Goal: Transaction & Acquisition: Purchase product/service

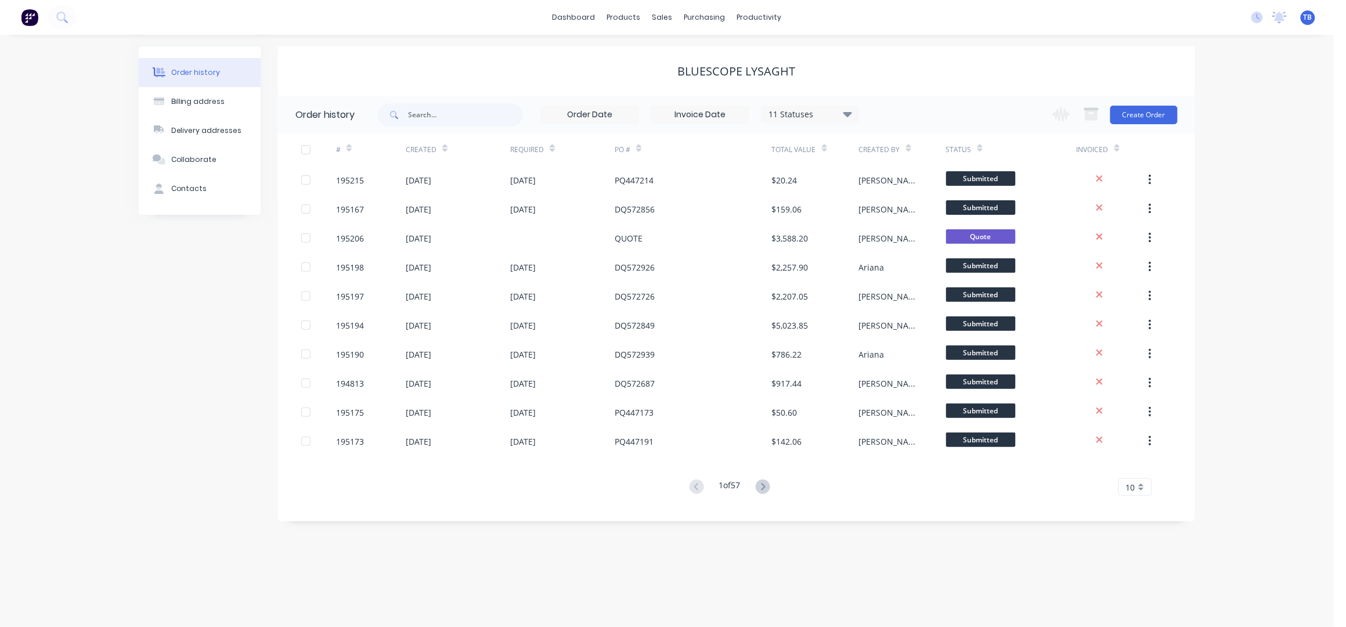
drag, startPoint x: 941, startPoint y: 52, endPoint x: 950, endPoint y: 51, distance: 8.7
click at [941, 52] on div "Bluescope Lysaght" at bounding box center [736, 70] width 917 height 49
click at [911, 47] on div "Bluescope Lysaght" at bounding box center [736, 70] width 917 height 49
drag, startPoint x: 879, startPoint y: 30, endPoint x: 758, endPoint y: 27, distance: 121.3
click at [879, 30] on div "dashboard products sales purchasing productivity dashboard products Product Cat…" at bounding box center [667, 17] width 1334 height 35
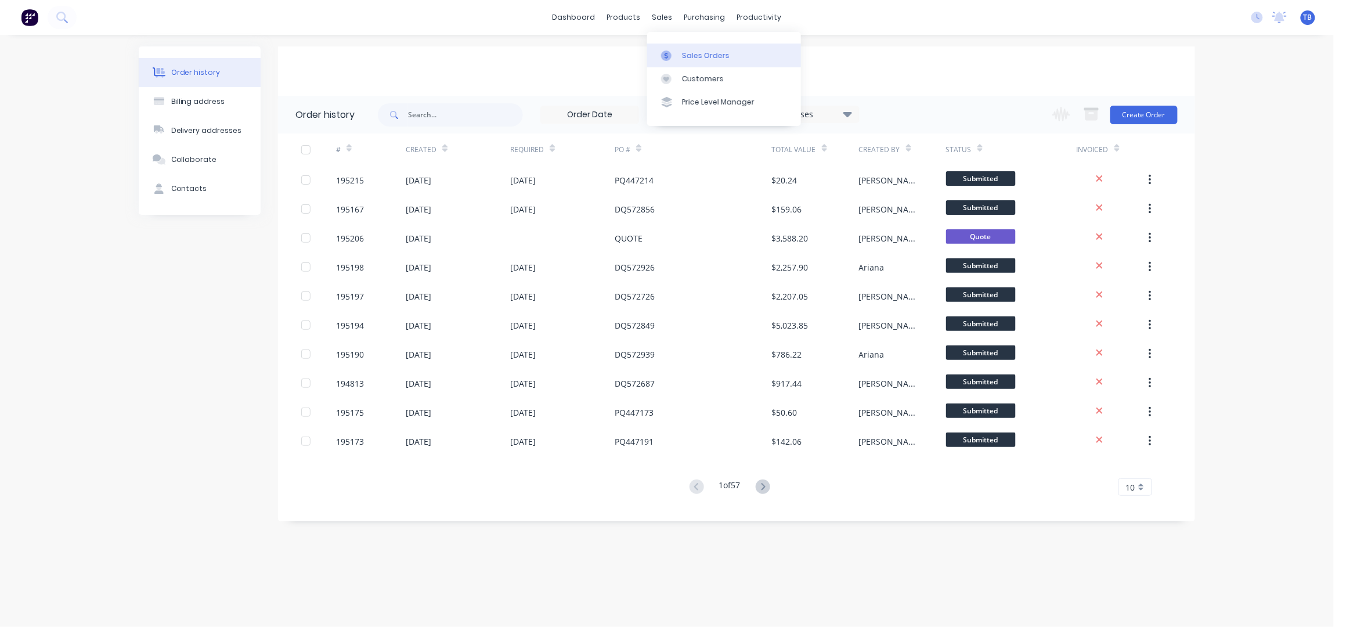
click at [691, 49] on link "Sales Orders" at bounding box center [724, 55] width 154 height 23
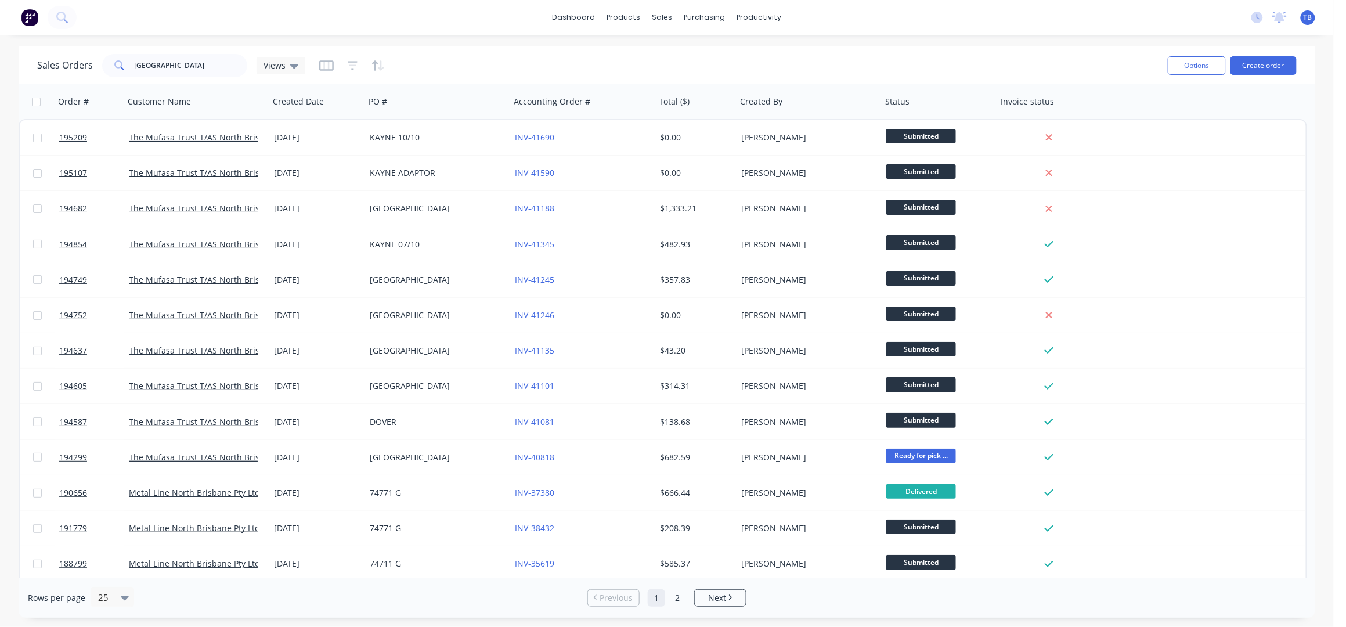
drag, startPoint x: 652, startPoint y: 45, endPoint x: 666, endPoint y: 51, distance: 15.1
click at [652, 45] on div "dashboard products sales purchasing productivity dashboard products Product Cat…" at bounding box center [667, 313] width 1334 height 627
click at [701, 57] on div "Sales Orders" at bounding box center [706, 55] width 48 height 10
click at [838, 47] on div "Sales Orders NORTH BRISBANE Views Options Create order" at bounding box center [667, 65] width 1297 height 38
drag, startPoint x: 701, startPoint y: 53, endPoint x: 1083, endPoint y: 70, distance: 382.9
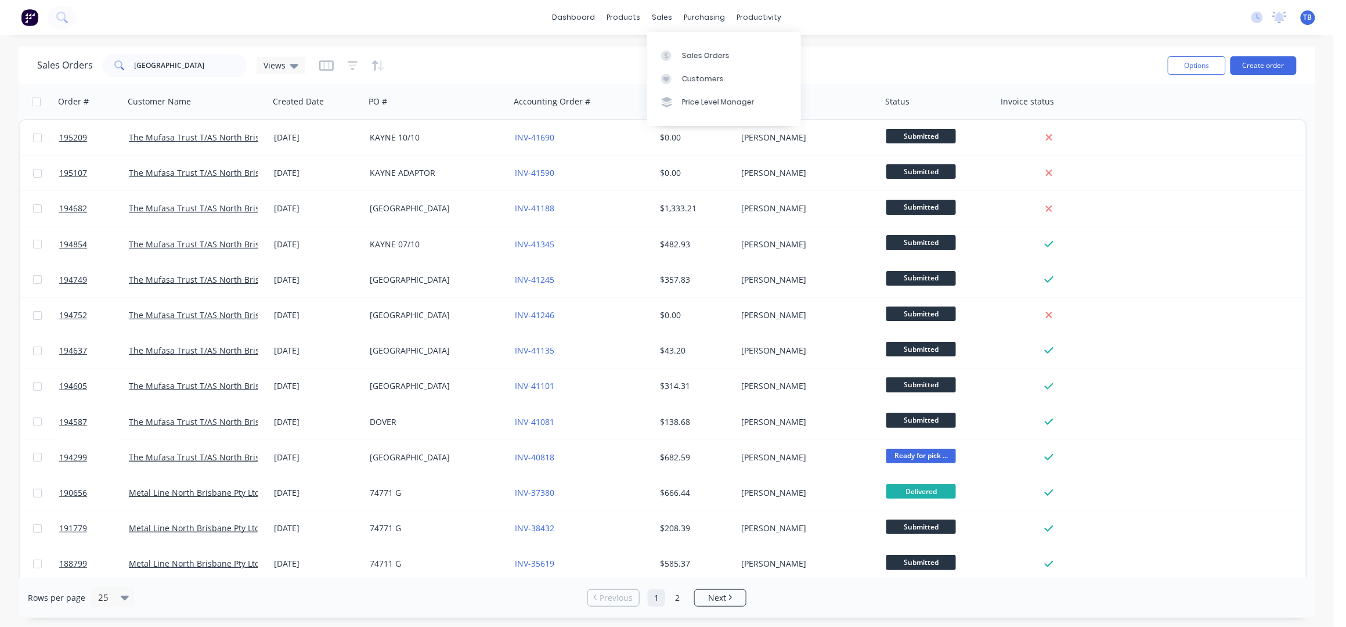
click at [701, 53] on div "Sales Orders" at bounding box center [706, 55] width 48 height 10
click at [589, 60] on div "Sales Orders NORTH BRISBANE Views" at bounding box center [597, 65] width 1121 height 28
click at [687, 48] on link "Sales Orders" at bounding box center [724, 55] width 154 height 23
click at [437, 51] on div "Sales Orders NORTH BRISBANE Views" at bounding box center [597, 65] width 1121 height 28
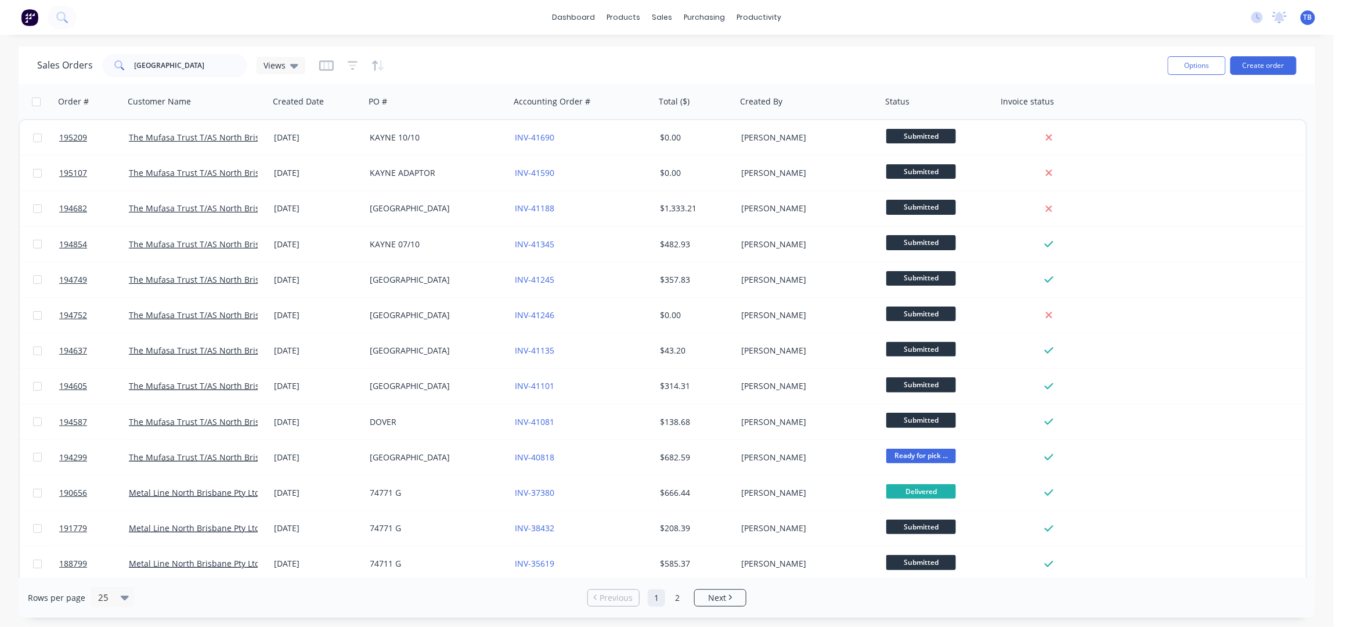
click at [1155, 30] on div "dashboard products sales purchasing productivity dashboard products Product Cat…" at bounding box center [667, 17] width 1334 height 35
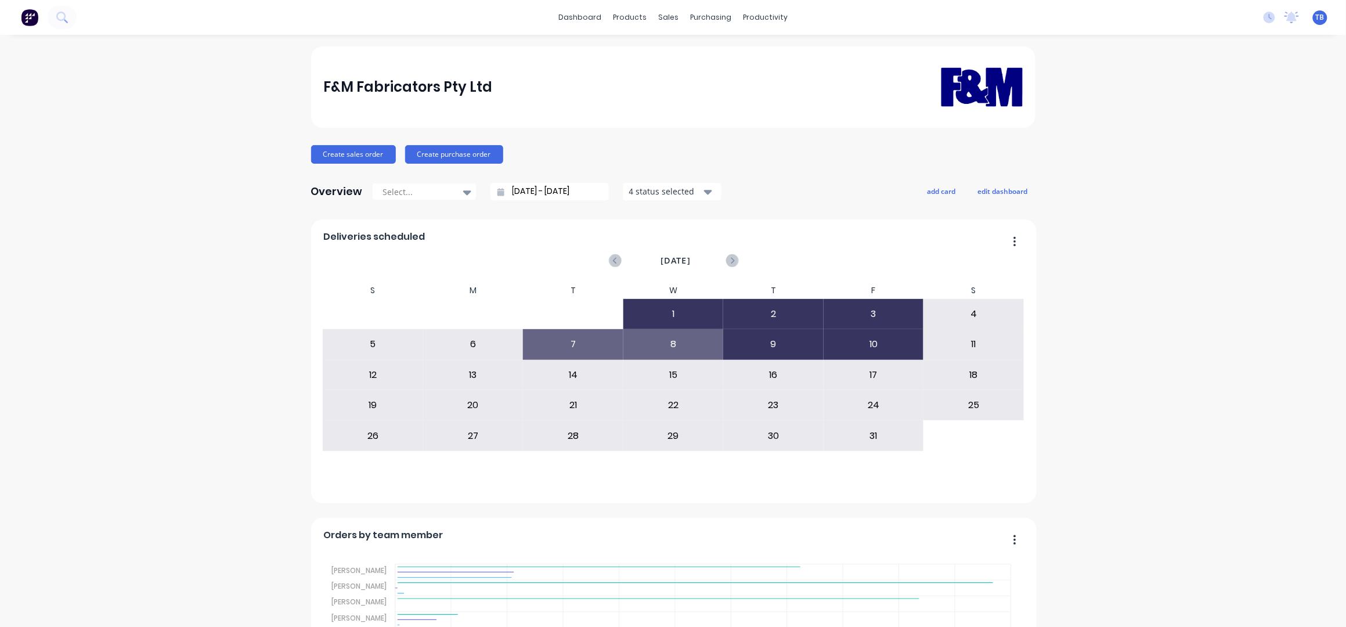
click at [515, 188] on input "[DATE] - [DATE]" at bounding box center [554, 191] width 100 height 17
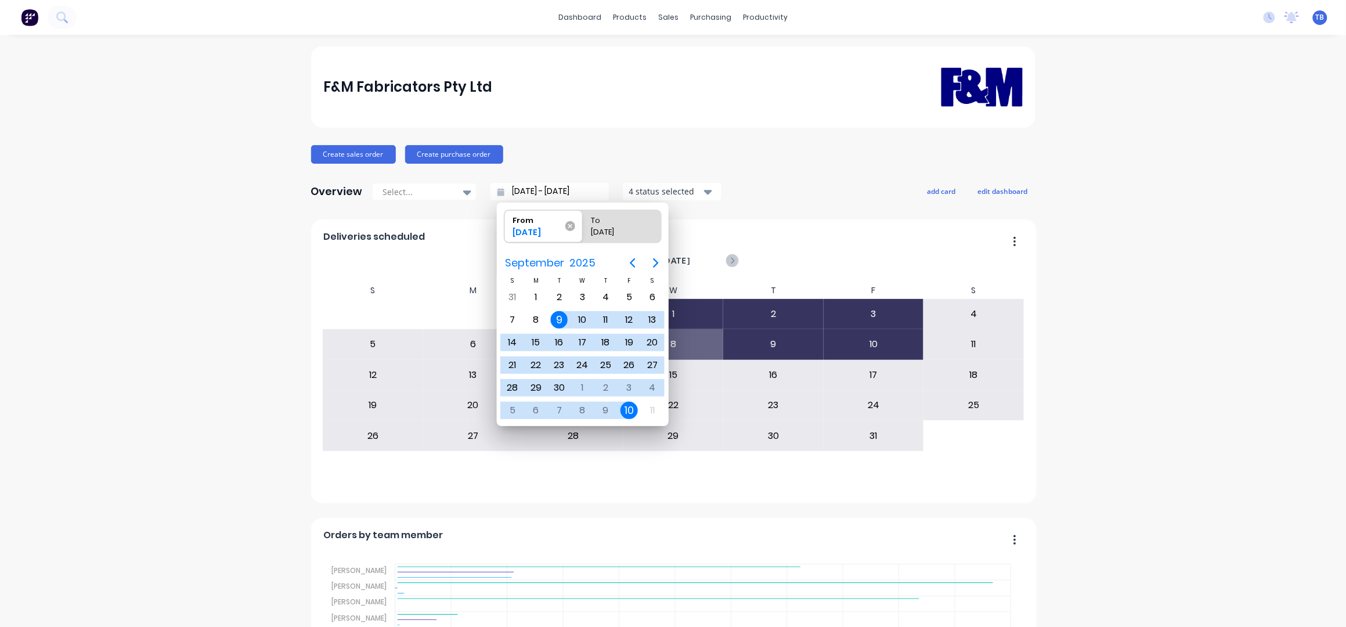
click at [568, 226] on icon at bounding box center [570, 226] width 10 height 10
click at [505, 226] on input "From 09/09/25" at bounding box center [504, 226] width 1 height 33
type input "10/10/25 - 10/10/25"
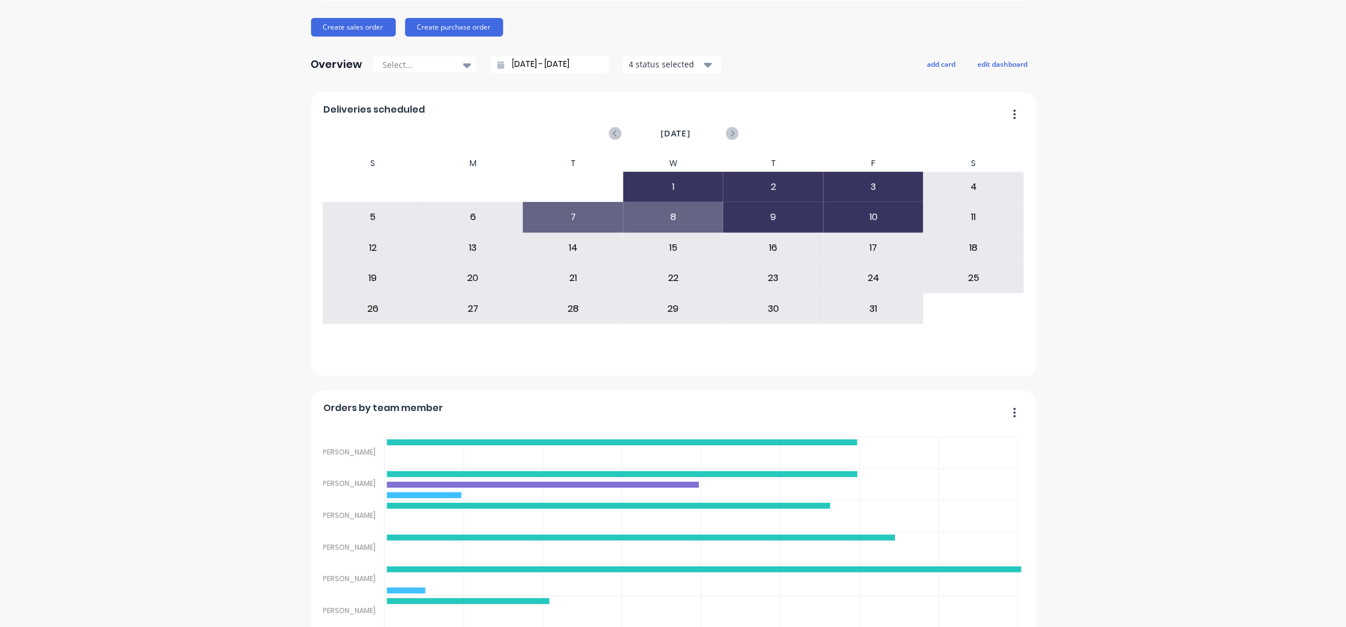
scroll to position [232, 0]
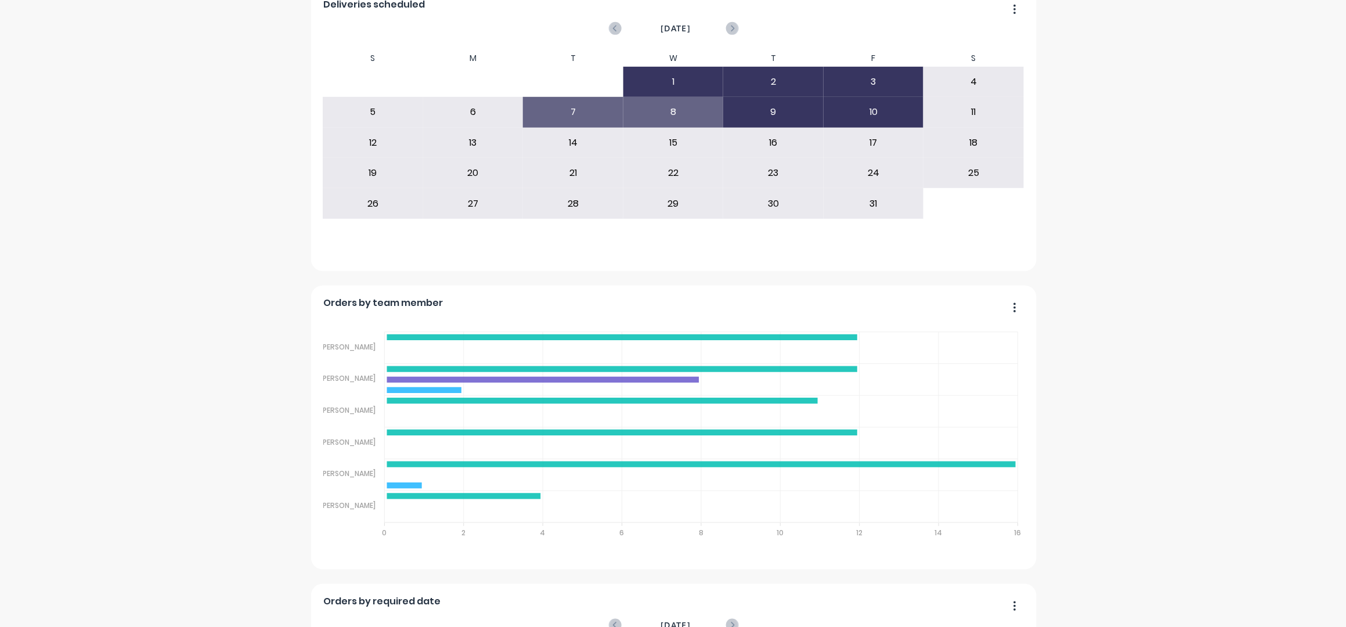
drag, startPoint x: 1227, startPoint y: 17, endPoint x: 1164, endPoint y: 4, distance: 64.5
click at [1227, 16] on div "F&M Fabricators Pty Ltd Create sales order Create purchase order Overview Selec…" at bounding box center [673, 490] width 1346 height 1352
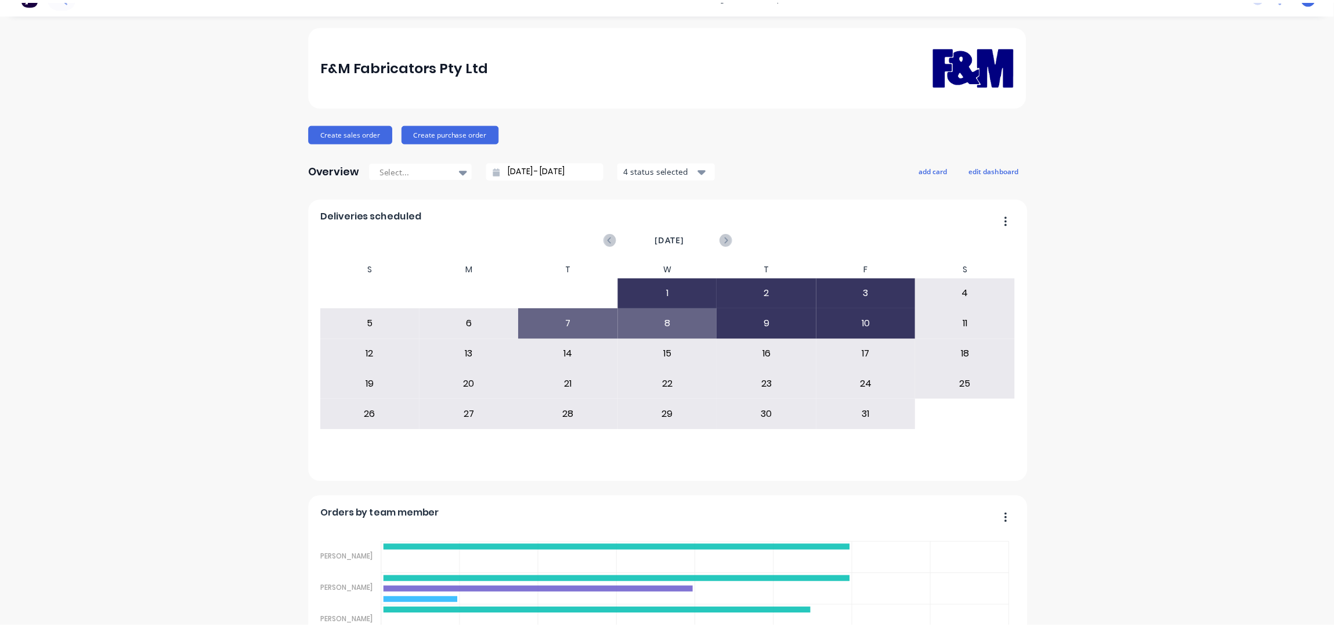
scroll to position [0, 0]
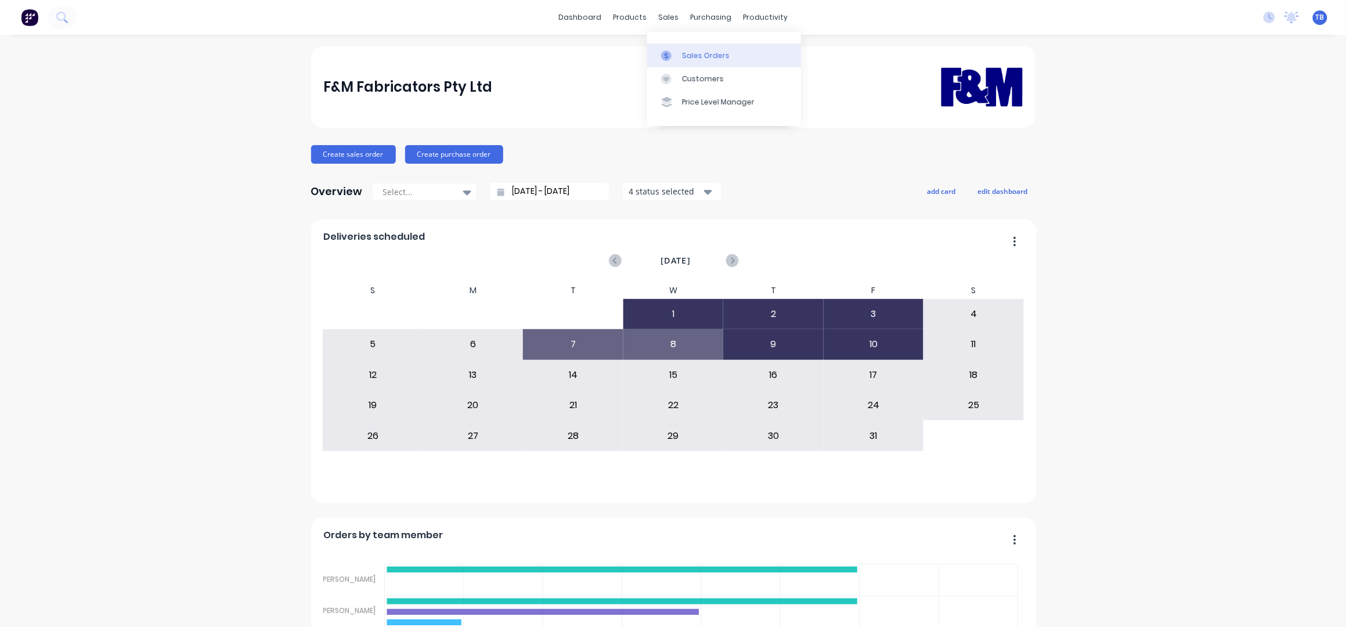
click at [693, 45] on link "Sales Orders" at bounding box center [724, 55] width 154 height 23
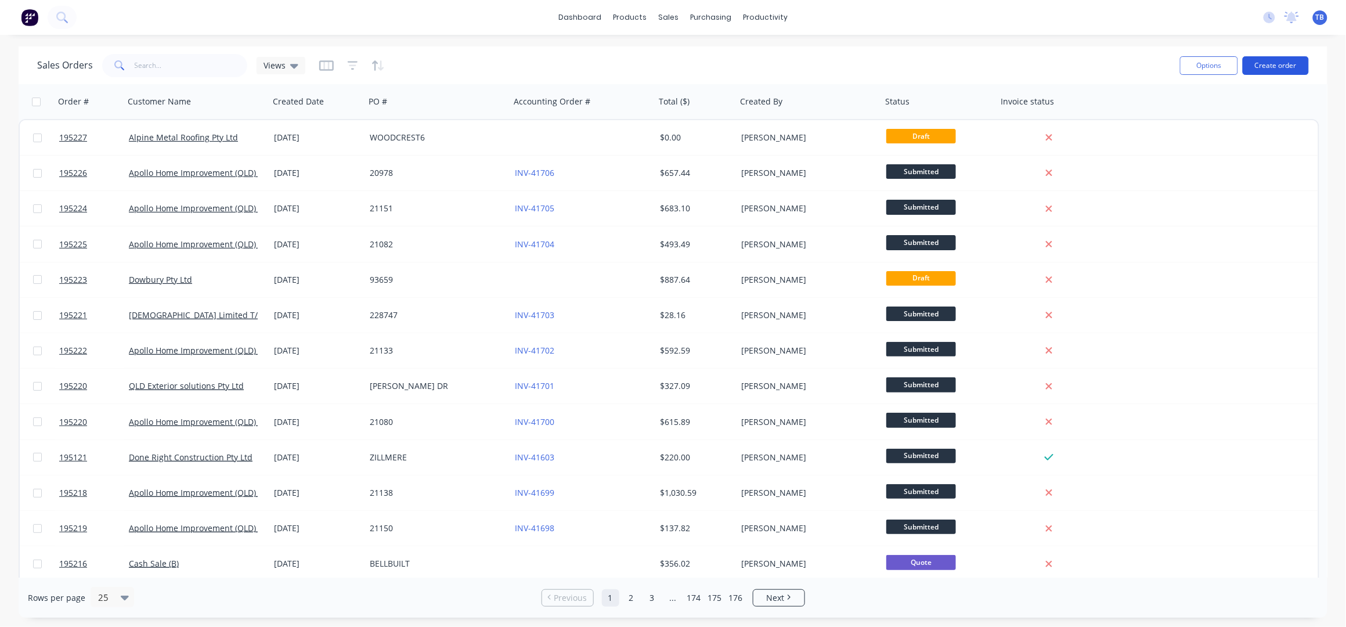
click at [1298, 62] on button "Create order" at bounding box center [1276, 65] width 66 height 19
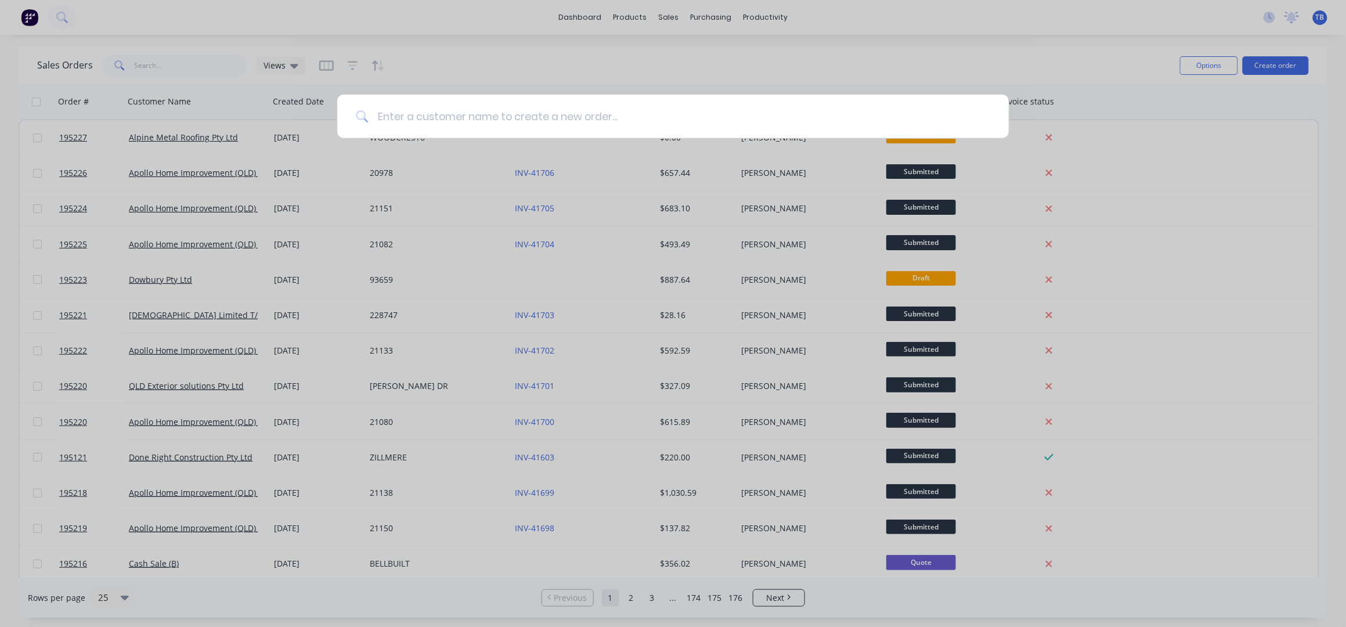
click at [460, 122] on input at bounding box center [679, 117] width 622 height 44
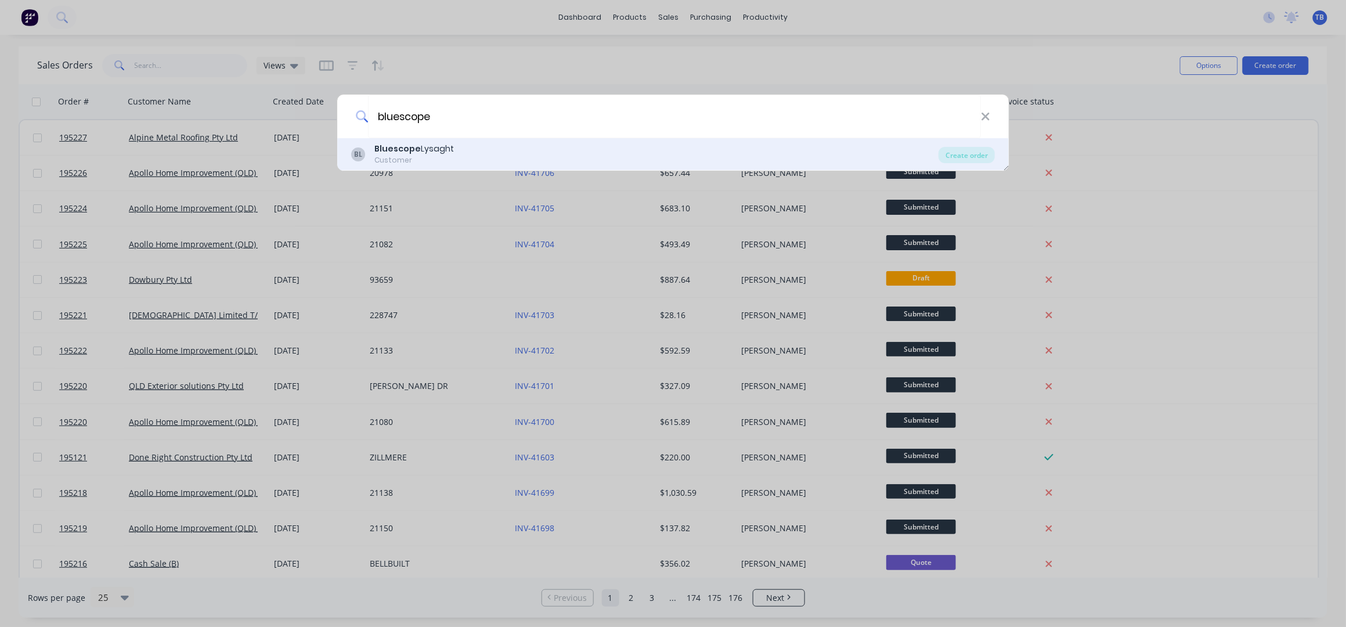
type input "bluescope"
click at [590, 159] on div "BL Bluescope Lysaght Customer" at bounding box center [645, 154] width 588 height 23
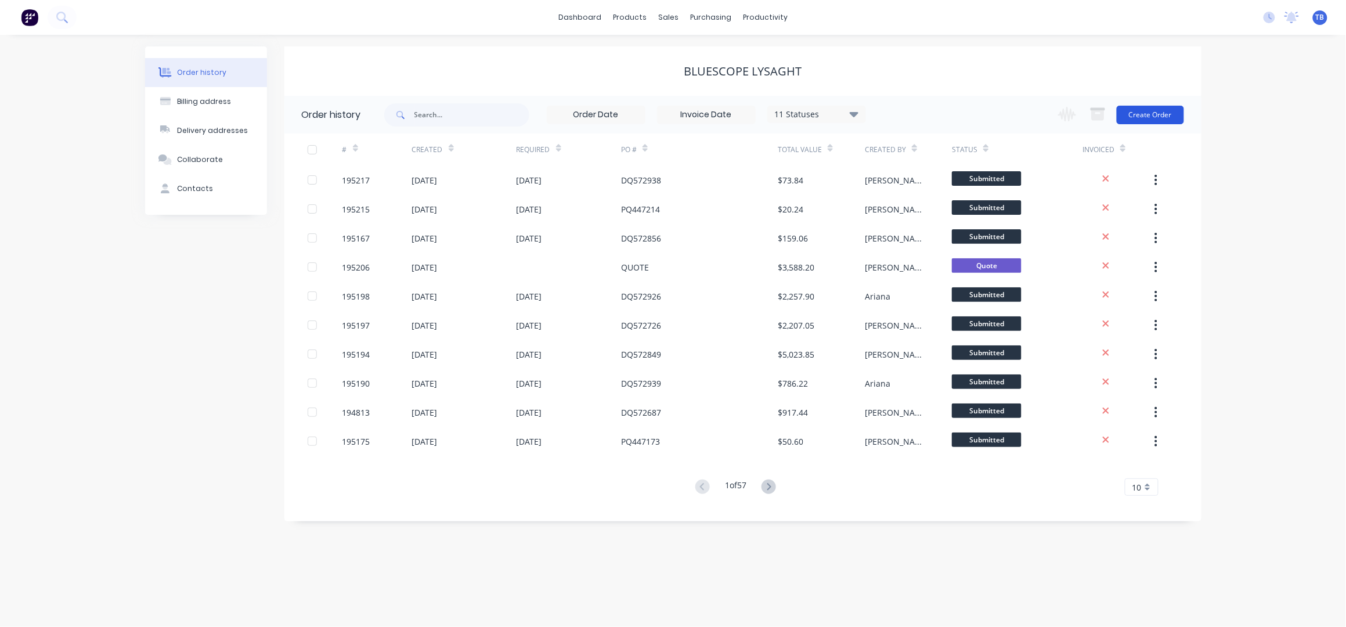
click at [1159, 114] on button "Create Order" at bounding box center [1150, 115] width 67 height 19
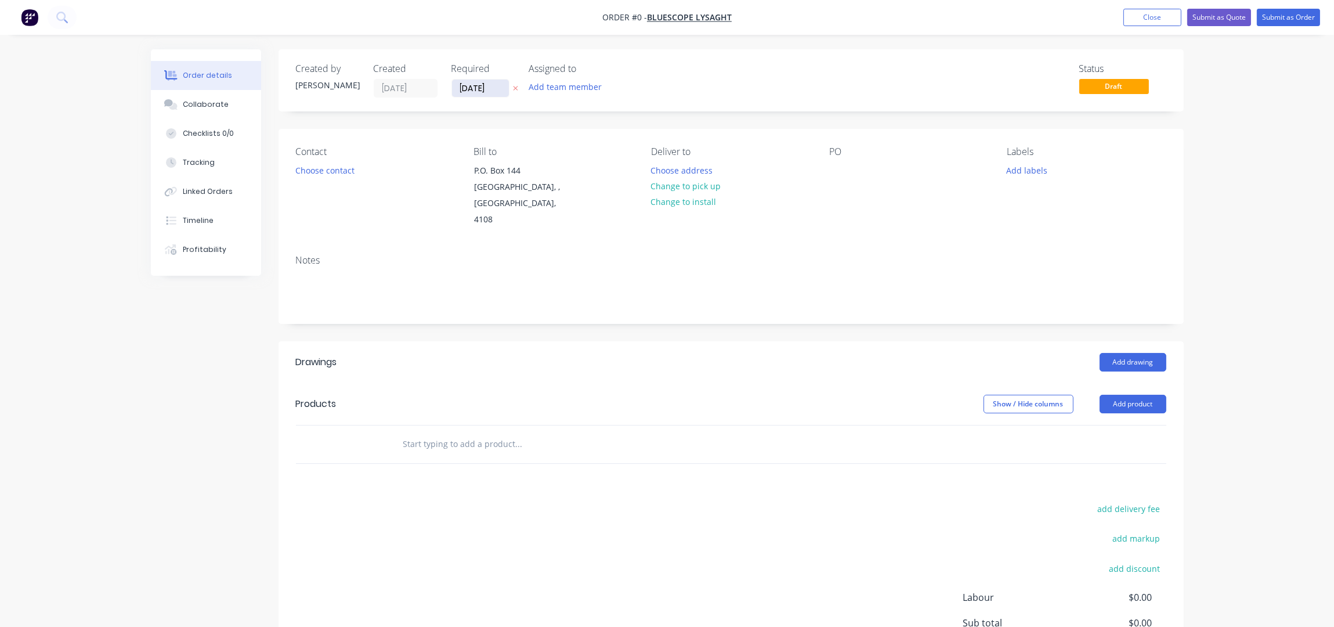
click at [467, 89] on input "10/10/25" at bounding box center [480, 88] width 57 height 17
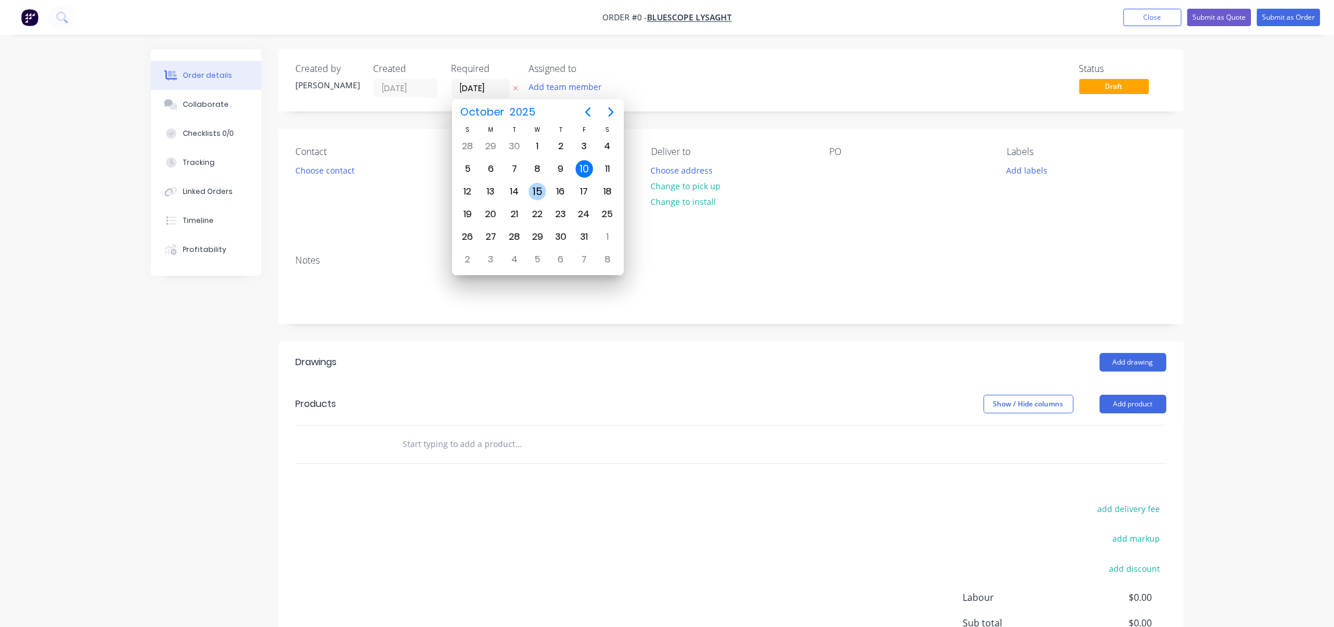
click at [536, 183] on div "15" at bounding box center [537, 191] width 17 height 17
type input "15/10/25"
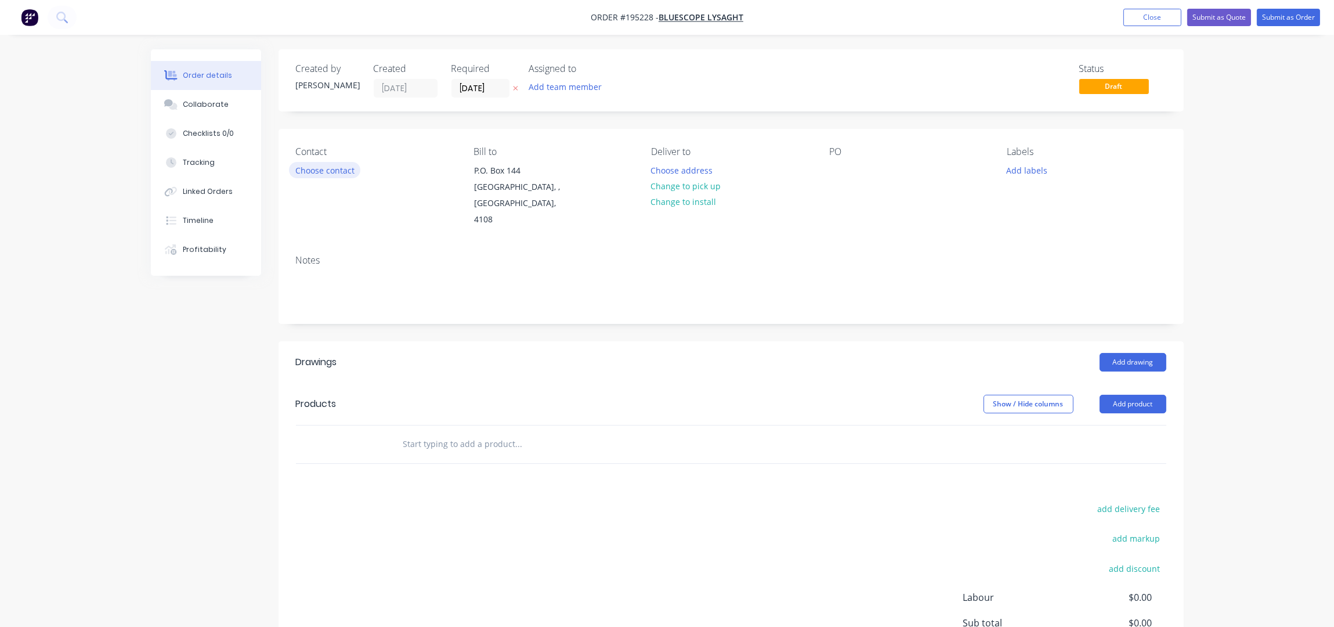
click at [334, 175] on button "Choose contact" at bounding box center [324, 170] width 71 height 16
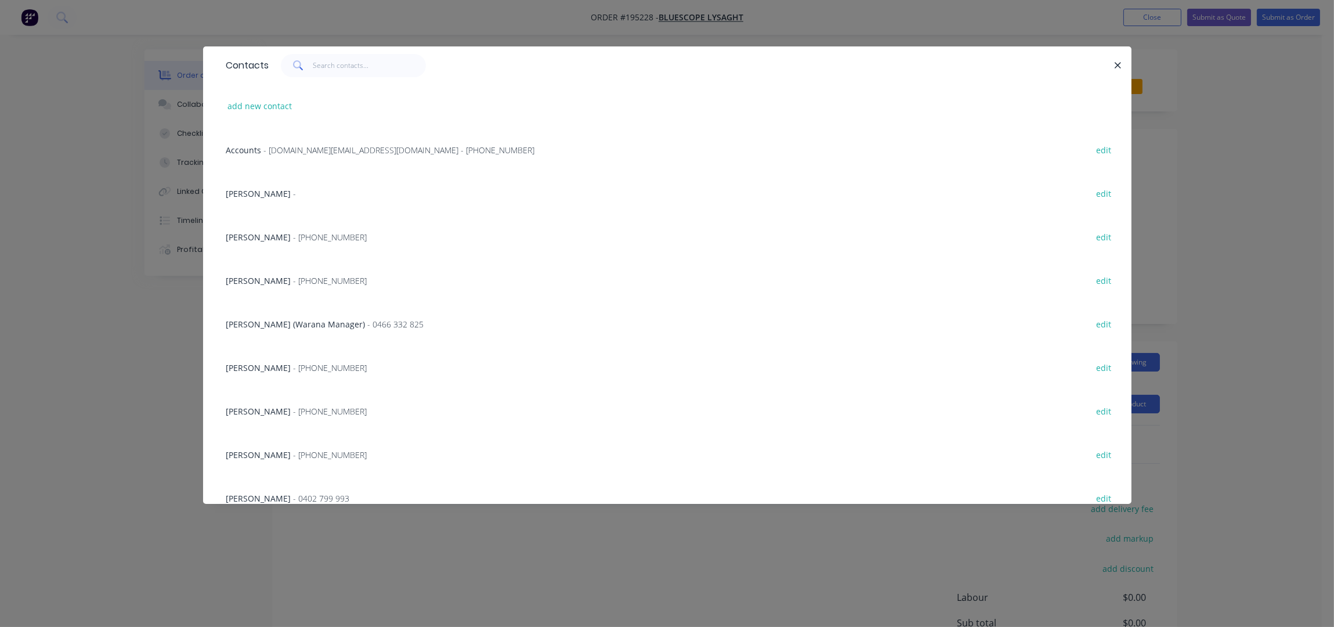
click at [278, 453] on span "NATALIE BULL" at bounding box center [258, 454] width 65 height 11
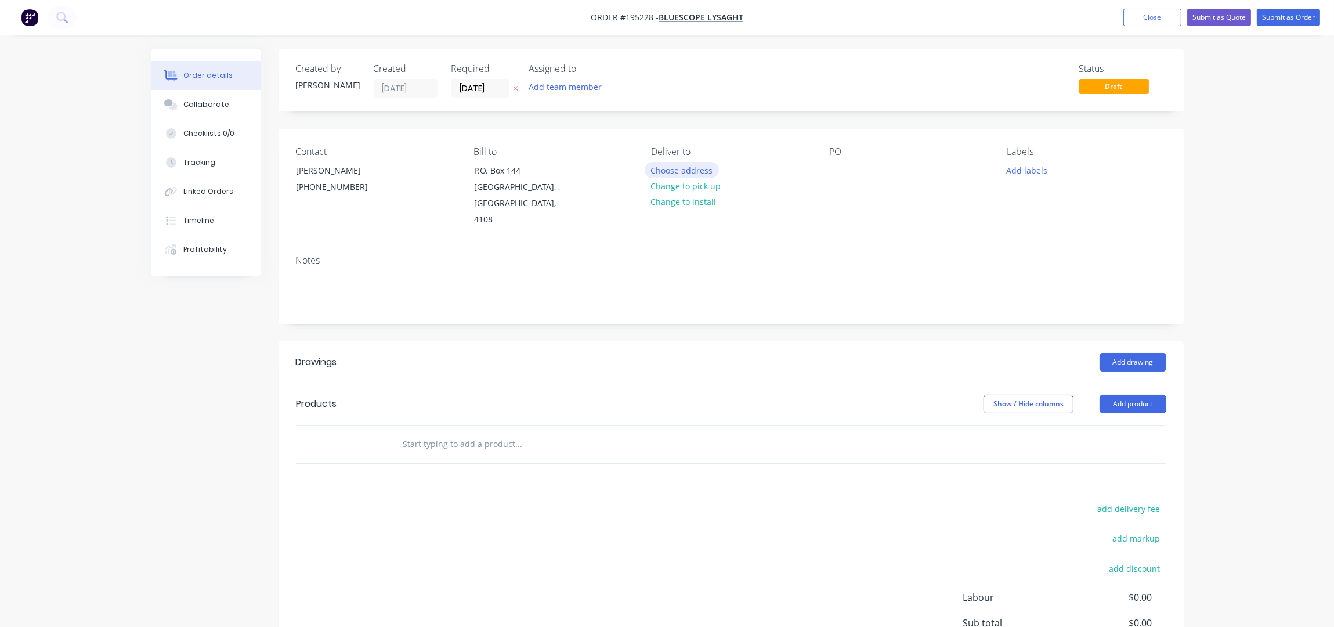
click at [691, 172] on button "Choose address" at bounding box center [682, 170] width 74 height 16
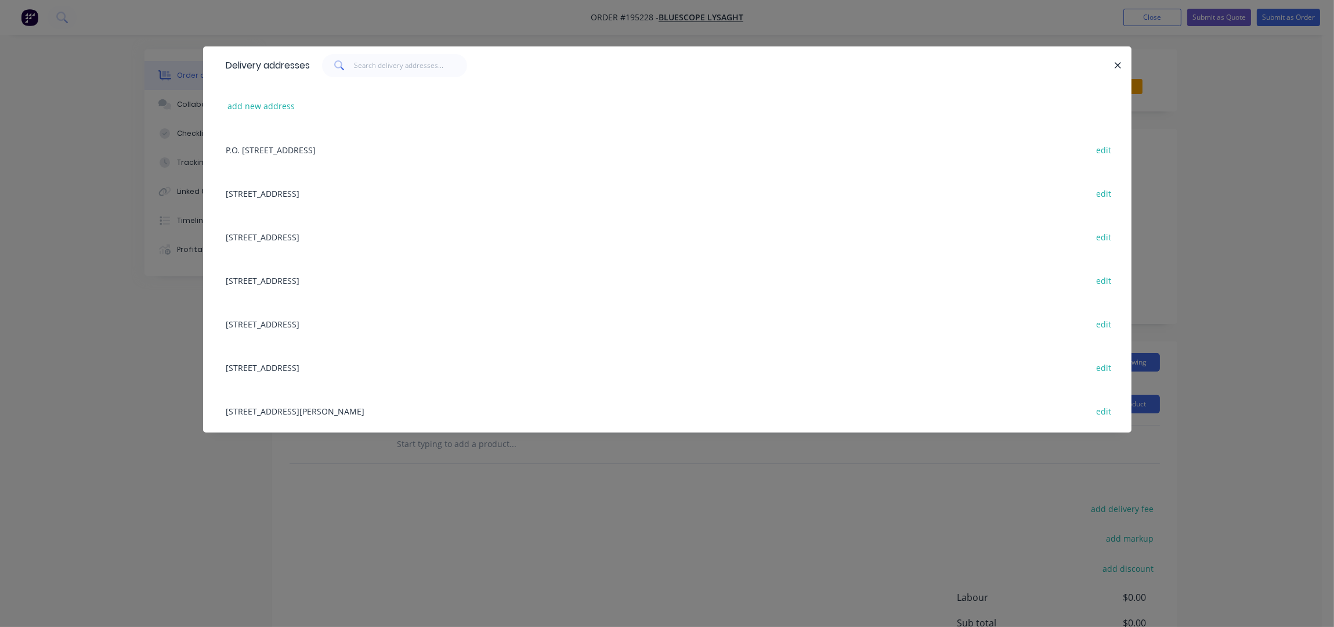
click at [970, 57] on div at bounding box center [713, 65] width 804 height 23
click at [379, 403] on div "UNIT 4, 125 KERRY RD, (STORE), ARCHERFIELD, Queensland, Australia, 4108 edit" at bounding box center [668, 411] width 894 height 44
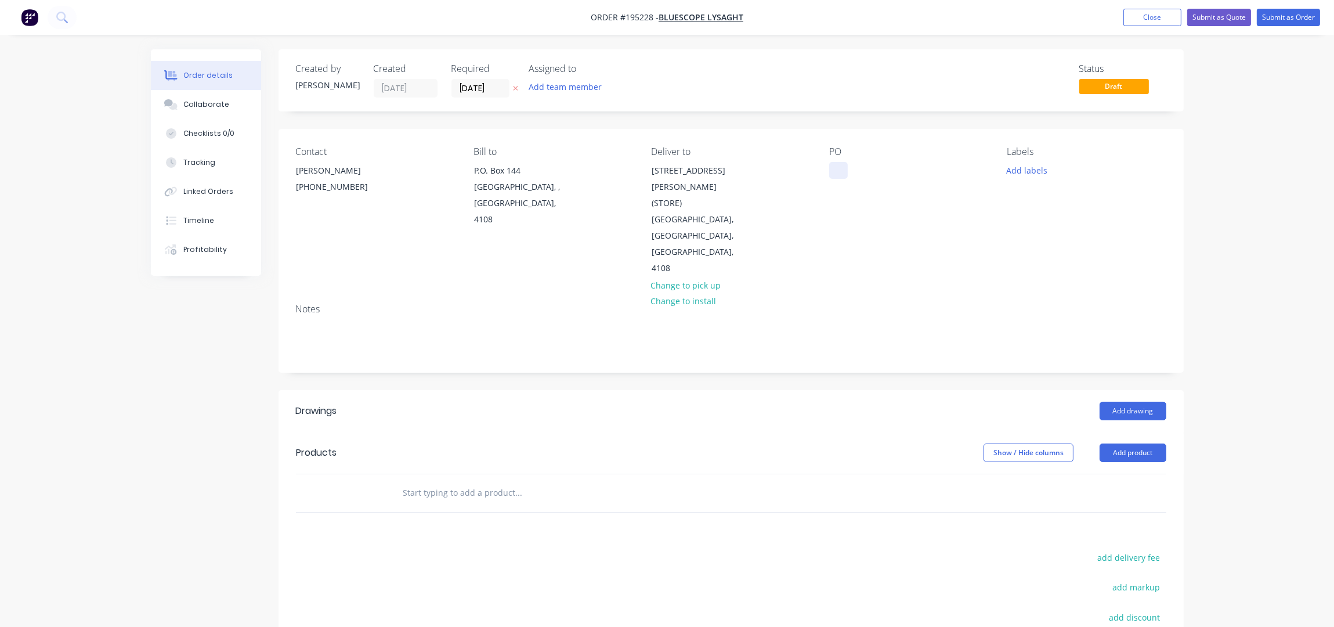
click at [836, 163] on div at bounding box center [838, 170] width 19 height 17
click at [850, 171] on div "dq572945" at bounding box center [857, 170] width 57 height 17
click at [876, 196] on div "PO DQ572945" at bounding box center [908, 211] width 159 height 131
click at [1005, 173] on button "Add labels" at bounding box center [1027, 170] width 53 height 16
click at [1066, 247] on div "ACA Store" at bounding box center [1059, 251] width 43 height 13
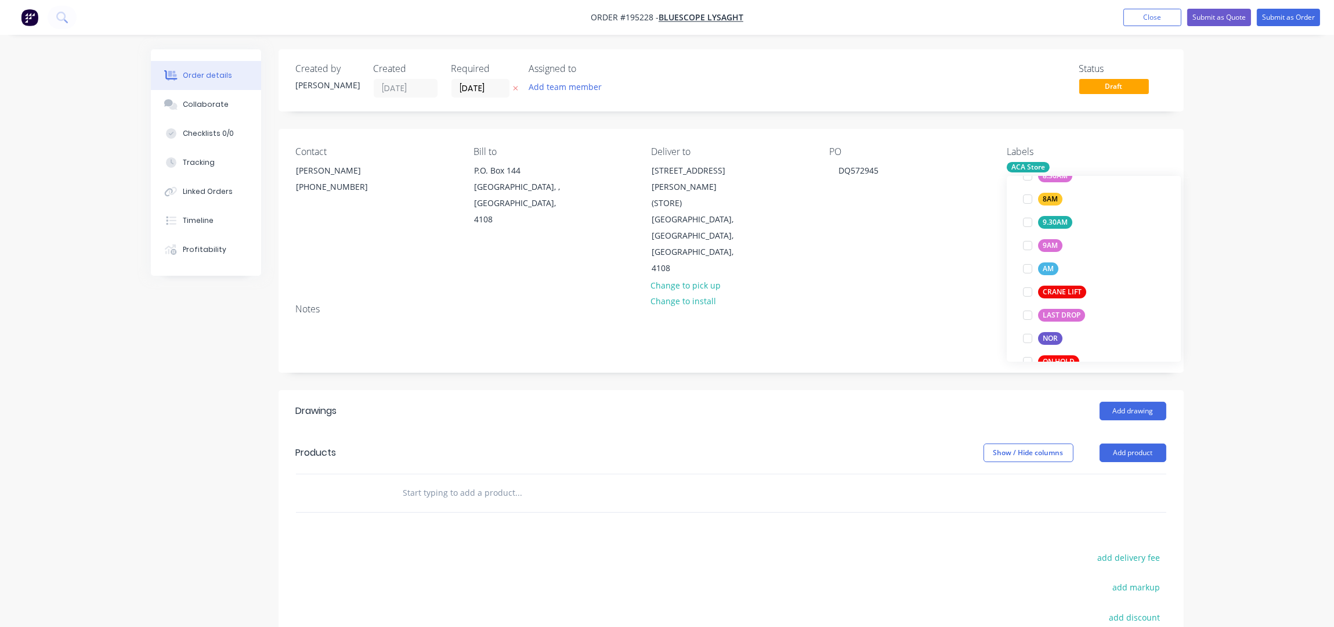
scroll to position [23, 0]
click at [802, 327] on div "Notes" at bounding box center [731, 333] width 905 height 78
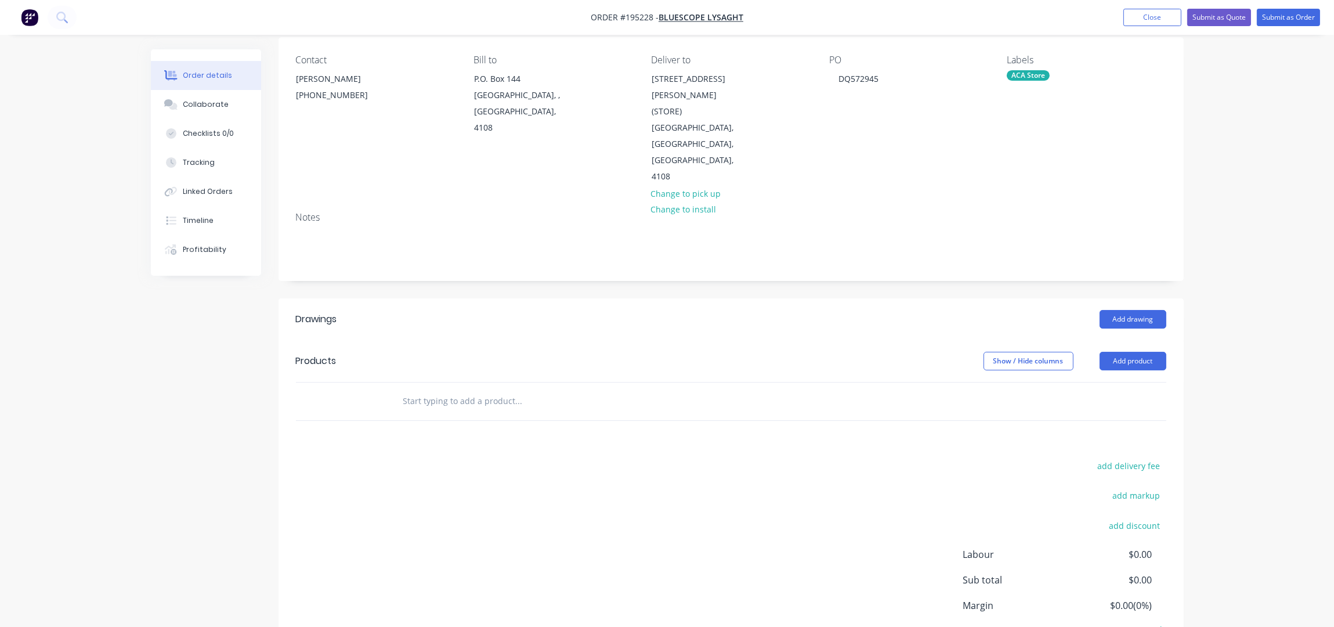
scroll to position [150, 0]
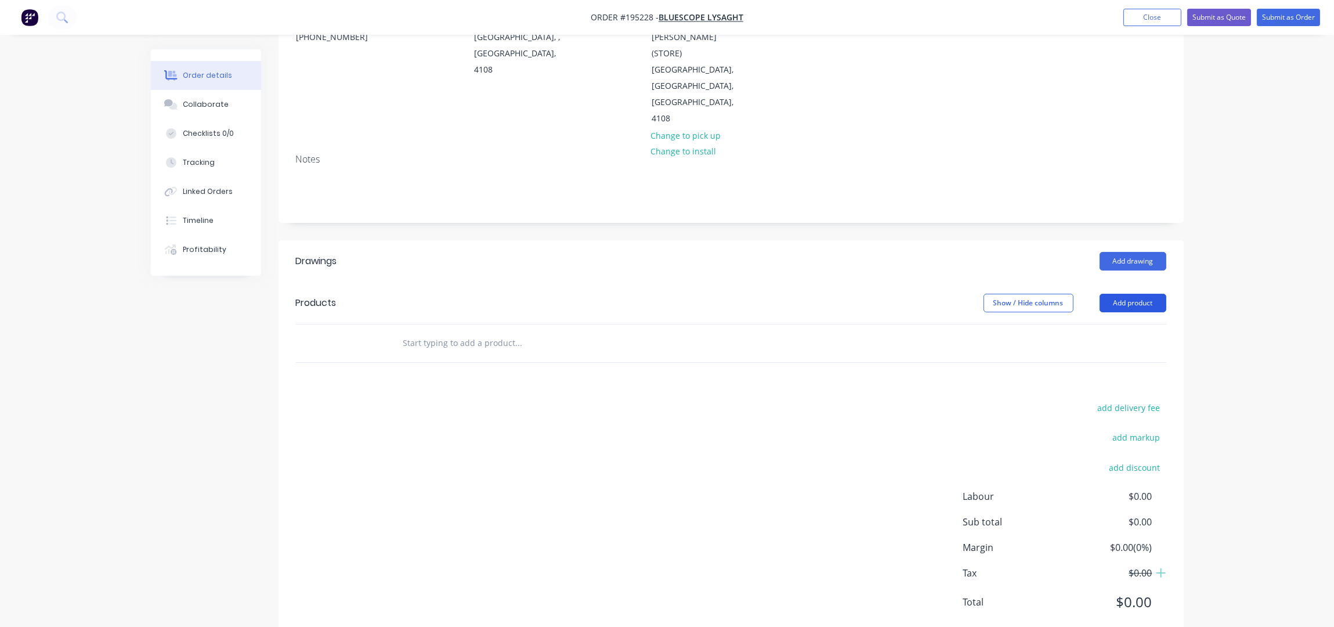
click at [1132, 294] on button "Add product" at bounding box center [1133, 303] width 67 height 19
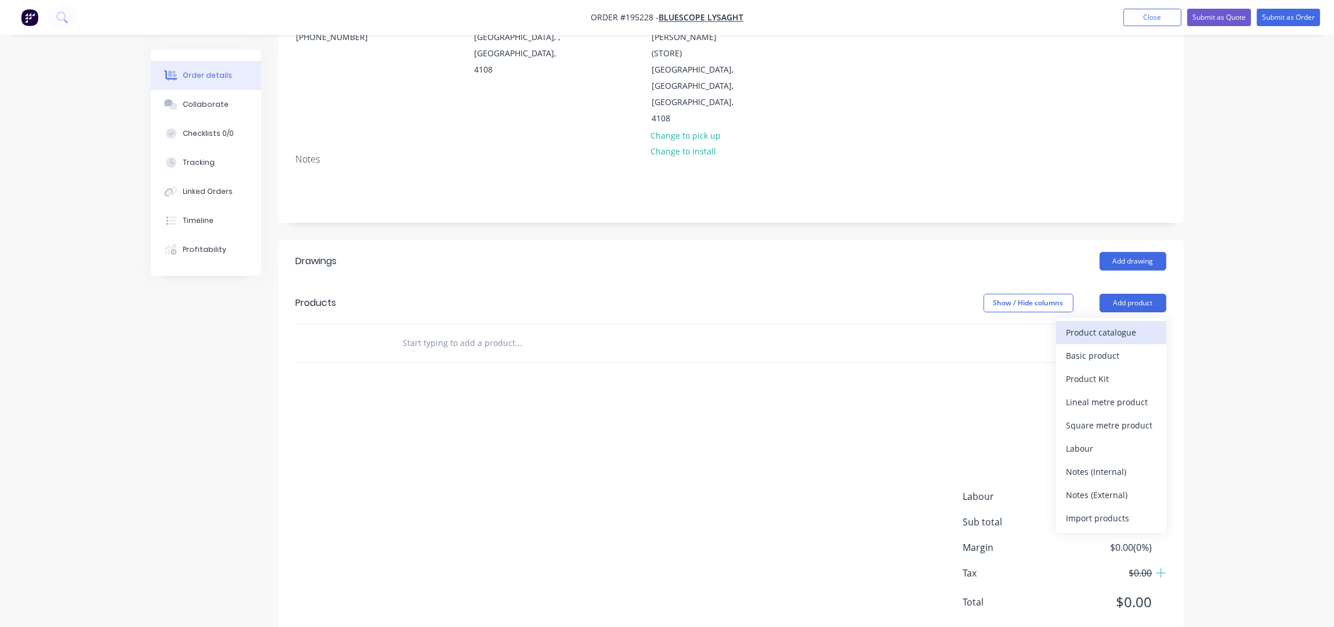
click at [1105, 324] on div "Product catalogue" at bounding box center [1111, 332] width 89 height 17
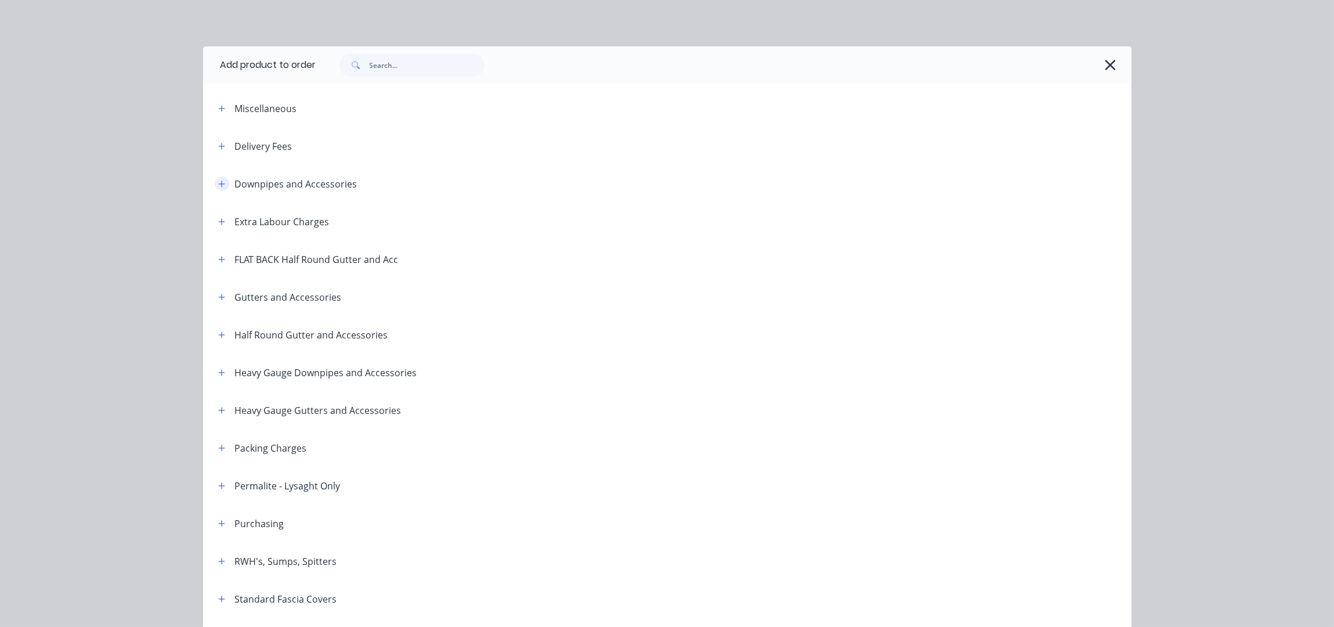
click at [218, 185] on icon "button" at bounding box center [221, 184] width 7 height 8
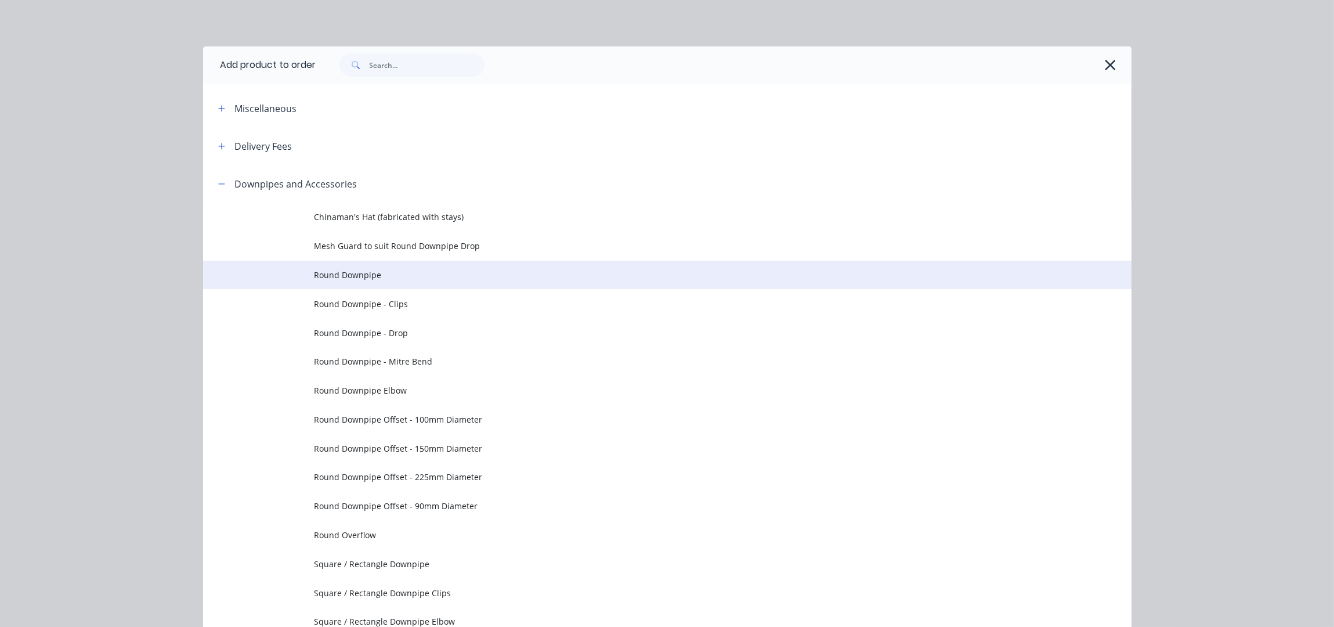
click at [387, 277] on span "Round Downpipe" at bounding box center [642, 275] width 654 height 12
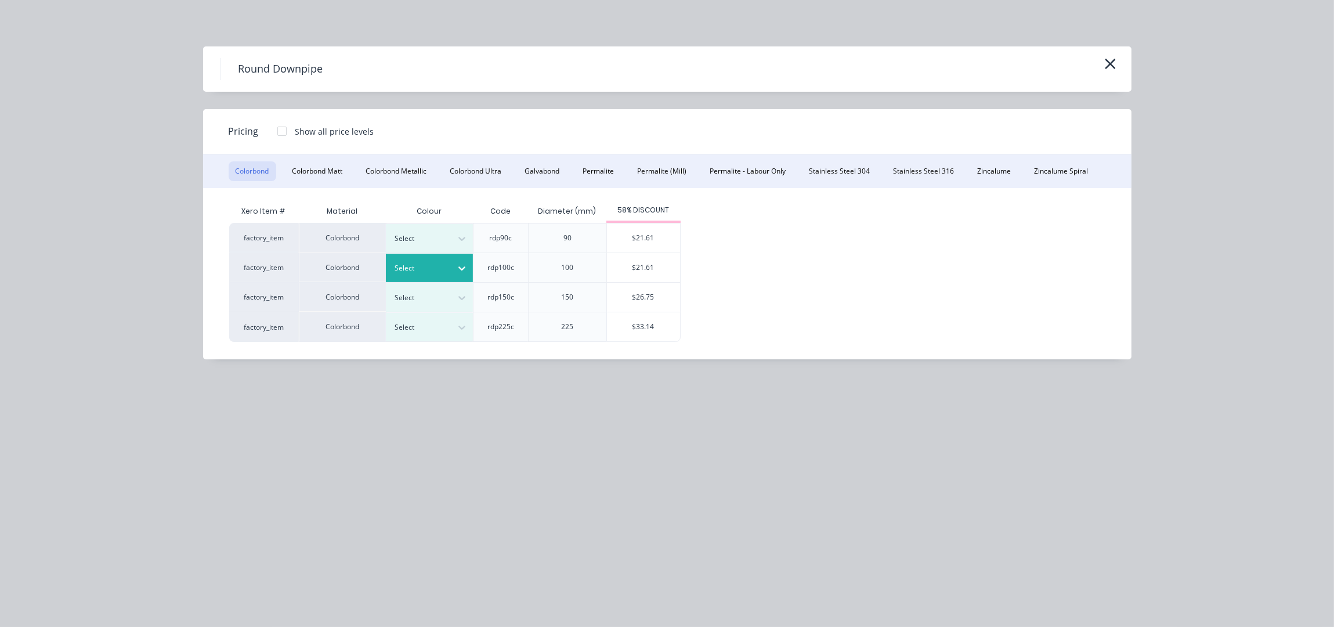
click at [440, 268] on div at bounding box center [421, 268] width 52 height 13
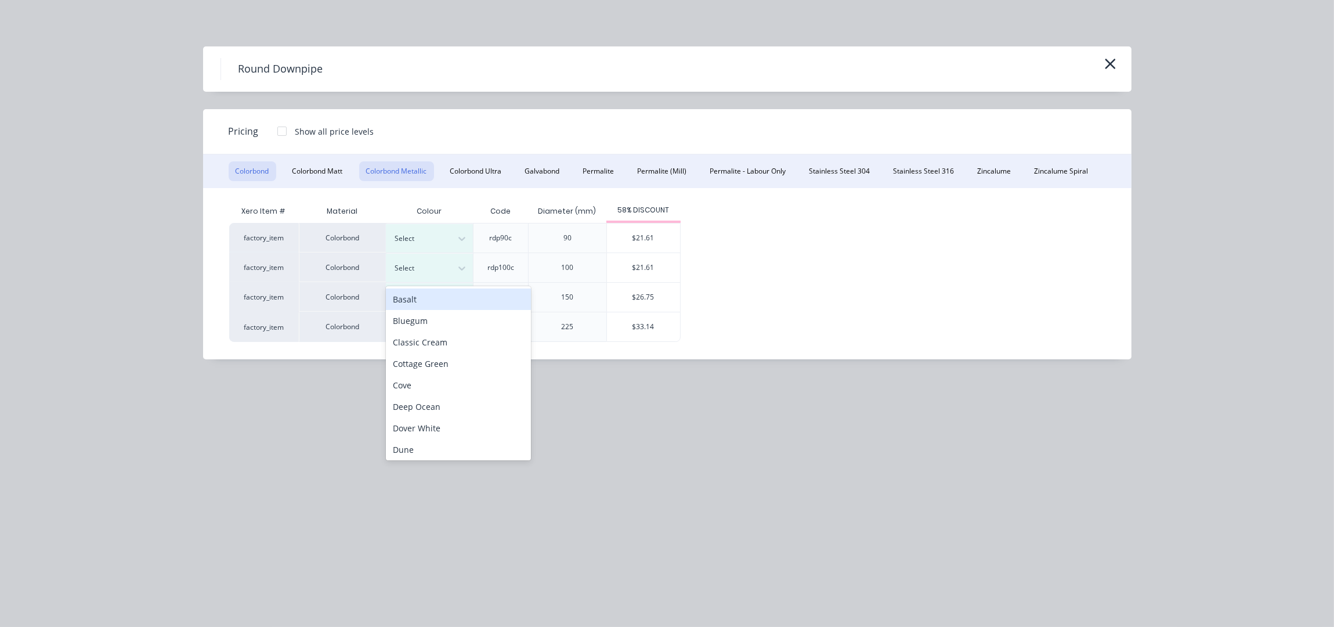
click at [417, 169] on button "Colorbond Metallic" at bounding box center [396, 171] width 75 height 20
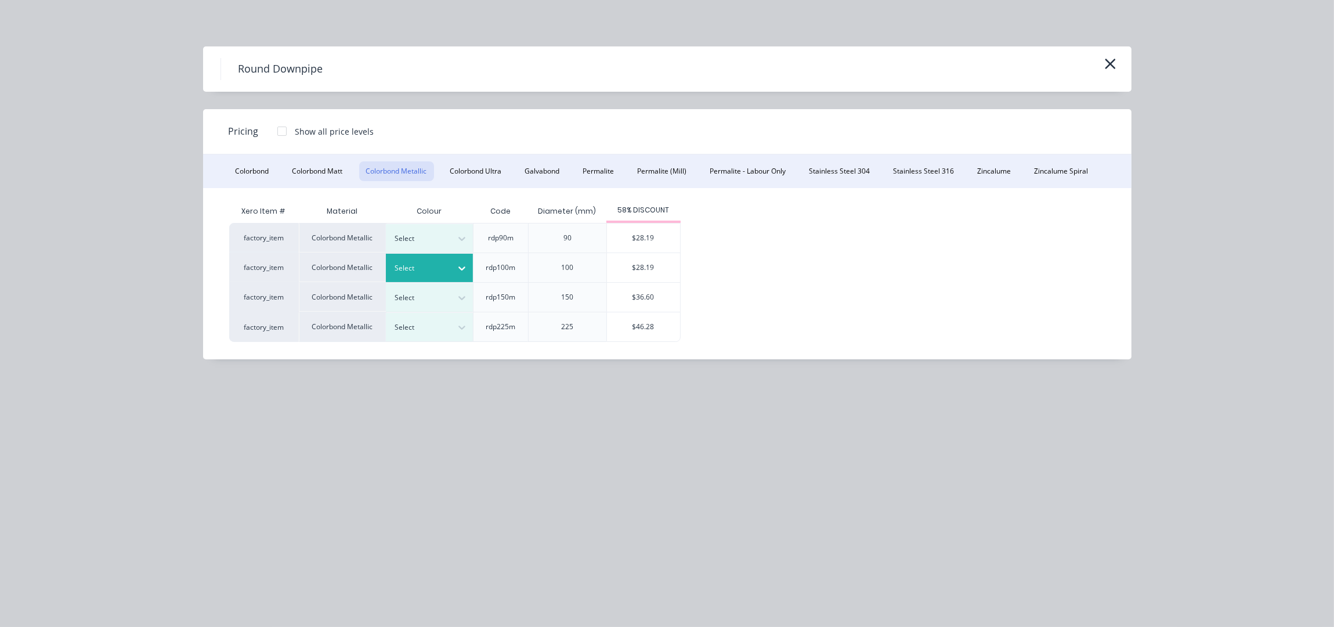
click at [459, 270] on icon at bounding box center [462, 268] width 12 height 12
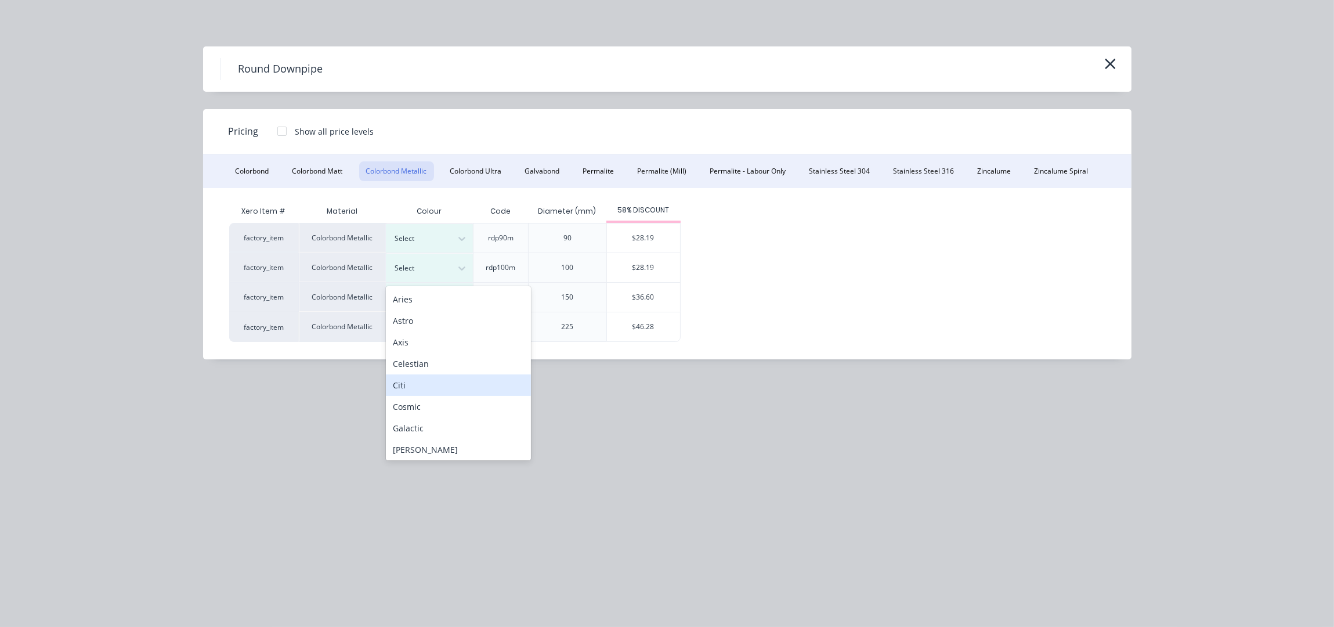
scroll to position [2, 0]
click at [438, 317] on div "Astro" at bounding box center [458, 318] width 145 height 21
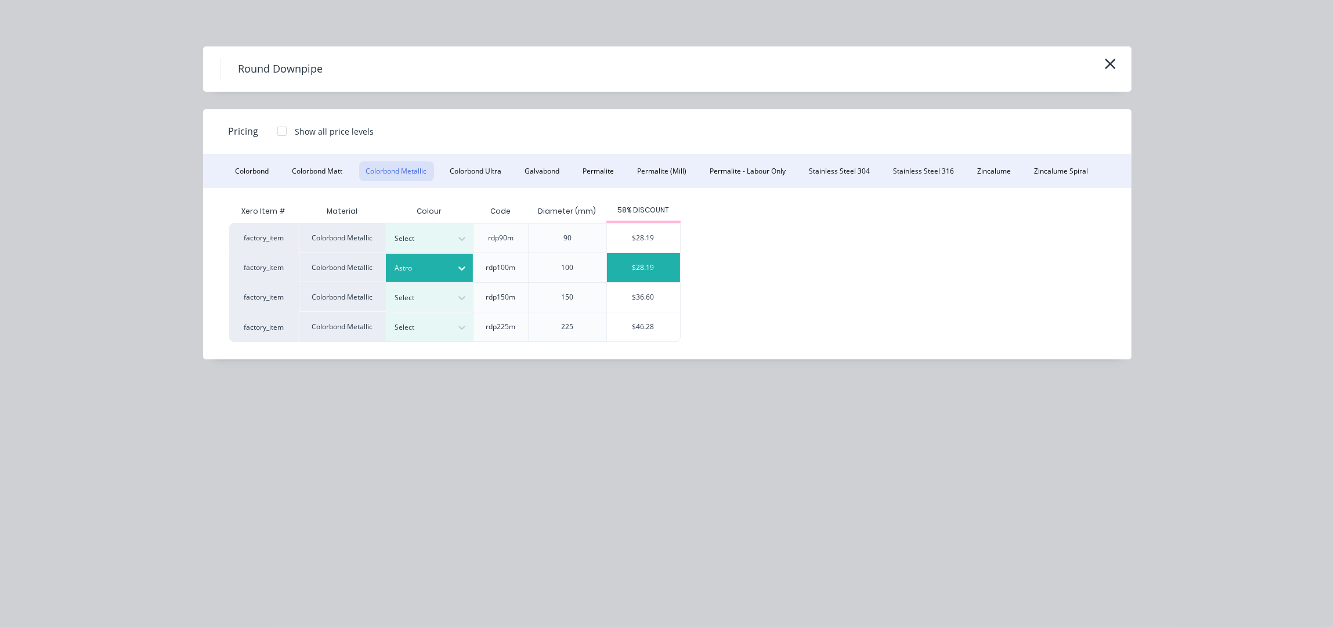
click at [622, 270] on div "$28.19" at bounding box center [643, 267] width 73 height 29
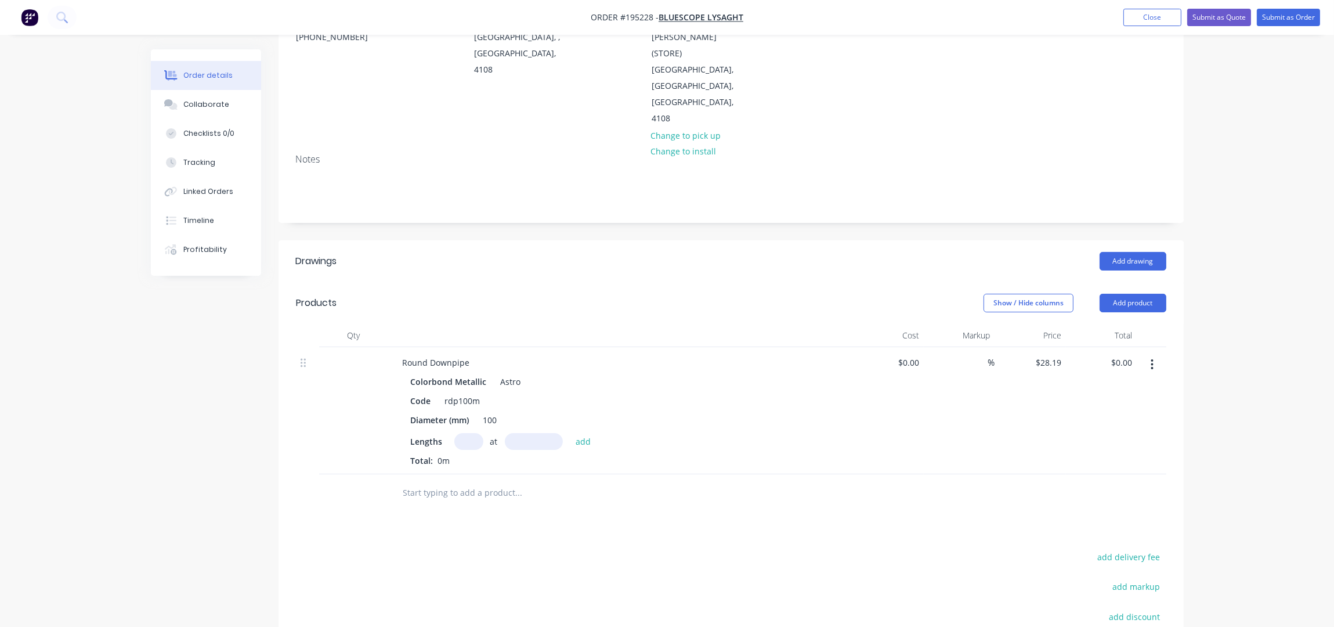
drag, startPoint x: 464, startPoint y: 405, endPoint x: 483, endPoint y: 417, distance: 22.7
click at [464, 433] on input "text" at bounding box center [468, 441] width 29 height 17
type input "1"
type input "3500"
click at [570, 433] on button "add" at bounding box center [583, 441] width 27 height 16
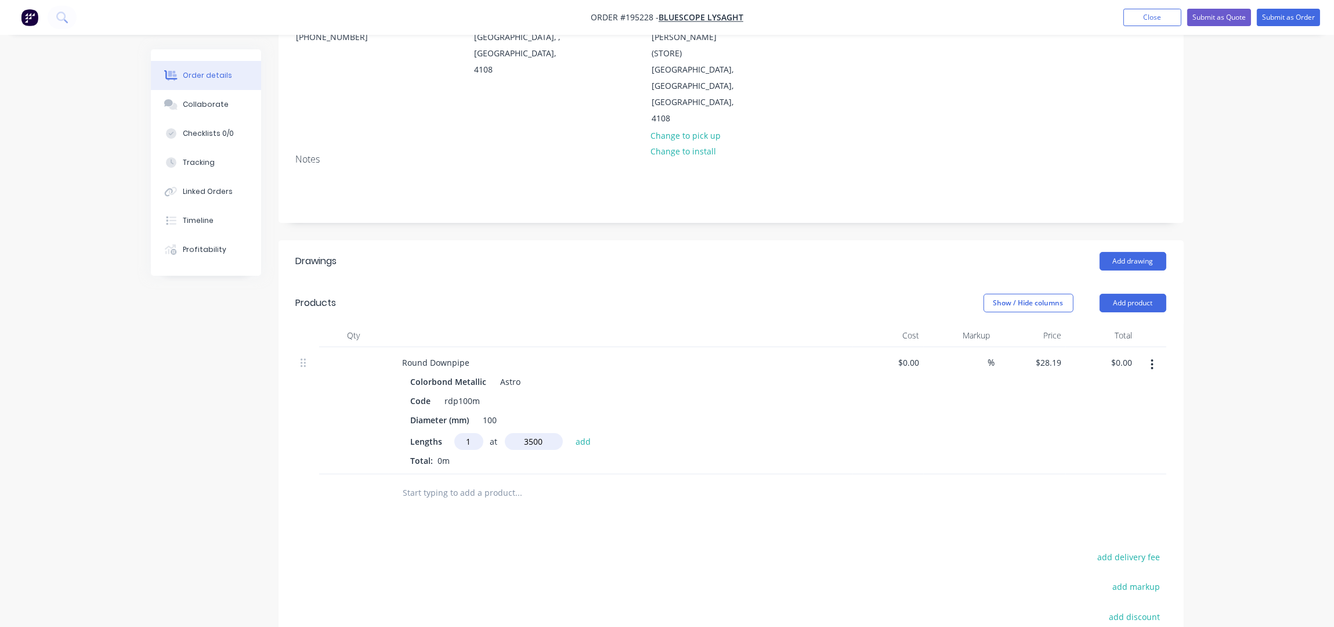
type input "$98.67"
click at [691, 294] on div "Show / Hide columns Add product" at bounding box center [823, 303] width 685 height 19
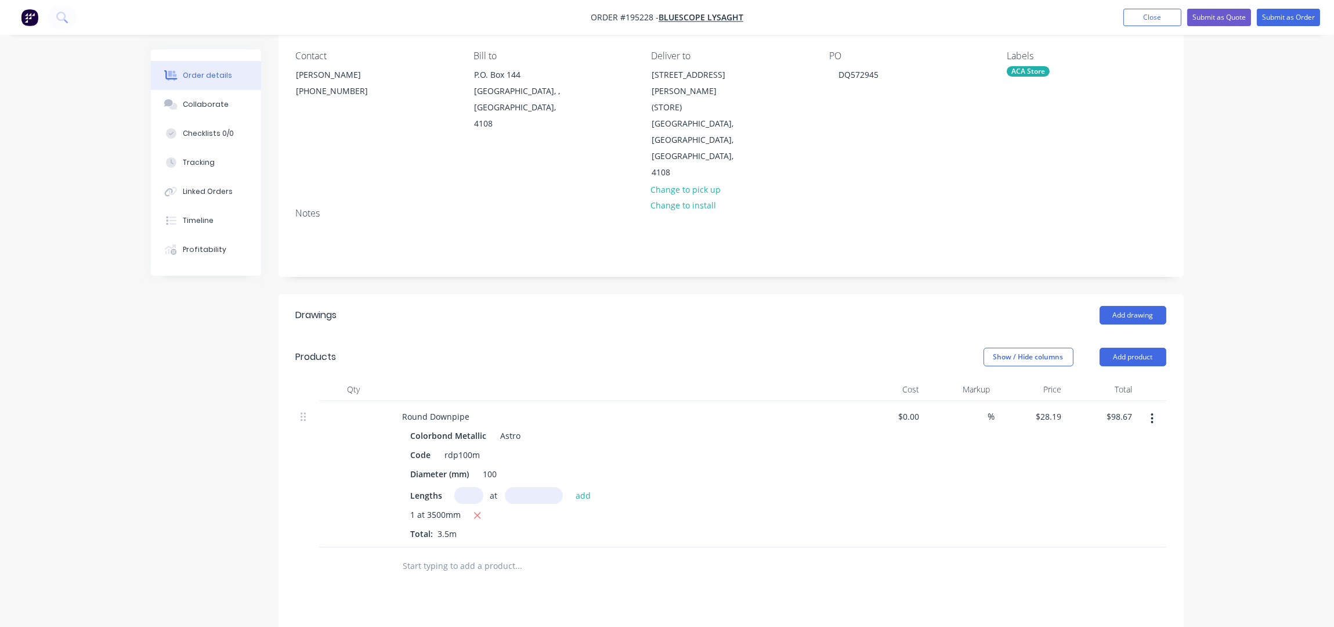
scroll to position [309, 0]
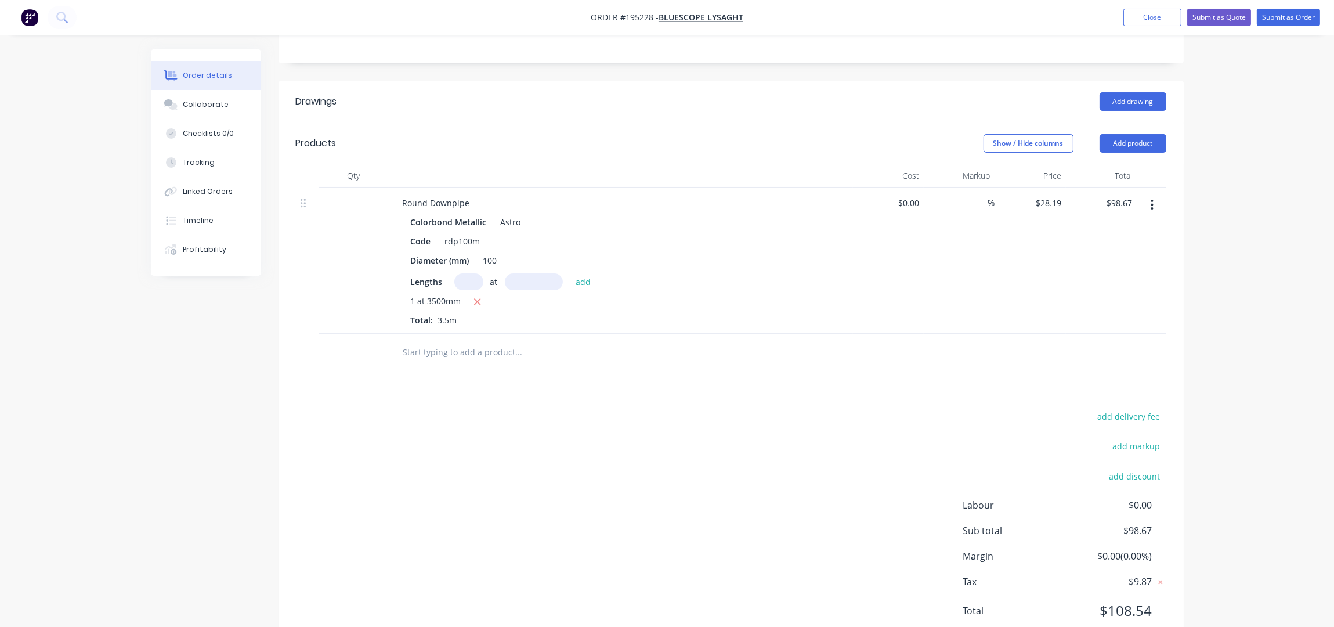
click at [444, 341] on input "text" at bounding box center [519, 352] width 232 height 23
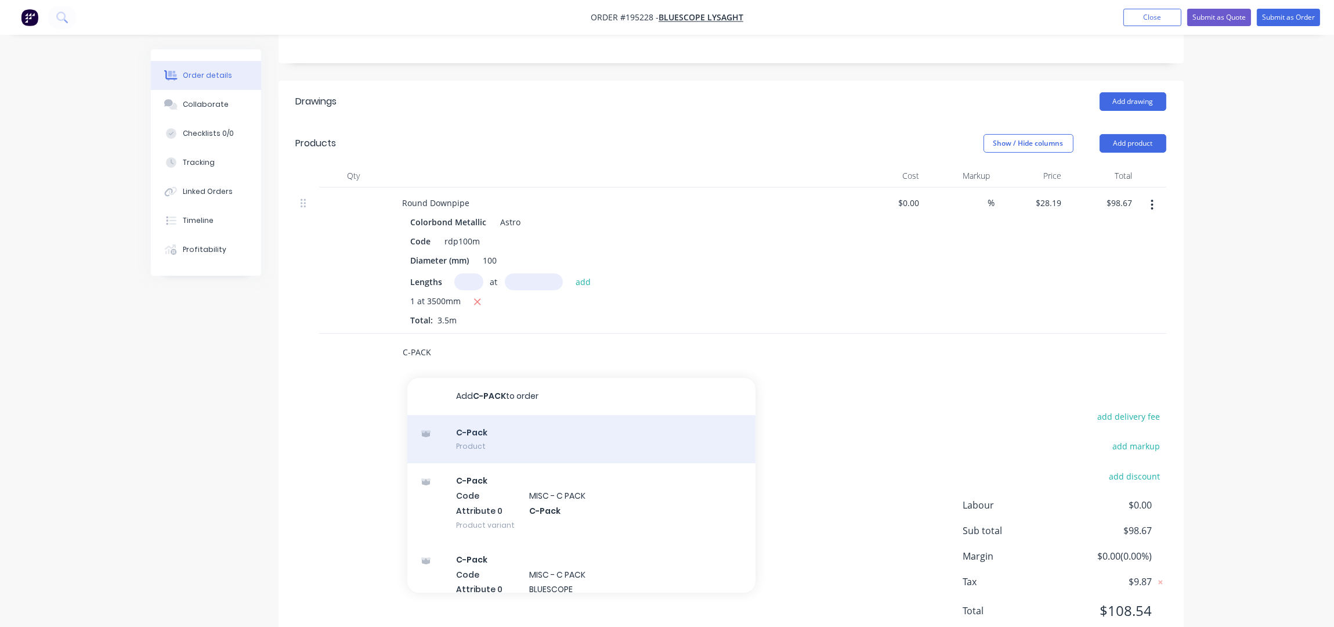
type input "C-PACK"
click at [508, 415] on div "C-Pack Product" at bounding box center [581, 439] width 348 height 49
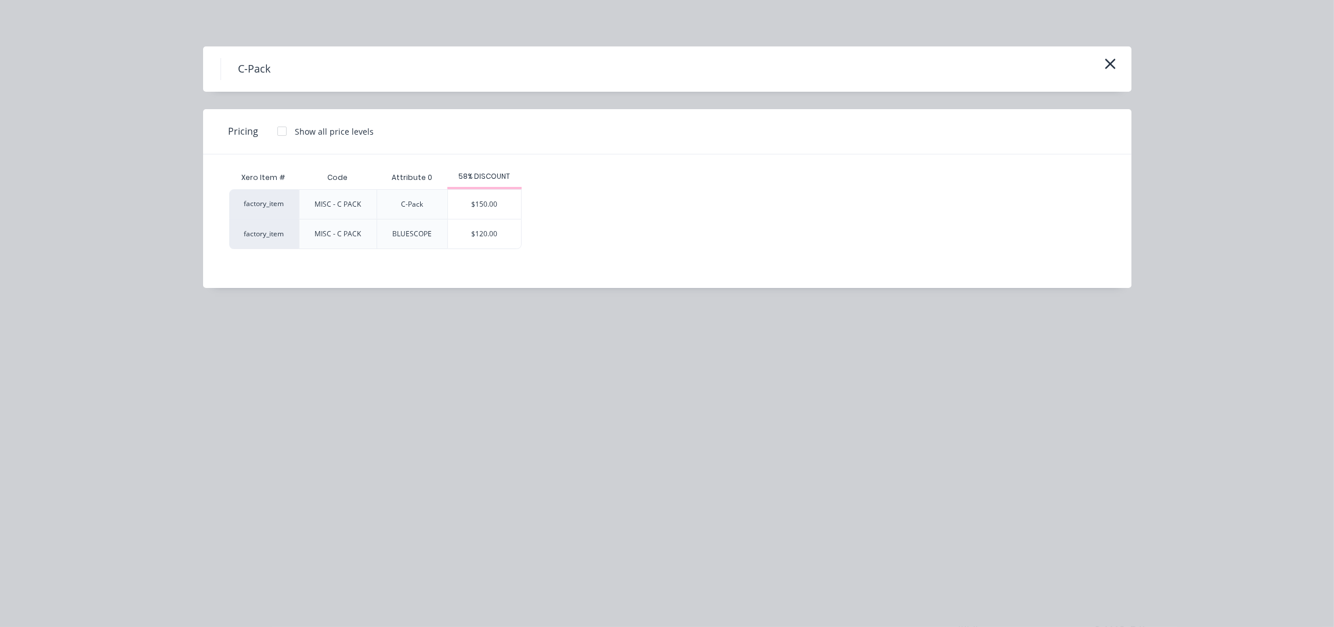
click at [461, 229] on div "$120.00" at bounding box center [484, 233] width 73 height 29
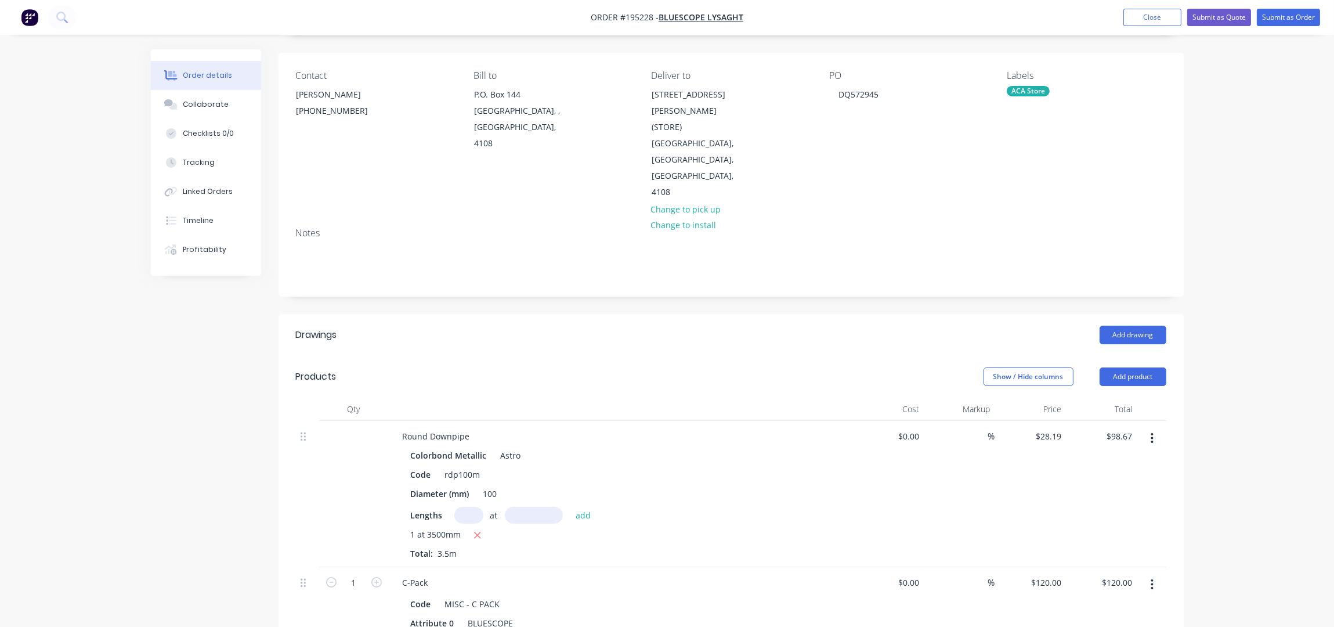
scroll to position [0, 0]
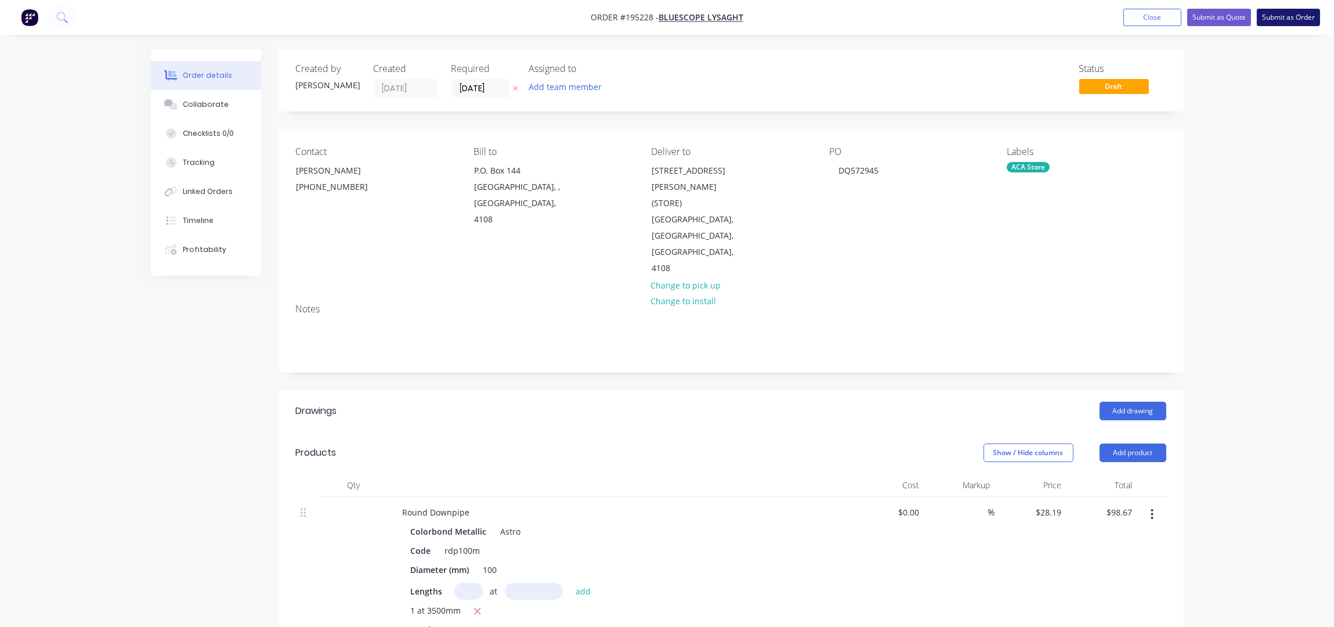
click at [1277, 17] on button "Submit as Order" at bounding box center [1288, 17] width 63 height 17
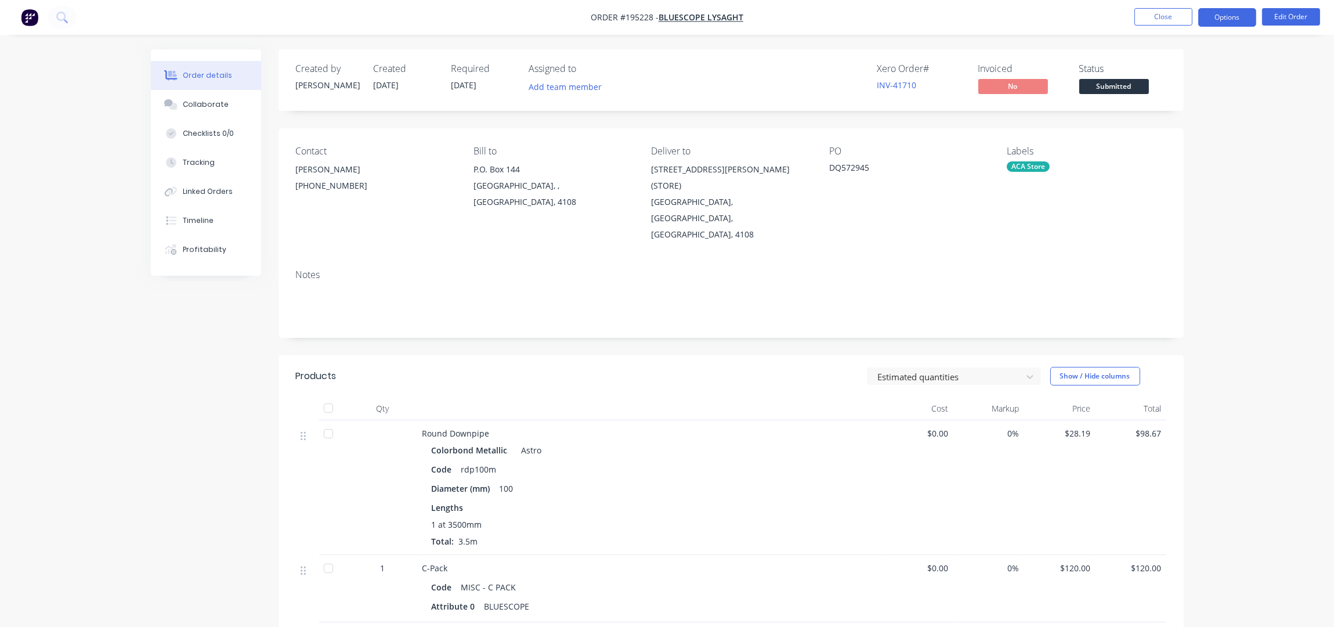
click at [1234, 20] on button "Options" at bounding box center [1228, 17] width 58 height 19
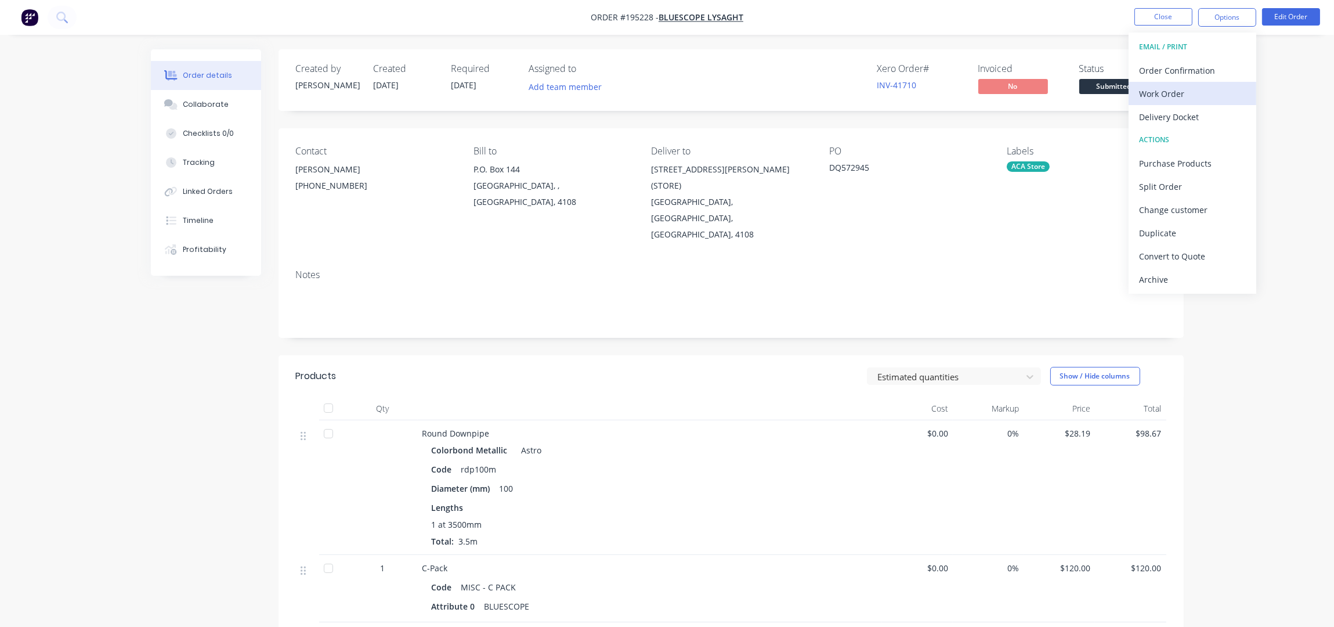
click at [1192, 93] on div "Work Order" at bounding box center [1192, 93] width 107 height 17
click at [1192, 115] on div "Without pricing" at bounding box center [1192, 117] width 107 height 17
click at [1166, 20] on button "Close" at bounding box center [1164, 16] width 58 height 17
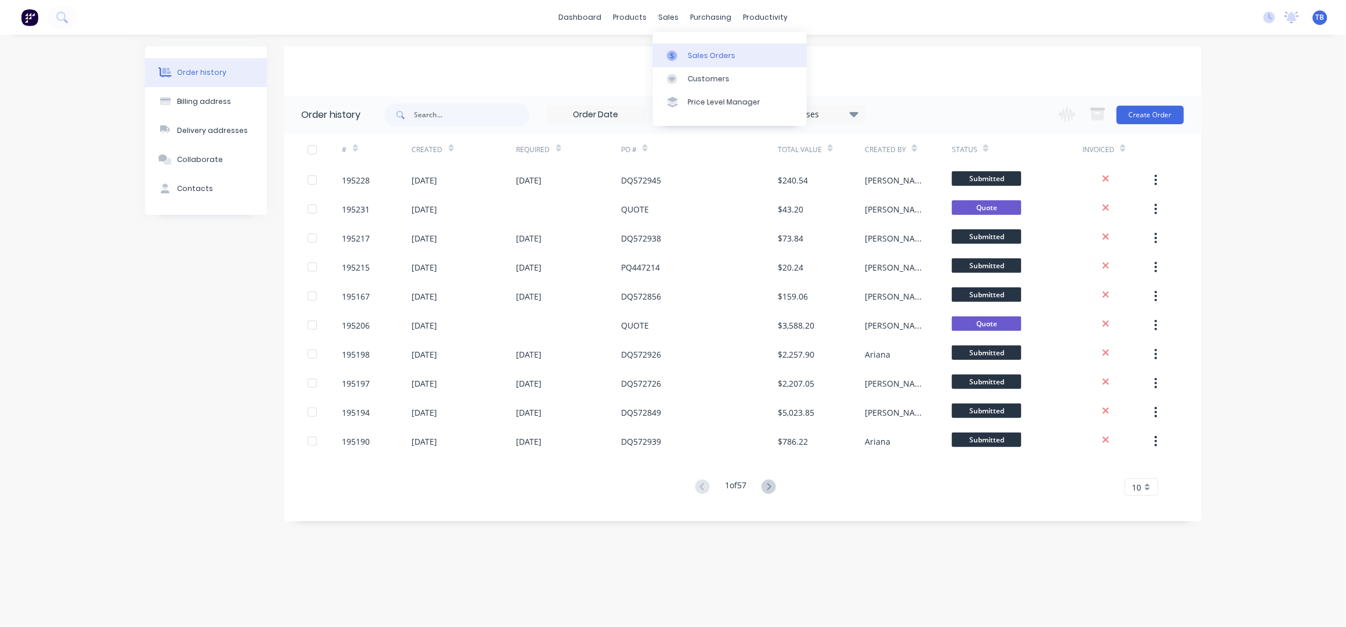
click at [710, 53] on div "Sales Orders" at bounding box center [712, 55] width 48 height 10
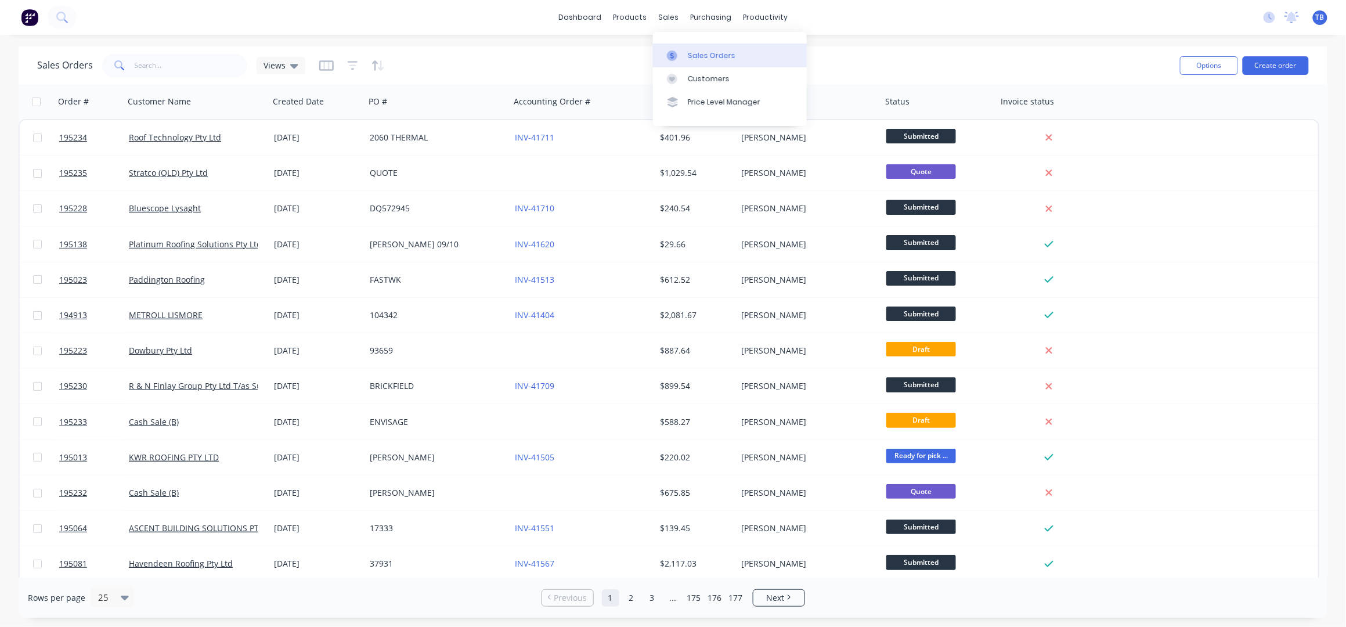
click at [706, 52] on div "Sales Orders" at bounding box center [712, 55] width 48 height 10
click at [1272, 67] on button "Create order" at bounding box center [1276, 65] width 66 height 19
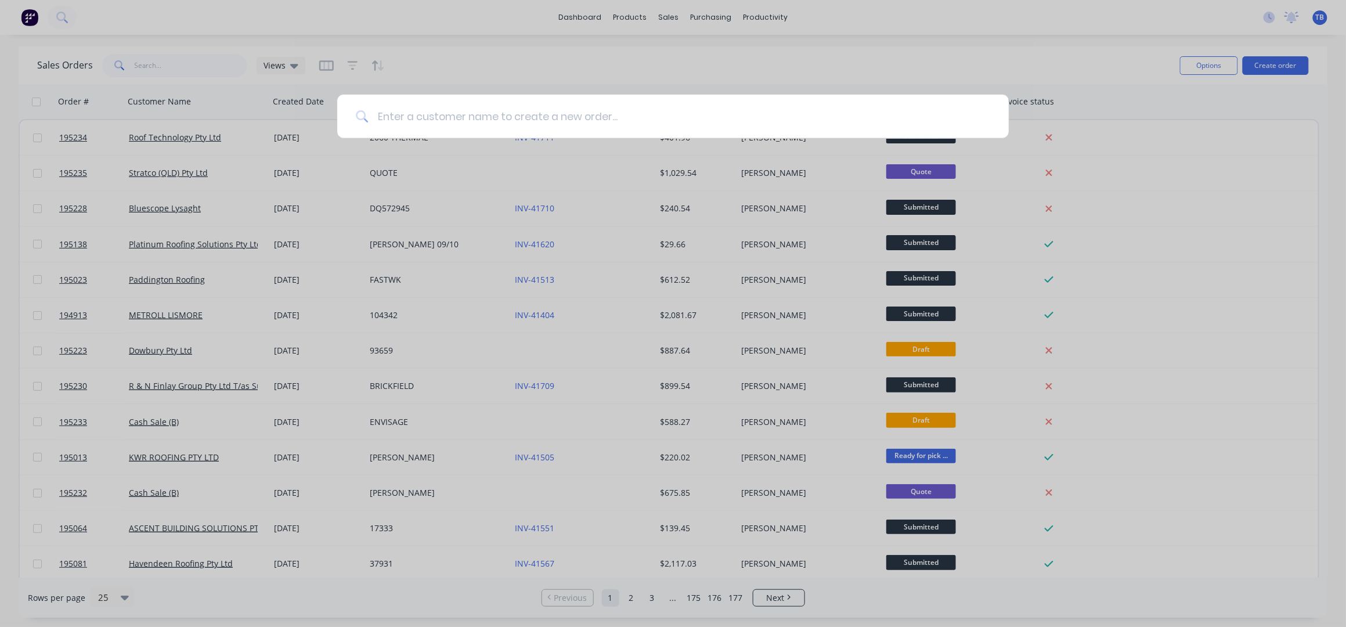
drag, startPoint x: 432, startPoint y: 117, endPoint x: 426, endPoint y: 114, distance: 7.3
click at [432, 116] on input at bounding box center [679, 117] width 622 height 44
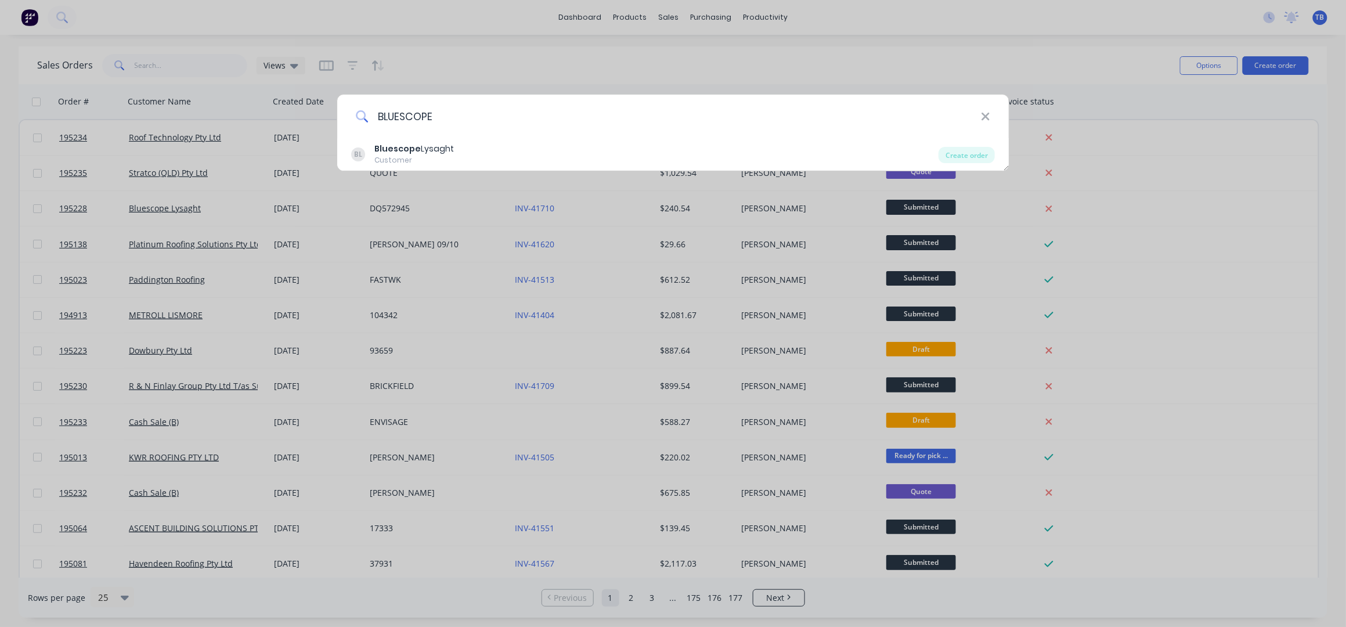
type input "BLUESCOPE"
click at [490, 157] on div "BL Bluescope Lysaght Customer" at bounding box center [645, 154] width 588 height 23
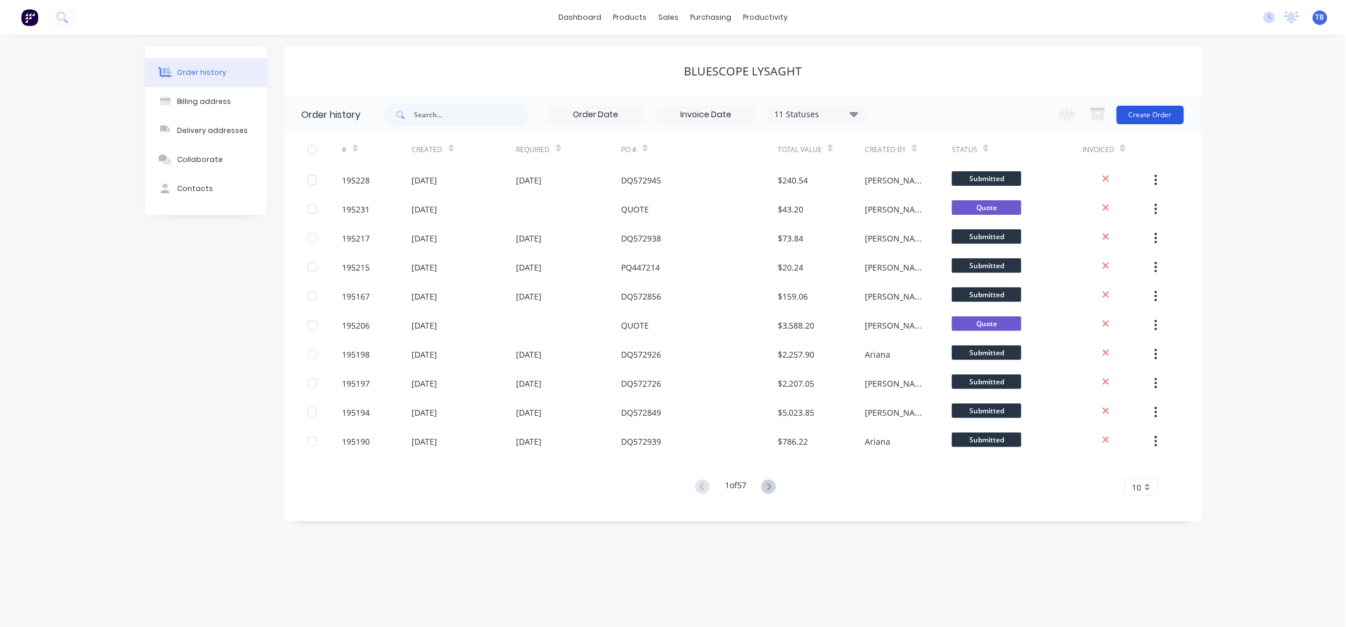
click at [1149, 110] on button "Create Order" at bounding box center [1150, 115] width 67 height 19
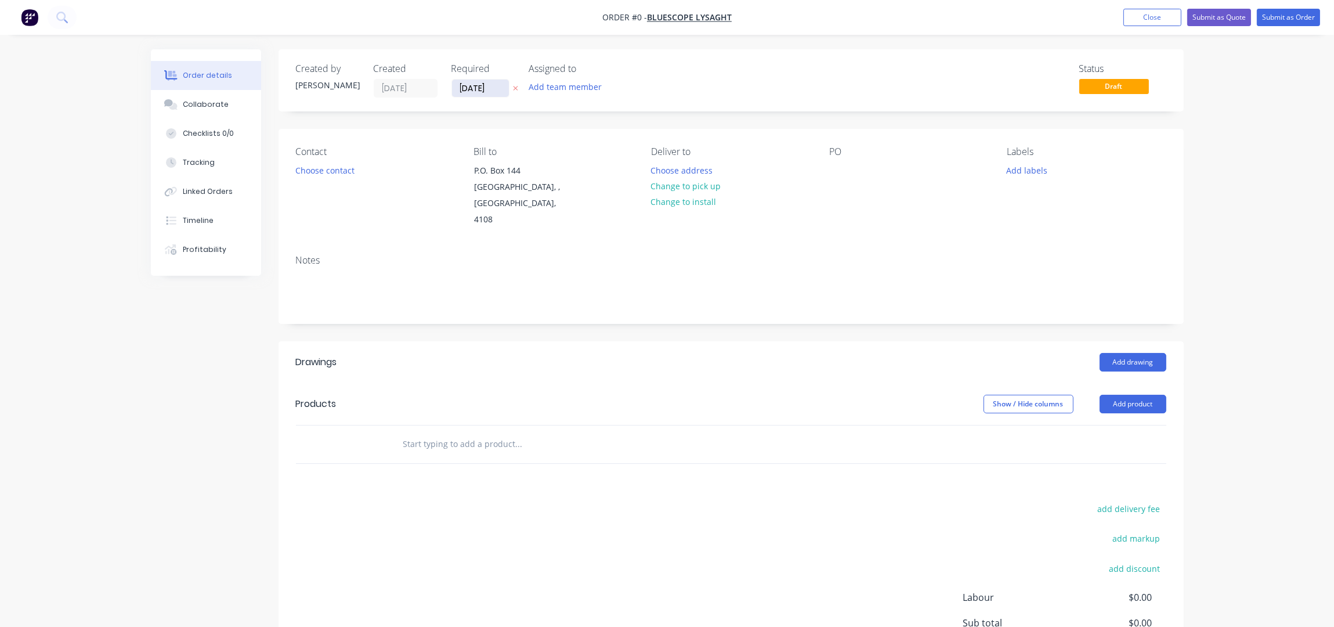
click at [468, 84] on input "10/10/25" at bounding box center [480, 88] width 57 height 17
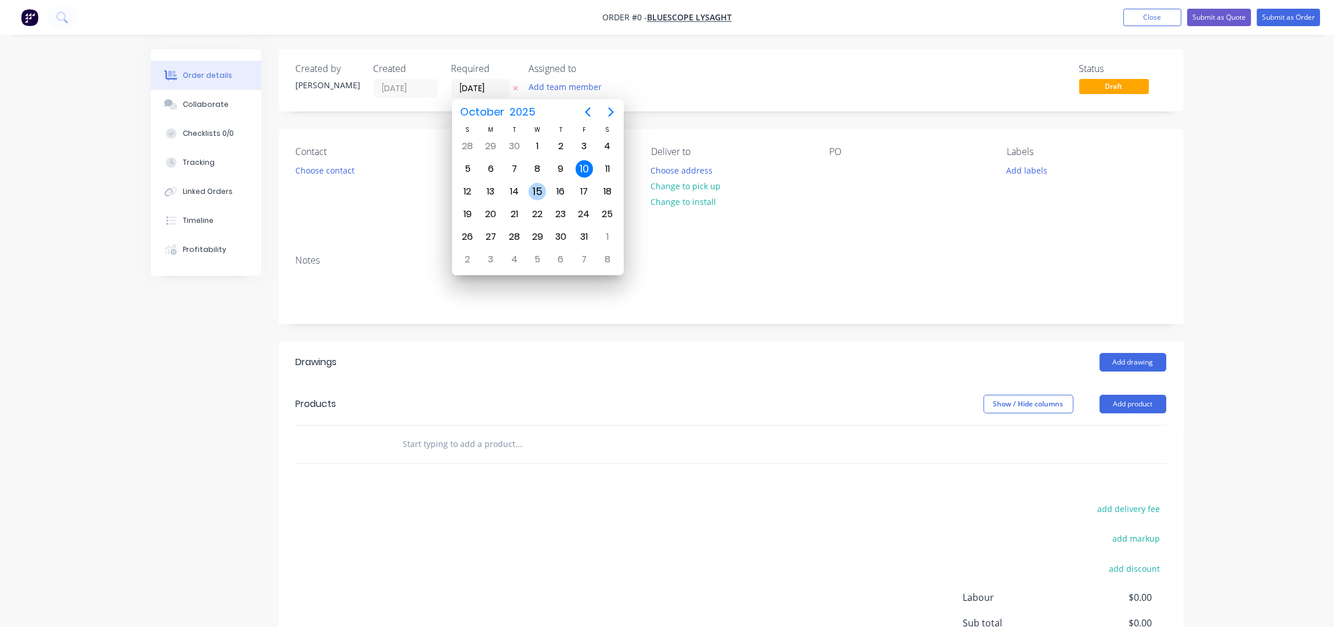
click at [532, 192] on div "15" at bounding box center [537, 191] width 17 height 17
type input "15/10/25"
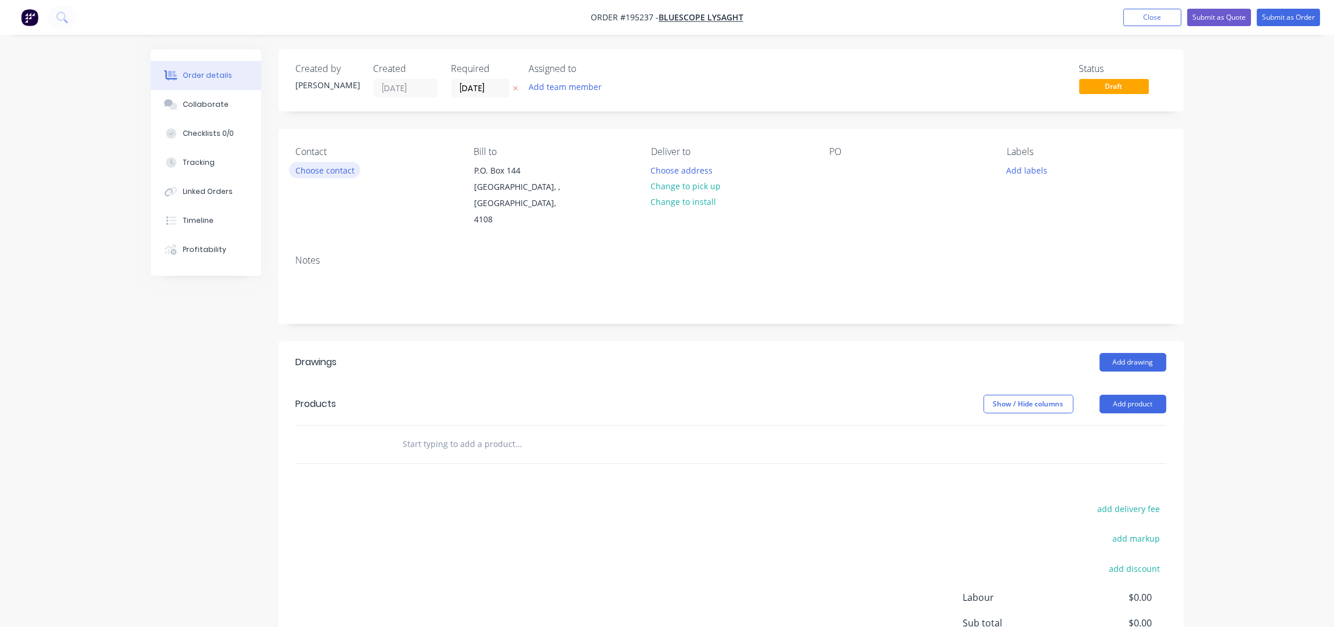
click at [340, 164] on button "Choose contact" at bounding box center [324, 170] width 71 height 16
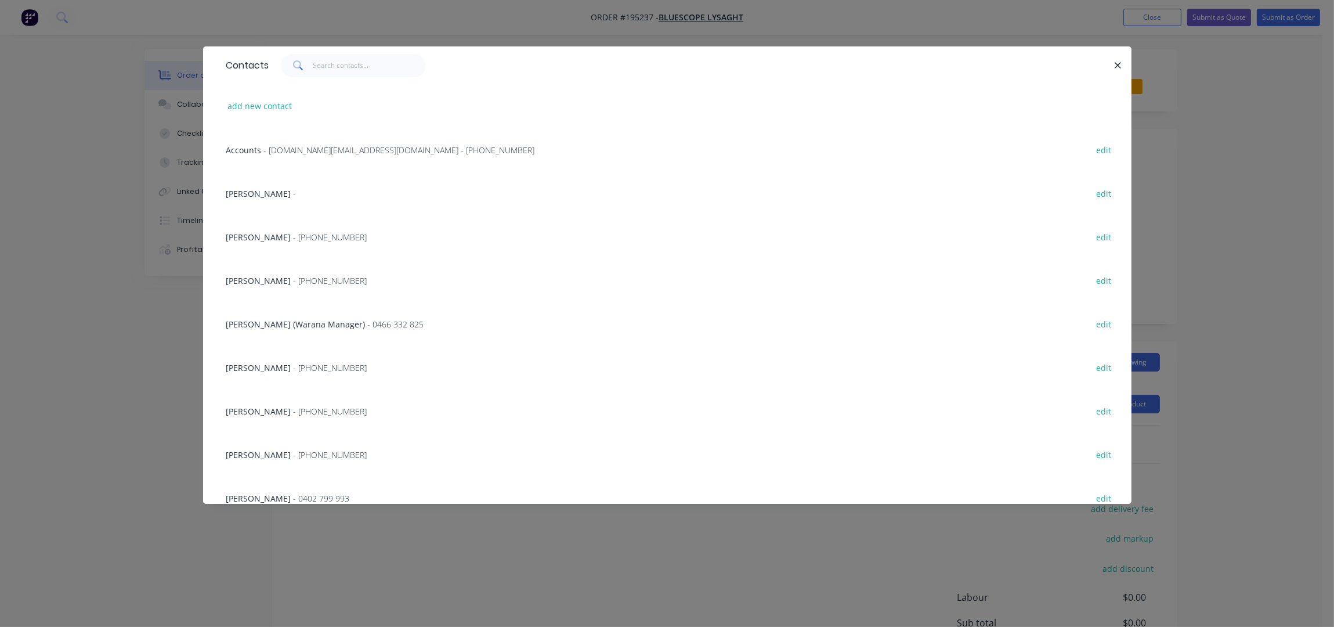
click at [294, 450] on span "- (07) 3365 7736" at bounding box center [331, 454] width 74 height 11
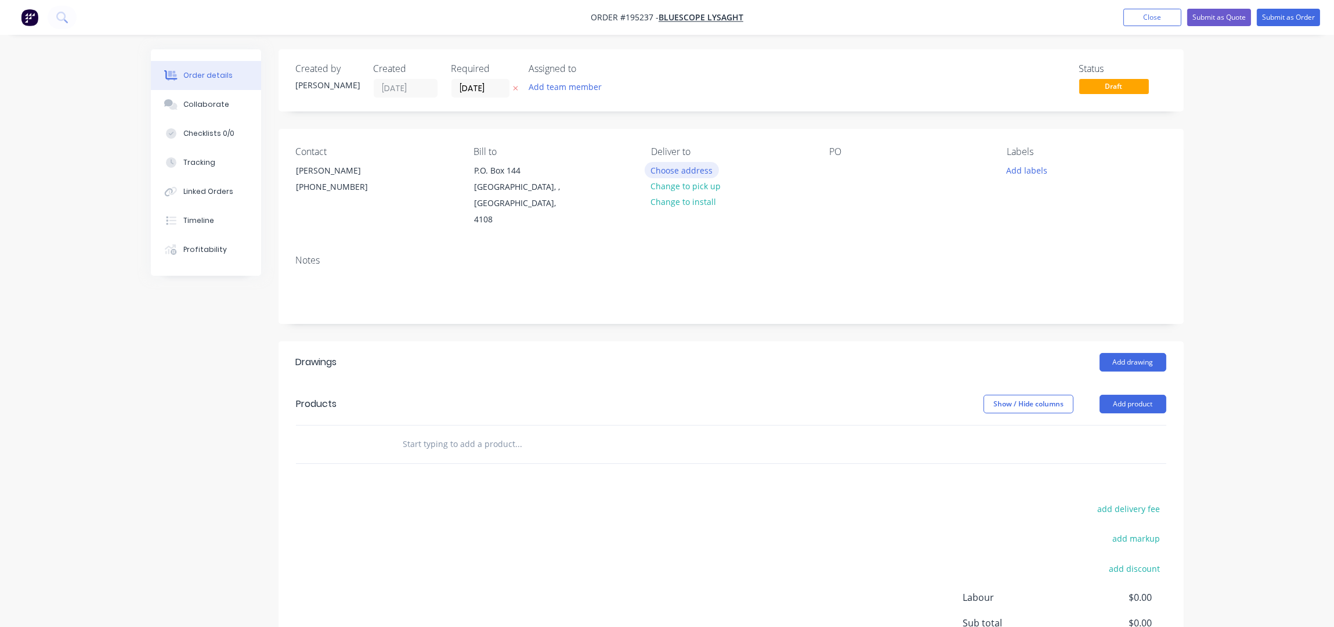
click at [687, 171] on button "Choose address" at bounding box center [682, 170] width 74 height 16
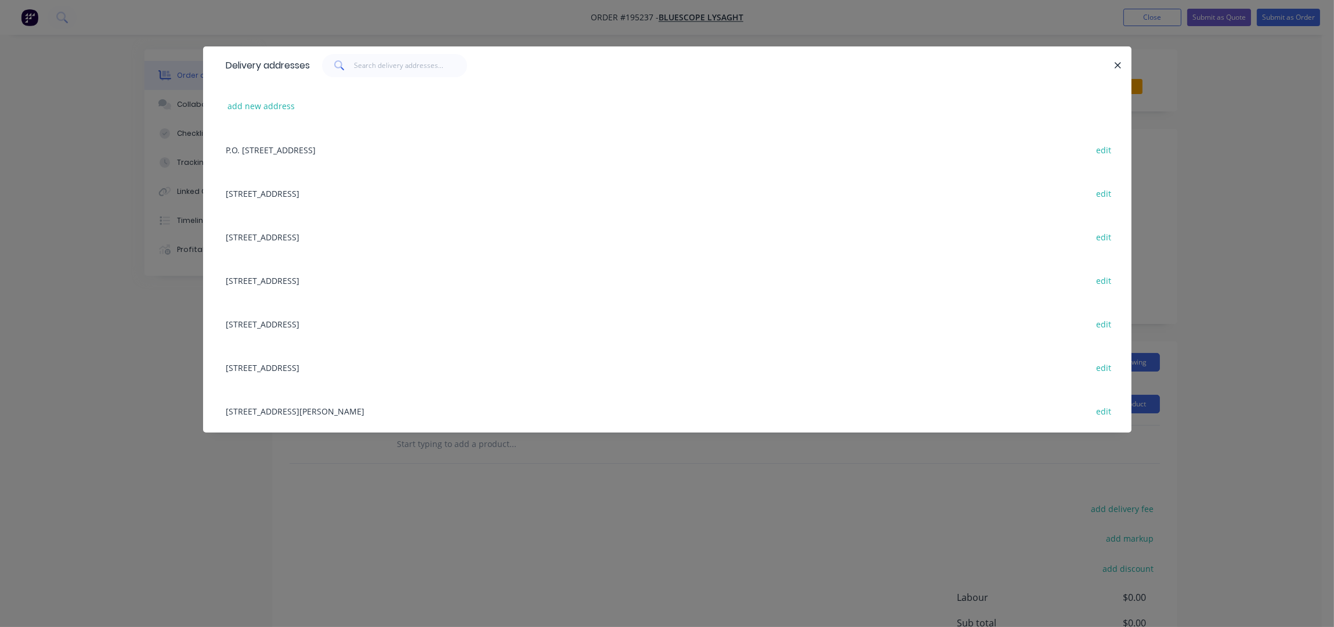
click at [333, 402] on div "UNIT 4, 125 KERRY RD, (STORE), ARCHERFIELD, Queensland, Australia, 4108 edit" at bounding box center [668, 411] width 894 height 44
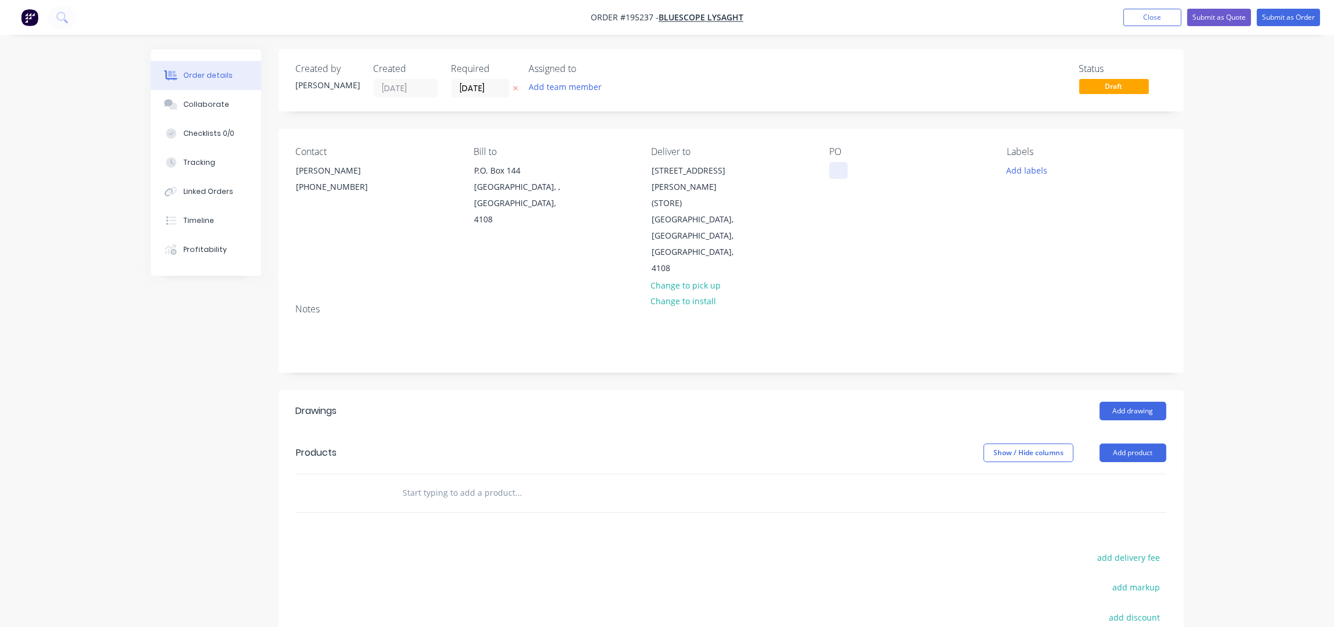
click at [836, 171] on div at bounding box center [838, 170] width 19 height 17
click at [1041, 169] on button "Add labels" at bounding box center [1027, 170] width 53 height 16
click at [1072, 247] on div "ACA Store" at bounding box center [1059, 251] width 43 height 13
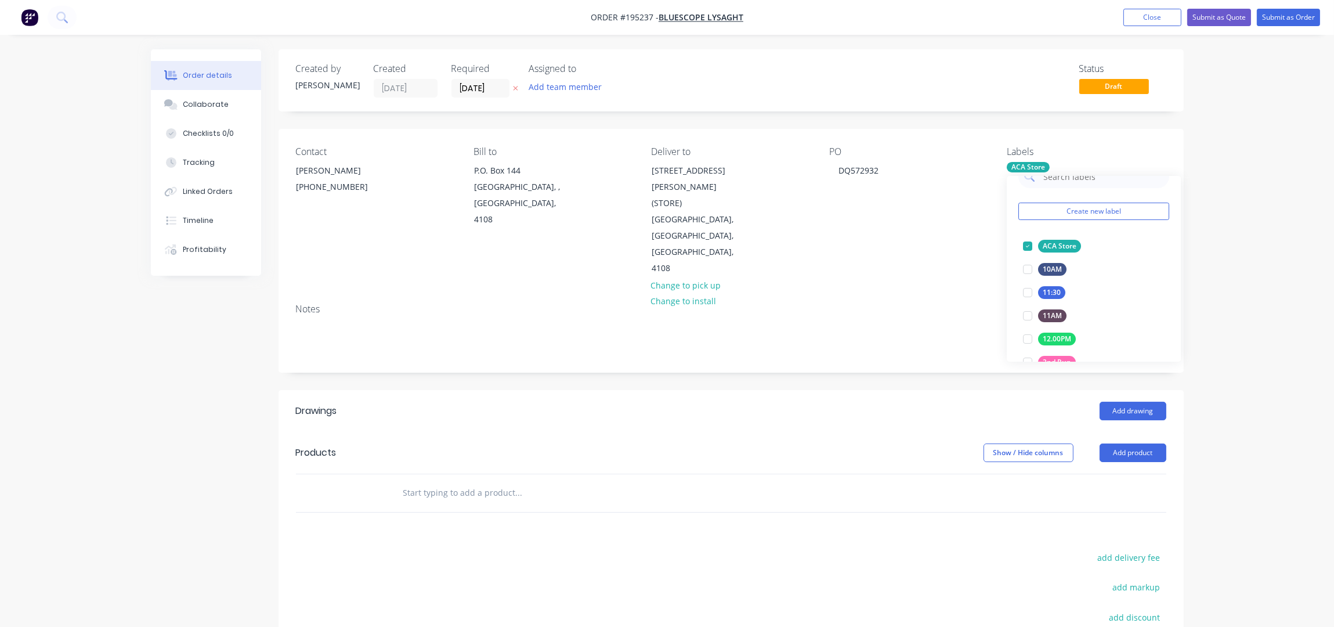
click at [907, 294] on div "Notes" at bounding box center [731, 333] width 905 height 78
click at [1128, 443] on button "Add product" at bounding box center [1133, 452] width 67 height 19
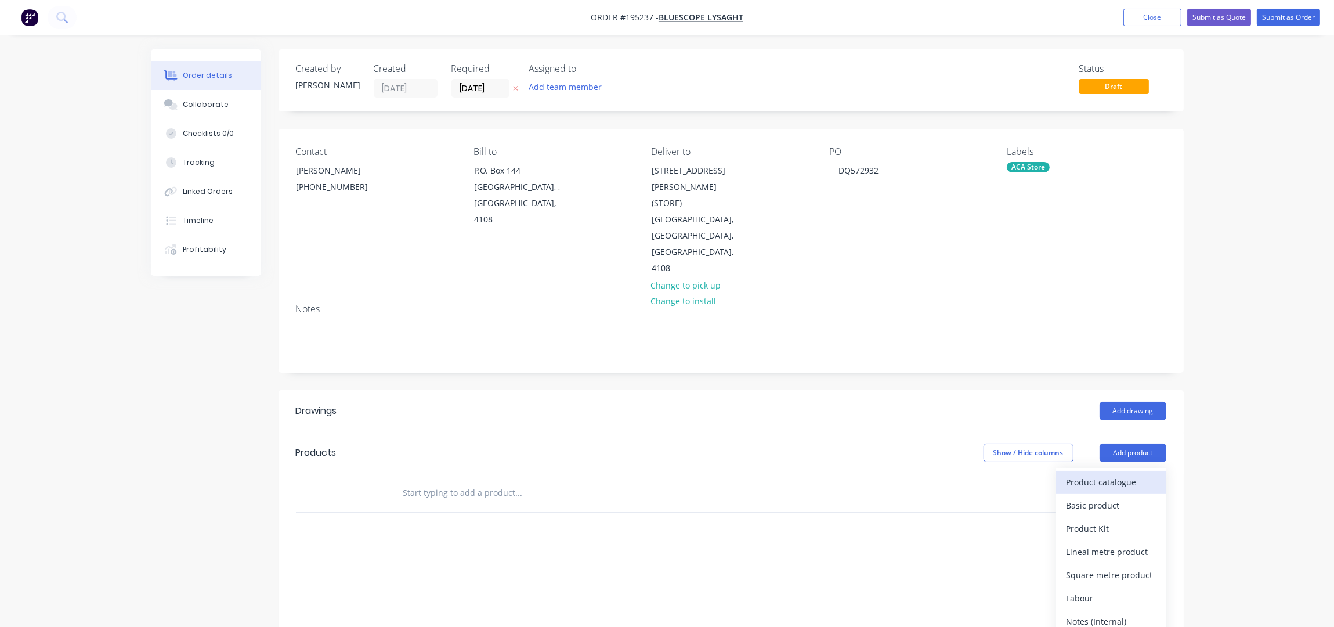
click at [1093, 474] on div "Product catalogue" at bounding box center [1111, 482] width 89 height 17
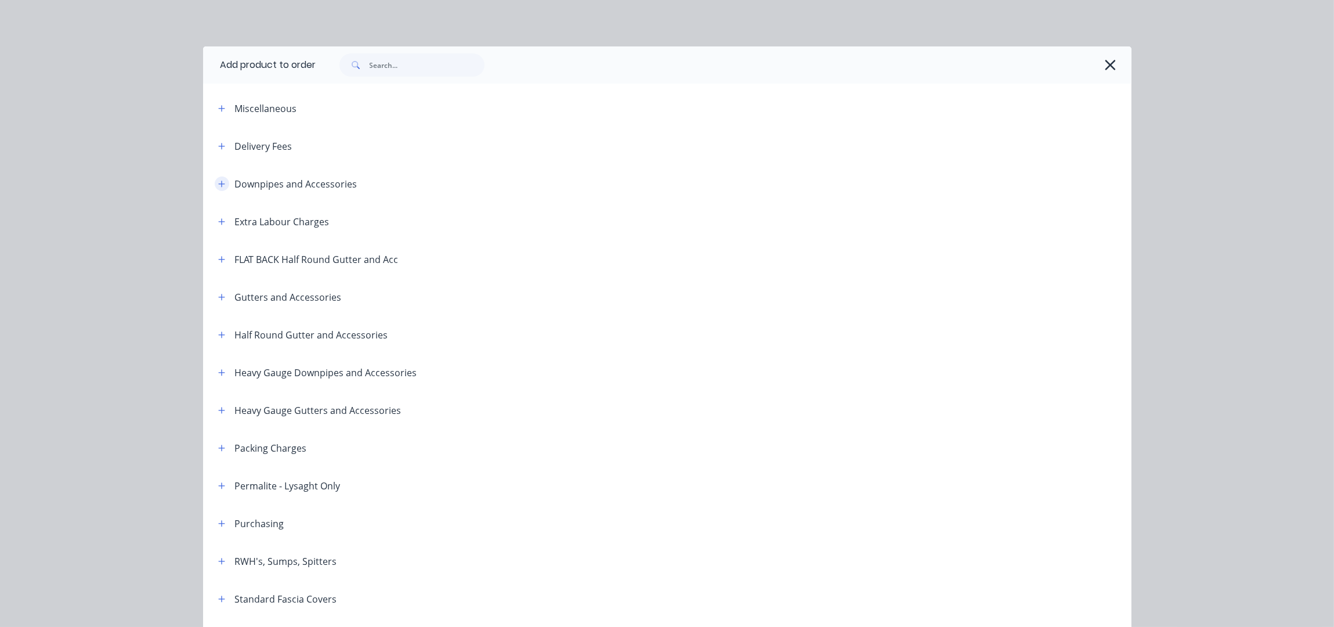
click at [218, 180] on icon "button" at bounding box center [221, 184] width 7 height 8
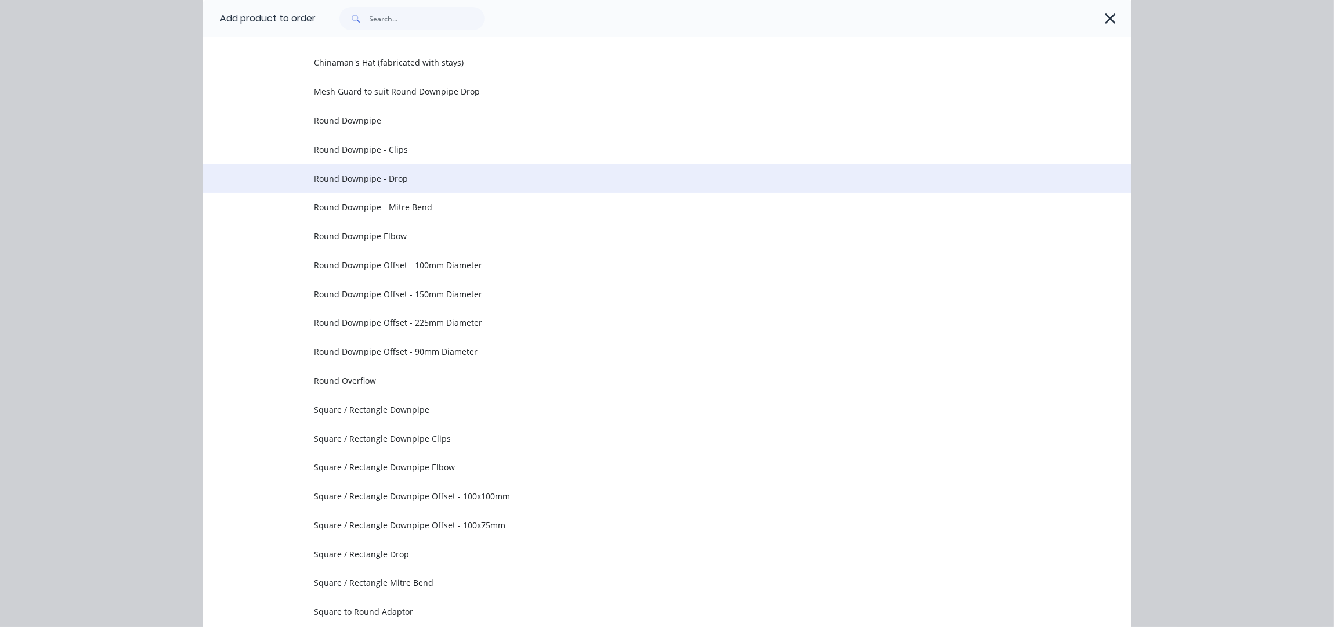
scroll to position [77, 0]
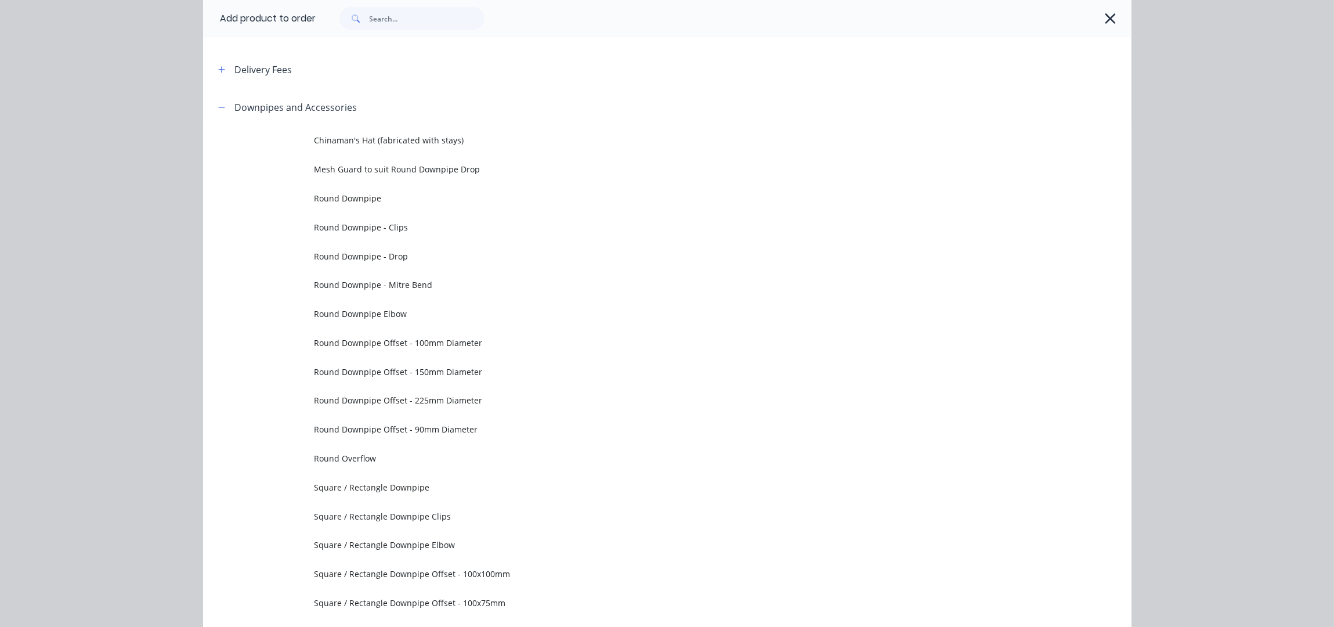
click at [372, 190] on td "Round Downpipe" at bounding box center [723, 198] width 817 height 29
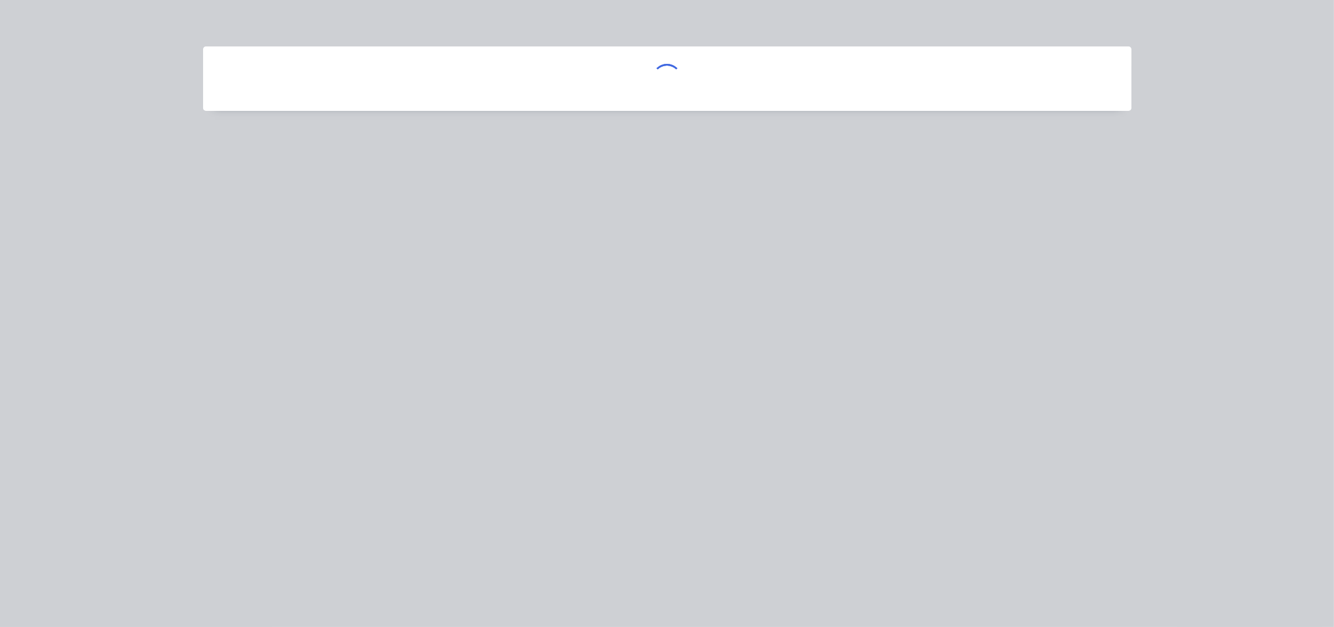
scroll to position [0, 0]
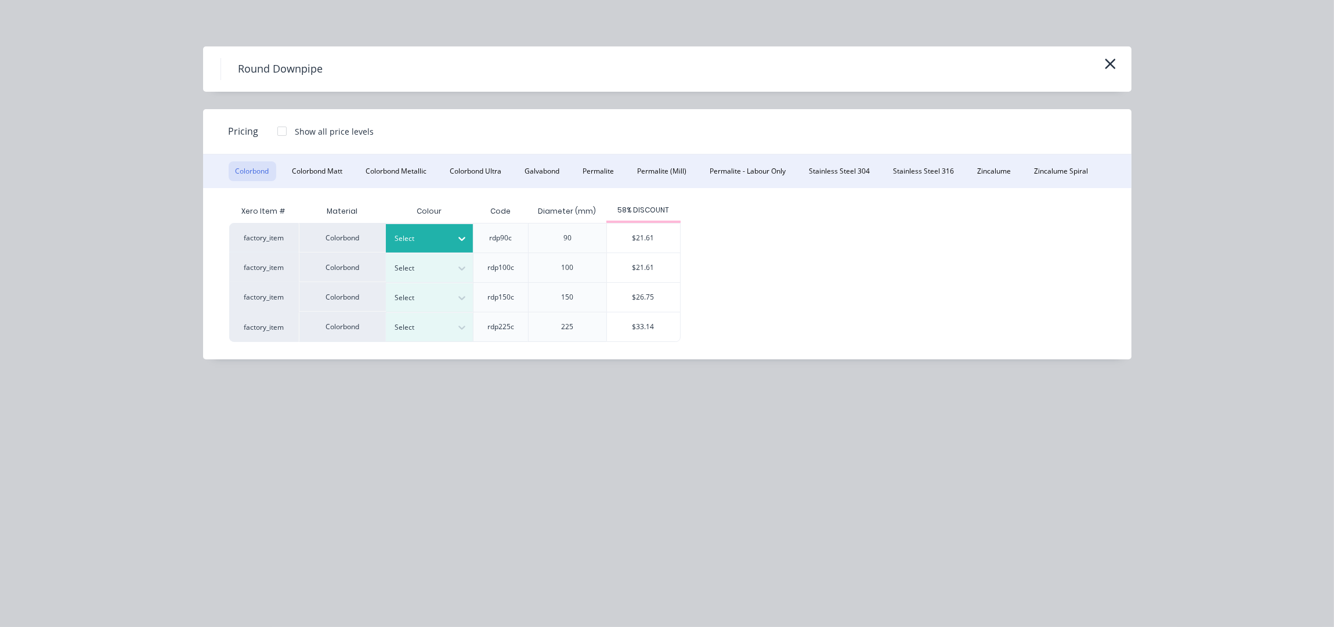
click at [461, 243] on icon at bounding box center [462, 239] width 12 height 12
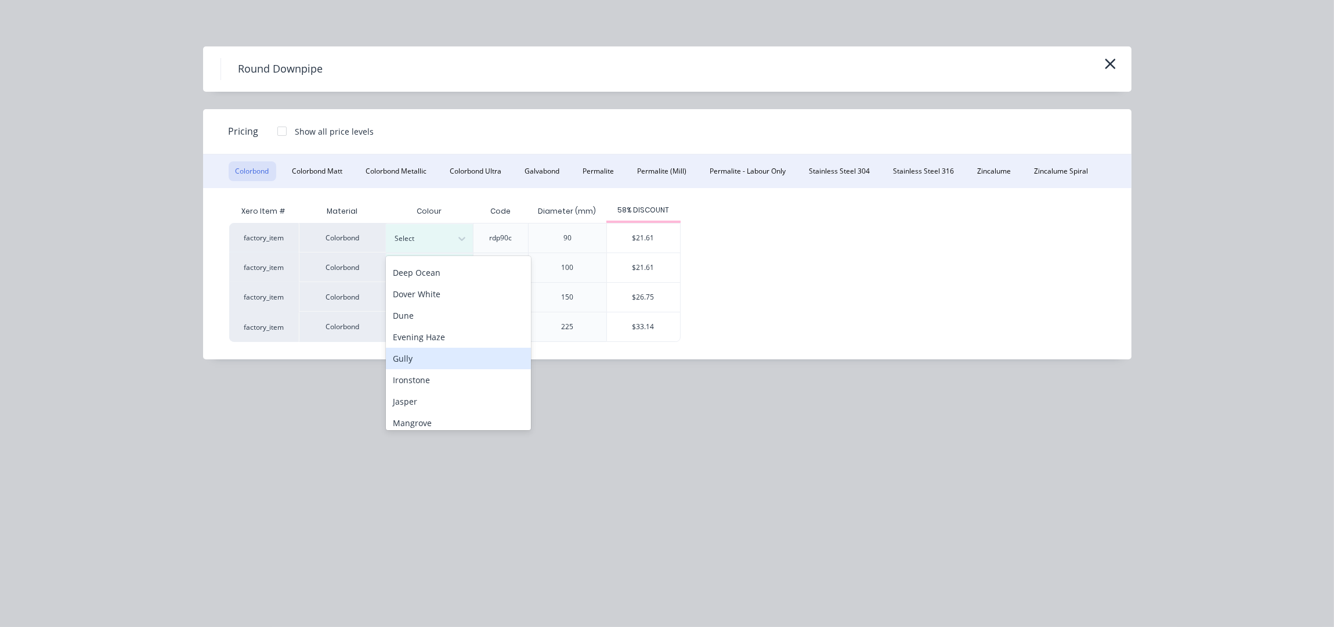
scroll to position [77, 0]
click at [417, 407] on div "Ironstone" at bounding box center [458, 406] width 145 height 21
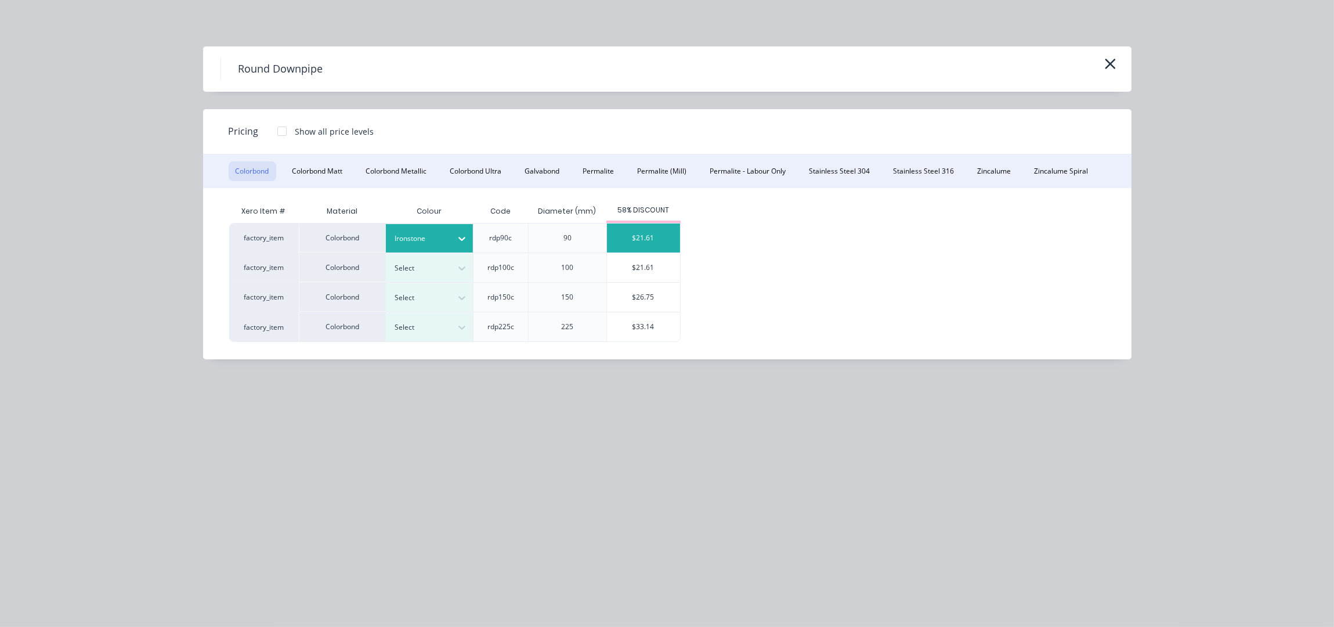
click at [643, 239] on div "$21.61" at bounding box center [643, 237] width 73 height 29
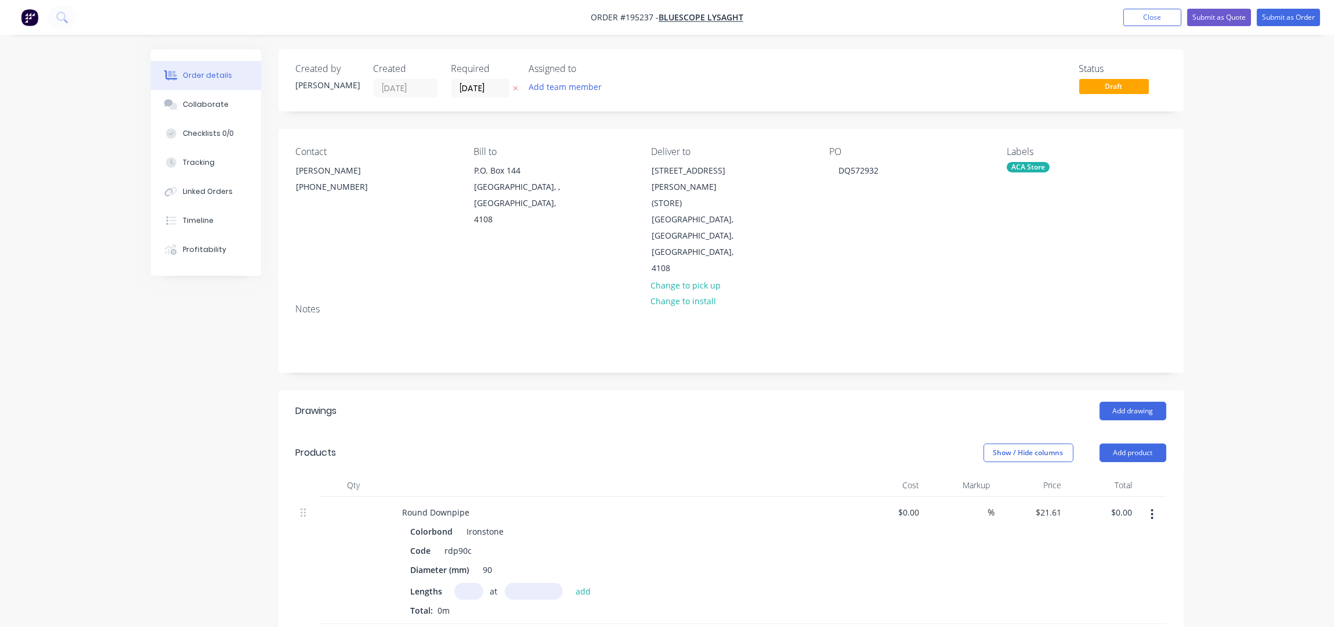
click at [475, 583] on input "text" at bounding box center [468, 591] width 29 height 17
type input "6"
type input "5000"
click at [570, 583] on button "add" at bounding box center [583, 591] width 27 height 16
type input "$648.30"
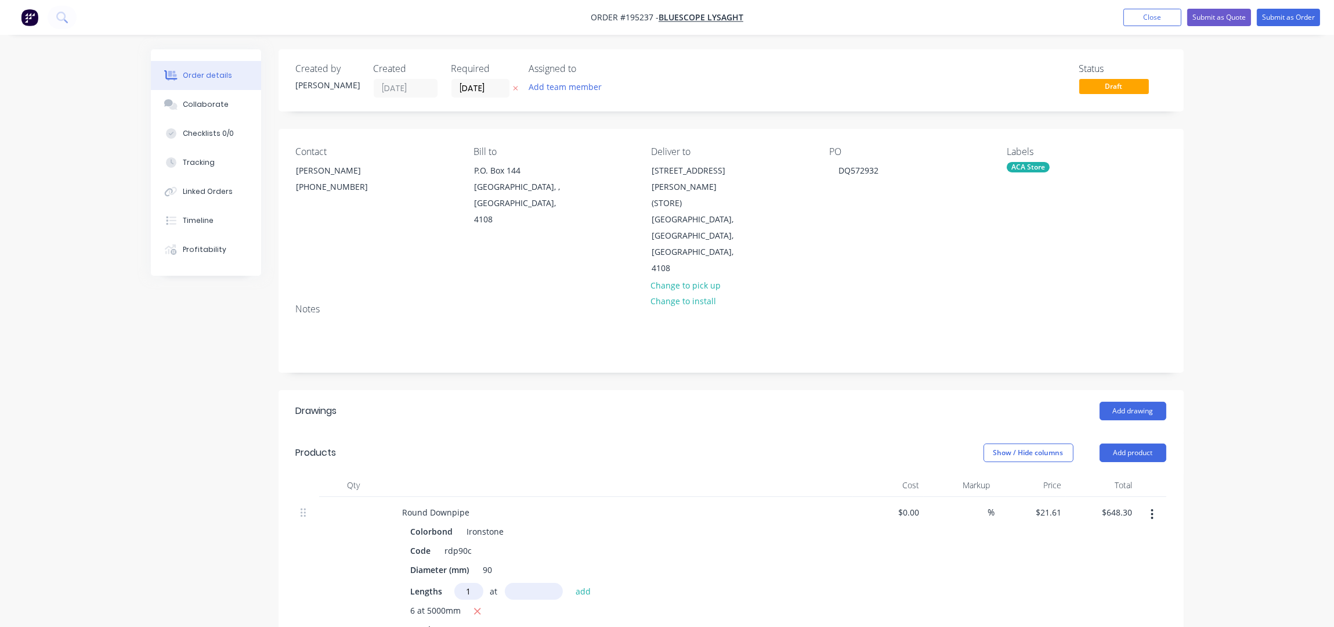
type input "1"
type input "3000"
click at [570, 583] on button "add" at bounding box center [583, 591] width 27 height 16
type input "$713.13"
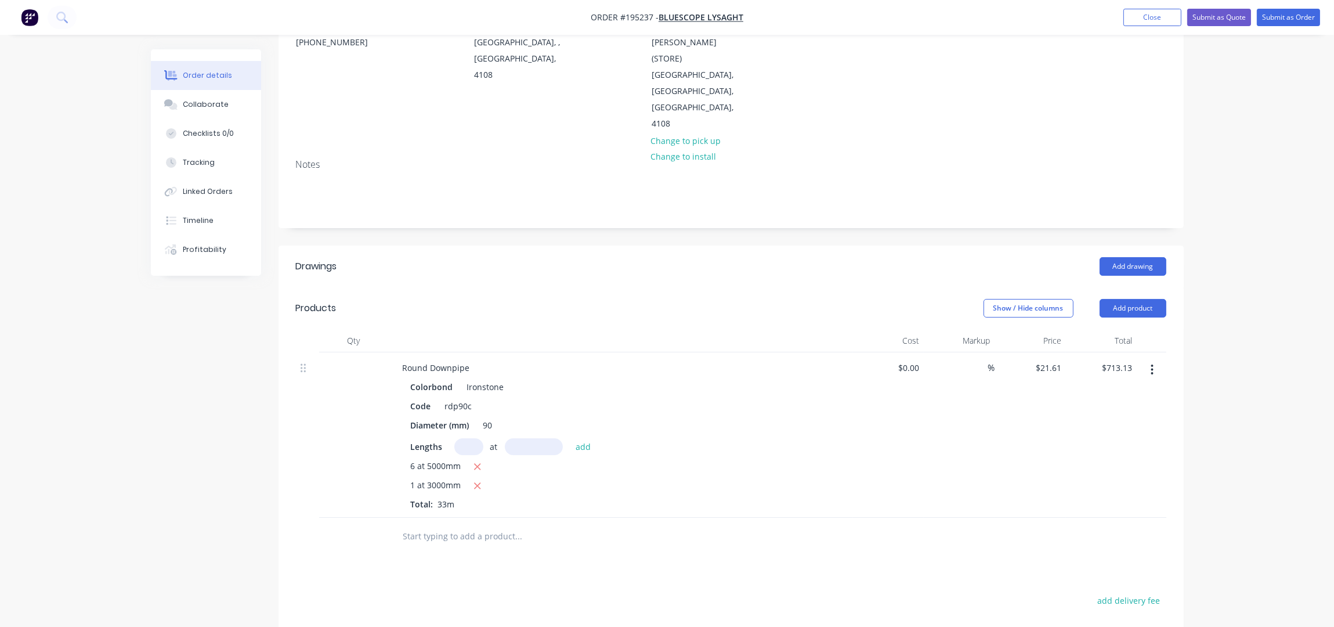
scroll to position [232, 0]
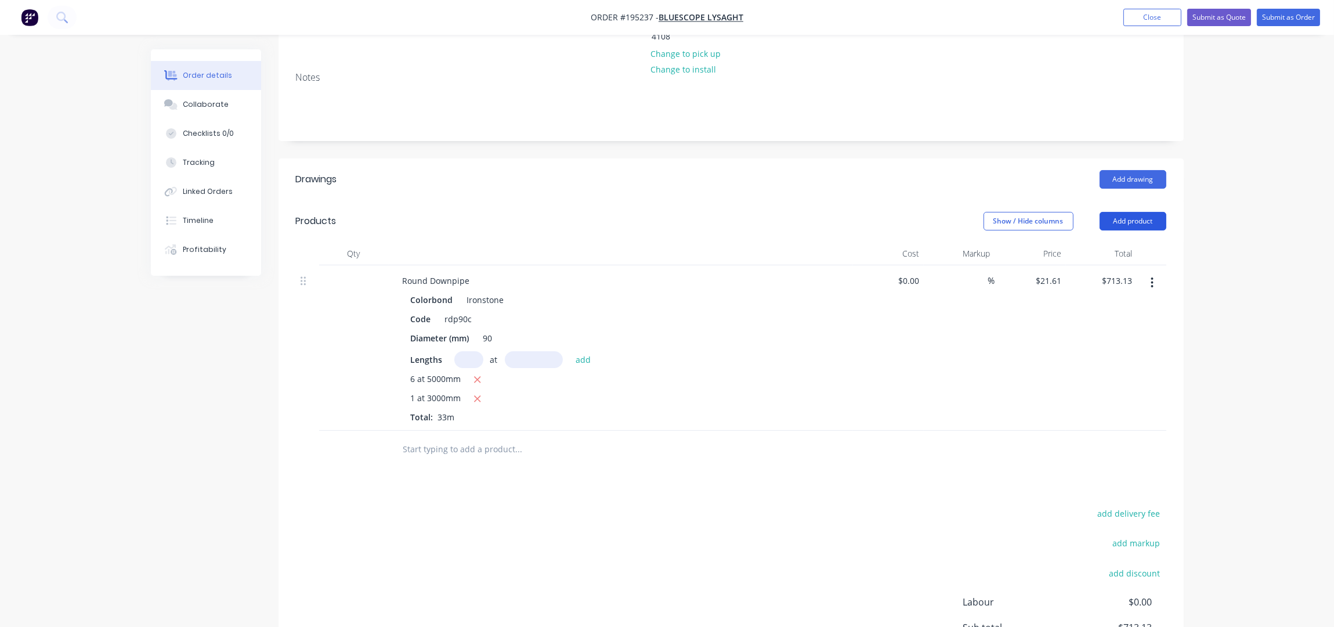
click at [1129, 212] on button "Add product" at bounding box center [1133, 221] width 67 height 19
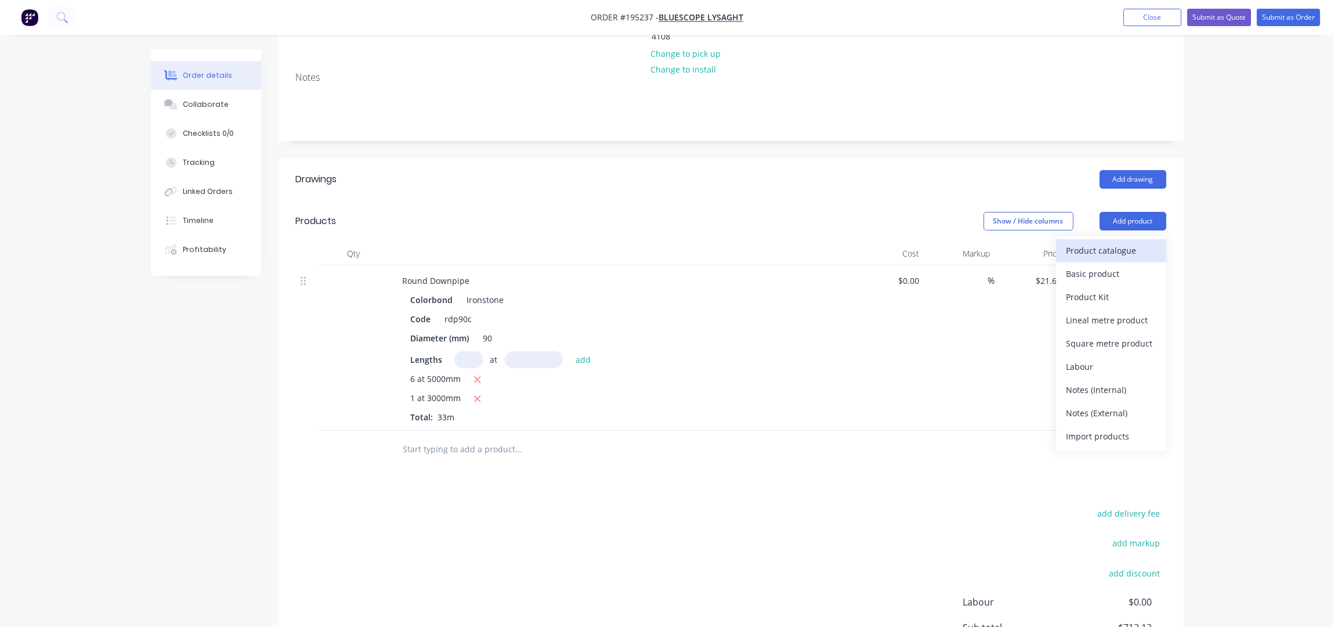
click at [1115, 242] on div "Product catalogue" at bounding box center [1111, 250] width 89 height 17
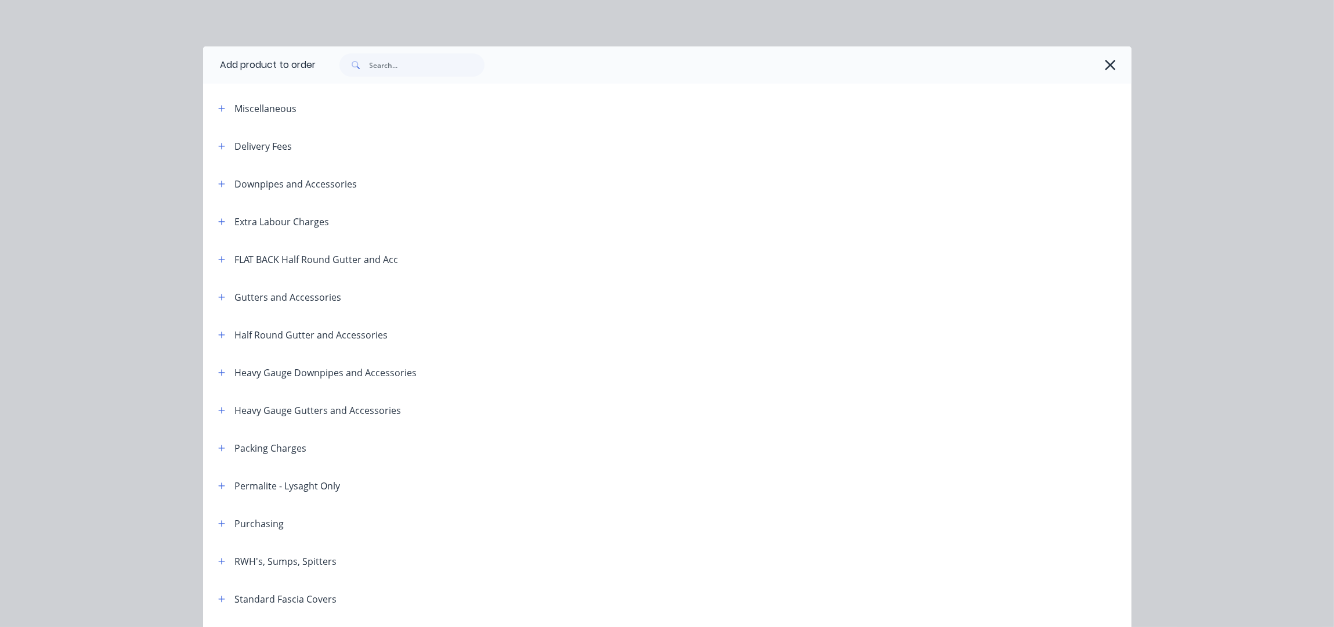
click at [363, 60] on span at bounding box center [355, 64] width 30 height 23
click at [375, 65] on input "text" at bounding box center [427, 64] width 115 height 23
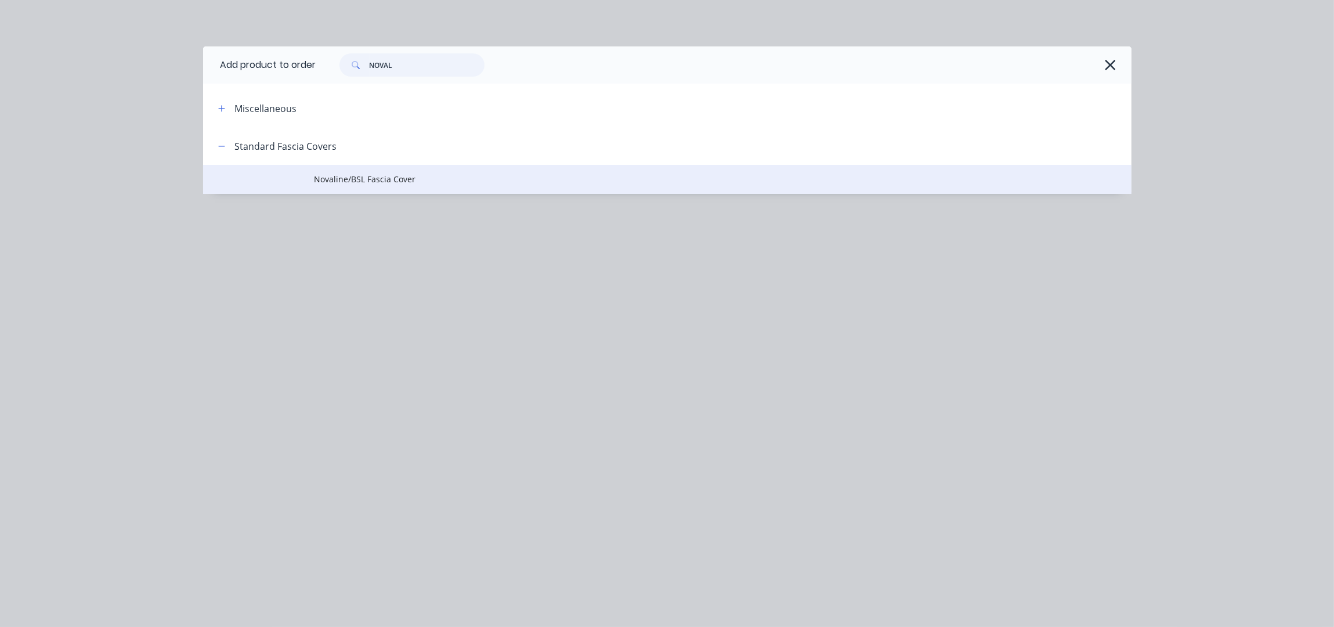
type input "NOVAL"
click at [365, 179] on span "Novaline/BSL Fascia Cover" at bounding box center [642, 179] width 654 height 12
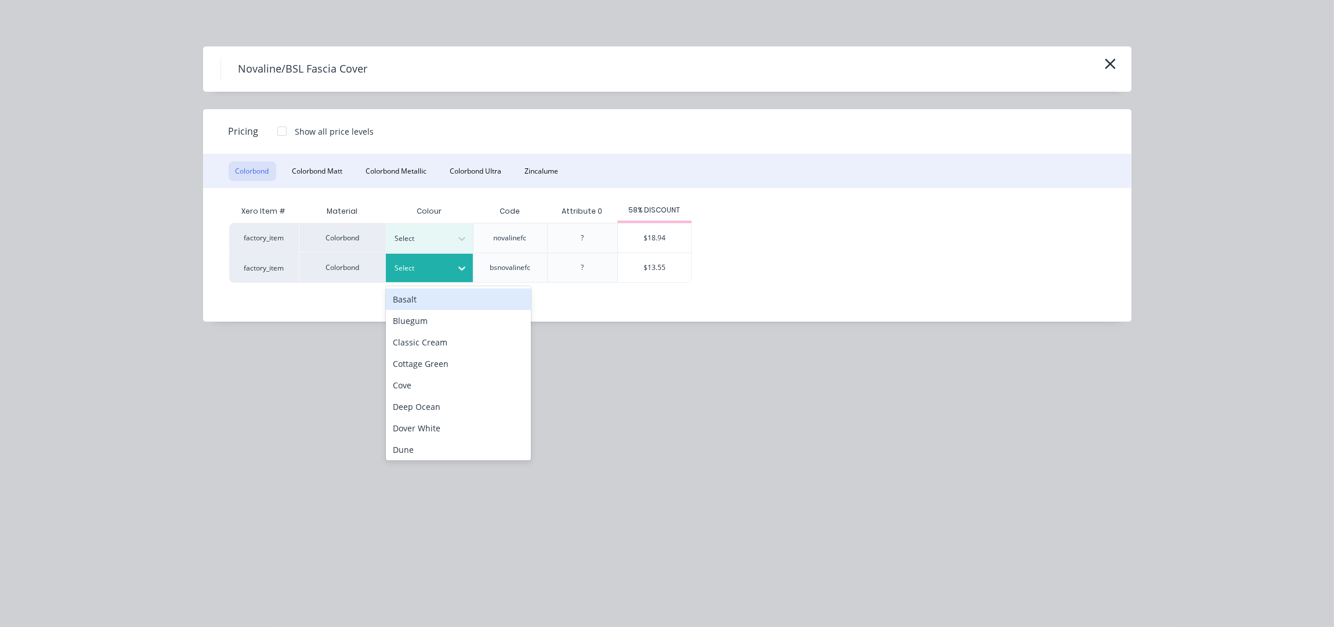
click at [446, 261] on div "Select" at bounding box center [419, 268] width 65 height 15
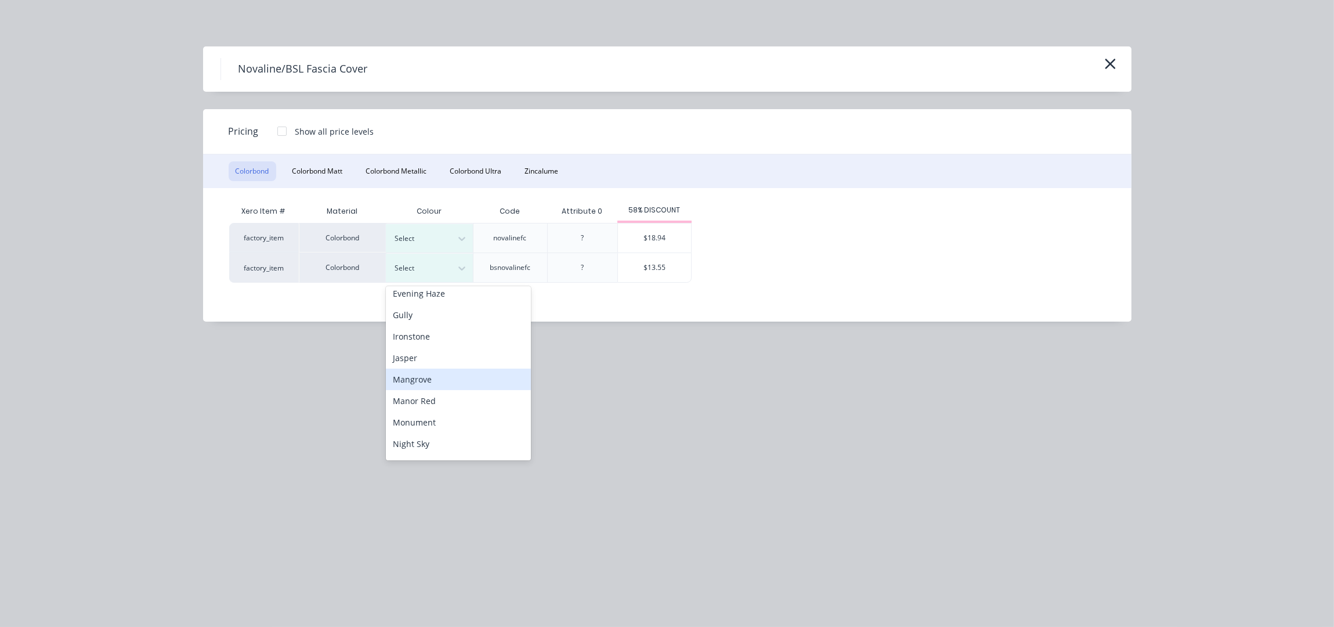
scroll to position [154, 0]
click at [435, 355] on div "Ironstone" at bounding box center [458, 359] width 145 height 21
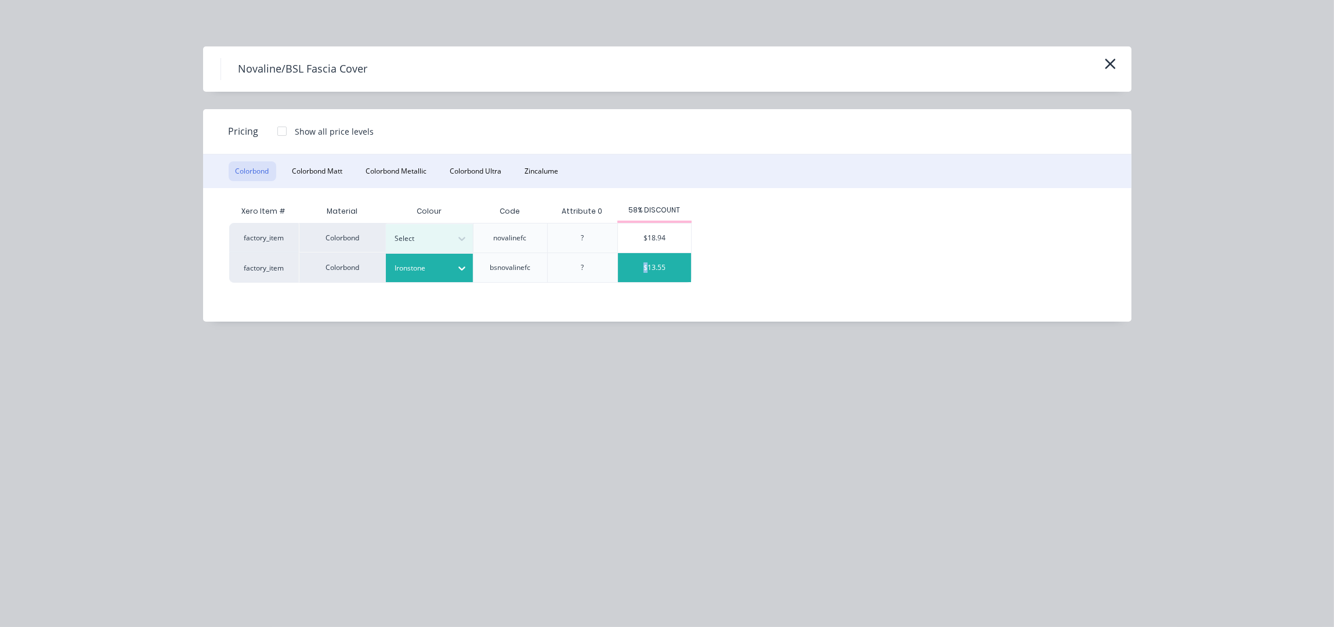
click at [646, 258] on div "$13.55" at bounding box center [654, 267] width 73 height 29
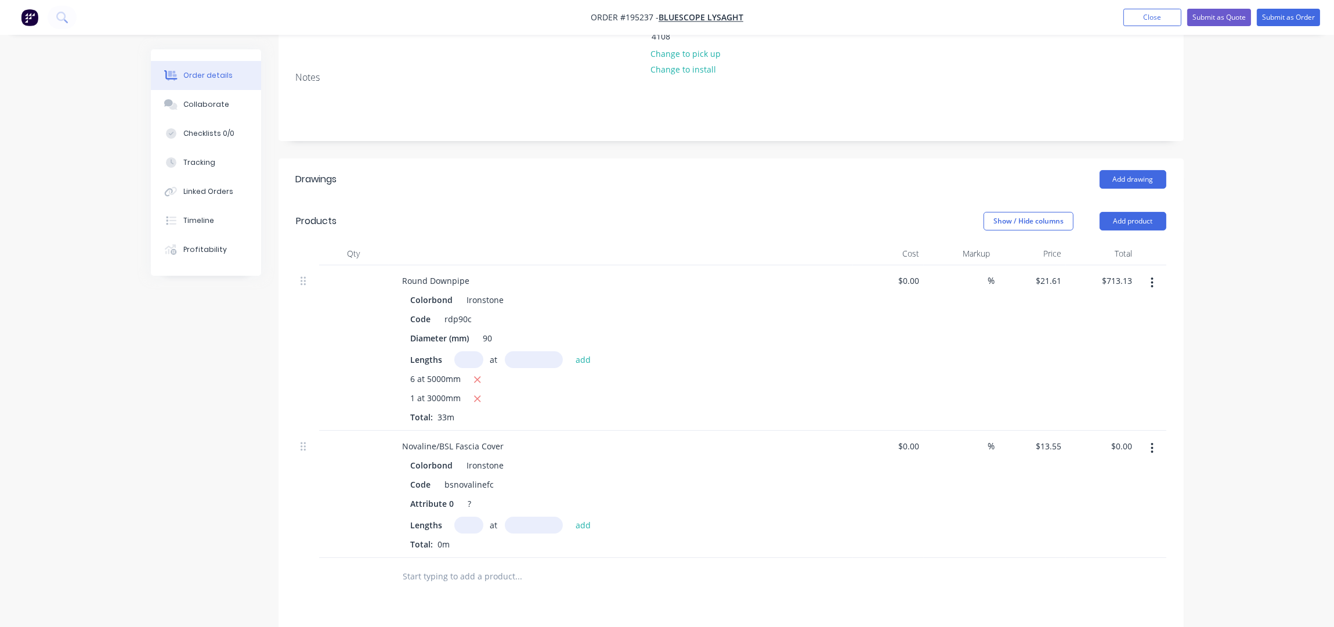
click at [470, 517] on input "text" at bounding box center [468, 525] width 29 height 17
type input "4"
type input "7500"
click at [570, 517] on button "add" at bounding box center [583, 525] width 27 height 16
type input "$406.50"
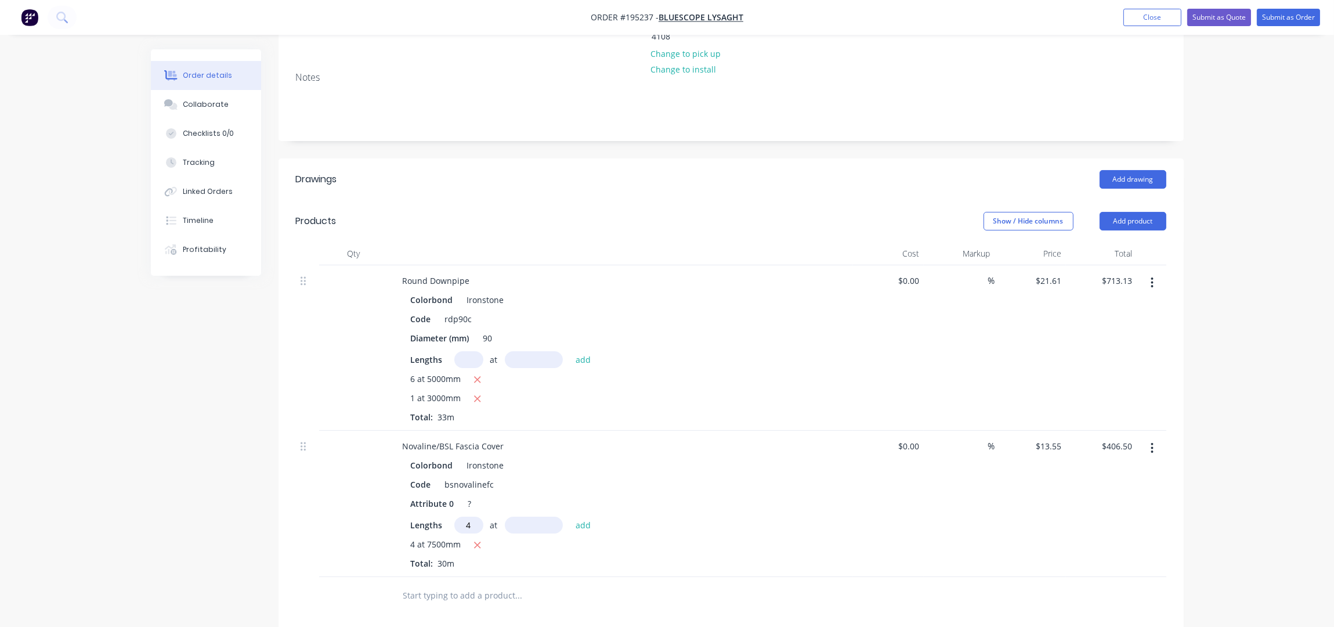
type input "4"
type input "7100"
click at [570, 517] on button "add" at bounding box center [583, 525] width 27 height 16
type input "$791.32"
type input "2"
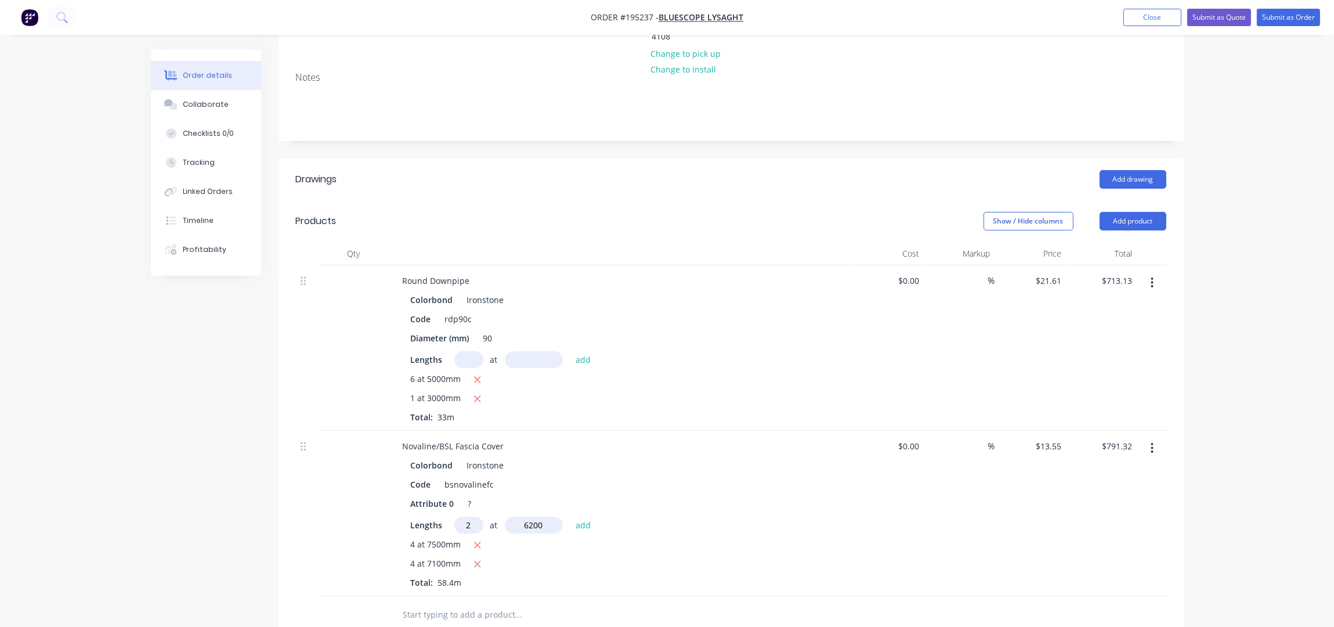
type input "6200"
click at [570, 517] on button "add" at bounding box center [583, 525] width 27 height 16
type input "$959.34"
type input "6"
type input "4500"
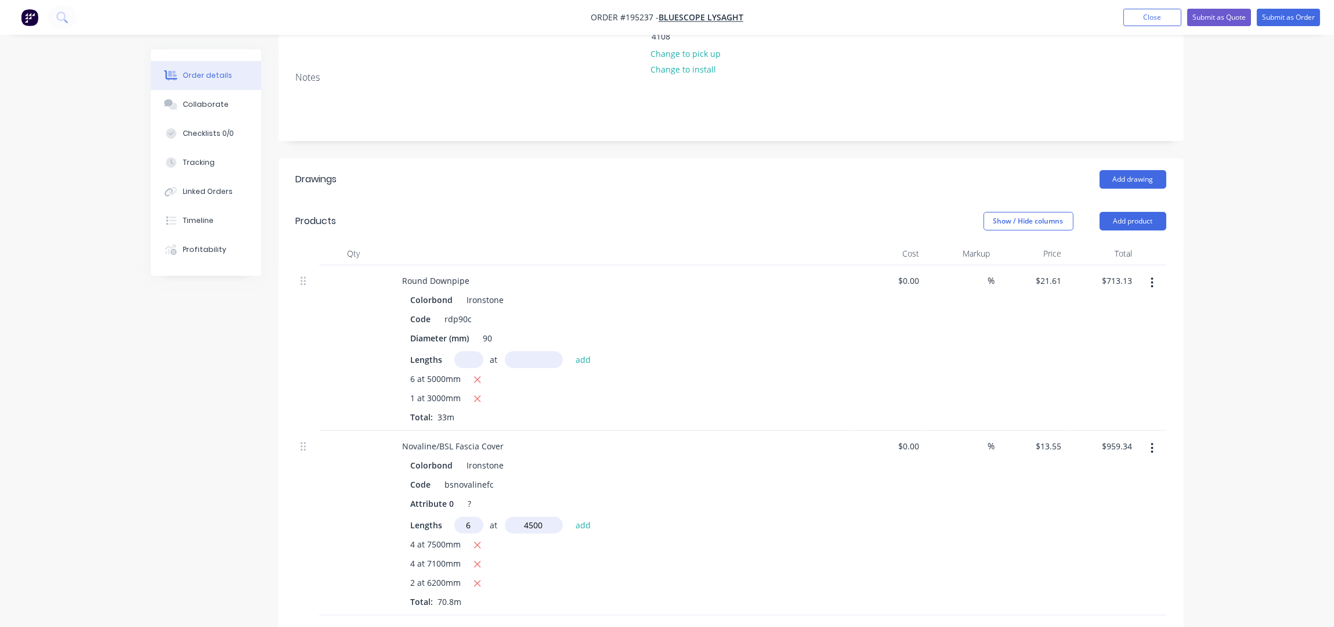
click at [570, 517] on button "add" at bounding box center [583, 525] width 27 height 16
type input "$1,325.19"
type input "4"
type input "3300"
click at [570, 517] on button "add" at bounding box center [583, 525] width 27 height 16
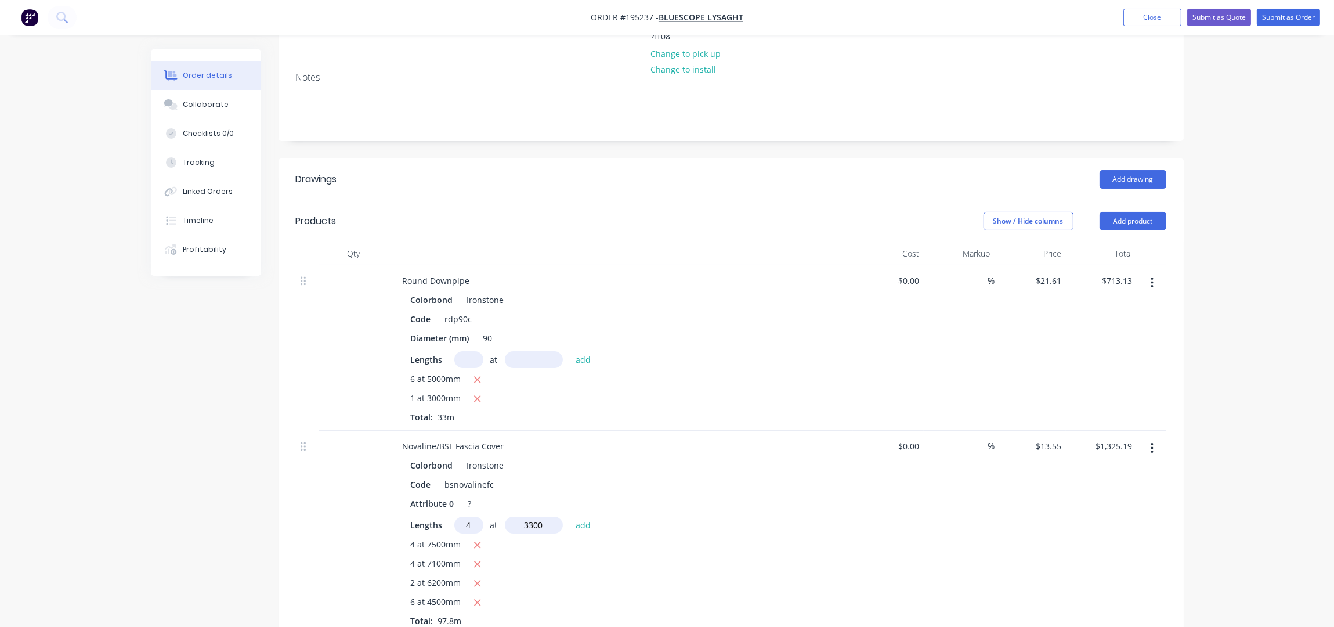
type input "$1,504.05"
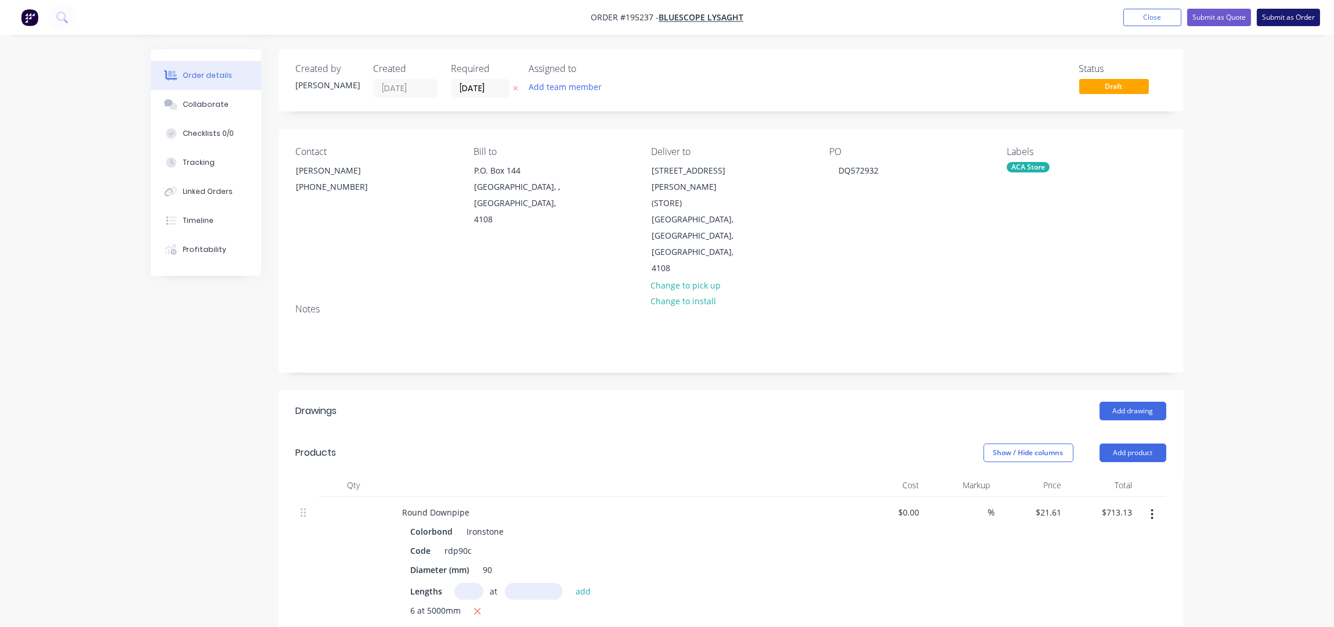
click at [1288, 15] on button "Submit as Order" at bounding box center [1288, 17] width 63 height 17
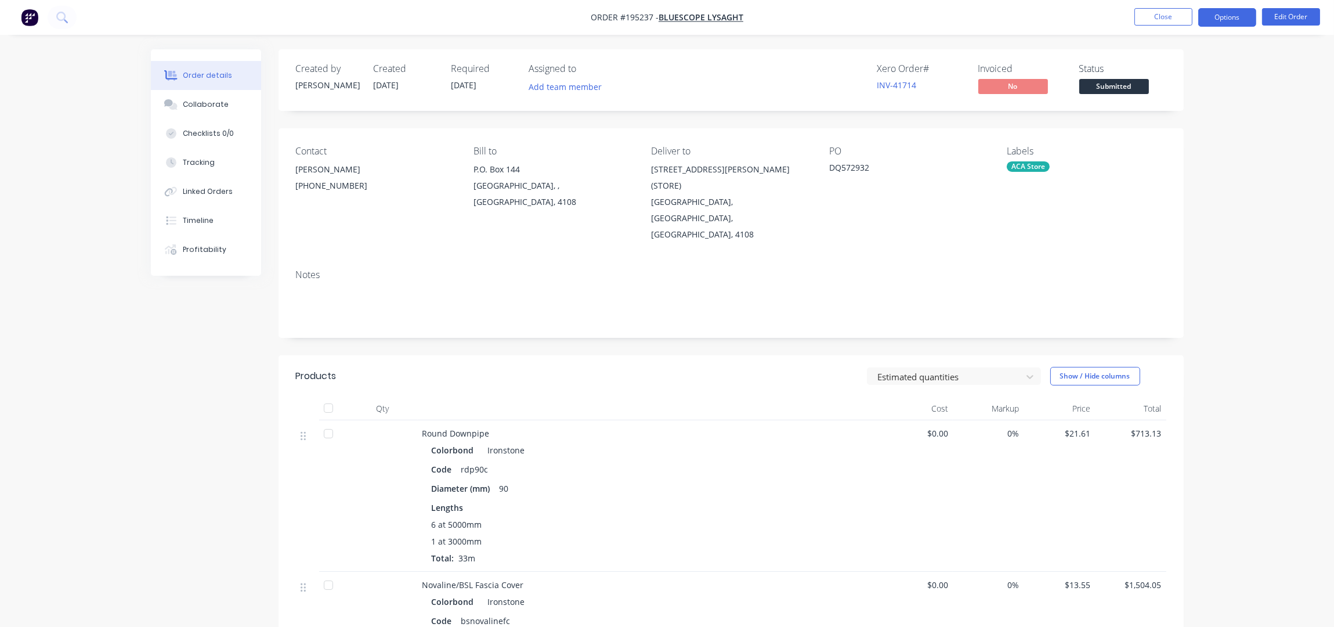
click at [1232, 19] on button "Options" at bounding box center [1228, 17] width 58 height 19
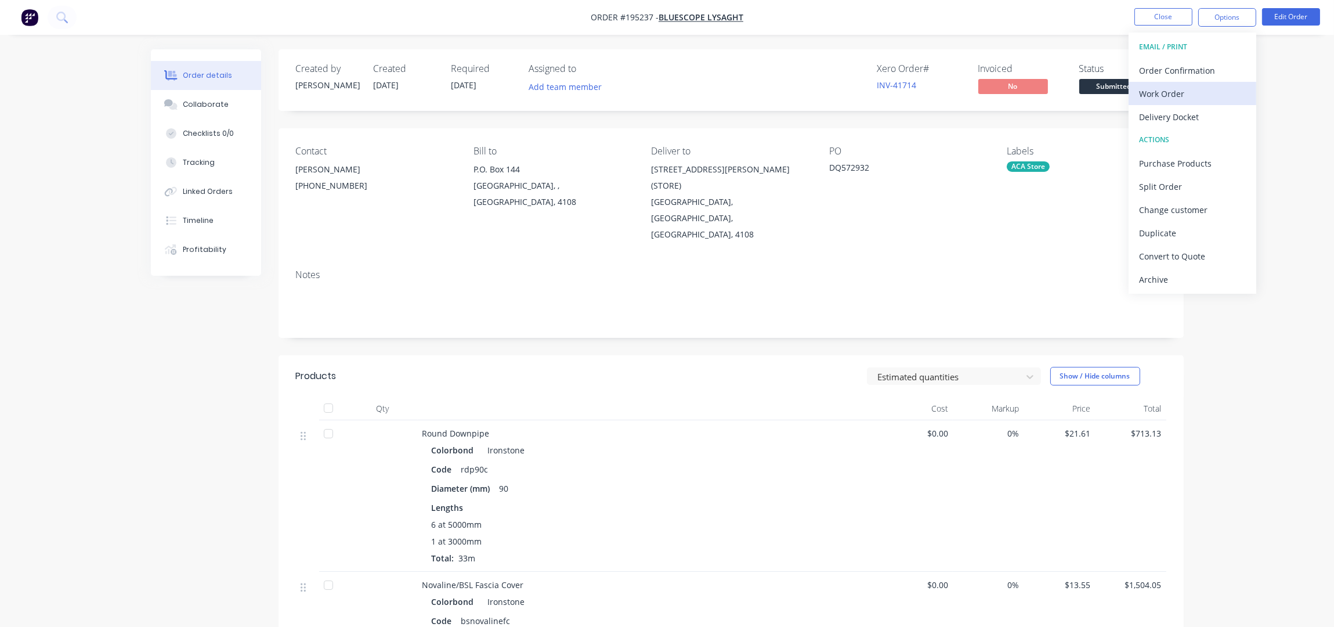
click at [1216, 97] on div "Work Order" at bounding box center [1192, 93] width 107 height 17
click at [1219, 114] on div "Without pricing" at bounding box center [1192, 117] width 107 height 17
click at [181, 101] on button "Collaborate" at bounding box center [206, 104] width 110 height 29
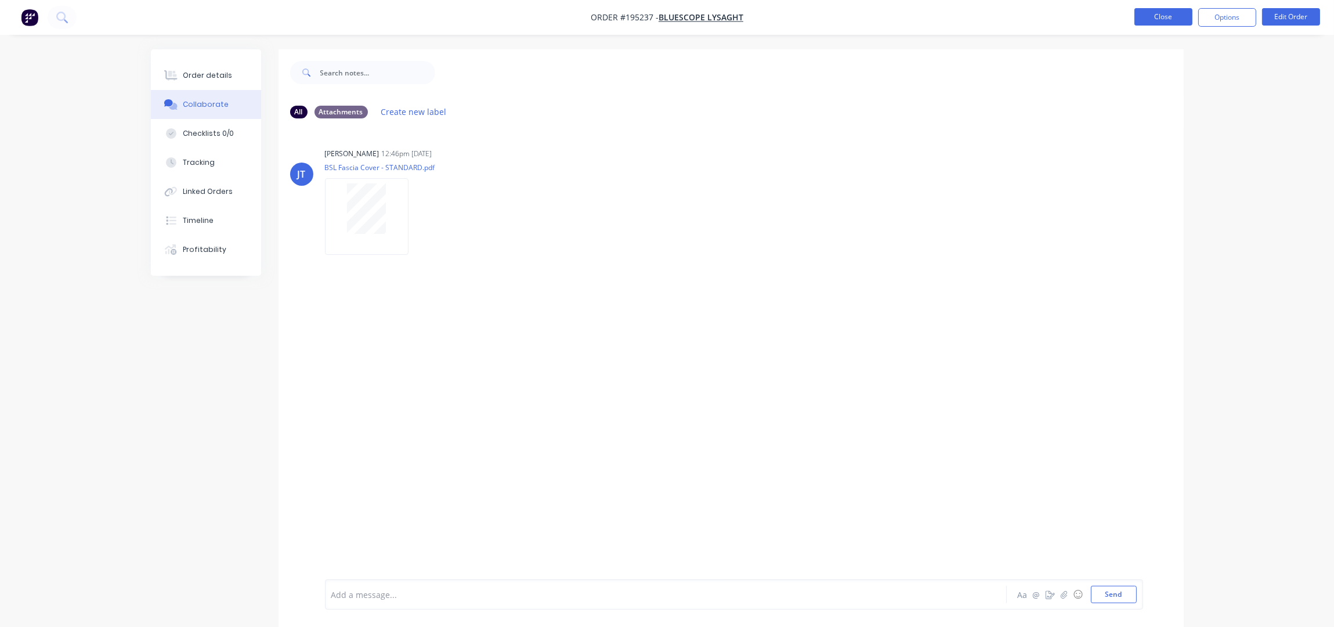
click at [1172, 11] on button "Close" at bounding box center [1164, 16] width 58 height 17
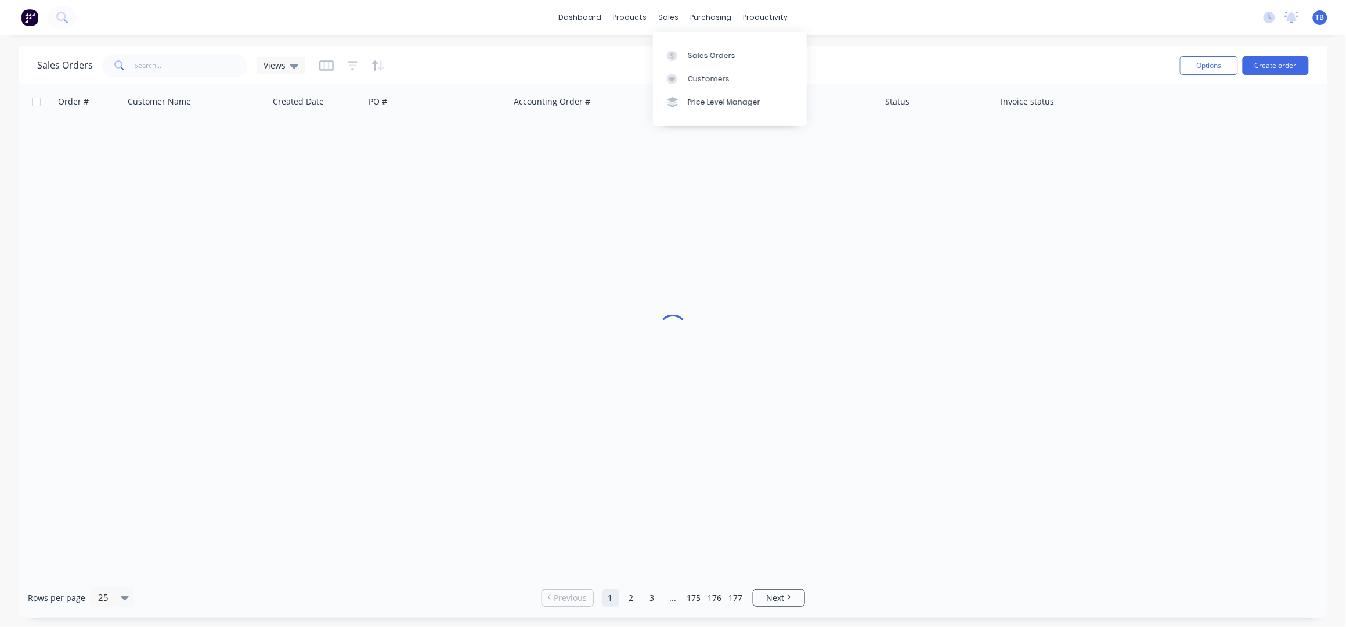
drag, startPoint x: 728, startPoint y: 48, endPoint x: 990, endPoint y: 74, distance: 263.1
click at [728, 48] on link "Sales Orders" at bounding box center [730, 55] width 154 height 23
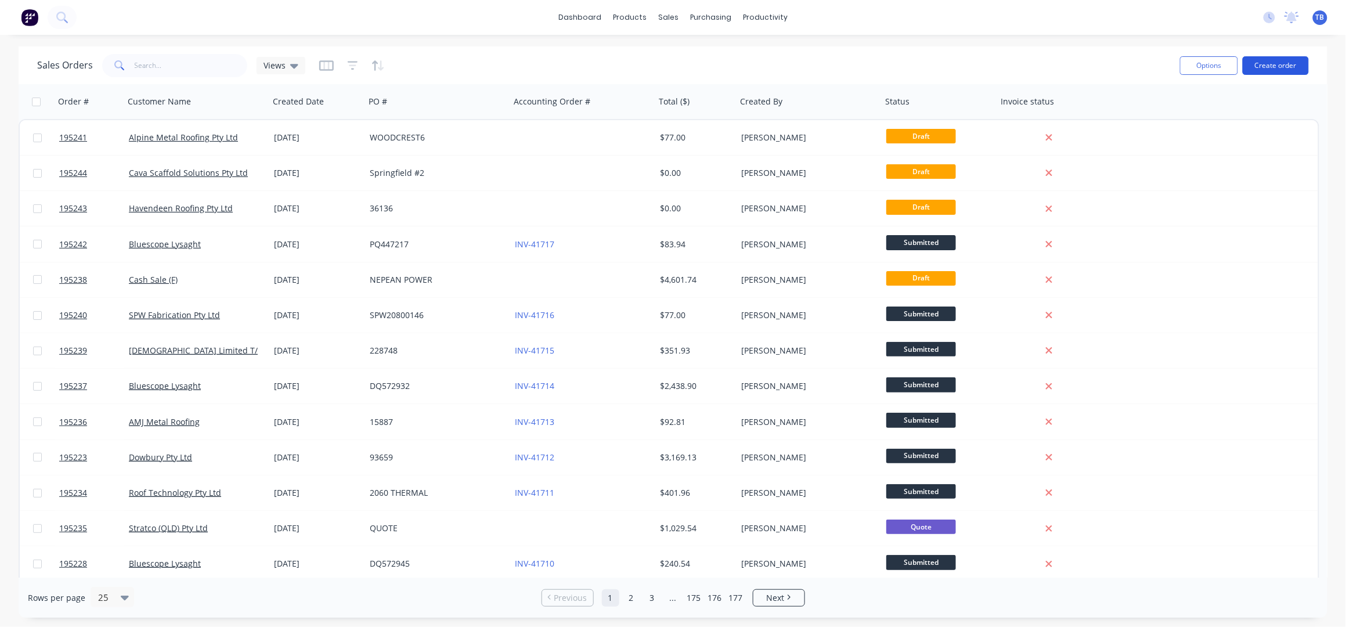
click at [1279, 57] on button "Create order" at bounding box center [1276, 65] width 66 height 19
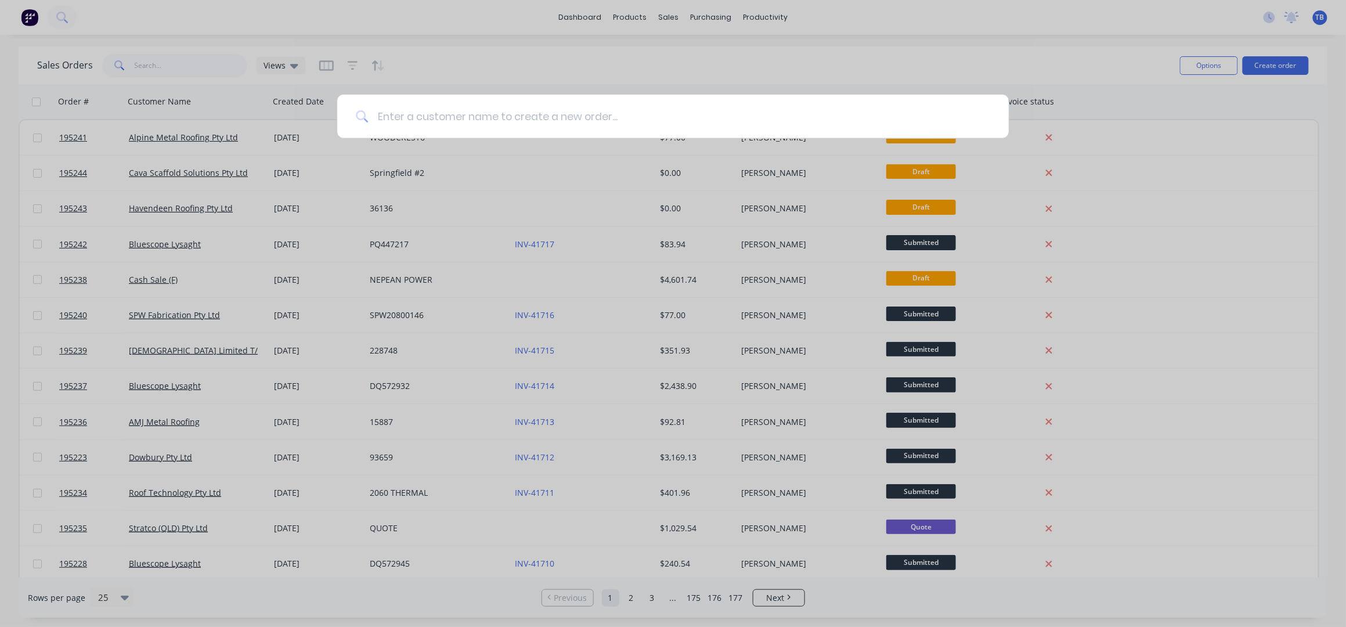
click at [504, 107] on input at bounding box center [679, 117] width 622 height 44
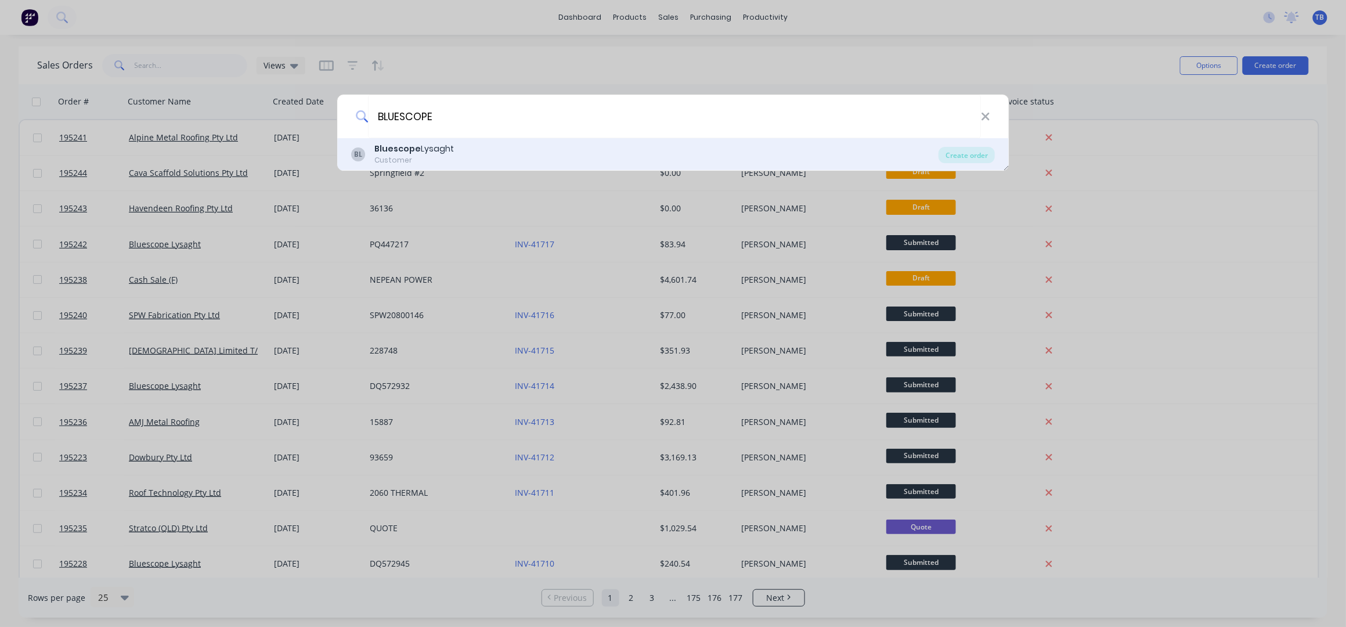
type input "BLUESCOPE"
click at [458, 168] on div "BL Bluescope Lysaght Customer Create order" at bounding box center [673, 154] width 672 height 33
click at [981, 150] on div "Create order" at bounding box center [966, 155] width 56 height 16
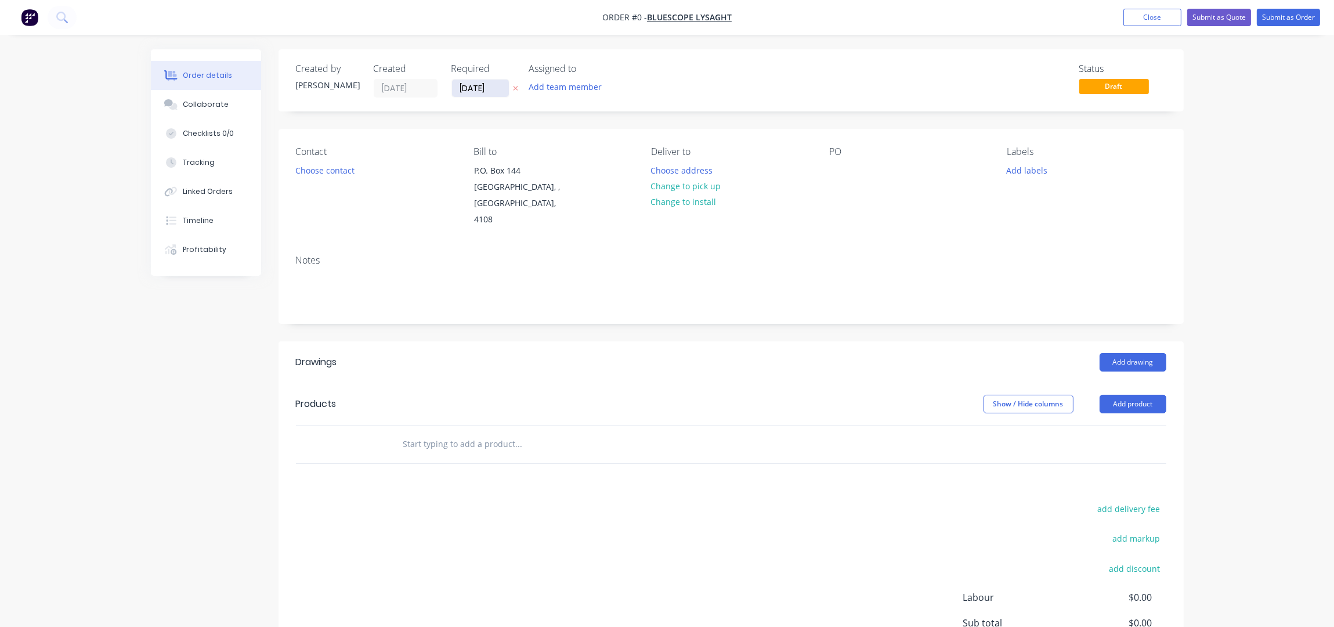
click at [464, 85] on input "[DATE]" at bounding box center [480, 88] width 57 height 17
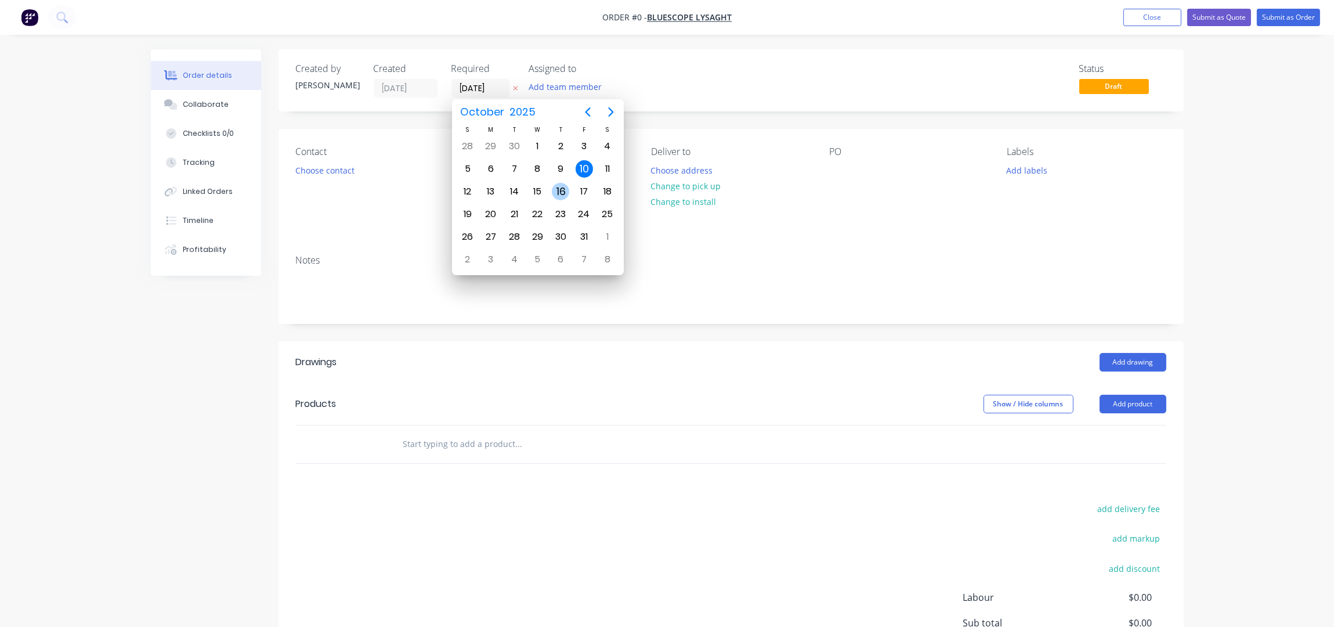
click at [555, 190] on div "16" at bounding box center [560, 191] width 17 height 17
type input "[DATE]"
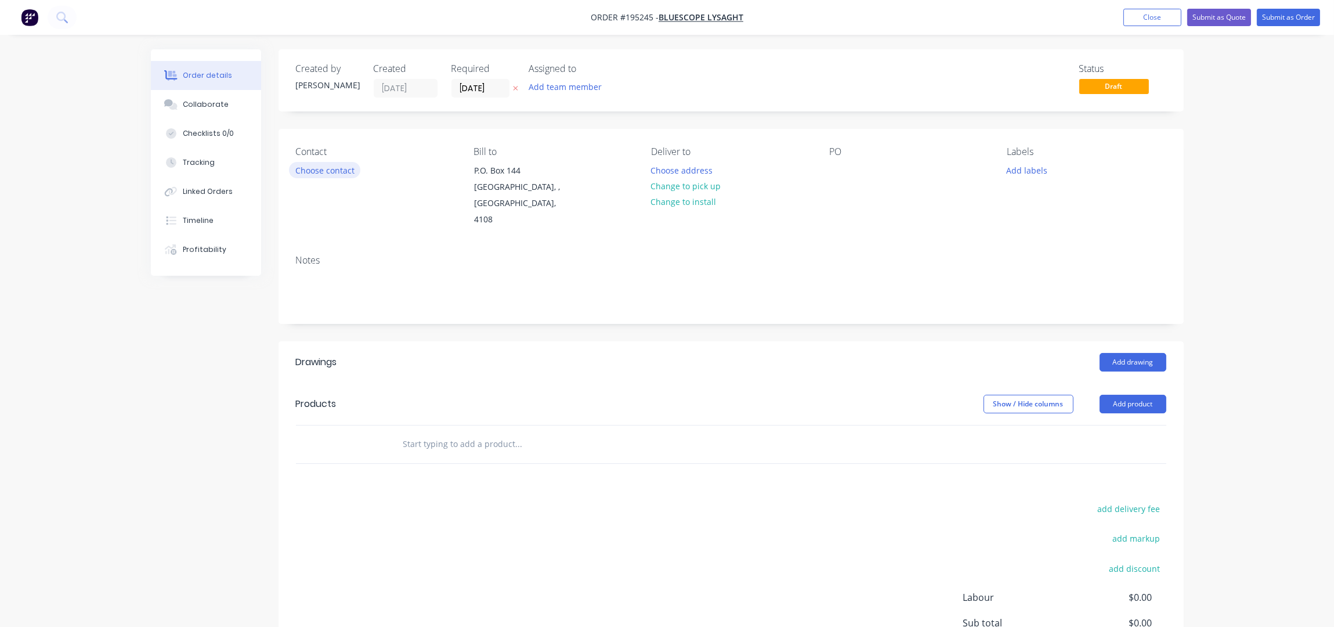
click at [323, 172] on button "Choose contact" at bounding box center [324, 170] width 71 height 16
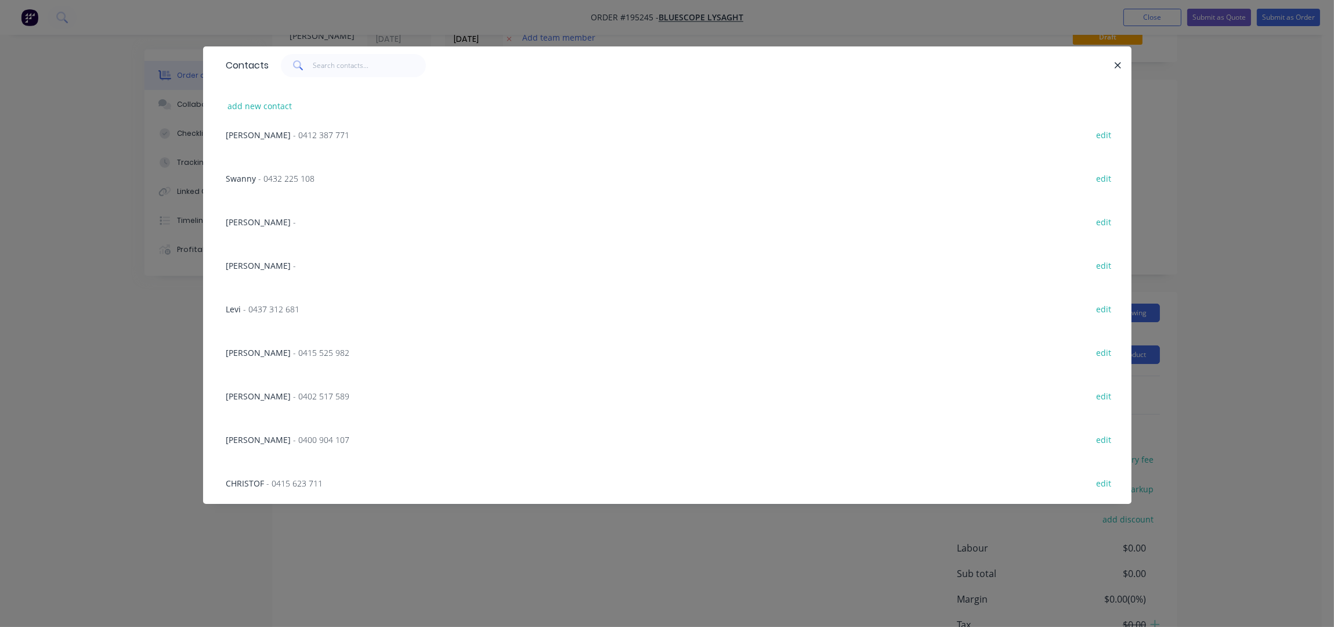
scroll to position [77, 0]
click at [243, 102] on button "add new contact" at bounding box center [260, 106] width 77 height 16
select select "AU"
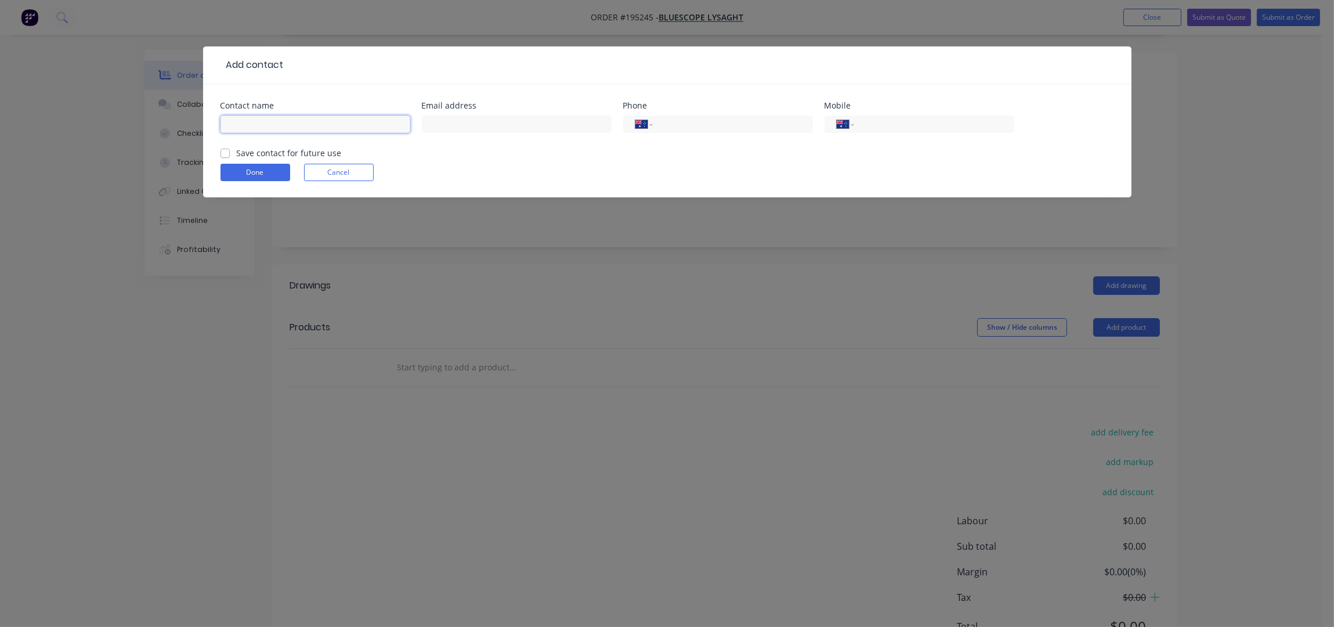
click at [254, 122] on input "text" at bounding box center [316, 123] width 190 height 17
type input "[PERSON_NAME]"
drag, startPoint x: 879, startPoint y: 121, endPoint x: 873, endPoint y: 135, distance: 15.1
click at [879, 121] on input "tel" at bounding box center [931, 124] width 139 height 13
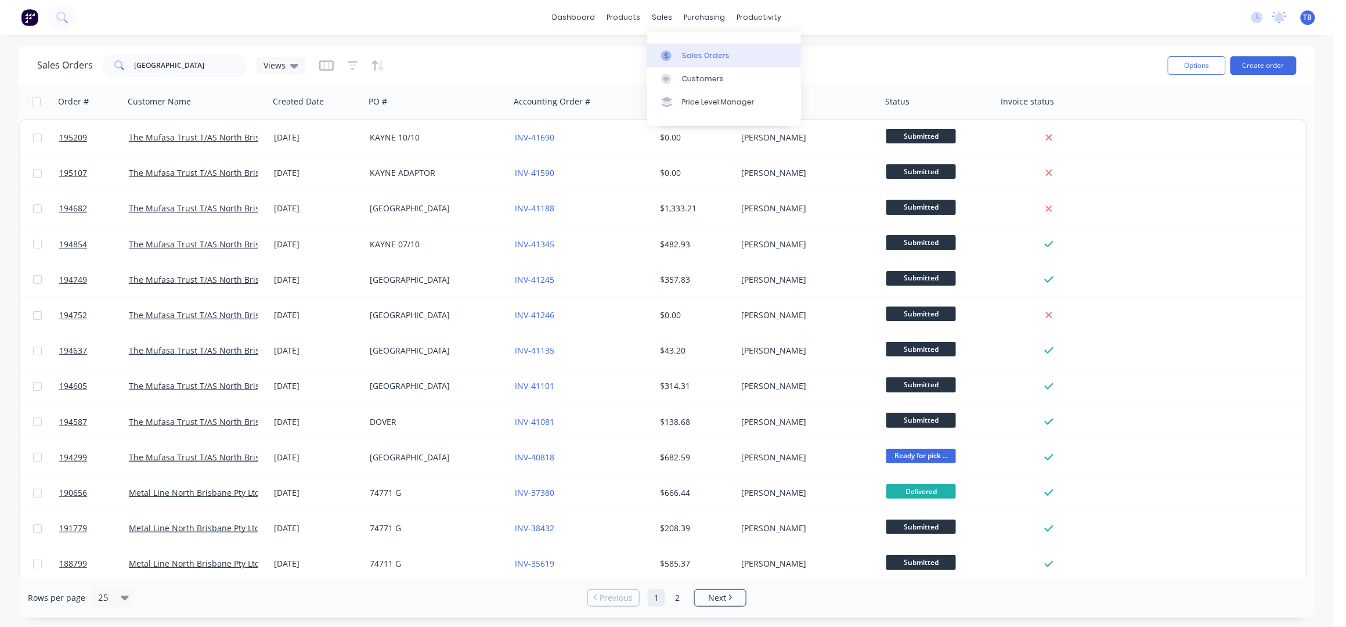
click at [680, 46] on link "Sales Orders" at bounding box center [724, 55] width 154 height 23
click at [691, 77] on div "Customers" at bounding box center [703, 79] width 42 height 10
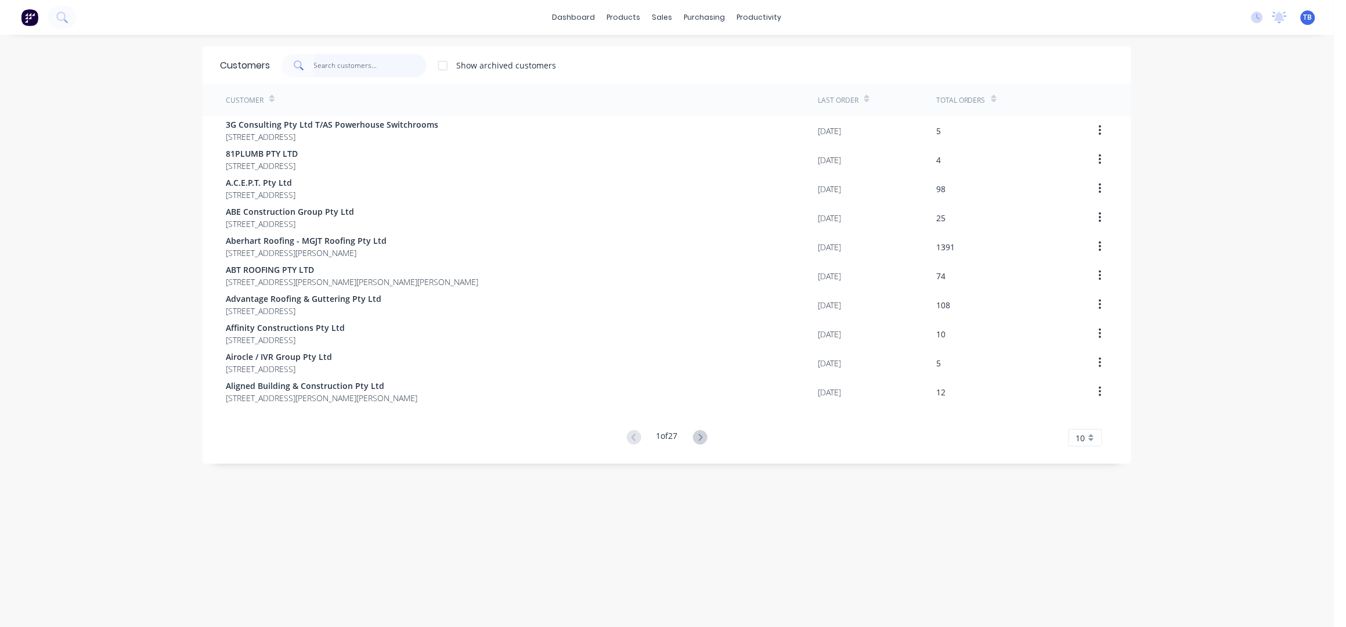
click at [352, 62] on input "text" at bounding box center [370, 65] width 113 height 23
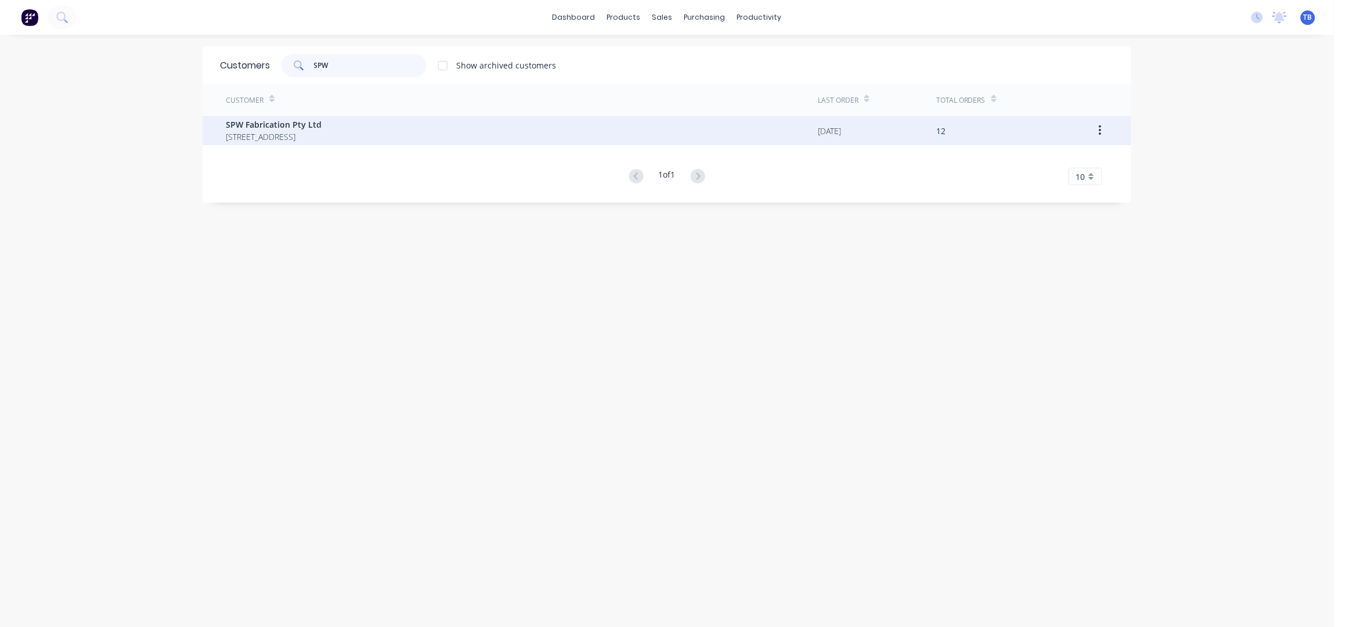
type input "SPW"
click at [322, 124] on span "SPW Fabrication Pty Ltd" at bounding box center [274, 124] width 96 height 12
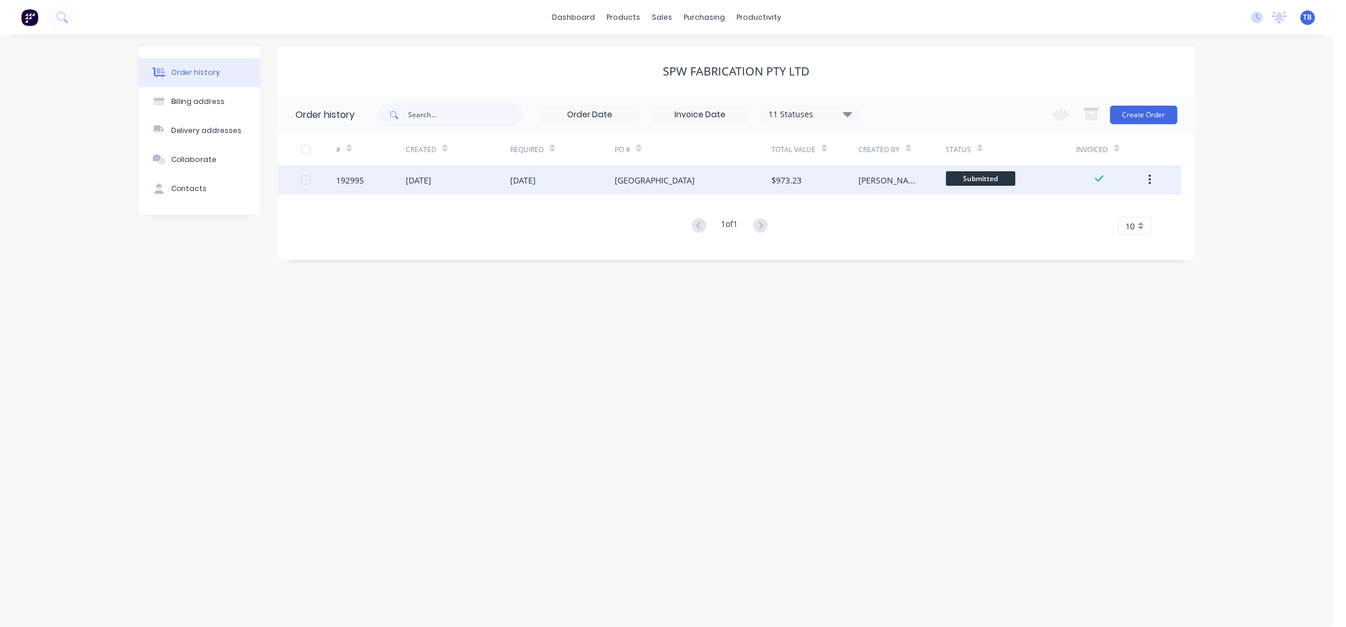
click at [728, 178] on div "NWCI AIRPORT" at bounding box center [693, 179] width 157 height 29
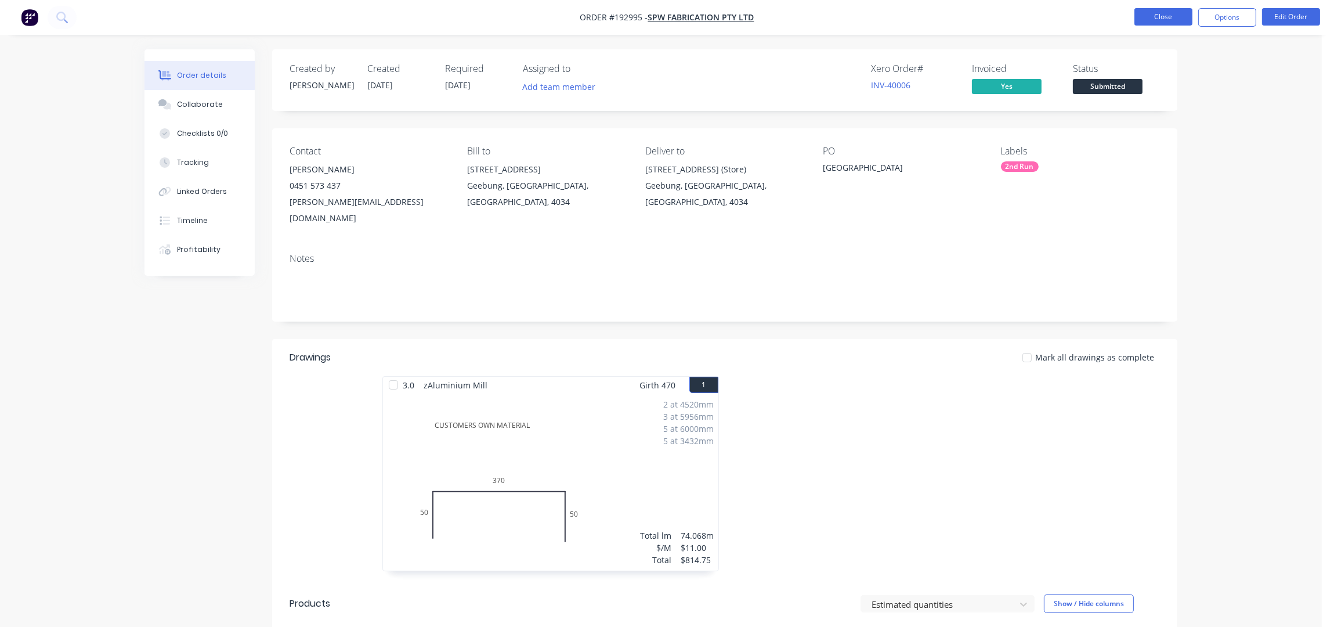
click at [1164, 20] on button "Close" at bounding box center [1164, 16] width 58 height 17
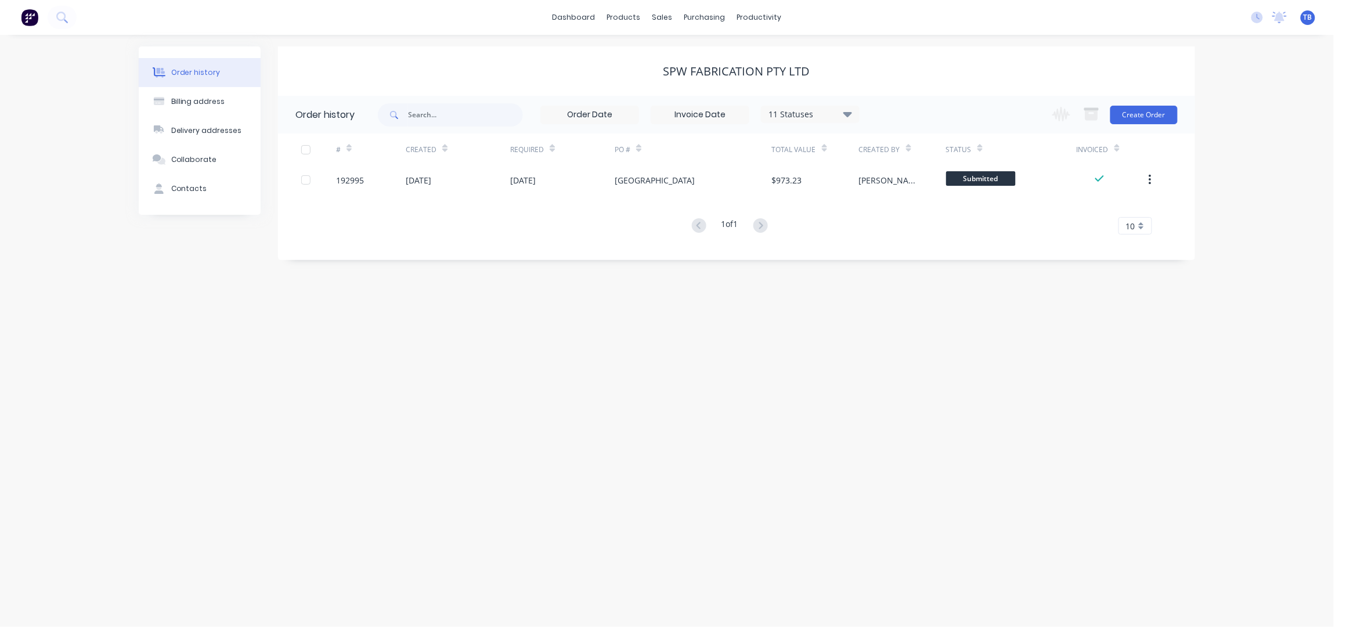
click at [811, 114] on div "11 Statuses" at bounding box center [810, 114] width 98 height 13
click at [906, 271] on label at bounding box center [906, 271] width 0 height 0
click at [906, 273] on input "checkbox" at bounding box center [910, 276] width 9 height 11
checkbox input "true"
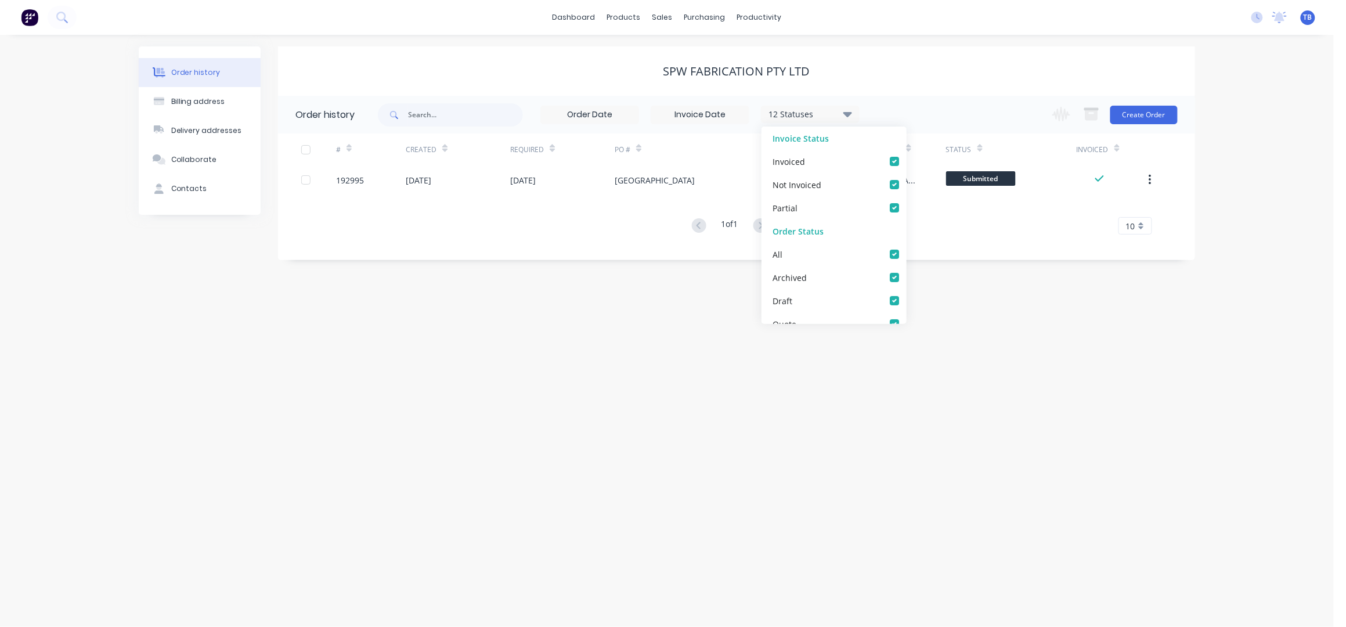
click at [977, 73] on div "SPW Fabrication Pty Ltd" at bounding box center [736, 71] width 917 height 14
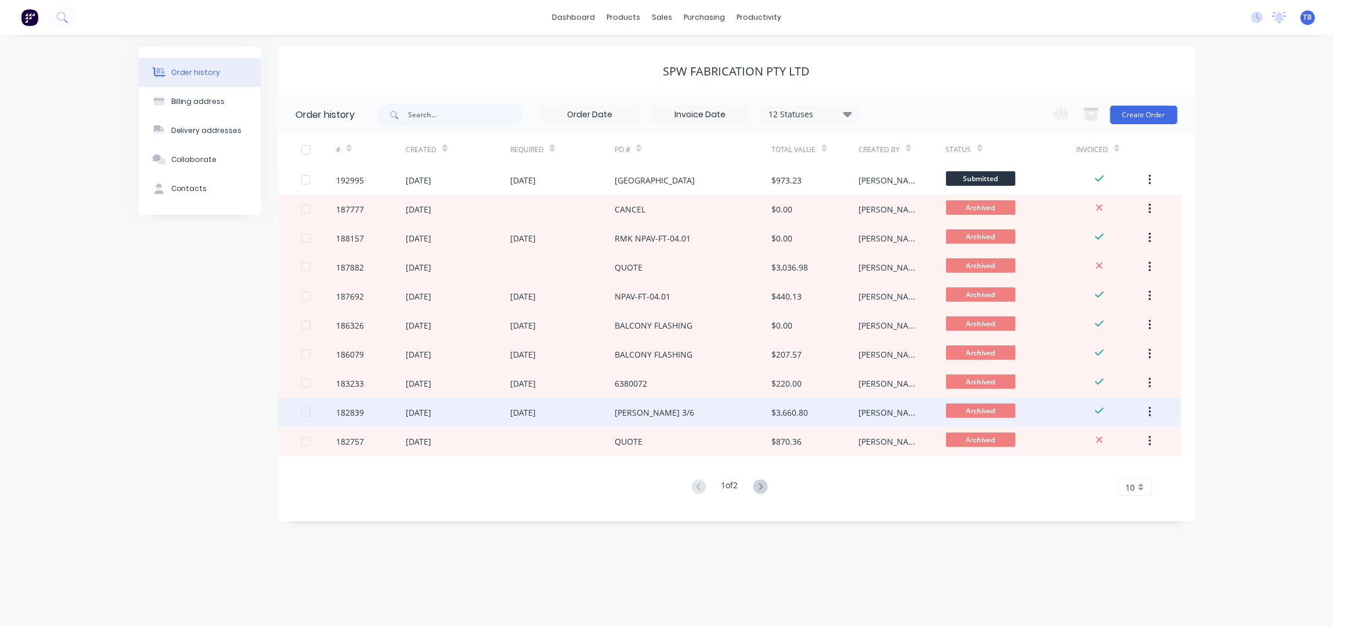
click at [661, 411] on div "SAM 3/6" at bounding box center [693, 412] width 157 height 29
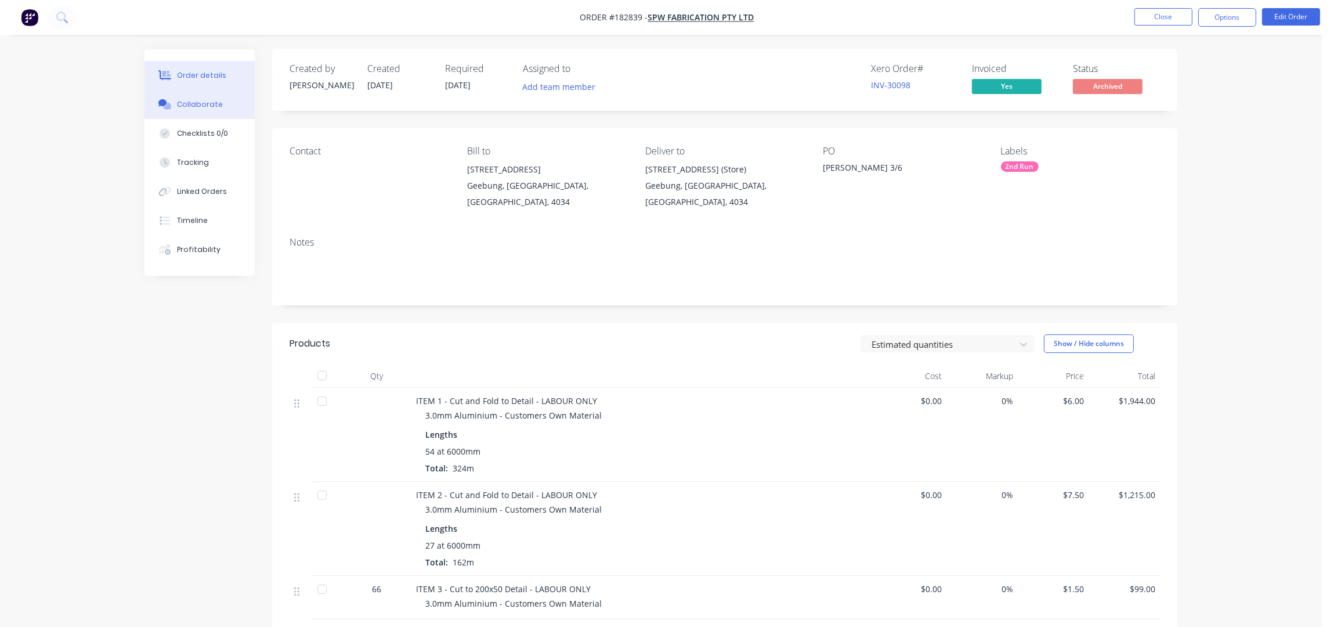
click at [186, 95] on button "Collaborate" at bounding box center [200, 104] width 110 height 29
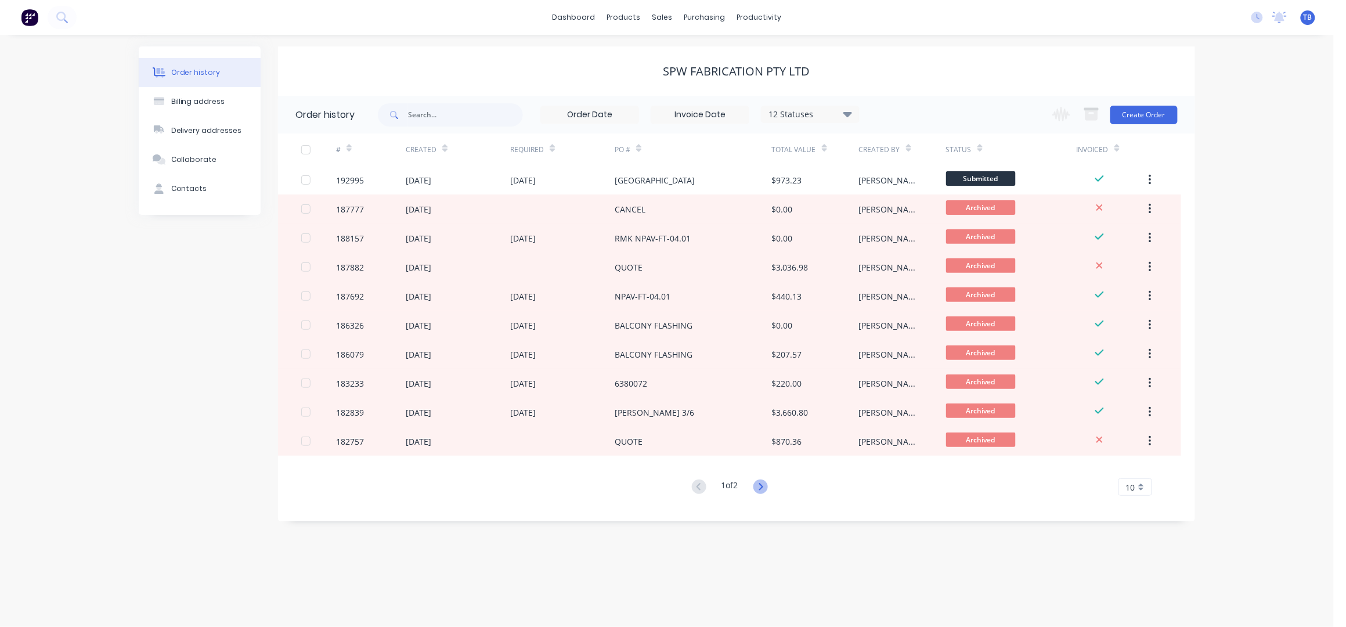
click at [761, 489] on icon at bounding box center [760, 486] width 15 height 15
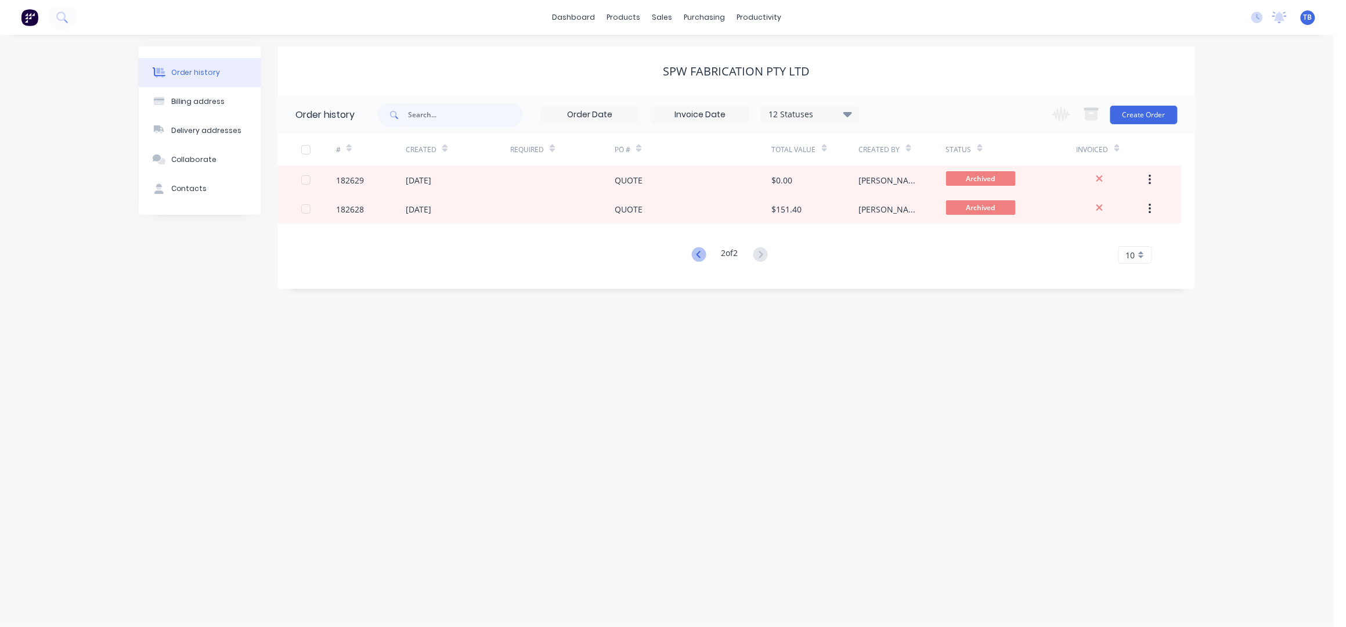
click at [693, 255] on icon at bounding box center [699, 254] width 15 height 15
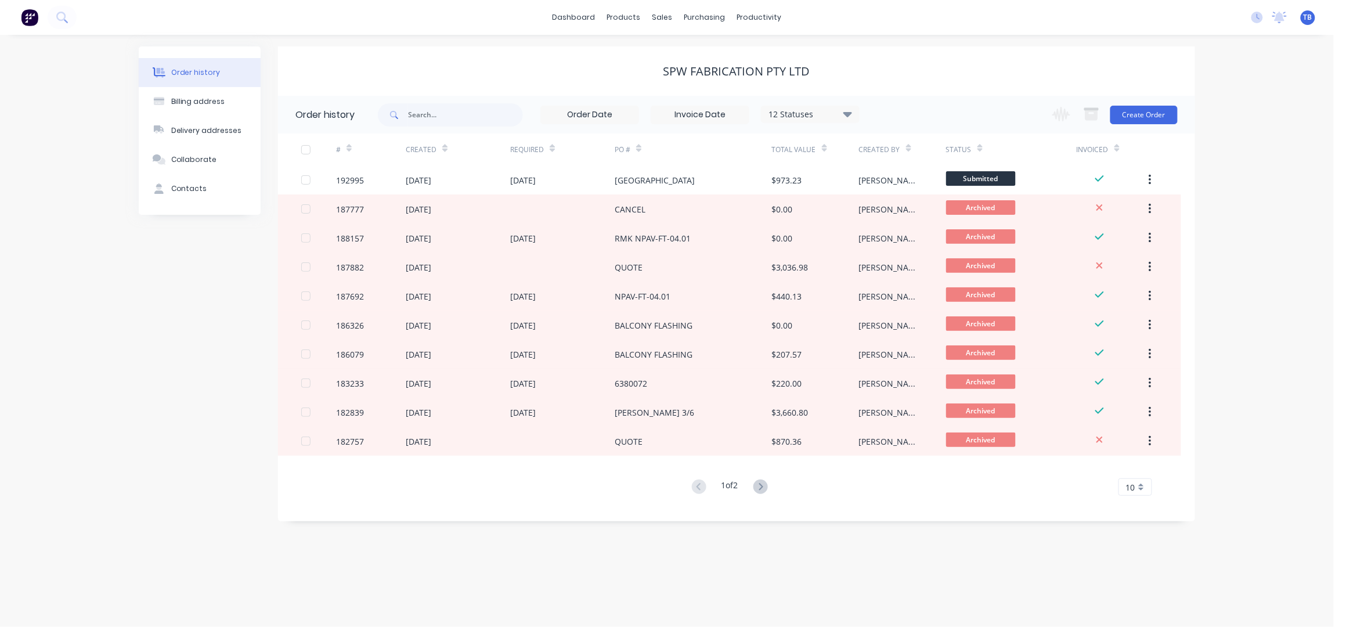
click at [866, 53] on div "SPW Fabrication Pty Ltd" at bounding box center [736, 70] width 917 height 49
click at [540, 70] on div "SPW Fabrication Pty Ltd" at bounding box center [736, 71] width 917 height 14
click at [877, 67] on div "SPW Fabrication Pty Ltd" at bounding box center [736, 71] width 917 height 14
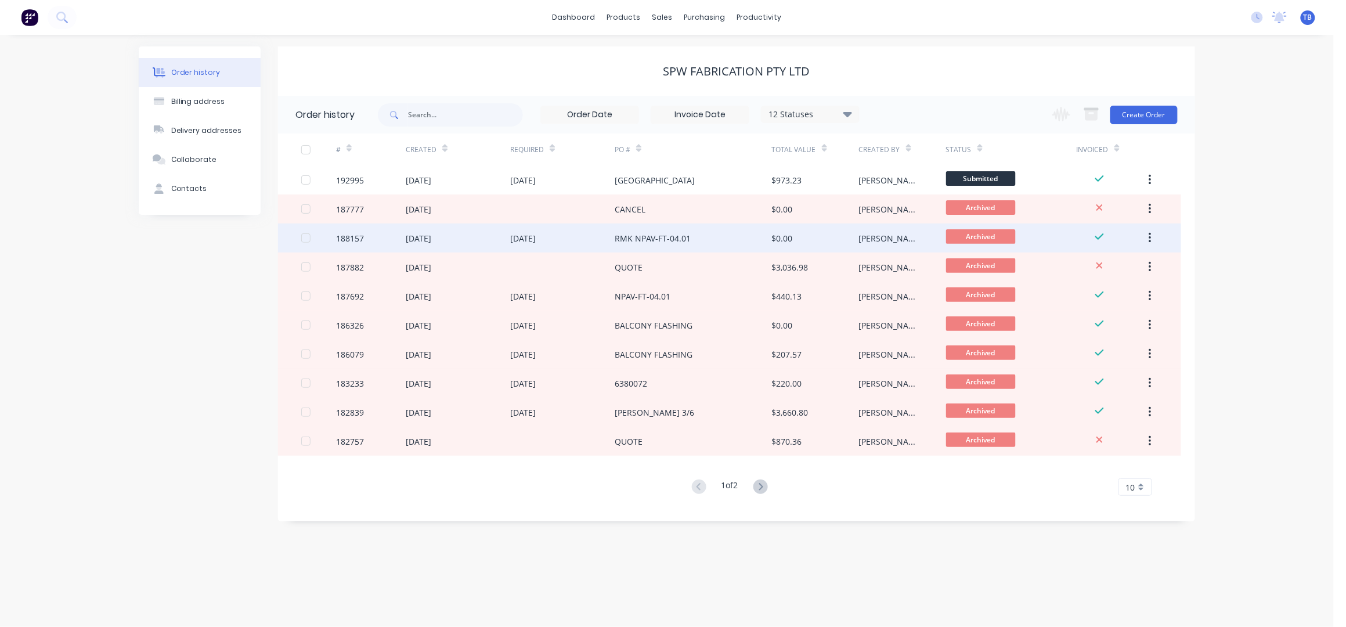
click at [584, 234] on div "[DATE]" at bounding box center [562, 237] width 104 height 29
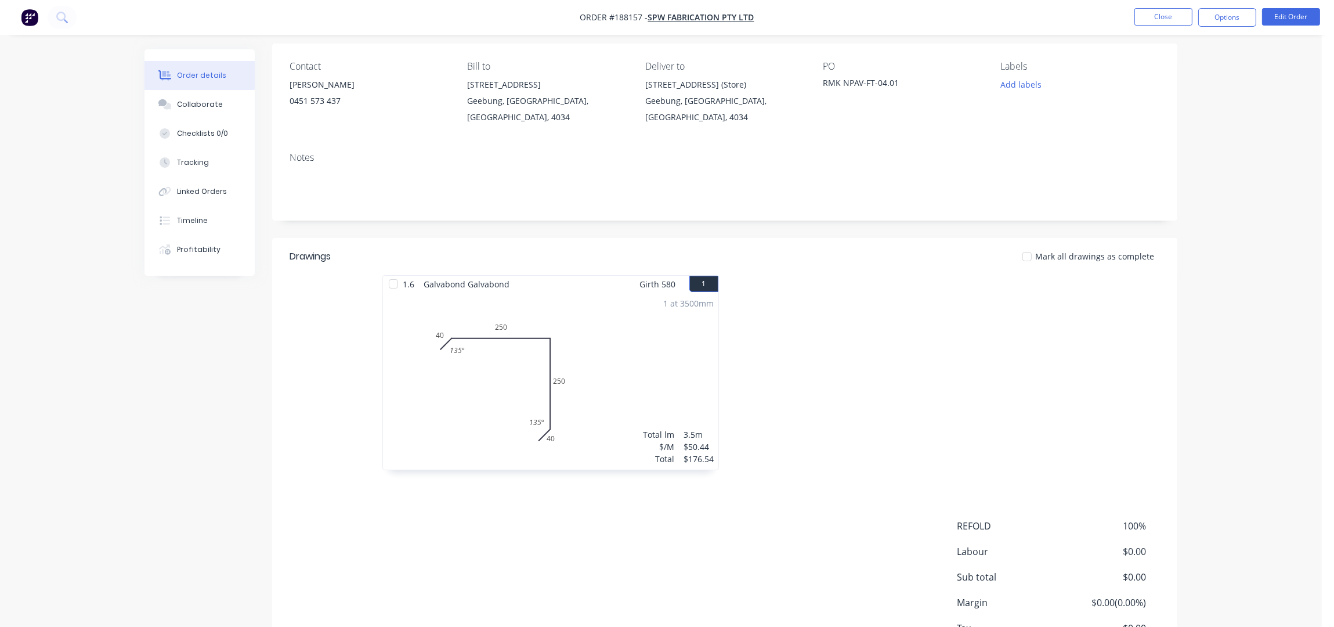
scroll to position [160, 0]
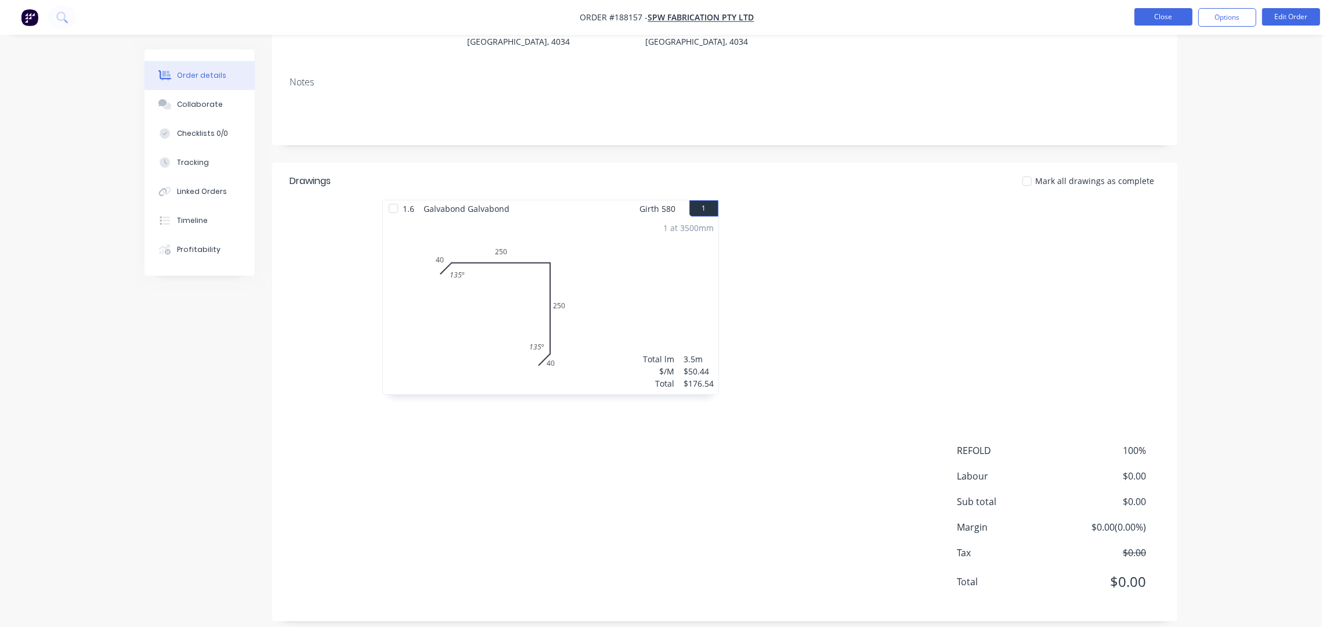
click at [1177, 11] on button "Close" at bounding box center [1164, 16] width 58 height 17
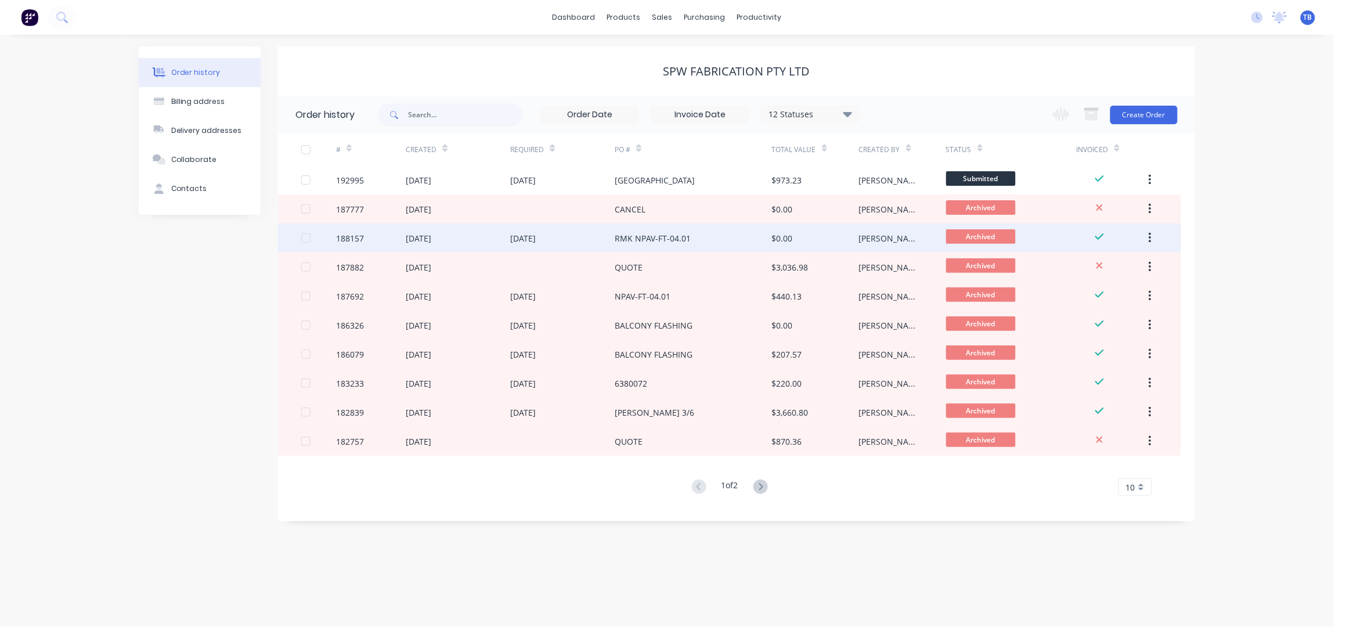
click at [674, 243] on div "RMK NPAV-FT-04.01" at bounding box center [653, 238] width 76 height 12
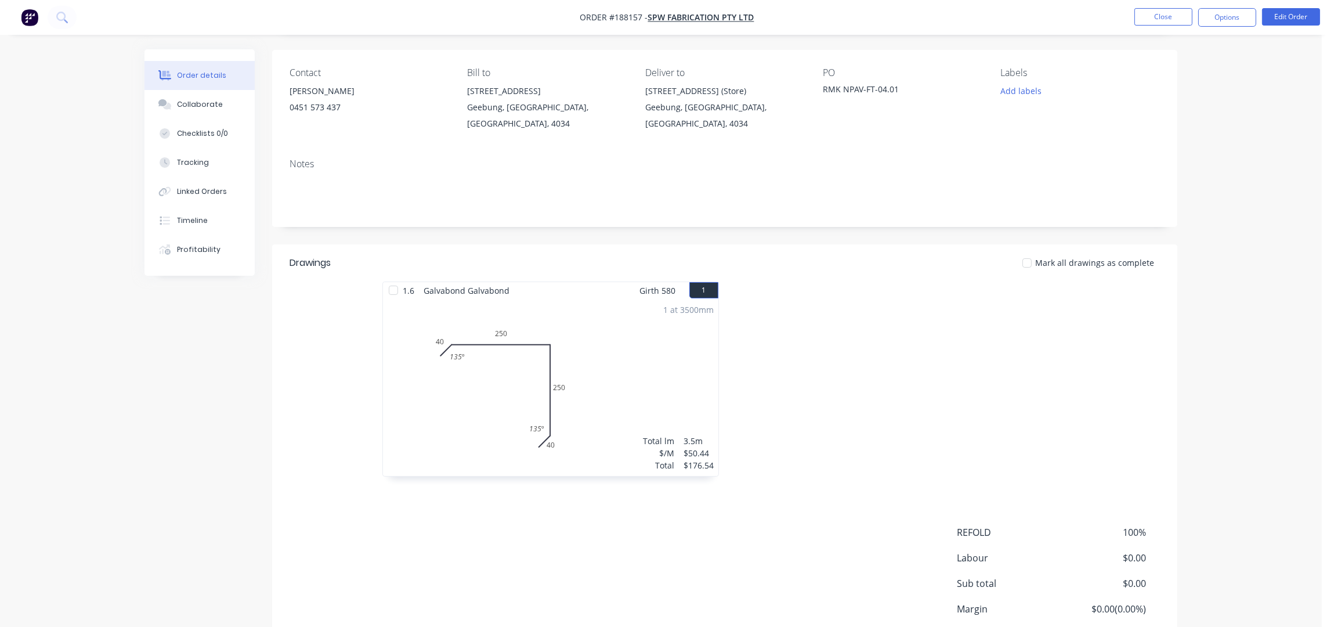
scroll to position [160, 0]
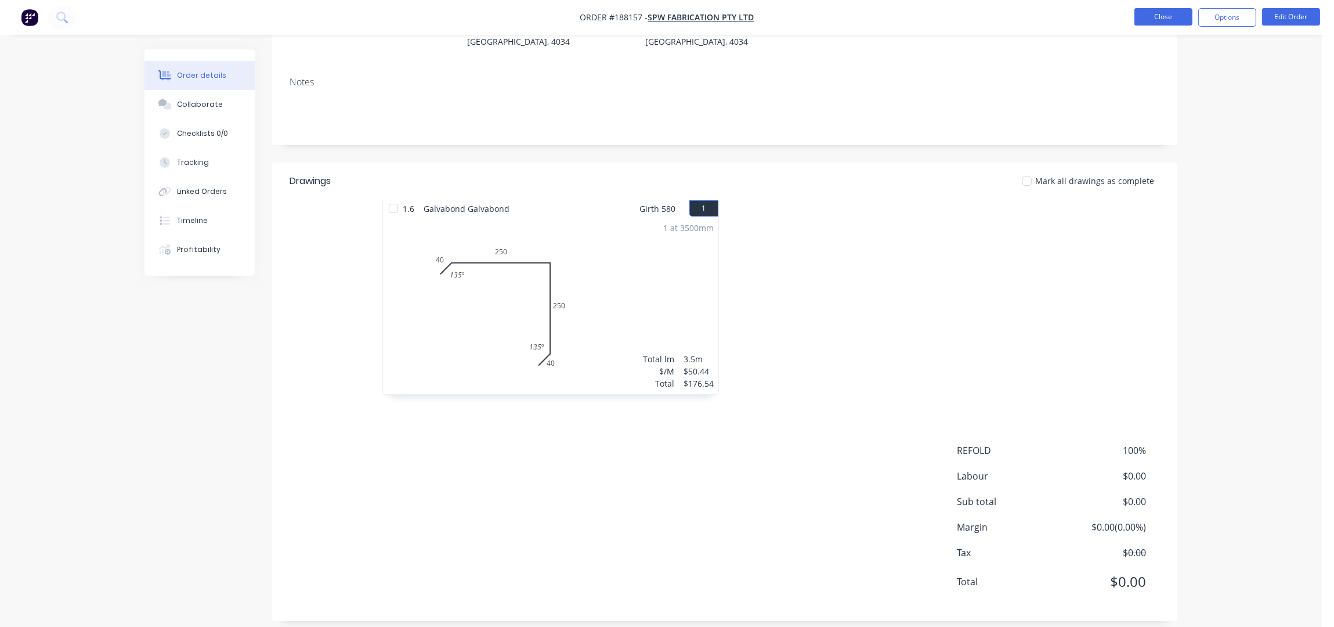
click at [1153, 10] on button "Close" at bounding box center [1164, 16] width 58 height 17
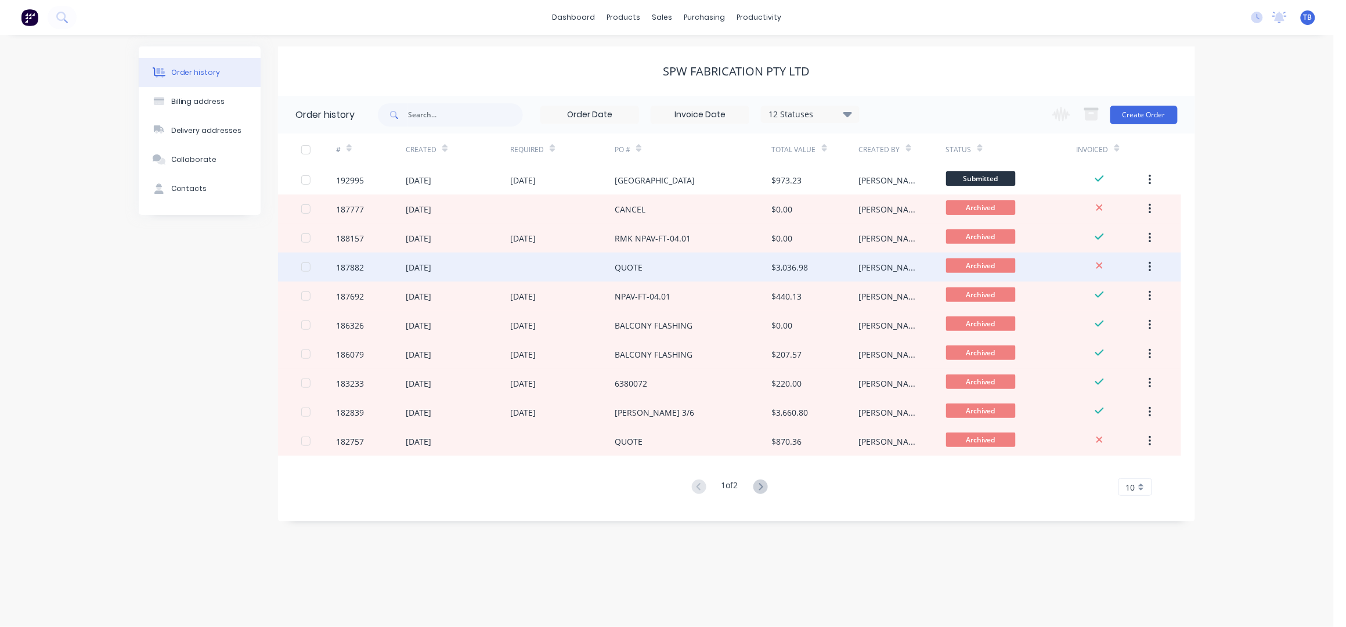
click at [577, 265] on div at bounding box center [562, 266] width 104 height 29
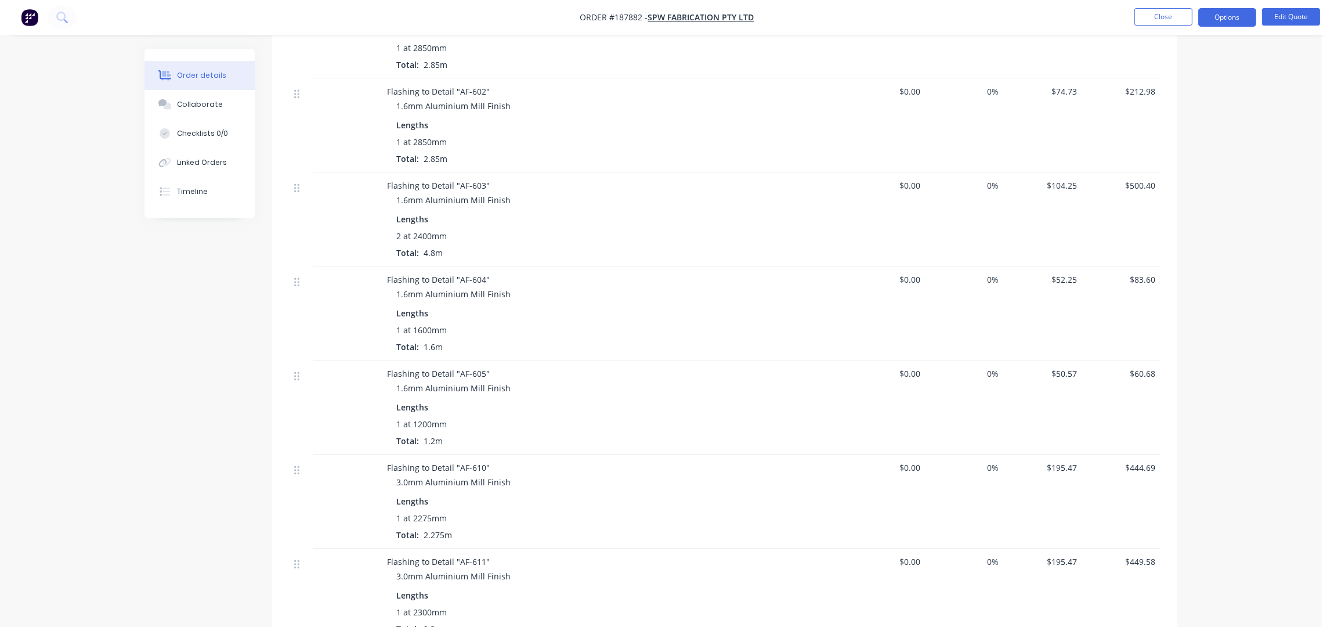
scroll to position [542, 0]
click at [1169, 18] on button "Close" at bounding box center [1164, 16] width 58 height 17
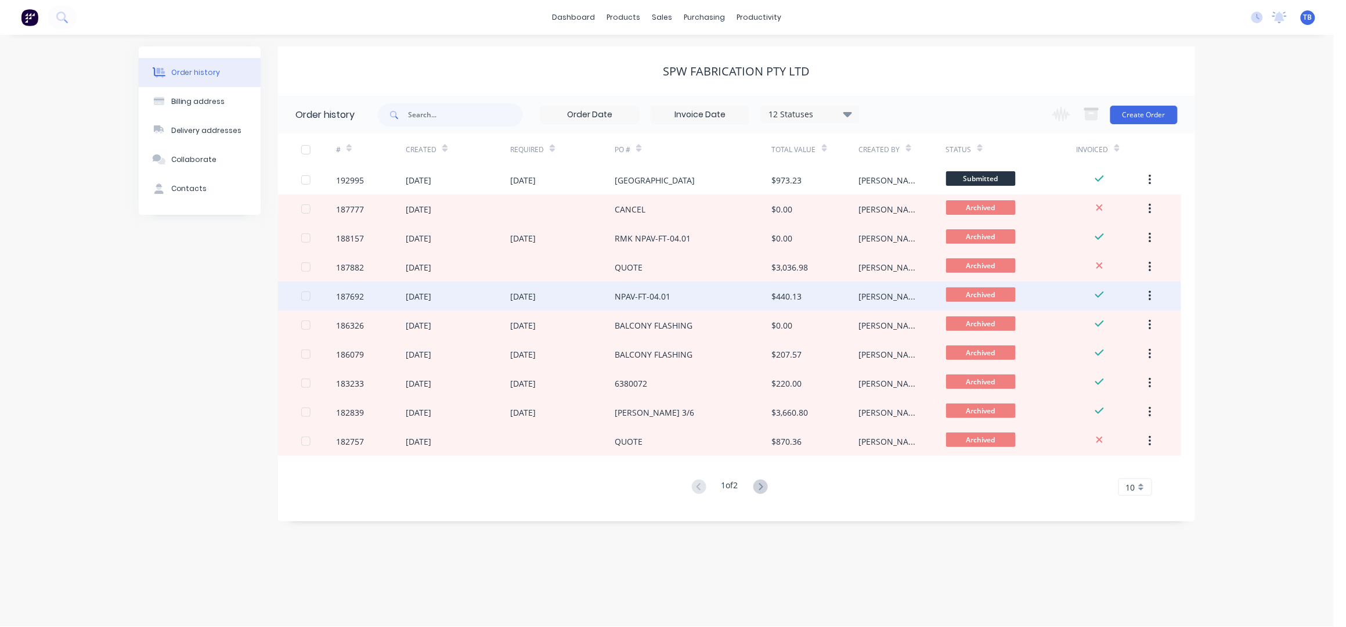
click at [674, 296] on div "NPAV-FT-04.01" at bounding box center [693, 295] width 157 height 29
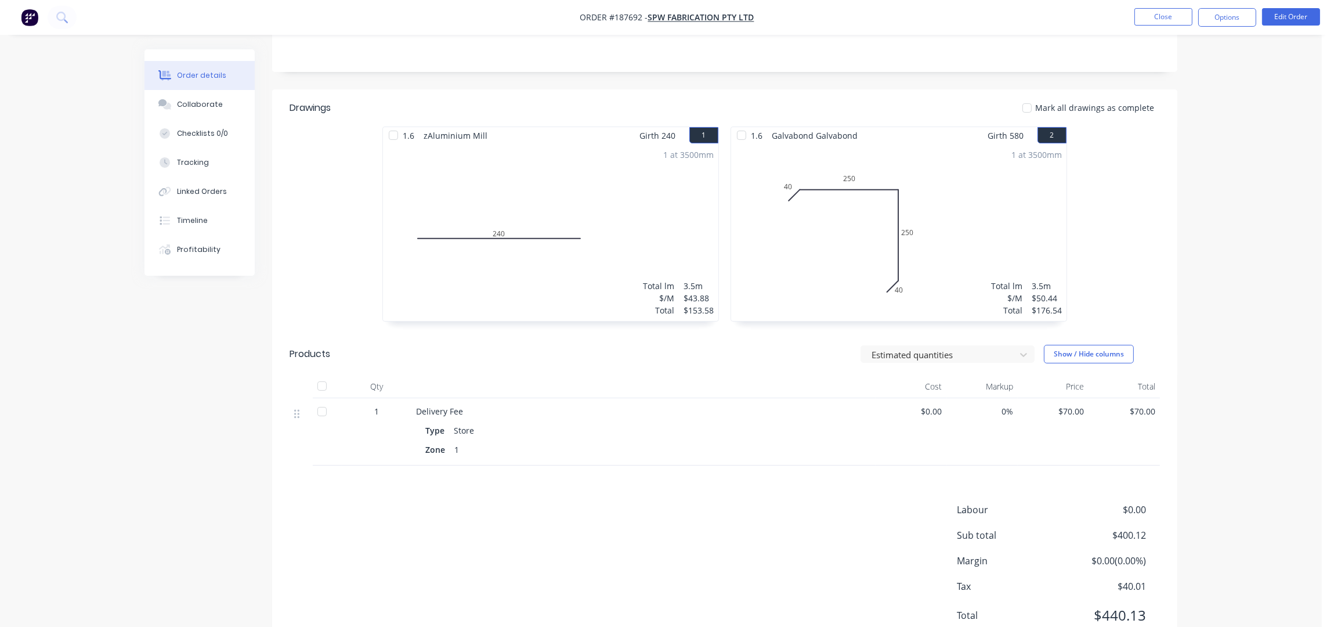
scroll to position [267, 0]
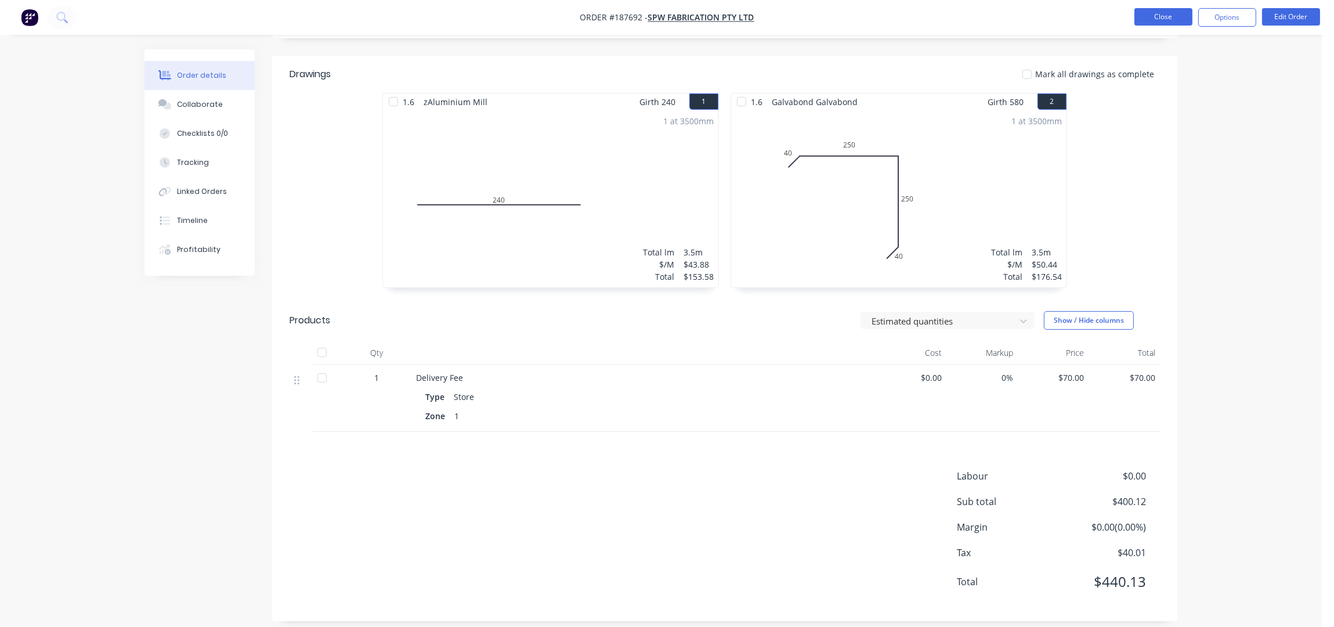
click at [1159, 20] on button "Close" at bounding box center [1164, 16] width 58 height 17
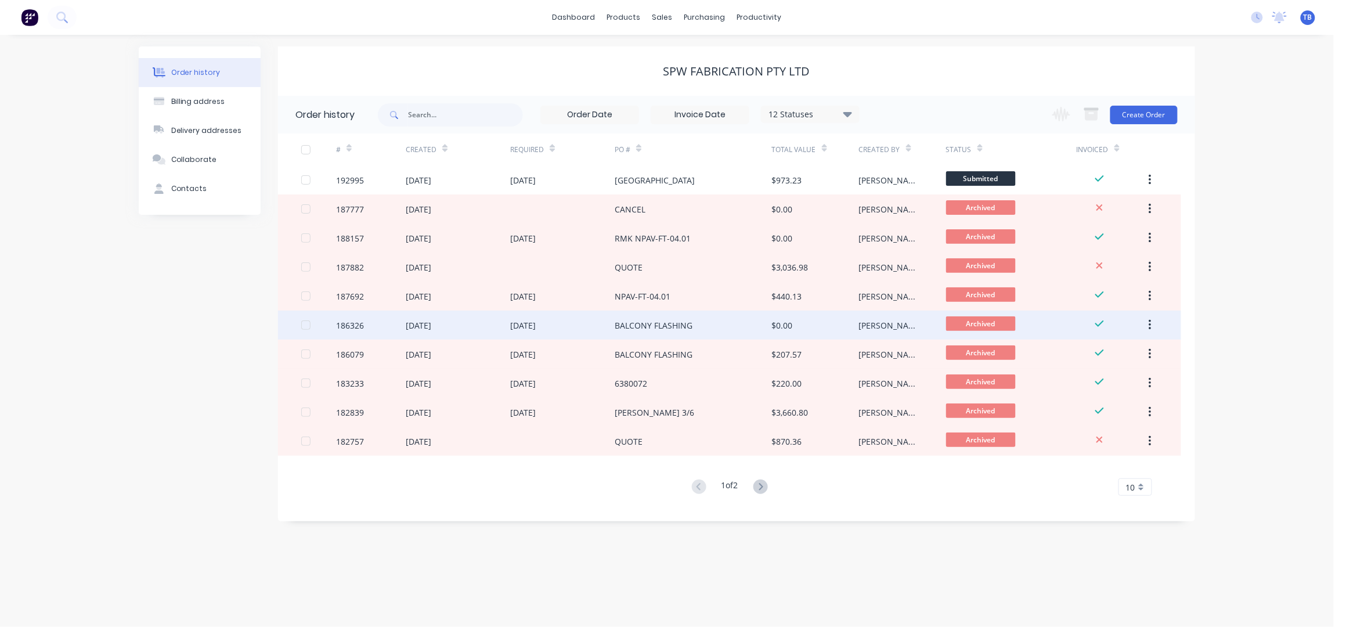
click at [690, 333] on div "BALCONY FLASHING" at bounding box center [693, 325] width 157 height 29
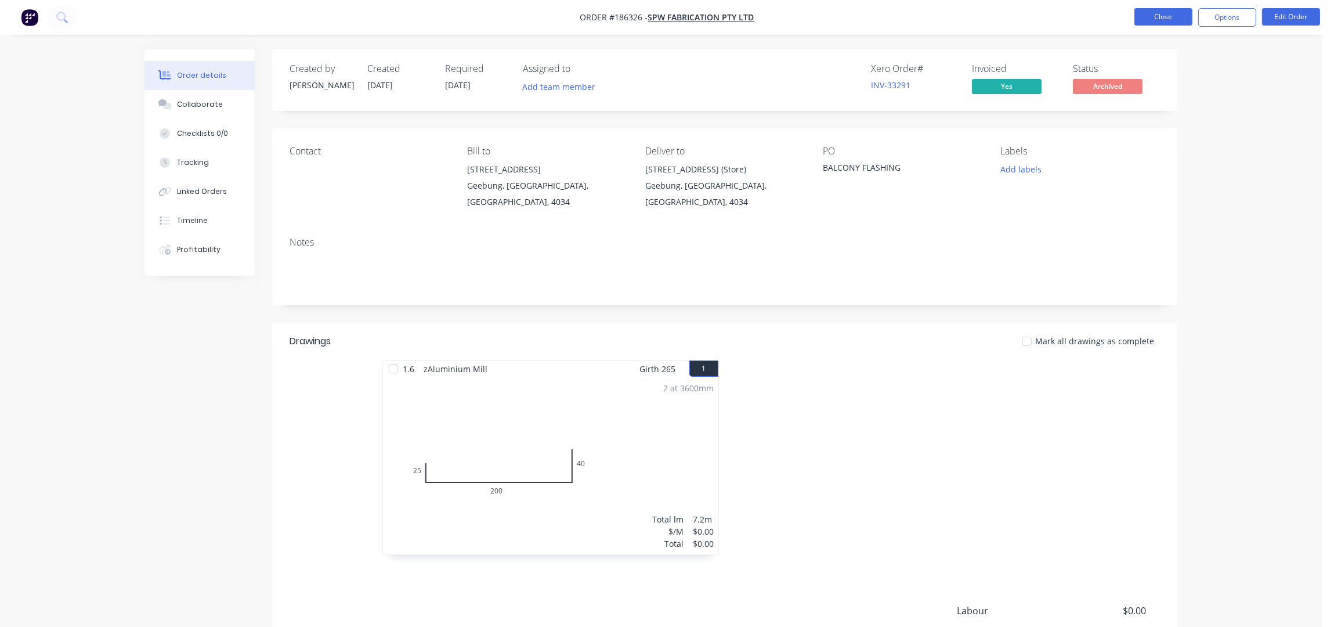
click at [1166, 13] on button "Close" at bounding box center [1164, 16] width 58 height 17
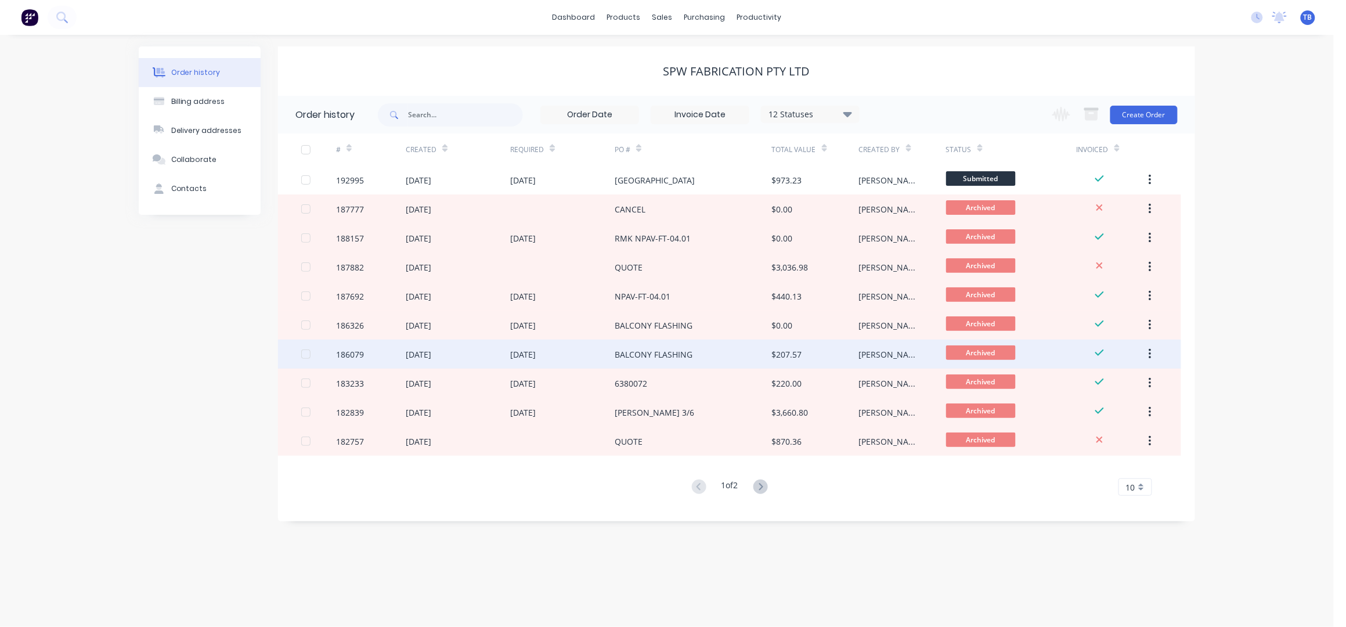
click at [666, 342] on div "BALCONY FLASHING" at bounding box center [693, 354] width 157 height 29
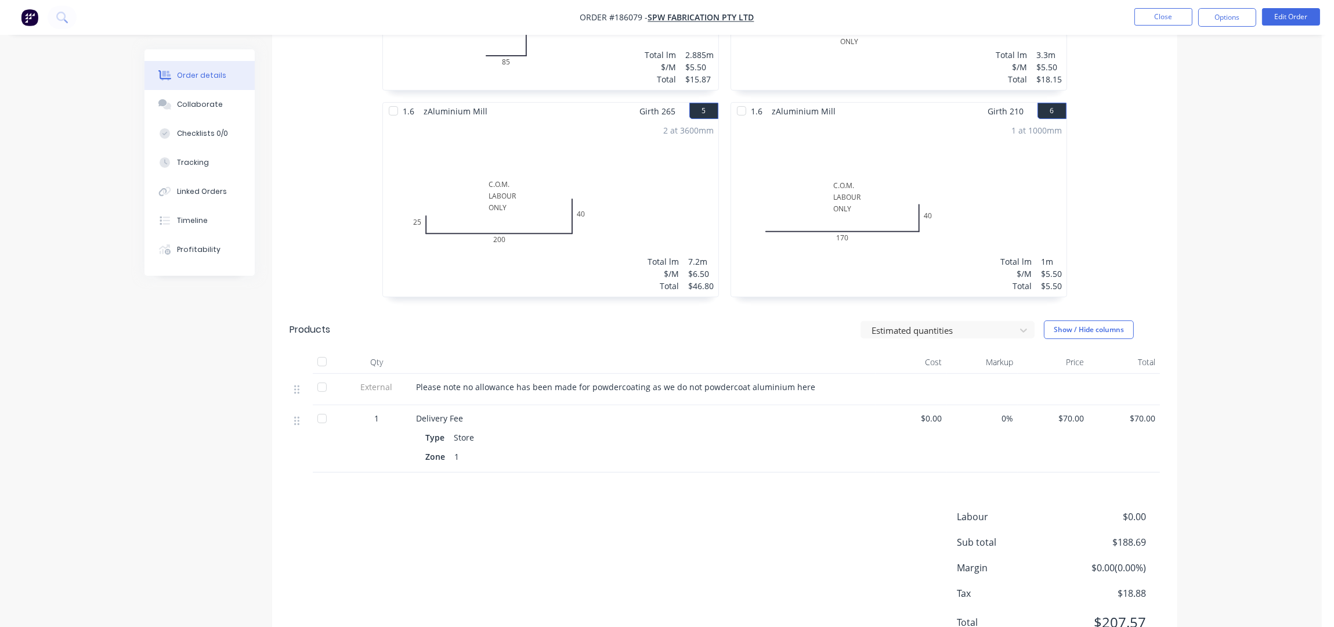
scroll to position [712, 0]
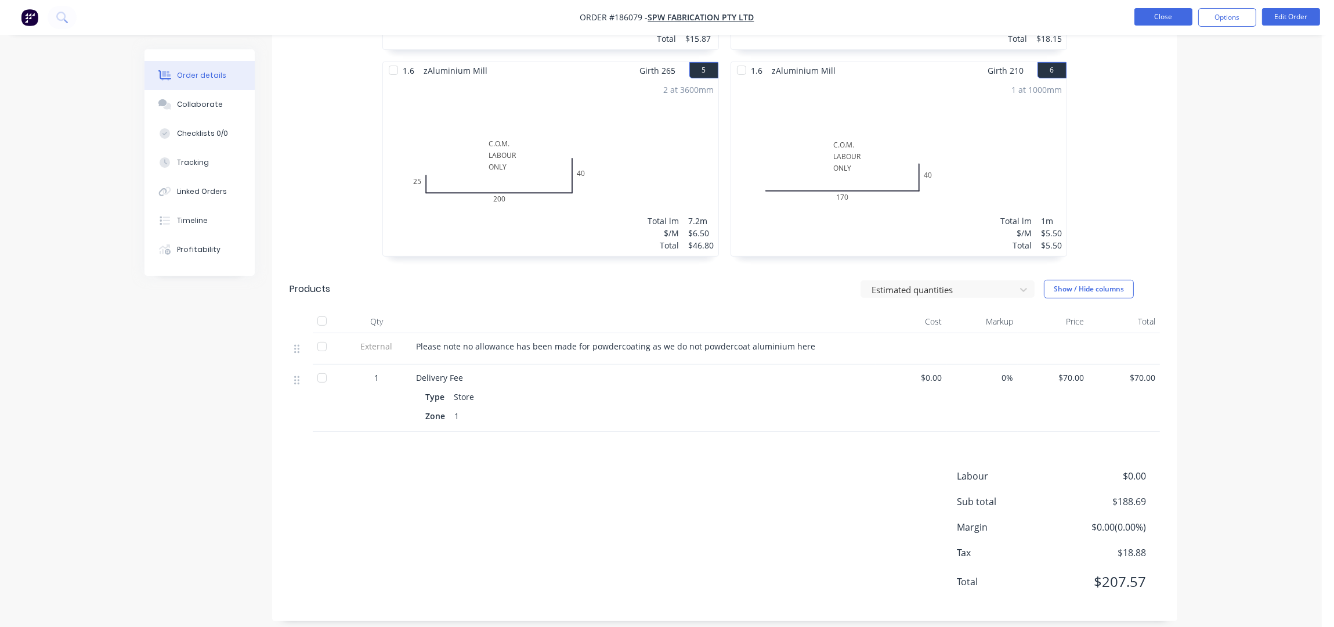
click at [1152, 16] on button "Close" at bounding box center [1164, 16] width 58 height 17
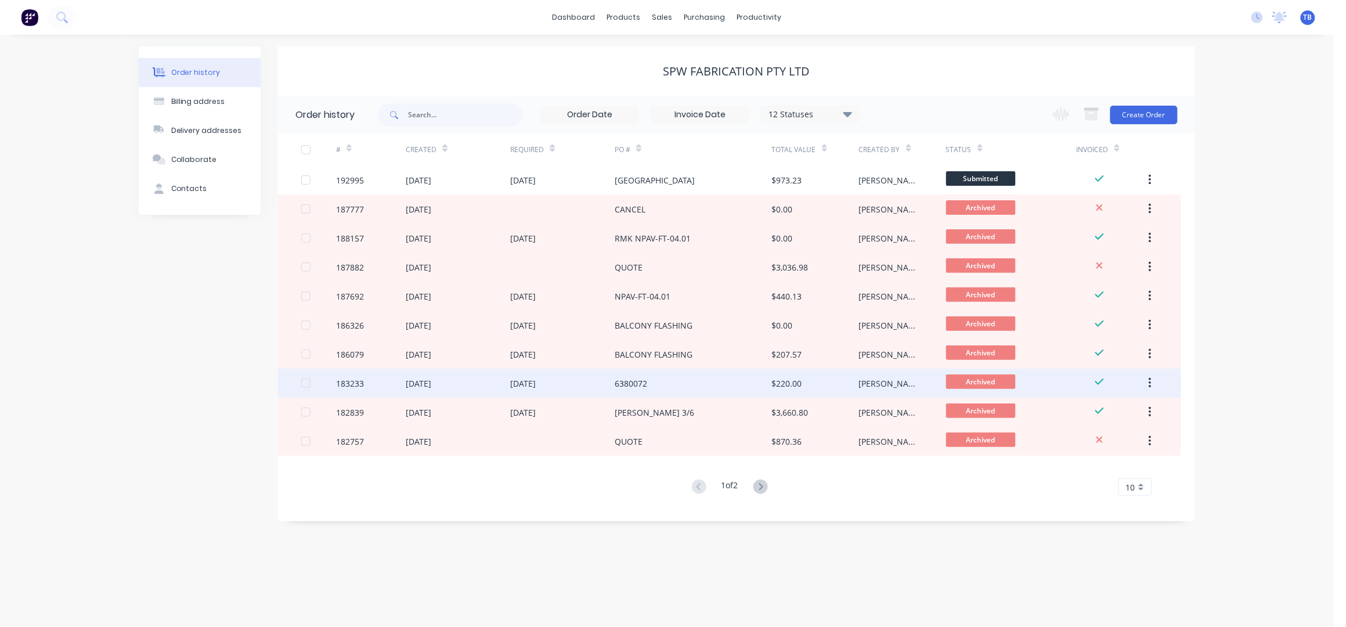
click at [654, 388] on div "6380072" at bounding box center [693, 383] width 157 height 29
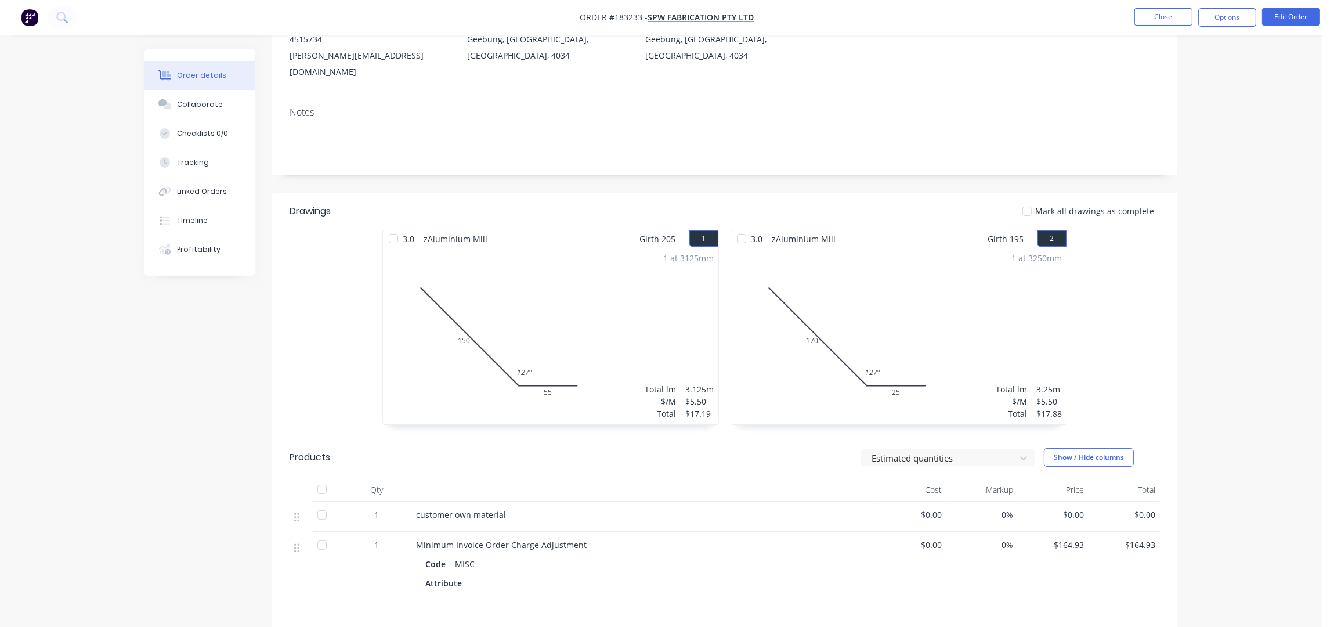
scroll to position [309, 0]
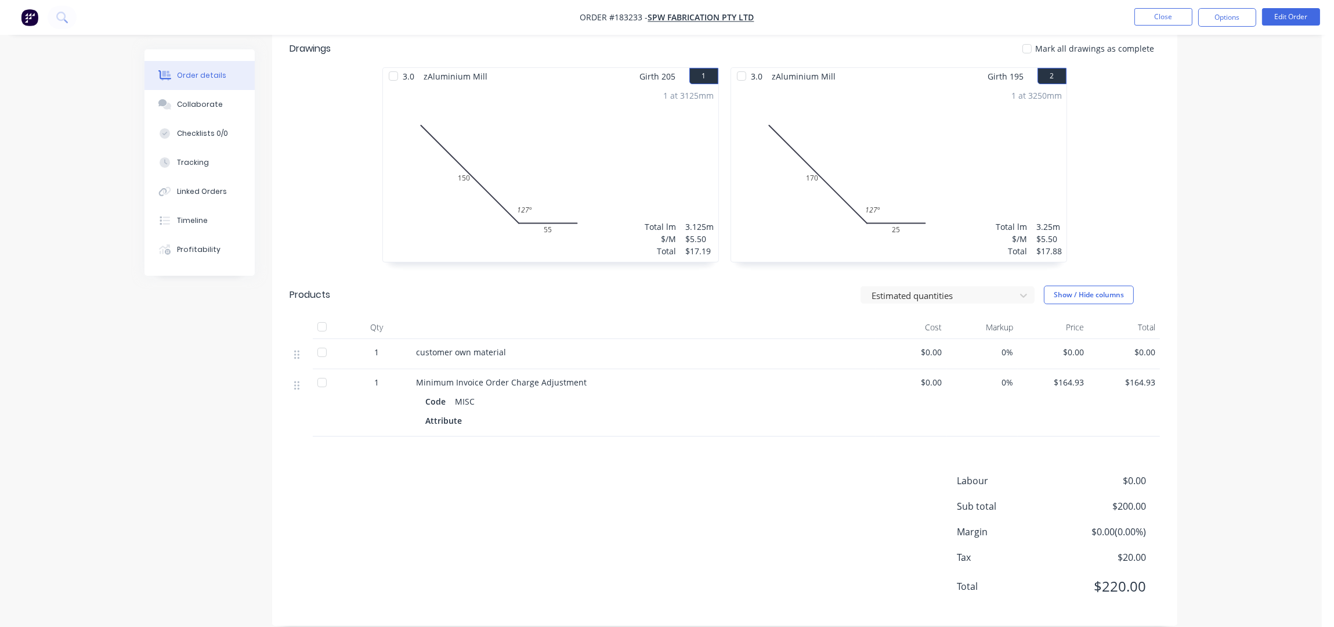
click at [1198, 138] on div "Order details Collaborate Checklists 0/0 Tracking Linked Orders Timeline Profit…" at bounding box center [661, 167] width 1322 height 952
click at [1169, 23] on button "Close" at bounding box center [1164, 16] width 58 height 17
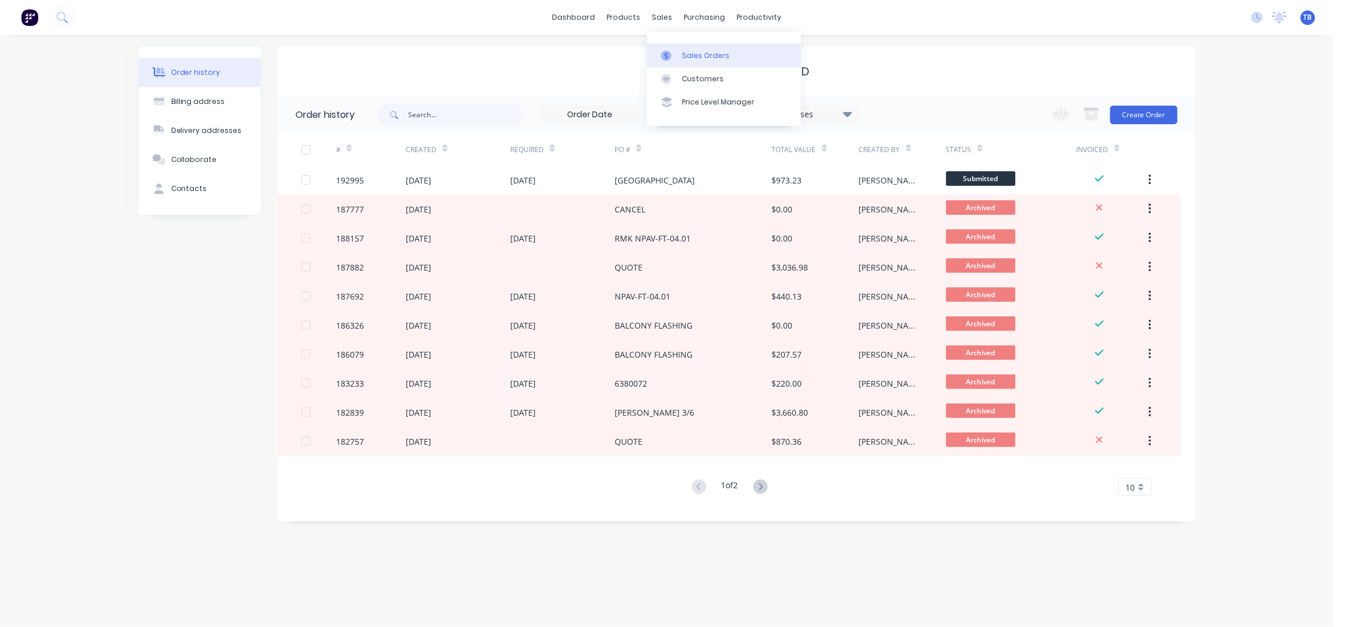
click at [677, 48] on link "Sales Orders" at bounding box center [724, 55] width 154 height 23
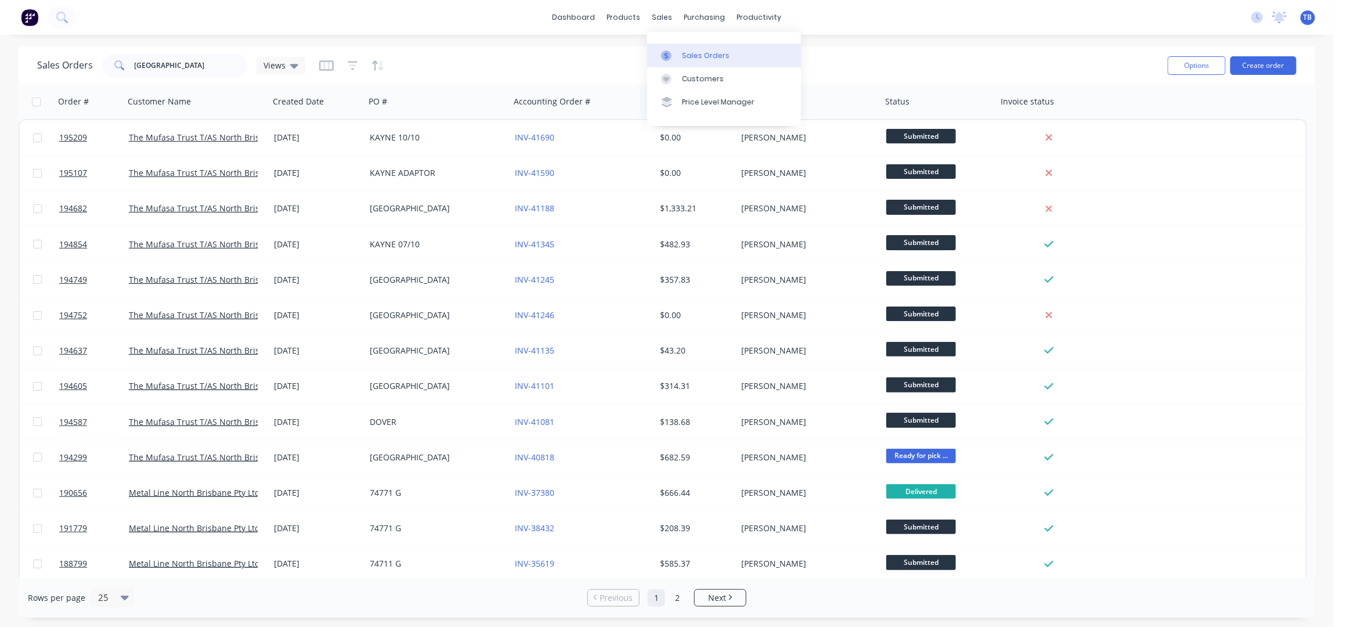
click at [700, 51] on div "Sales Orders" at bounding box center [706, 55] width 48 height 10
click at [1272, 65] on button "Create order" at bounding box center [1263, 65] width 66 height 19
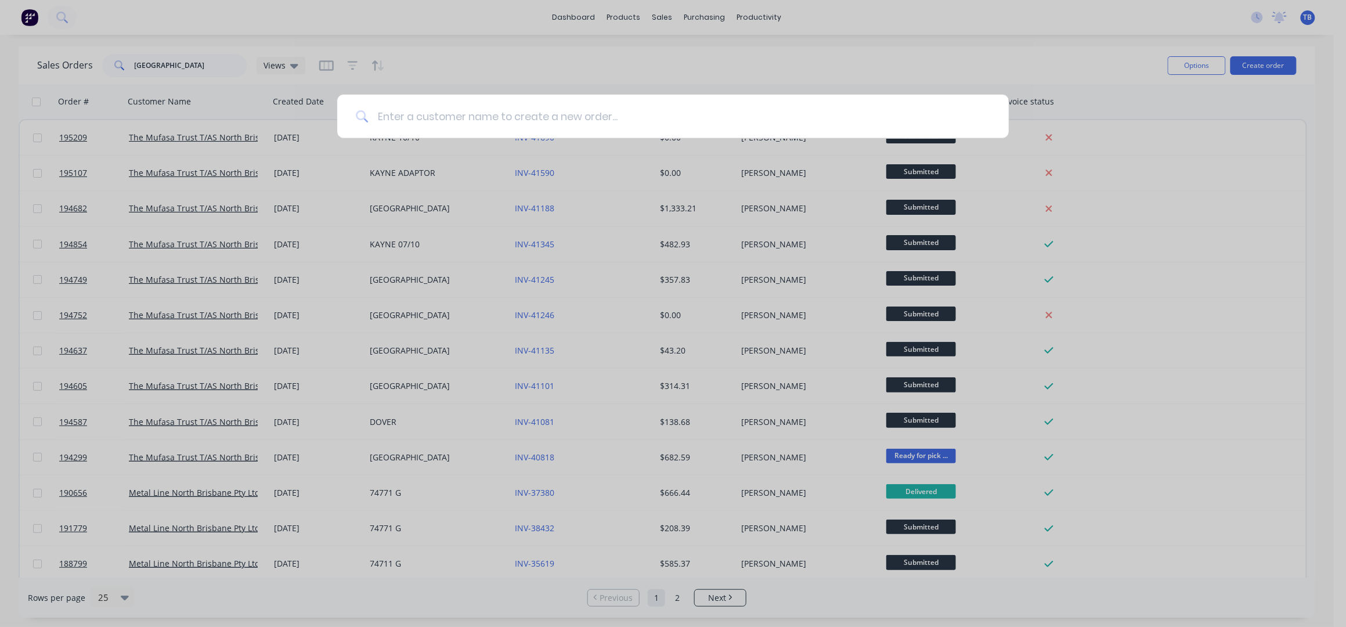
click at [595, 115] on input at bounding box center [679, 117] width 622 height 44
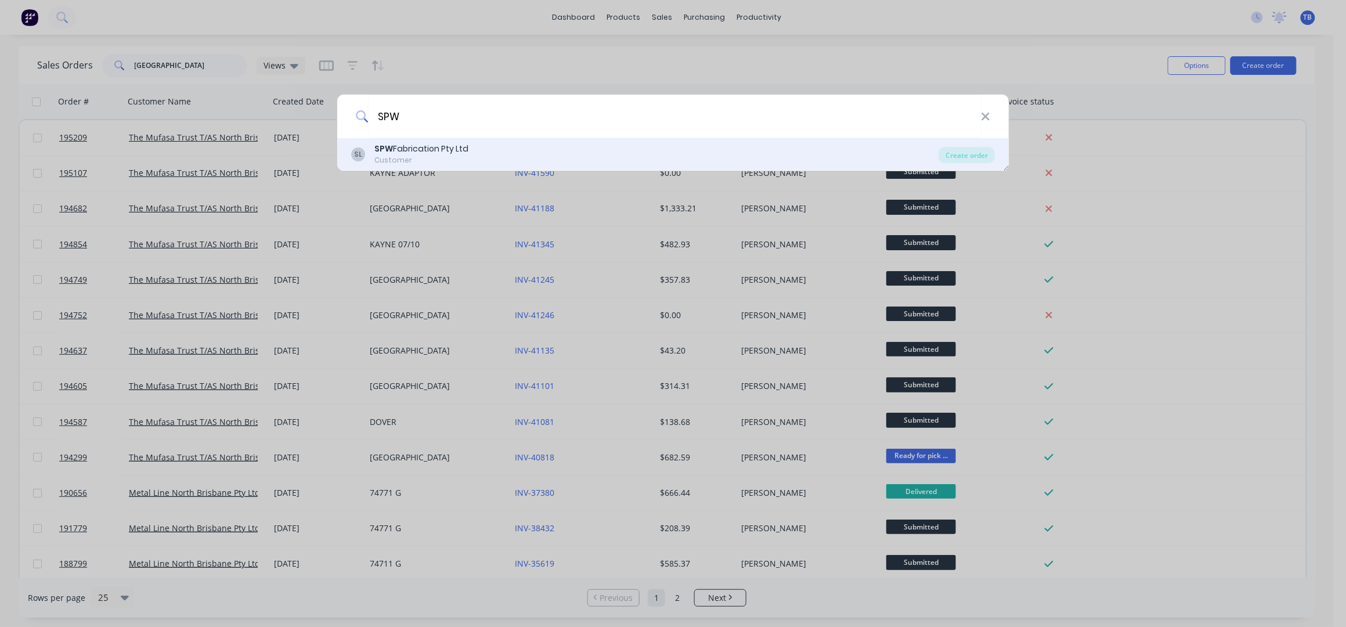
type input "SPW"
click at [463, 144] on div "SPW Fabrication Pty Ltd" at bounding box center [421, 149] width 94 height 12
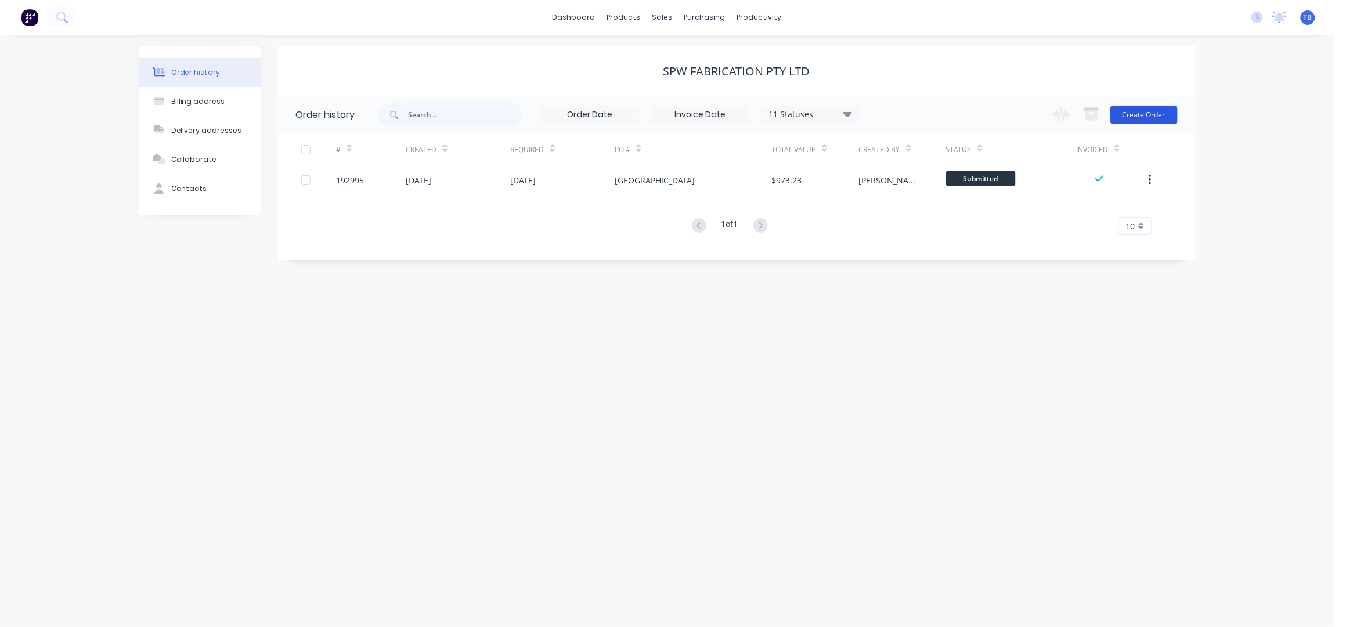
click at [1163, 106] on button "Create Order" at bounding box center [1143, 115] width 67 height 19
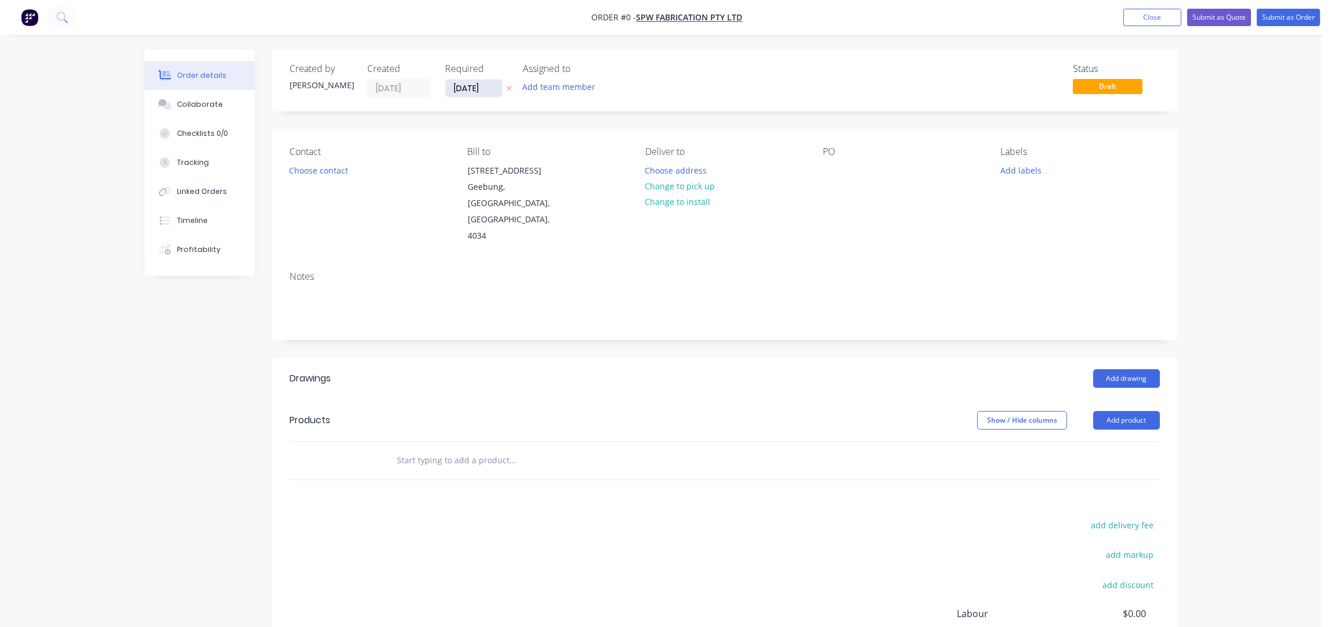
click at [457, 84] on input "10/10/25" at bounding box center [474, 88] width 57 height 17
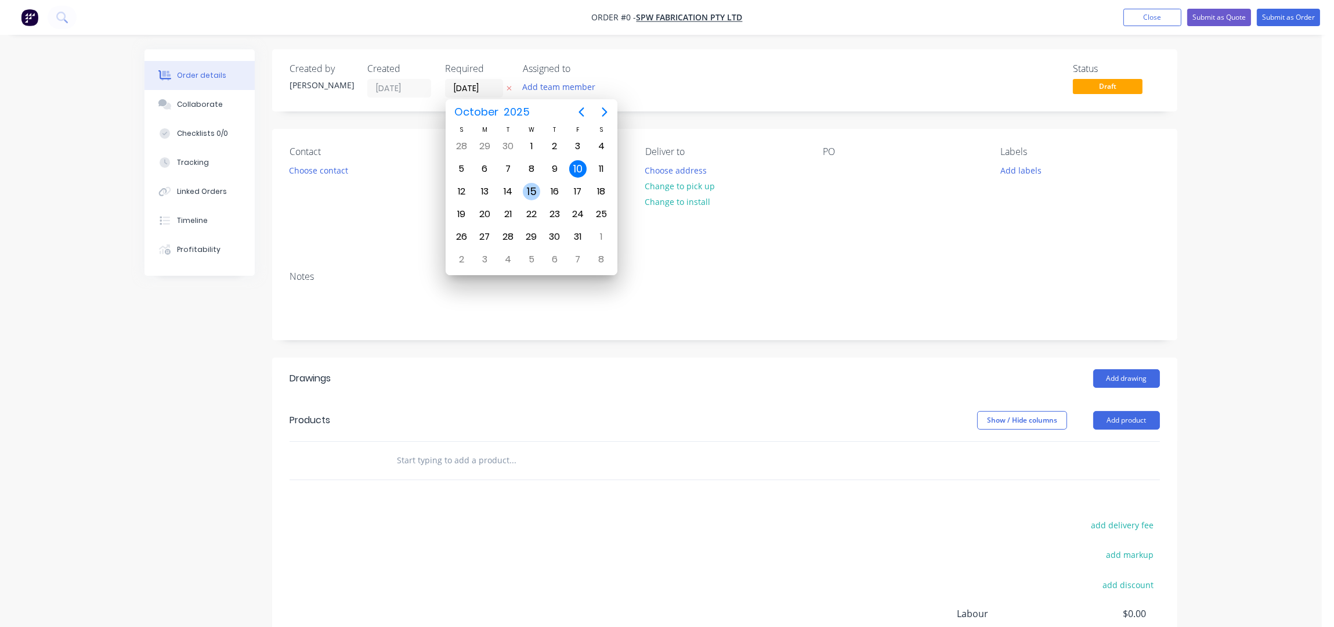
click at [525, 189] on div "15" at bounding box center [531, 191] width 17 height 17
type input "15/10/25"
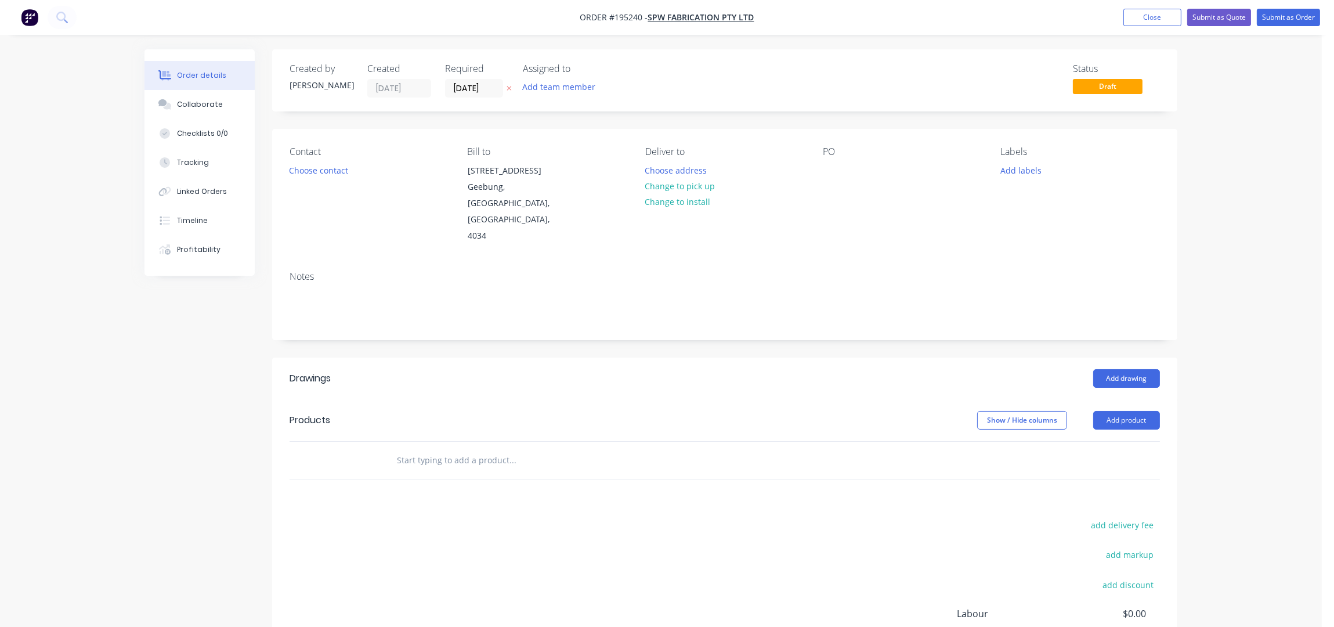
click at [311, 173] on button "Choose contact" at bounding box center [318, 170] width 71 height 16
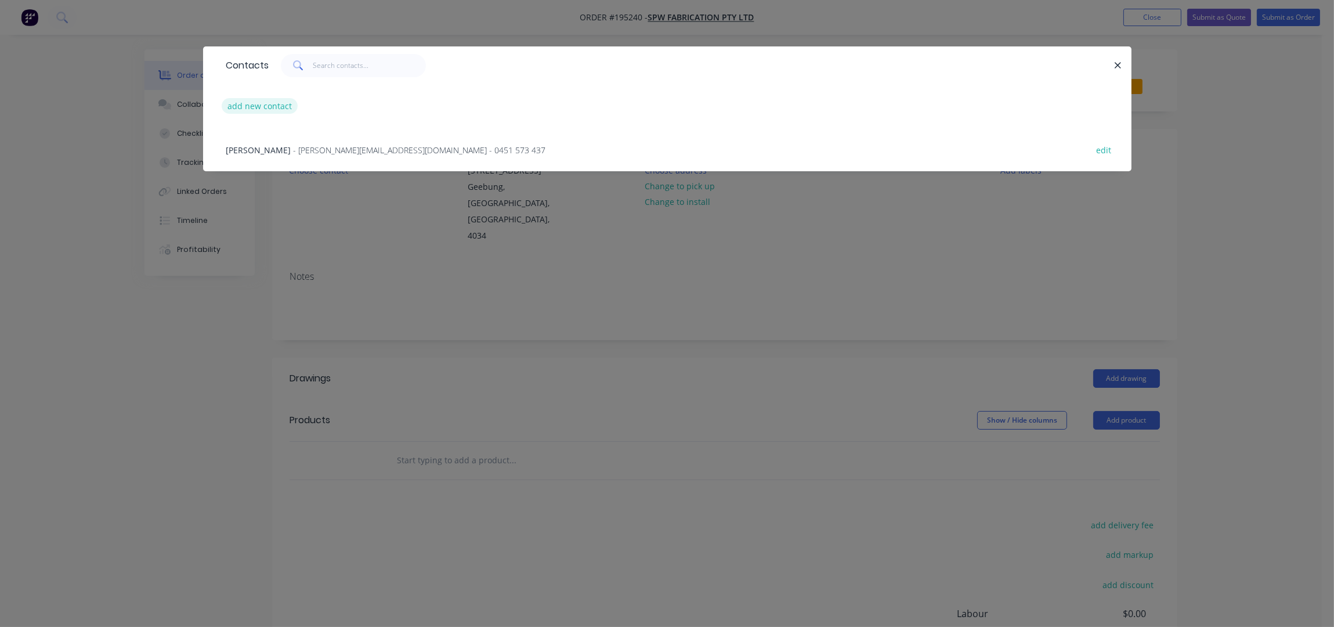
click at [260, 99] on button "add new contact" at bounding box center [260, 106] width 77 height 16
select select "AU"
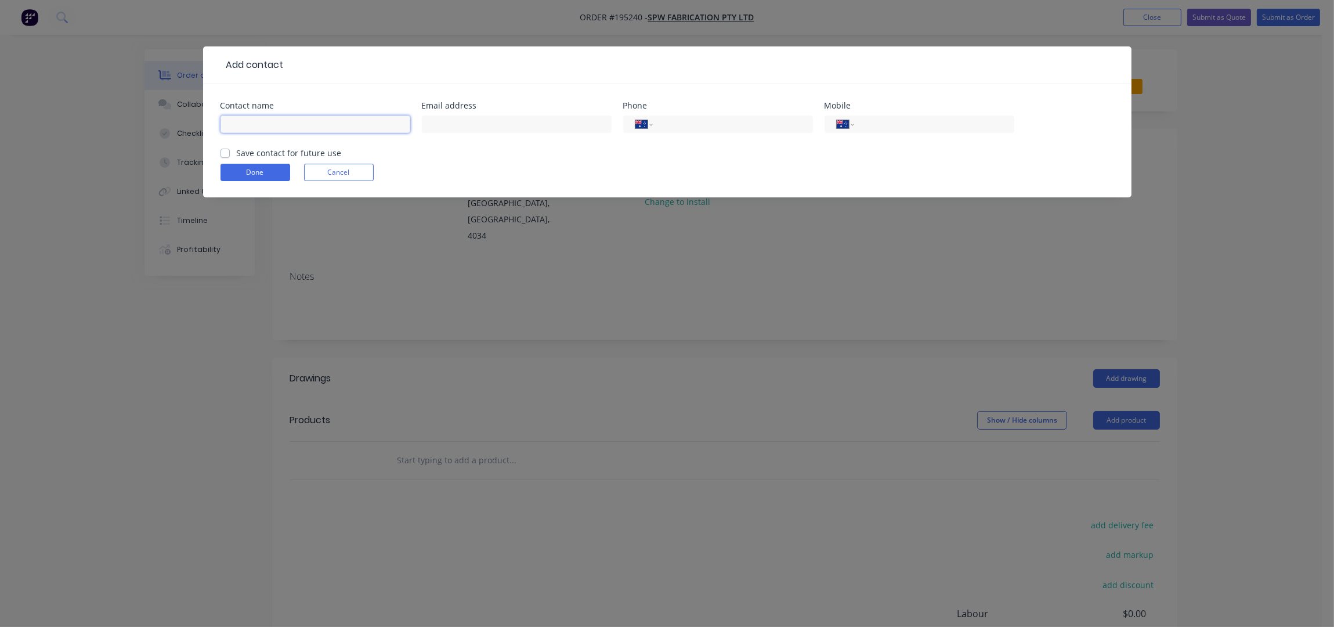
click at [279, 131] on input "text" at bounding box center [316, 123] width 190 height 17
type input "SAM"
type input "0466 495 119"
click at [269, 172] on button "Done" at bounding box center [256, 172] width 70 height 17
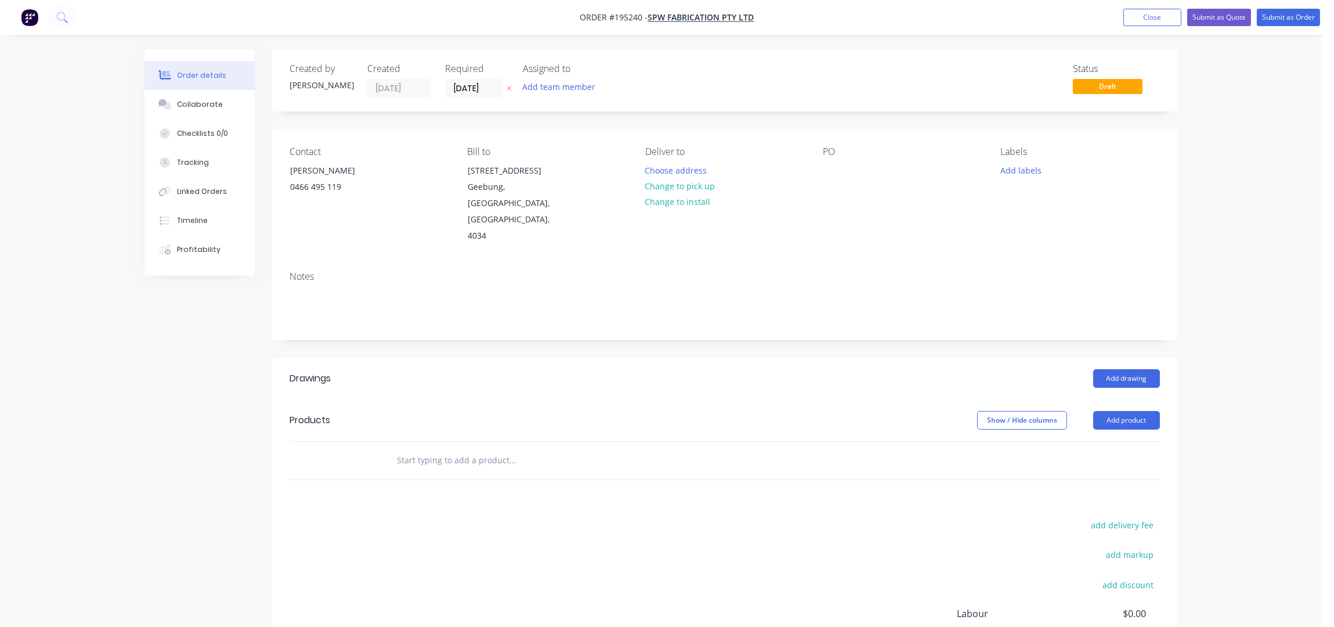
click at [692, 161] on div "Deliver to Choose address Change to pick up Change to install" at bounding box center [724, 195] width 159 height 98
click at [660, 168] on button "Choose address" at bounding box center [676, 170] width 74 height 16
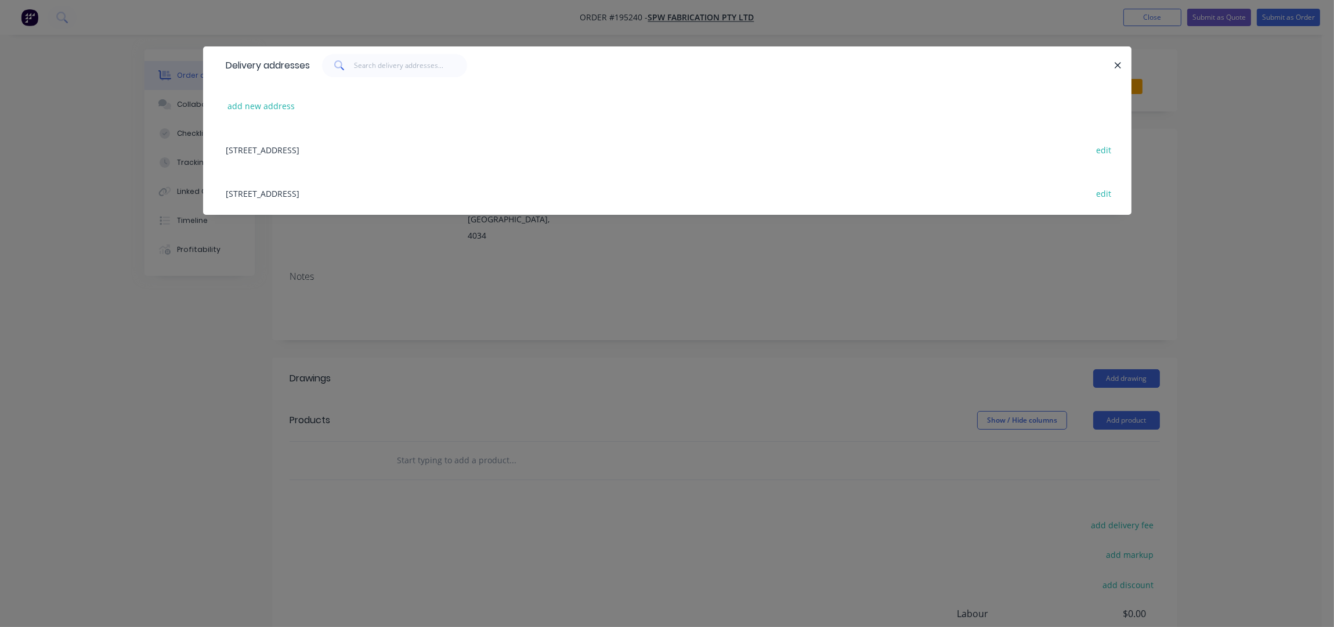
click at [346, 193] on div "78 Delta Street, (Store), Geebung, Queensland, Australia, 4034 edit" at bounding box center [668, 193] width 894 height 44
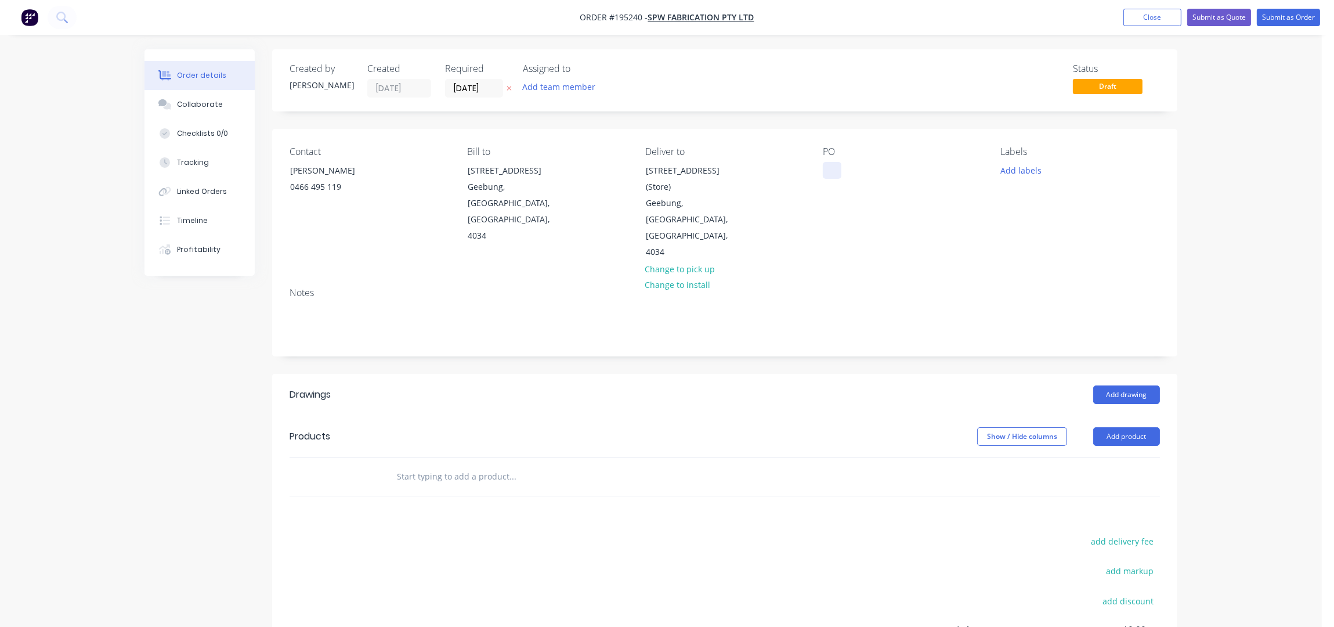
drag, startPoint x: 836, startPoint y: 168, endPoint x: 921, endPoint y: 291, distance: 149.1
click at [836, 168] on div at bounding box center [832, 170] width 19 height 17
click at [978, 220] on div "Contact SAM 0466 495 119 Bill to 78 Delta Street Geebung, Queensland, Australia…" at bounding box center [724, 203] width 905 height 149
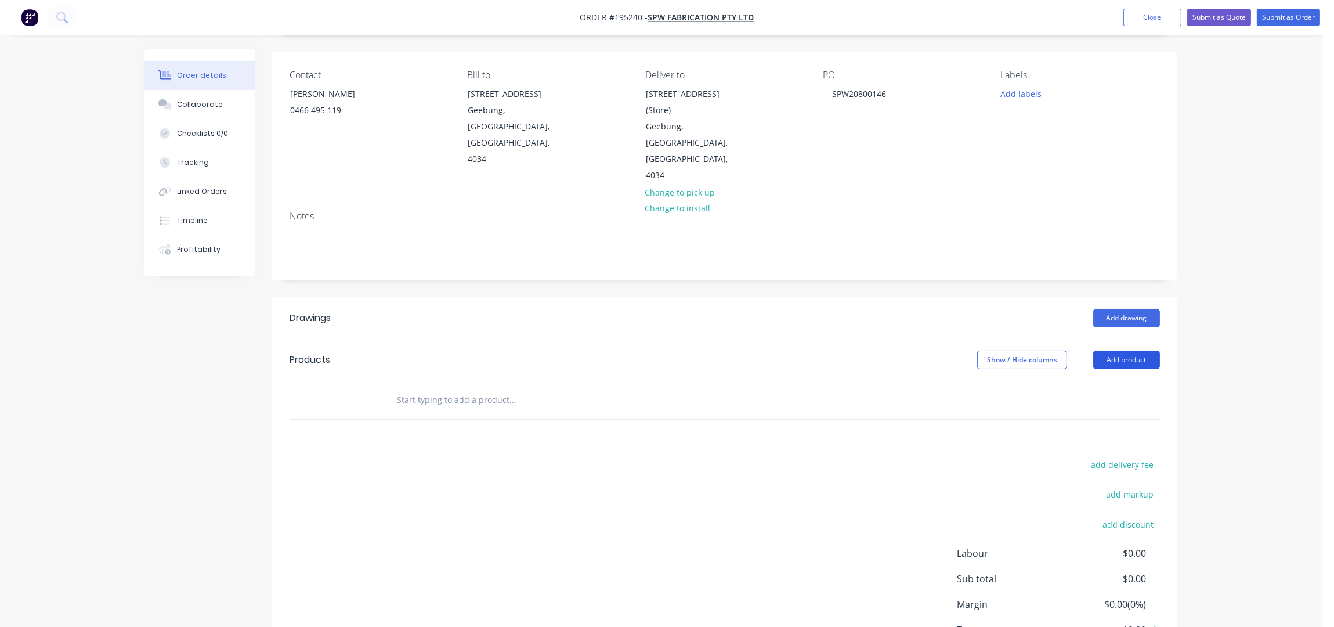
click at [1132, 351] on button "Add product" at bounding box center [1126, 360] width 67 height 19
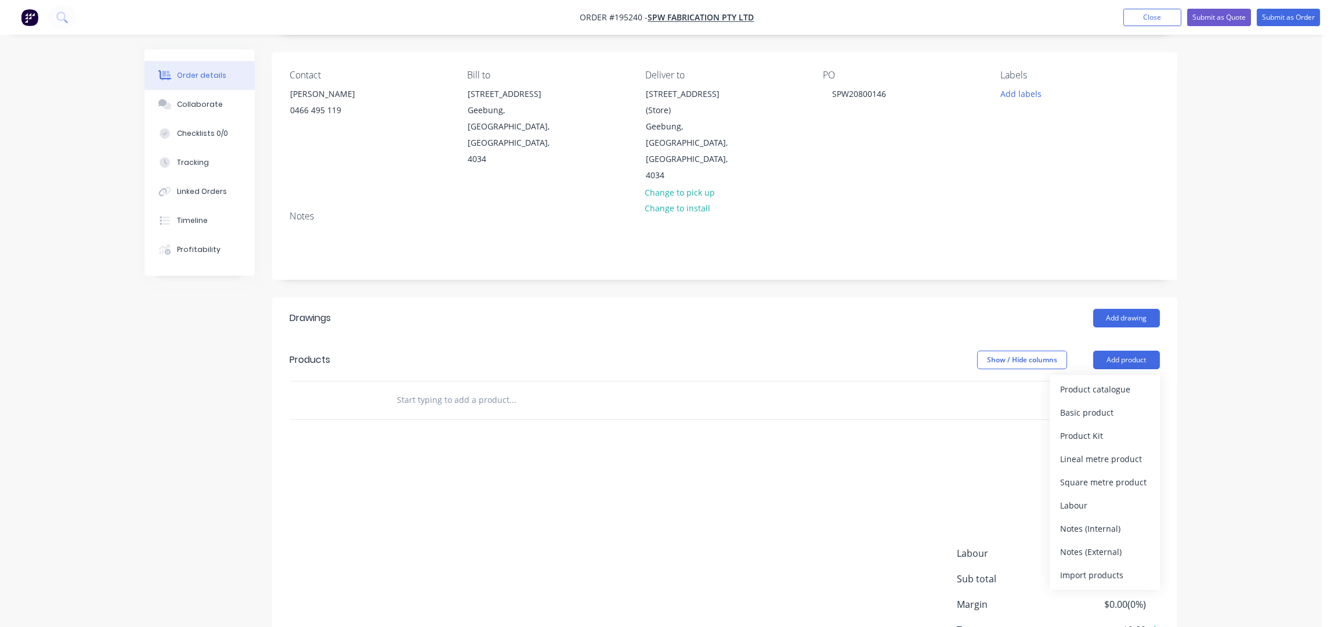
click at [961, 201] on div "Notes" at bounding box center [724, 240] width 905 height 78
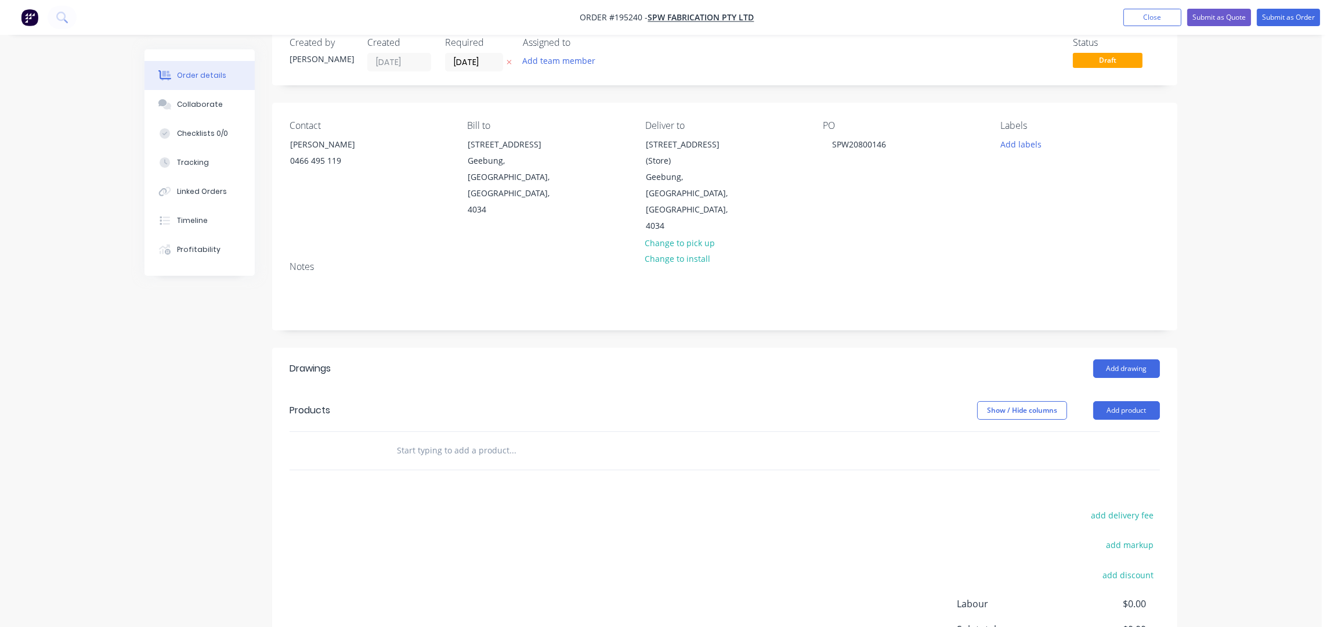
scroll to position [0, 0]
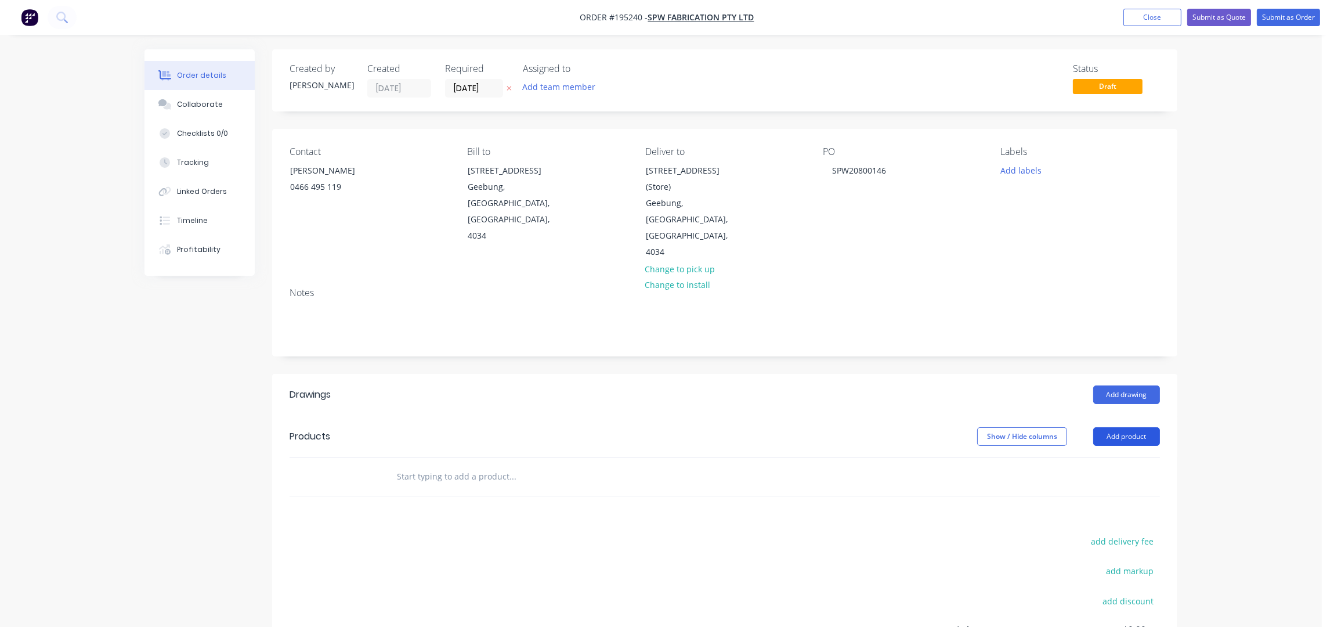
drag, startPoint x: 1118, startPoint y: 386, endPoint x: 1125, endPoint y: 395, distance: 10.8
click at [1118, 427] on button "Add product" at bounding box center [1126, 436] width 67 height 19
click at [1132, 457] on div "Product catalogue" at bounding box center [1104, 465] width 89 height 17
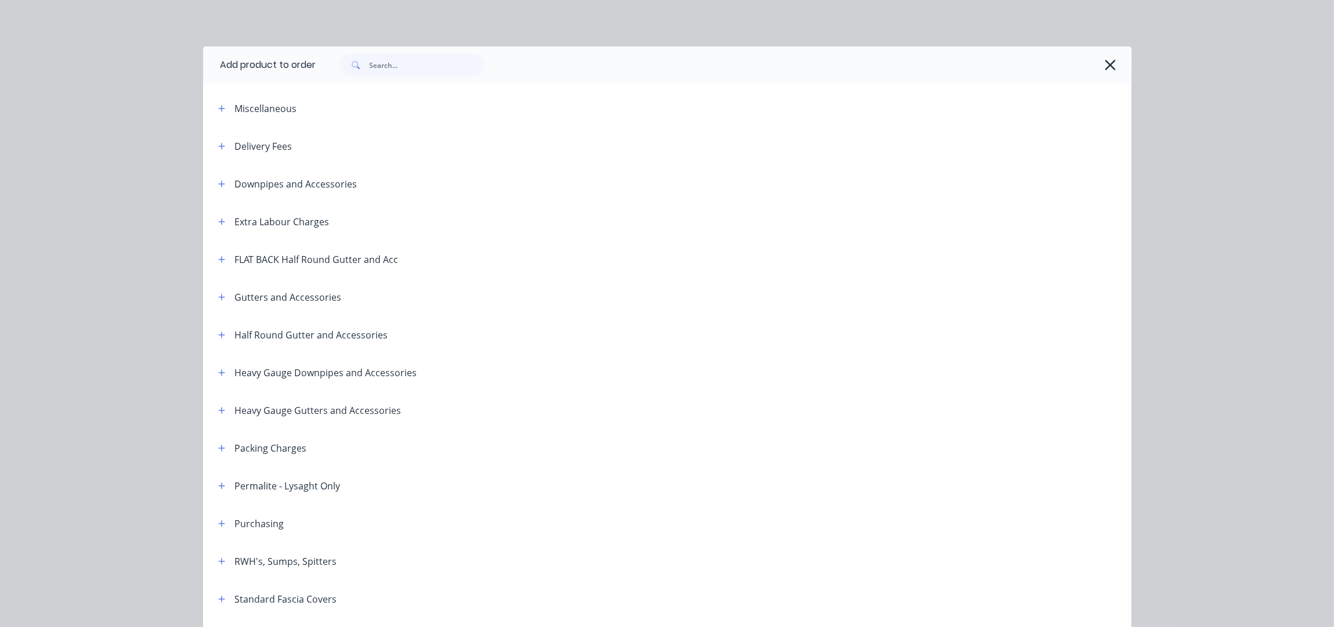
click at [224, 147] on div "Delivery Fees" at bounding box center [251, 146] width 84 height 15
click at [218, 145] on icon "button" at bounding box center [221, 146] width 7 height 8
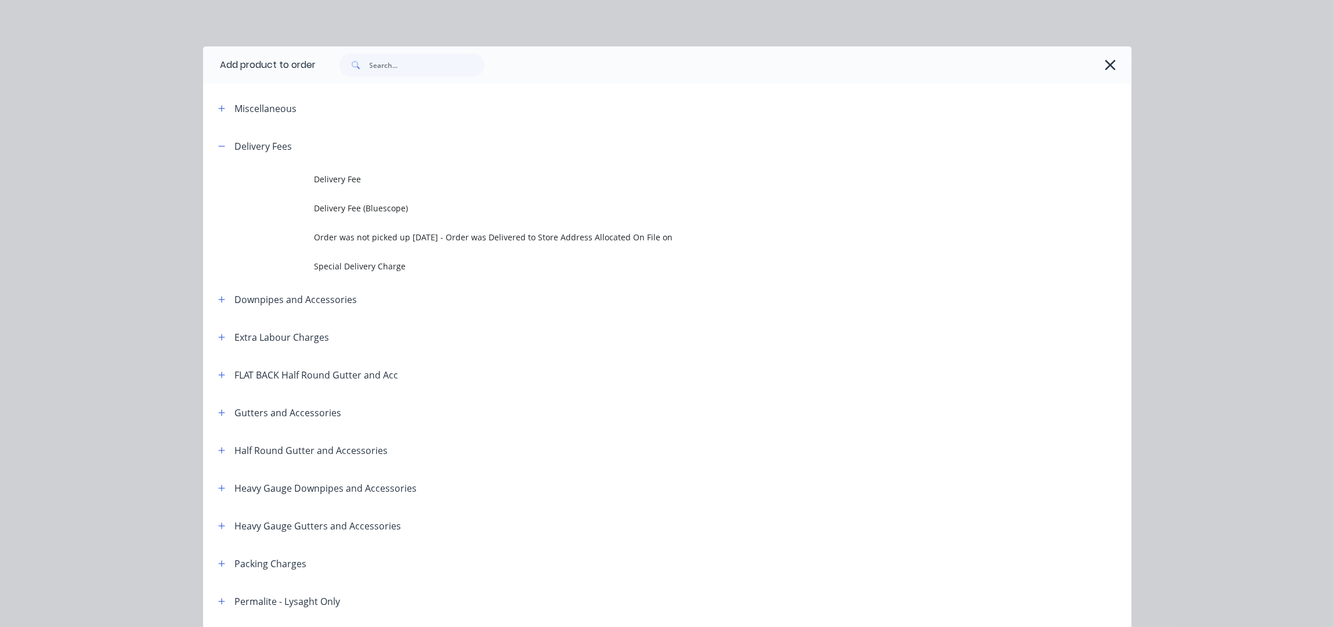
drag, startPoint x: 413, startPoint y: 187, endPoint x: 424, endPoint y: 190, distance: 12.1
click at [413, 186] on td "Delivery Fee" at bounding box center [723, 179] width 817 height 29
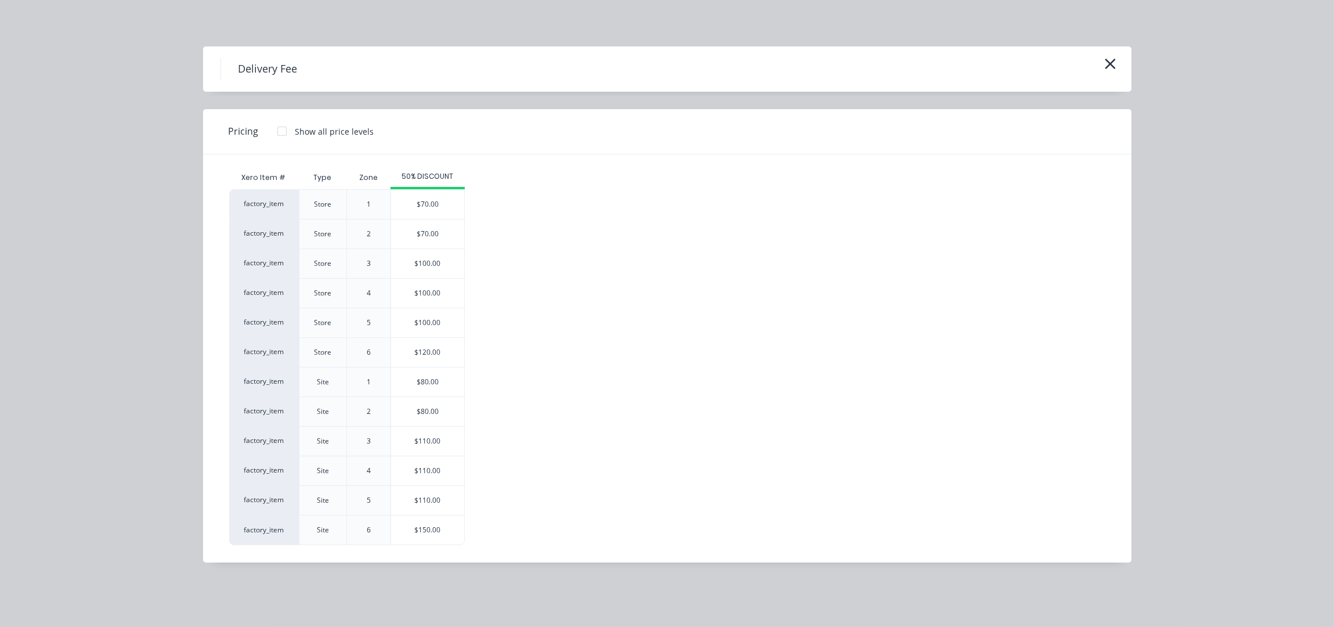
drag, startPoint x: 448, startPoint y: 211, endPoint x: 466, endPoint y: 212, distance: 18.1
click at [448, 210] on div "$70.00" at bounding box center [427, 204] width 73 height 29
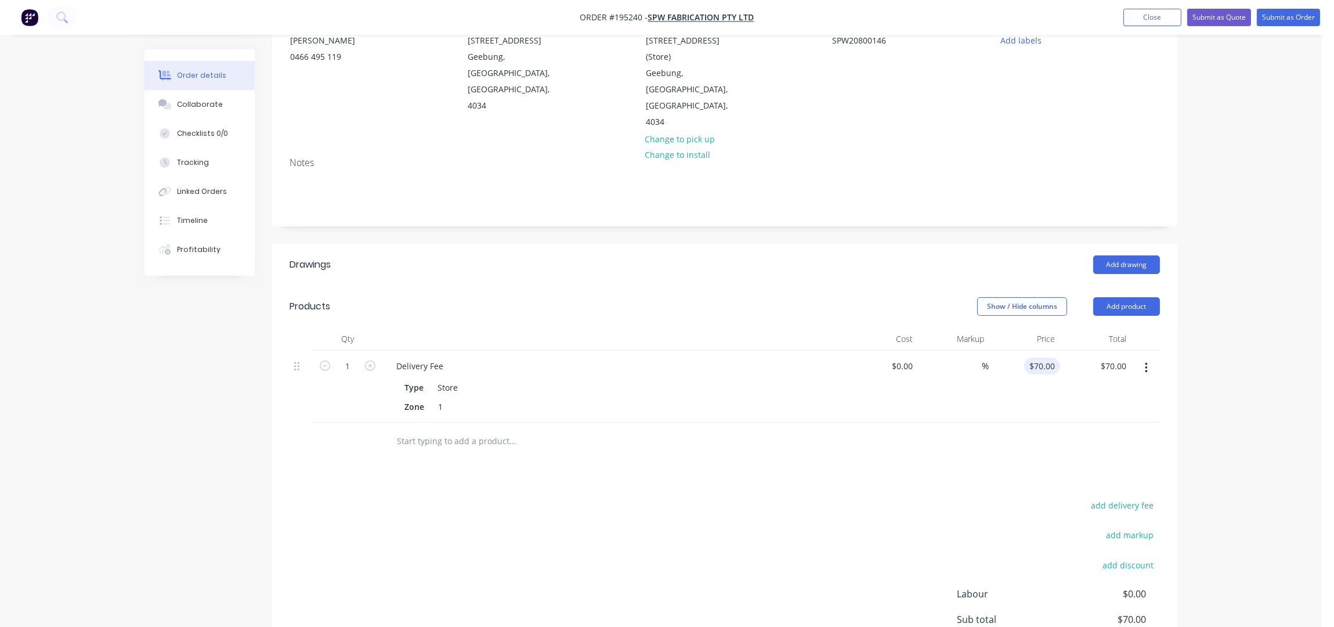
scroll to position [154, 0]
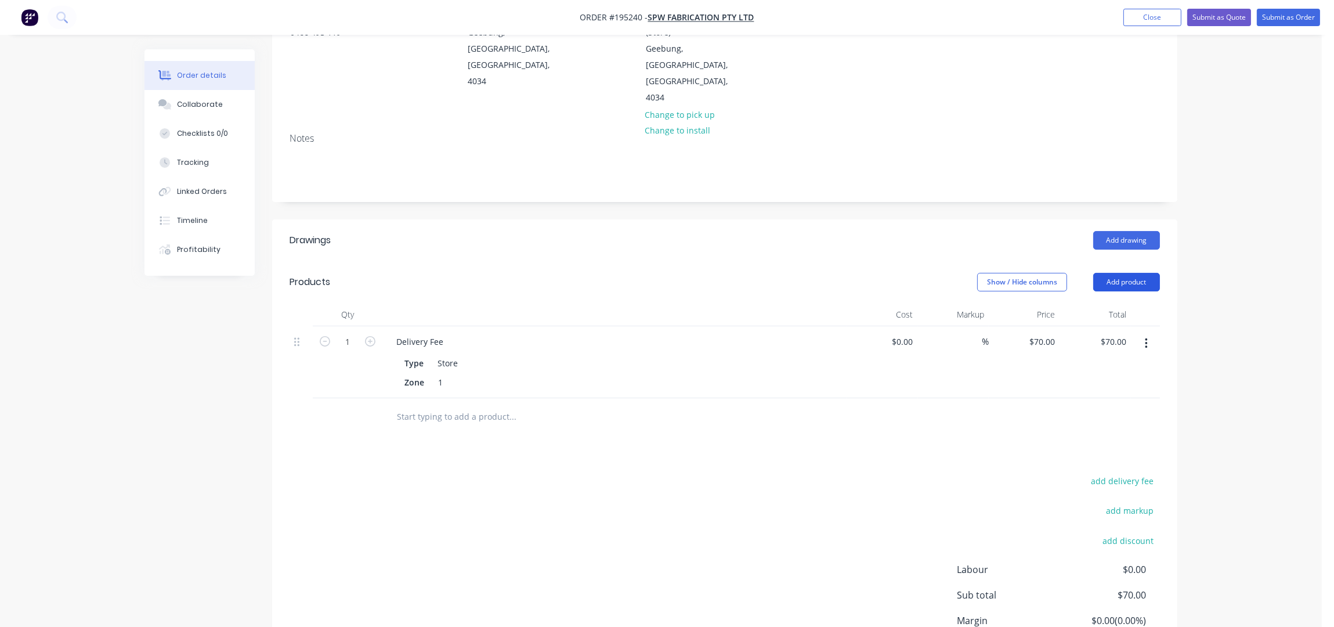
click at [1144, 273] on button "Add product" at bounding box center [1126, 282] width 67 height 19
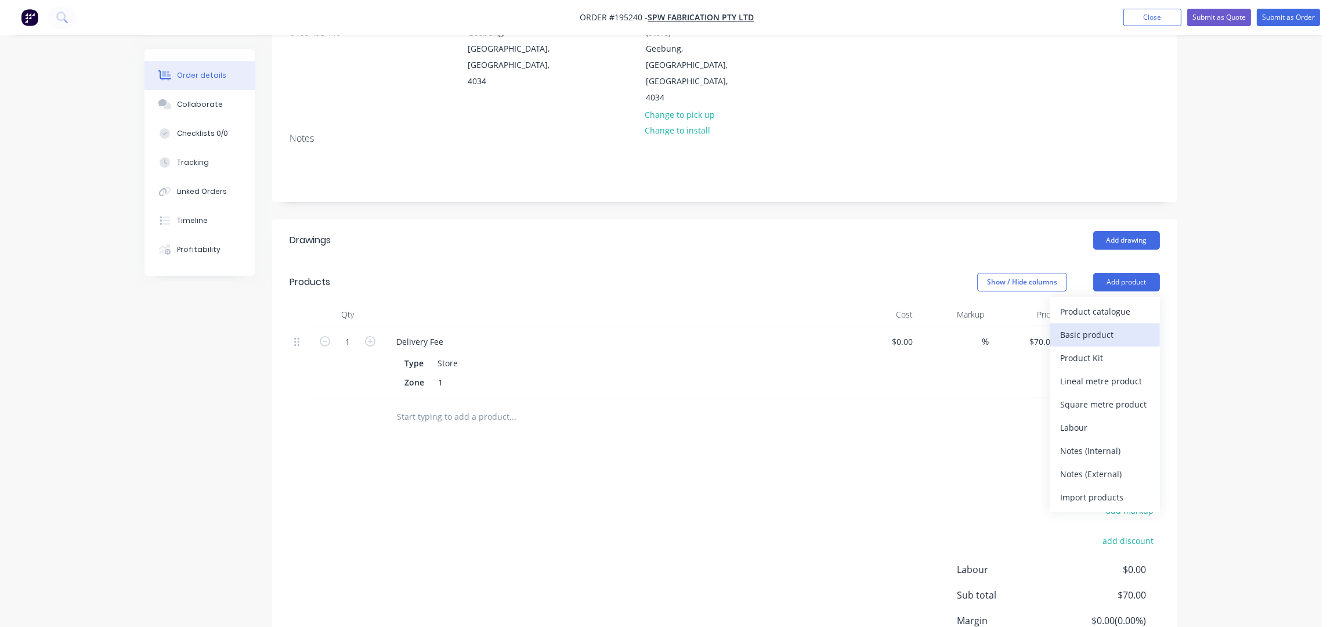
click at [1102, 326] on div "Basic product" at bounding box center [1104, 334] width 89 height 17
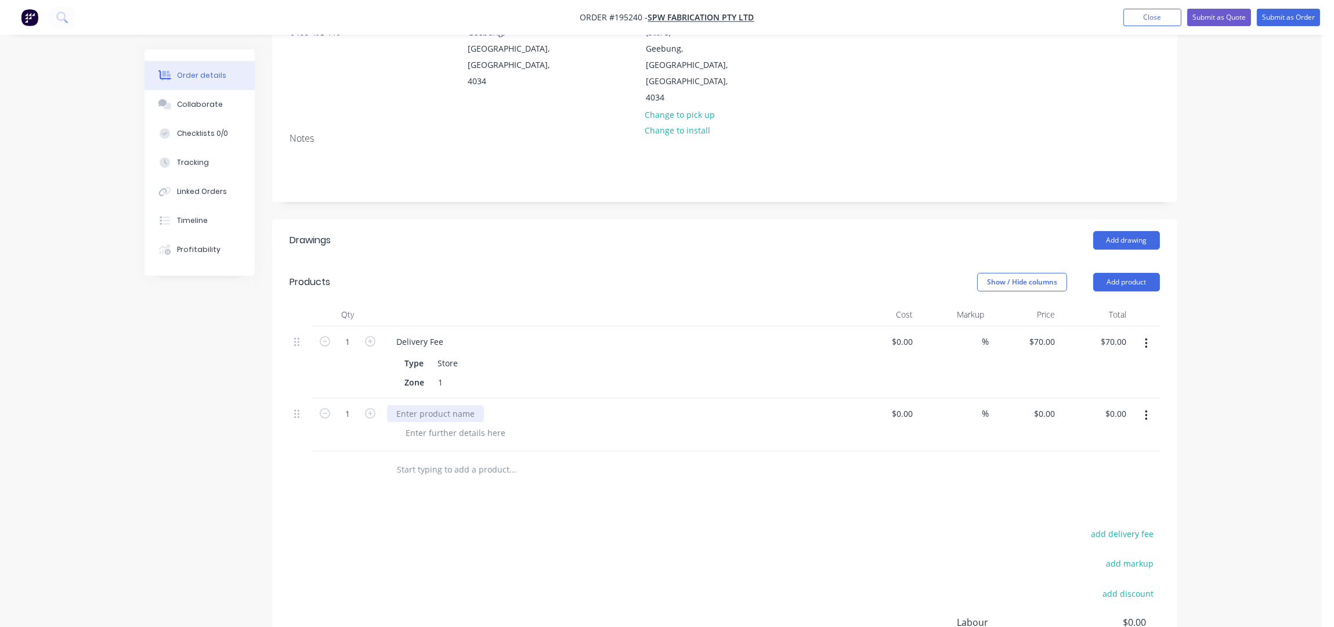
click at [423, 405] on div at bounding box center [435, 413] width 97 height 17
click at [555, 273] on div "Show / Hide columns Add product" at bounding box center [817, 282] width 685 height 19
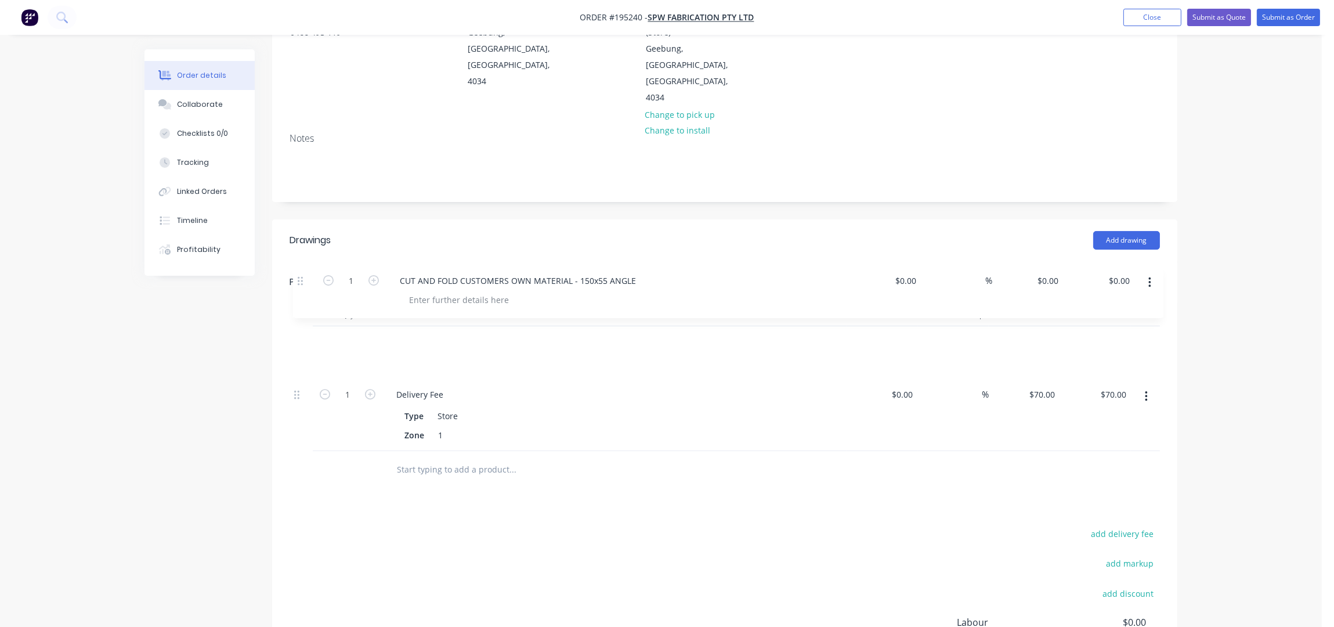
drag, startPoint x: 302, startPoint y: 366, endPoint x: 330, endPoint y: 274, distance: 95.7
click at [305, 303] on div "Qty Cost Markup Price Total 1 Delivery Fee Type Store Zone 1 $0.00 $0.00 % $70.…" at bounding box center [725, 377] width 871 height 148
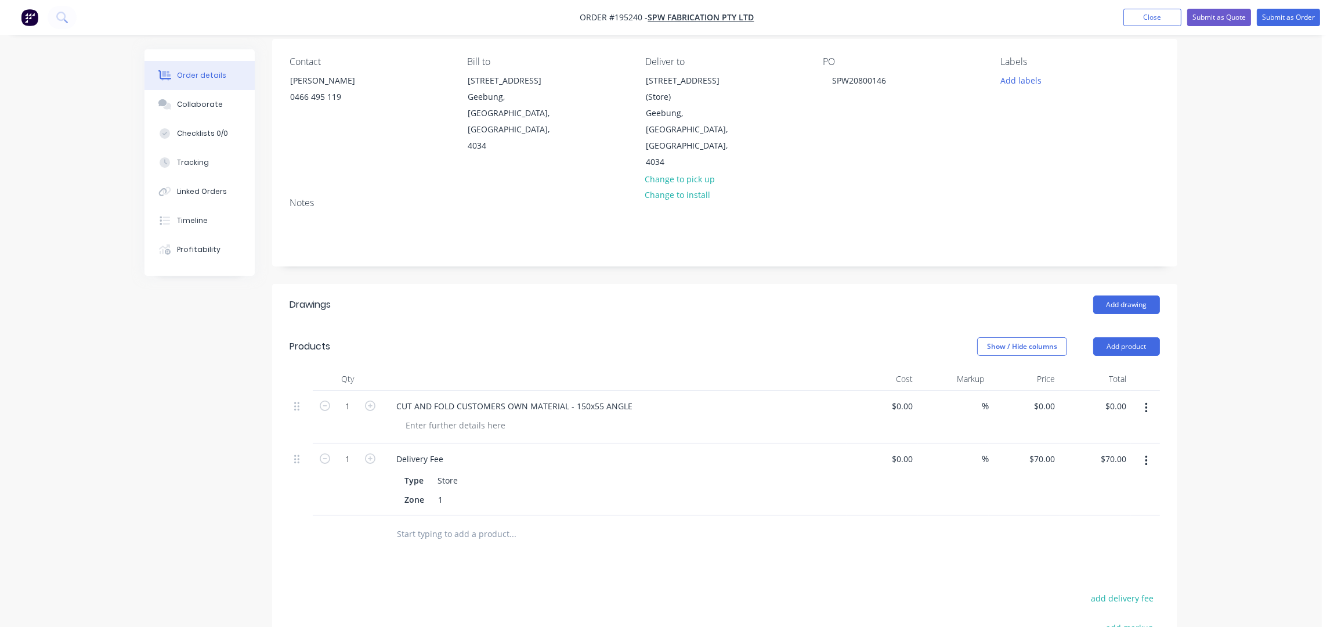
scroll to position [0, 0]
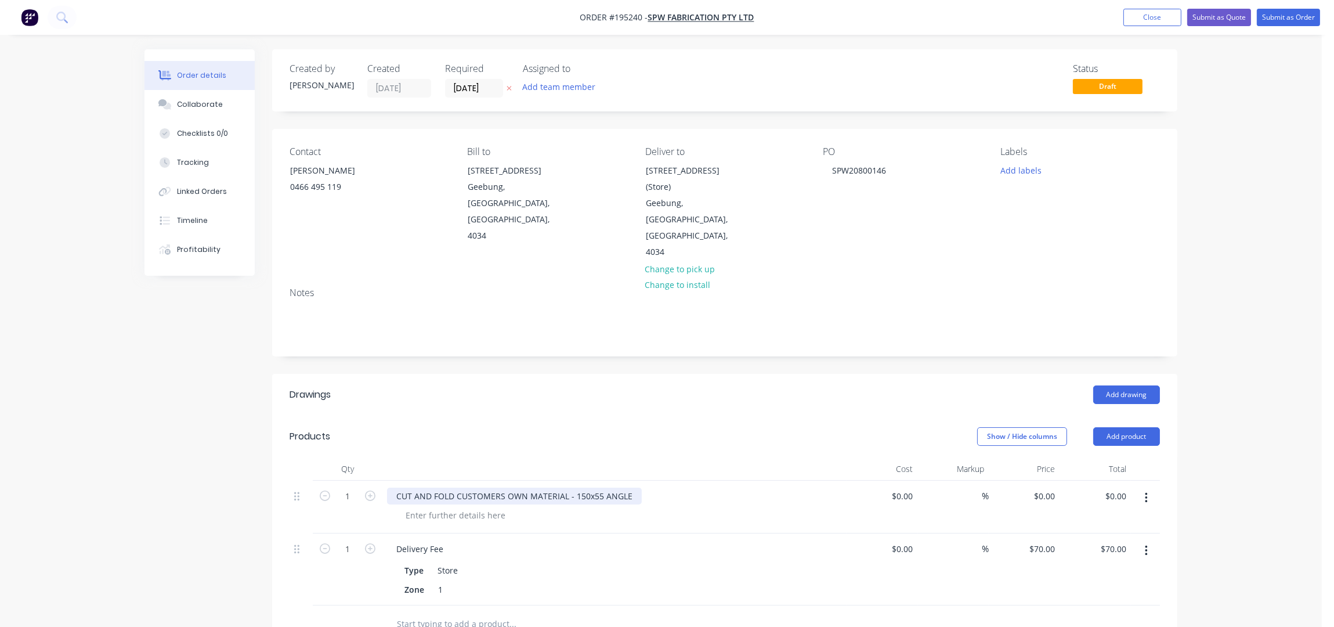
click at [565, 488] on div "CUT AND FOLD CUSTOMERS OWN MATERIAL - 150x55 ANGLE" at bounding box center [514, 496] width 255 height 17
click at [1234, 229] on div "Order details Collaborate Checklists 0/0 Tracking Linked Orders Timeline Profit…" at bounding box center [661, 469] width 1322 height 939
click at [1236, 233] on div "Order details Collaborate Checklists 0/0 Tracking Linked Orders Timeline Profit…" at bounding box center [661, 469] width 1322 height 939
click at [885, 278] on div "Notes" at bounding box center [724, 317] width 905 height 78
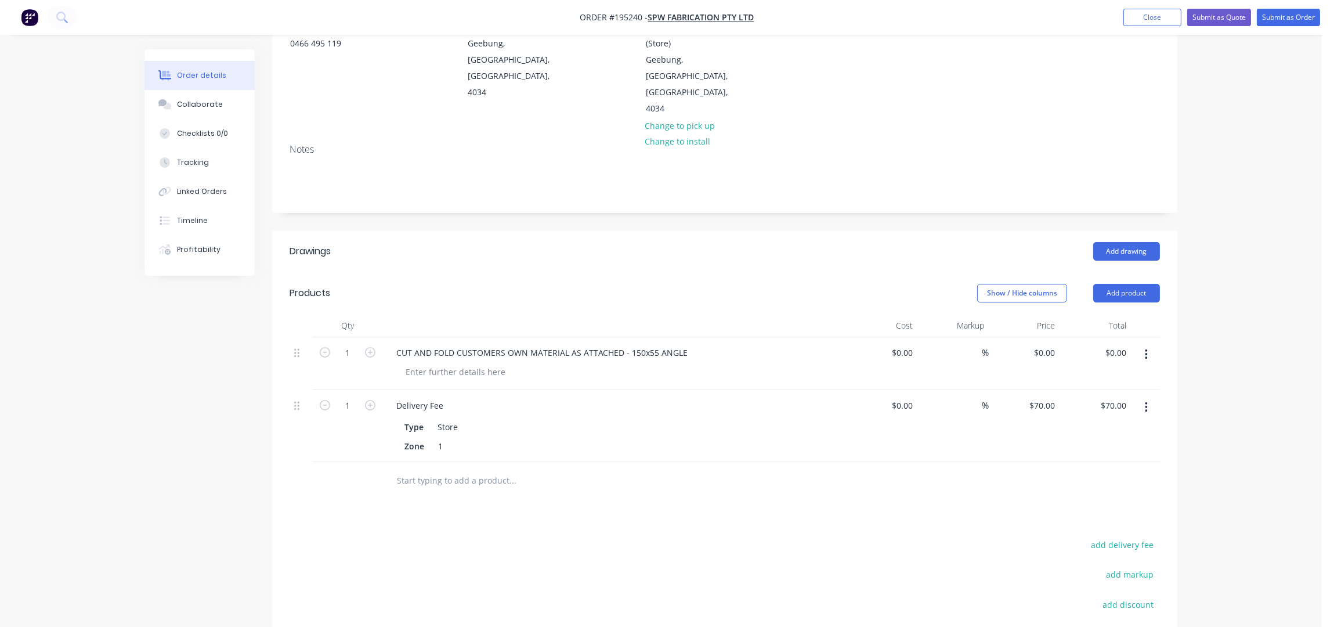
scroll to position [154, 0]
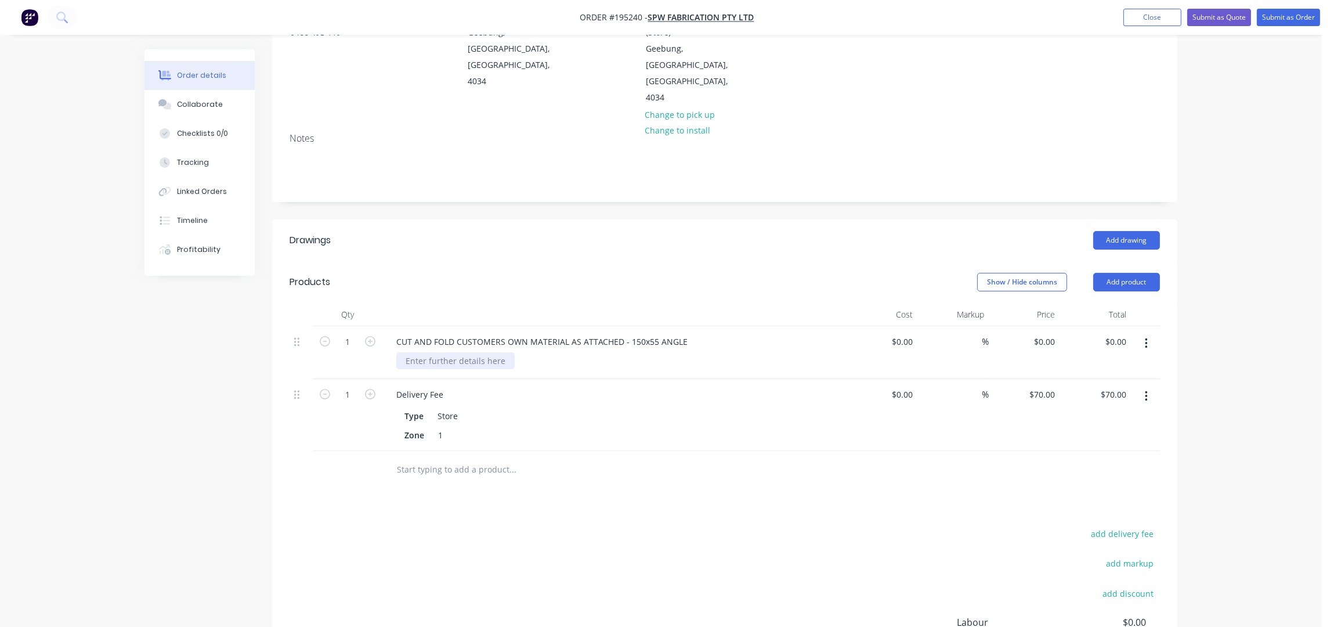
click at [436, 352] on div at bounding box center [455, 360] width 118 height 17
click at [483, 273] on div "Show / Hide columns Add product" at bounding box center [817, 282] width 685 height 19
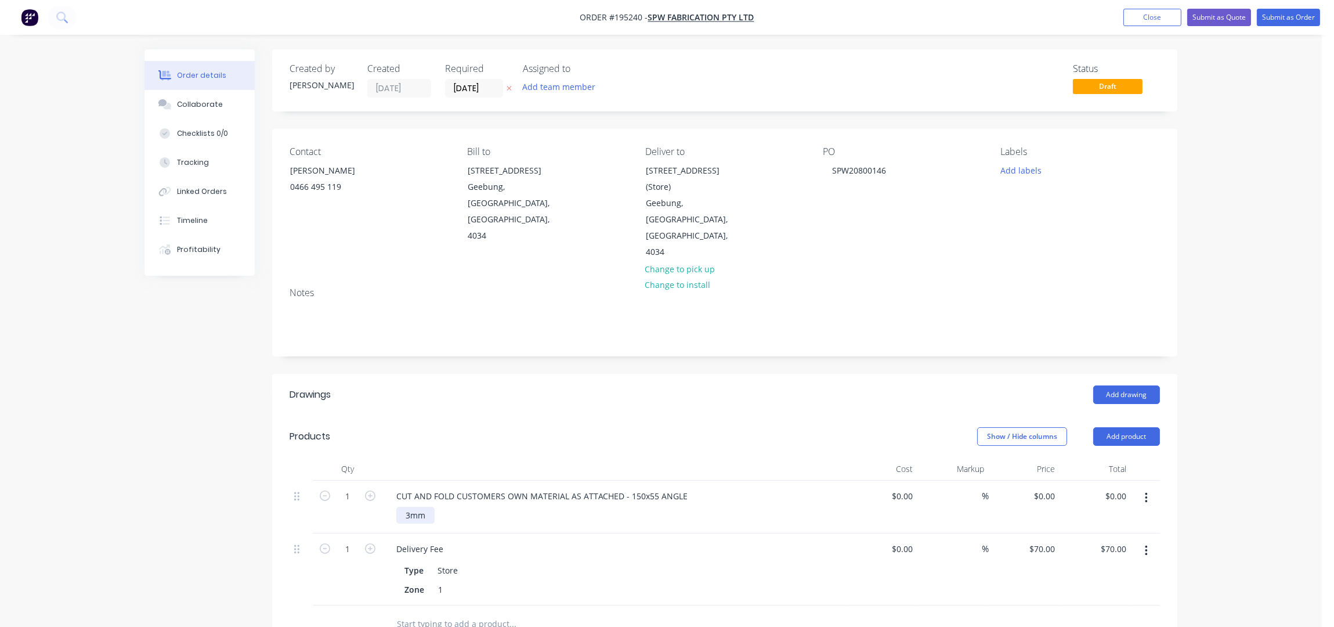
click at [427, 507] on div "3mm" at bounding box center [415, 515] width 38 height 17
click at [1235, 270] on div "Order details Collaborate Checklists 0/0 Tracking Linked Orders Timeline Profit…" at bounding box center [661, 469] width 1322 height 939
click at [1281, 19] on button "Submit as Order" at bounding box center [1288, 17] width 63 height 17
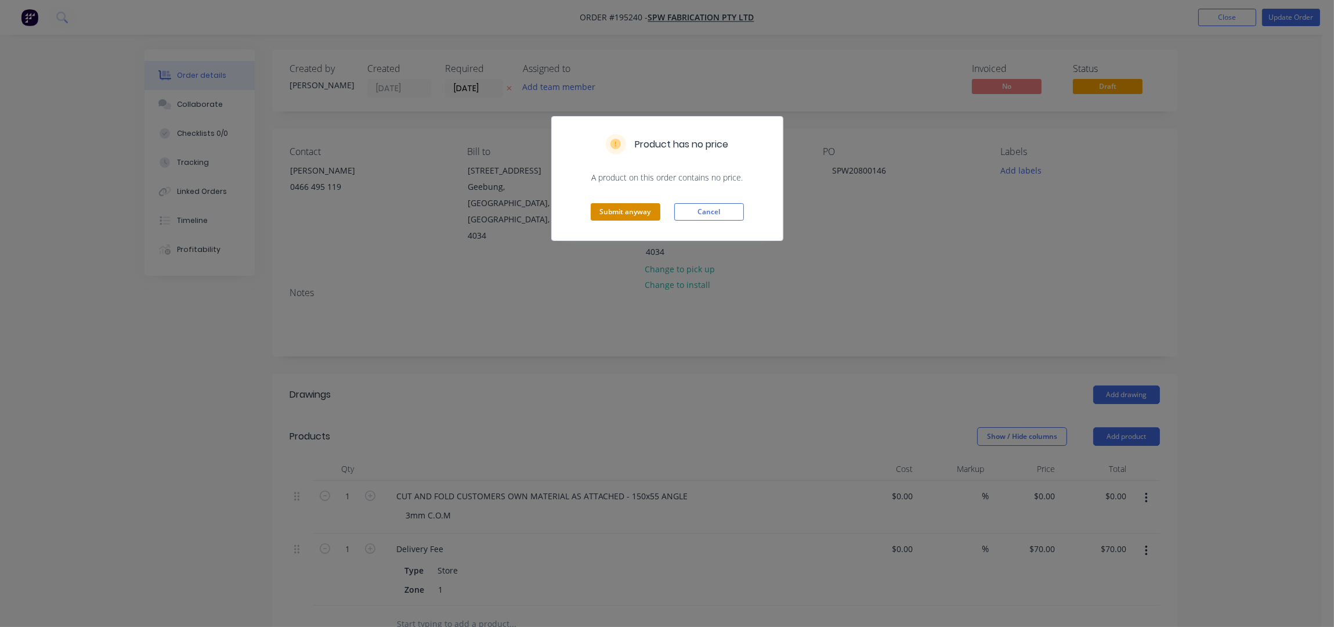
click at [632, 210] on button "Submit anyway" at bounding box center [626, 211] width 70 height 17
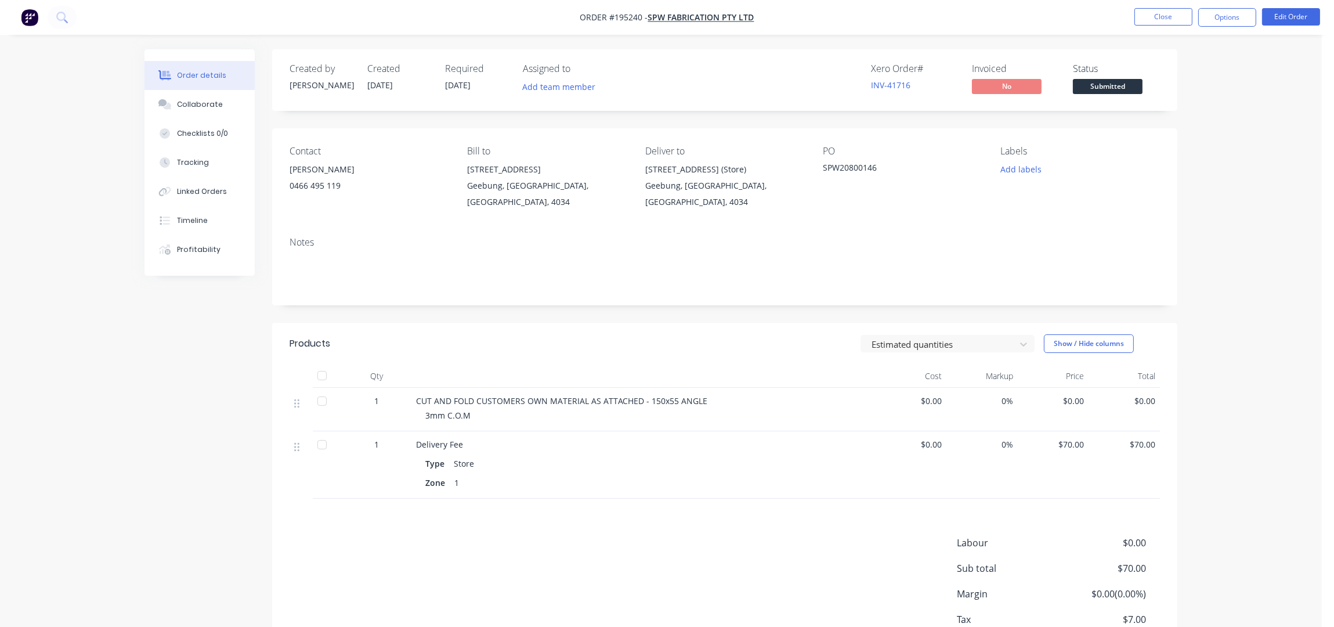
click at [1226, 6] on nav "Order #195240 - SPW Fabrication Pty Ltd Close Options Edit Order" at bounding box center [667, 17] width 1334 height 35
click at [1233, 20] on button "Options" at bounding box center [1228, 17] width 58 height 19
click at [1201, 88] on div "Work Order" at bounding box center [1192, 93] width 107 height 17
click at [1201, 115] on div "Without pricing" at bounding box center [1192, 117] width 107 height 17
click at [1149, 21] on button "Close" at bounding box center [1164, 16] width 58 height 17
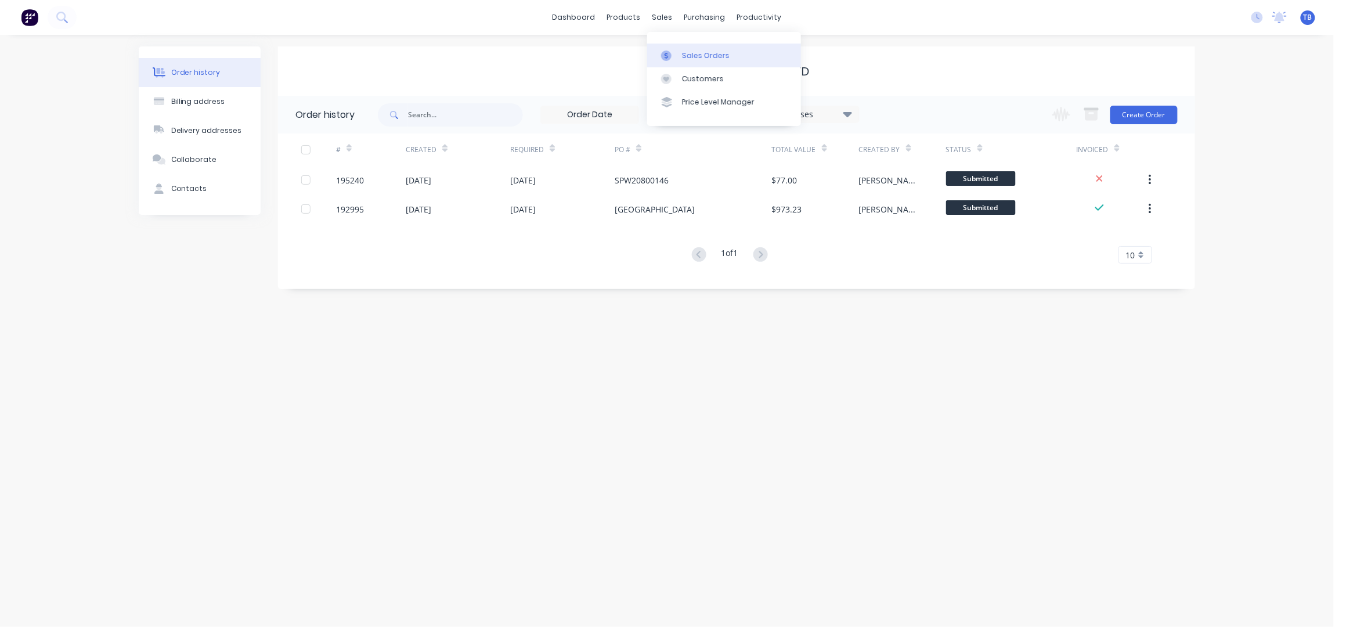
click at [678, 46] on link "Sales Orders" at bounding box center [724, 55] width 154 height 23
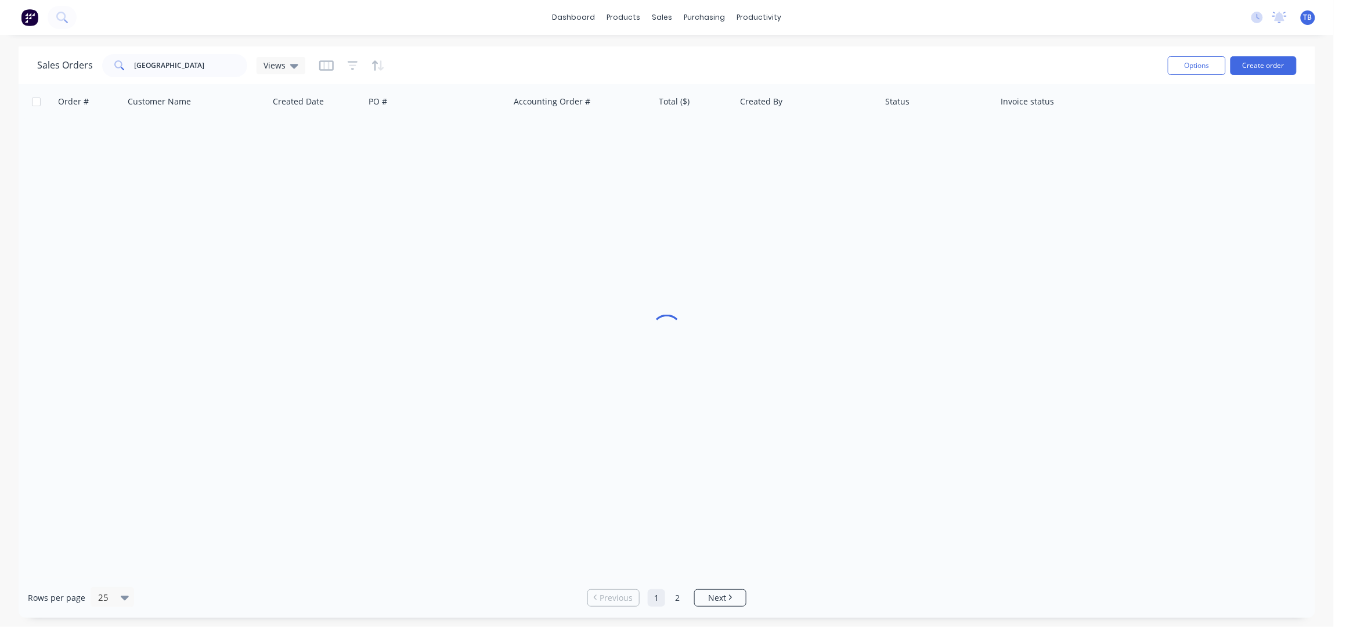
drag, startPoint x: 504, startPoint y: 31, endPoint x: 511, endPoint y: 34, distance: 8.1
click at [505, 33] on div "dashboard products sales purchasing productivity dashboard products Product Cat…" at bounding box center [667, 17] width 1334 height 35
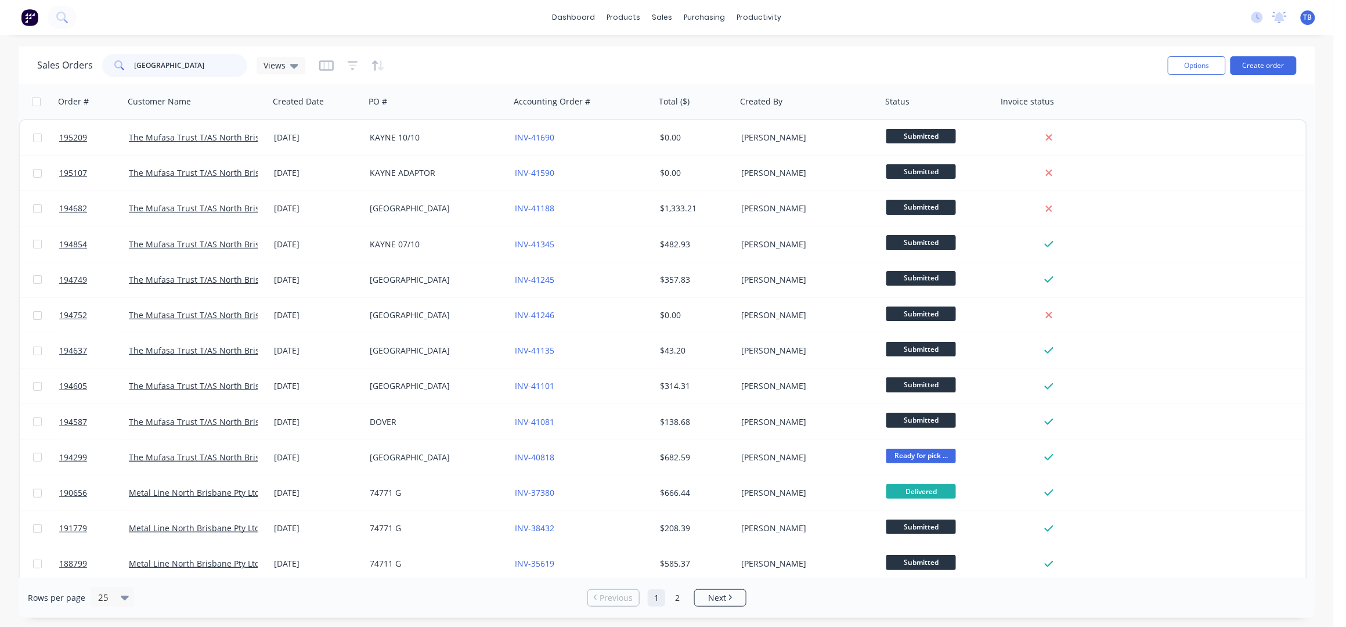
drag, startPoint x: 127, startPoint y: 57, endPoint x: 67, endPoint y: 52, distance: 60.0
click at [67, 52] on div "Sales Orders [GEOGRAPHIC_DATA] Views" at bounding box center [597, 65] width 1121 height 28
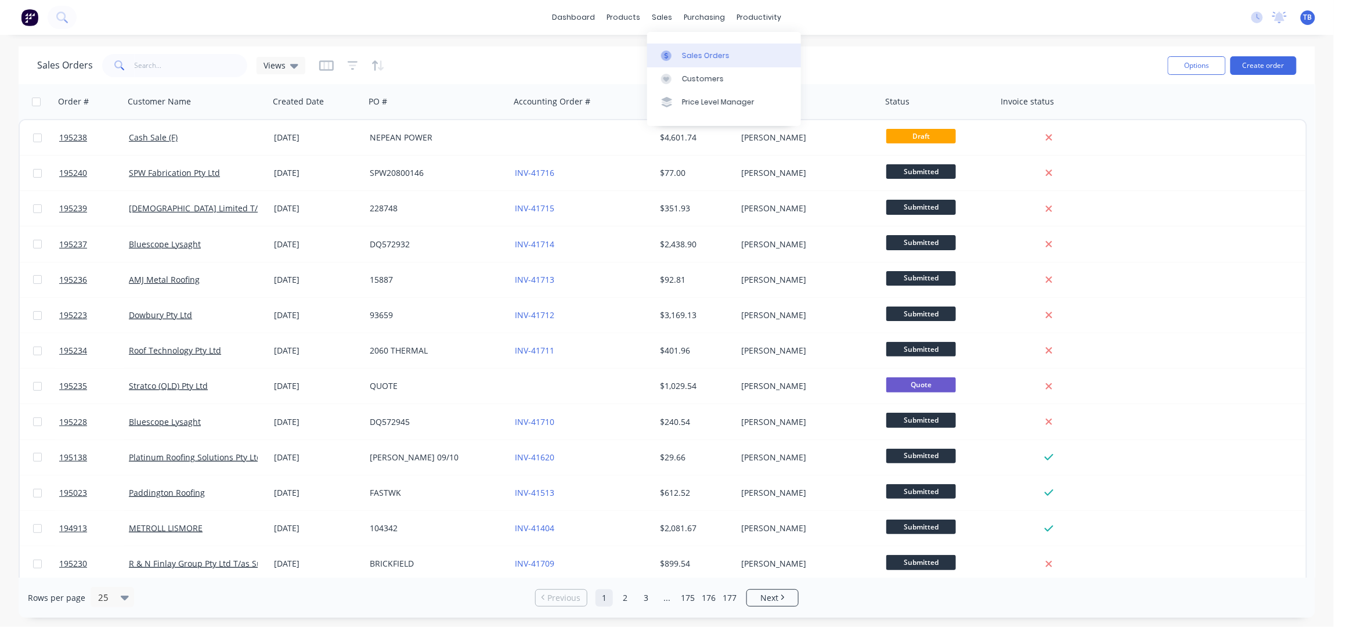
drag, startPoint x: 696, startPoint y: 49, endPoint x: 759, endPoint y: 49, distance: 62.7
click at [696, 49] on link "Sales Orders" at bounding box center [724, 55] width 154 height 23
click at [1240, 61] on button "Create order" at bounding box center [1263, 65] width 66 height 19
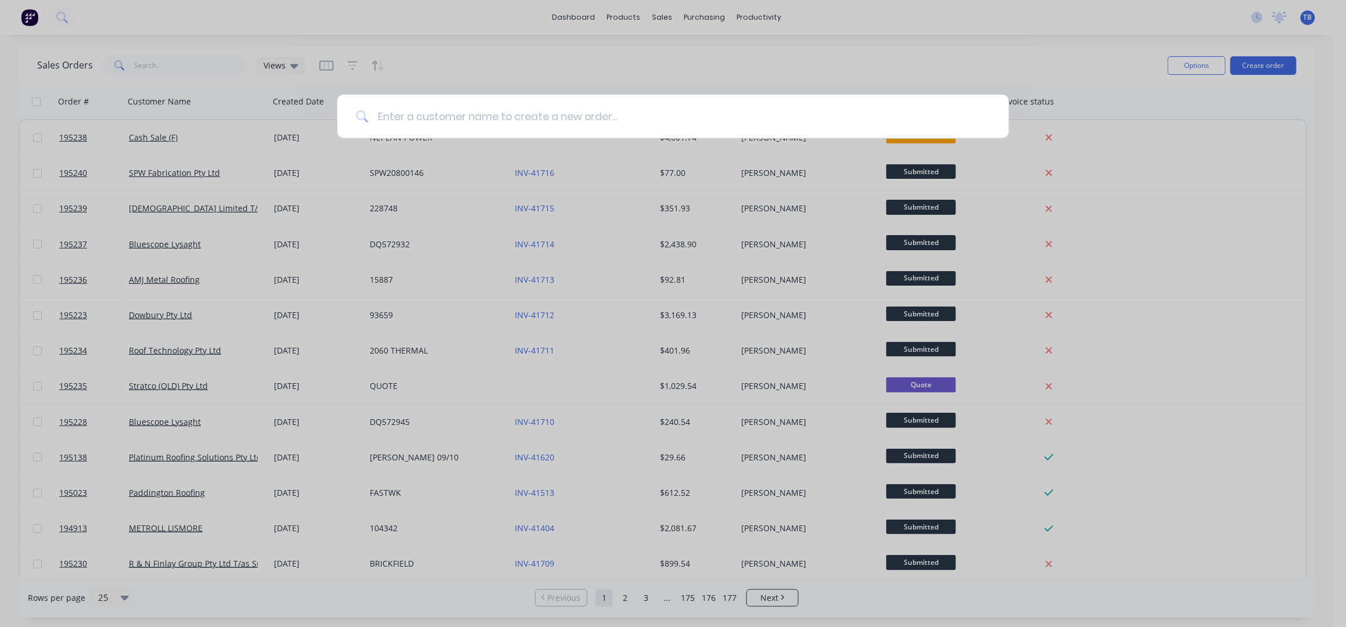
click at [510, 115] on input at bounding box center [679, 117] width 622 height 44
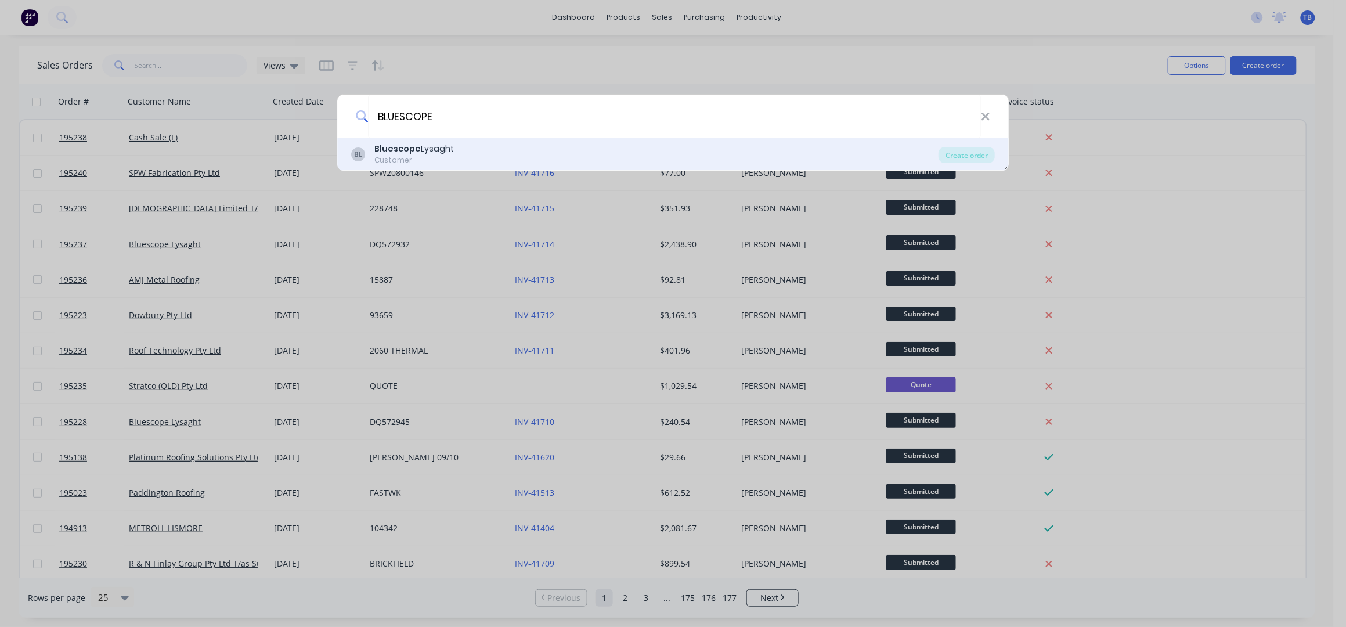
type input "BLUESCOPE"
click at [494, 155] on div "BL Bluescope Lysaght Customer" at bounding box center [645, 154] width 588 height 23
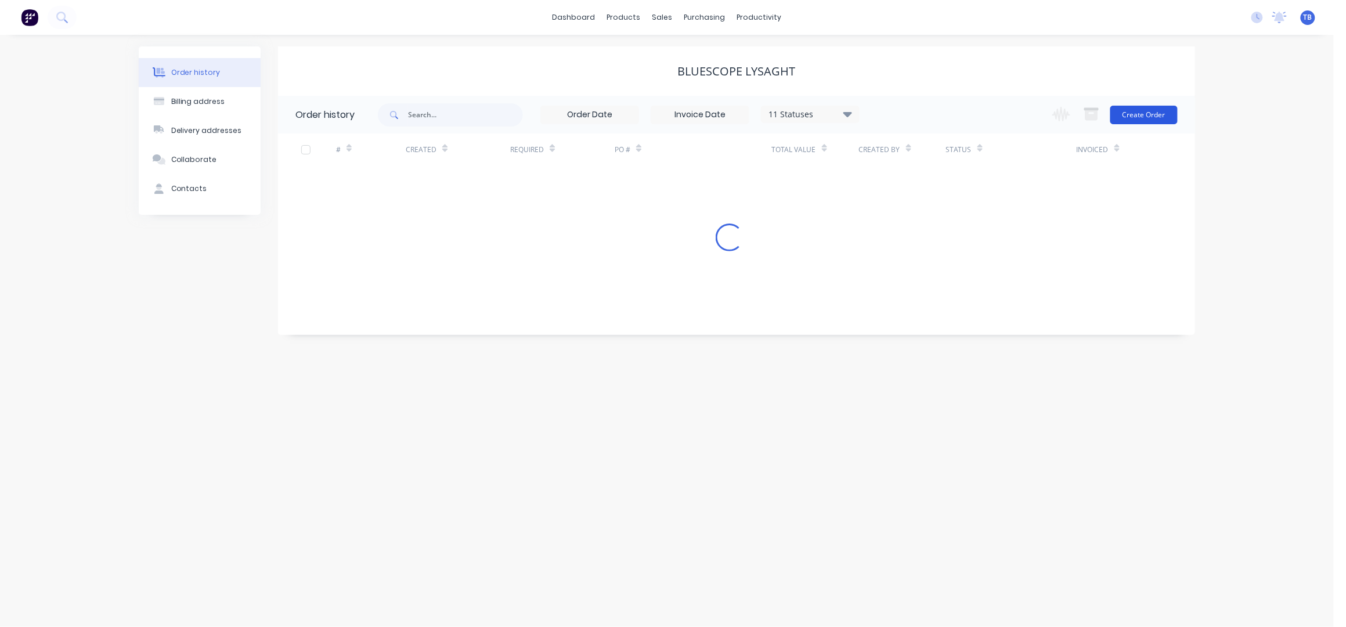
click at [1157, 109] on button "Create Order" at bounding box center [1143, 115] width 67 height 19
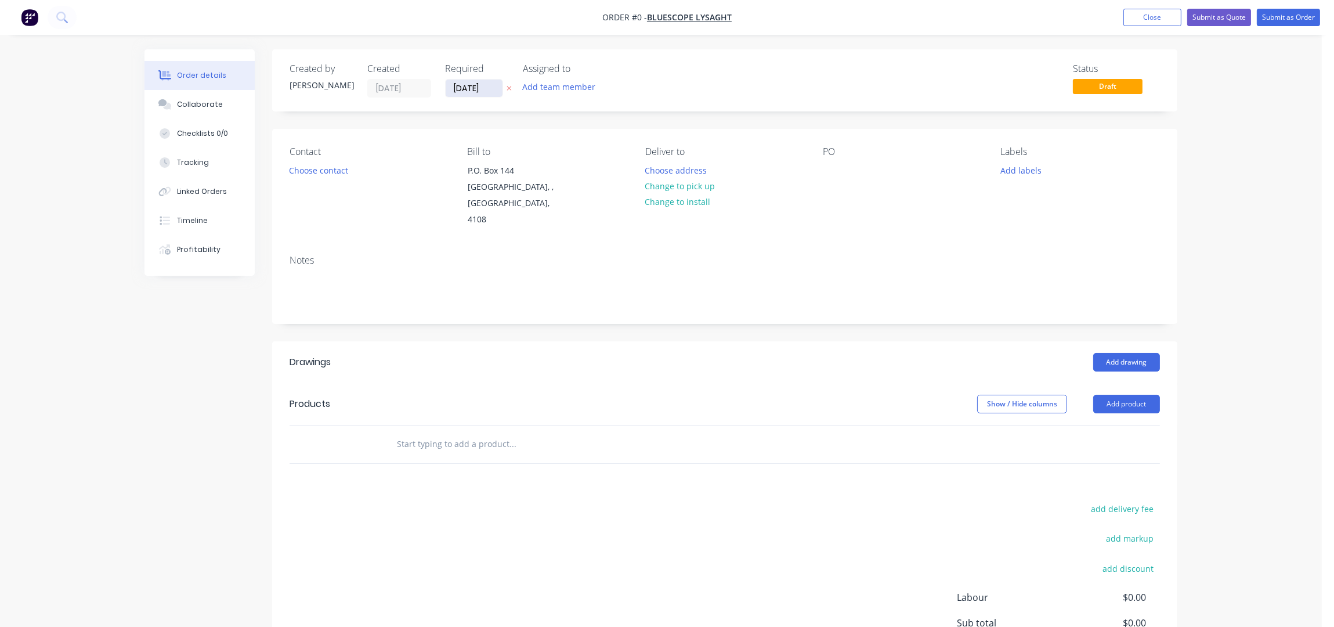
click at [461, 91] on input "10/10/25" at bounding box center [474, 88] width 57 height 17
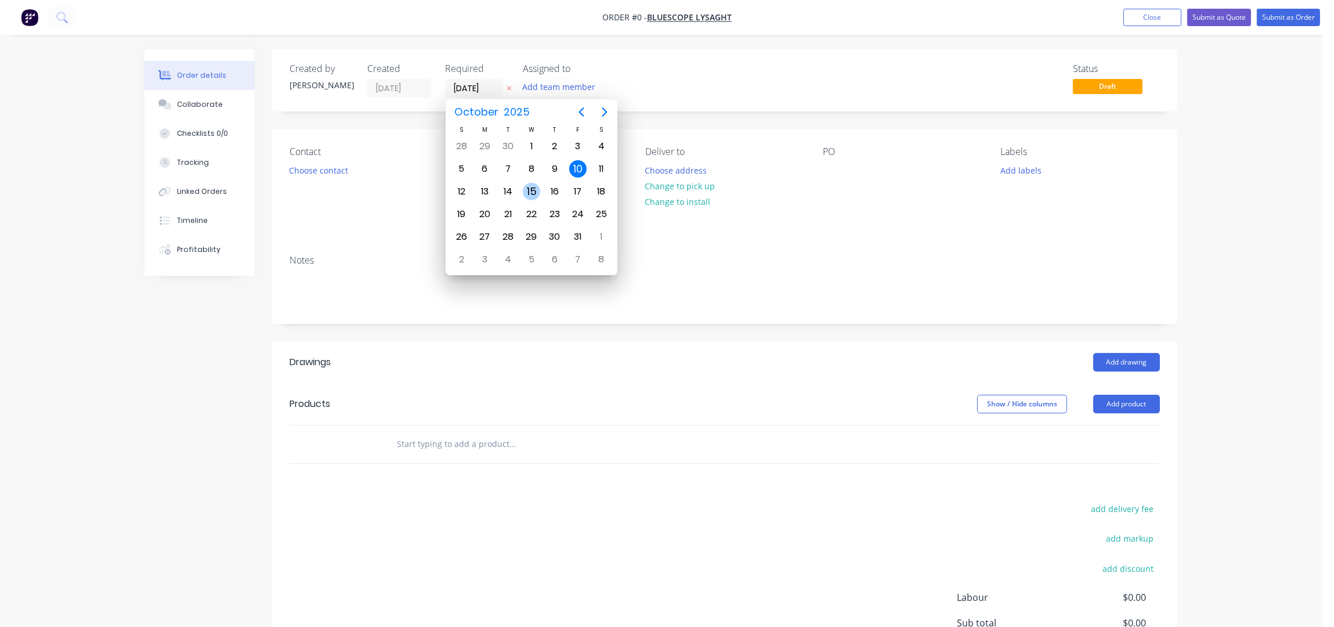
click at [528, 194] on div "15" at bounding box center [531, 191] width 17 height 17
type input "[DATE]"
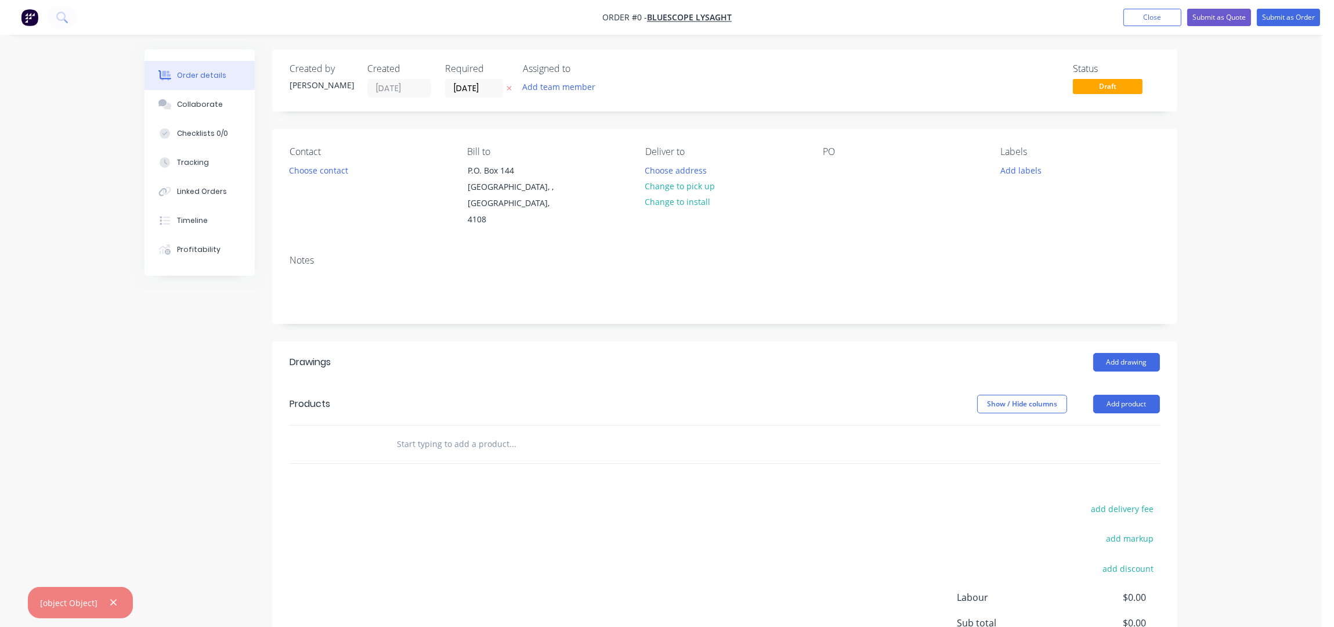
click at [338, 173] on button "Choose contact" at bounding box center [318, 170] width 71 height 16
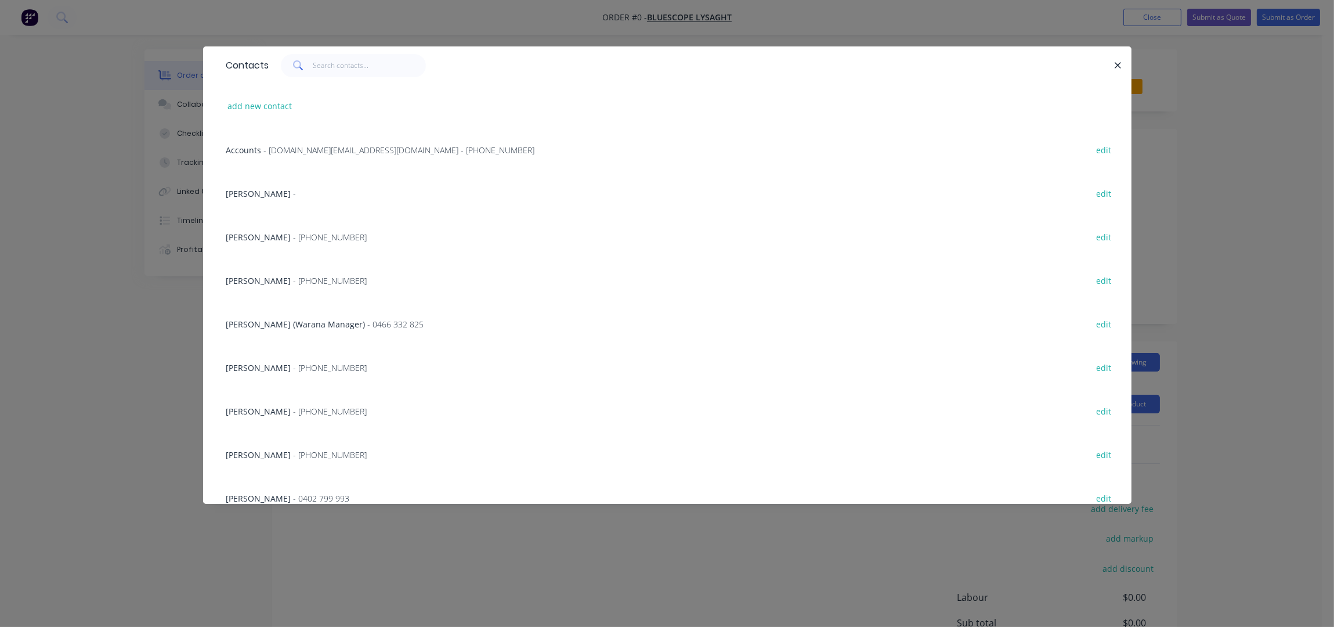
click at [251, 458] on span "NATALIE BULL" at bounding box center [258, 454] width 65 height 11
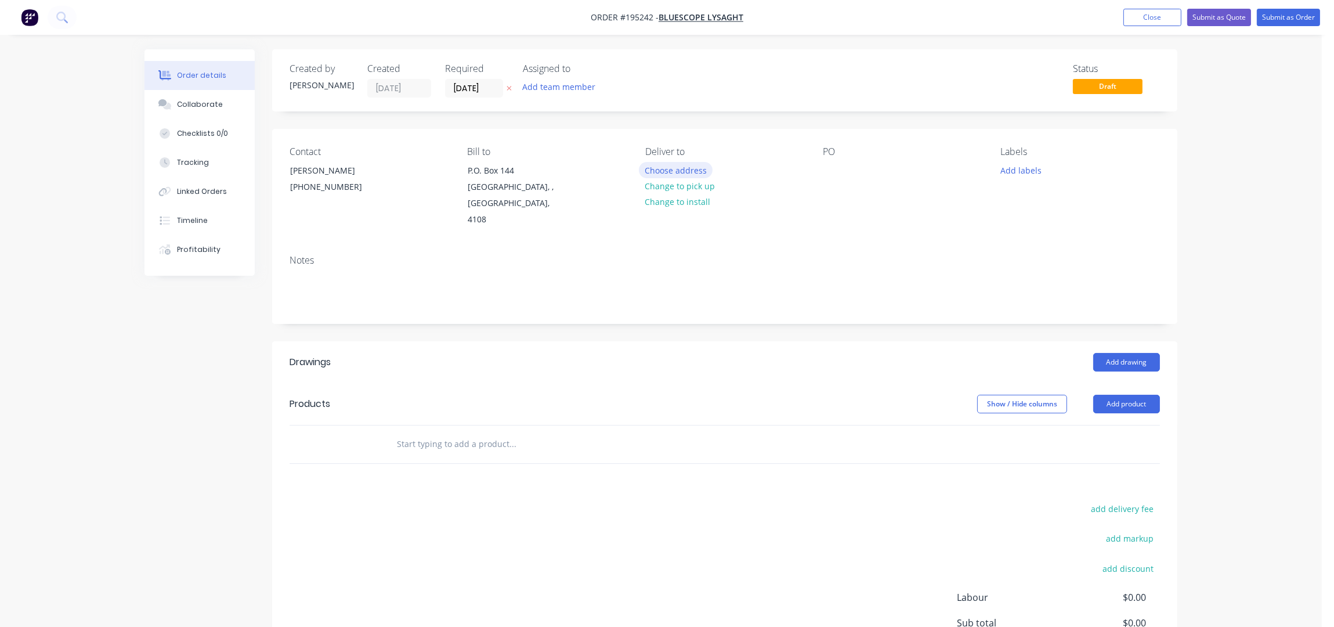
click at [670, 173] on button "Choose address" at bounding box center [676, 170] width 74 height 16
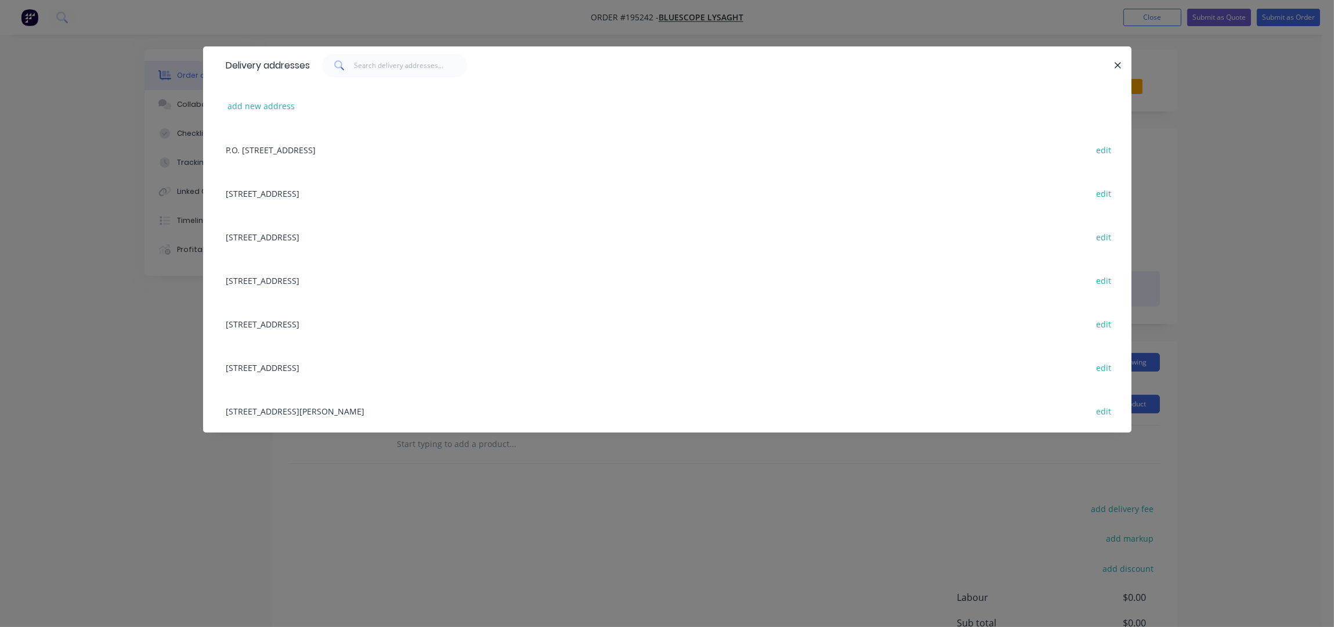
drag, startPoint x: 298, startPoint y: 402, endPoint x: 566, endPoint y: 319, distance: 281.4
click at [297, 402] on div "UNIT 4, 125 KERRY RD, (STORE), ARCHERFIELD, Queensland, Australia, 4108 edit" at bounding box center [668, 411] width 894 height 44
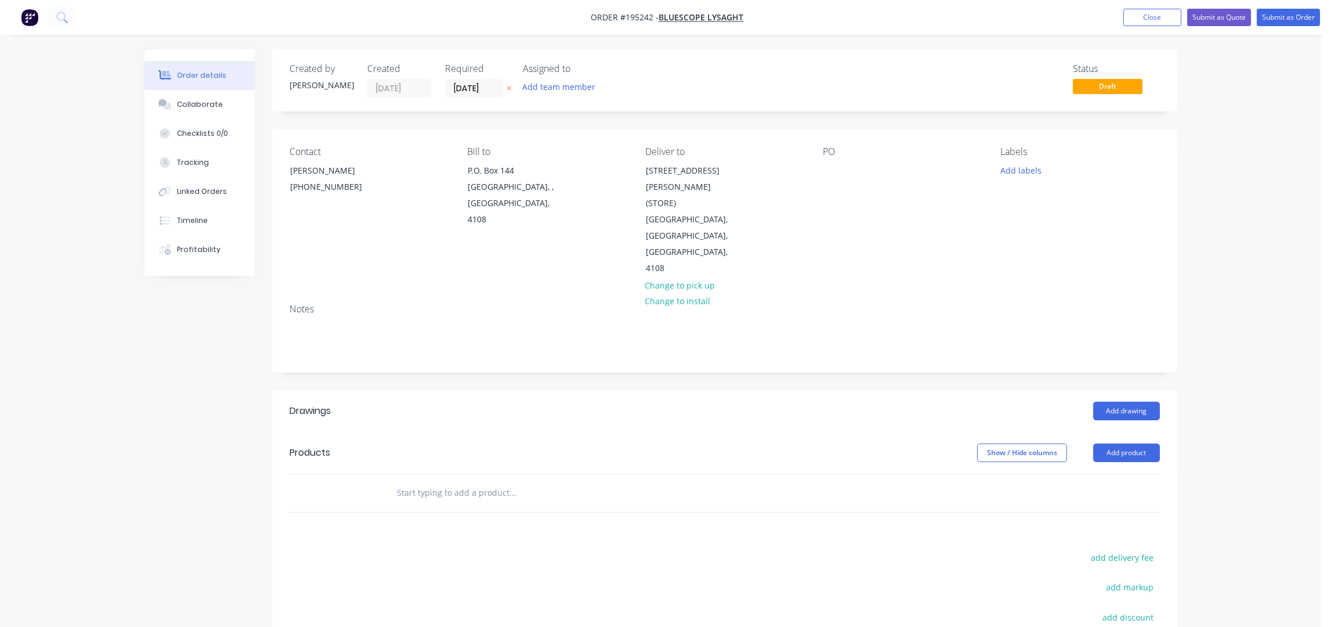
click at [826, 161] on div "PO" at bounding box center [902, 211] width 159 height 131
click at [833, 170] on div at bounding box center [832, 170] width 19 height 17
click at [858, 197] on div "PO PQ447217" at bounding box center [902, 211] width 159 height 131
click at [1011, 156] on div "Labels" at bounding box center [1080, 151] width 159 height 11
click at [1016, 168] on button "Add labels" at bounding box center [1020, 170] width 53 height 16
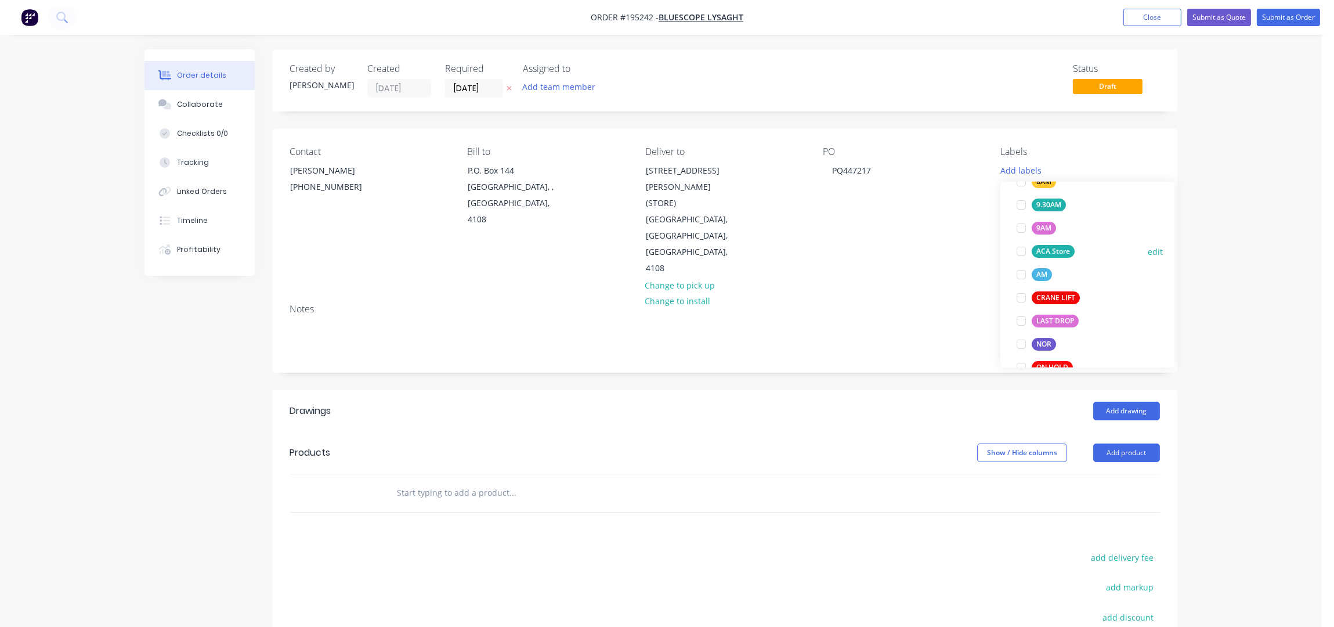
click at [1059, 252] on div "ACA Store" at bounding box center [1053, 251] width 43 height 13
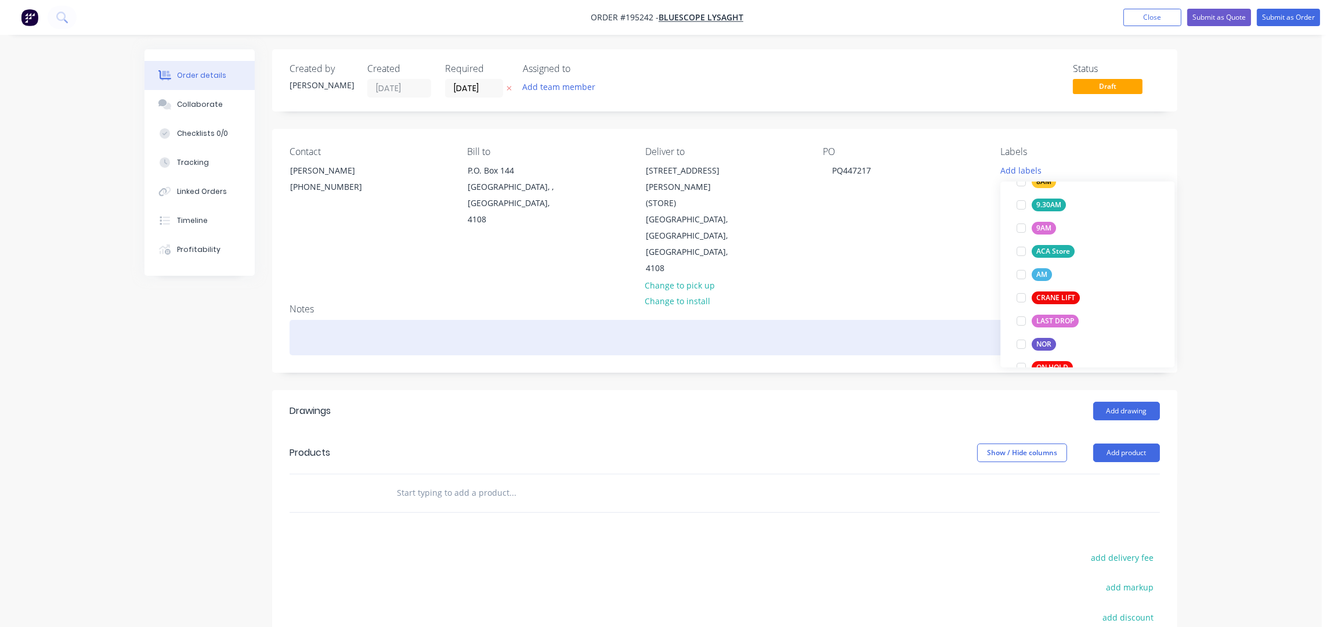
scroll to position [23, 0]
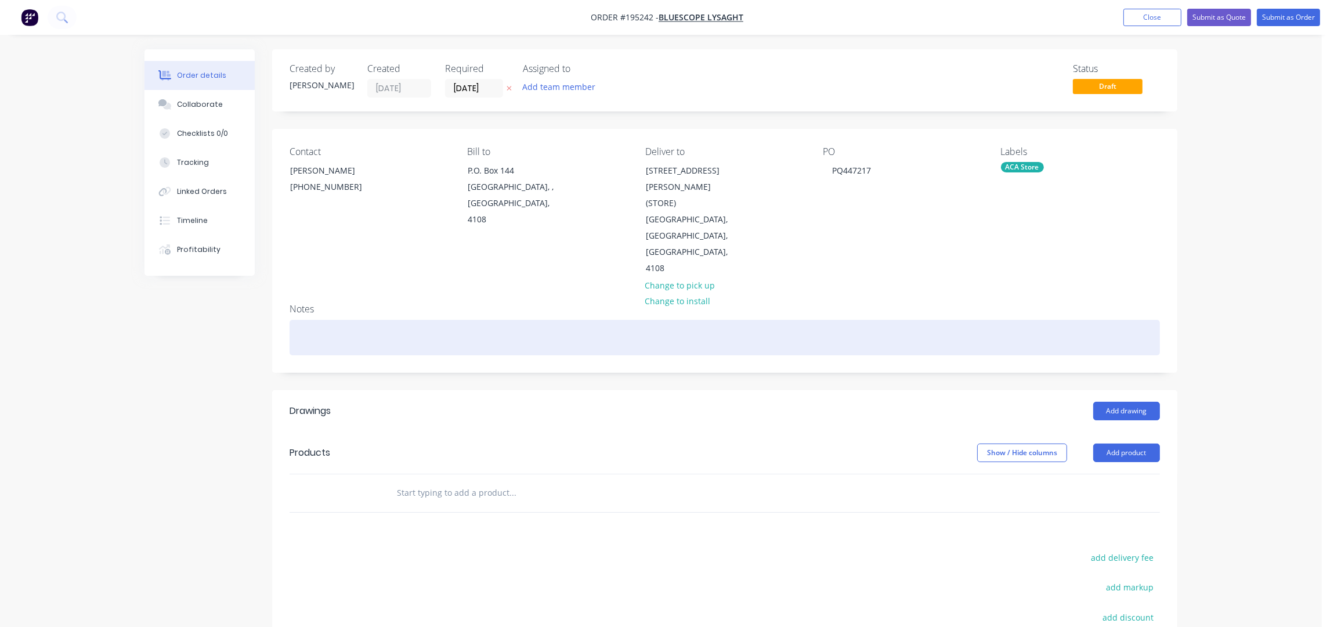
click at [761, 320] on div at bounding box center [725, 337] width 871 height 35
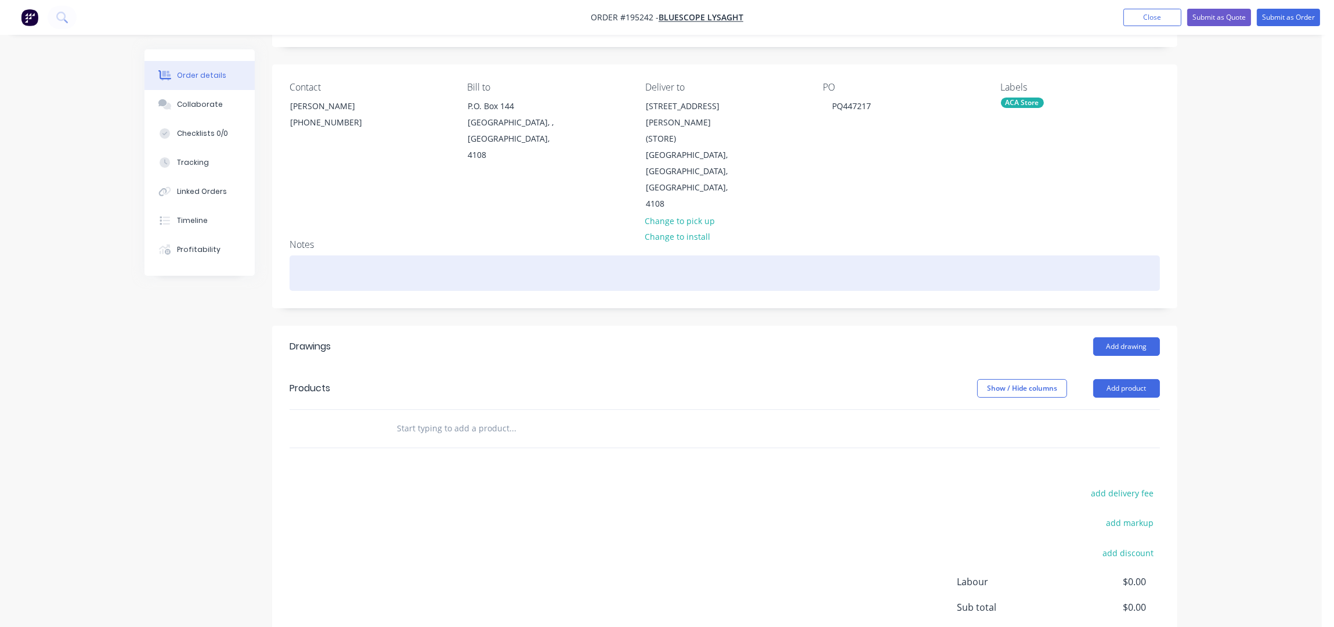
scroll to position [150, 0]
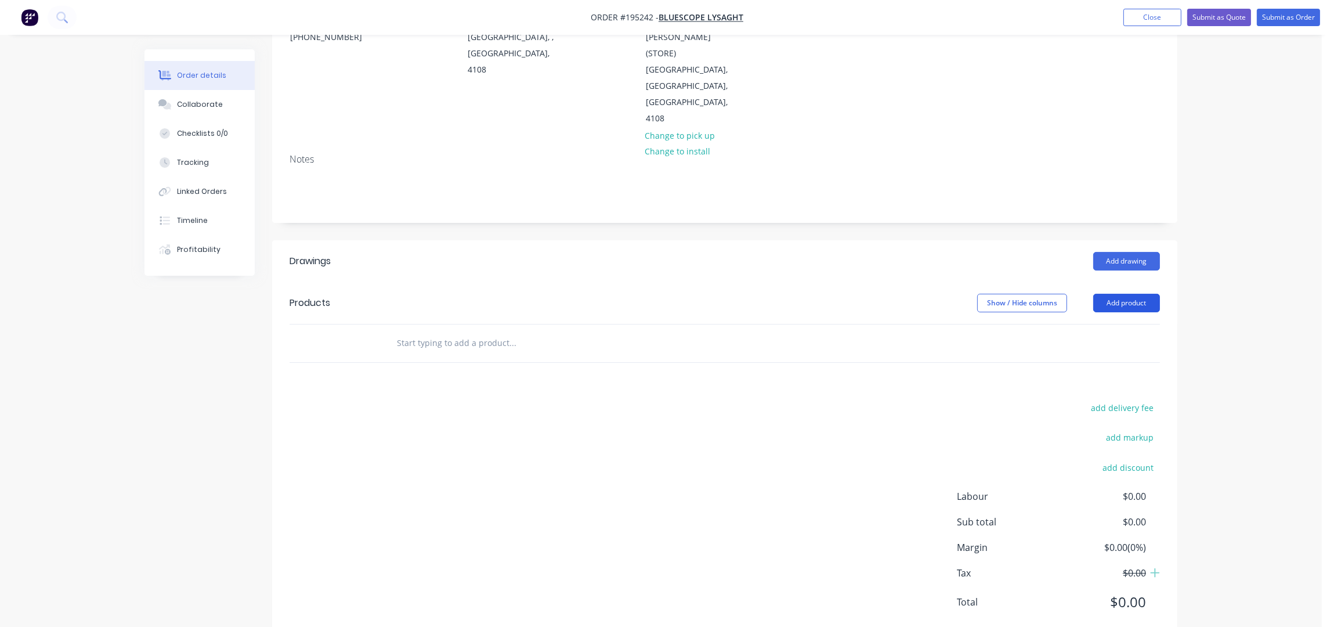
click at [1110, 294] on button "Add product" at bounding box center [1126, 303] width 67 height 19
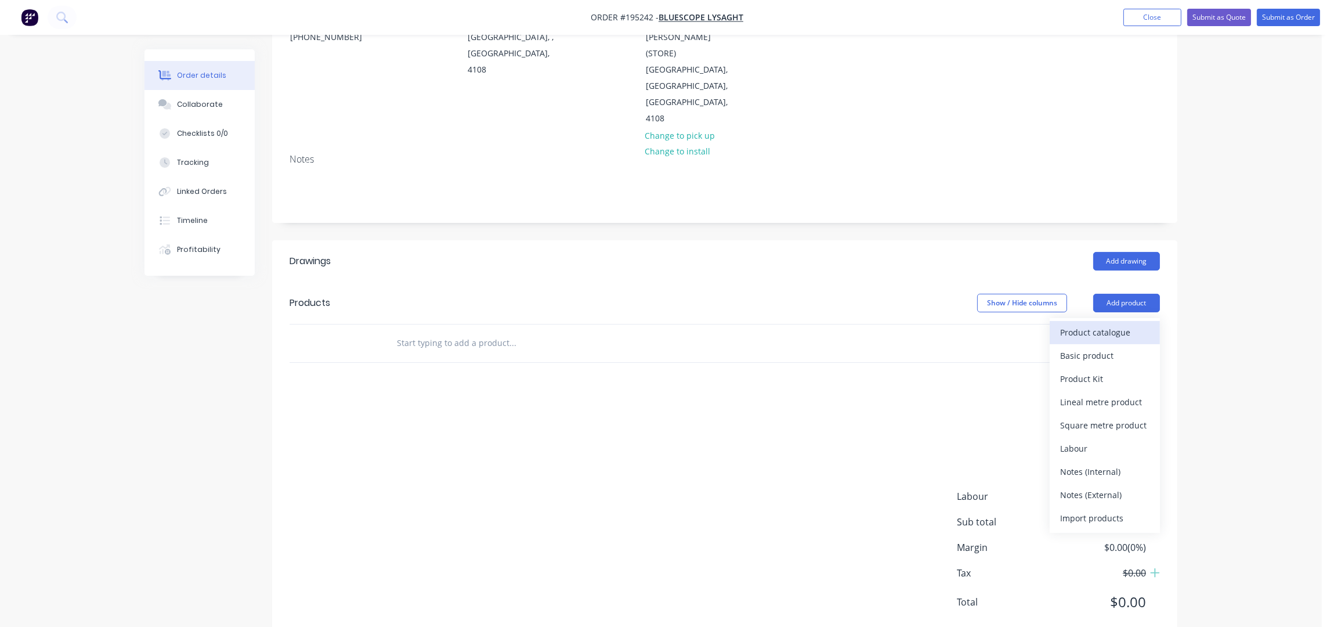
click at [1100, 324] on div "Product catalogue" at bounding box center [1104, 332] width 89 height 17
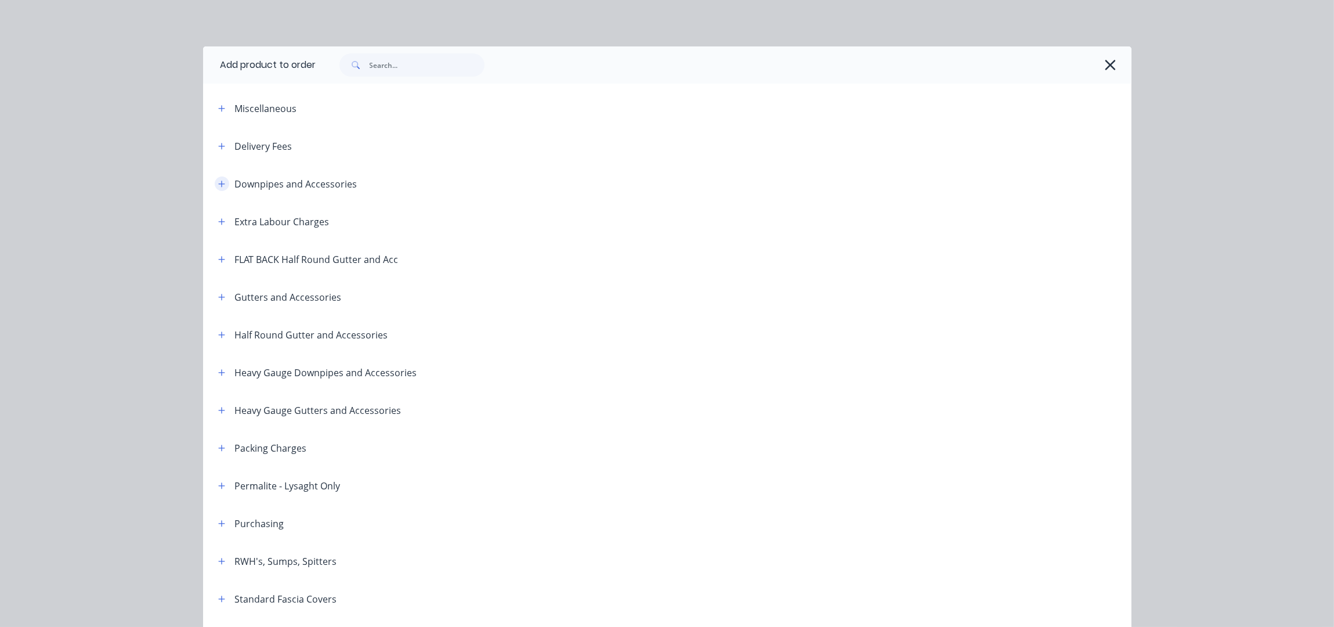
click at [219, 182] on button "button" at bounding box center [222, 183] width 15 height 15
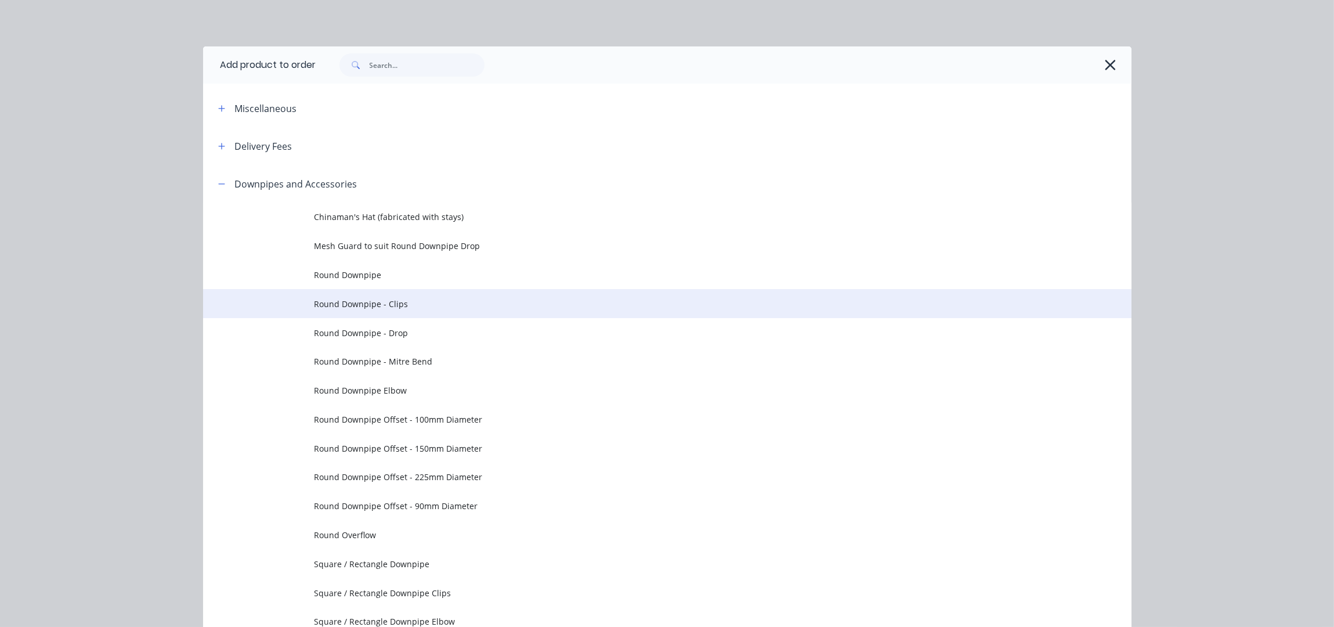
click at [409, 312] on td "Round Downpipe - Clips" at bounding box center [723, 303] width 817 height 29
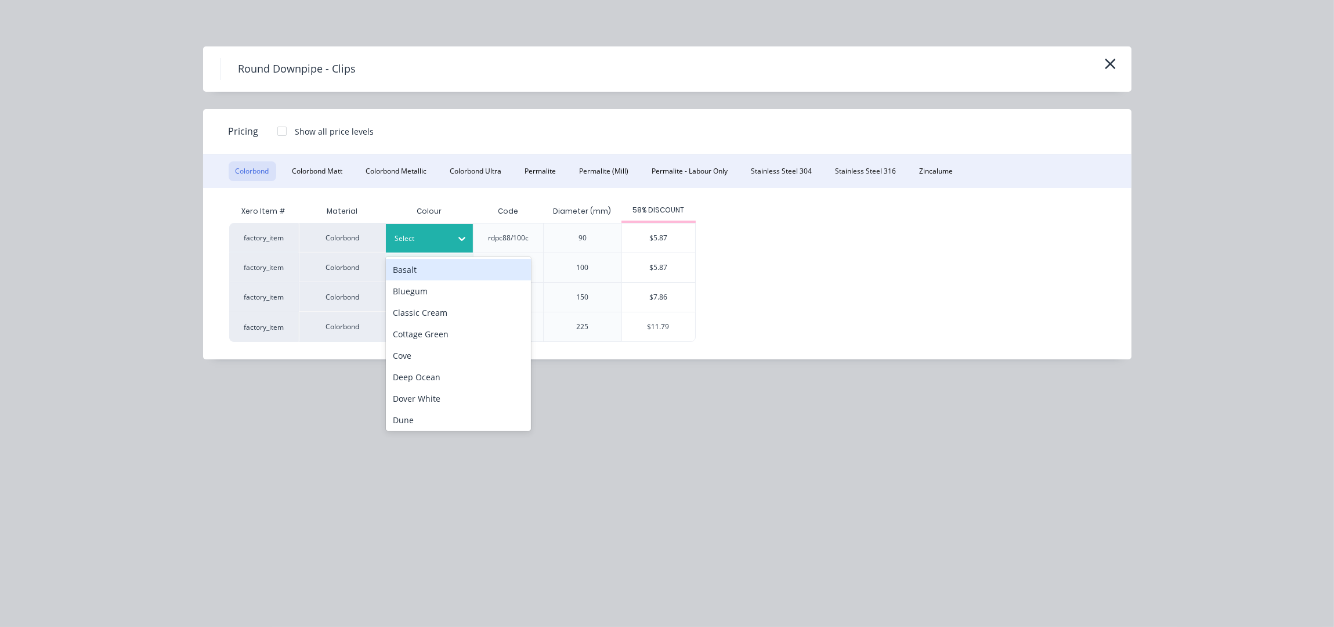
click at [440, 244] on div at bounding box center [421, 238] width 52 height 13
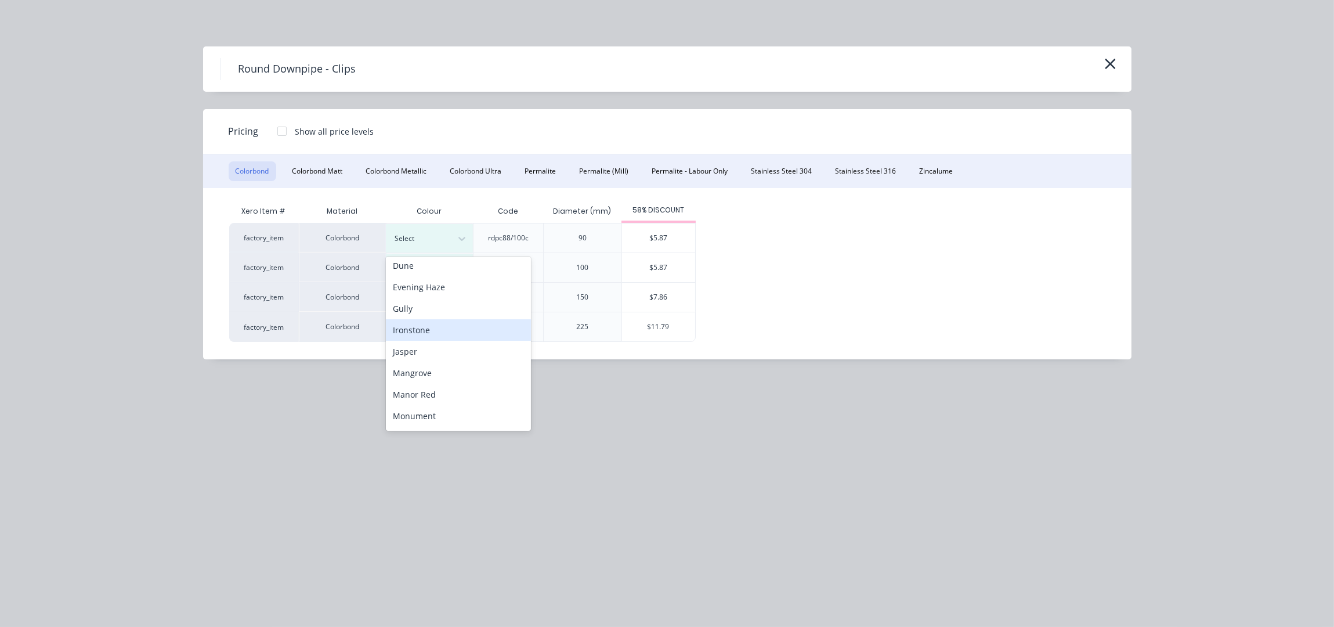
click at [421, 334] on div "Ironstone" at bounding box center [458, 329] width 145 height 21
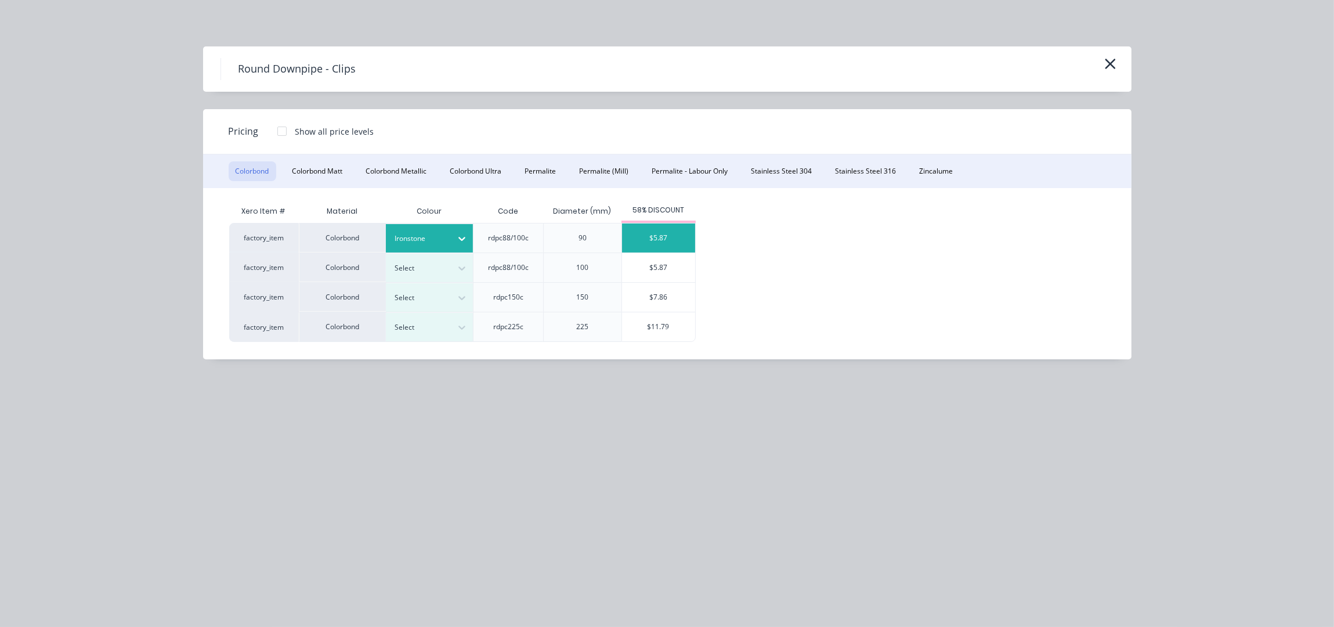
click at [654, 249] on div "$5.87" at bounding box center [658, 237] width 73 height 29
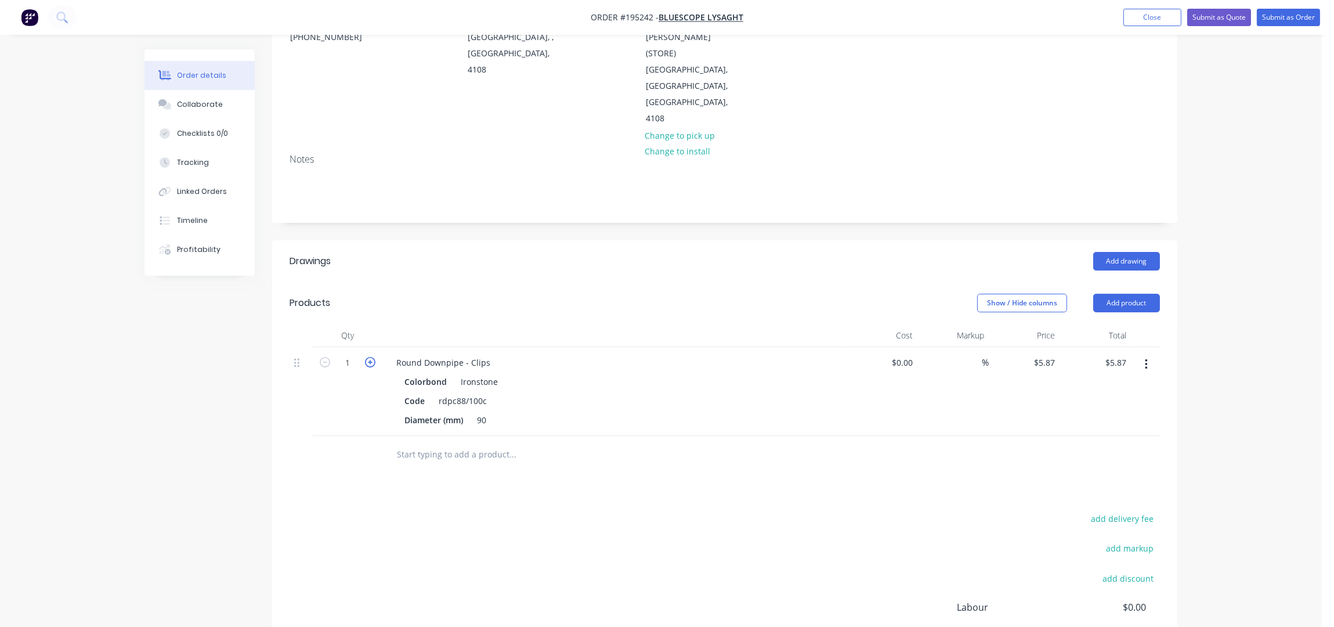
click at [373, 357] on icon "button" at bounding box center [370, 362] width 10 height 10
type input "2"
type input "$11.74"
click at [373, 357] on icon "button" at bounding box center [370, 362] width 10 height 10
type input "3"
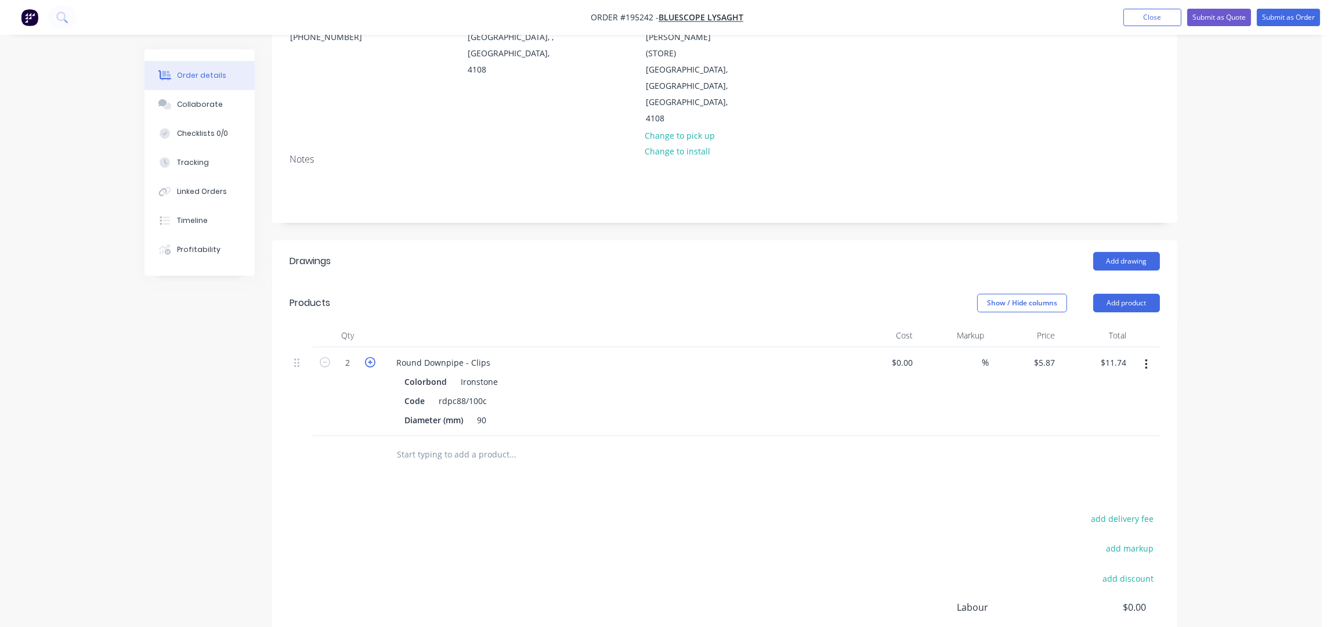
type input "$17.61"
click at [373, 357] on icon "button" at bounding box center [370, 362] width 10 height 10
type input "4"
type input "$23.48"
click at [373, 357] on icon "button" at bounding box center [370, 362] width 10 height 10
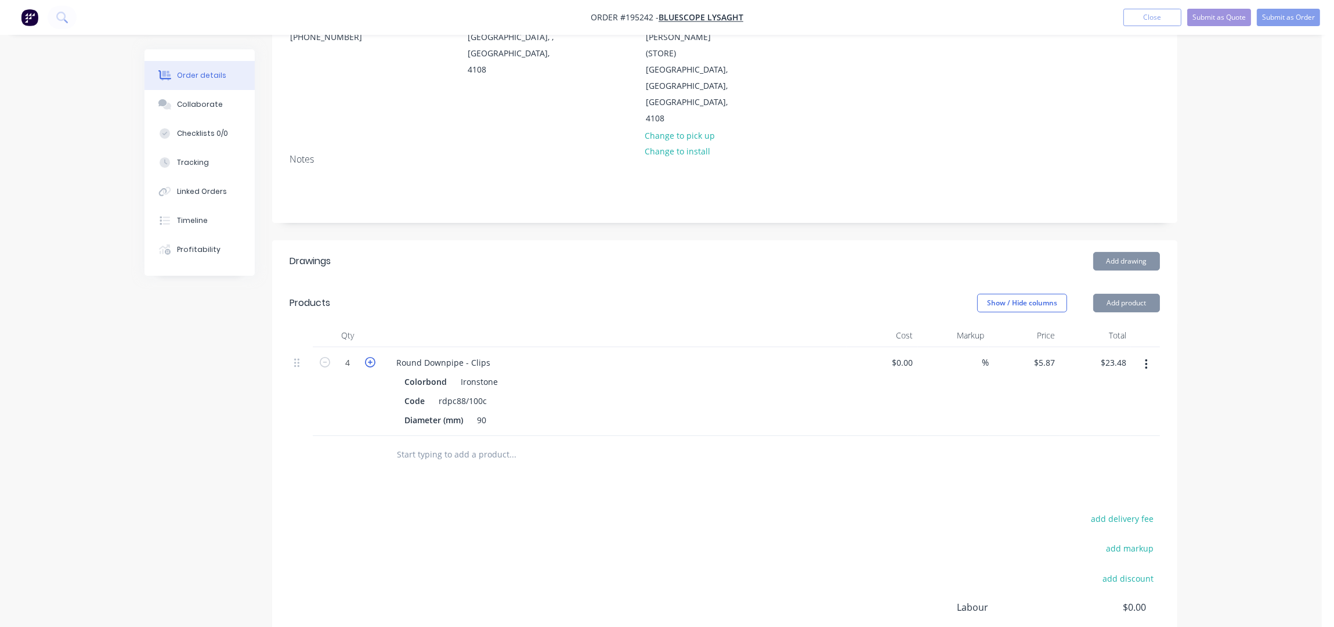
type input "5"
type input "$29.35"
click at [373, 357] on icon "button" at bounding box center [370, 362] width 10 height 10
type input "6"
type input "$35.22"
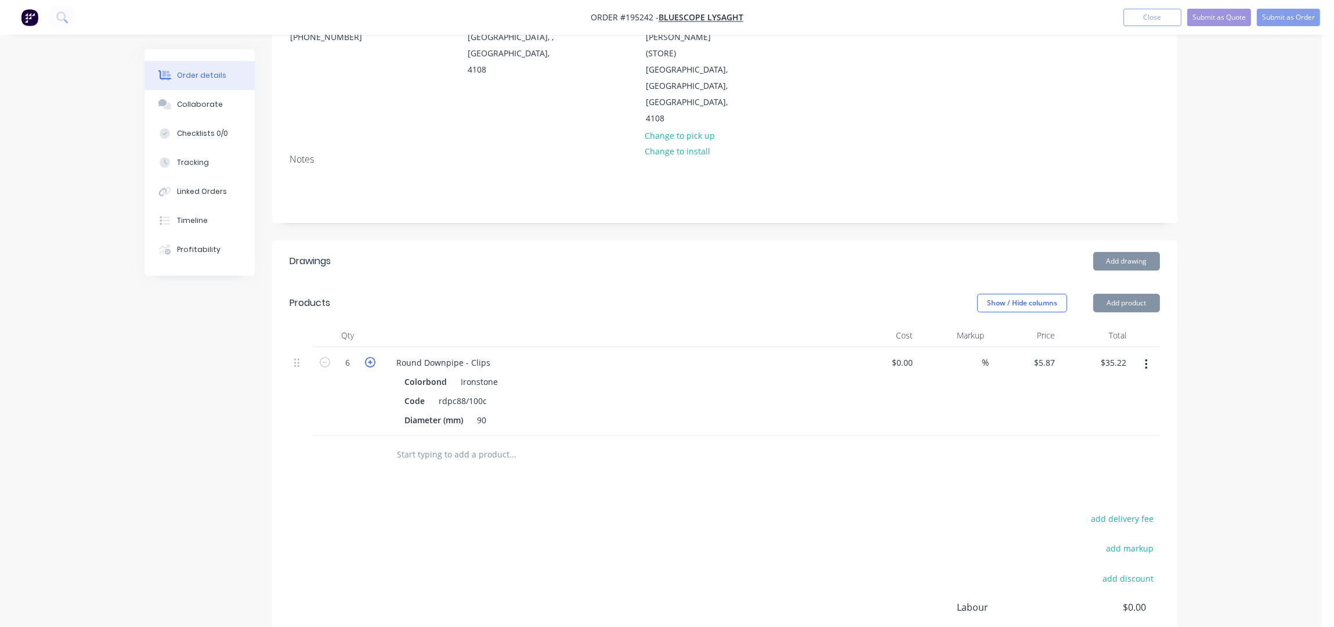
click at [373, 357] on icon "button" at bounding box center [370, 362] width 10 height 10
type input "7"
type input "$41.09"
click at [373, 357] on icon "button" at bounding box center [370, 362] width 10 height 10
type input "8"
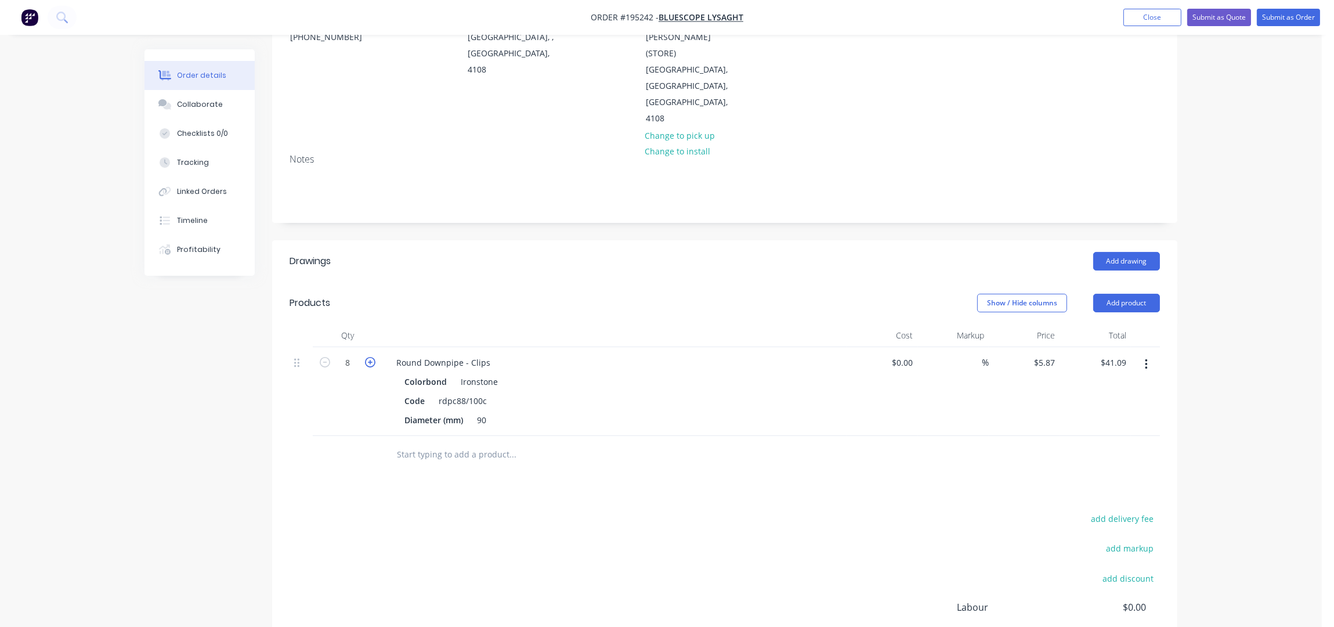
type input "$46.96"
click at [373, 357] on icon "button" at bounding box center [370, 362] width 10 height 10
type input "9"
type input "$52.83"
click at [373, 357] on icon "button" at bounding box center [370, 362] width 10 height 10
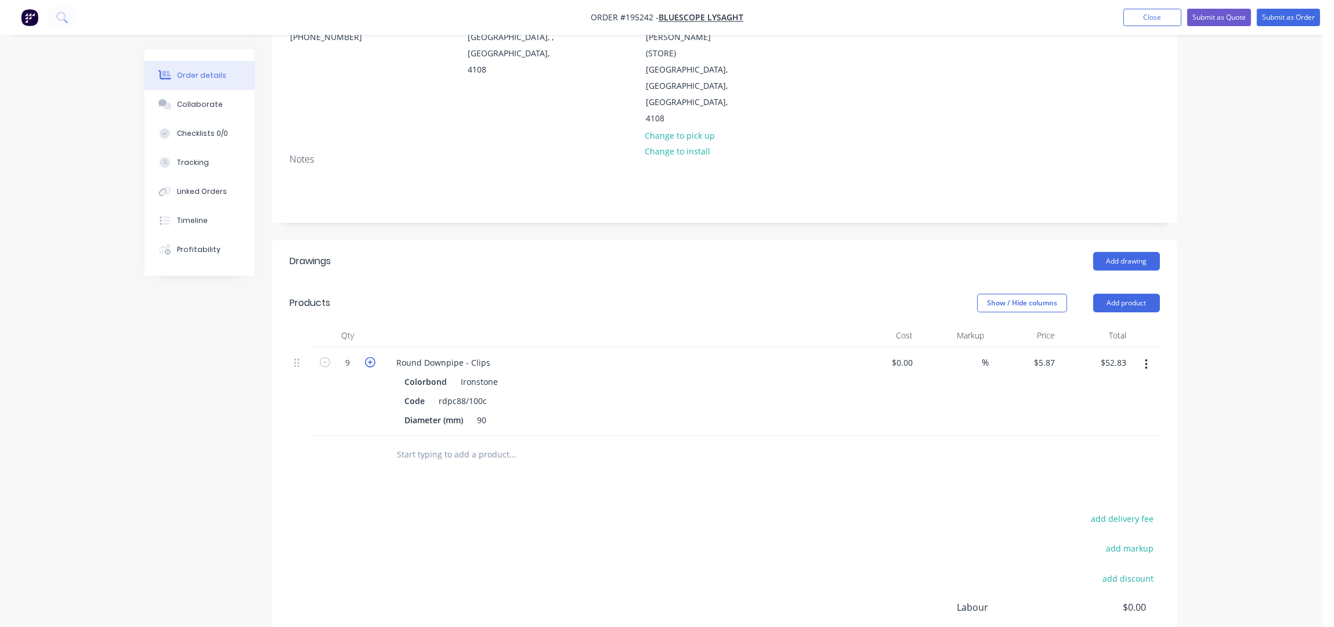
type input "10"
type input "$58.70"
click at [373, 357] on icon "button" at bounding box center [370, 362] width 10 height 10
type input "11"
type input "$64.57"
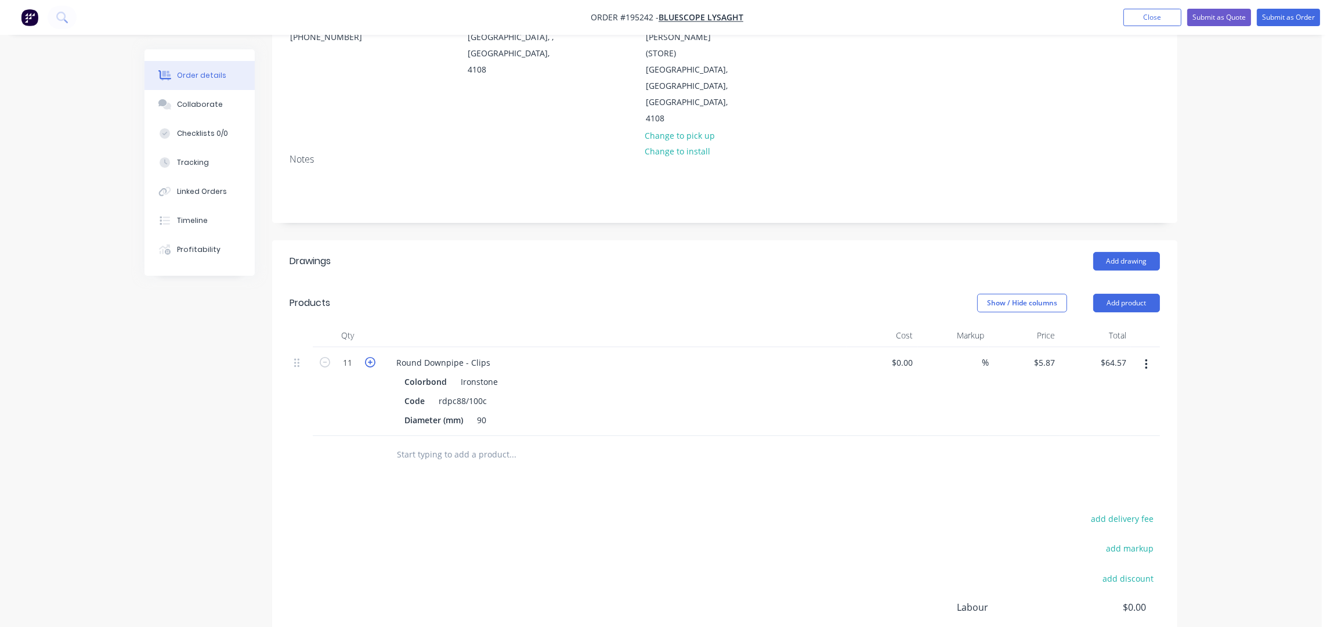
click at [373, 357] on icon "button" at bounding box center [370, 362] width 10 height 10
type input "12"
type input "$70.44"
click at [373, 357] on icon "button" at bounding box center [370, 362] width 10 height 10
type input "13"
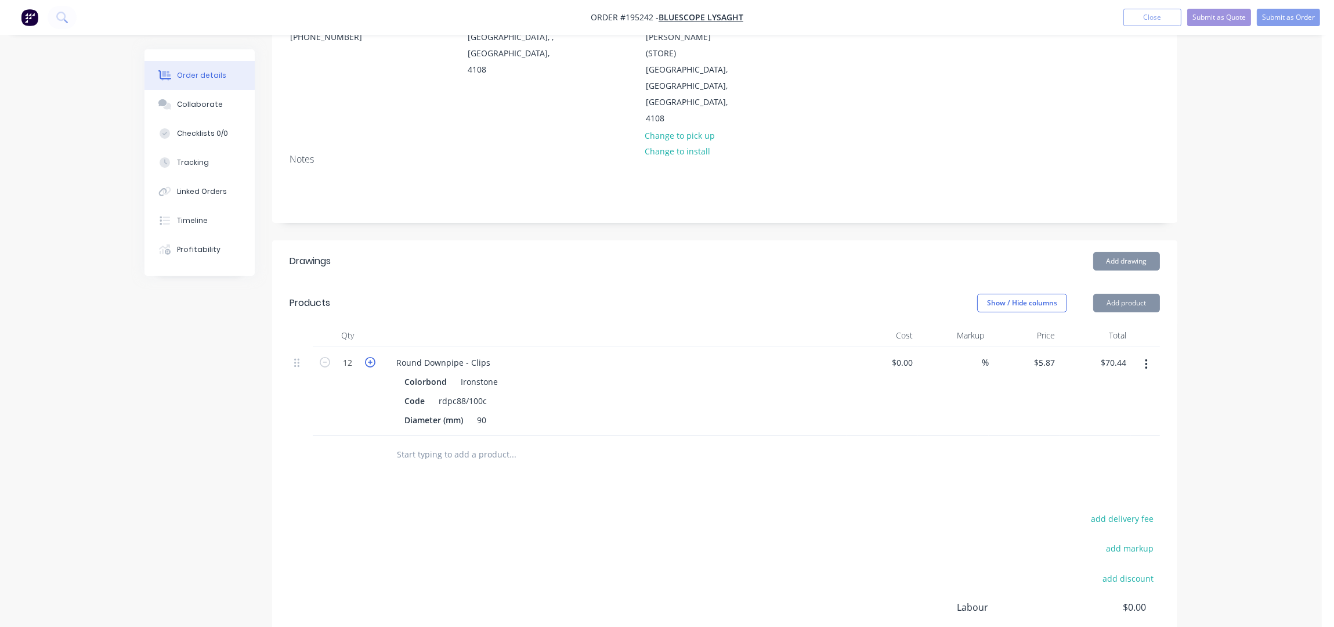
type input "$76.31"
click at [373, 357] on icon "button" at bounding box center [370, 362] width 10 height 10
type input "14"
type input "$82.18"
click at [323, 357] on icon "button" at bounding box center [325, 362] width 10 height 10
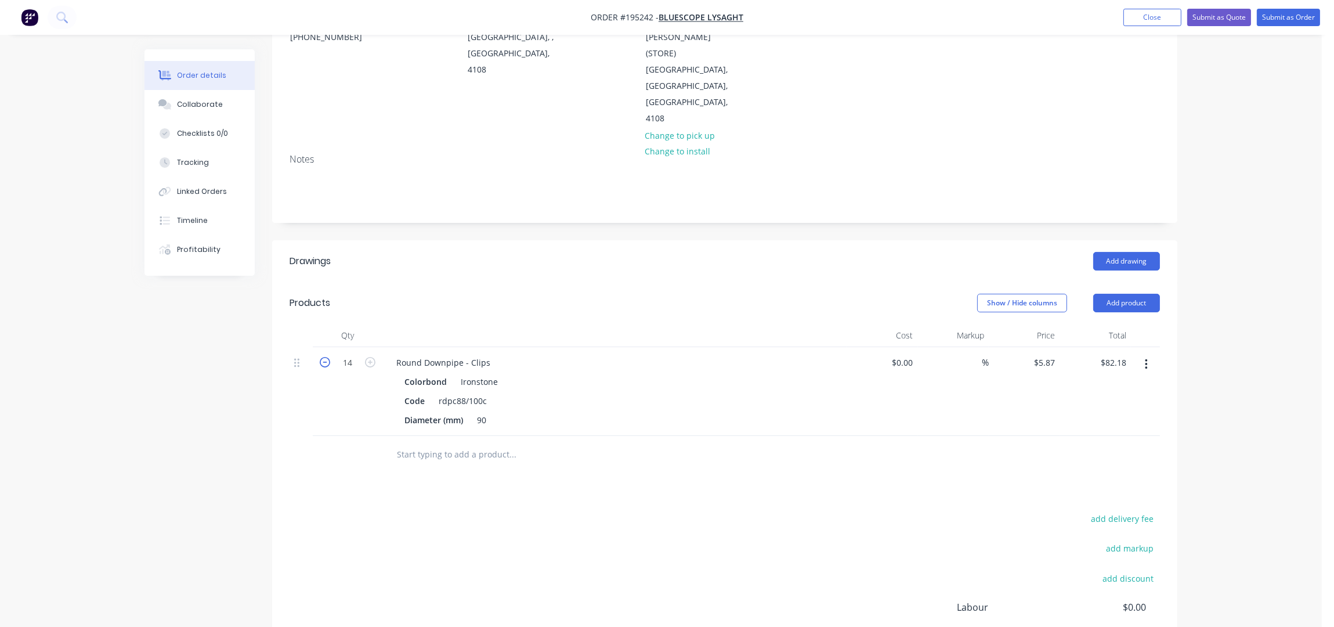
type input "13"
type input "$76.31"
click at [593, 252] on div "Add drawing" at bounding box center [817, 261] width 685 height 19
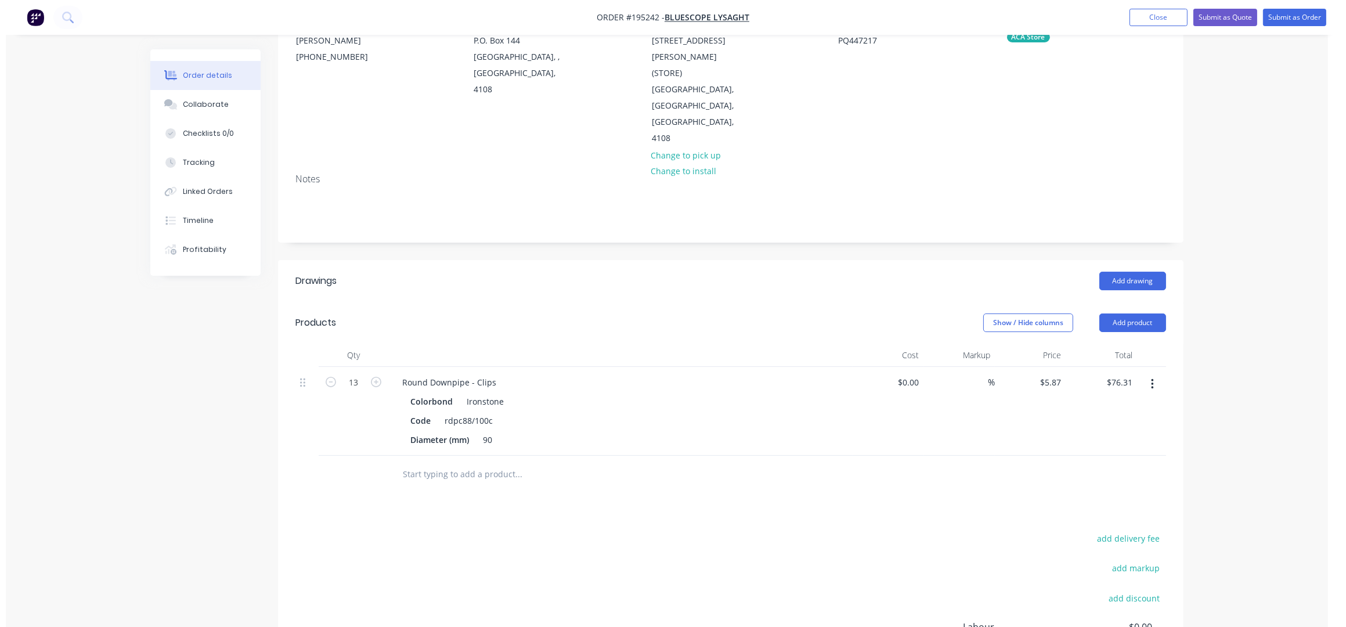
scroll to position [0, 0]
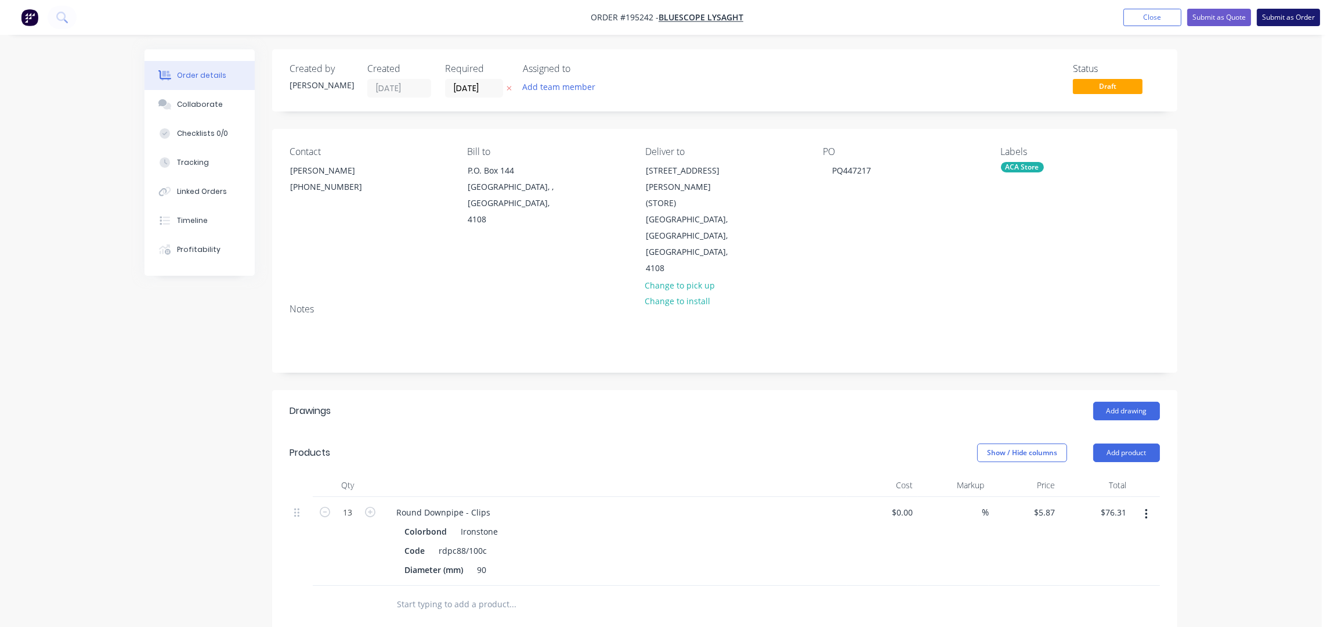
click at [1273, 20] on button "Submit as Order" at bounding box center [1288, 17] width 63 height 17
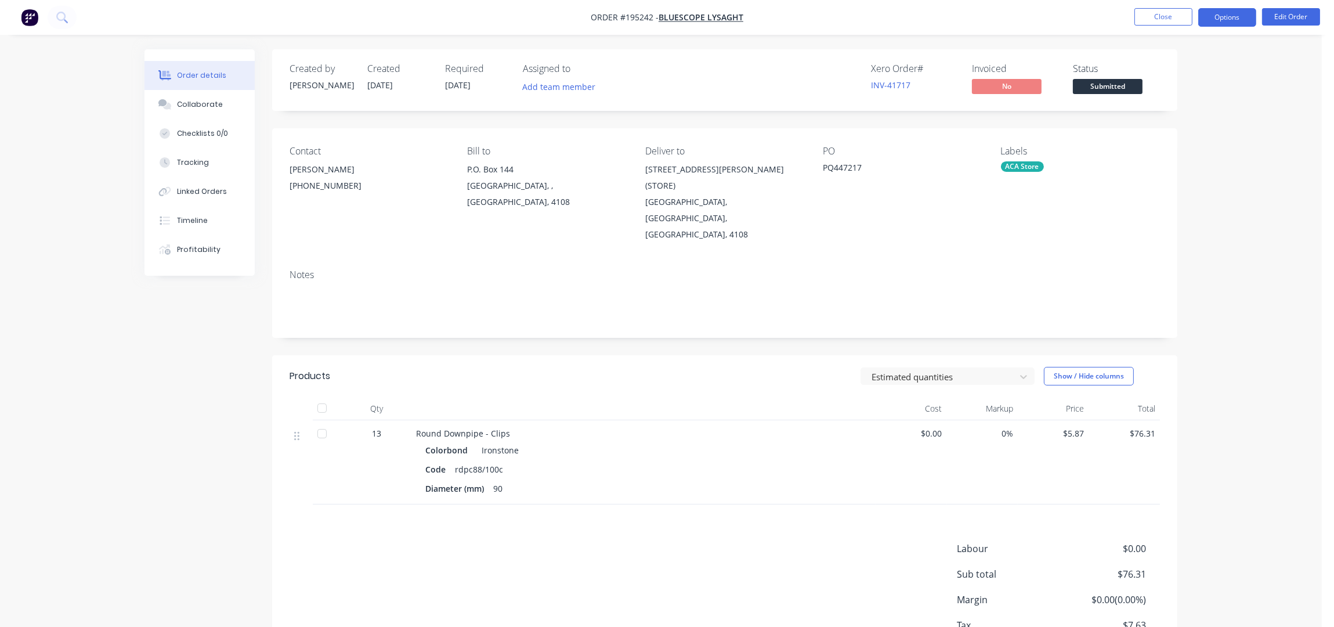
click at [1201, 21] on button "Options" at bounding box center [1228, 17] width 58 height 19
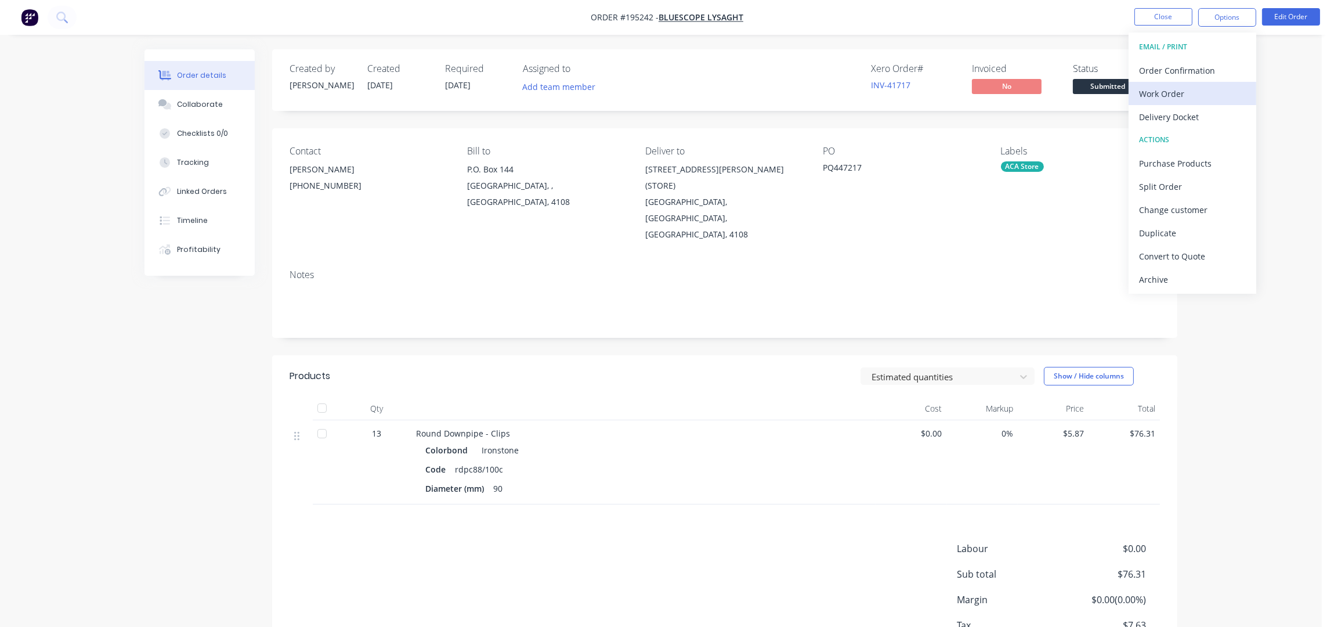
click at [1211, 102] on div "Work Order" at bounding box center [1192, 93] width 107 height 17
click at [1210, 113] on div "Without pricing" at bounding box center [1192, 117] width 107 height 17
click at [426, 24] on nav "Order #195242 - Bluescope Lysaght Close Options Edit Order" at bounding box center [667, 17] width 1334 height 35
click at [1268, 120] on div "Order details Collaborate Checklists 0/0 Tracking Linked Orders Timeline Profit…" at bounding box center [661, 355] width 1322 height 711
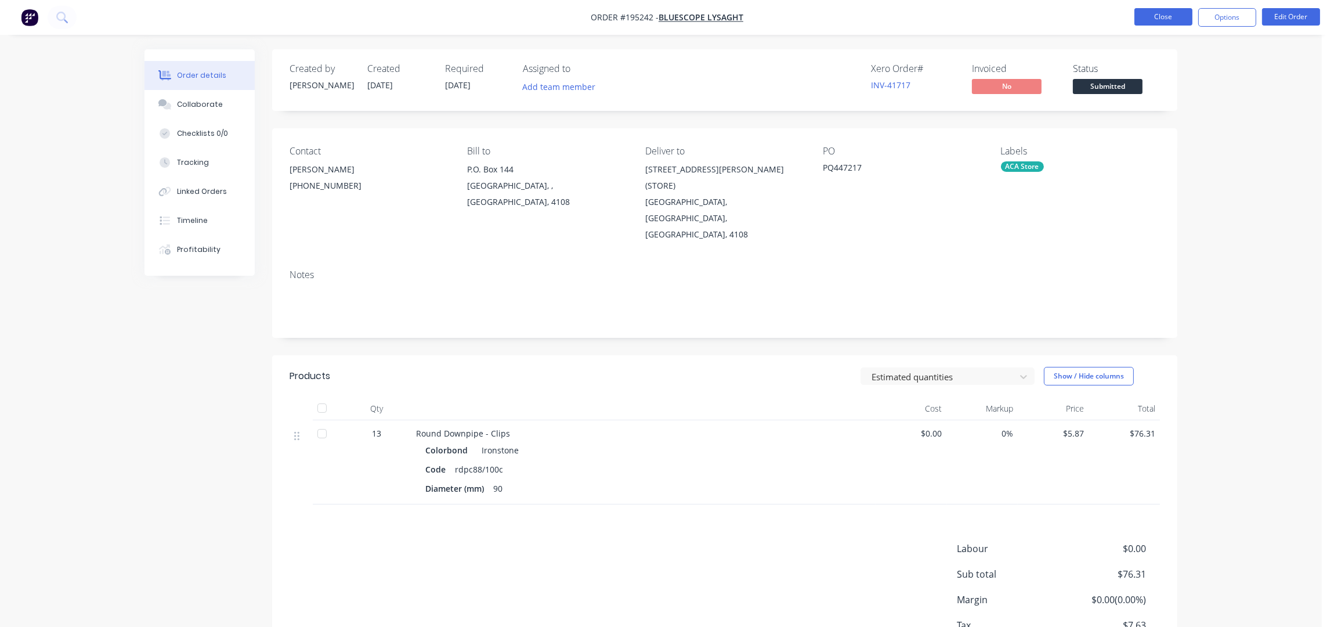
click at [1174, 14] on button "Close" at bounding box center [1164, 16] width 58 height 17
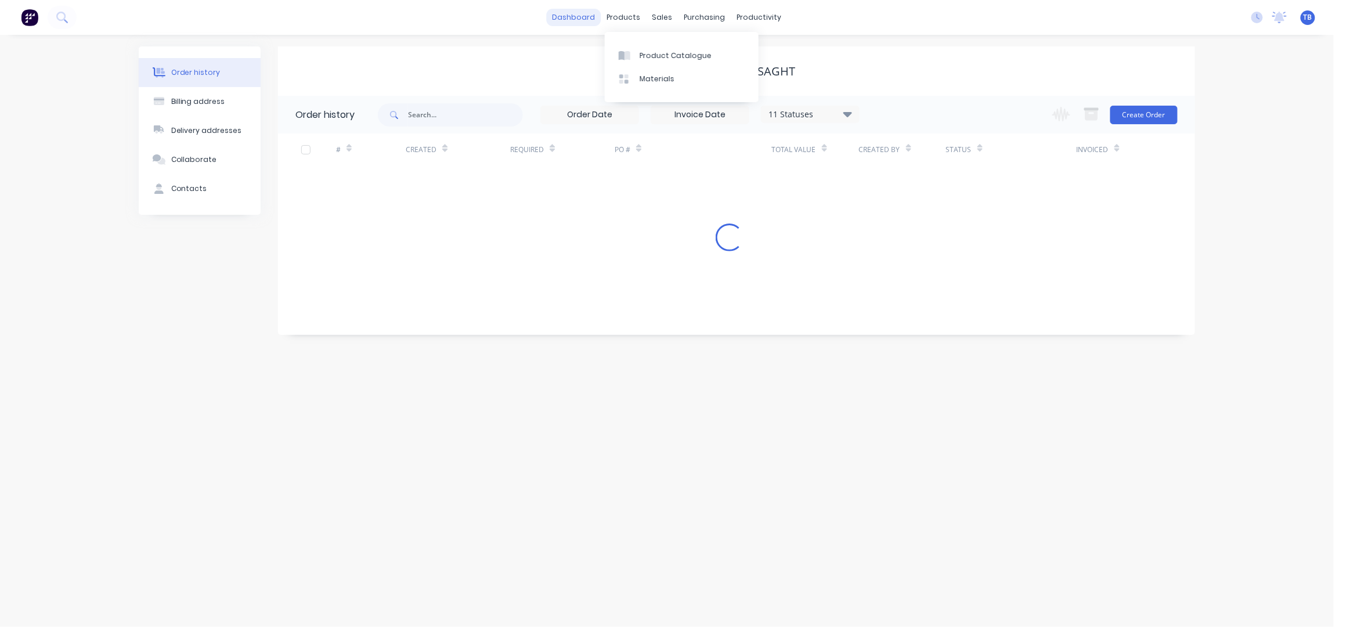
click at [573, 9] on link "dashboard" at bounding box center [574, 17] width 55 height 17
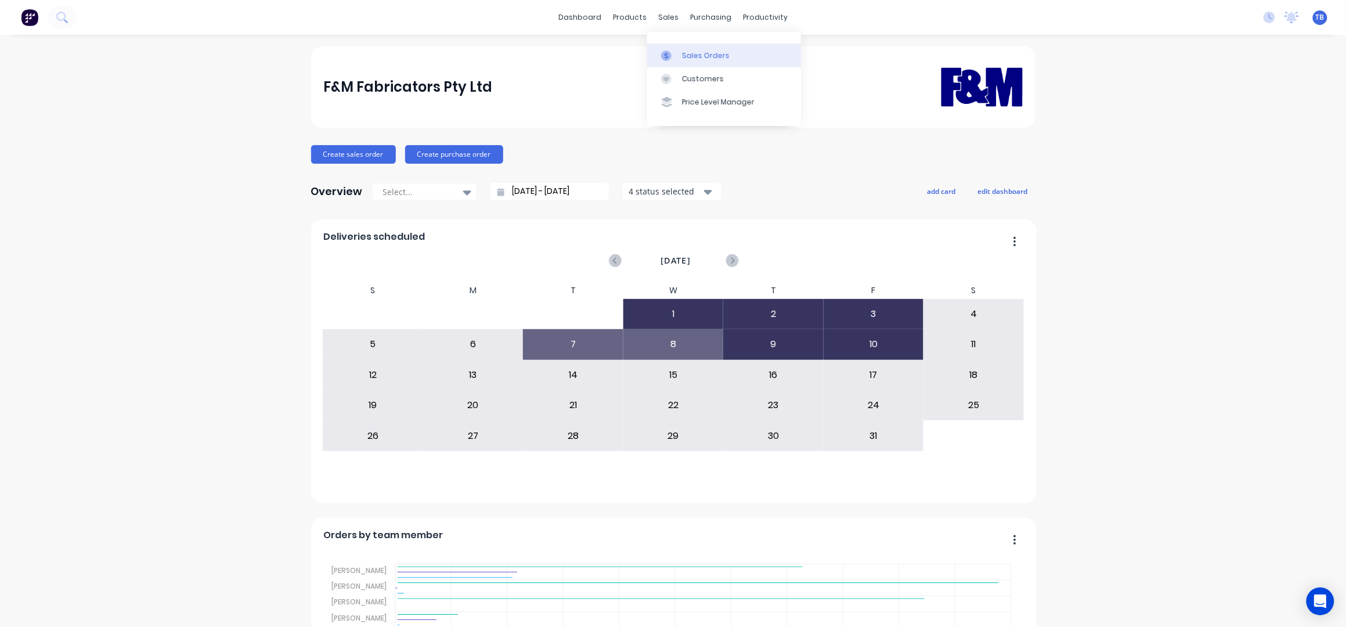
click at [703, 52] on div "Sales Orders" at bounding box center [706, 55] width 48 height 10
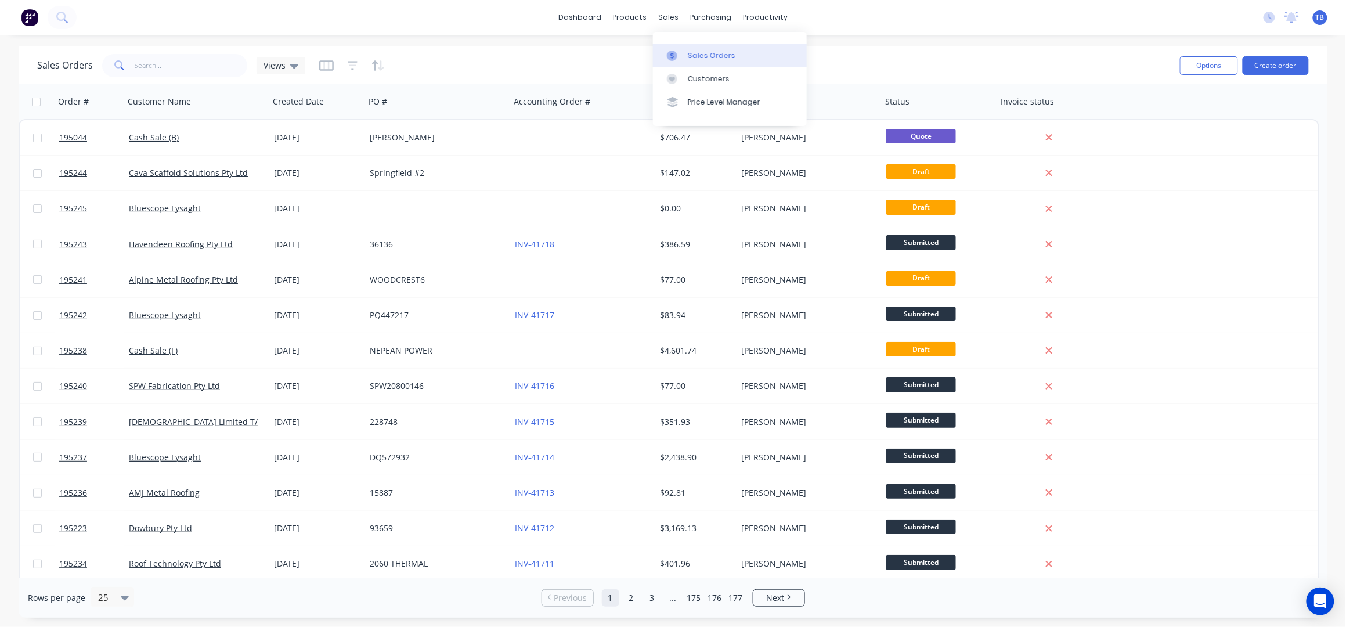
click at [700, 55] on div "Sales Orders" at bounding box center [712, 55] width 48 height 10
click at [1003, 33] on div "dashboard products sales purchasing productivity dashboard products Product Cat…" at bounding box center [673, 17] width 1346 height 35
click at [1255, 67] on button "Create order" at bounding box center [1276, 65] width 66 height 19
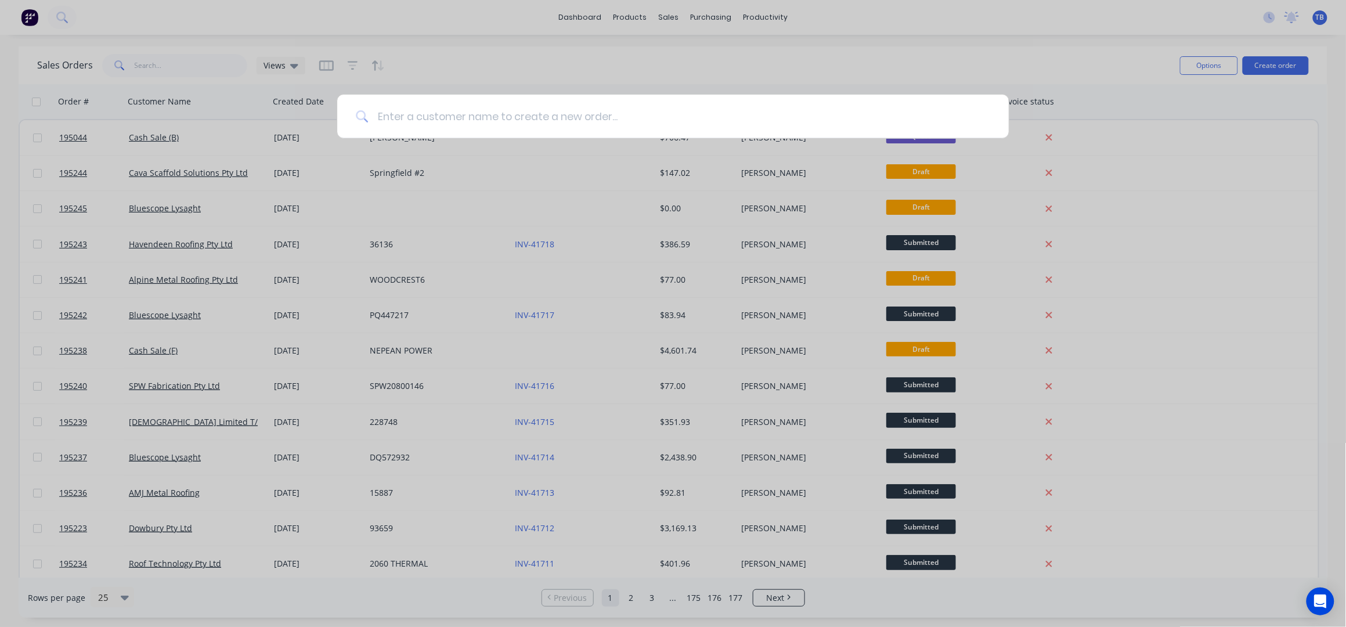
click at [544, 117] on input at bounding box center [679, 117] width 622 height 44
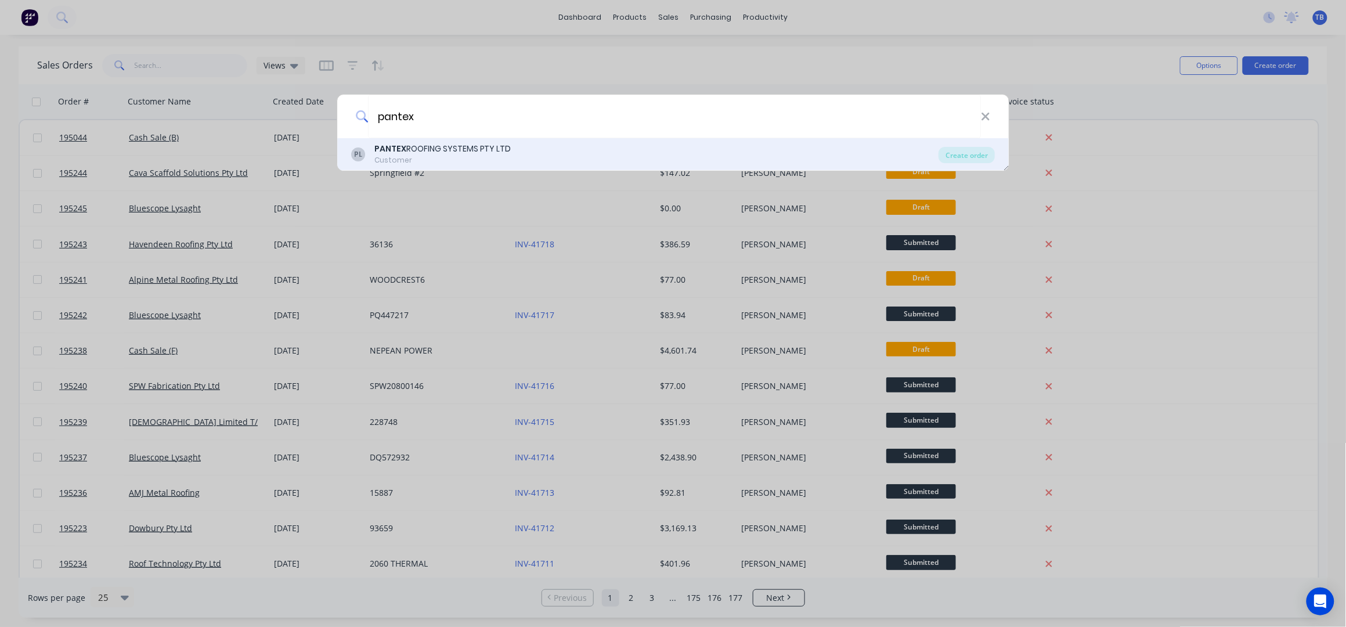
type input "pantex"
click at [450, 155] on div "Customer" at bounding box center [442, 160] width 137 height 10
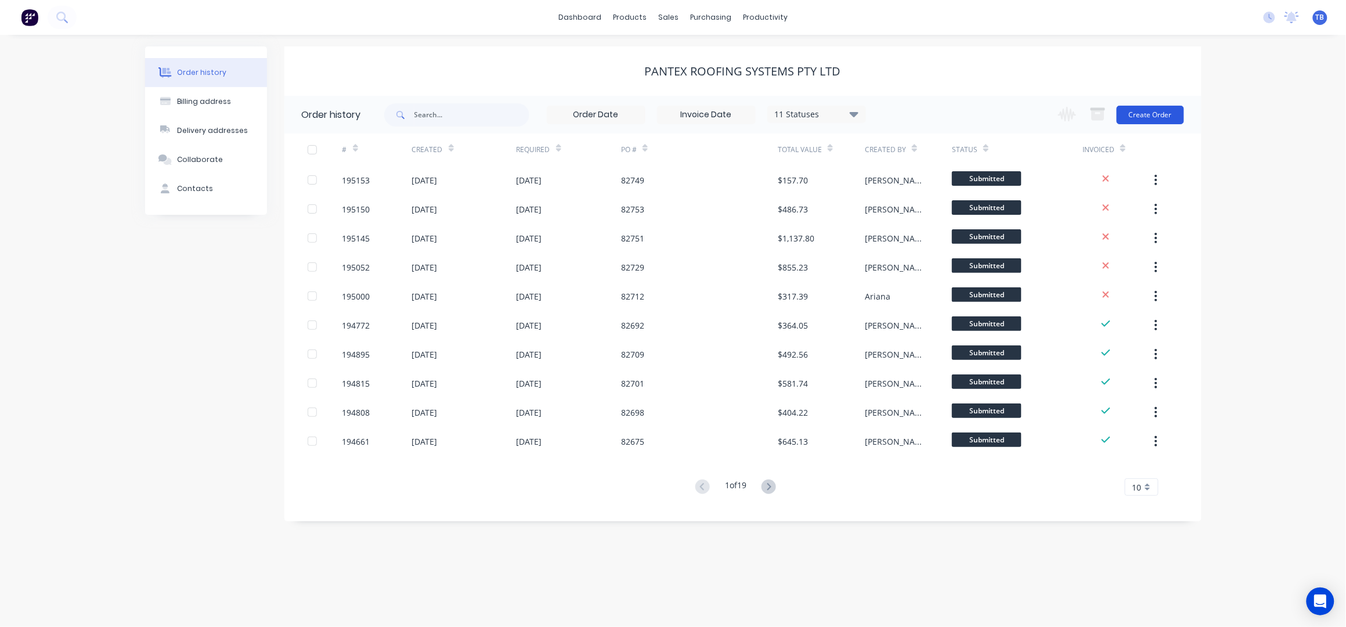
click at [1173, 116] on button "Create Order" at bounding box center [1150, 115] width 67 height 19
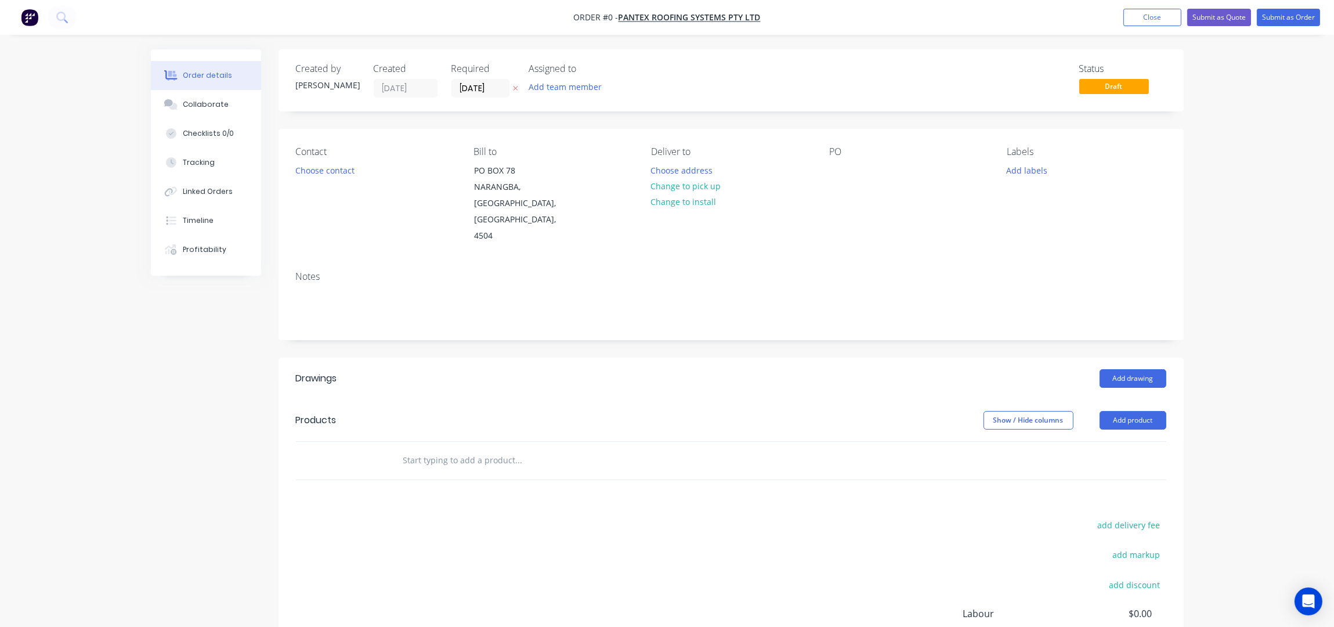
click at [461, 85] on input "10/10/25" at bounding box center [480, 88] width 57 height 17
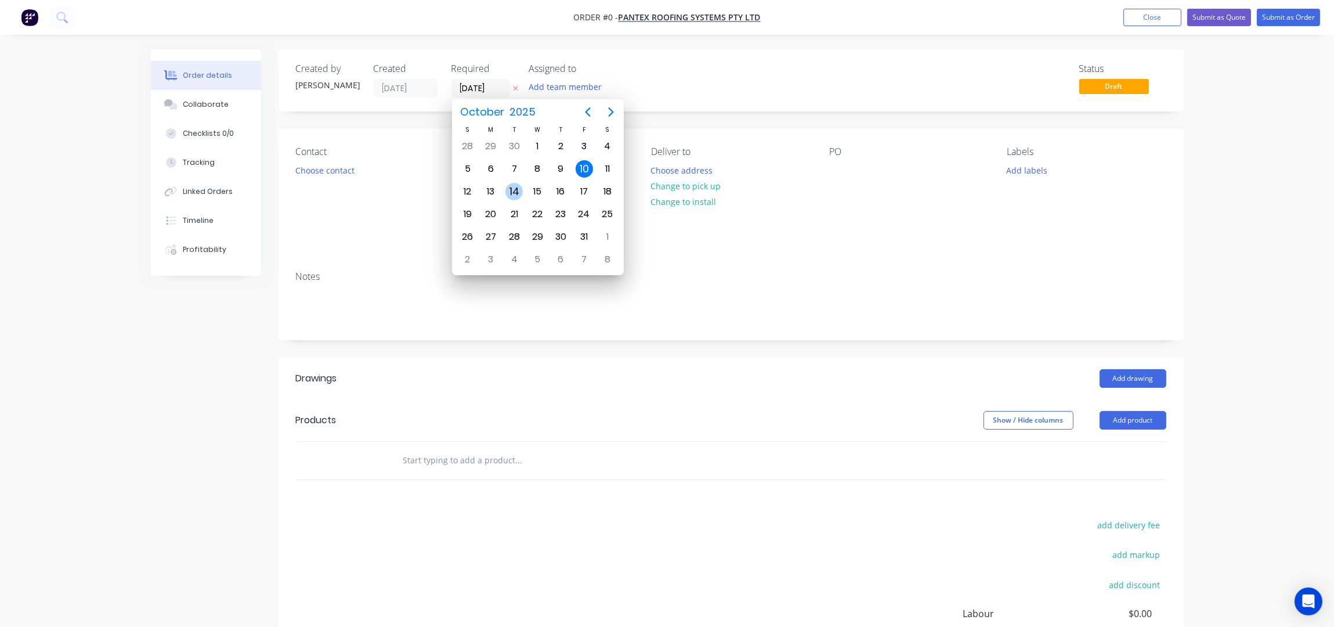
click at [514, 196] on div "14" at bounding box center [514, 191] width 17 height 17
type input "14/10/25"
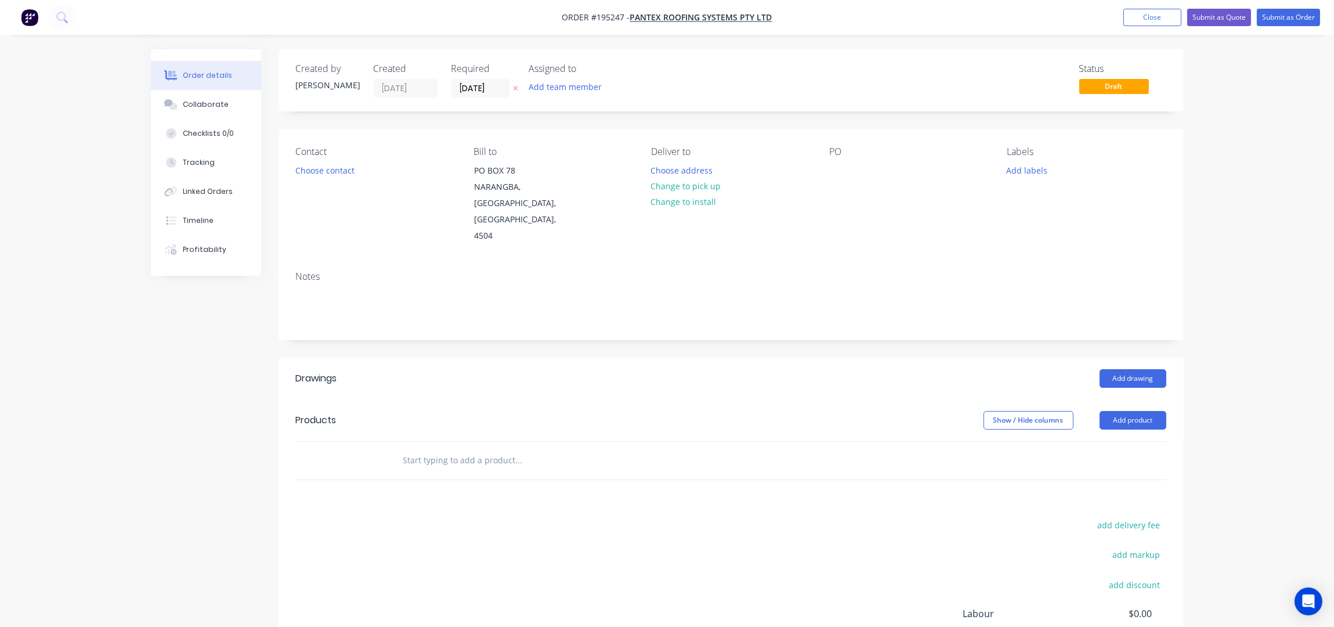
click at [319, 173] on button "Choose contact" at bounding box center [324, 170] width 71 height 16
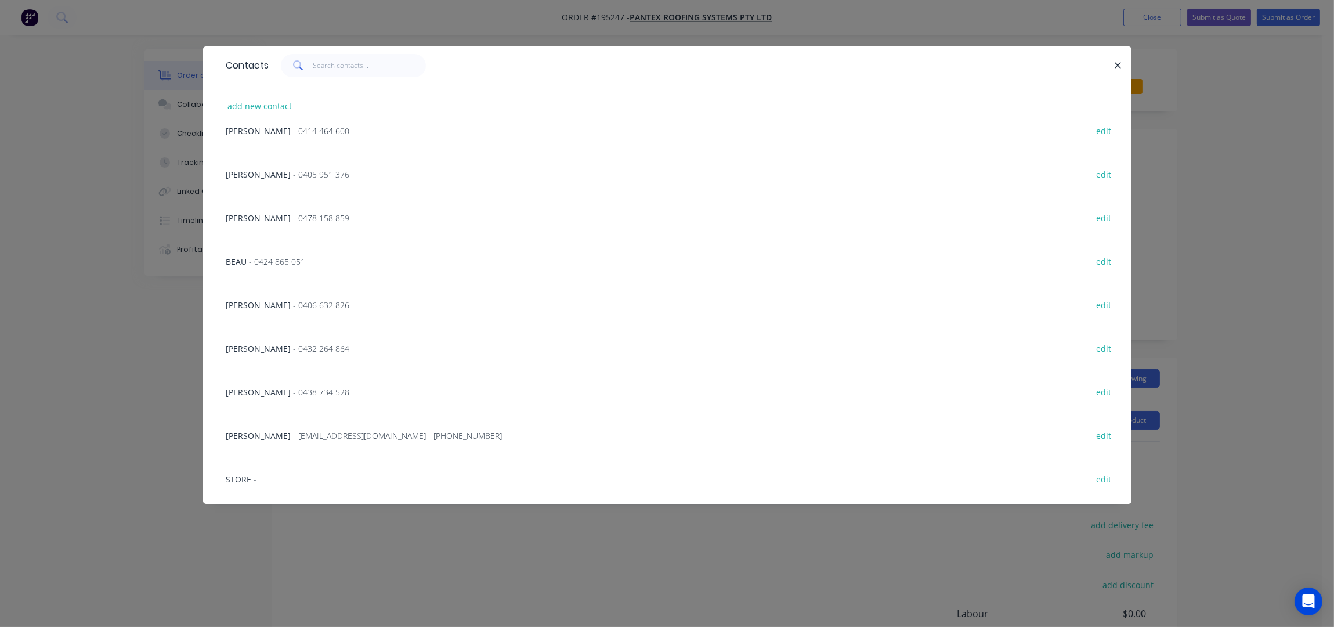
scroll to position [619, 0]
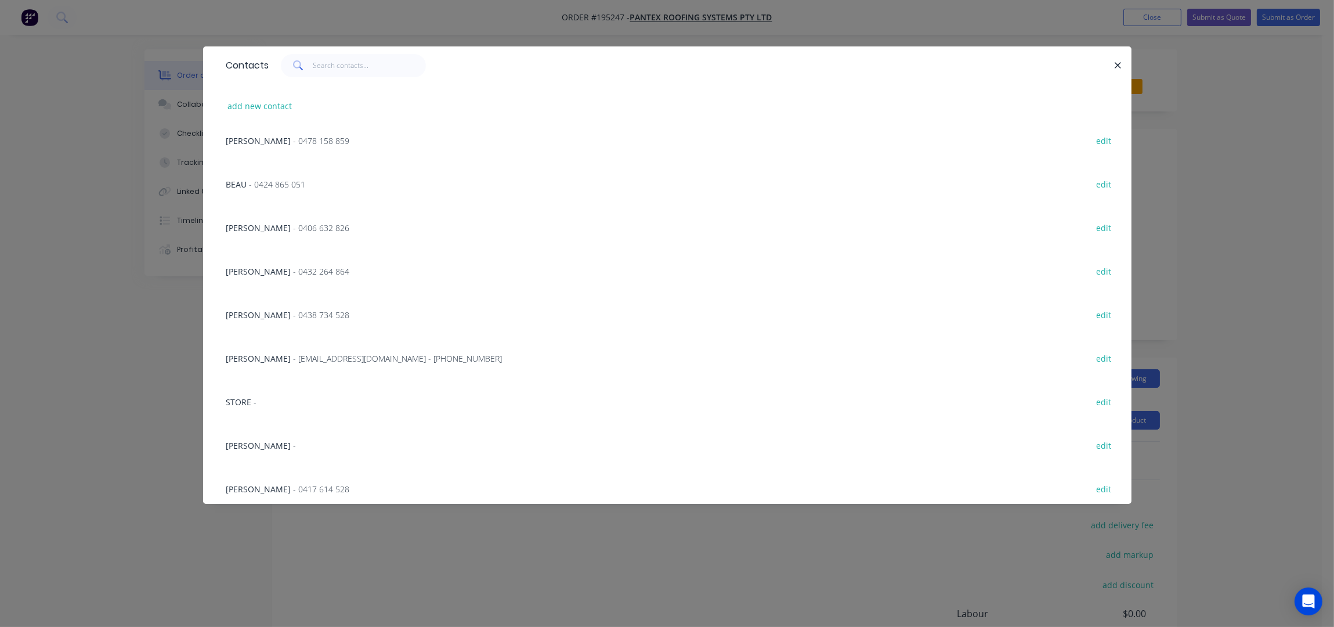
click at [294, 309] on span "- 0438 734 528" at bounding box center [322, 314] width 56 height 11
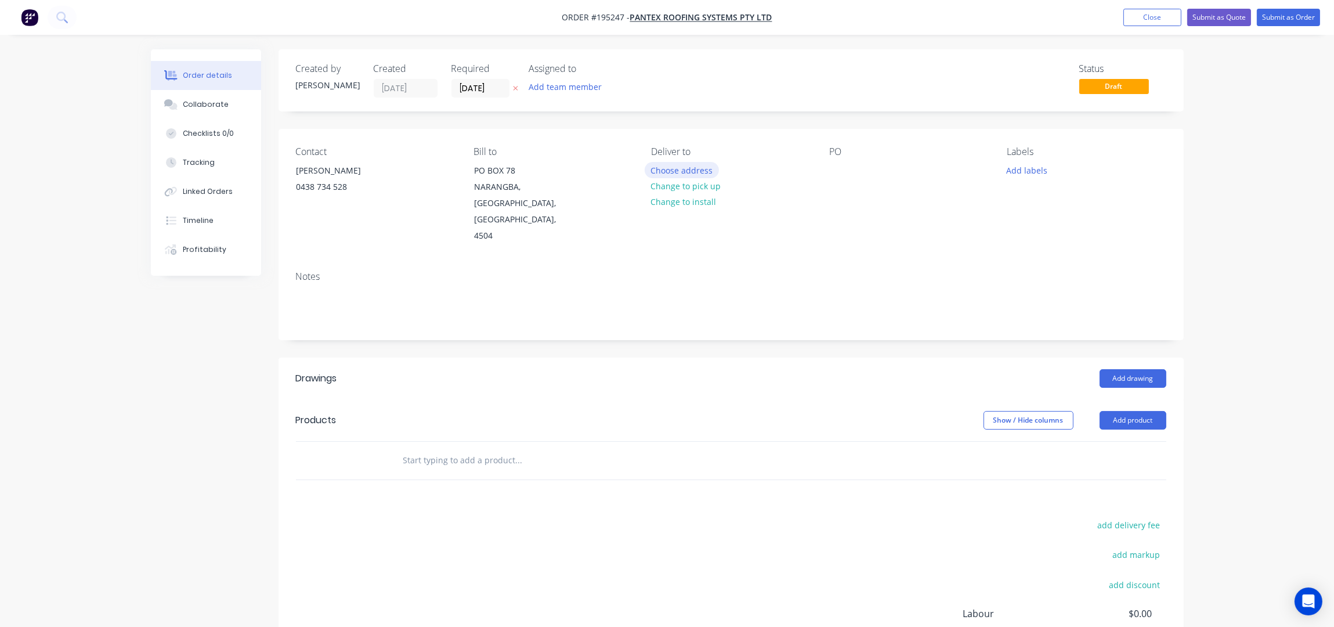
click at [686, 163] on button "Choose address" at bounding box center [682, 170] width 74 height 16
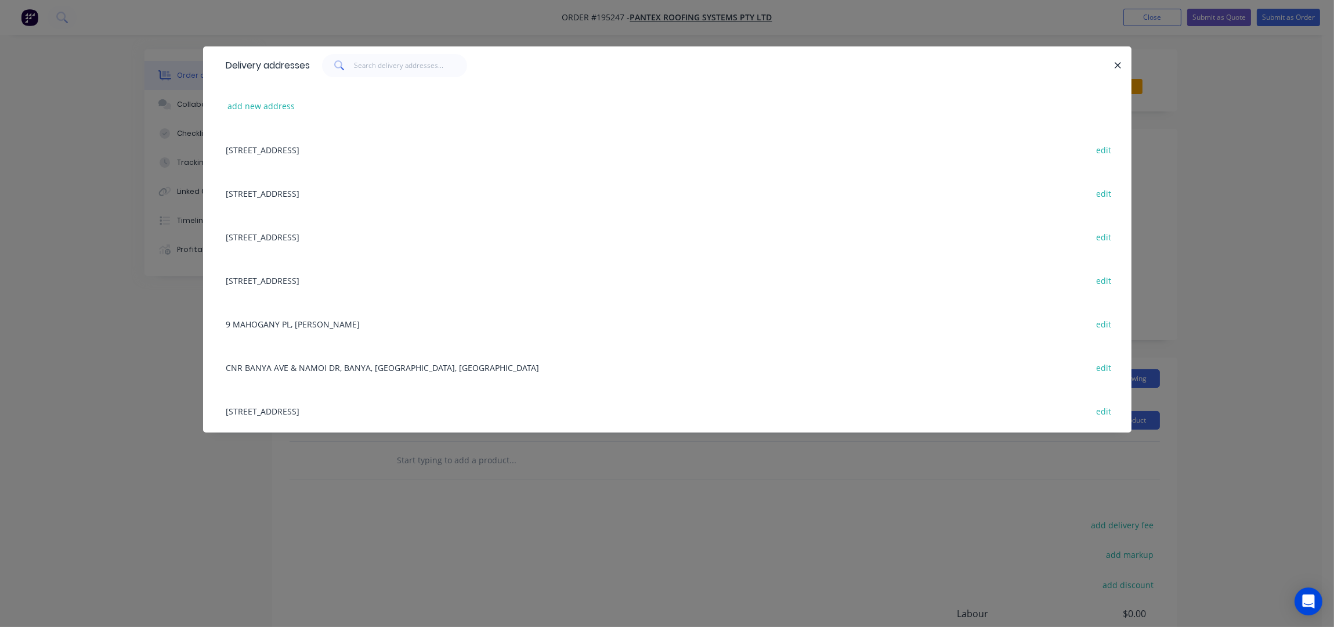
click at [353, 362] on div "CNR BANYA AVE & NAMOI DR, BANYA, Queensland, Australia edit" at bounding box center [668, 367] width 894 height 44
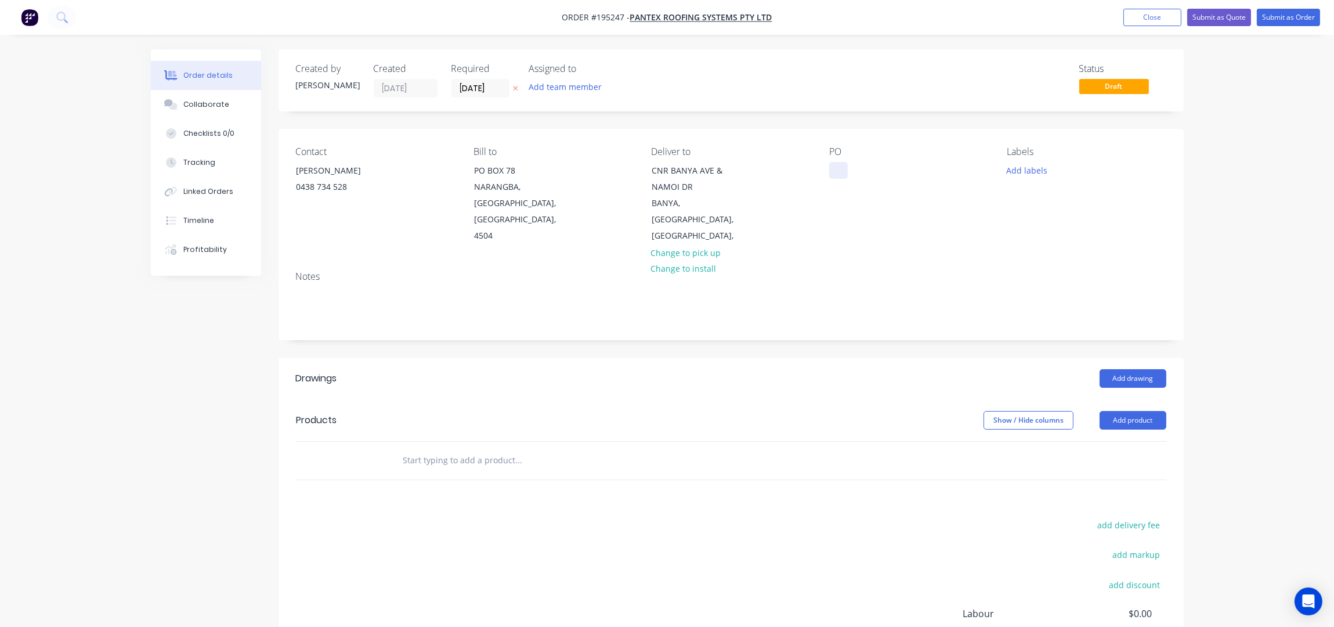
click at [836, 164] on div at bounding box center [838, 170] width 19 height 17
click at [958, 161] on div "PO 82763" at bounding box center [908, 195] width 159 height 98
click at [1139, 411] on button "Add product" at bounding box center [1133, 420] width 67 height 19
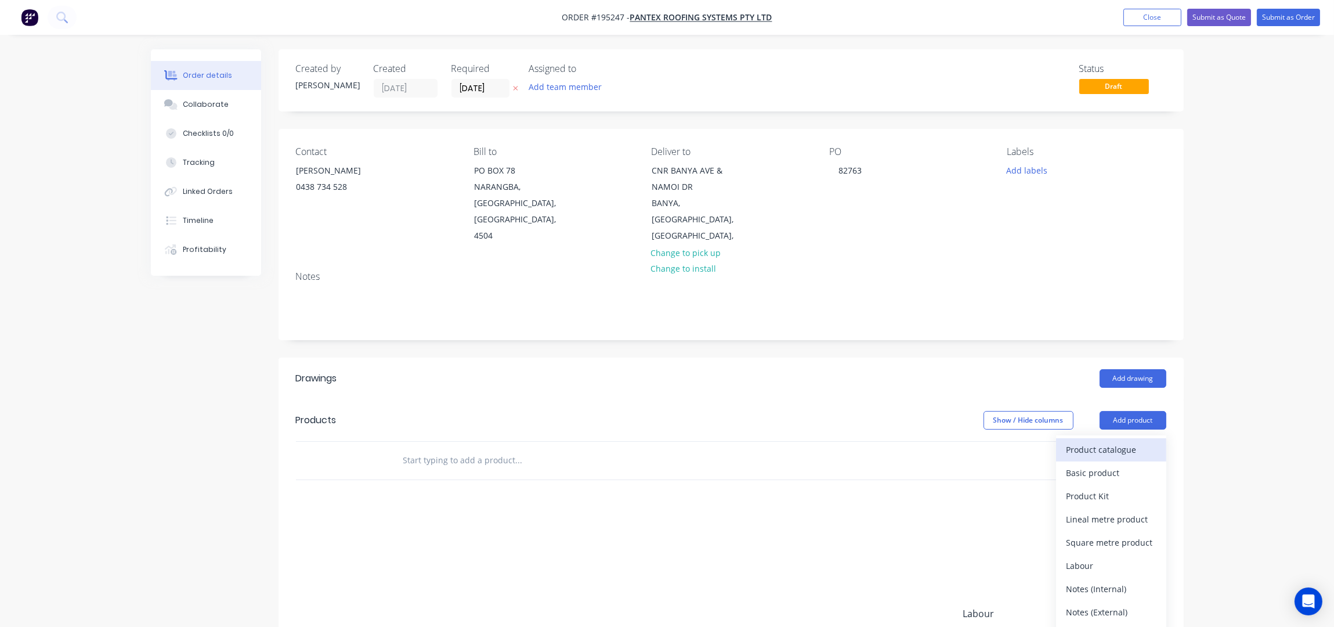
click at [1146, 441] on div "Product catalogue" at bounding box center [1111, 449] width 89 height 17
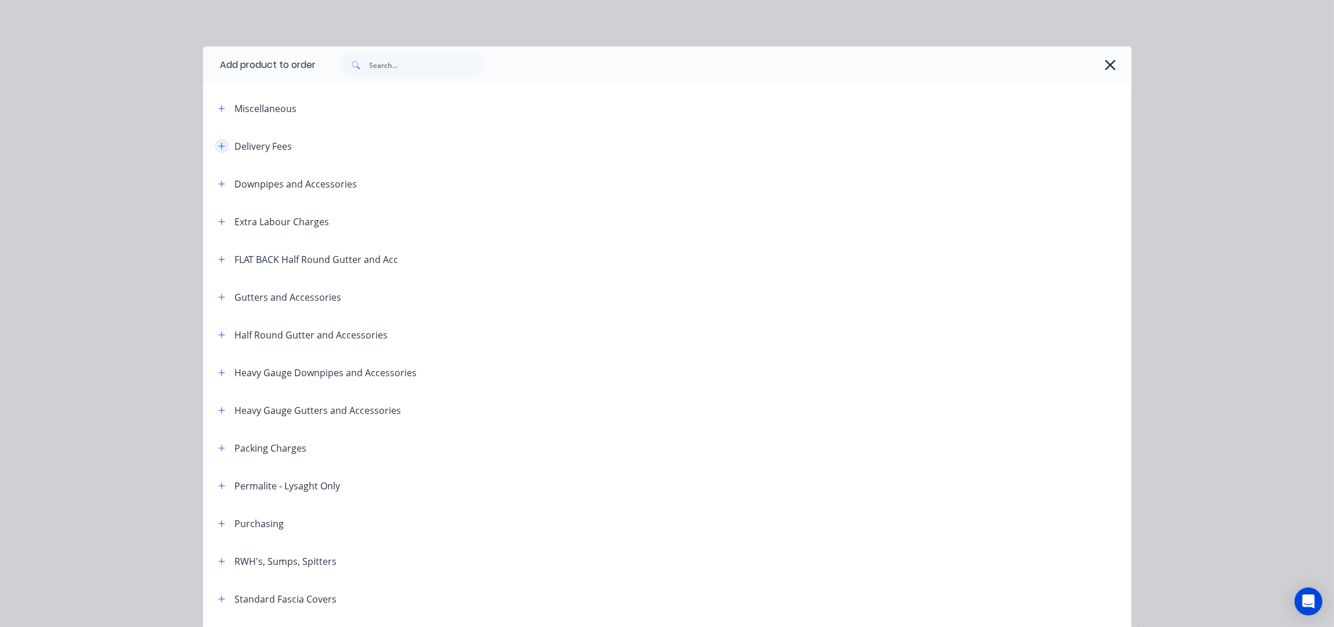
click at [222, 142] on button "button" at bounding box center [222, 146] width 15 height 15
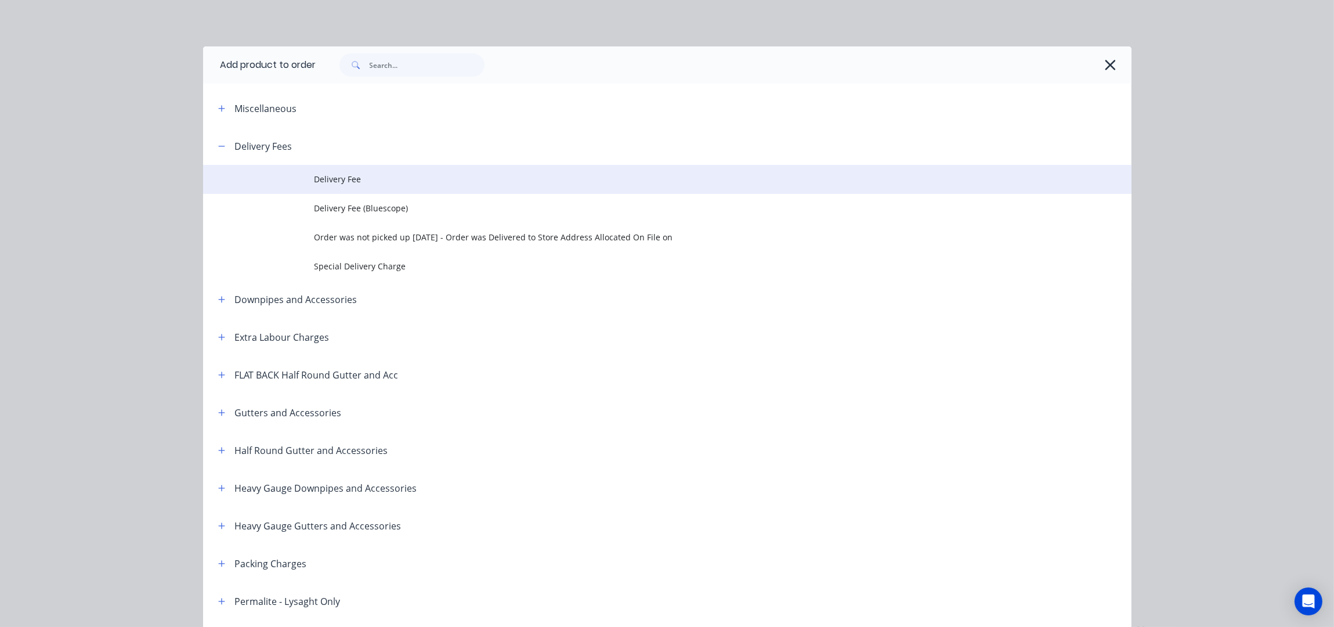
click at [418, 180] on span "Delivery Fee" at bounding box center [642, 179] width 654 height 12
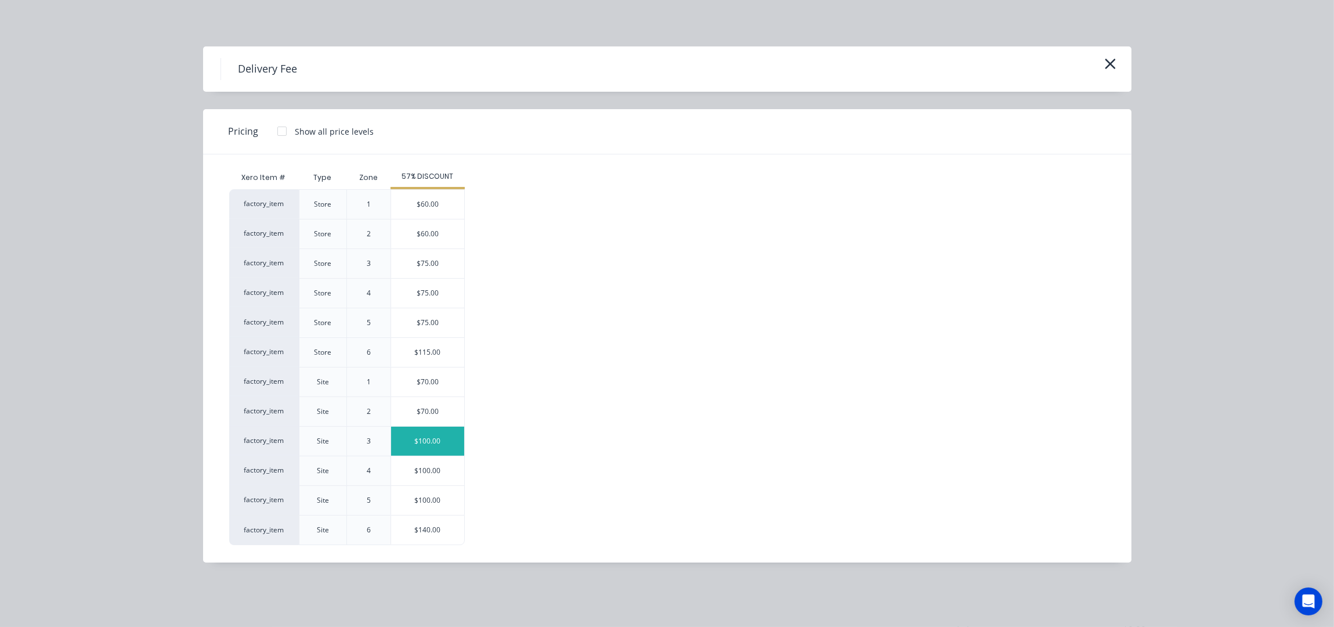
click at [440, 436] on div "$100.00" at bounding box center [427, 441] width 73 height 29
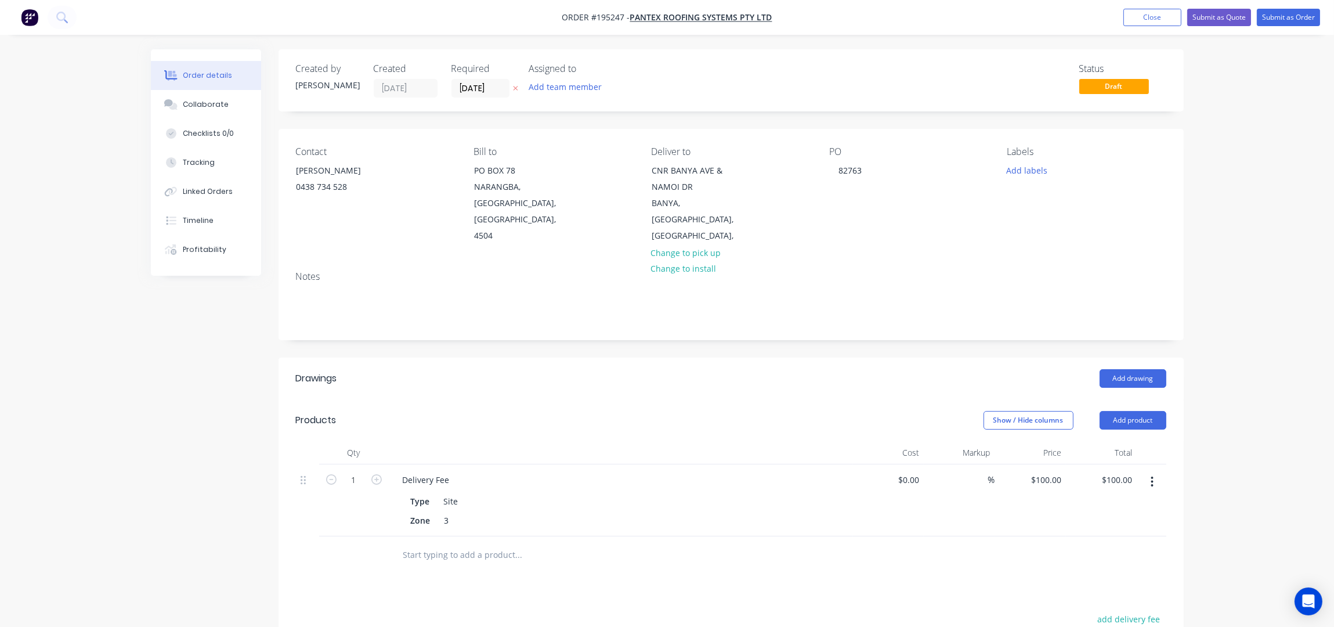
click at [1196, 236] on div "Order details Collaborate Checklists 0/0 Tracking Linked Orders Timeline Profit…" at bounding box center [667, 435] width 1334 height 870
click at [1111, 411] on button "Add product" at bounding box center [1133, 420] width 67 height 19
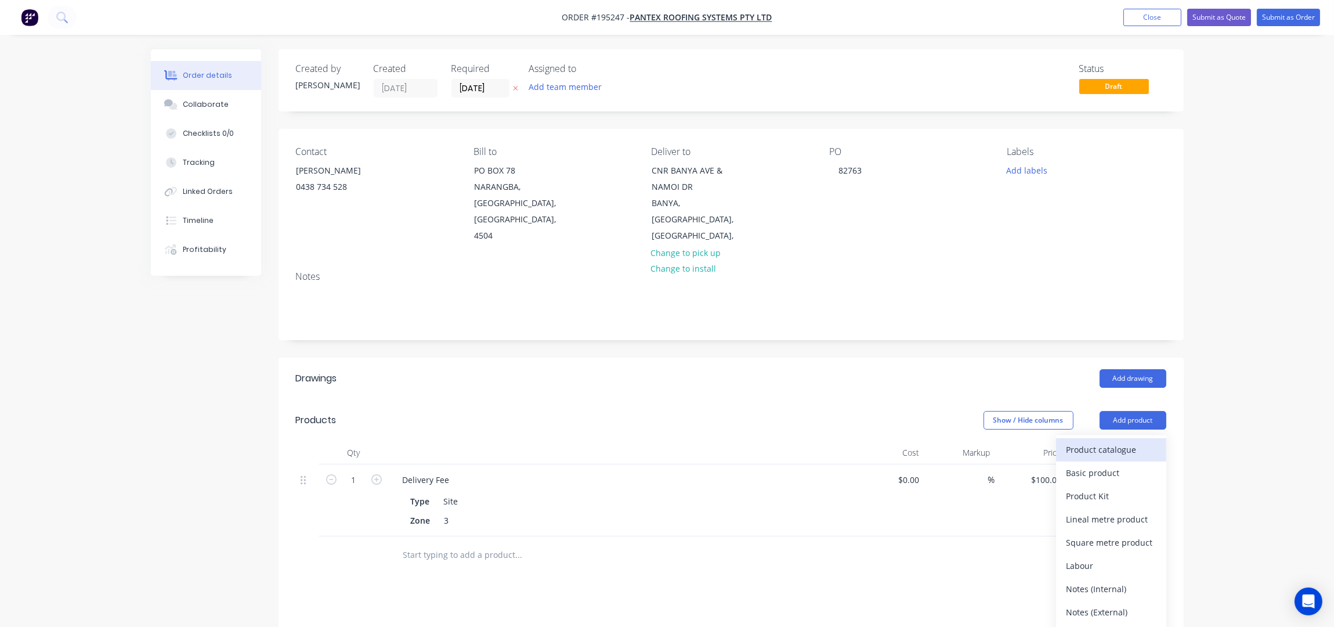
click at [1102, 441] on div "Product catalogue" at bounding box center [1111, 449] width 89 height 17
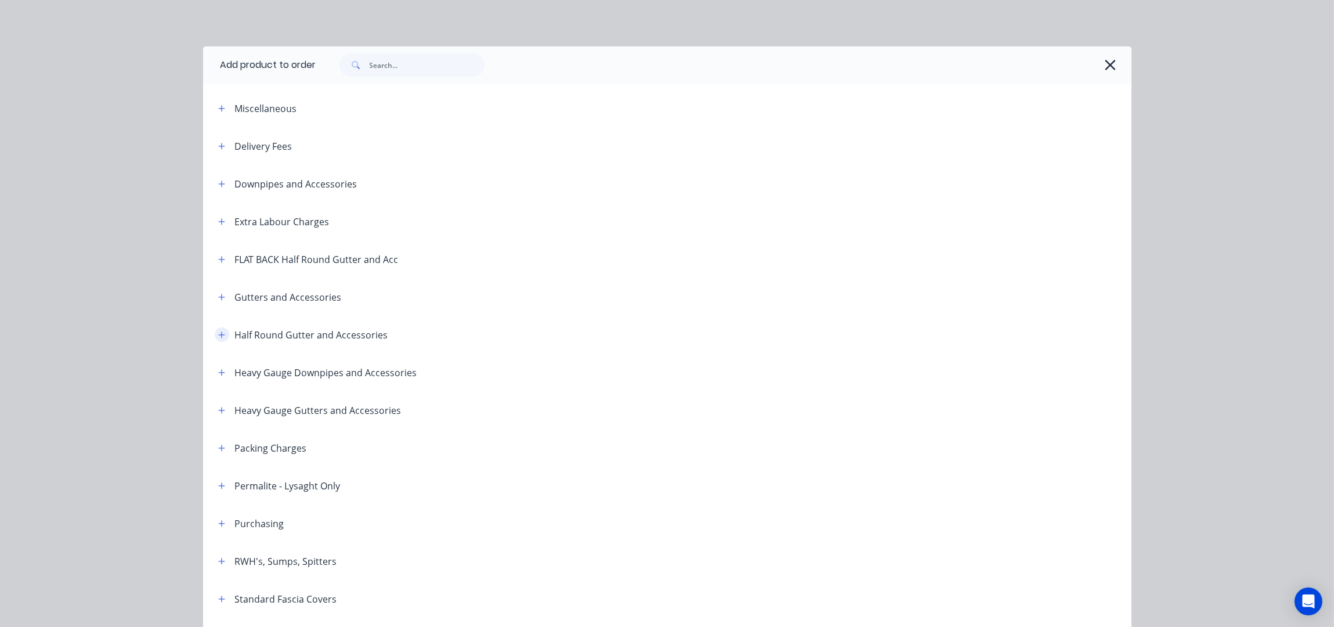
click at [219, 335] on button "button" at bounding box center [222, 334] width 15 height 15
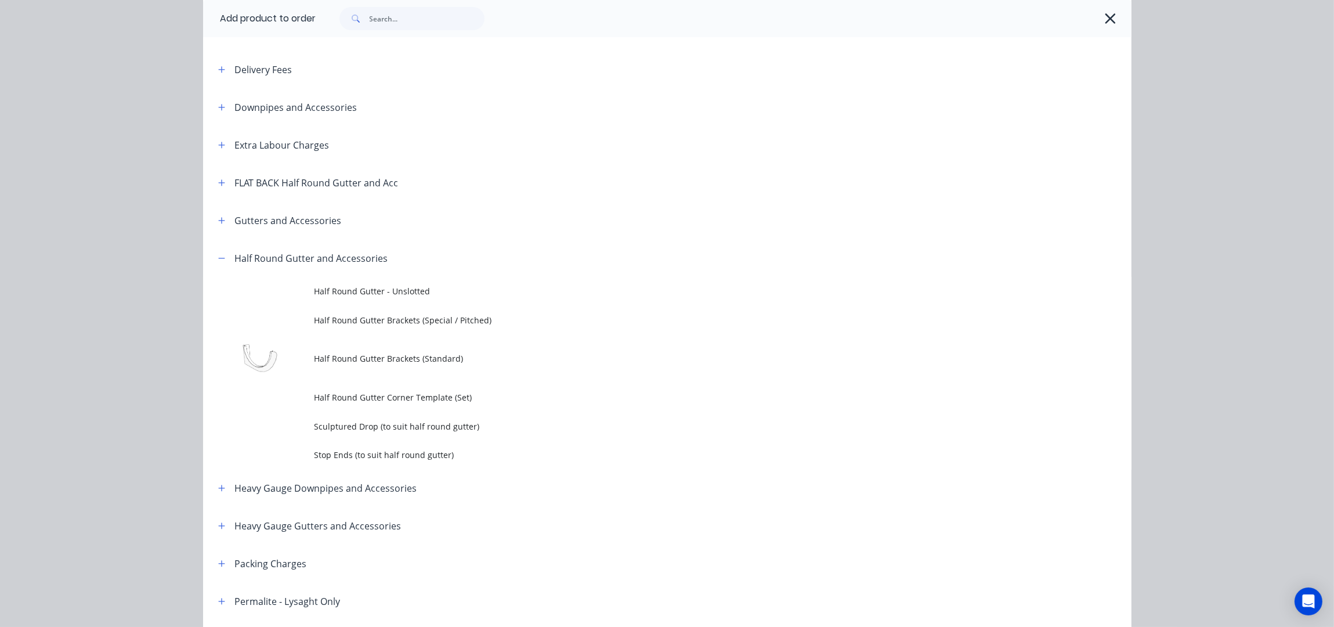
scroll to position [154, 0]
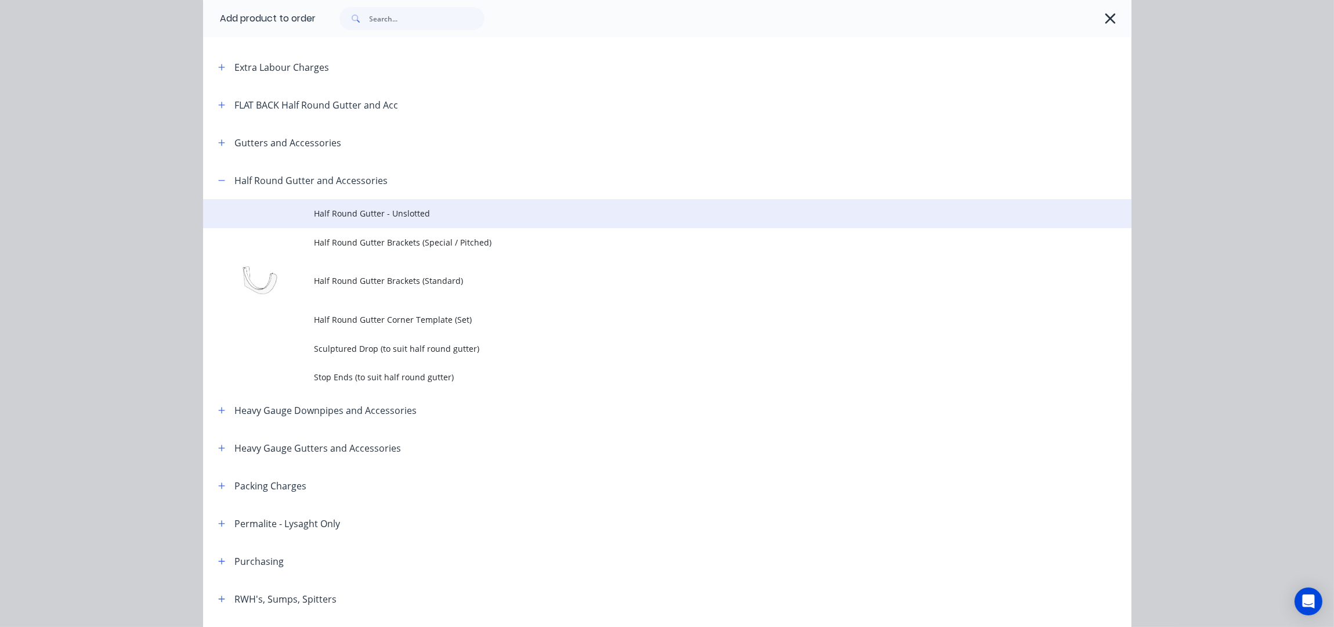
click at [385, 215] on span "Half Round Gutter - Unslotted" at bounding box center [642, 213] width 654 height 12
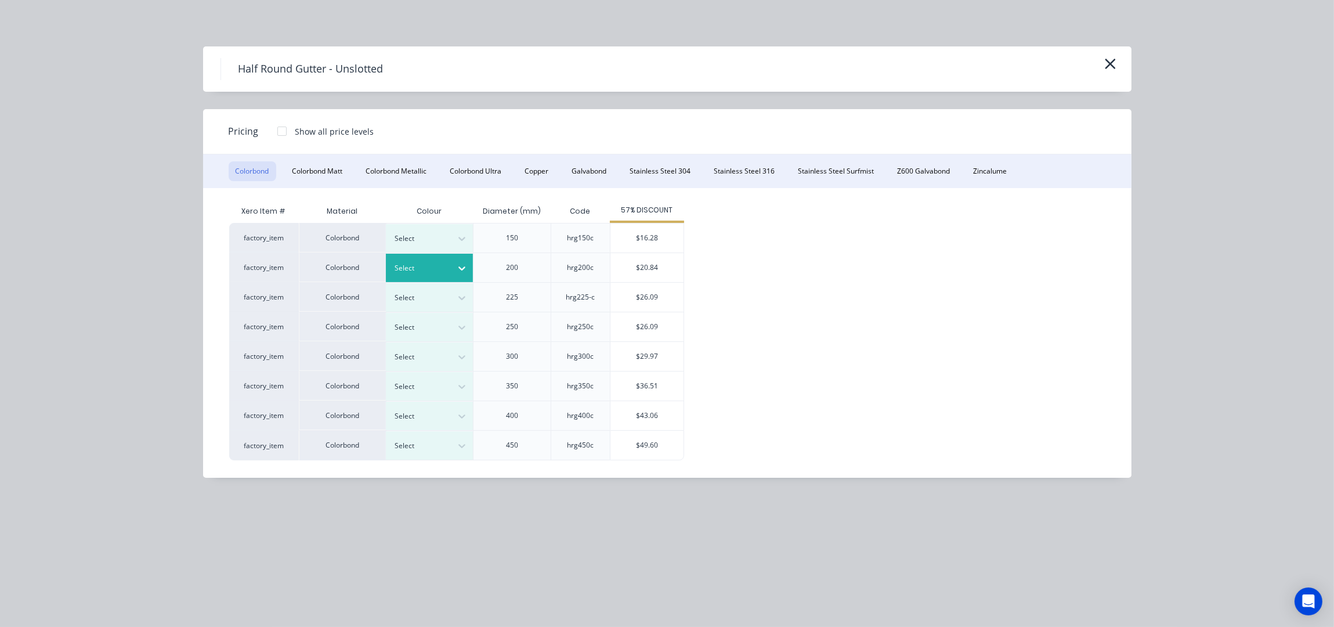
click at [436, 262] on div at bounding box center [421, 268] width 52 height 13
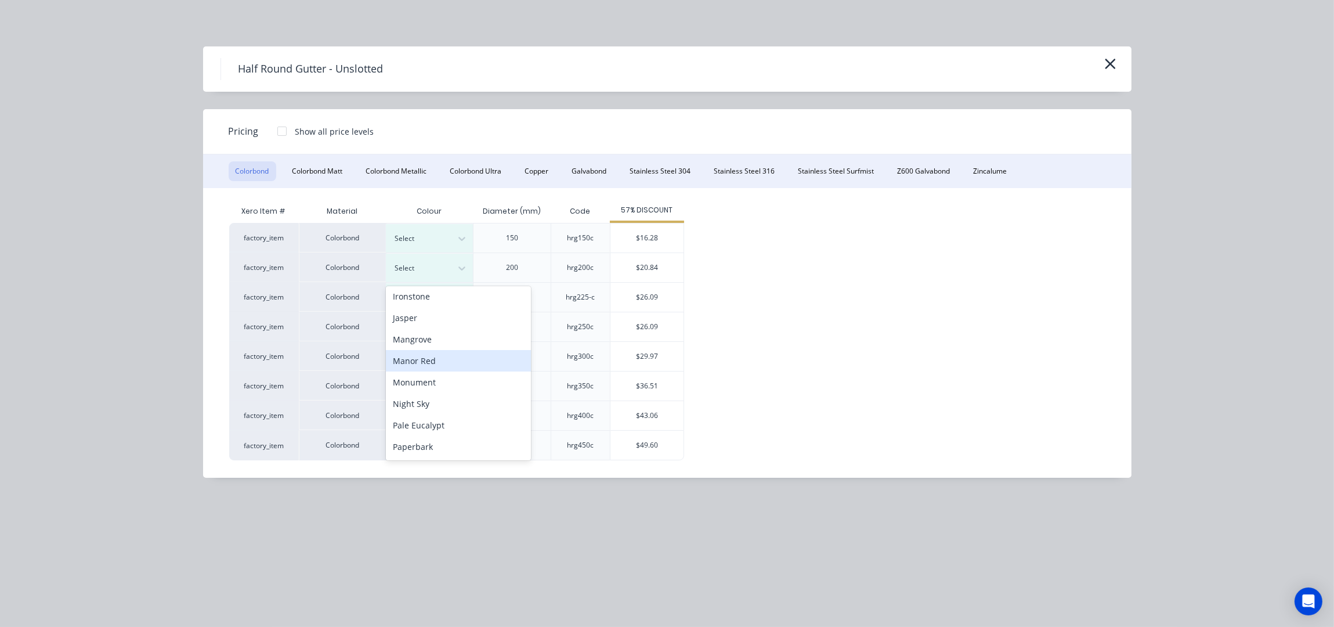
scroll to position [309, 0]
click at [429, 415] on div "Surfmist" at bounding box center [458, 419] width 145 height 21
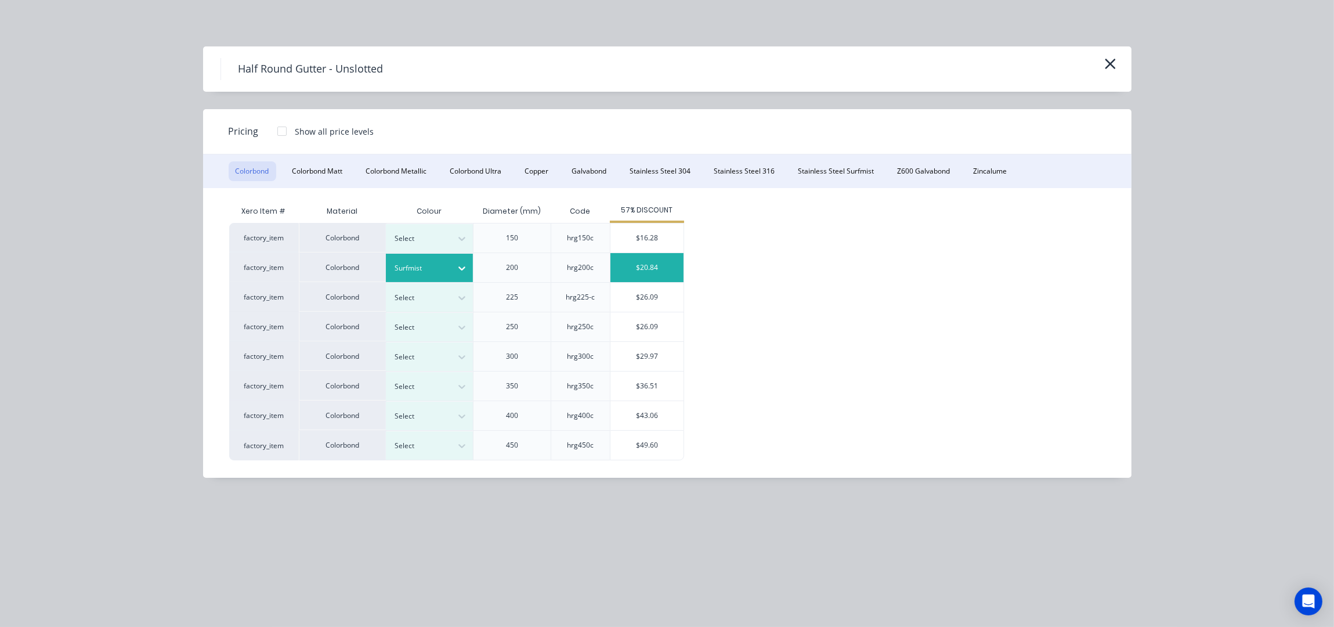
click at [641, 268] on div "$20.84" at bounding box center [647, 267] width 73 height 29
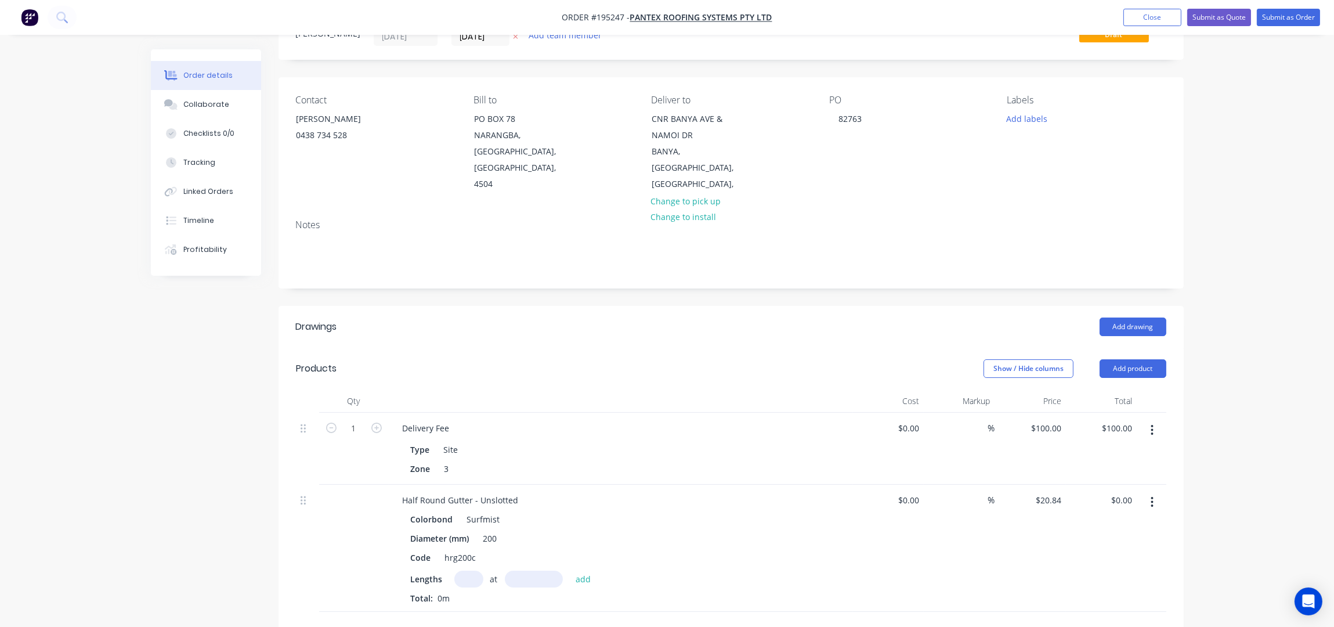
scroll to position [154, 0]
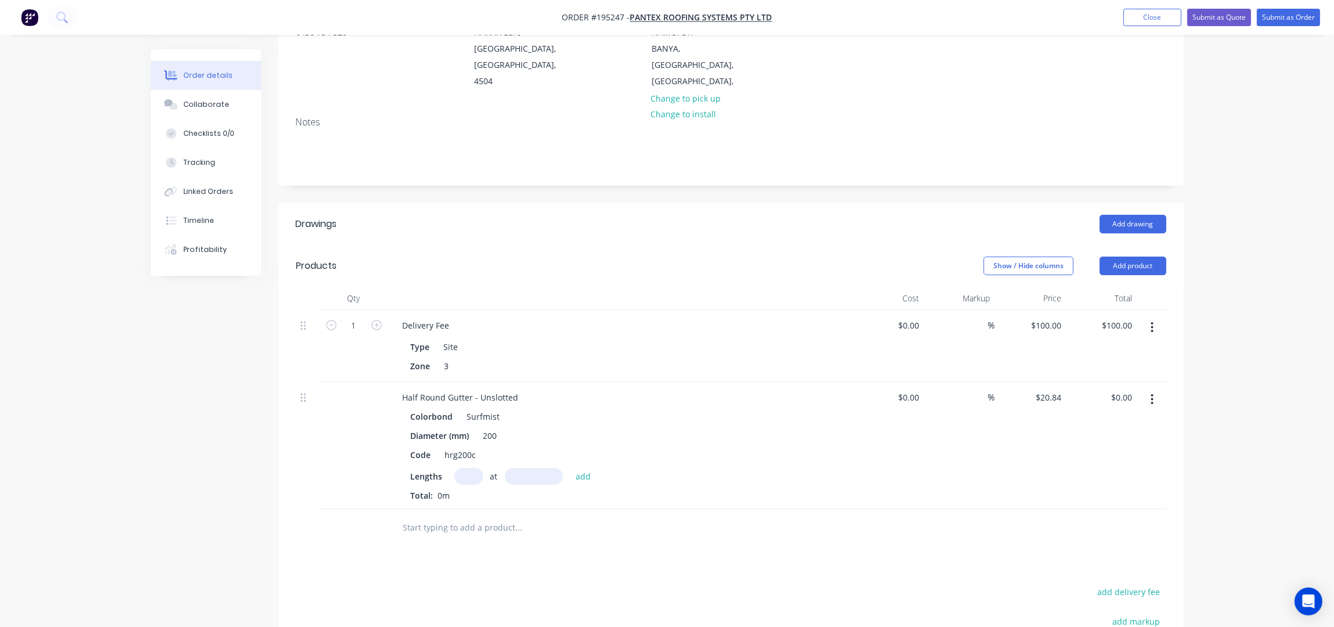
click at [471, 468] on input "text" at bounding box center [468, 476] width 29 height 17
type input "5"
type input "4700"
click at [570, 468] on button "add" at bounding box center [583, 476] width 27 height 16
type input "$489.74"
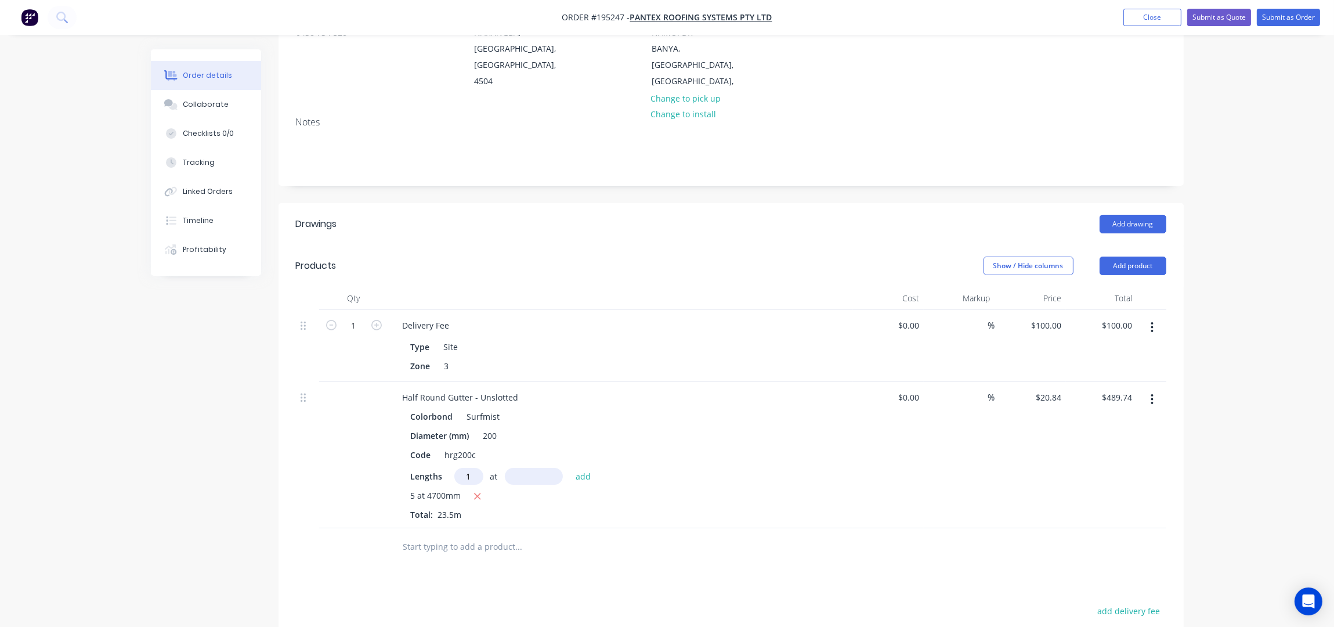
type input "1"
type input "6700"
click at [570, 468] on button "add" at bounding box center [583, 476] width 27 height 16
type input "$629.37"
click at [1143, 257] on button "Add product" at bounding box center [1133, 266] width 67 height 19
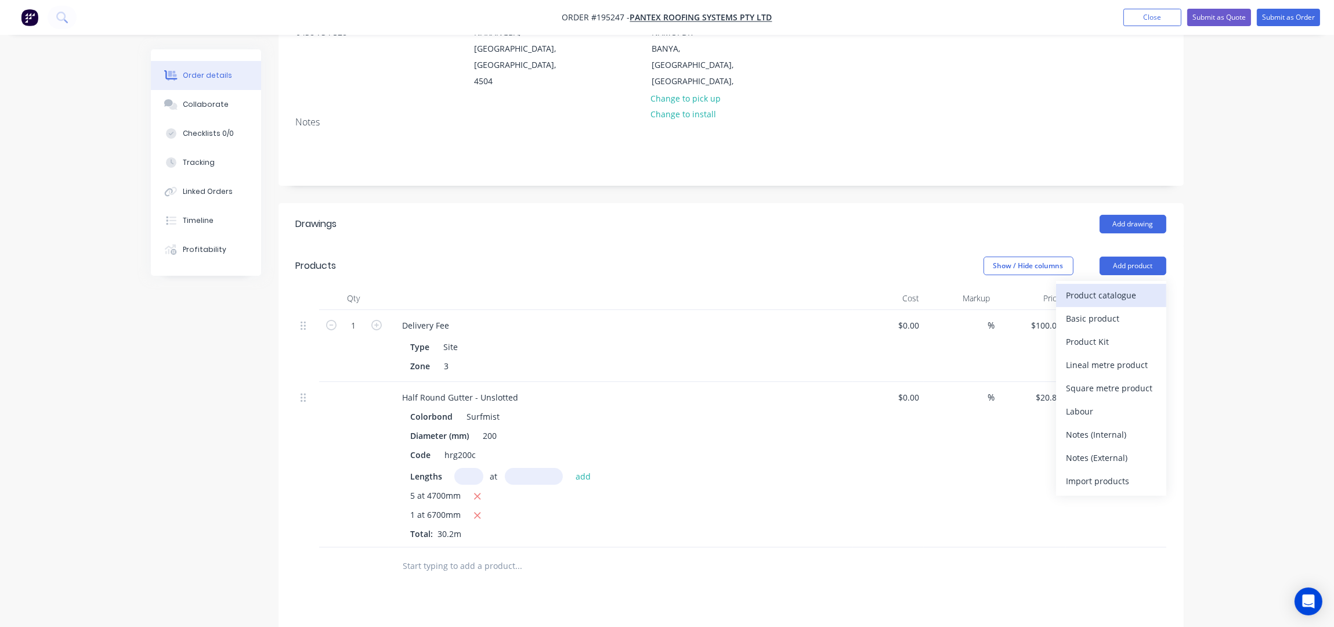
click at [1117, 287] on div "Product catalogue" at bounding box center [1111, 295] width 89 height 17
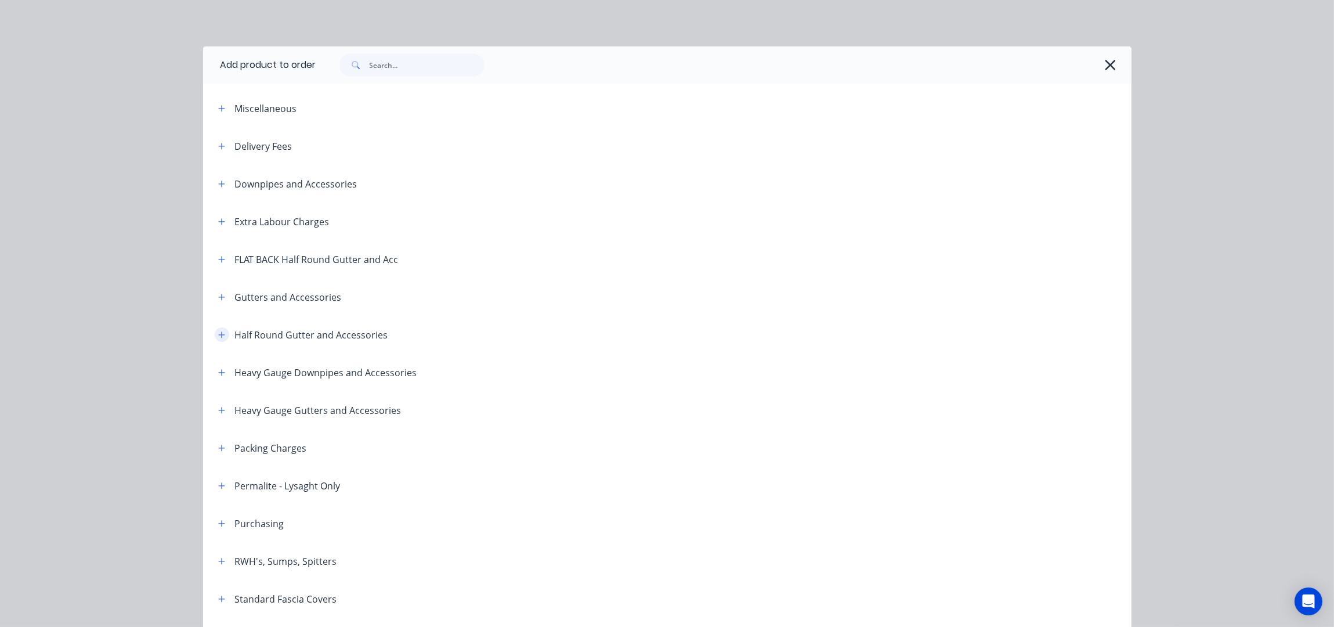
click at [218, 331] on icon "button" at bounding box center [221, 334] width 6 height 6
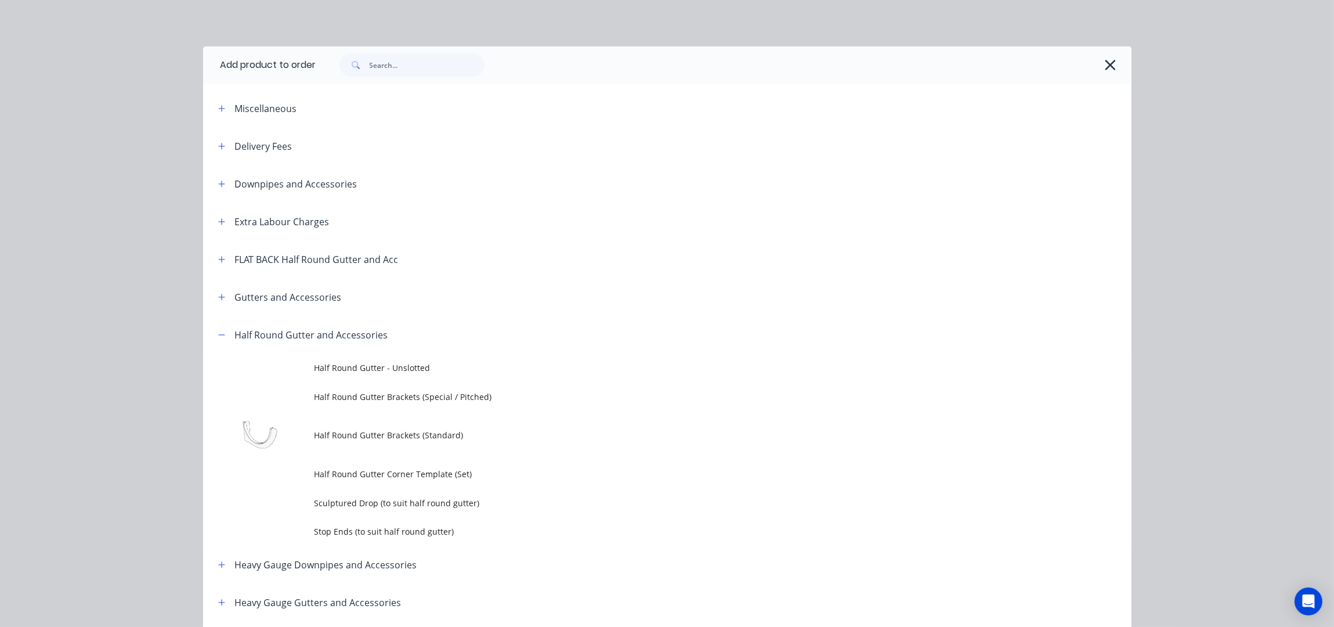
scroll to position [77, 0]
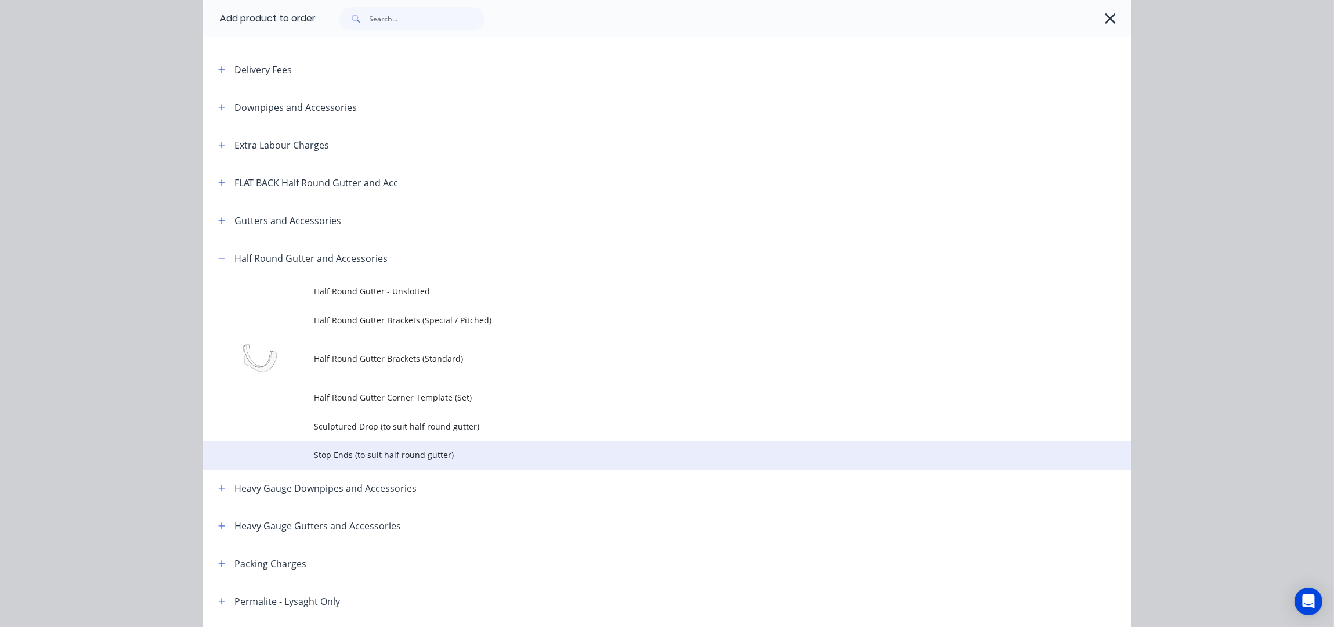
click at [452, 445] on td "Stop Ends (to suit half round gutter)" at bounding box center [723, 455] width 817 height 29
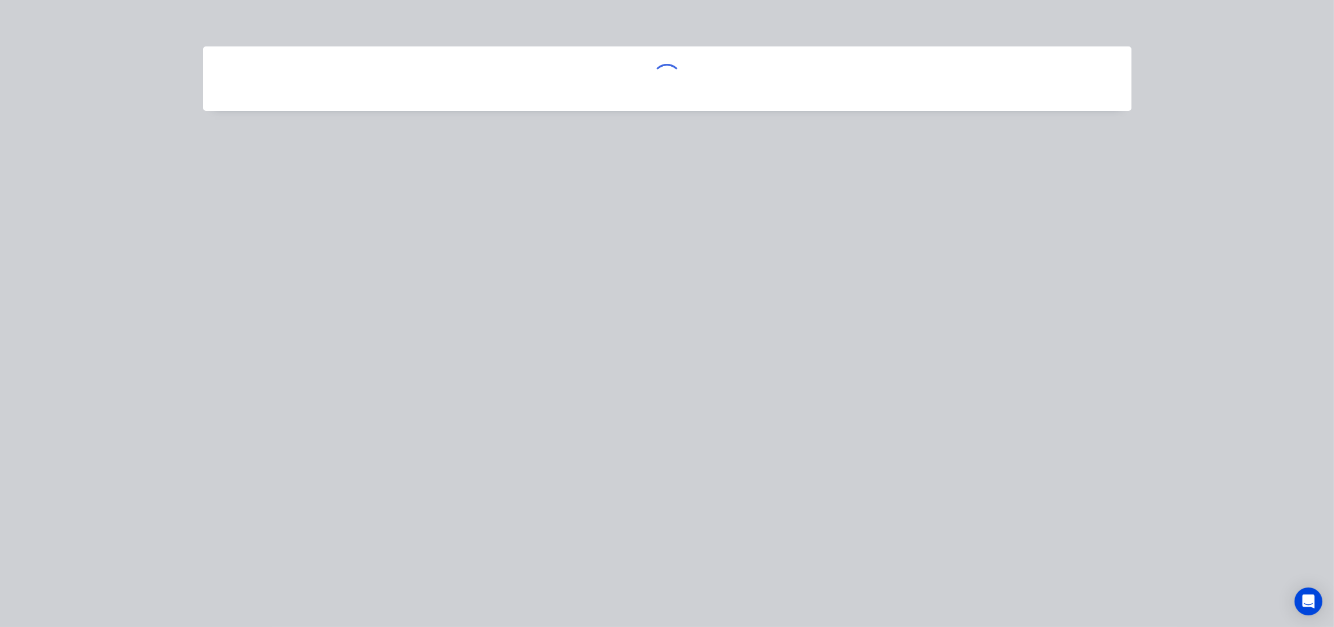
scroll to position [0, 0]
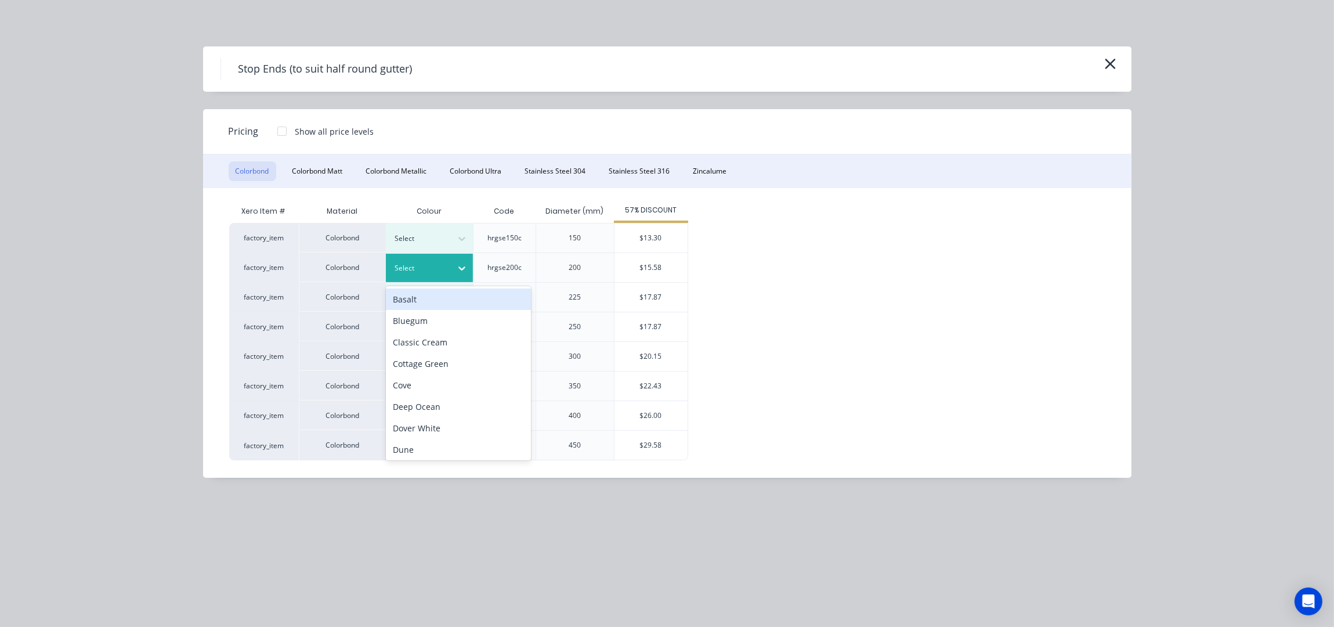
click at [435, 271] on div at bounding box center [421, 268] width 52 height 13
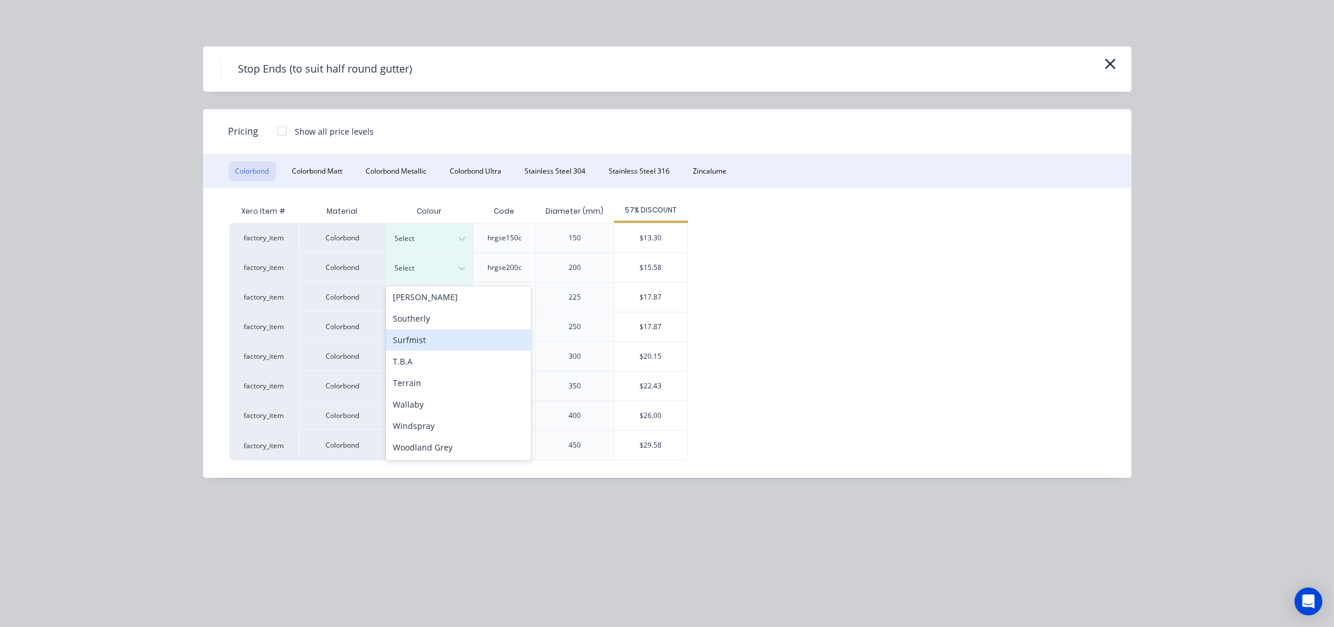
click at [425, 341] on div "Surfmist" at bounding box center [458, 339] width 145 height 21
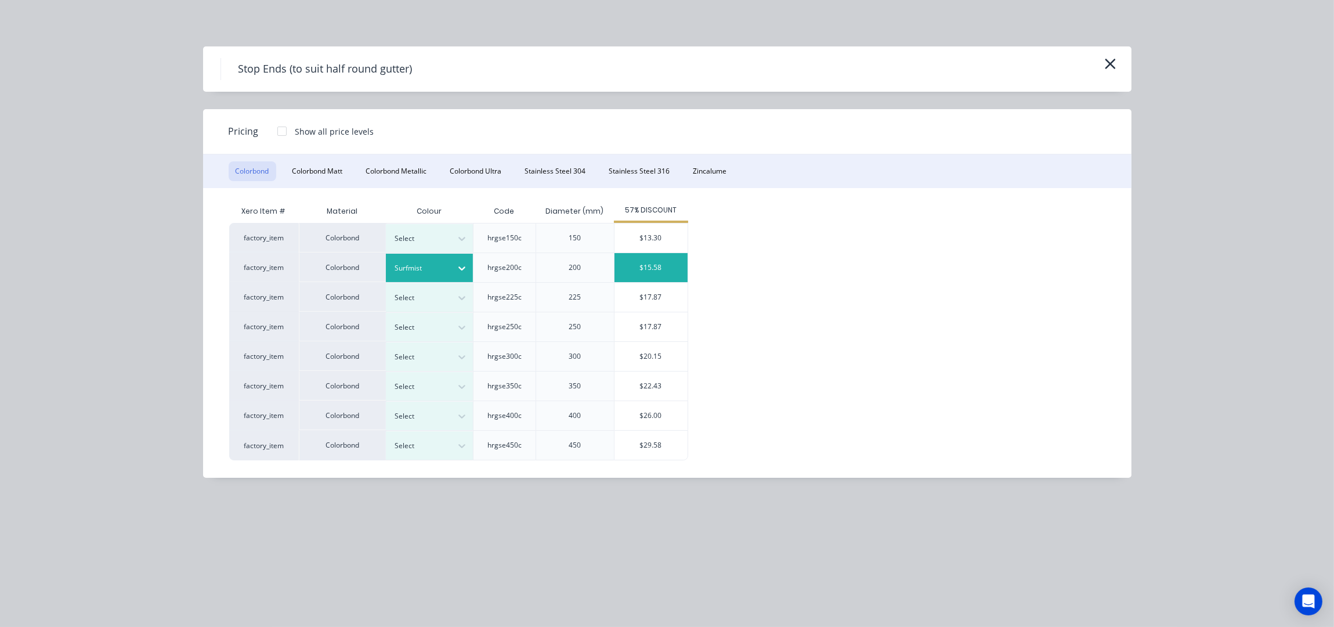
click at [654, 265] on div "$15.58" at bounding box center [651, 267] width 73 height 29
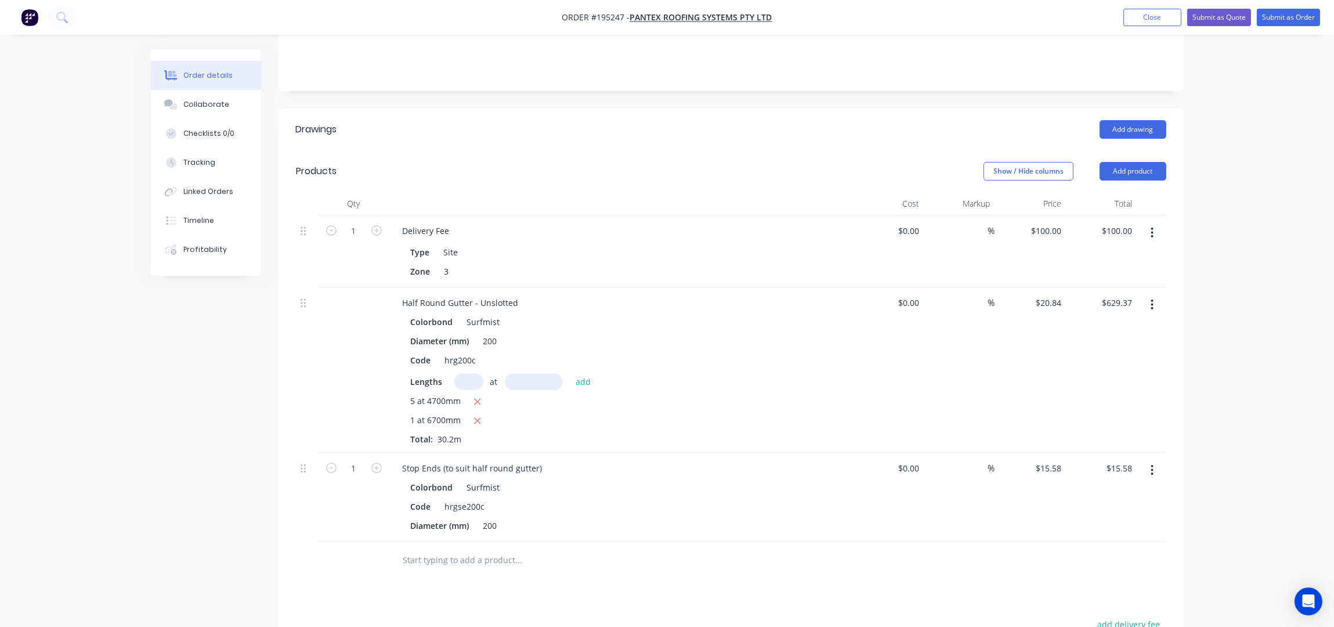
scroll to position [464, 0]
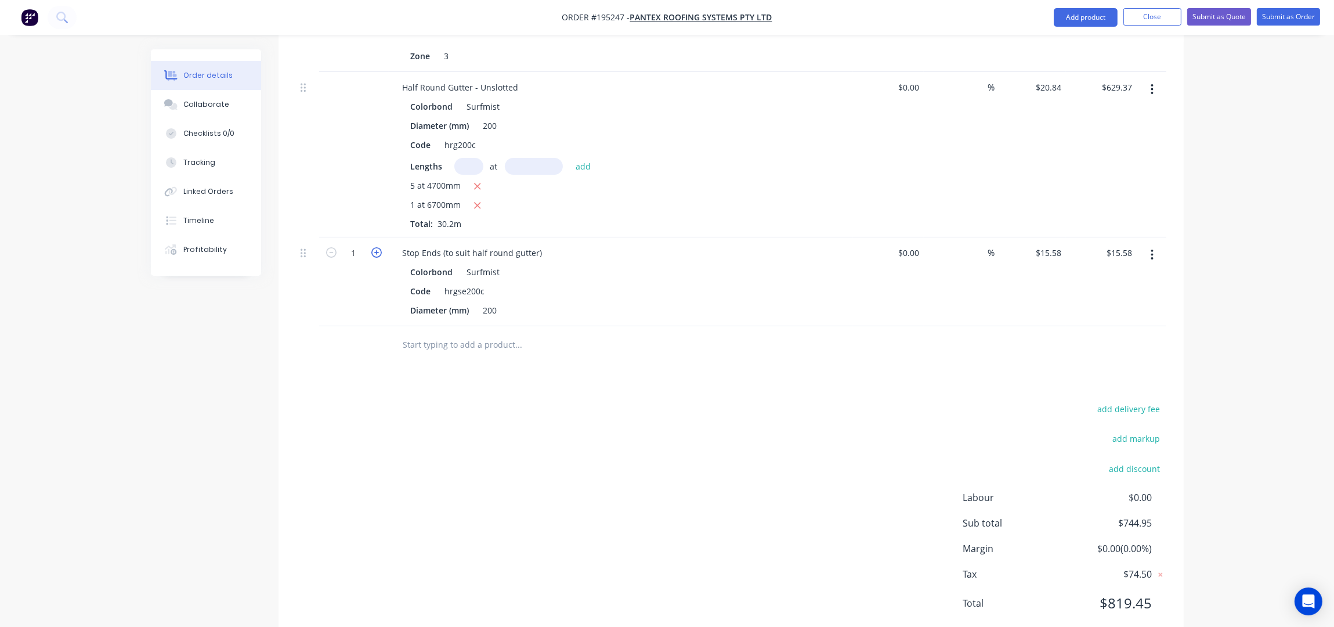
click at [376, 247] on icon "button" at bounding box center [376, 252] width 10 height 10
type input "2"
type input "$31.16"
click at [376, 247] on icon "button" at bounding box center [376, 252] width 10 height 10
type input "3"
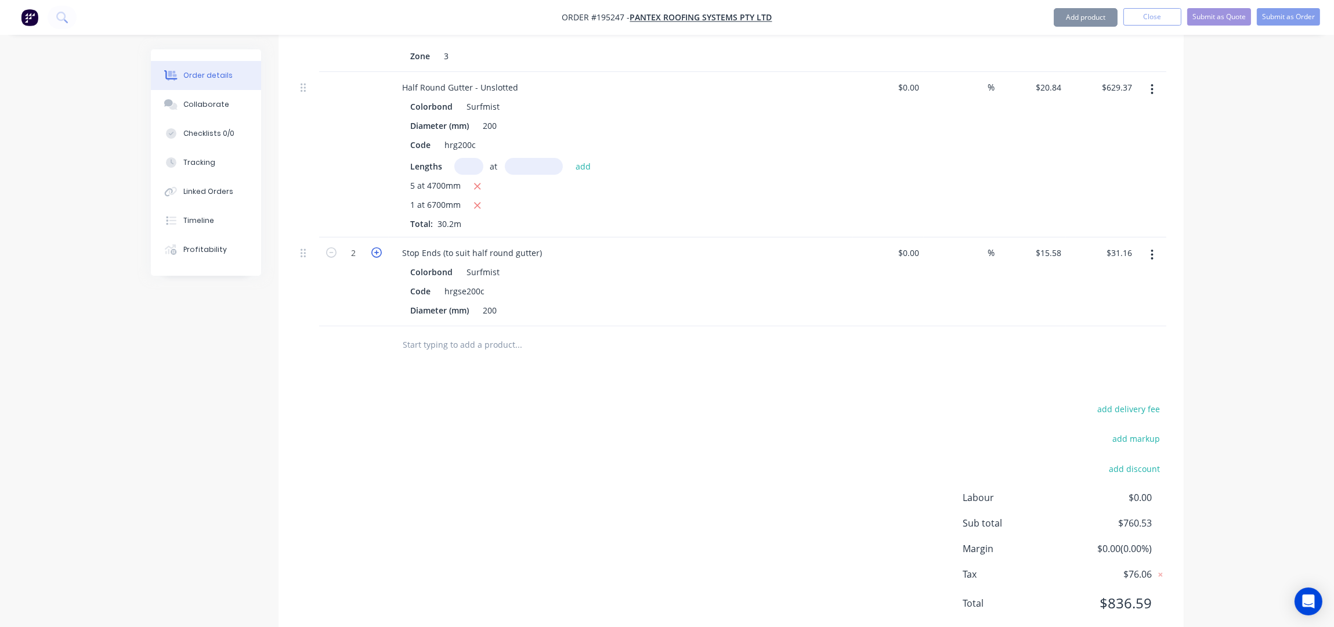
type input "$46.74"
click at [376, 247] on icon "button" at bounding box center [376, 252] width 10 height 10
type input "4"
type input "$62.32"
click at [376, 247] on icon "button" at bounding box center [376, 252] width 10 height 10
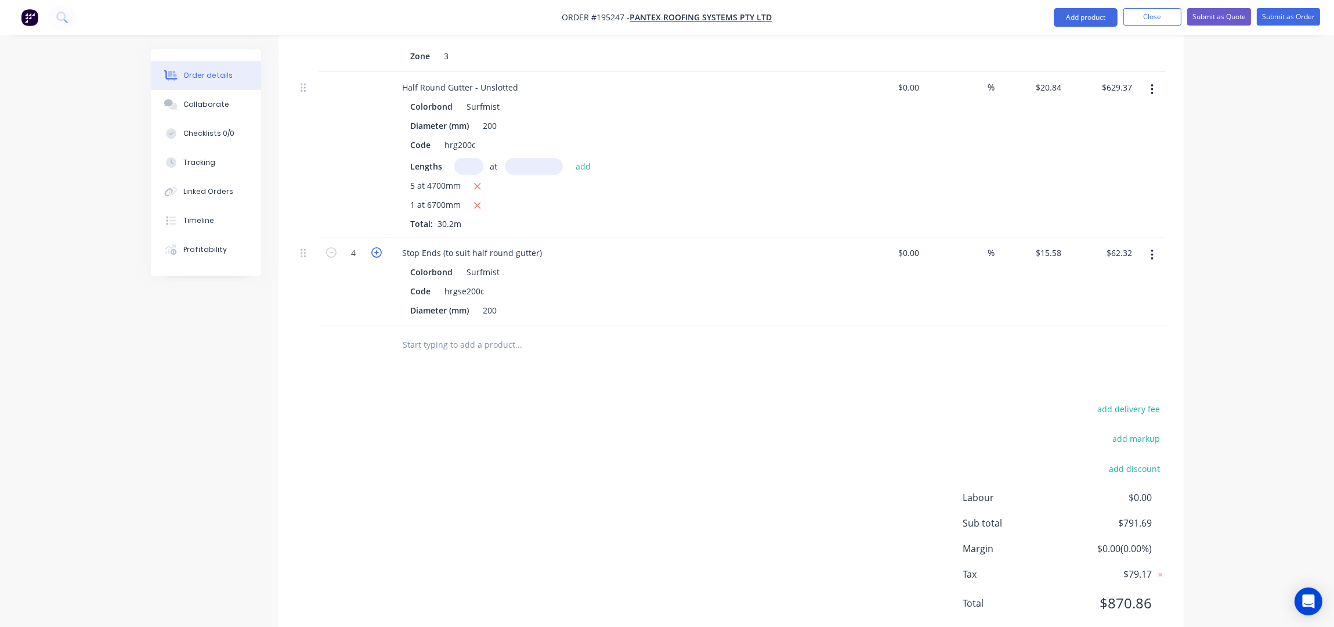
type input "5"
type input "$77.90"
click at [376, 247] on icon "button" at bounding box center [376, 252] width 10 height 10
type input "6"
type input "$93.48"
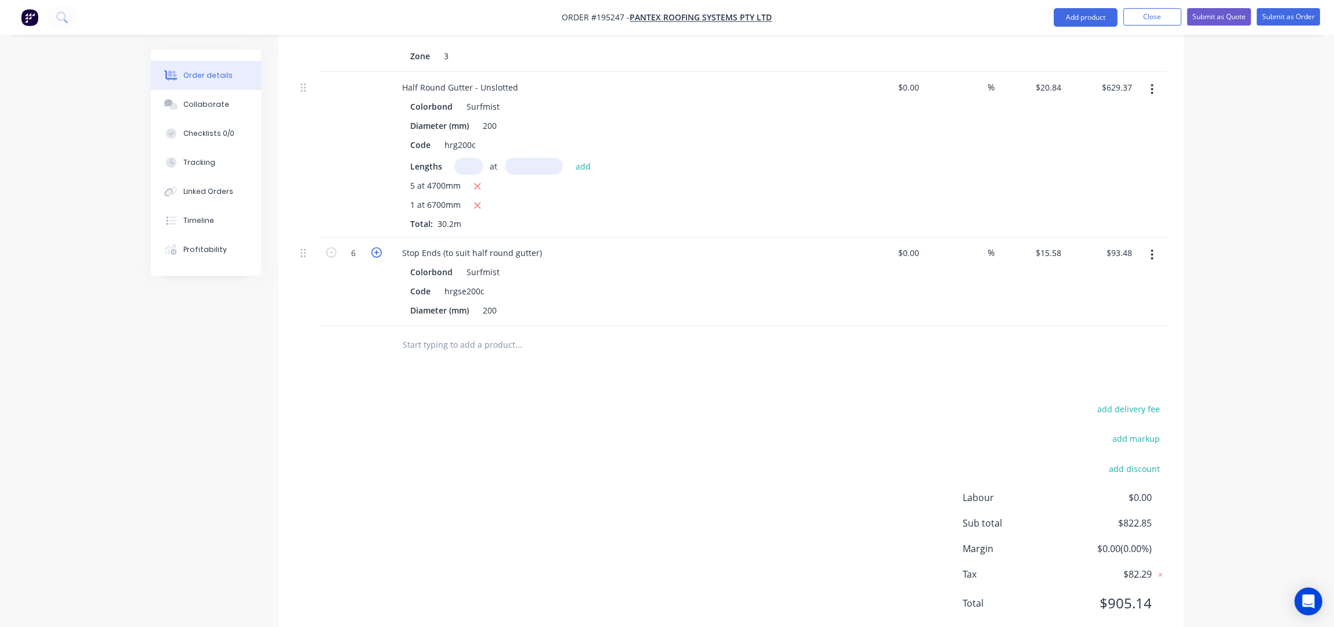
click at [376, 247] on icon "button" at bounding box center [376, 252] width 10 height 10
type input "7"
type input "$109.06"
click at [376, 247] on icon "button" at bounding box center [376, 252] width 10 height 10
type input "8"
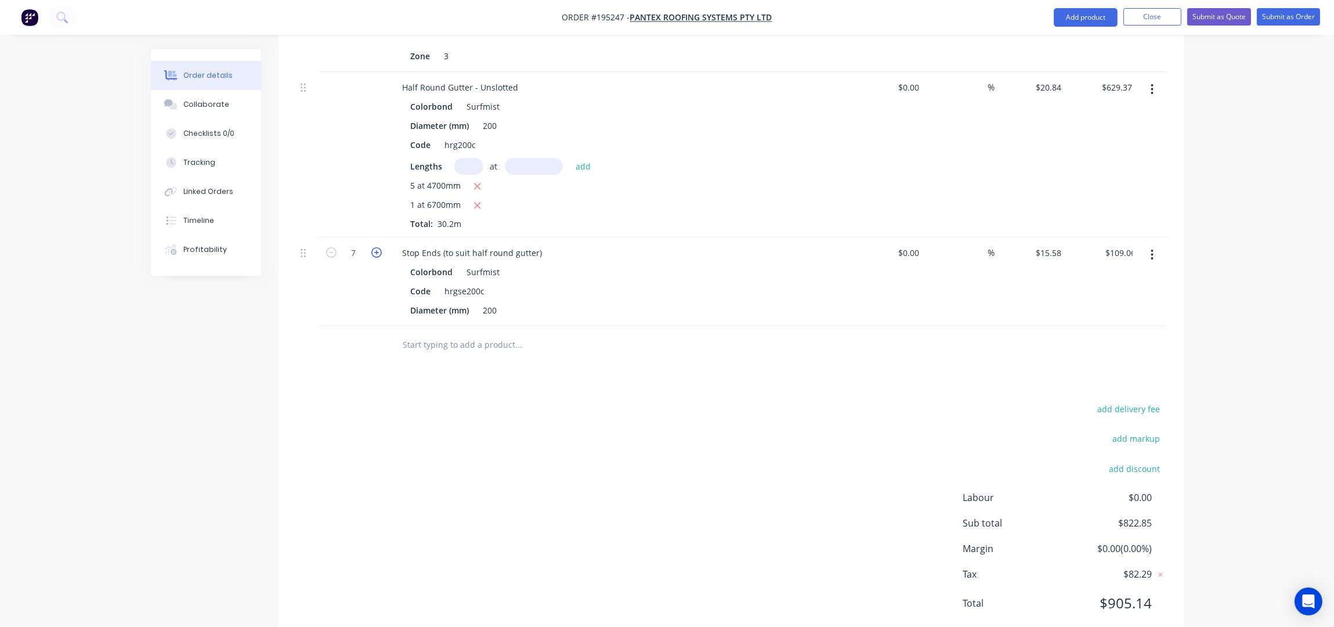
type input "$124.64"
click at [376, 247] on icon "button" at bounding box center [376, 252] width 10 height 10
type input "9"
type input "$140.22"
click at [376, 247] on icon "button" at bounding box center [376, 252] width 10 height 10
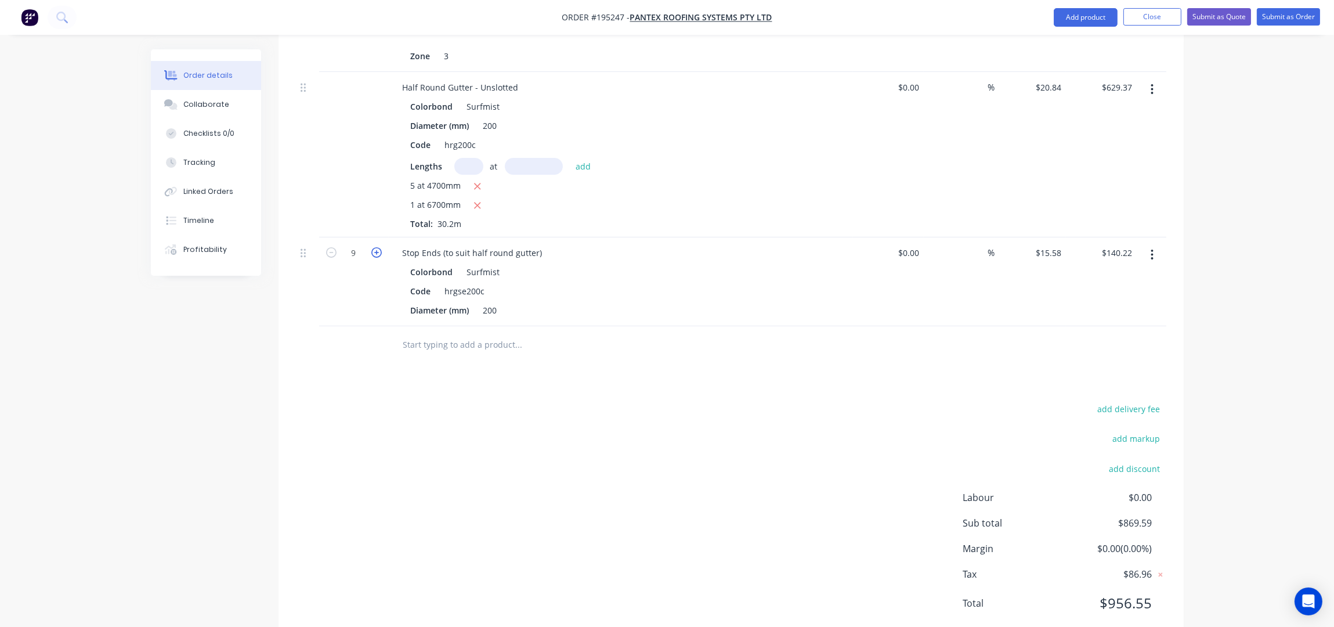
type input "10"
type input "$155.80"
click at [376, 247] on icon "button" at bounding box center [376, 252] width 10 height 10
type input "11"
type input "$171.38"
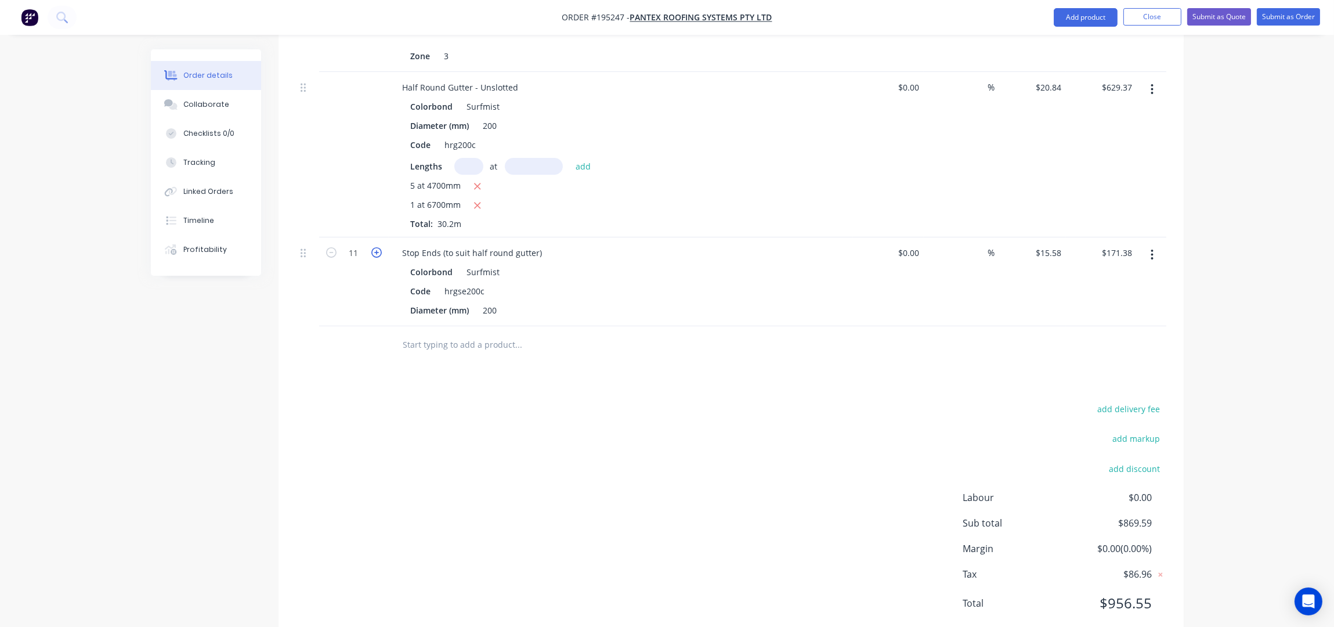
click at [376, 247] on icon "button" at bounding box center [376, 252] width 10 height 10
type input "12"
type input "$186.96"
click at [524, 401] on div "add delivery fee add markup add discount Labour $0.00 Sub total $916.33 Margin …" at bounding box center [731, 513] width 871 height 224
click at [418, 333] on input "text" at bounding box center [519, 344] width 232 height 23
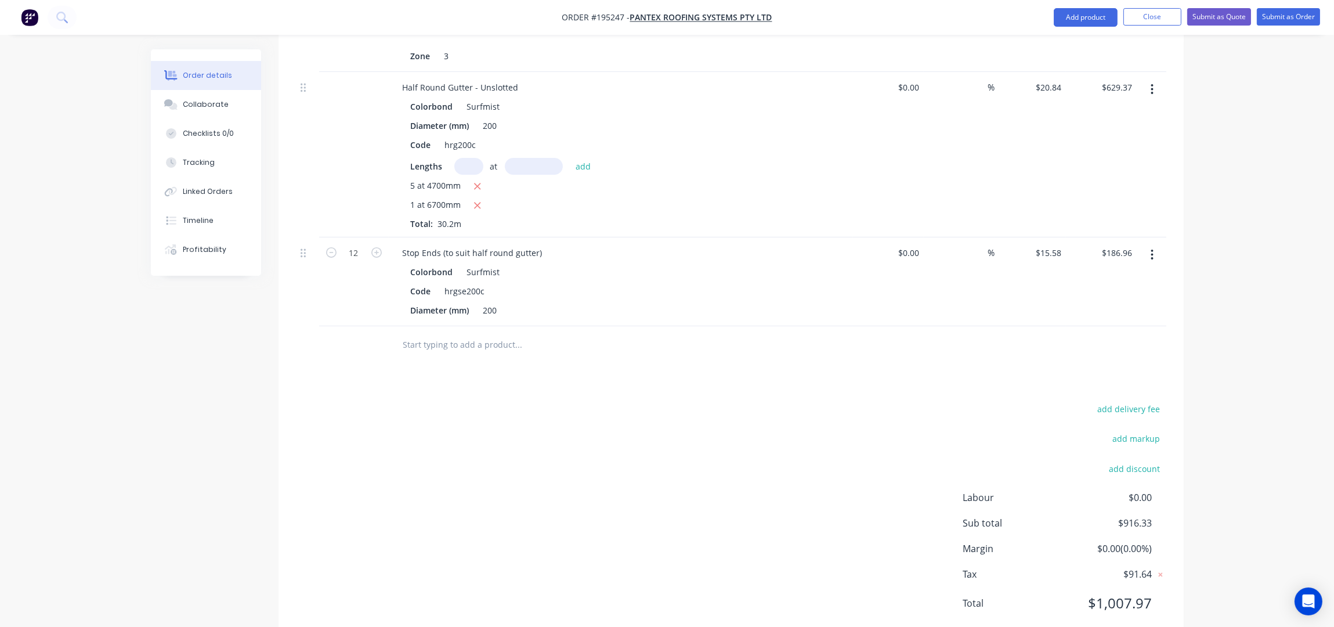
click at [475, 333] on input "text" at bounding box center [519, 344] width 232 height 23
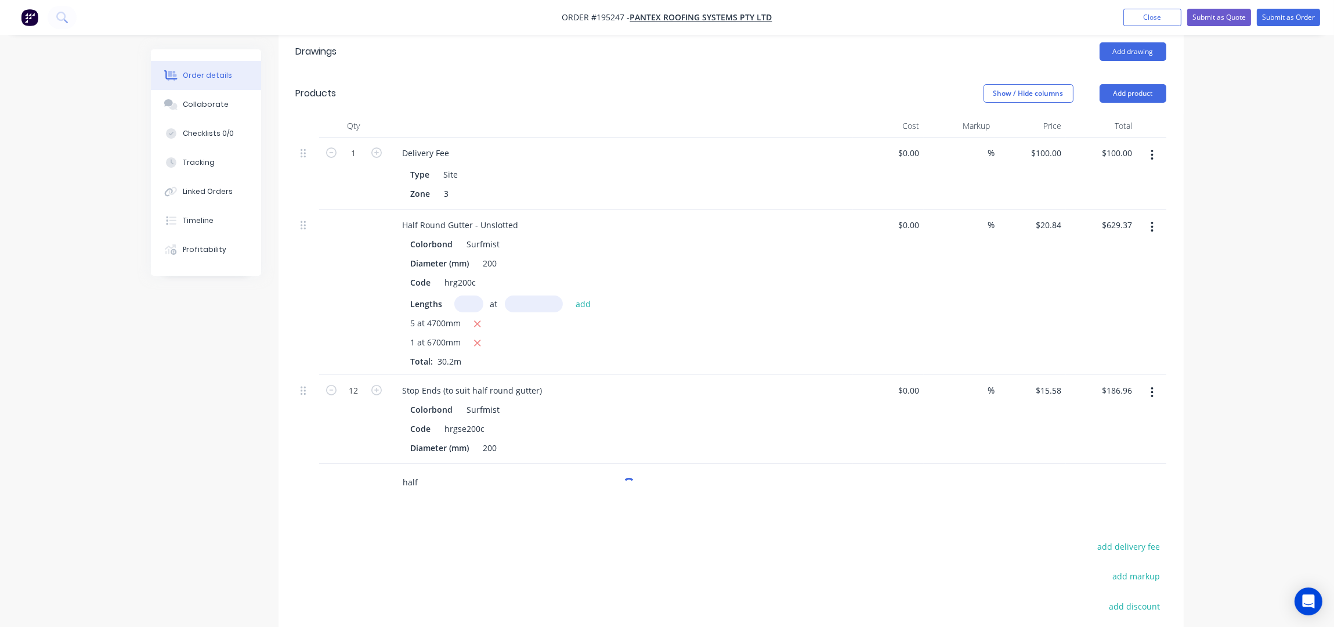
scroll to position [154, 0]
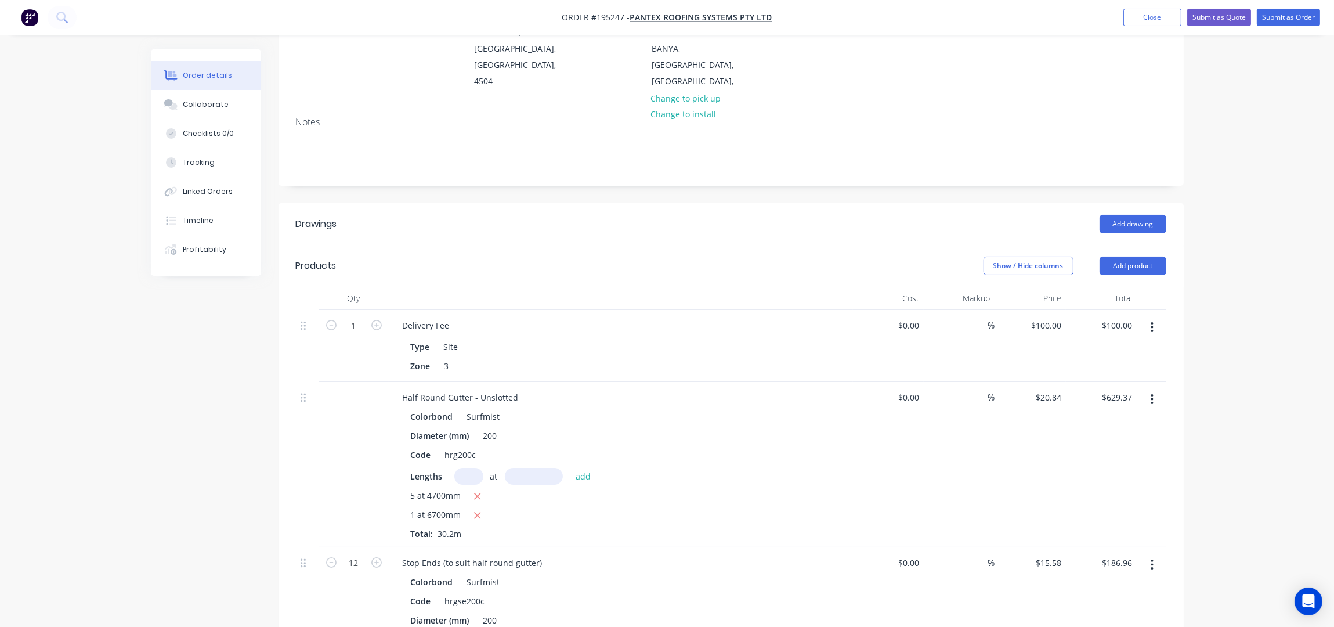
type input "half"
click at [1149, 245] on header "Products Show / Hide columns Add product" at bounding box center [731, 266] width 905 height 42
click at [1149, 257] on button "Add product" at bounding box center [1133, 266] width 67 height 19
click at [1143, 287] on div "Product catalogue" at bounding box center [1111, 295] width 89 height 17
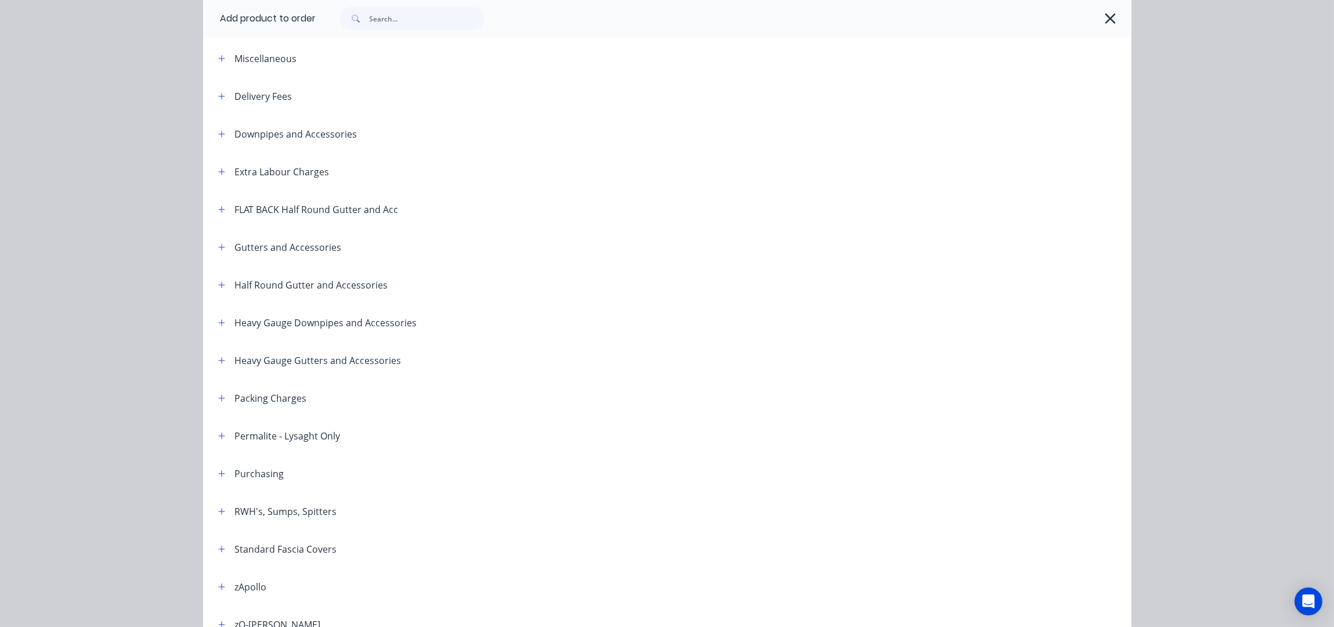
scroll to position [77, 0]
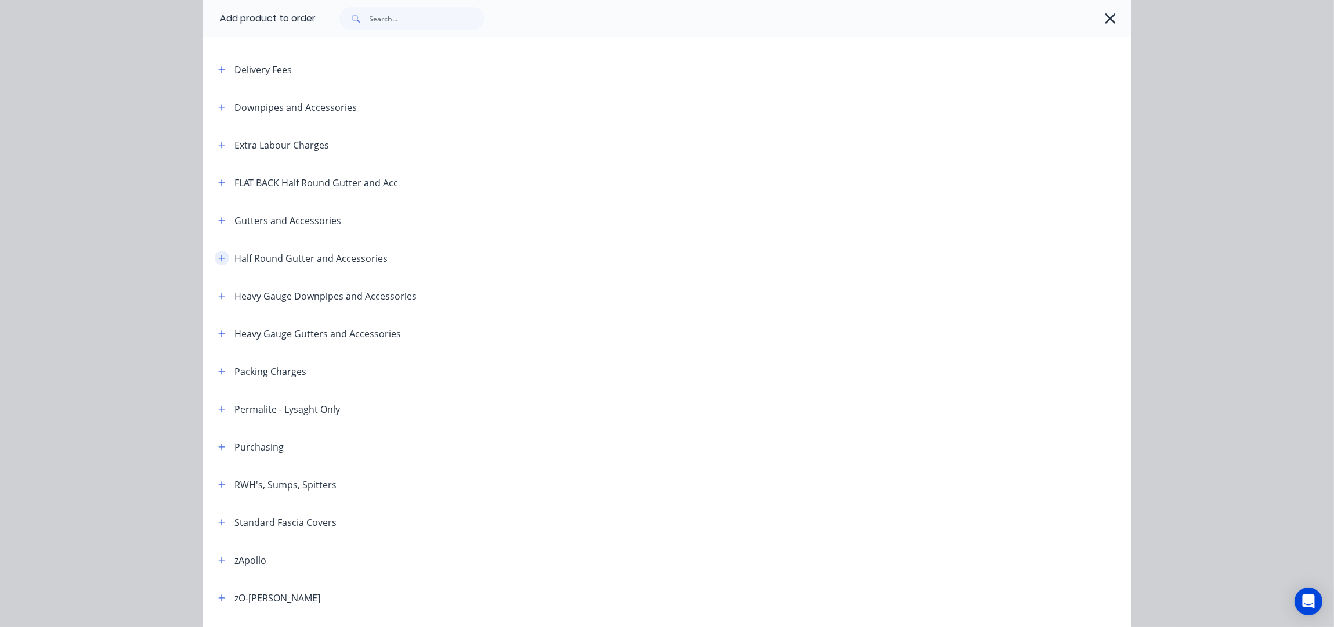
click at [218, 258] on icon "button" at bounding box center [221, 258] width 6 height 6
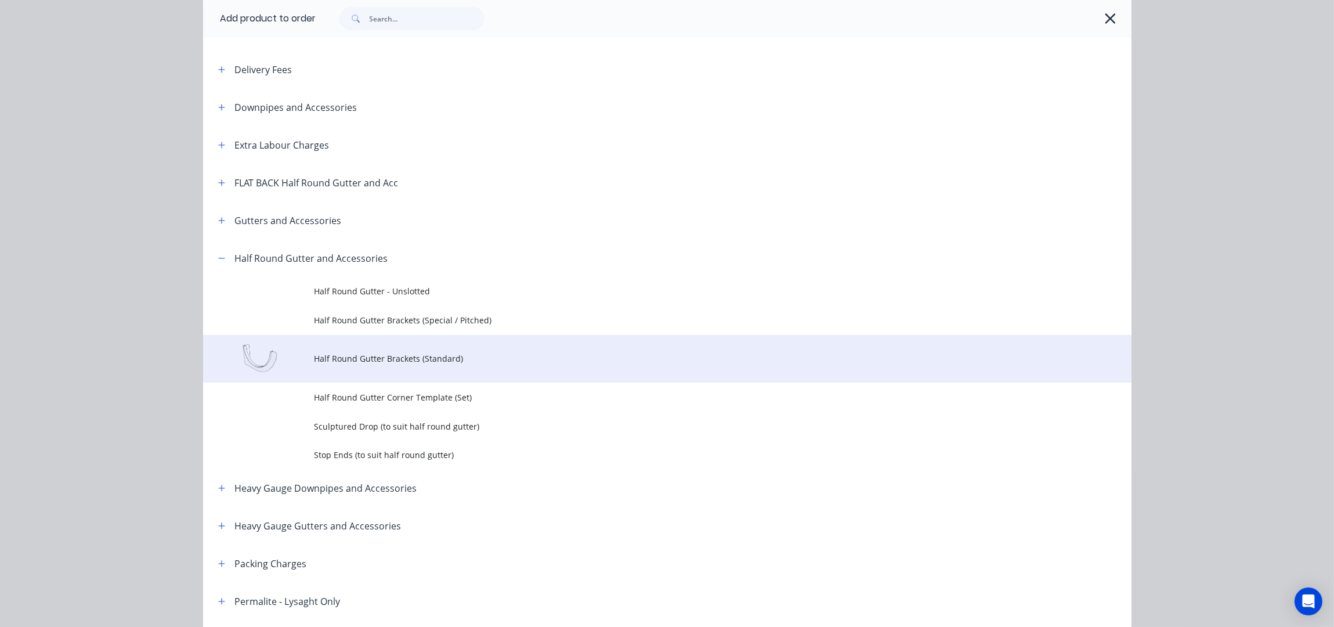
click at [434, 354] on span "Half Round Gutter Brackets (Standard)" at bounding box center [642, 358] width 654 height 12
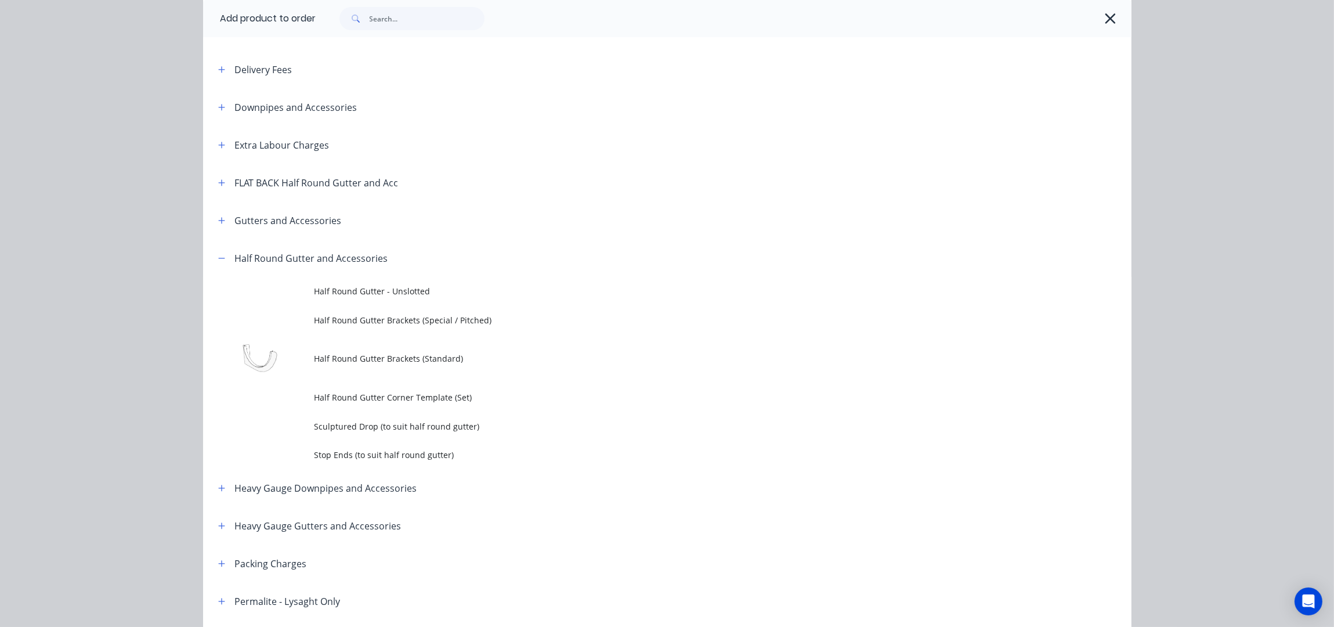
scroll to position [0, 0]
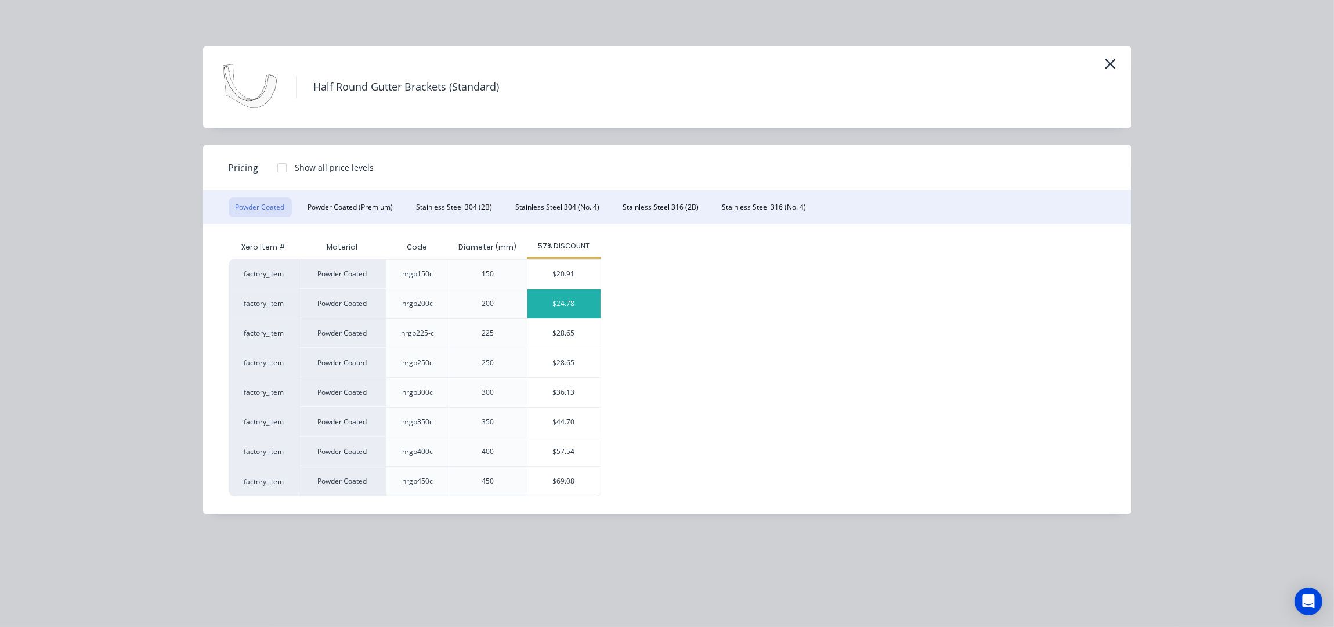
click at [589, 304] on div "$24.78" at bounding box center [564, 303] width 73 height 29
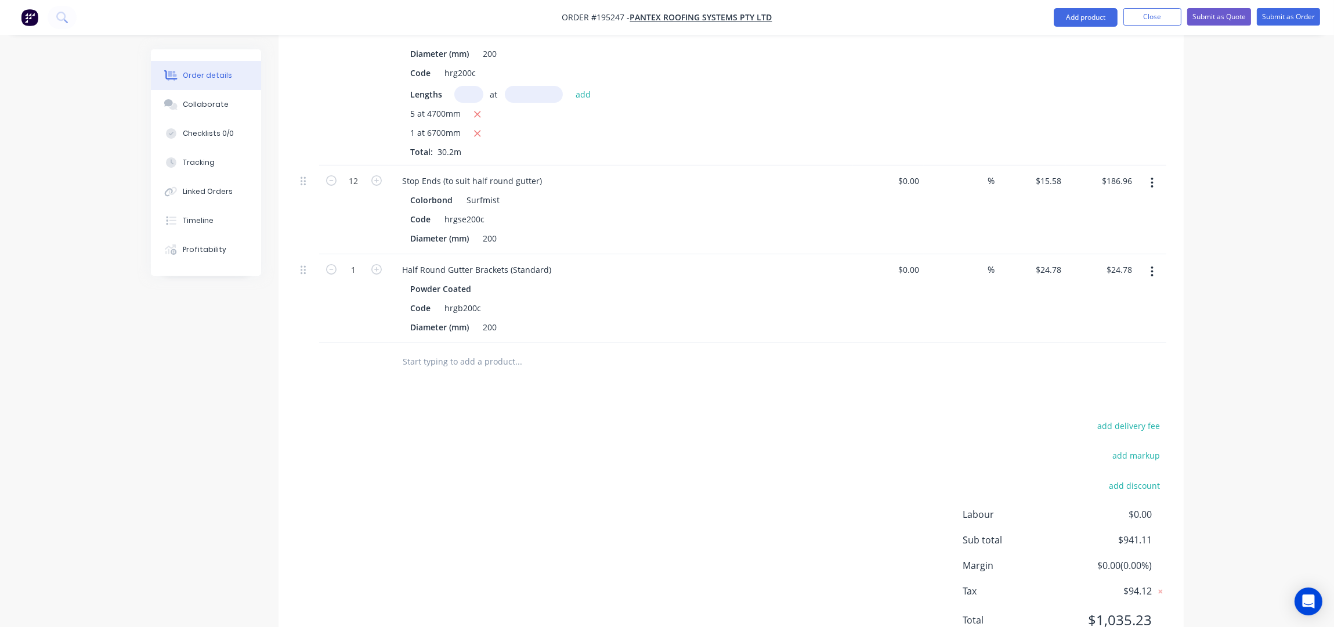
scroll to position [542, 0]
click at [362, 256] on input "1" at bounding box center [354, 264] width 30 height 17
type input "38"
type input "$941.64"
click at [646, 416] on div "add delivery fee add markup add discount Labour $0.00 Sub total $941.11 Margin …" at bounding box center [731, 525] width 871 height 224
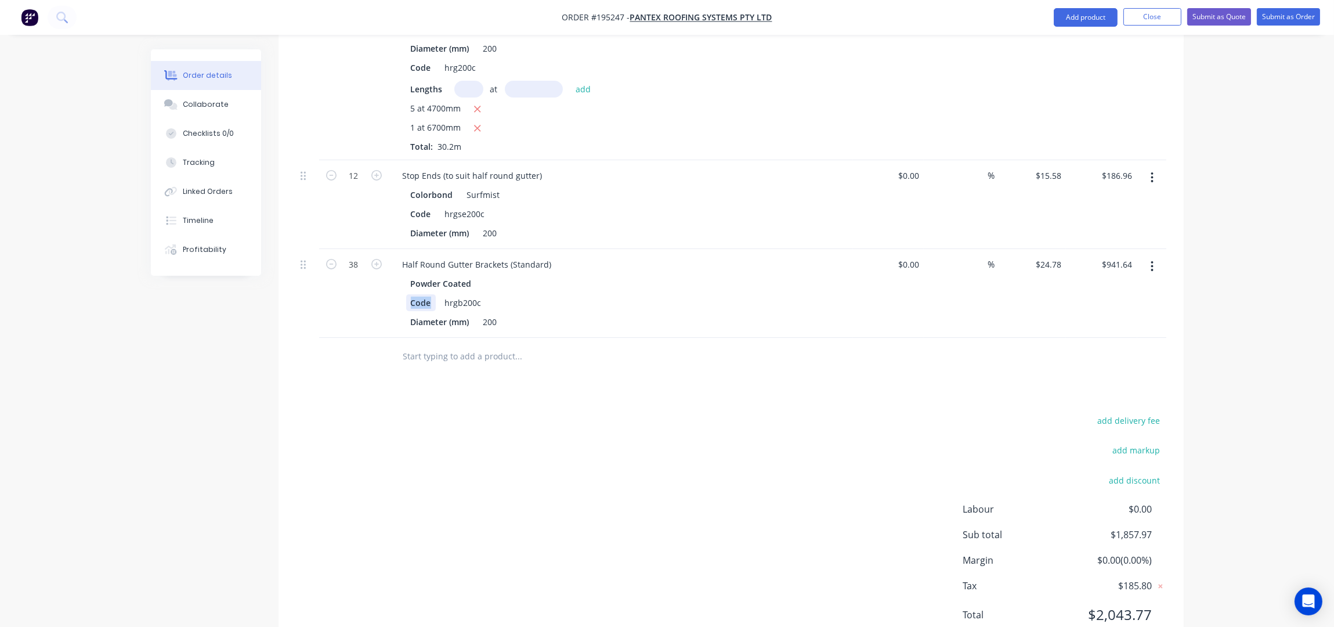
drag, startPoint x: 428, startPoint y: 284, endPoint x: 384, endPoint y: 283, distance: 44.1
click at [384, 283] on div "38 Half Round Gutter Brackets (Standard) Powder Coated Code hrgb200c Diameter (…" at bounding box center [731, 293] width 871 height 89
click at [515, 413] on div "add delivery fee add markup add discount Labour $0.00 Sub total $1,857.97 Margi…" at bounding box center [731, 525] width 871 height 224
drag, startPoint x: 521, startPoint y: 357, endPoint x: 520, endPoint y: 342, distance: 14.6
click at [521, 350] on div at bounding box center [598, 357] width 418 height 38
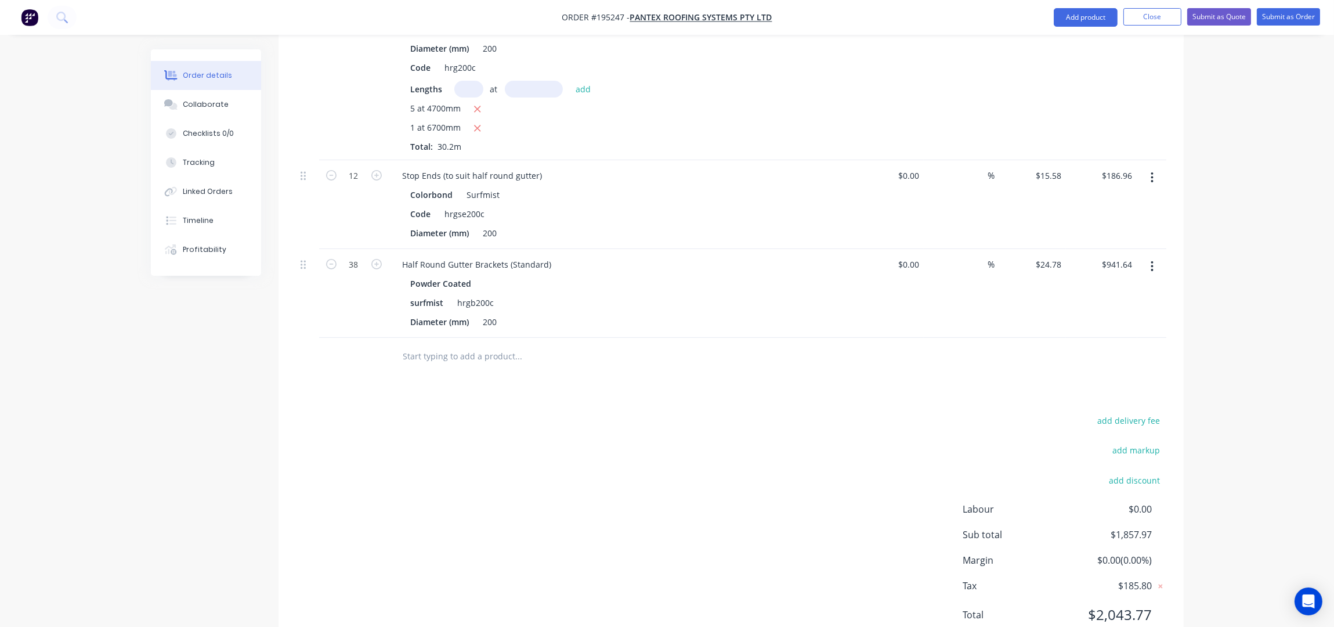
click at [520, 345] on input "text" at bounding box center [519, 356] width 232 height 23
click at [512, 345] on input "text" at bounding box center [519, 356] width 232 height 23
click at [438, 347] on input "text" at bounding box center [519, 356] width 232 height 23
click at [438, 346] on input "text" at bounding box center [519, 356] width 232 height 23
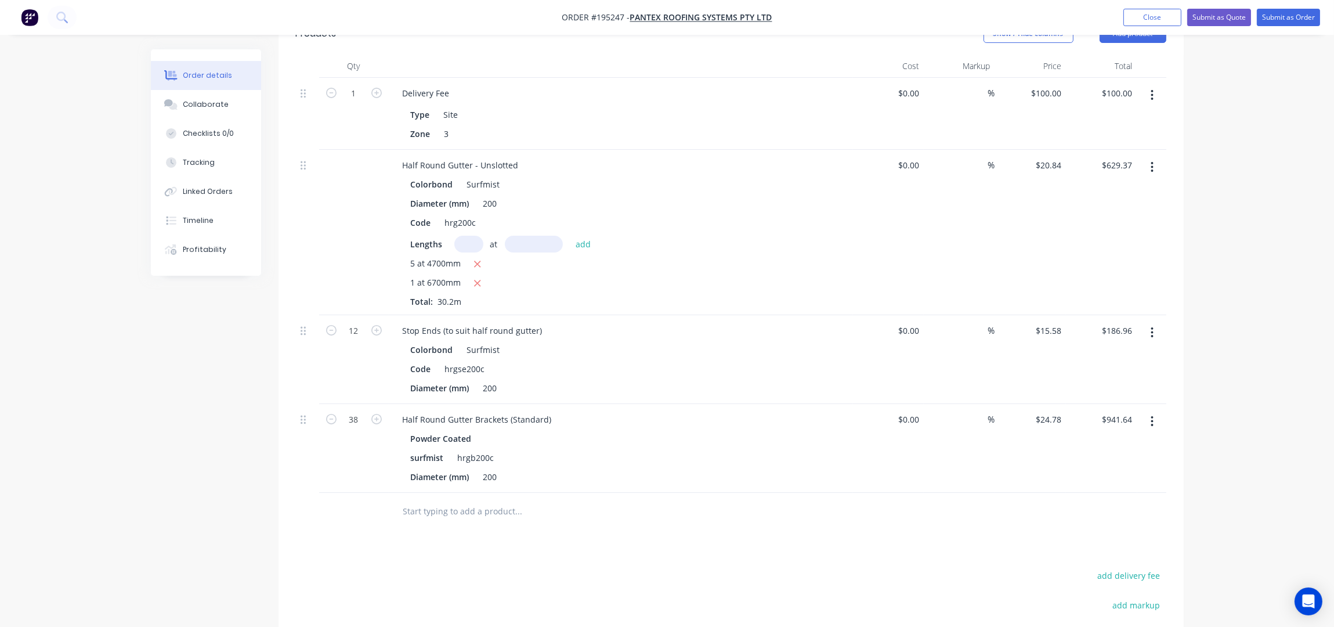
scroll to position [154, 0]
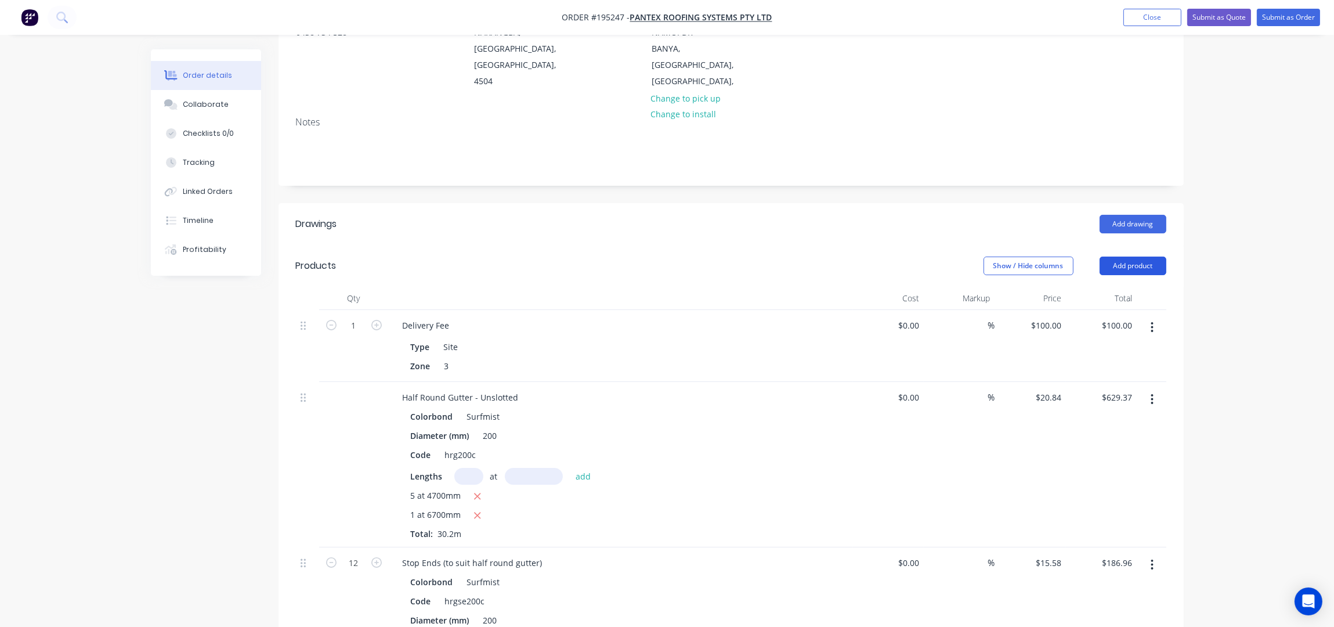
click at [1143, 257] on button "Add product" at bounding box center [1133, 266] width 67 height 19
click at [366, 226] on header "Drawings Add drawing" at bounding box center [731, 224] width 905 height 42
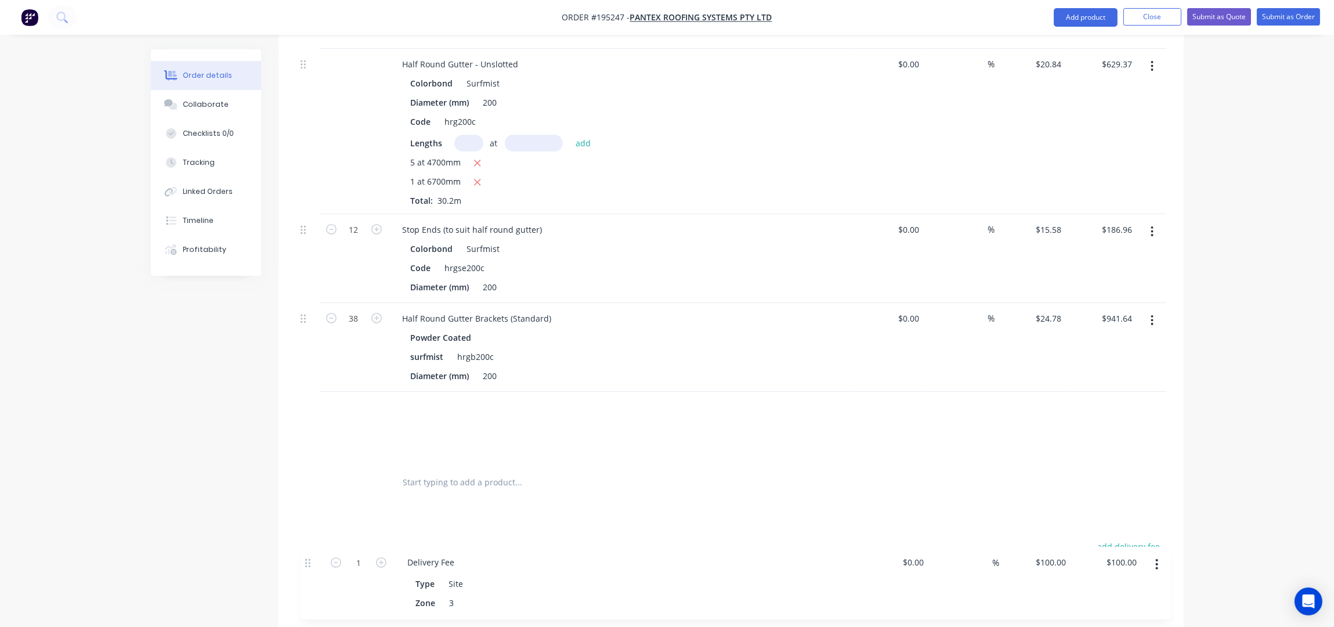
scroll to position [536, 0]
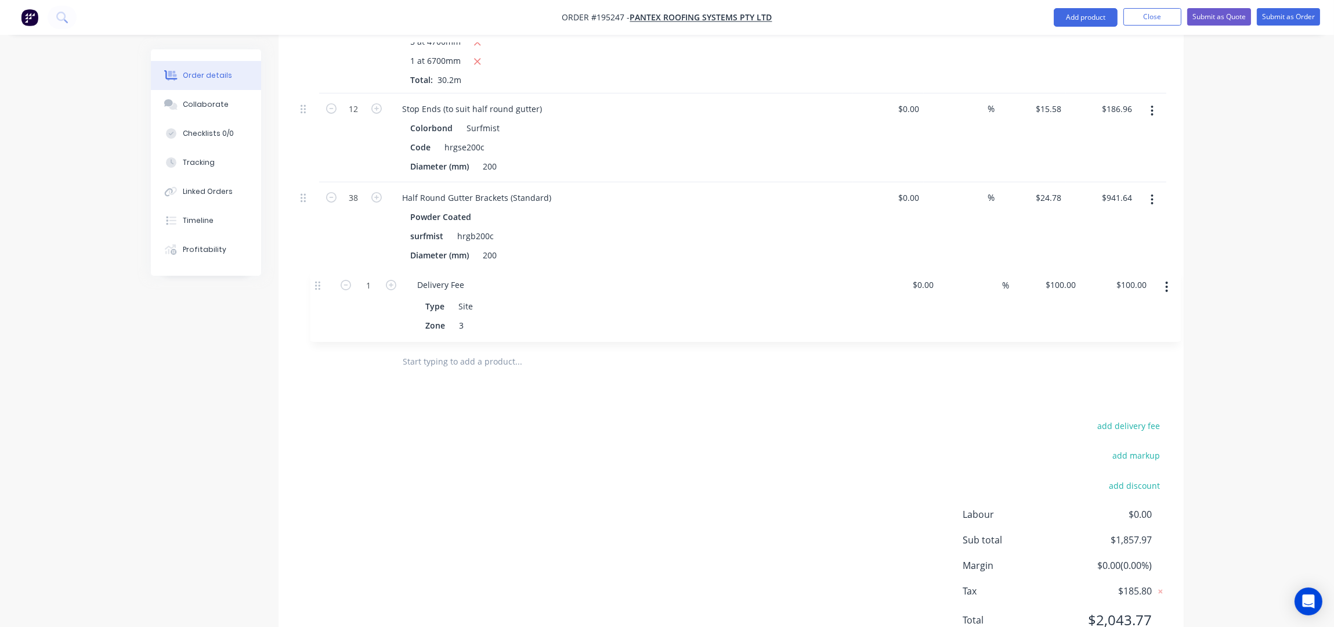
drag, startPoint x: 305, startPoint y: 304, endPoint x: 319, endPoint y: 283, distance: 25.4
click at [319, 283] on div "1 Delivery Fee Type Site Zone 3 $0.00 $0.00 % $100.00 $100.00 $100.00 $100.00 H…" at bounding box center [731, 135] width 871 height 415
click at [529, 448] on div "add delivery fee add markup add discount Labour $0.00 Sub total $1,857.97 Margi…" at bounding box center [731, 530] width 871 height 224
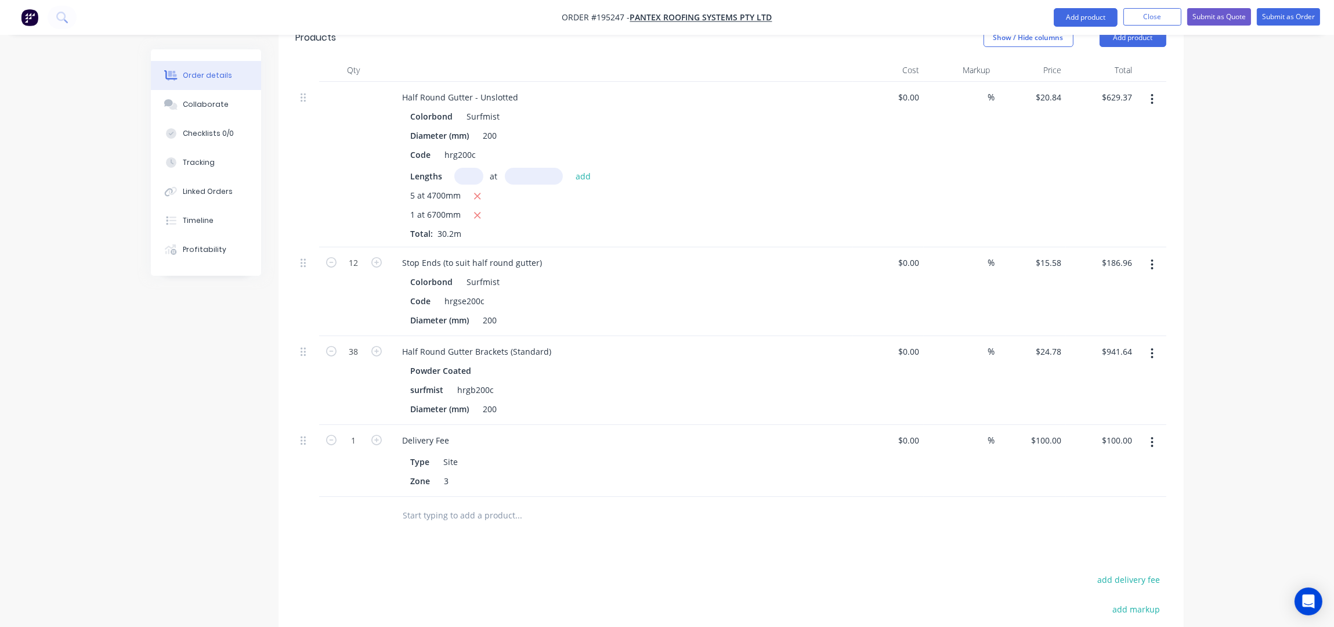
scroll to position [227, 0]
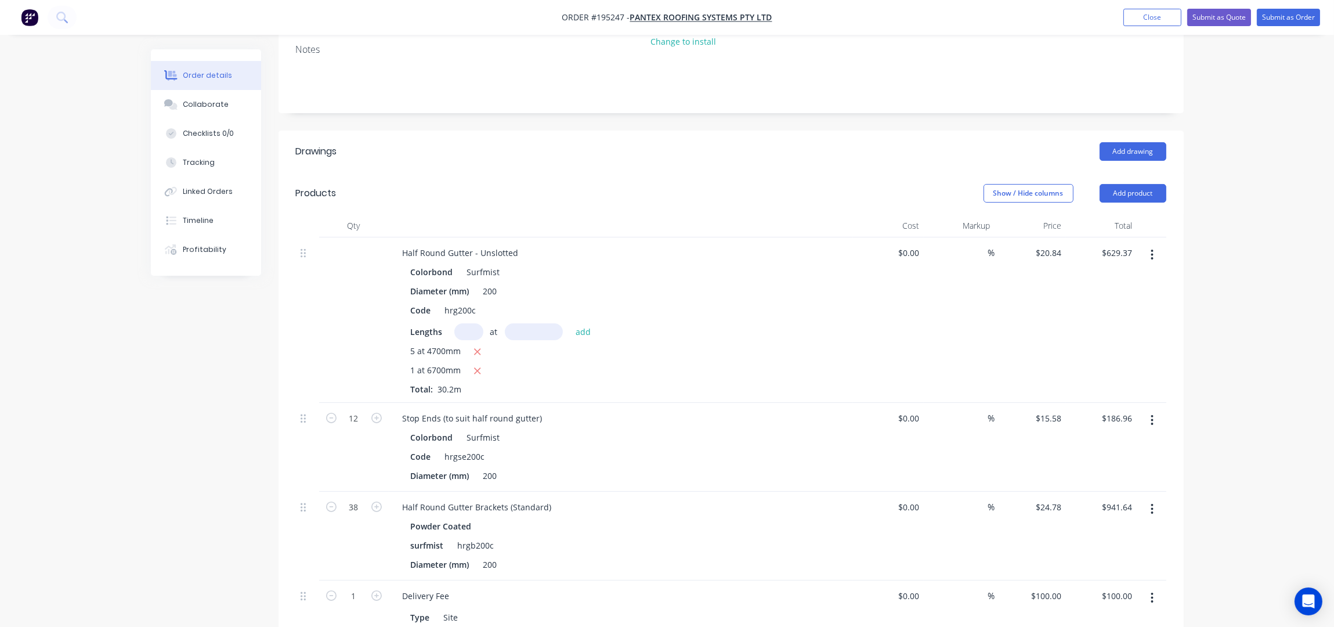
click at [472, 323] on input "text" at bounding box center [468, 331] width 29 height 17
click at [477, 349] on icon "button" at bounding box center [478, 352] width 6 height 6
type input "$139.63"
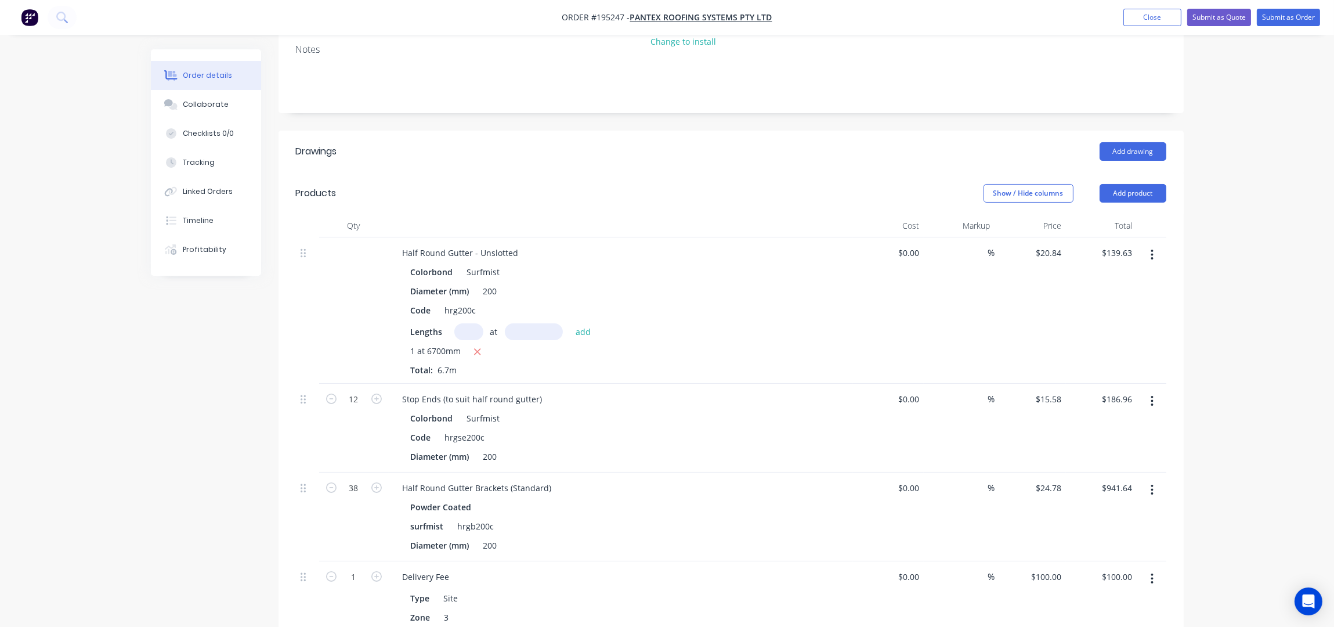
click at [455, 323] on input "text" at bounding box center [468, 331] width 29 height 17
type input "10"
type input "4700"
click at [570, 323] on button "add" at bounding box center [583, 331] width 27 height 16
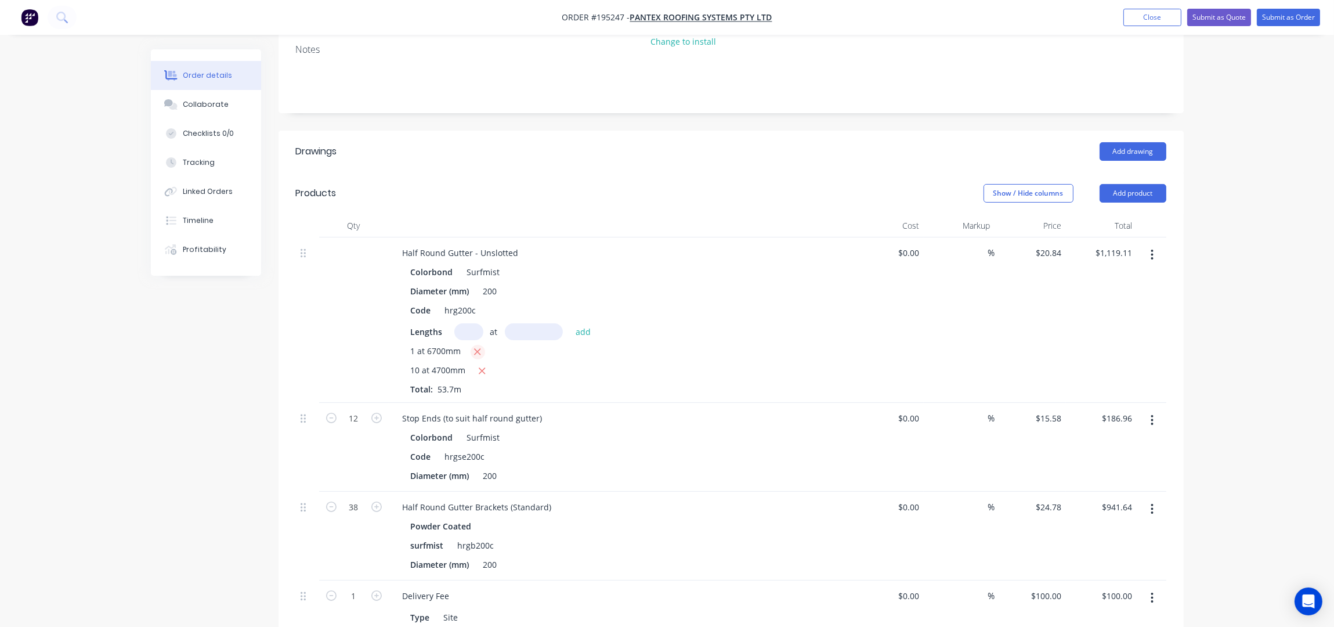
click at [475, 346] on icon "button" at bounding box center [478, 351] width 8 height 10
type input "$979.48"
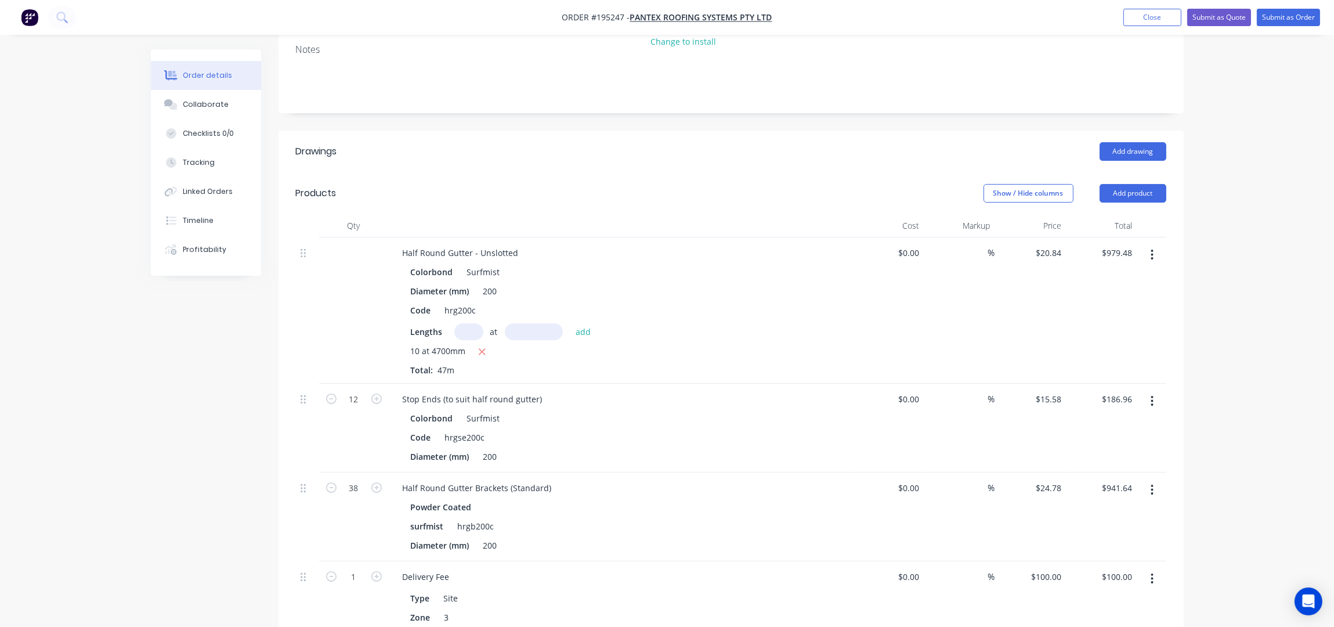
click at [465, 323] on input "text" at bounding box center [468, 331] width 29 height 17
type input "4"
type input "6700"
click at [570, 323] on button "add" at bounding box center [583, 331] width 27 height 16
type input "$1,537.99"
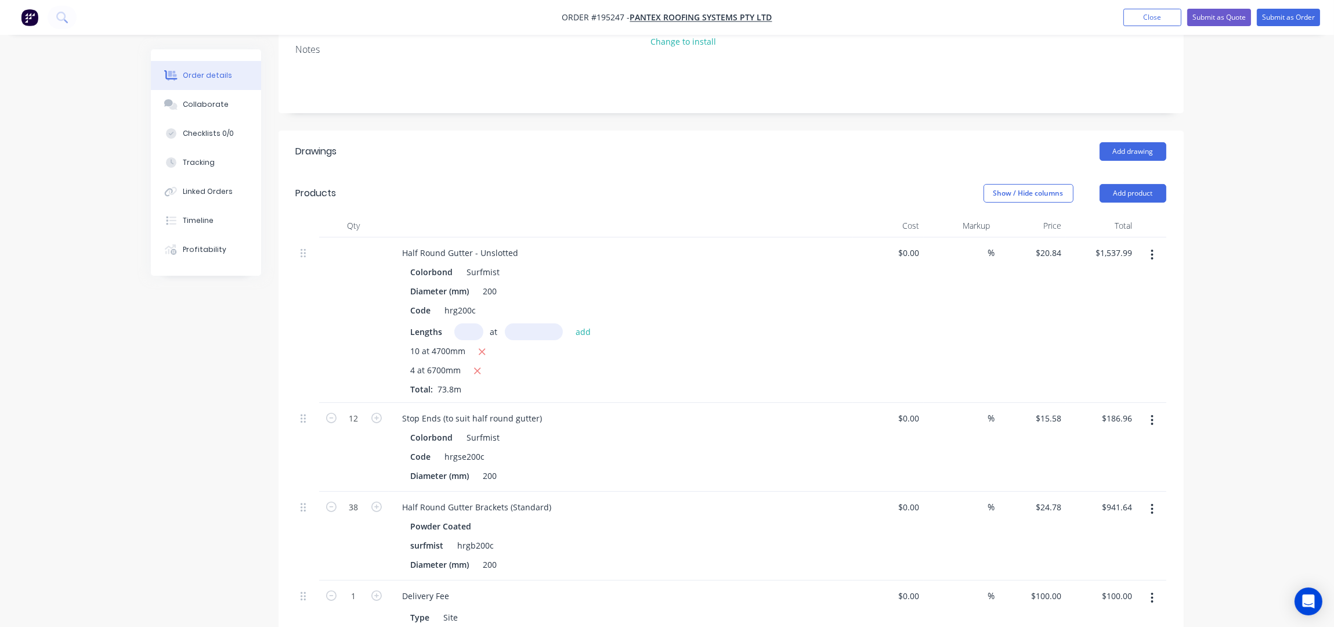
click at [632, 150] on header "Drawings Add drawing" at bounding box center [731, 152] width 905 height 42
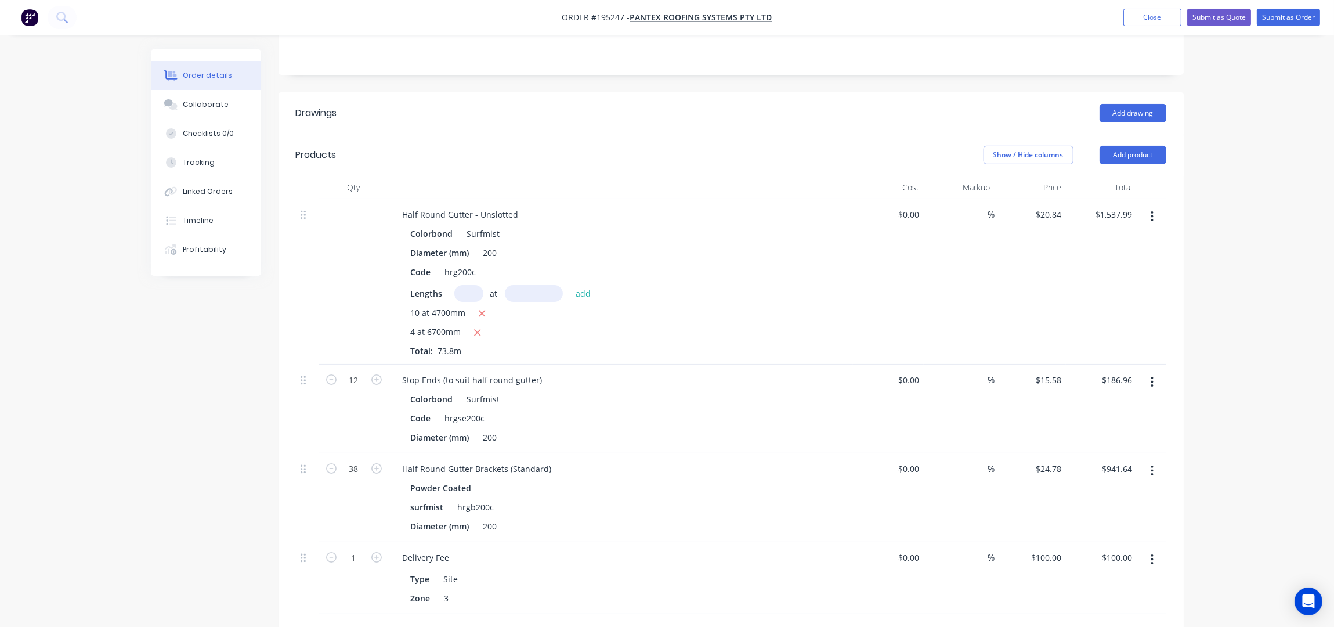
scroll to position [459, 0]
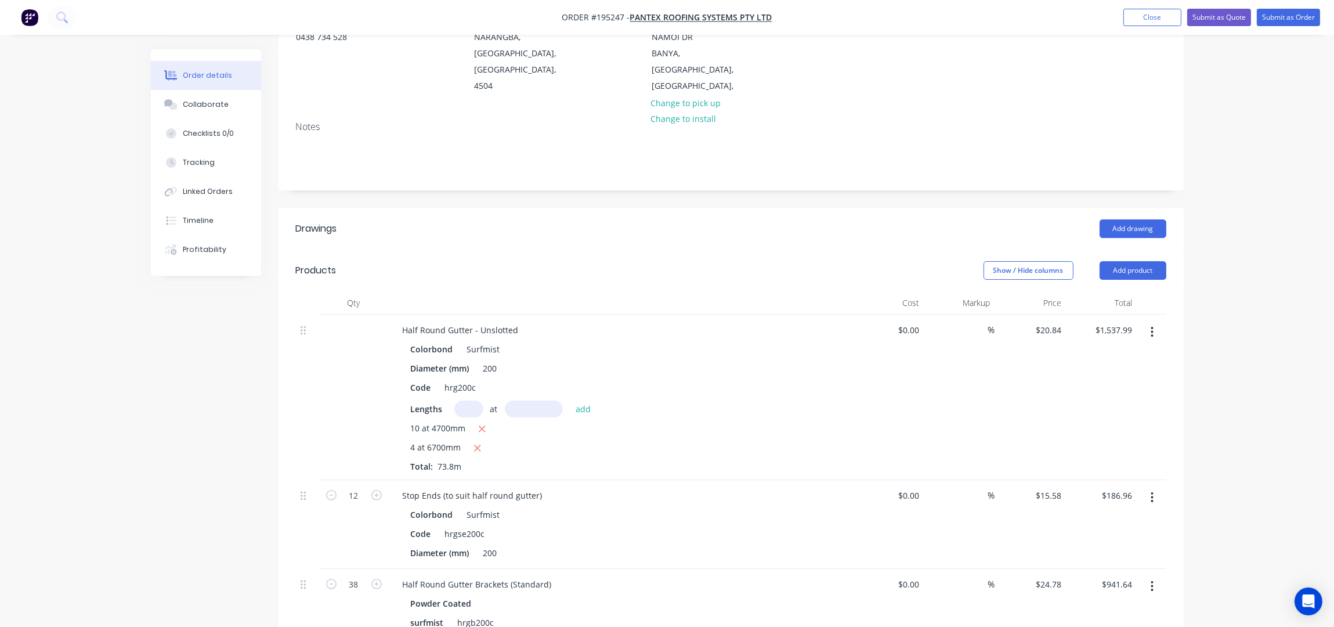
click at [601, 179] on div "Created by Taylor Created 10/10/25 Required 14/10/25 Assigned to Add team membe…" at bounding box center [731, 473] width 905 height 1146
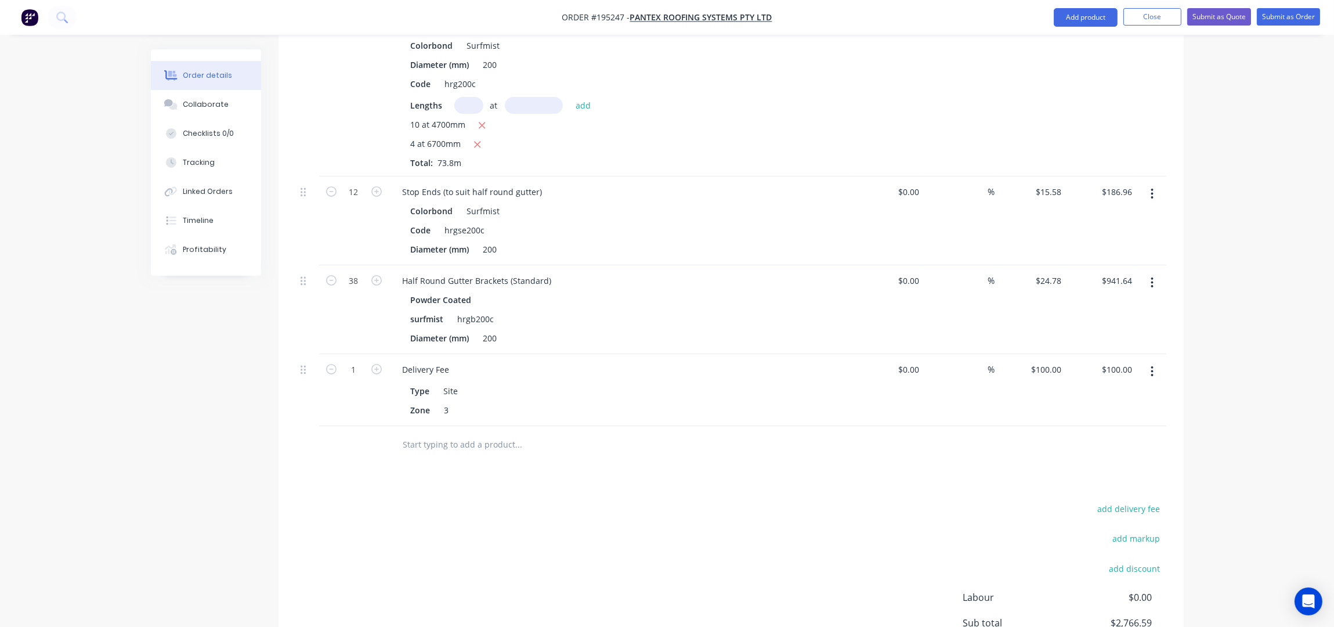
scroll to position [382, 0]
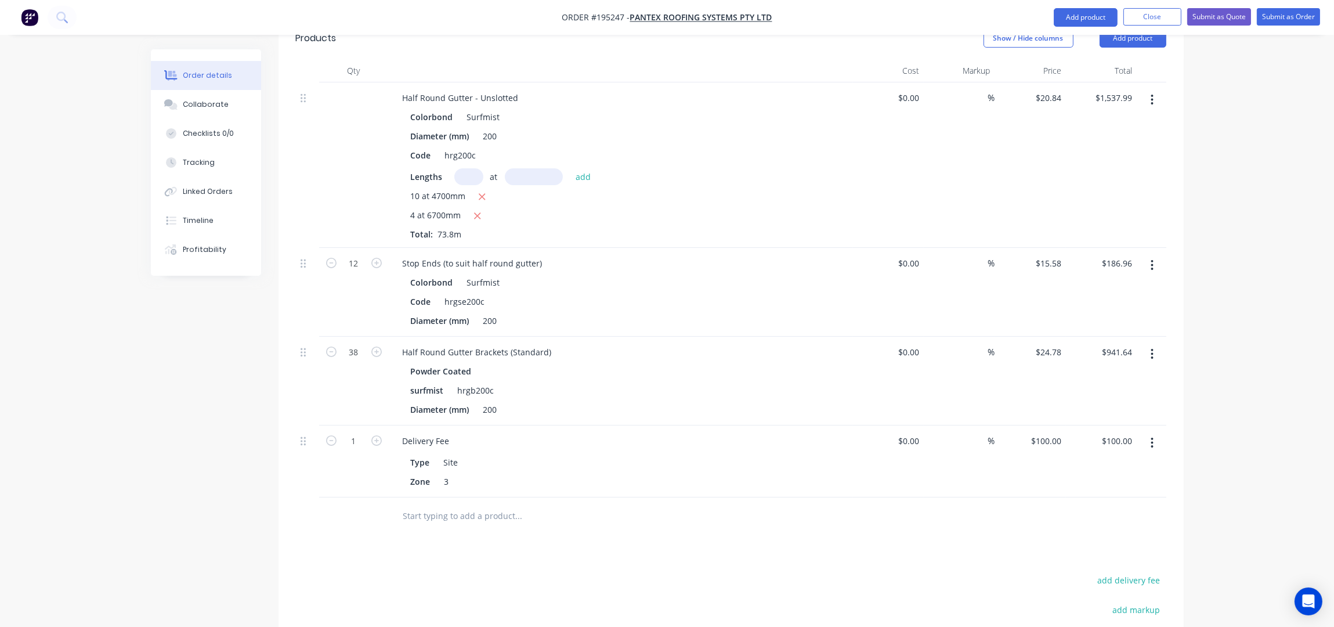
click at [661, 542] on div "Drawings Add drawing Products Show / Hide columns Add product Qty Cost Markup P…" at bounding box center [731, 395] width 905 height 838
click at [377, 258] on icon "button" at bounding box center [376, 263] width 10 height 10
type input "13"
type input "$202.54"
click at [377, 258] on icon "button" at bounding box center [376, 263] width 10 height 10
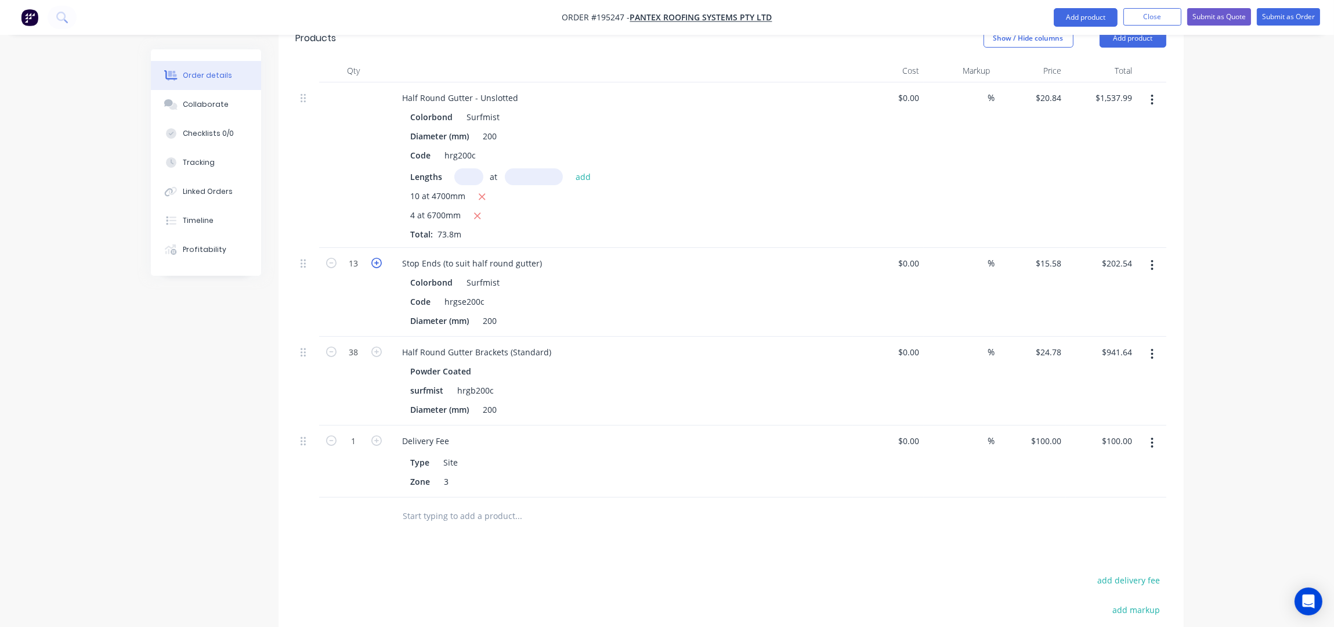
type input "14"
type input "$218.12"
click at [377, 258] on icon "button" at bounding box center [376, 263] width 10 height 10
type input "15"
type input "$233.70"
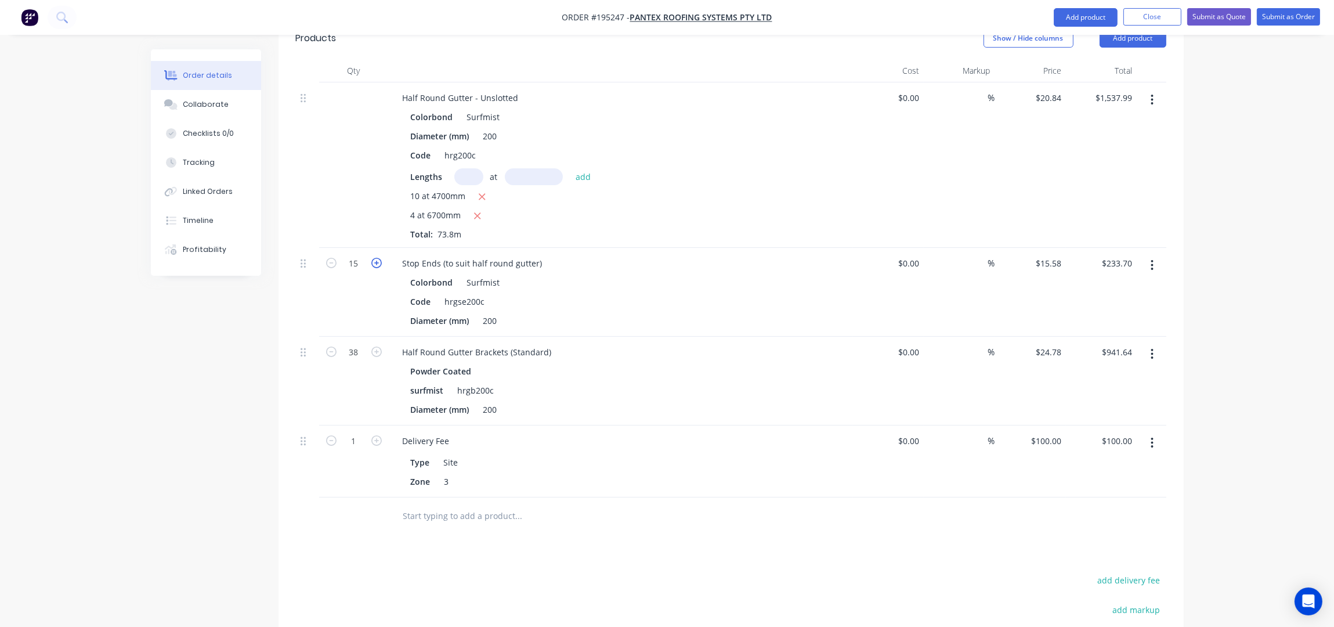
click at [377, 258] on icon "button" at bounding box center [376, 263] width 10 height 10
type input "16"
type input "$249.28"
click at [377, 258] on icon "button" at bounding box center [376, 263] width 10 height 10
type input "17"
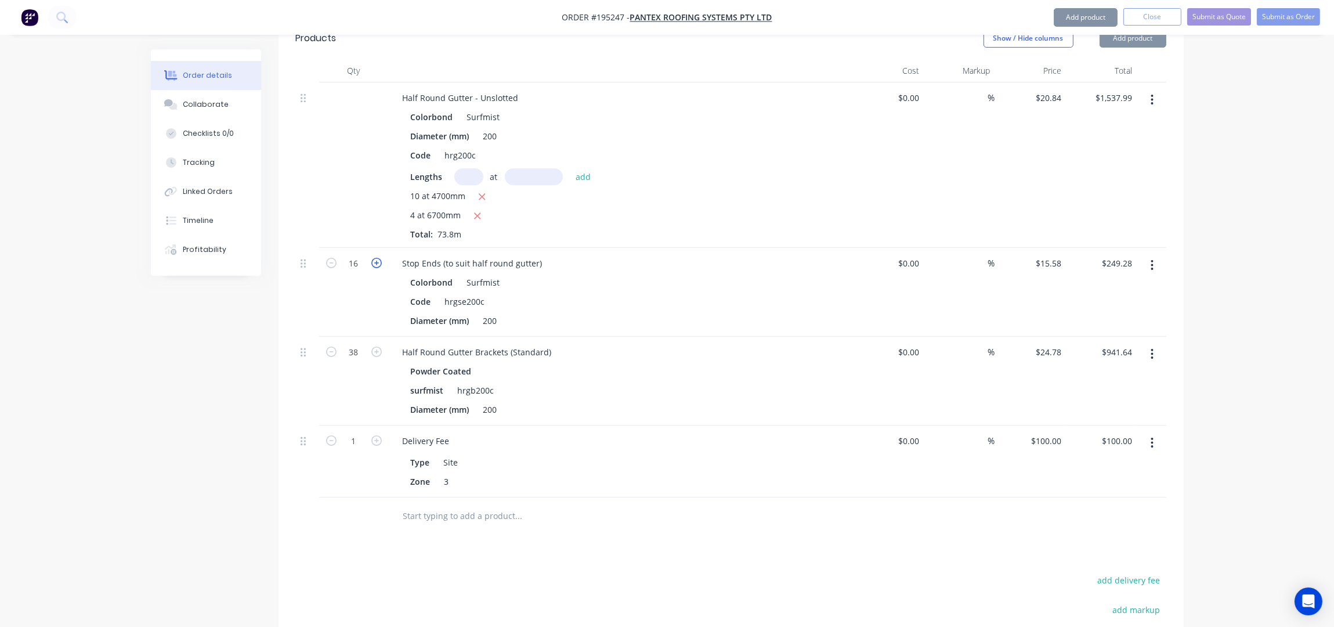
type input "$264.86"
click at [377, 258] on icon "button" at bounding box center [376, 263] width 10 height 10
type input "18"
type input "$280.44"
click at [377, 258] on icon "button" at bounding box center [376, 263] width 10 height 10
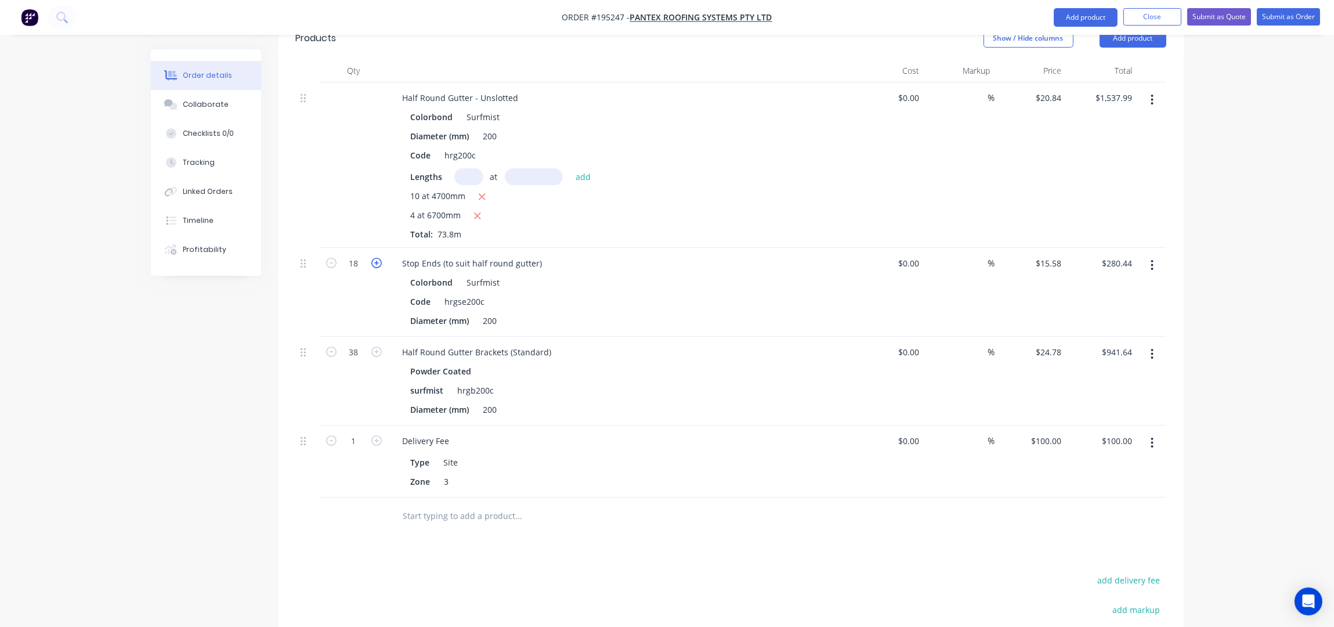
type input "19"
type input "$296.02"
click at [377, 258] on icon "button" at bounding box center [376, 263] width 10 height 10
type input "20"
type input "$311.60"
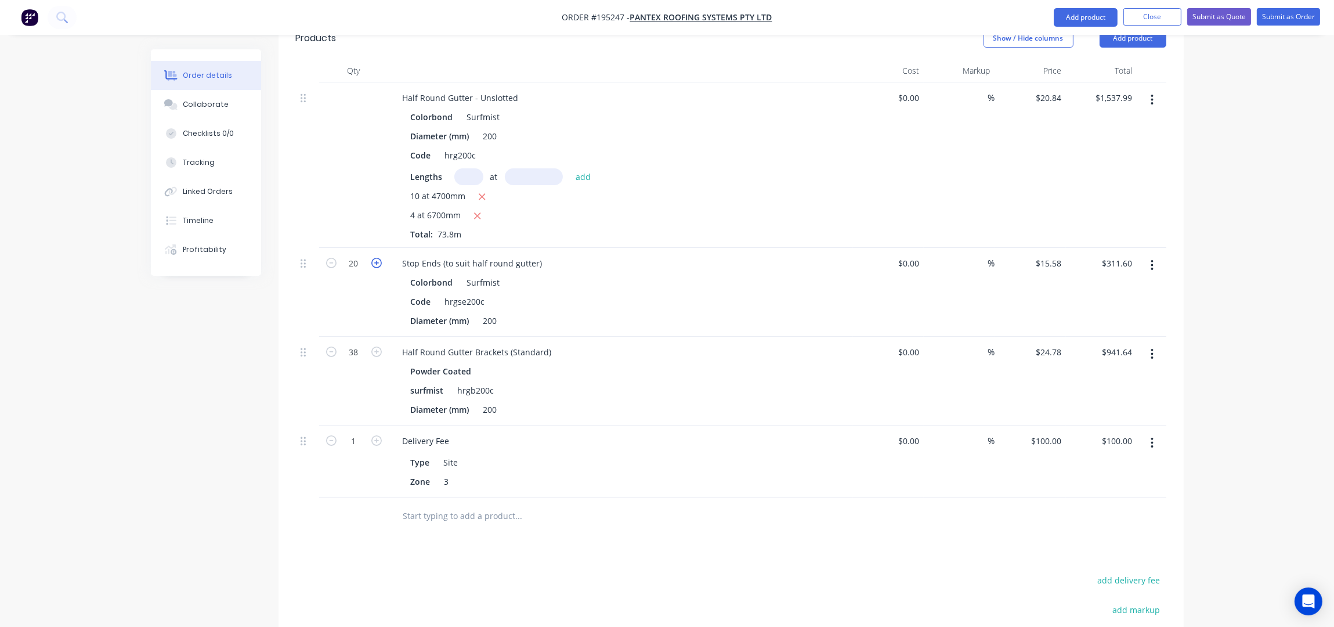
click at [377, 258] on icon "button" at bounding box center [376, 263] width 10 height 10
type input "21"
type input "$327.18"
click at [377, 258] on icon "button" at bounding box center [376, 263] width 10 height 10
type input "22"
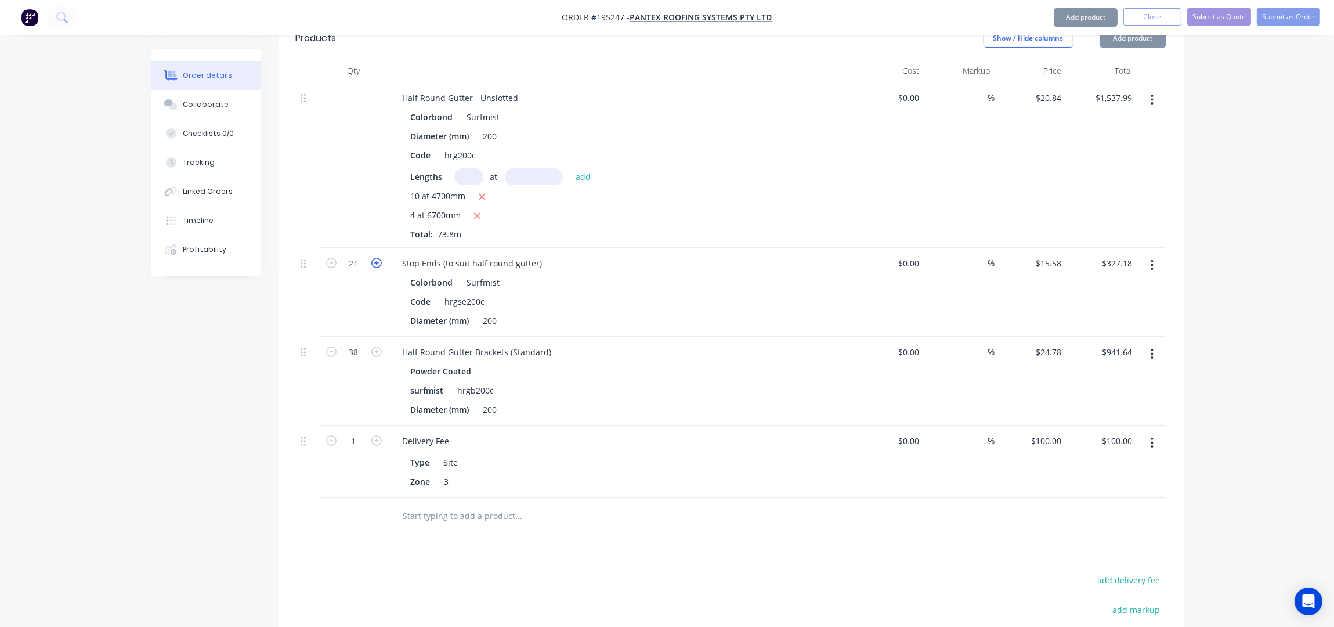
type input "$342.76"
click at [377, 258] on icon "button" at bounding box center [376, 263] width 10 height 10
type input "23"
type input "$358.34"
click at [377, 258] on icon "button" at bounding box center [376, 263] width 10 height 10
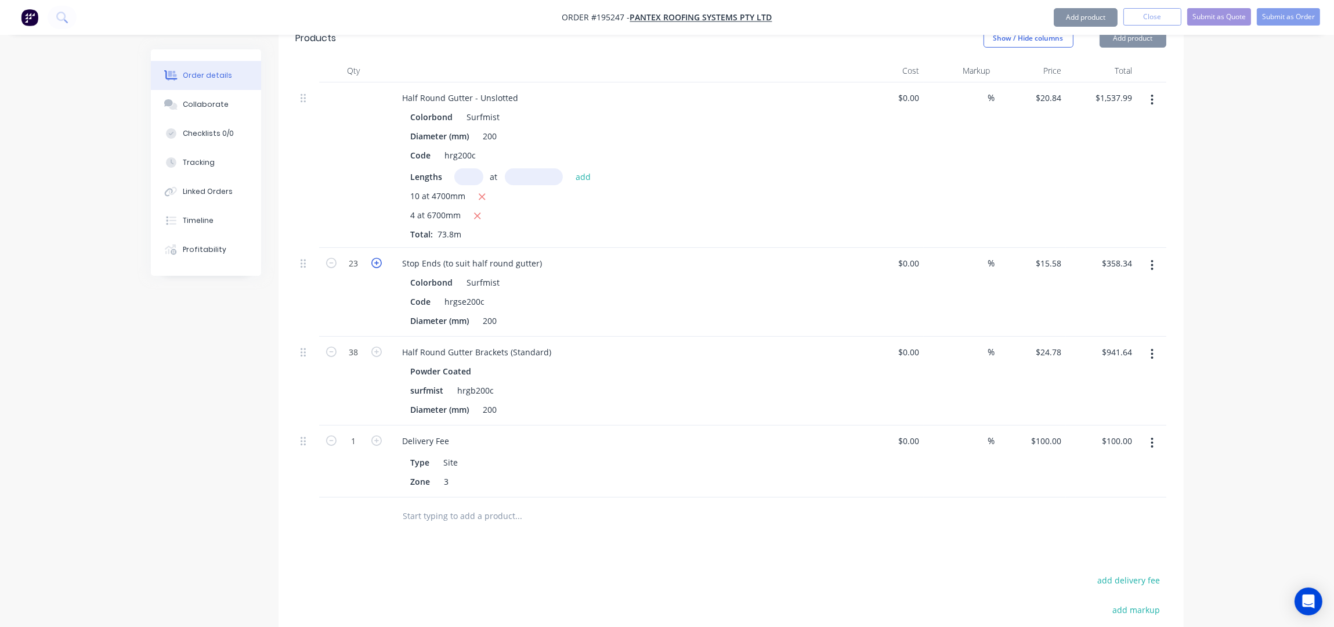
type input "24"
type input "$373.92"
click at [377, 258] on icon "button" at bounding box center [376, 263] width 10 height 10
type input "25"
type input "$389.50"
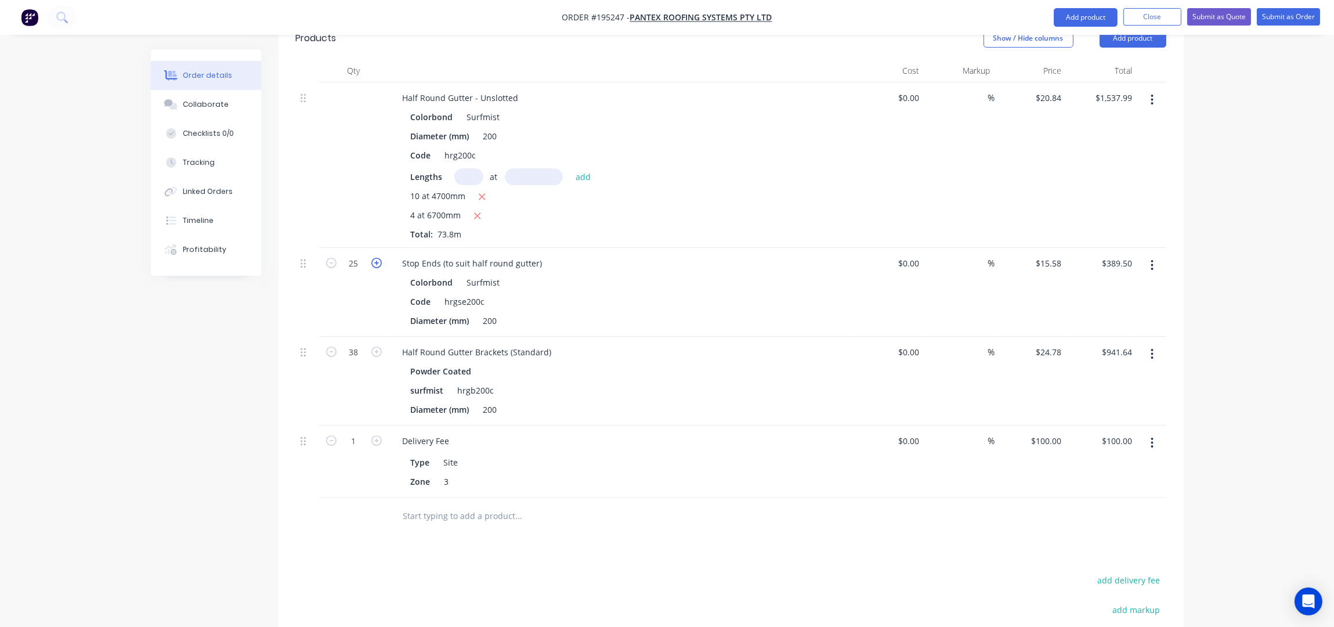
click at [377, 258] on icon "button" at bounding box center [376, 263] width 10 height 10
type input "26"
type input "$405.08"
click at [377, 258] on icon "button" at bounding box center [376, 263] width 10 height 10
type input "27"
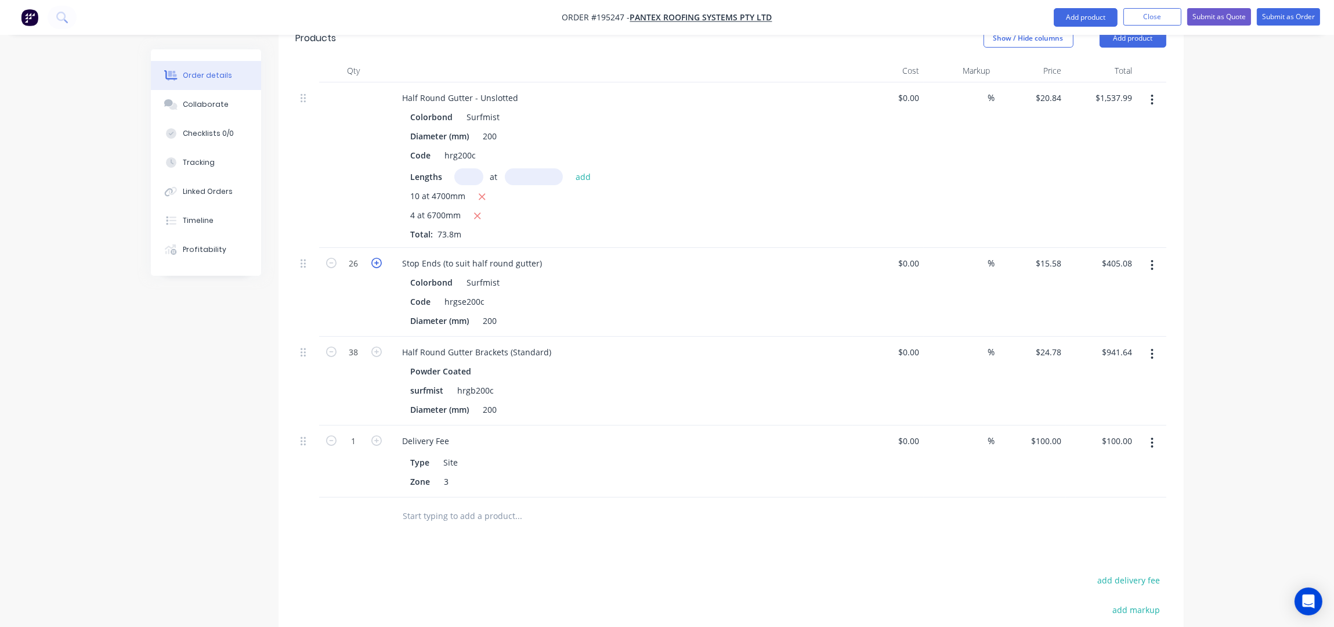
type input "$420.66"
click at [377, 258] on icon "button" at bounding box center [376, 263] width 10 height 10
type input "28"
type input "$436.24"
click at [347, 182] on div at bounding box center [354, 164] width 70 height 165
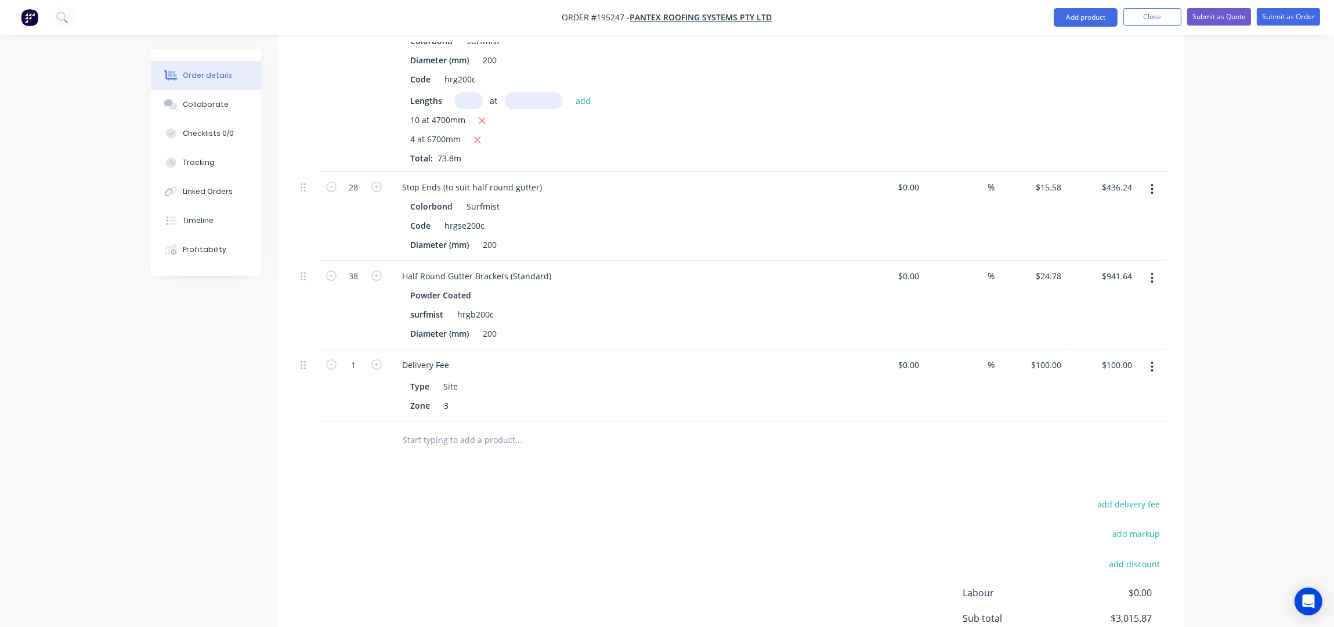
scroll to position [459, 0]
click at [360, 267] on input "38" at bounding box center [354, 275] width 30 height 17
type input "92"
type input "$2,279.76"
click at [603, 464] on div "Drawings Add drawing Products Show / Hide columns Add product Qty Cost Markup P…" at bounding box center [731, 318] width 905 height 838
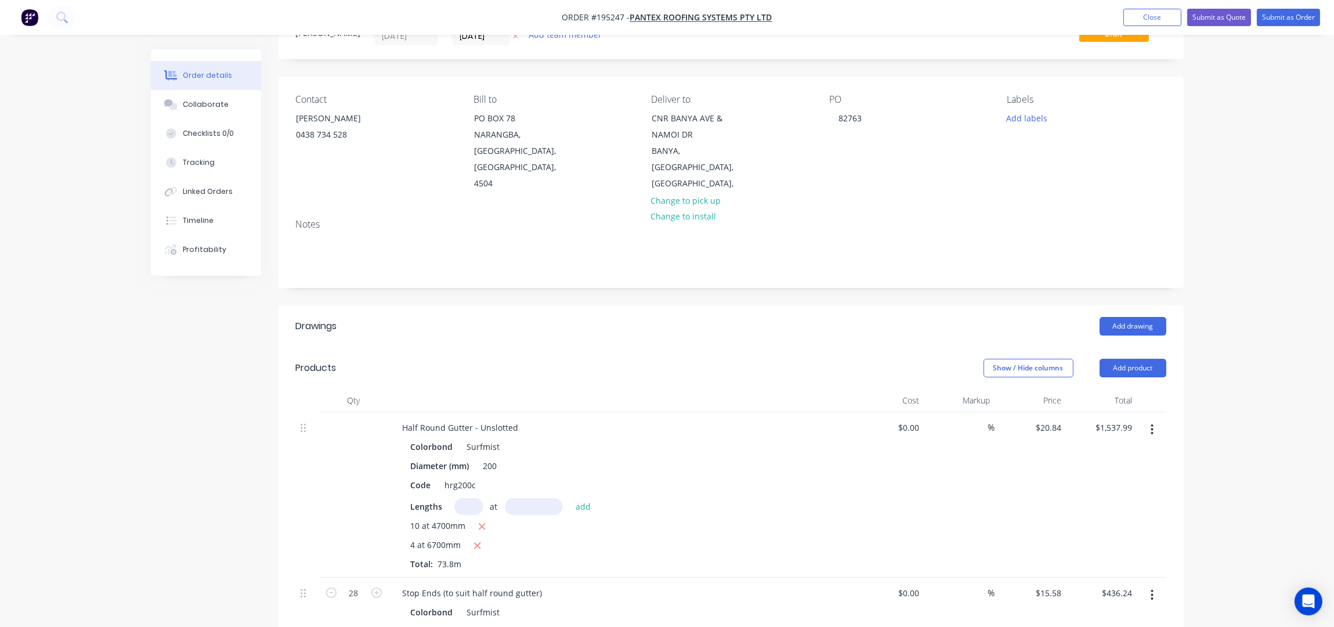
scroll to position [0, 0]
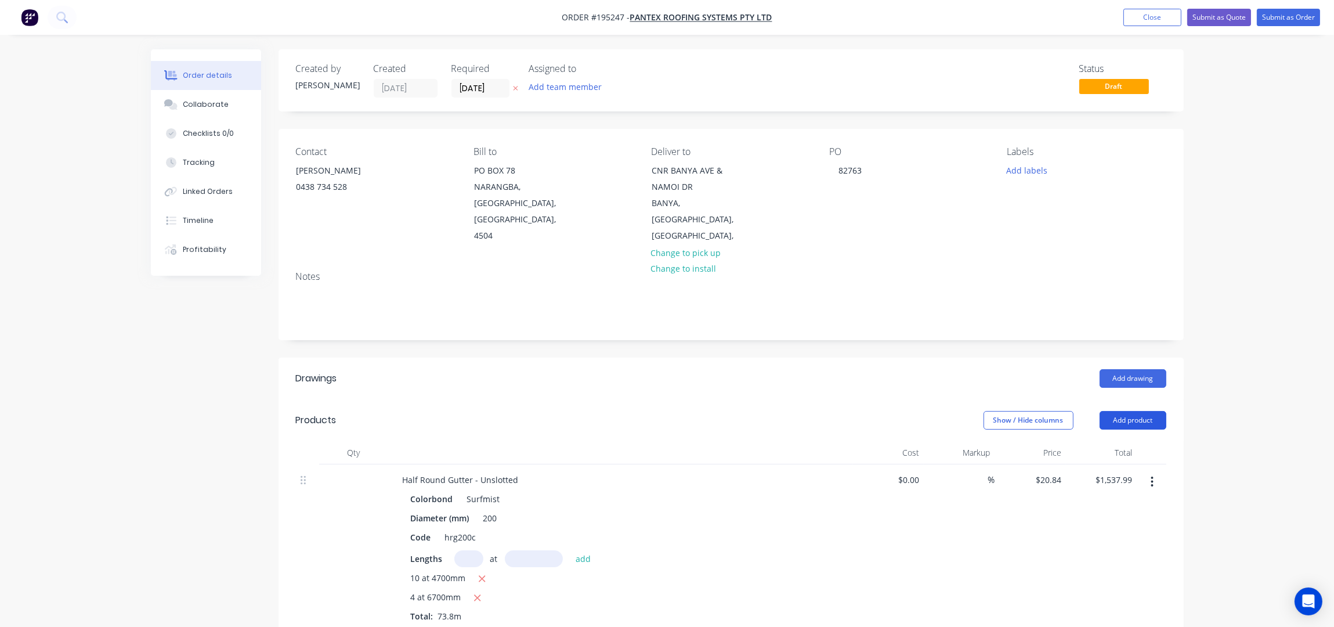
click at [1128, 411] on button "Add product" at bounding box center [1133, 420] width 67 height 19
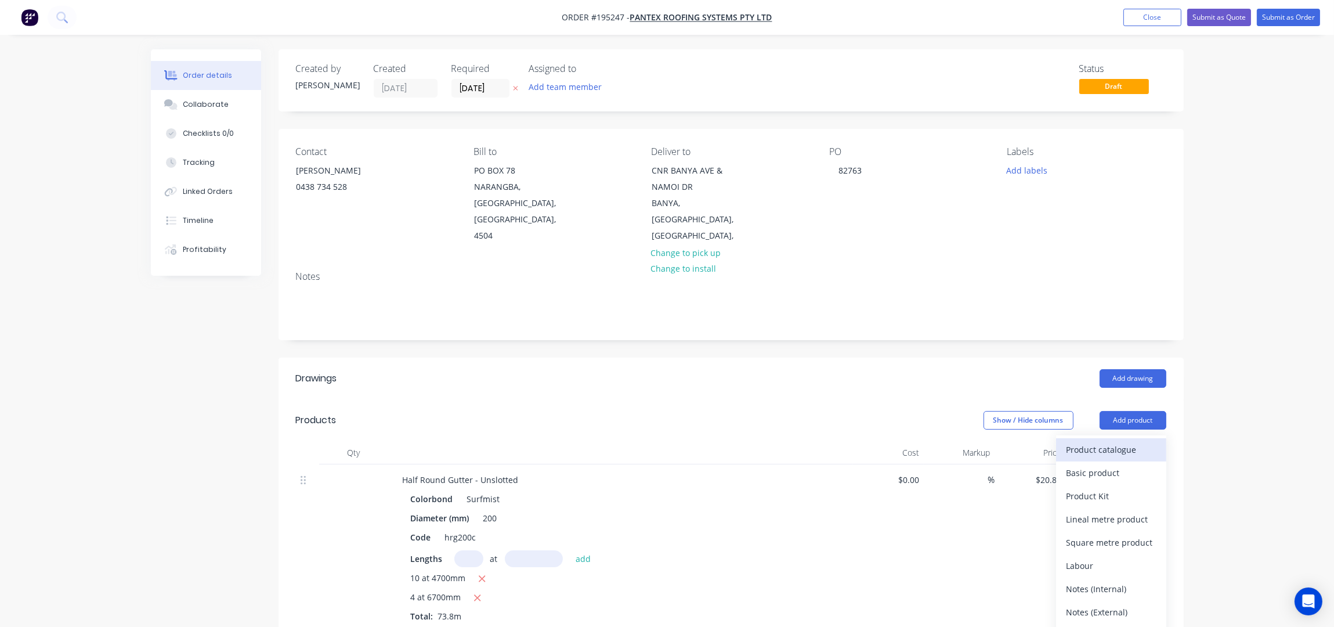
click at [1121, 441] on div "Product catalogue" at bounding box center [1111, 449] width 89 height 17
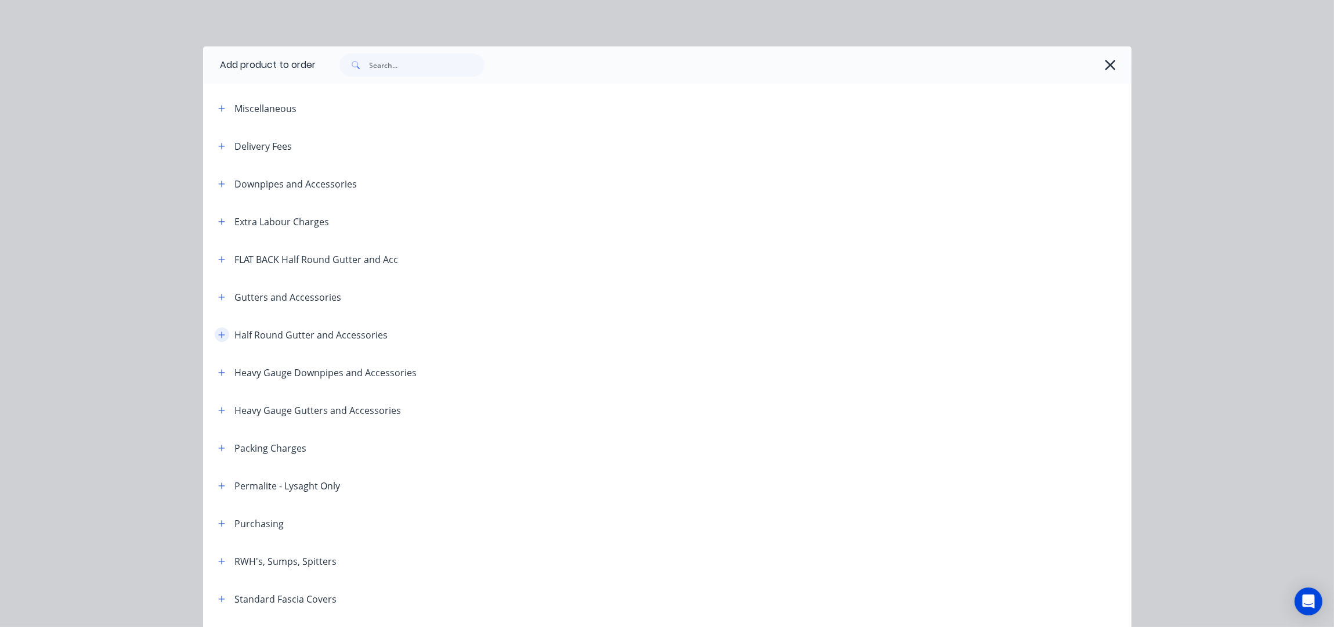
click at [218, 334] on icon "button" at bounding box center [221, 335] width 7 height 8
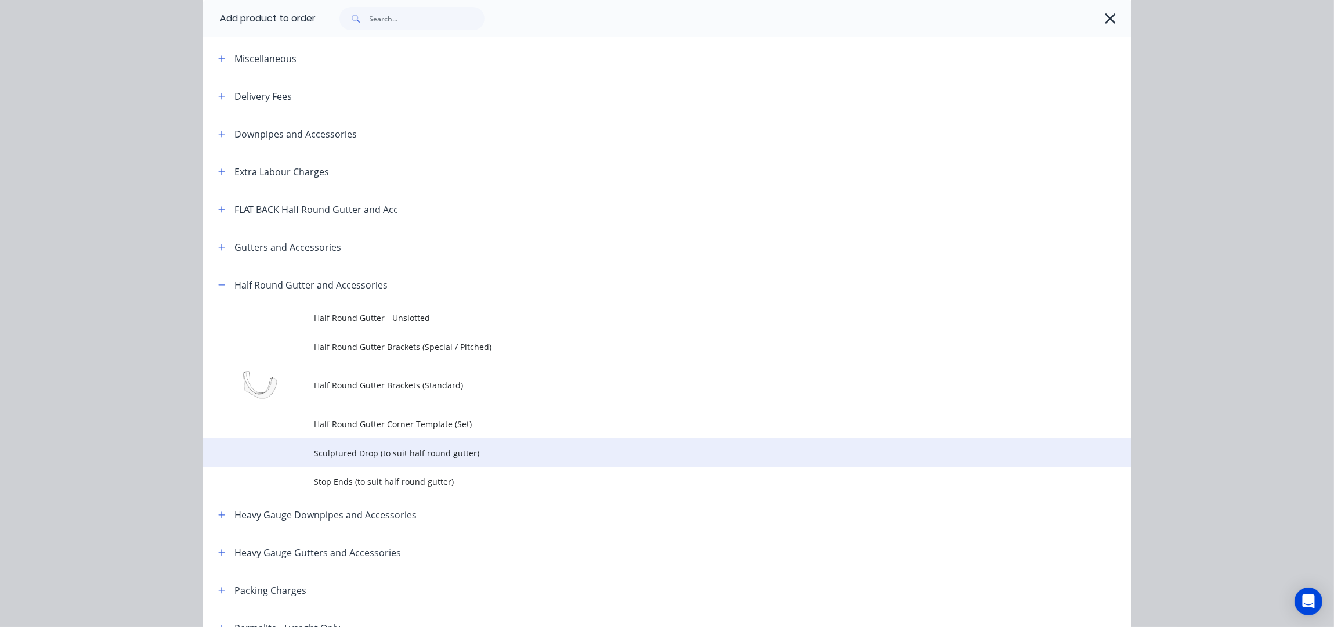
scroll to position [77, 0]
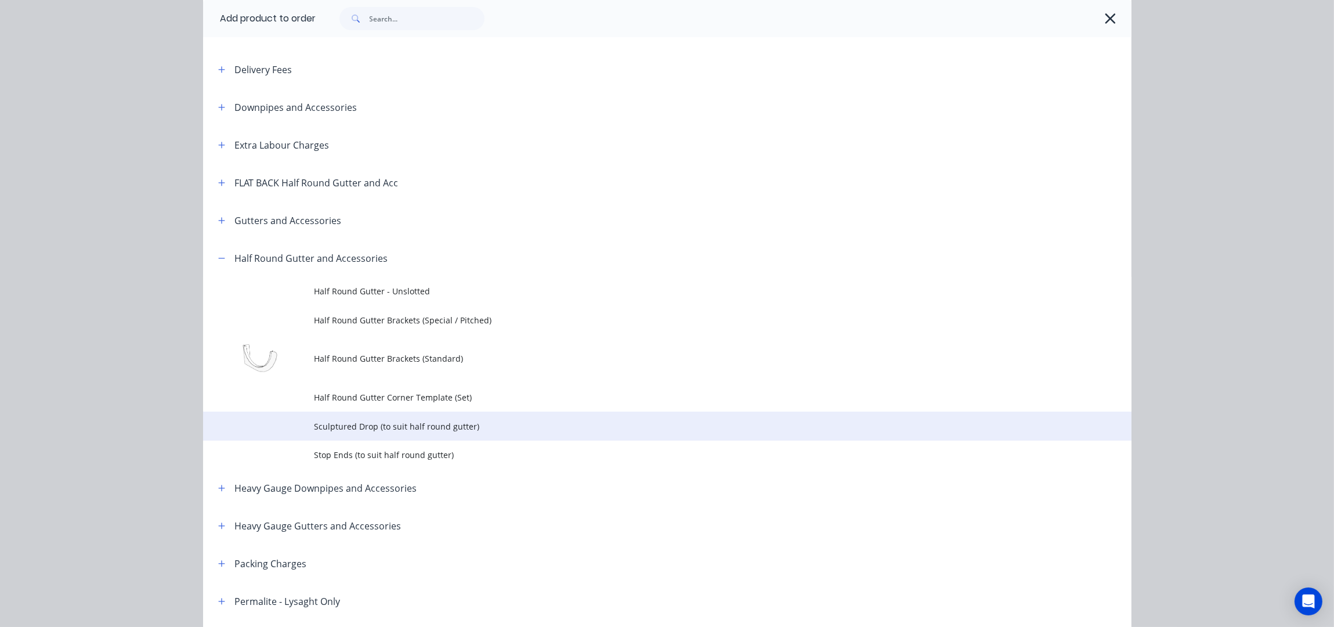
click at [400, 424] on span "Sculptured Drop (to suit half round gutter)" at bounding box center [642, 426] width 654 height 12
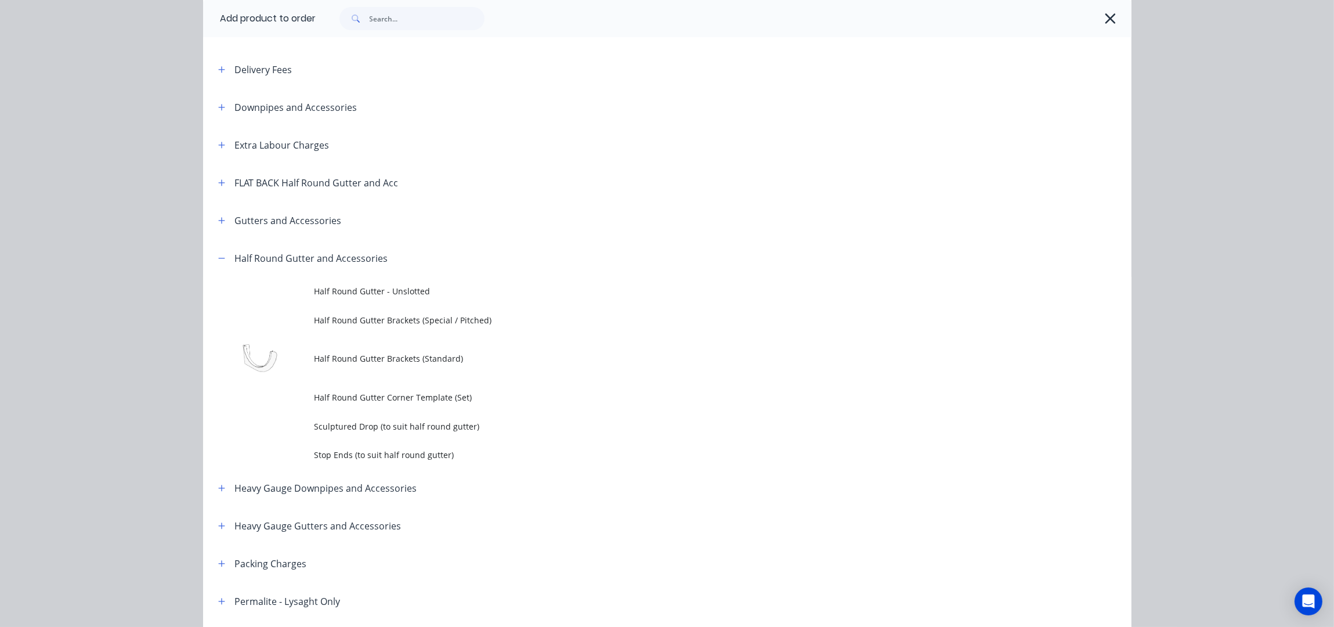
scroll to position [0, 0]
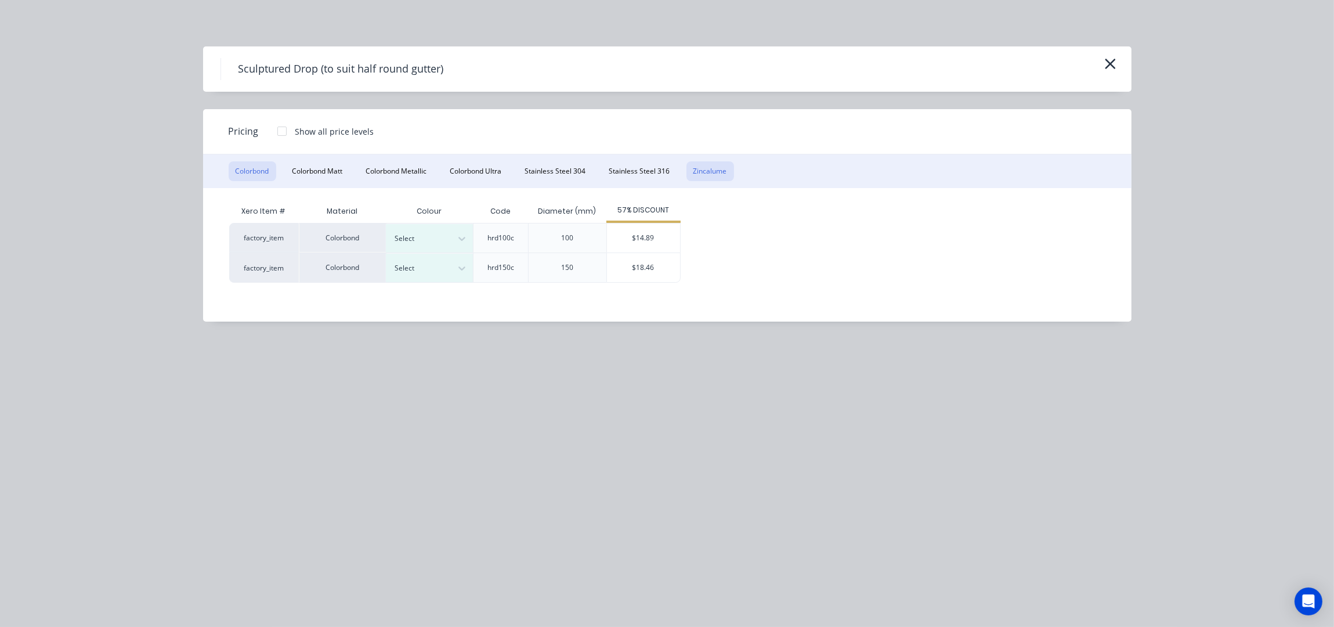
click at [693, 176] on button "Zincalume" at bounding box center [711, 171] width 48 height 20
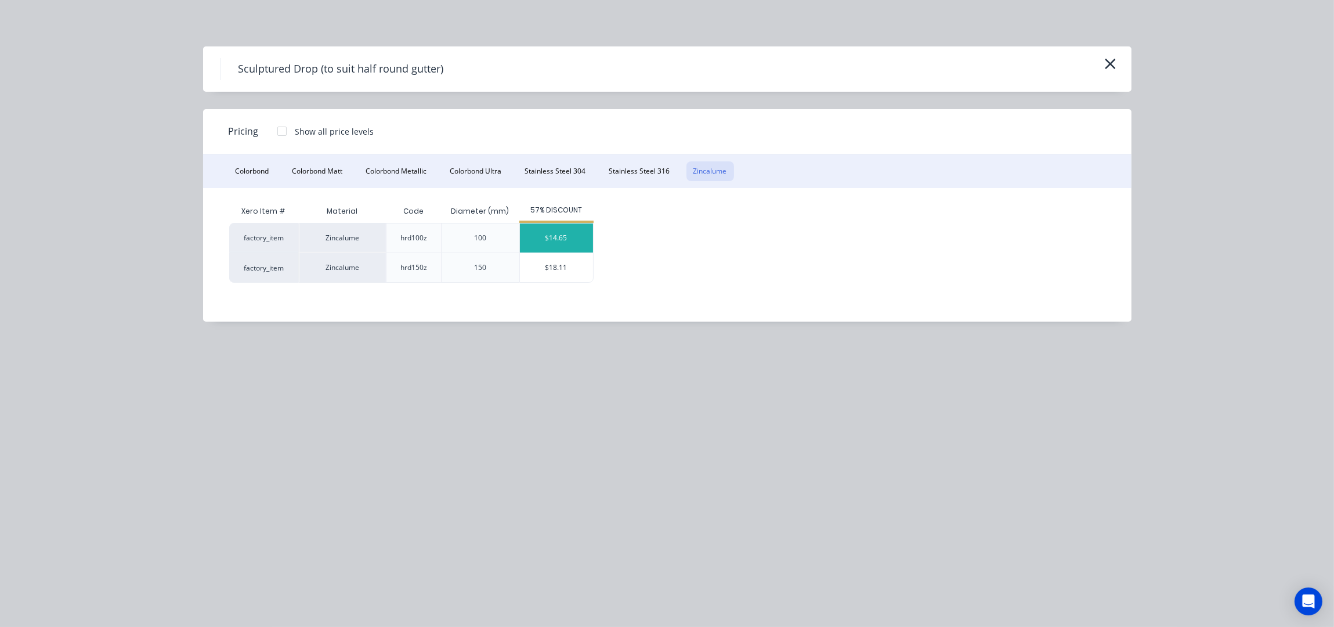
click at [549, 237] on div "$14.65" at bounding box center [556, 237] width 73 height 29
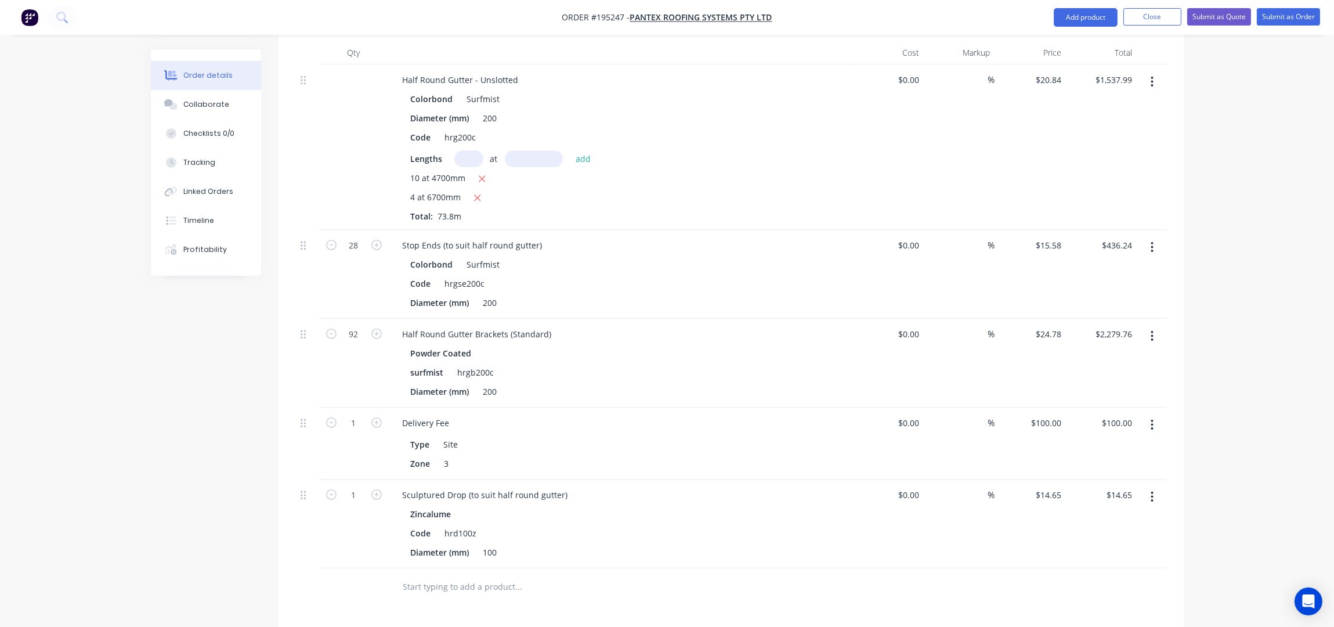
scroll to position [542, 0]
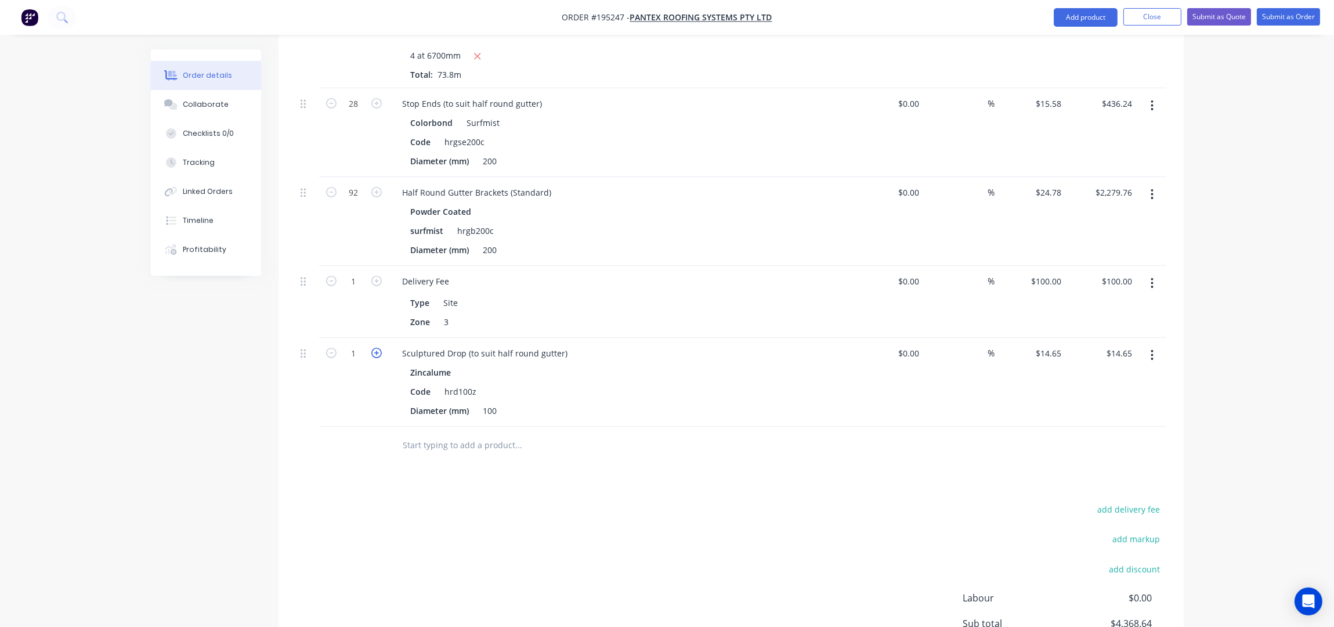
click at [374, 348] on icon "button" at bounding box center [376, 353] width 10 height 10
type input "2"
type input "$29.30"
click at [374, 348] on icon "button" at bounding box center [376, 353] width 10 height 10
type input "3"
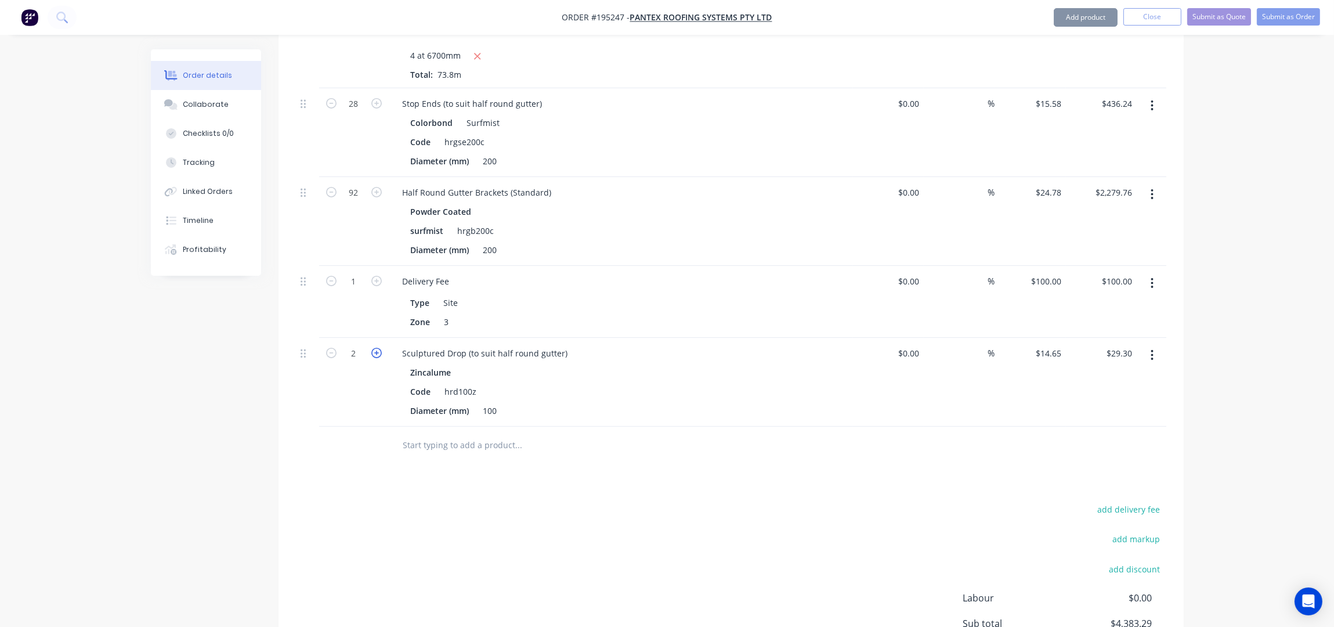
type input "$43.95"
click at [374, 348] on icon "button" at bounding box center [376, 353] width 10 height 10
type input "4"
type input "$58.60"
click at [374, 348] on icon "button" at bounding box center [376, 353] width 10 height 10
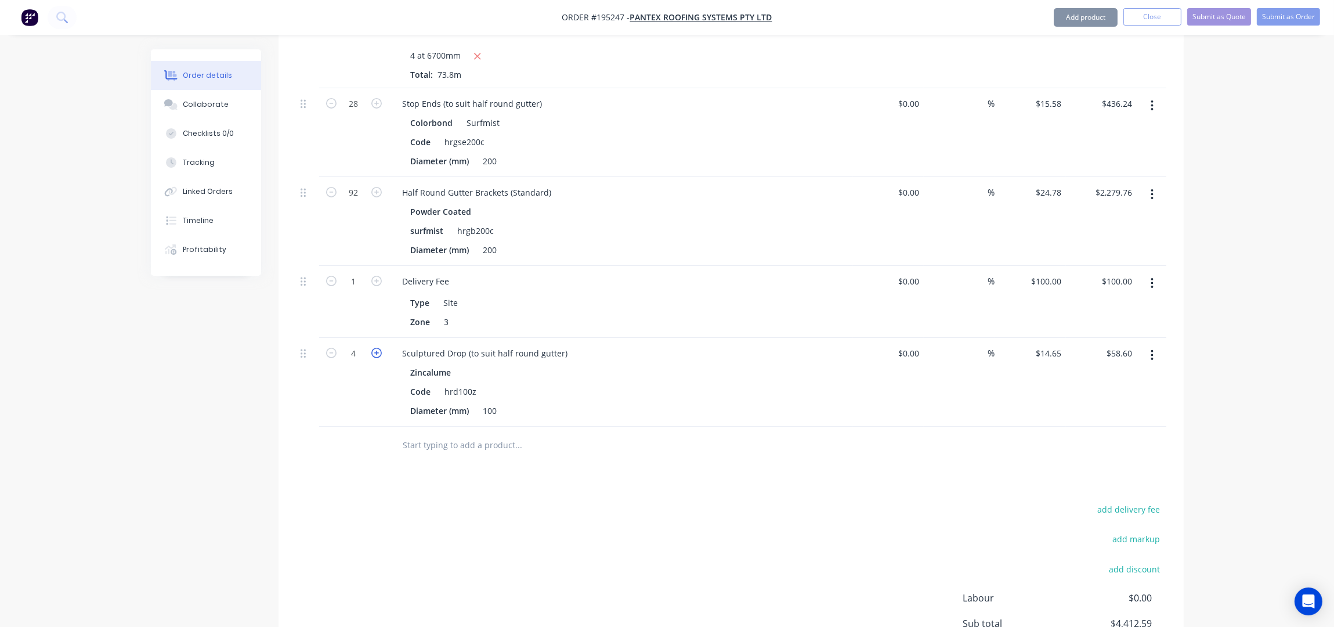
type input "5"
type input "$73.25"
click at [374, 348] on icon "button" at bounding box center [376, 353] width 10 height 10
type input "6"
type input "$87.90"
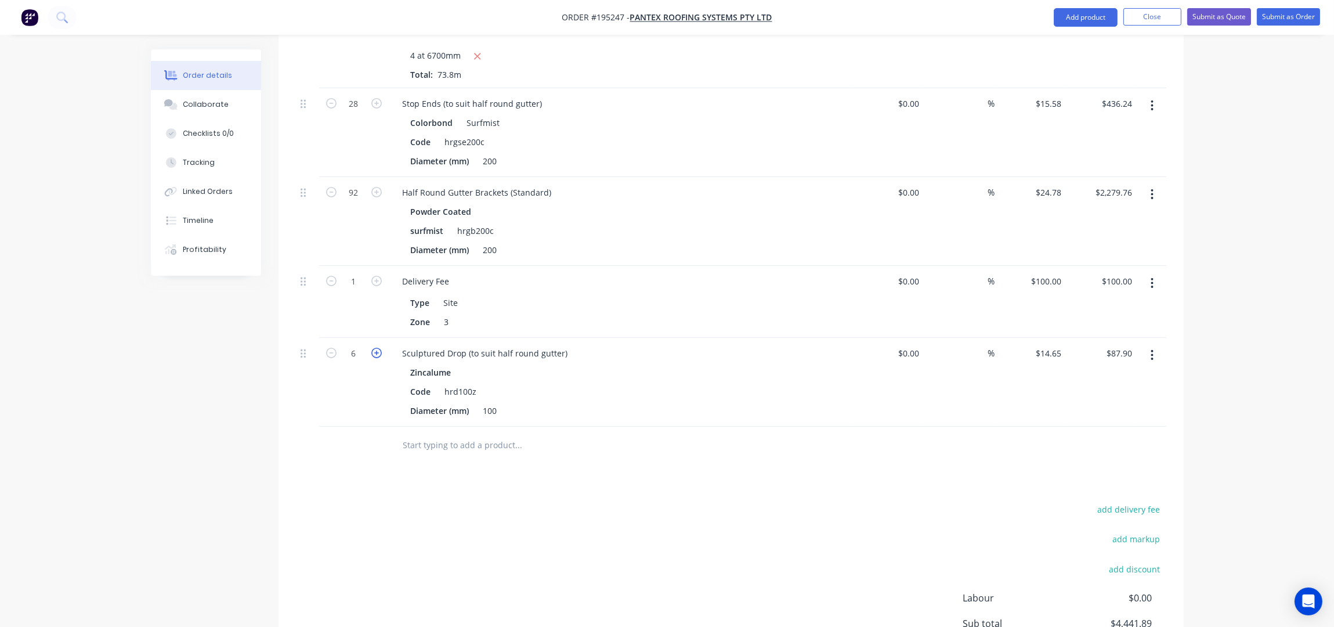
click at [381, 348] on icon "button" at bounding box center [376, 353] width 10 height 10
type input "7"
type input "$102.55"
click at [381, 348] on icon "button" at bounding box center [376, 353] width 10 height 10
type input "8"
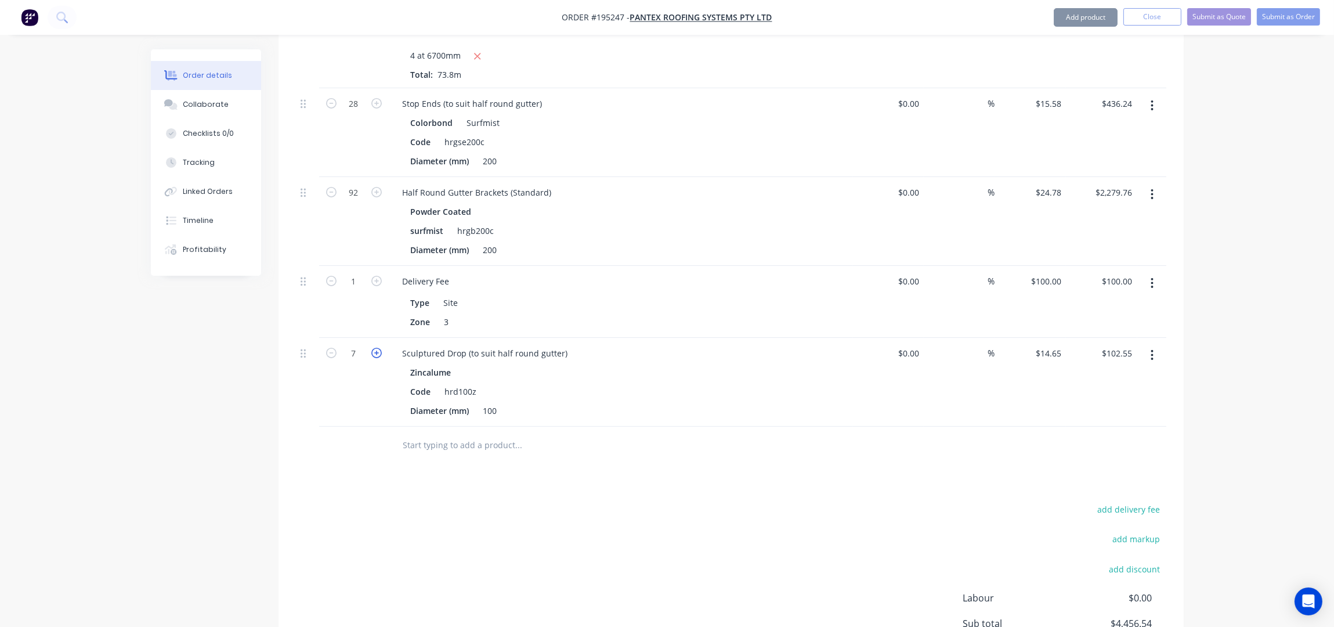
type input "$117.20"
click at [381, 348] on icon "button" at bounding box center [376, 353] width 10 height 10
type input "9"
type input "$131.85"
click at [381, 348] on icon "button" at bounding box center [376, 353] width 10 height 10
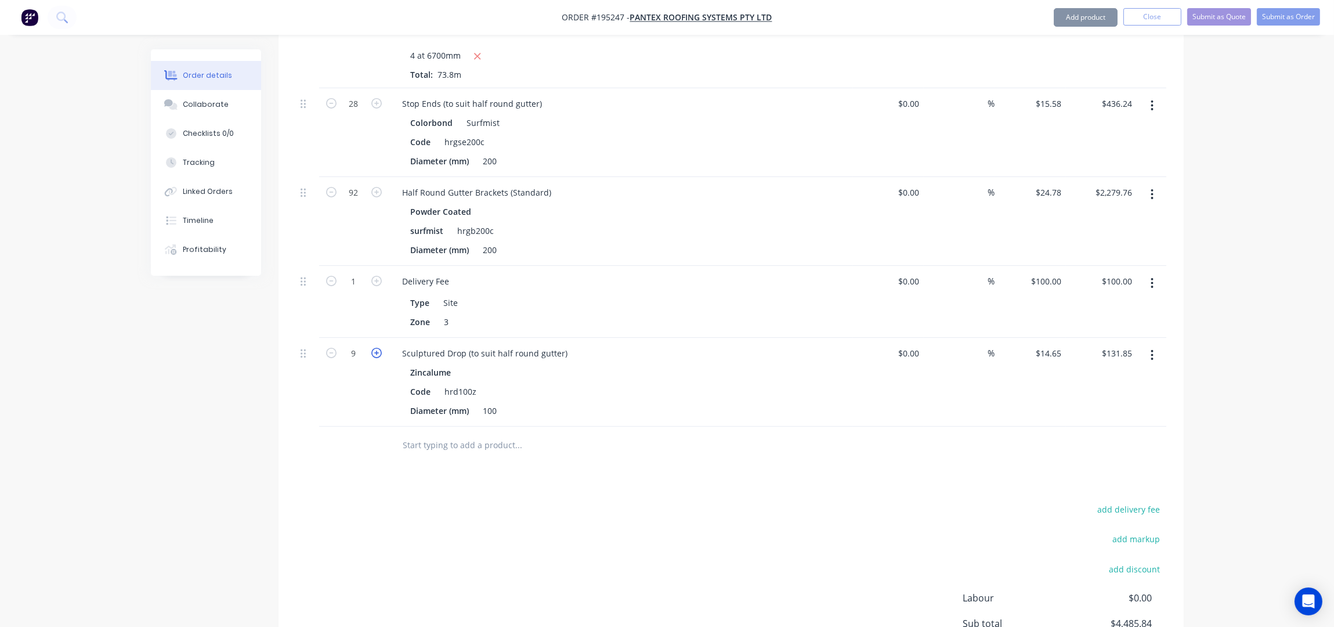
type input "10"
type input "$146.50"
click at [381, 348] on icon "button" at bounding box center [376, 353] width 10 height 10
type input "11"
type input "$161.15"
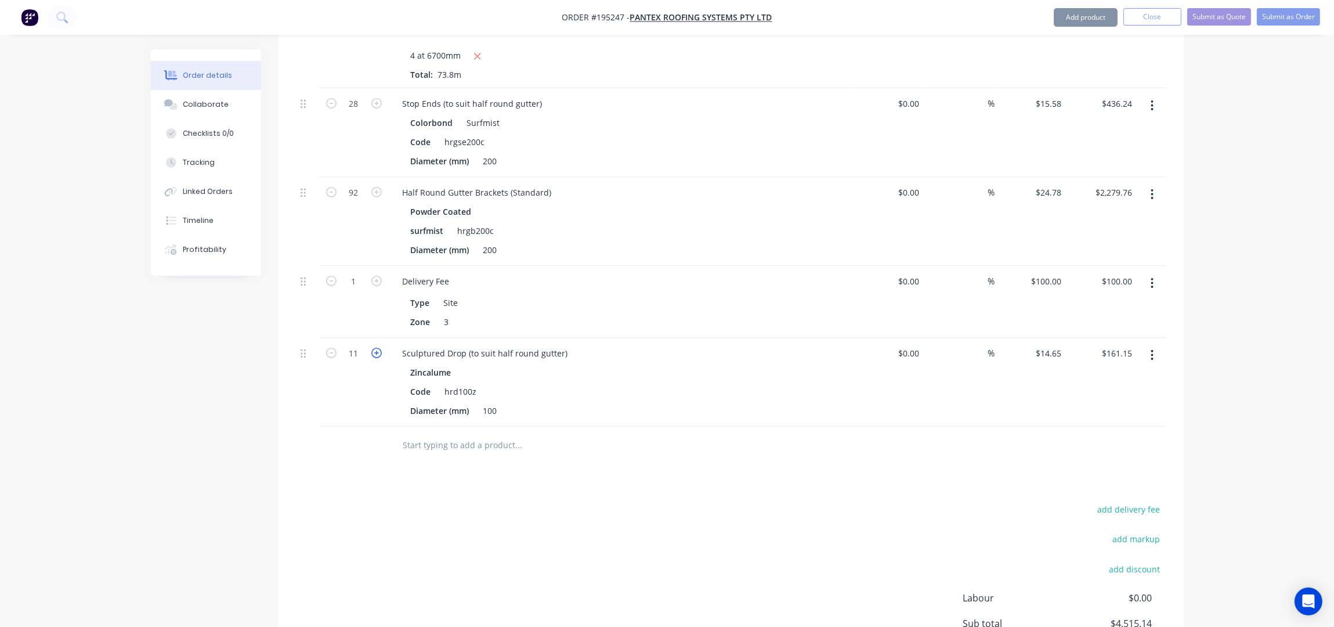
click at [381, 348] on icon "button" at bounding box center [376, 353] width 10 height 10
type input "12"
type input "$175.80"
click at [381, 348] on icon "button" at bounding box center [376, 353] width 10 height 10
type input "13"
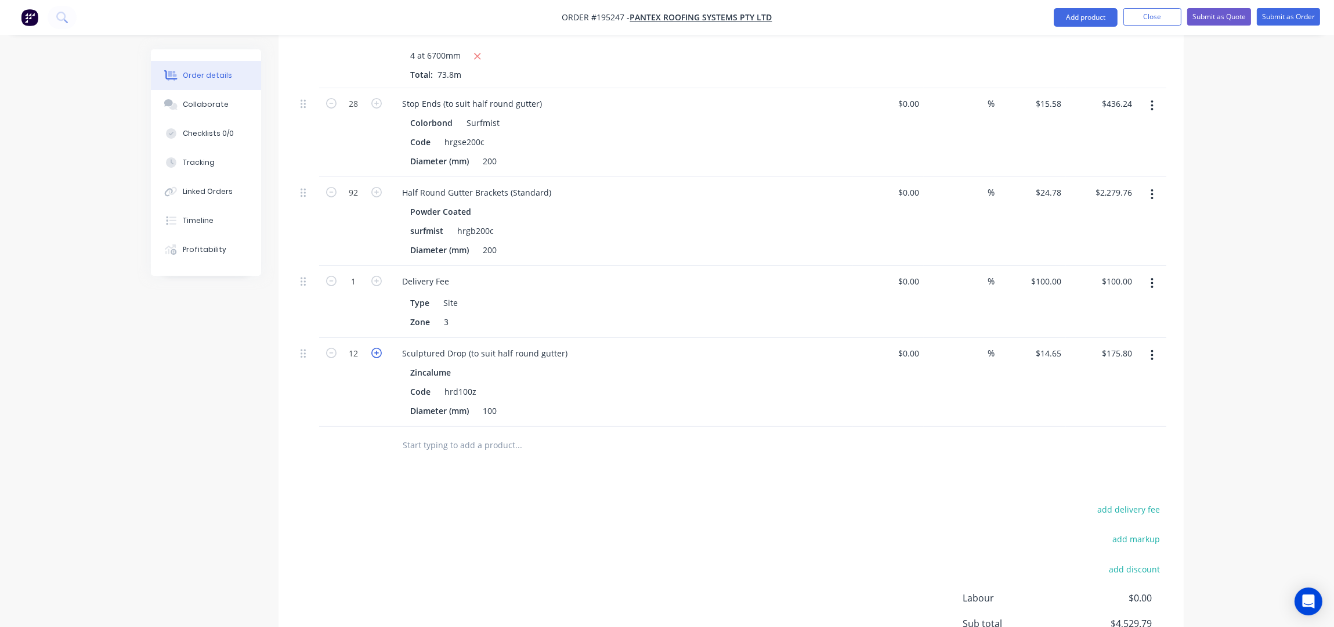
type input "$190.45"
click at [381, 348] on icon "button" at bounding box center [376, 353] width 10 height 10
type input "14"
type input "$205.10"
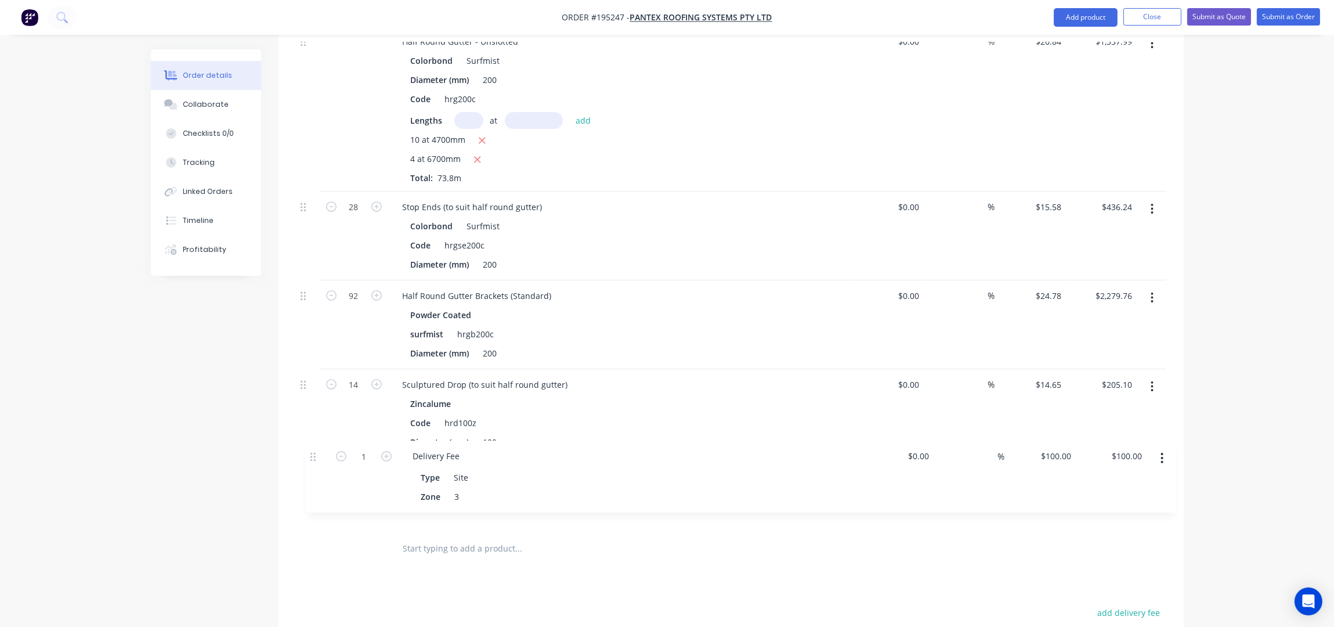
drag, startPoint x: 301, startPoint y: 379, endPoint x: 330, endPoint y: 455, distance: 81.2
click at [313, 463] on div "Half Round Gutter - Unslotted Colorbond Surfmist Diameter (mm) 200 Code hrg200c…" at bounding box center [731, 278] width 871 height 504
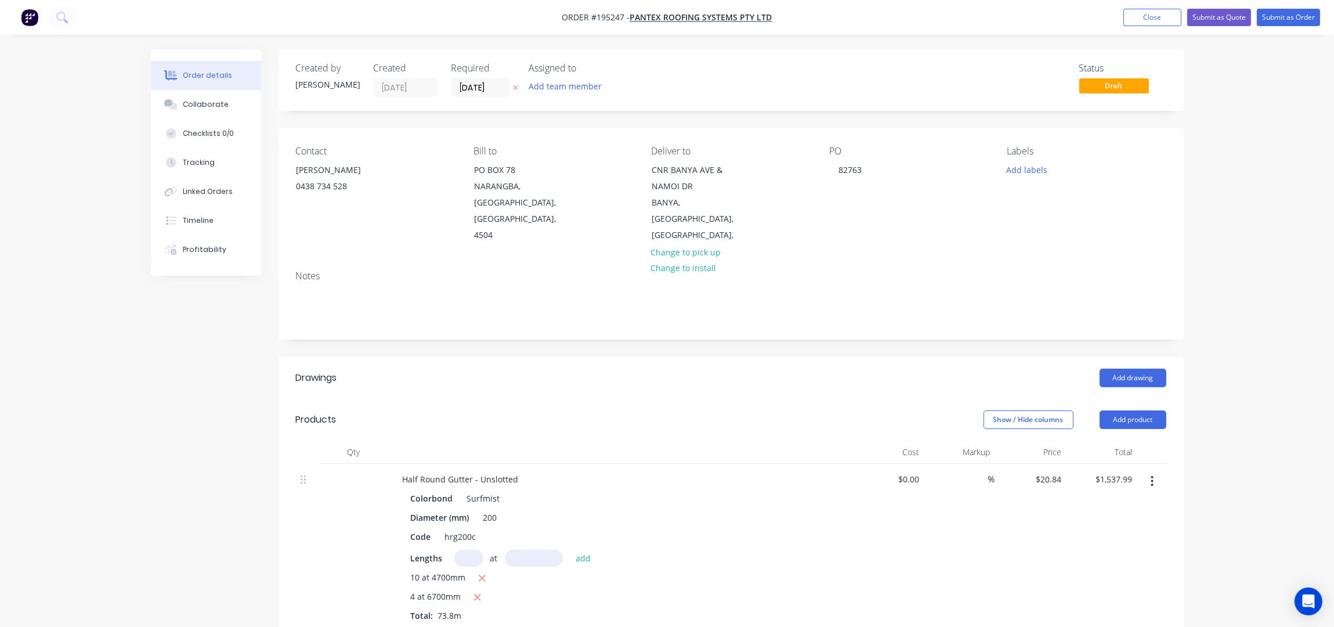
scroll to position [0, 0]
click at [1283, 17] on button "Submit as Order" at bounding box center [1288, 17] width 63 height 17
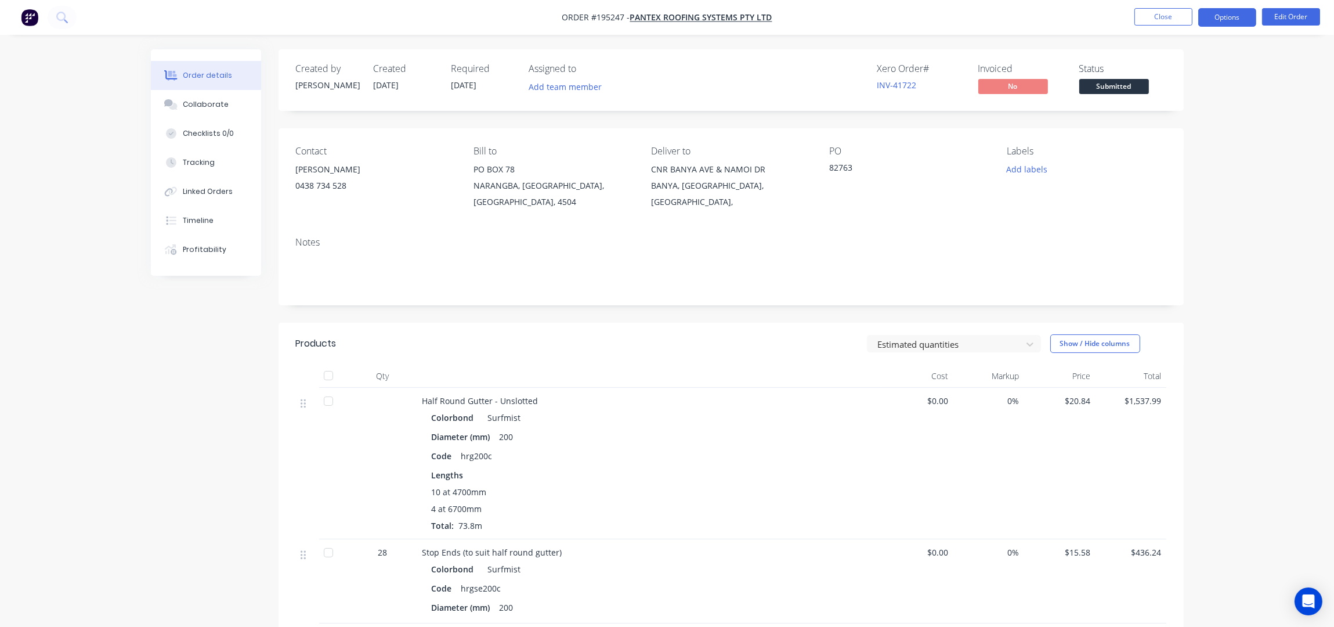
click at [1233, 24] on button "Options" at bounding box center [1228, 17] width 58 height 19
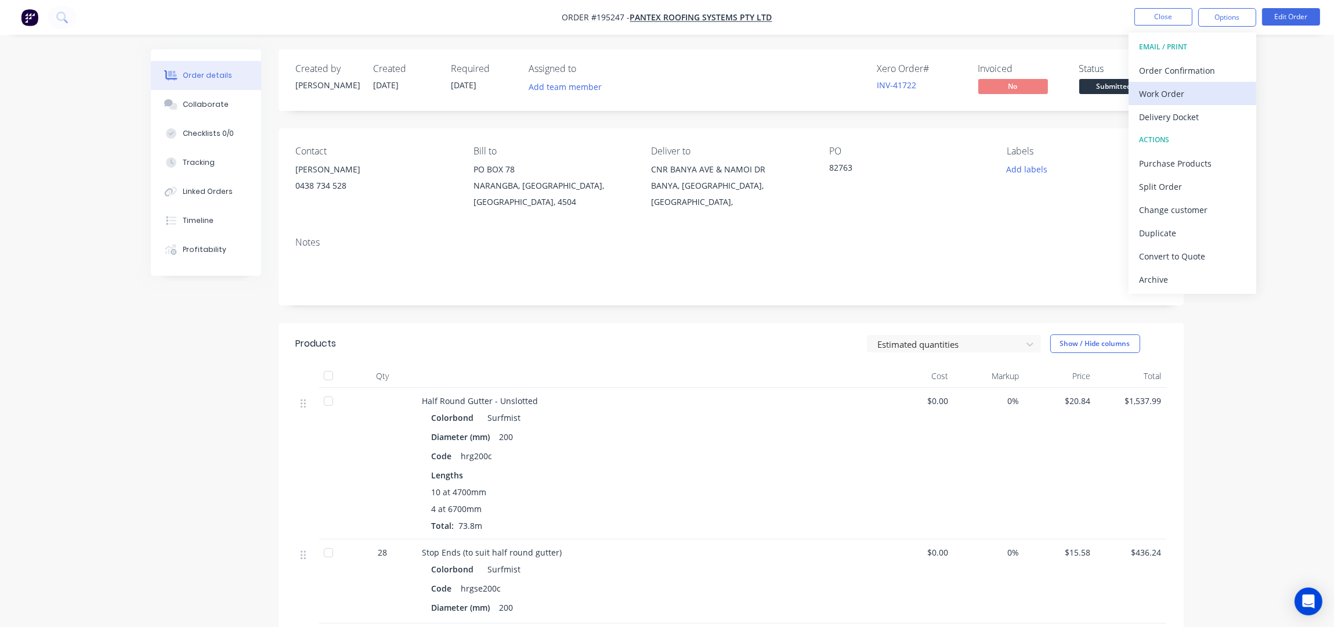
click at [1207, 96] on div "Work Order" at bounding box center [1192, 93] width 107 height 17
click at [1204, 111] on div "Without pricing" at bounding box center [1192, 117] width 107 height 17
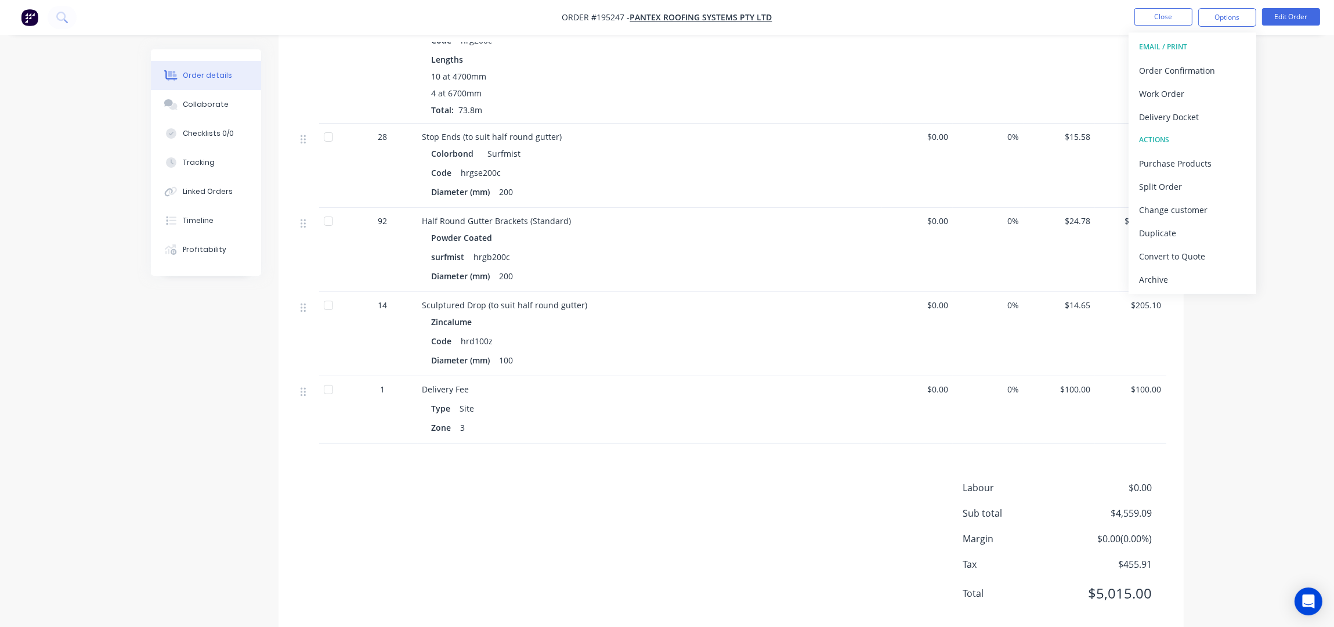
scroll to position [427, 0]
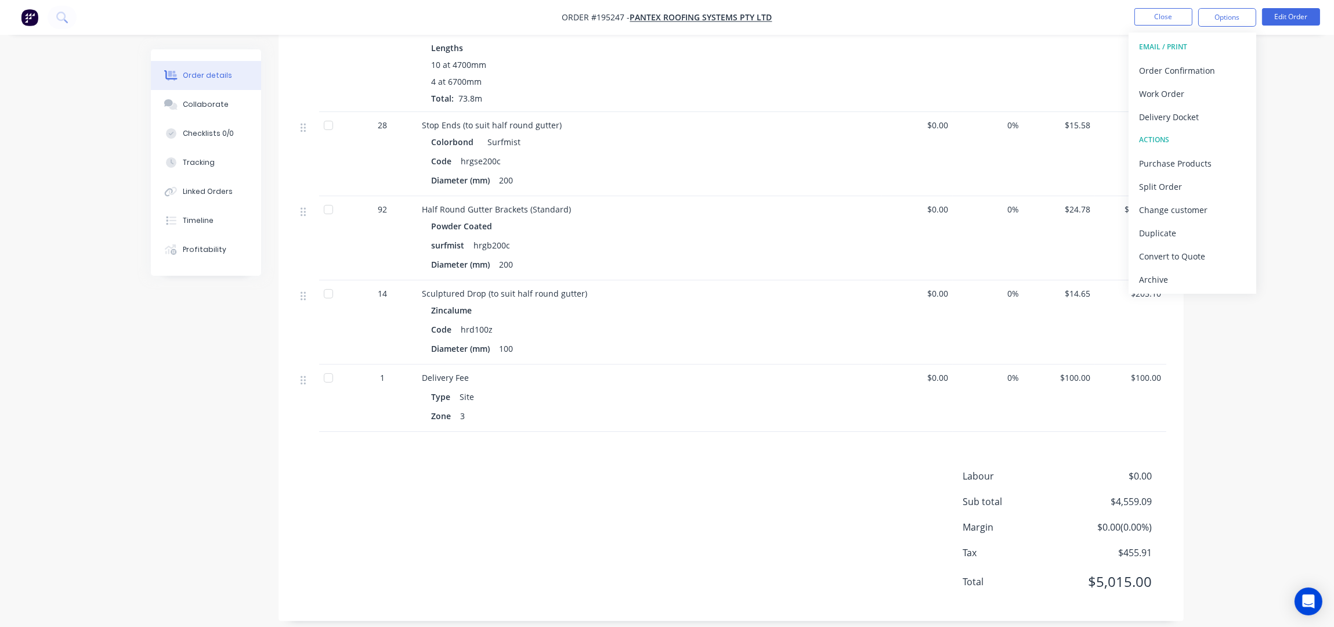
click at [1214, 425] on div "Order details Collaborate Checklists 0/0 Tracking Linked Orders Timeline Profit…" at bounding box center [667, 106] width 1334 height 1066
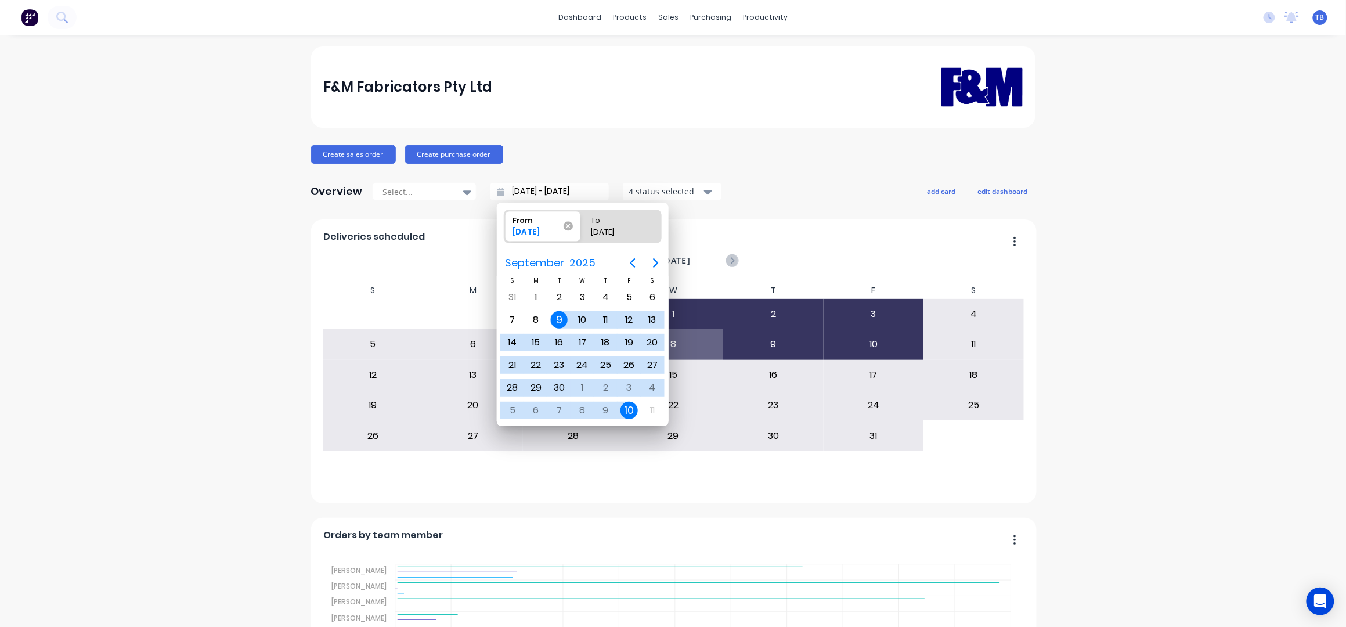
click at [569, 222] on icon at bounding box center [568, 225] width 9 height 9
click at [505, 222] on input "From [DATE]" at bounding box center [504, 226] width 1 height 33
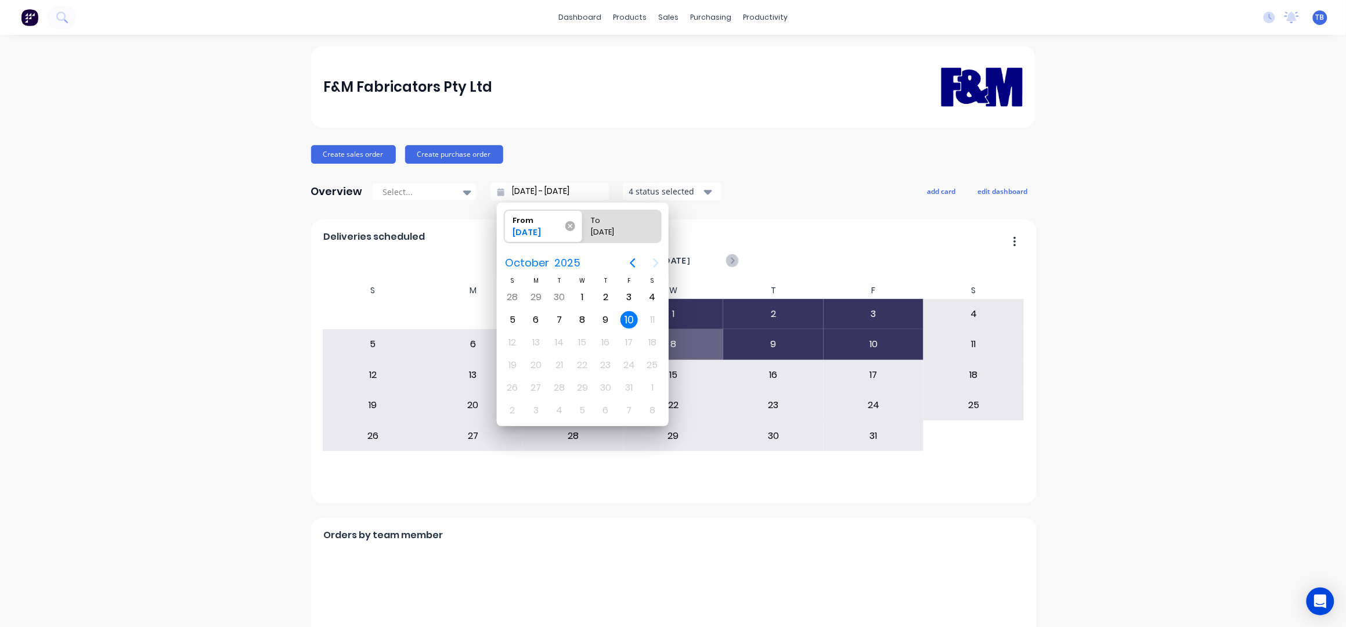
type input "[DATE] - [DATE]"
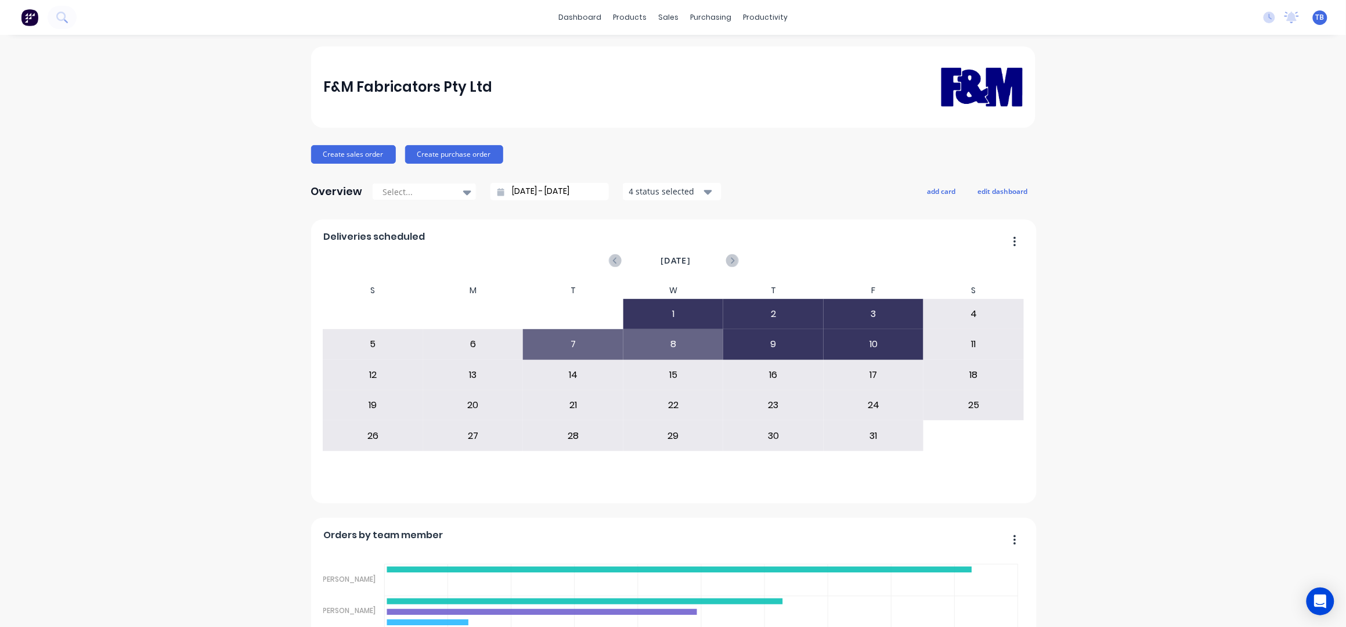
scroll to position [387, 0]
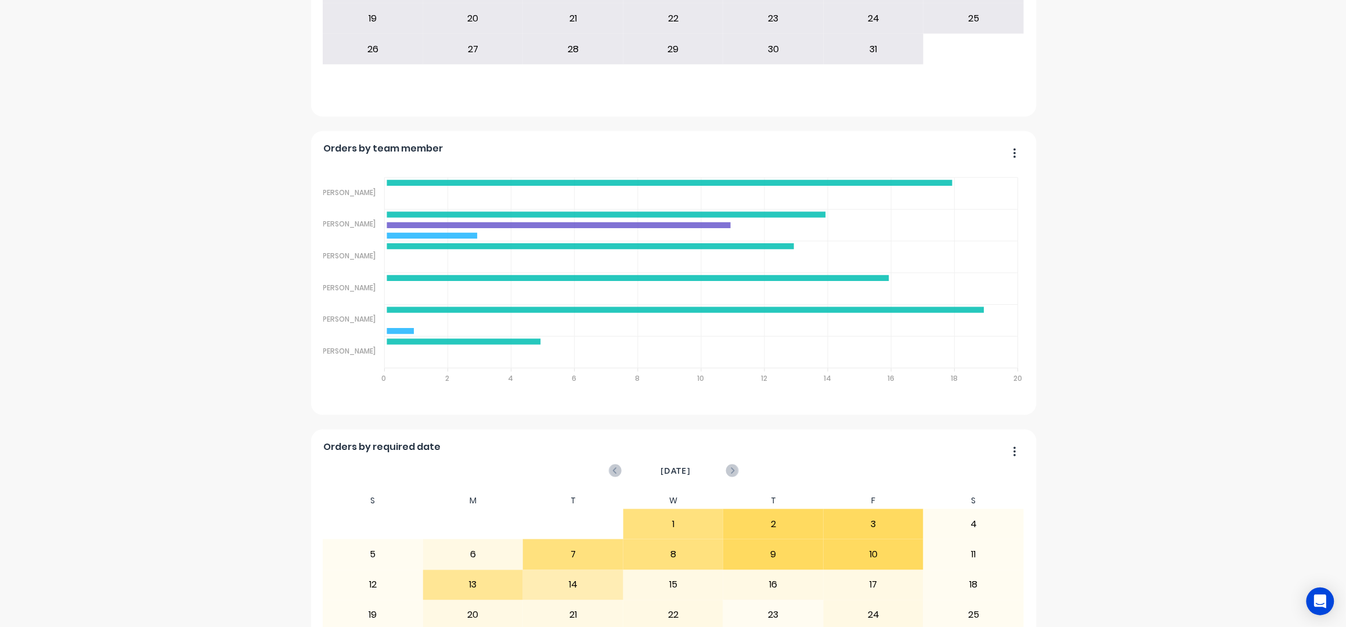
drag, startPoint x: 1156, startPoint y: 208, endPoint x: 1137, endPoint y: 211, distance: 18.7
click at [1156, 209] on div "F&M Fabricators Pty Ltd Create sales order Create purchase order Overview Selec…" at bounding box center [673, 336] width 1346 height 1352
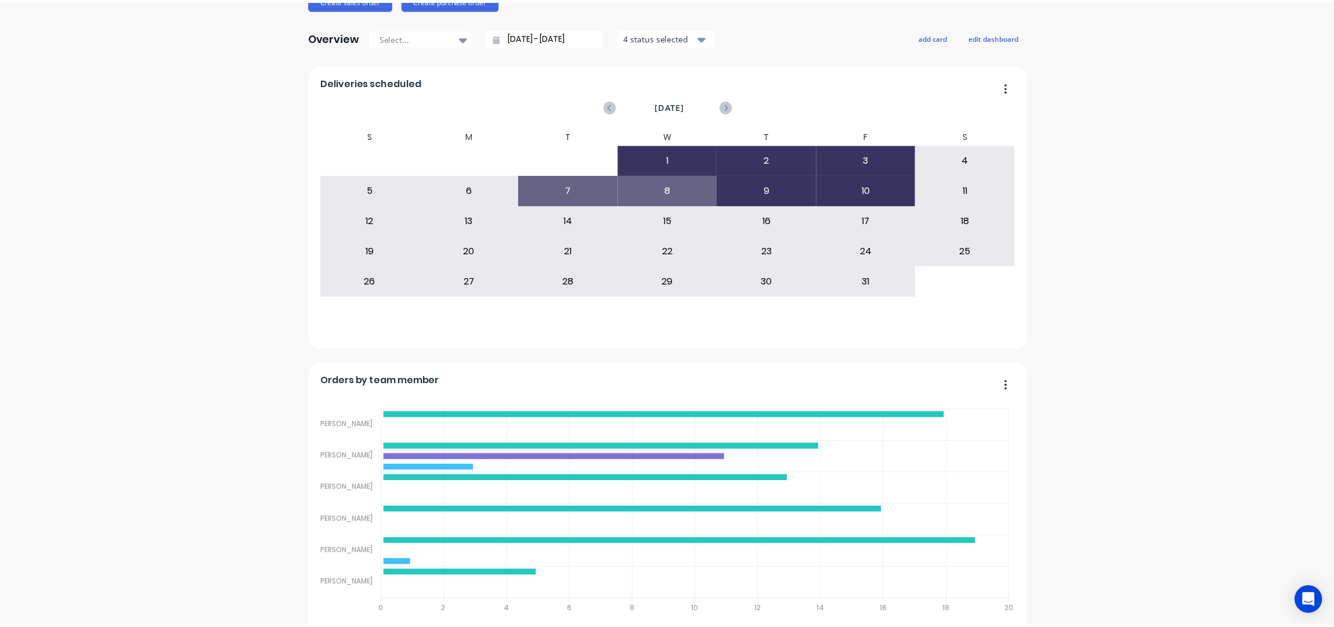
scroll to position [0, 0]
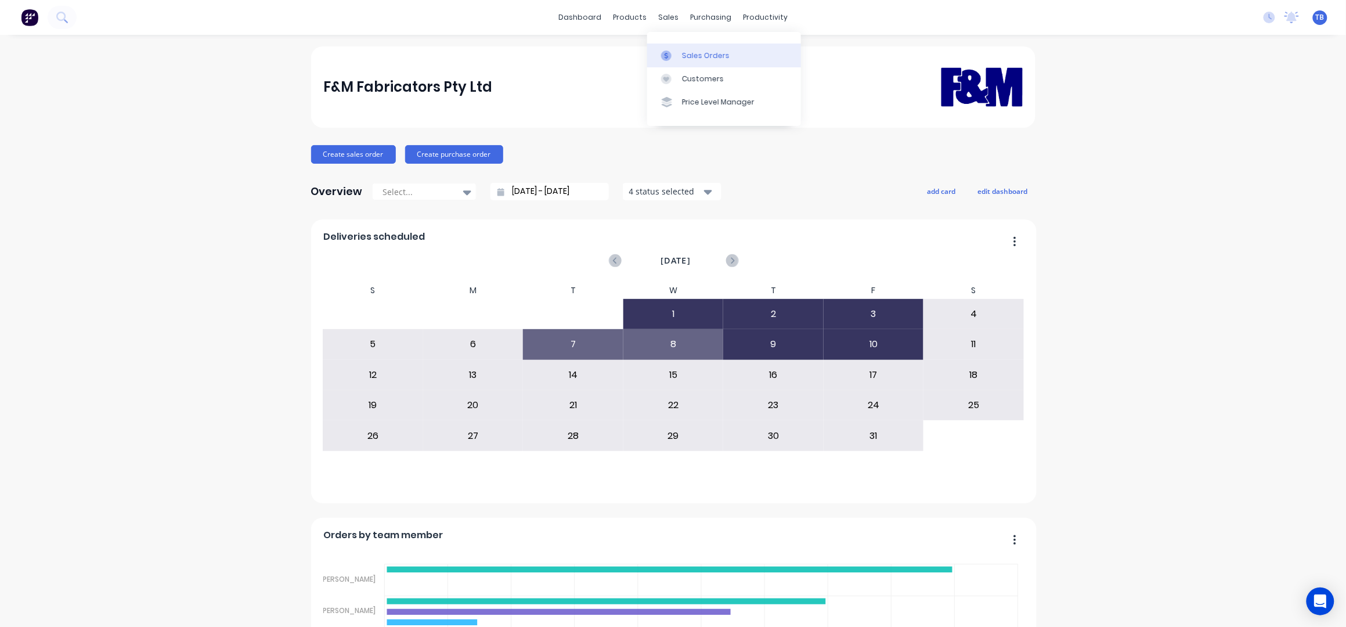
click at [683, 47] on link "Sales Orders" at bounding box center [724, 55] width 154 height 23
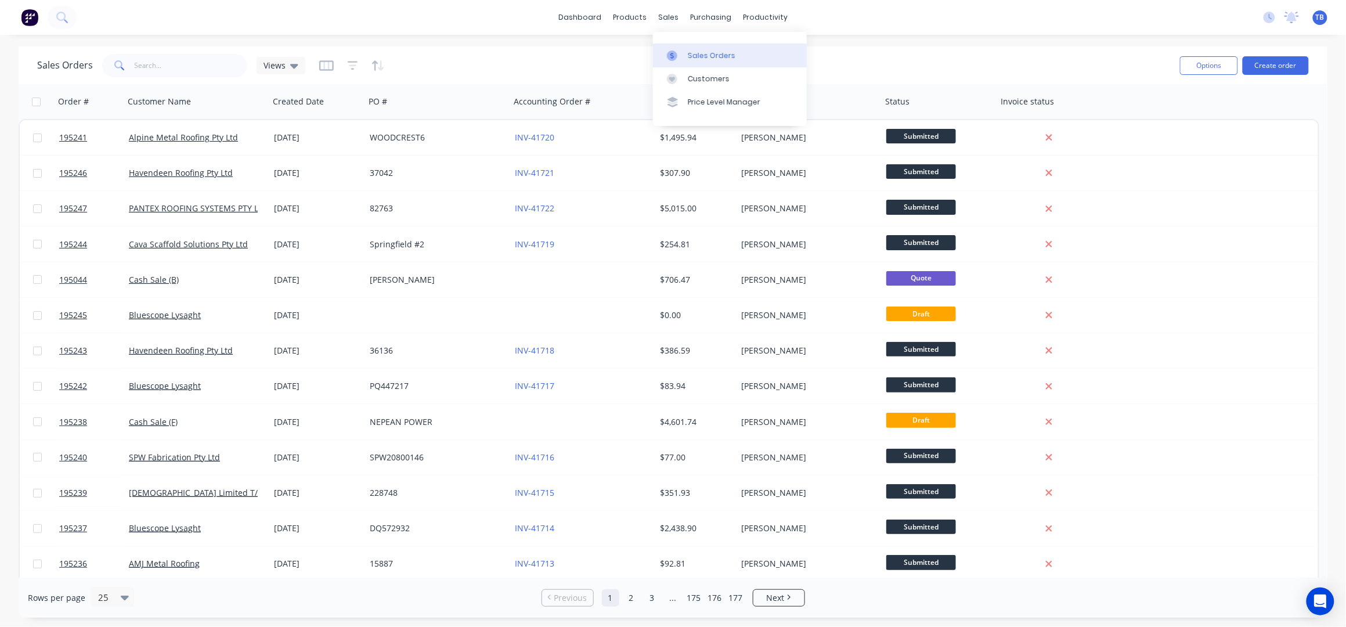
click at [698, 49] on link "Sales Orders" at bounding box center [730, 55] width 154 height 23
click at [1279, 62] on button "Create order" at bounding box center [1276, 65] width 66 height 19
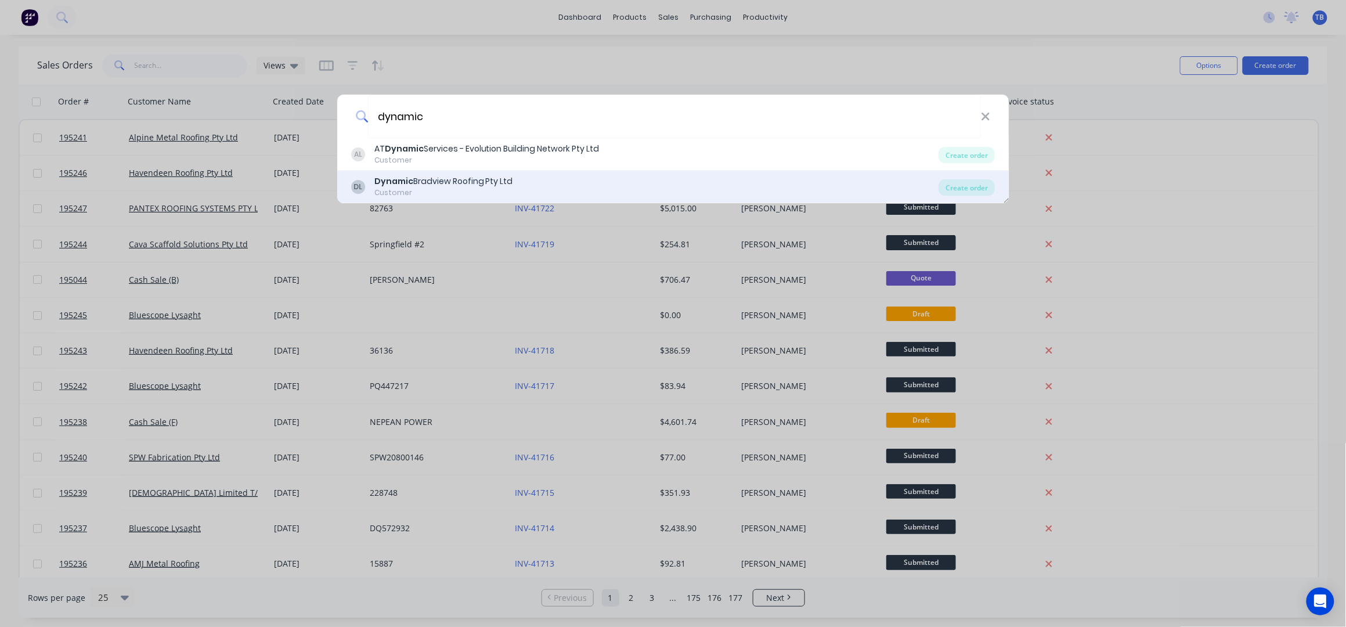
type input "dynamic"
click at [477, 183] on div "Dynamic Bradview Roofing Pty Ltd" at bounding box center [443, 181] width 139 height 12
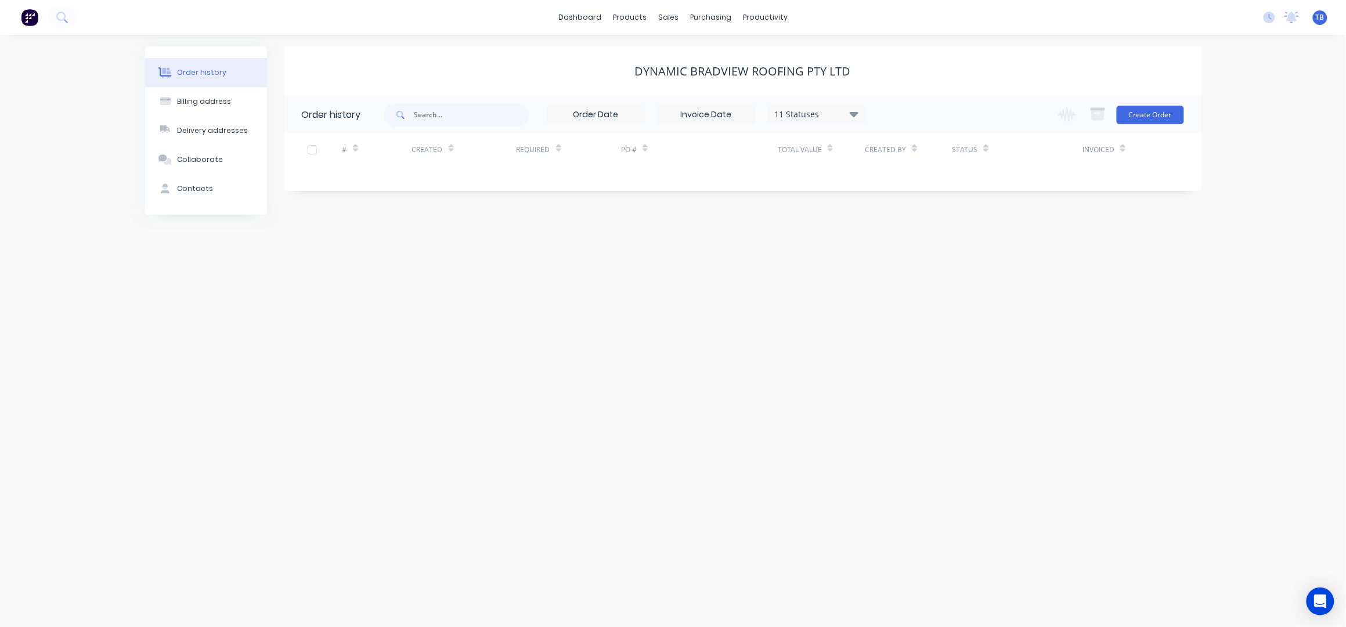
click at [1186, 113] on div "11 Statuses Invoice Status Invoiced Not Invoiced Partial Order Status All Archi…" at bounding box center [792, 115] width 817 height 38
click at [1176, 114] on button "Create Order" at bounding box center [1150, 115] width 67 height 19
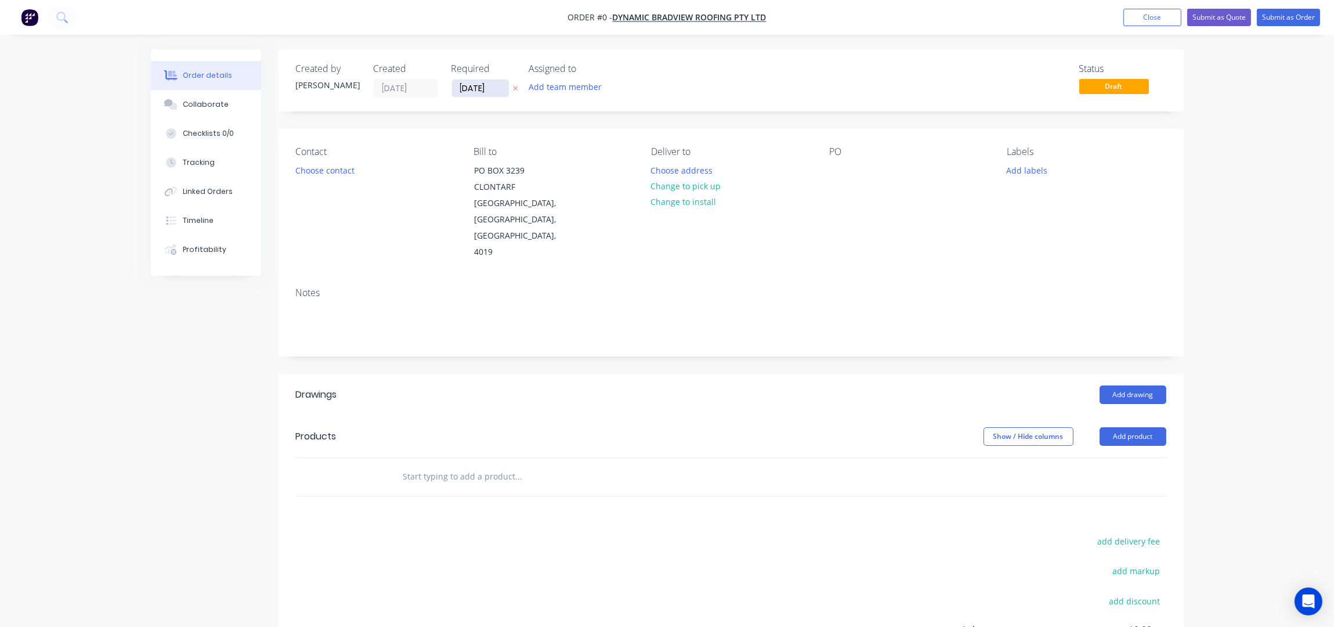
click at [466, 88] on input "[DATE]" at bounding box center [480, 88] width 57 height 17
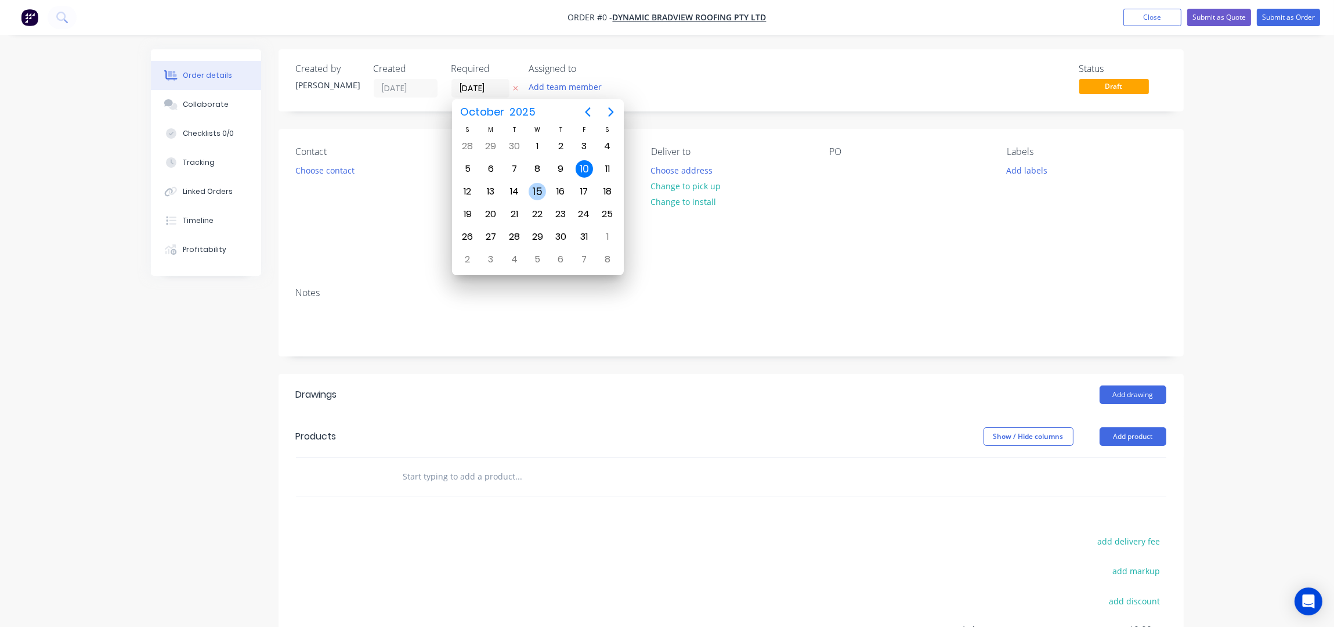
click at [536, 193] on div "15" at bounding box center [537, 191] width 17 height 17
type input "[DATE]"
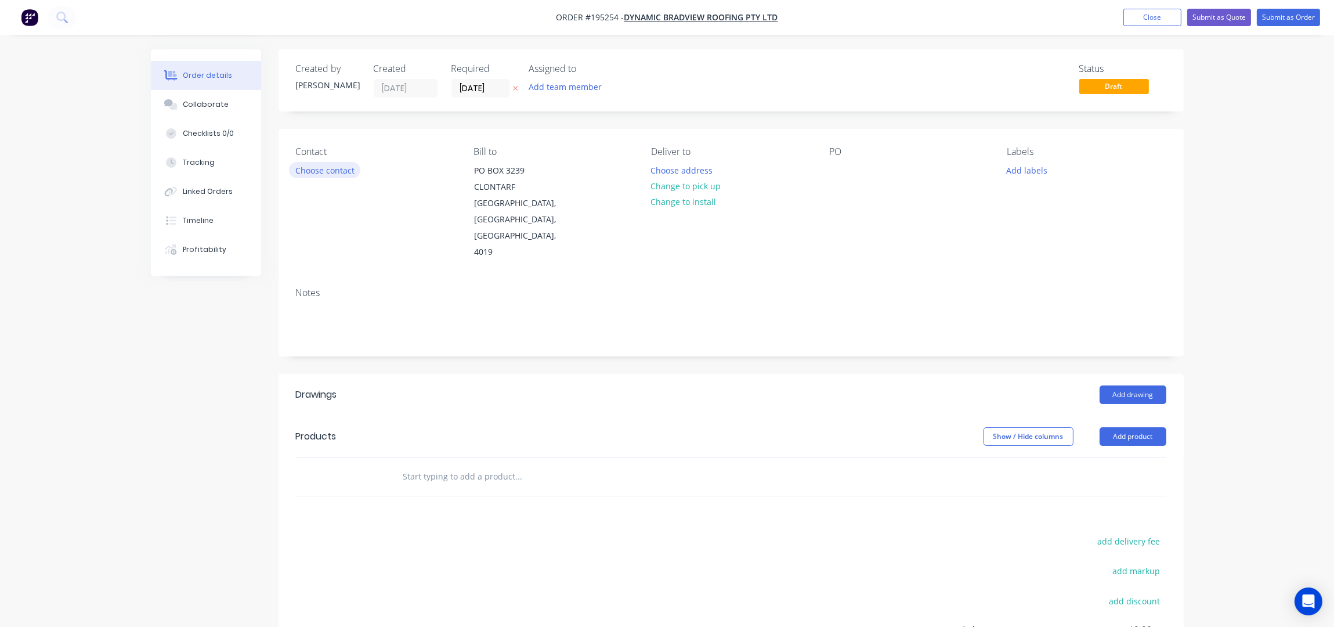
click at [337, 173] on button "Choose contact" at bounding box center [324, 170] width 71 height 16
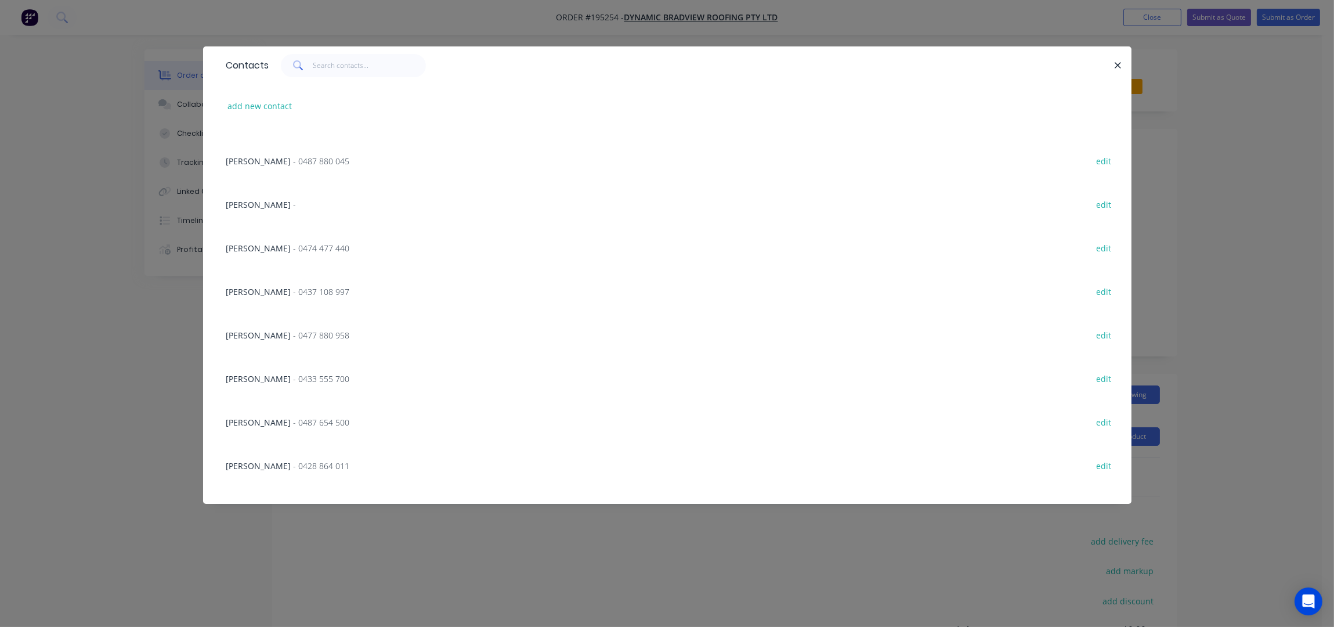
scroll to position [537, 0]
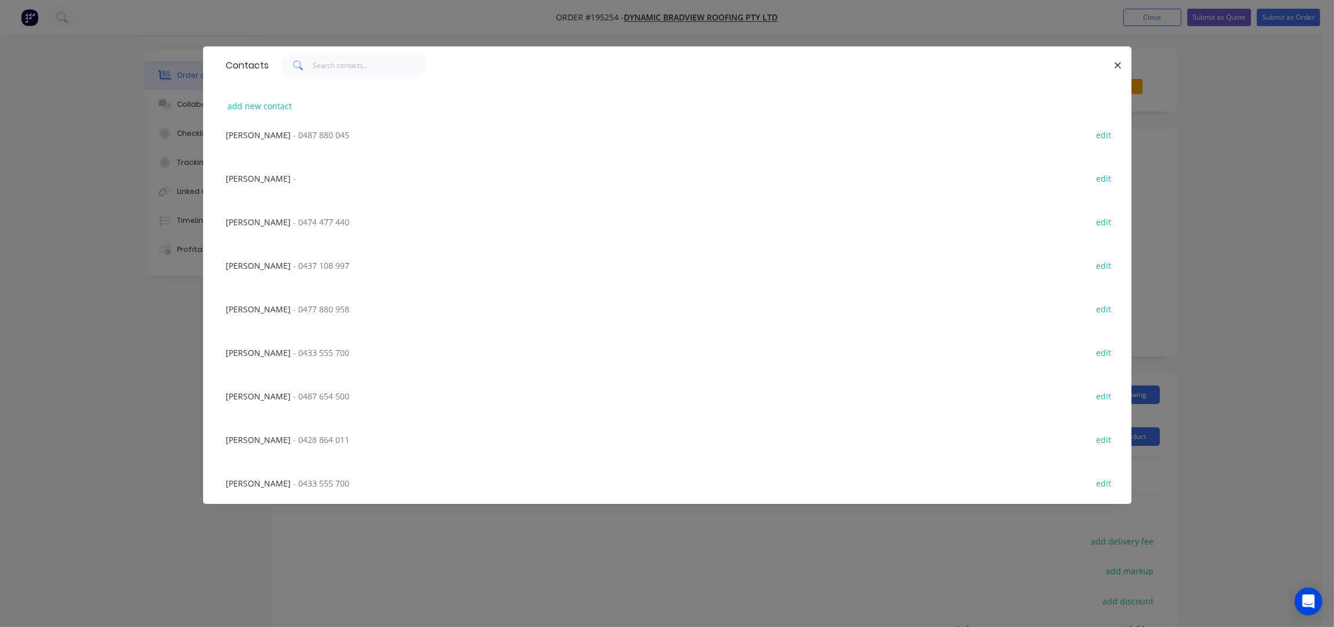
click at [299, 395] on span "- 0487 654 500" at bounding box center [322, 396] width 56 height 11
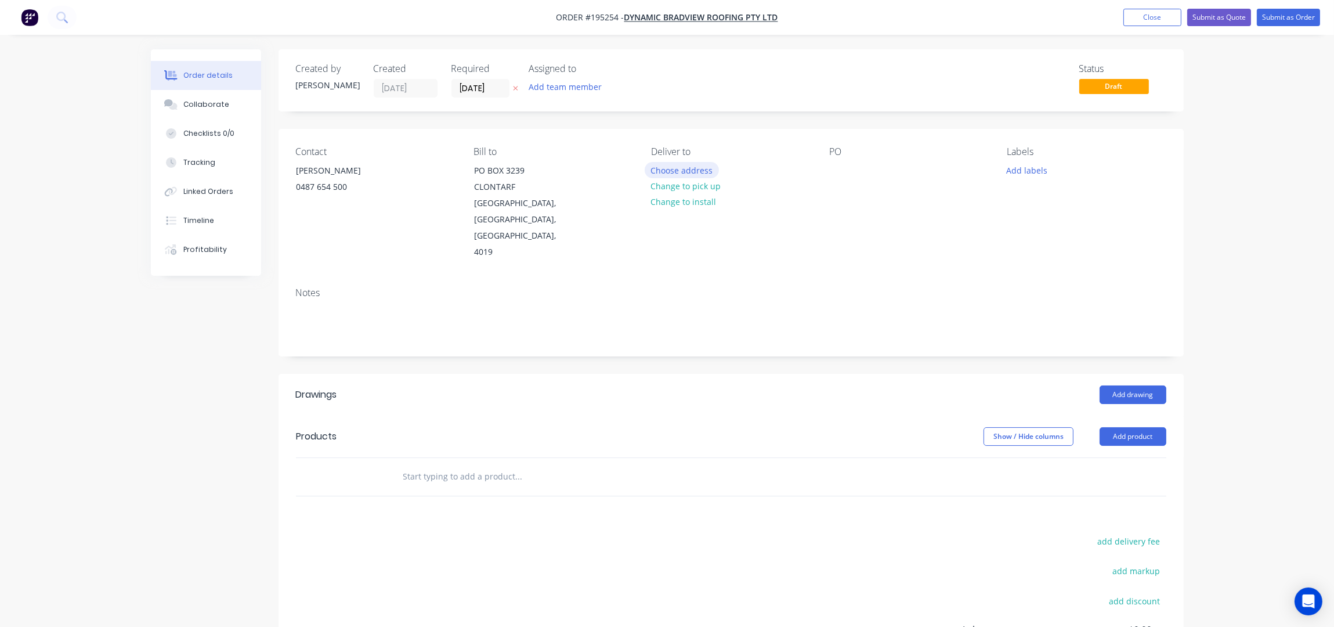
click at [659, 169] on button "Choose address" at bounding box center [682, 170] width 74 height 16
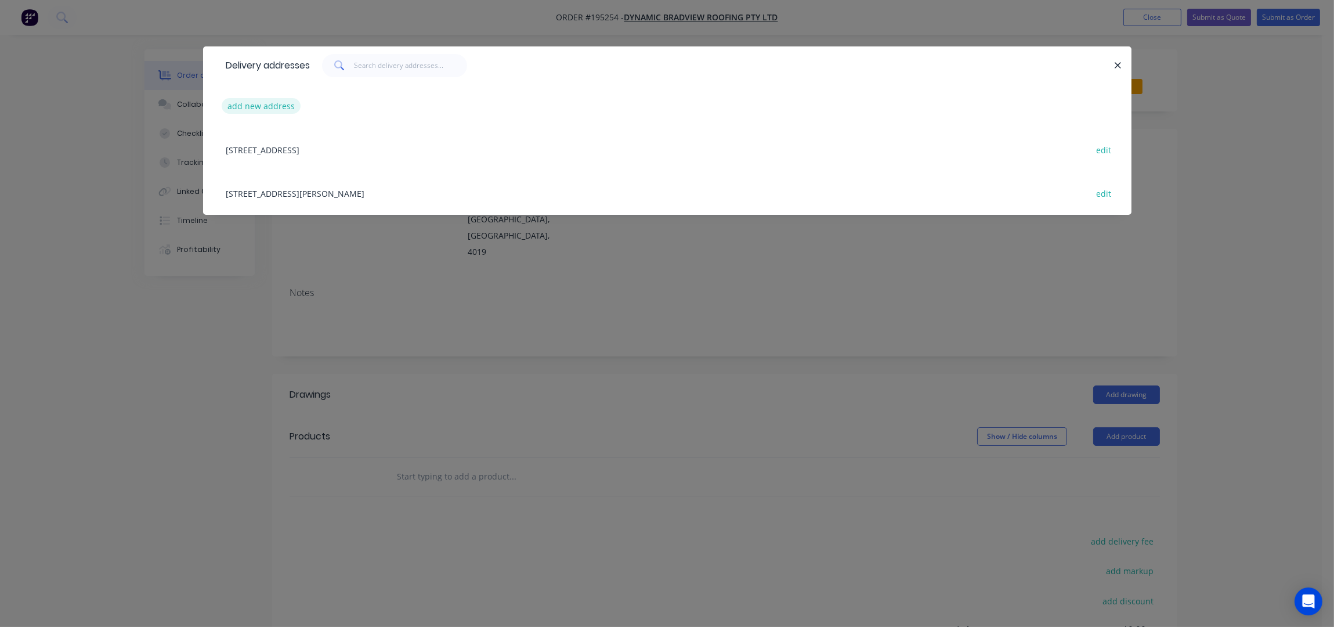
click at [277, 109] on button "add new address" at bounding box center [262, 106] width 80 height 16
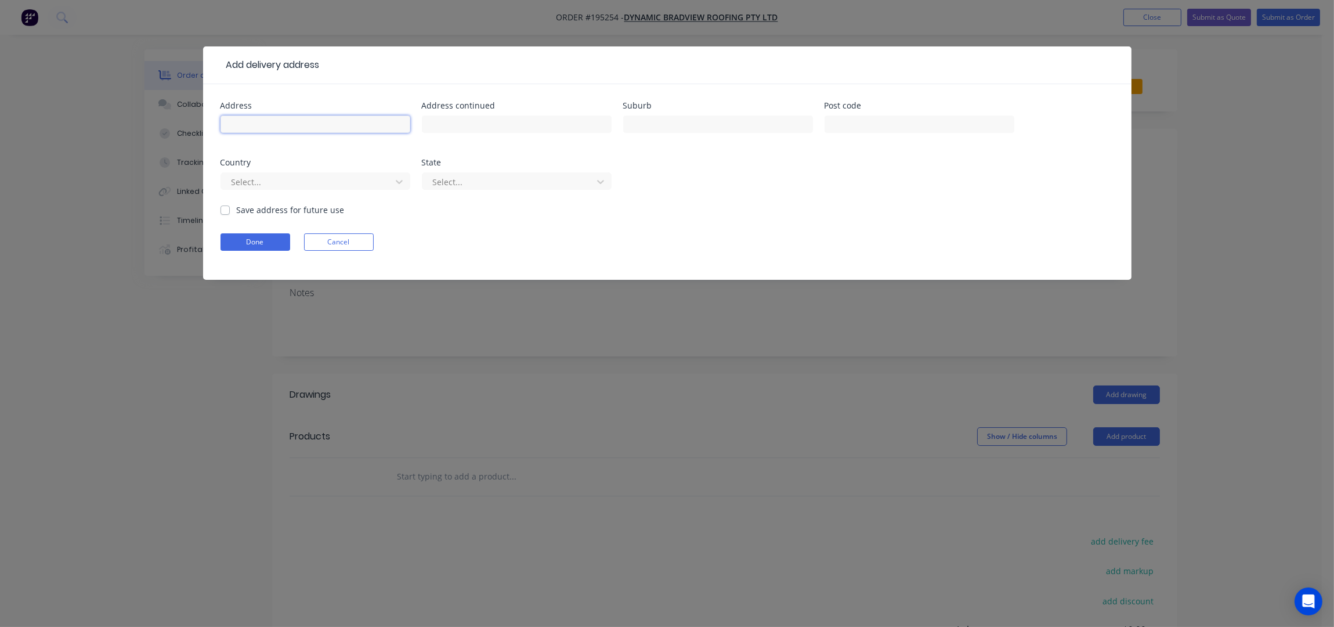
click at [288, 124] on input "text" at bounding box center [316, 123] width 190 height 17
type input "m"
type input "[PERSON_NAME] BUILDERS - LOT 63 ([STREET_ADDRESS]"
type input "BEACHMERE"
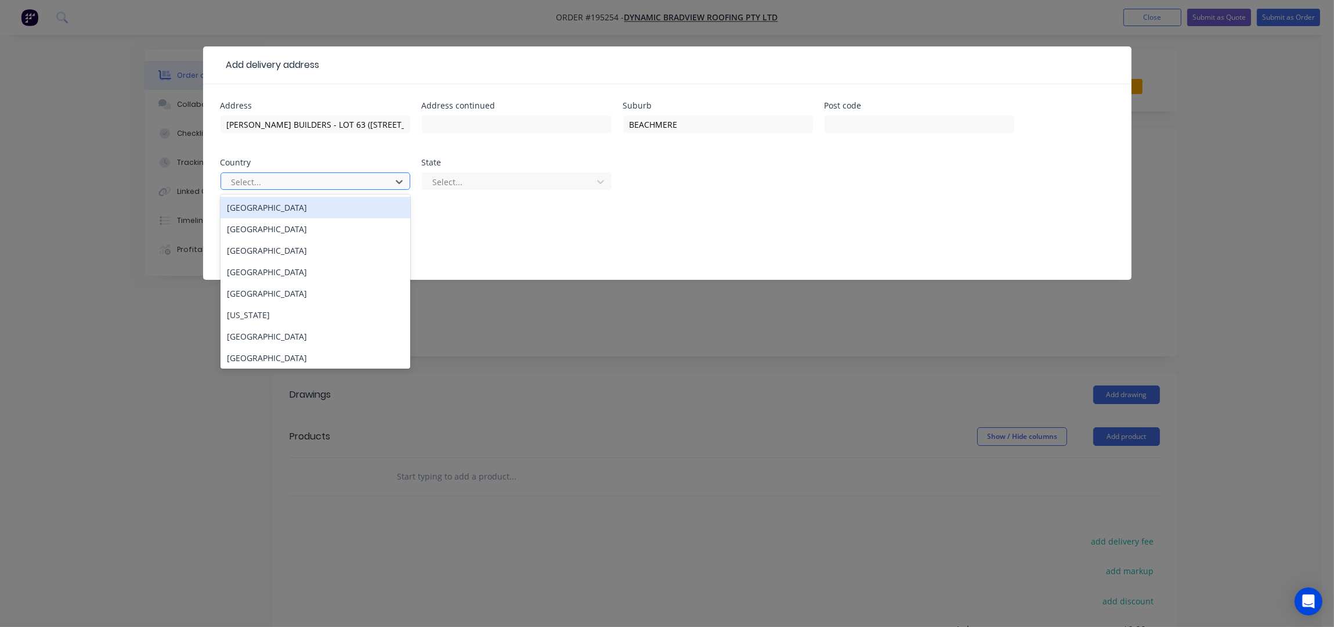
click at [231, 187] on input "text" at bounding box center [231, 182] width 2 height 12
drag, startPoint x: 291, startPoint y: 212, endPoint x: 349, endPoint y: 215, distance: 58.7
click at [291, 212] on div "[GEOGRAPHIC_DATA]" at bounding box center [316, 207] width 190 height 21
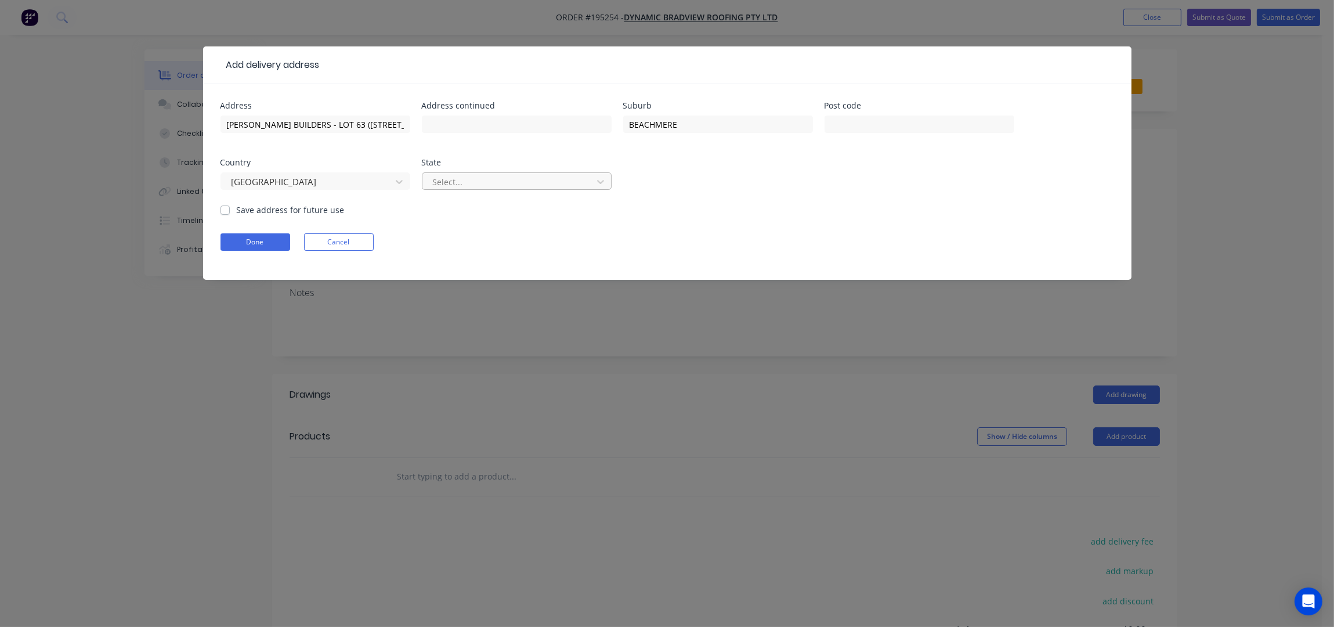
click at [491, 185] on div at bounding box center [509, 182] width 155 height 15
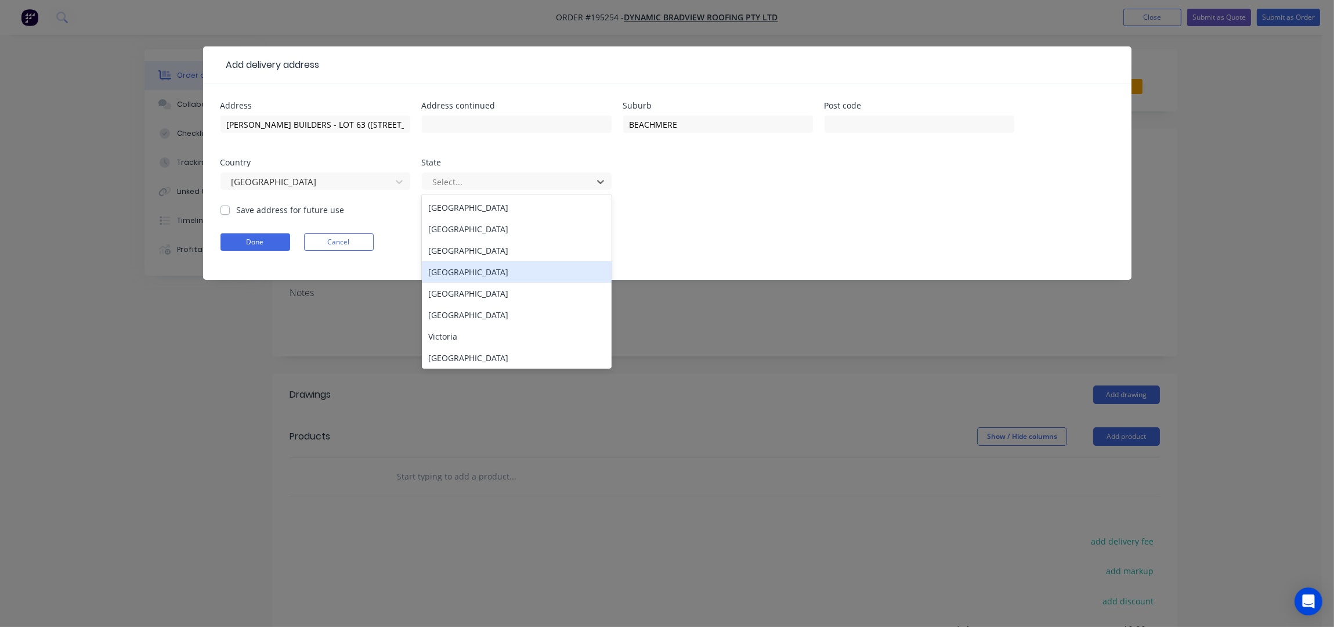
click at [485, 268] on div "[GEOGRAPHIC_DATA]" at bounding box center [517, 271] width 190 height 21
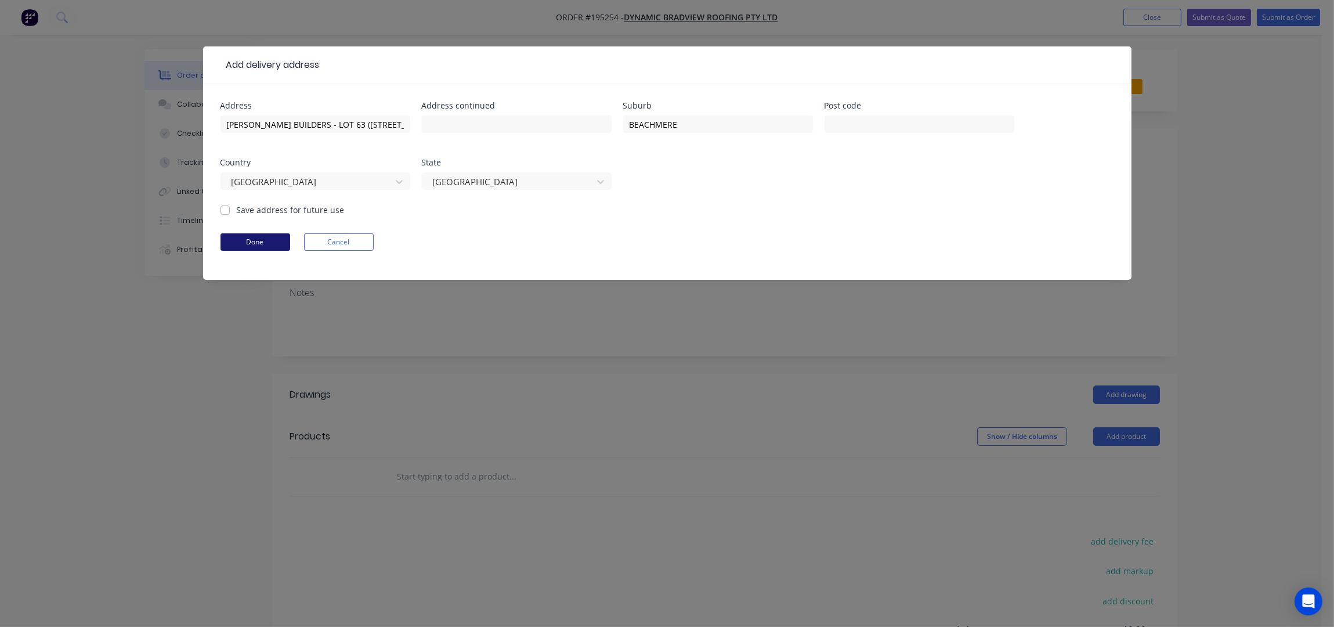
click at [279, 237] on button "Done" at bounding box center [256, 241] width 70 height 17
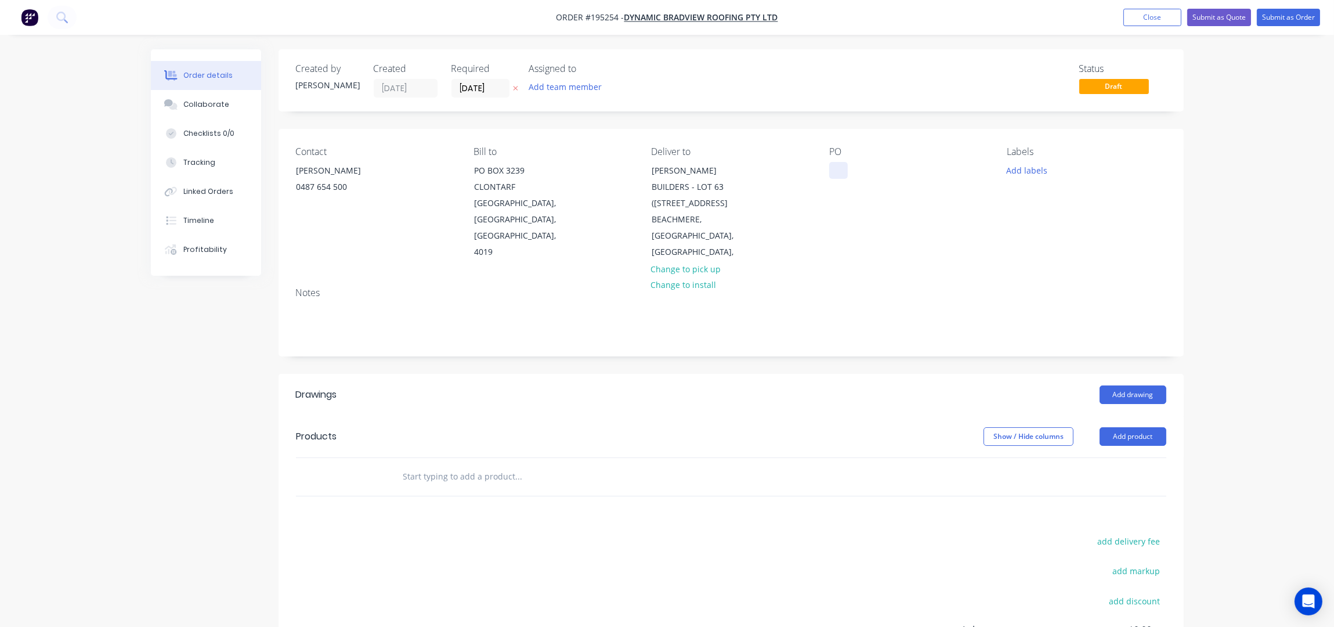
click at [839, 171] on div at bounding box center [838, 170] width 19 height 17
click at [920, 278] on div "Notes" at bounding box center [731, 317] width 905 height 78
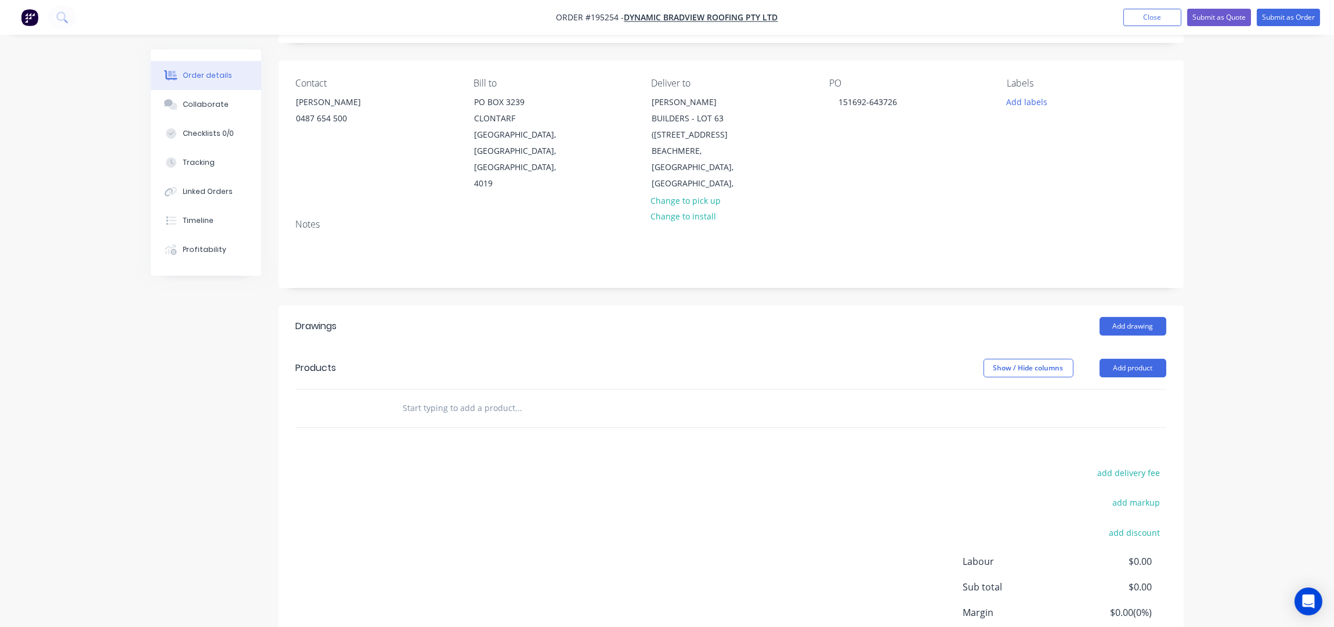
scroll to position [133, 0]
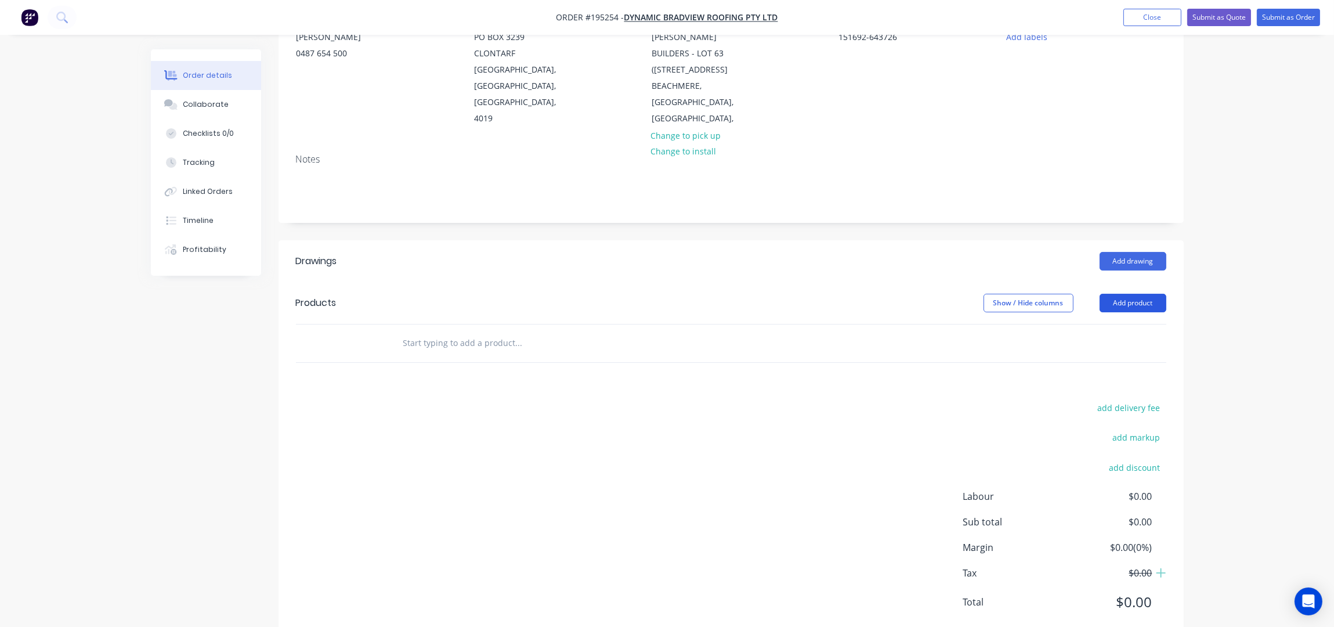
click at [1133, 294] on button "Add product" at bounding box center [1133, 303] width 67 height 19
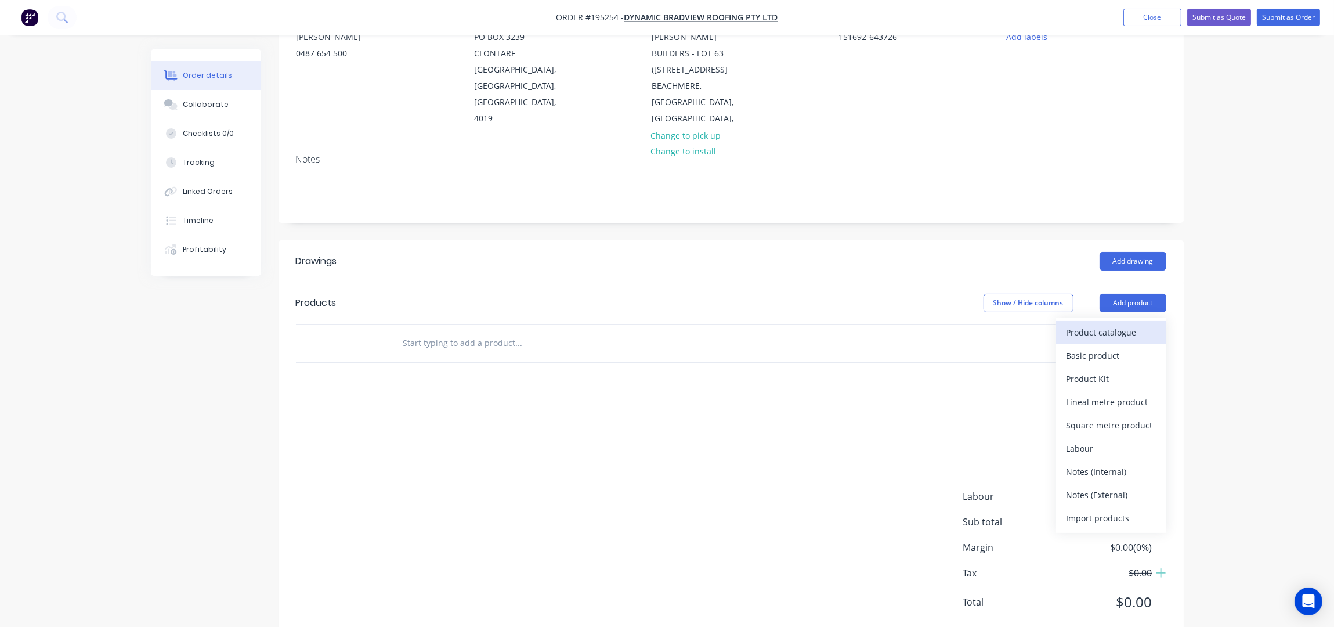
click at [1134, 324] on div "Product catalogue" at bounding box center [1111, 332] width 89 height 17
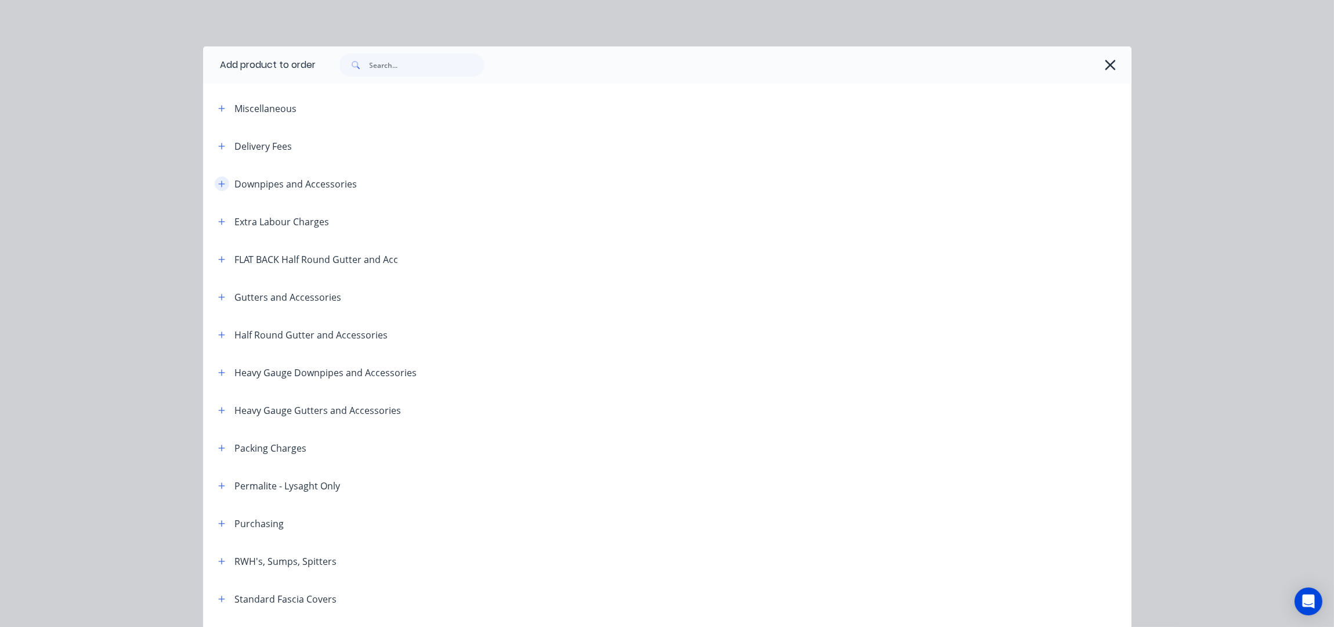
click at [221, 182] on button "button" at bounding box center [222, 183] width 15 height 15
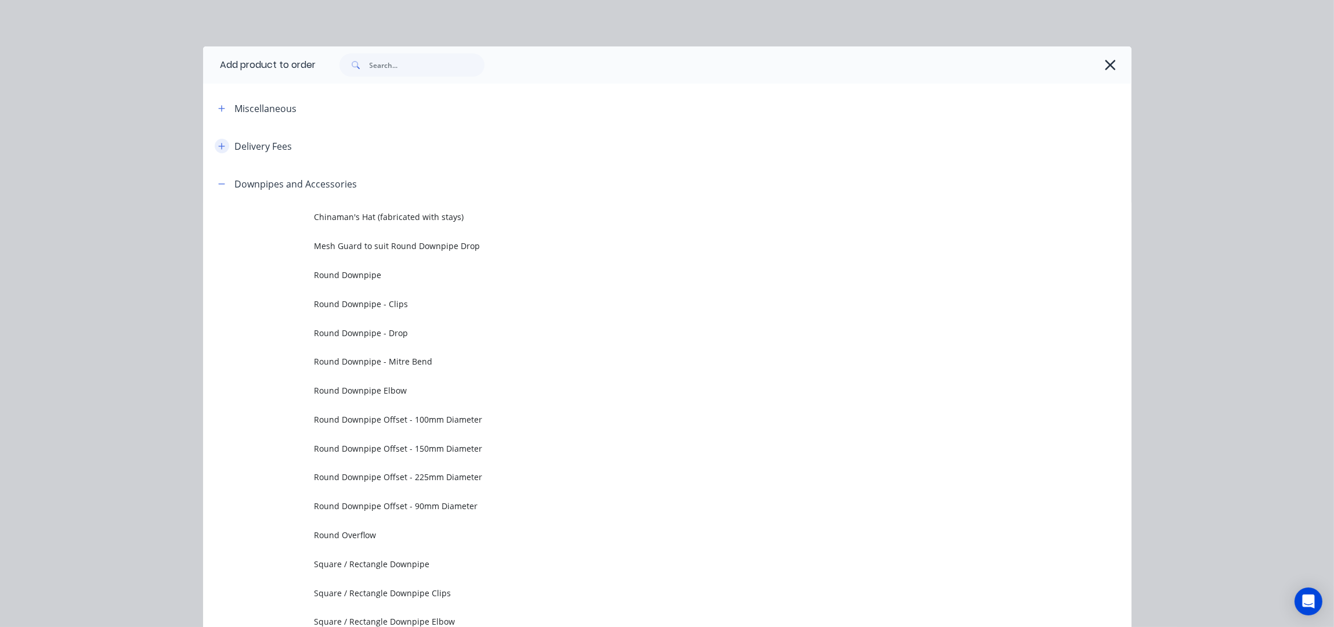
drag, startPoint x: 204, startPoint y: 142, endPoint x: 215, endPoint y: 145, distance: 10.7
click at [210, 142] on div "Delivery Fees" at bounding box center [251, 146] width 84 height 15
click at [218, 145] on icon "button" at bounding box center [221, 146] width 7 height 8
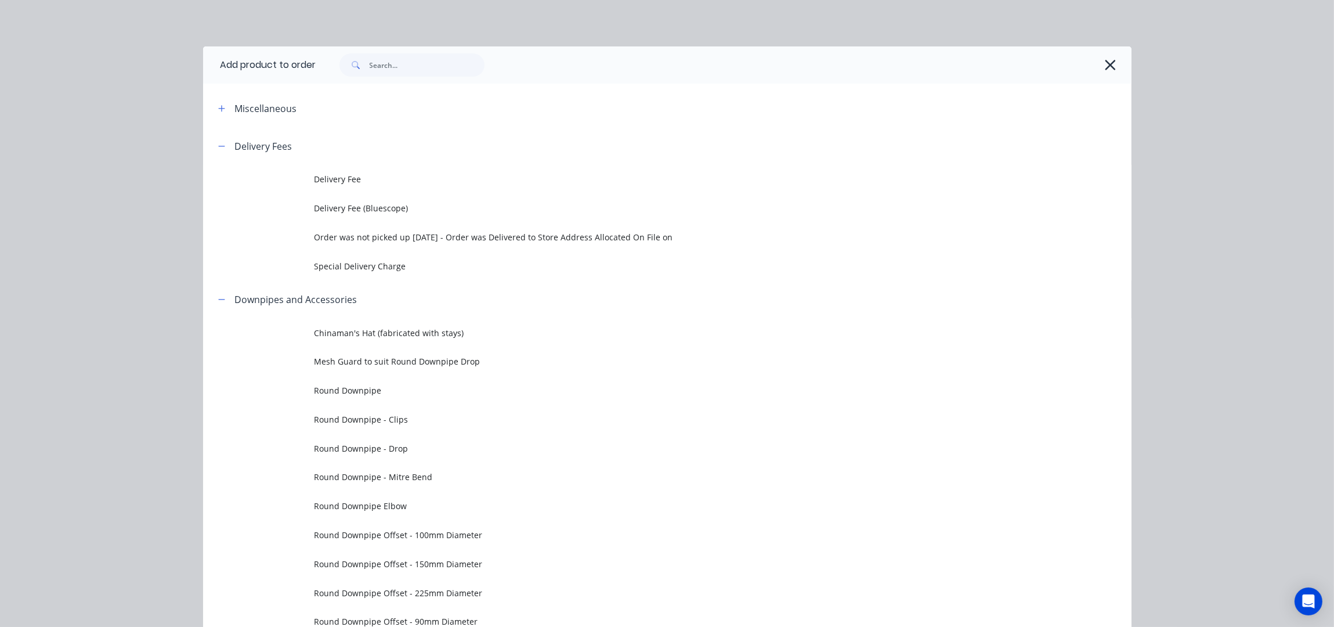
drag, startPoint x: 349, startPoint y: 173, endPoint x: 437, endPoint y: 200, distance: 91.6
click at [350, 173] on span "Delivery Fee" at bounding box center [642, 179] width 654 height 12
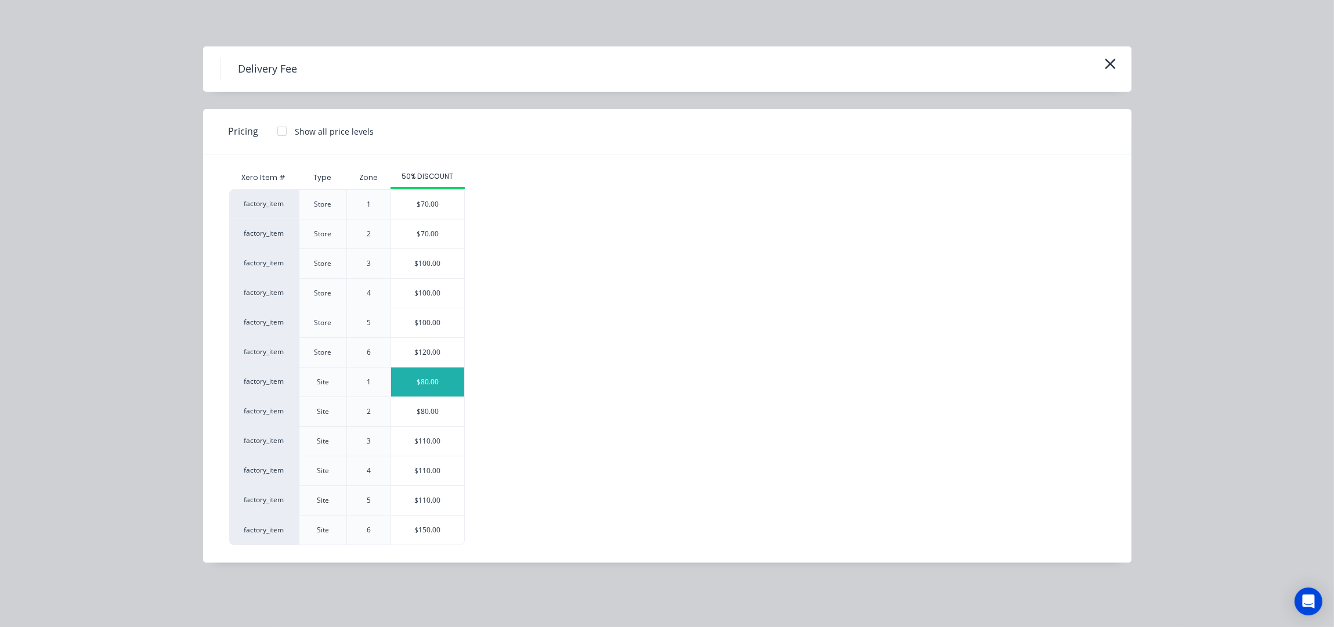
click at [461, 377] on div "$80.00" at bounding box center [427, 381] width 73 height 29
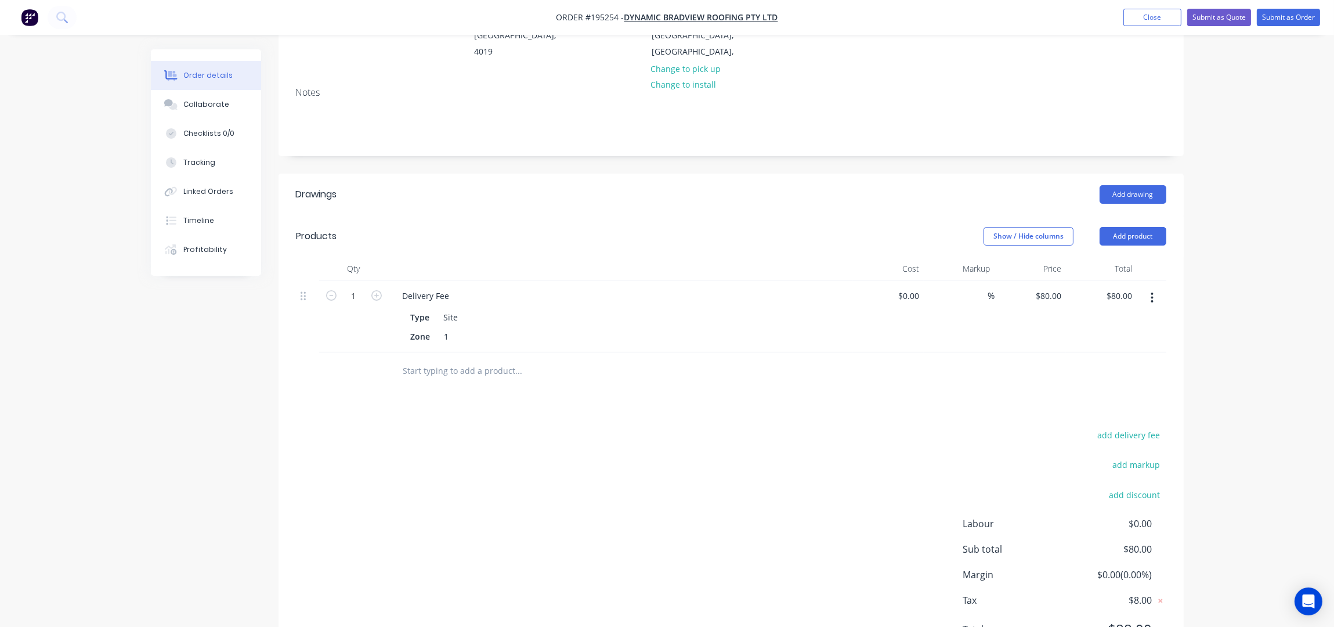
scroll to position [228, 0]
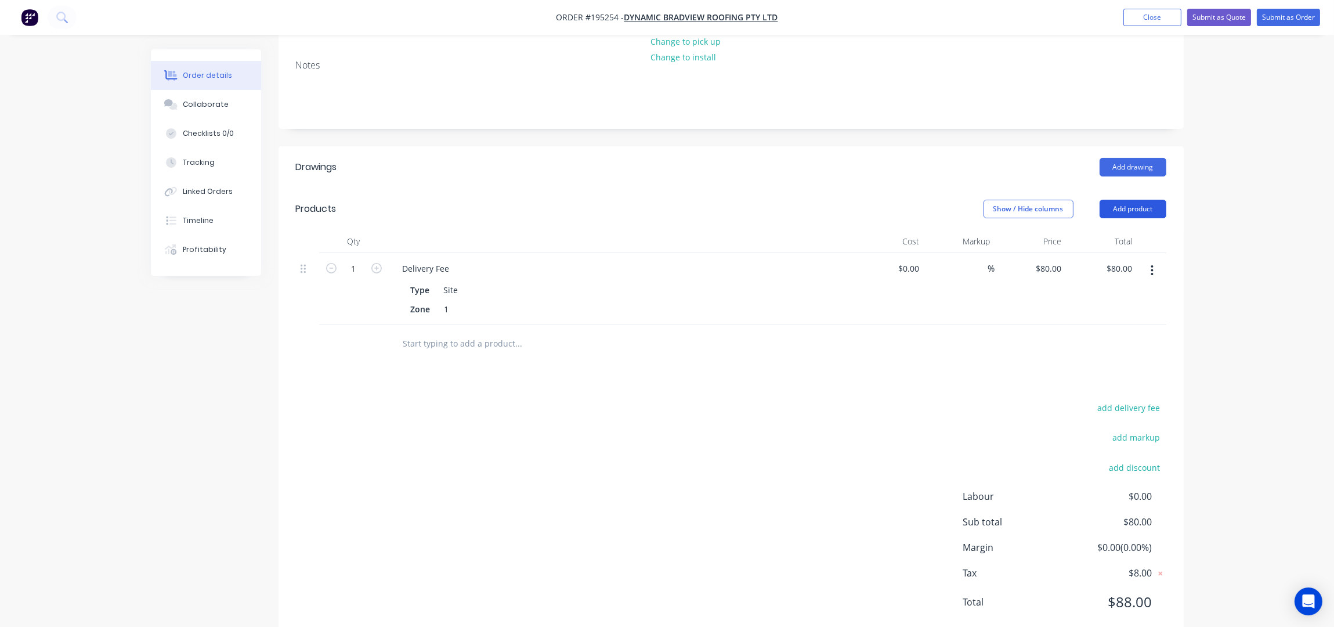
drag, startPoint x: 1126, startPoint y: 176, endPoint x: 1123, endPoint y: 185, distance: 9.2
click at [1126, 200] on button "Add product" at bounding box center [1133, 209] width 67 height 19
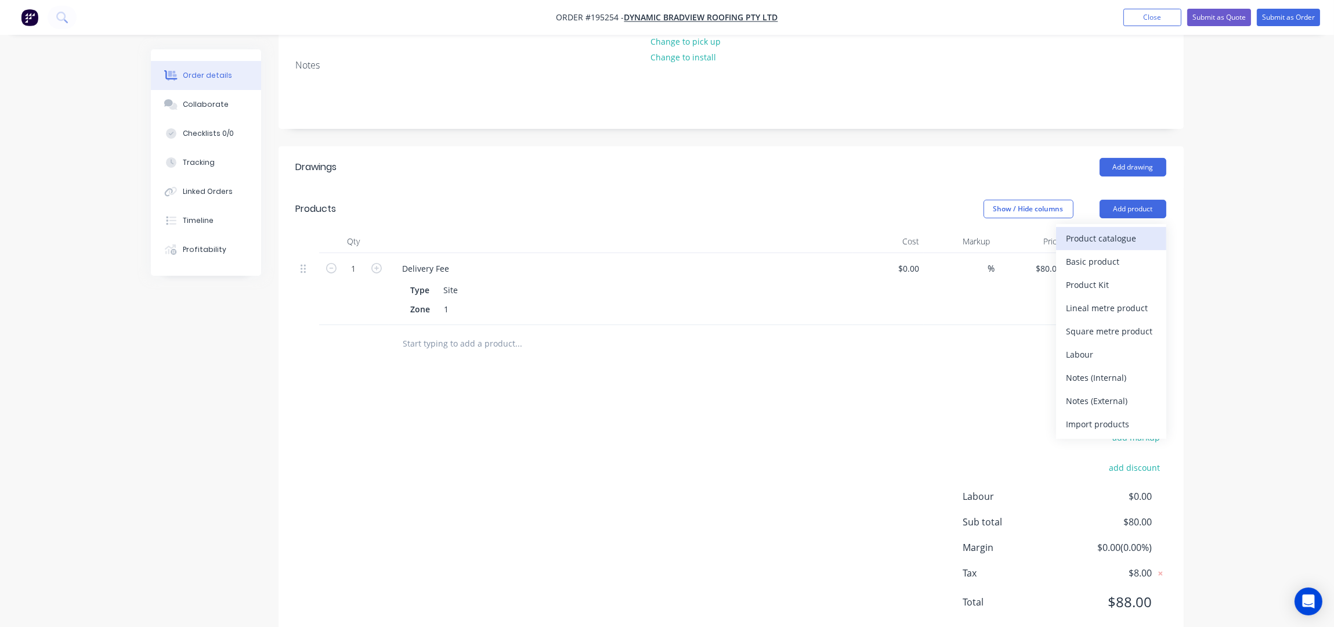
click at [1120, 230] on div "Product catalogue" at bounding box center [1111, 238] width 89 height 17
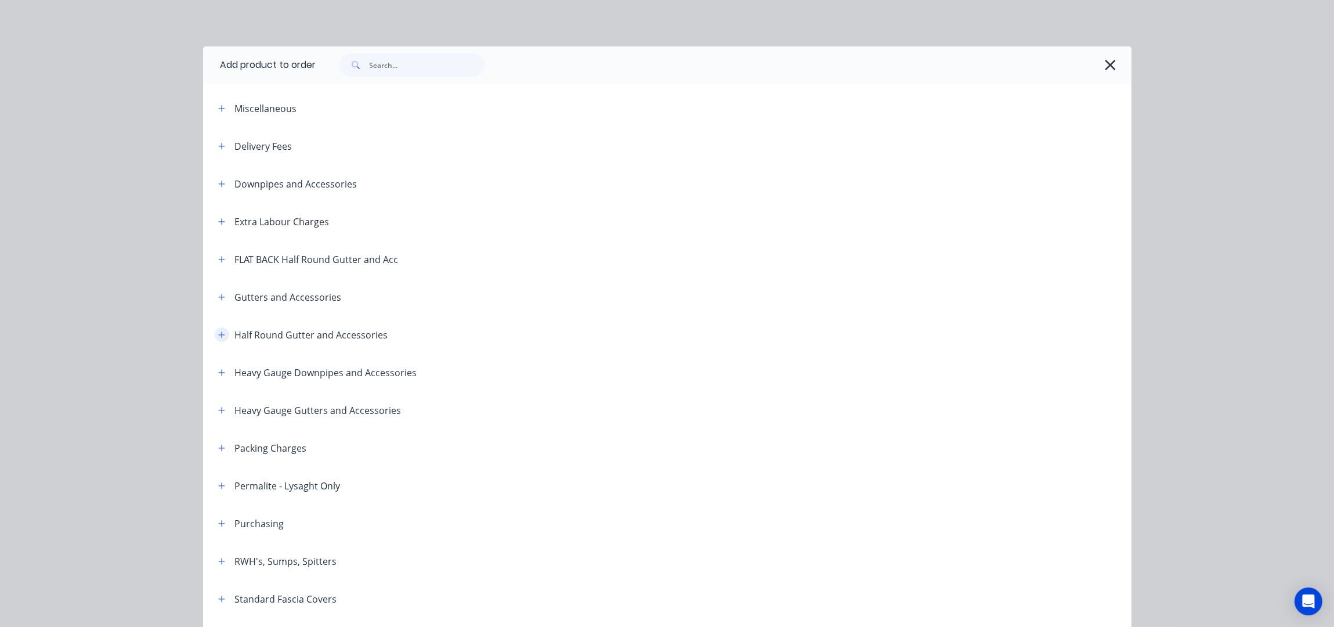
click at [218, 334] on icon "button" at bounding box center [221, 335] width 7 height 8
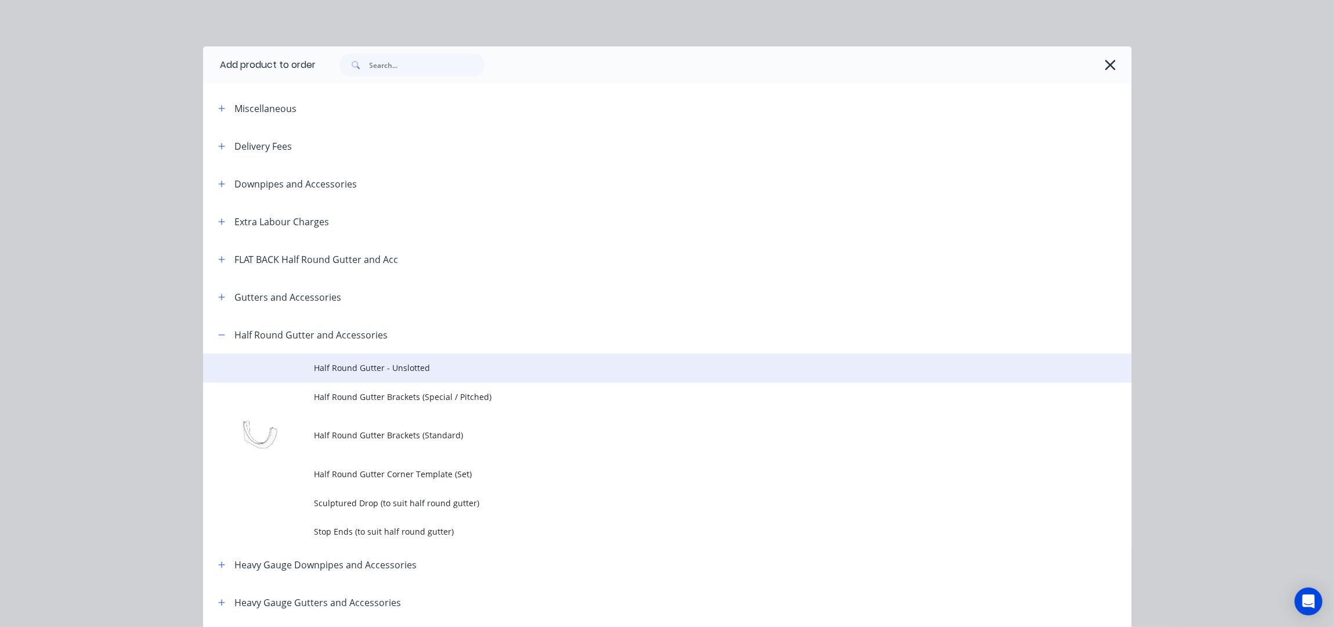
click at [403, 367] on span "Half Round Gutter - Unslotted" at bounding box center [642, 368] width 654 height 12
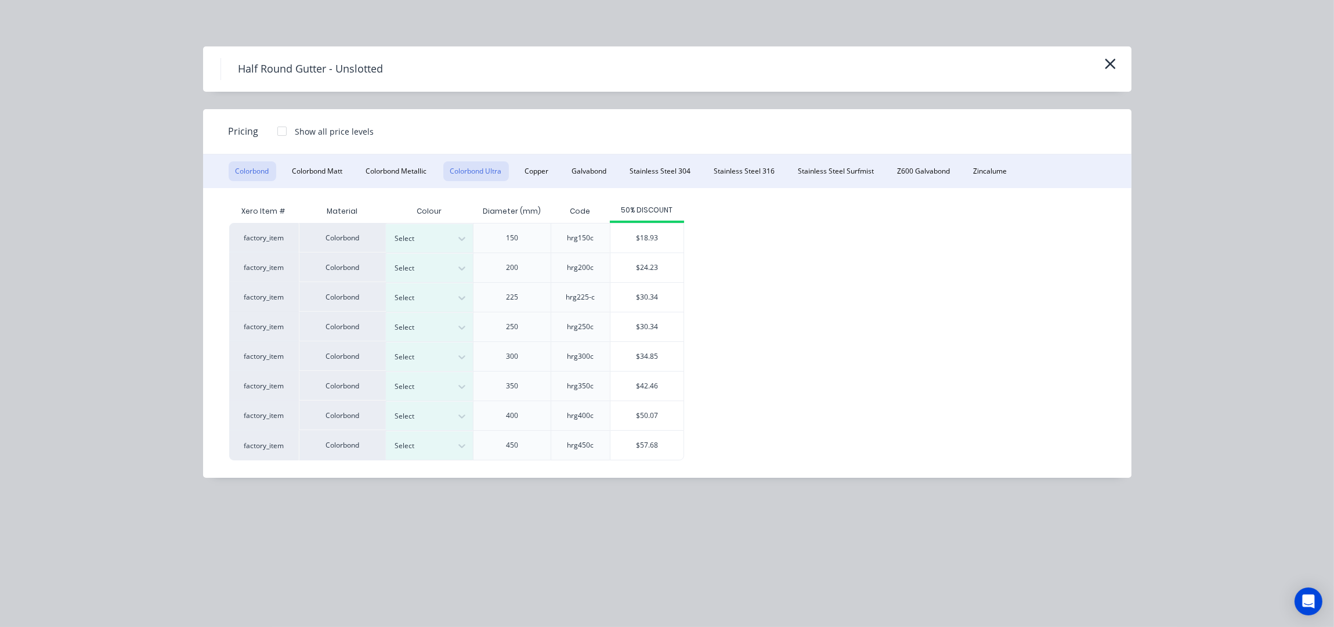
click at [494, 169] on button "Colorbond Ultra" at bounding box center [476, 171] width 66 height 20
click at [449, 271] on div "Select" at bounding box center [419, 268] width 65 height 15
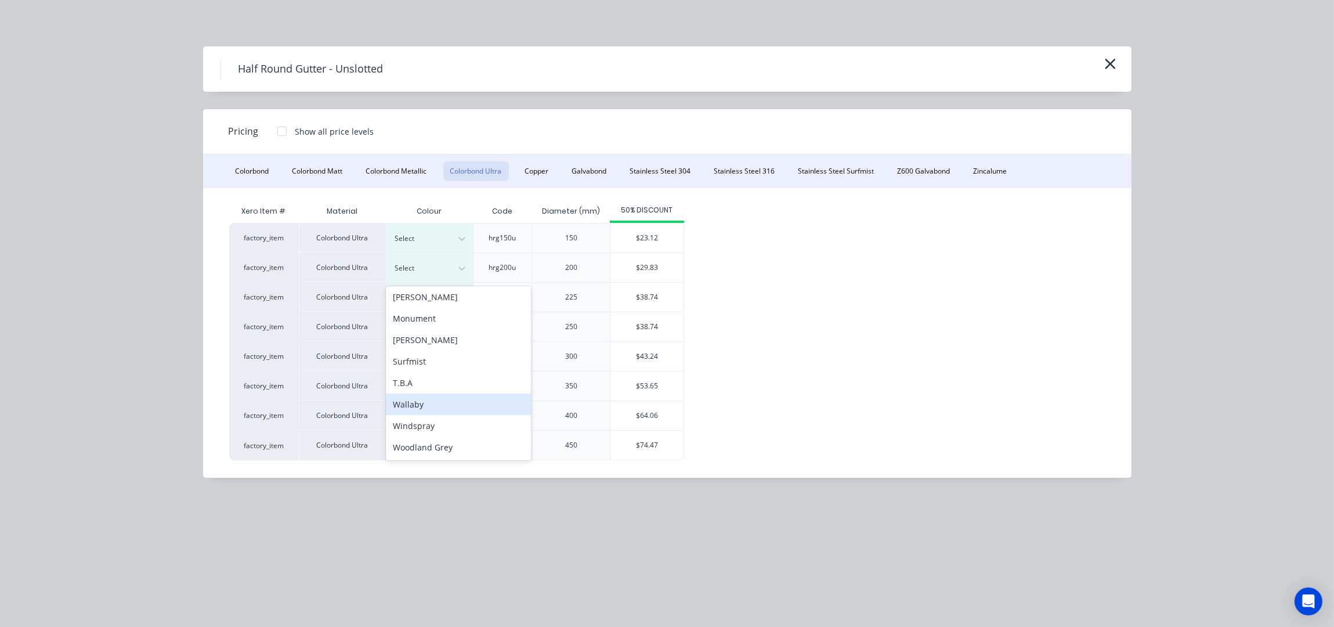
scroll to position [244, 0]
click at [431, 404] on div "Wallaby" at bounding box center [458, 404] width 145 height 21
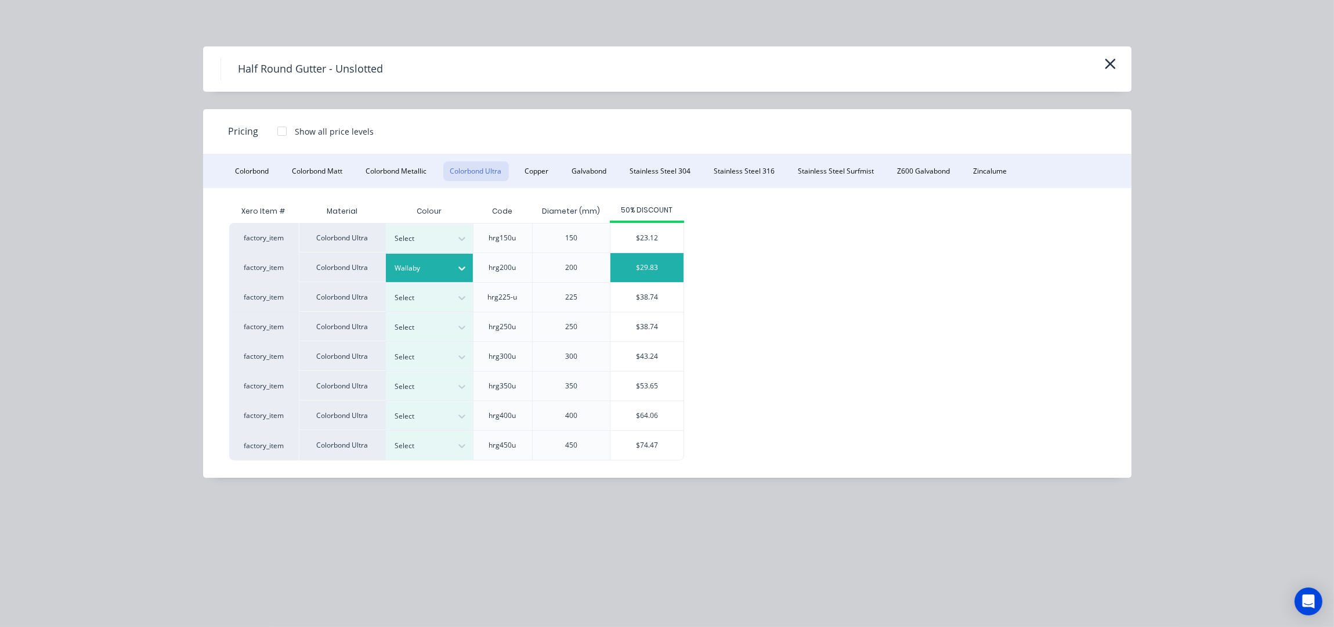
click at [638, 270] on div "$29.83" at bounding box center [647, 267] width 73 height 29
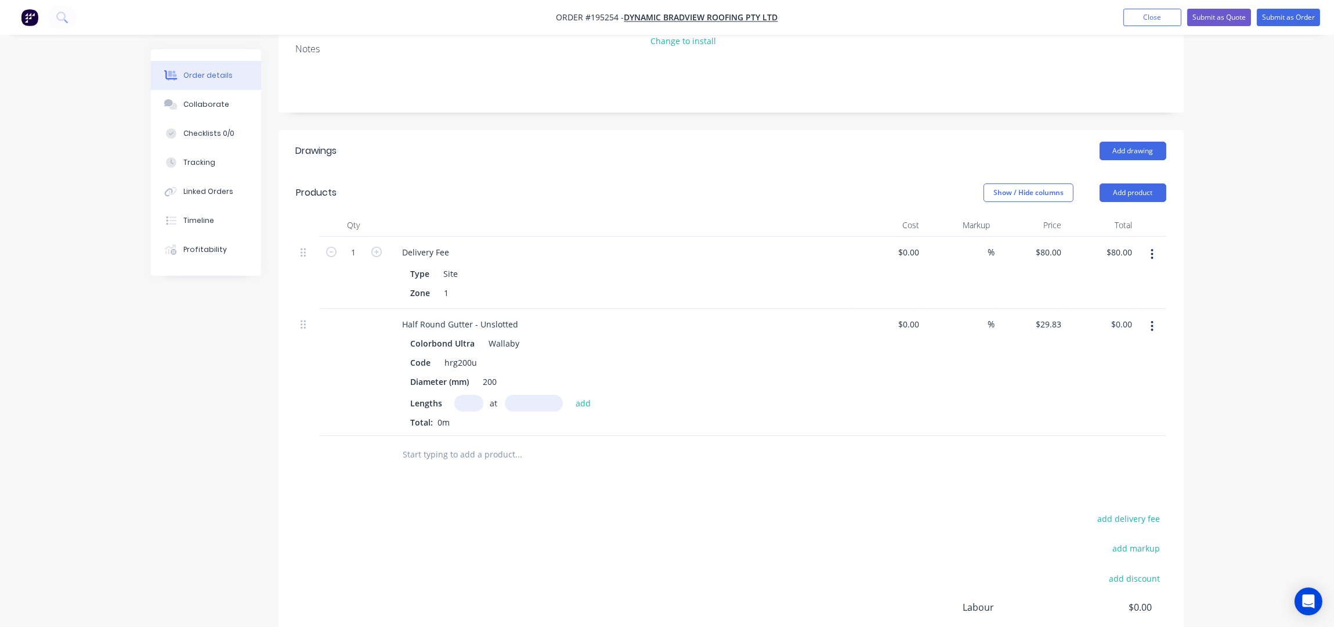
click at [475, 395] on input "text" at bounding box center [468, 403] width 29 height 17
type input "2"
type input "8000"
click at [570, 395] on button "add" at bounding box center [583, 403] width 27 height 16
type input "$477.28"
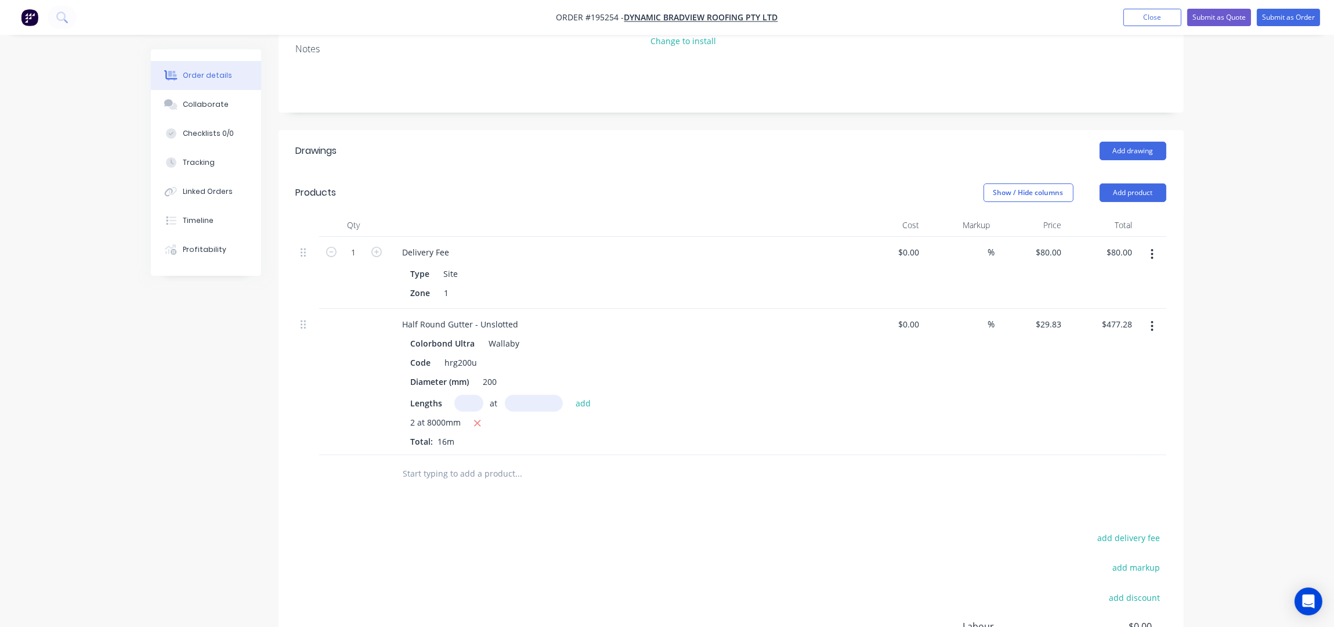
click at [572, 457] on div at bounding box center [598, 474] width 418 height 38
click at [1143, 183] on button "Add product" at bounding box center [1133, 192] width 67 height 19
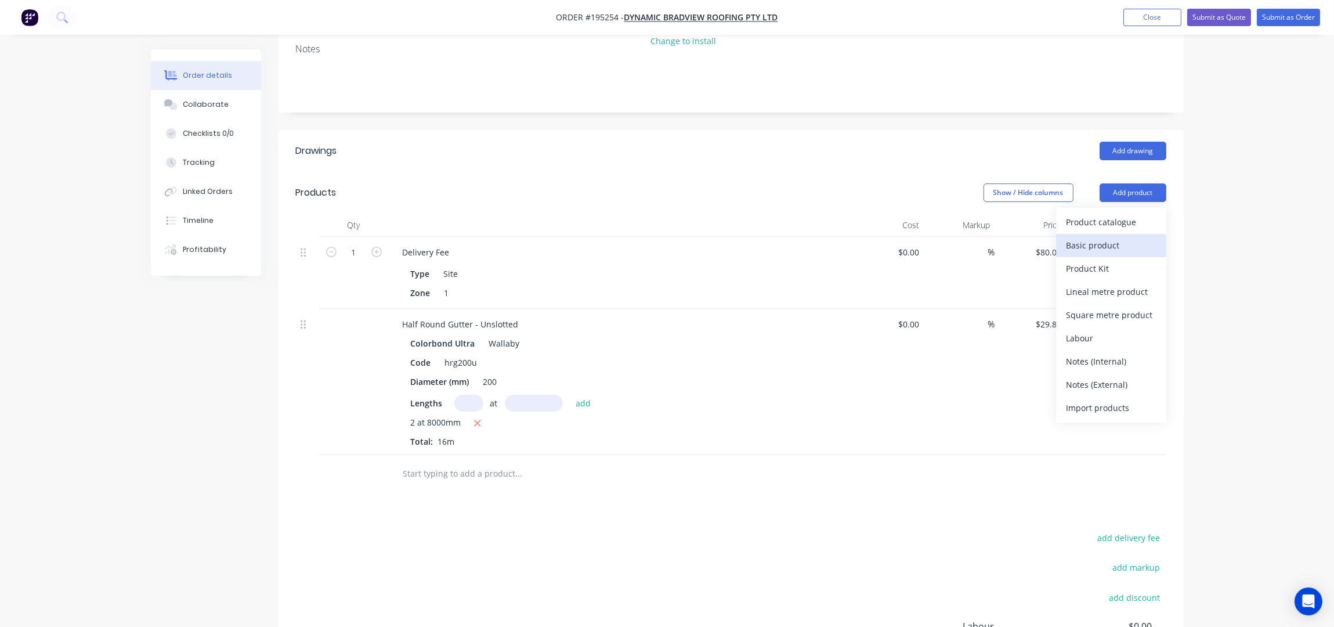
click at [1127, 237] on div "Basic product" at bounding box center [1111, 245] width 89 height 17
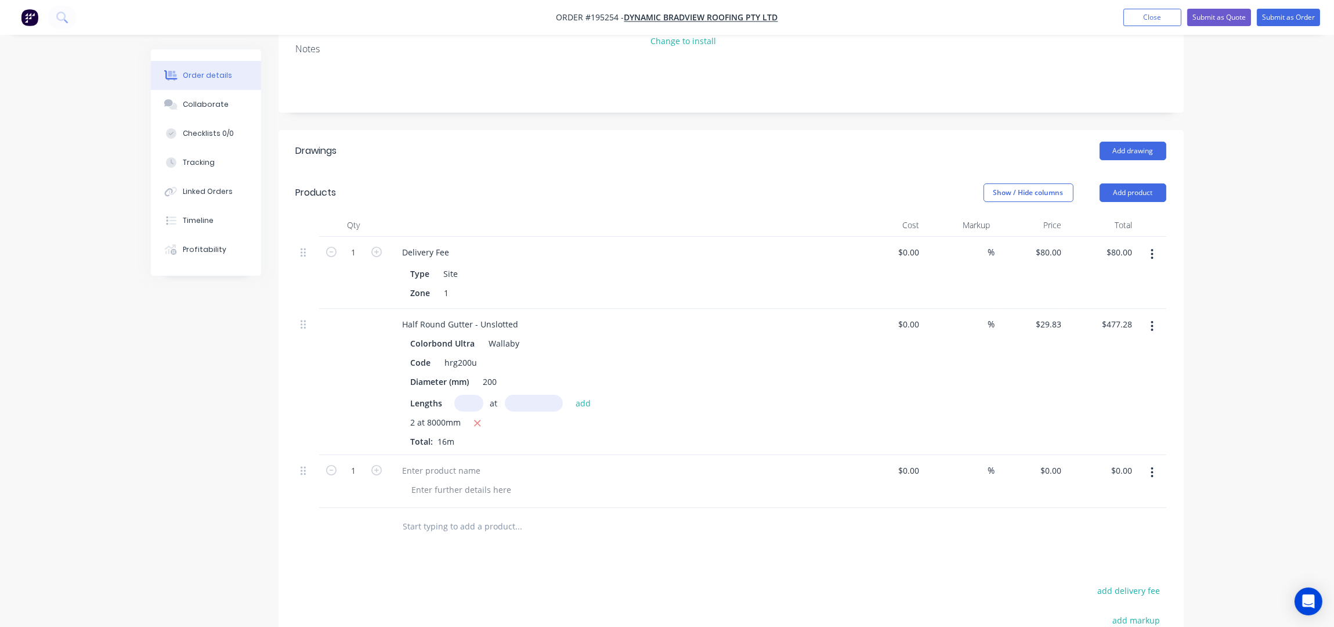
click at [1140, 462] on button "button" at bounding box center [1152, 472] width 27 height 21
click at [1113, 541] on div "Delete" at bounding box center [1111, 549] width 89 height 17
click at [1125, 183] on button "Add product" at bounding box center [1133, 192] width 67 height 19
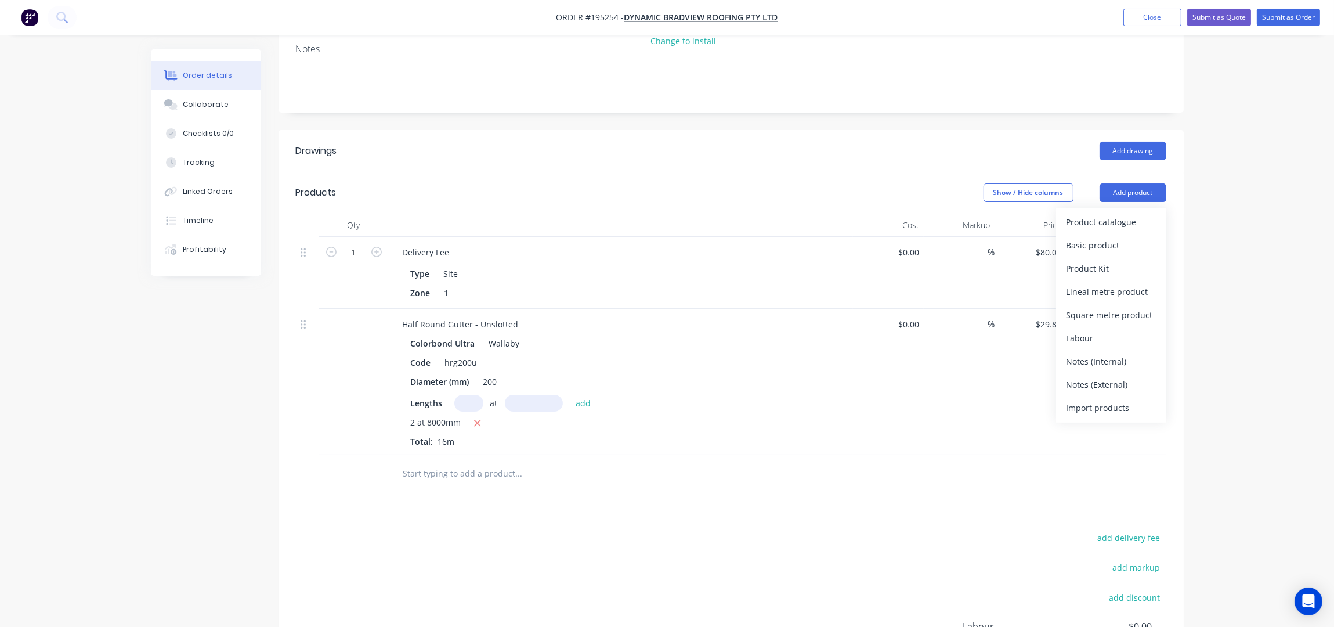
click at [1129, 214] on div "Product catalogue" at bounding box center [1111, 222] width 89 height 17
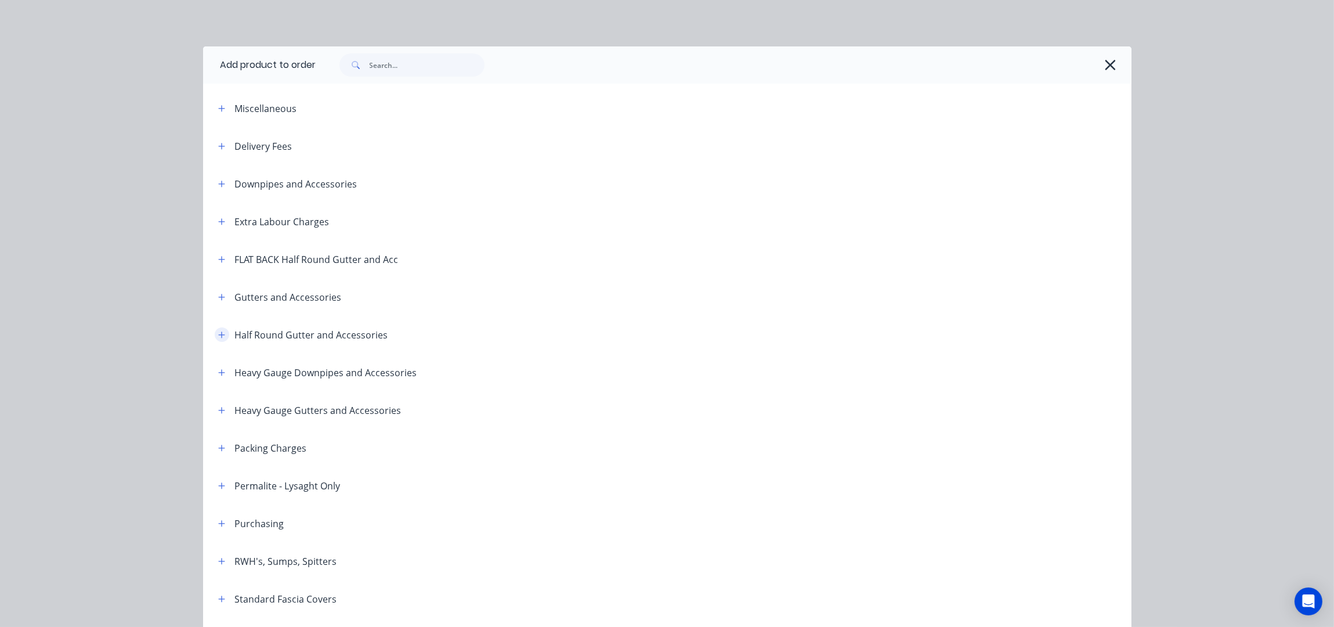
click at [215, 329] on button "button" at bounding box center [222, 334] width 15 height 15
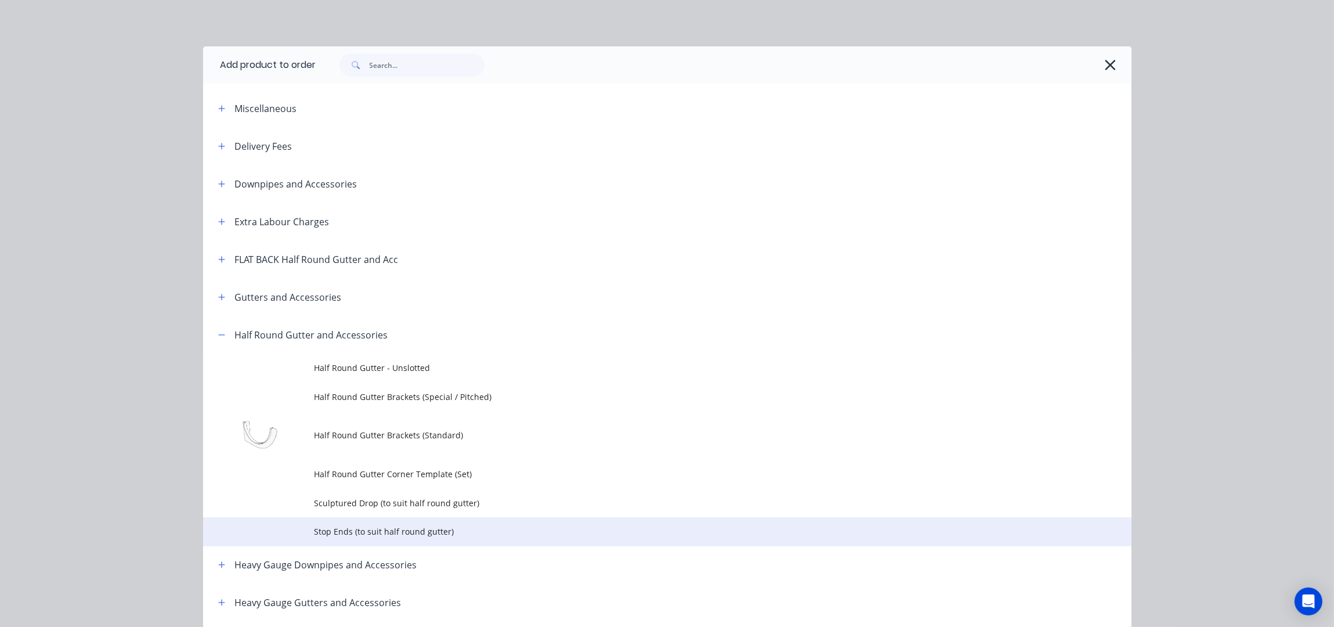
click at [414, 519] on td "Stop Ends (to suit half round gutter)" at bounding box center [723, 531] width 817 height 29
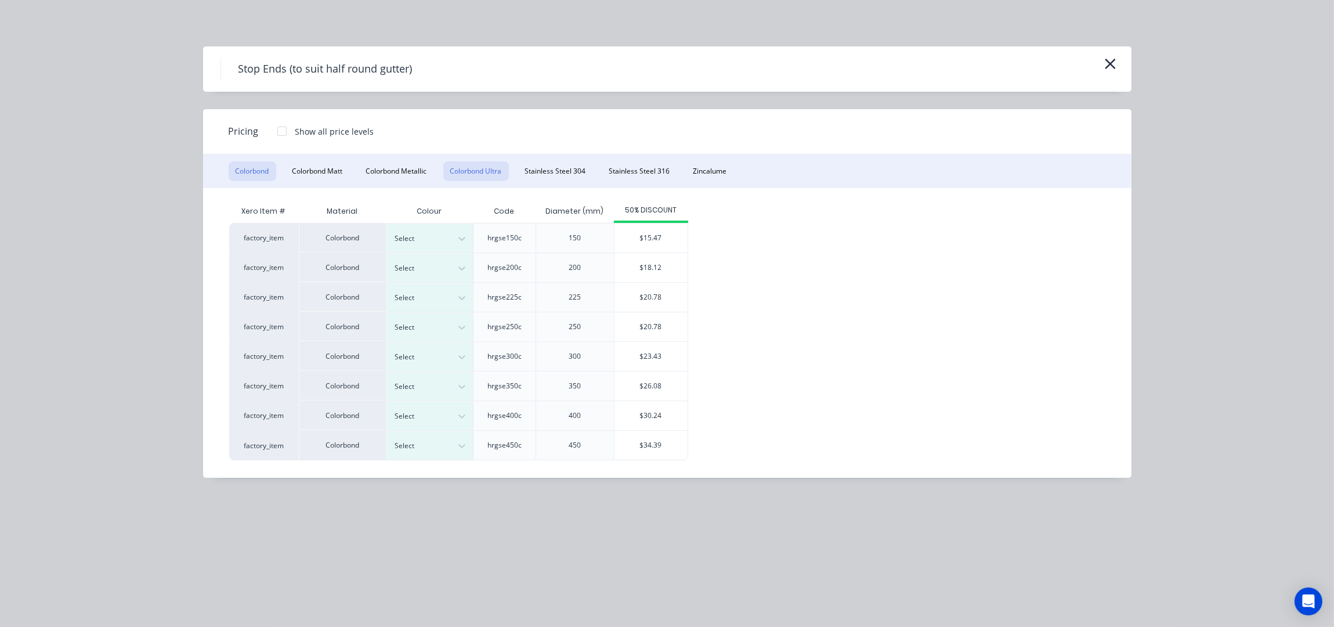
click at [477, 166] on button "Colorbond Ultra" at bounding box center [476, 171] width 66 height 20
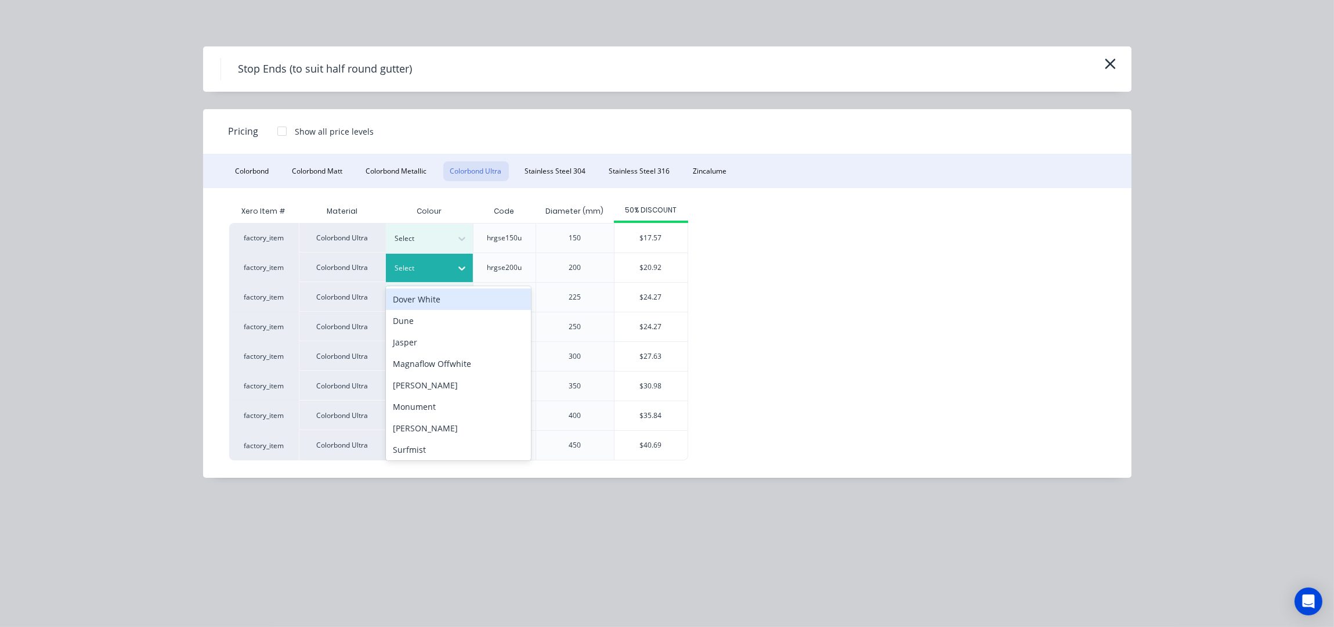
click at [441, 268] on div at bounding box center [421, 268] width 52 height 13
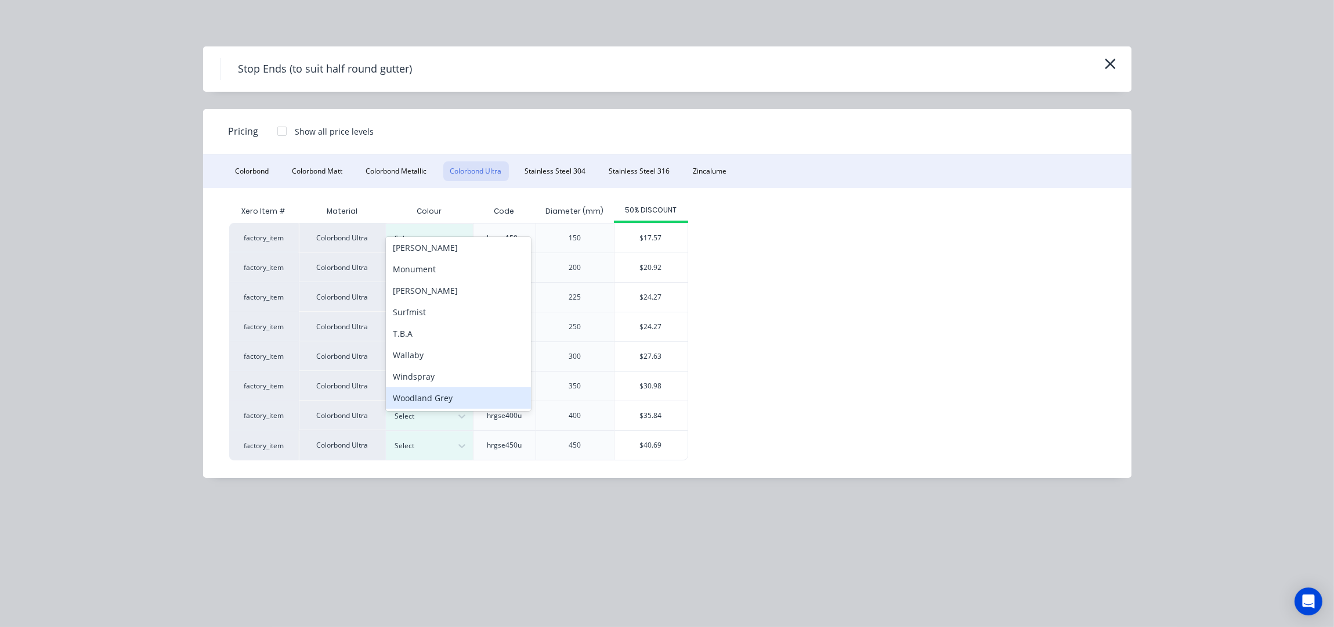
scroll to position [321, 0]
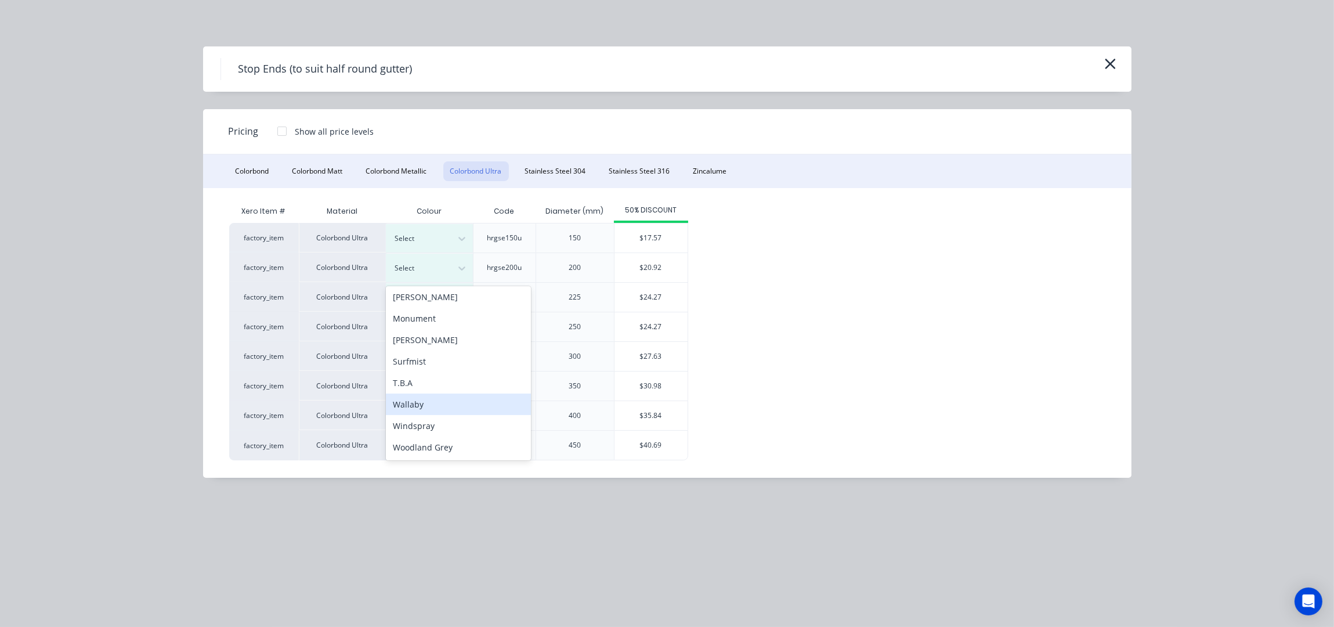
click at [424, 399] on div "Wallaby" at bounding box center [458, 404] width 145 height 21
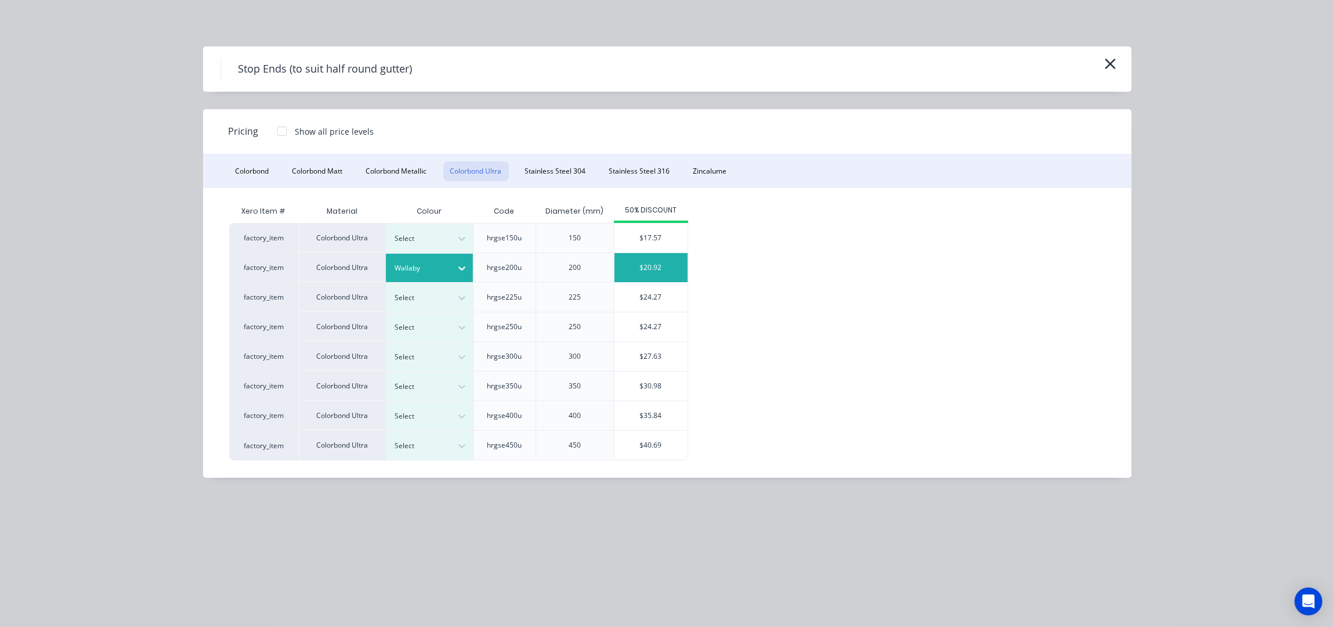
click at [640, 267] on div "$20.92" at bounding box center [651, 267] width 73 height 29
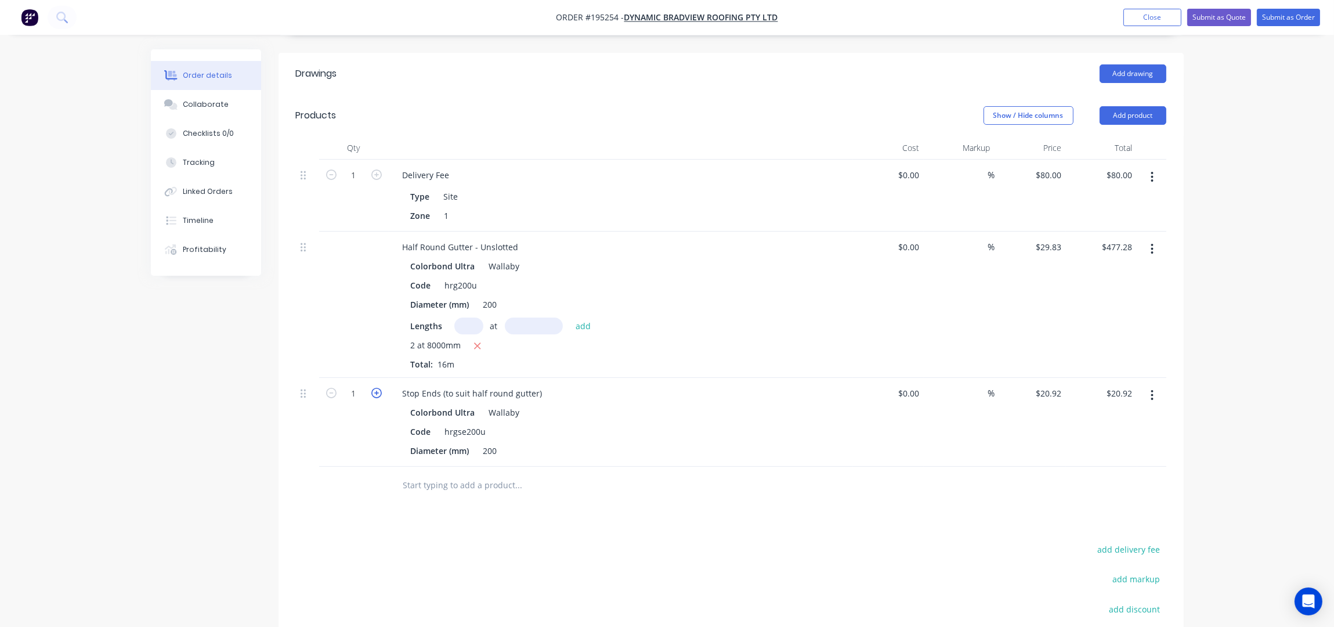
click at [371, 388] on icon "button" at bounding box center [376, 393] width 10 height 10
type input "2"
type input "$41.84"
click at [1126, 106] on button "Add product" at bounding box center [1133, 115] width 67 height 19
click at [1118, 136] on div "Product catalogue" at bounding box center [1111, 144] width 89 height 17
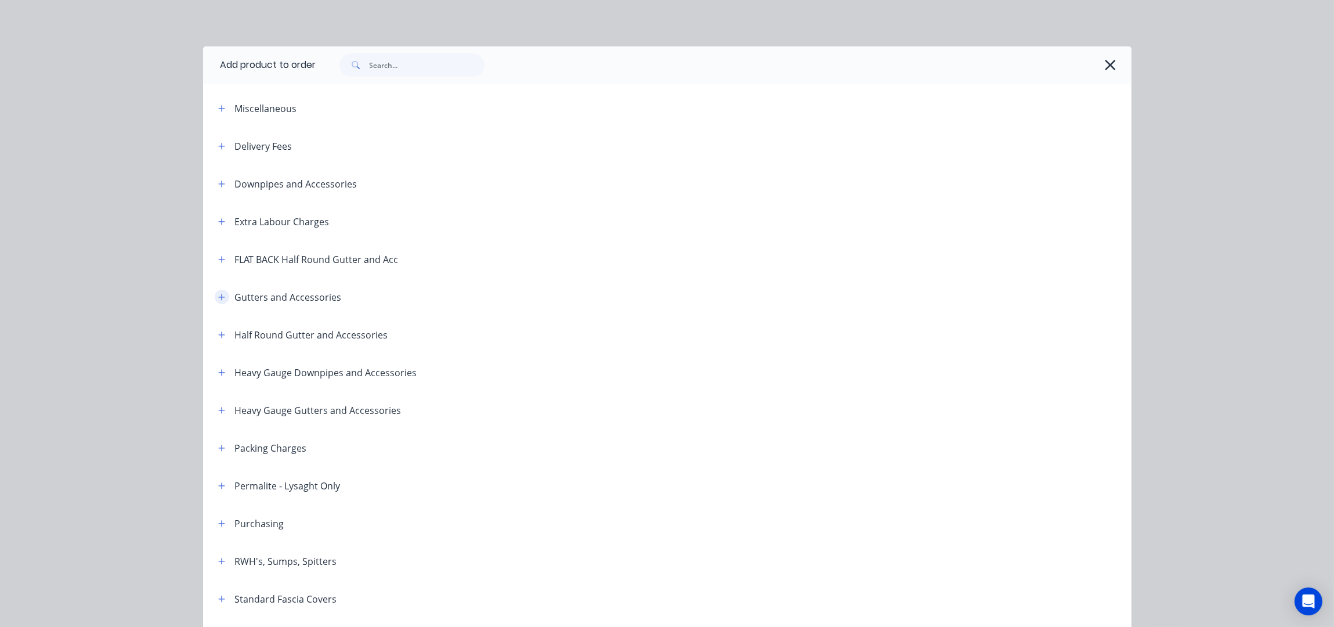
click at [218, 295] on icon "button" at bounding box center [221, 297] width 7 height 8
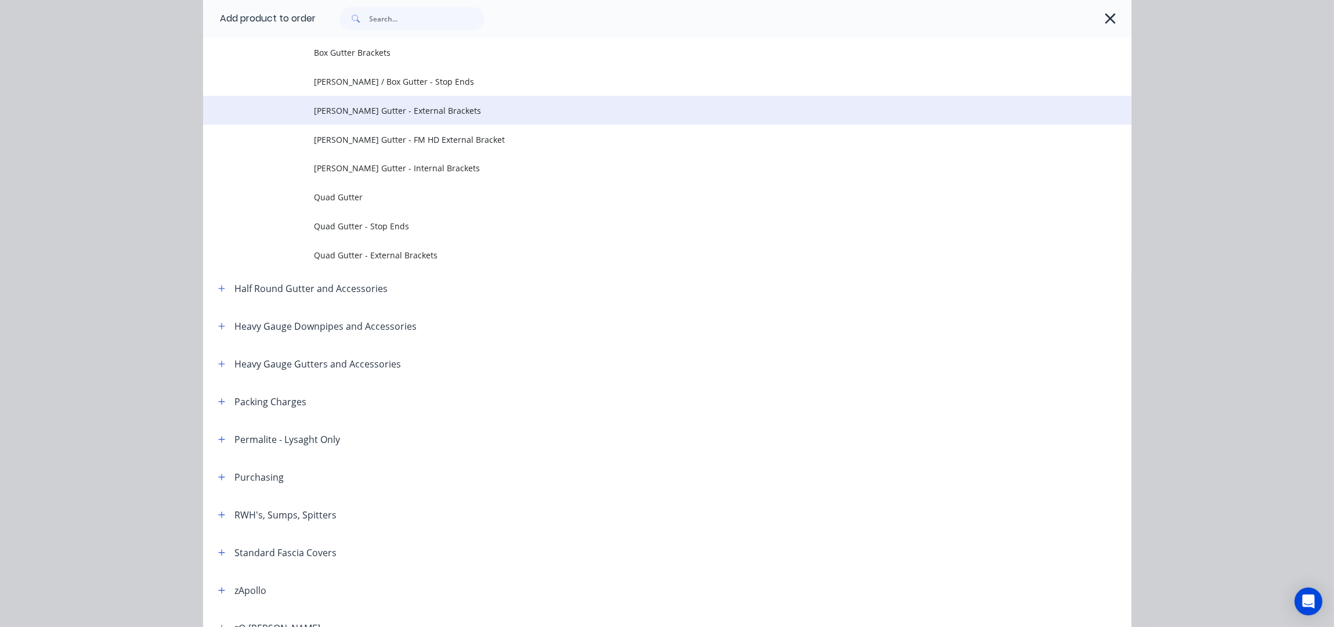
scroll to position [309, 0]
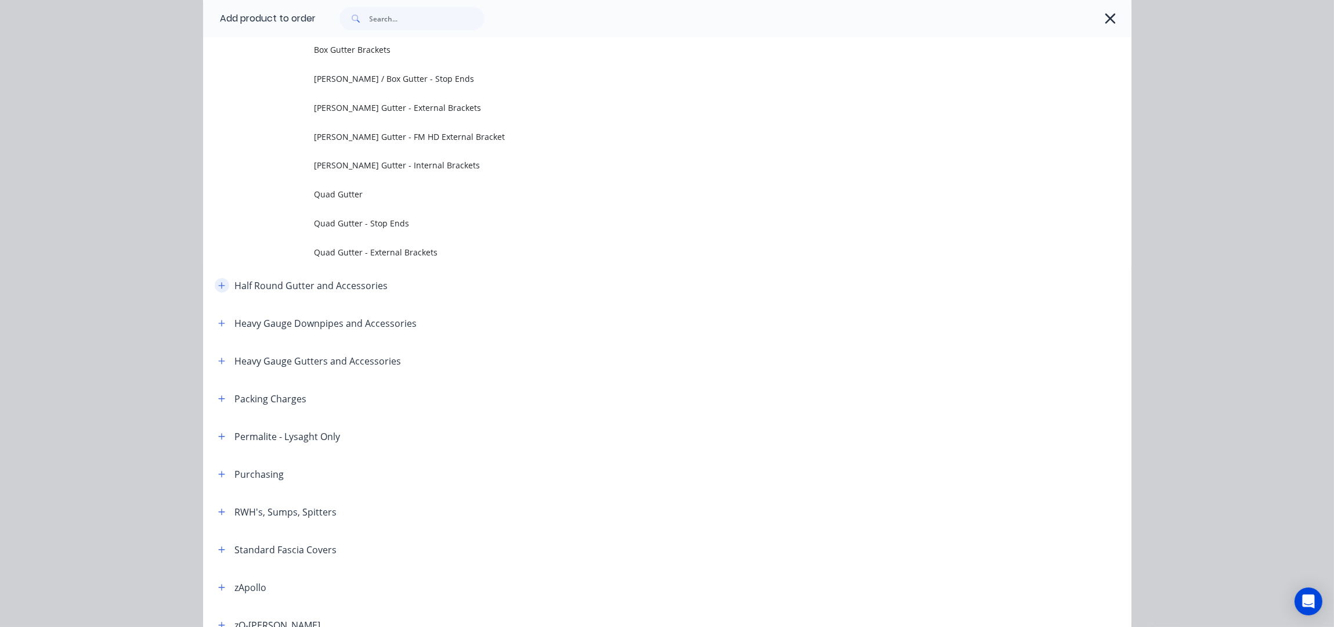
click at [218, 281] on icon "button" at bounding box center [221, 285] width 7 height 8
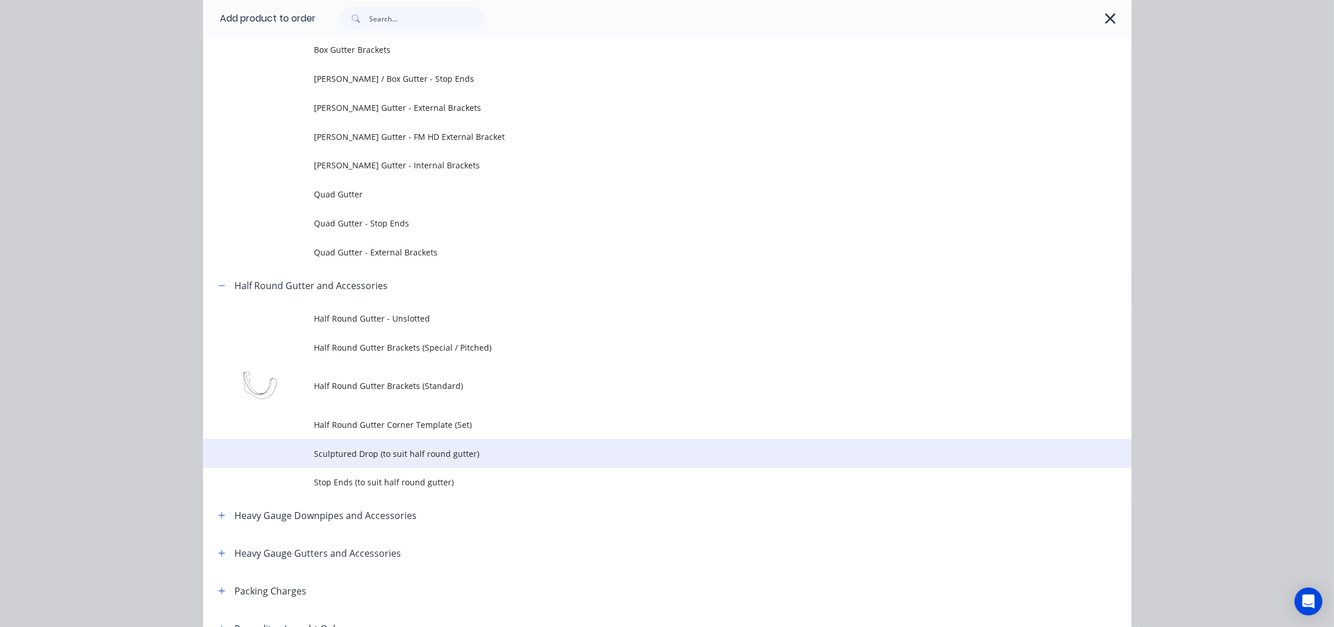
click at [399, 456] on span "Sculptured Drop (to suit half round gutter)" at bounding box center [642, 453] width 654 height 12
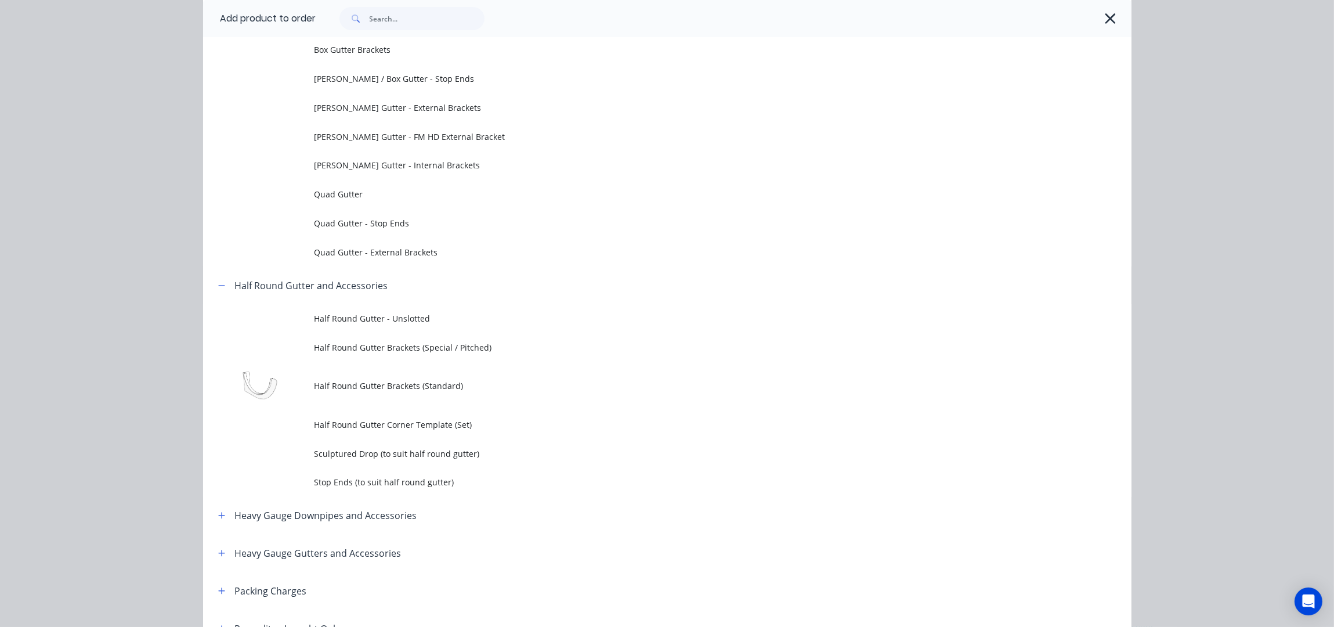
scroll to position [0, 0]
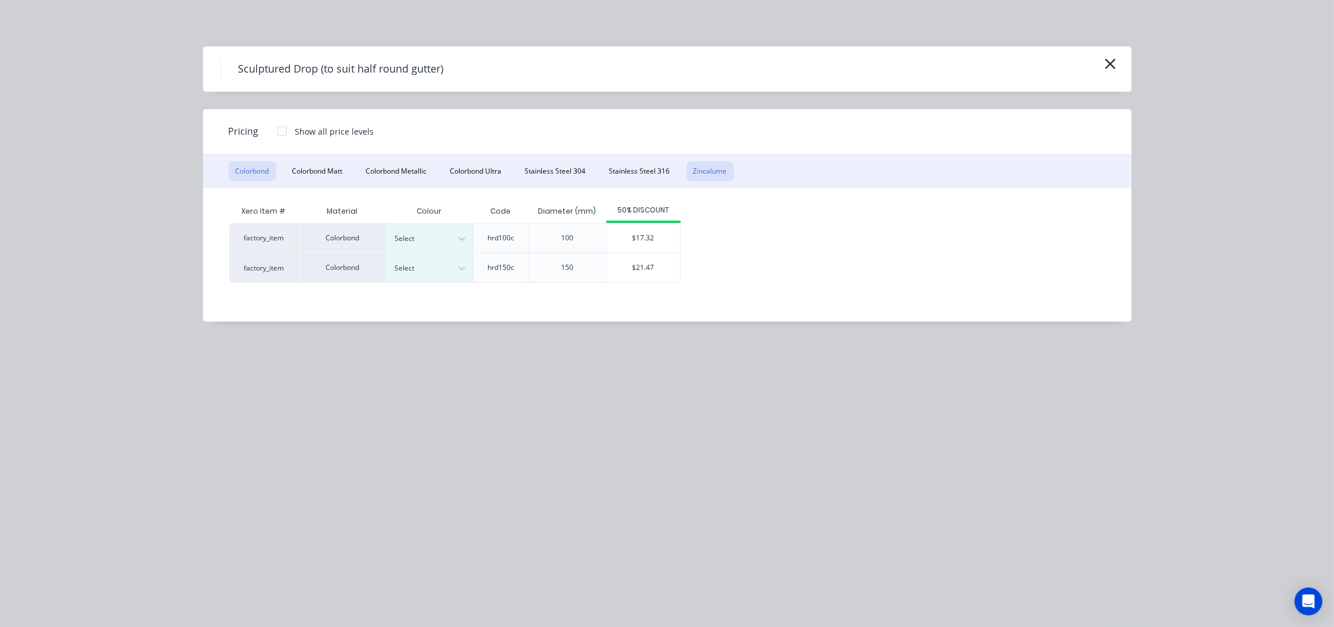
click at [706, 172] on button "Zincalume" at bounding box center [711, 171] width 48 height 20
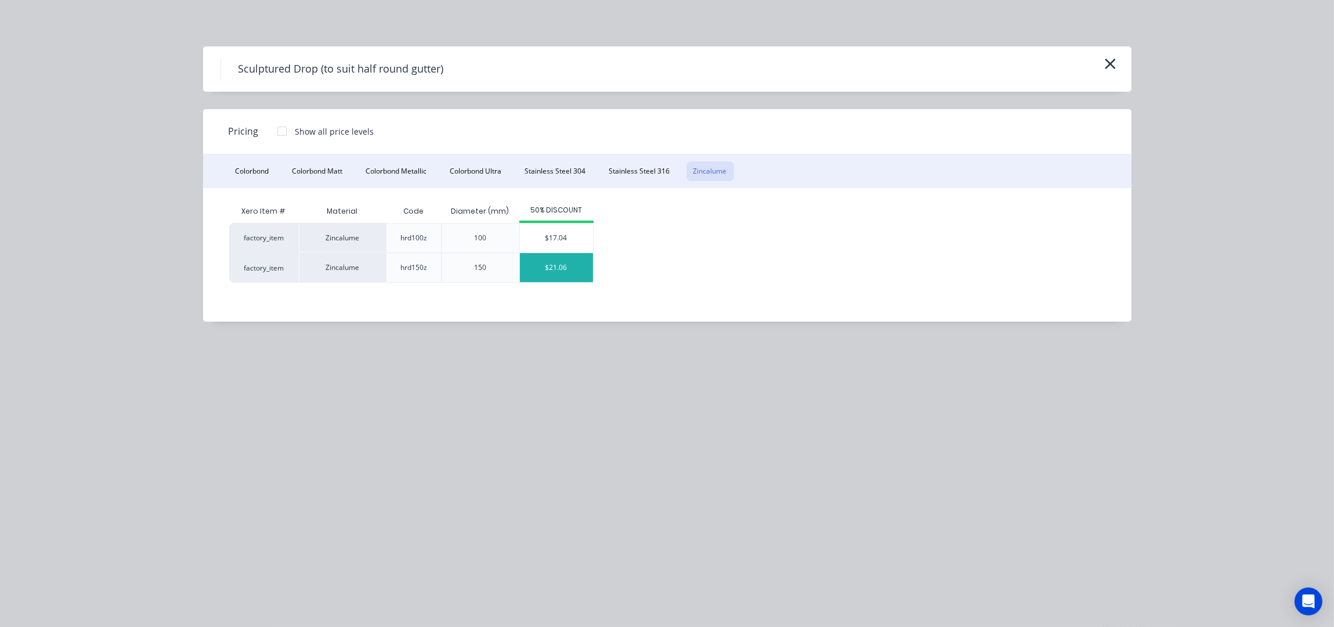
click at [566, 262] on div "$21.06" at bounding box center [556, 267] width 73 height 29
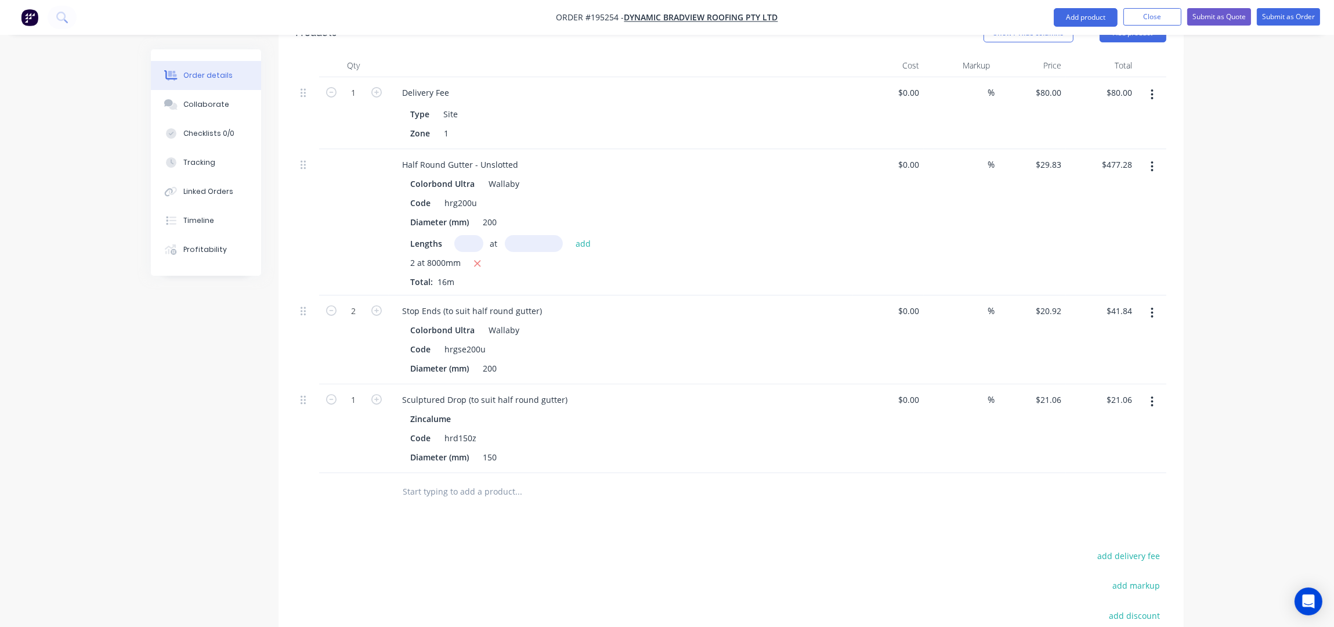
scroll to position [475, 0]
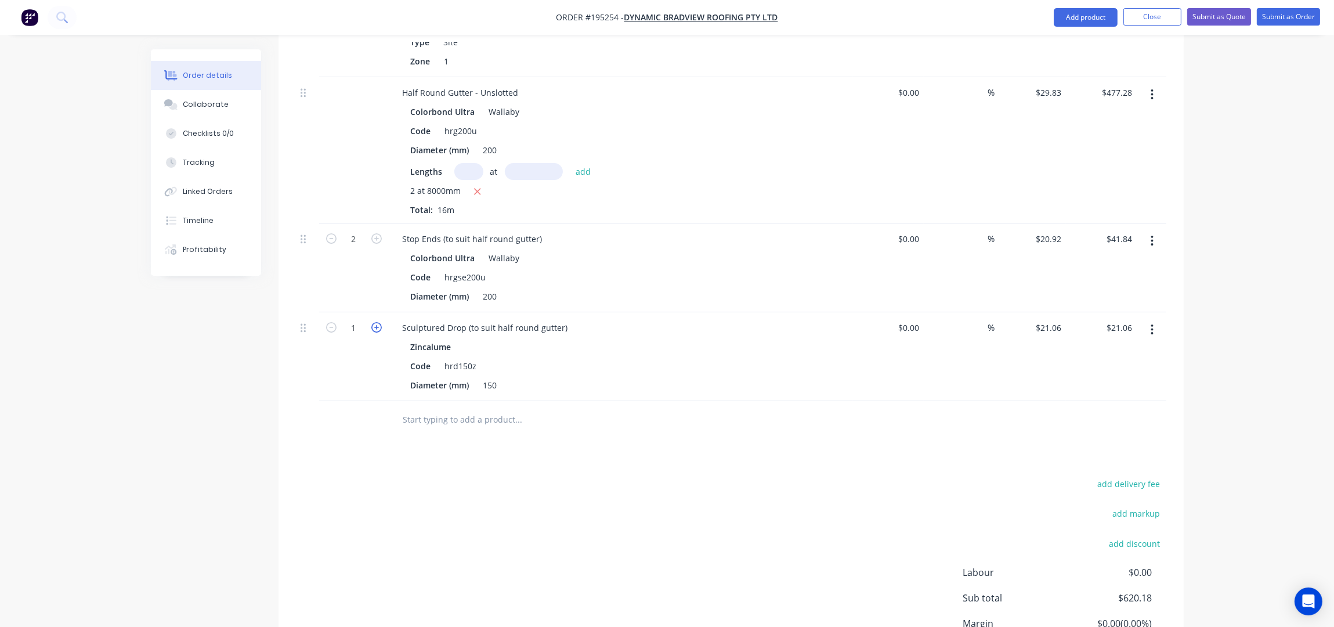
click at [379, 322] on icon "button" at bounding box center [376, 327] width 10 height 10
type input "2"
type input "$42.12"
click at [379, 322] on icon "button" at bounding box center [376, 327] width 10 height 10
type input "3"
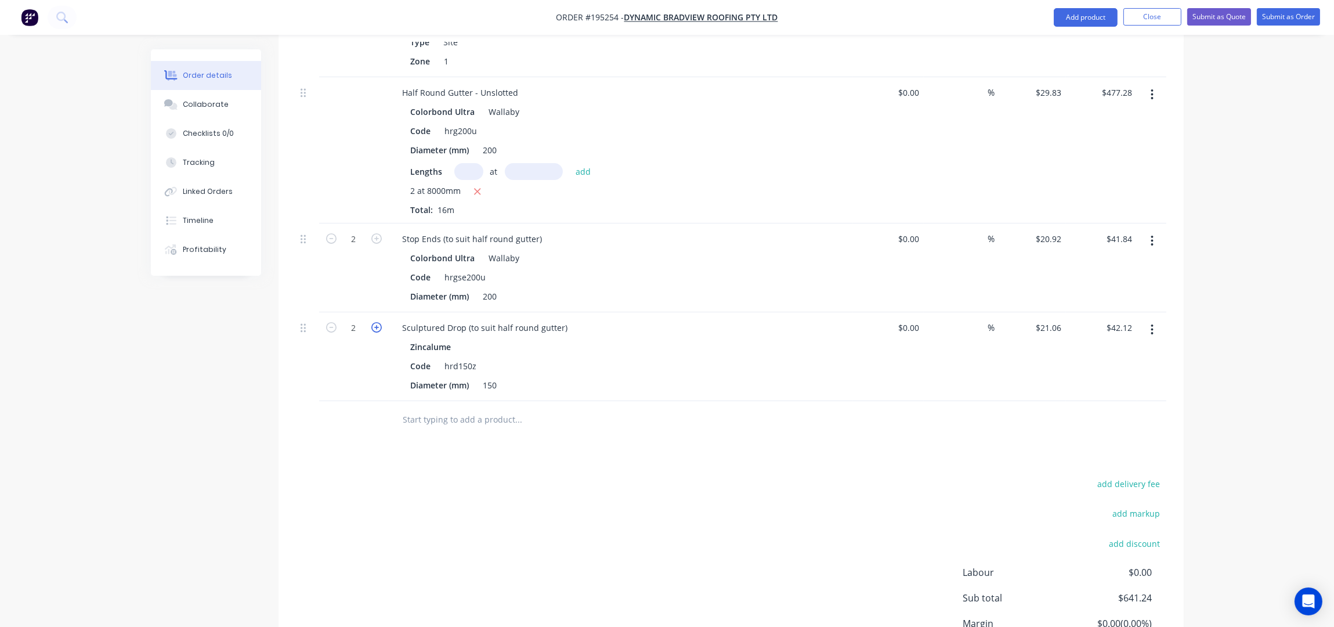
type input "$63.18"
click at [379, 322] on icon "button" at bounding box center [376, 327] width 10 height 10
type input "4"
type input "$84.24"
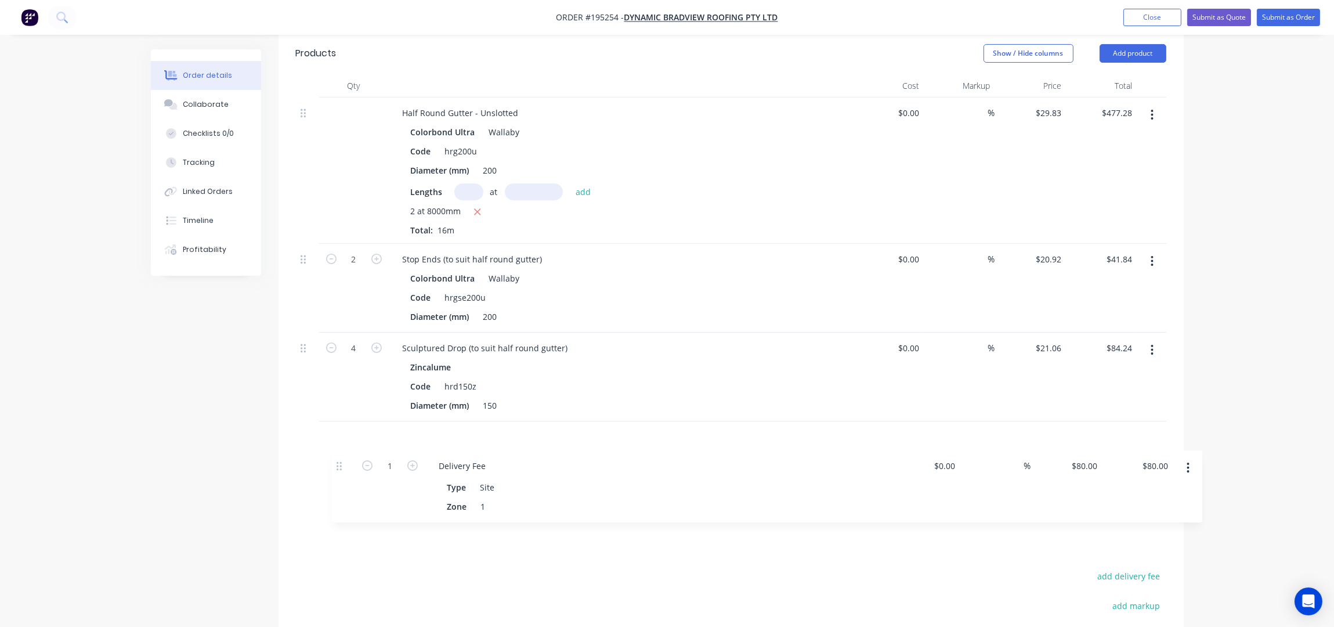
scroll to position [384, 0]
drag, startPoint x: 302, startPoint y: 229, endPoint x: 334, endPoint y: 427, distance: 200.5
click at [334, 427] on div "1 Delivery Fee Type Site Zone 1 $0.00 $0.00 % $80.00 $80.00 $80.00 $80.00 Half …" at bounding box center [731, 294] width 871 height 396
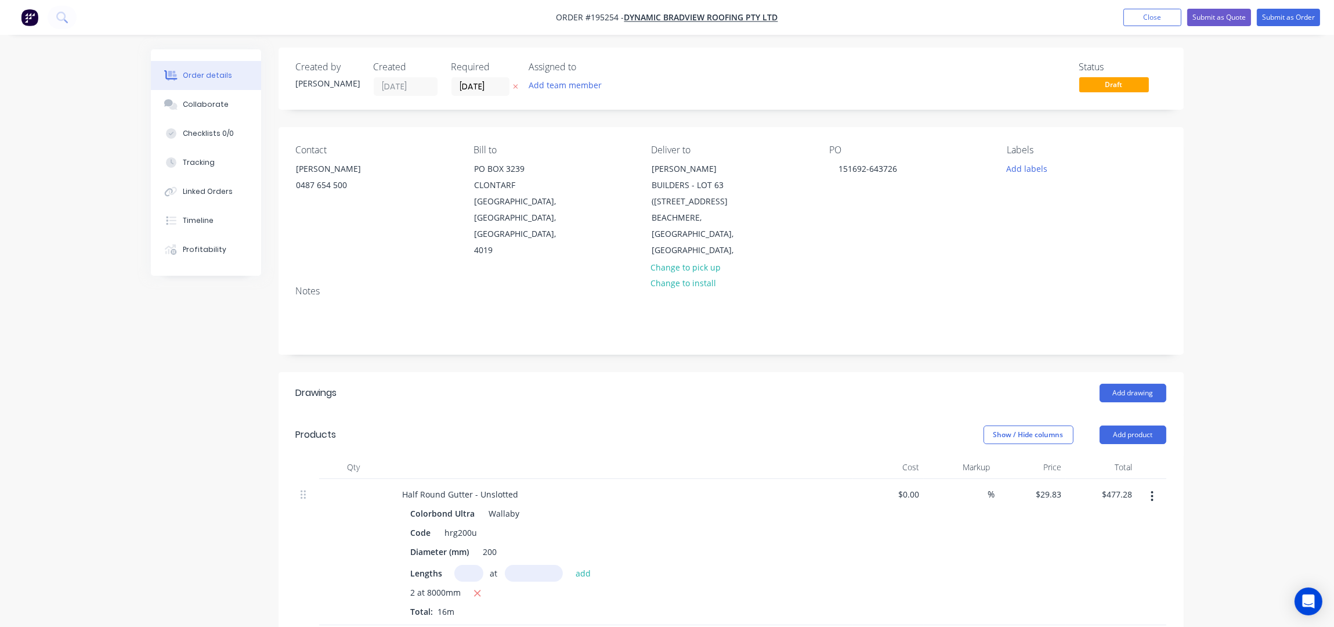
scroll to position [0, 0]
click at [1282, 17] on button "Submit as Order" at bounding box center [1288, 17] width 63 height 17
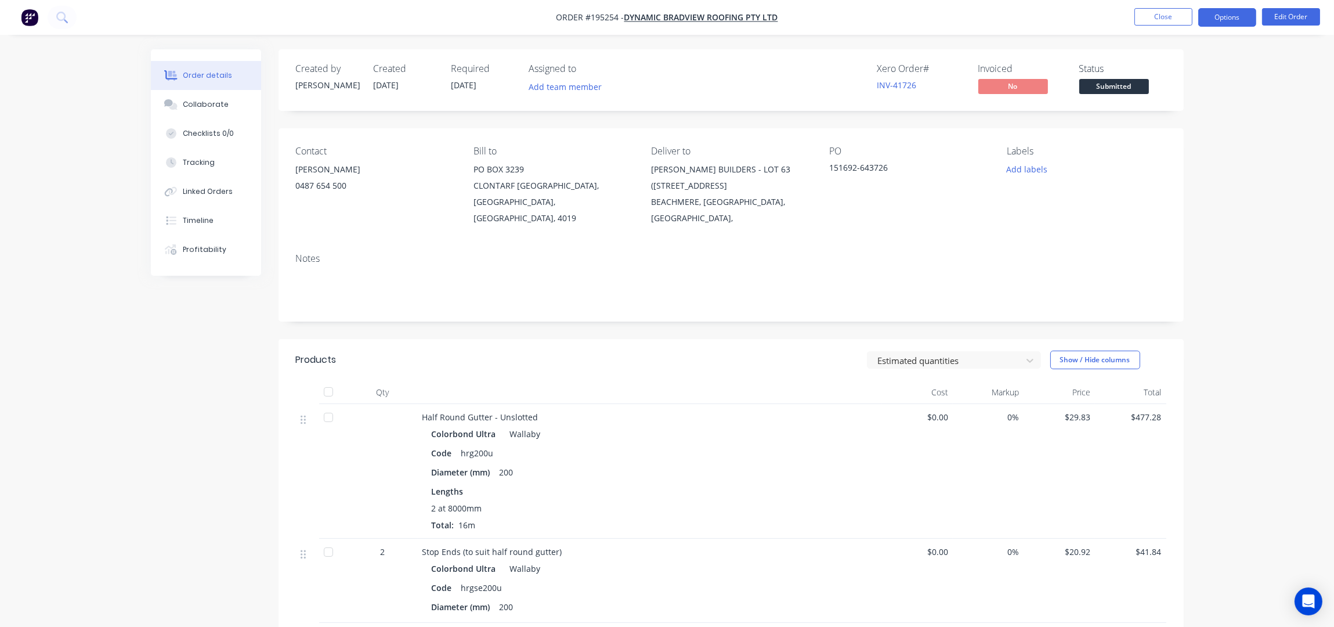
click at [1225, 21] on button "Options" at bounding box center [1228, 17] width 58 height 19
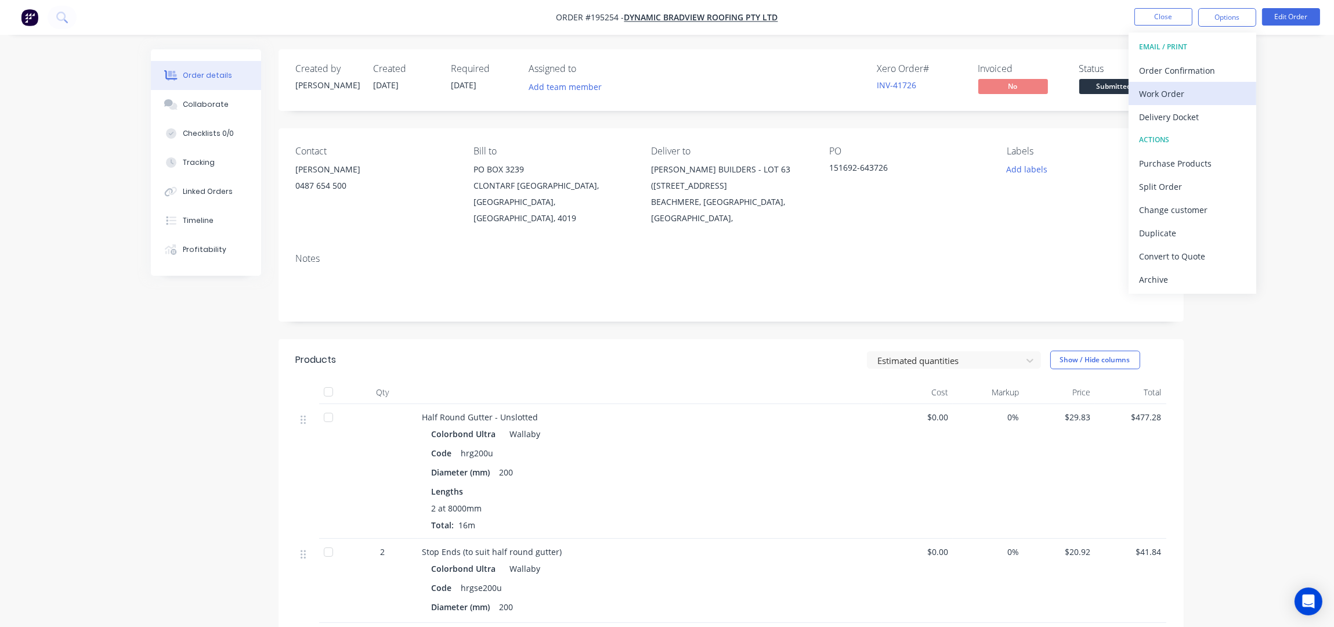
click at [1168, 96] on div "Work Order" at bounding box center [1192, 93] width 107 height 17
click at [1170, 117] on div "Without pricing" at bounding box center [1192, 117] width 107 height 17
click at [1267, 23] on button "Edit Order" at bounding box center [1291, 16] width 58 height 17
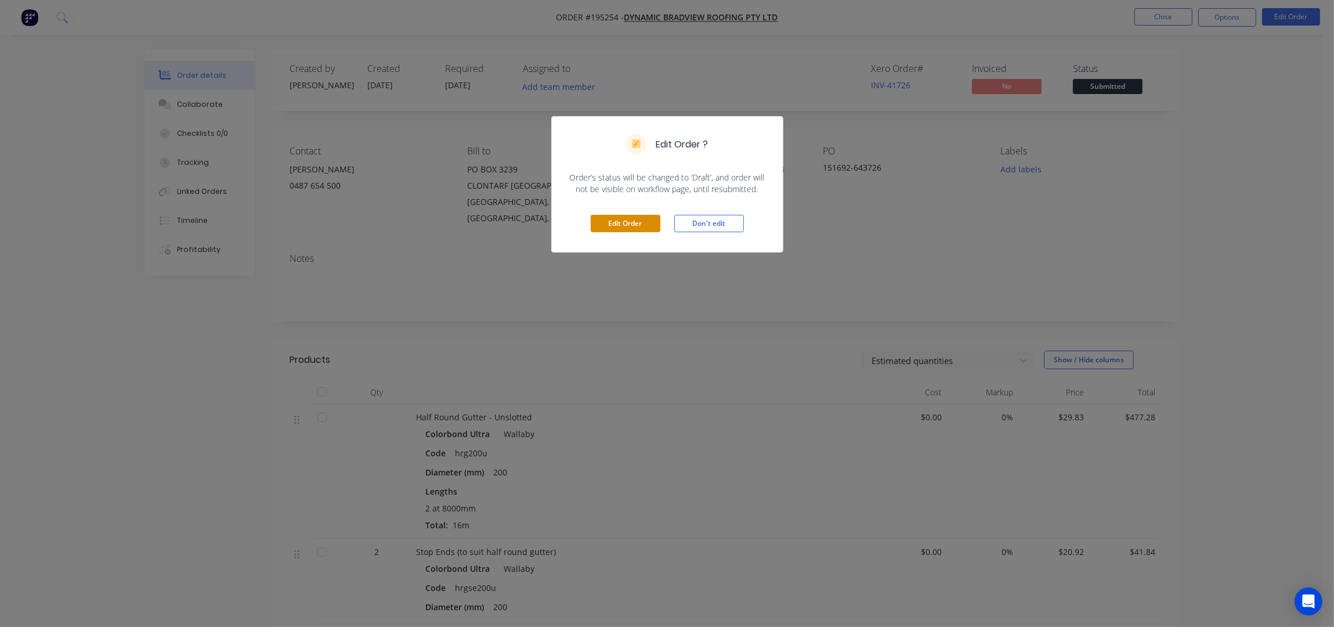
click at [610, 220] on button "Edit Order" at bounding box center [626, 223] width 70 height 17
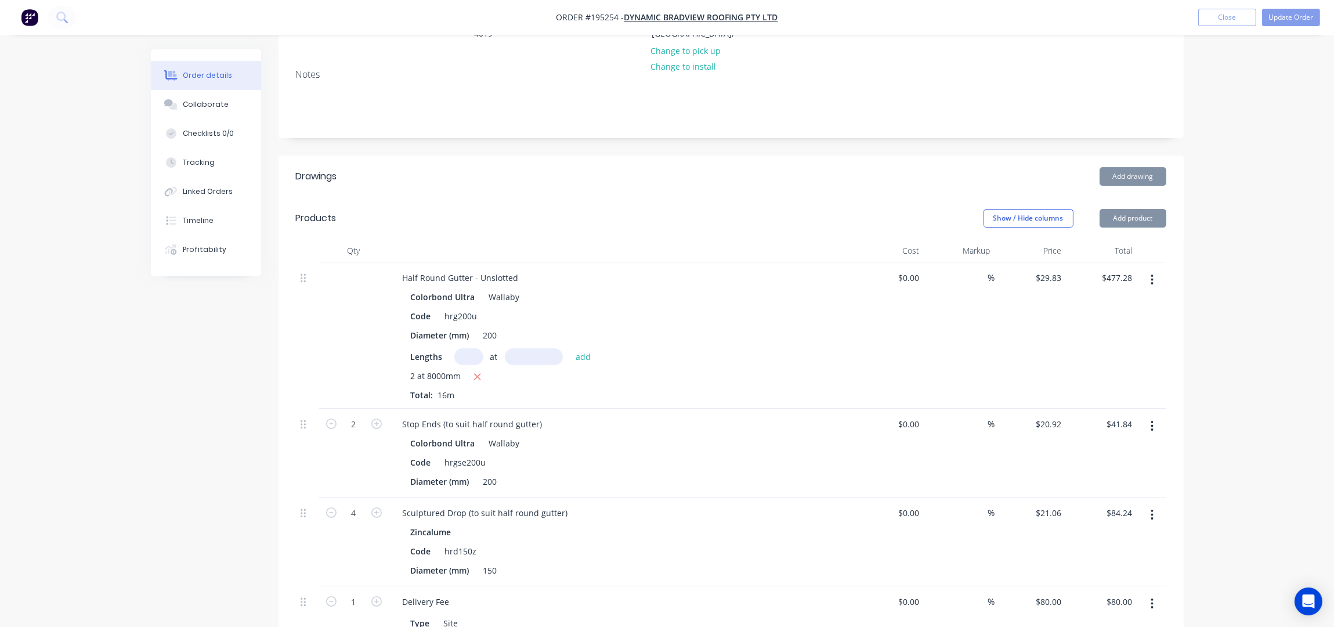
scroll to position [232, 0]
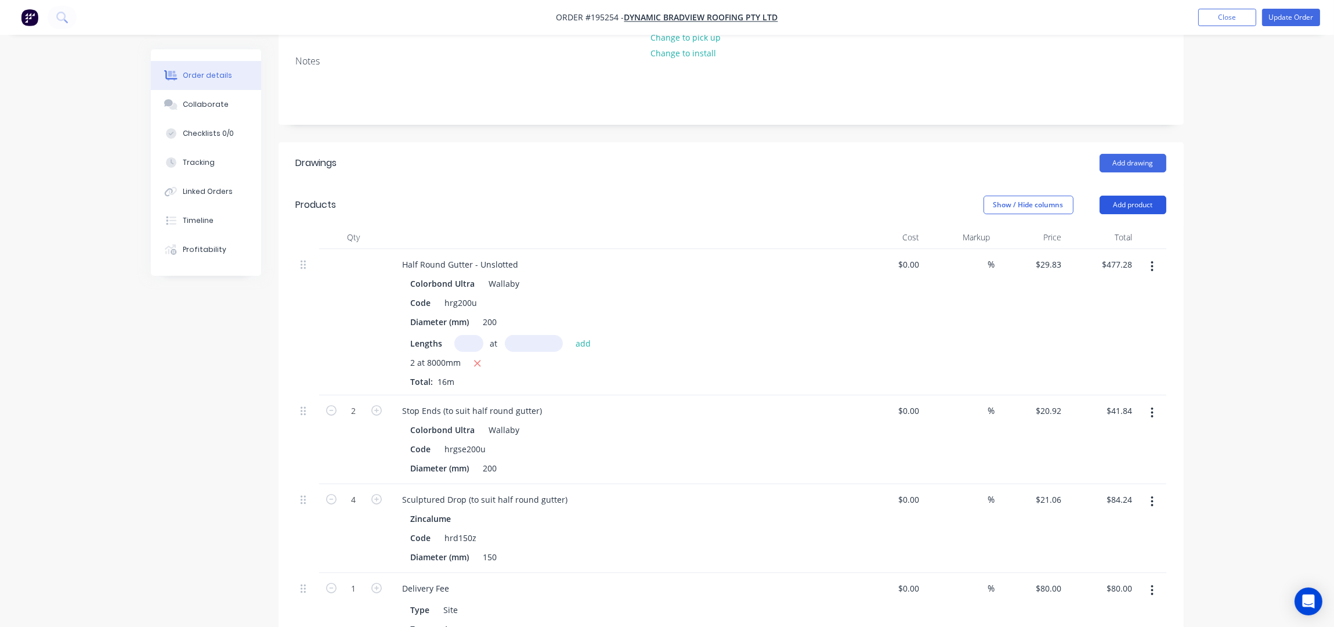
click at [1129, 196] on button "Add product" at bounding box center [1133, 205] width 67 height 19
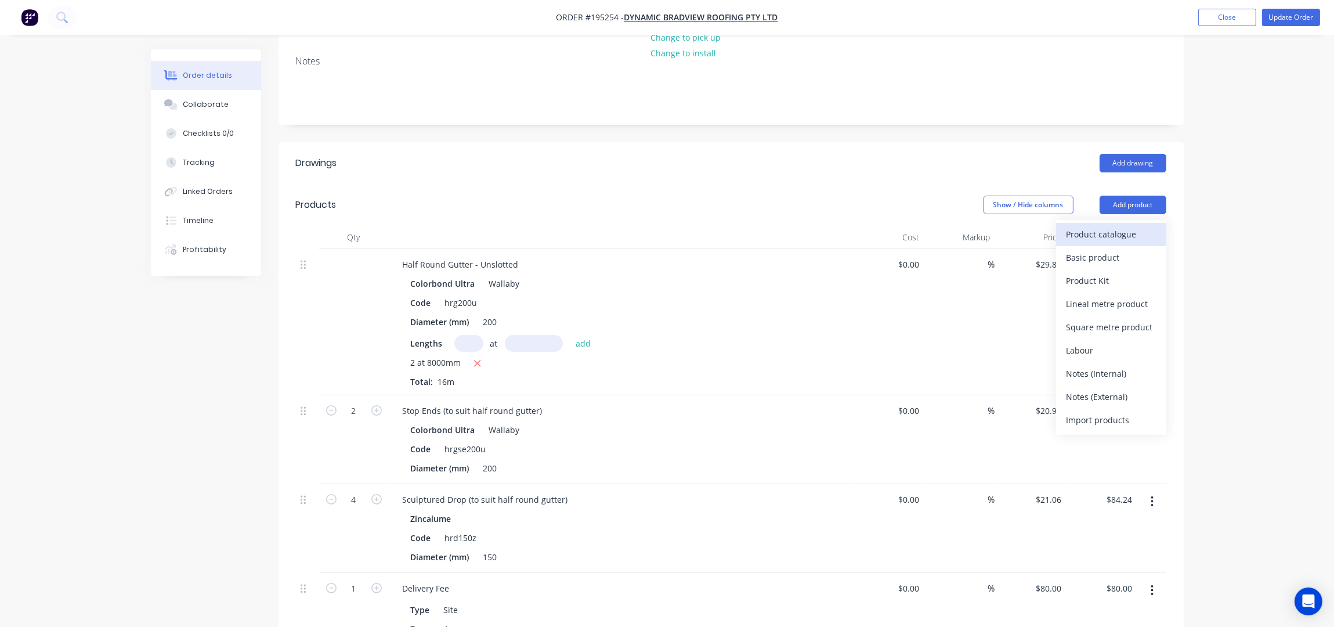
click at [1099, 226] on div "Product catalogue" at bounding box center [1111, 234] width 89 height 17
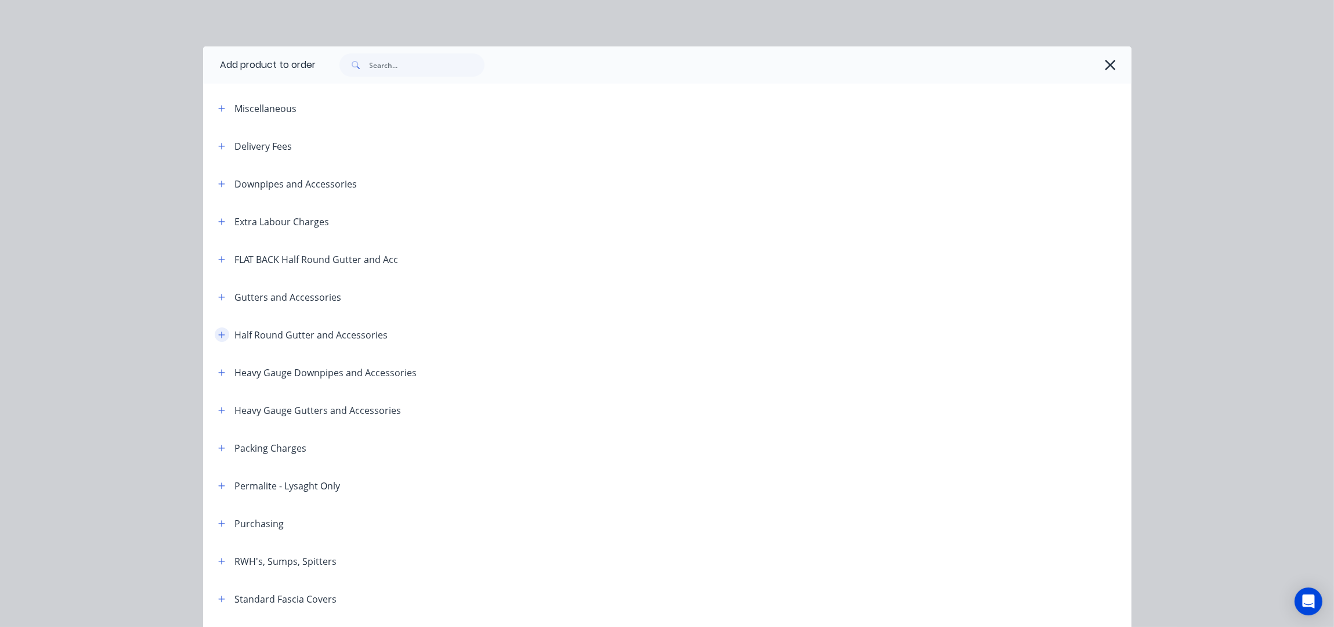
click at [218, 331] on icon "button" at bounding box center [221, 335] width 7 height 8
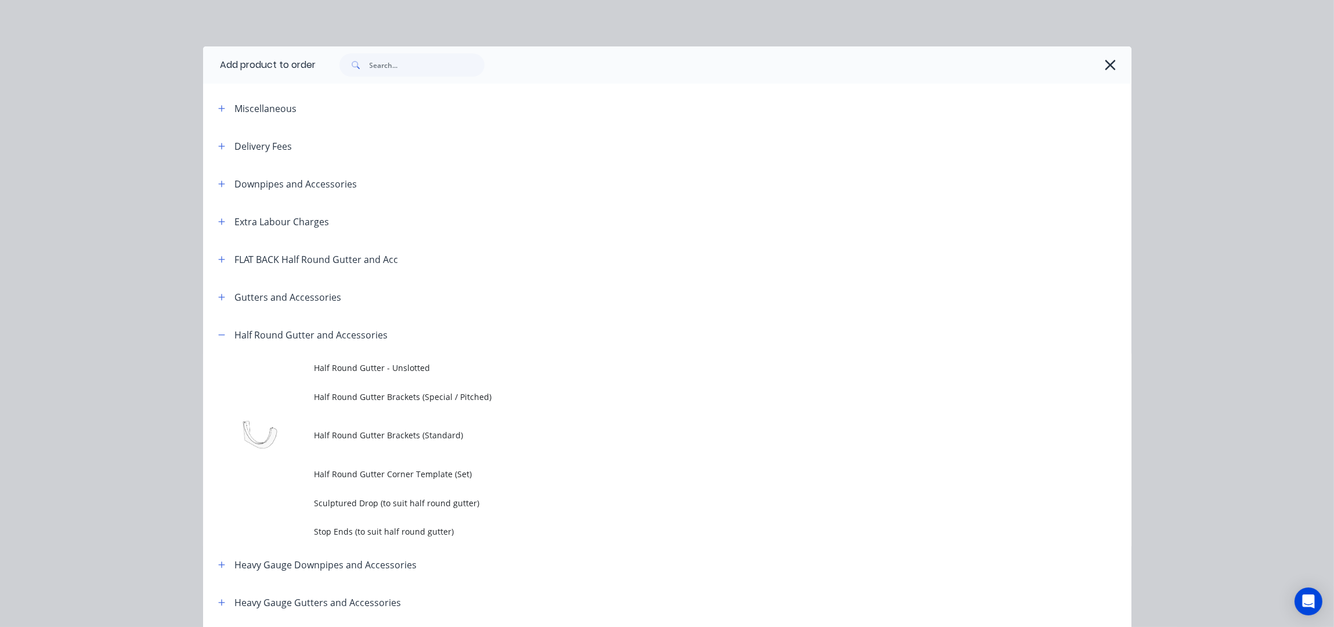
scroll to position [154, 0]
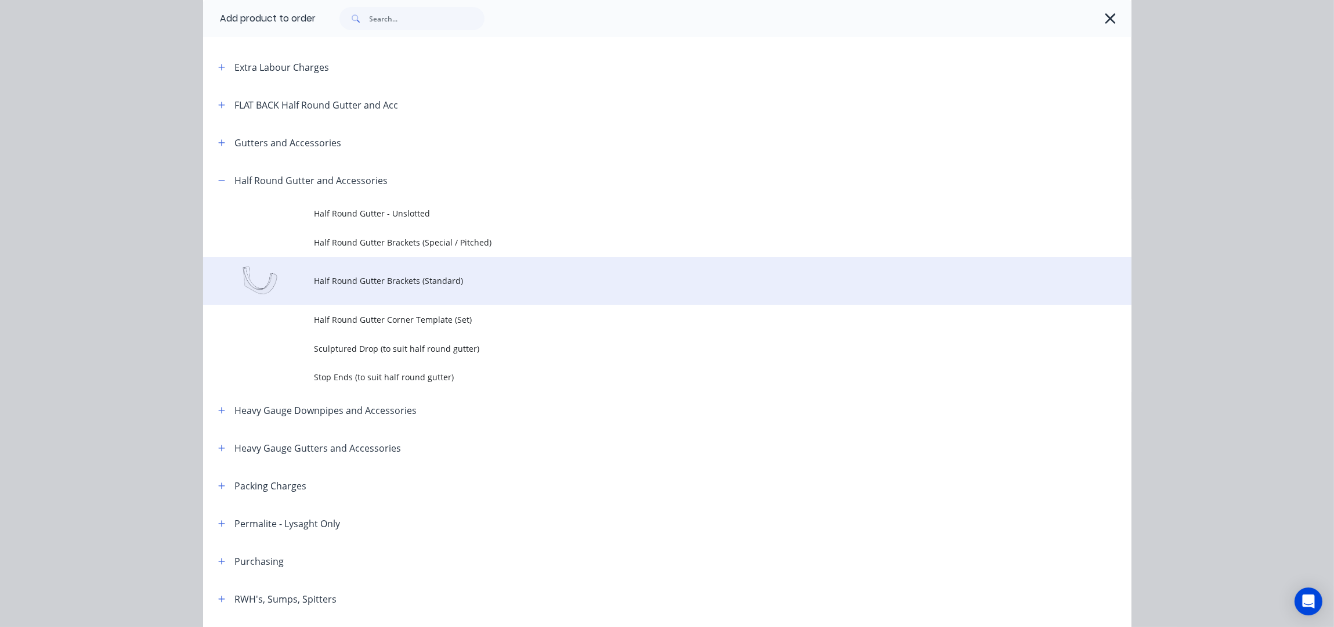
click at [438, 280] on span "Half Round Gutter Brackets (Standard)" at bounding box center [642, 281] width 654 height 12
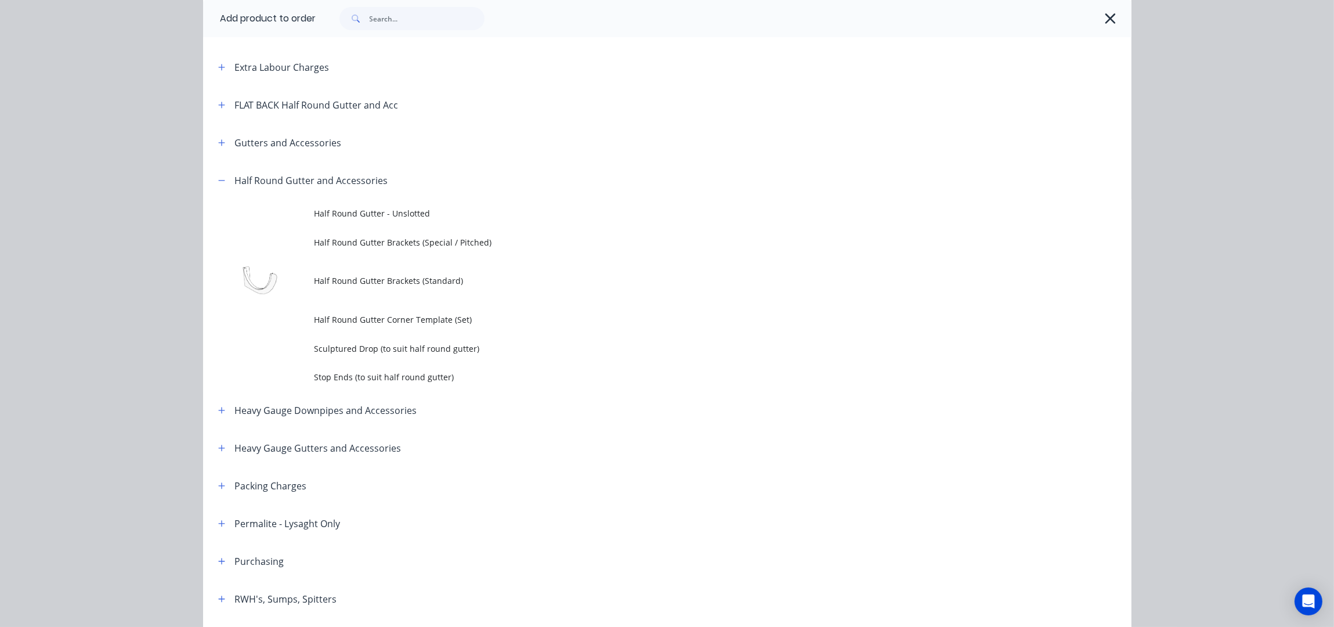
scroll to position [0, 0]
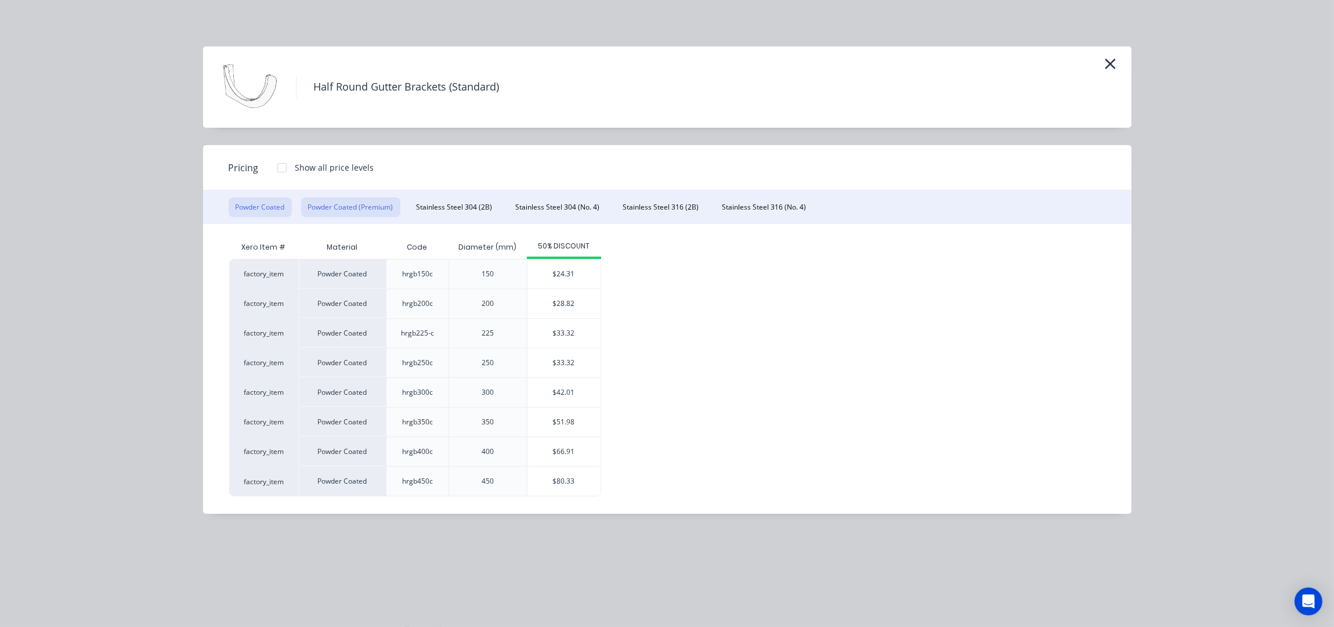
click at [373, 207] on button "Powder Coated (Premium)" at bounding box center [350, 207] width 99 height 20
click at [566, 304] on div "$31.57" at bounding box center [567, 303] width 73 height 29
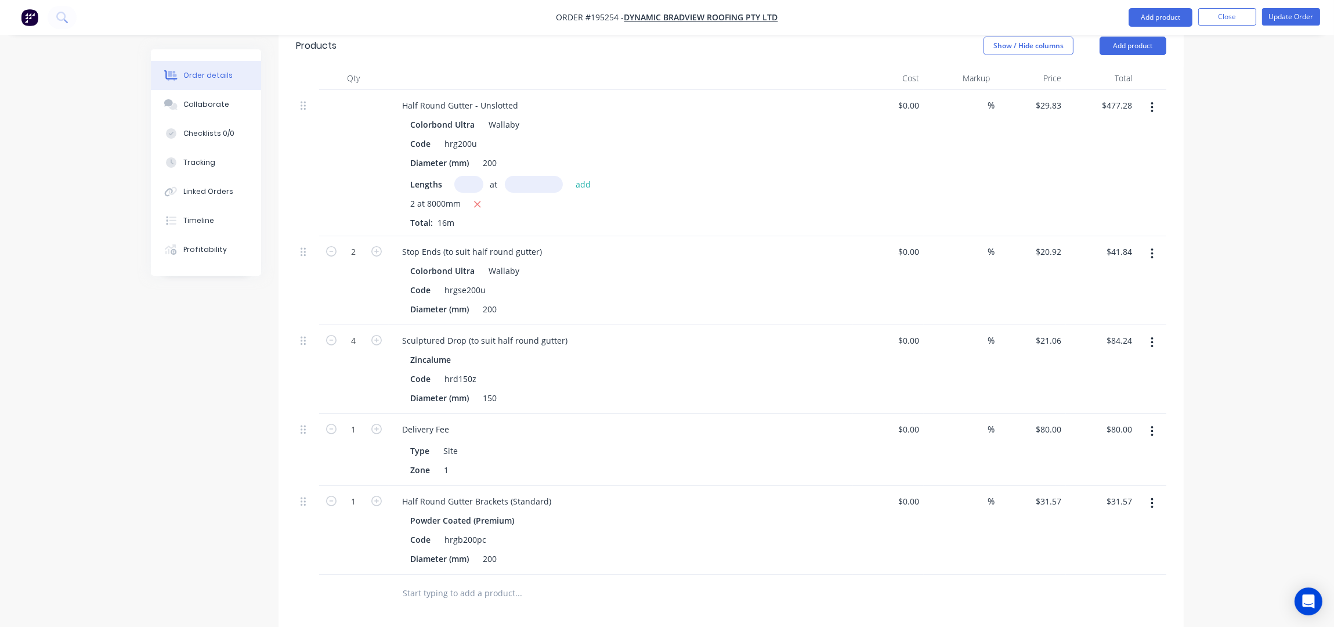
scroll to position [542, 0]
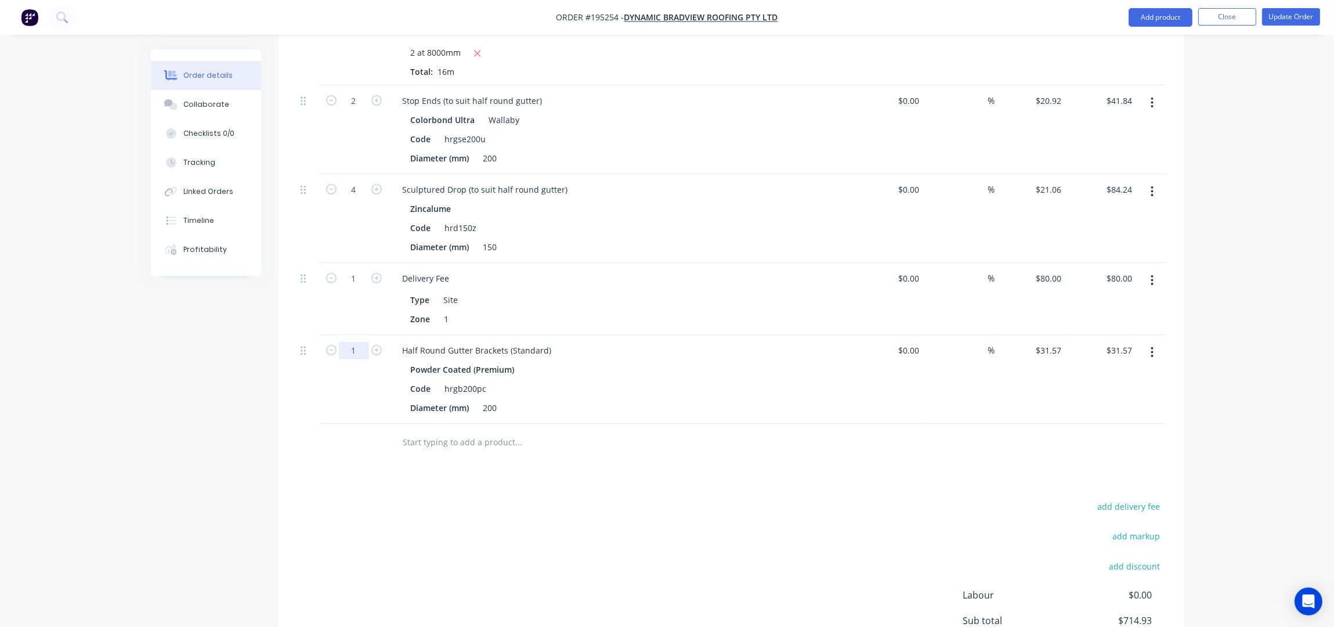
click at [362, 342] on input "1" at bounding box center [354, 350] width 30 height 17
type input "20"
type input "$631.40"
click at [775, 499] on div "add delivery fee add markup add discount Labour $0.00 Sub total $1,314.76 Margi…" at bounding box center [731, 611] width 871 height 224
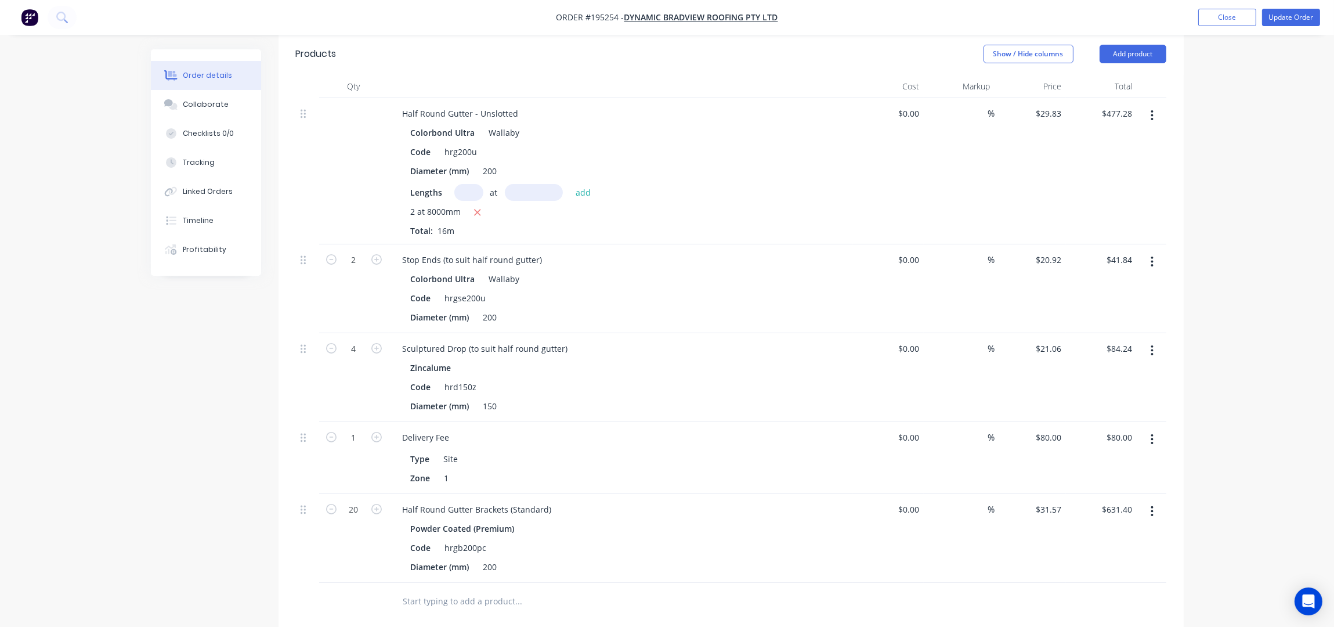
scroll to position [464, 0]
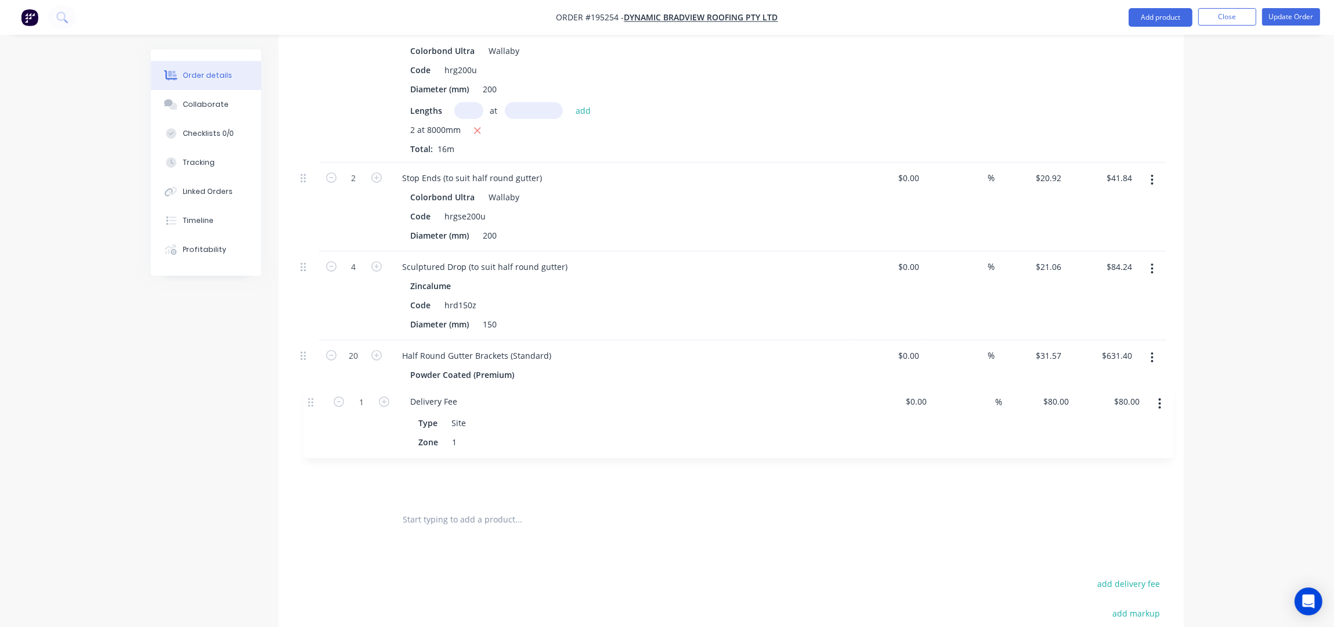
drag, startPoint x: 304, startPoint y: 325, endPoint x: 313, endPoint y: 413, distance: 88.6
click at [313, 413] on div "Half Round Gutter - Unslotted Colorbond Ultra Wallaby Code hrg200u Diameter (mm…" at bounding box center [731, 258] width 871 height 485
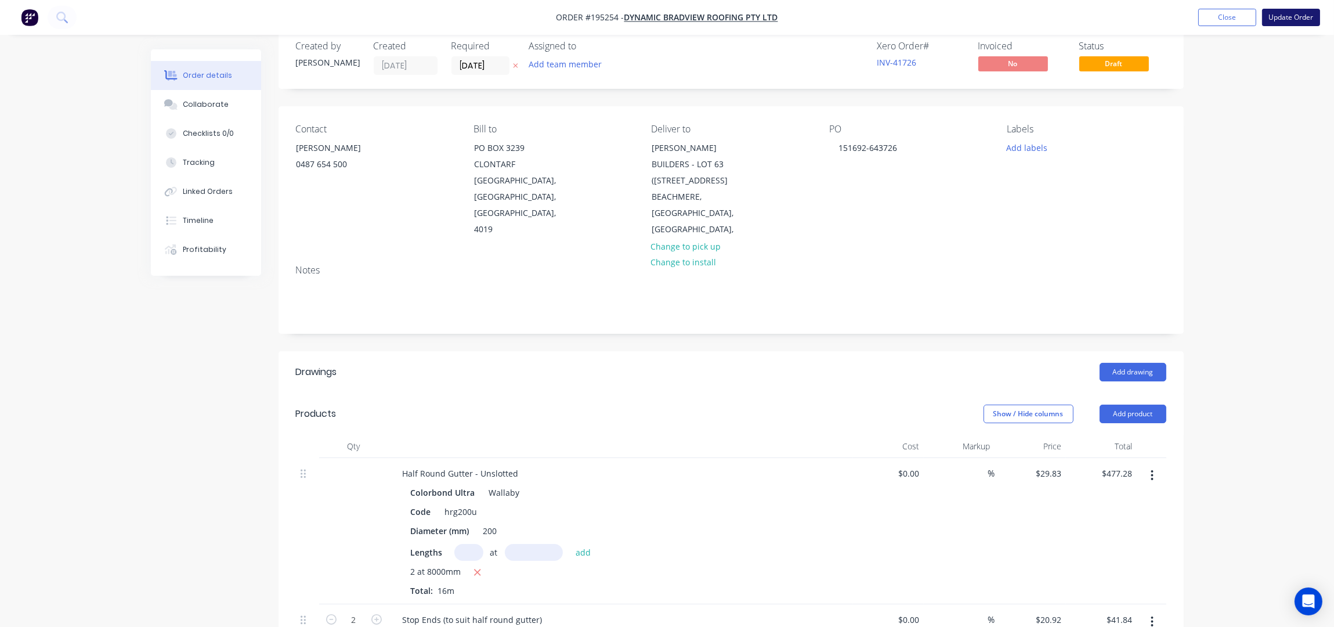
scroll to position [21, 0]
click at [1295, 14] on button "Update Order" at bounding box center [1291, 17] width 58 height 17
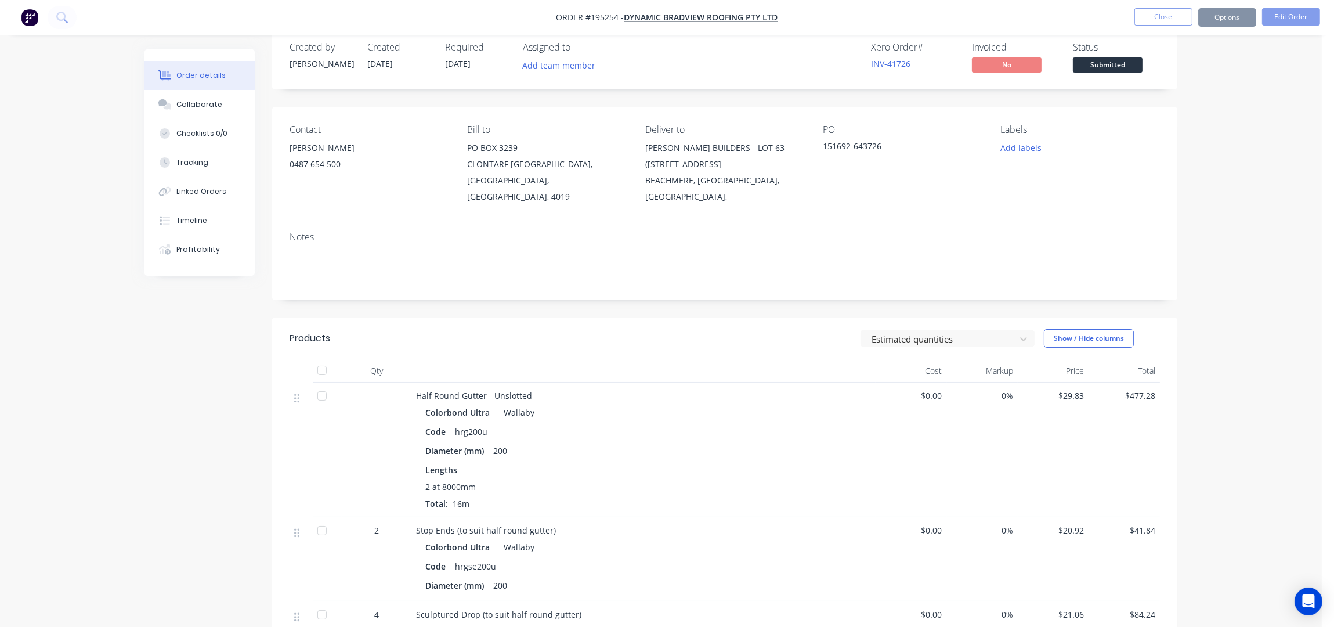
scroll to position [0, 0]
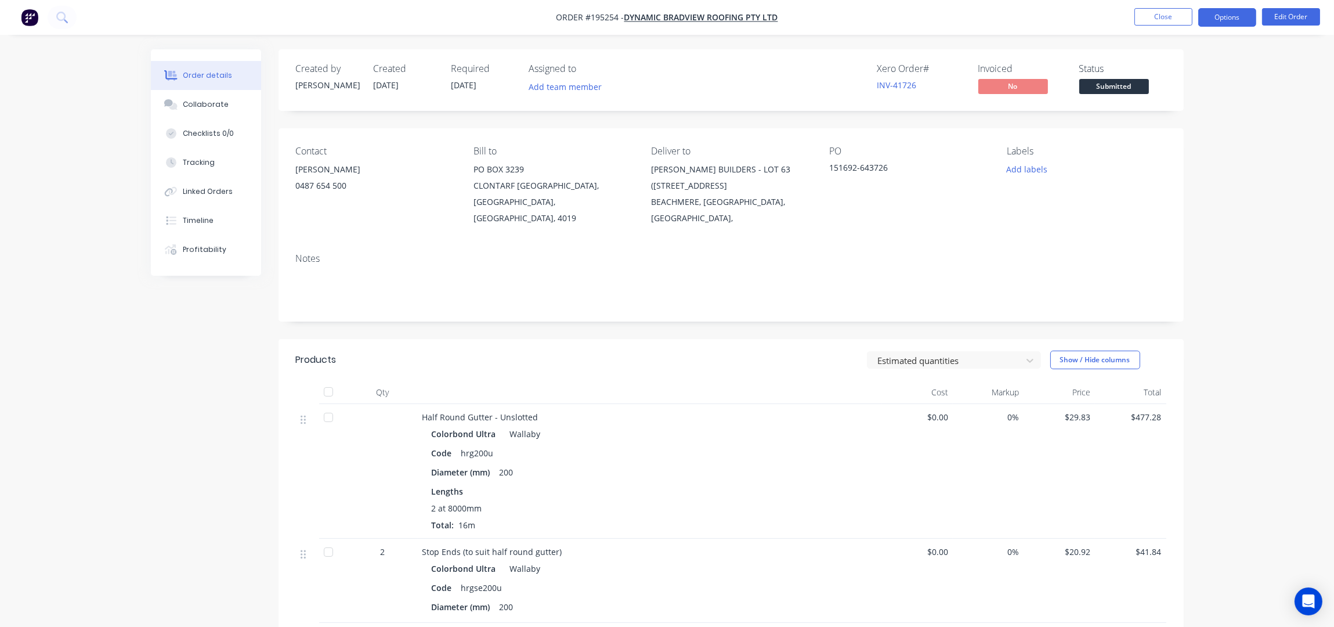
click at [1225, 12] on button "Options" at bounding box center [1228, 17] width 58 height 19
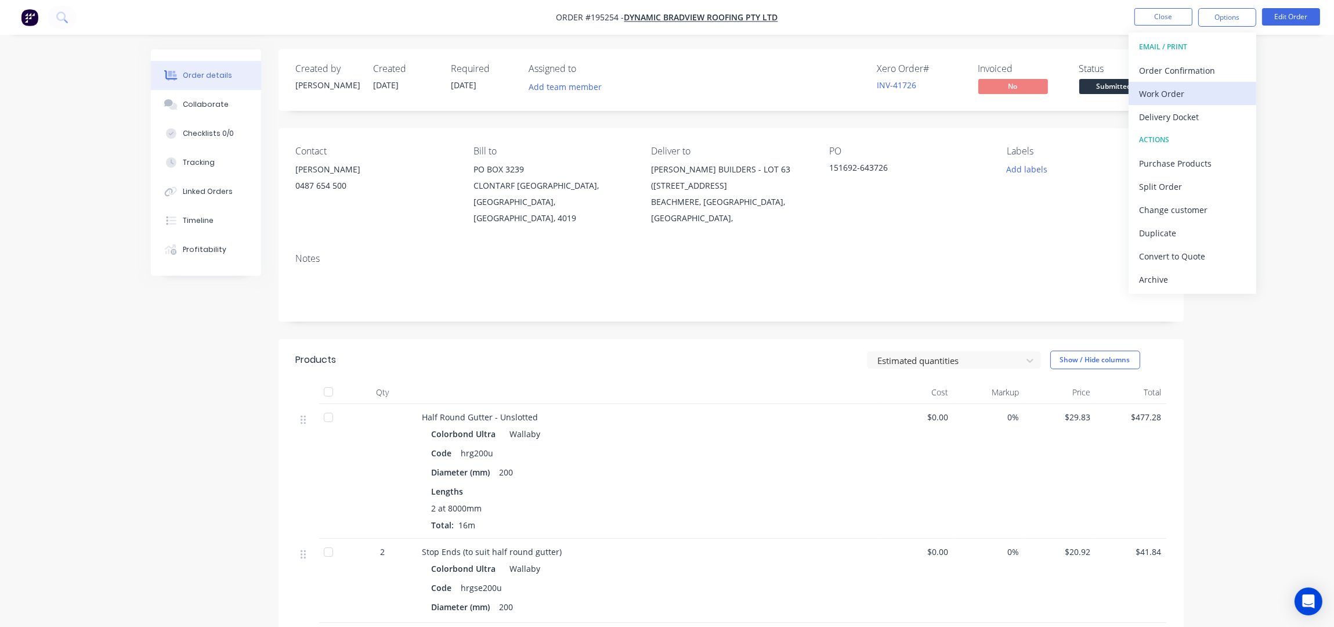
click at [1197, 88] on div "Work Order" at bounding box center [1192, 93] width 107 height 17
click at [1197, 109] on div "Without pricing" at bounding box center [1192, 117] width 107 height 17
click at [1176, 5] on nav "Order #195254 - Dynamic Bradview Roofing Pty Ltd Close Options EMAIL / PRINT Or…" at bounding box center [667, 17] width 1334 height 35
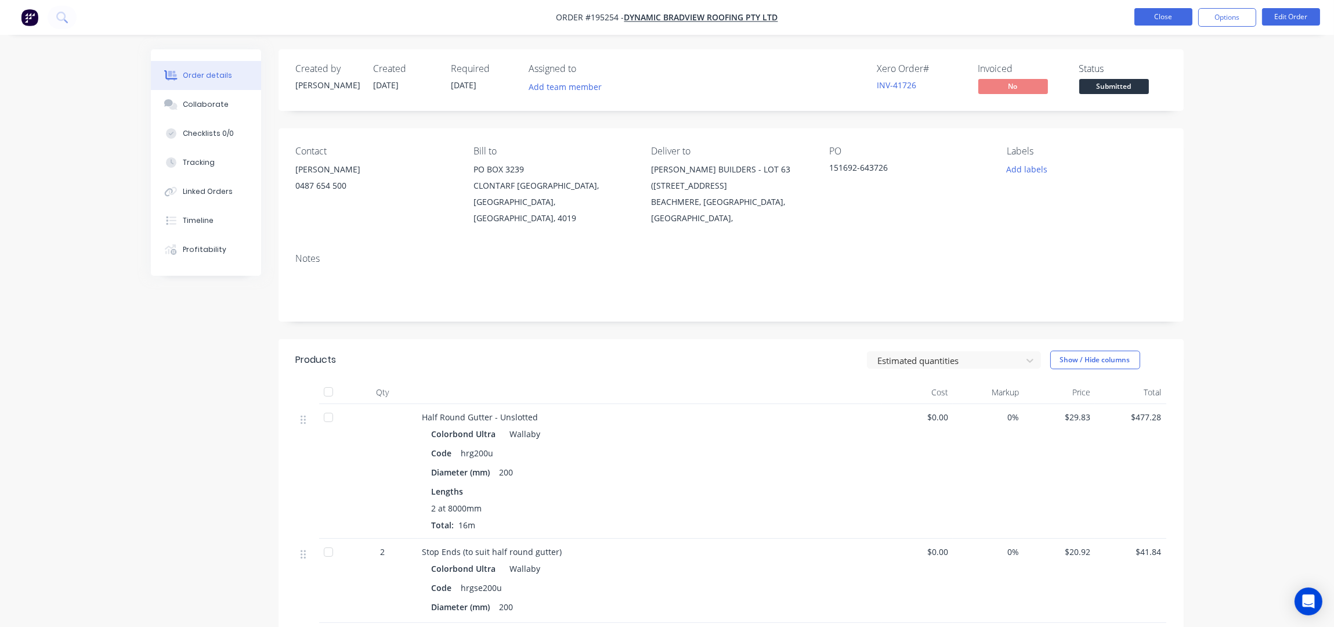
click at [1179, 8] on button "Close" at bounding box center [1164, 16] width 58 height 17
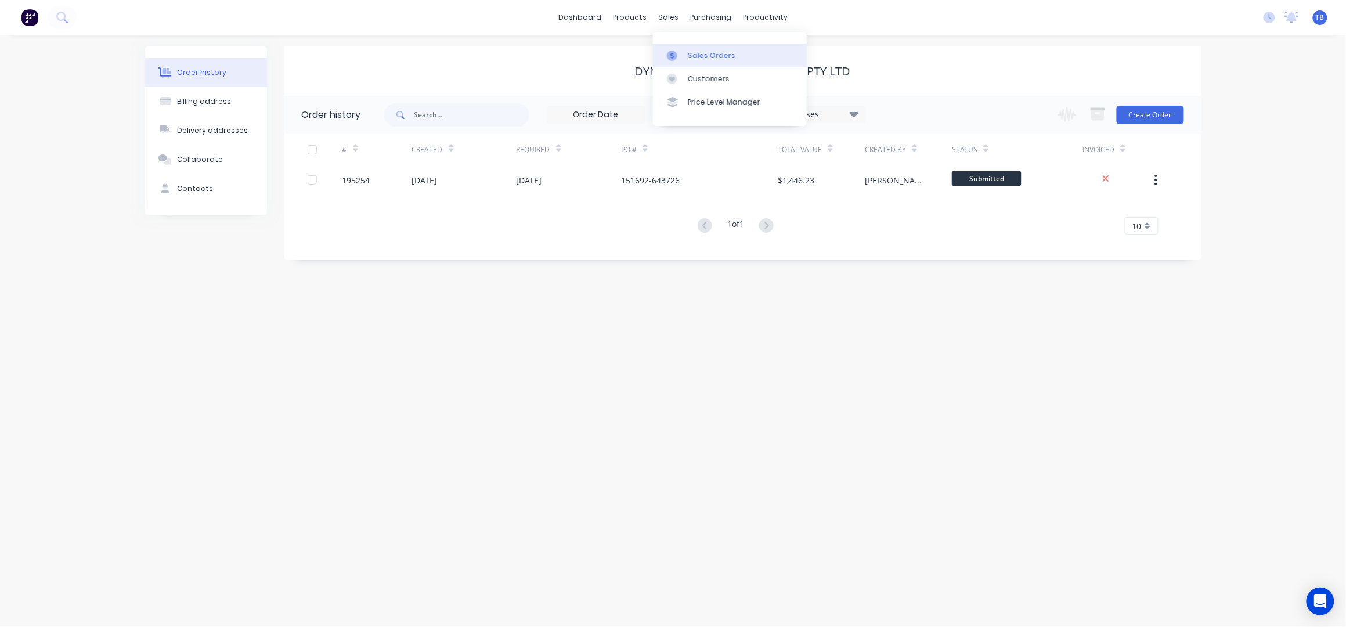
click at [704, 53] on div "Sales Orders" at bounding box center [712, 55] width 48 height 10
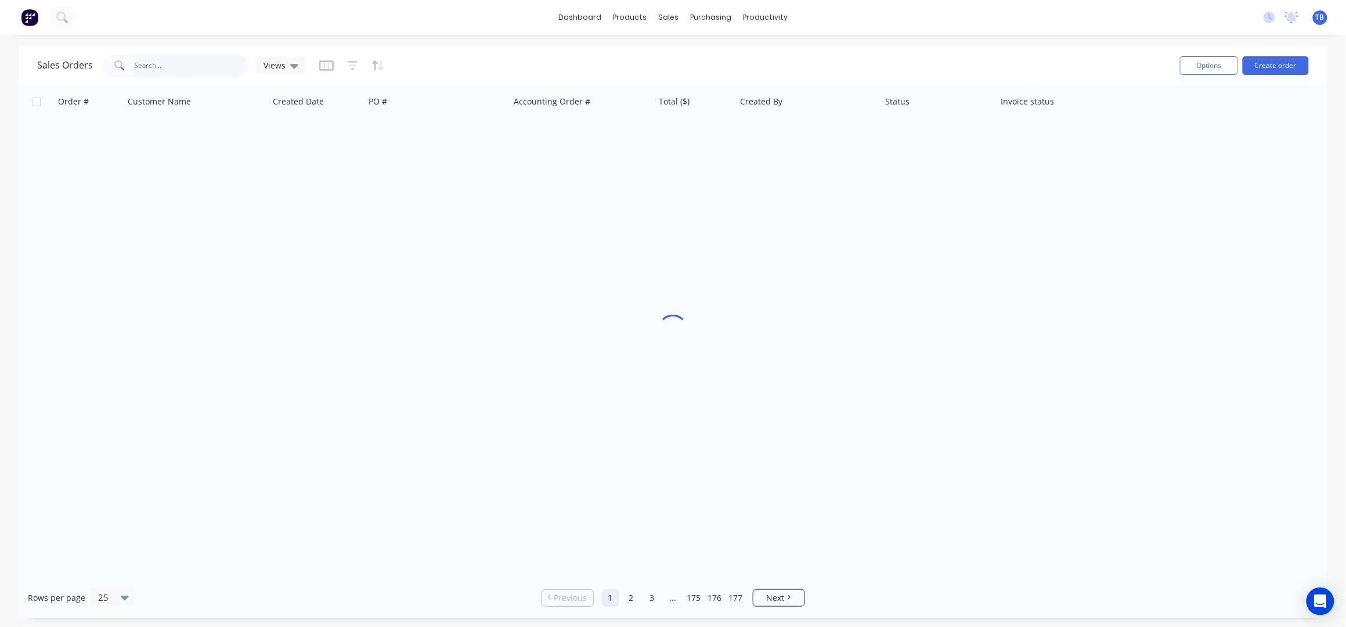
click at [214, 64] on input "text" at bounding box center [191, 65] width 113 height 23
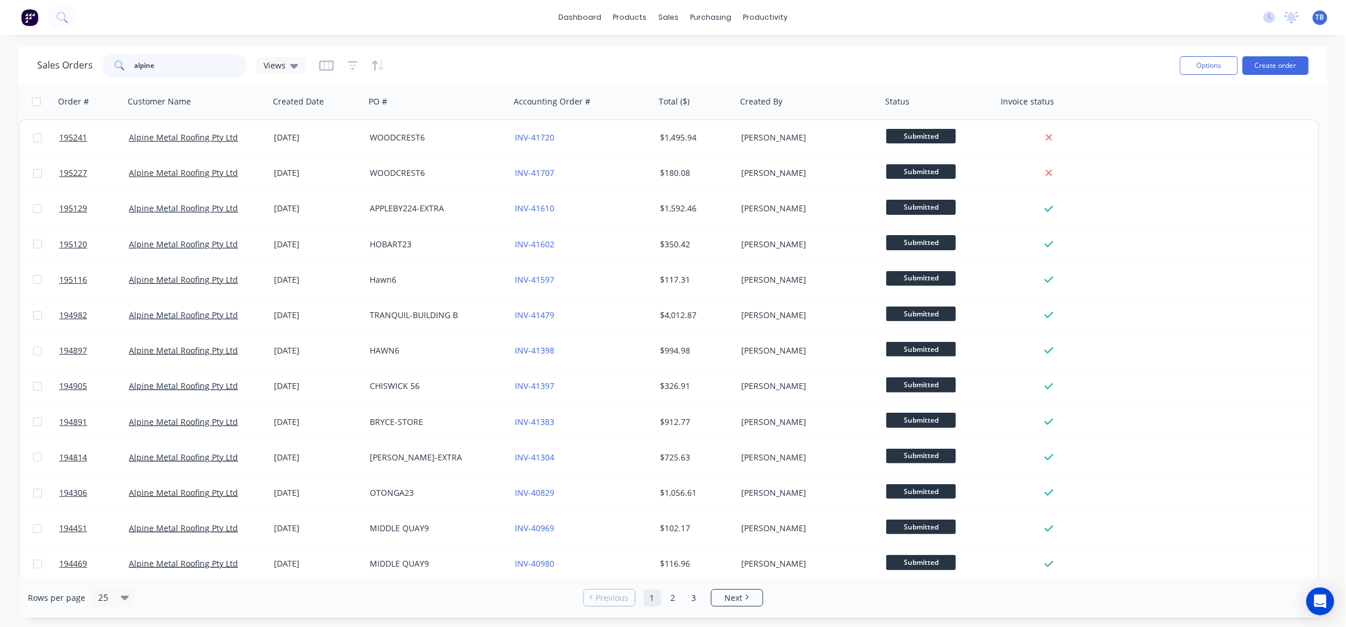
type input "alpine"
click at [174, 71] on input "alpine" at bounding box center [191, 65] width 113 height 23
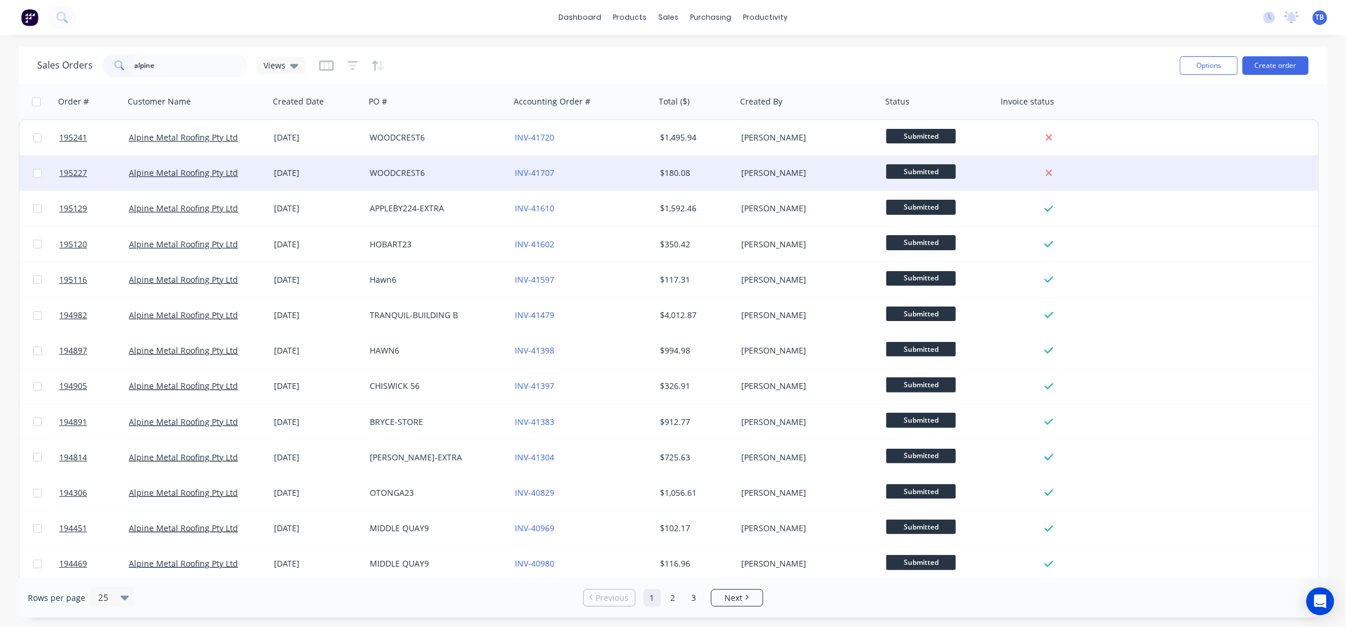
click at [421, 175] on div "WOODCREST6" at bounding box center [434, 173] width 129 height 12
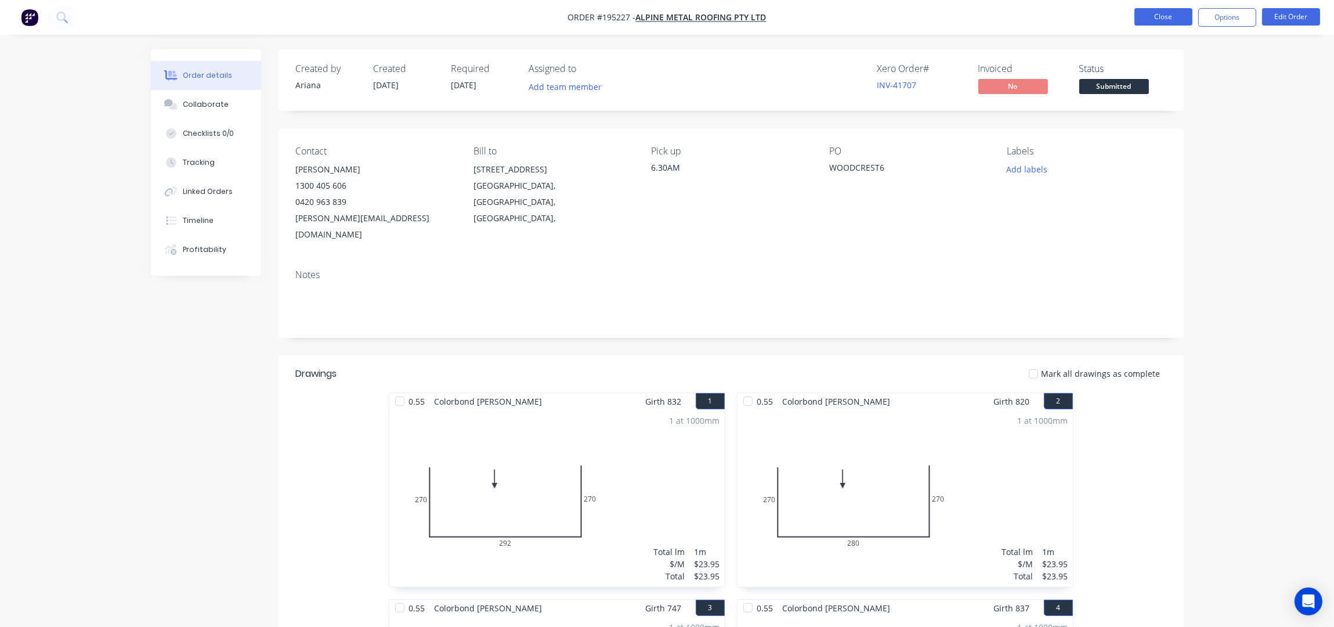
click at [1143, 11] on button "Close" at bounding box center [1164, 16] width 58 height 17
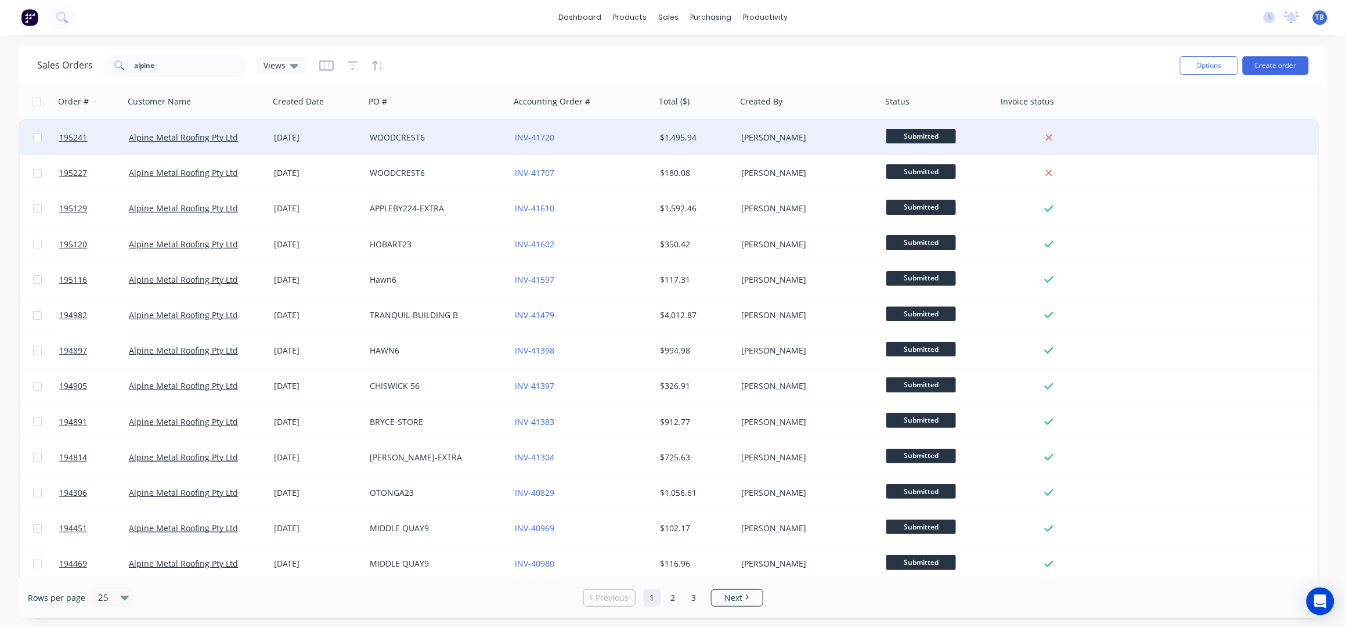
click at [432, 145] on div "WOODCREST6" at bounding box center [437, 137] width 145 height 35
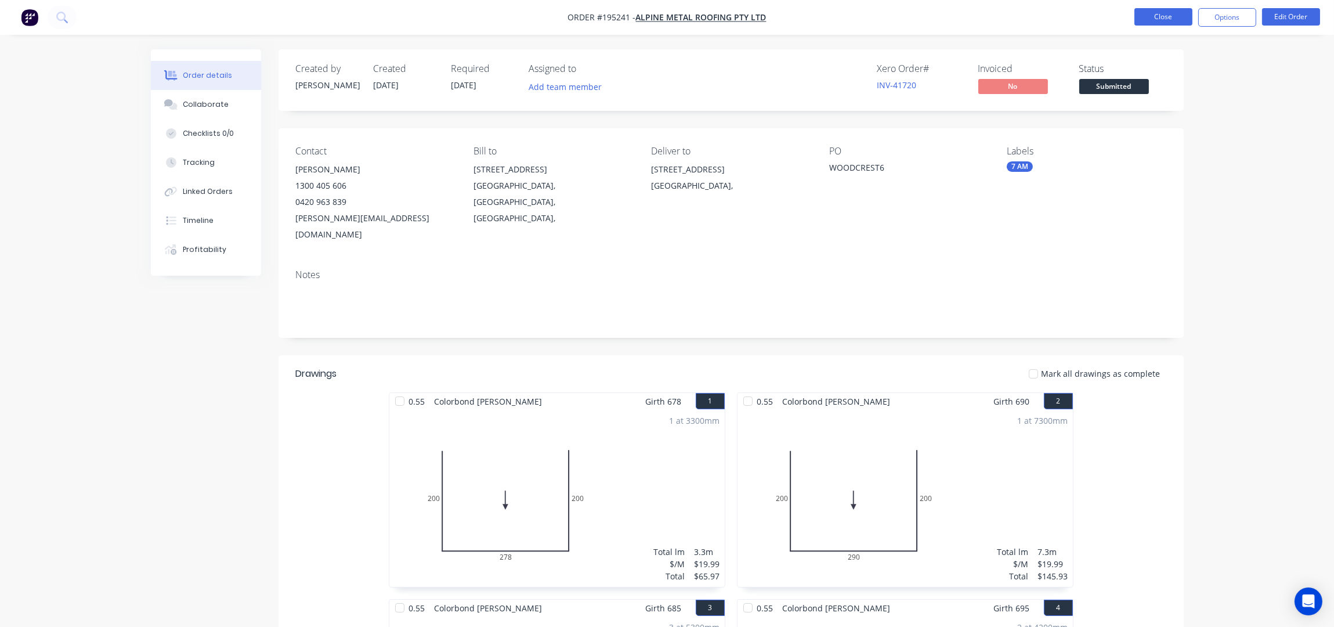
click at [1175, 23] on button "Close" at bounding box center [1164, 16] width 58 height 17
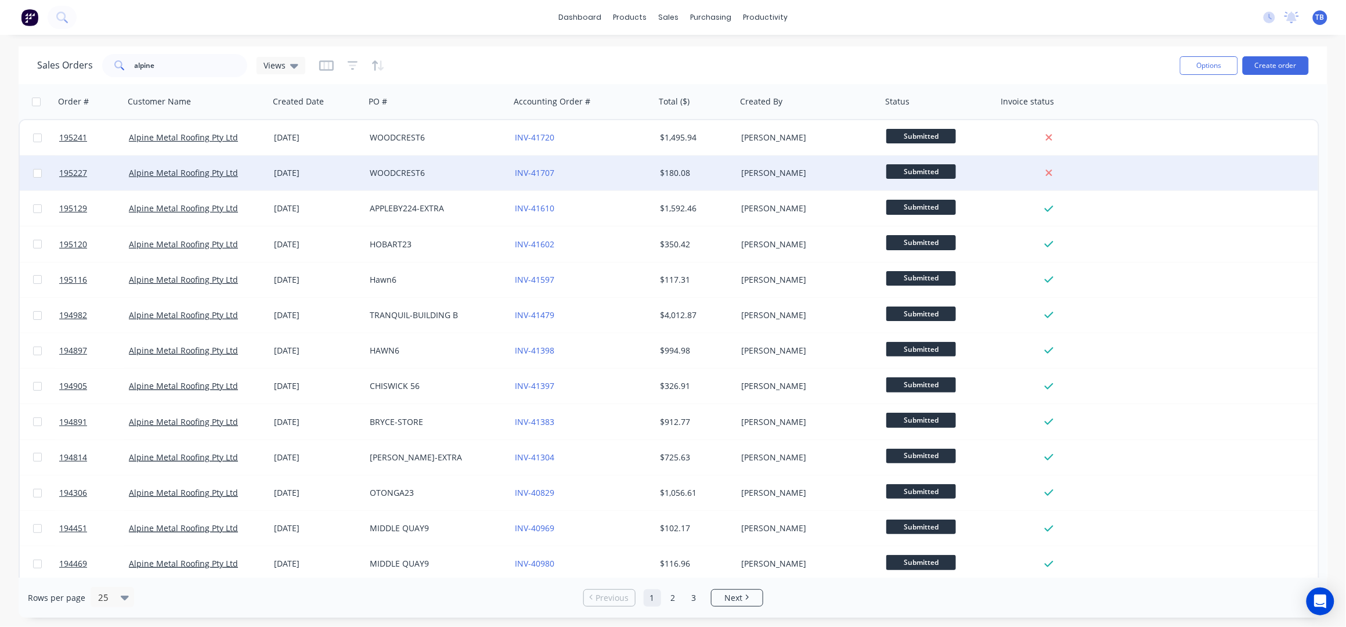
click at [373, 169] on div "WOODCREST6" at bounding box center [434, 173] width 129 height 12
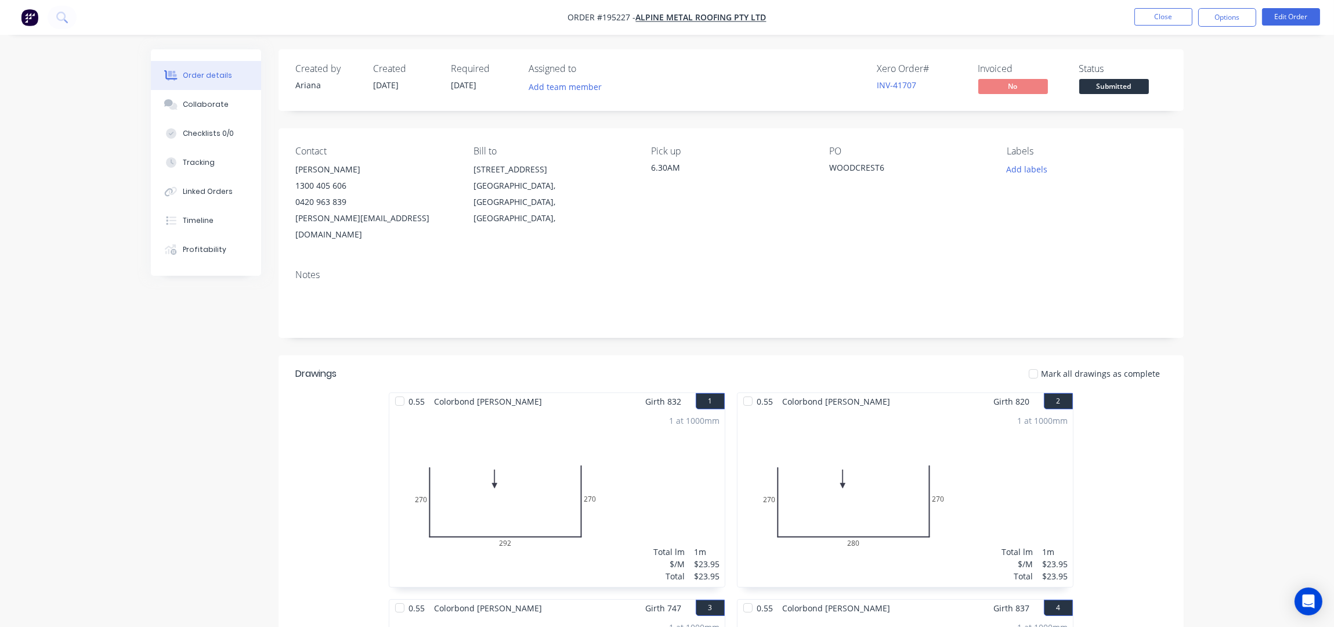
click at [1150, 27] on nav "Order #195227 - Alpine Metal Roofing Pty Ltd Close Options Edit Order" at bounding box center [667, 17] width 1334 height 35
click at [139, 363] on div "Order details Collaborate Checklists 0/0 Tracking Linked Orders Timeline Profit…" at bounding box center [667, 633] width 1056 height 1169
click at [1170, 17] on button "Close" at bounding box center [1164, 16] width 58 height 17
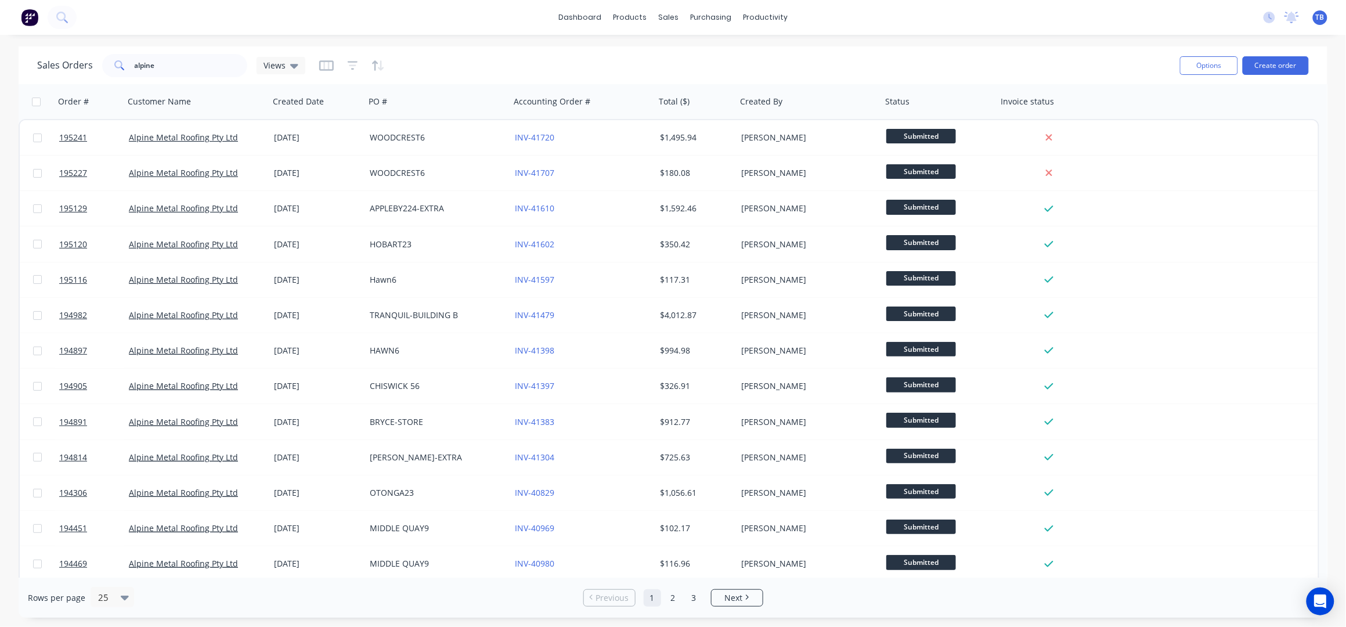
click at [329, 26] on div "dashboard products sales purchasing productivity dashboard products Product Cat…" at bounding box center [673, 17] width 1346 height 35
click at [872, 44] on div "dashboard products sales purchasing productivity dashboard products Product Cat…" at bounding box center [673, 313] width 1346 height 627
click at [421, 35] on div "dashboard products sales purchasing productivity dashboard products Product Cat…" at bounding box center [673, 313] width 1346 height 627
click at [722, 55] on div "Sales Orders" at bounding box center [712, 55] width 48 height 10
drag, startPoint x: 1314, startPoint y: 70, endPoint x: 1289, endPoint y: 70, distance: 25.0
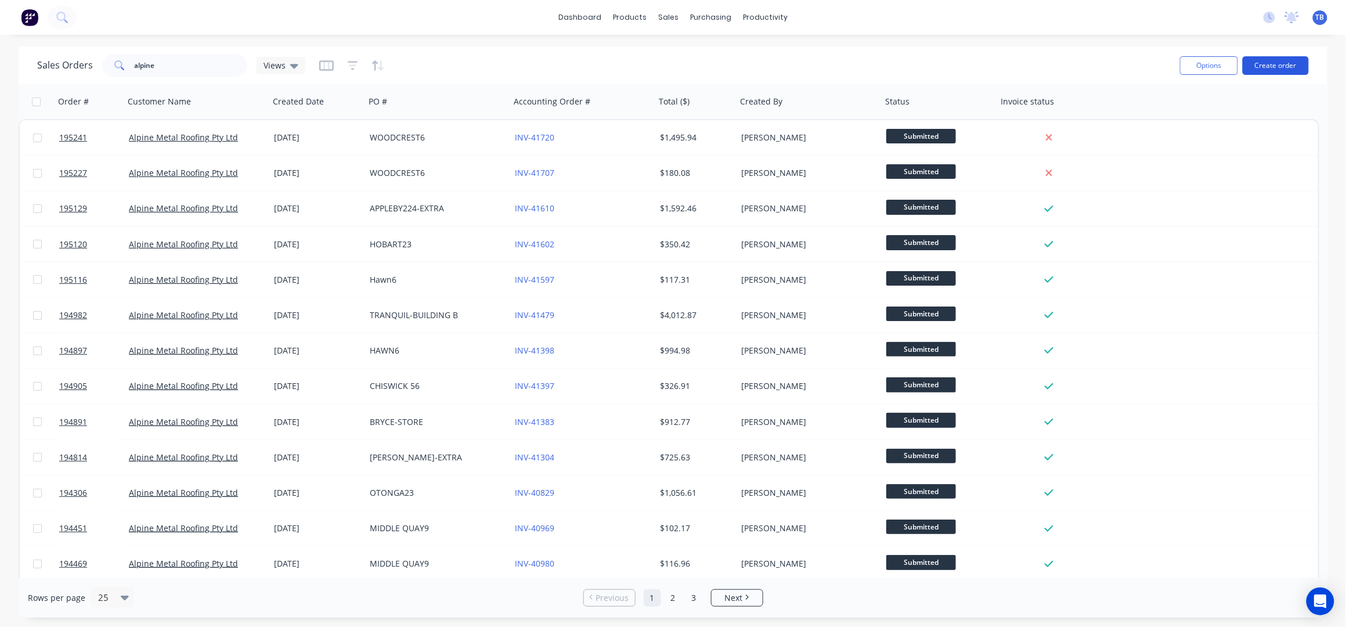
click at [1314, 70] on div "Sales Orders alpine Views Options Create order" at bounding box center [673, 65] width 1309 height 38
click at [1287, 70] on button "Create order" at bounding box center [1276, 65] width 66 height 19
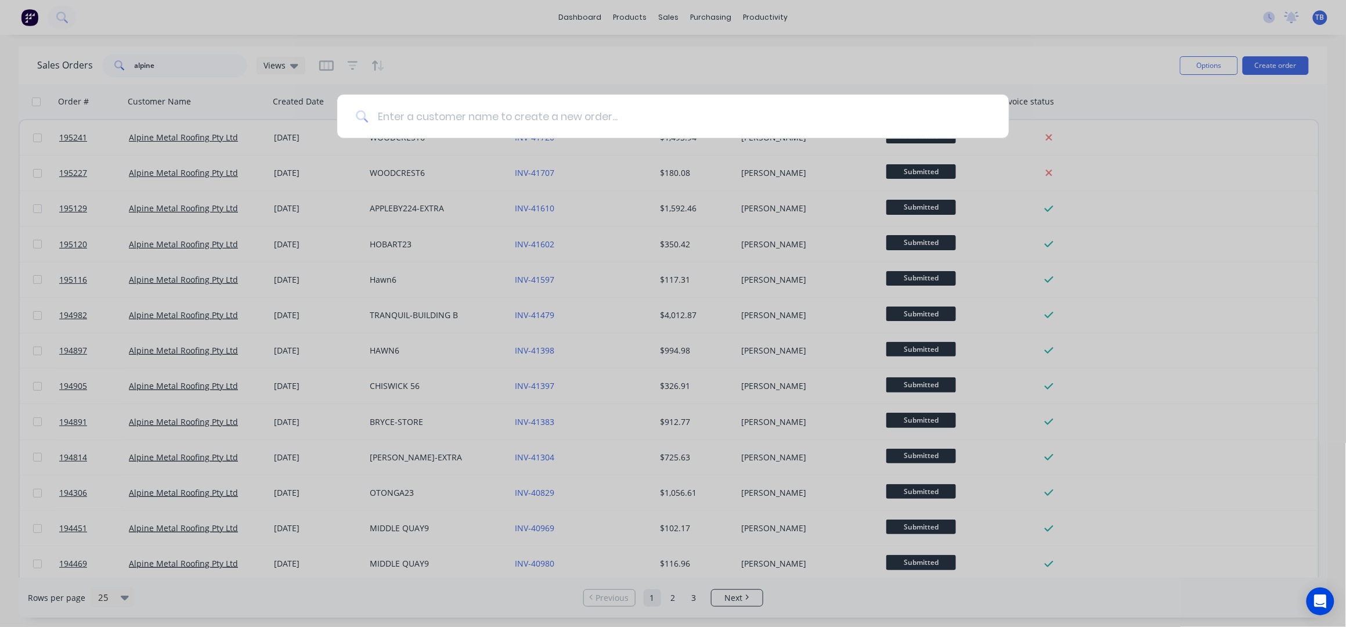
click at [532, 108] on input at bounding box center [679, 117] width 622 height 44
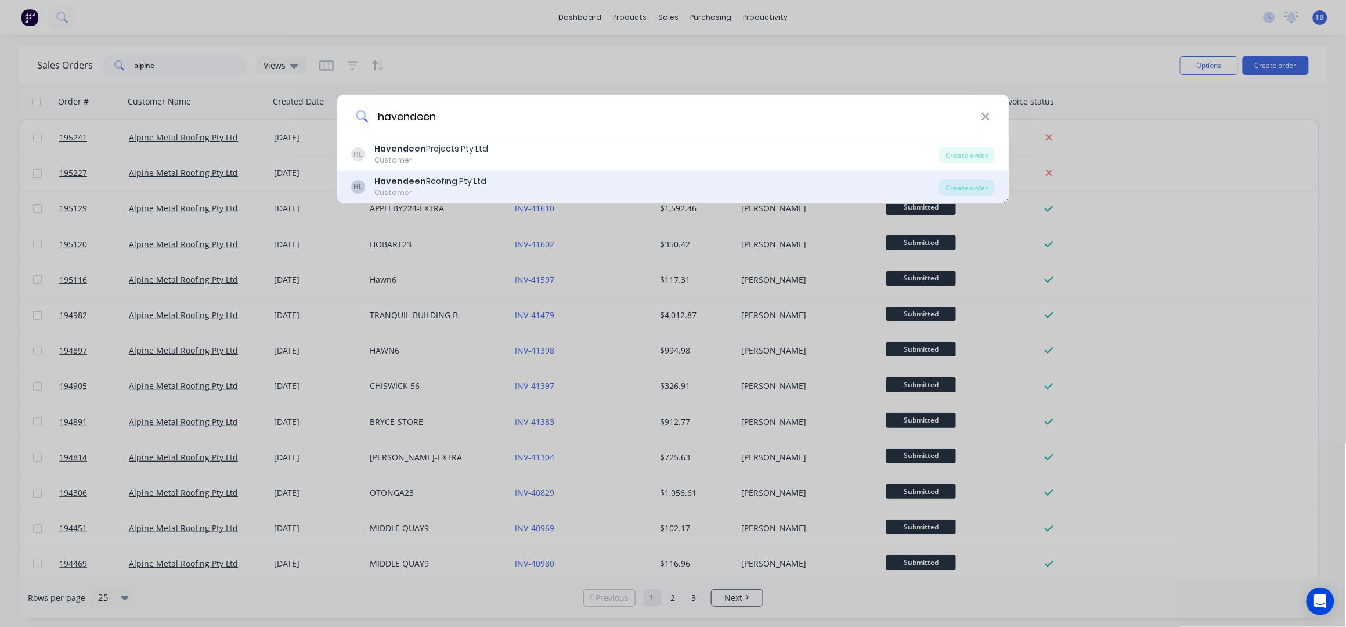
type input "havendeen"
click at [436, 195] on div "Customer" at bounding box center [430, 192] width 112 height 10
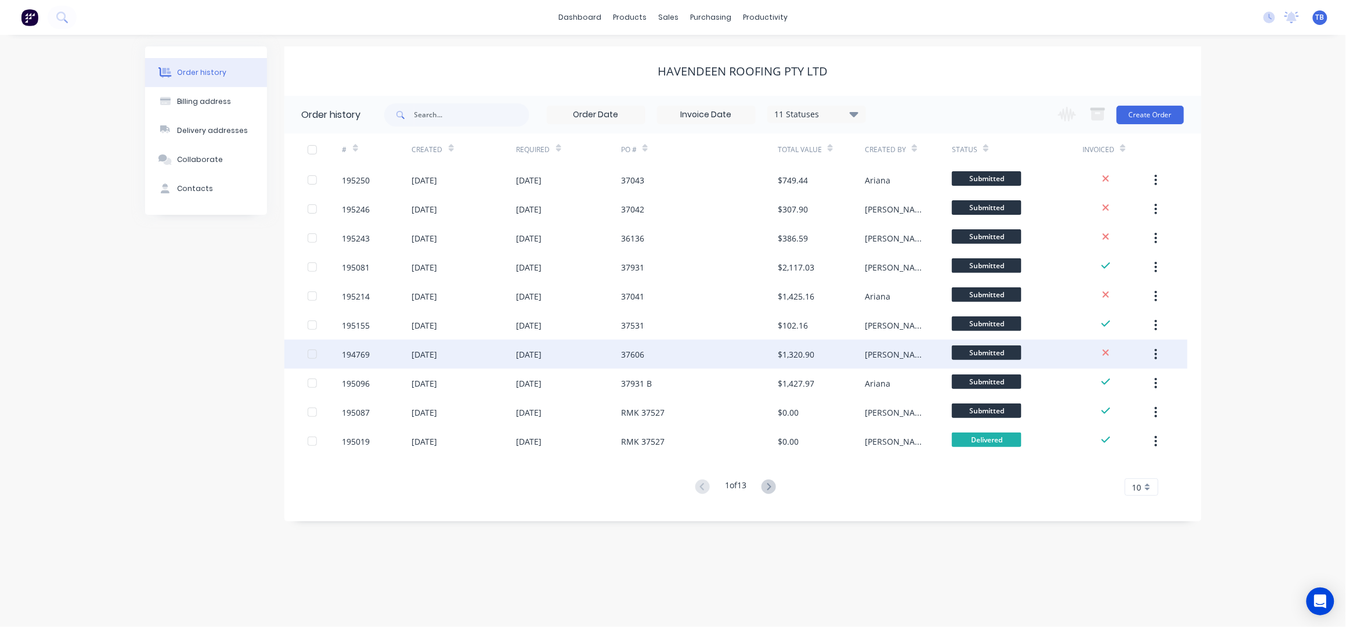
click at [706, 347] on div "37606" at bounding box center [699, 354] width 157 height 29
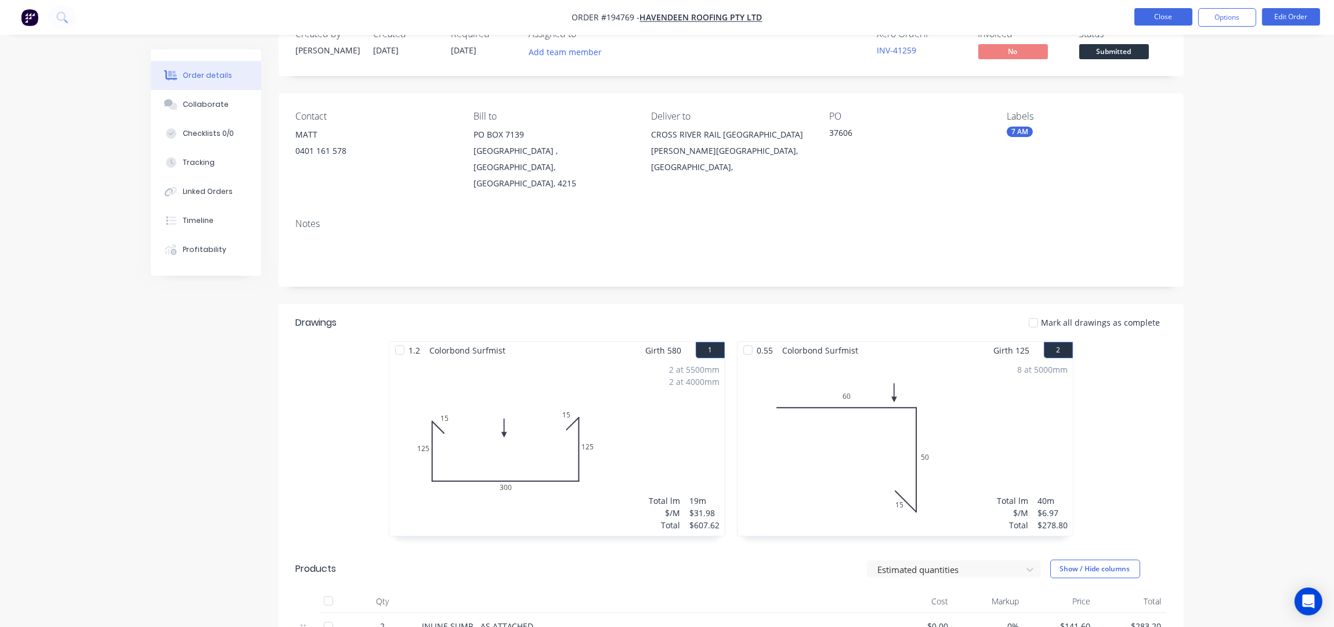
scroll to position [29, 0]
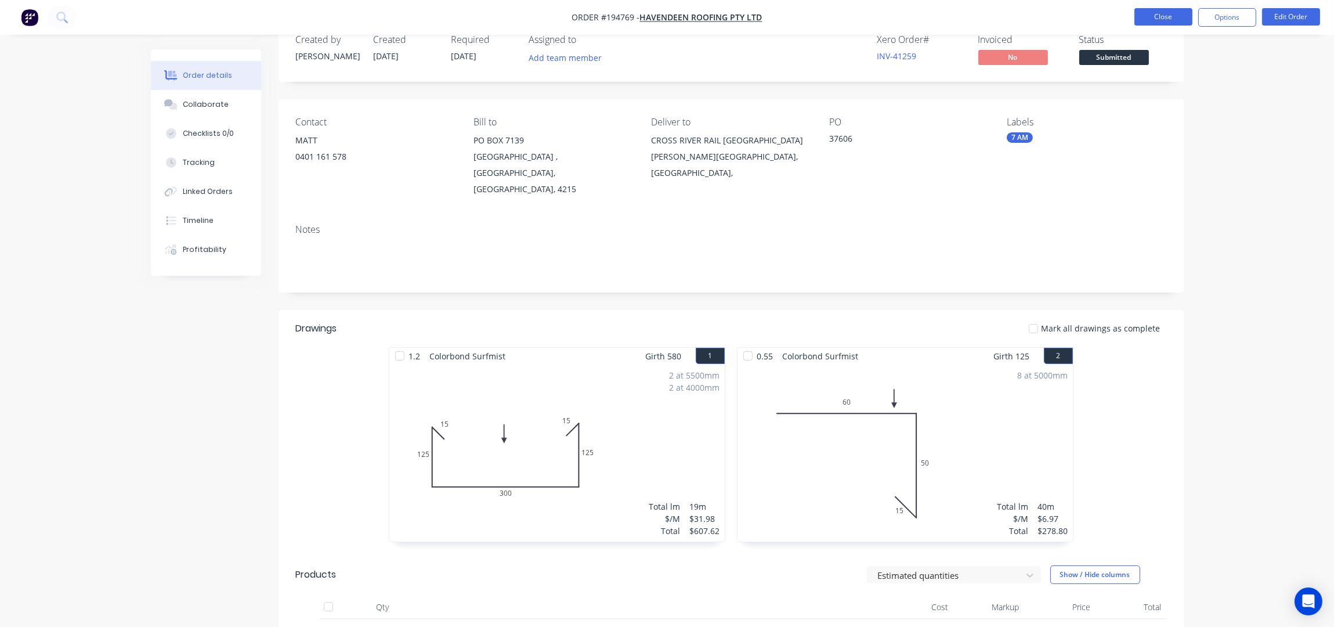
click at [1174, 13] on button "Close" at bounding box center [1164, 16] width 58 height 17
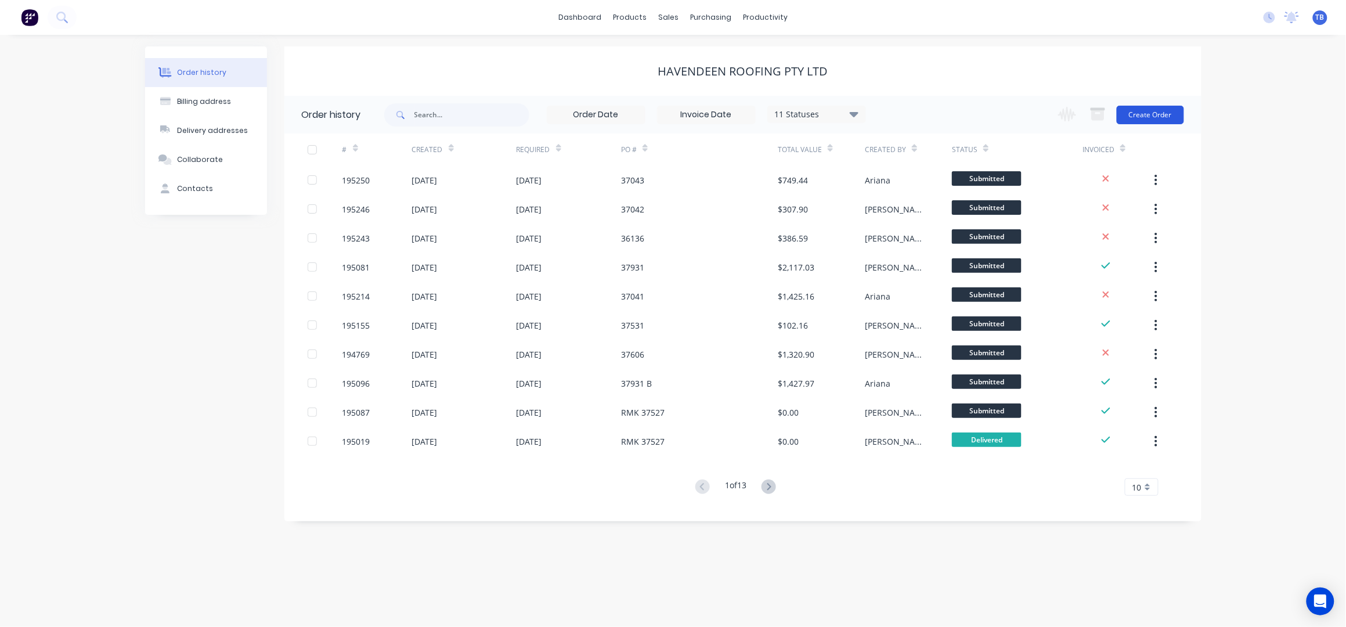
click at [1136, 111] on button "Create Order" at bounding box center [1150, 115] width 67 height 19
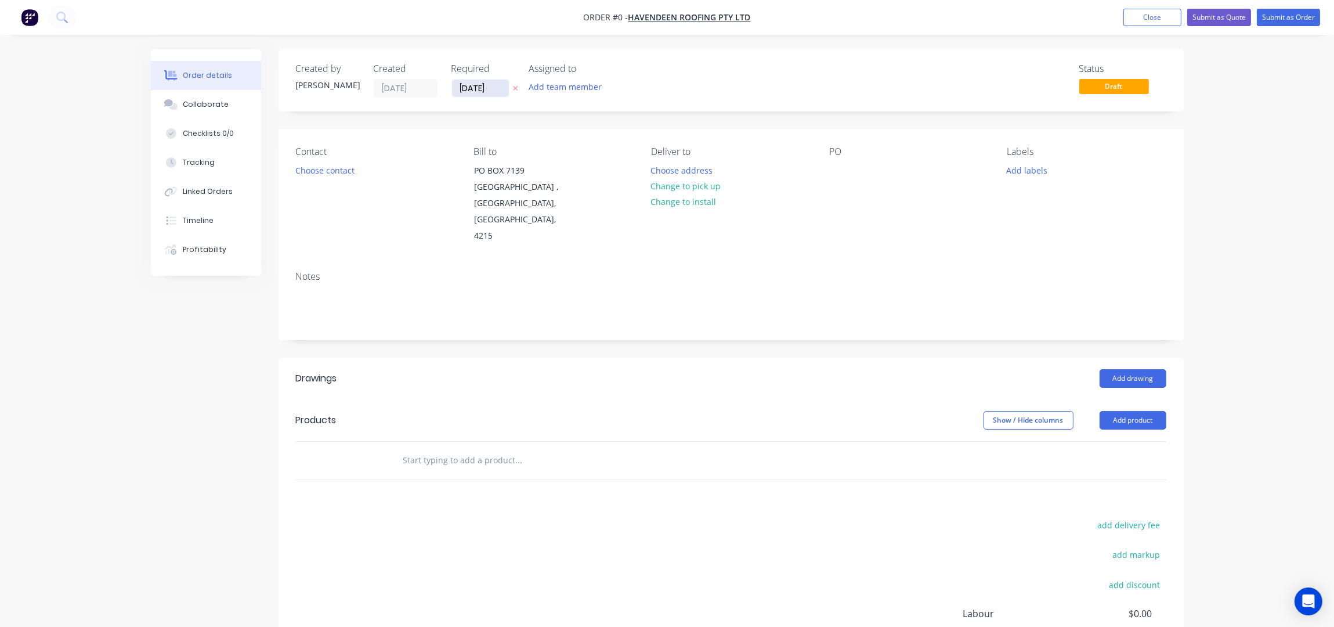
click at [468, 89] on input "[DATE]" at bounding box center [480, 88] width 57 height 17
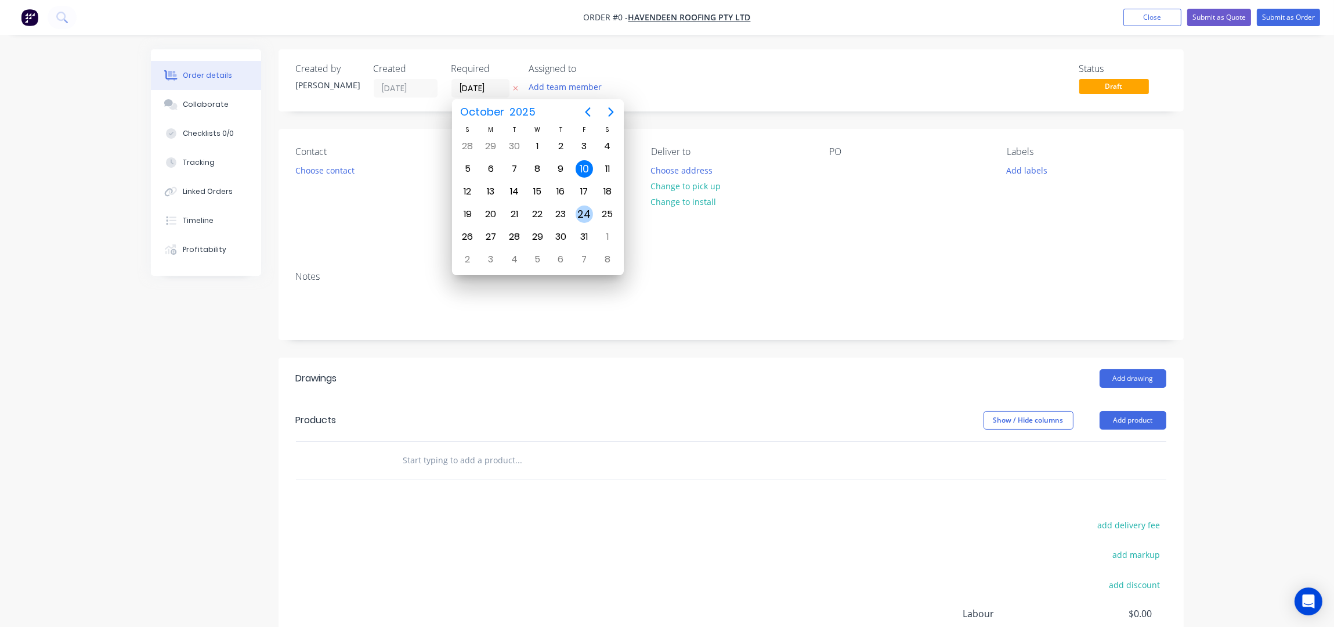
click at [585, 205] on div "24" at bounding box center [584, 213] width 17 height 17
type input "24/10/25"
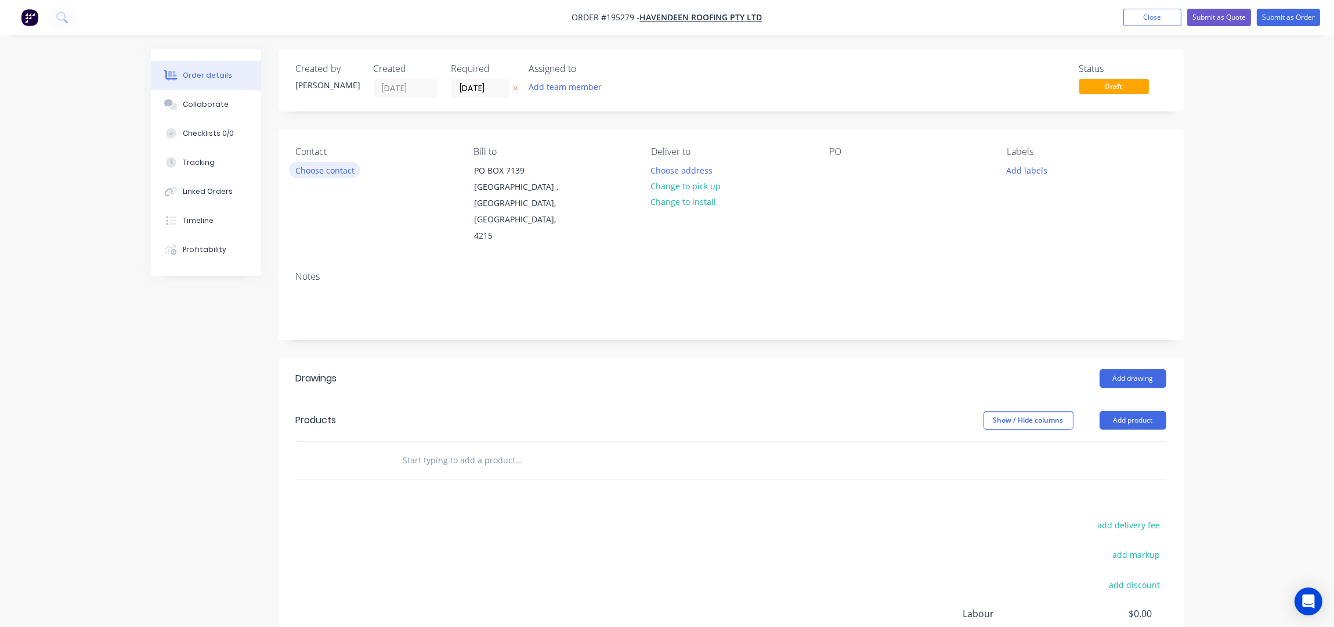
click at [332, 172] on button "Choose contact" at bounding box center [324, 170] width 71 height 16
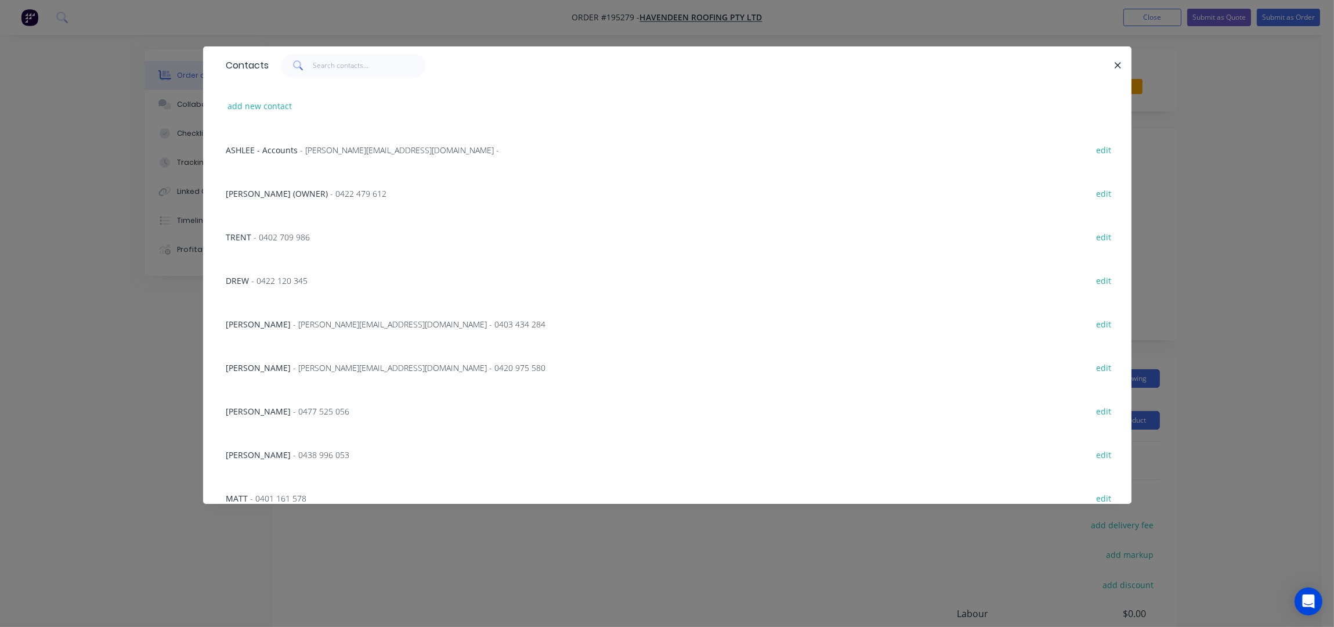
click at [308, 369] on span "- nick@havendeen.com.au - 0420 975 580" at bounding box center [420, 367] width 252 height 11
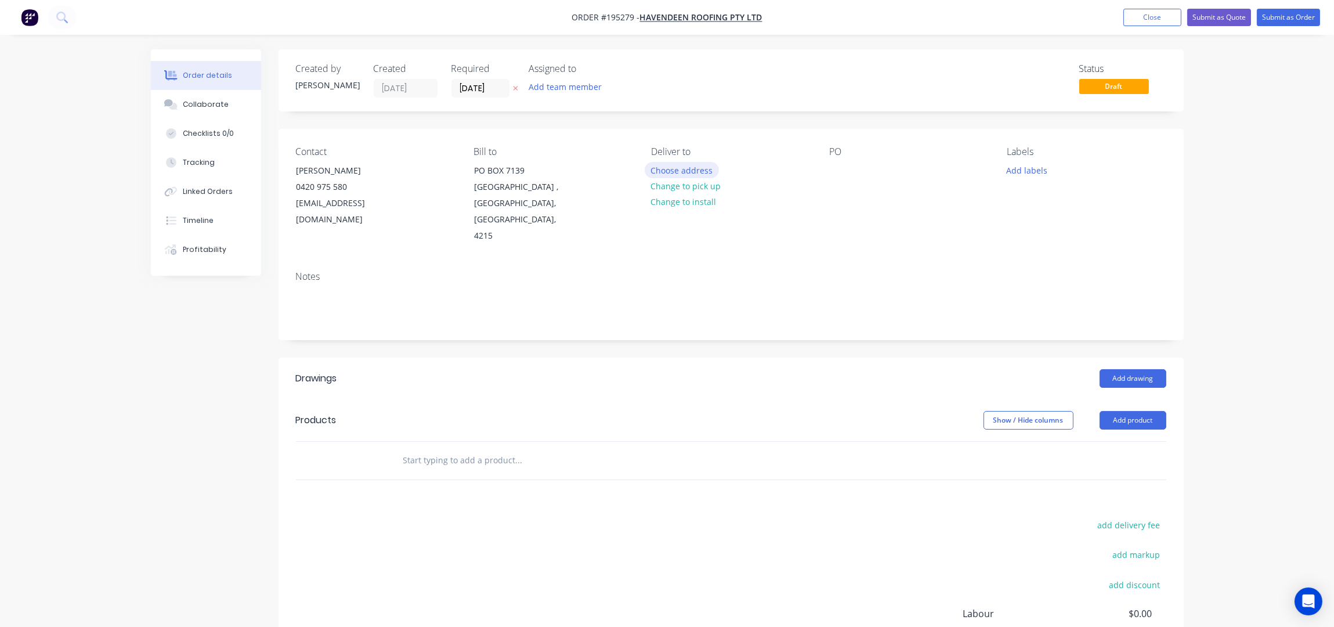
click at [708, 169] on button "Choose address" at bounding box center [682, 170] width 74 height 16
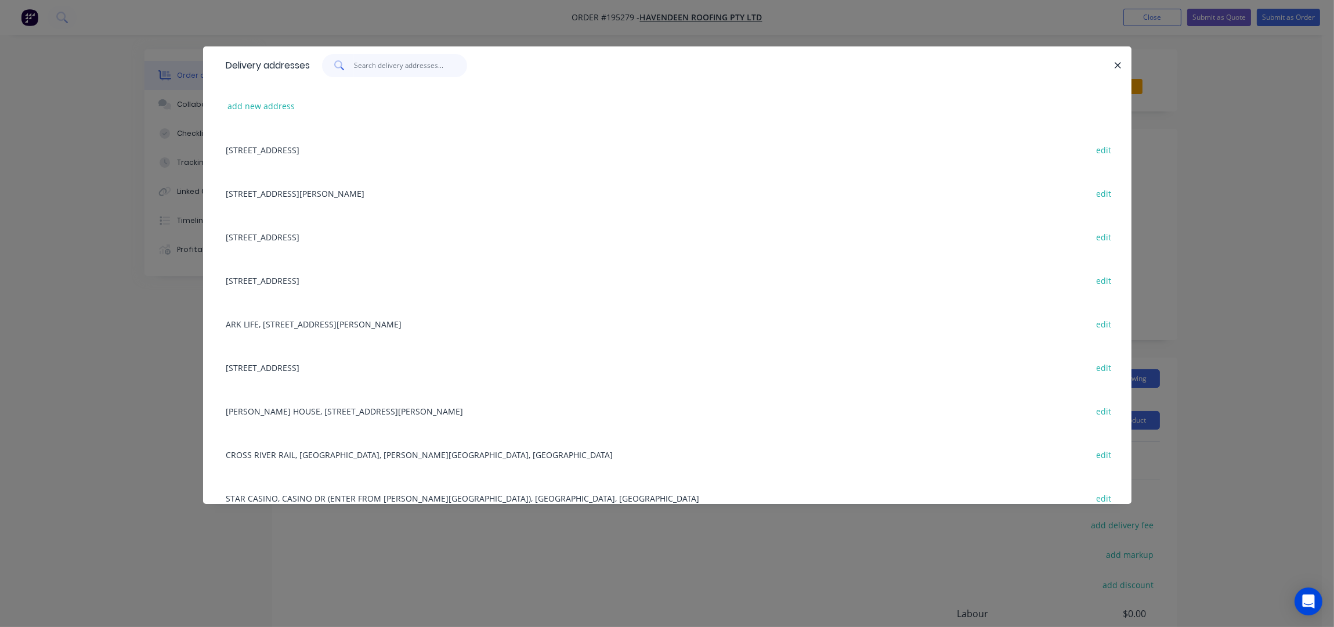
click at [407, 70] on input "text" at bounding box center [410, 65] width 113 height 23
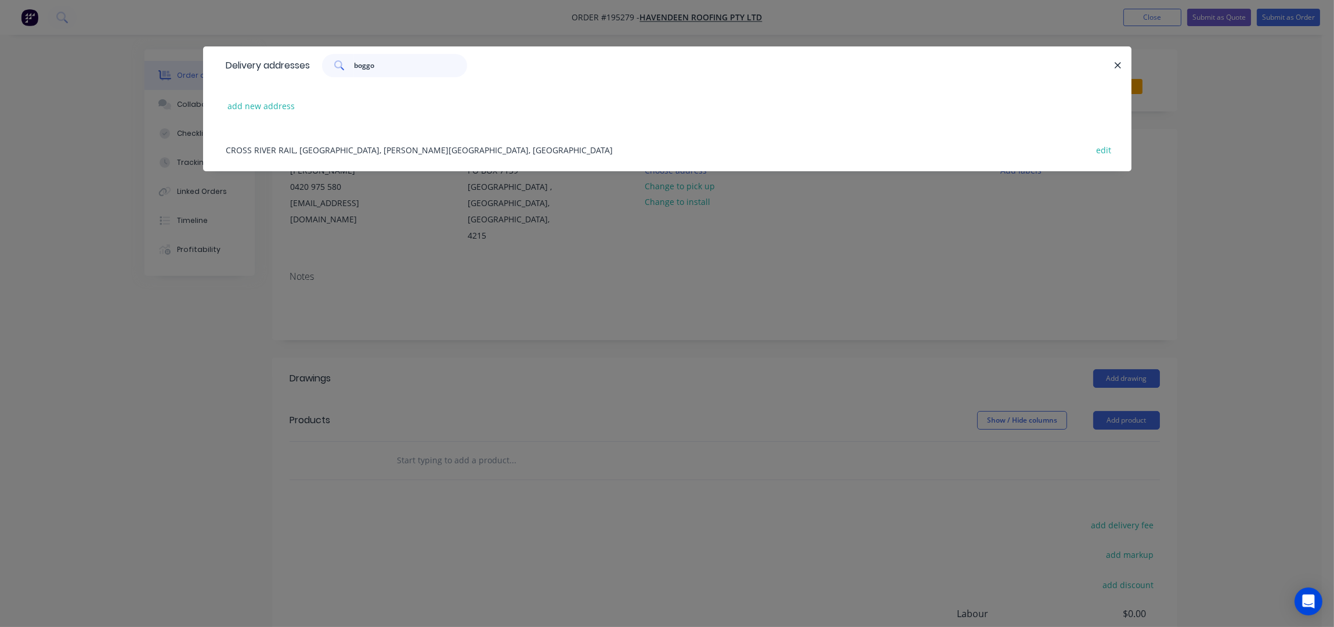
type input "boggo"
click at [288, 153] on div "CROSS RIVER RAIL, BOGGO RD, DUTTON PARK, Australia edit" at bounding box center [668, 150] width 894 height 44
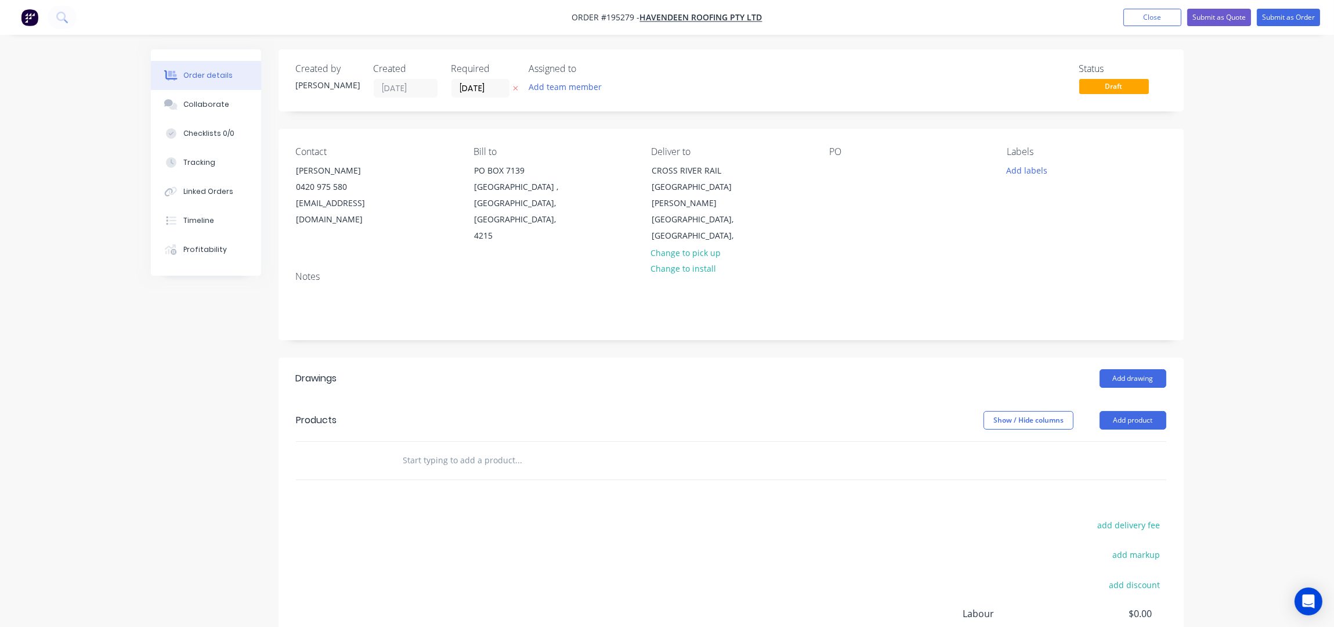
click at [828, 171] on div "Contact NICK 0420 975 580 nick@havendeen.com.au Bill to PO BOX 7139 Southport P…" at bounding box center [731, 195] width 905 height 133
drag, startPoint x: 832, startPoint y: 170, endPoint x: 855, endPoint y: 179, distance: 24.3
click at [833, 170] on div at bounding box center [838, 170] width 19 height 17
click at [876, 223] on div "PO 37044" at bounding box center [908, 195] width 159 height 98
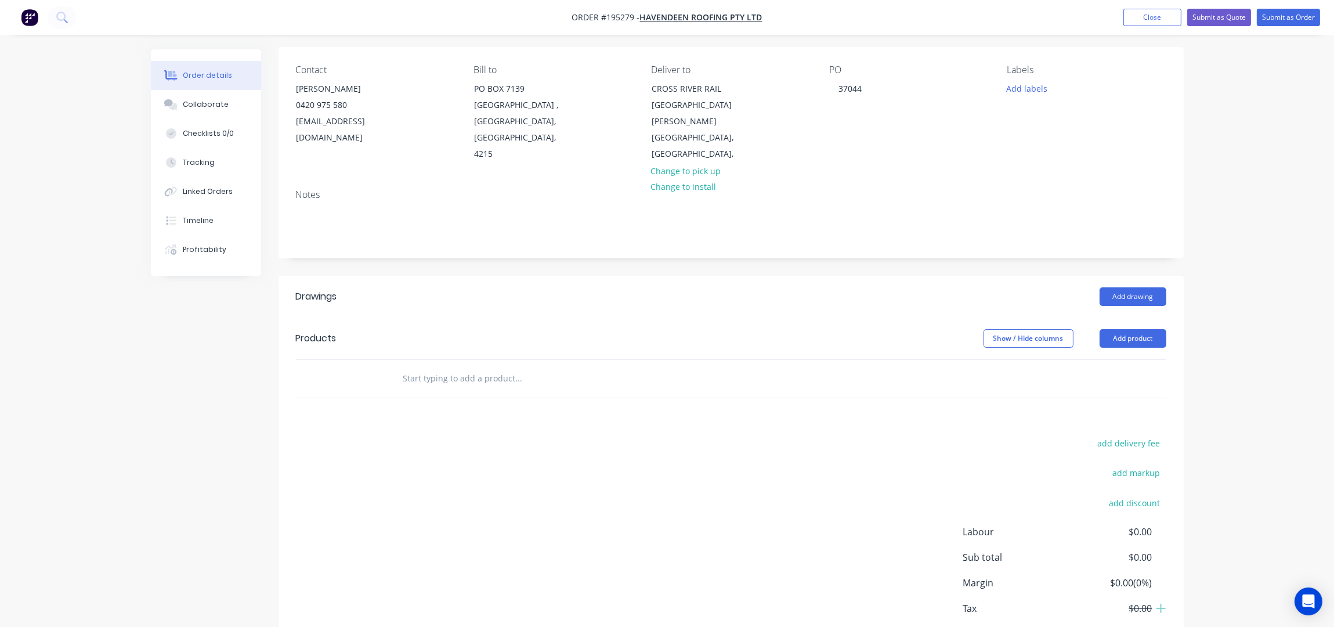
scroll to position [133, 0]
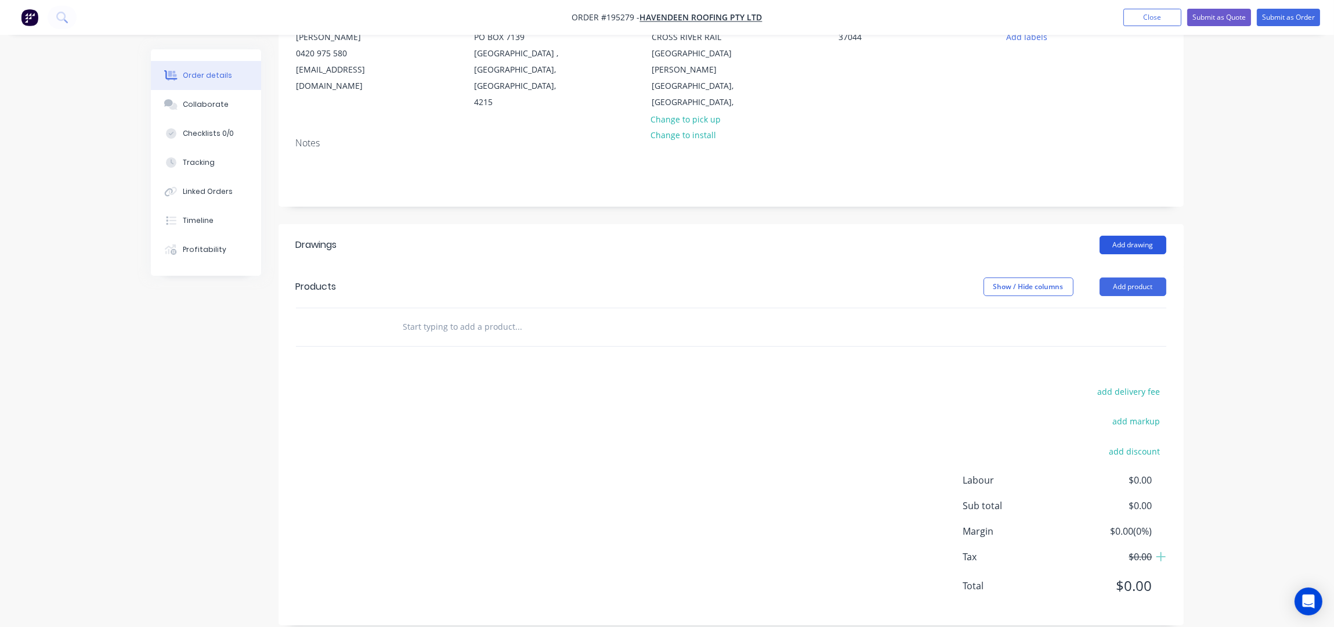
click at [1135, 236] on button "Add drawing" at bounding box center [1133, 245] width 67 height 19
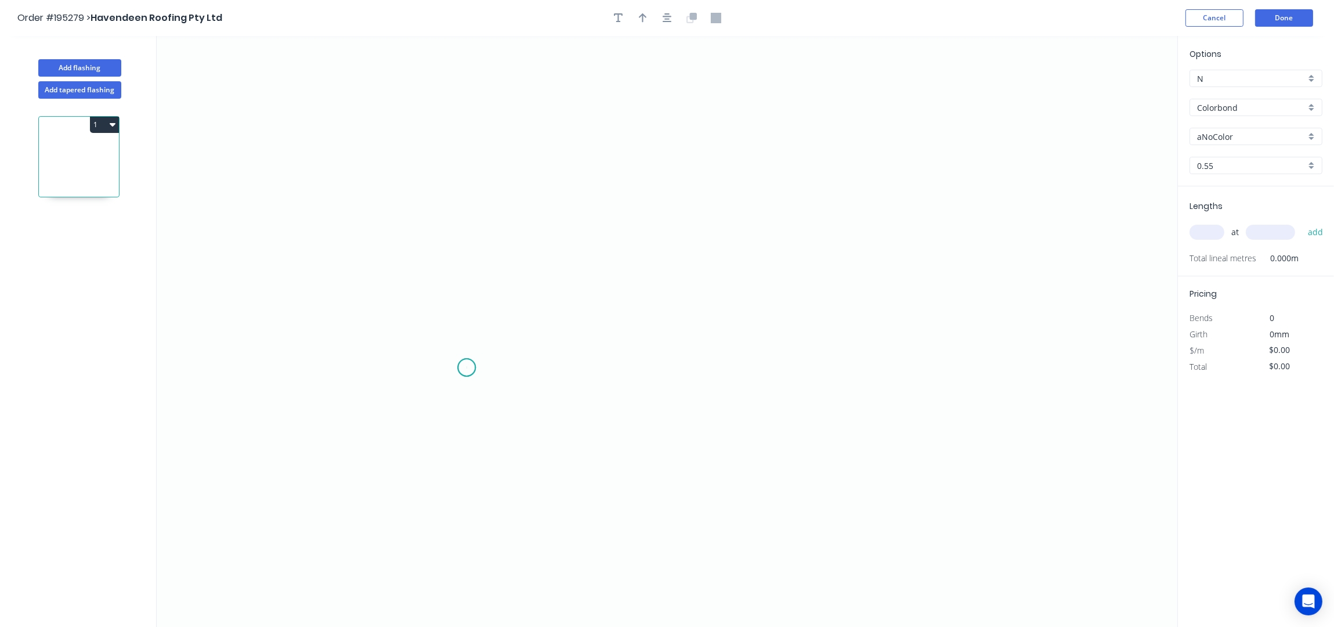
click at [467, 368] on icon "0" at bounding box center [667, 331] width 1021 height 591
click at [680, 369] on icon "0" at bounding box center [667, 331] width 1021 height 591
click at [684, 222] on icon "0 ?" at bounding box center [667, 331] width 1021 height 591
click at [853, 231] on icon "0 ? ?" at bounding box center [667, 331] width 1021 height 591
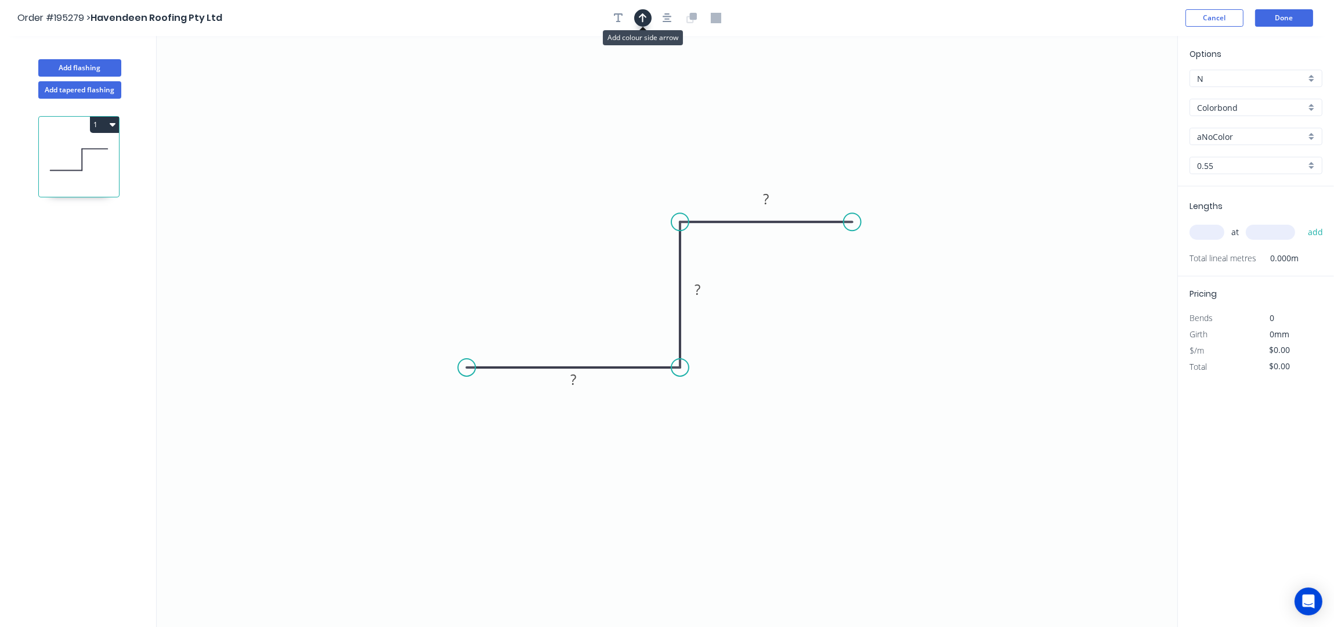
click at [648, 20] on button "button" at bounding box center [642, 17] width 17 height 17
click at [1116, 86] on icon "0 ? ? ?" at bounding box center [667, 331] width 1021 height 591
click at [1120, 93] on icon at bounding box center [1119, 80] width 10 height 37
click at [1120, 93] on icon at bounding box center [1129, 85] width 34 height 34
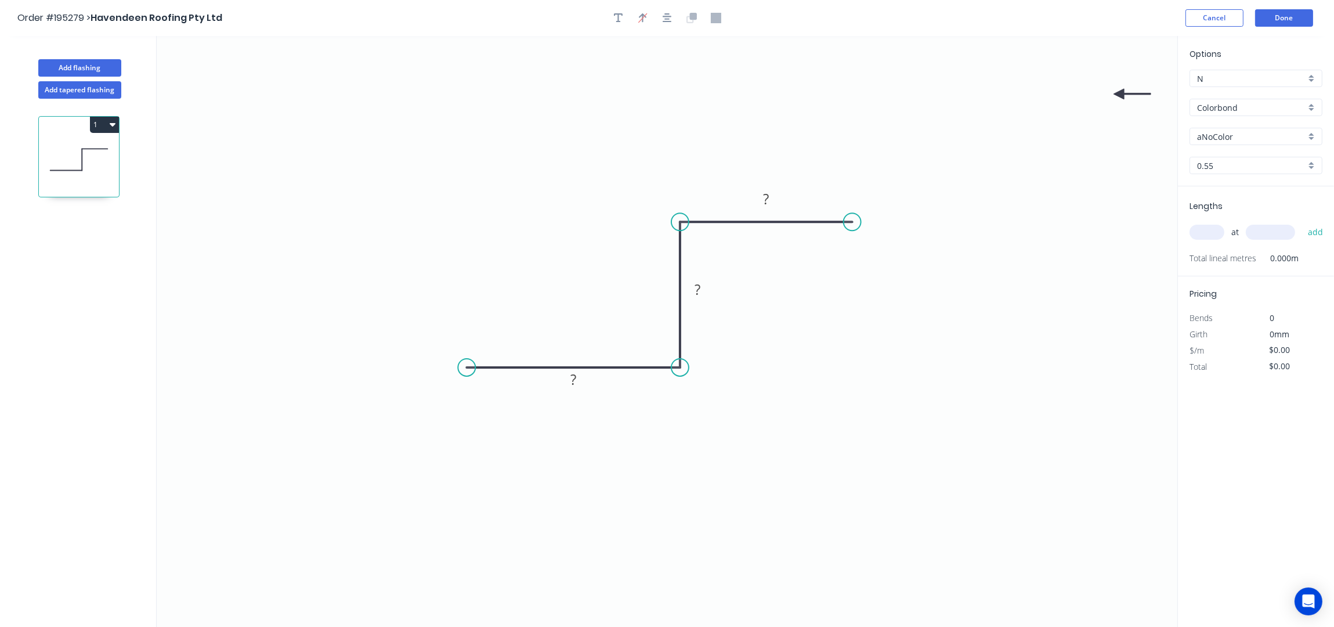
click at [1120, 93] on icon at bounding box center [1132, 94] width 37 height 10
drag, startPoint x: 1120, startPoint y: 92, endPoint x: 757, endPoint y: 406, distance: 479.4
click at [757, 406] on icon at bounding box center [767, 415] width 34 height 34
click at [578, 385] on rect at bounding box center [573, 380] width 23 height 16
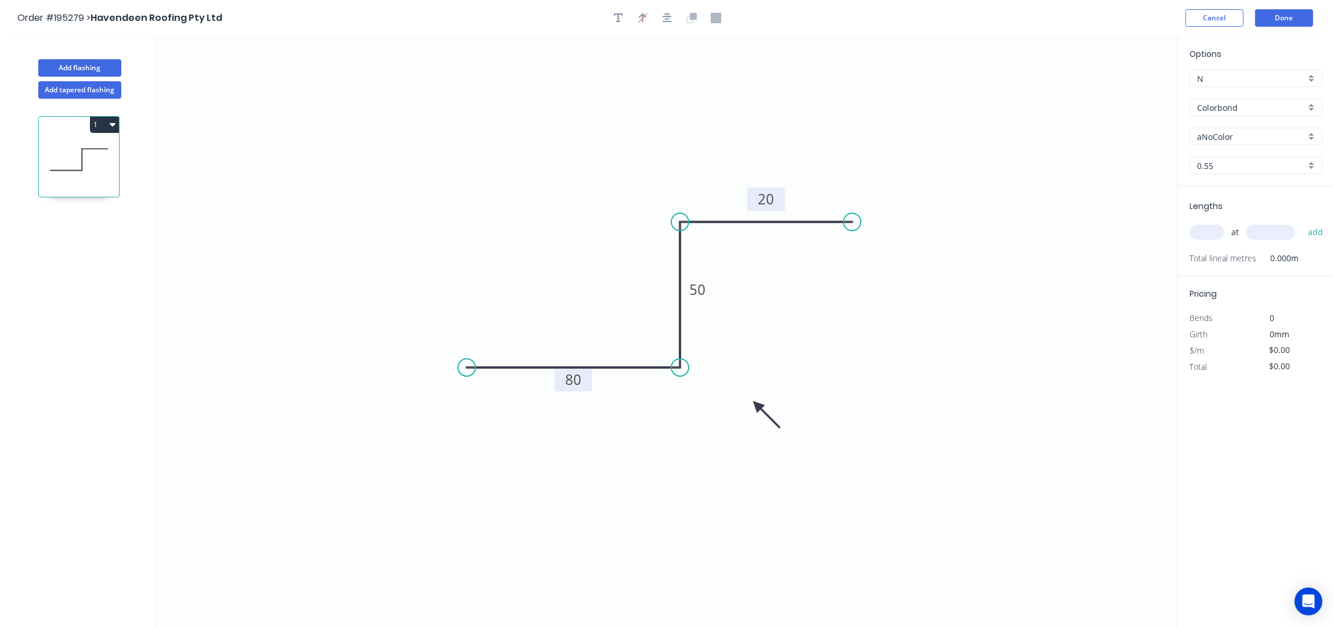
type input "$6.97"
click at [1234, 98] on div "Options N N Colorbond Colorbond Colorbond (Premium) Colorbond Coolmax Colorbond…" at bounding box center [1256, 117] width 156 height 139
click at [1234, 102] on input "Colorbond" at bounding box center [1251, 108] width 109 height 12
click at [1240, 222] on div "zAluminium" at bounding box center [1256, 229] width 132 height 20
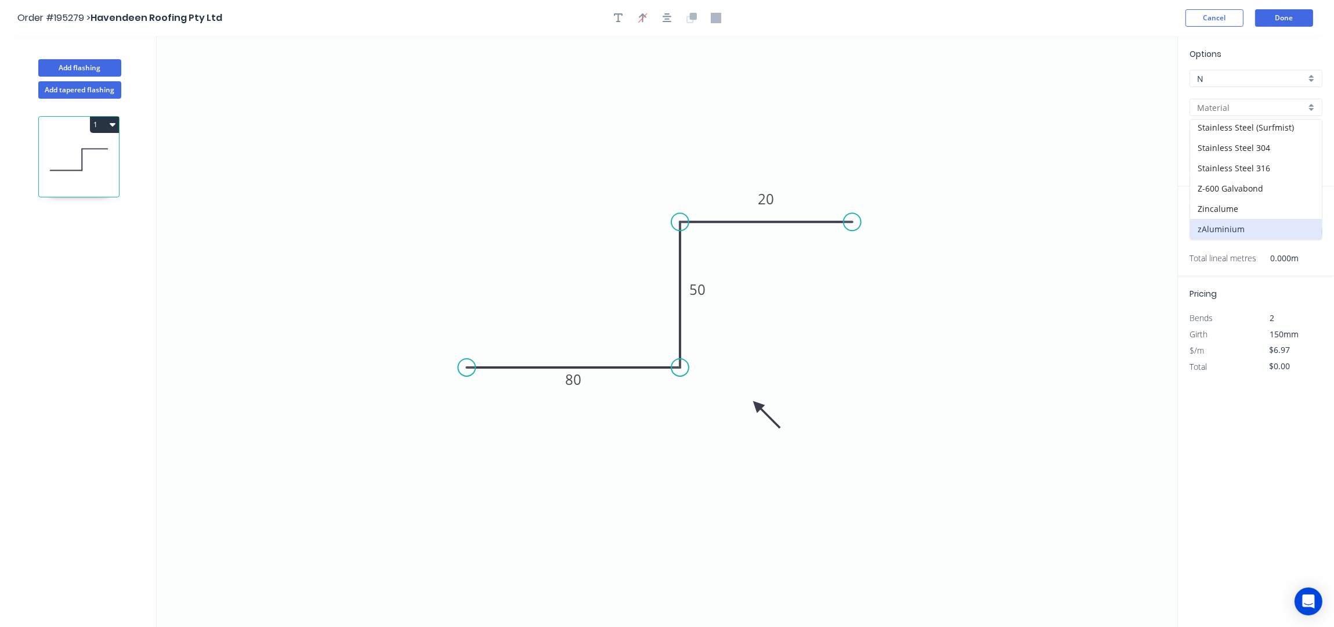
type input "zAluminium"
type input "Mill"
type input "0.8"
type input "$0.01"
click at [1212, 165] on input "0.8" at bounding box center [1251, 166] width 109 height 12
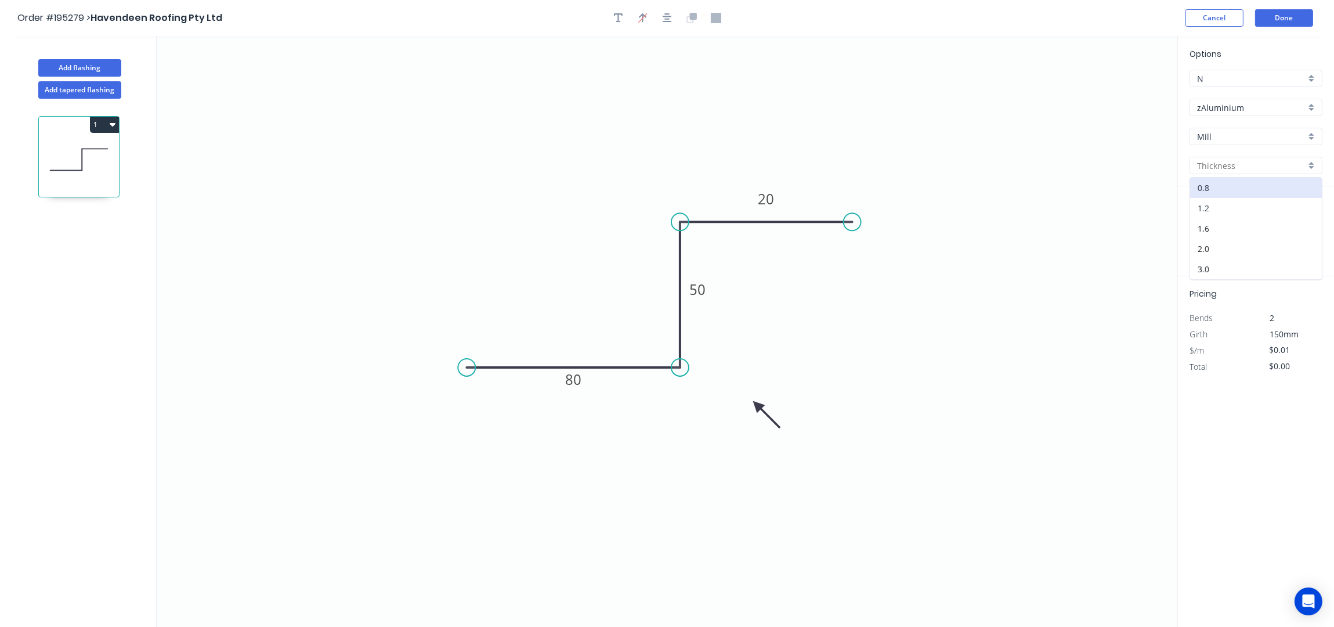
click at [1213, 201] on div "1.2" at bounding box center [1256, 208] width 132 height 20
type input "1.2"
type input "$16.52"
click at [1213, 229] on input "text" at bounding box center [1207, 232] width 35 height 15
type input "10"
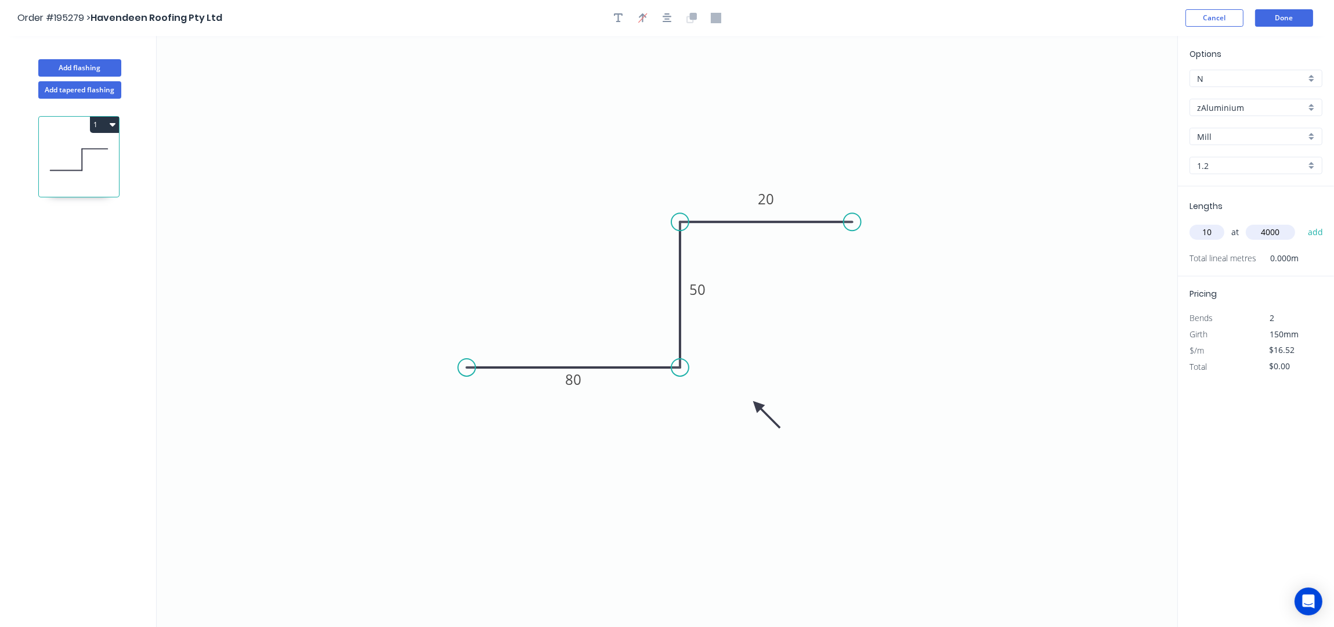
type input "4000"
click at [1302, 222] on button "add" at bounding box center [1315, 232] width 27 height 20
type input "$660.80"
click at [86, 68] on button "Add flashing" at bounding box center [79, 67] width 83 height 17
type input "$0.00"
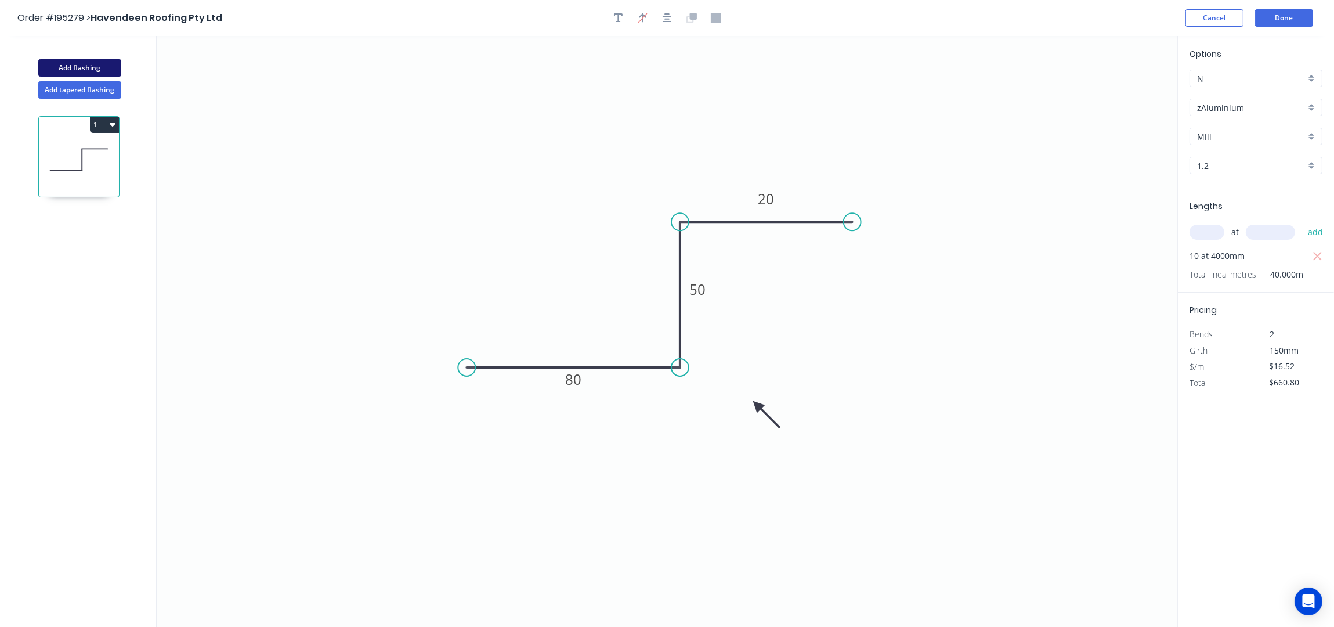
type input "$0.00"
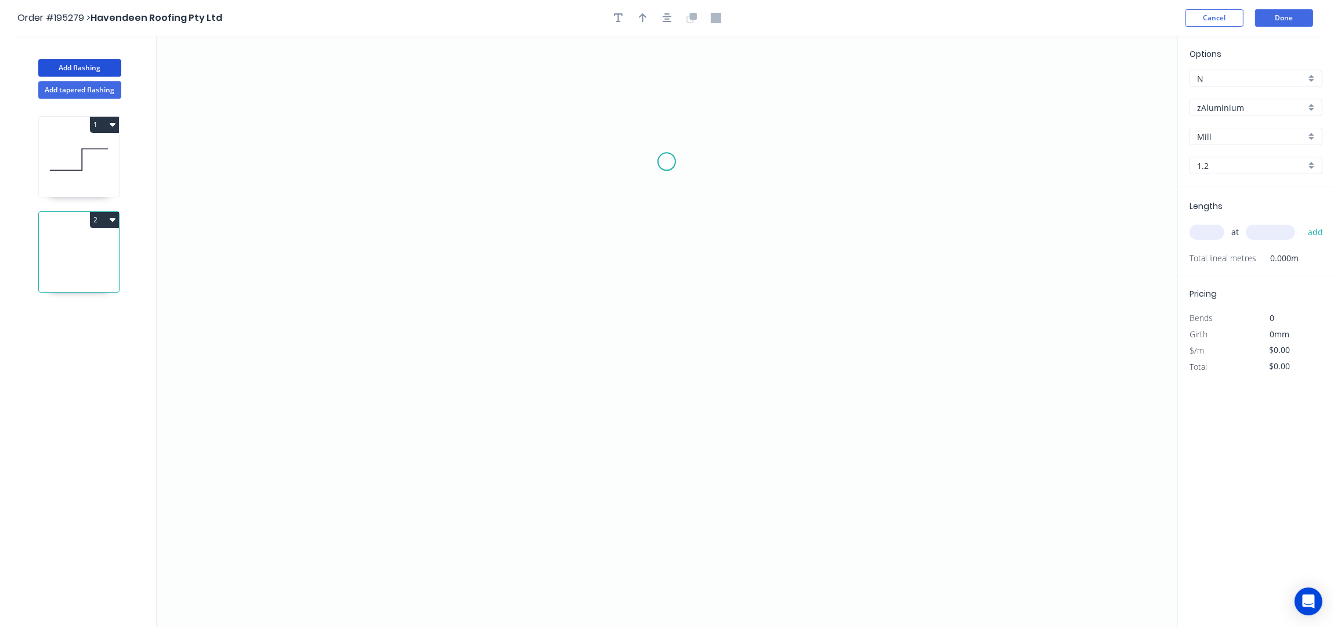
click at [643, 124] on icon "0" at bounding box center [667, 331] width 1021 height 591
click at [717, 125] on icon "0" at bounding box center [667, 331] width 1021 height 591
click at [714, 398] on icon "0 ?" at bounding box center [667, 331] width 1021 height 591
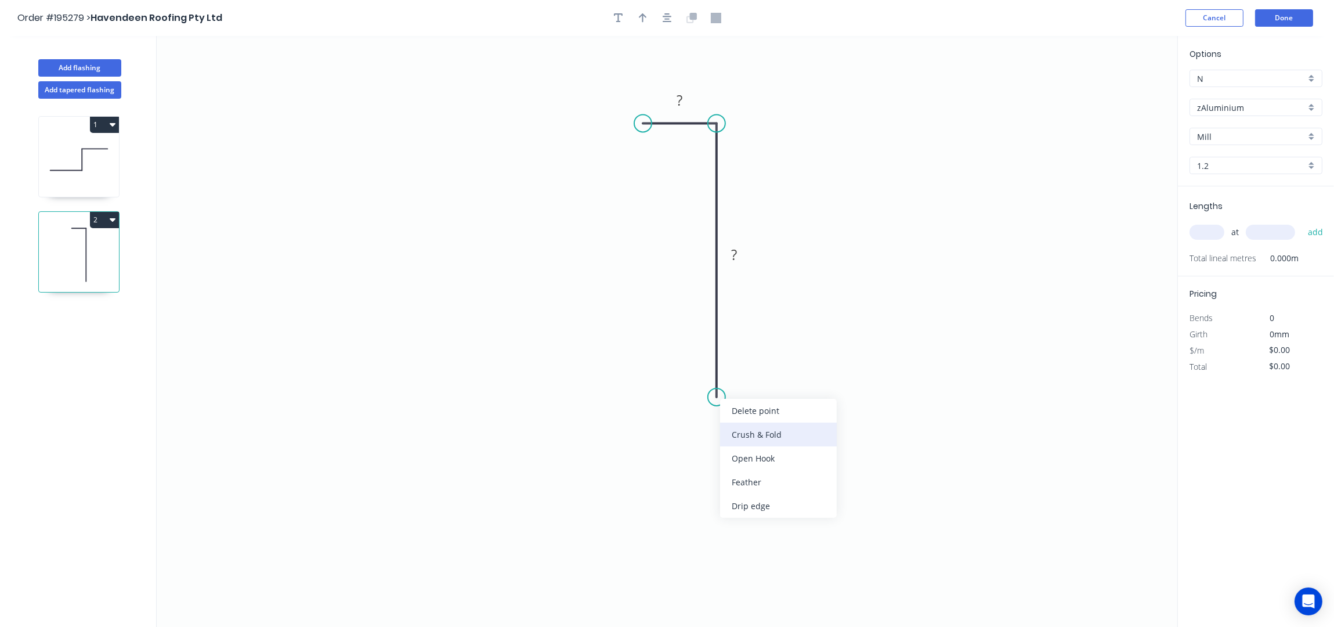
click at [754, 429] on div "Crush & Fold" at bounding box center [778, 435] width 117 height 24
click at [749, 427] on div "Flip bend" at bounding box center [772, 439] width 117 height 24
drag, startPoint x: 758, startPoint y: 371, endPoint x: 658, endPoint y: 418, distance: 110.6
click at [658, 418] on rect at bounding box center [640, 418] width 46 height 24
click at [653, 425] on tspan "10" at bounding box center [649, 422] width 16 height 19
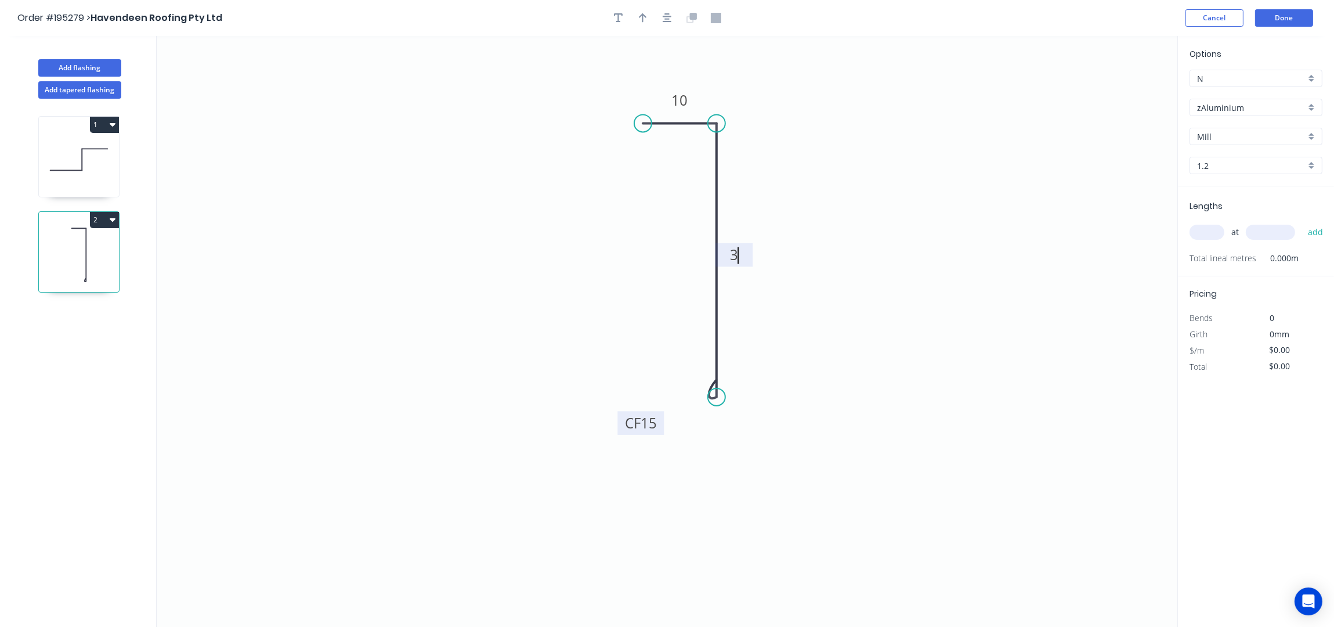
type input "$17.46"
click at [648, 18] on button "button" at bounding box center [642, 17] width 17 height 17
click at [1122, 92] on icon "0 10 CF 15 34" at bounding box center [667, 331] width 1021 height 591
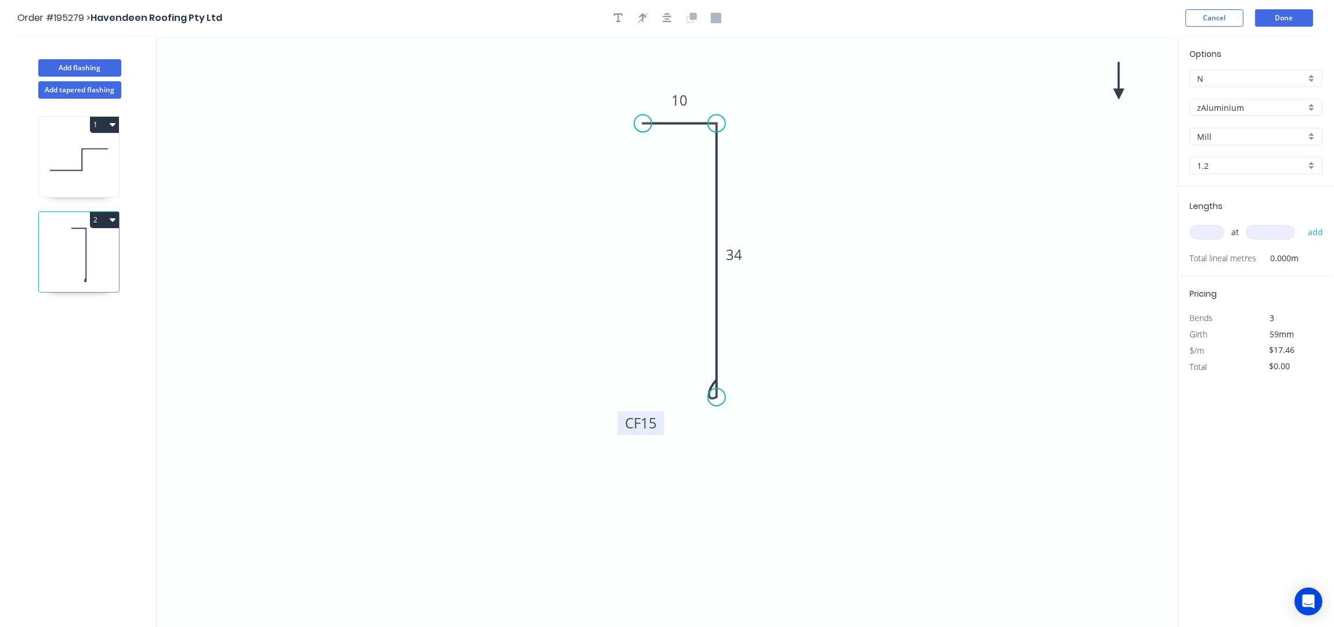
click at [1118, 92] on icon at bounding box center [1119, 80] width 10 height 37
click at [1118, 92] on icon at bounding box center [1129, 85] width 34 height 34
drag, startPoint x: 1118, startPoint y: 92, endPoint x: 789, endPoint y: 177, distance: 340.4
click at [812, 177] on icon at bounding box center [830, 176] width 37 height 10
click at [666, 9] on button "button" at bounding box center [667, 17] width 17 height 17
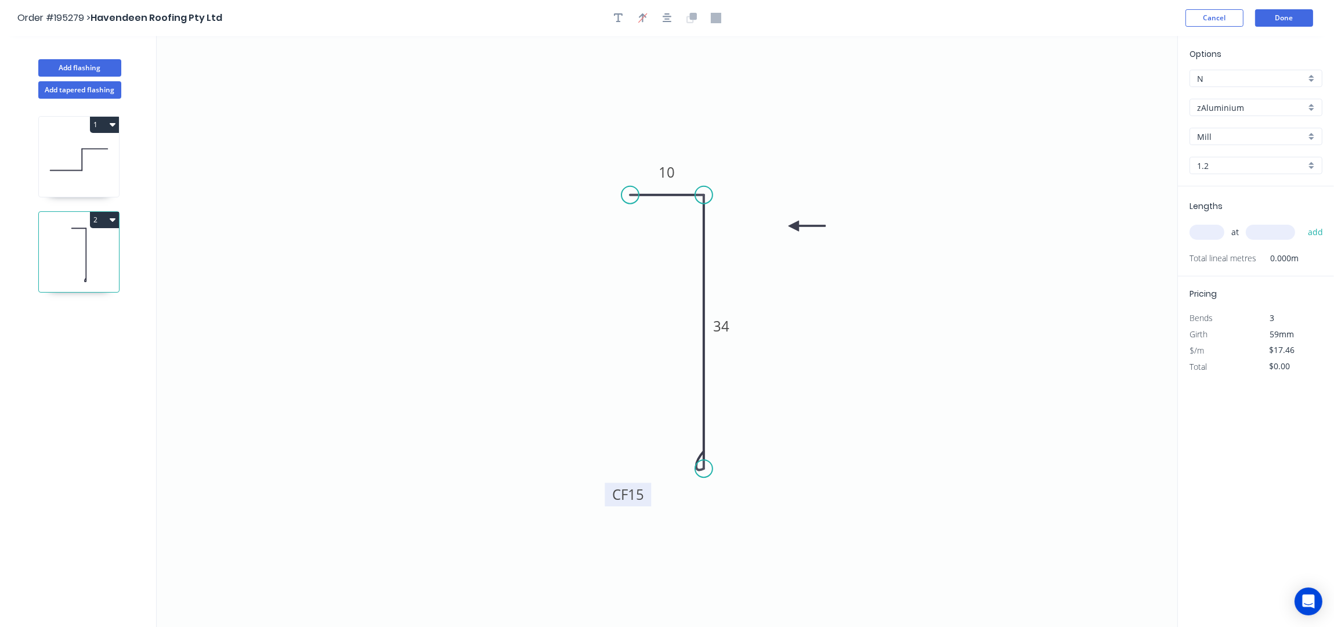
drag, startPoint x: 797, startPoint y: 176, endPoint x: 756, endPoint y: 259, distance: 93.4
click at [789, 231] on icon at bounding box center [807, 226] width 37 height 10
click at [620, 17] on icon "button" at bounding box center [618, 18] width 9 height 10
click at [251, 82] on textarea at bounding box center [232, 81] width 94 height 43
type textarea "t"
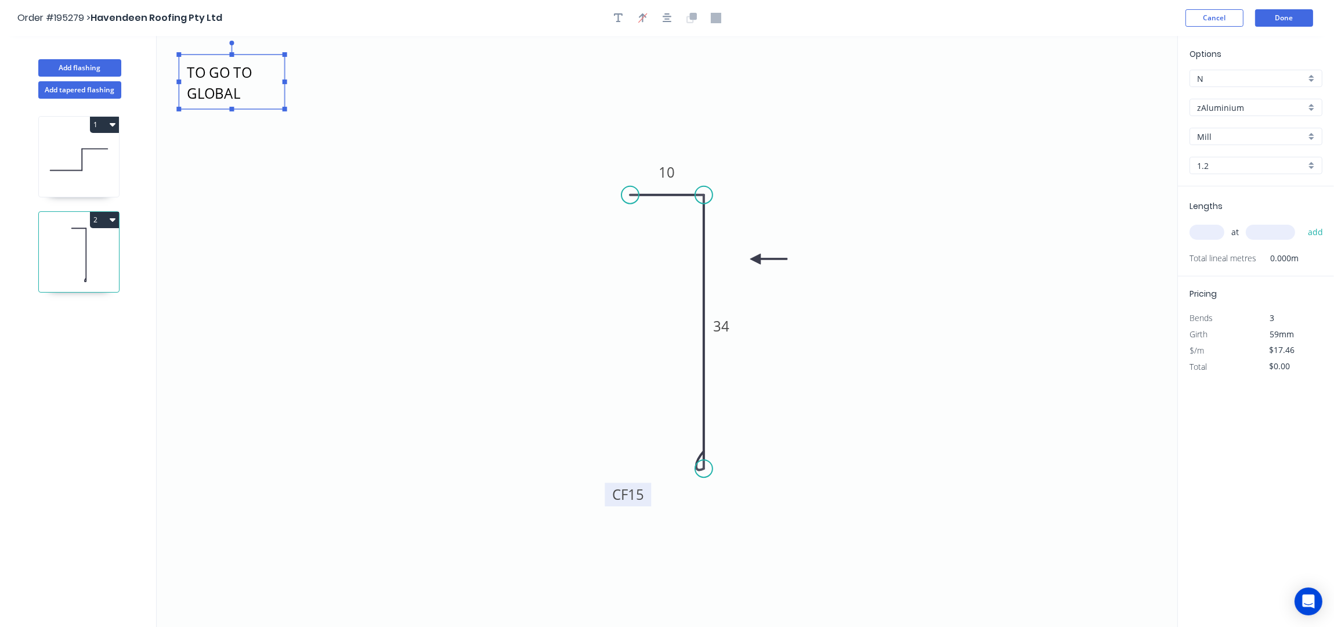
click at [286, 81] on rect at bounding box center [285, 82] width 5 height 5
drag, startPoint x: 286, startPoint y: 81, endPoint x: 429, endPoint y: 62, distance: 144.6
click at [446, 78] on icon "TO GO TO GLOBAL 10 CF 15 34" at bounding box center [667, 331] width 1021 height 591
type textarea "TO GO TO GLOBAL"
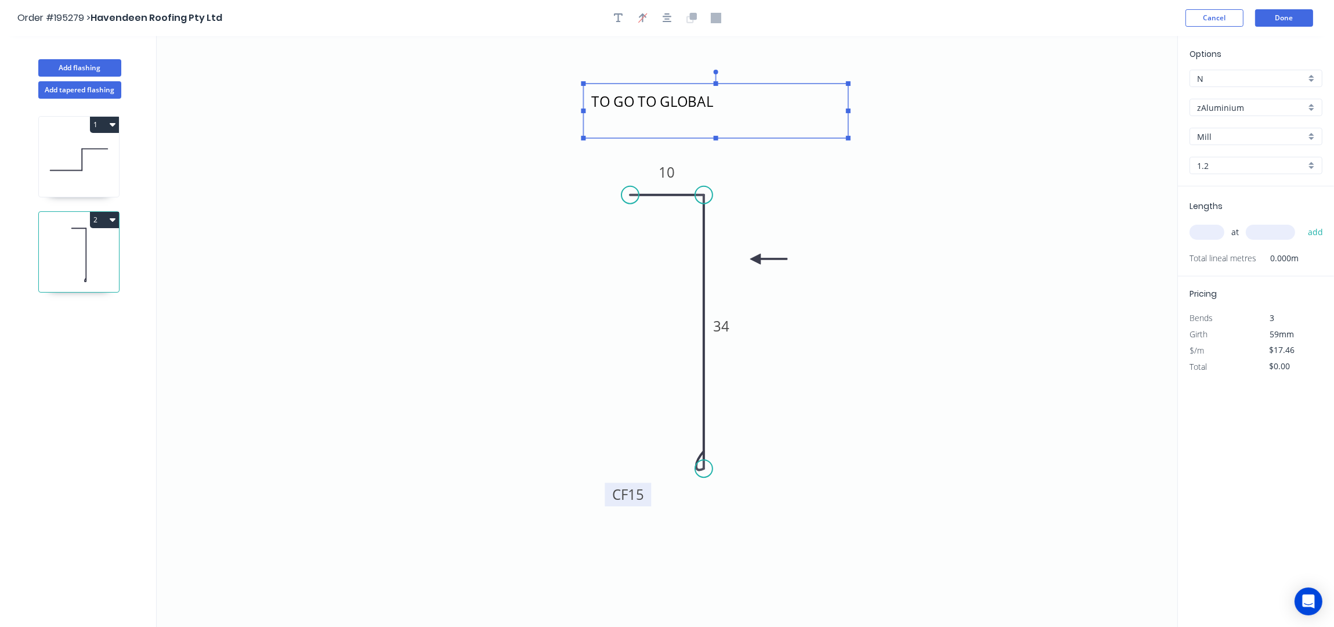
drag, startPoint x: 329, startPoint y: 66, endPoint x: 733, endPoint y: 97, distance: 405.7
click at [733, 97] on textarea "TO GO TO GLOBAL" at bounding box center [715, 110] width 253 height 43
click at [85, 152] on icon at bounding box center [79, 159] width 80 height 74
drag, startPoint x: 78, startPoint y: 168, endPoint x: 89, endPoint y: 162, distance: 12.7
click at [79, 168] on icon at bounding box center [79, 159] width 80 height 74
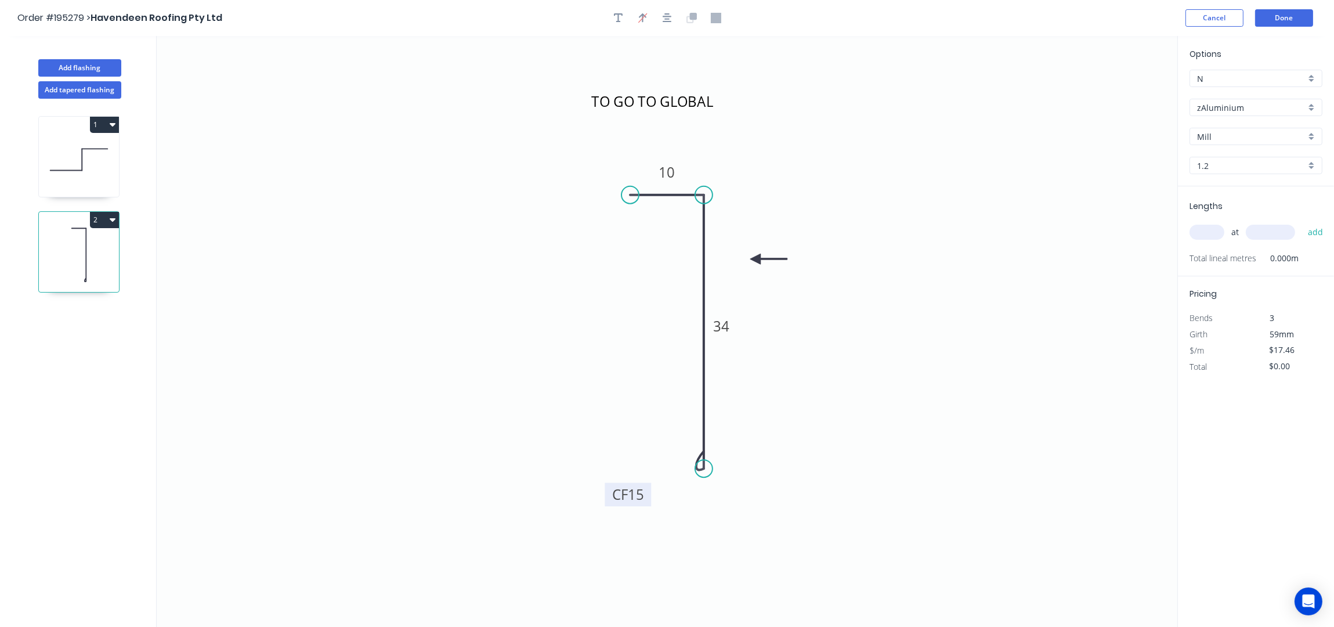
type input "$16.52"
type input "$660.80"
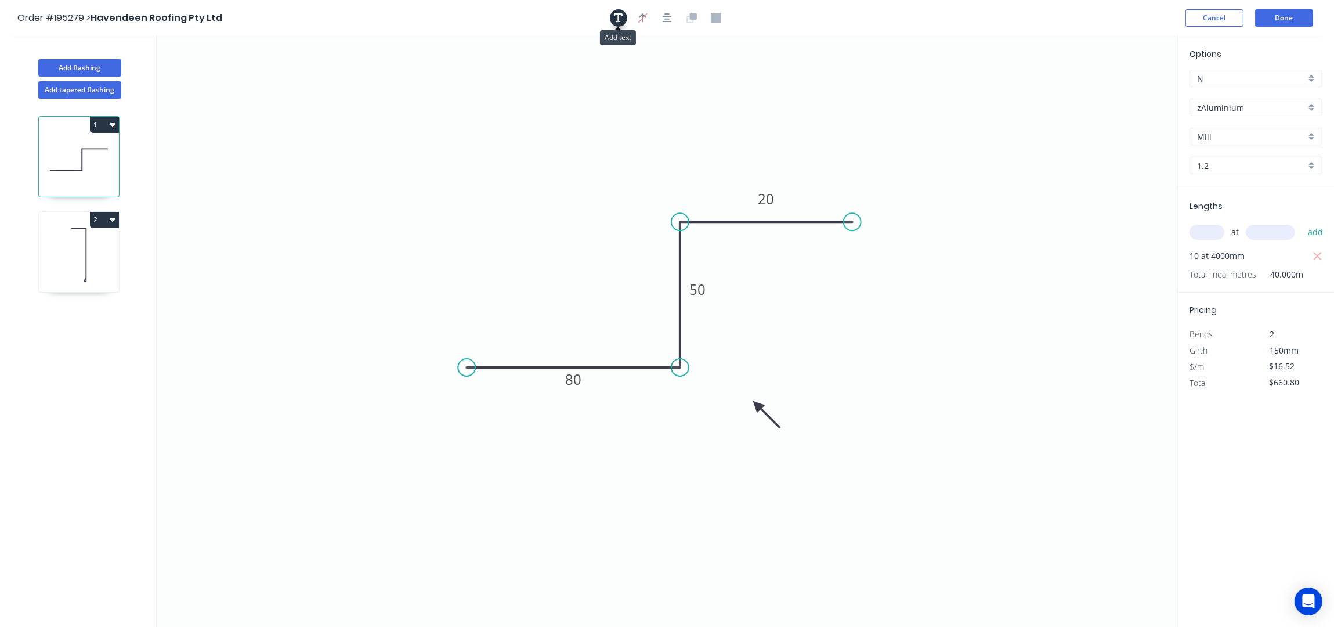
click at [616, 17] on icon "button" at bounding box center [618, 18] width 9 height 10
click at [221, 81] on textarea at bounding box center [232, 81] width 94 height 43
click at [297, 80] on icon "TO GO TO GLOBAL 80 50 20" at bounding box center [667, 331] width 1021 height 591
type textarea "TO GO TO GLOBAL"
click at [277, 81] on textarea "TO GO TO GLOBAL" at bounding box center [232, 81] width 94 height 43
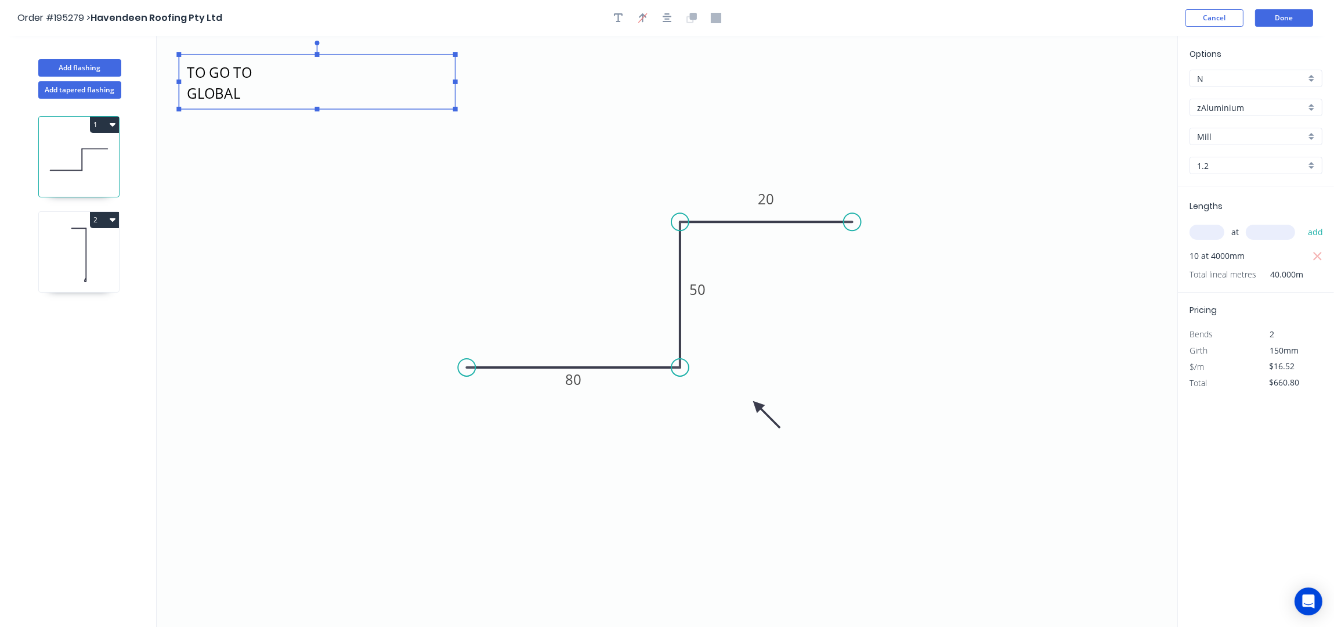
drag, startPoint x: 286, startPoint y: 82, endPoint x: 456, endPoint y: 71, distance: 171.0
click at [456, 71] on icon "TO GO TO GLOBAL 80 50 20" at bounding box center [667, 331] width 1021 height 591
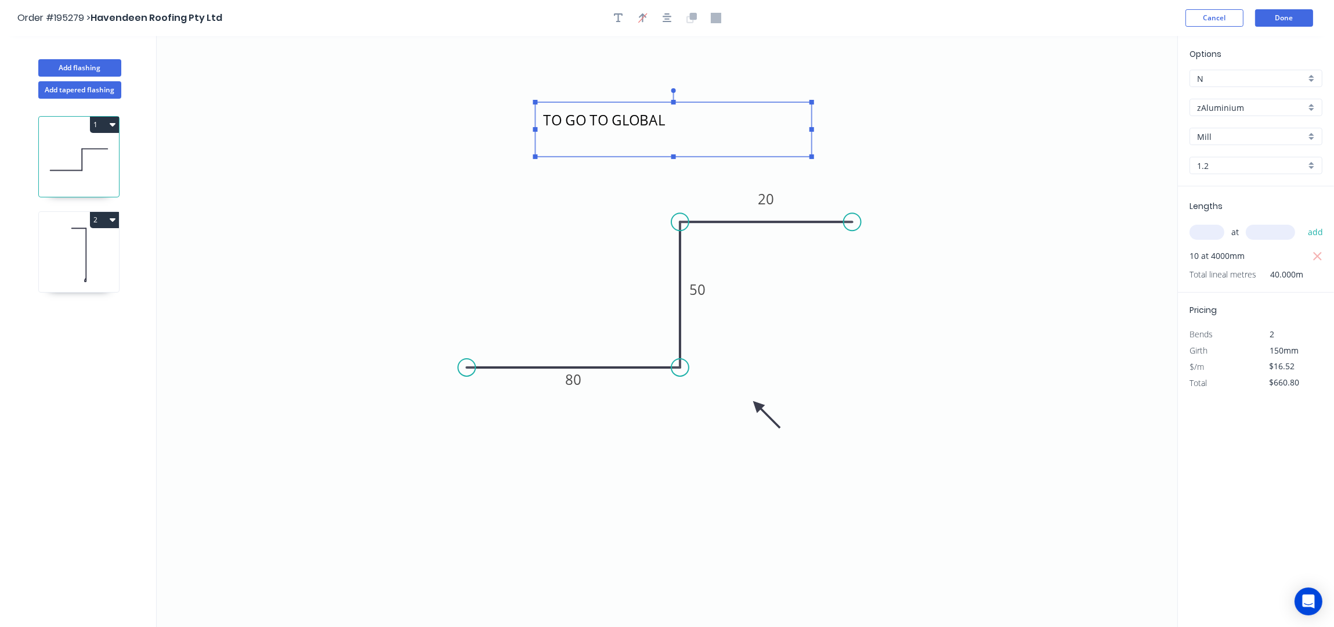
drag, startPoint x: 333, startPoint y: 72, endPoint x: 724, endPoint y: 122, distance: 394.4
click at [690, 125] on textarea "TO GO TO GLOBAL" at bounding box center [673, 129] width 265 height 43
click at [103, 241] on icon at bounding box center [79, 255] width 80 height 74
type input "$17.46"
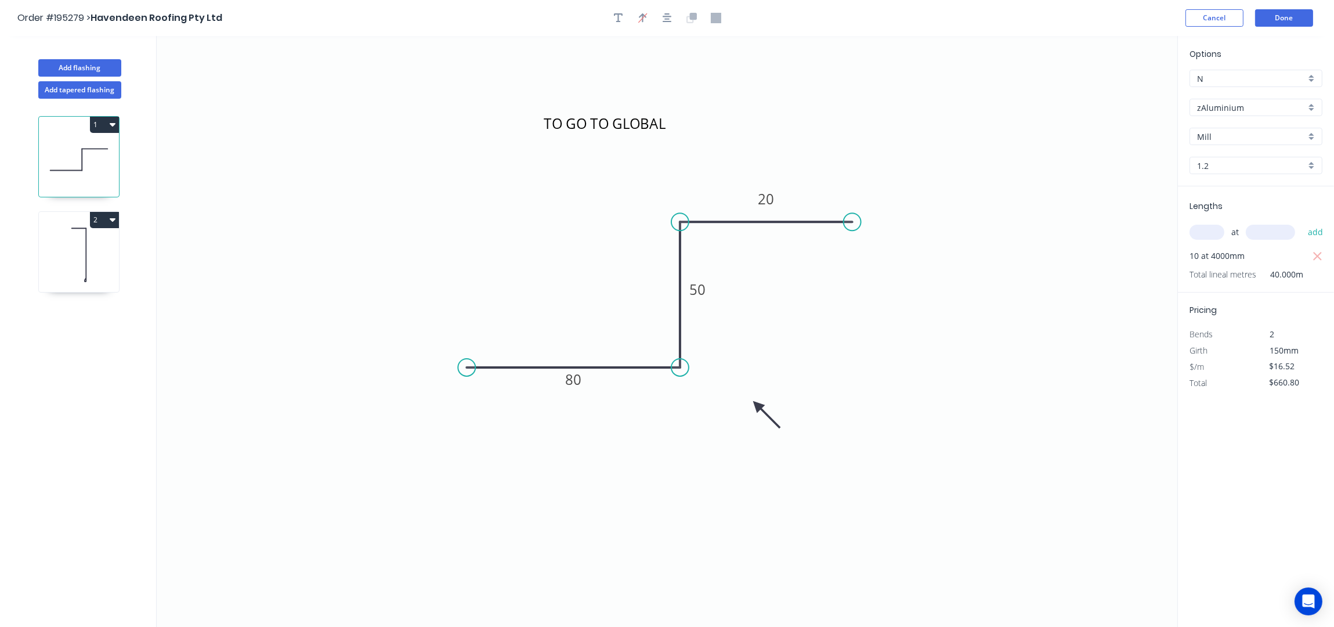
type input "$0.00"
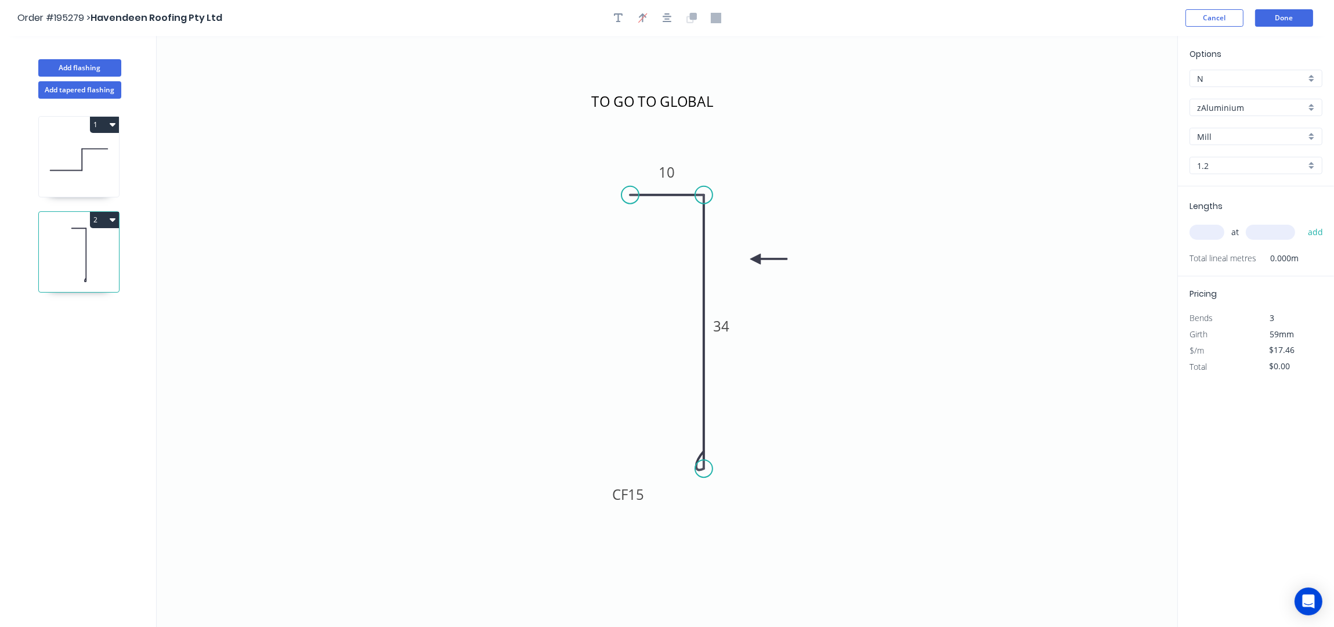
click at [1207, 230] on input "text" at bounding box center [1207, 232] width 35 height 15
type input "30"
type input "4000"
click at [1302, 222] on button "add" at bounding box center [1315, 232] width 27 height 20
type input "$2,095.20"
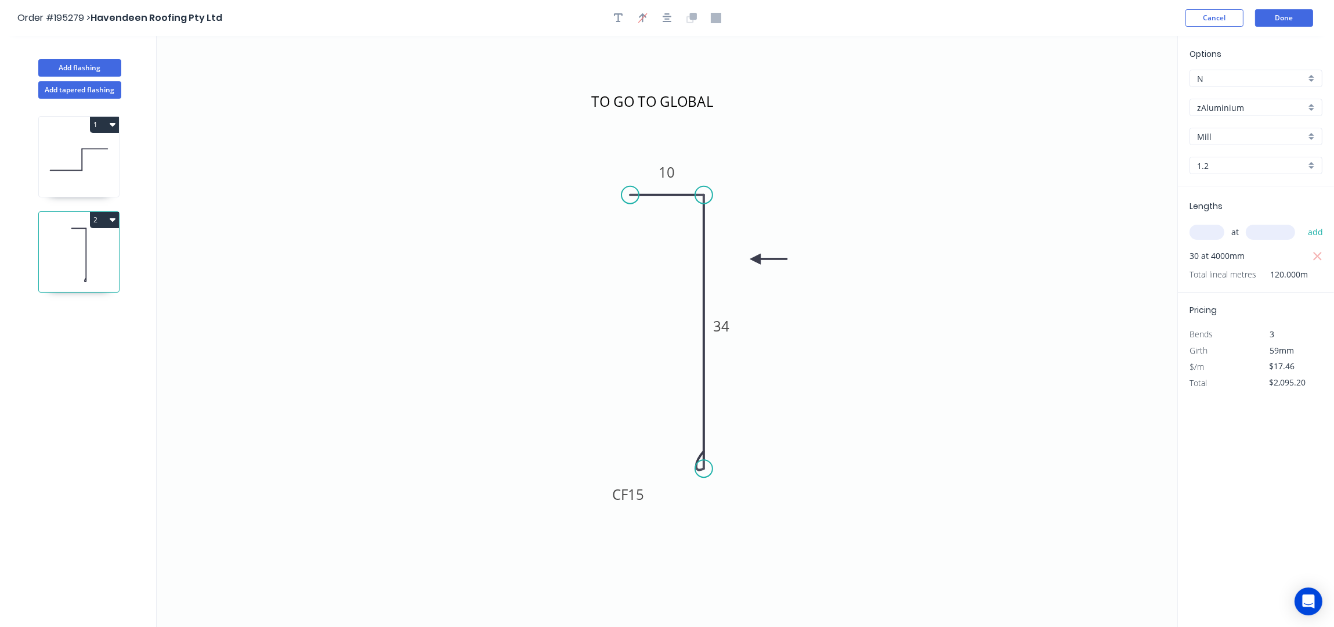
click at [1279, 6] on header "Order #195279 > Havendeen Roofing Pty Ltd Cancel Done" at bounding box center [667, 18] width 1334 height 36
click at [1280, 17] on button "Done" at bounding box center [1284, 17] width 58 height 17
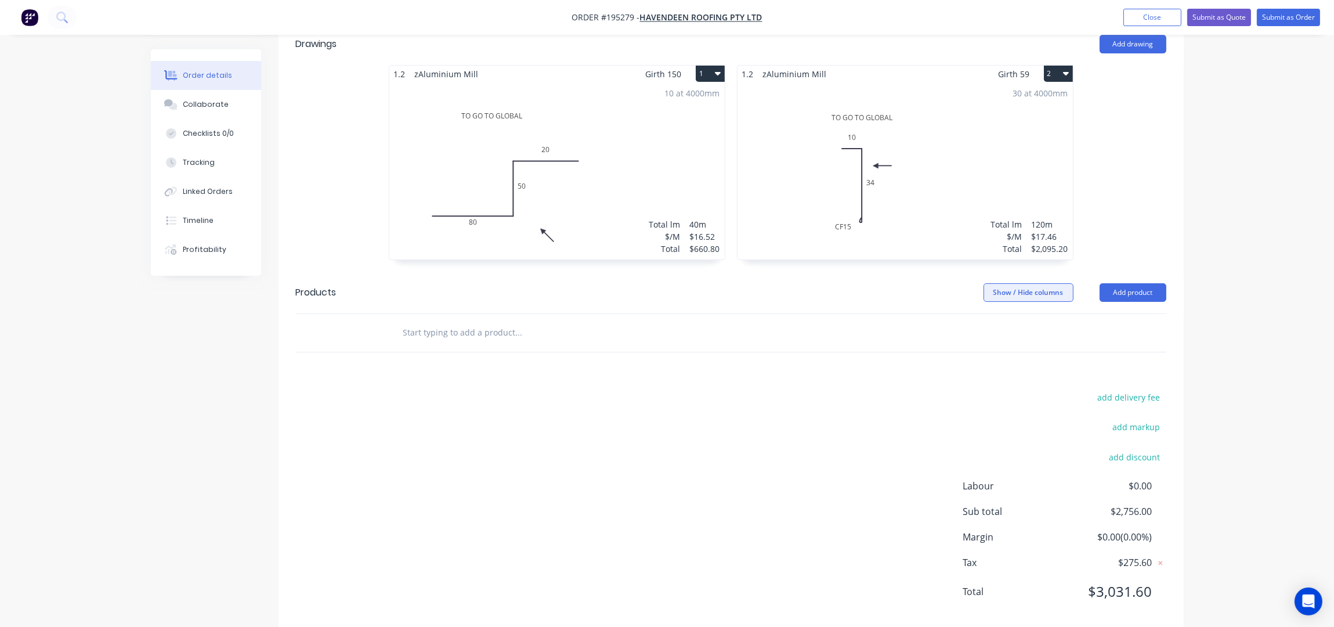
scroll to position [340, 0]
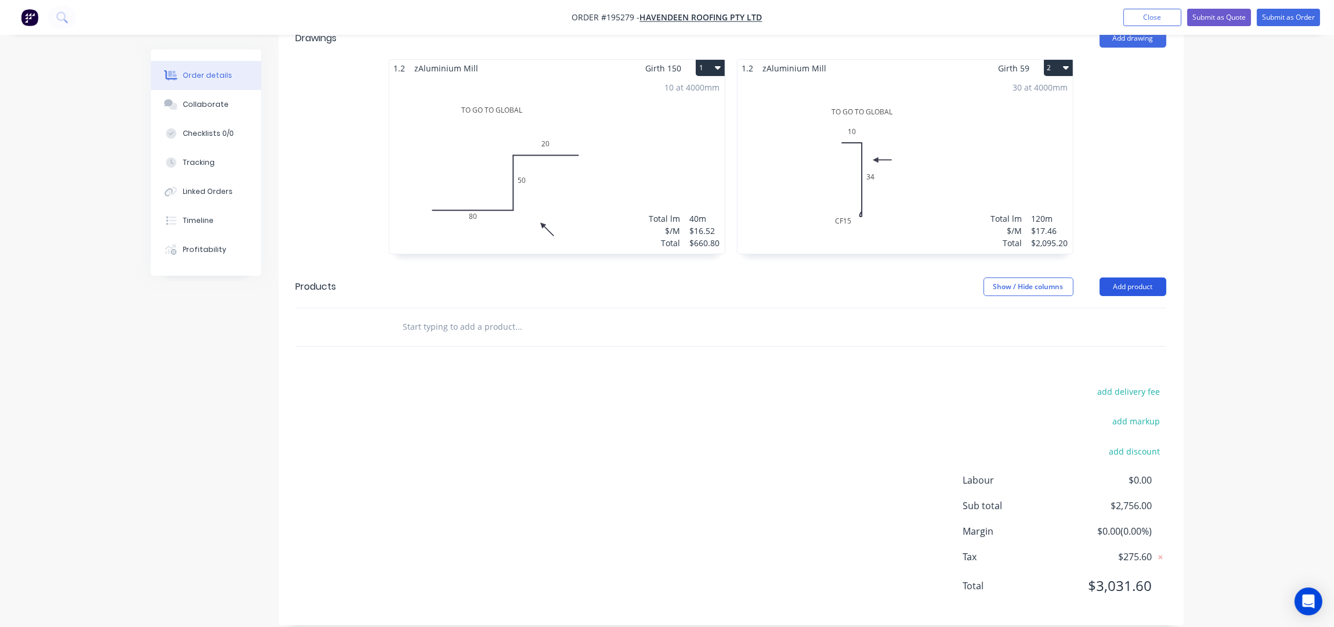
click at [1130, 277] on button "Add product" at bounding box center [1133, 286] width 67 height 19
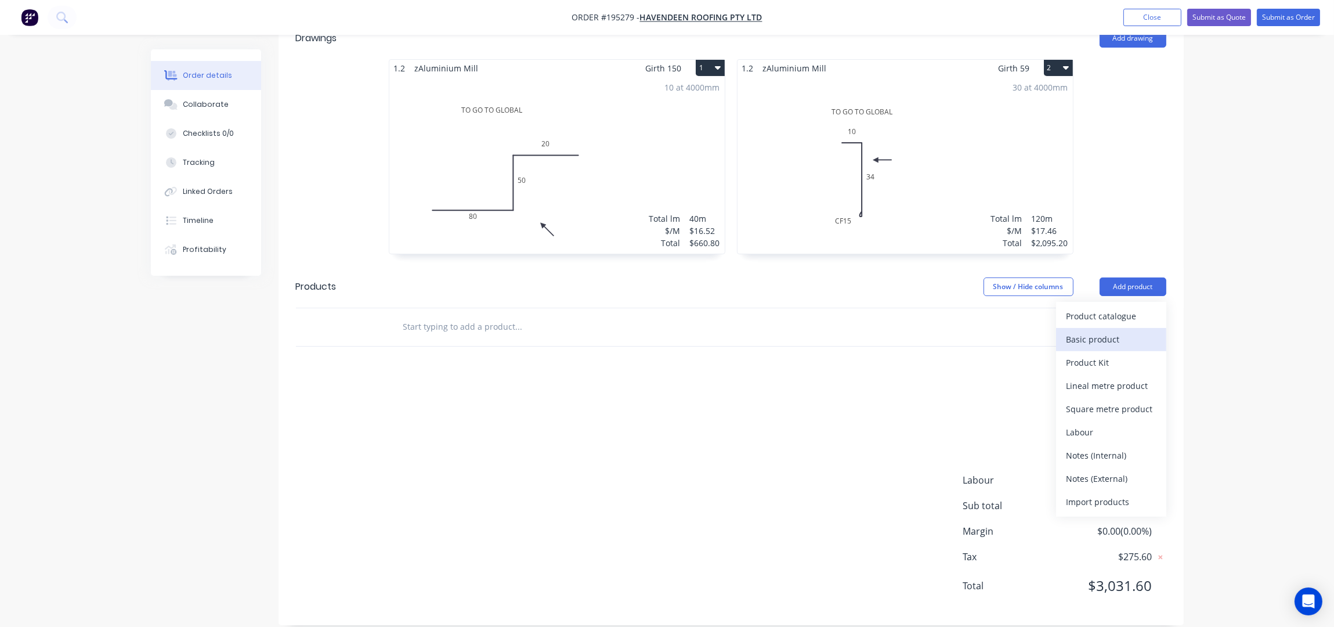
click at [1093, 331] on div "Basic product" at bounding box center [1111, 339] width 89 height 17
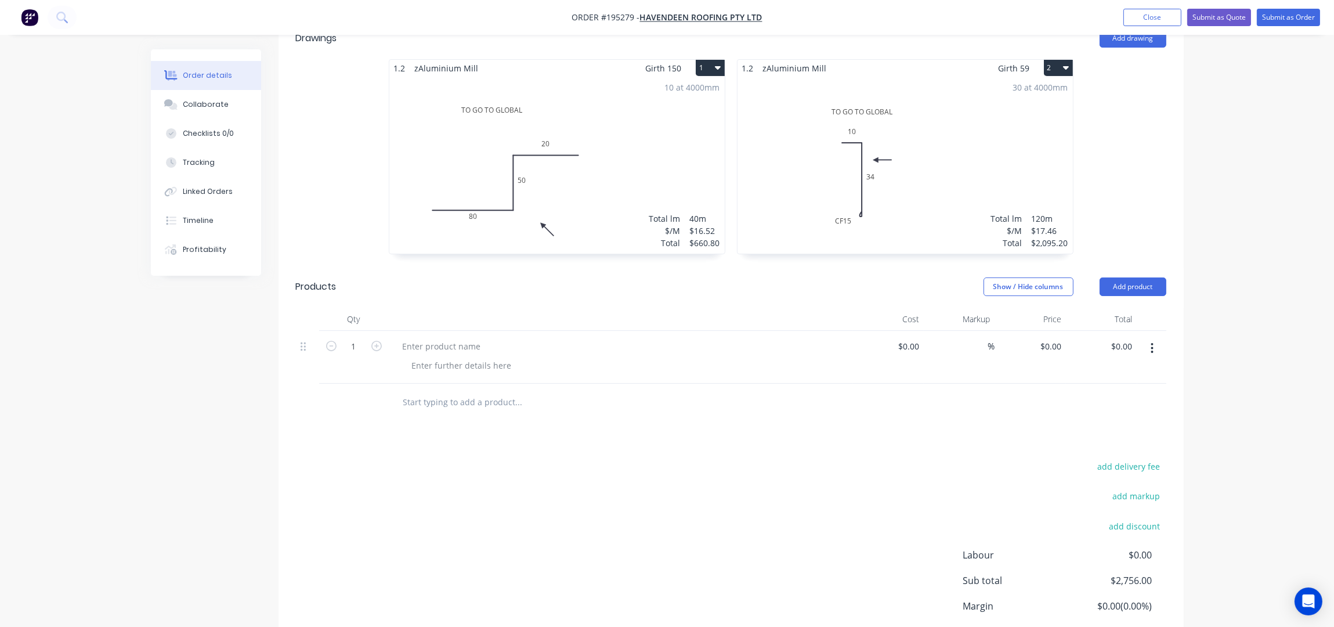
click at [1152, 338] on button "button" at bounding box center [1152, 348] width 27 height 21
click at [1117, 417] on div "Delete" at bounding box center [1111, 425] width 89 height 17
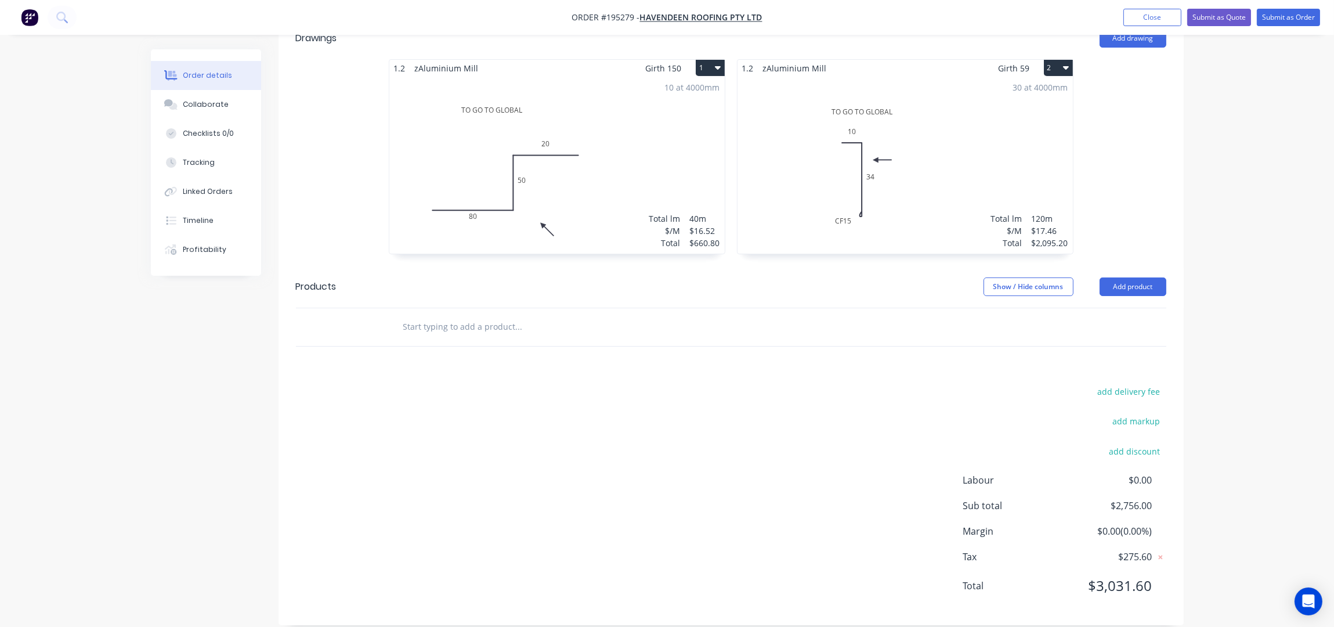
click at [1134, 277] on button "Add product" at bounding box center [1133, 286] width 67 height 19
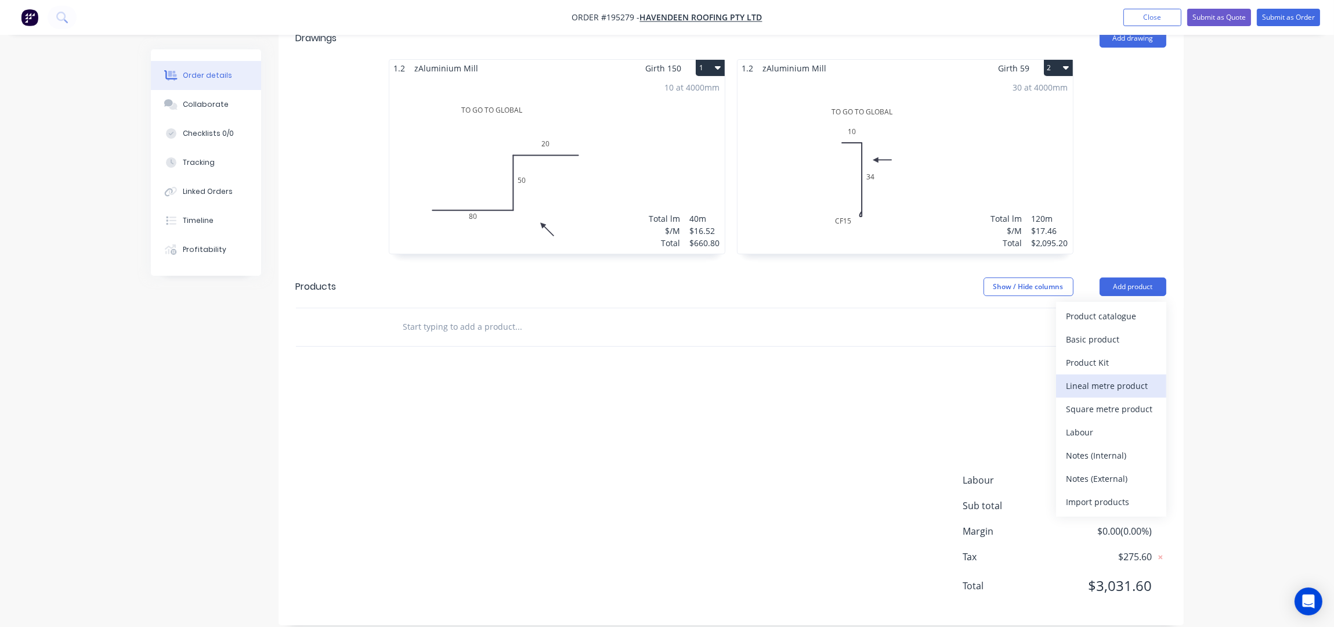
click at [1106, 377] on div "Lineal metre product" at bounding box center [1111, 385] width 89 height 17
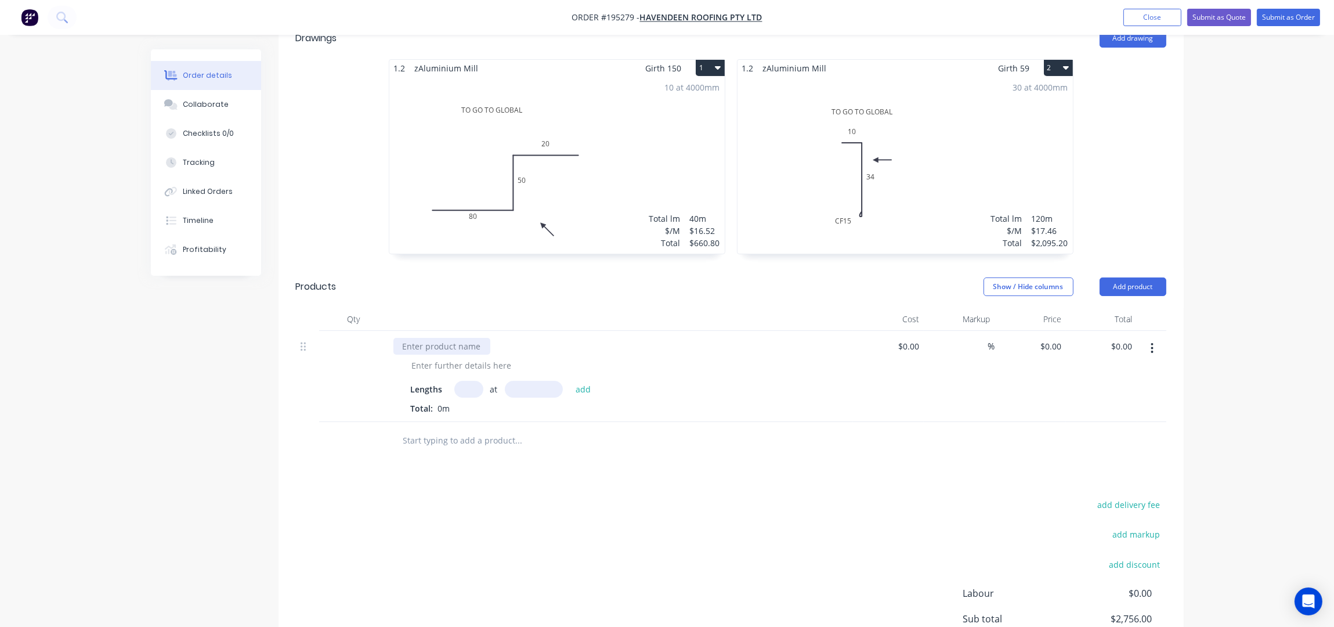
click at [420, 338] on div at bounding box center [442, 346] width 97 height 17
click at [429, 338] on div at bounding box center [442, 346] width 97 height 17
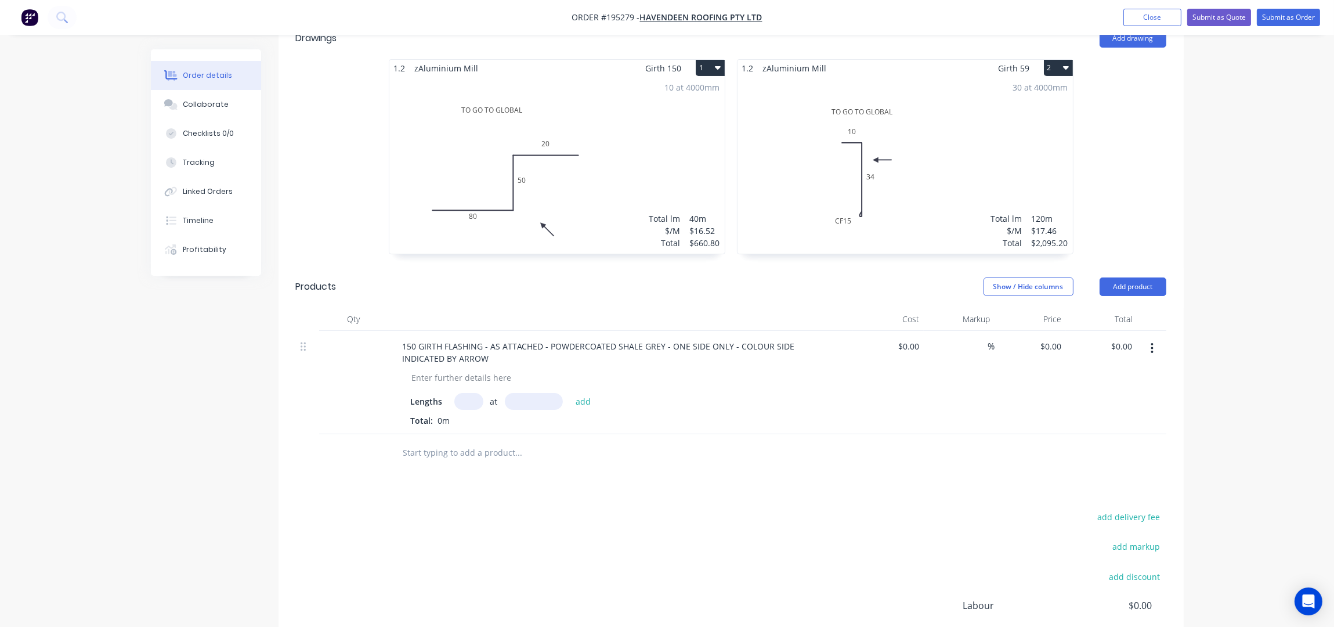
click at [562, 450] on div at bounding box center [598, 453] width 418 height 38
click at [465, 393] on input "text" at bounding box center [468, 401] width 29 height 17
type input "10"
type input "4000"
click at [570, 393] on button "add" at bounding box center [583, 401] width 27 height 16
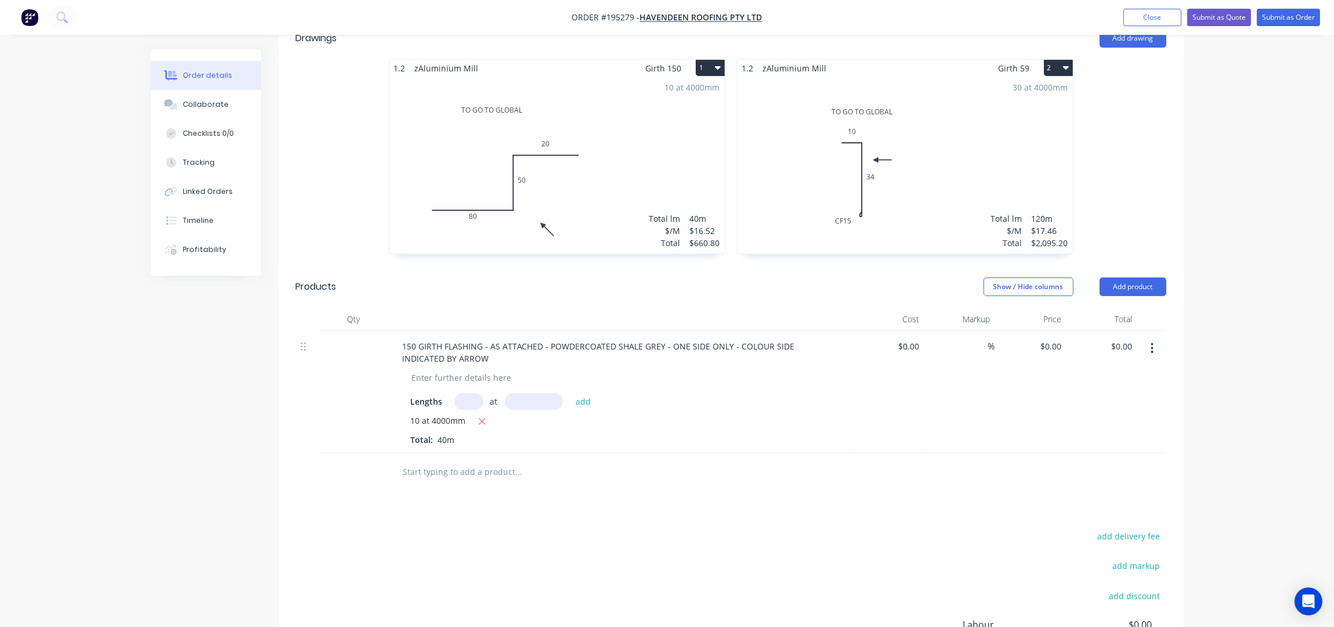
click at [1157, 338] on button "button" at bounding box center [1152, 348] width 27 height 21
click at [1109, 370] on div "Duplicate" at bounding box center [1111, 378] width 89 height 17
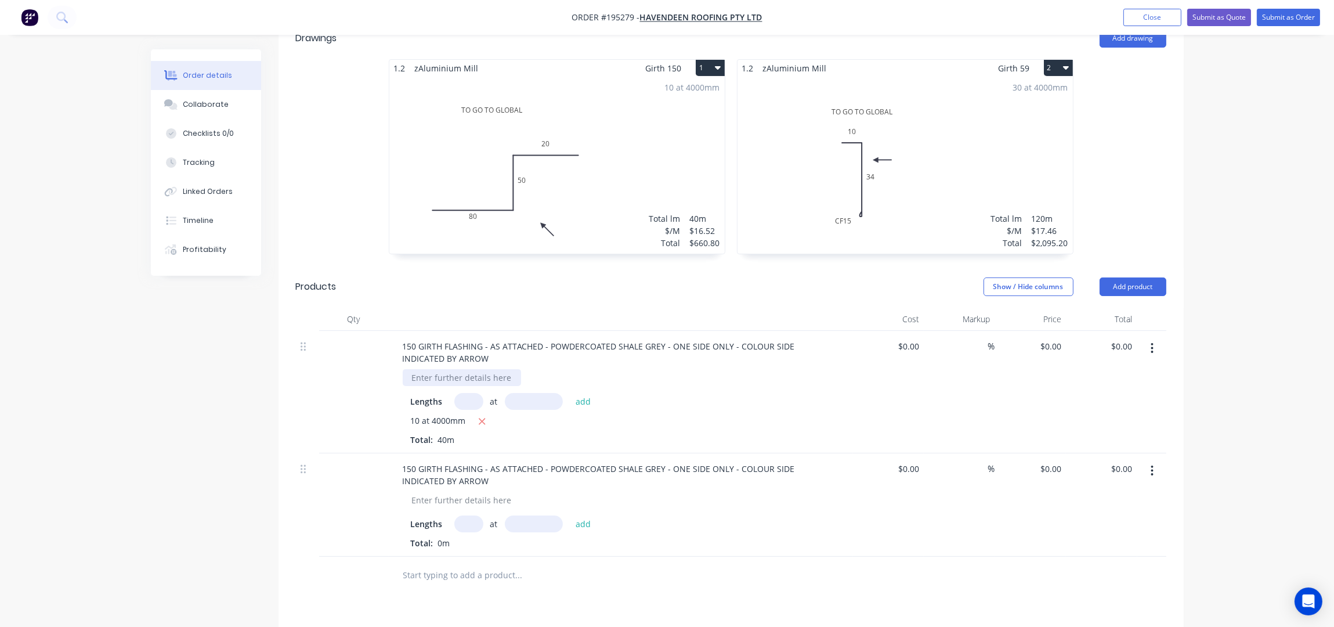
click at [441, 369] on div at bounding box center [462, 377] width 118 height 17
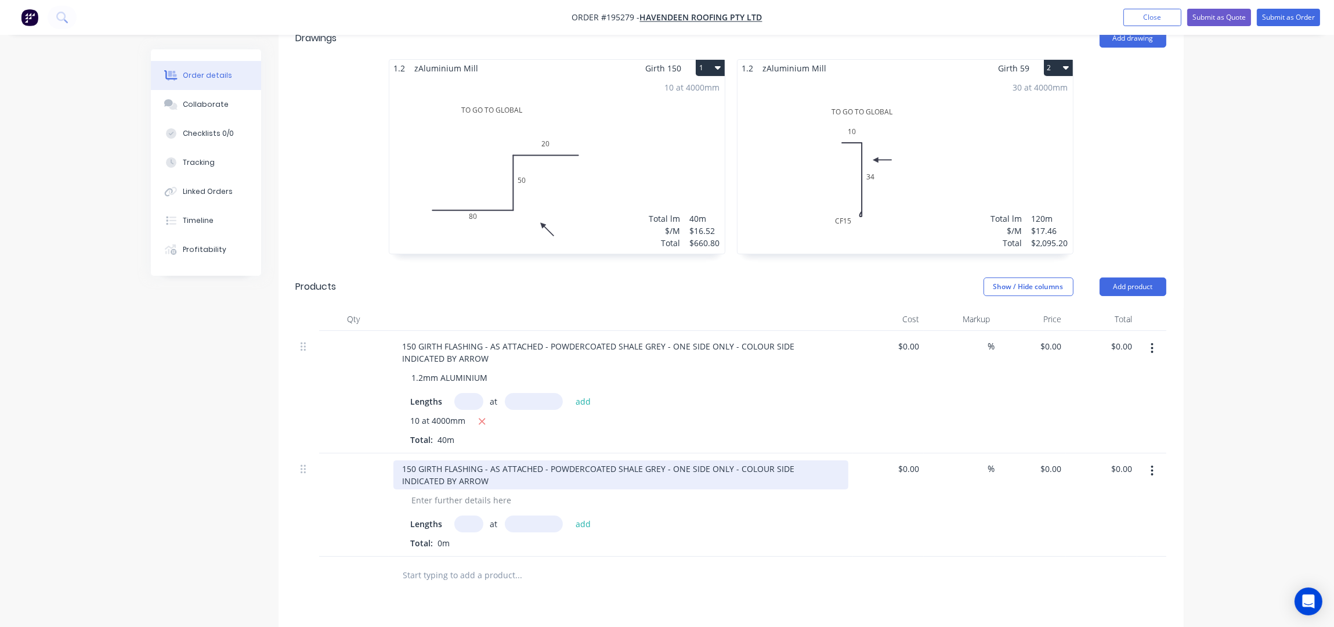
click at [414, 460] on div "150 GIRTH FLASHING - AS ATTACHED - POWDERCOATED SHALE GREY - ONE SIDE ONLY - CO…" at bounding box center [621, 474] width 455 height 29
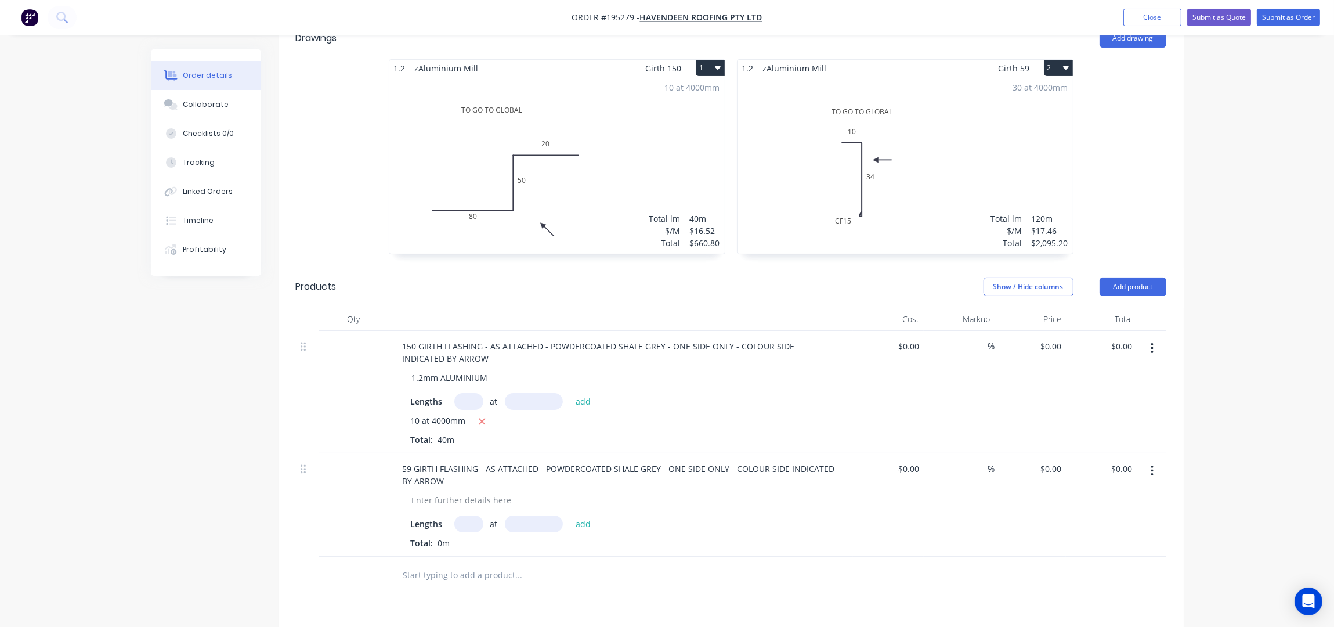
click at [452, 515] on div "Lengths at add" at bounding box center [621, 523] width 420 height 17
click at [462, 492] on div at bounding box center [462, 500] width 118 height 17
click at [461, 515] on input "text" at bounding box center [468, 523] width 29 height 17
type input "30"
type input "4000"
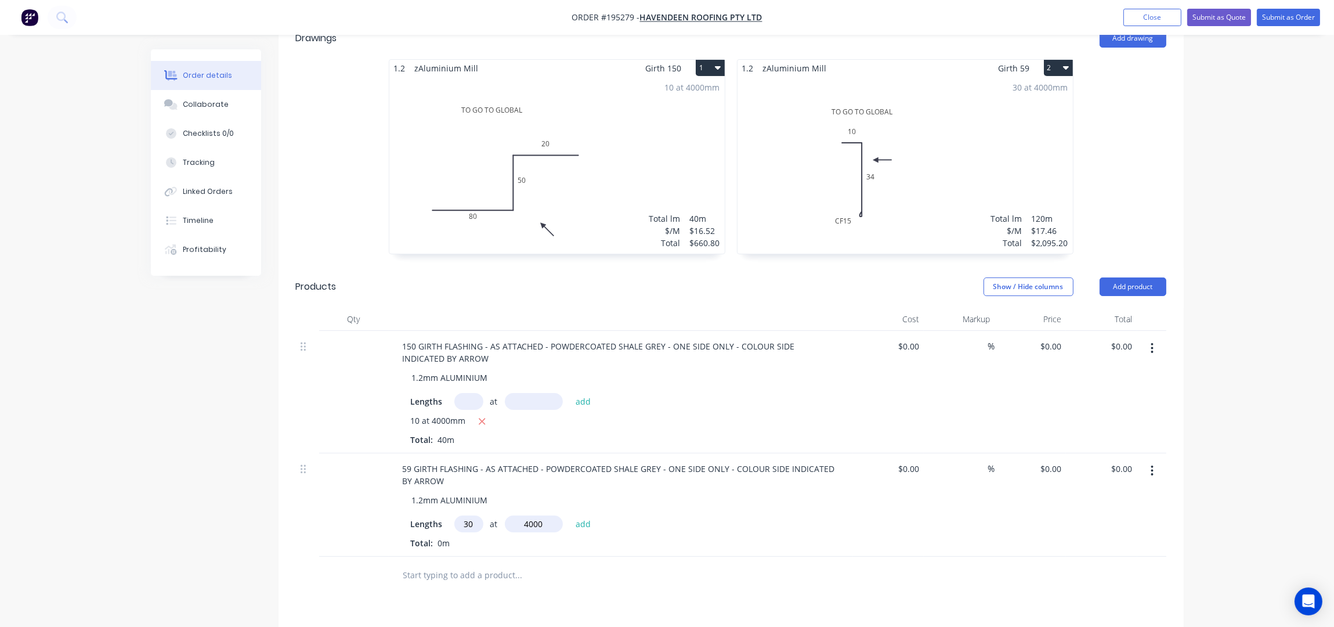
click at [570, 515] on button "add" at bounding box center [583, 523] width 27 height 16
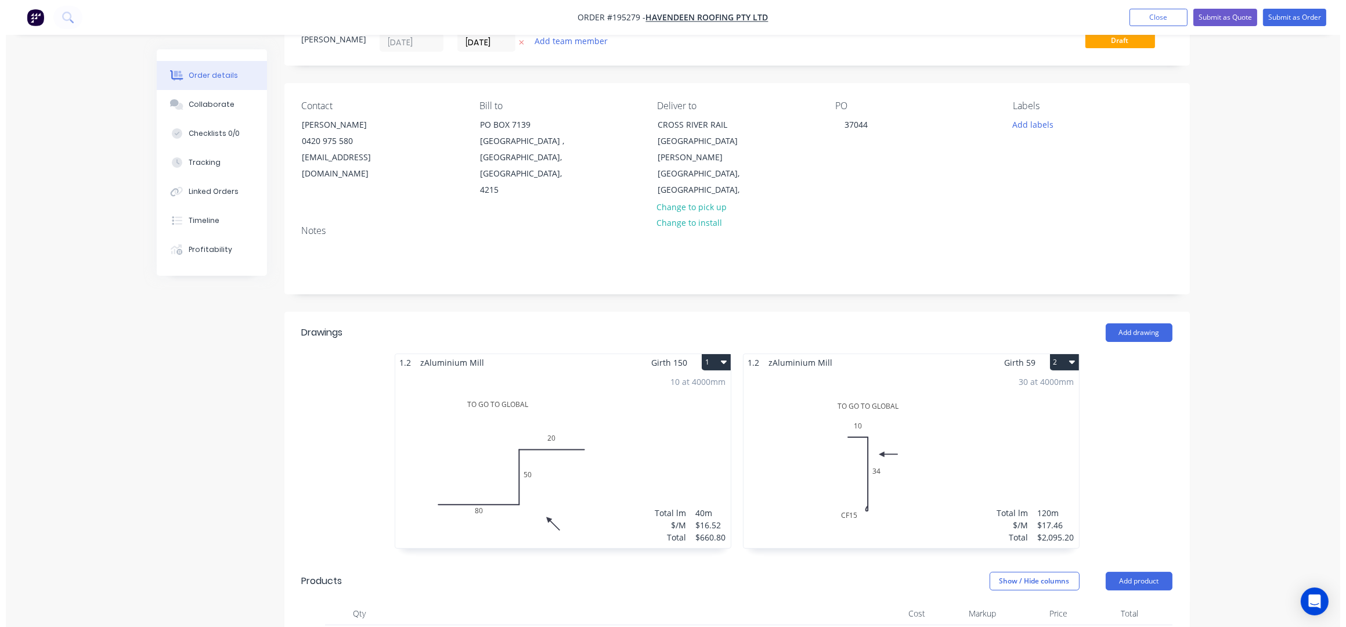
scroll to position [0, 0]
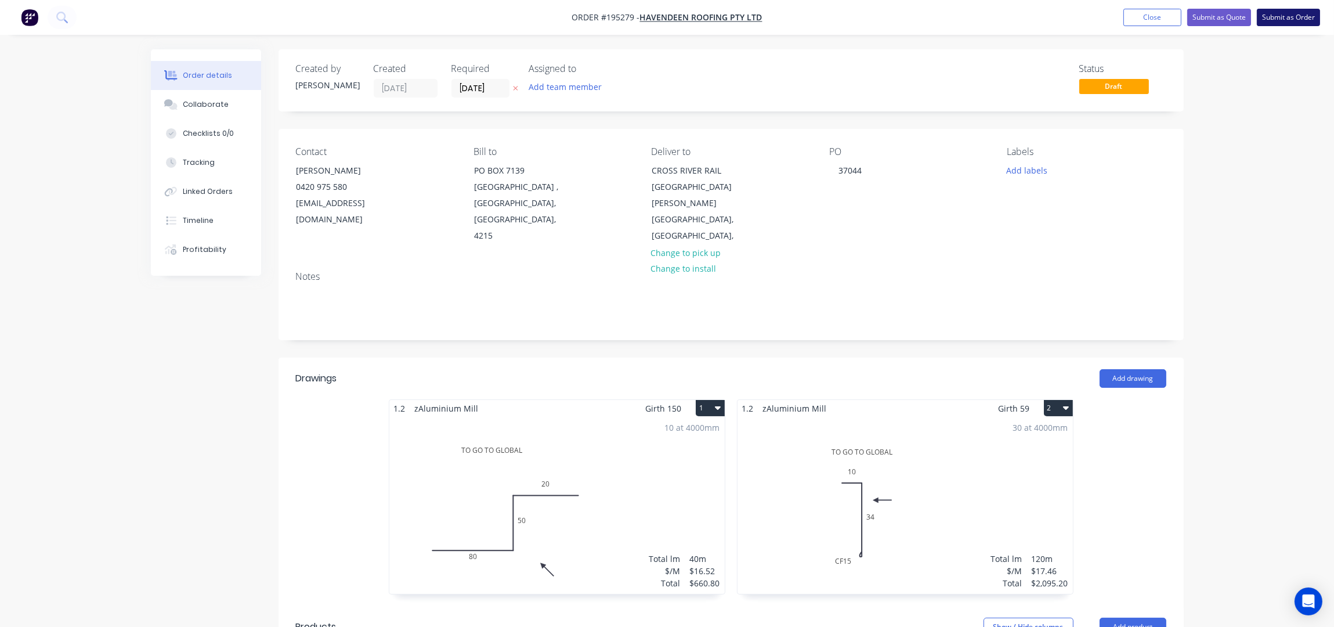
click at [1277, 25] on li "Submit as Order" at bounding box center [1288, 17] width 63 height 17
click at [1279, 19] on button "Submit as Order" at bounding box center [1288, 17] width 63 height 17
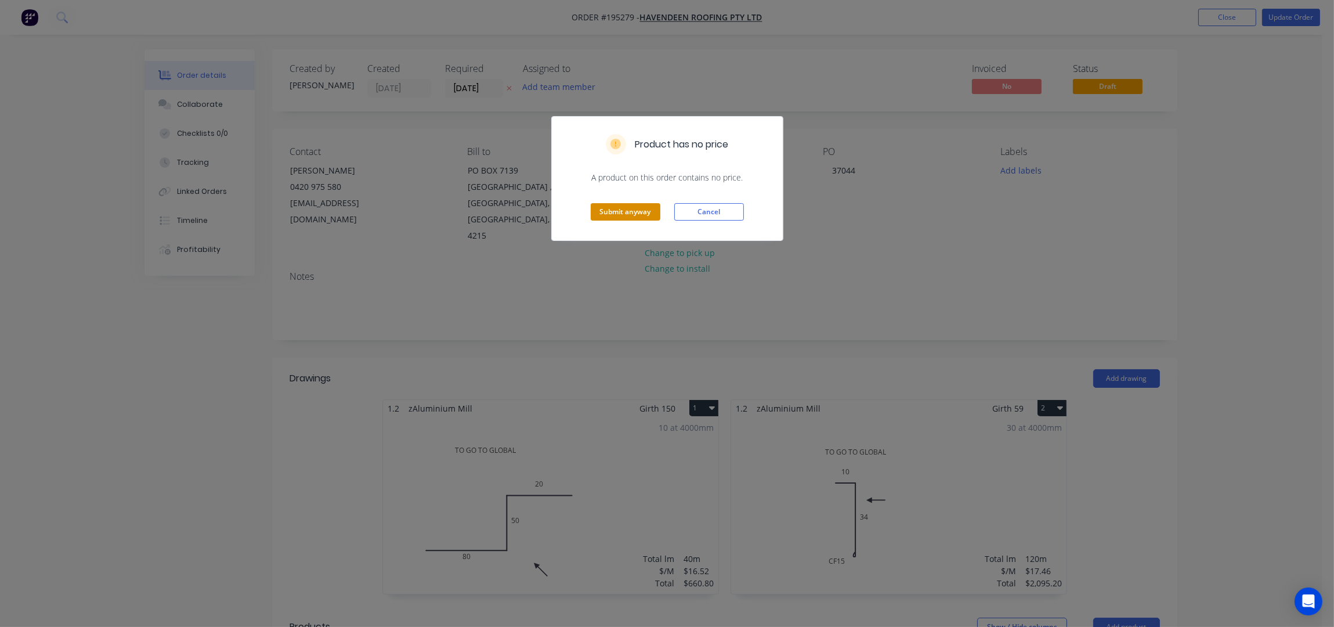
click at [630, 208] on button "Submit anyway" at bounding box center [626, 211] width 70 height 17
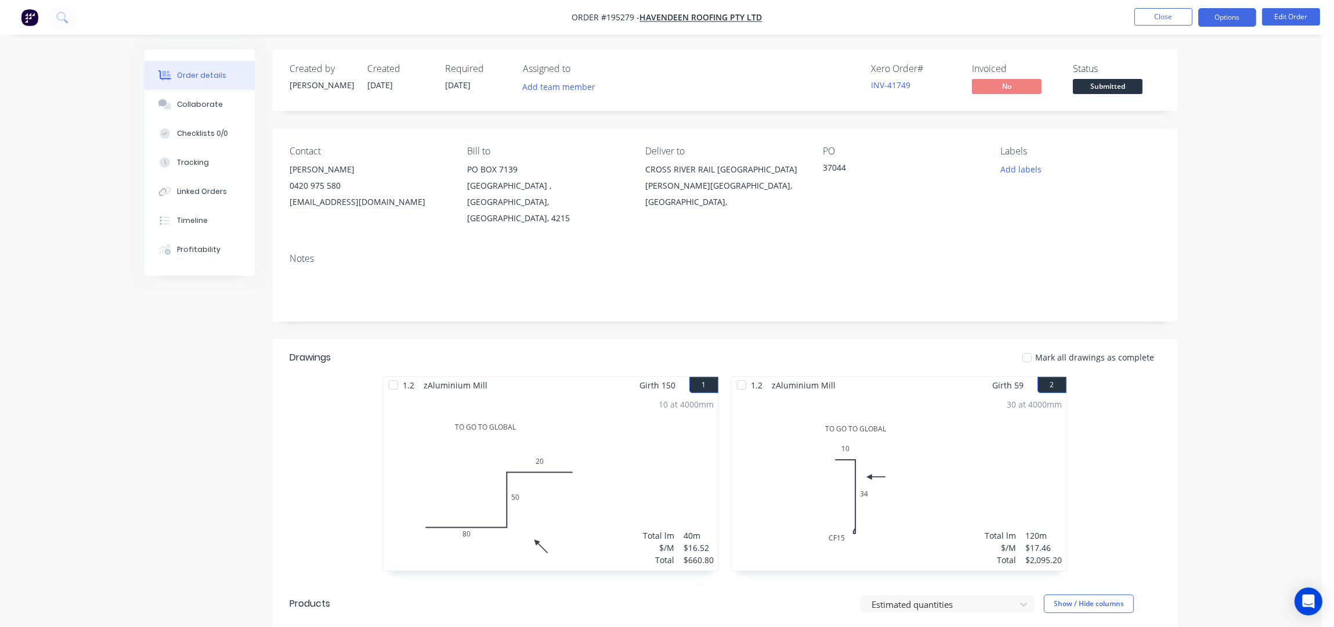
click at [1231, 11] on button "Options" at bounding box center [1228, 17] width 58 height 19
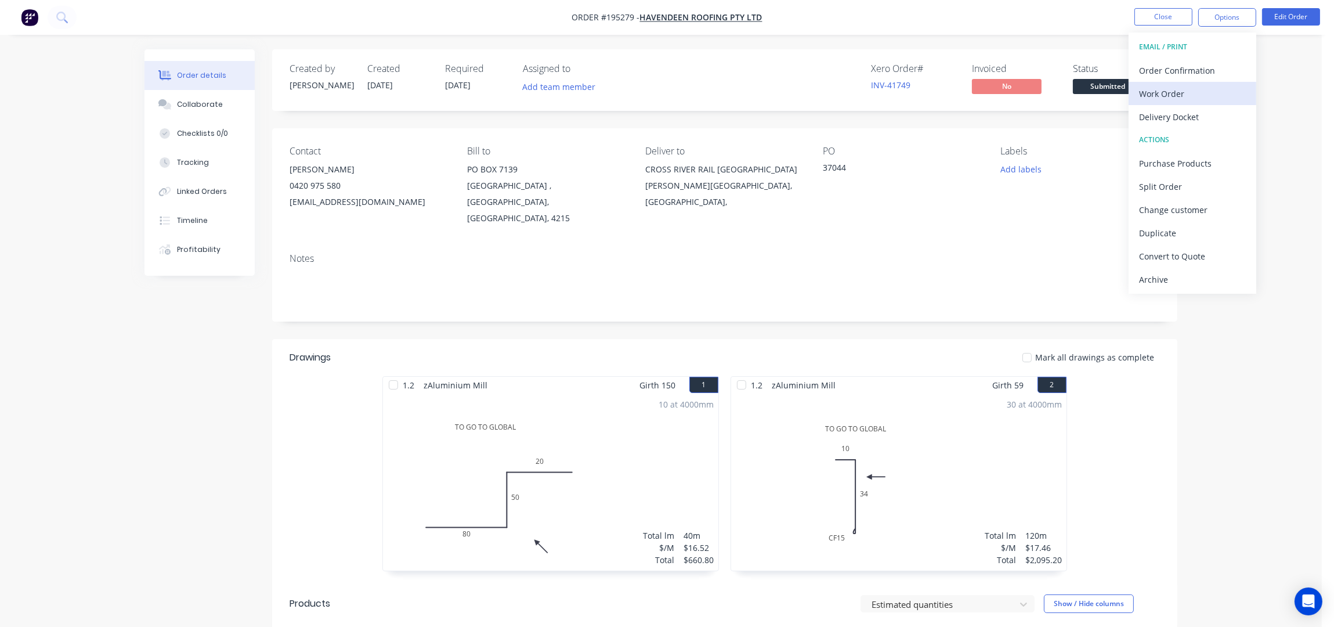
click at [1160, 95] on div "Work Order" at bounding box center [1192, 93] width 107 height 17
click at [1172, 118] on div "Without pricing" at bounding box center [1192, 117] width 107 height 17
click at [1292, 12] on button "Edit Order" at bounding box center [1291, 16] width 58 height 17
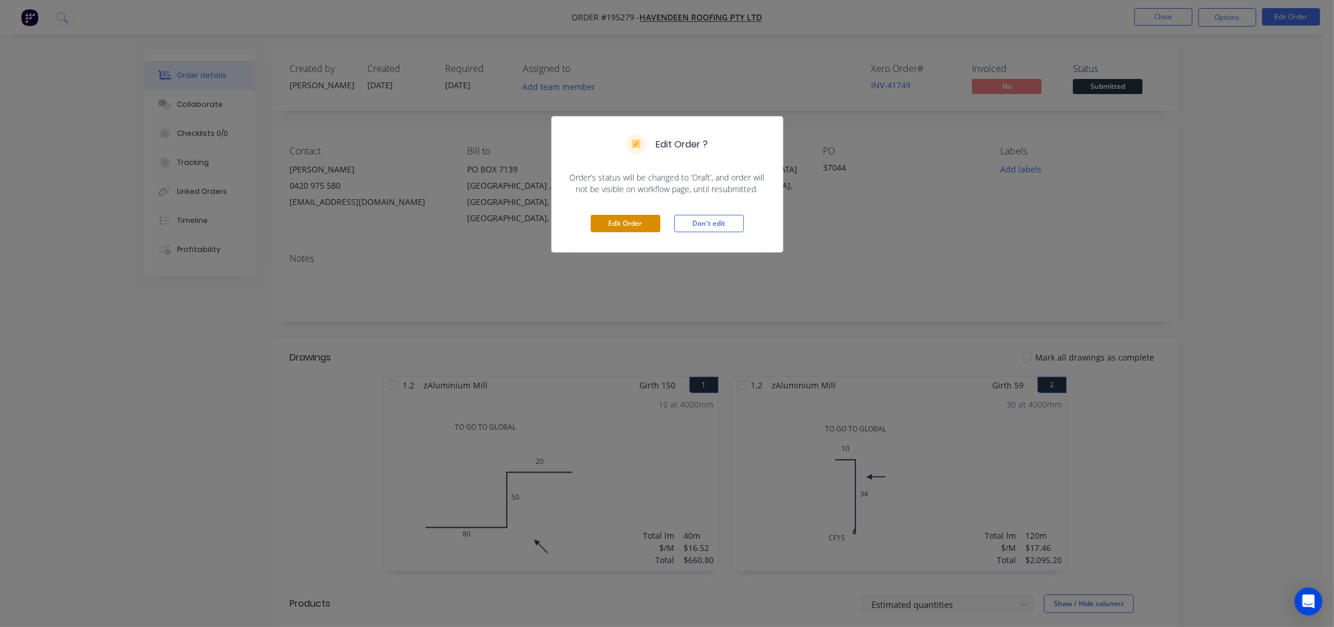
click at [647, 219] on button "Edit Order" at bounding box center [626, 223] width 70 height 17
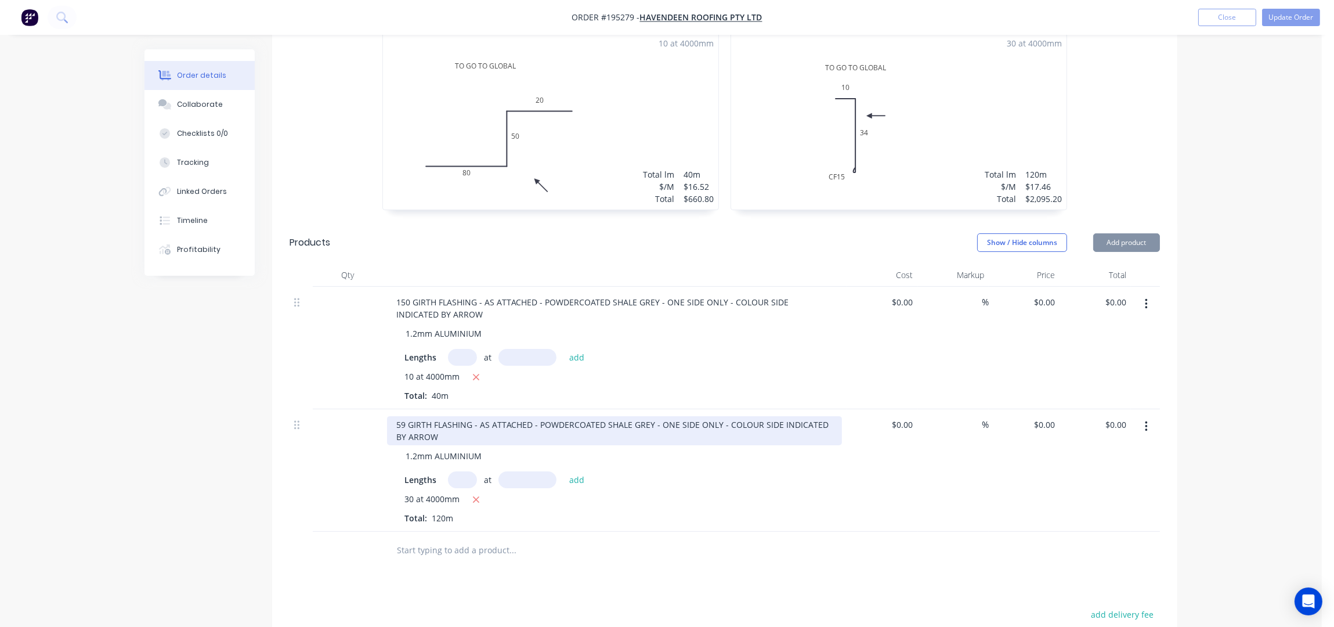
scroll to position [464, 0]
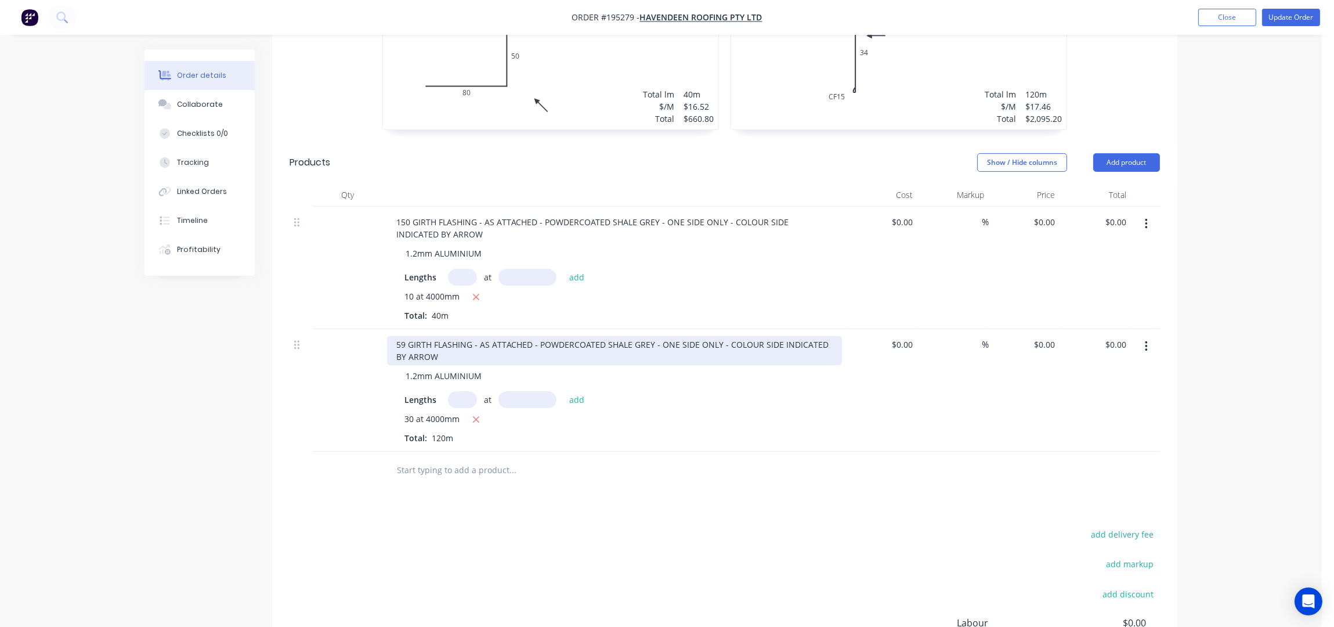
click at [647, 336] on div "59 GIRTH FLASHING - AS ATTACHED - POWDERCOATED SHALE GREY - ONE SIDE ONLY - COL…" at bounding box center [614, 350] width 455 height 29
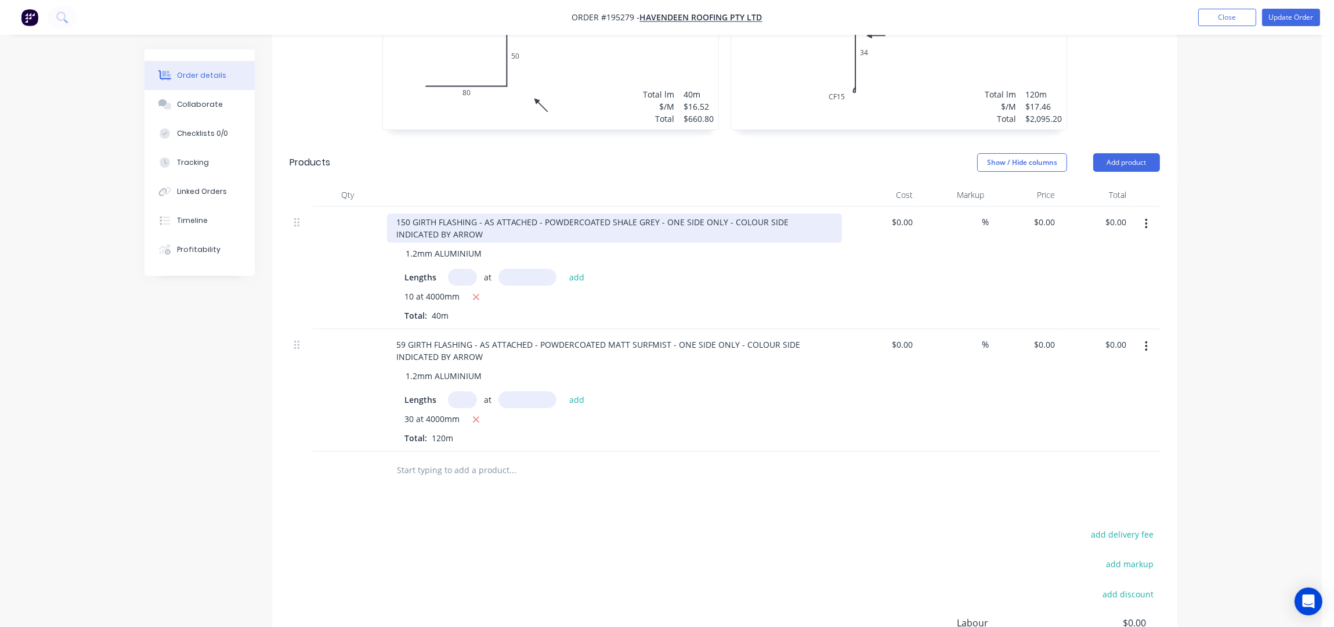
click at [655, 214] on div "150 GIRTH FLASHING - AS ATTACHED - POWDERCOATED SHALE GREY - ONE SIDE ONLY - CO…" at bounding box center [614, 228] width 455 height 29
click at [650, 214] on div "150 GIRTH FLASHING - AS ATTACHED - POWDERCOATED SHALE GREY - ONE SIDE ONLY - CO…" at bounding box center [614, 228] width 455 height 29
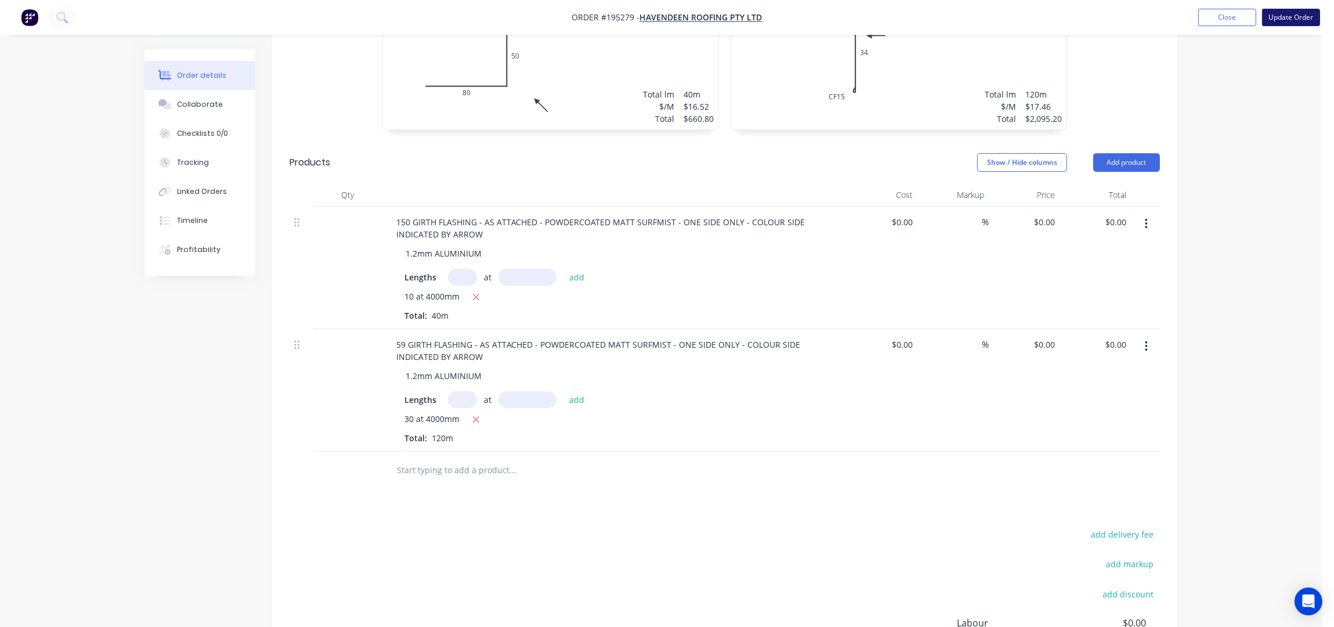
click at [1305, 12] on button "Update Order" at bounding box center [1291, 17] width 58 height 17
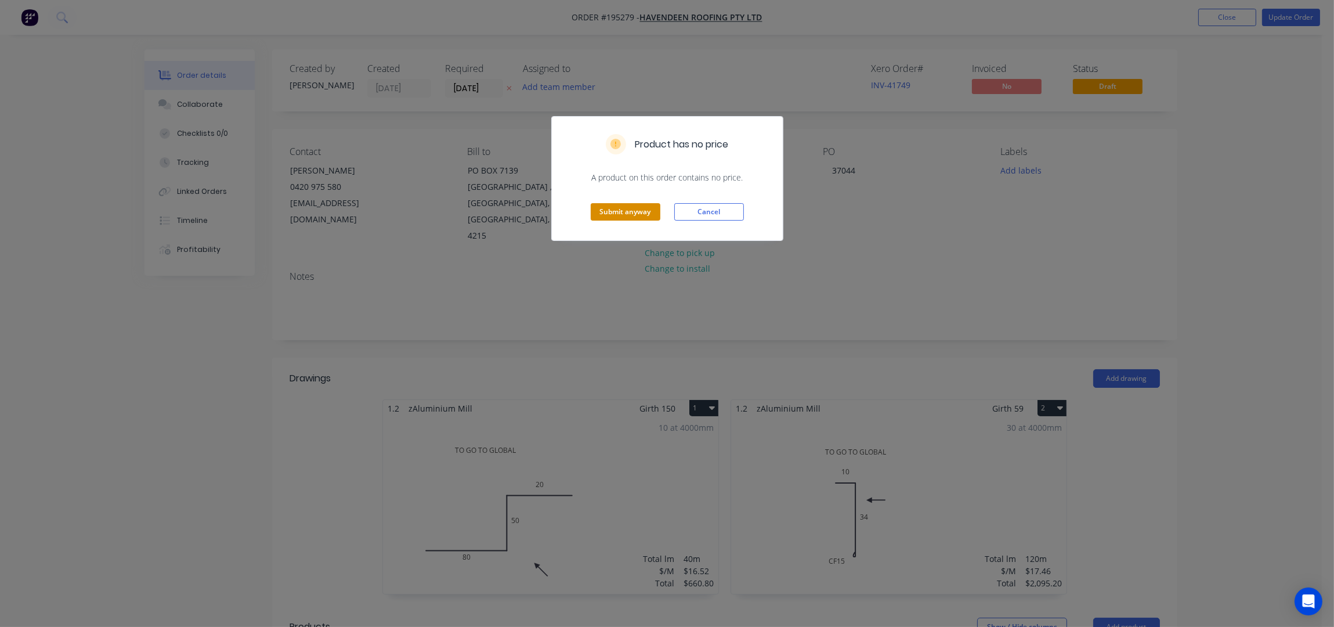
click at [637, 211] on button "Submit anyway" at bounding box center [626, 211] width 70 height 17
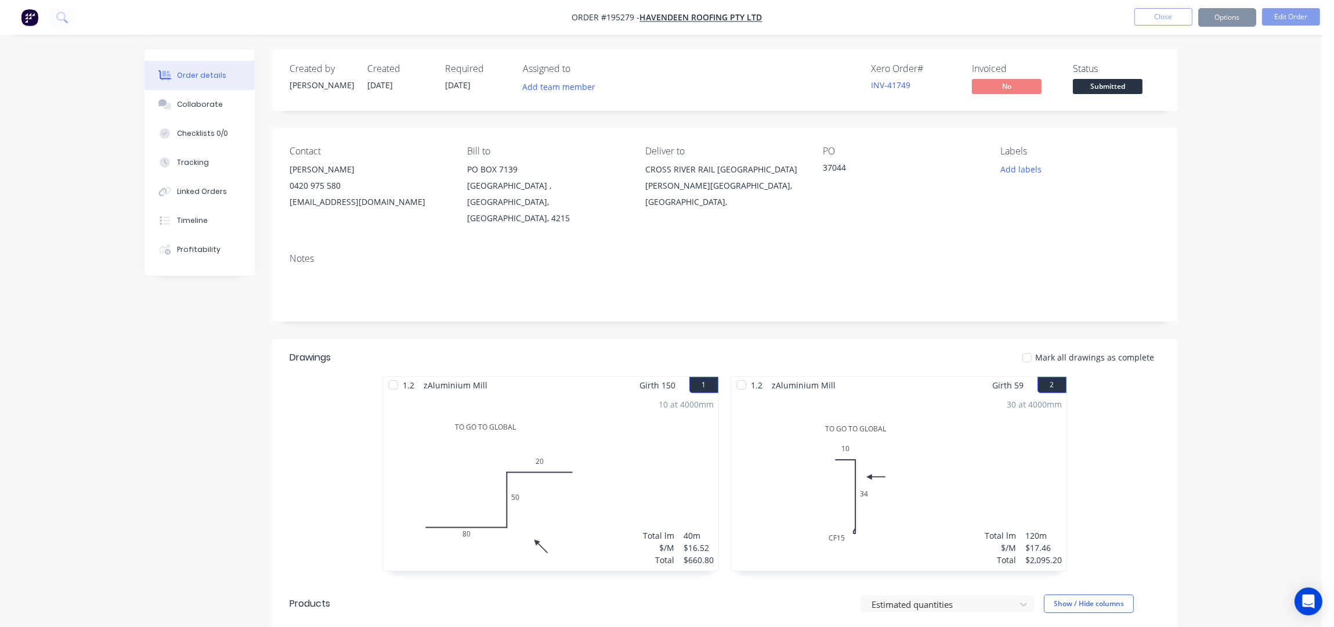
click at [1234, 16] on button "Options" at bounding box center [1228, 17] width 58 height 19
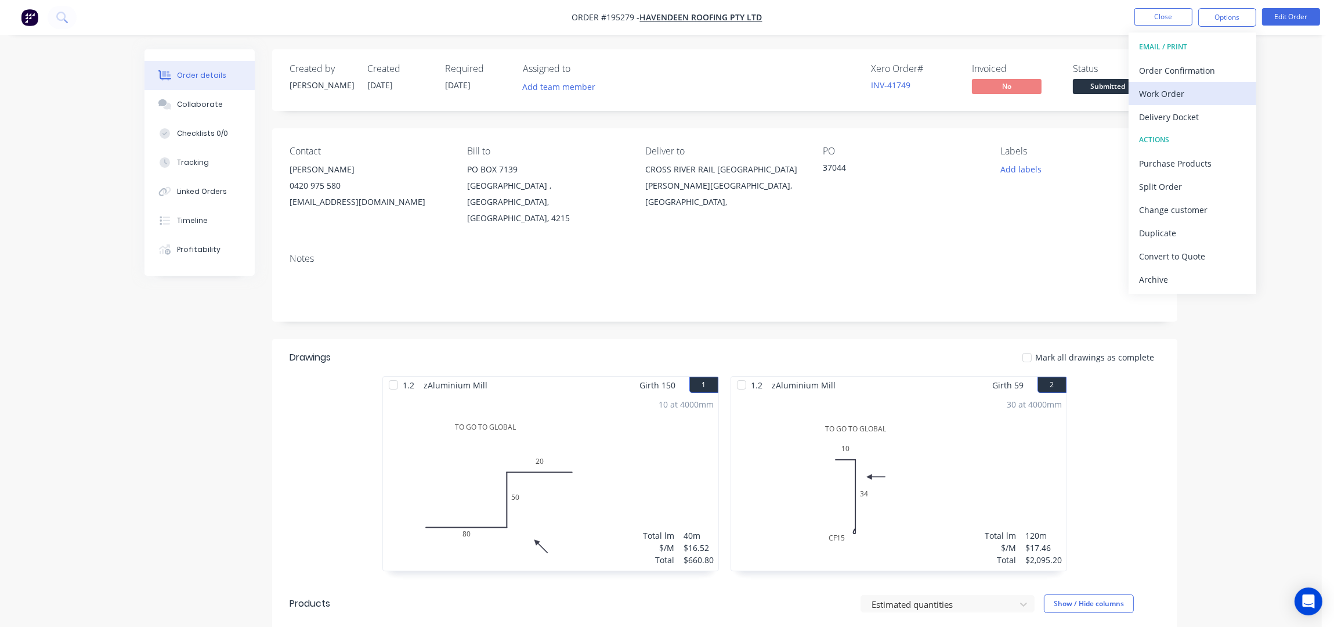
click at [1165, 91] on div "Work Order" at bounding box center [1192, 93] width 107 height 17
click at [1164, 114] on div "Without pricing" at bounding box center [1192, 117] width 107 height 17
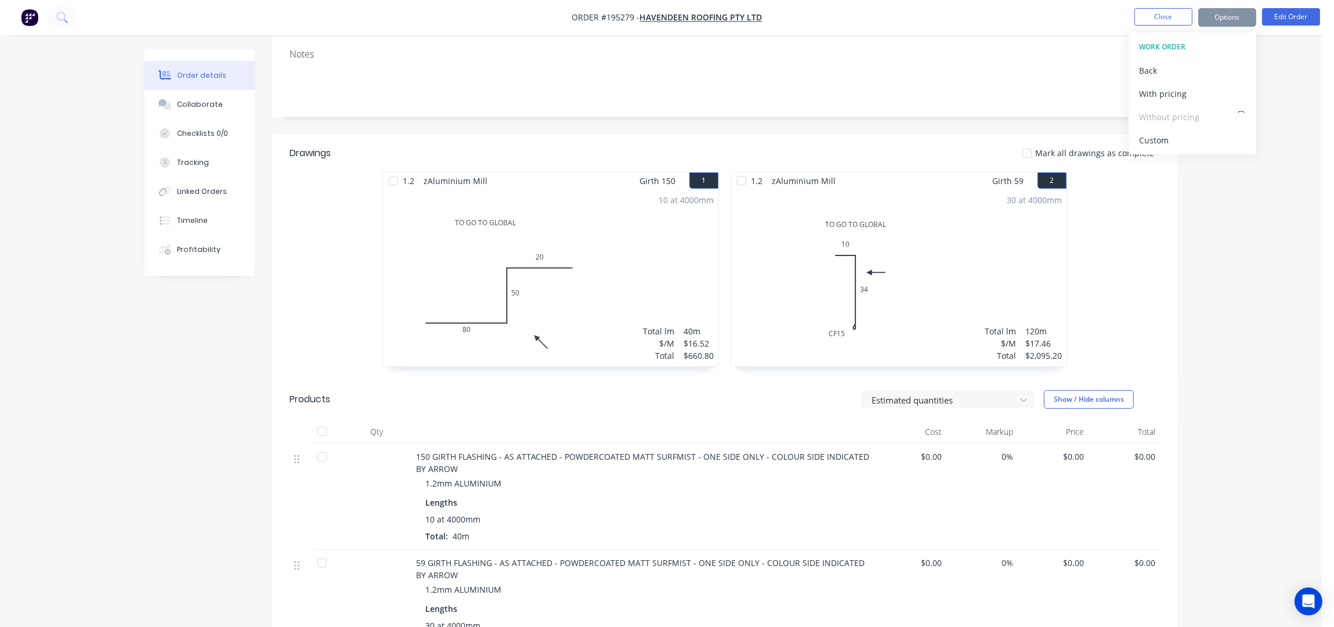
scroll to position [232, 0]
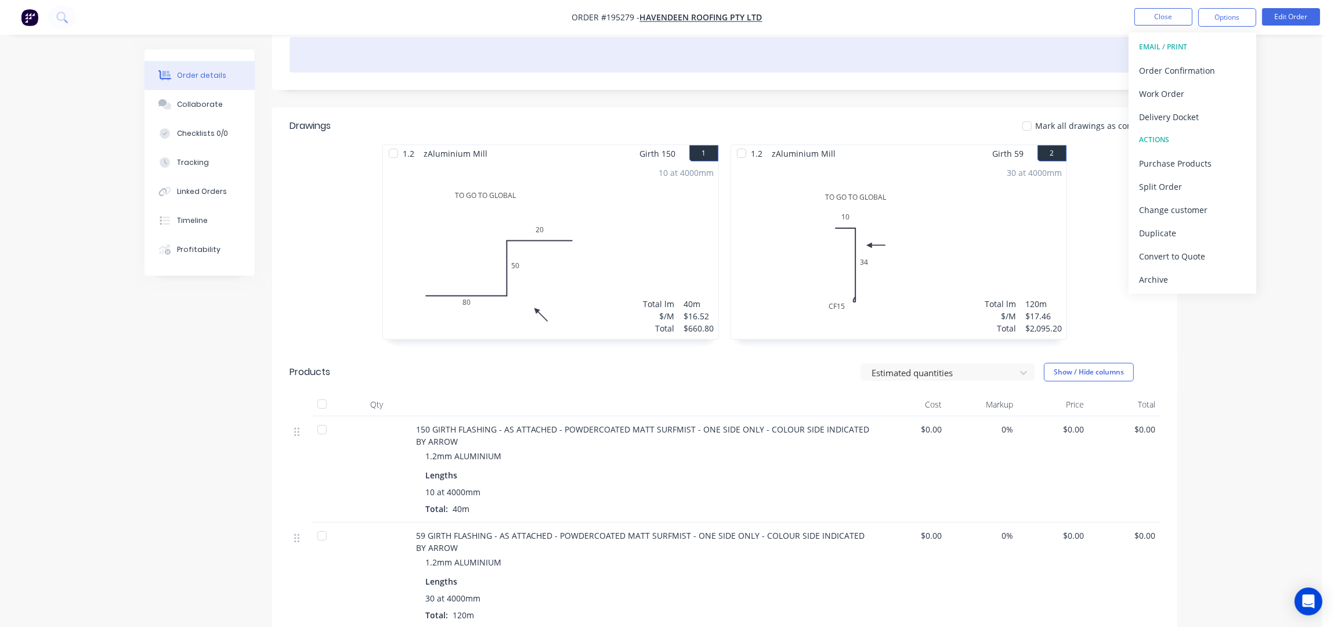
click at [988, 44] on div at bounding box center [725, 54] width 871 height 35
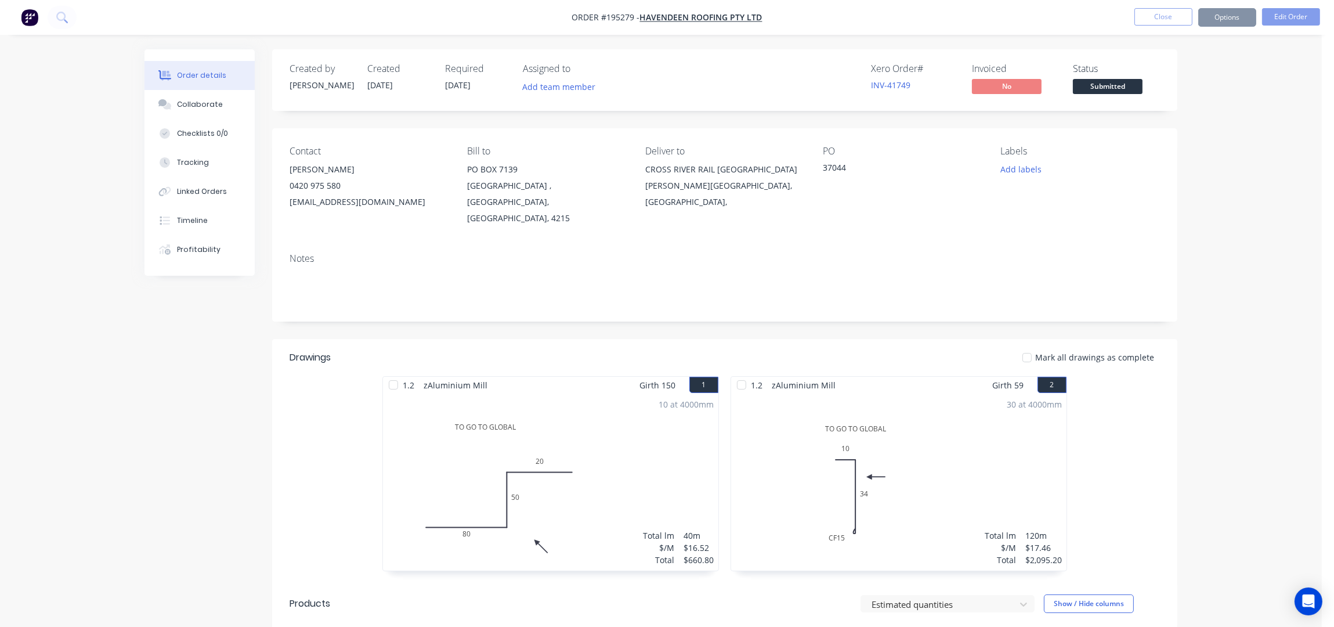
click at [1282, 182] on div "Order details Collaborate Checklists 0/0 Tracking Linked Orders Timeline Profit…" at bounding box center [661, 533] width 1322 height 1067
click at [1160, 23] on button "Close" at bounding box center [1164, 16] width 58 height 17
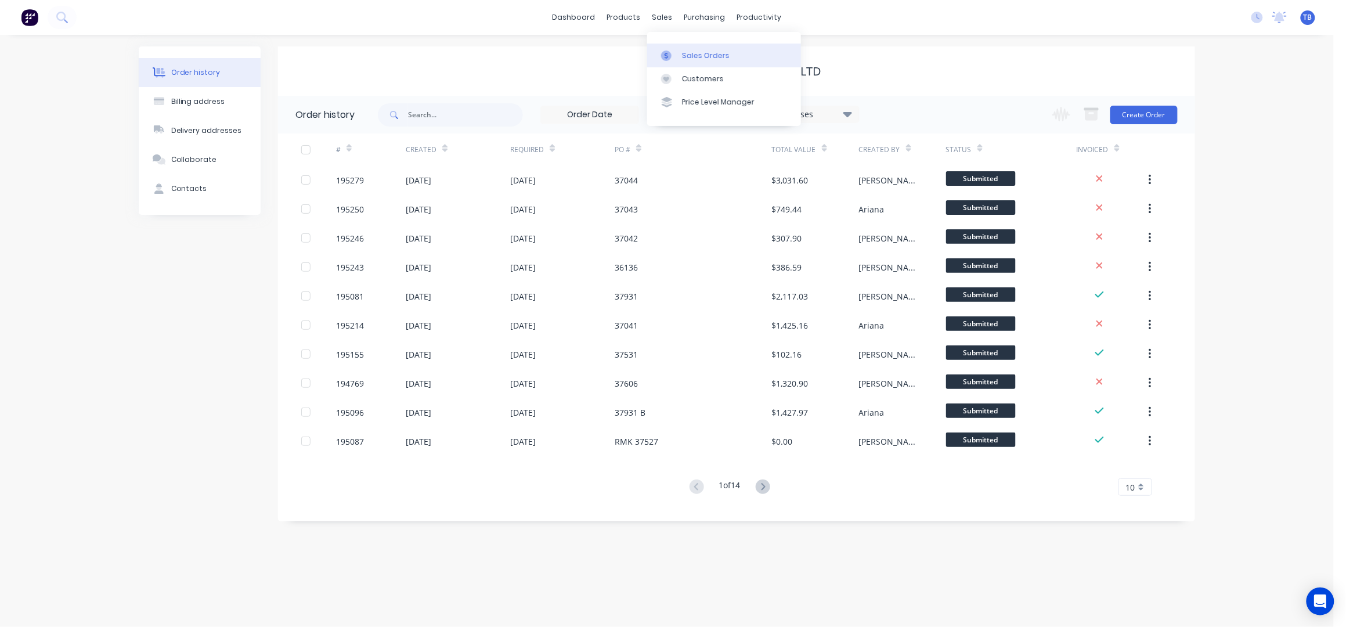
click at [722, 57] on div "Sales Orders" at bounding box center [706, 55] width 48 height 10
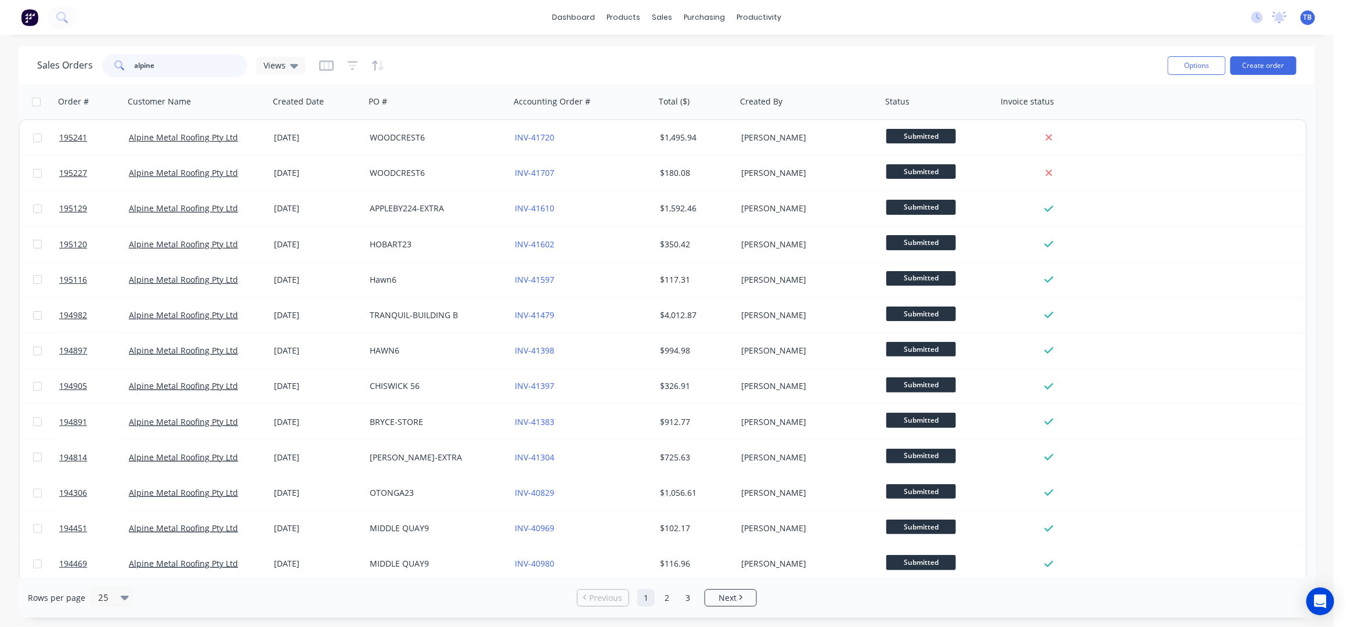
drag, startPoint x: 131, startPoint y: 57, endPoint x: 92, endPoint y: 64, distance: 39.5
click at [92, 64] on div "Sales Orders alpine Views" at bounding box center [171, 65] width 268 height 23
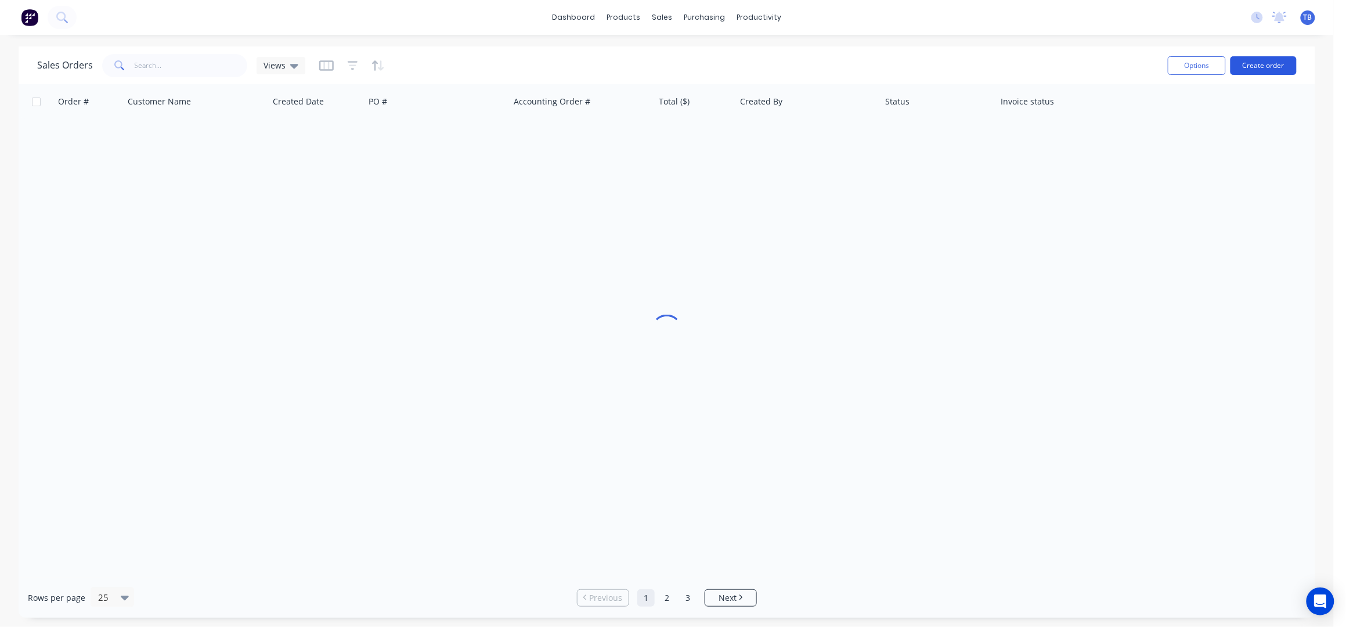
click at [1274, 66] on button "Create order" at bounding box center [1263, 65] width 66 height 19
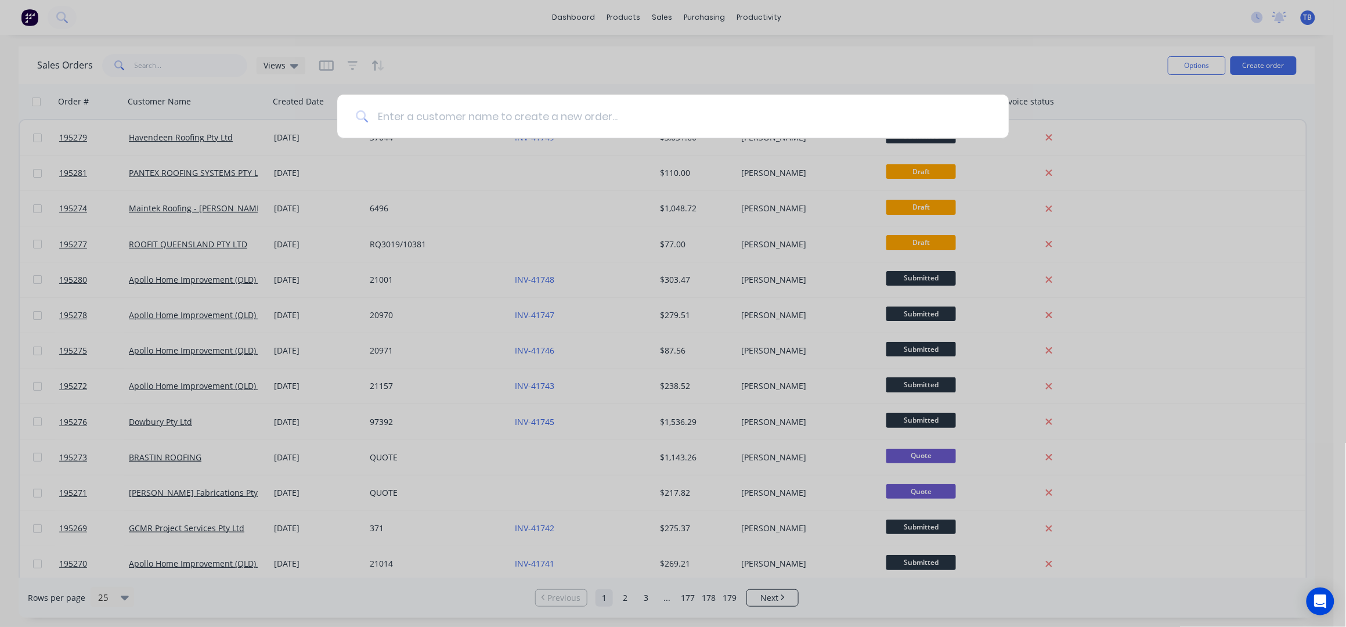
click at [678, 125] on input at bounding box center [679, 117] width 622 height 44
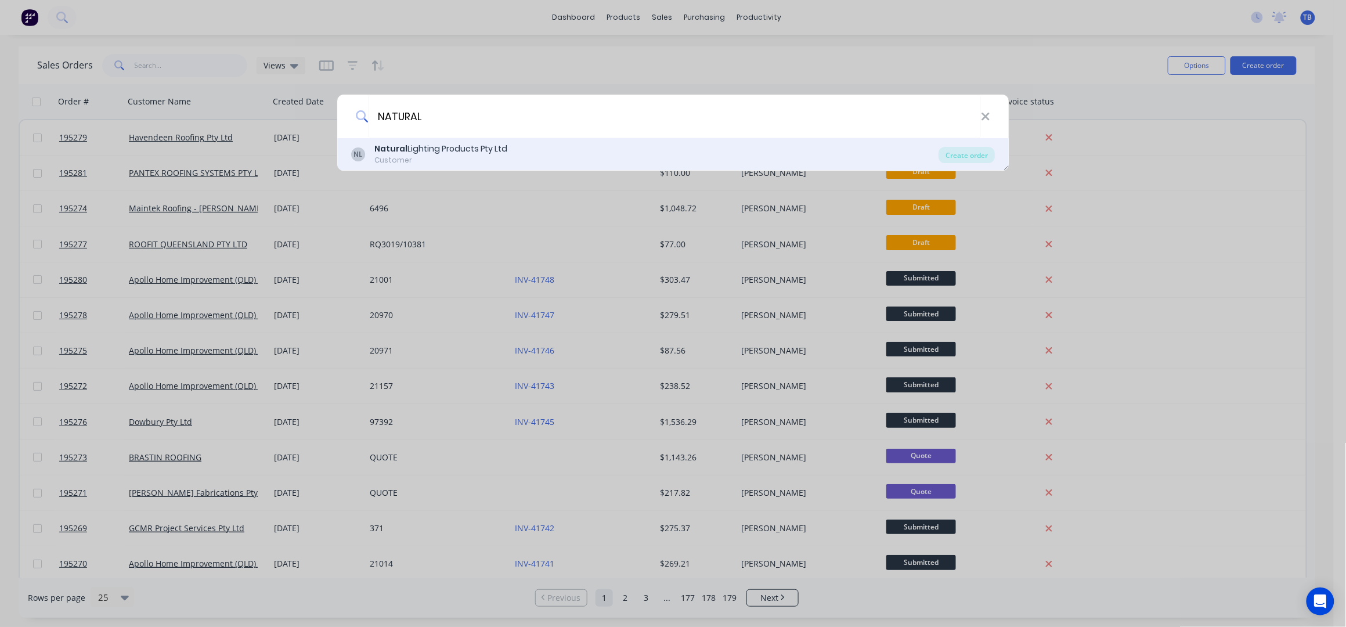
type input "NATURAL"
click at [537, 147] on div "NL Natural Lighting Products Pty Ltd Customer" at bounding box center [645, 154] width 588 height 23
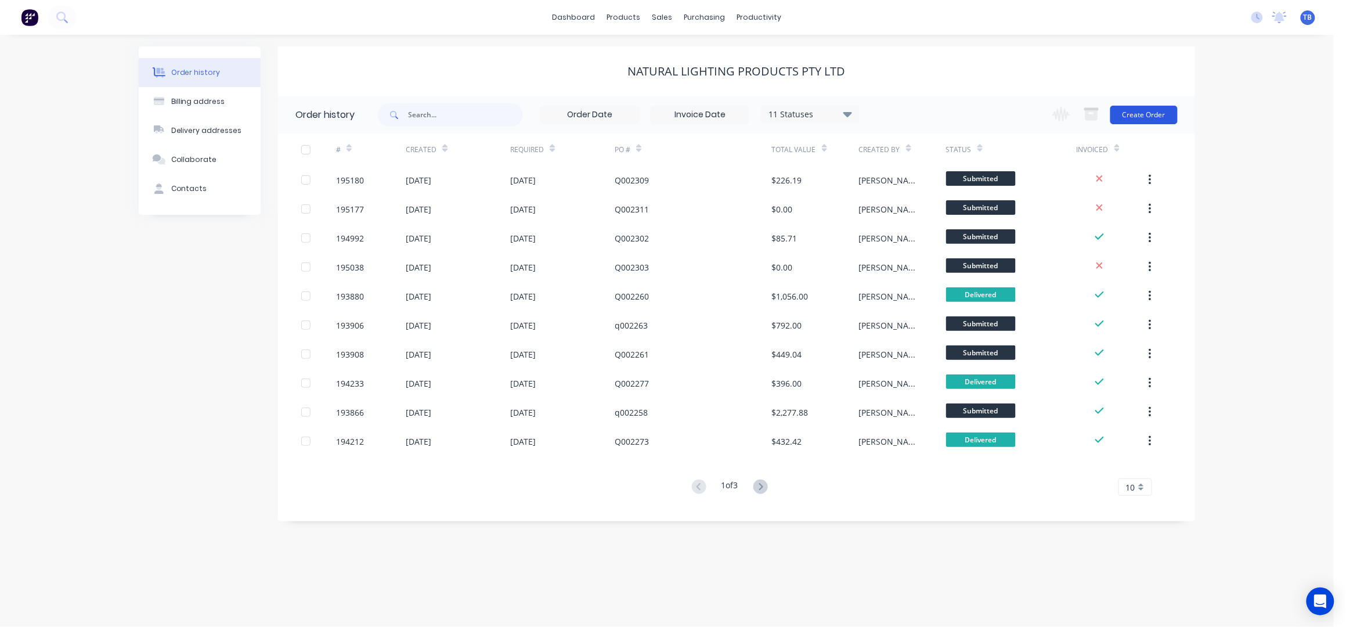
click at [1152, 115] on button "Create Order" at bounding box center [1143, 115] width 67 height 19
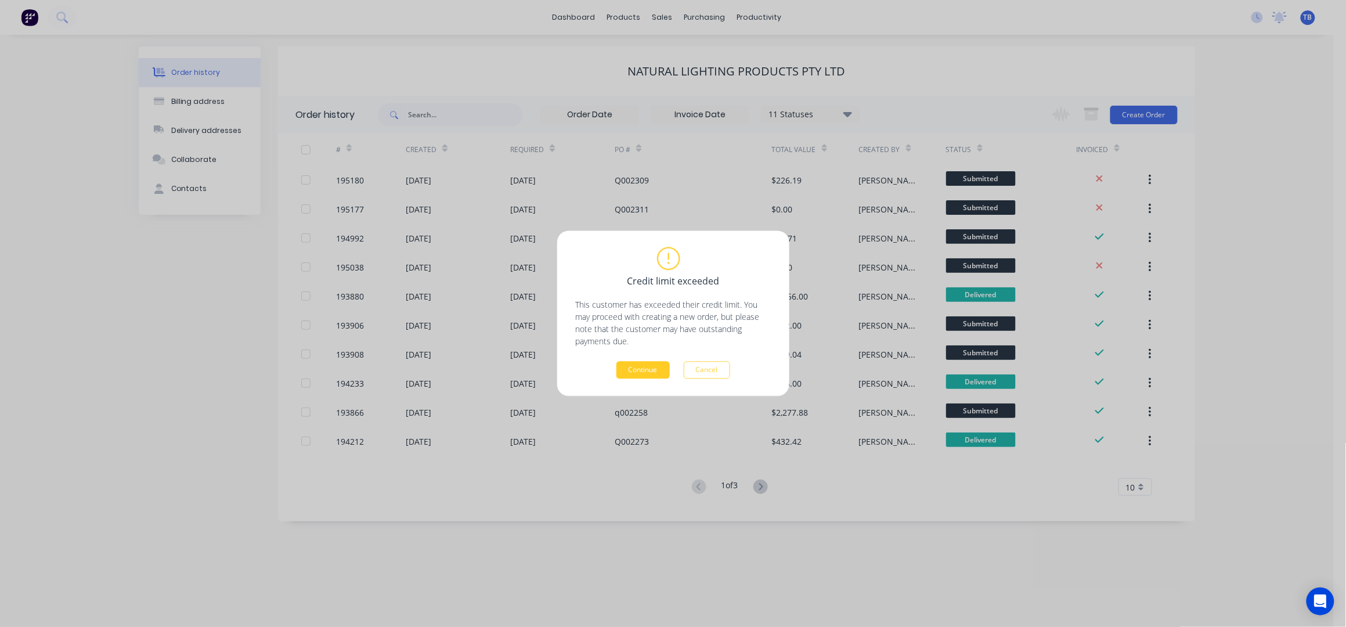
click at [645, 365] on button "Continue" at bounding box center [642, 370] width 53 height 17
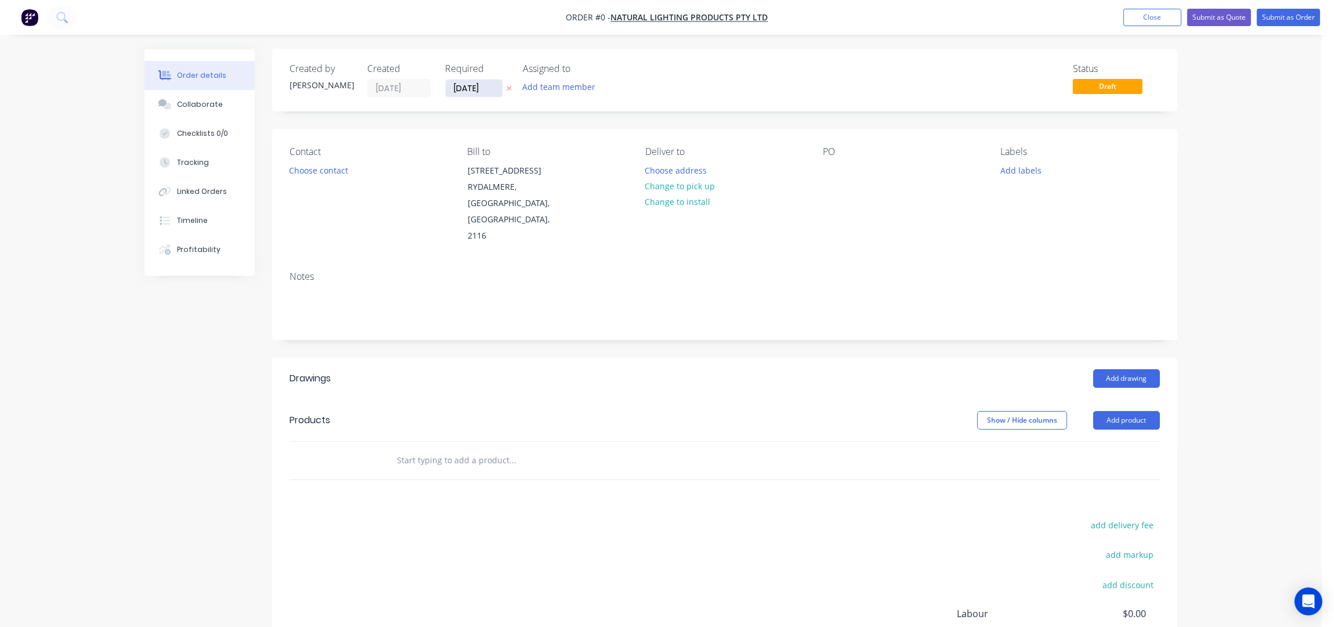
click at [462, 86] on input "[DATE]" at bounding box center [474, 88] width 57 height 17
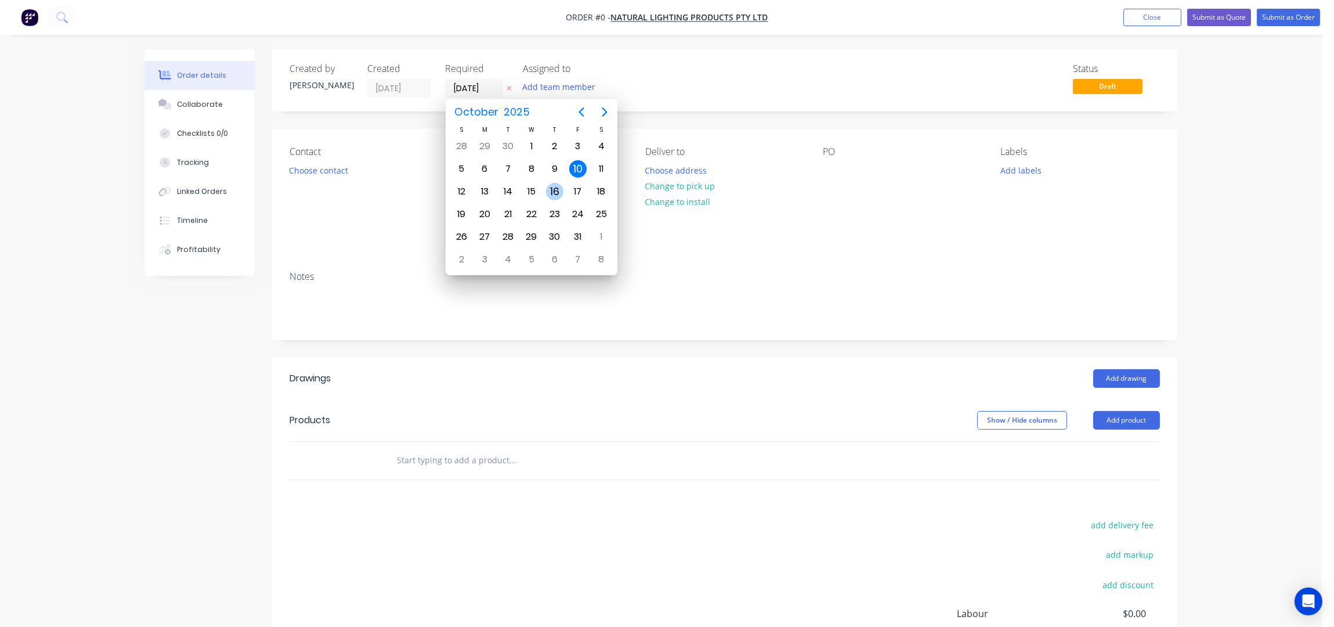
click at [556, 187] on div "16" at bounding box center [554, 191] width 17 height 17
type input "16/10/25"
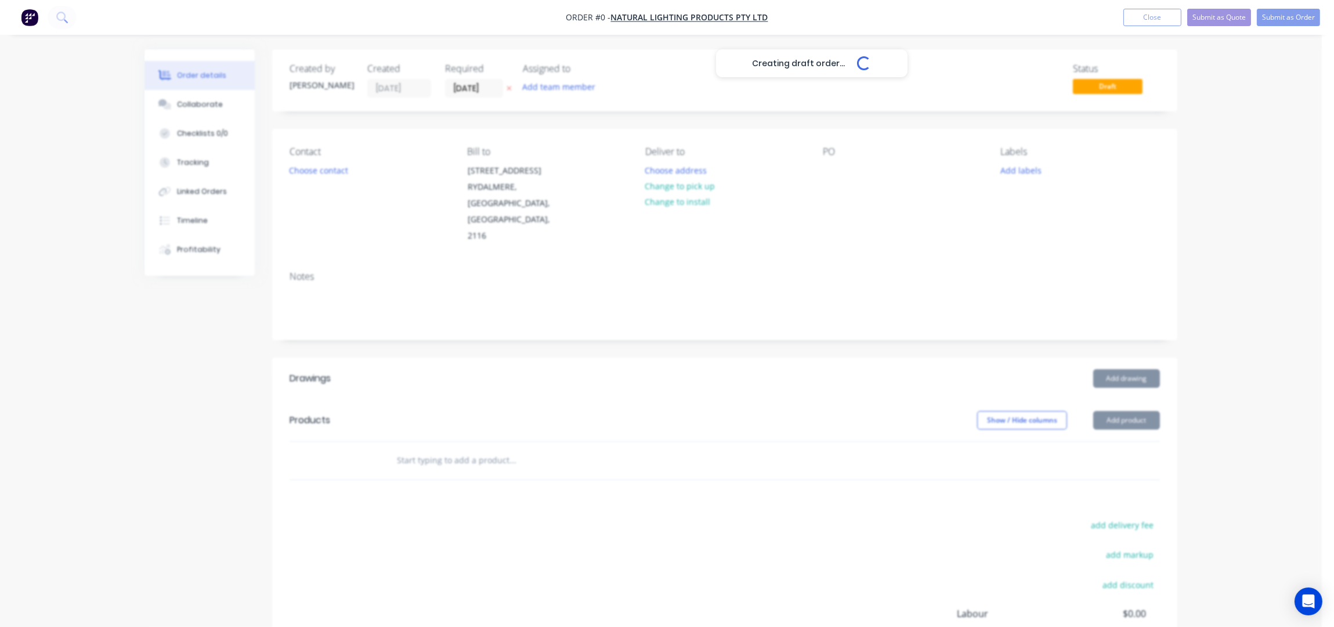
click at [312, 172] on div "Creating draft order... Loading..." at bounding box center [812, 362] width 1334 height 627
click at [296, 166] on button "Choose contact" at bounding box center [318, 170] width 71 height 16
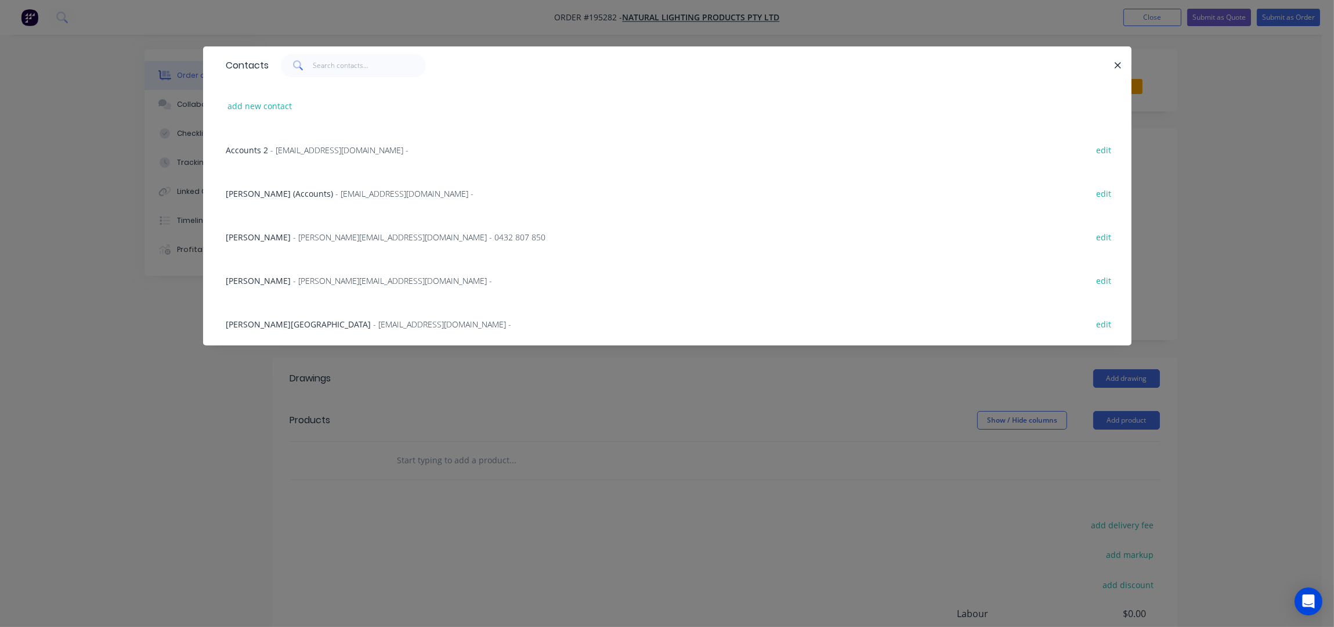
click at [287, 229] on div "Jerome Tekie - jerome@naturallighting.com.au - 0432 807 850 edit" at bounding box center [668, 237] width 894 height 44
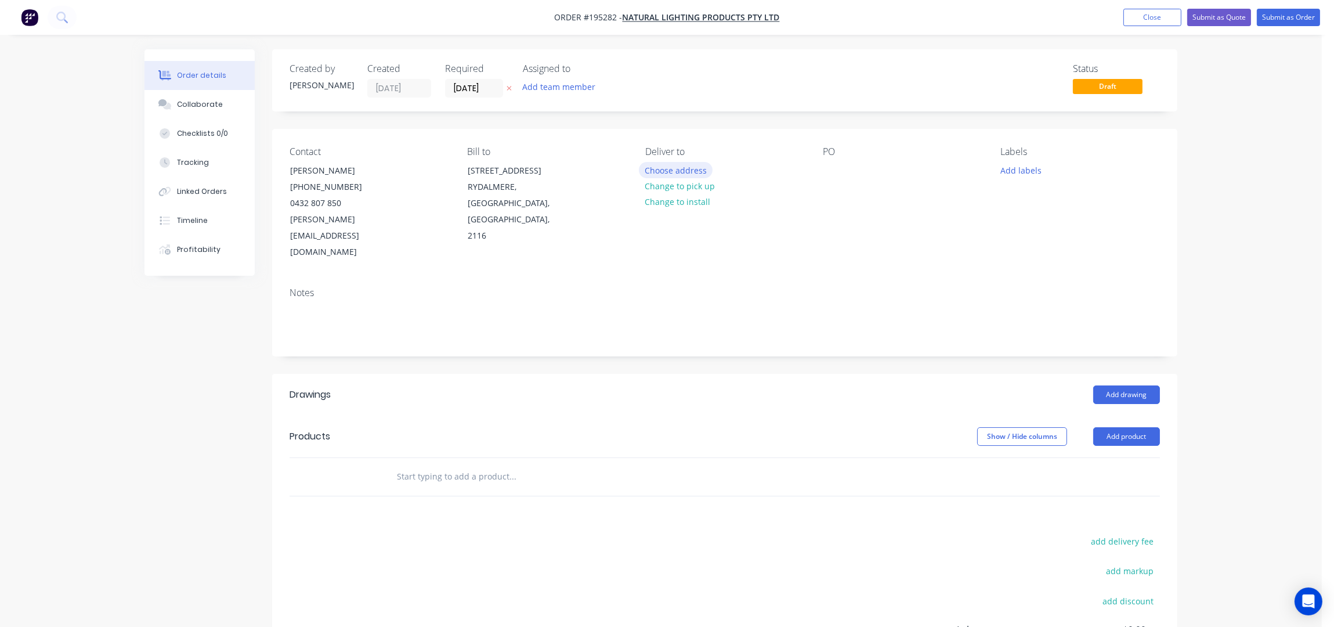
click at [696, 169] on button "Choose address" at bounding box center [676, 170] width 74 height 16
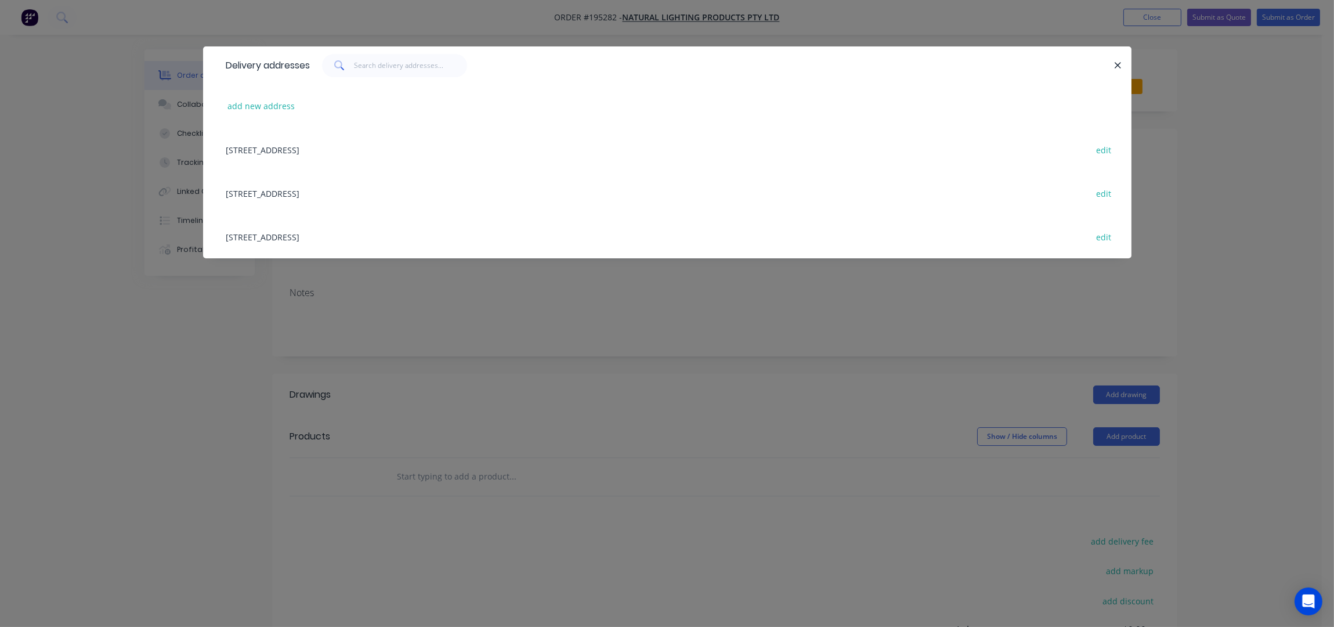
click at [396, 195] on div "Unit 18, 12-18 Ellerslie Road, (STORE), Meadowbrook, Queensland, Australia, 413…" at bounding box center [668, 193] width 894 height 44
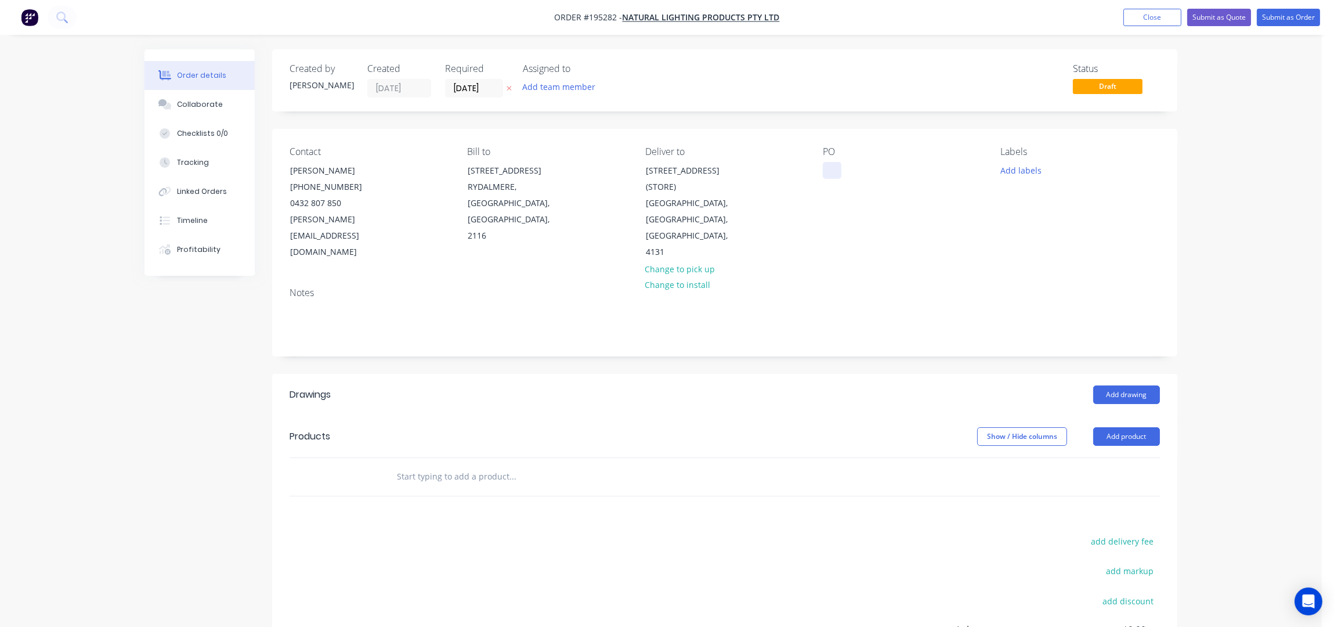
click at [825, 175] on div at bounding box center [832, 170] width 19 height 17
click at [906, 240] on div "PO Q002313" at bounding box center [902, 203] width 159 height 114
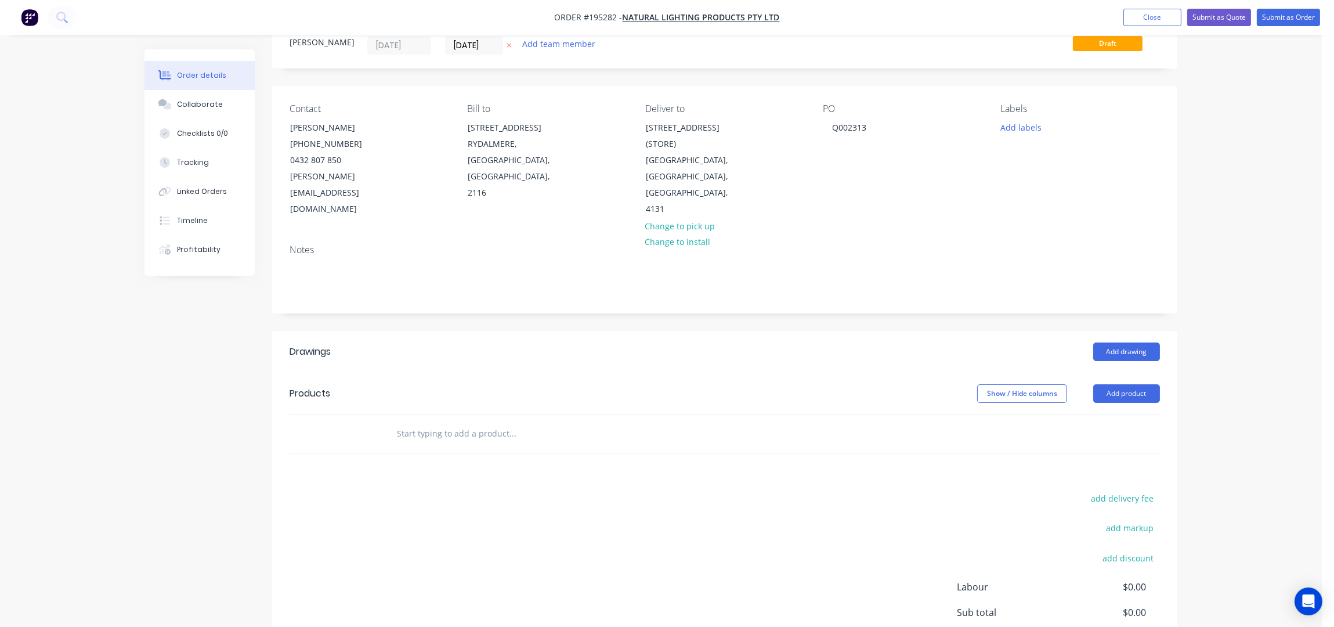
scroll to position [77, 0]
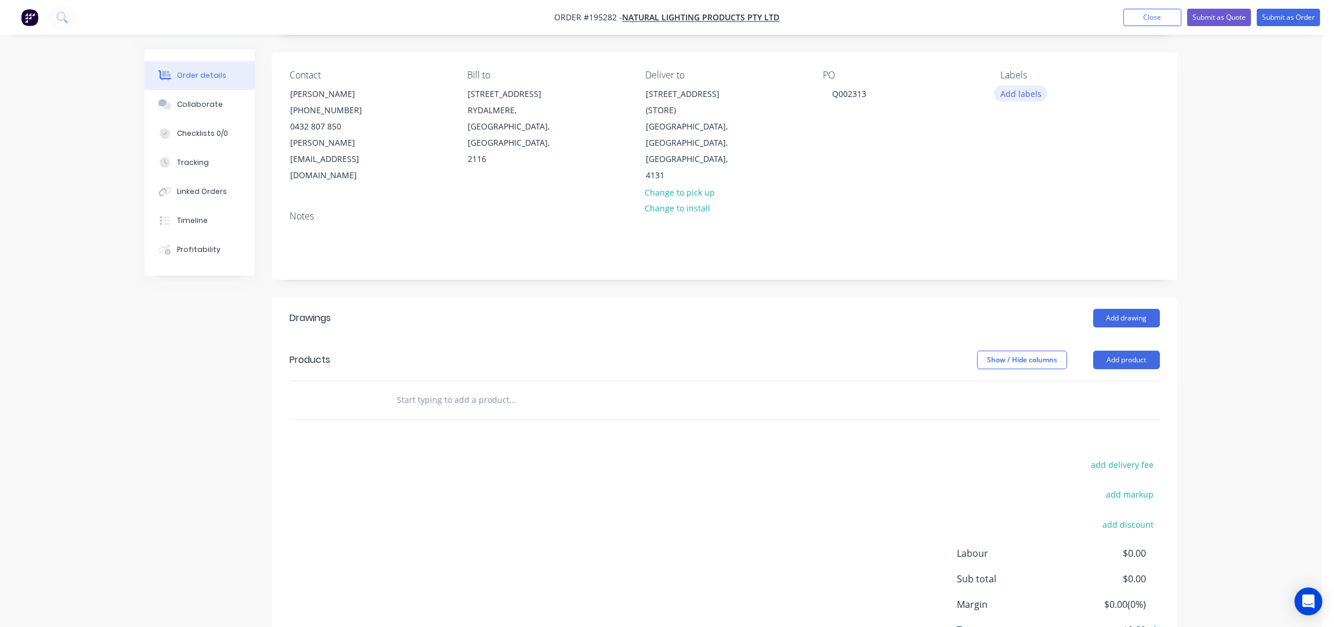
click at [1033, 89] on button "Add labels" at bounding box center [1020, 93] width 53 height 16
click at [1041, 208] on div "2nd Run" at bounding box center [1051, 214] width 38 height 13
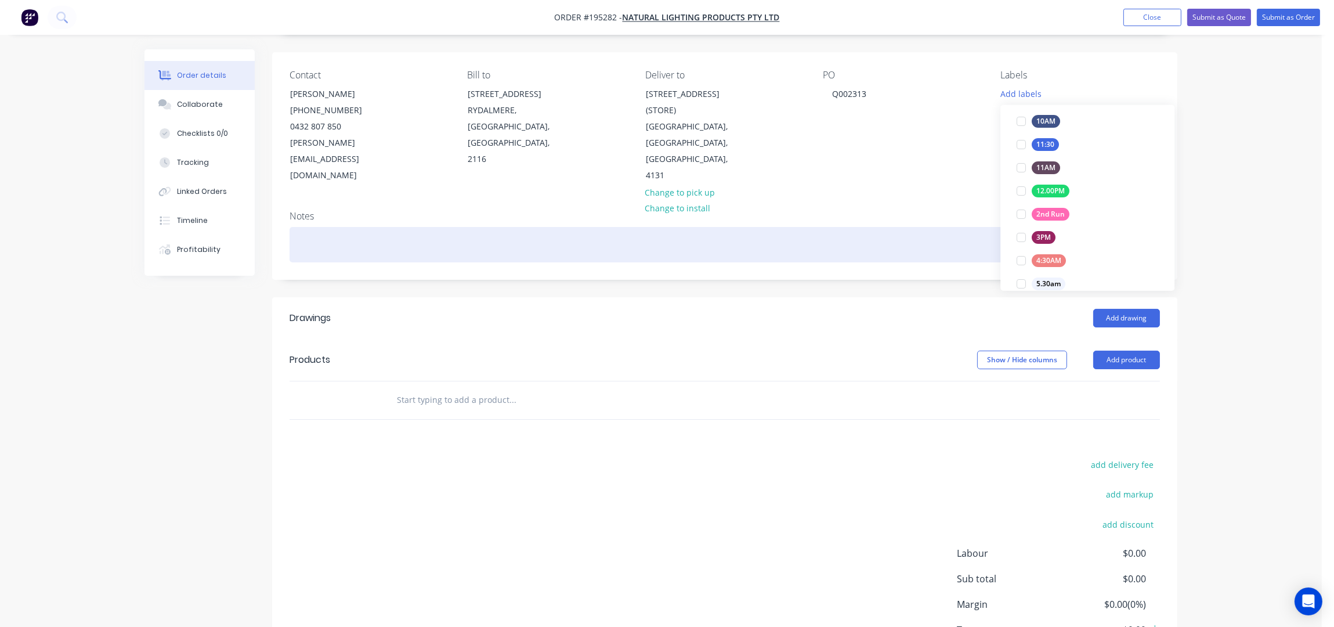
scroll to position [0, 0]
click at [785, 227] on div at bounding box center [725, 244] width 871 height 35
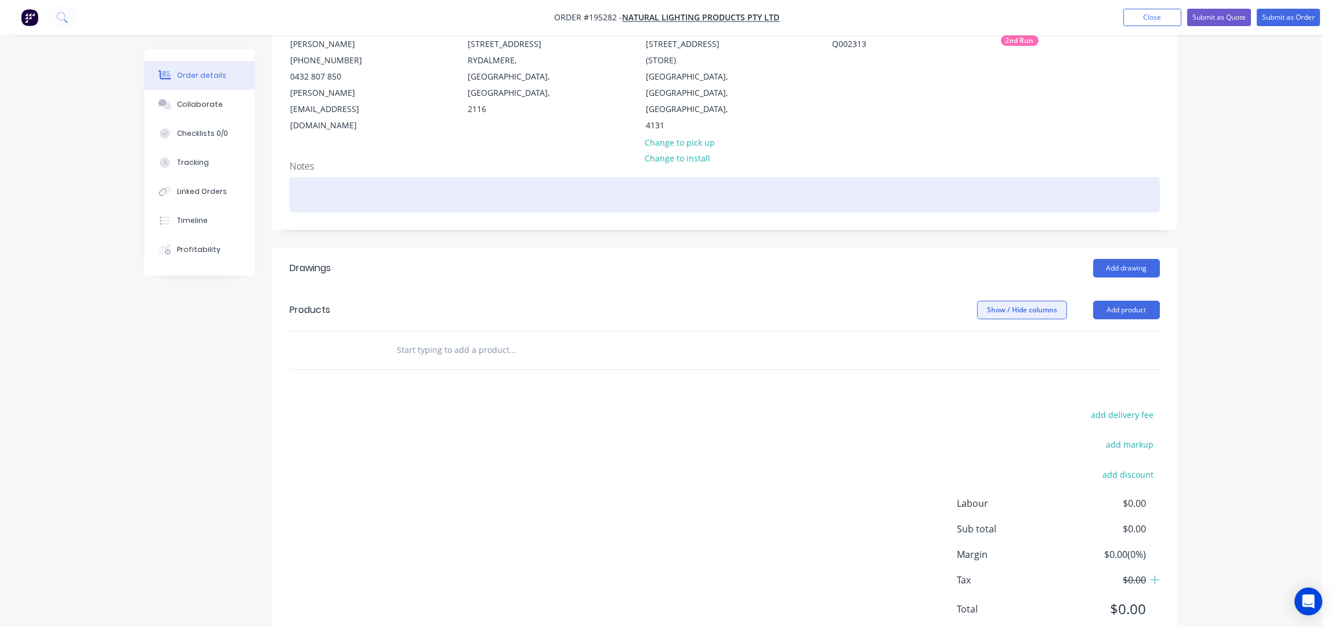
scroll to position [150, 0]
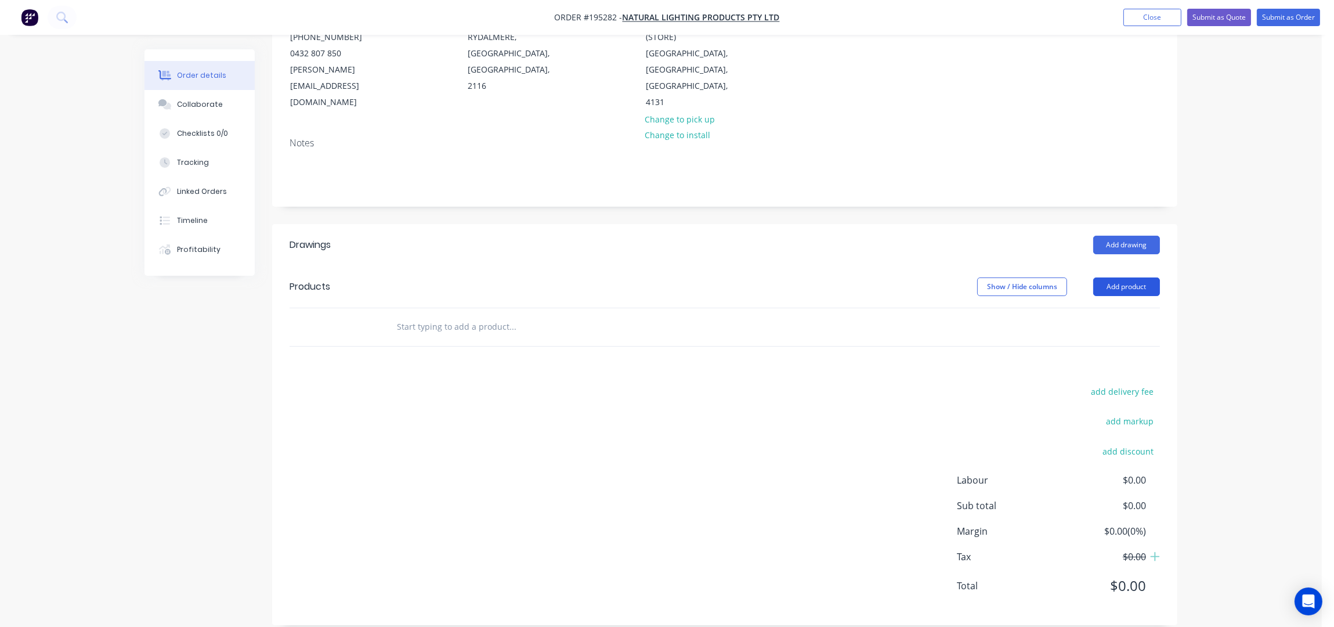
click at [1135, 277] on button "Add product" at bounding box center [1126, 286] width 67 height 19
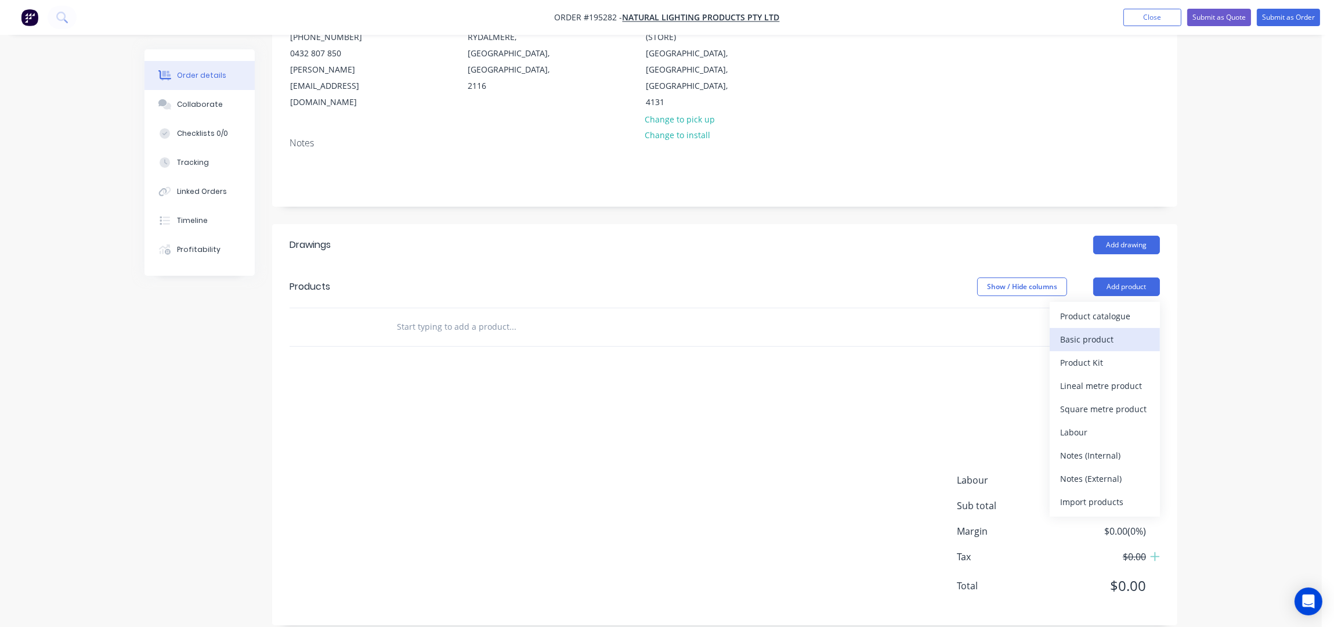
click at [1093, 331] on div "Basic product" at bounding box center [1104, 339] width 89 height 17
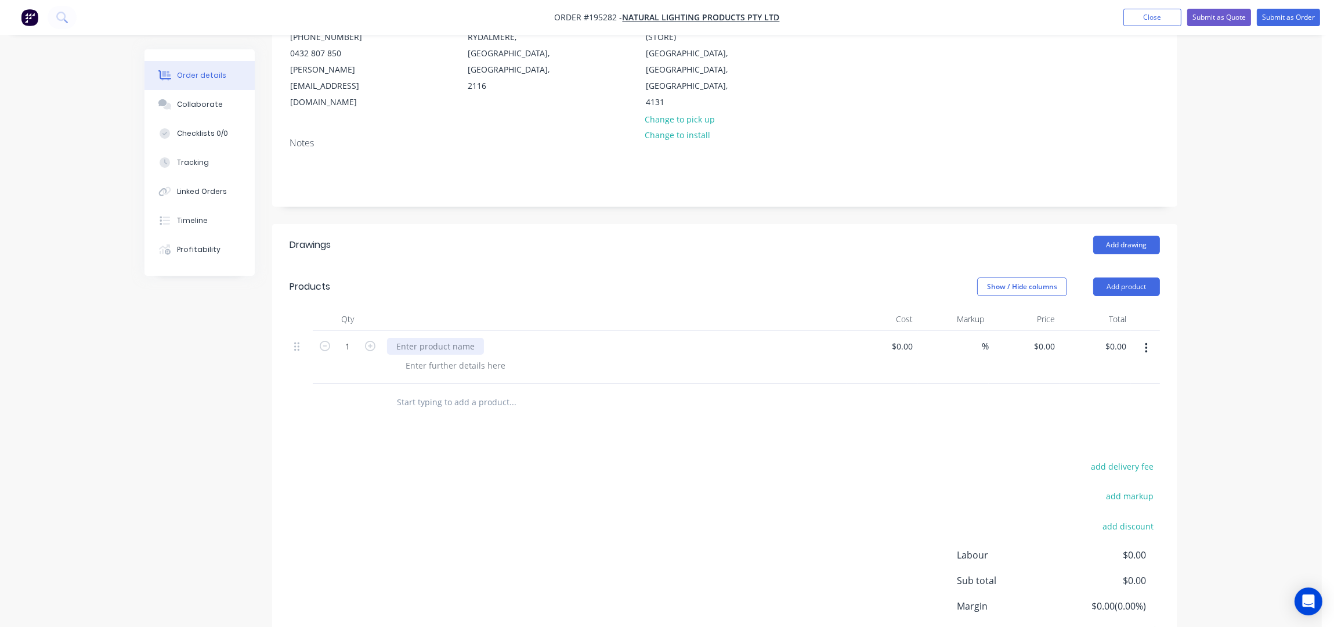
click at [444, 338] on div at bounding box center [435, 346] width 97 height 17
click at [375, 341] on icon "button" at bounding box center [370, 346] width 10 height 10
type input "4"
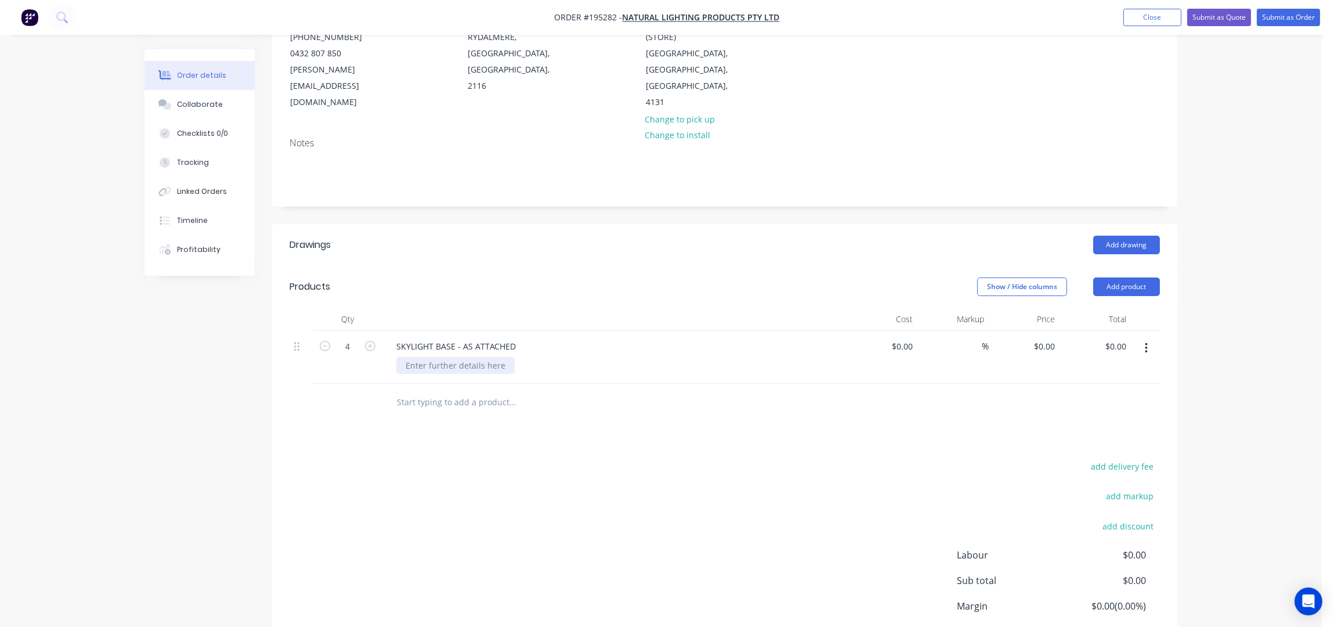
click at [452, 357] on div at bounding box center [455, 365] width 118 height 17
click at [1152, 338] on button "button" at bounding box center [1146, 348] width 27 height 21
click at [1120, 370] on div "Duplicate" at bounding box center [1104, 378] width 89 height 17
click at [373, 394] on icon "button" at bounding box center [370, 399] width 10 height 10
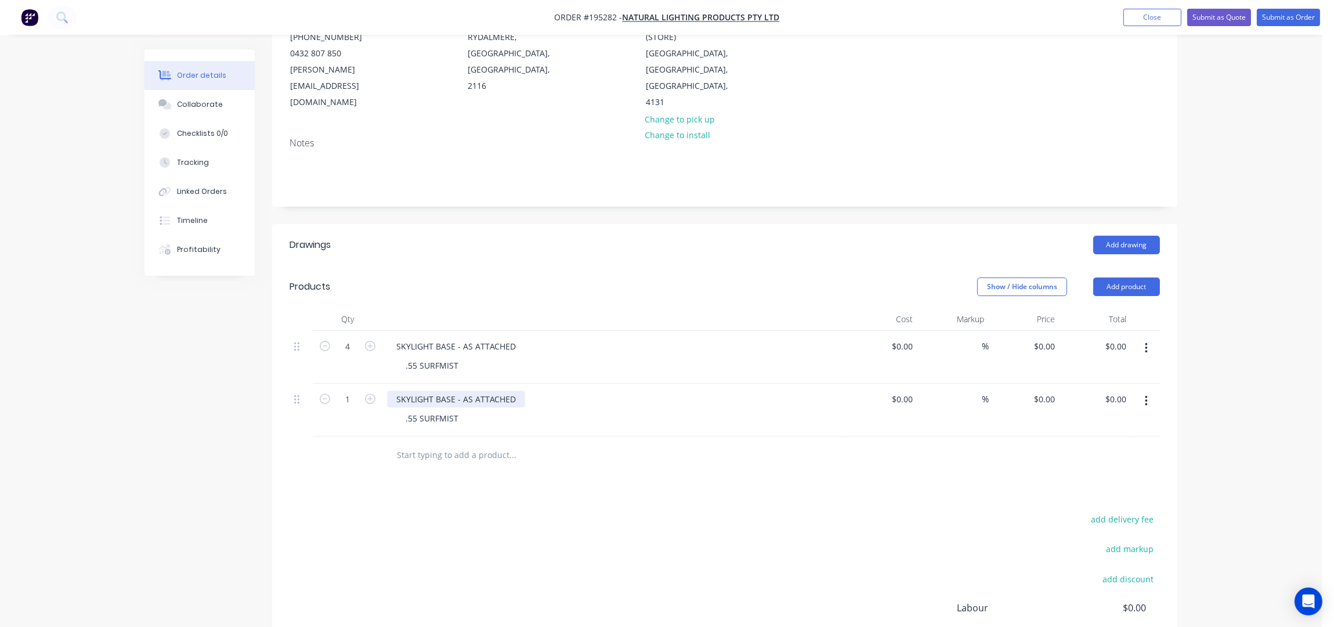
type input "2"
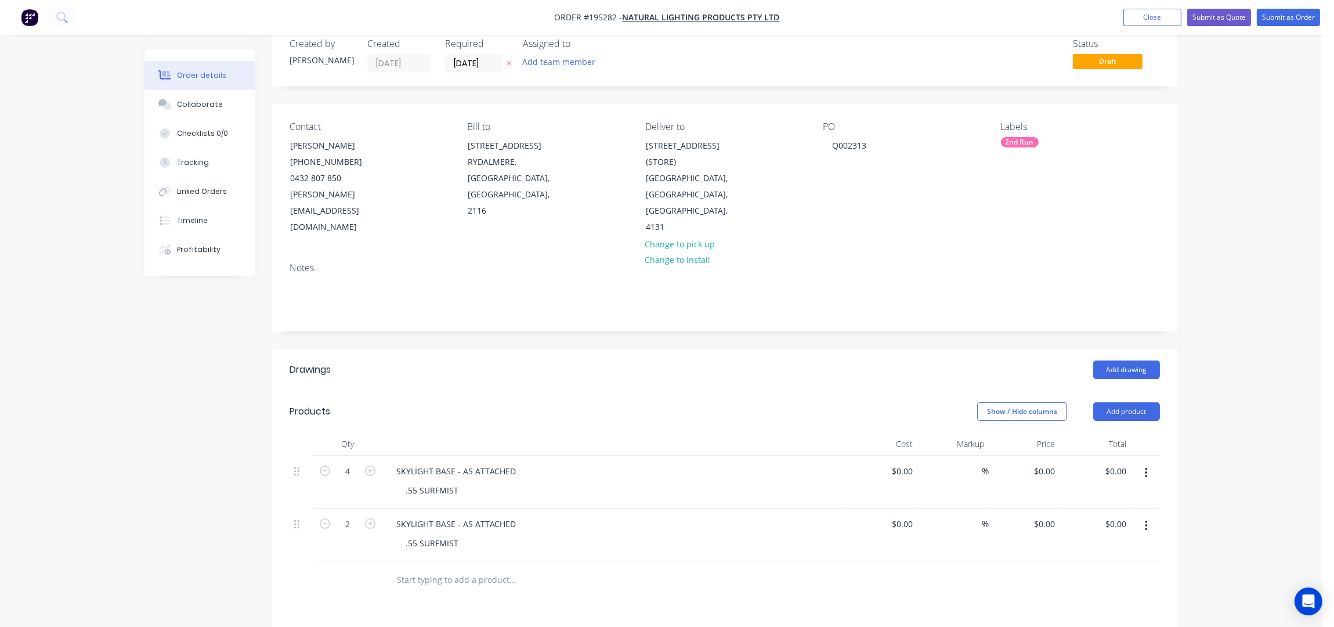
scroll to position [0, 0]
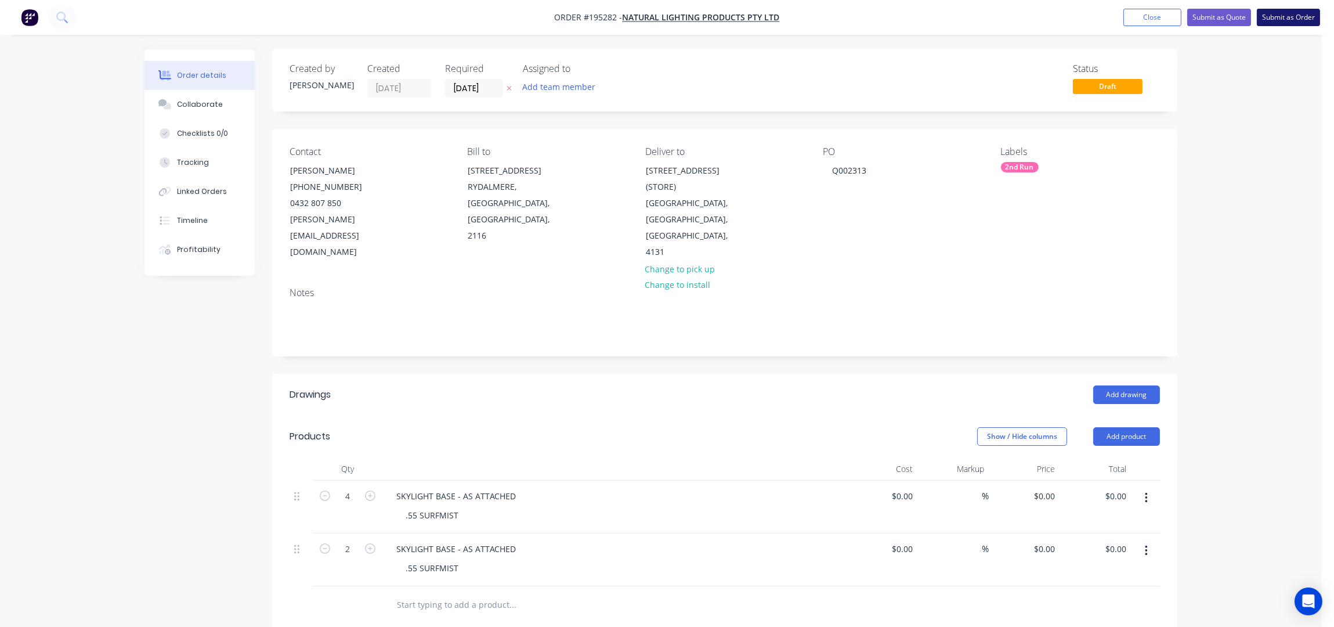
click at [1277, 20] on button "Submit as Order" at bounding box center [1288, 17] width 63 height 17
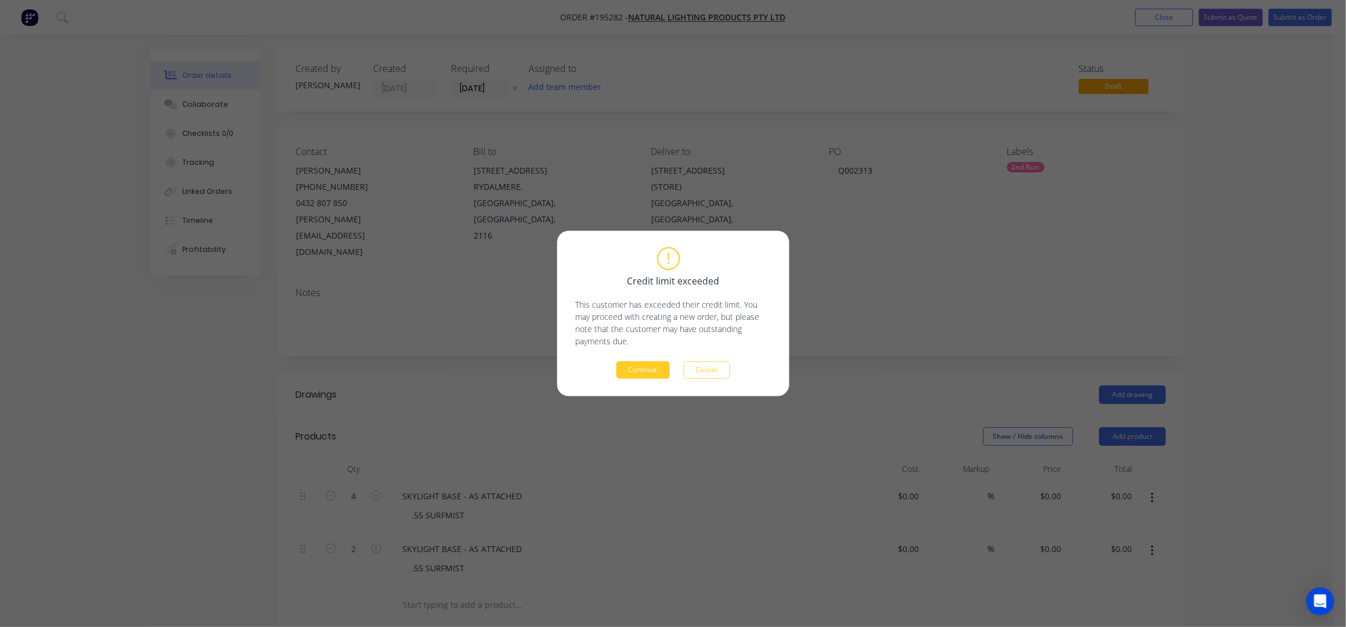
click at [627, 369] on button "Continue" at bounding box center [642, 370] width 53 height 17
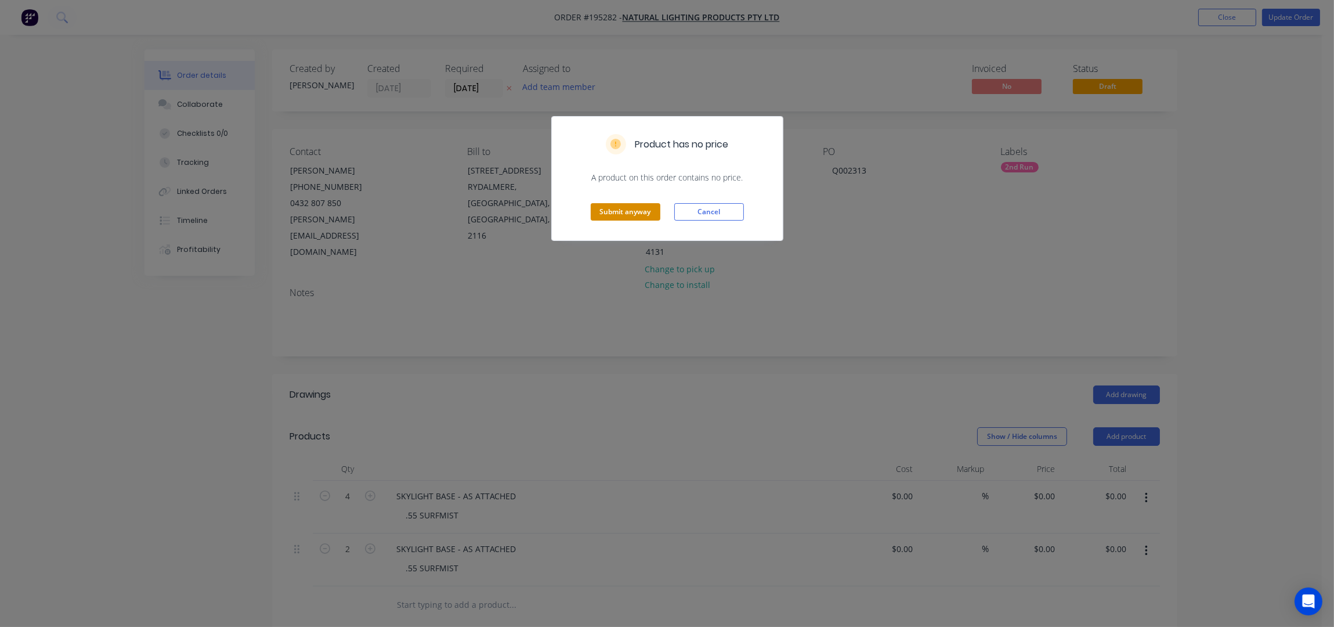
click at [606, 216] on button "Submit anyway" at bounding box center [626, 211] width 70 height 17
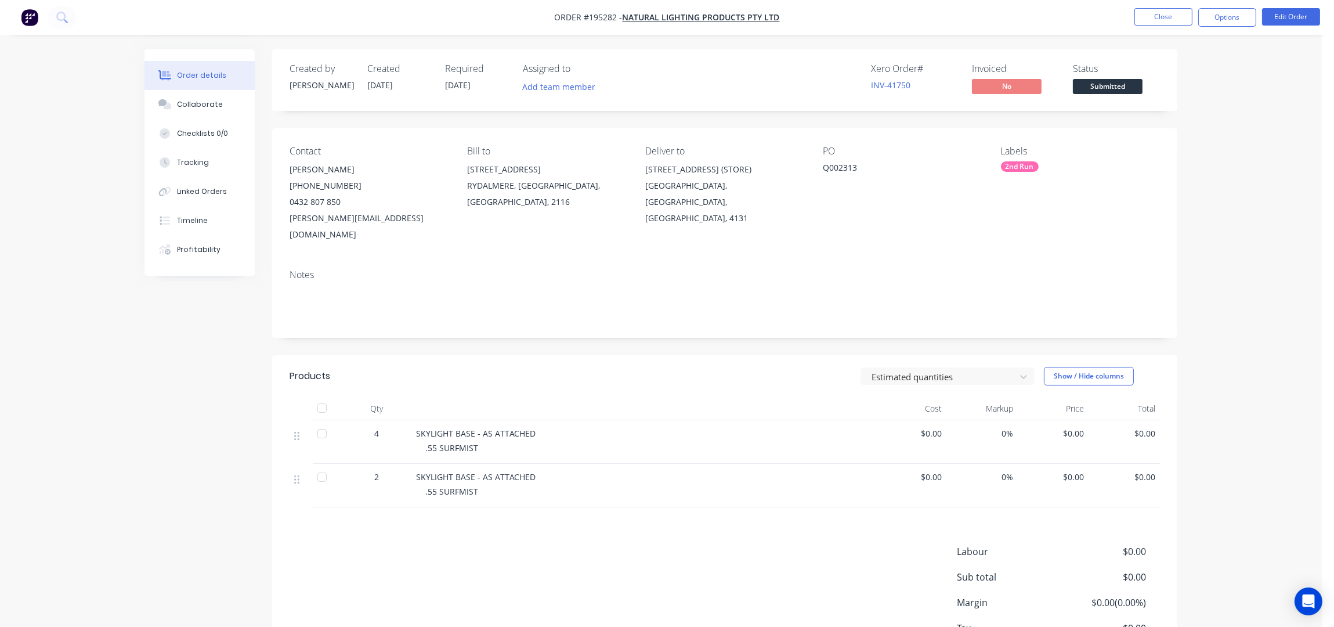
click at [1226, 20] on button "Options" at bounding box center [1228, 17] width 58 height 19
click at [1186, 103] on button "Work Order" at bounding box center [1193, 93] width 128 height 23
click at [1193, 114] on div "Without pricing" at bounding box center [1192, 117] width 107 height 17
click at [1167, 23] on button "Close" at bounding box center [1164, 16] width 58 height 17
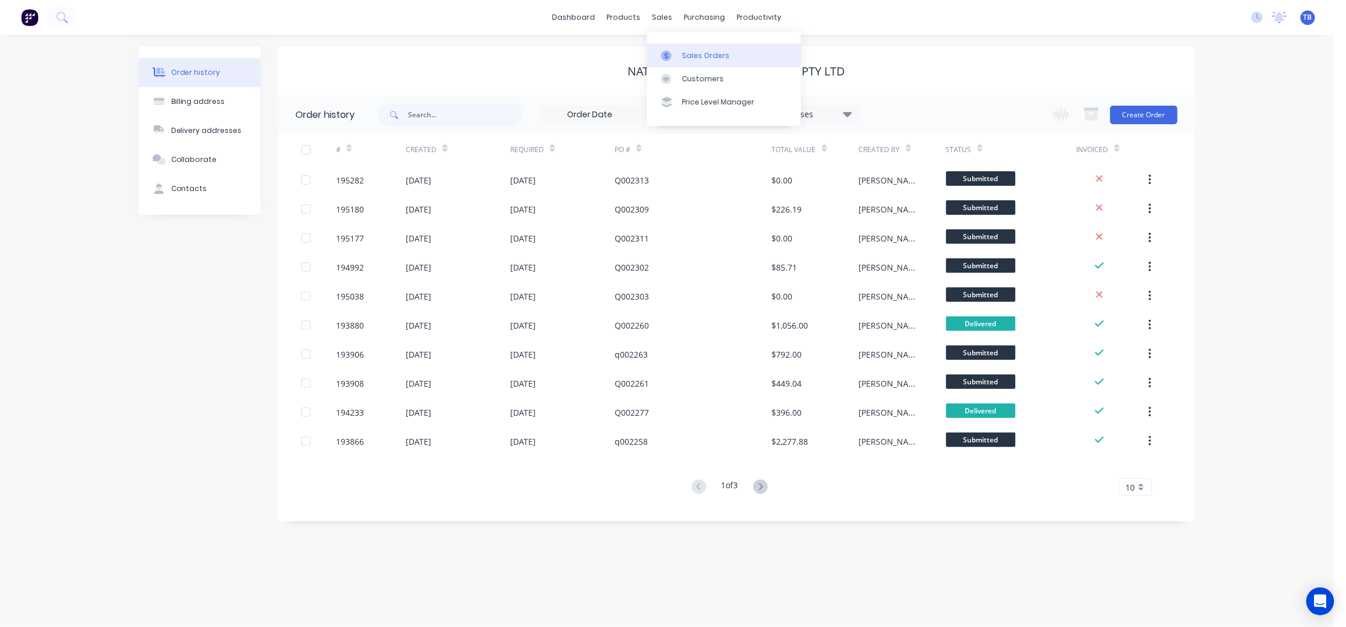
click at [690, 50] on div "Sales Orders" at bounding box center [706, 55] width 48 height 10
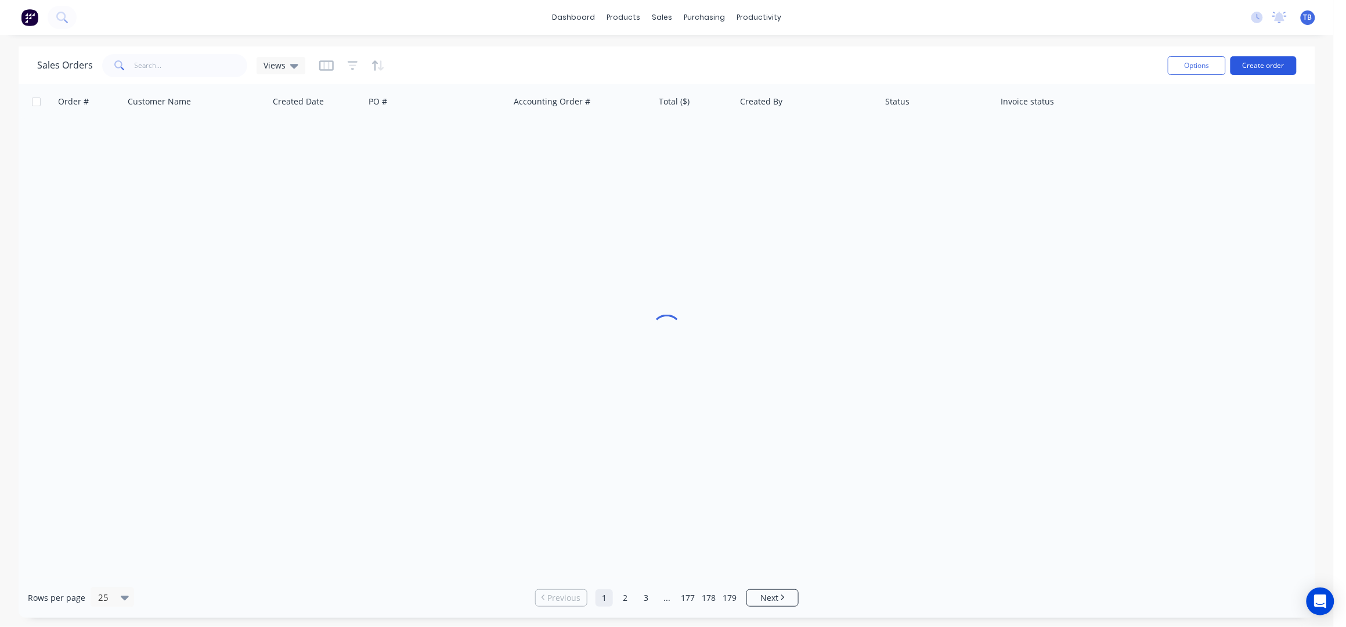
click at [1257, 65] on button "Create order" at bounding box center [1263, 65] width 66 height 19
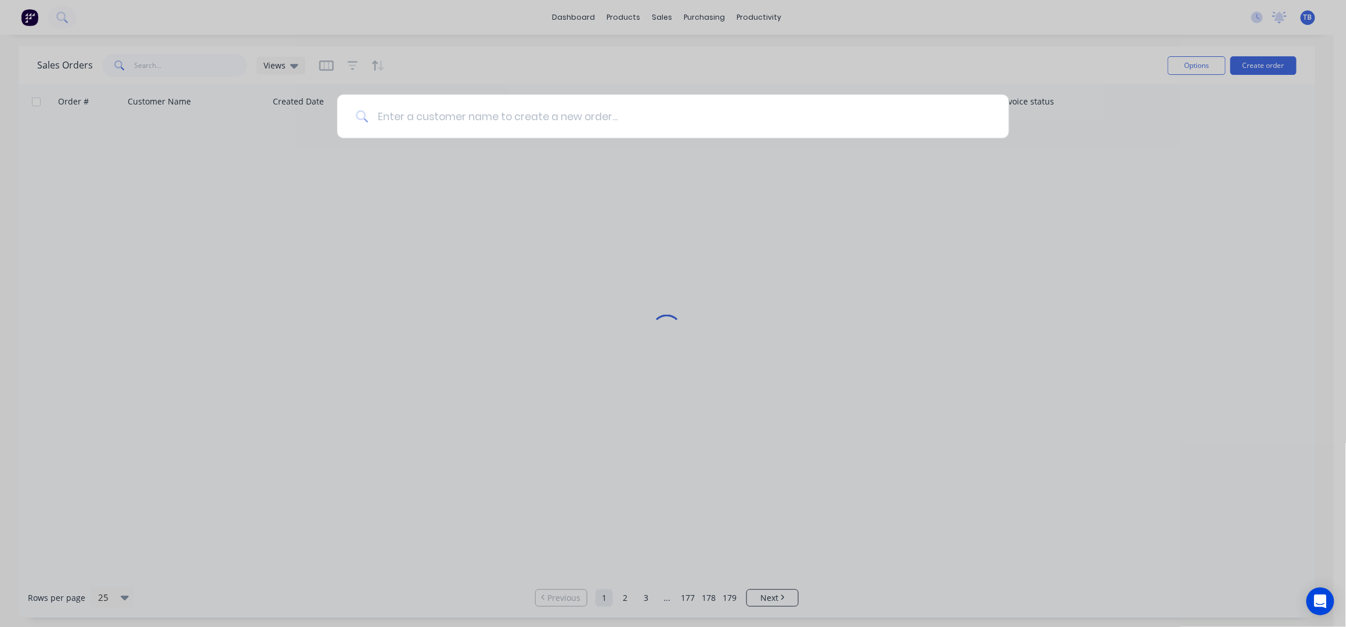
click at [661, 116] on input at bounding box center [679, 117] width 622 height 44
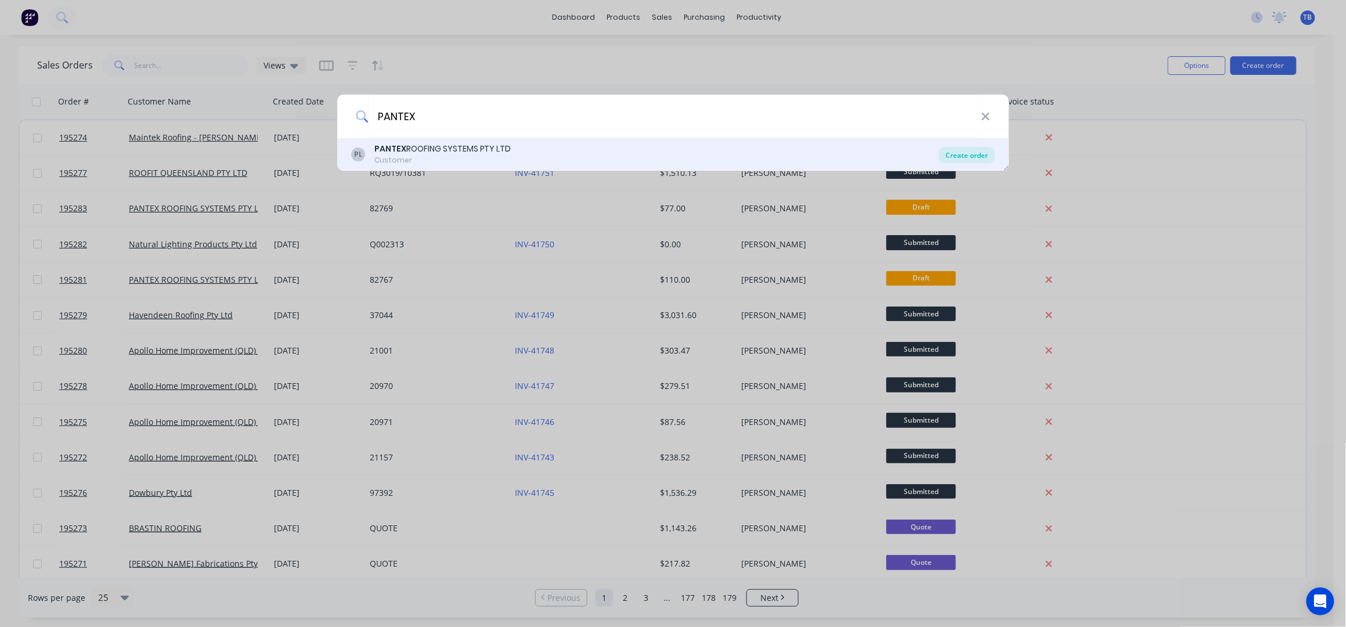
type input "PANTEX"
click at [975, 153] on div "Create order" at bounding box center [966, 155] width 56 height 16
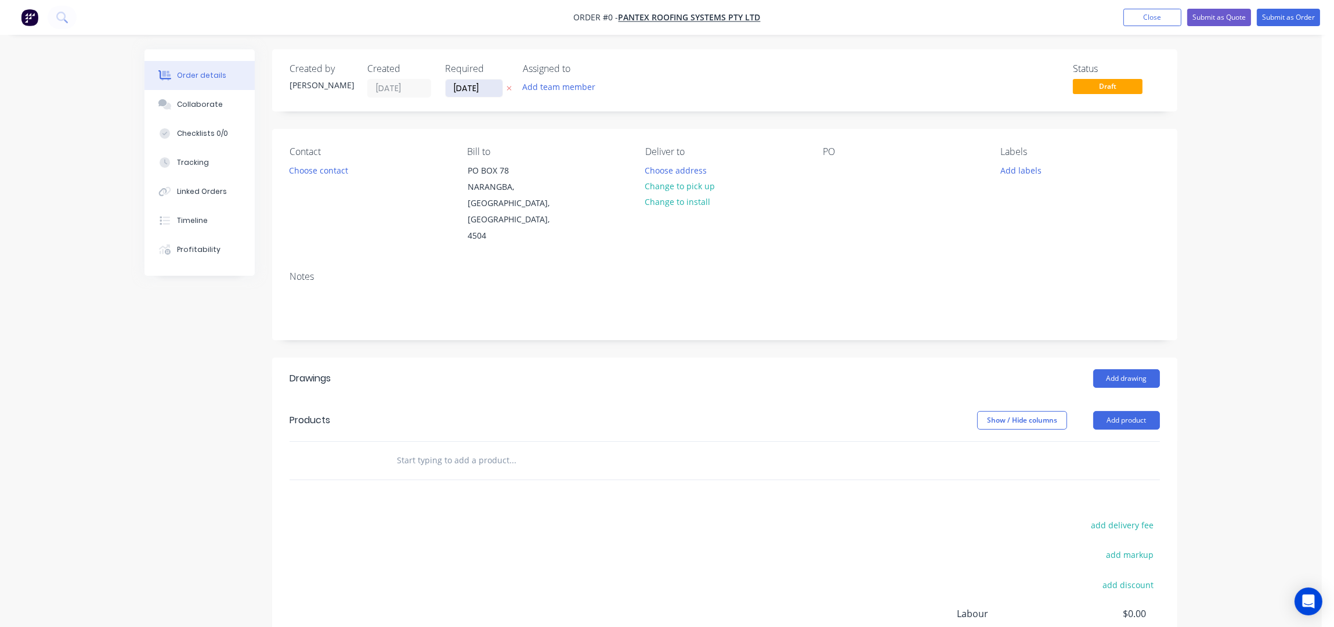
click at [454, 90] on input "[DATE]" at bounding box center [474, 88] width 57 height 17
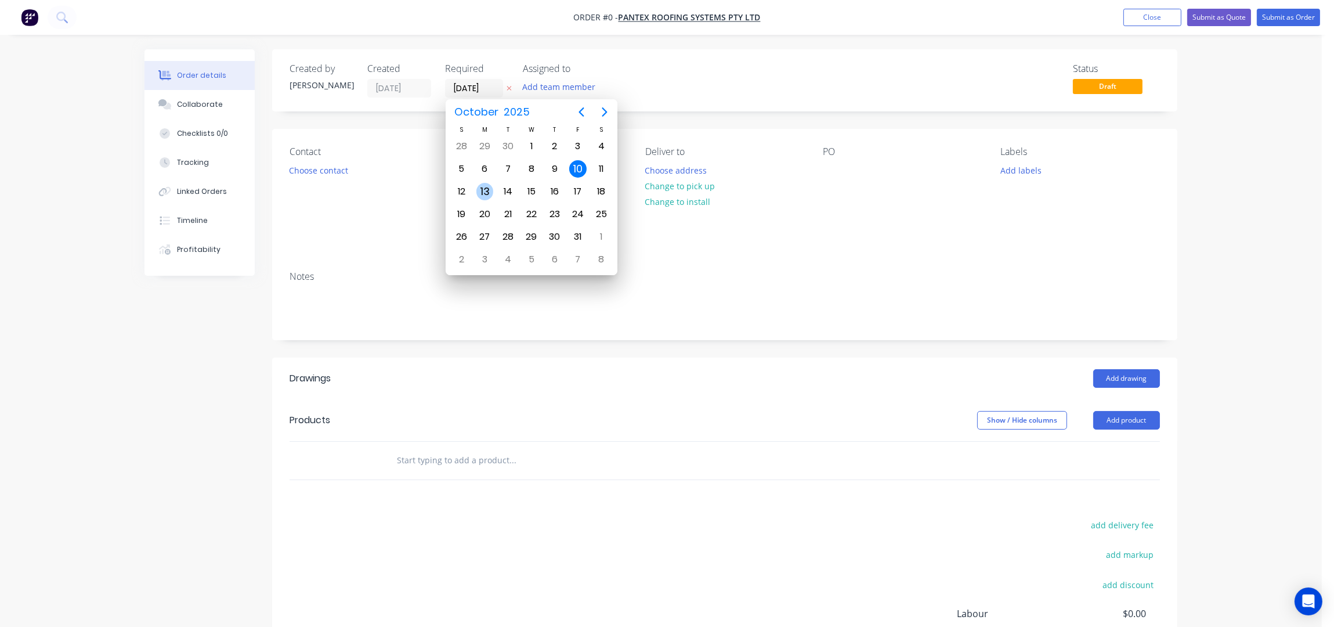
click at [488, 192] on div "13" at bounding box center [485, 191] width 17 height 17
type input "[DATE]"
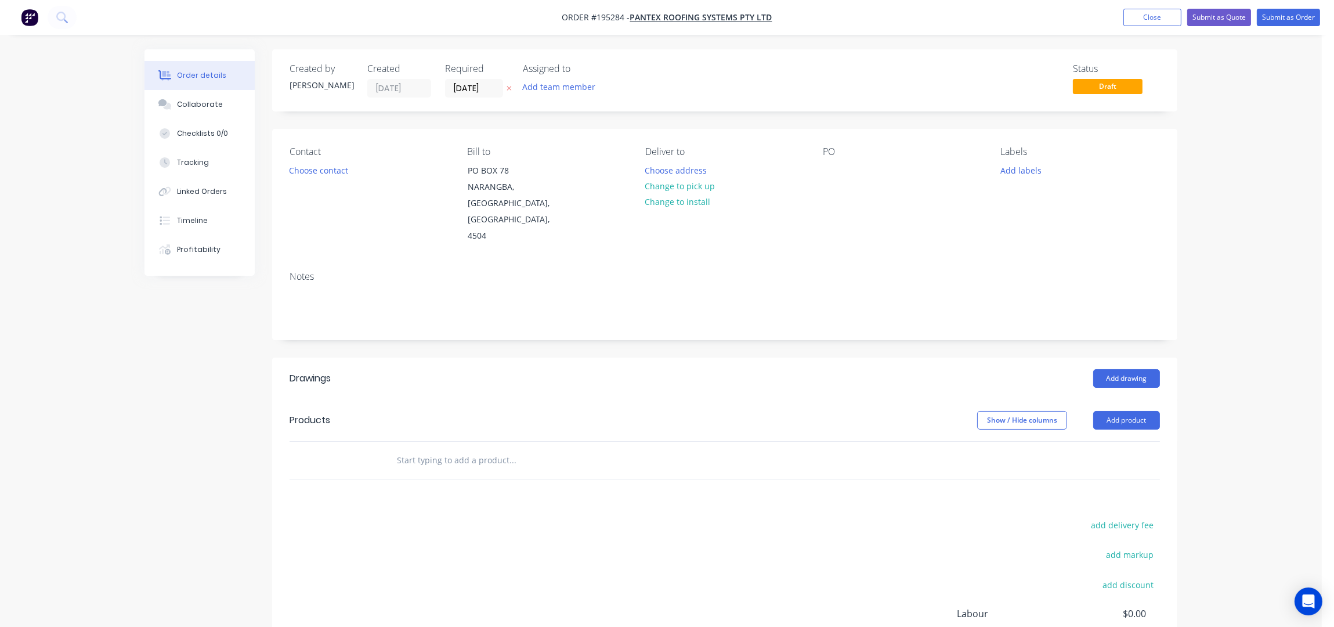
click at [324, 170] on button "Choose contact" at bounding box center [318, 170] width 71 height 16
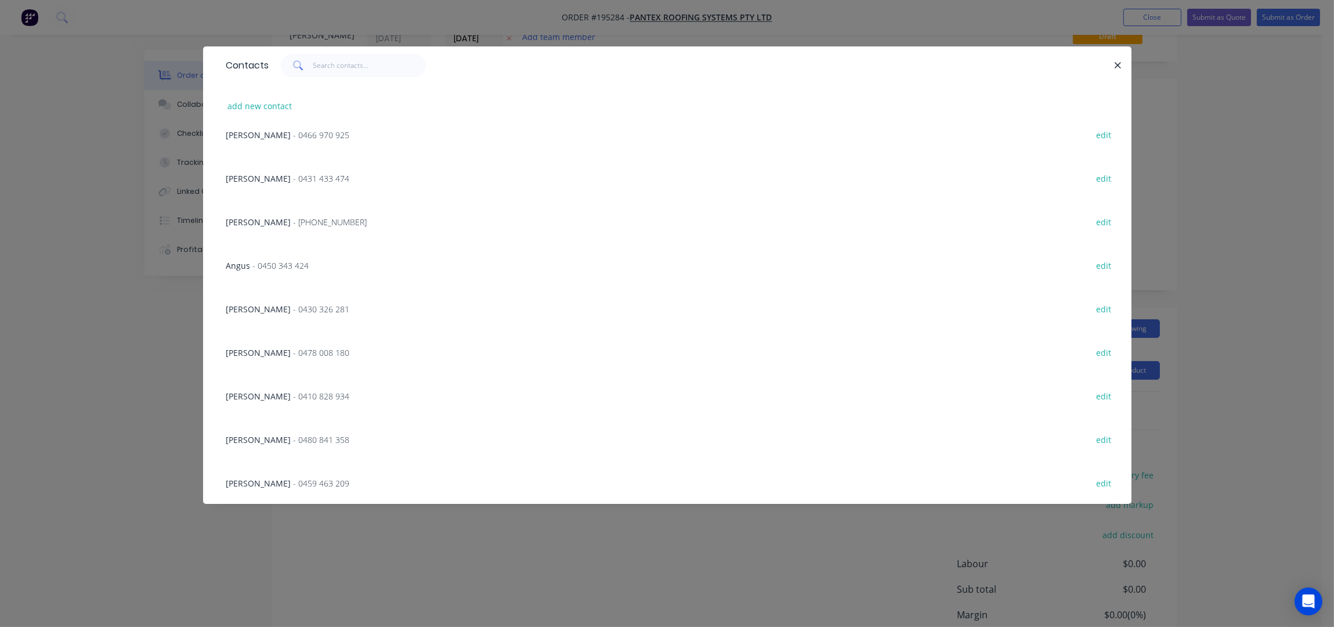
scroll to position [77, 0]
click at [349, 72] on input "text" at bounding box center [369, 65] width 113 height 23
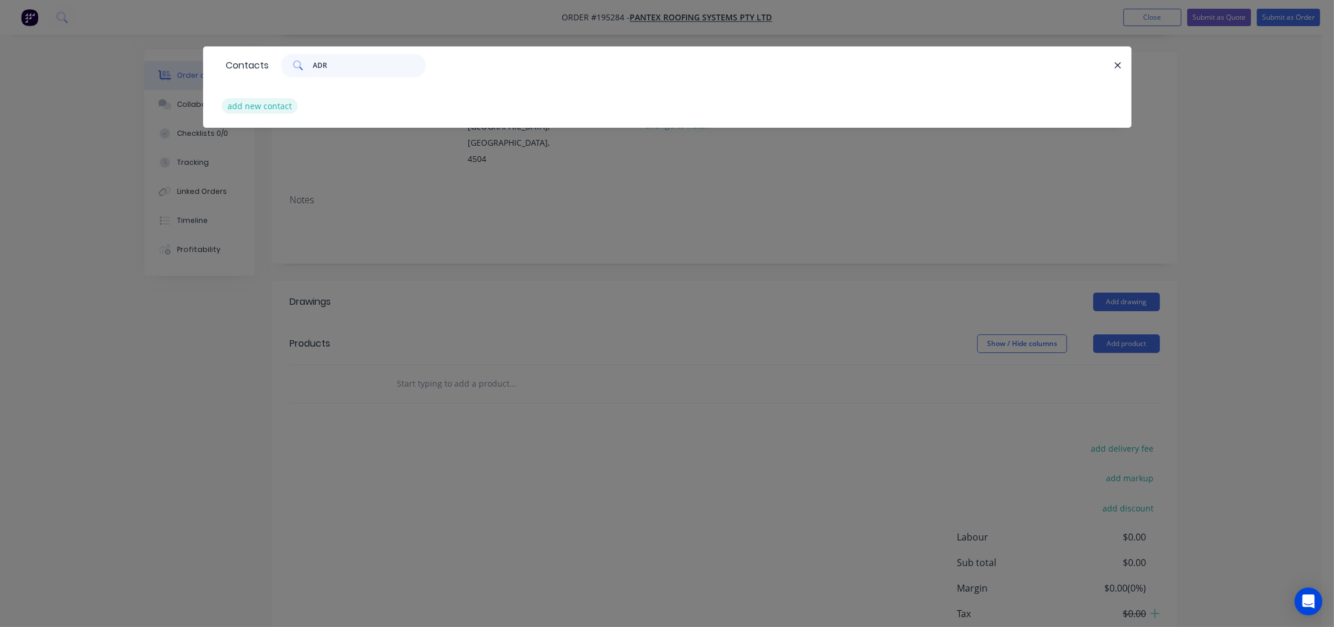
type input "ADR"
click at [240, 113] on button "add new contact" at bounding box center [260, 106] width 77 height 16
select select "AU"
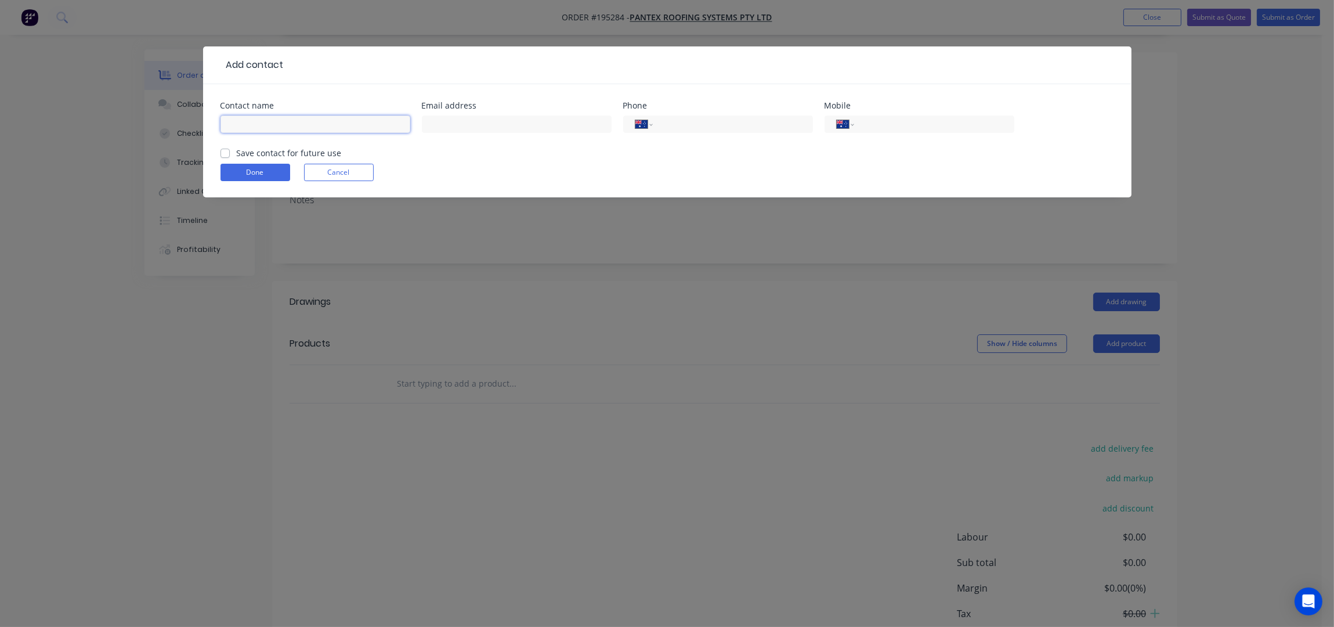
click at [268, 125] on input "text" at bounding box center [316, 123] width 190 height 17
type input "ADRIAN"
type input "0478 001 573"
drag, startPoint x: 255, startPoint y: 169, endPoint x: 298, endPoint y: 176, distance: 43.5
click at [256, 169] on button "Done" at bounding box center [256, 172] width 70 height 17
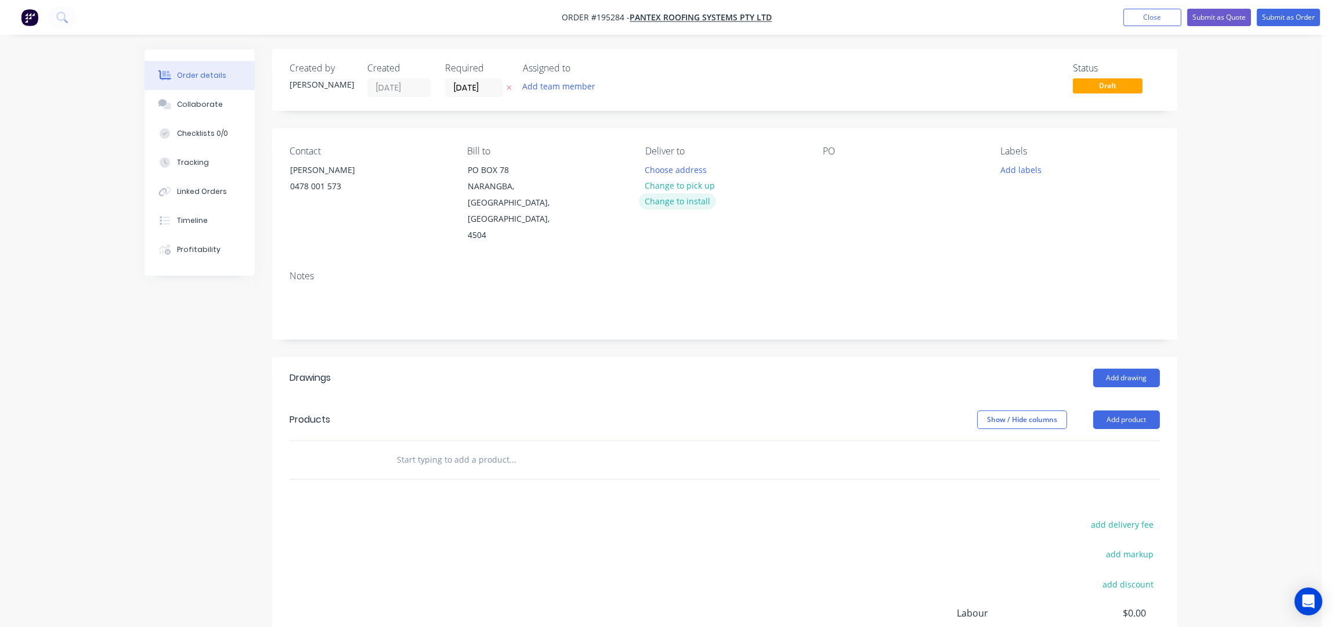
scroll to position [0, 0]
click at [691, 171] on button "Choose address" at bounding box center [676, 170] width 74 height 16
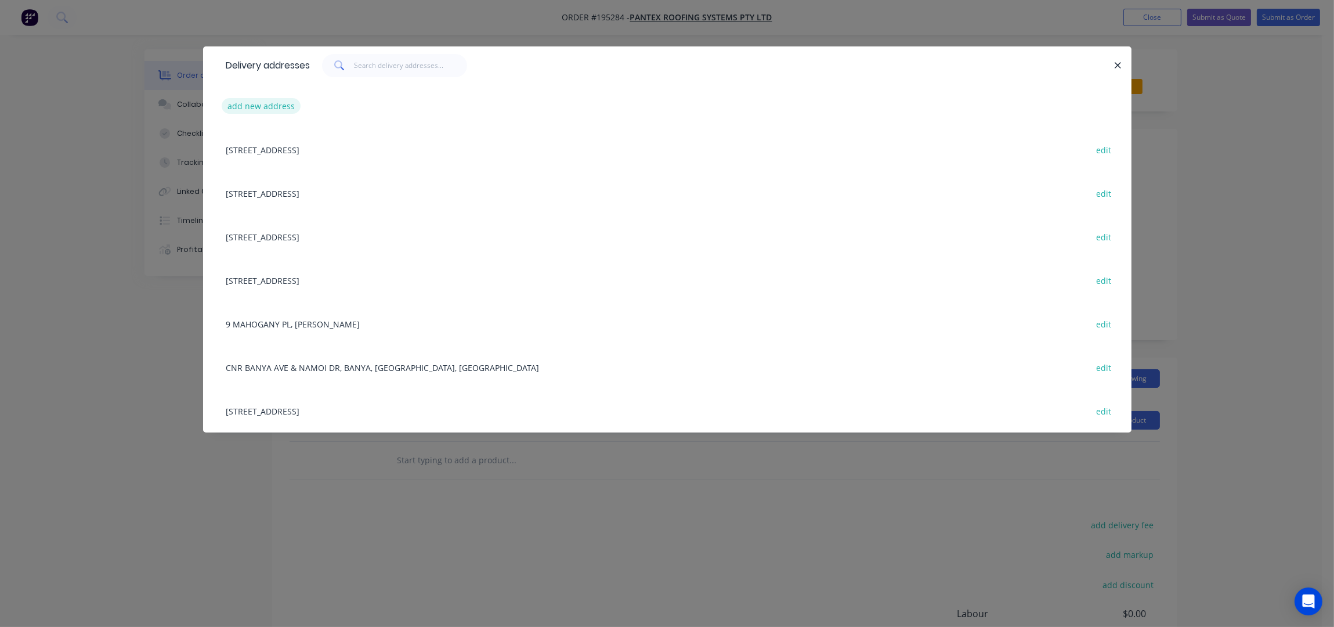
click at [256, 108] on button "add new address" at bounding box center [262, 106] width 80 height 16
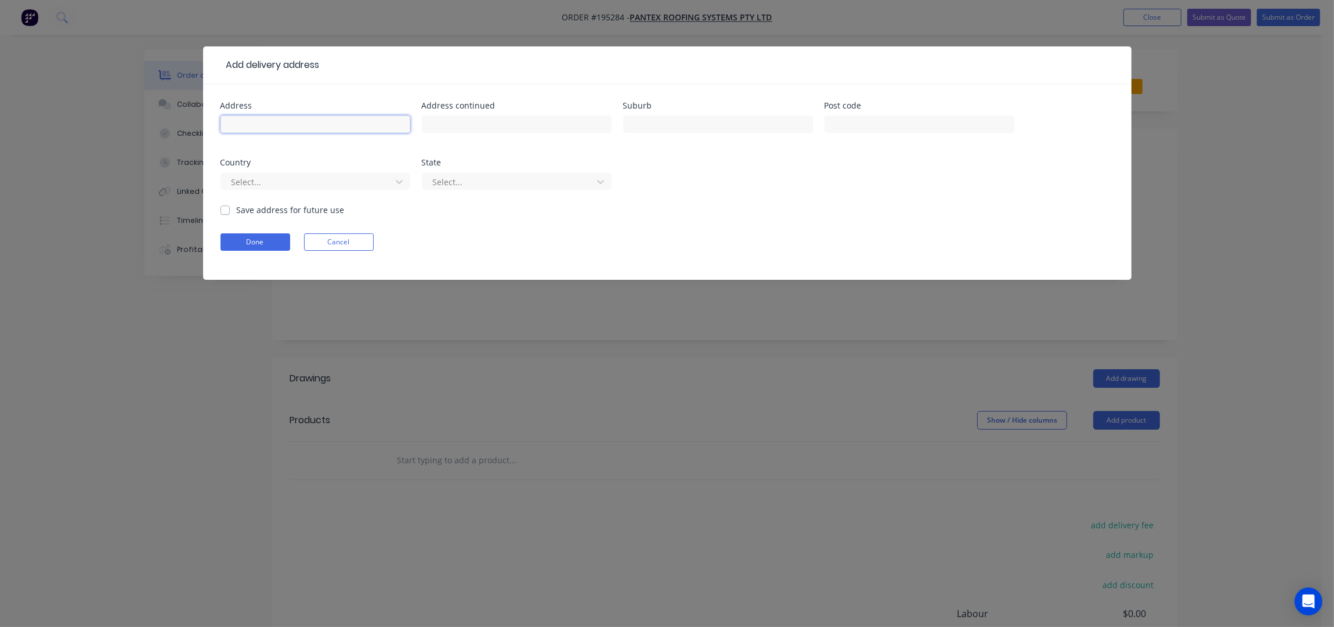
click at [252, 124] on input "text" at bounding box center [316, 123] width 190 height 17
type input "3 ELKHORN STREET"
type input "KULUIN"
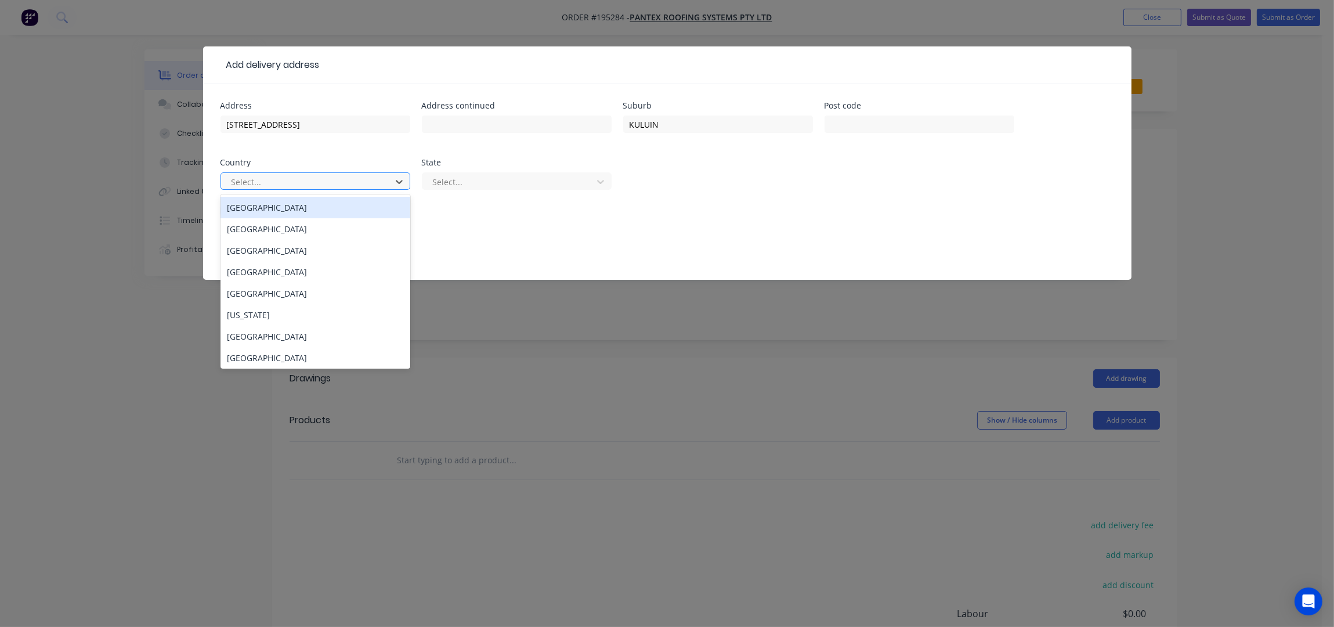
click at [291, 179] on div at bounding box center [307, 182] width 155 height 15
click at [298, 200] on div "[GEOGRAPHIC_DATA]" at bounding box center [316, 207] width 190 height 21
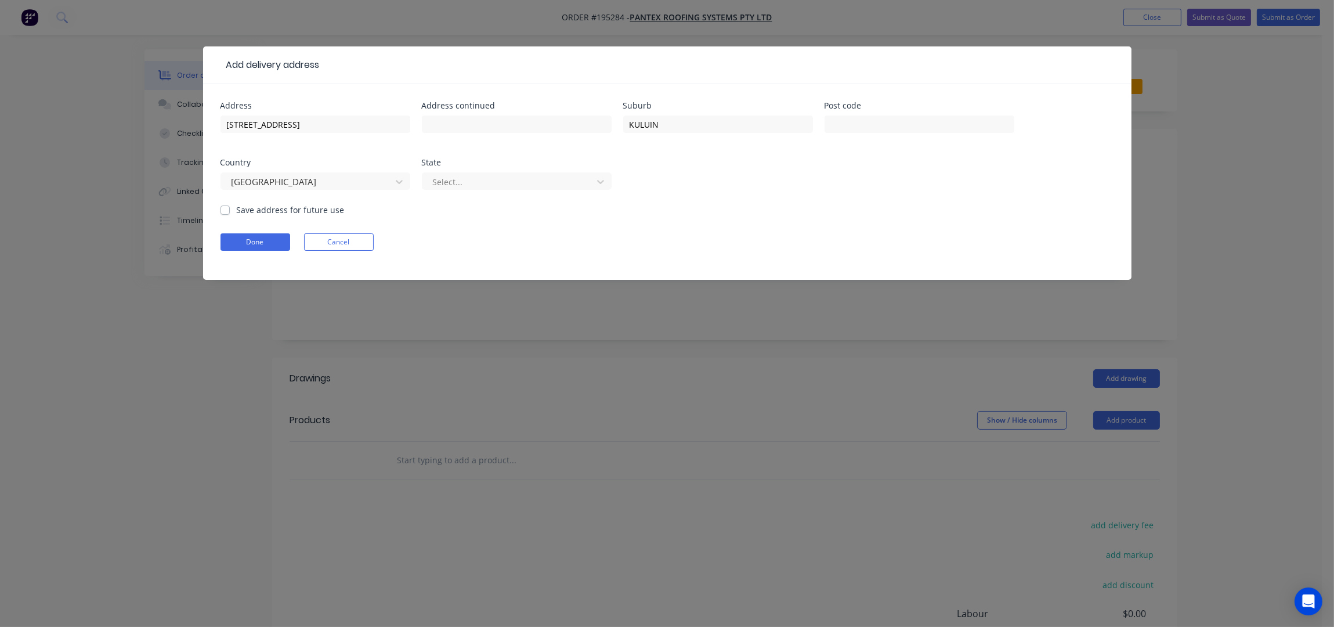
click at [554, 168] on div "State Select..." at bounding box center [517, 180] width 190 height 45
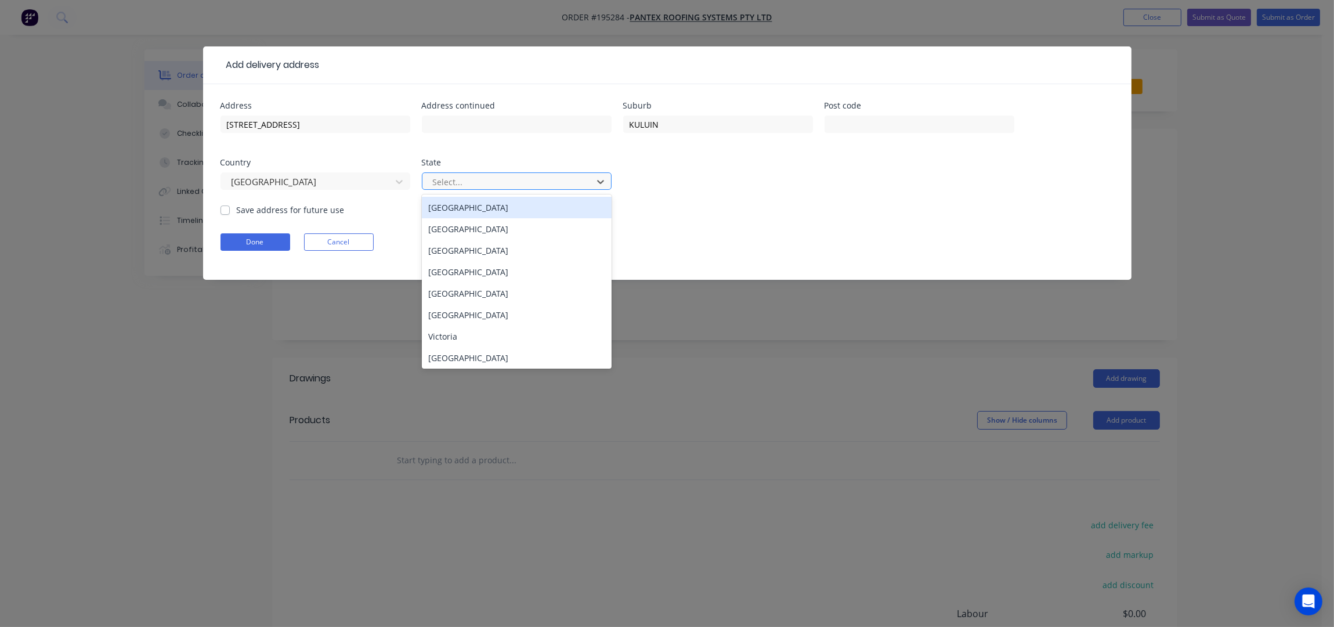
click at [548, 185] on div at bounding box center [509, 182] width 155 height 15
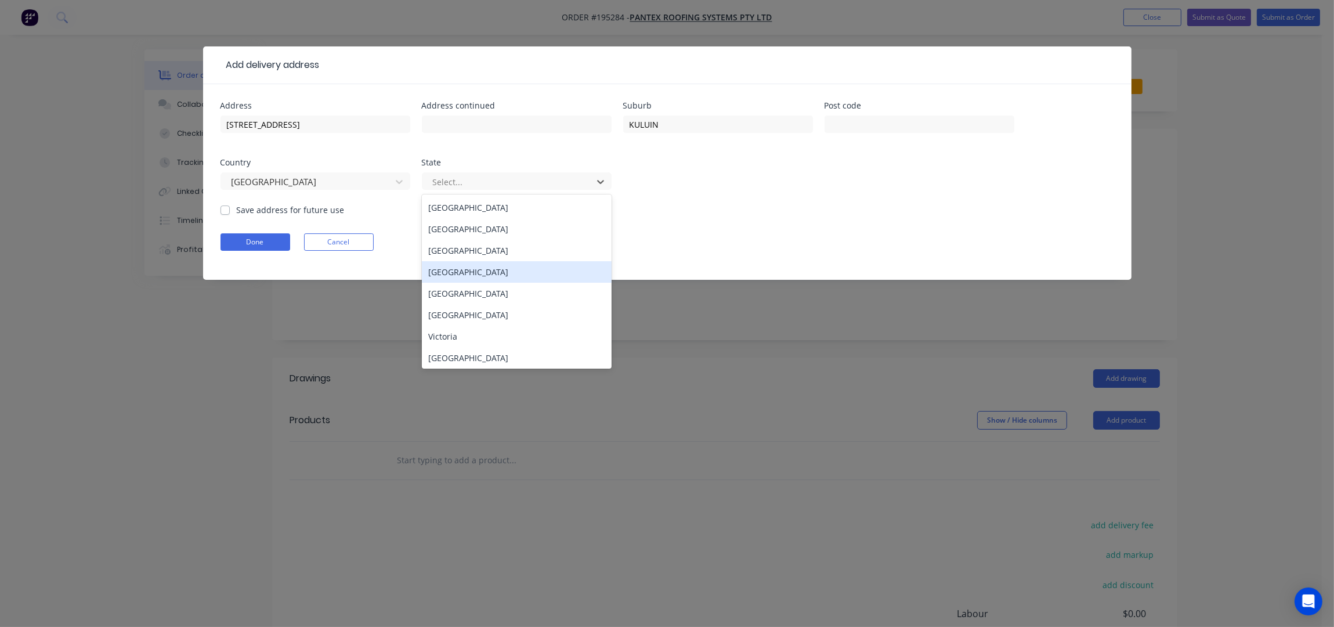
click at [466, 274] on div "[GEOGRAPHIC_DATA]" at bounding box center [517, 271] width 190 height 21
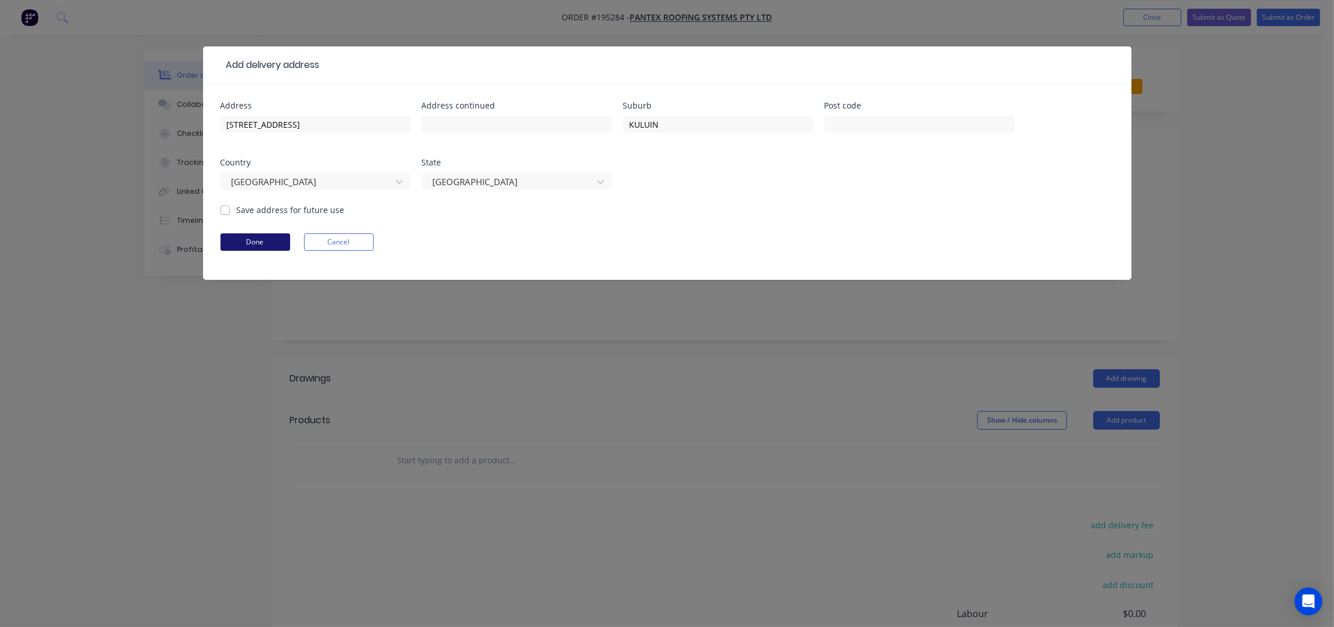
click at [246, 235] on button "Done" at bounding box center [256, 241] width 70 height 17
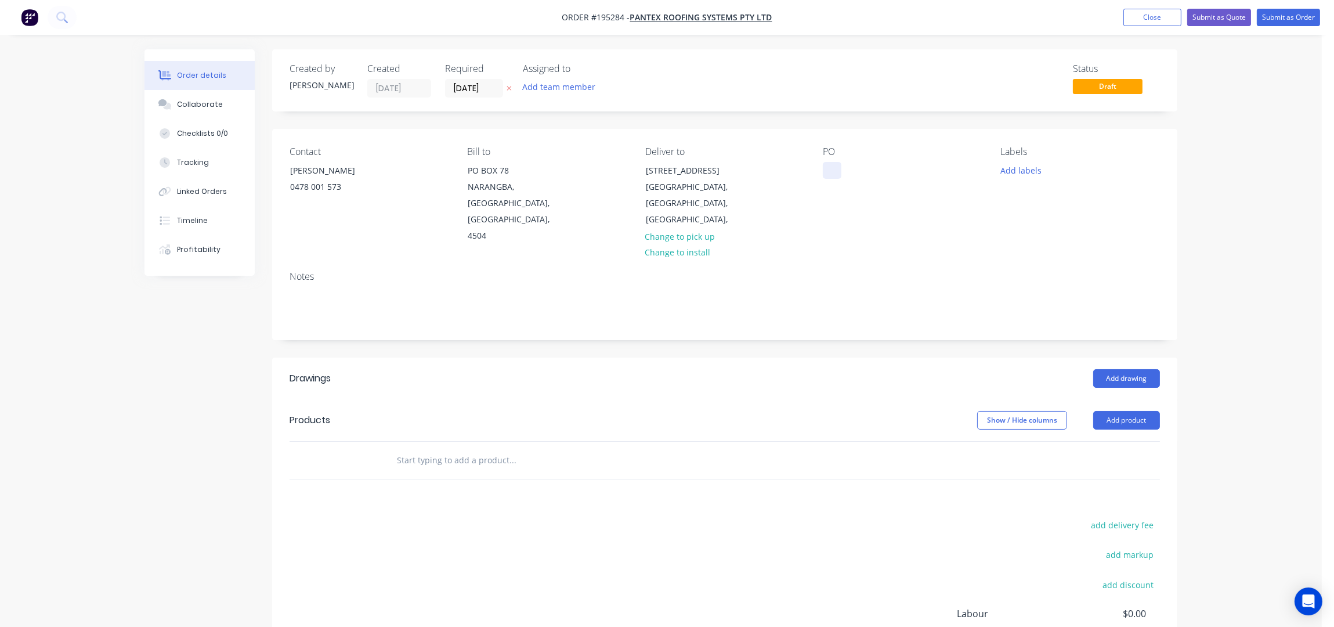
click at [821, 172] on div "Contact ADRIAN 0478 001 573 Bill to PO BOX 78 NARANGBA, Queensland, Australia, …" at bounding box center [724, 195] width 905 height 133
click at [826, 172] on div at bounding box center [832, 170] width 19 height 17
click at [1219, 188] on div "Order details Collaborate Checklists 0/0 Tracking Linked Orders Timeline Profit…" at bounding box center [661, 388] width 1322 height 776
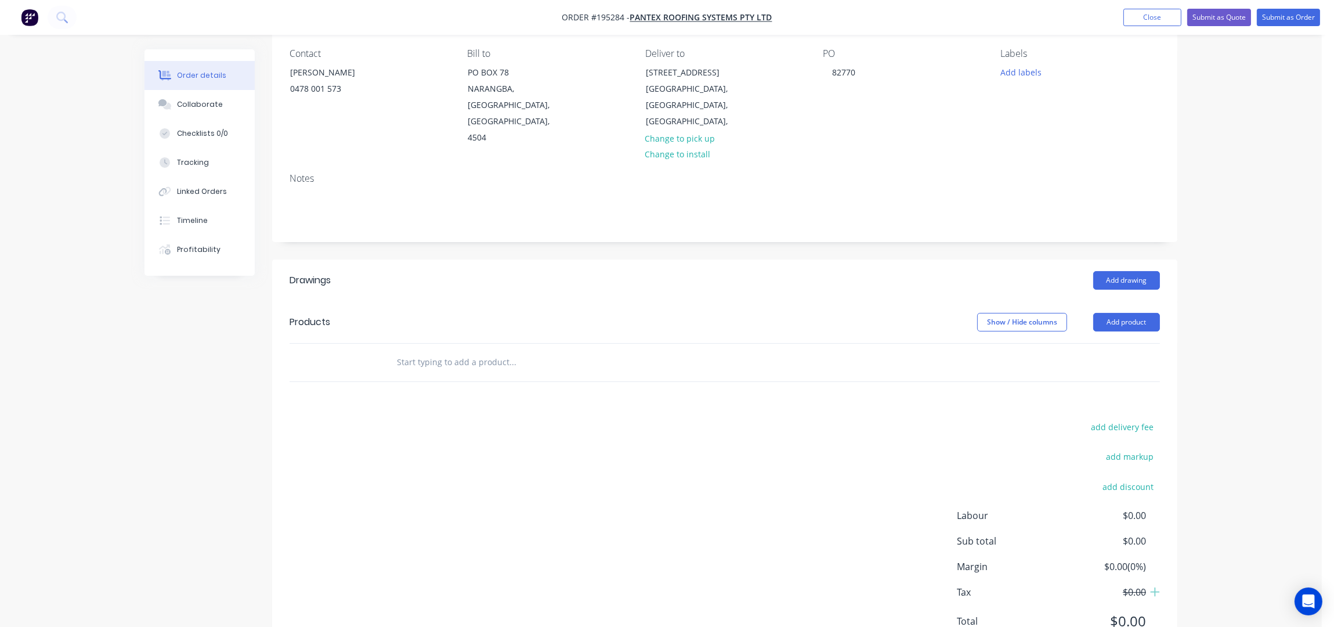
scroll to position [117, 0]
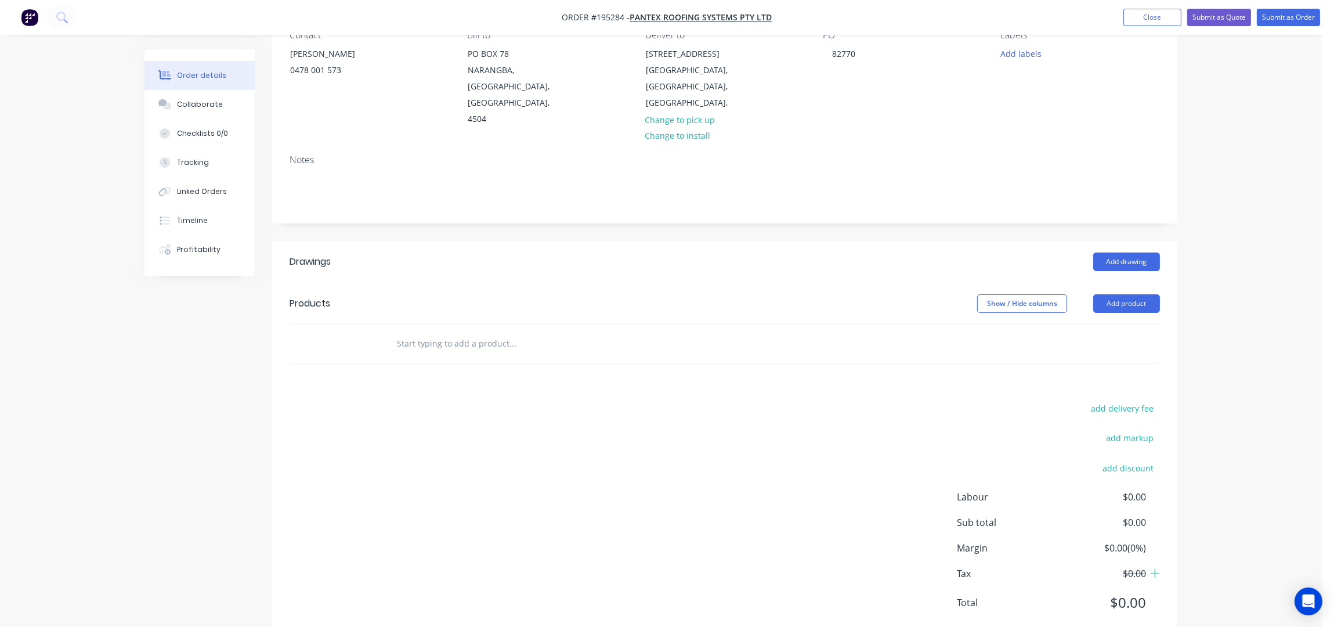
click at [1237, 108] on div "Order details Collaborate Checklists 0/0 Tracking Linked Orders Timeline Profit…" at bounding box center [661, 271] width 1322 height 776
click at [1253, 203] on div "Order details Collaborate Checklists 0/0 Tracking Linked Orders Timeline Profit…" at bounding box center [661, 271] width 1322 height 776
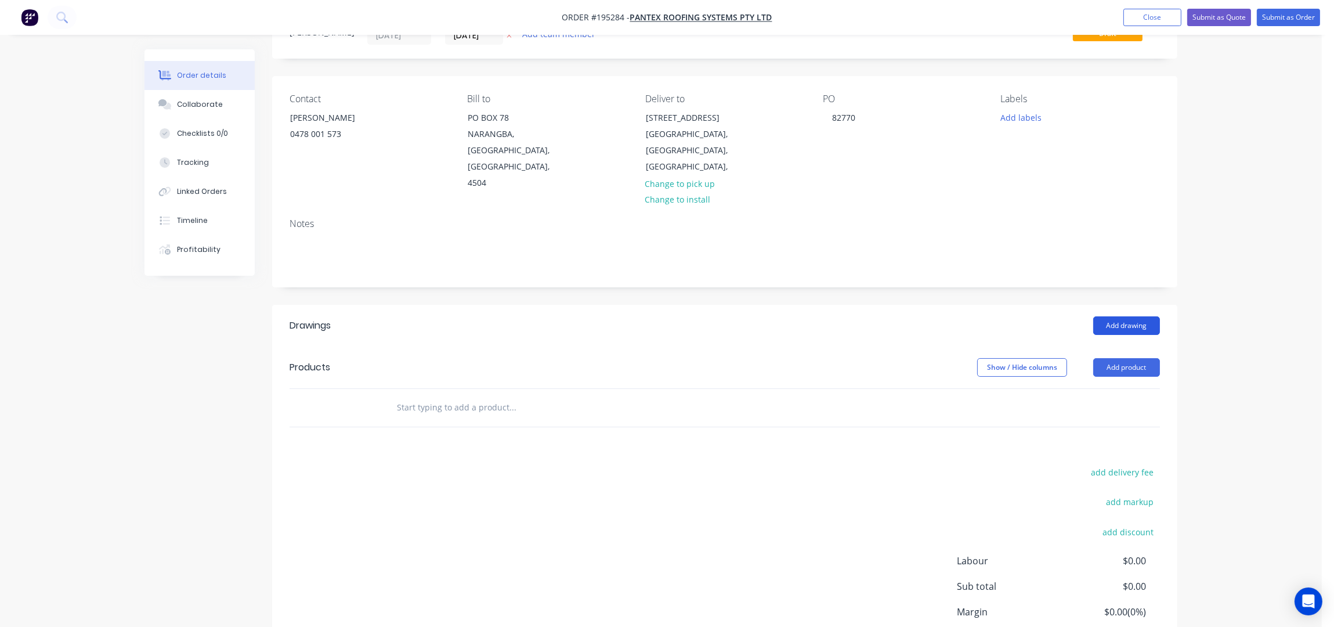
scroll to position [0, 0]
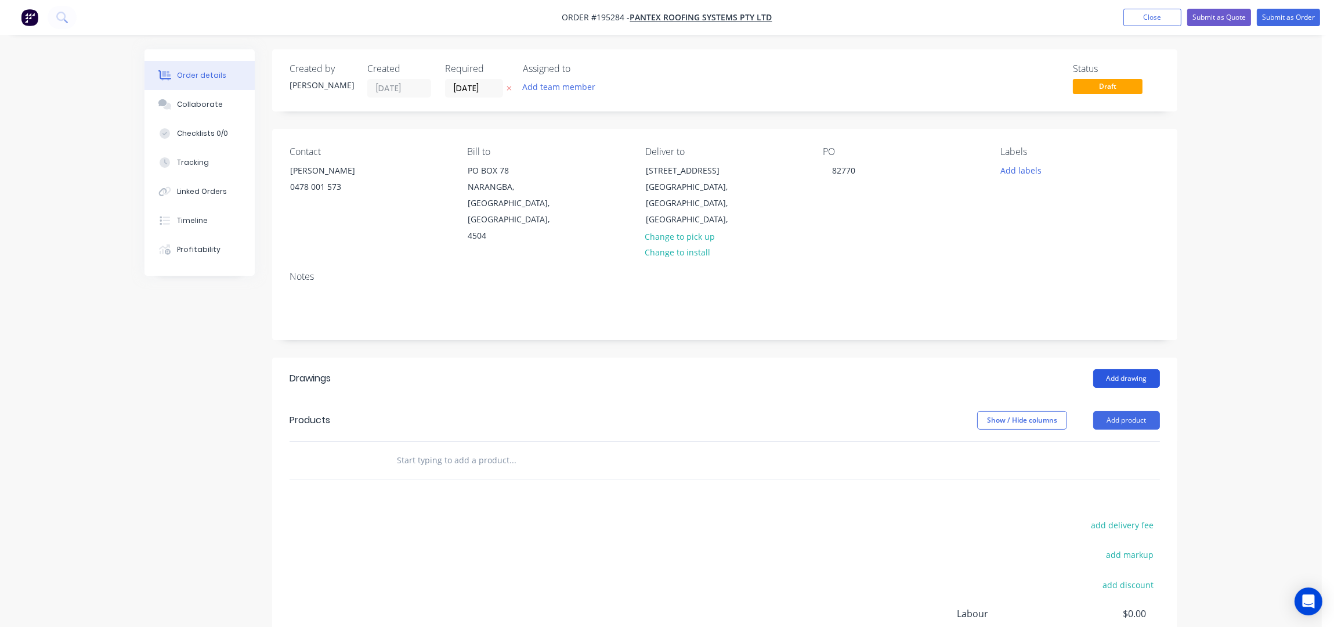
click at [1139, 369] on button "Add drawing" at bounding box center [1126, 378] width 67 height 19
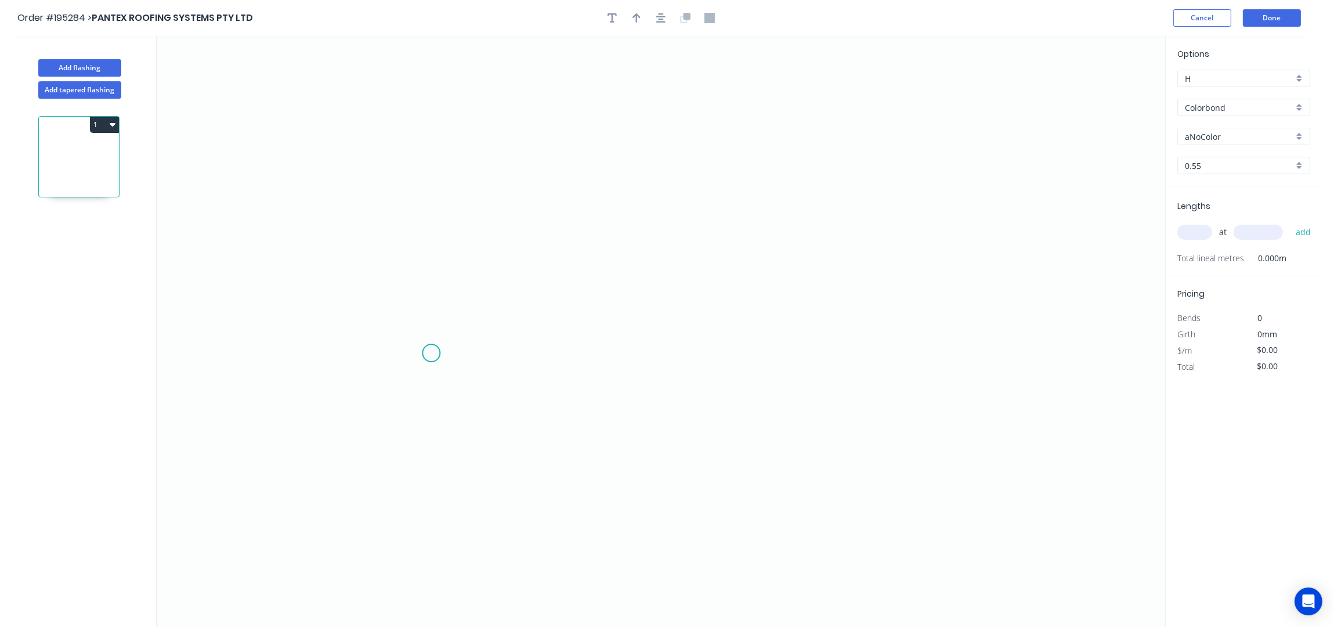
click at [434, 344] on icon "0" at bounding box center [661, 331] width 1009 height 591
click at [436, 170] on icon "0" at bounding box center [661, 331] width 1009 height 591
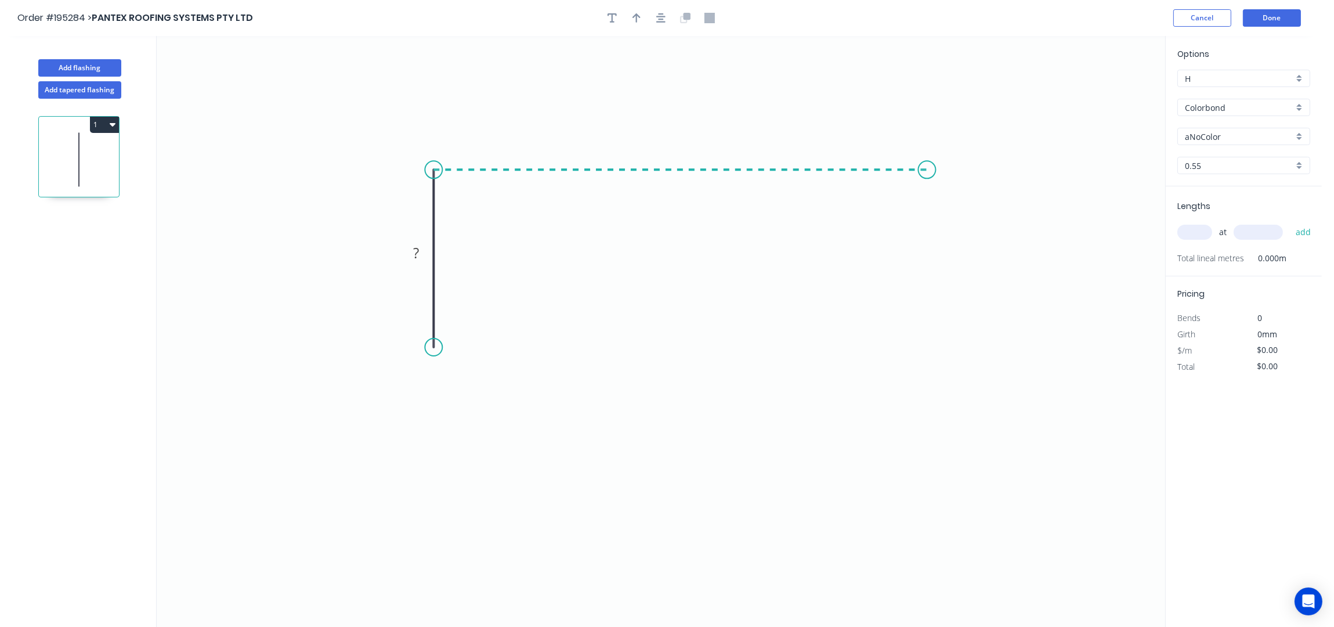
click at [927, 188] on icon "0 ?" at bounding box center [661, 331] width 1009 height 591
click at [970, 222] on icon "0 ? ?" at bounding box center [661, 331] width 1009 height 591
click at [427, 351] on circle at bounding box center [433, 349] width 17 height 17
click at [431, 355] on circle at bounding box center [433, 349] width 17 height 17
click at [399, 389] on icon "0 ? ? ? ? º" at bounding box center [661, 331] width 1009 height 591
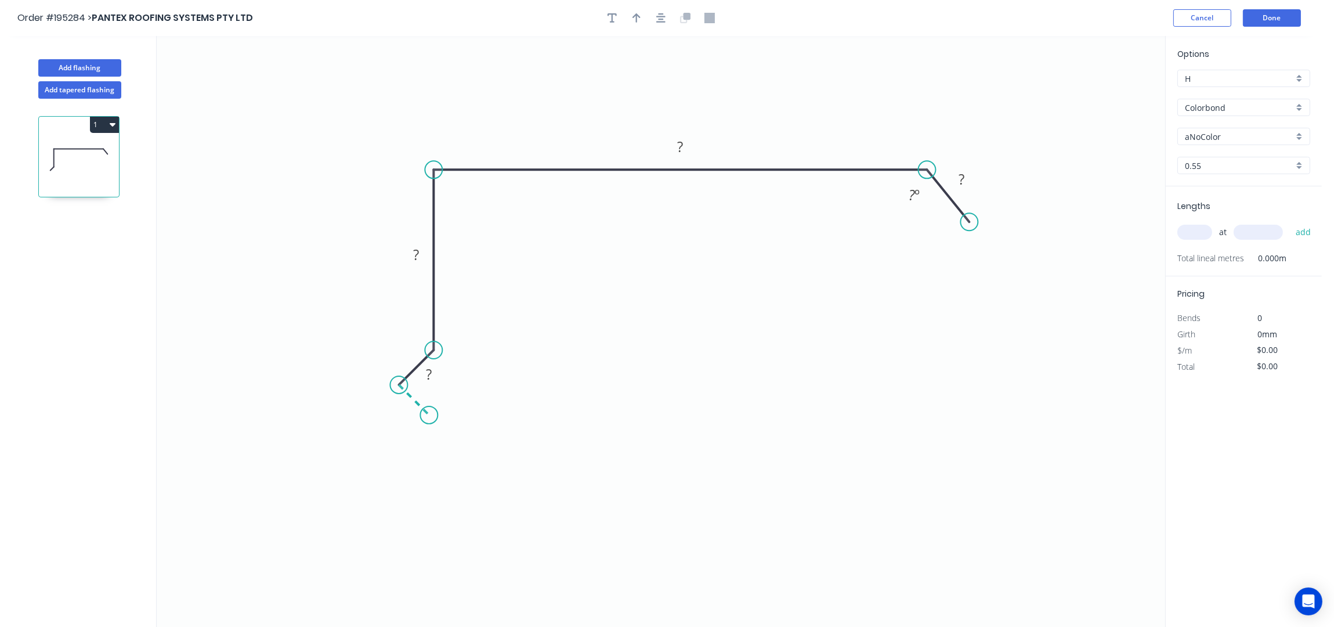
click at [429, 418] on icon "0 ? ? ? ? ? º" at bounding box center [661, 331] width 1009 height 591
drag, startPoint x: 394, startPoint y: 410, endPoint x: 388, endPoint y: 416, distance: 9.0
click at [388, 416] on g "?" at bounding box center [402, 407] width 38 height 24
drag, startPoint x: 392, startPoint y: 412, endPoint x: 387, endPoint y: 418, distance: 7.8
click at [385, 447] on icon "0 ? ? ? ? ? ? º" at bounding box center [661, 331] width 1009 height 591
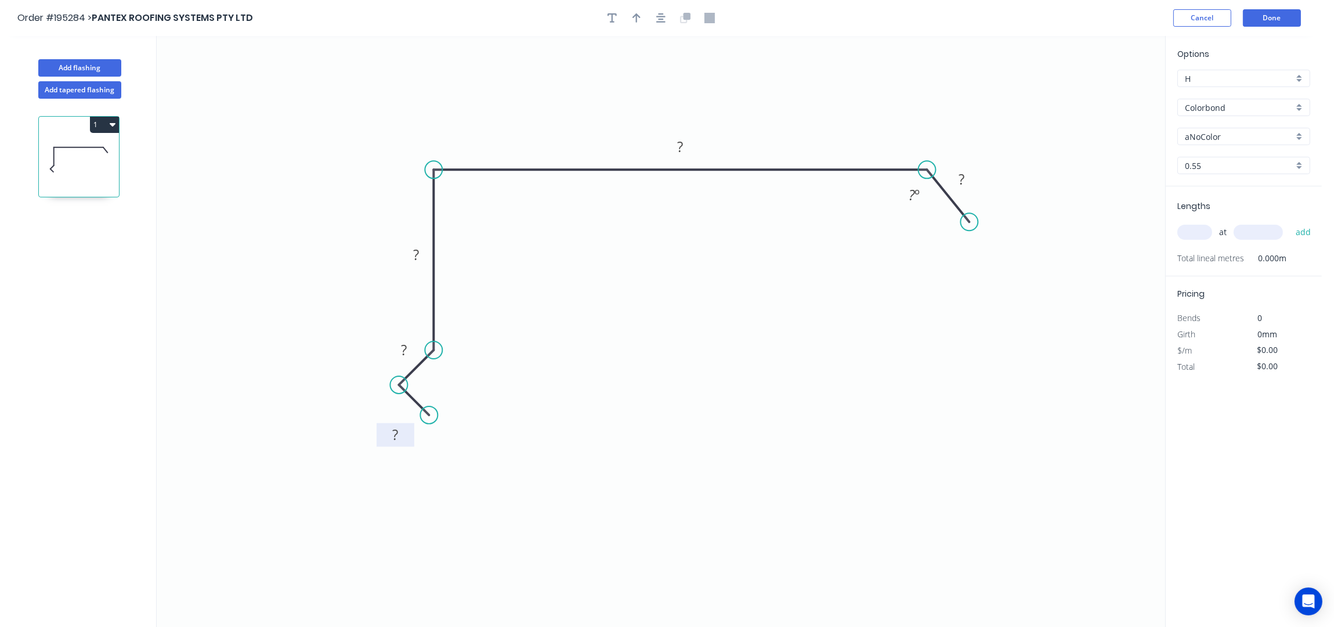
drag, startPoint x: 389, startPoint y: 411, endPoint x: 382, endPoint y: 439, distance: 28.6
click at [382, 439] on rect at bounding box center [396, 435] width 38 height 24
drag, startPoint x: 392, startPoint y: 345, endPoint x: 396, endPoint y: 385, distance: 40.3
click at [366, 331] on rect at bounding box center [379, 335] width 38 height 24
drag, startPoint x: 383, startPoint y: 435, endPoint x: 364, endPoint y: 439, distance: 19.7
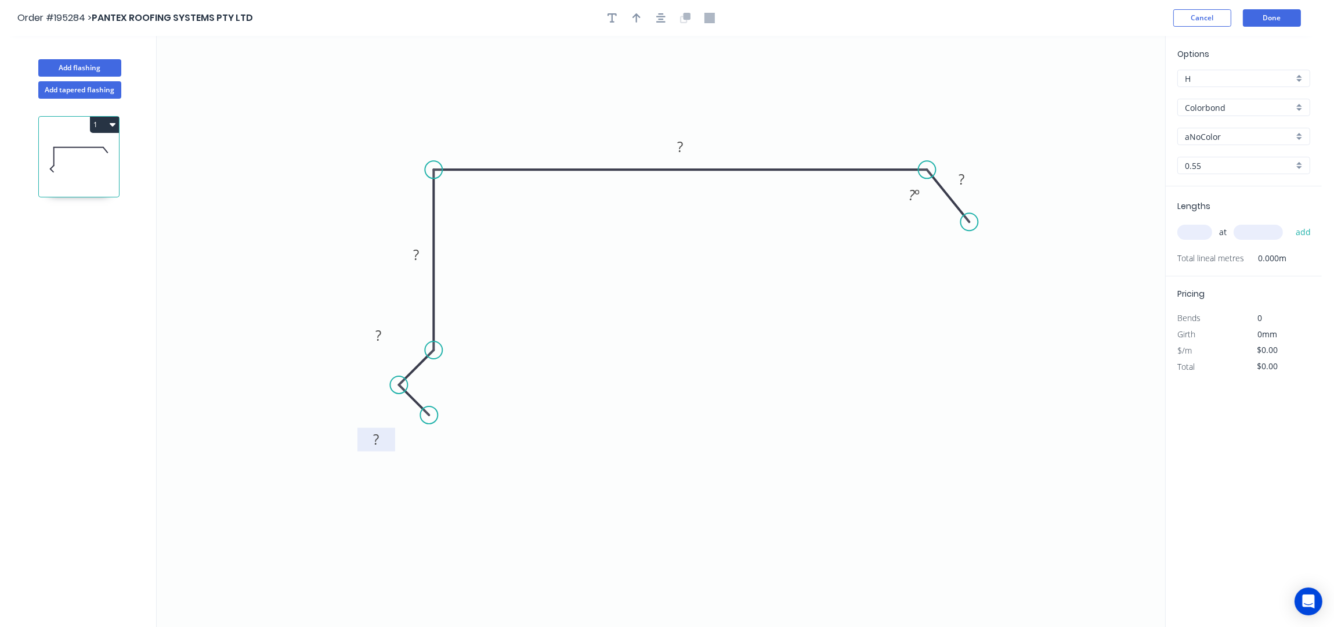
click at [364, 439] on rect at bounding box center [377, 440] width 38 height 24
click at [377, 446] on tspan "?" at bounding box center [376, 438] width 6 height 19
type input "$13.61"
click at [641, 23] on button "button" at bounding box center [636, 17] width 17 height 17
drag, startPoint x: 1104, startPoint y: 92, endPoint x: 588, endPoint y: 146, distance: 519.3
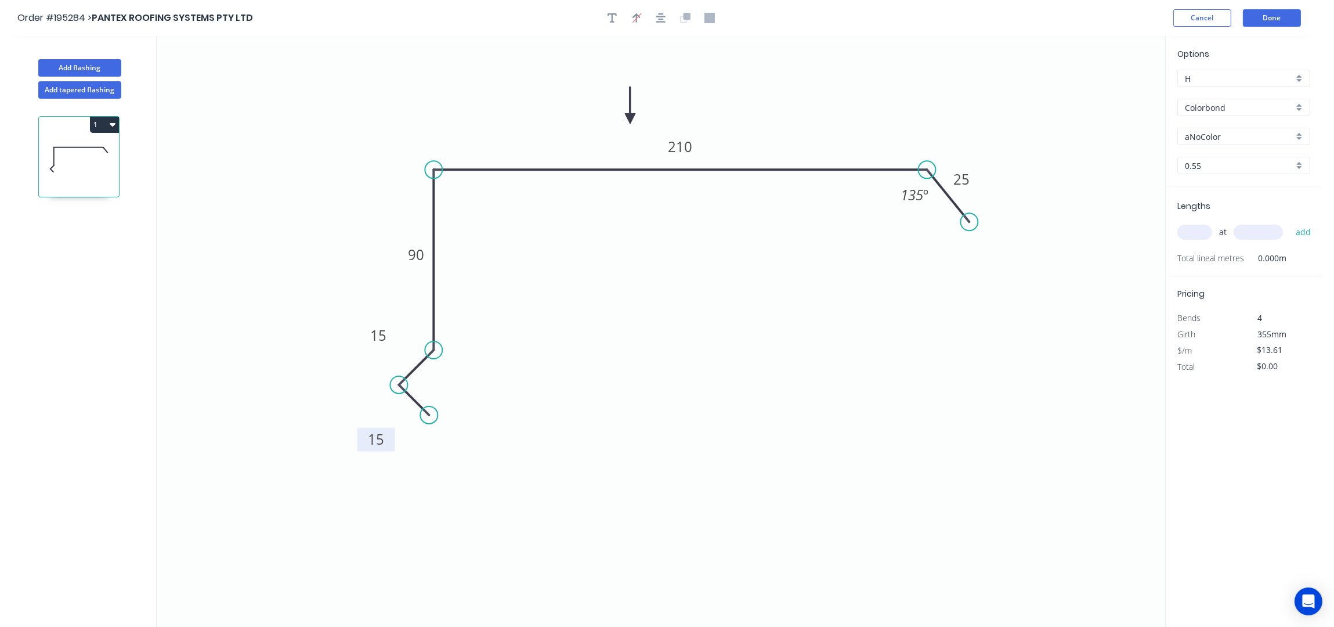
click at [625, 124] on icon at bounding box center [630, 104] width 10 height 37
click at [1213, 134] on input "aNoColor" at bounding box center [1239, 137] width 109 height 12
click at [1223, 213] on div "Monument" at bounding box center [1244, 211] width 132 height 20
type input "Monument"
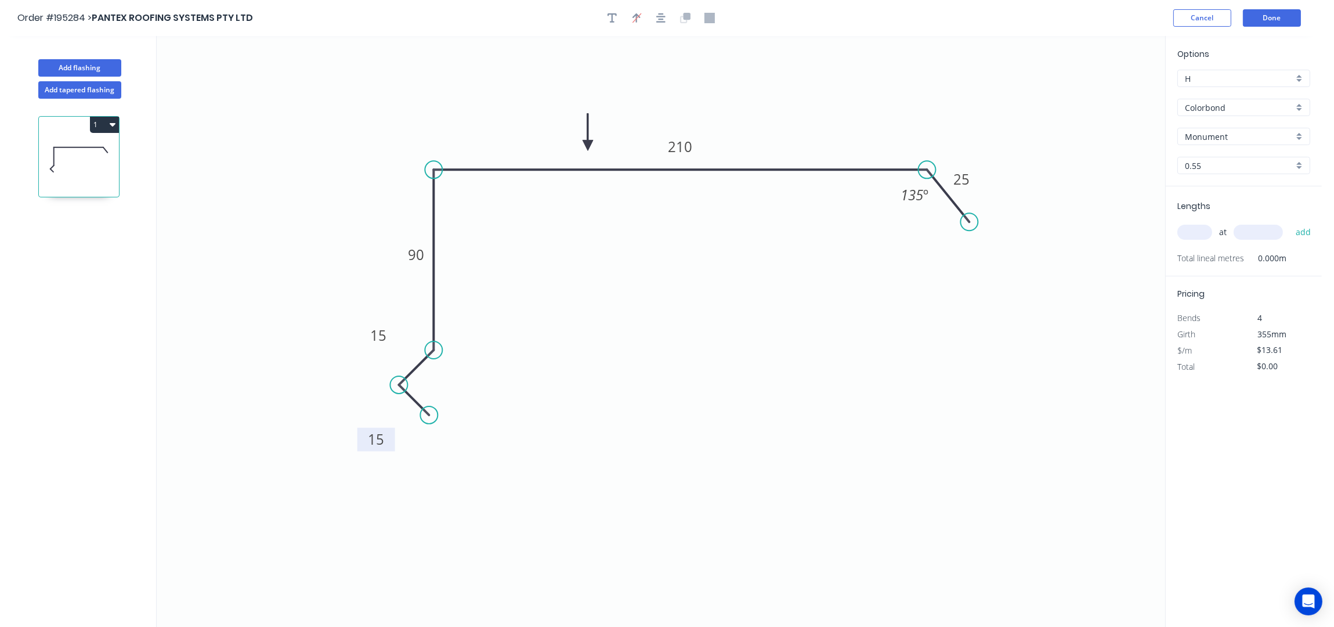
click at [1191, 237] on input "text" at bounding box center [1195, 232] width 35 height 15
type input "1"
type input "3400"
click at [1290, 222] on button "add" at bounding box center [1303, 232] width 27 height 20
click at [100, 122] on button "1" at bounding box center [104, 125] width 29 height 16
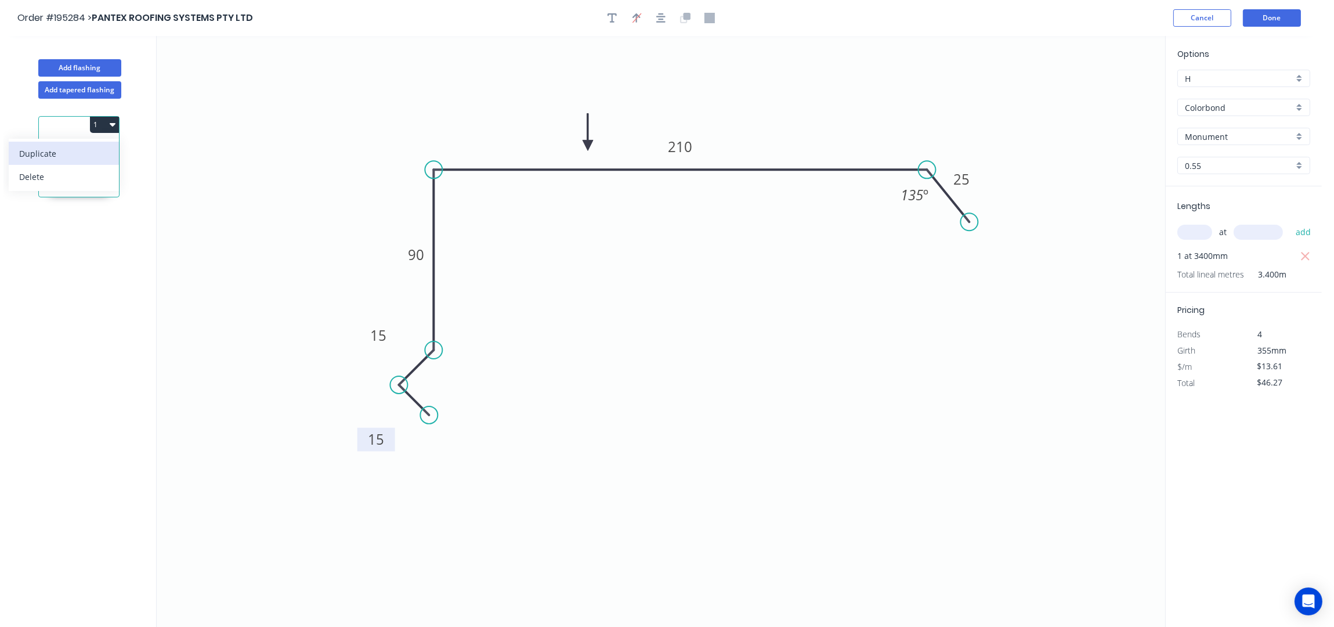
click at [87, 151] on div "Duplicate" at bounding box center [63, 153] width 89 height 17
type input "$0.00"
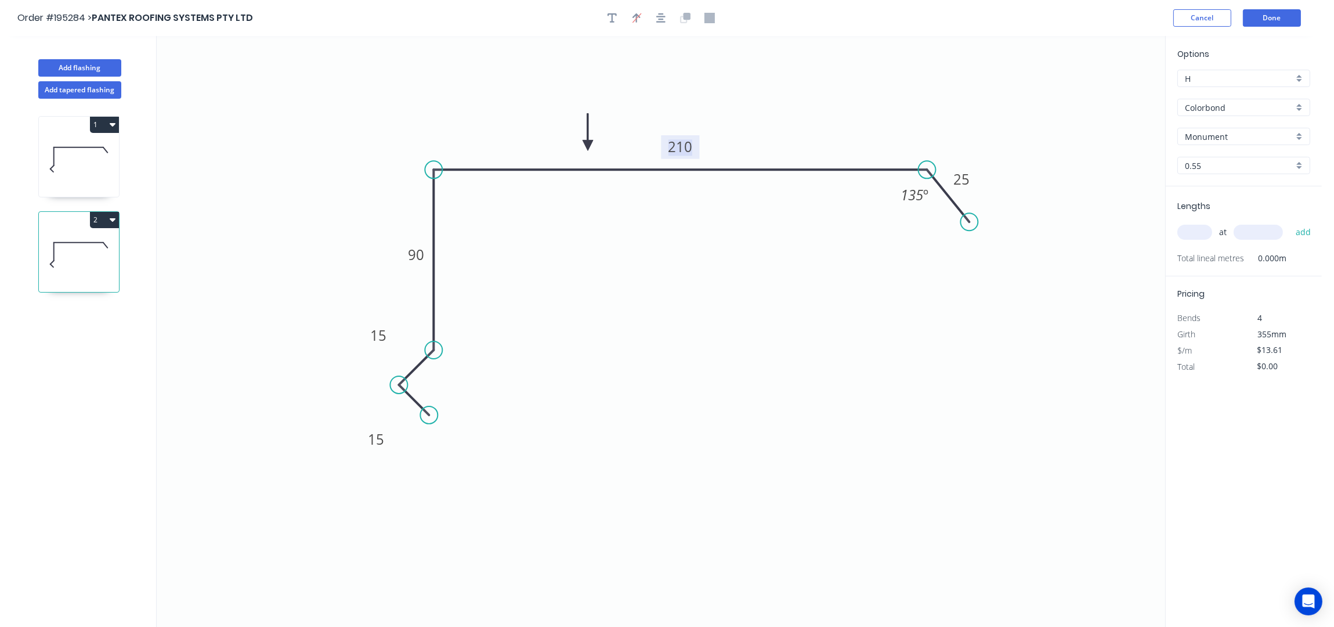
click at [679, 146] on tspan "210" at bounding box center [680, 146] width 24 height 19
click at [1203, 229] on input "text" at bounding box center [1195, 232] width 35 height 15
type input "1"
type input "3400"
click at [1290, 222] on button "add" at bounding box center [1303, 232] width 27 height 20
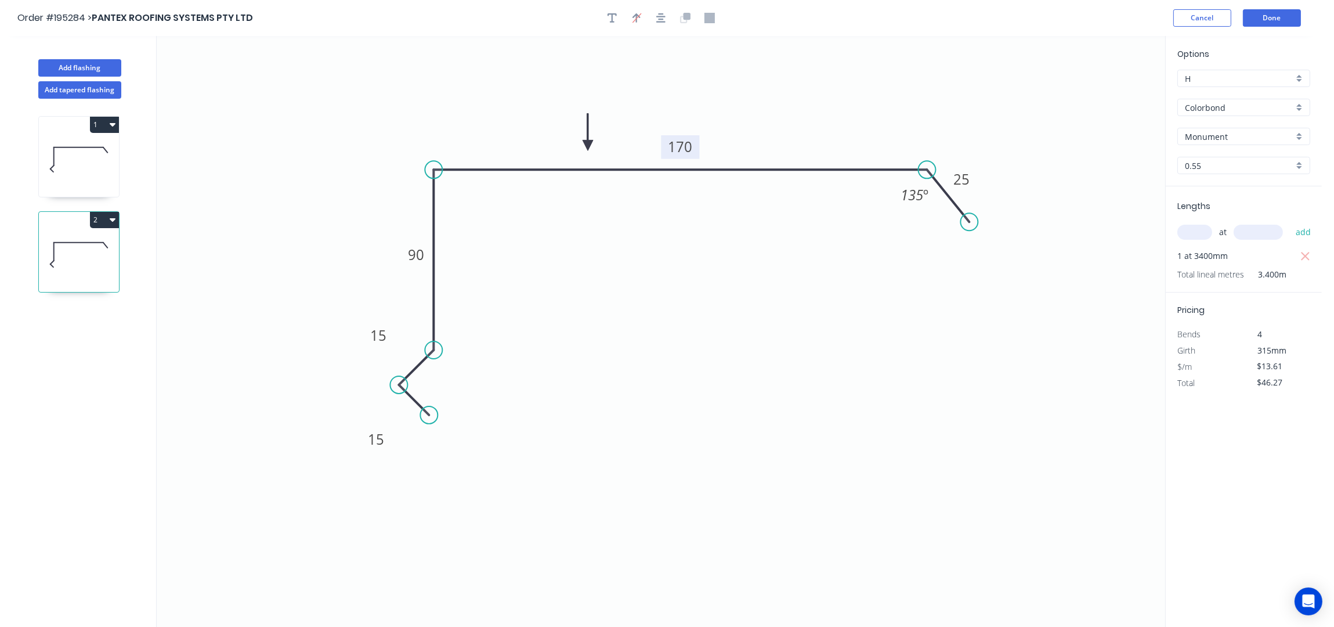
click at [836, 302] on icon "0 15 15 90 170 25 135 º" at bounding box center [661, 331] width 1009 height 591
click at [104, 223] on button "2" at bounding box center [104, 220] width 29 height 16
click at [85, 243] on div "Duplicate" at bounding box center [63, 248] width 89 height 17
type input "$0.00"
click at [678, 151] on tspan "170" at bounding box center [680, 146] width 24 height 19
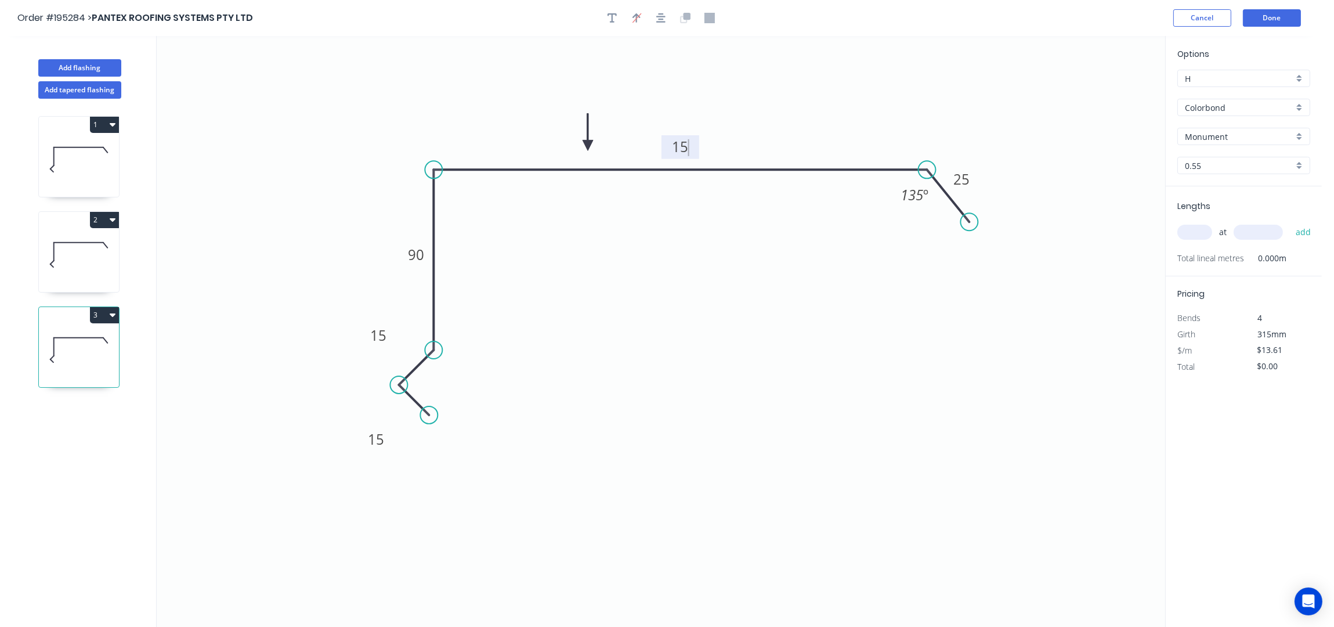
type input "$11.63"
click at [1192, 232] on input "text" at bounding box center [1195, 232] width 35 height 15
type input "2"
type input "4500"
click at [1290, 222] on button "add" at bounding box center [1303, 232] width 27 height 20
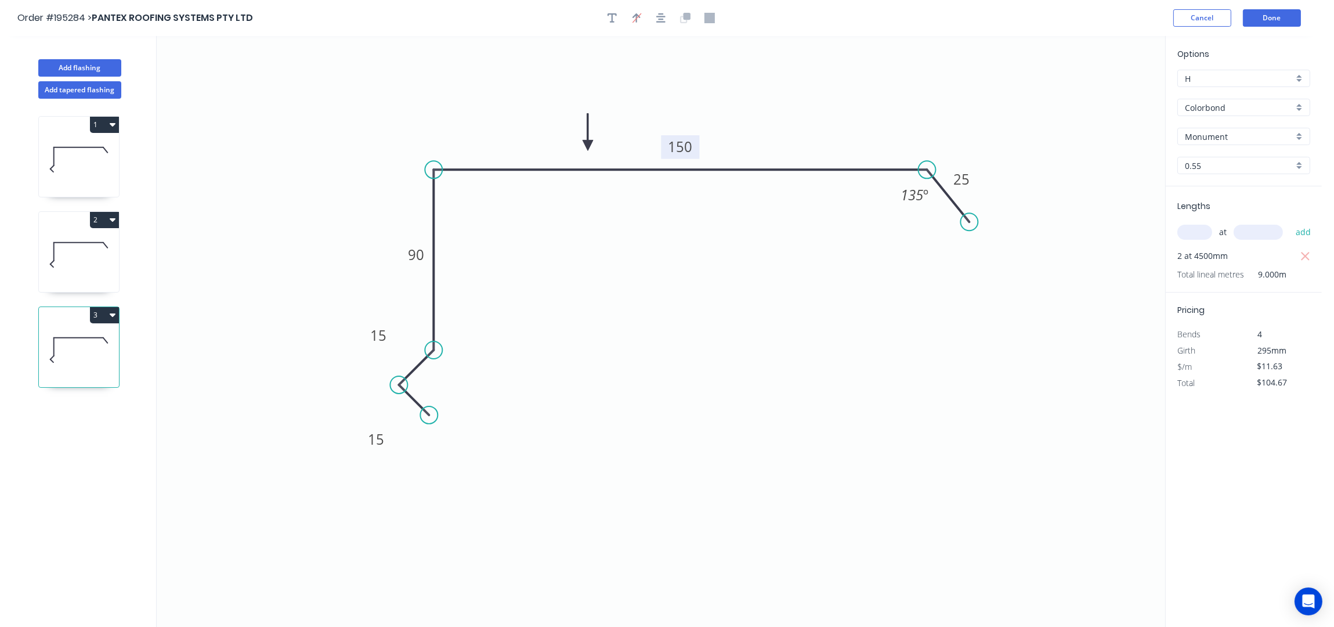
click at [103, 316] on button "3" at bounding box center [104, 315] width 29 height 16
click at [68, 341] on div "Duplicate" at bounding box center [63, 343] width 89 height 17
type input "$0.00"
click at [418, 261] on tspan "90" at bounding box center [416, 254] width 16 height 19
type input "$17.57"
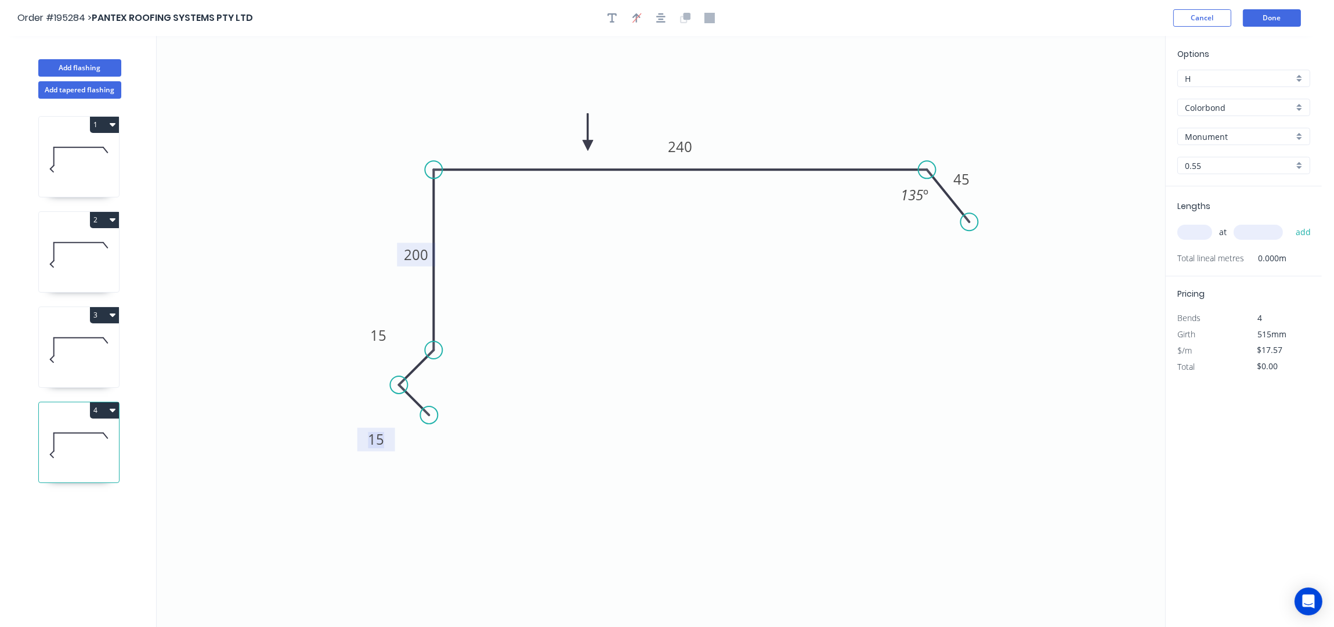
click at [1203, 234] on input "text" at bounding box center [1195, 232] width 35 height 15
type input "1"
type input "6300"
click at [1290, 222] on button "add" at bounding box center [1303, 232] width 27 height 20
click at [102, 412] on button "4" at bounding box center [104, 410] width 29 height 16
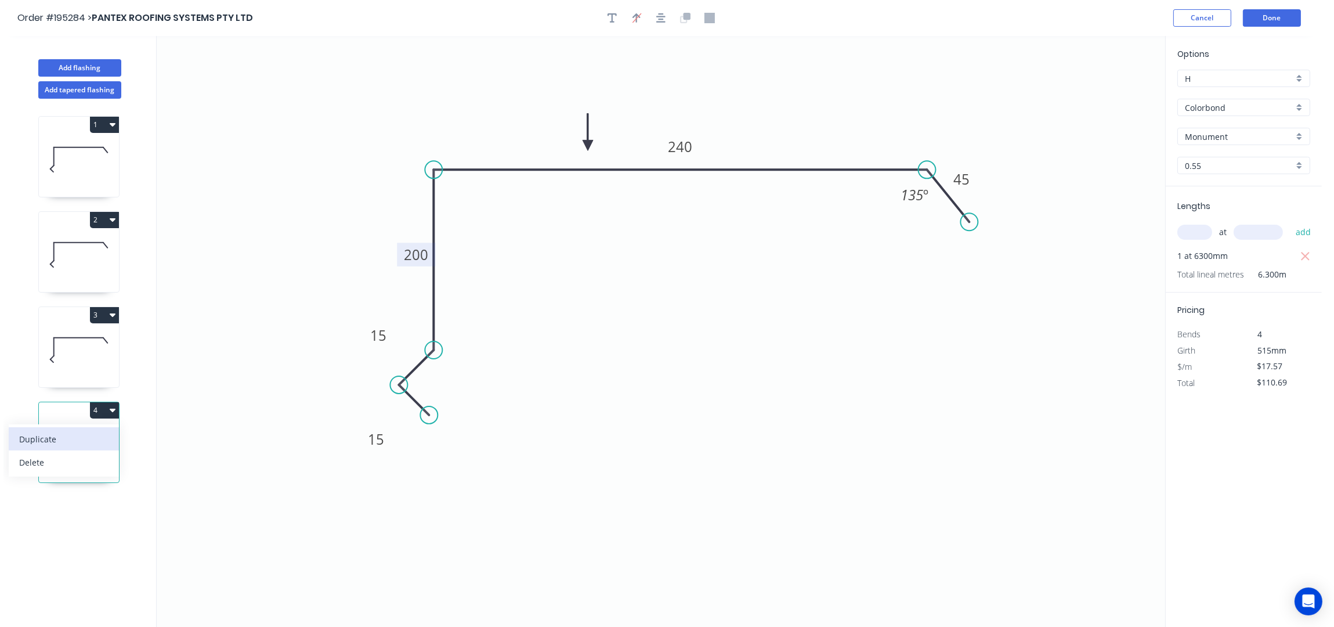
click at [86, 446] on div "Duplicate" at bounding box center [63, 439] width 89 height 17
type input "$0.00"
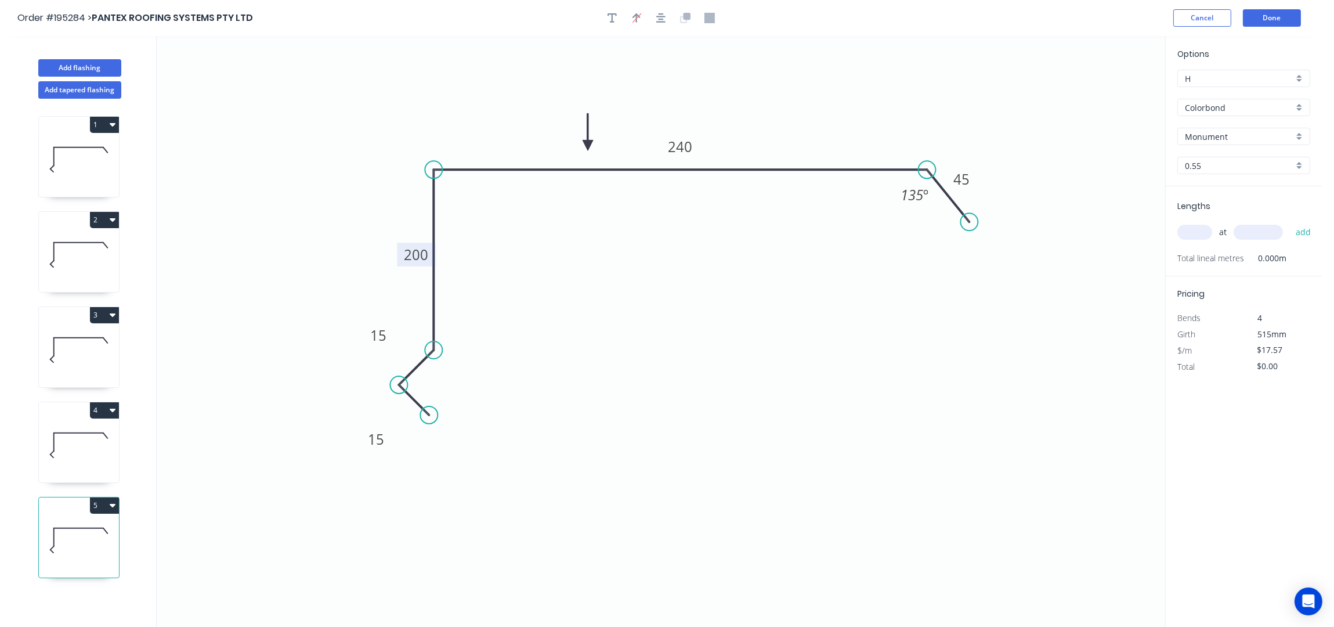
click at [427, 252] on tspan "200" at bounding box center [416, 254] width 24 height 19
type input "$17.57"
click at [1204, 232] on input "text" at bounding box center [1195, 232] width 35 height 15
type input "1"
type input "3200"
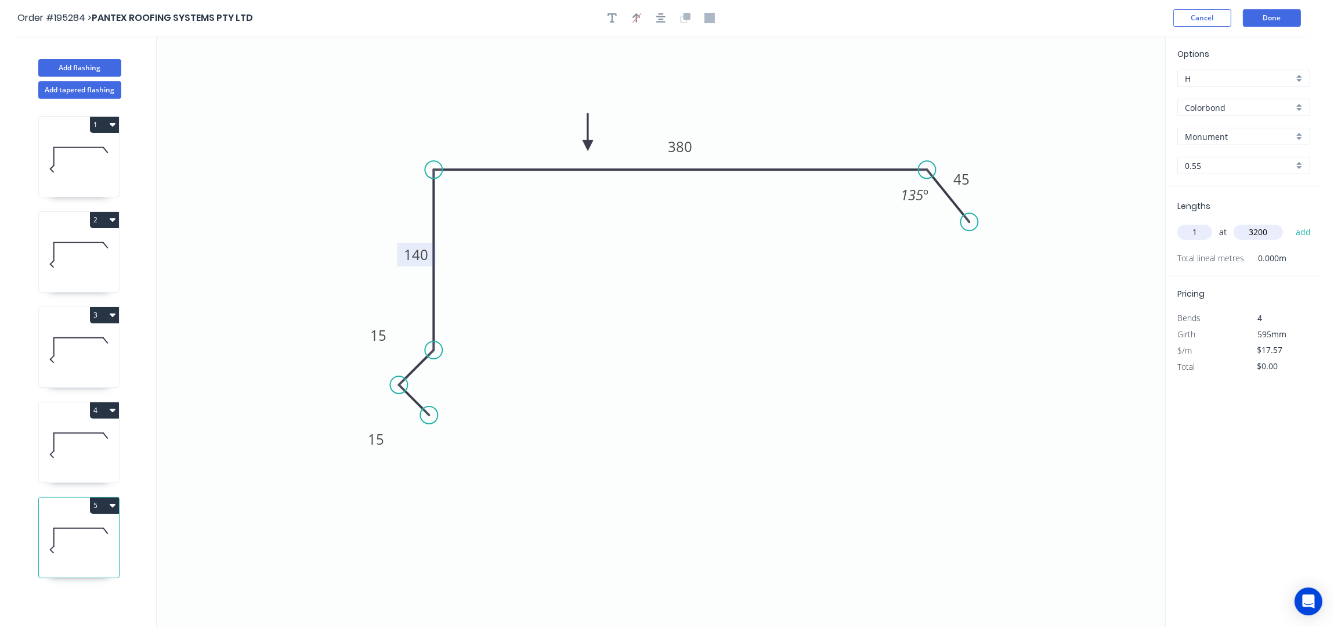
click at [1290, 222] on button "add" at bounding box center [1303, 232] width 27 height 20
type input "$56.22"
click at [1272, 14] on button "Done" at bounding box center [1272, 17] width 58 height 17
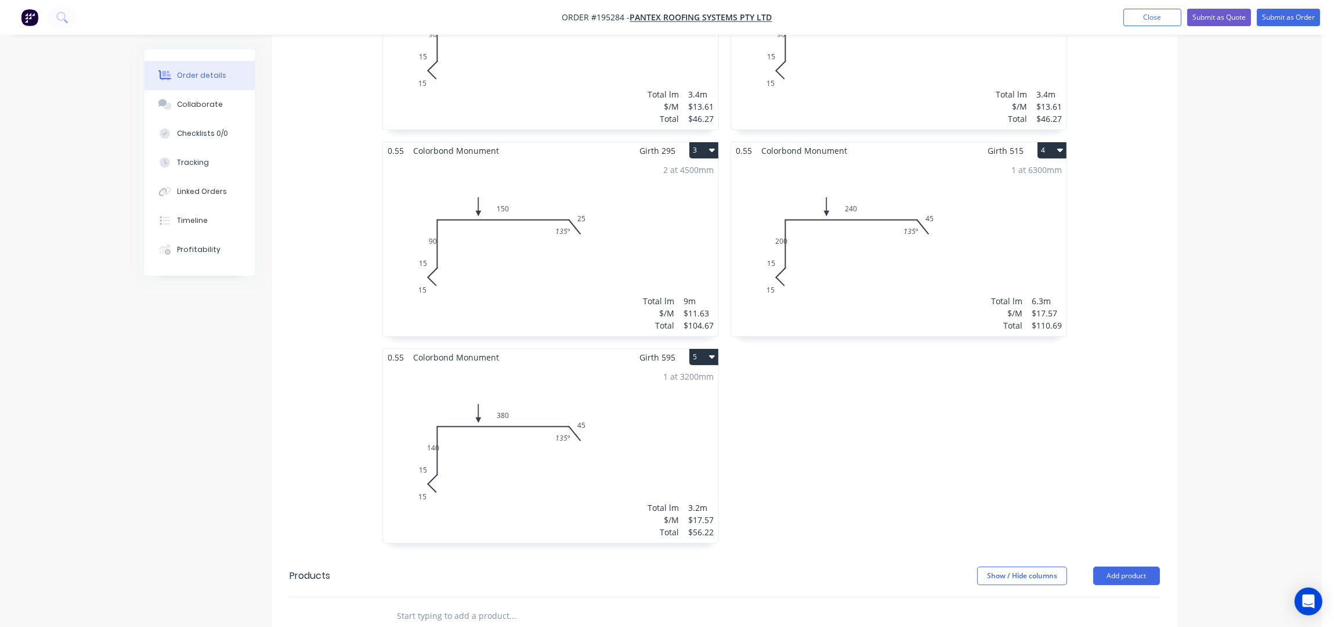
click at [846, 232] on div "1 at 6300mm Total lm $/M Total 6.3m $17.57 $110.69" at bounding box center [898, 247] width 335 height 177
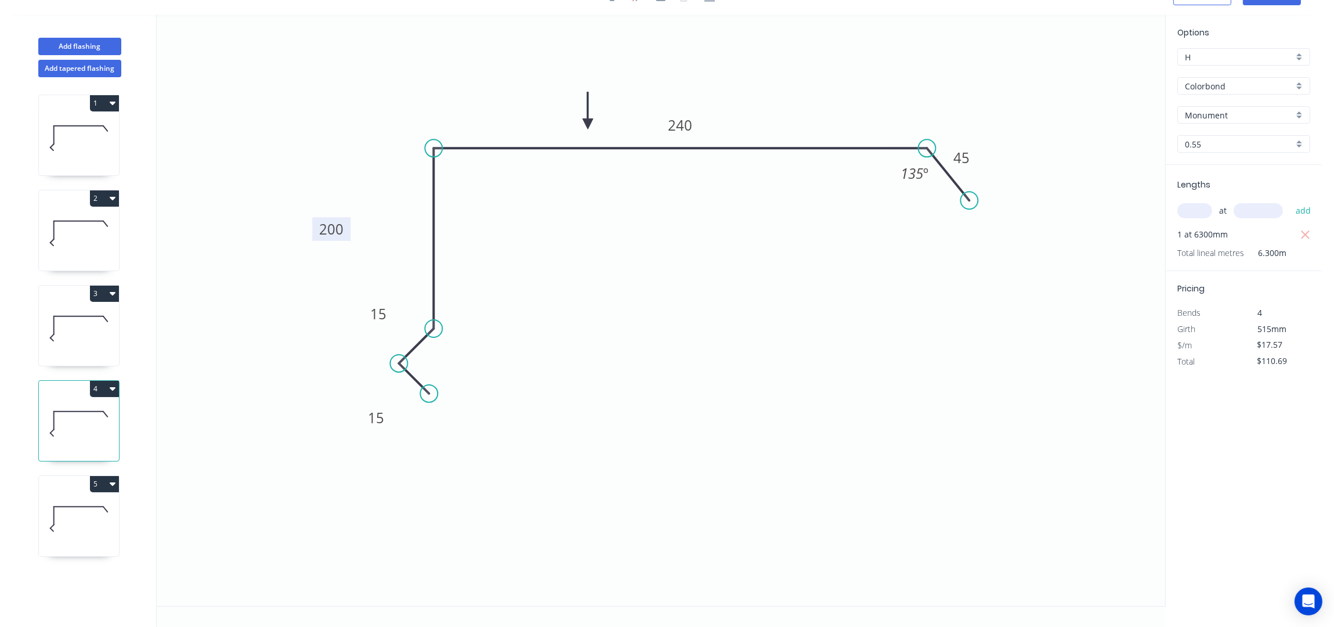
drag, startPoint x: 399, startPoint y: 235, endPoint x: 315, endPoint y: 231, distance: 84.8
click at [315, 231] on rect at bounding box center [331, 229] width 38 height 24
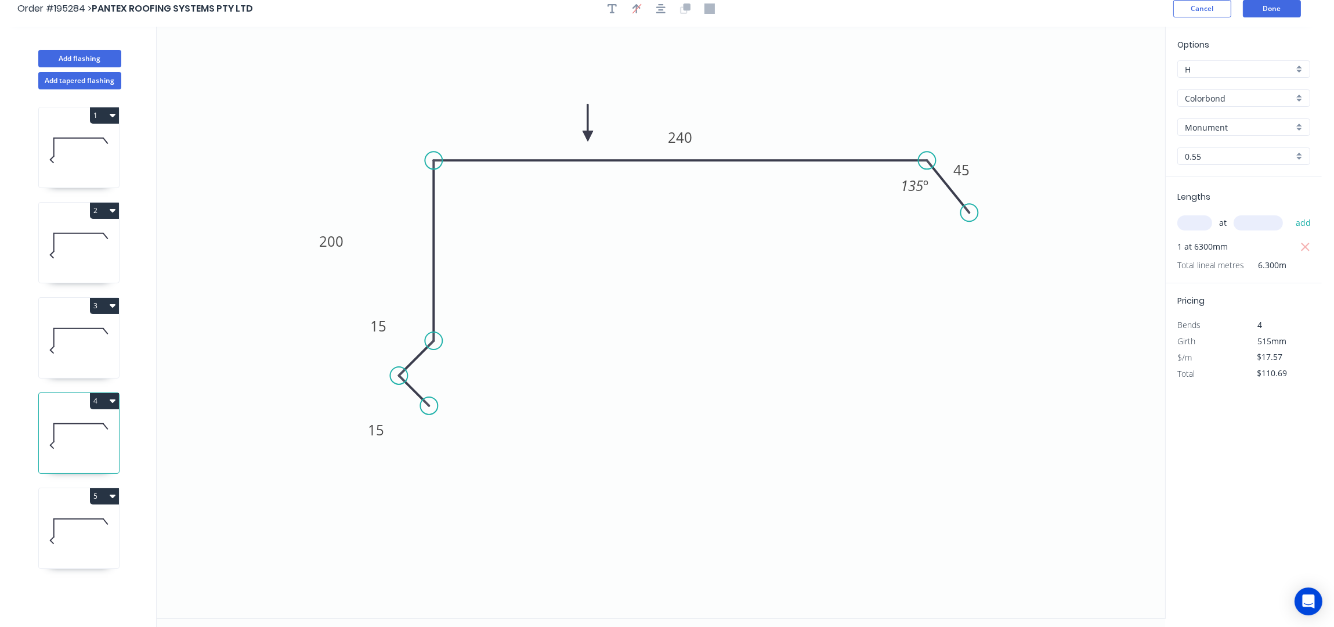
scroll to position [0, 0]
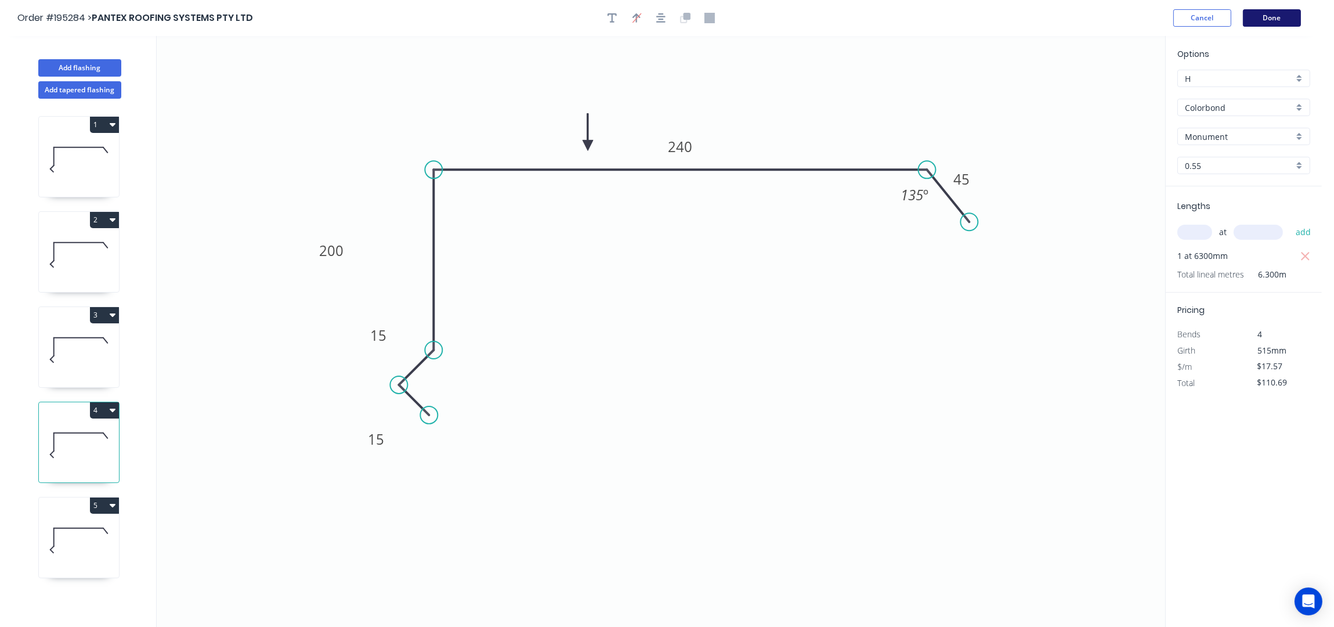
click at [1274, 18] on button "Done" at bounding box center [1272, 17] width 58 height 17
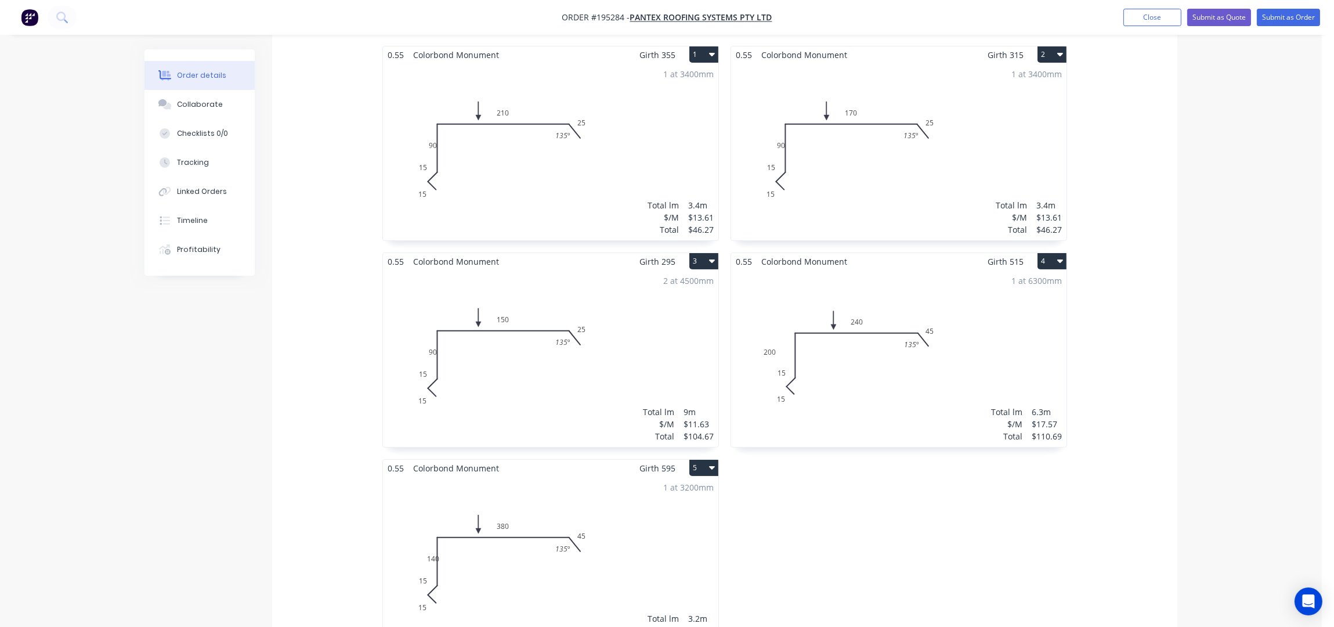
scroll to position [387, 0]
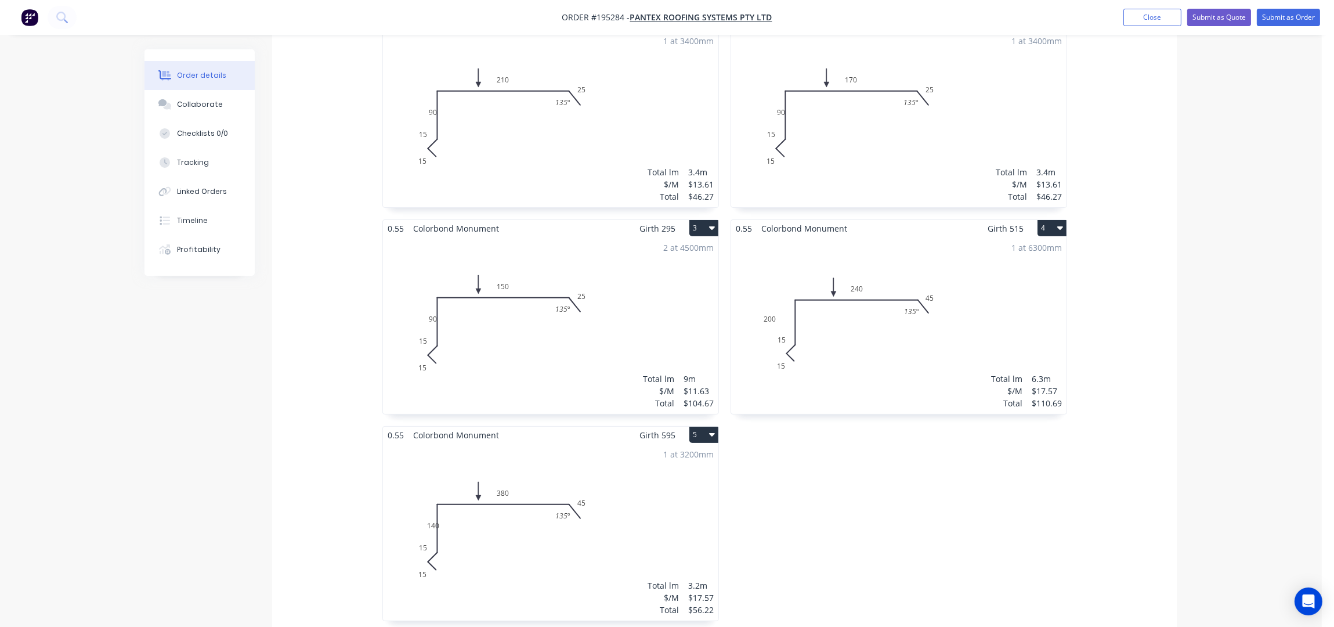
click at [550, 303] on div "2 at 4500mm Total lm $/M Total 9m $11.63 $104.67" at bounding box center [550, 325] width 335 height 177
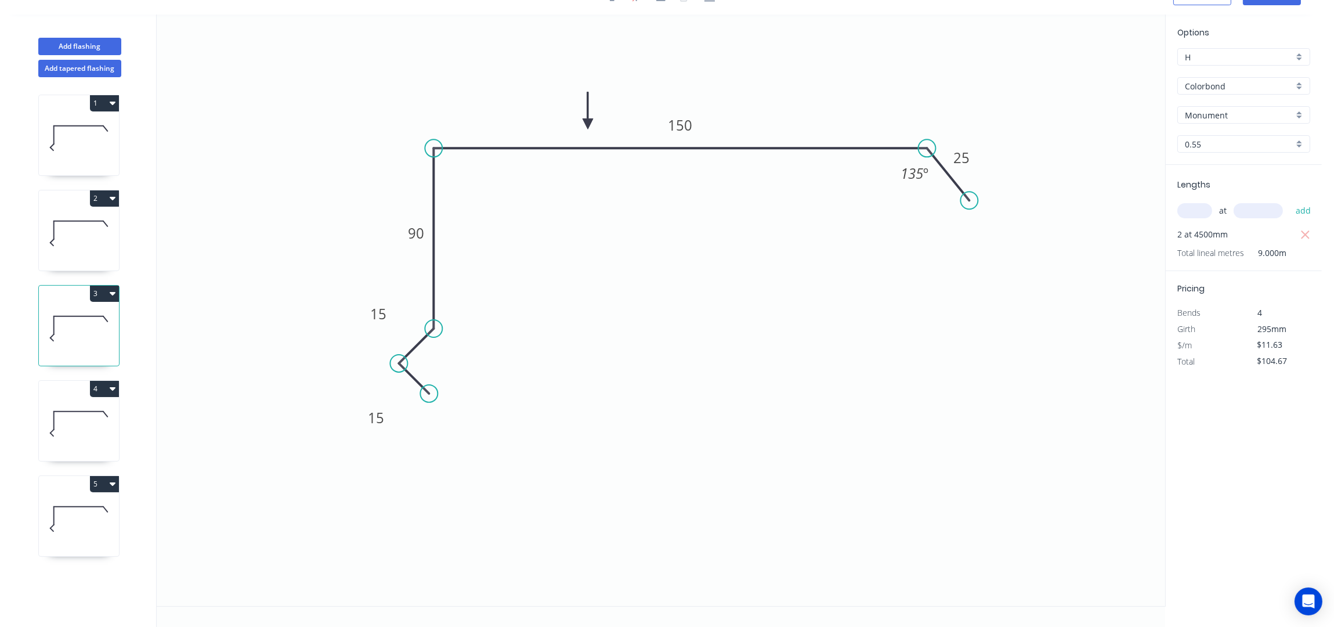
scroll to position [22, 0]
drag, startPoint x: 384, startPoint y: 224, endPoint x: 369, endPoint y: 223, distance: 15.7
click at [369, 223] on rect at bounding box center [382, 227] width 38 height 24
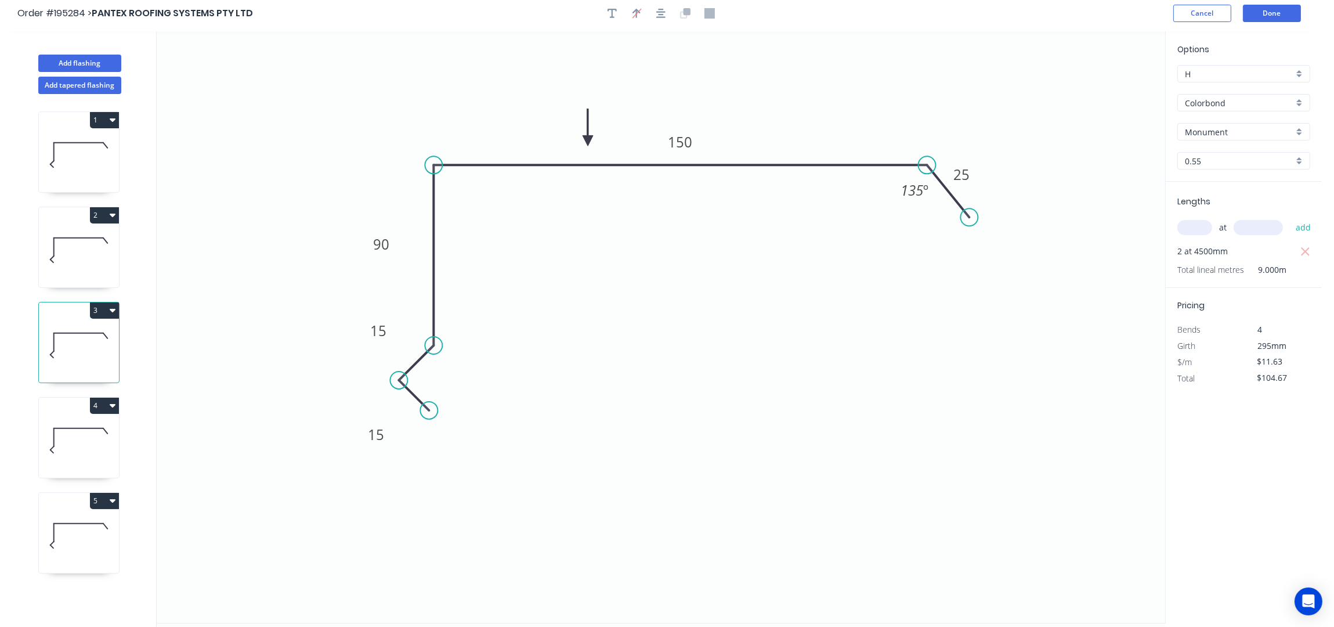
scroll to position [0, 0]
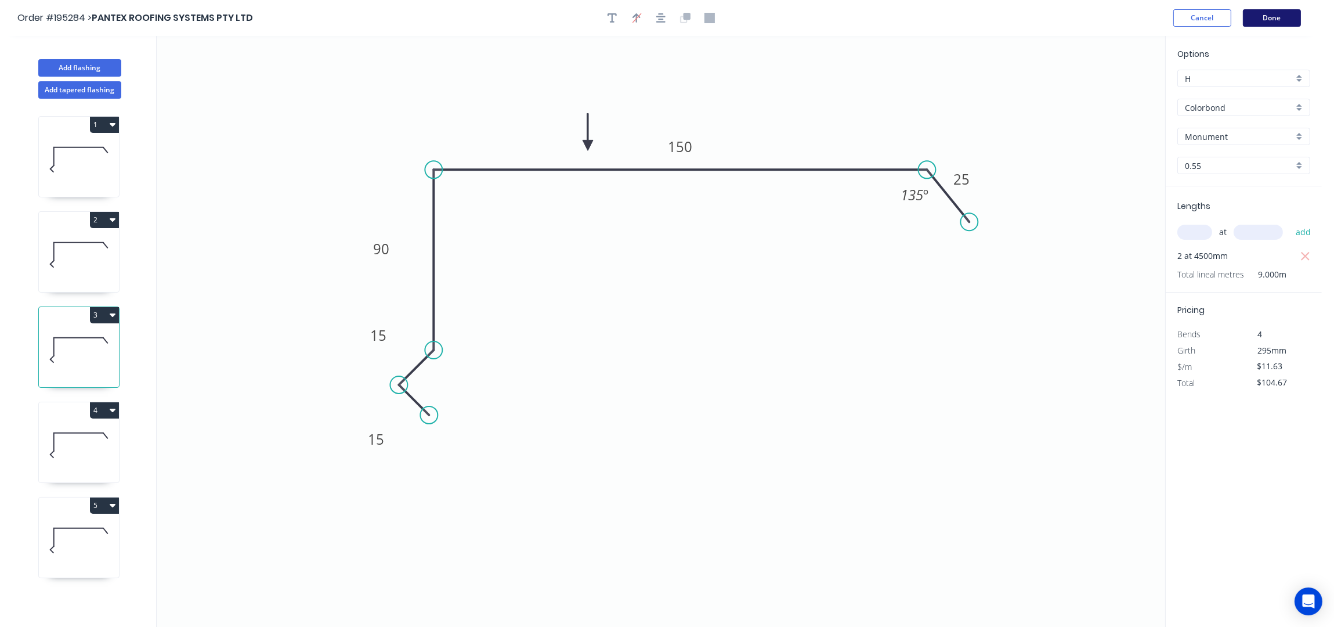
click at [1277, 18] on button "Done" at bounding box center [1272, 17] width 58 height 17
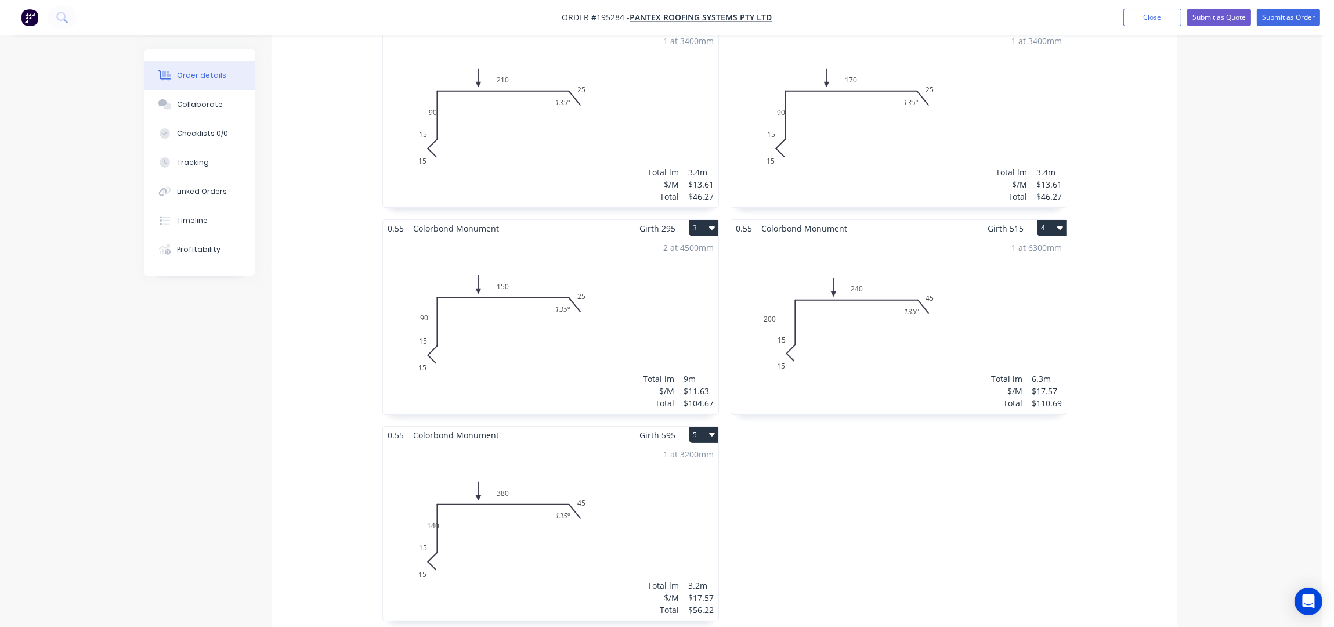
click at [890, 120] on div "1 at 3400mm Total lm $/M Total 3.4m $13.61 $46.27" at bounding box center [898, 118] width 335 height 177
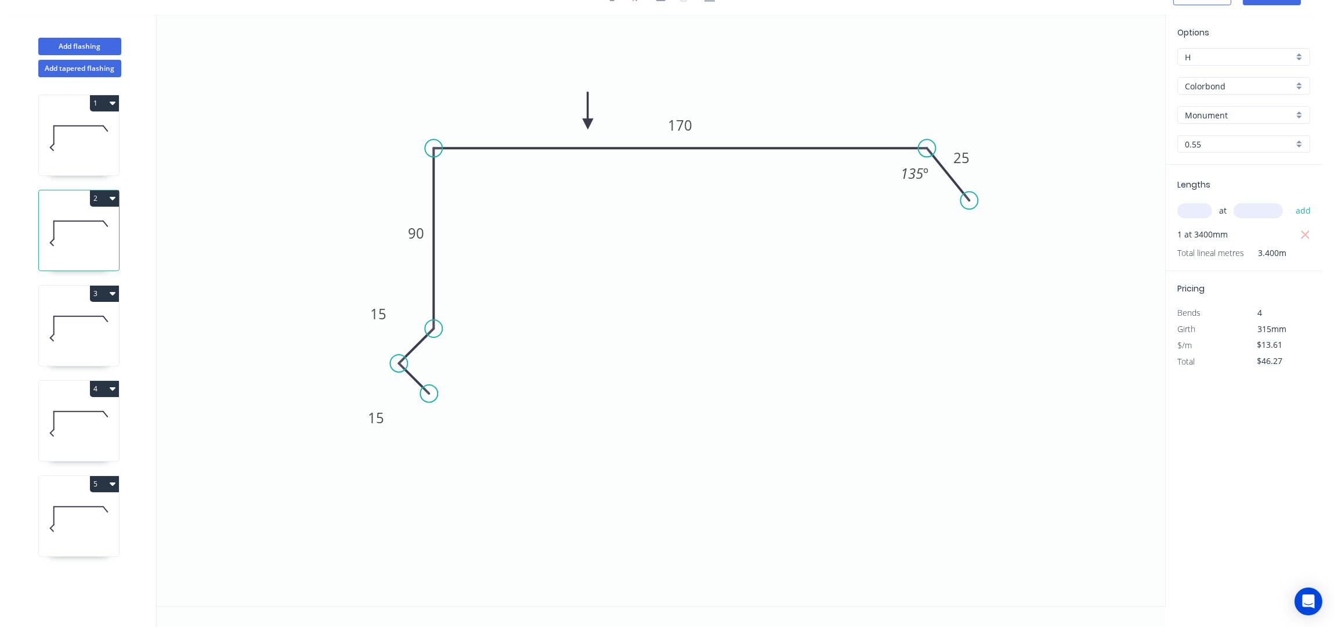
scroll to position [22, 0]
drag, startPoint x: 401, startPoint y: 230, endPoint x: 360, endPoint y: 227, distance: 40.7
click at [360, 227] on rect at bounding box center [376, 230] width 38 height 24
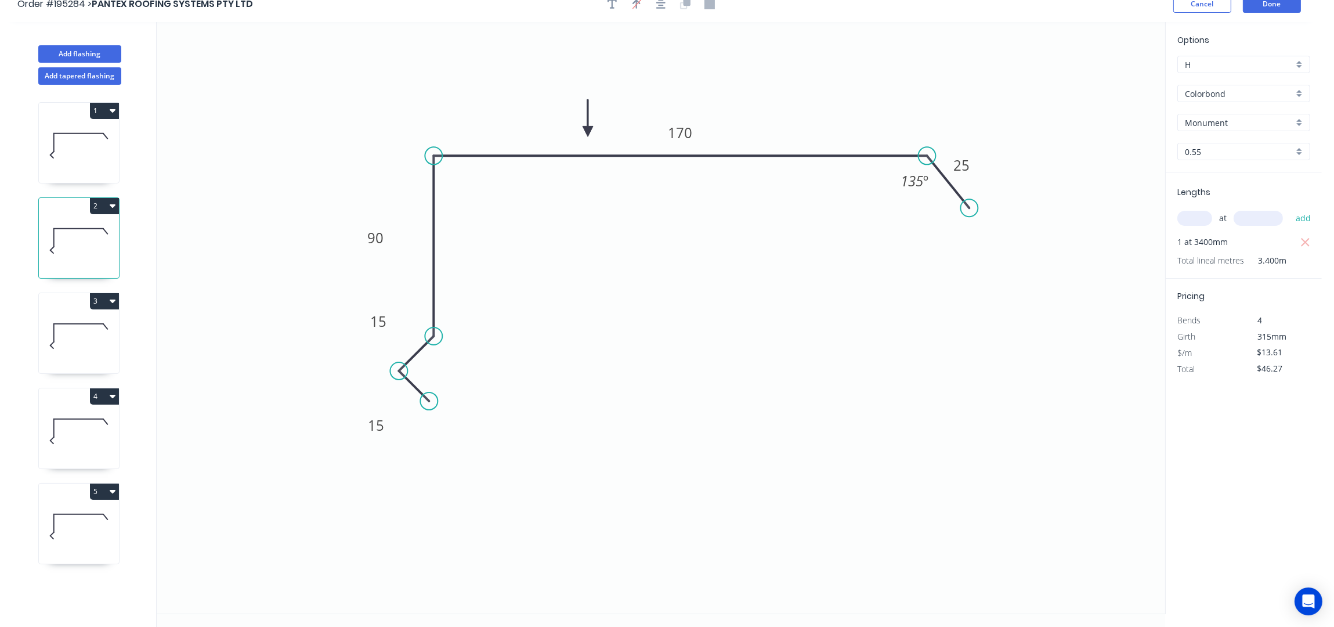
scroll to position [0, 0]
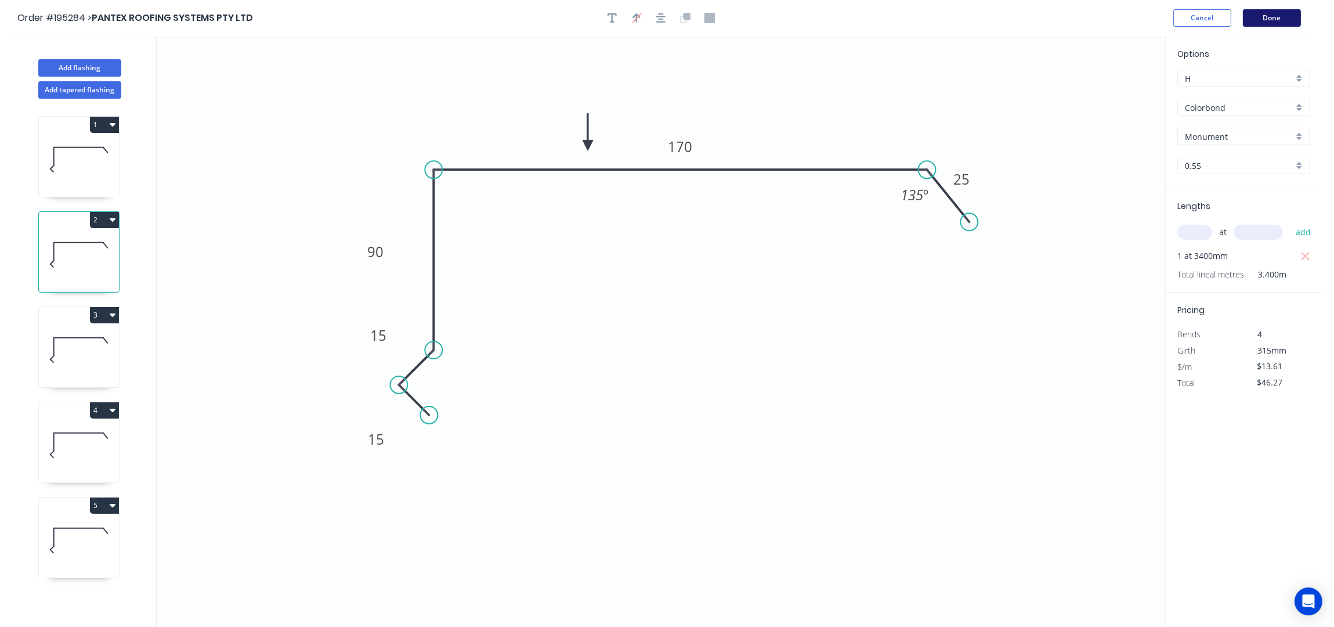
click at [1279, 20] on button "Done" at bounding box center [1272, 17] width 58 height 17
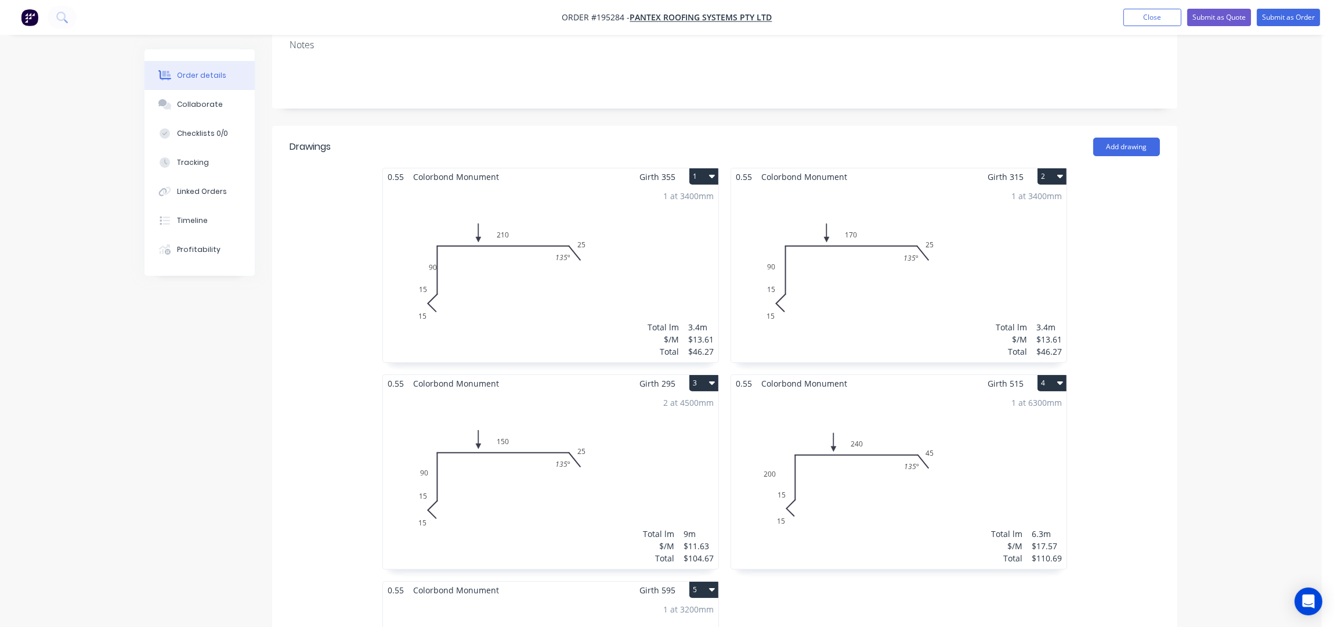
click at [677, 229] on div "1 at 3400mm Total lm $/M Total 3.4m $13.61 $46.27" at bounding box center [550, 273] width 335 height 177
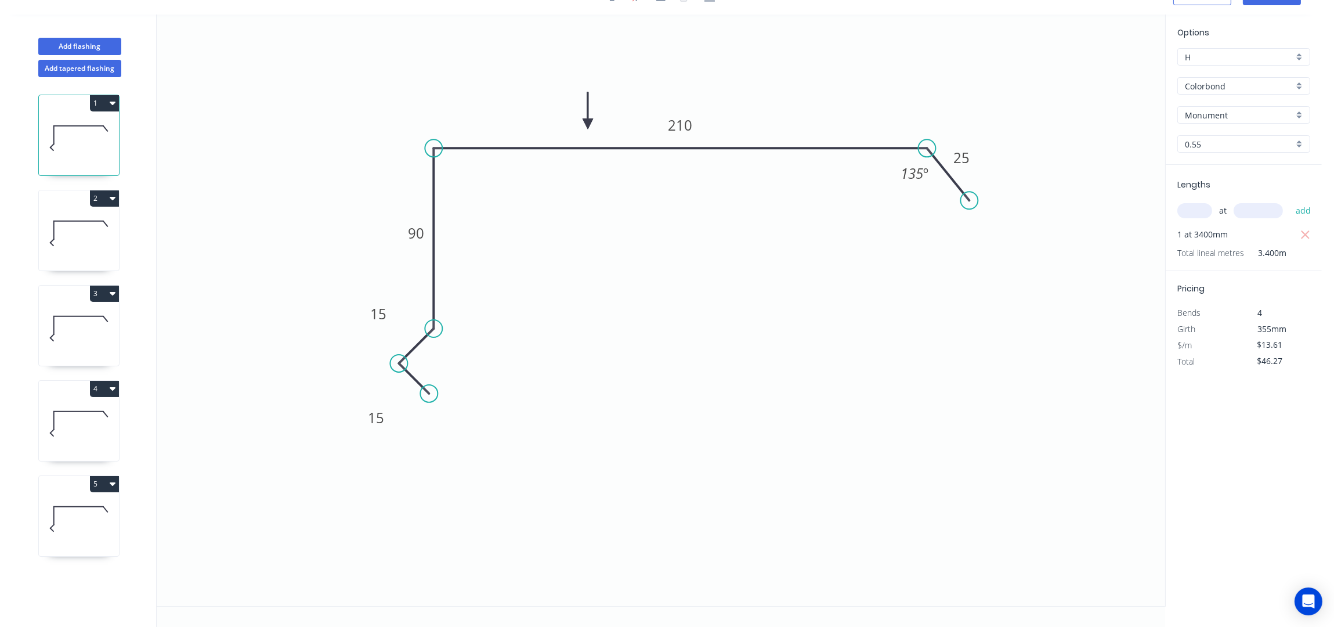
scroll to position [22, 0]
drag, startPoint x: 404, startPoint y: 231, endPoint x: 367, endPoint y: 229, distance: 37.2
click at [367, 229] on rect at bounding box center [379, 231] width 38 height 24
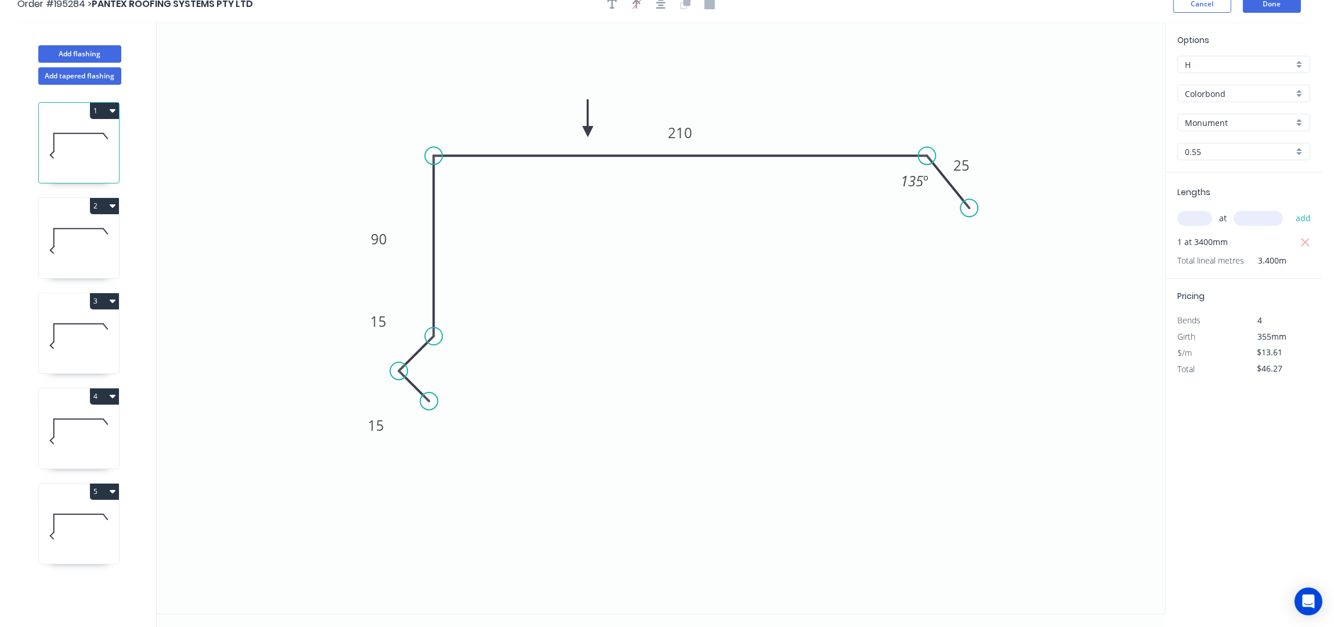
scroll to position [0, 0]
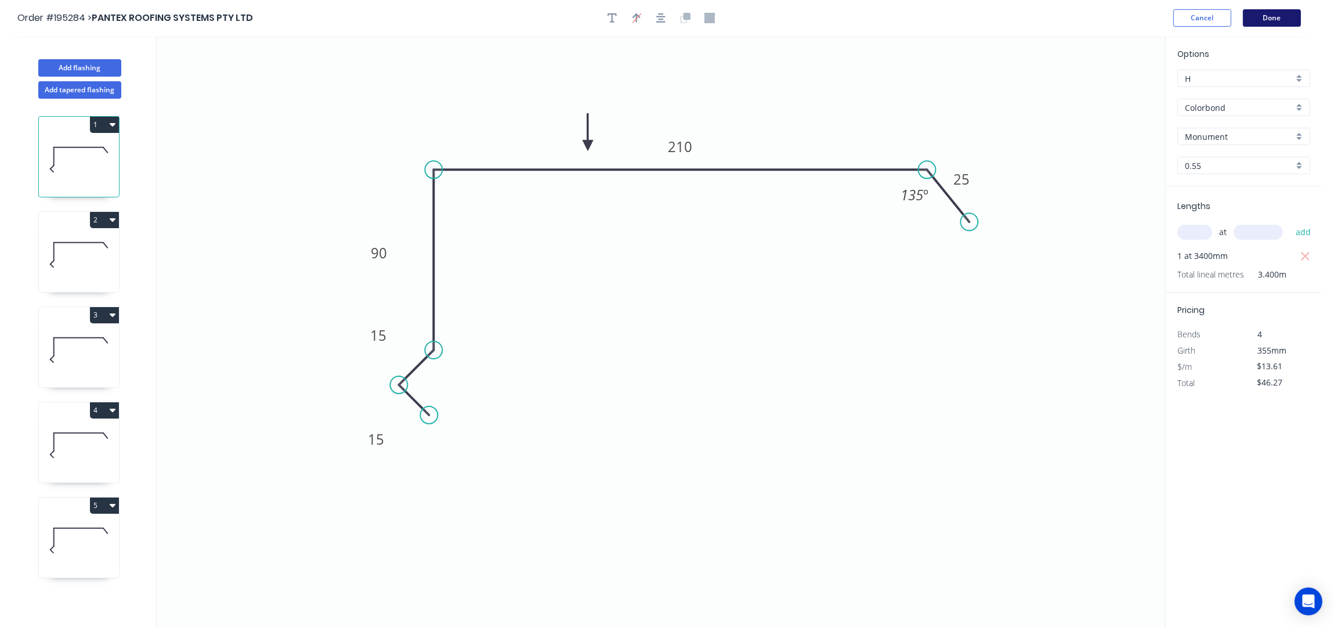
click at [1279, 17] on button "Done" at bounding box center [1272, 17] width 58 height 17
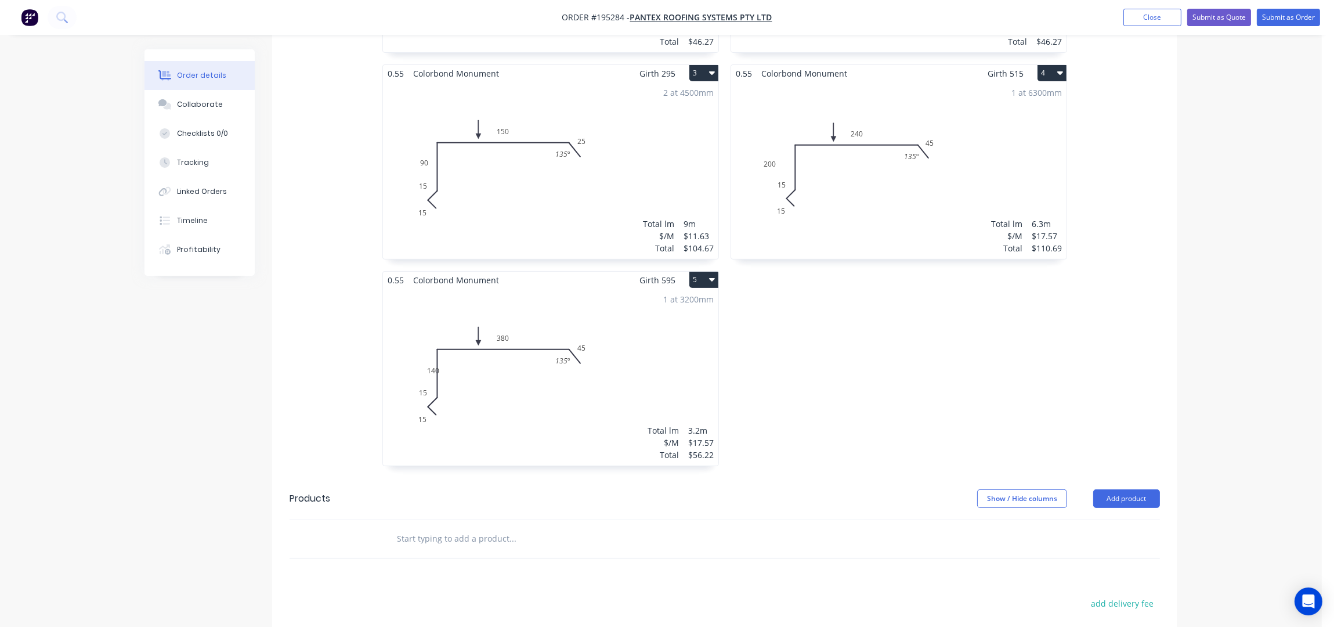
click at [652, 365] on div "1 at 3200mm Total lm $/M Total 3.2m $17.57 $56.22" at bounding box center [550, 376] width 335 height 177
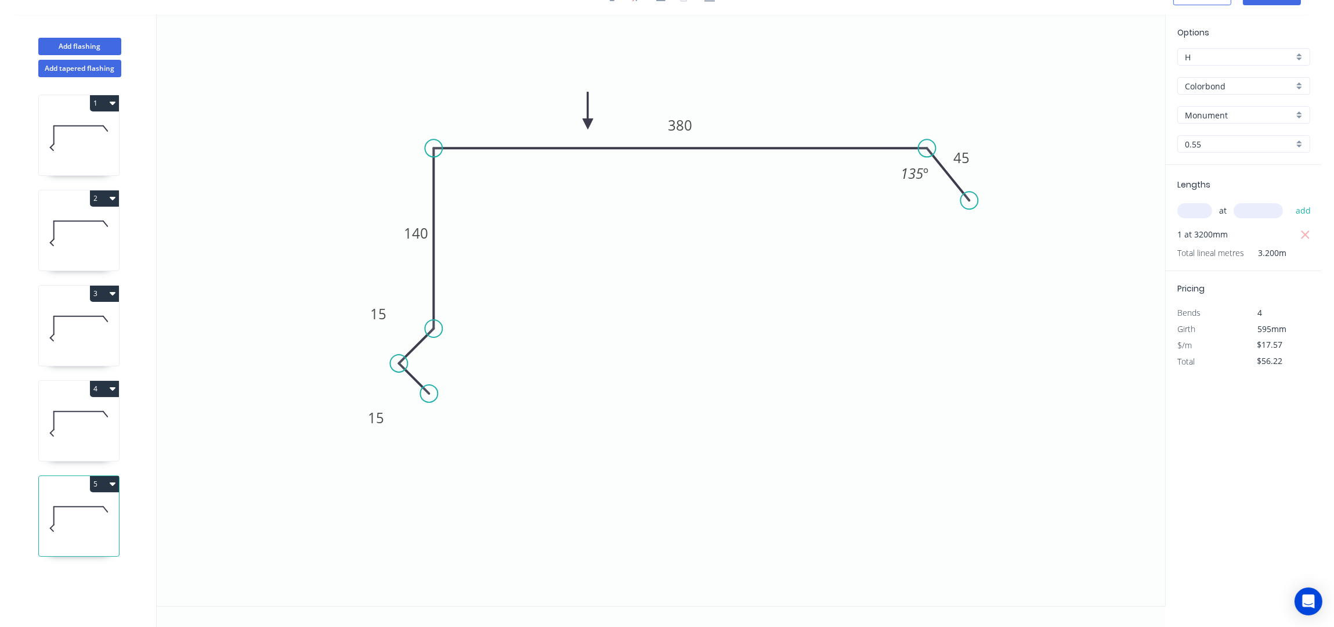
scroll to position [22, 0]
drag, startPoint x: 396, startPoint y: 235, endPoint x: 351, endPoint y: 232, distance: 45.9
click at [372, 232] on rect at bounding box center [391, 231] width 38 height 24
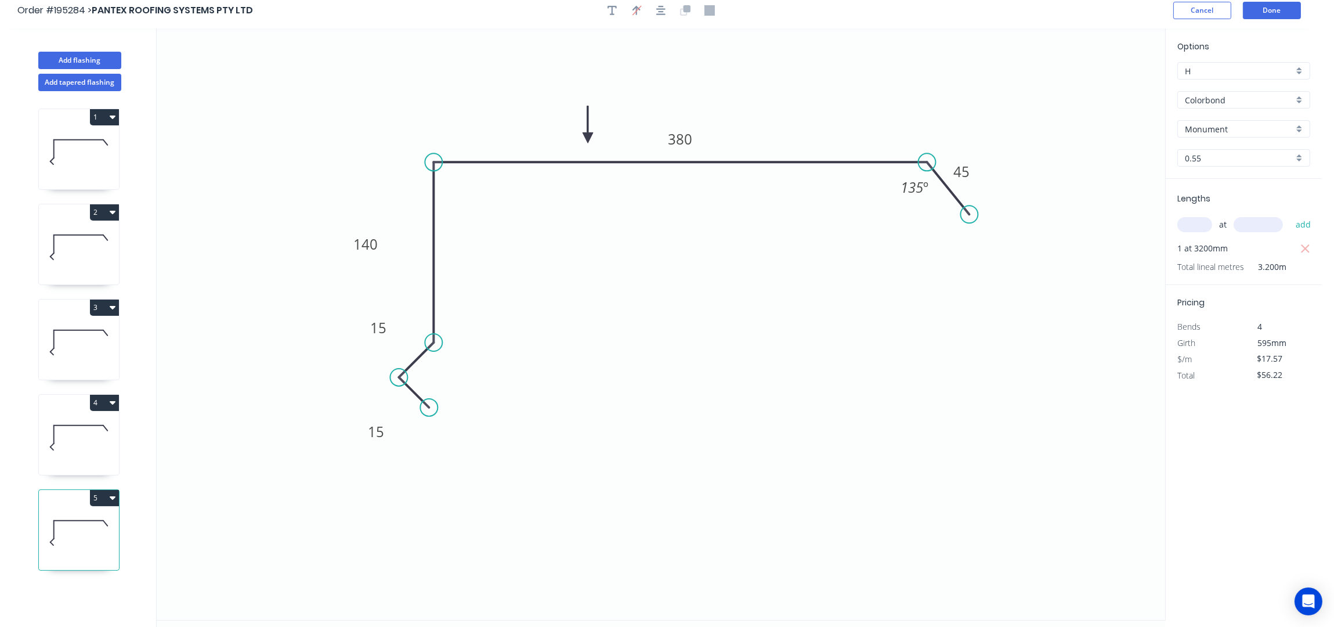
scroll to position [0, 0]
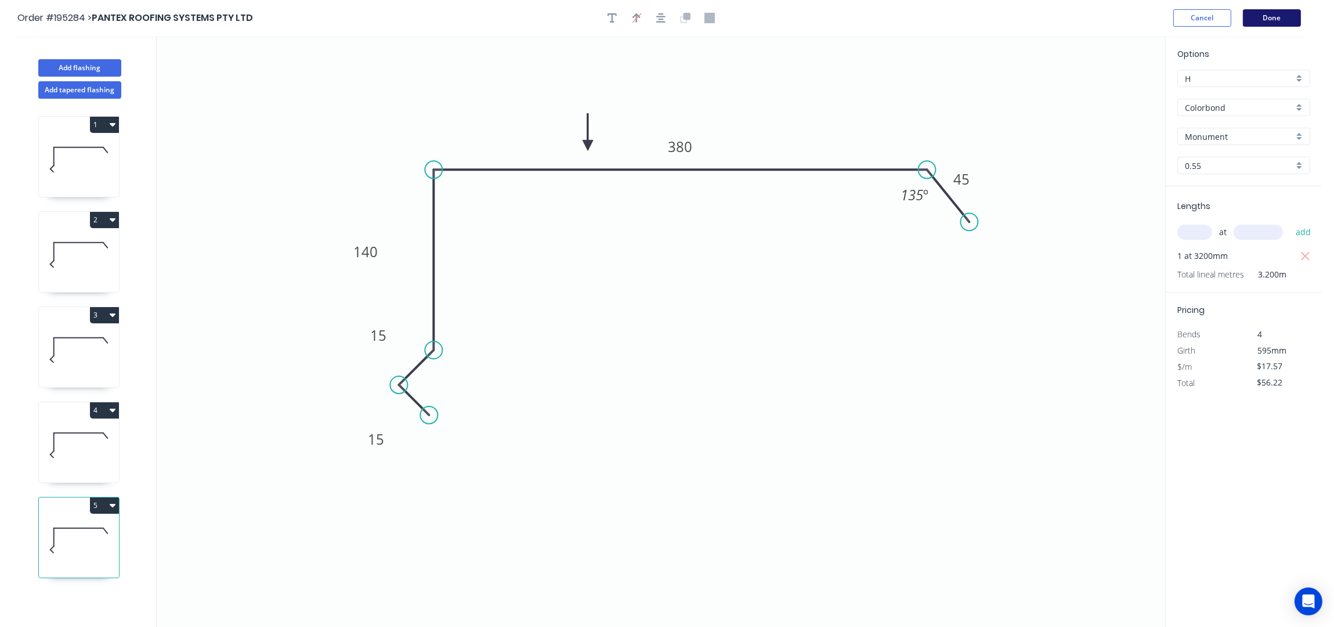
click at [1270, 16] on button "Done" at bounding box center [1272, 17] width 58 height 17
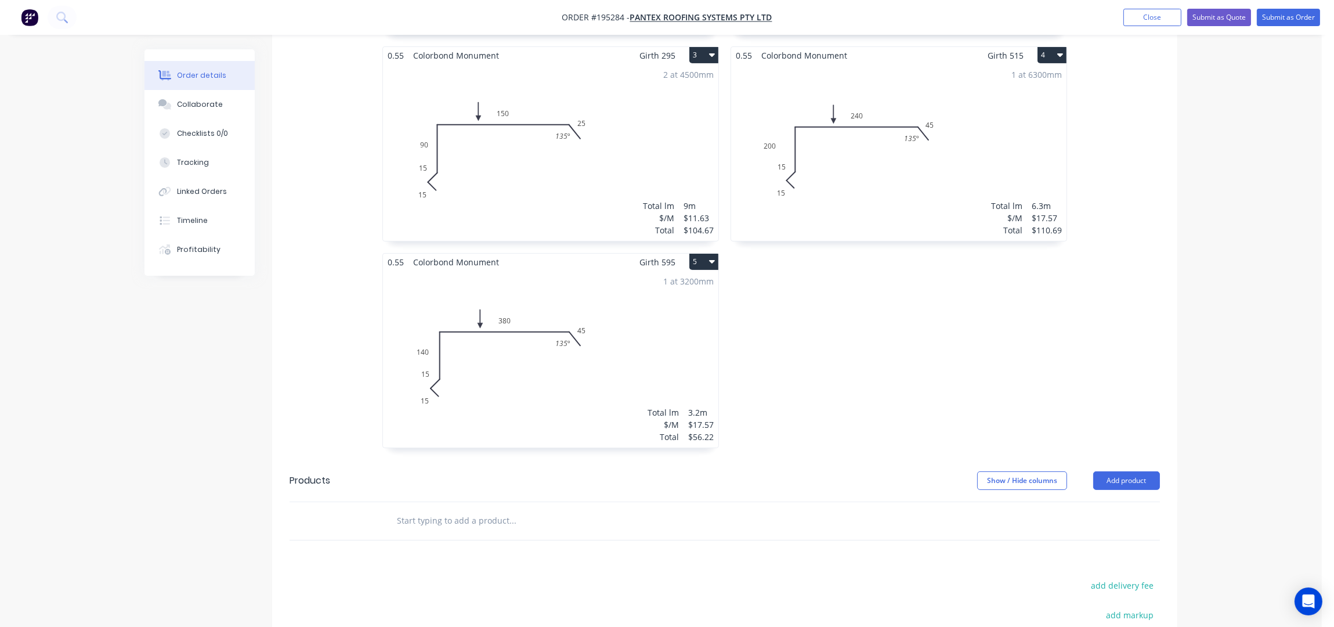
scroll to position [696, 0]
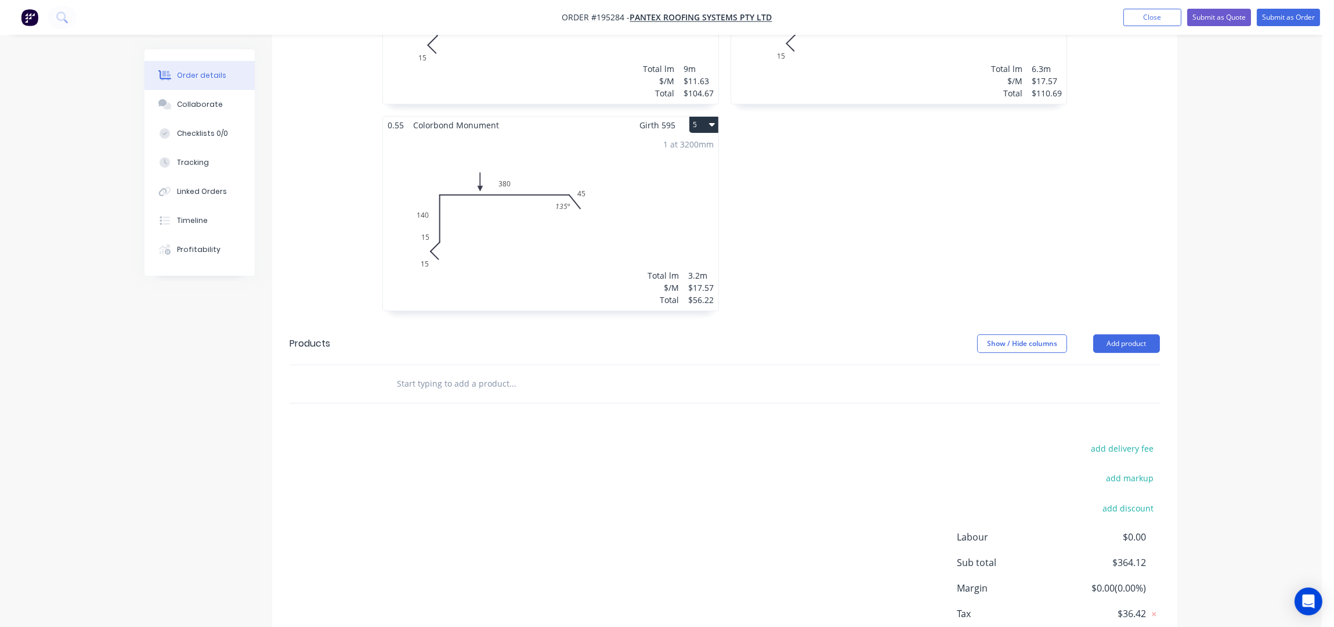
drag, startPoint x: 1136, startPoint y: 303, endPoint x: 1140, endPoint y: 324, distance: 21.9
click at [1136, 334] on button "Add product" at bounding box center [1126, 343] width 67 height 19
click at [1144, 364] on div "Product catalogue" at bounding box center [1104, 372] width 89 height 17
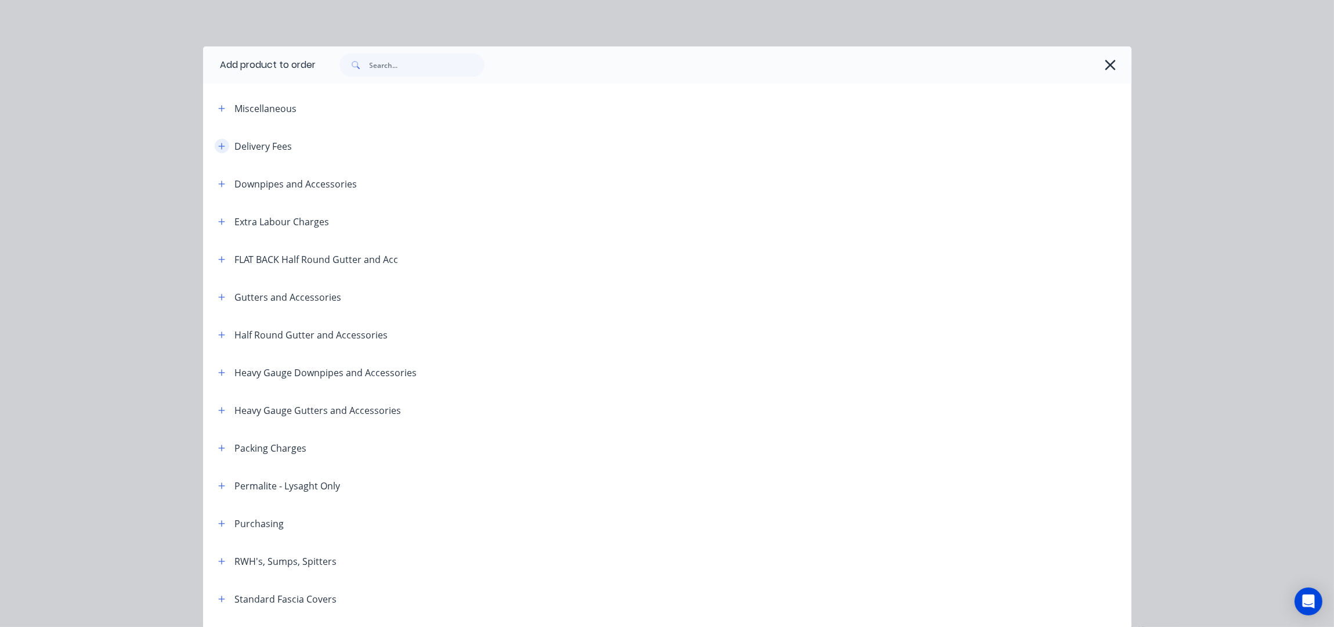
click at [215, 145] on button "button" at bounding box center [222, 146] width 15 height 15
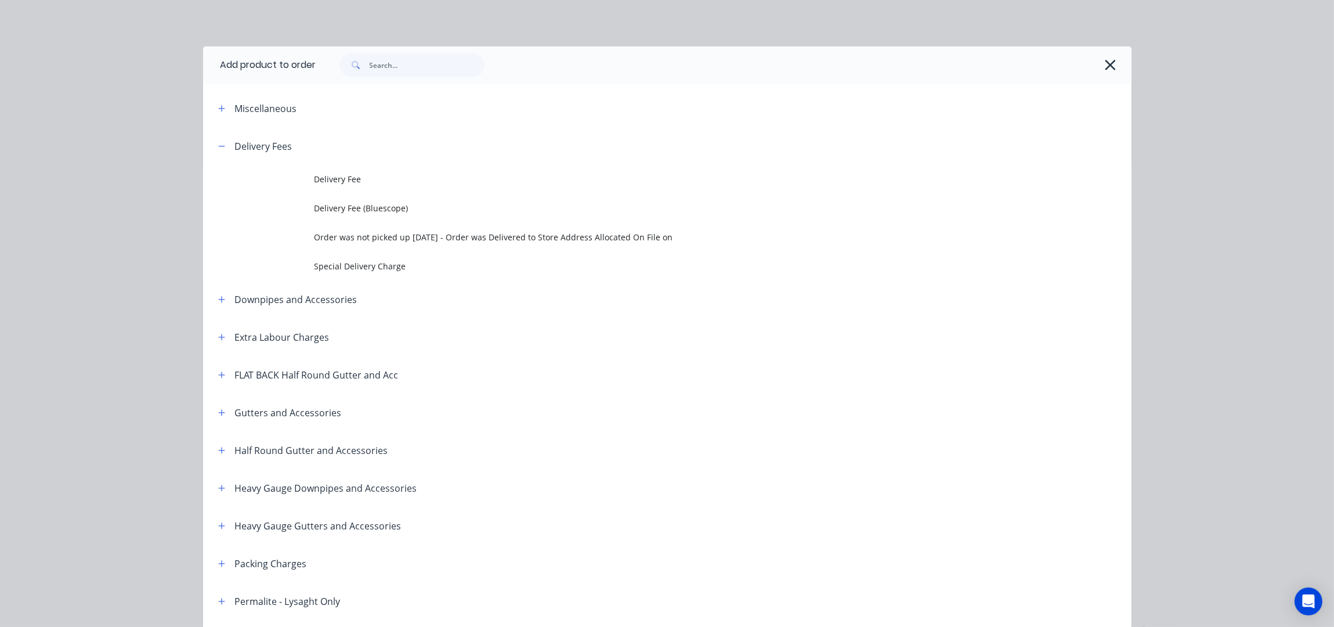
click at [352, 180] on span "Delivery Fee" at bounding box center [642, 179] width 654 height 12
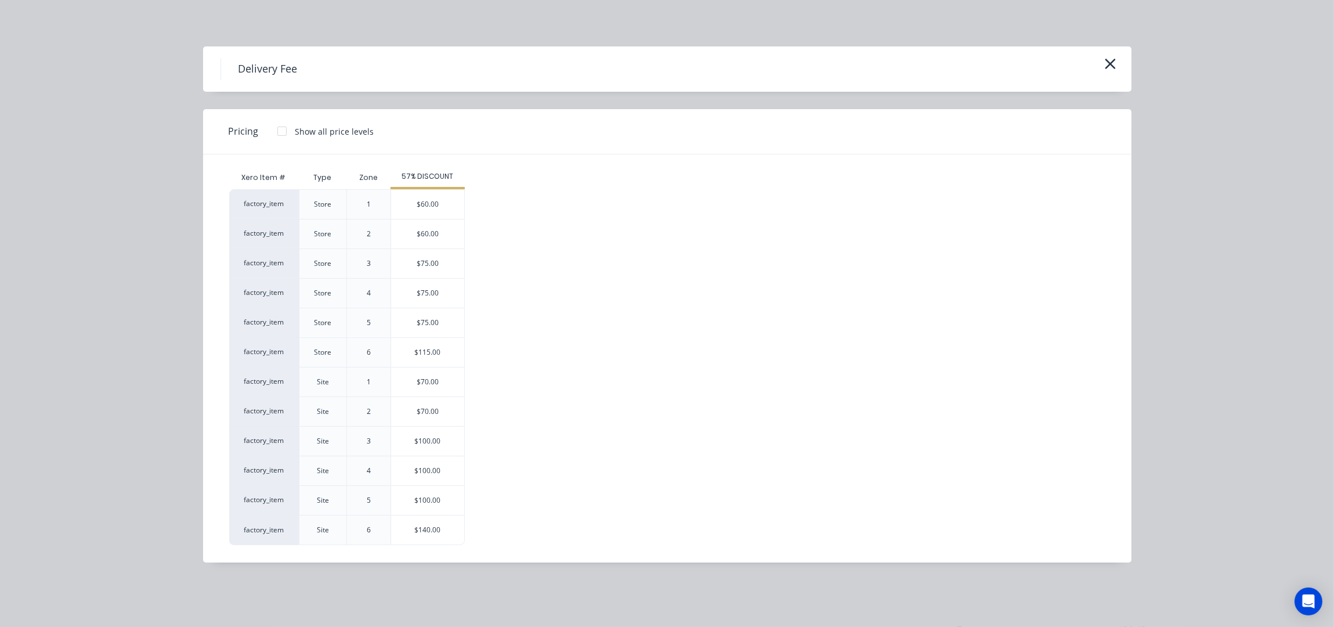
drag, startPoint x: 436, startPoint y: 449, endPoint x: 447, endPoint y: 450, distance: 10.5
click at [436, 449] on div "$100.00" at bounding box center [427, 441] width 73 height 29
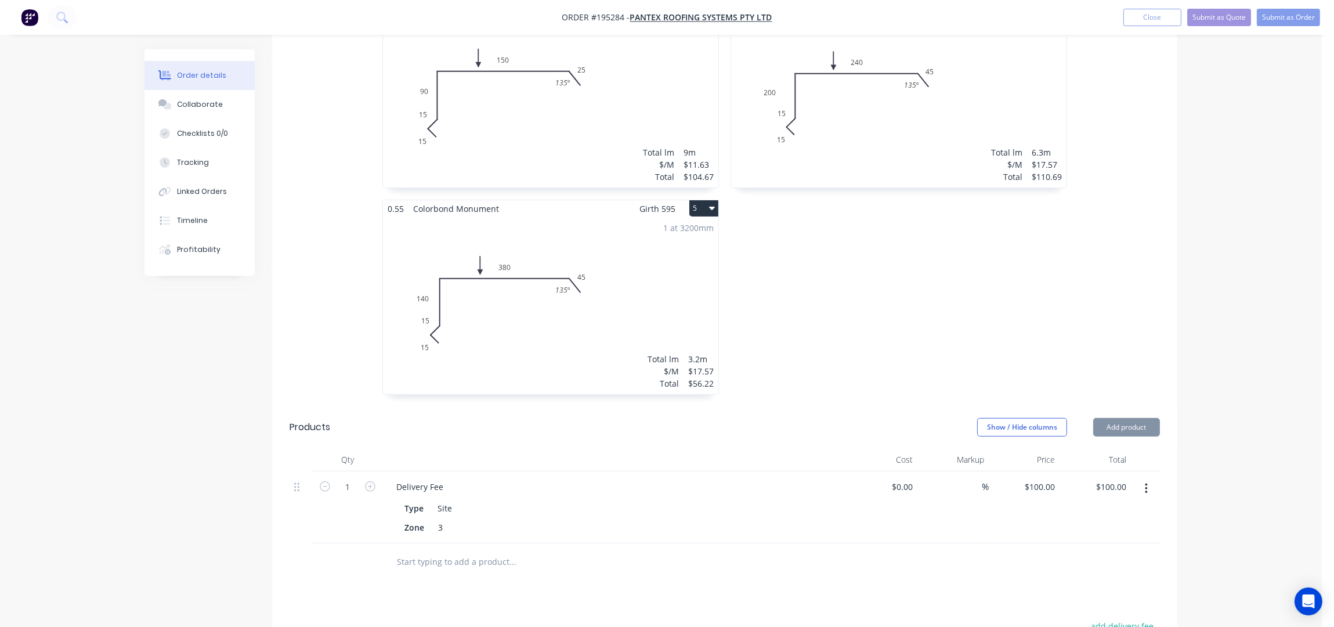
scroll to position [464, 0]
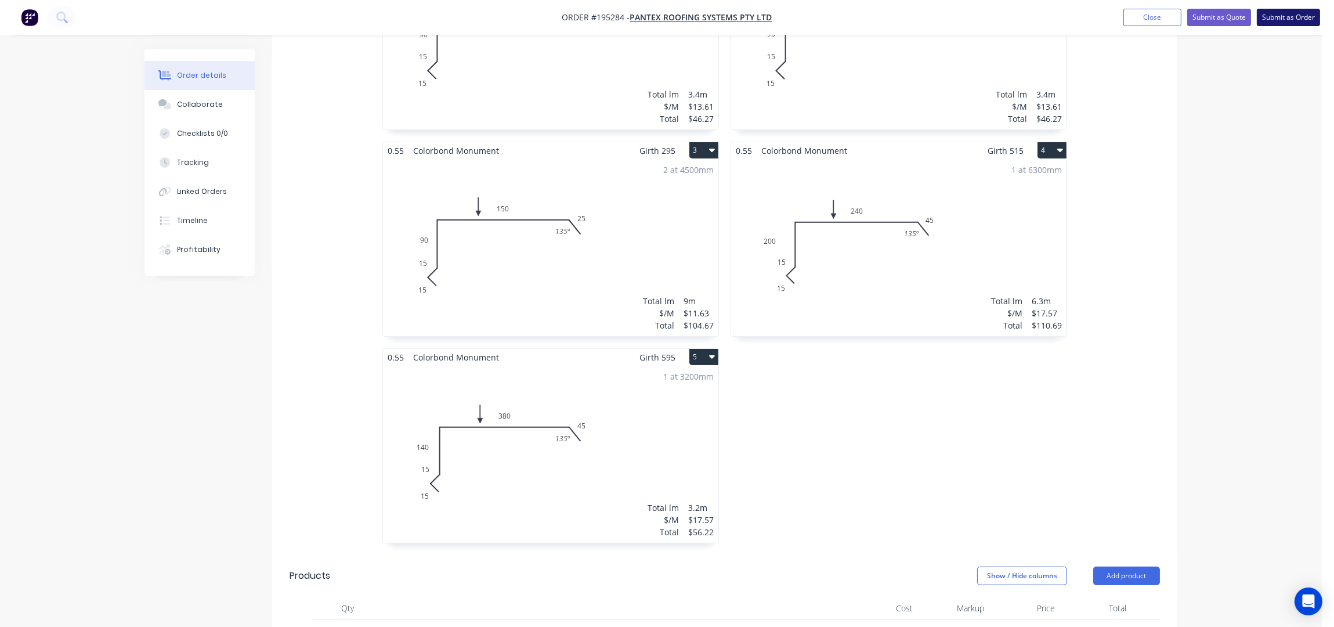
click at [1285, 21] on button "Submit as Order" at bounding box center [1288, 17] width 63 height 17
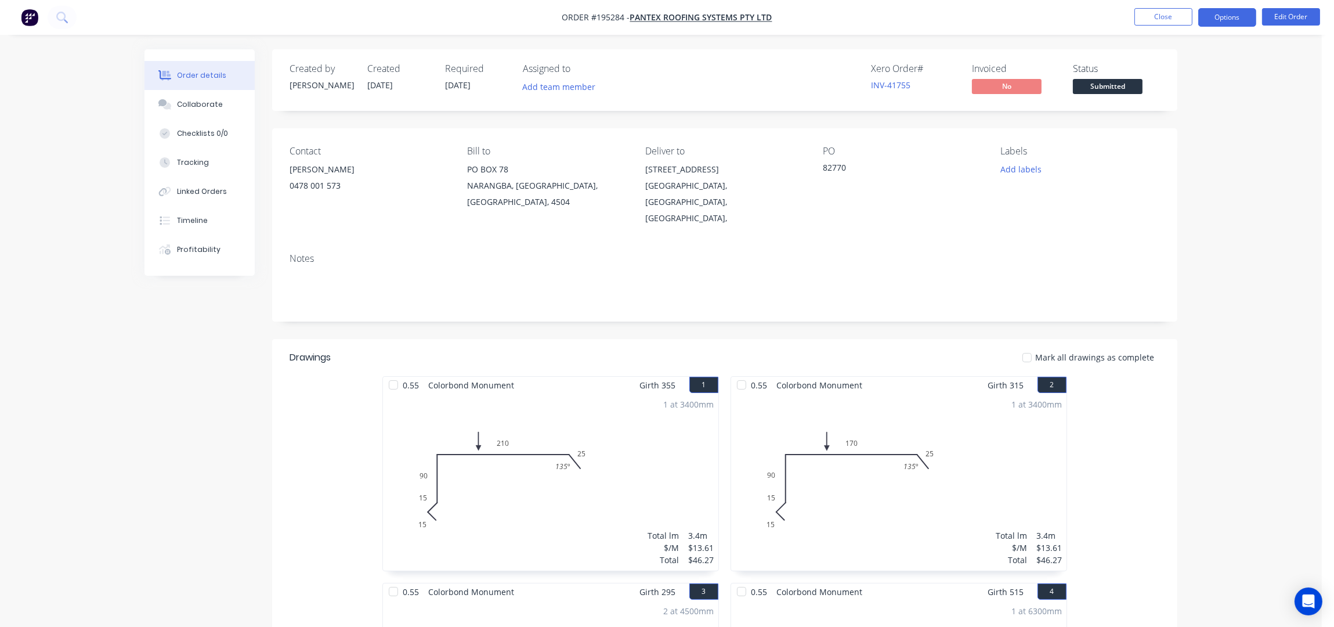
click at [1232, 17] on button "Options" at bounding box center [1228, 17] width 58 height 19
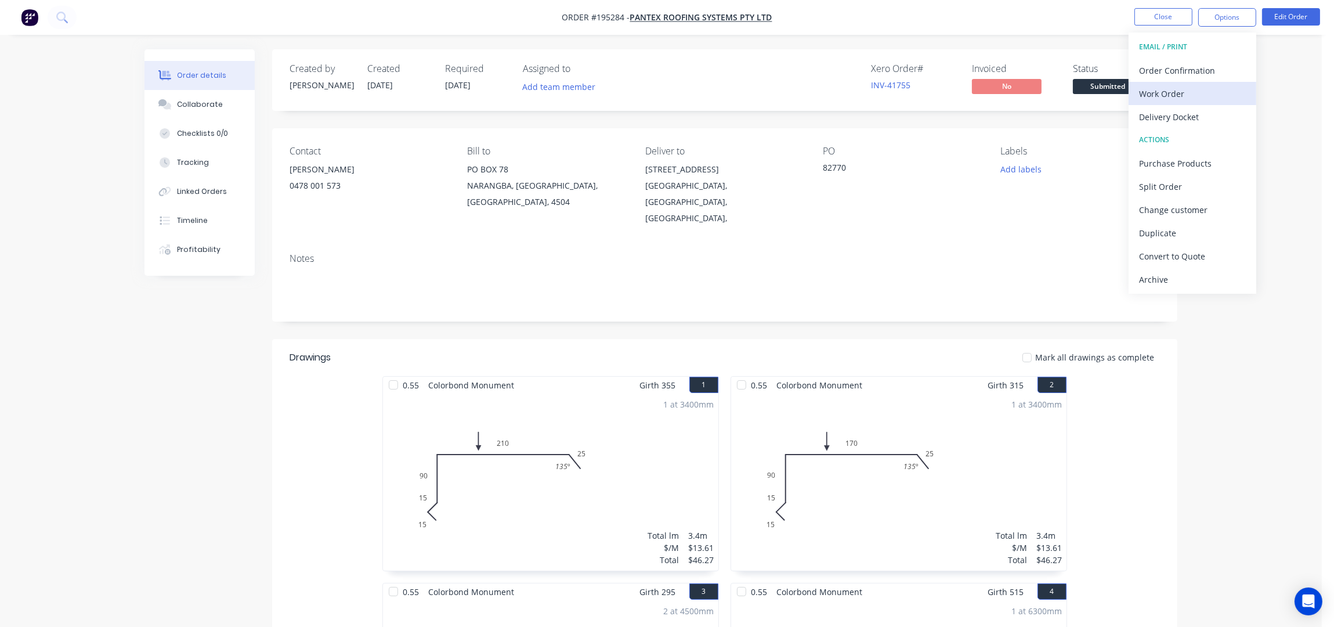
click at [1200, 92] on div "Work Order" at bounding box center [1192, 93] width 107 height 17
click at [1197, 118] on div "Without pricing" at bounding box center [1192, 117] width 107 height 17
click at [774, 68] on div "Xero Order # INV-41755 Invoiced No Status Submitted" at bounding box center [899, 80] width 521 height 34
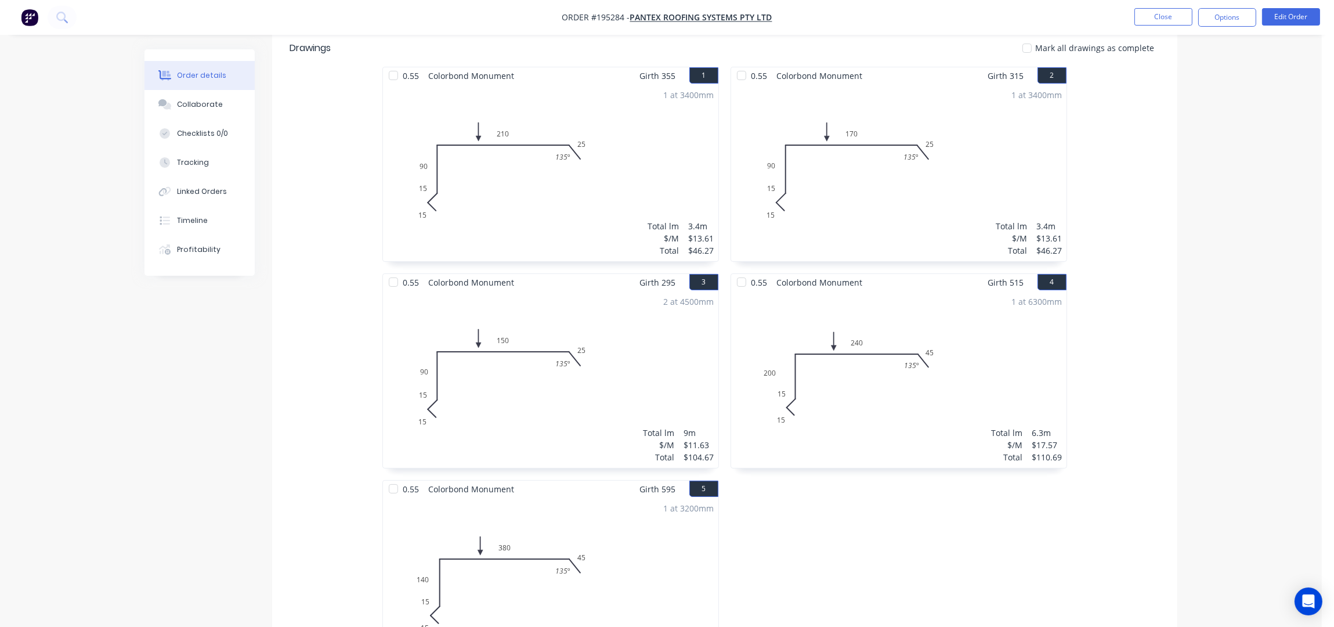
scroll to position [680, 0]
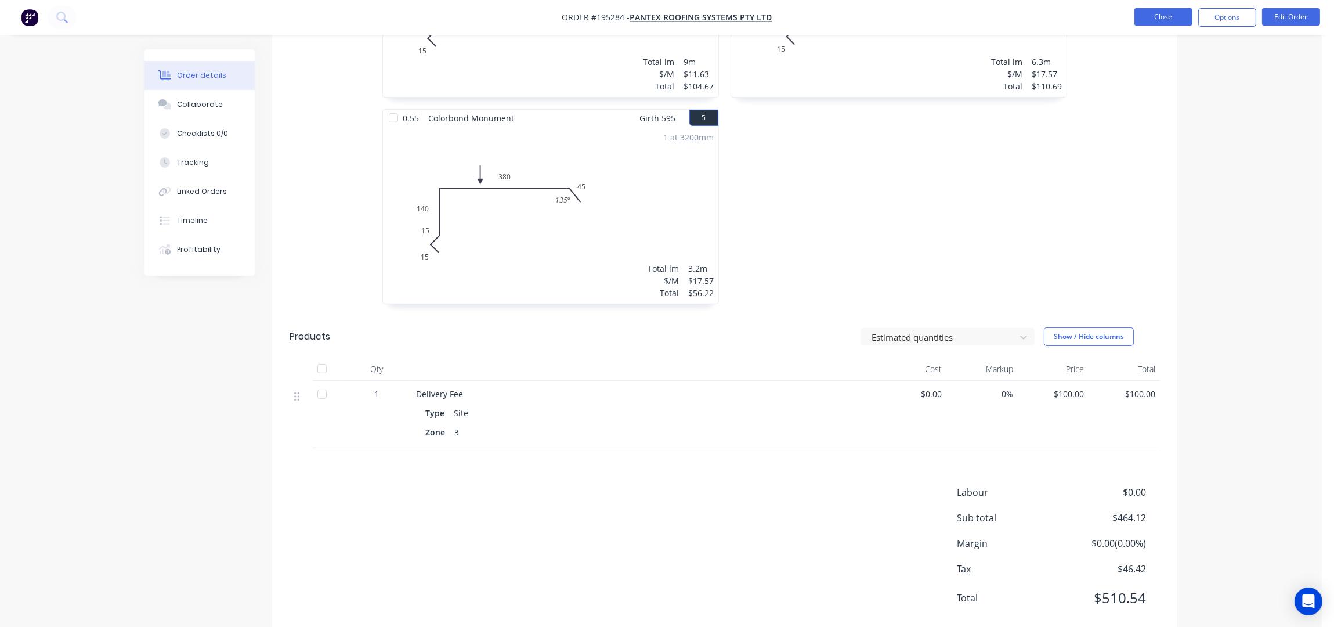
click at [1167, 8] on button "Close" at bounding box center [1164, 16] width 58 height 17
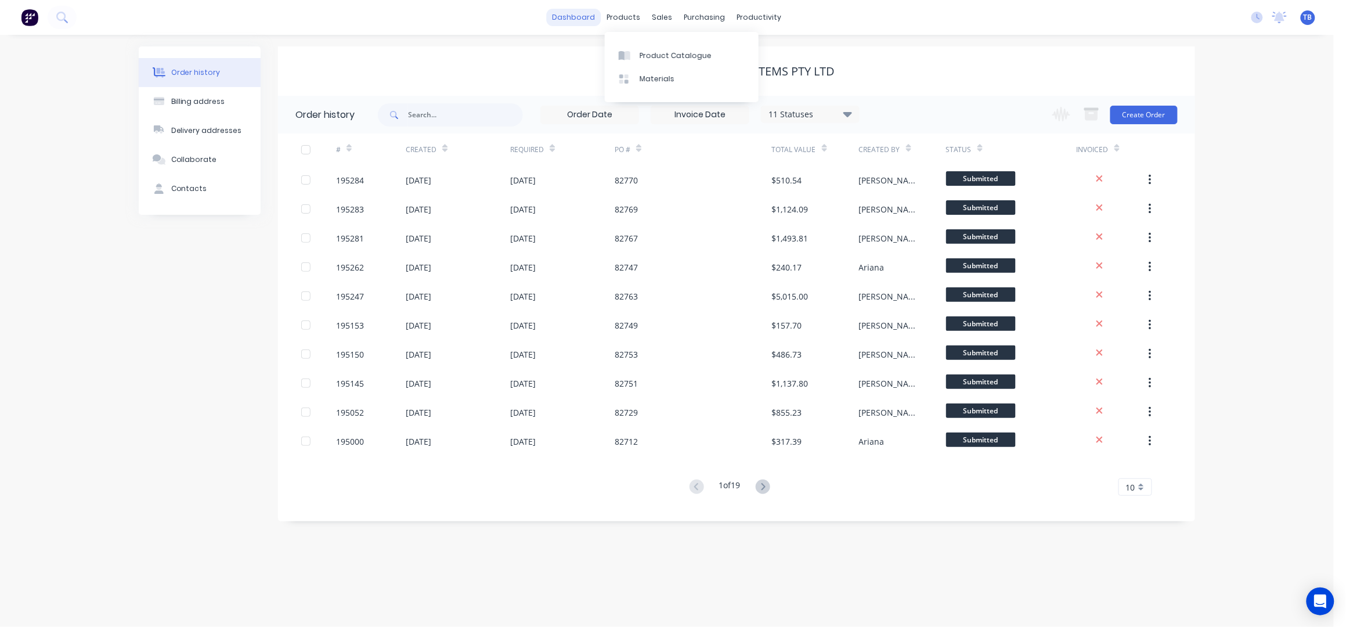
click at [578, 16] on link "dashboard" at bounding box center [574, 17] width 55 height 17
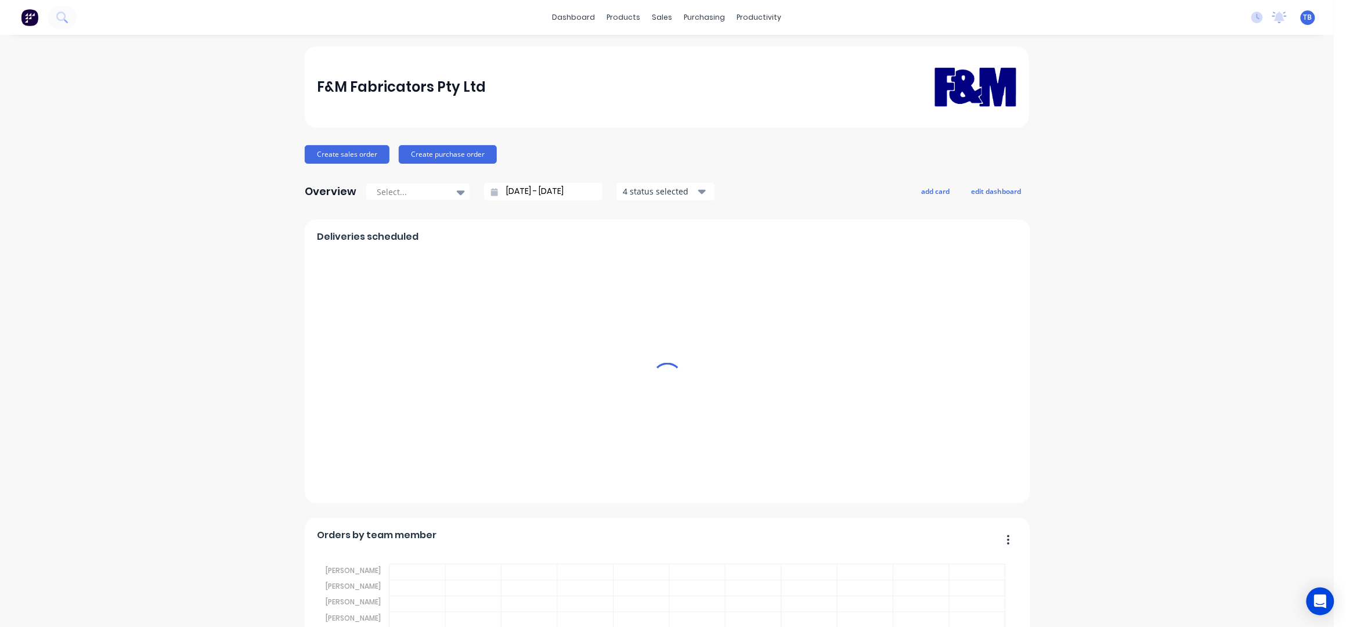
click at [508, 193] on input "[DATE] - [DATE]" at bounding box center [548, 191] width 100 height 17
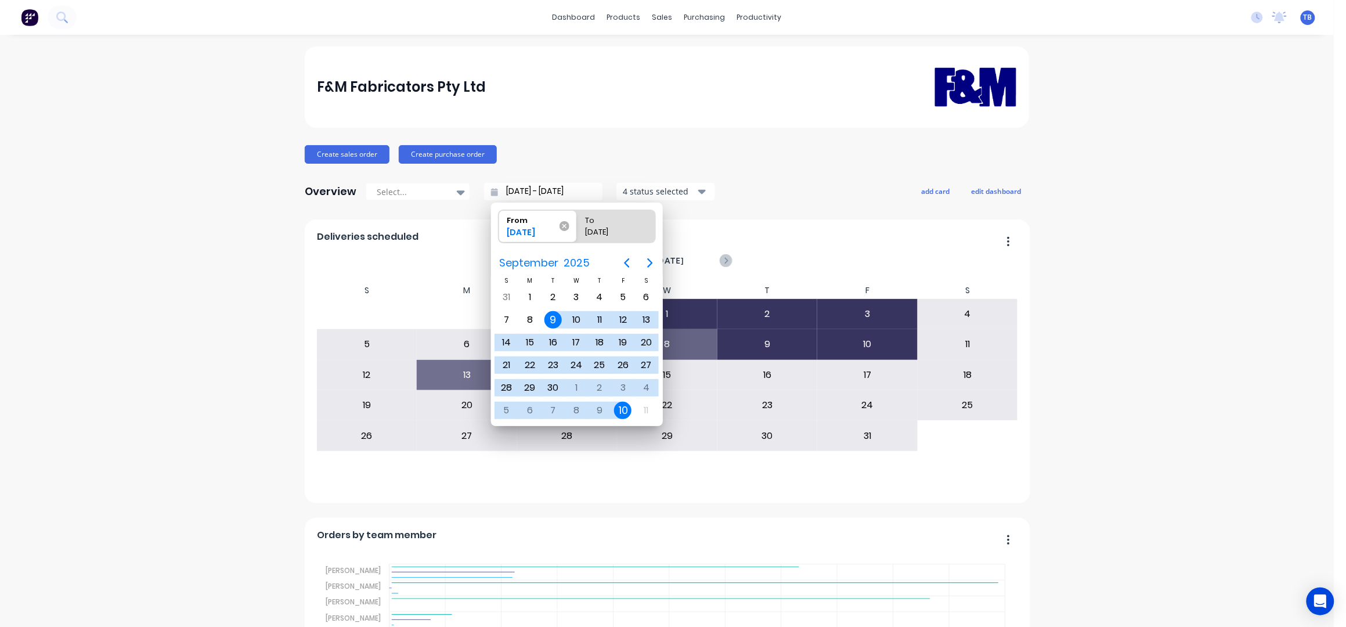
click at [564, 223] on icon at bounding box center [565, 226] width 10 height 10
click at [499, 223] on input "From 09/09/25" at bounding box center [499, 226] width 1 height 33
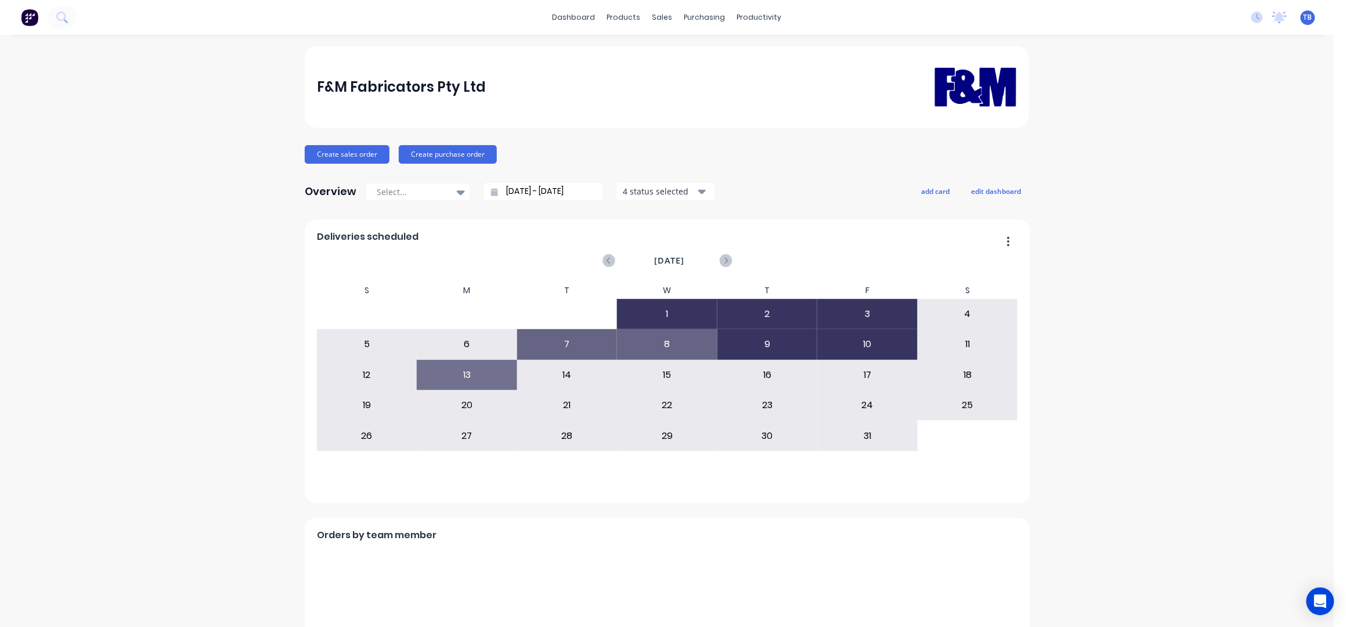
type input "10/10/25 - 10/10/25"
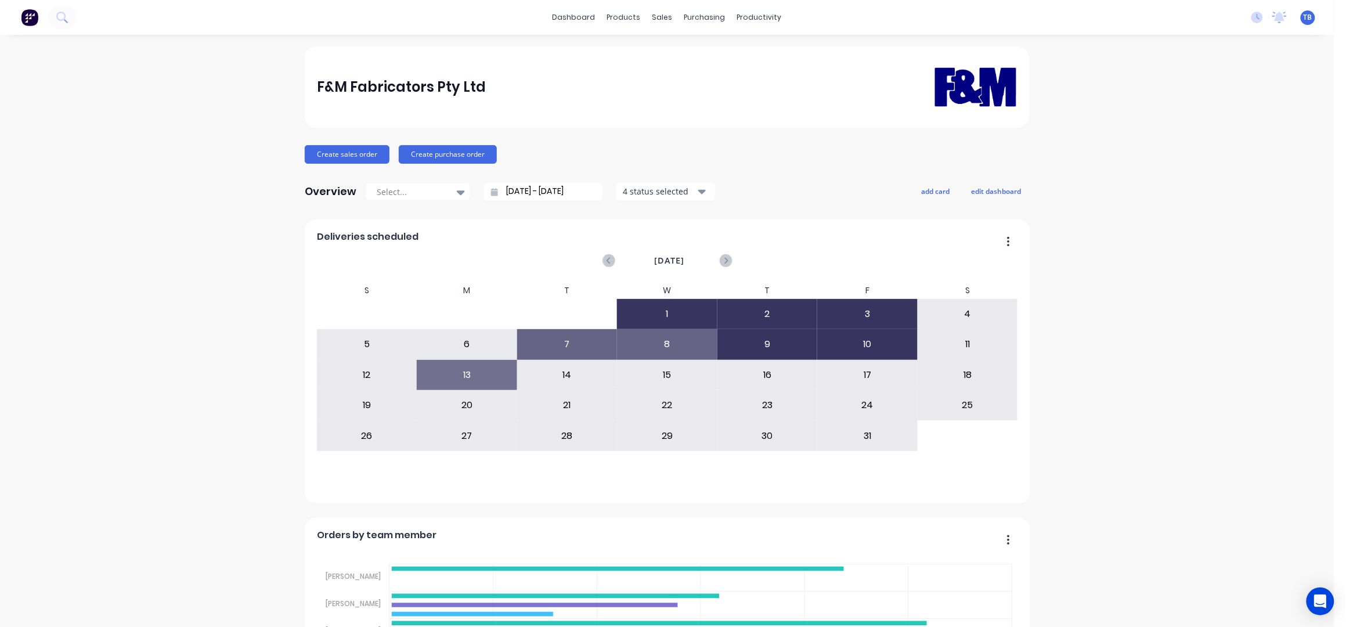
scroll to position [232, 0]
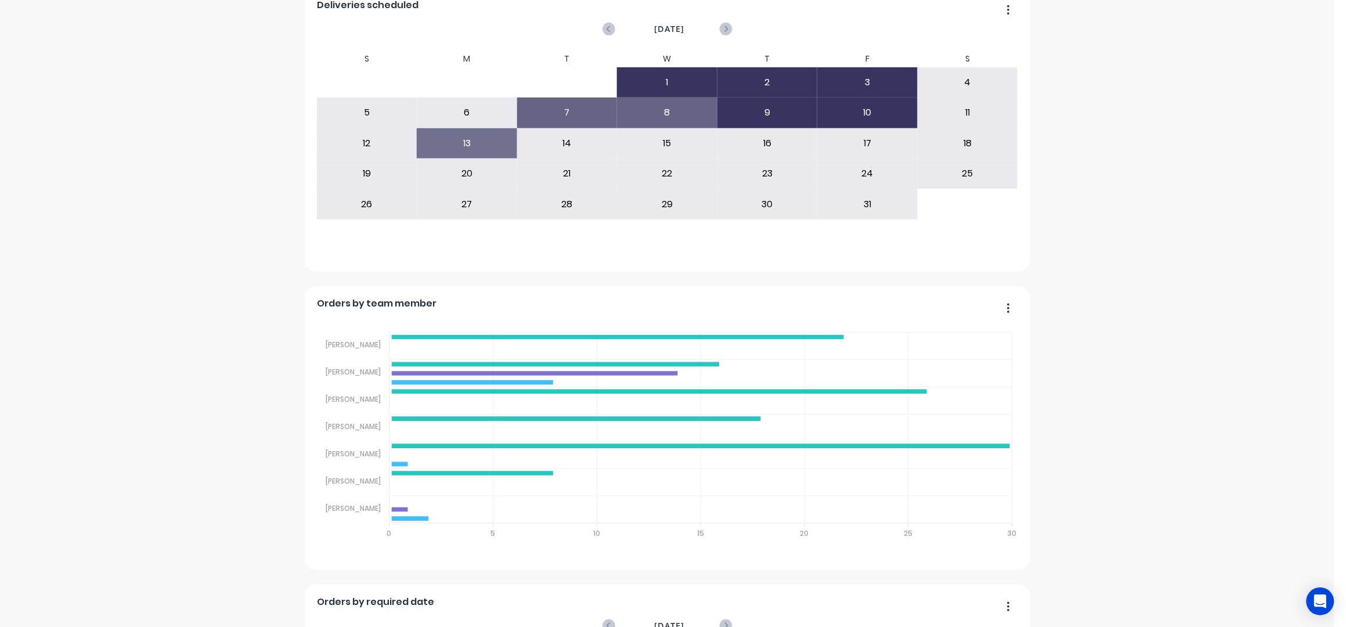
click at [1086, 244] on div "F&M Fabricators Pty Ltd Create sales order Create purchase order Overview Selec…" at bounding box center [667, 491] width 1334 height 1352
click at [1173, 263] on div "F&M Fabricators Pty Ltd Create sales order Create purchase order Overview Selec…" at bounding box center [667, 491] width 1334 height 1352
click at [1113, 258] on div "F&M Fabricators Pty Ltd Create sales order Create purchase order Overview Selec…" at bounding box center [667, 491] width 1334 height 1352
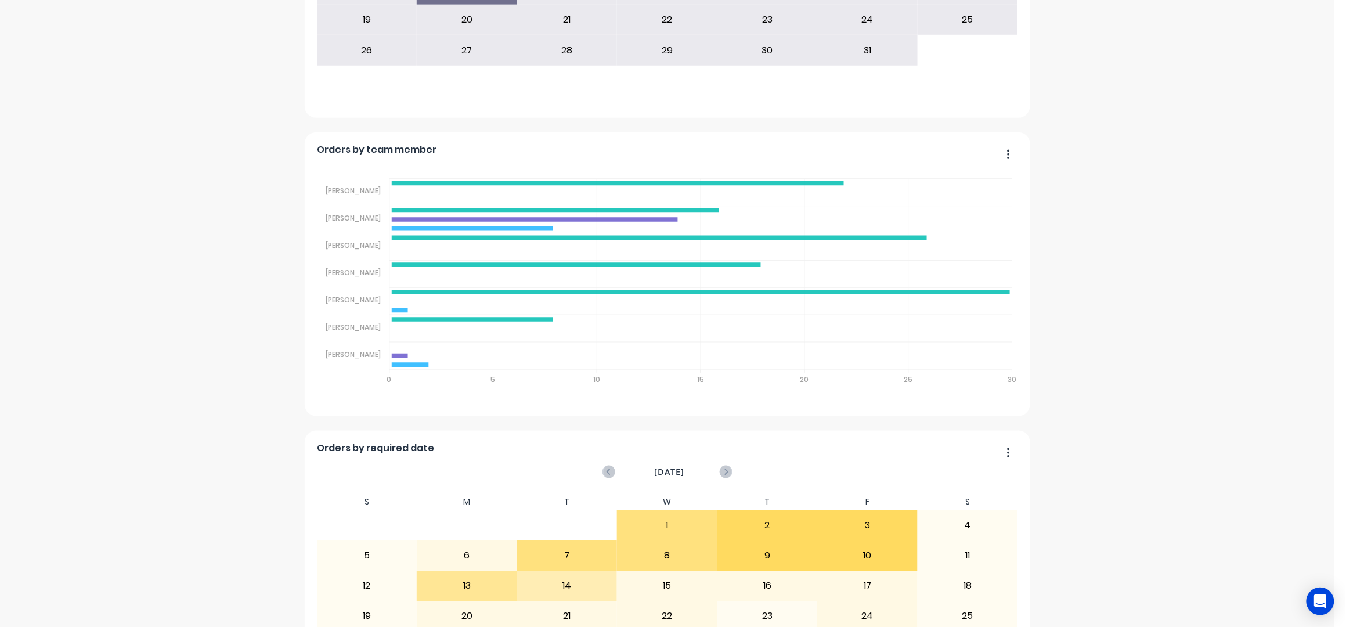
scroll to position [154, 0]
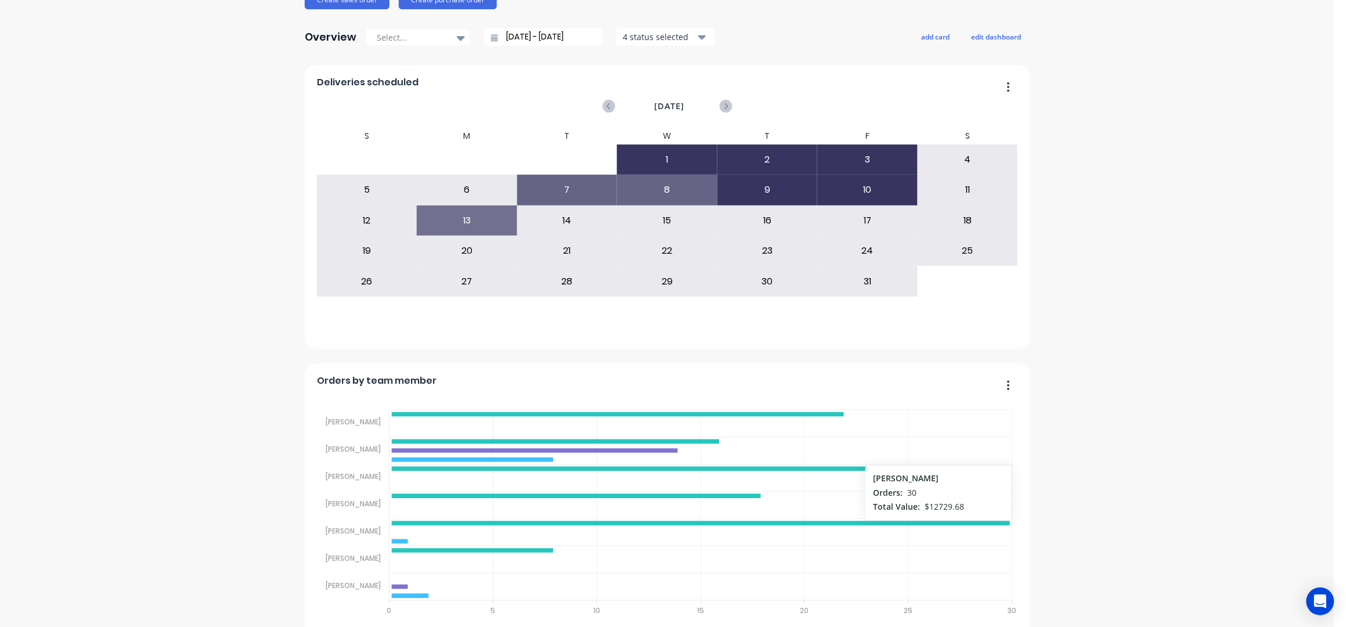
click at [1139, 376] on div "F&M Fabricators Pty Ltd Create sales order Create purchase order Overview Selec…" at bounding box center [667, 568] width 1334 height 1352
click at [1140, 192] on div "F&M Fabricators Pty Ltd Create sales order Create purchase order Overview Selec…" at bounding box center [667, 568] width 1334 height 1352
click at [1136, 321] on div "F&M Fabricators Pty Ltd Create sales order Create purchase order Overview Selec…" at bounding box center [667, 568] width 1334 height 1352
click at [1135, 321] on div "F&M Fabricators Pty Ltd Create sales order Create purchase order Overview Selec…" at bounding box center [667, 568] width 1334 height 1352
click at [1130, 257] on div "F&M Fabricators Pty Ltd Create sales order Create purchase order Overview Selec…" at bounding box center [667, 568] width 1334 height 1352
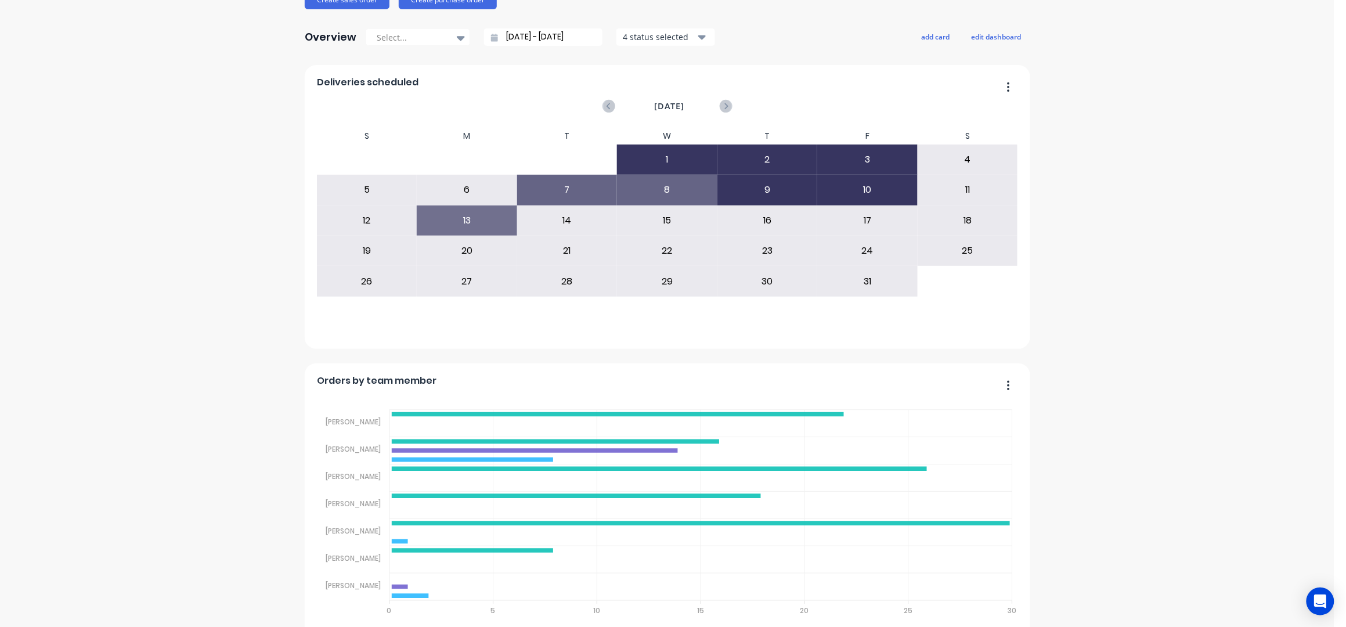
click at [1112, 279] on div "F&M Fabricators Pty Ltd Create sales order Create purchase order Overview Selec…" at bounding box center [667, 568] width 1334 height 1352
click at [1106, 199] on div "F&M Fabricators Pty Ltd Create sales order Create purchase order Overview Selec…" at bounding box center [667, 568] width 1334 height 1352
click at [1174, 423] on div "F&M Fabricators Pty Ltd Create sales order Create purchase order Overview Selec…" at bounding box center [667, 568] width 1334 height 1352
click at [1125, 435] on div "F&M Fabricators Pty Ltd Create sales order Create purchase order Overview Selec…" at bounding box center [667, 568] width 1334 height 1352
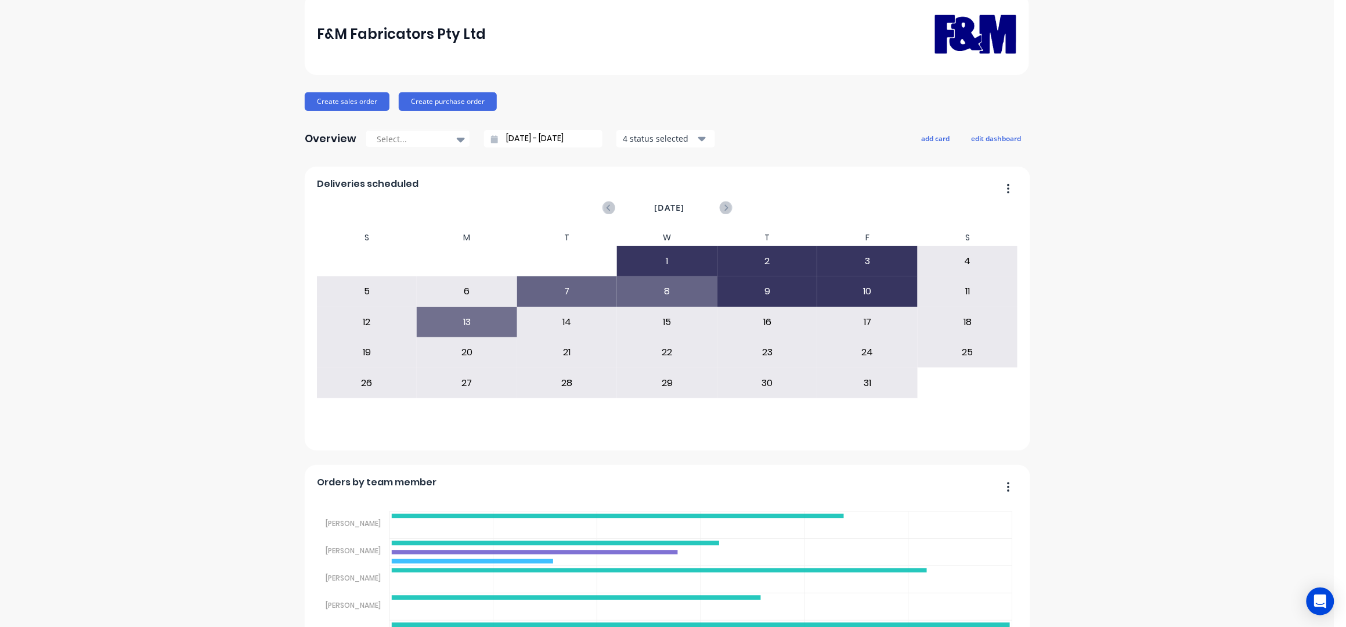
scroll to position [0, 0]
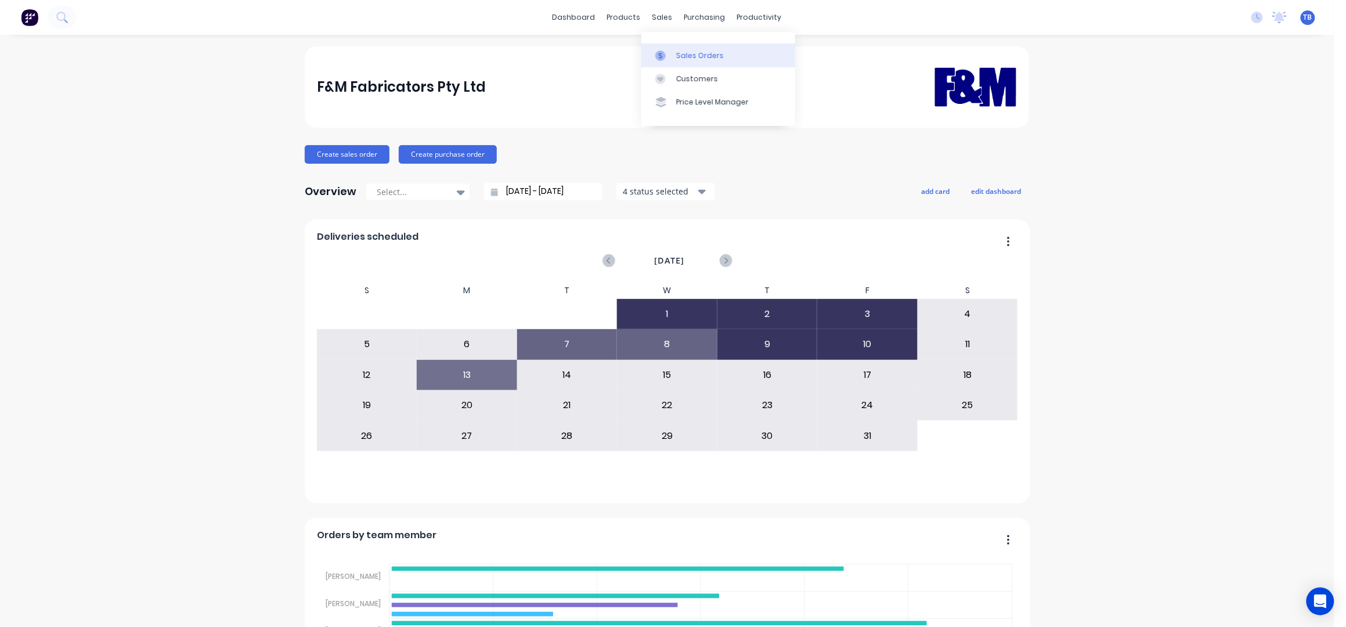
click at [698, 62] on link "Sales Orders" at bounding box center [718, 55] width 154 height 23
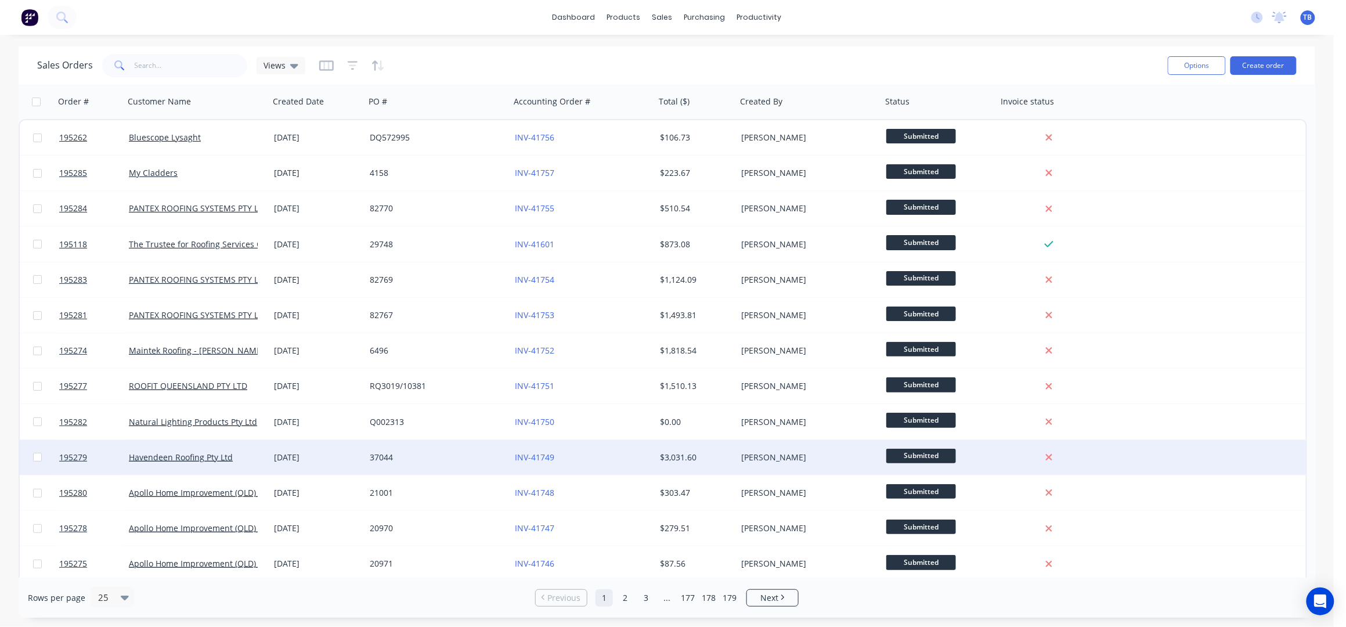
click at [455, 460] on div "37044" at bounding box center [434, 458] width 129 height 12
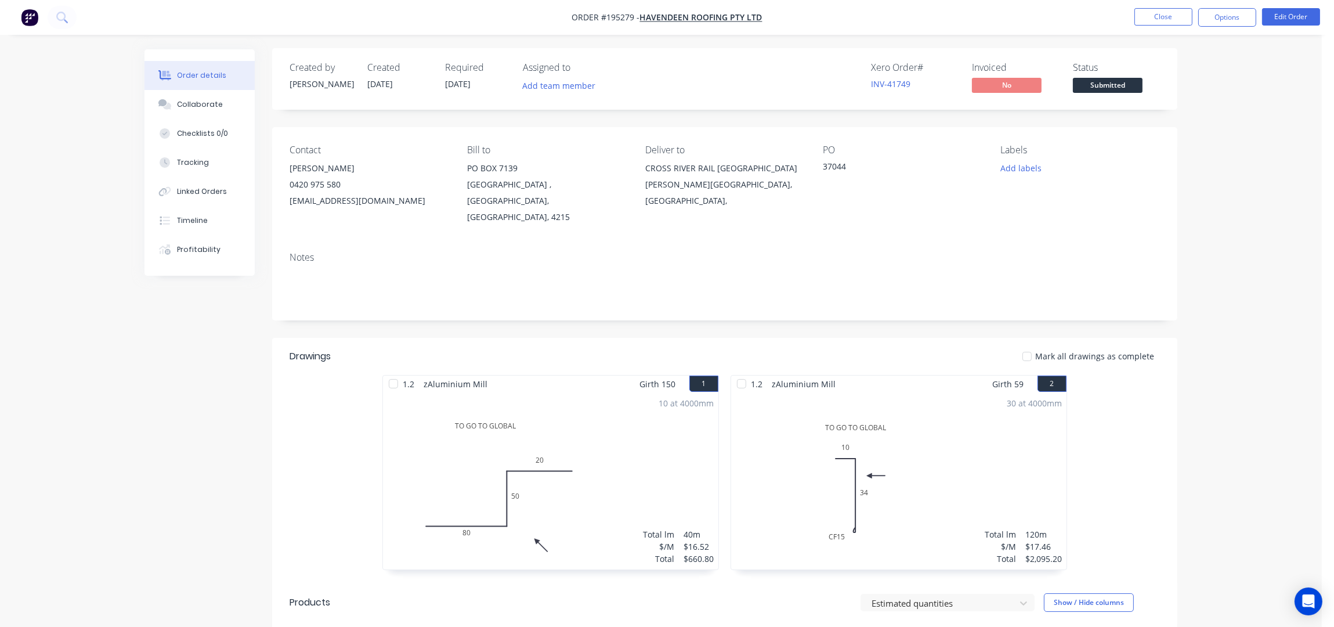
scroll to position [387, 0]
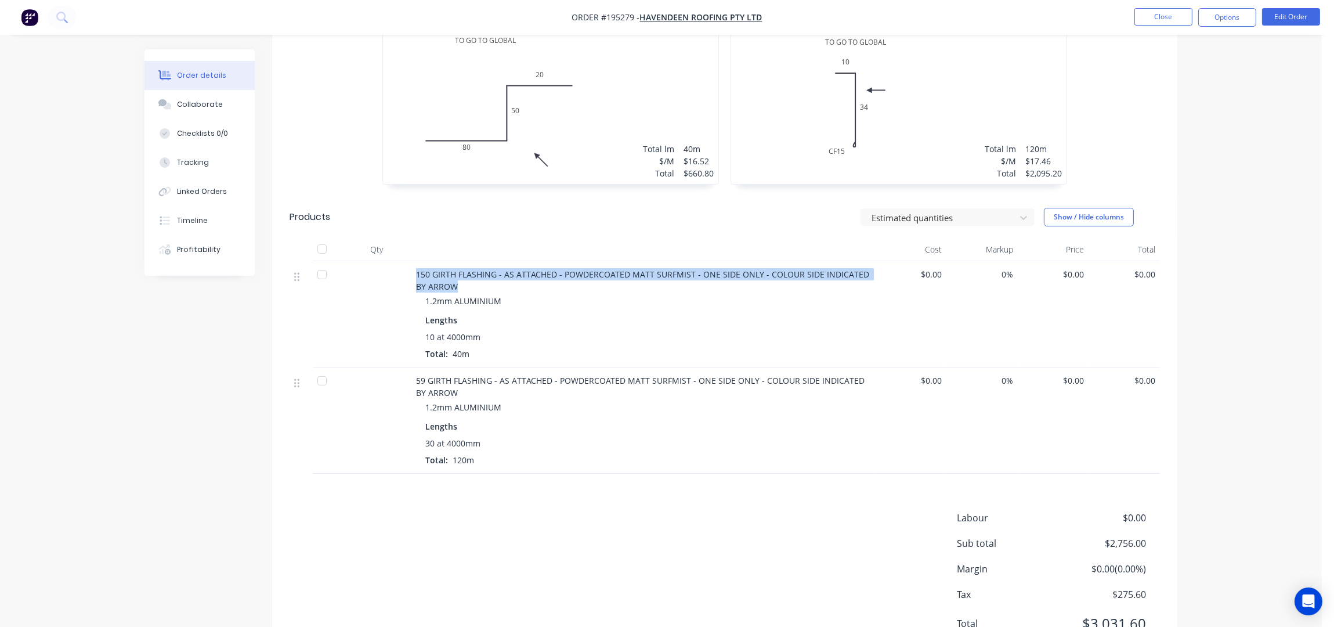
drag, startPoint x: 416, startPoint y: 257, endPoint x: 455, endPoint y: 270, distance: 41.1
click at [455, 270] on div "150 GIRTH FLASHING - AS ATTACHED - POWDERCOATED MATT SURFMIST - ONE SIDE ONLY -…" at bounding box center [643, 280] width 455 height 24
copy span "150 GIRTH FLASHING - AS ATTACHED - POWDERCOATED MATT SURFMIST - ONE SIDE ONLY -…"
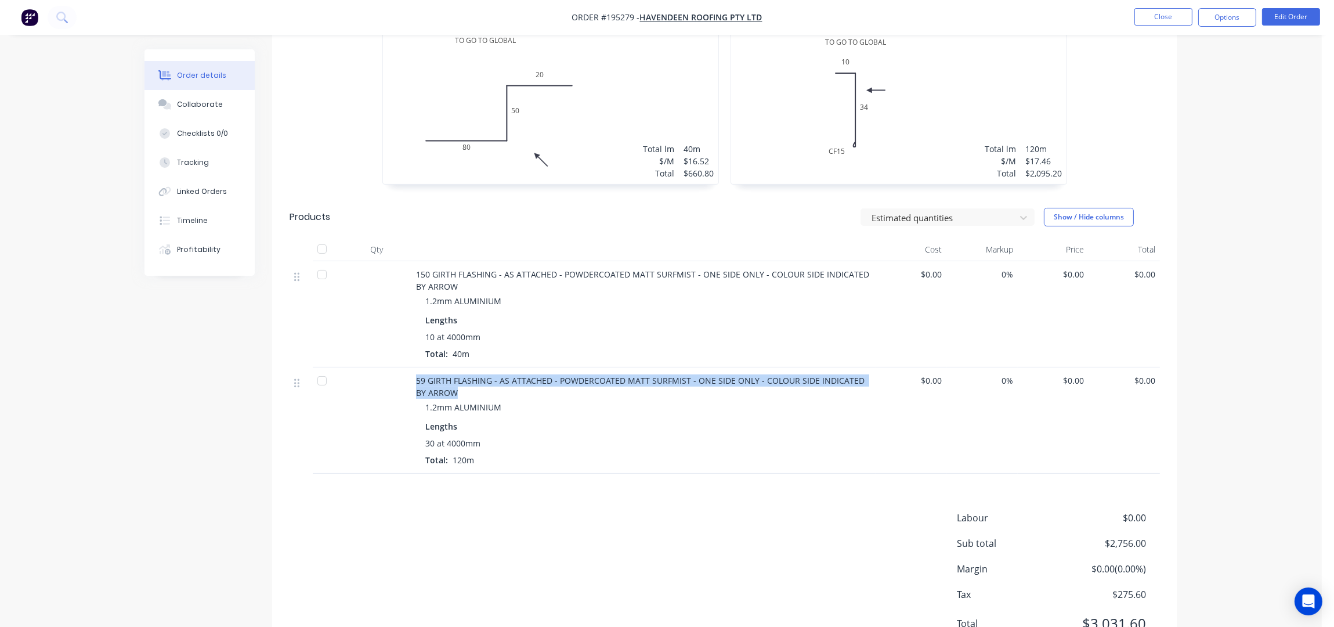
drag, startPoint x: 416, startPoint y: 362, endPoint x: 442, endPoint y: 380, distance: 30.9
click at [442, 380] on span "59 GIRTH FLASHING - AS ATTACHED - POWDERCOATED MATT SURFMIST - ONE SIDE ONLY - …" at bounding box center [641, 386] width 451 height 23
copy span "59 GIRTH FLASHING - AS ATTACHED - POWDERCOATED MATT SURFMIST - ONE SIDE ONLY - …"
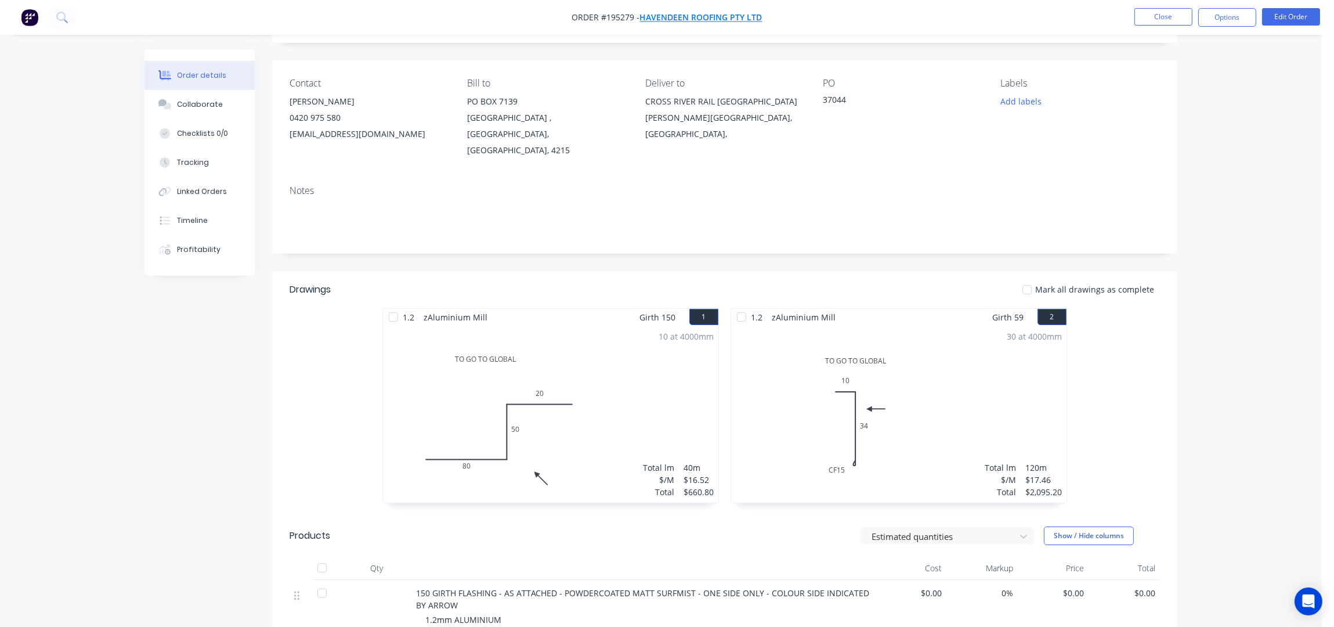
scroll to position [0, 0]
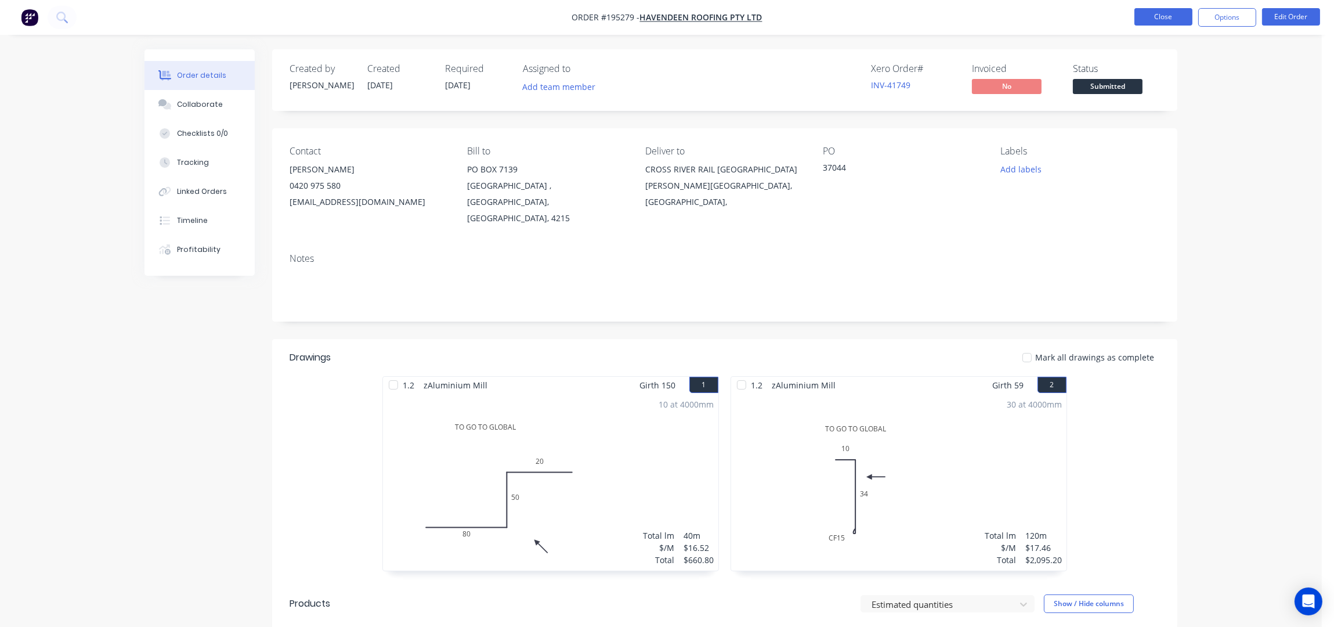
click at [1179, 21] on button "Close" at bounding box center [1164, 16] width 58 height 17
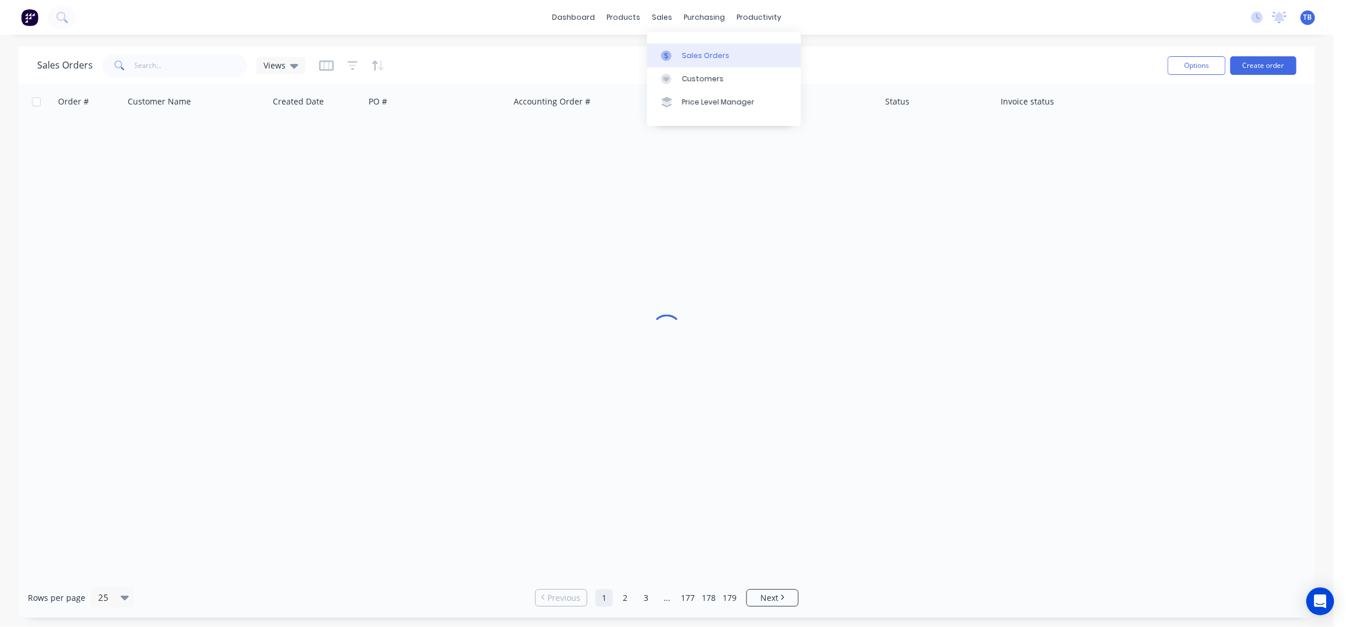
click at [701, 53] on div "Sales Orders" at bounding box center [706, 55] width 48 height 10
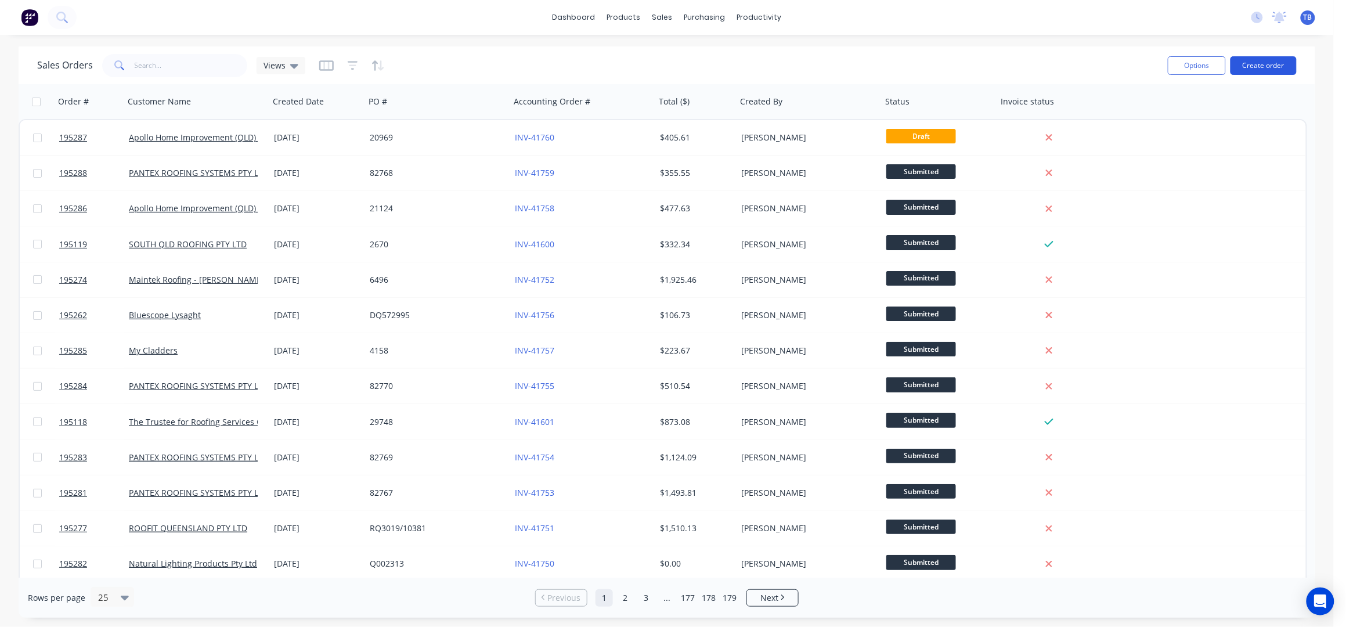
click at [1265, 64] on button "Create order" at bounding box center [1263, 65] width 66 height 19
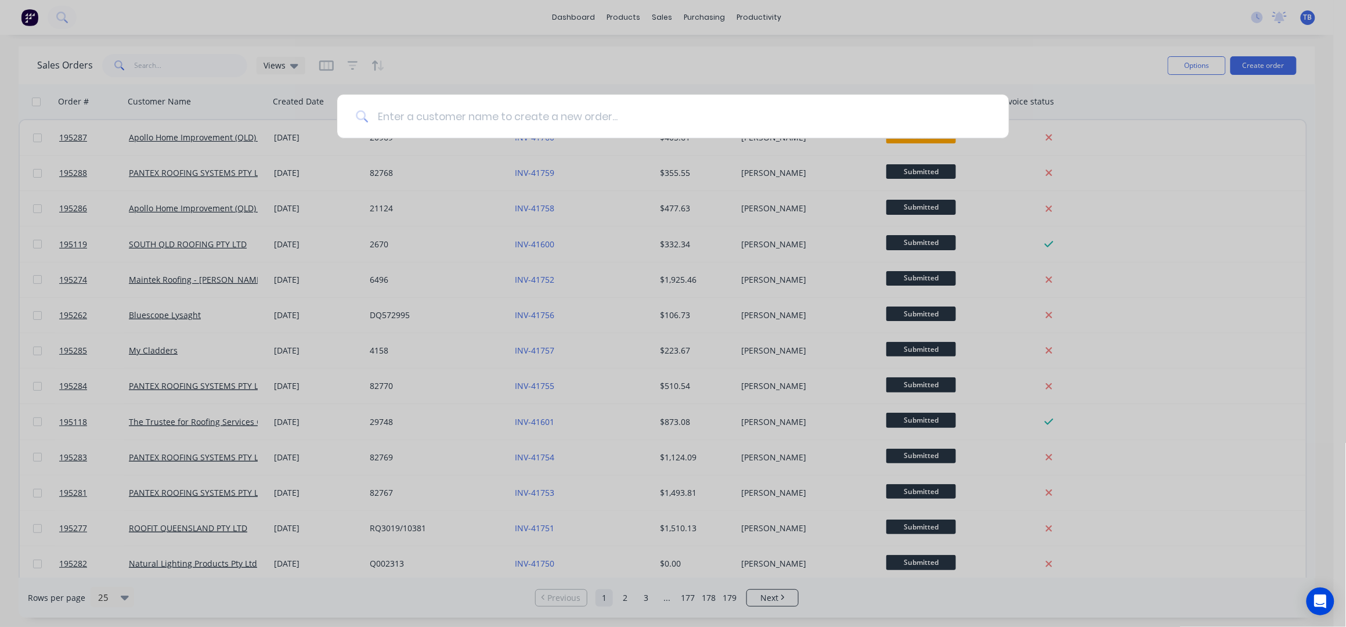
click at [450, 133] on input at bounding box center [679, 117] width 622 height 44
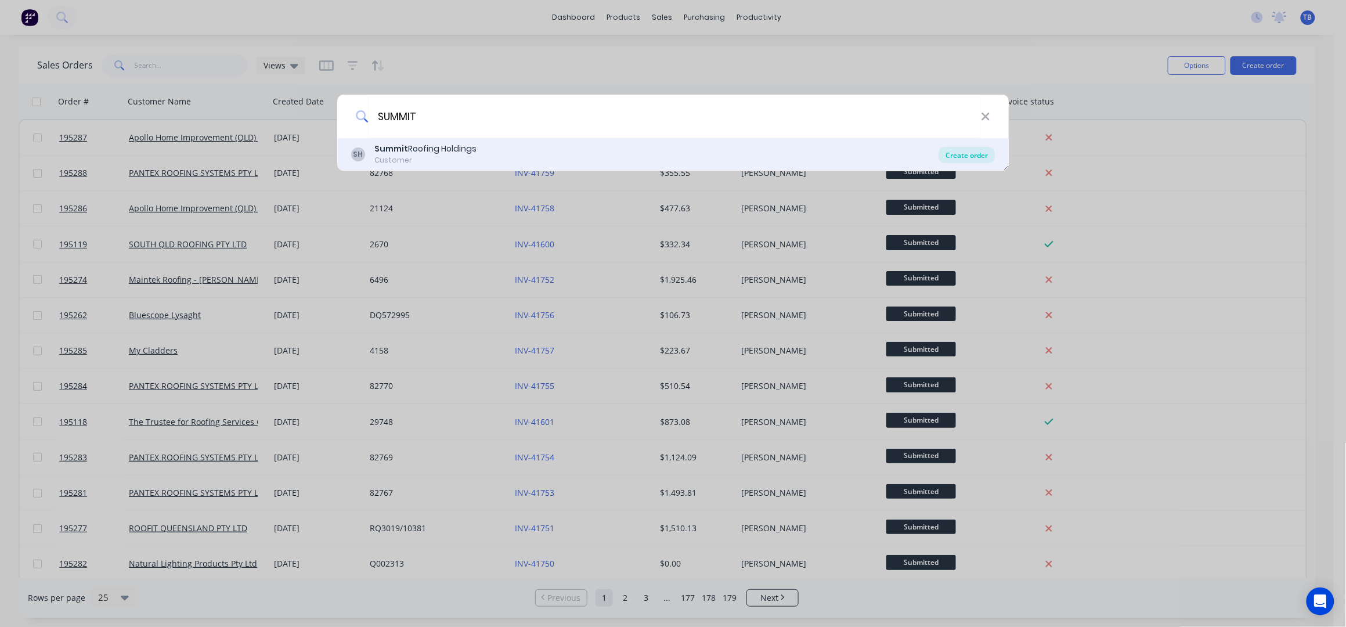
type input "SUMMIT"
click at [950, 155] on div "Create order" at bounding box center [966, 155] width 56 height 16
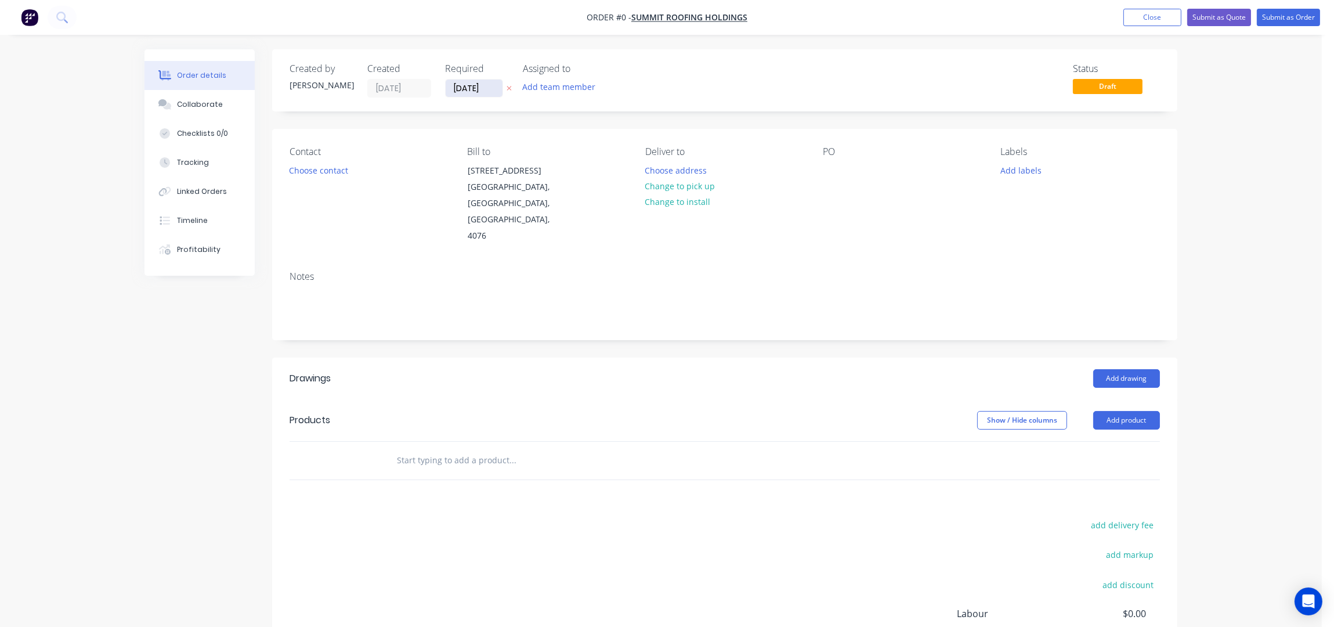
click at [455, 89] on input "[DATE]" at bounding box center [474, 88] width 57 height 17
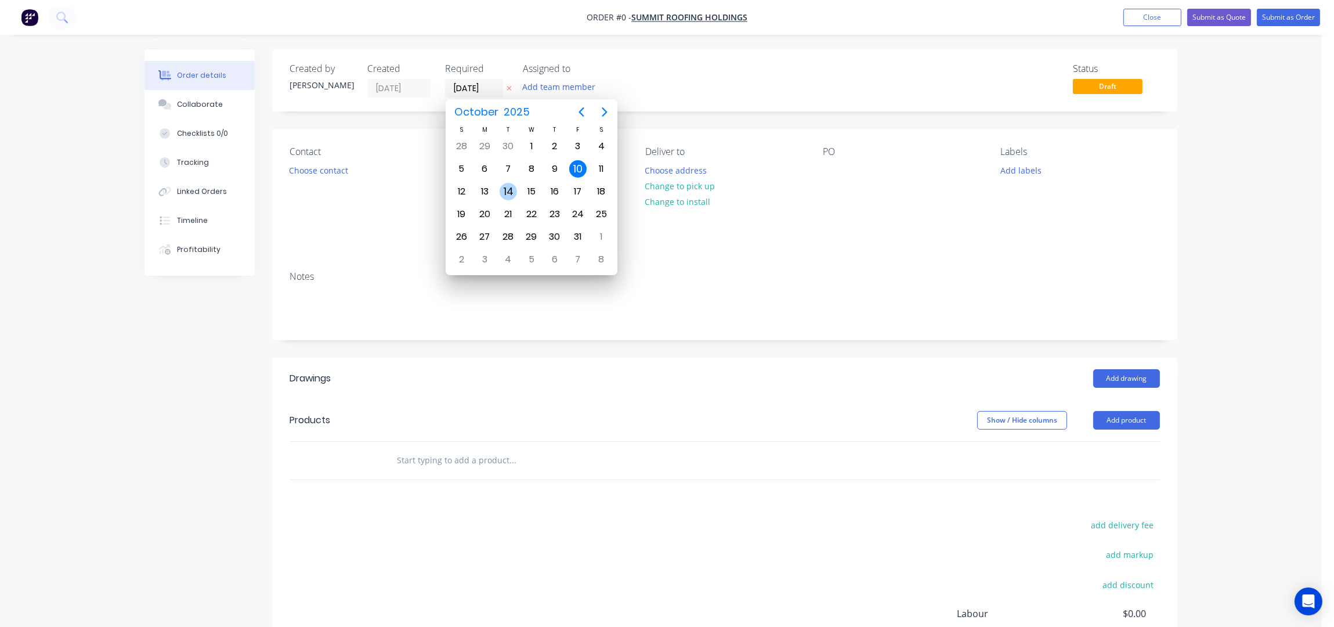
click at [499, 190] on div "14" at bounding box center [508, 192] width 23 height 22
type input "[DATE]"
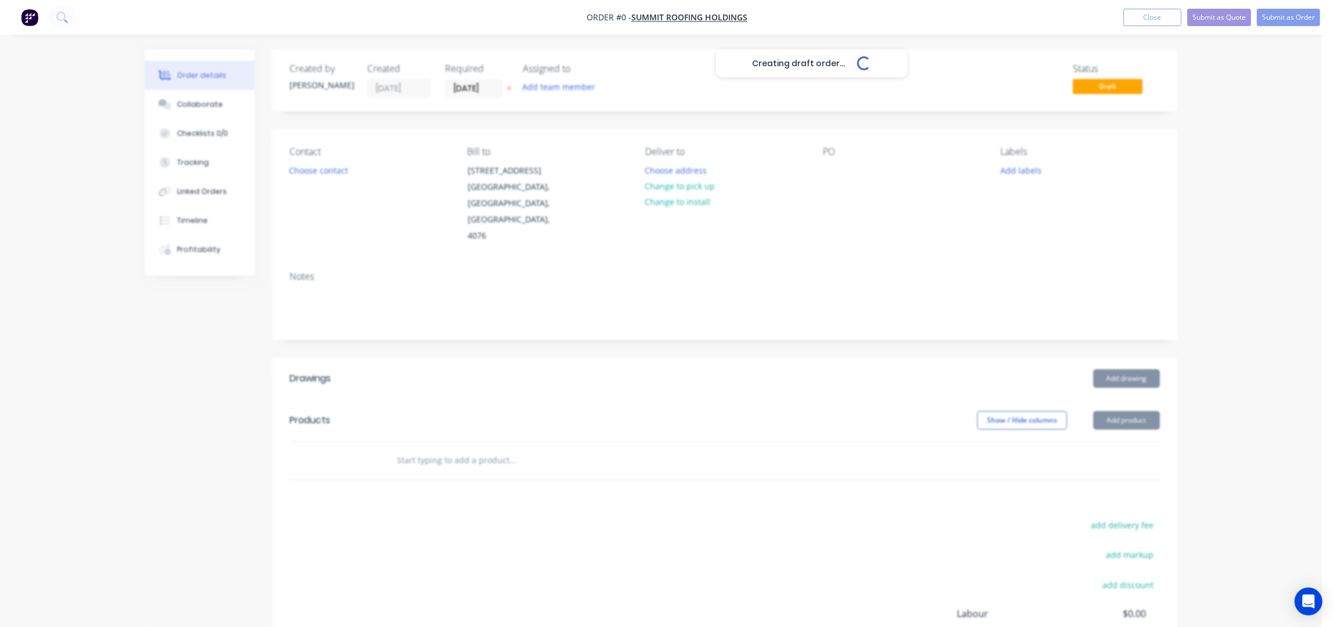
click at [329, 175] on div "Creating draft order... Loading..." at bounding box center [812, 362] width 1334 height 627
click at [326, 171] on button "Choose contact" at bounding box center [318, 170] width 71 height 16
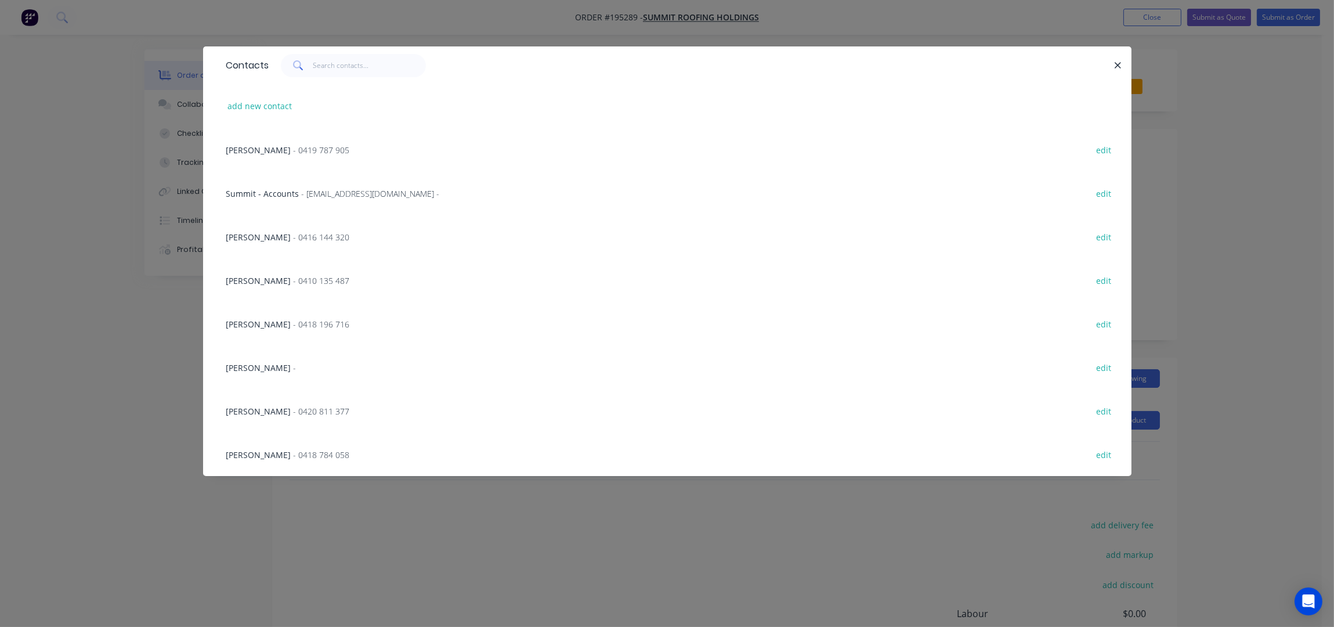
drag, startPoint x: 182, startPoint y: 125, endPoint x: 124, endPoint y: 96, distance: 65.2
click at [124, 96] on div "Contacts add new contact HAYDEN QUAIFE - 0419 787 905 edit Summit - Accounts - …" at bounding box center [667, 313] width 1334 height 627
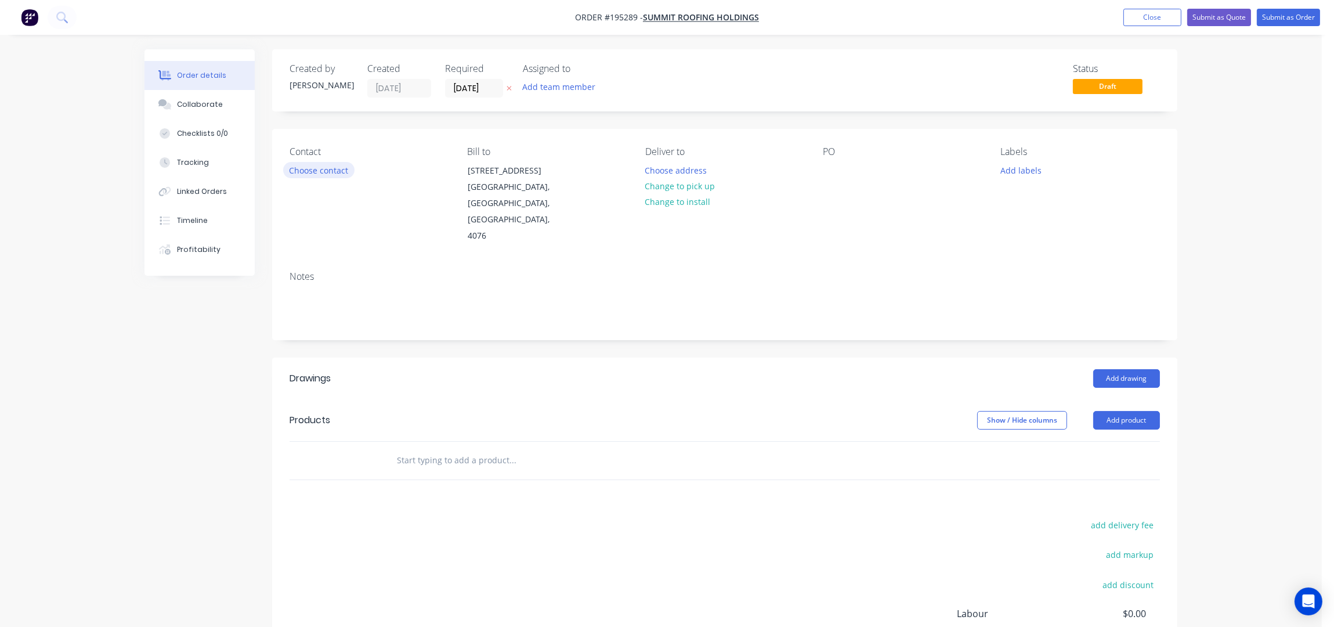
click at [332, 168] on button "Choose contact" at bounding box center [318, 170] width 71 height 16
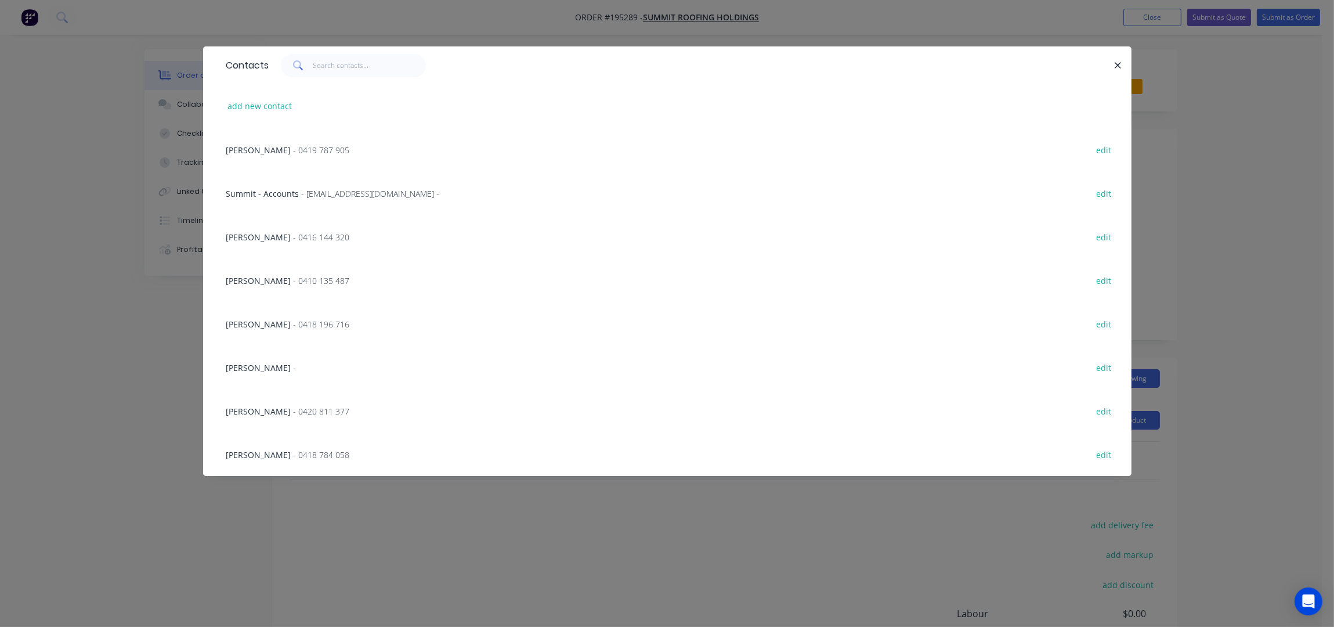
drag, startPoint x: 323, startPoint y: 148, endPoint x: 336, endPoint y: 155, distance: 15.1
click at [323, 148] on span "- 0419 787 905" at bounding box center [322, 150] width 56 height 11
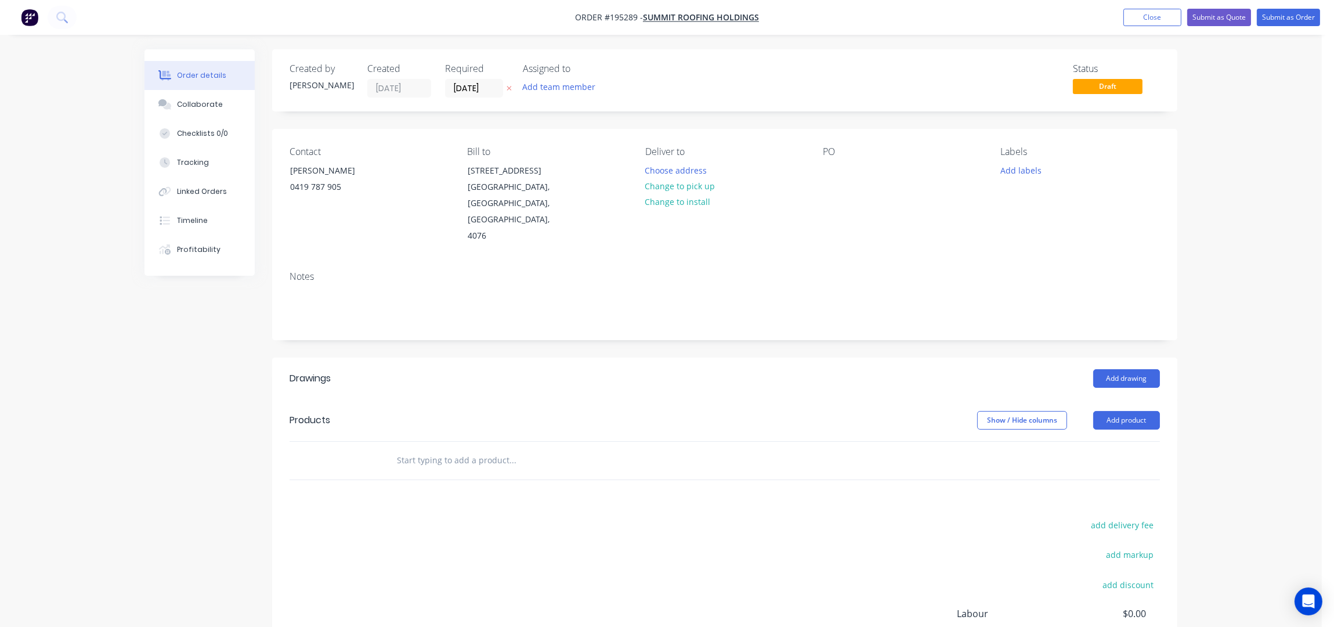
click at [508, 91] on icon "button" at bounding box center [509, 88] width 5 height 7
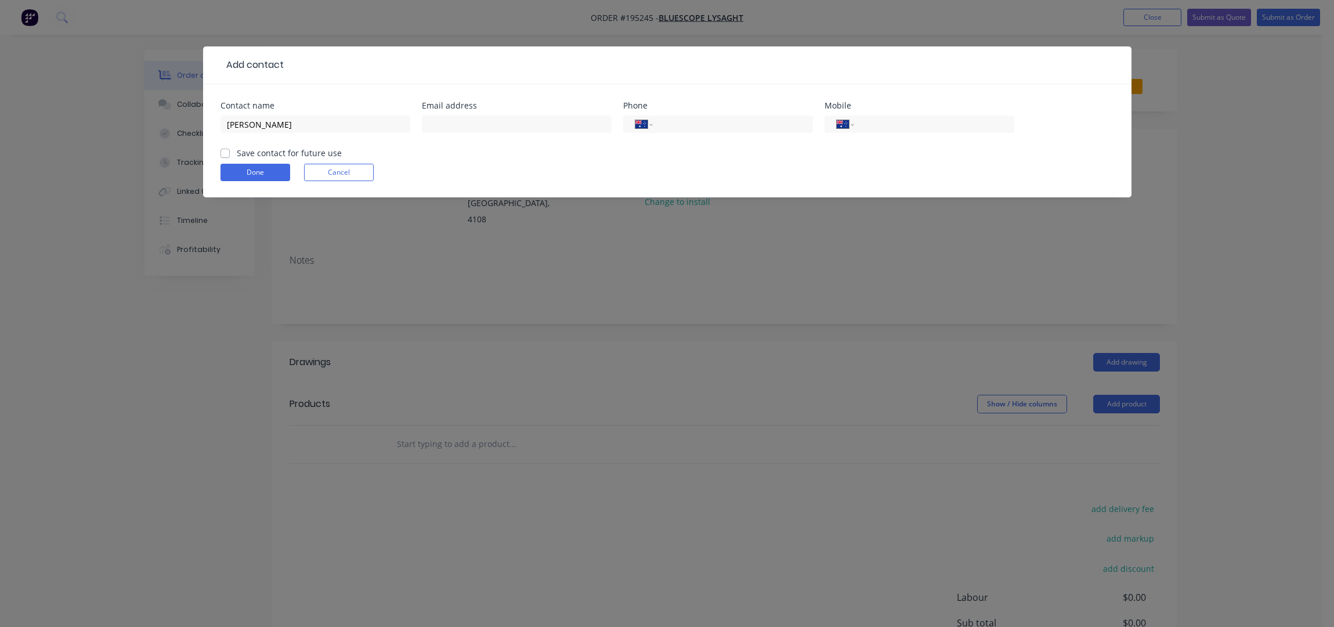
select select "AU"
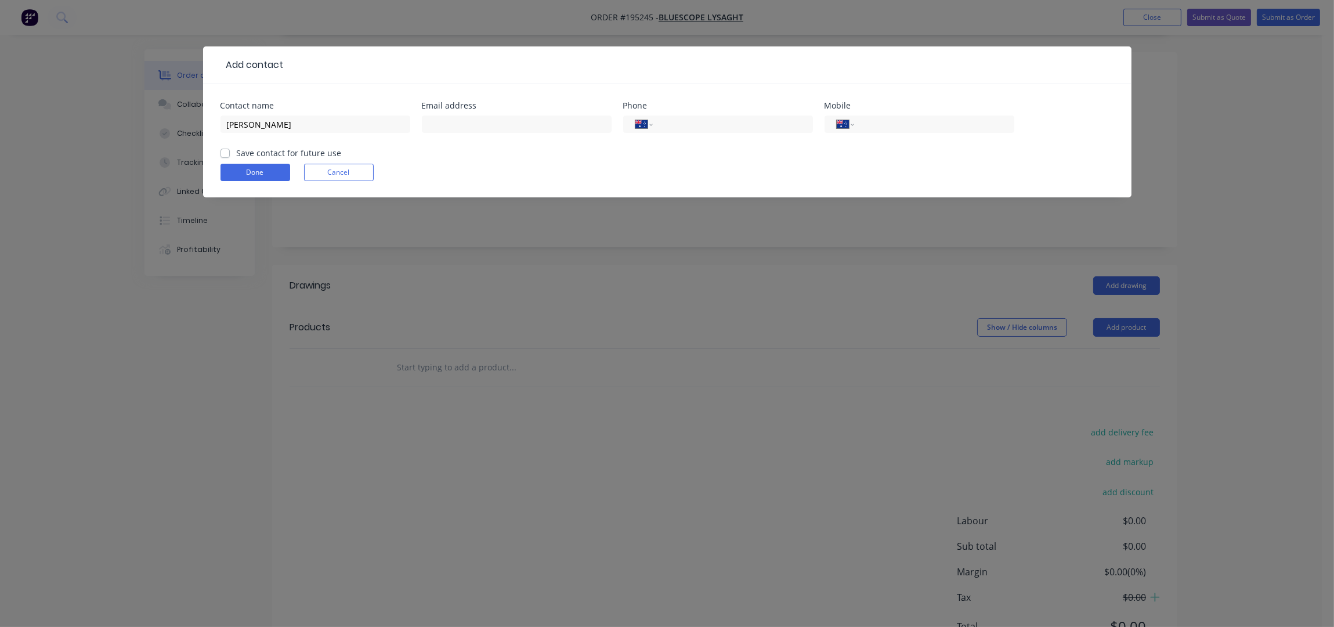
scroll to position [77, 0]
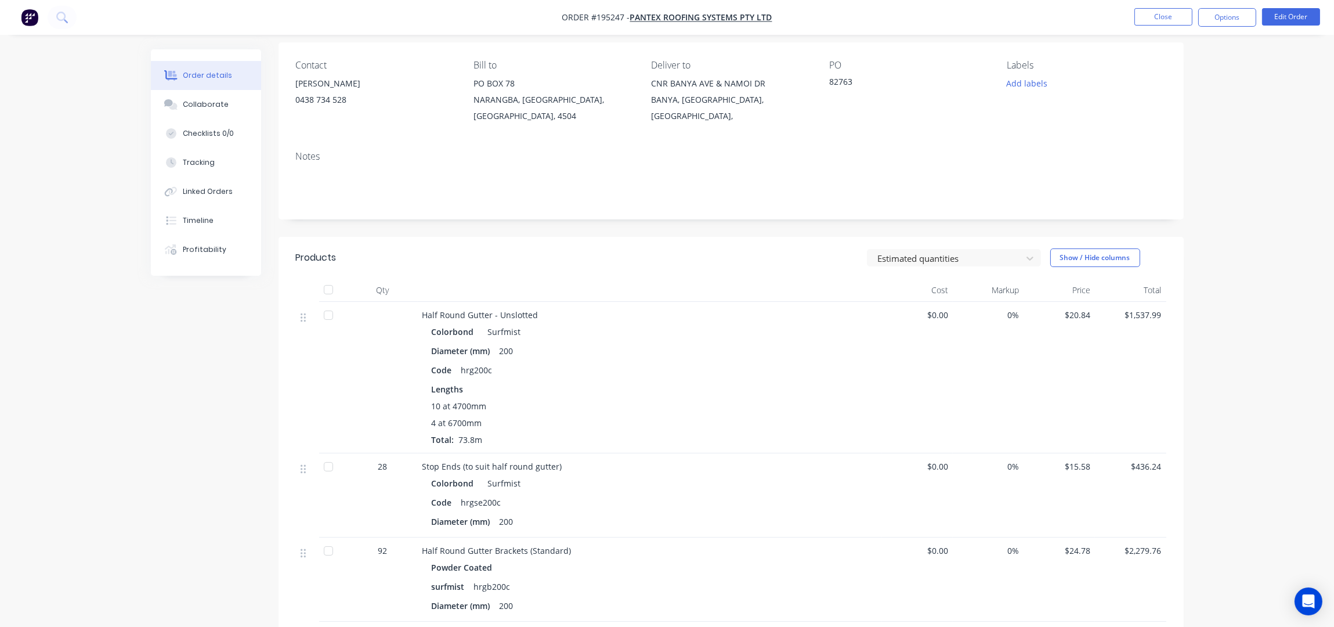
scroll to position [309, 0]
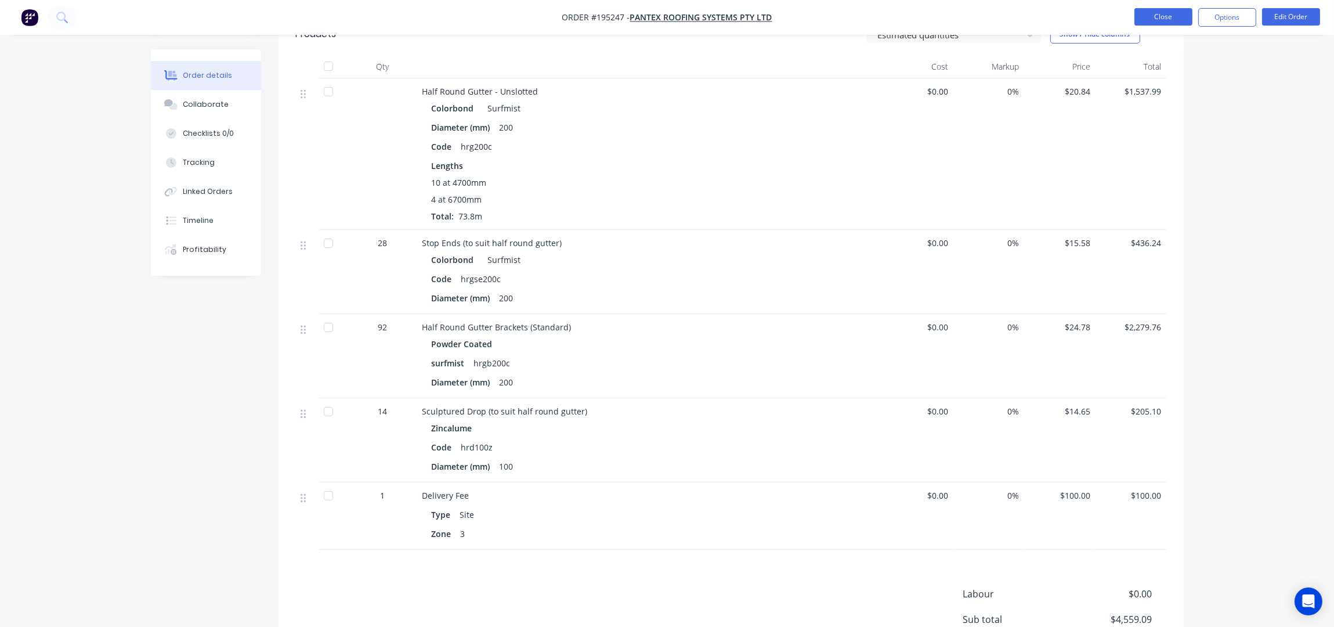
click at [1157, 19] on button "Close" at bounding box center [1164, 16] width 58 height 17
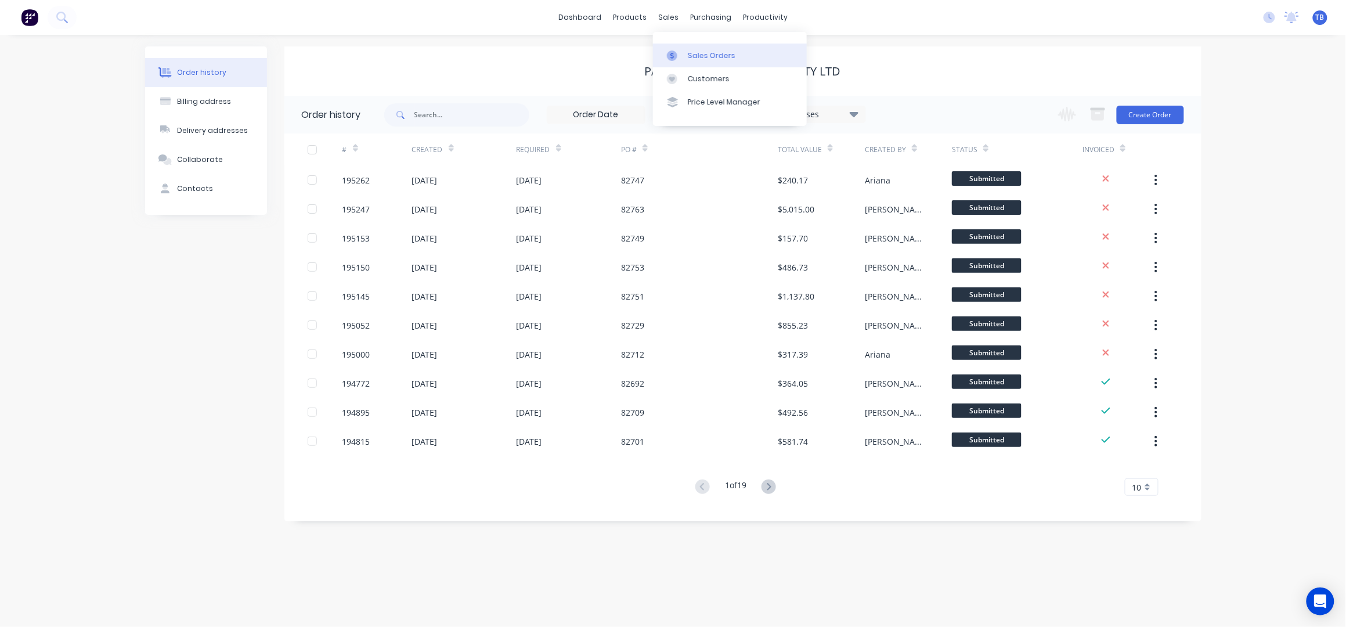
click at [696, 59] on div "Sales Orders" at bounding box center [712, 55] width 48 height 10
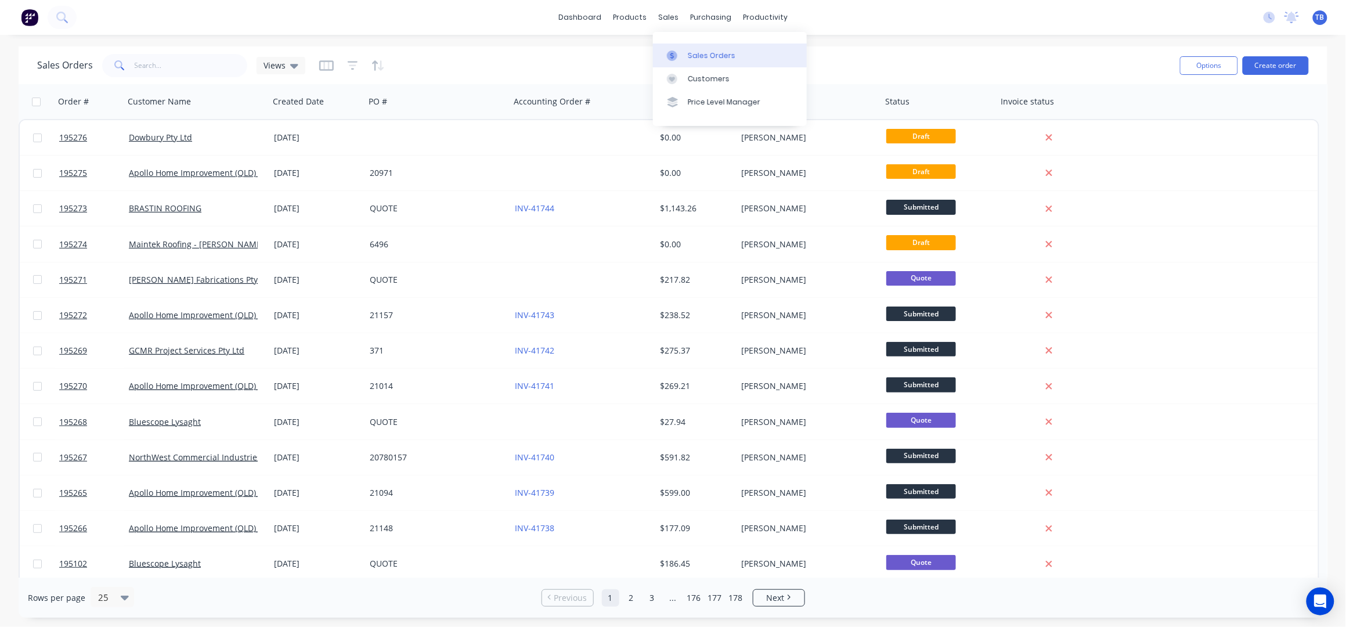
click at [694, 62] on link "Sales Orders" at bounding box center [730, 55] width 154 height 23
click at [743, 54] on div "Purchase Orders" at bounding box center [749, 55] width 62 height 10
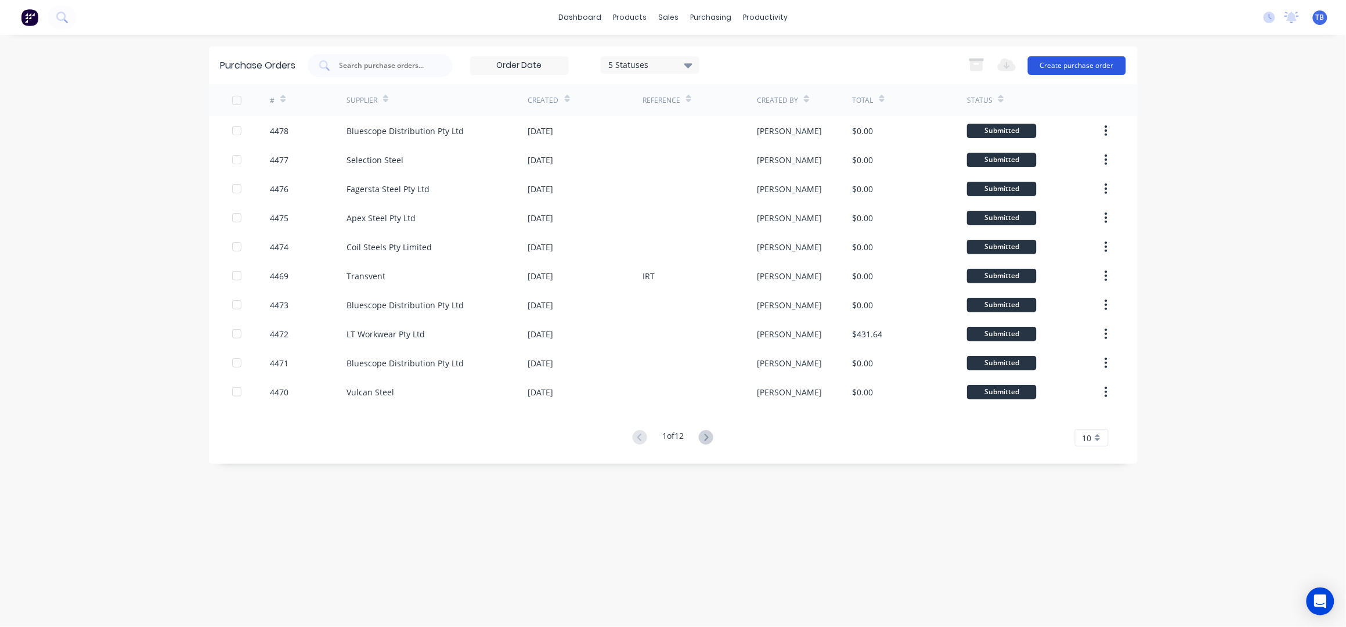
click at [1078, 70] on button "Create purchase order" at bounding box center [1077, 65] width 98 height 19
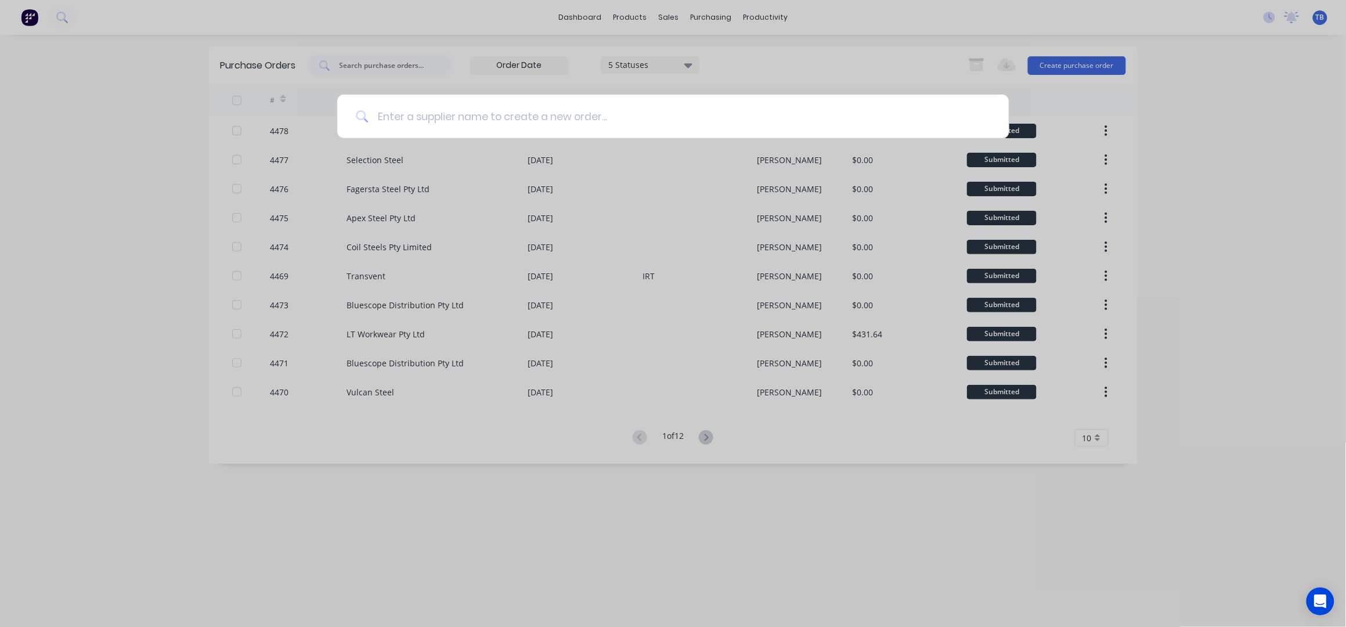
click at [642, 114] on input at bounding box center [679, 117] width 622 height 44
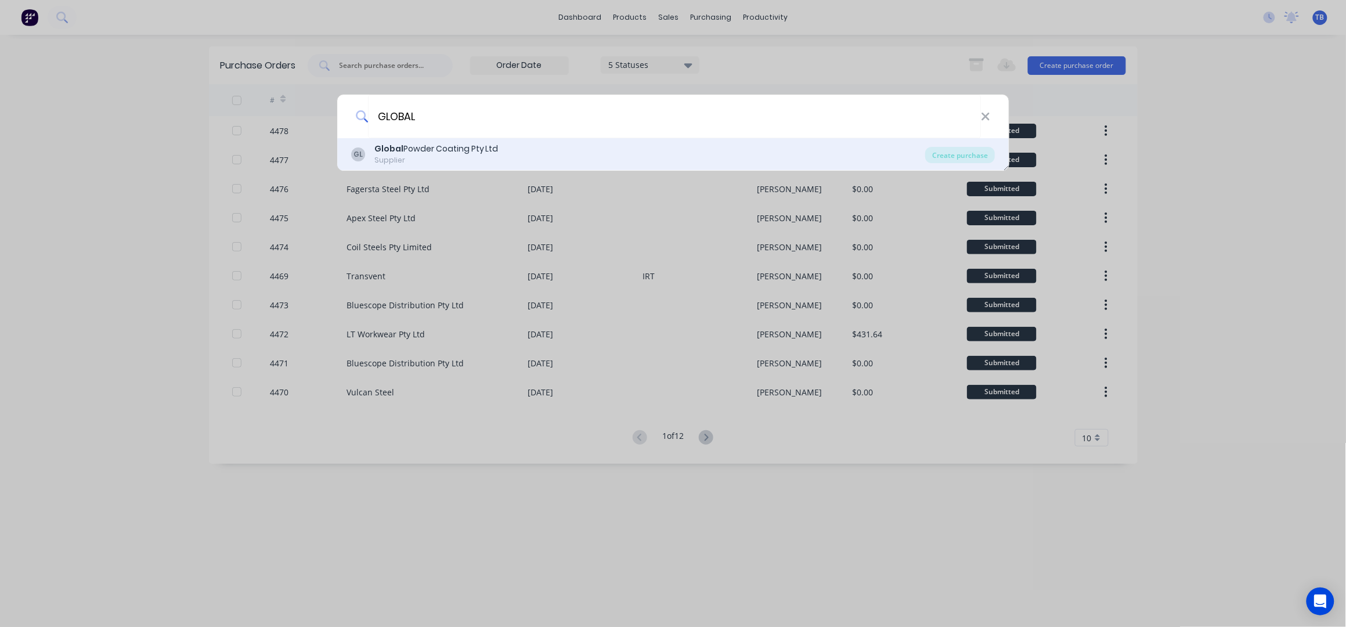
type input "GLOBAL"
click at [685, 150] on div "GL Global Powder Coating Pty Ltd Supplier" at bounding box center [638, 154] width 575 height 23
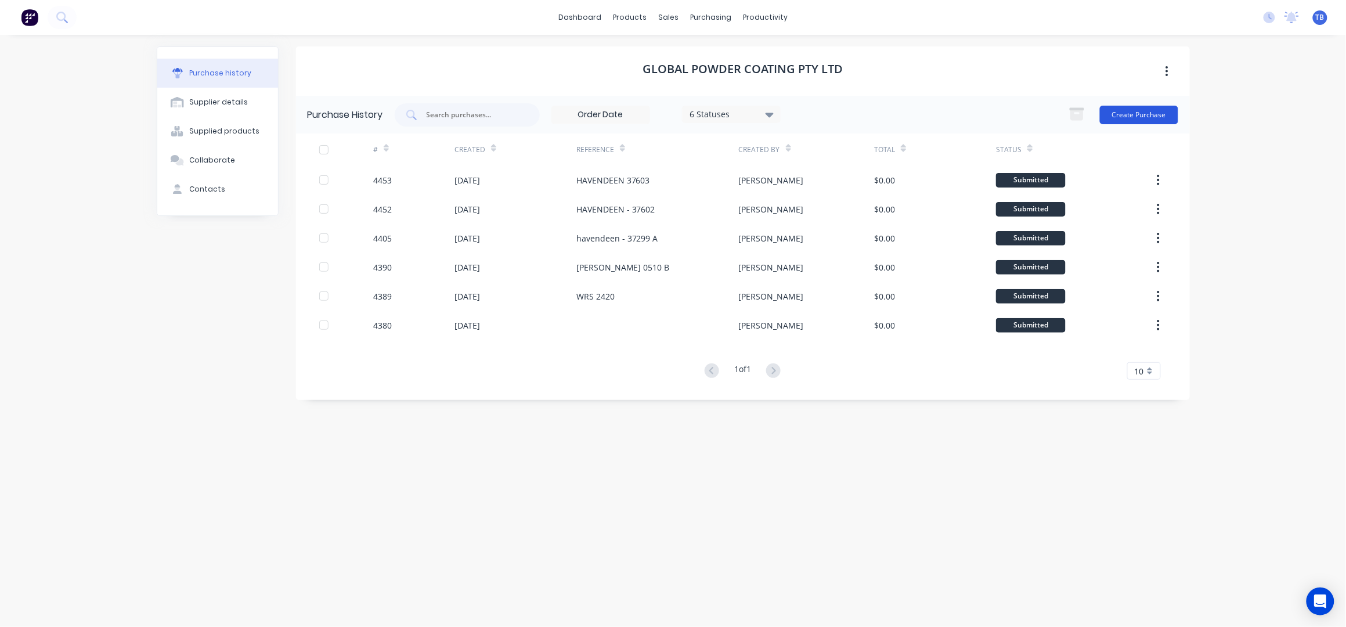
click at [1157, 112] on button "Create Purchase" at bounding box center [1139, 115] width 78 height 19
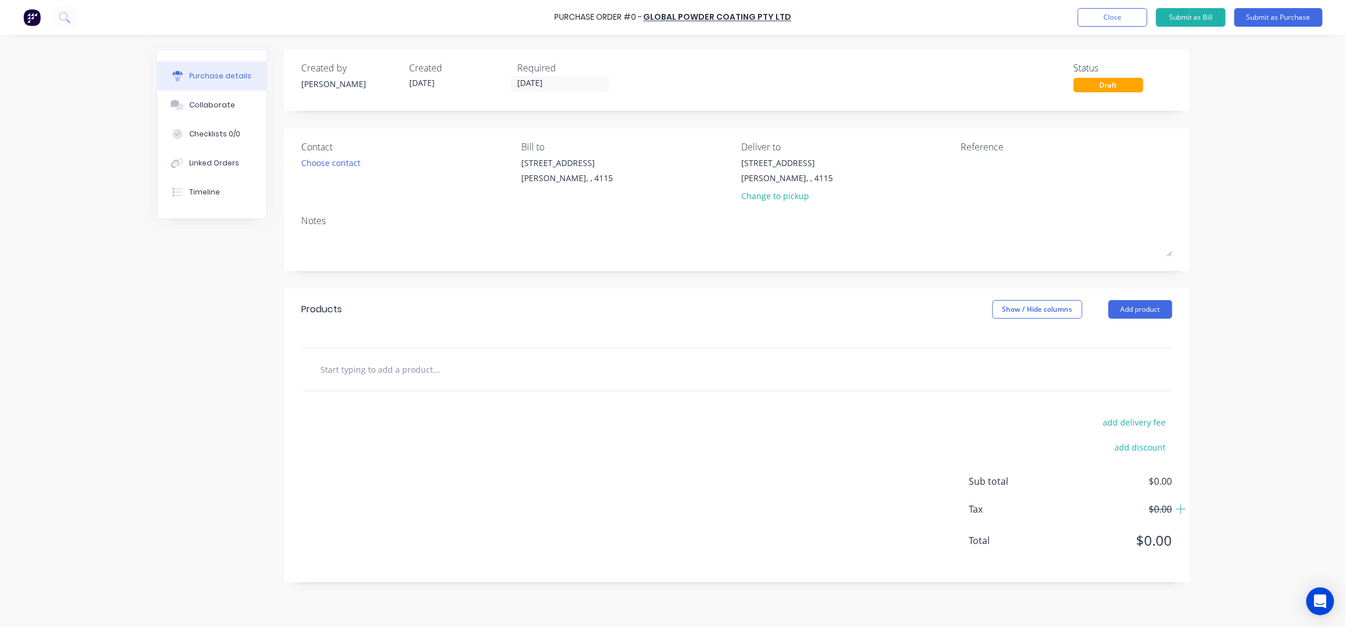
click at [525, 85] on input "[DATE]" at bounding box center [560, 84] width 98 height 15
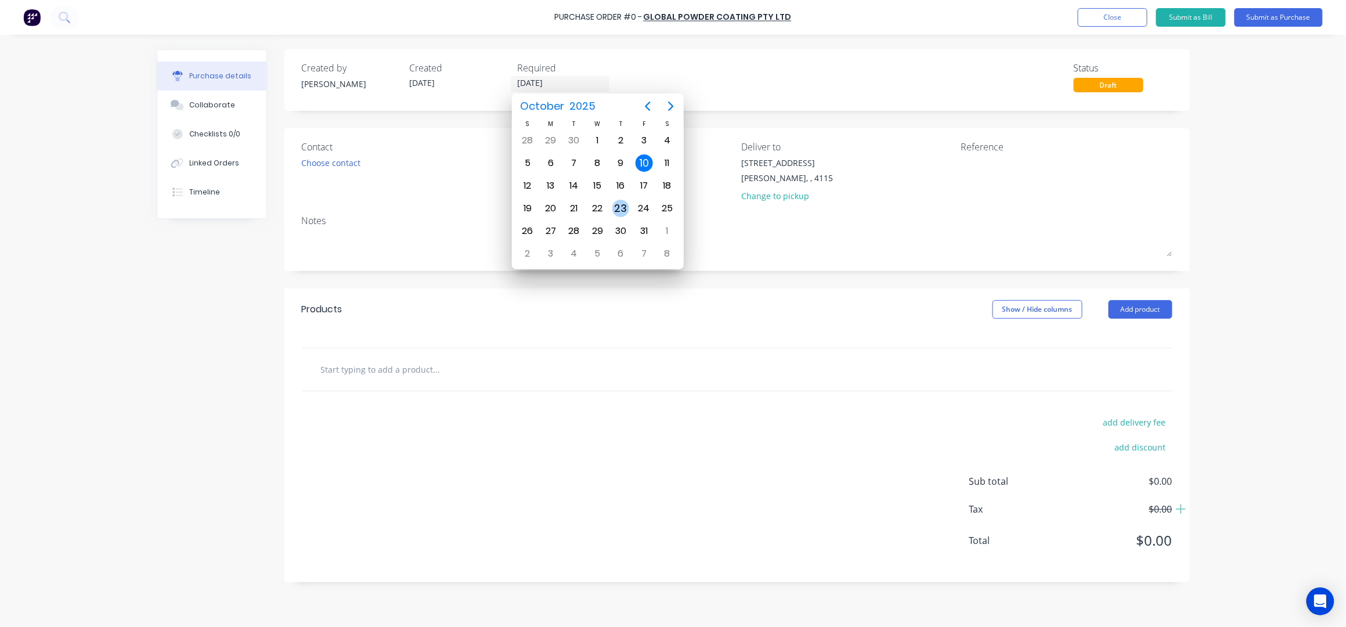
click at [622, 210] on div "23" at bounding box center [620, 208] width 17 height 17
type input "23/10/25"
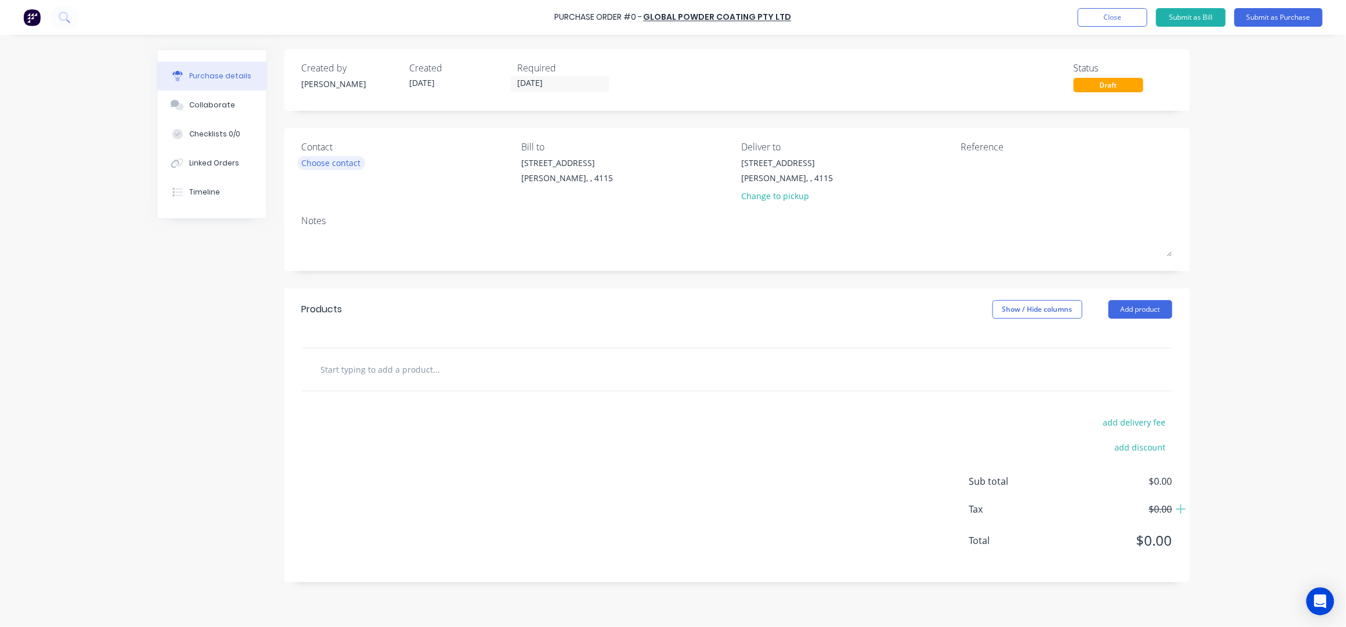
click at [316, 162] on div "Choose contact" at bounding box center [331, 163] width 59 height 12
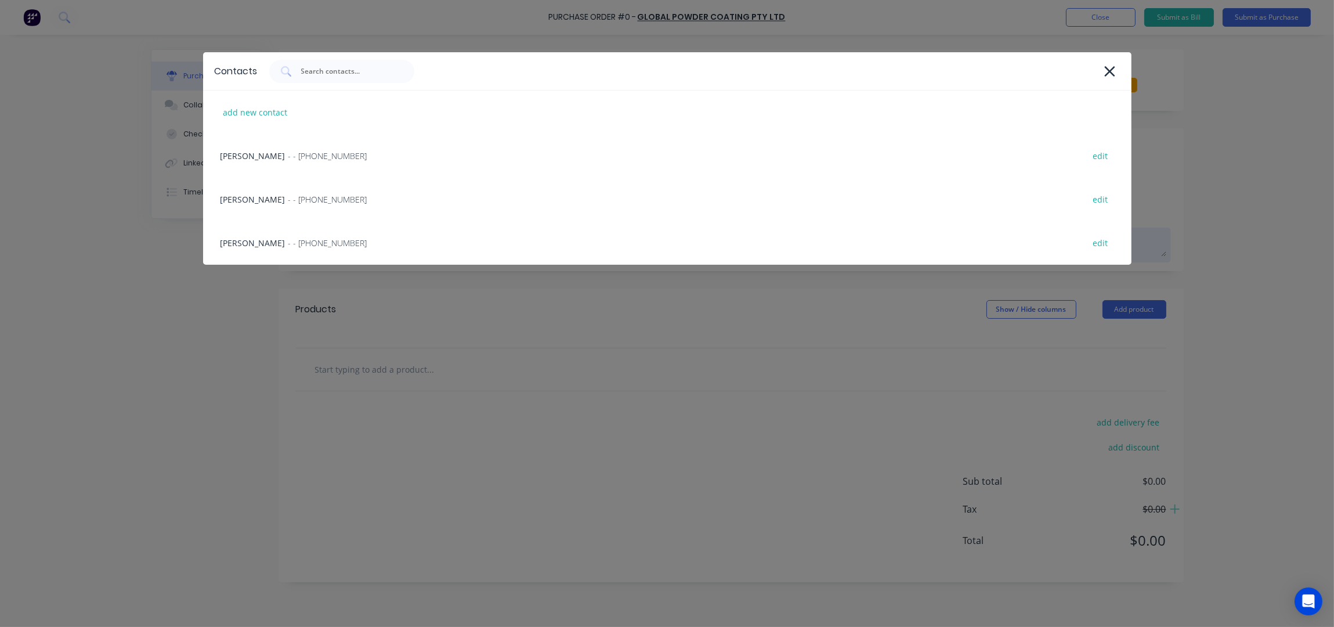
drag, startPoint x: 291, startPoint y: 247, endPoint x: 309, endPoint y: 251, distance: 18.3
click at [293, 249] on span "- - (07) 3372 3005" at bounding box center [327, 243] width 79 height 12
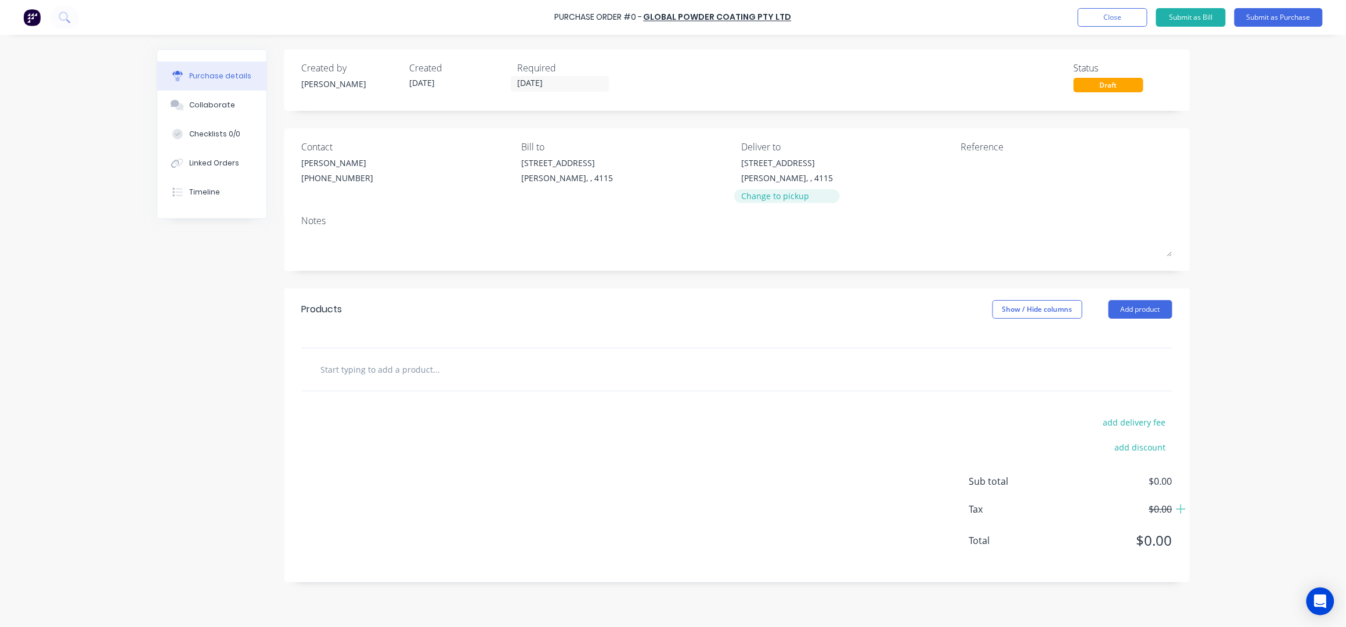
click at [782, 197] on div "Change to pickup" at bounding box center [787, 196] width 92 height 12
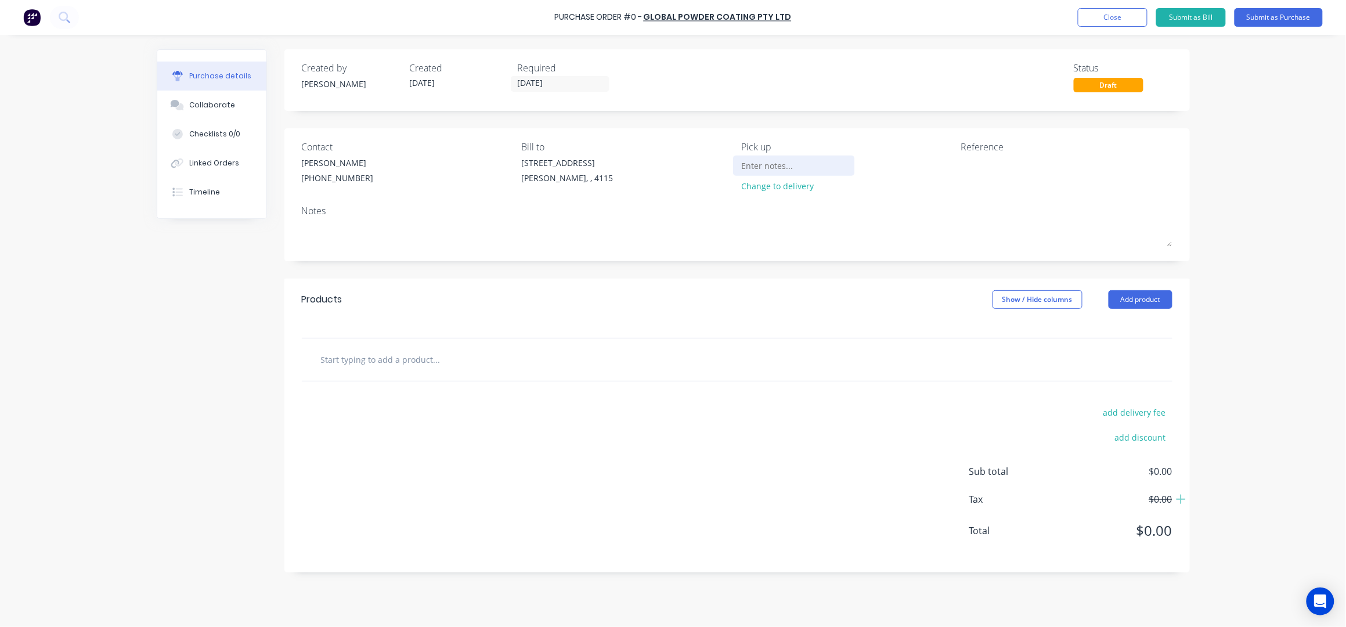
click at [764, 169] on input at bounding box center [794, 165] width 106 height 17
type input "17 WOOMERA PLACE ARCHERFIELD"
click at [1011, 158] on textarea at bounding box center [1033, 170] width 145 height 26
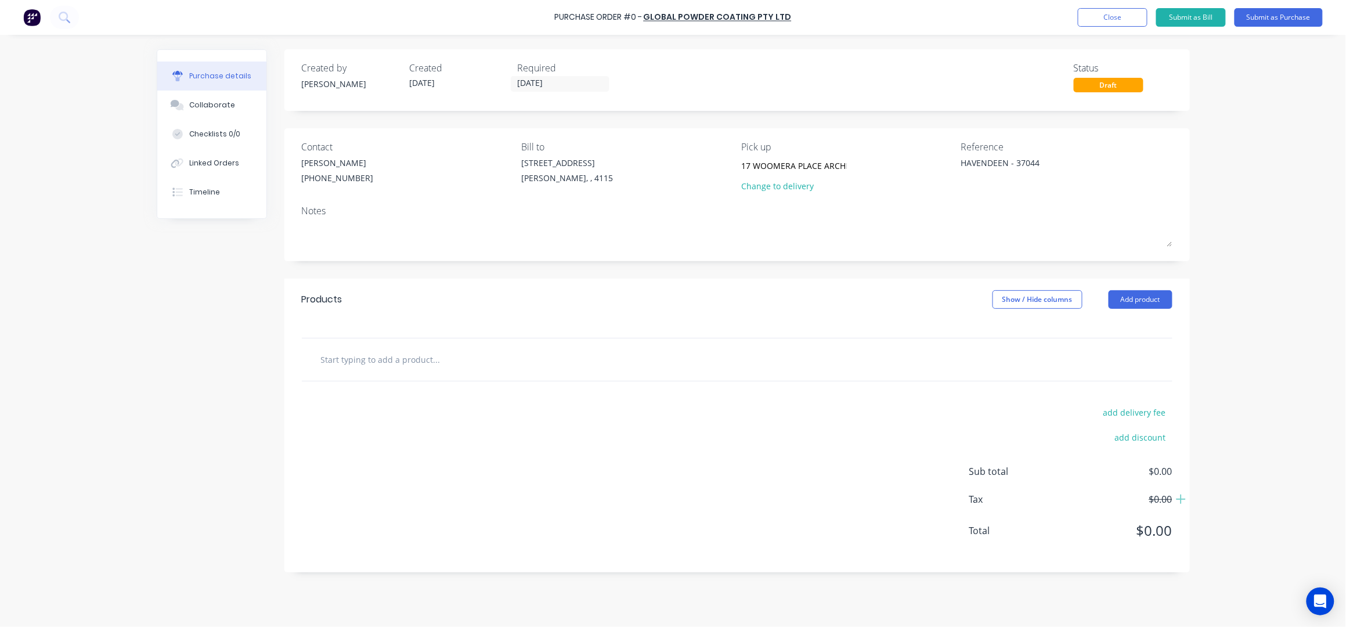
type textarea "HAVENDEEN - 37044"
type textarea "x"
type textarea "HAVENDEEN - 37044"
click at [1232, 145] on div "Purchase Order #0 - Global Powder Coating Pty Ltd Add product Close Submit as B…" at bounding box center [673, 313] width 1346 height 627
click at [1144, 297] on button "Add product" at bounding box center [1141, 299] width 64 height 19
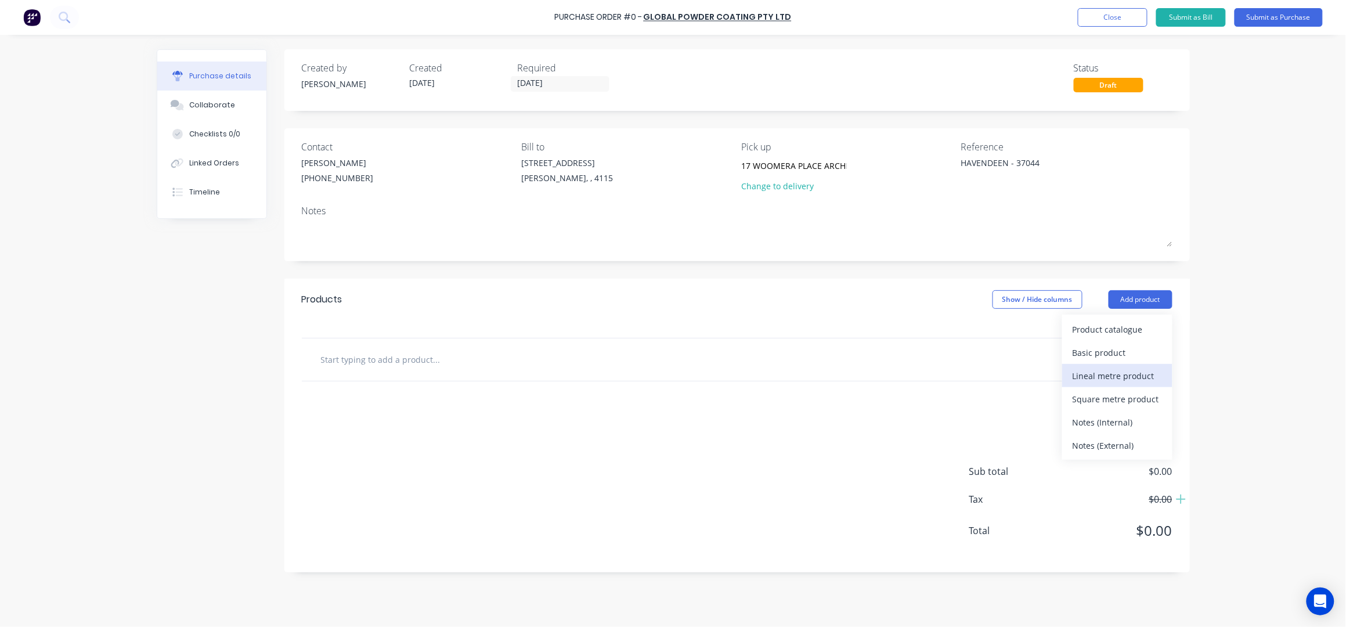
click at [1133, 376] on div "Lineal metre product" at bounding box center [1117, 375] width 89 height 17
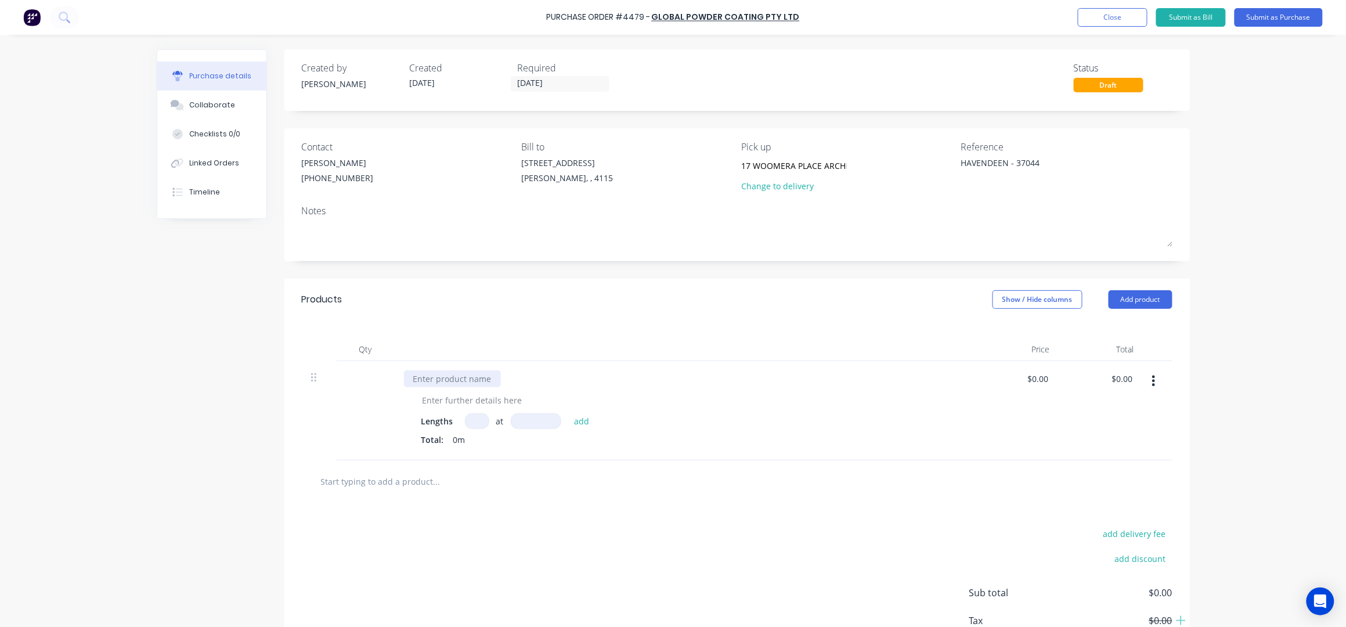
type textarea "x"
click at [462, 373] on div at bounding box center [452, 378] width 97 height 17
paste div
type textarea "x"
click at [480, 399] on div at bounding box center [472, 400] width 118 height 17
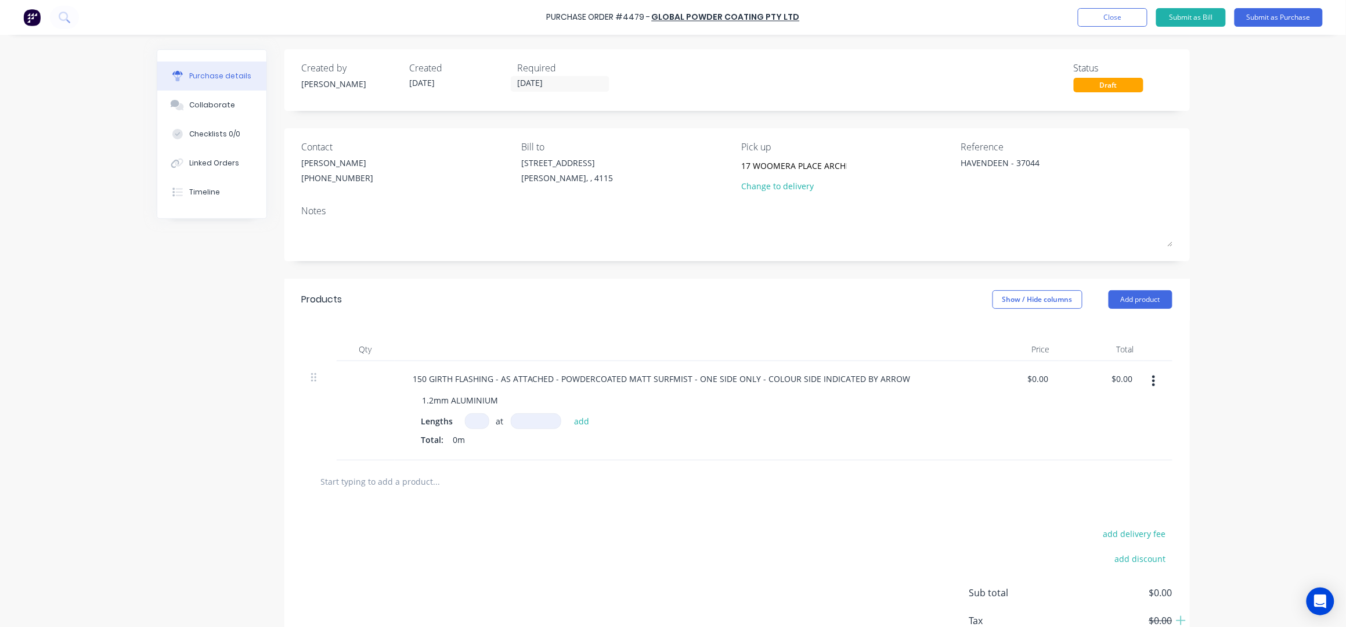
click at [471, 421] on input at bounding box center [477, 421] width 24 height 16
click at [467, 425] on input at bounding box center [477, 421] width 24 height 16
type textarea "x"
type input "1"
type textarea "x"
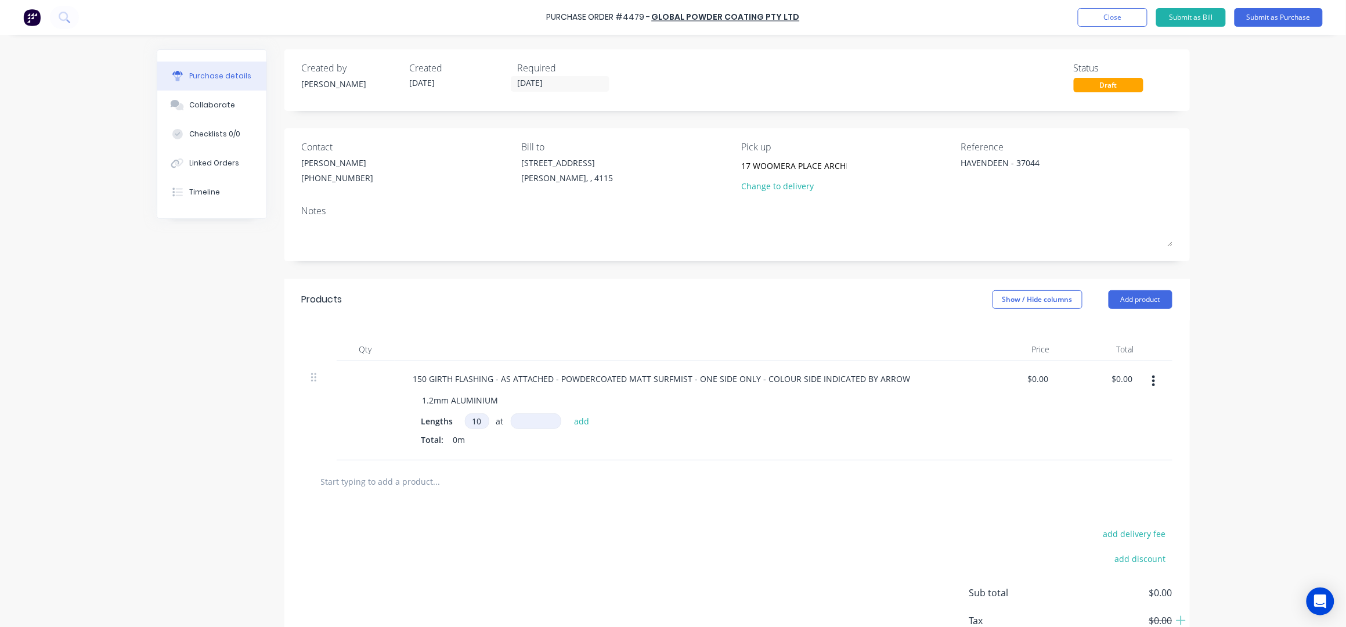
type input "10"
type textarea "x"
type input "4"
type textarea "x"
type input "40"
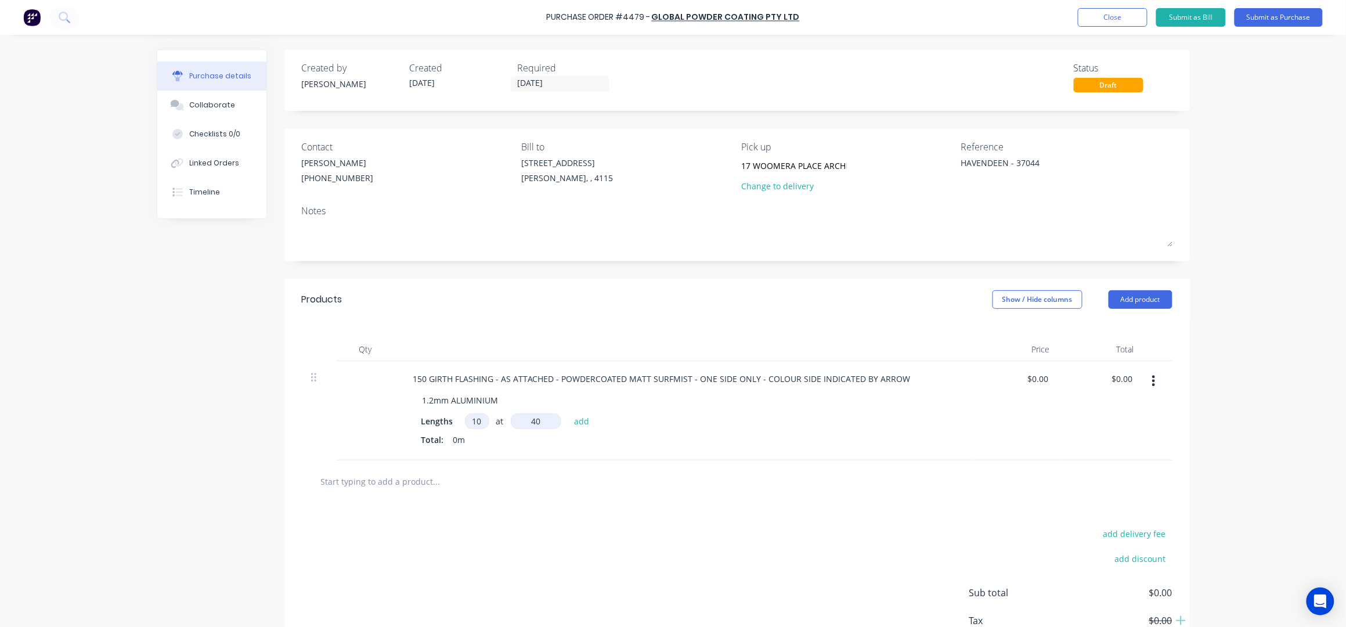
type textarea "x"
type input "400"
type textarea "x"
type input "4000"
type textarea "x"
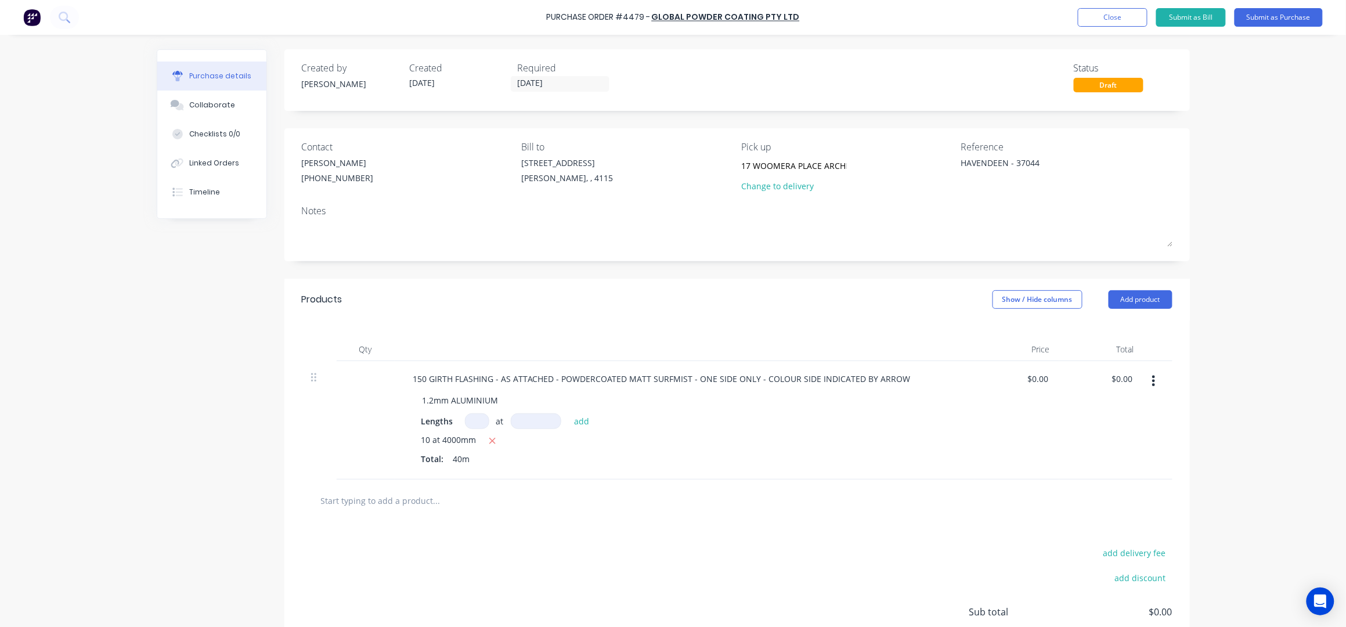
click at [1150, 374] on button "button" at bounding box center [1153, 380] width 27 height 21
click at [1099, 413] on button "Duplicate" at bounding box center [1118, 411] width 99 height 23
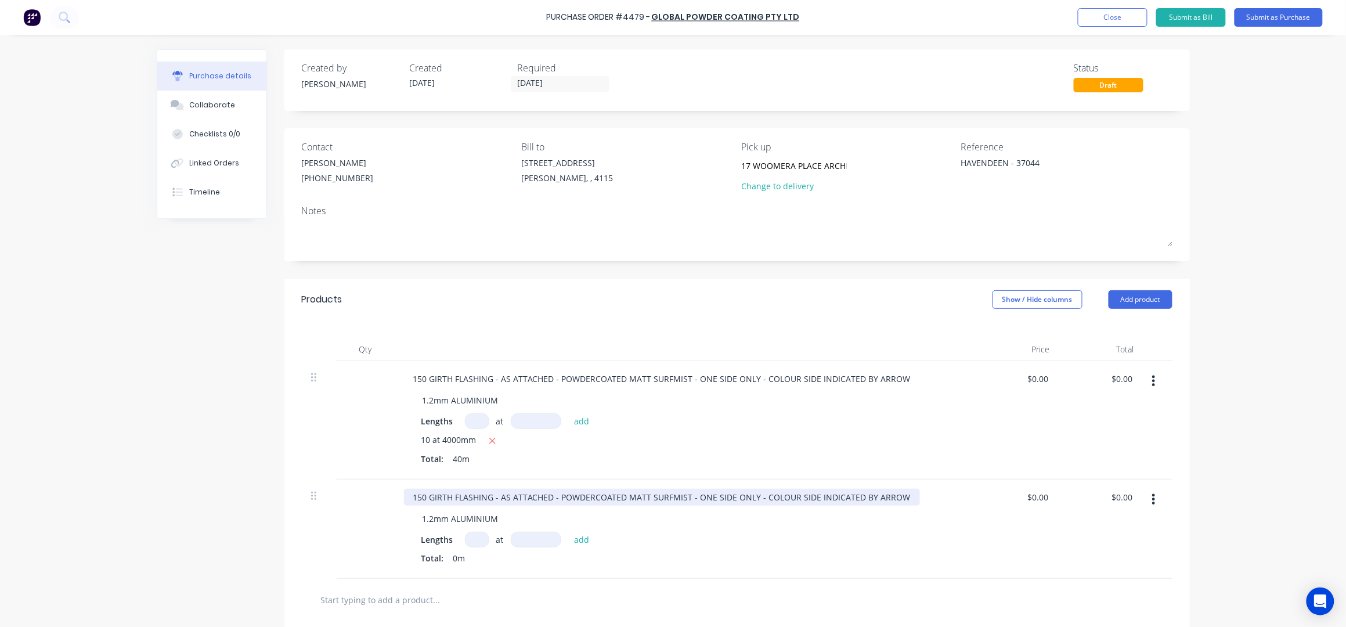
type textarea "x"
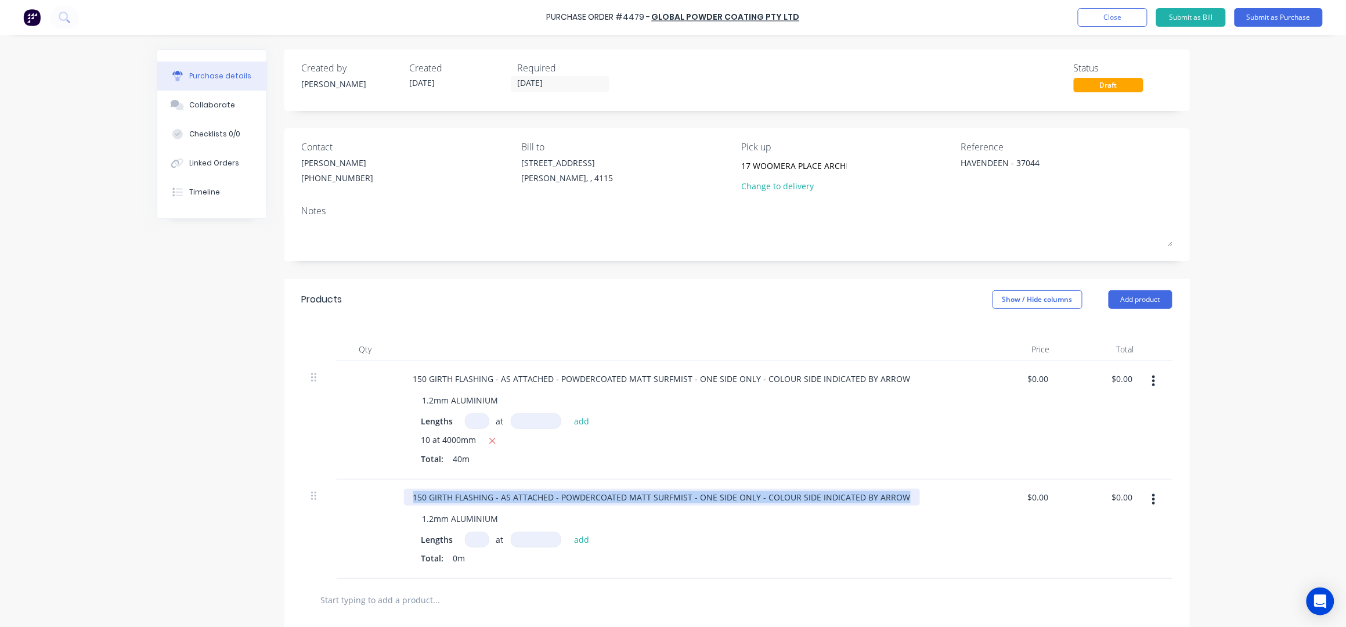
drag, startPoint x: 894, startPoint y: 499, endPoint x: 316, endPoint y: 485, distance: 578.2
click at [316, 485] on div "150 GIRTH FLASHING - AS ATTACHED - POWDERCOATED MATT SURFMIST - ONE SIDE ONLY -…" at bounding box center [737, 528] width 871 height 99
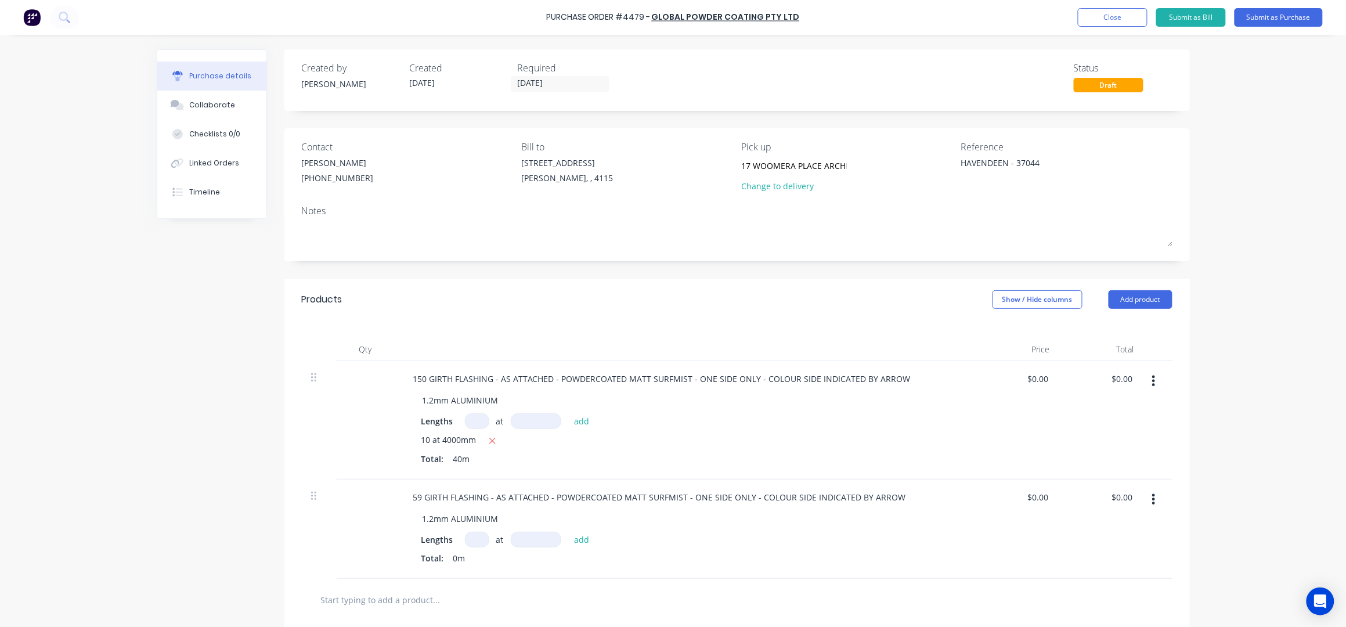
click at [475, 541] on input at bounding box center [477, 540] width 24 height 16
type textarea "x"
type input "3"
type textarea "x"
type input "30"
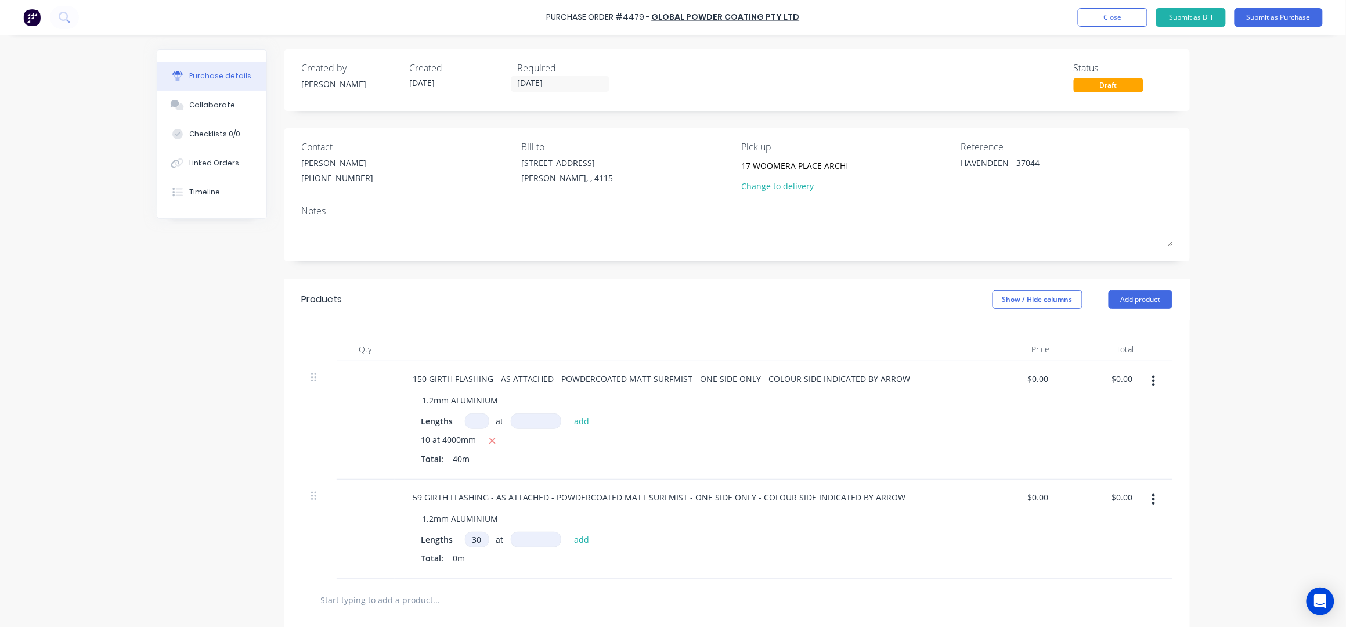
type textarea "x"
type input "4"
type textarea "x"
type input "40"
type textarea "x"
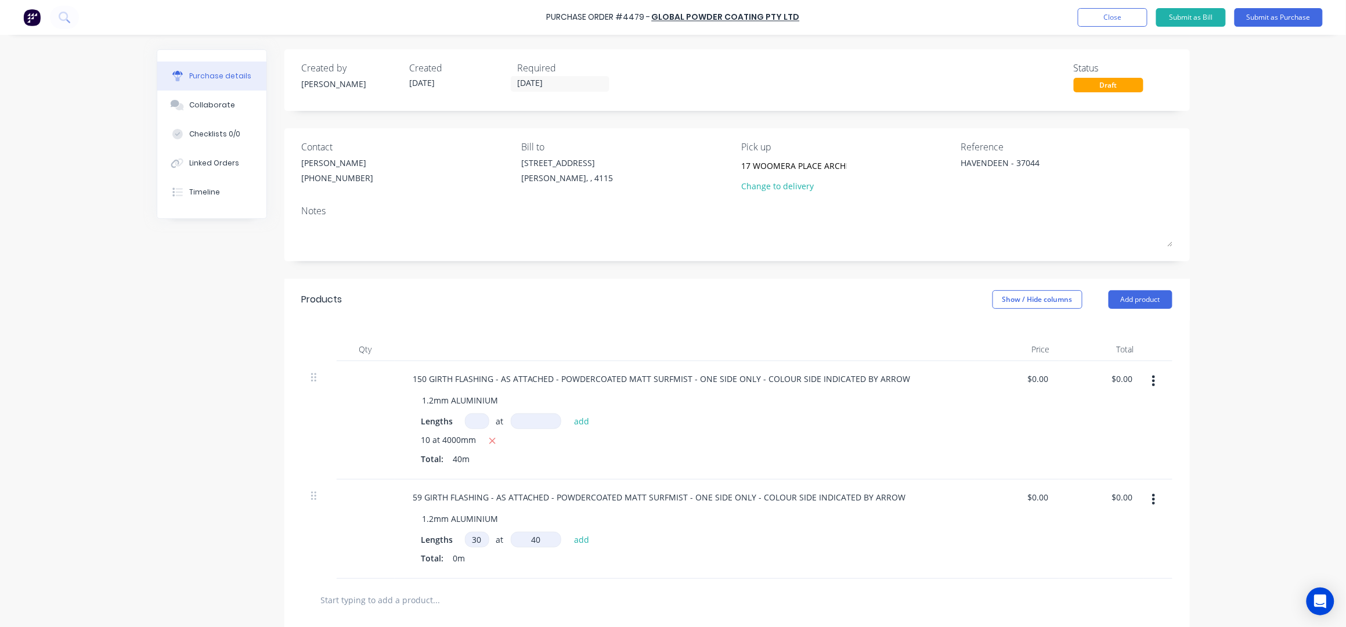
type input "400"
type textarea "x"
type input "4000"
type textarea "x"
click at [1287, 19] on button "Submit as Purchase" at bounding box center [1278, 17] width 88 height 19
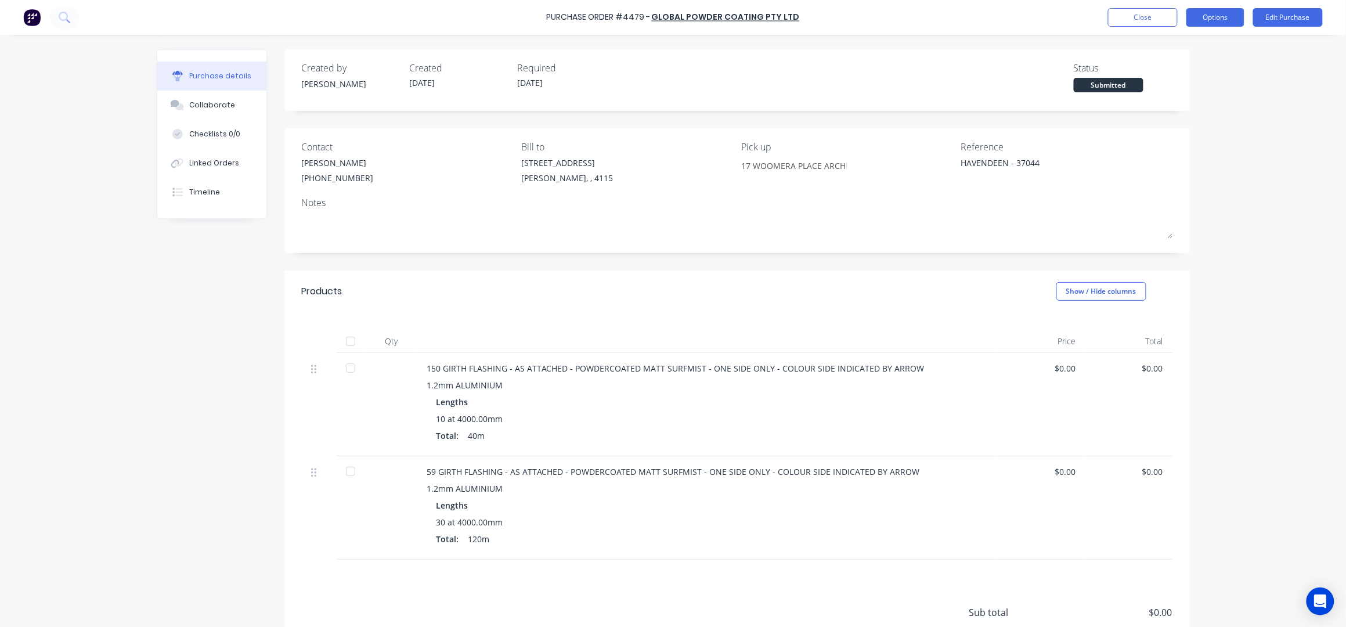
click at [1218, 21] on button "Options" at bounding box center [1215, 17] width 58 height 19
click at [1174, 50] on div "Print / Email" at bounding box center [1189, 47] width 89 height 17
click at [1165, 92] on div "Without pricing" at bounding box center [1189, 93] width 89 height 17
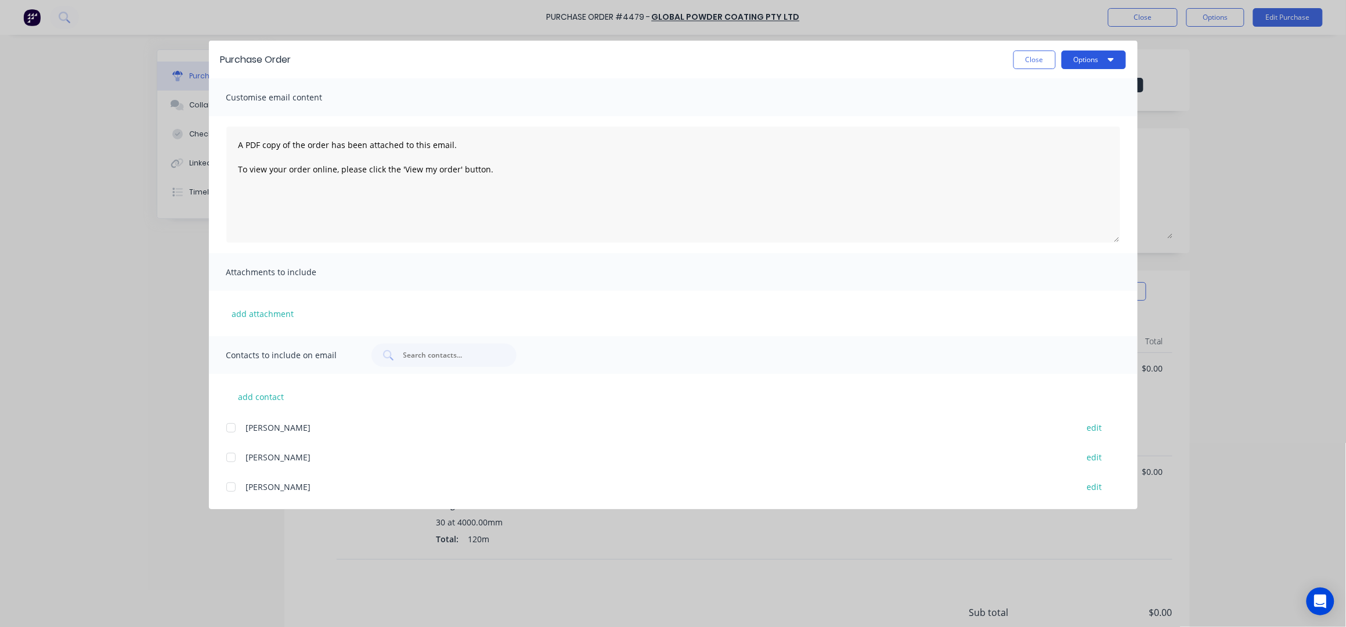
click at [1115, 59] on button "Options" at bounding box center [1094, 59] width 64 height 19
click at [1061, 114] on div "Print" at bounding box center [1070, 112] width 89 height 17
click at [631, 586] on div "Purchase Order Close Options Customise email content A PDF copy of the order ha…" at bounding box center [673, 313] width 1346 height 627
click at [1085, 61] on button "Options" at bounding box center [1094, 59] width 64 height 19
click at [1064, 114] on div "Print" at bounding box center [1070, 112] width 89 height 17
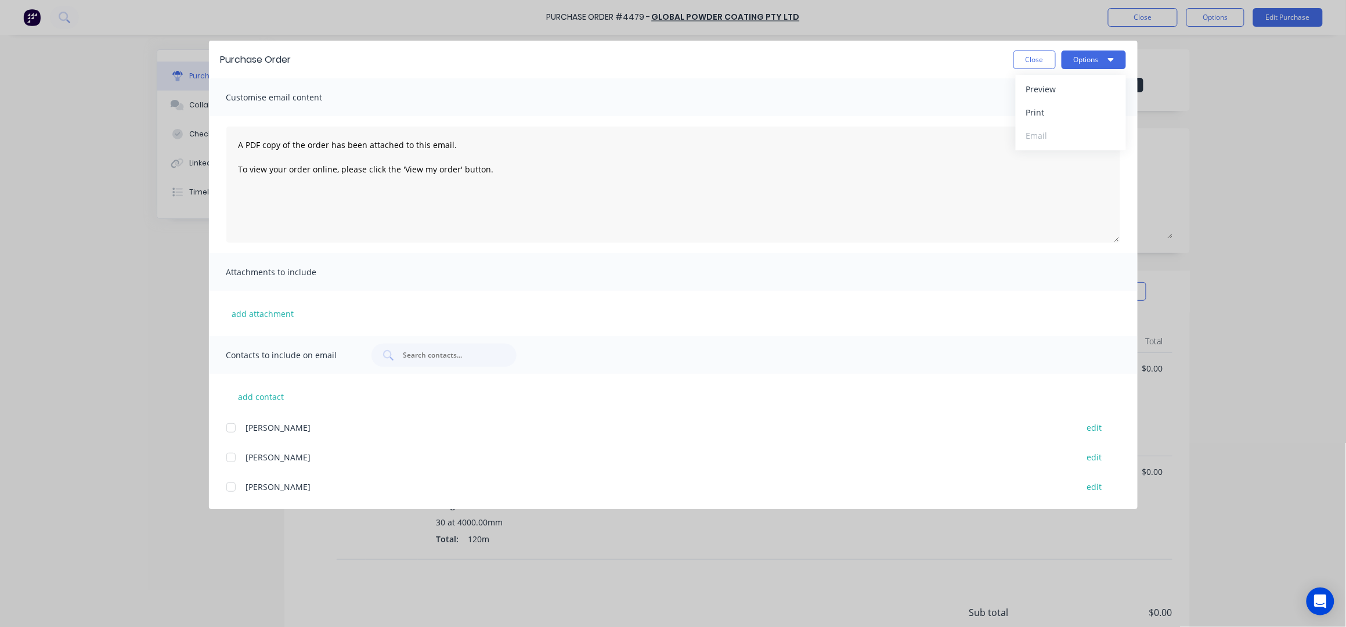
type textarea "x"
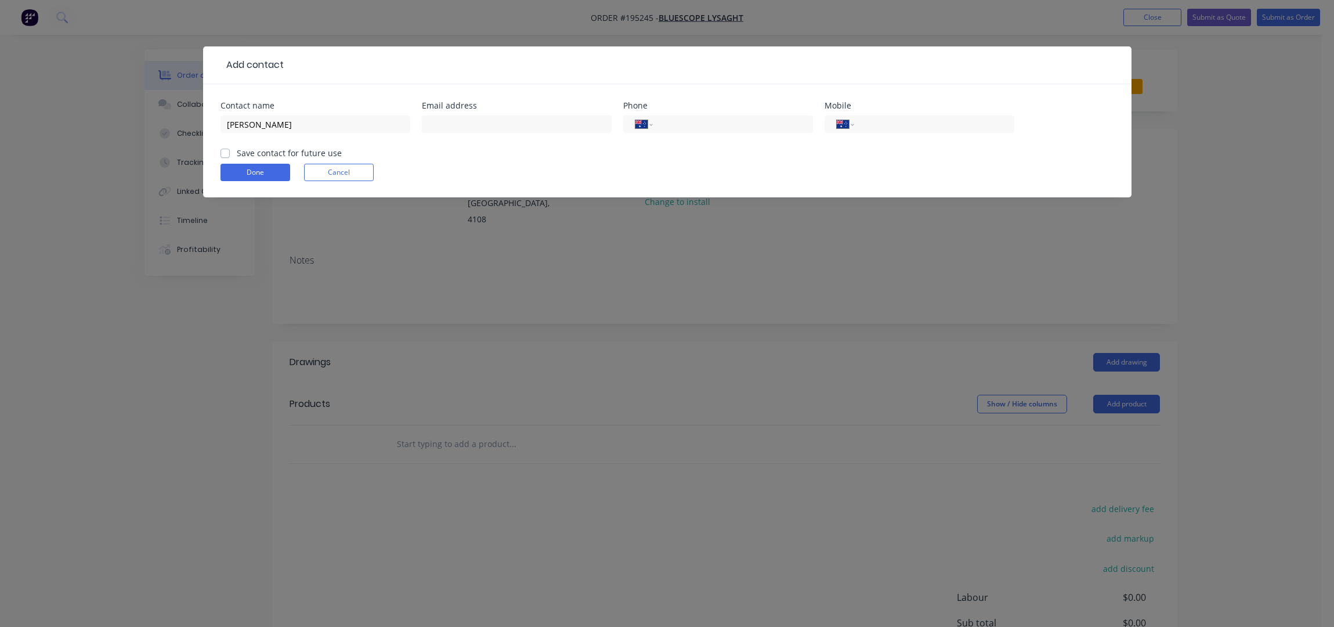
select select "AU"
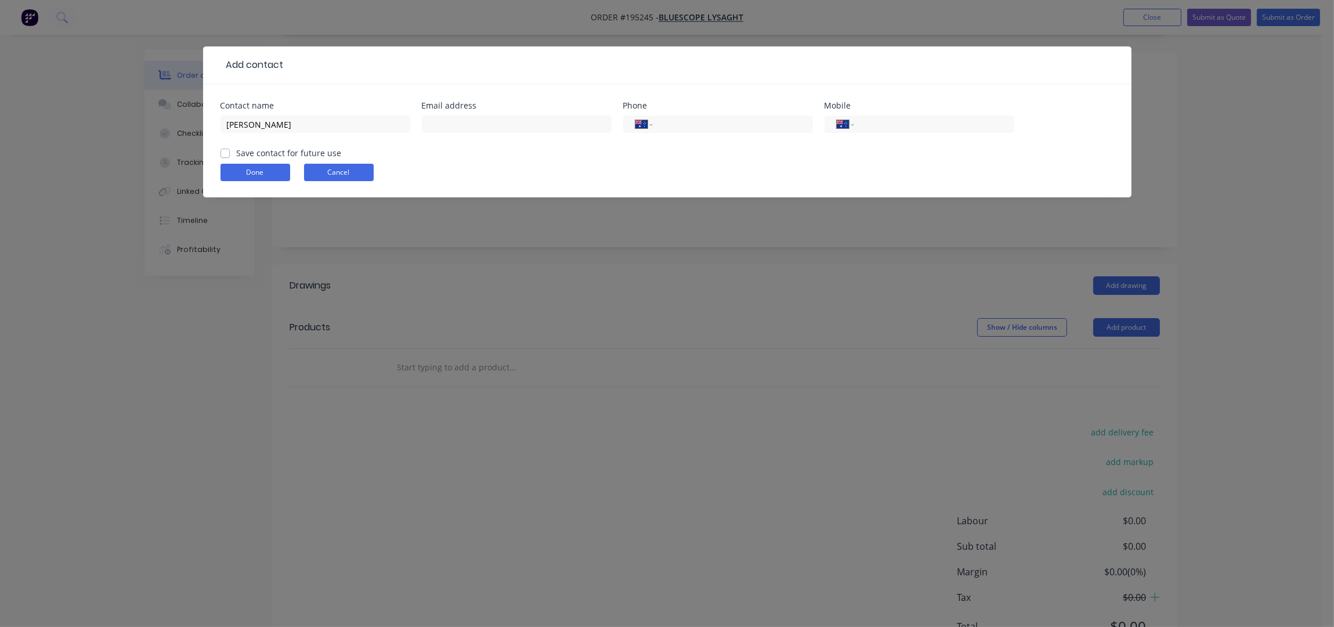
click at [340, 174] on button "Cancel" at bounding box center [339, 172] width 70 height 17
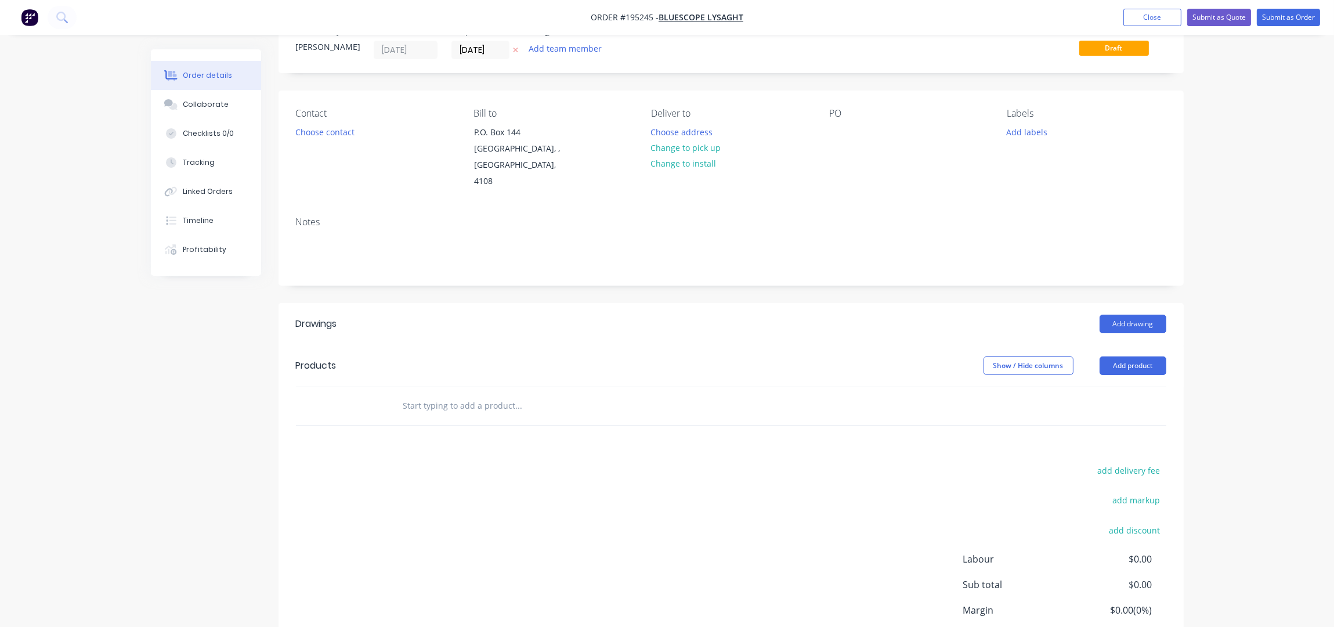
scroll to position [0, 0]
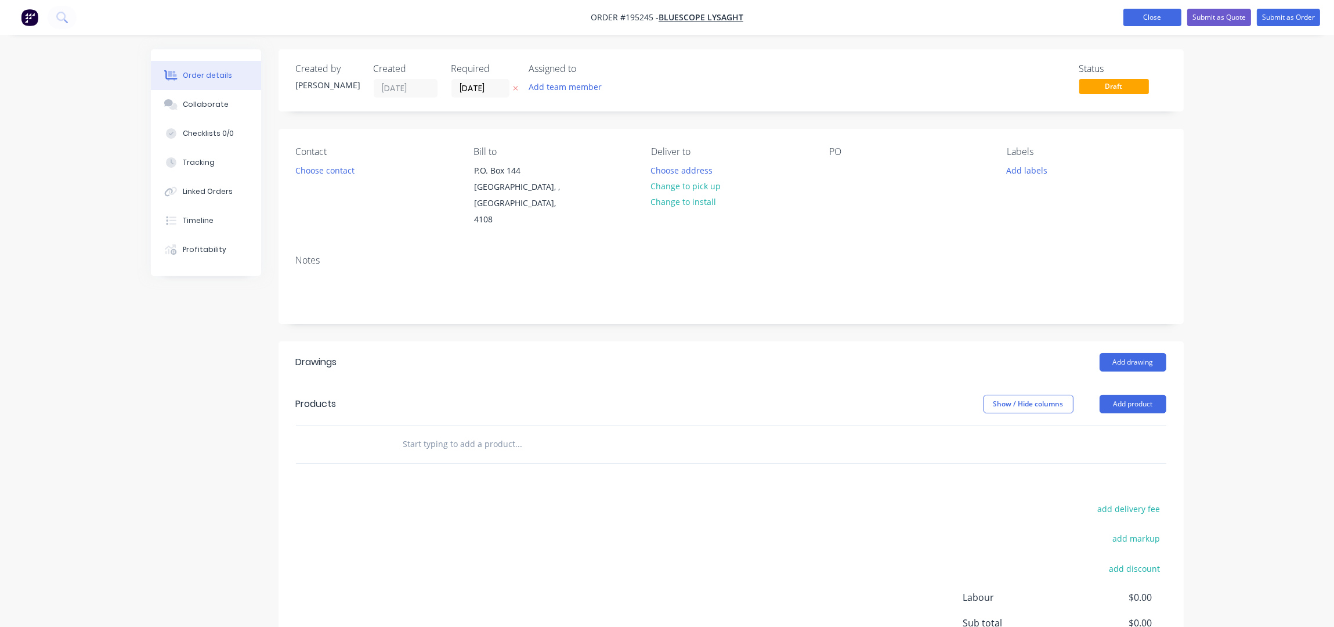
click at [1127, 13] on button "Close" at bounding box center [1153, 17] width 58 height 17
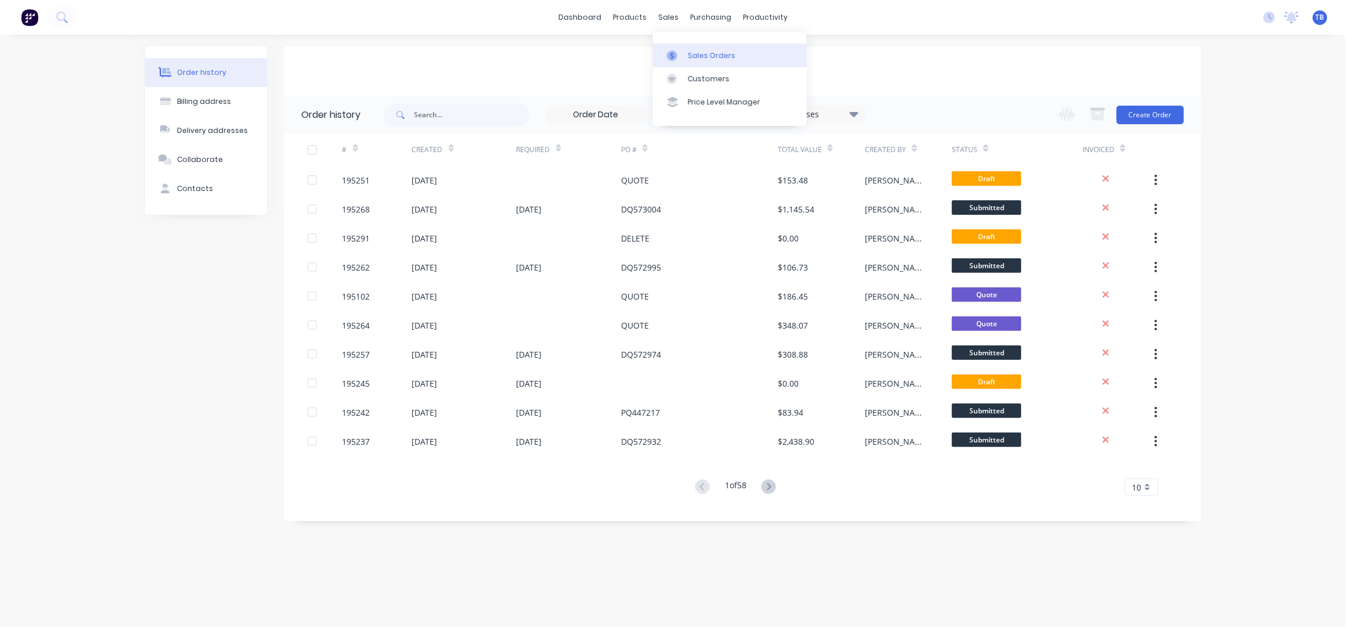
click at [709, 53] on div "Sales Orders" at bounding box center [712, 55] width 48 height 10
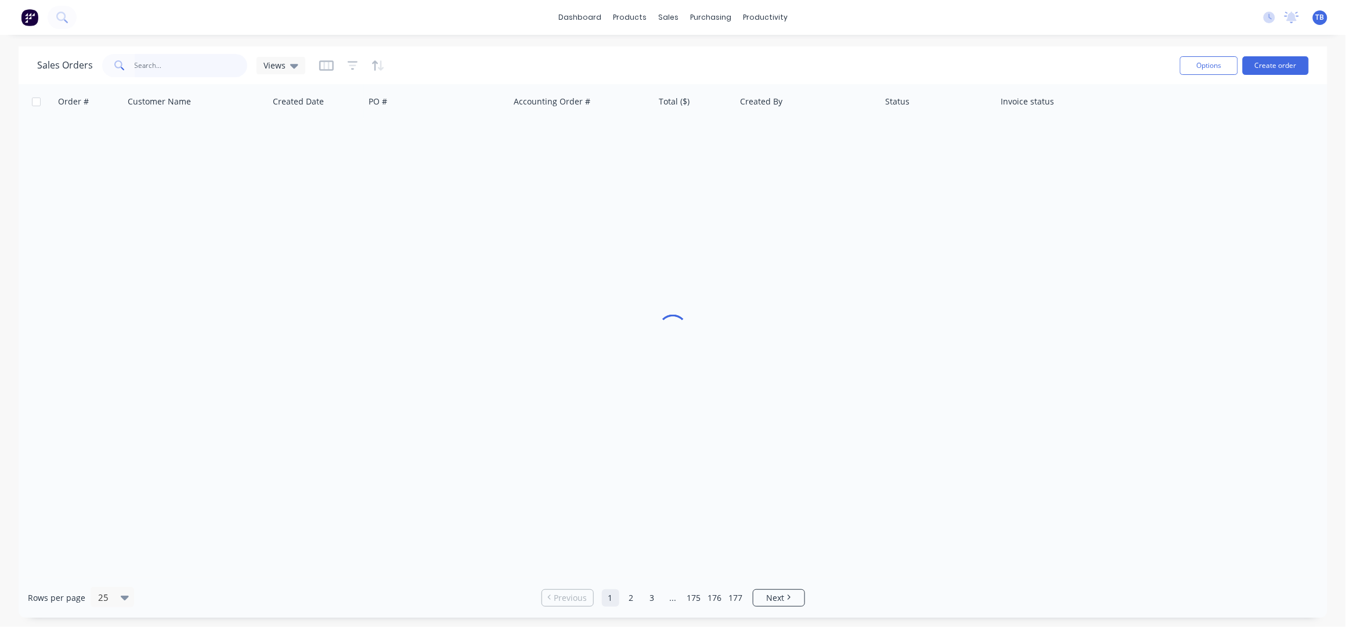
click at [157, 58] on input "text" at bounding box center [191, 65] width 113 height 23
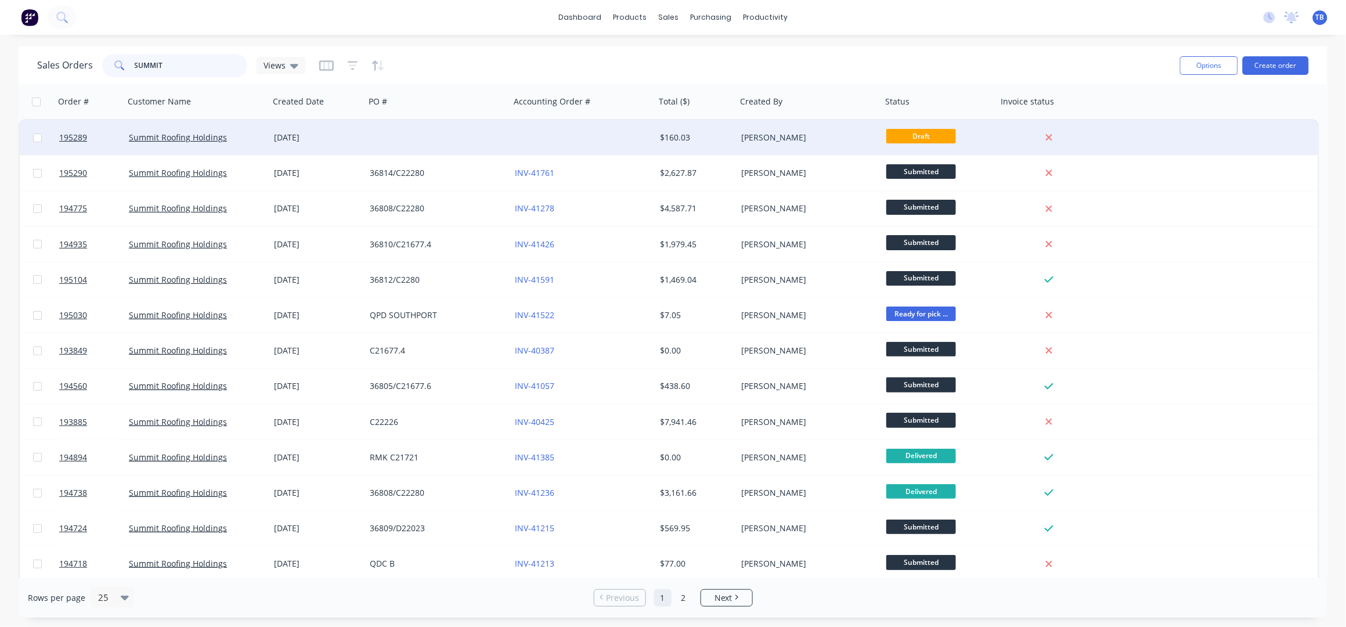
type input "SUMMIT"
click at [508, 141] on div at bounding box center [437, 137] width 145 height 35
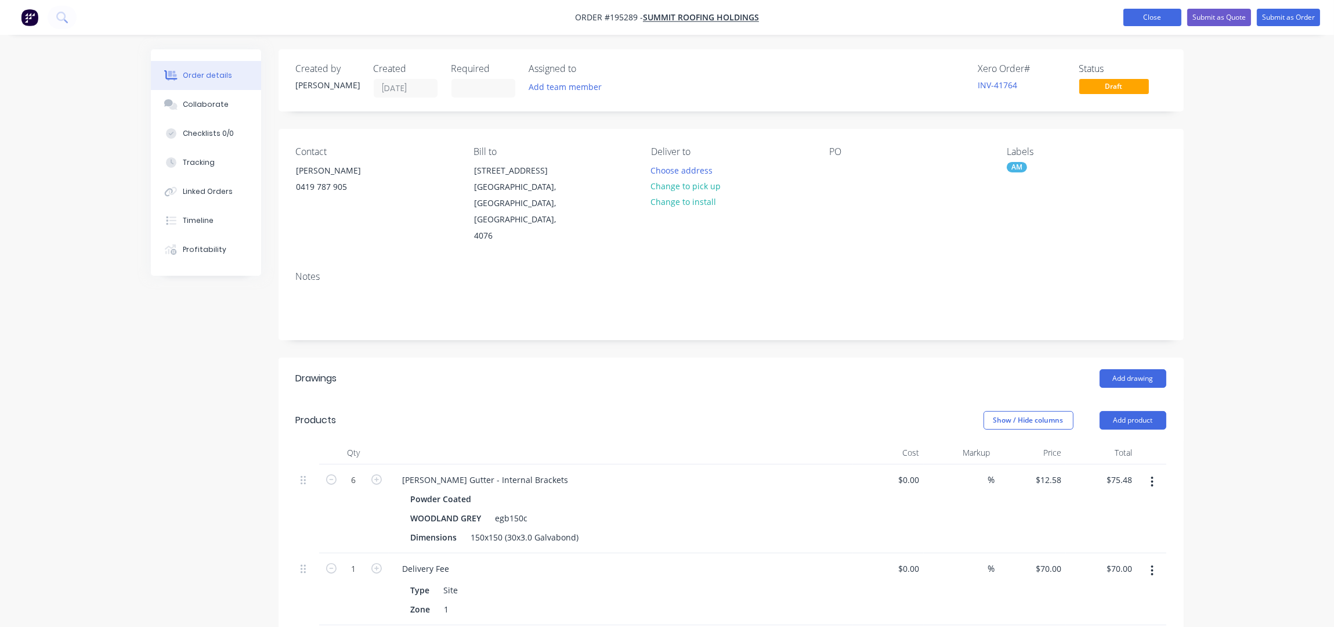
click at [1142, 9] on button "Close" at bounding box center [1153, 17] width 58 height 17
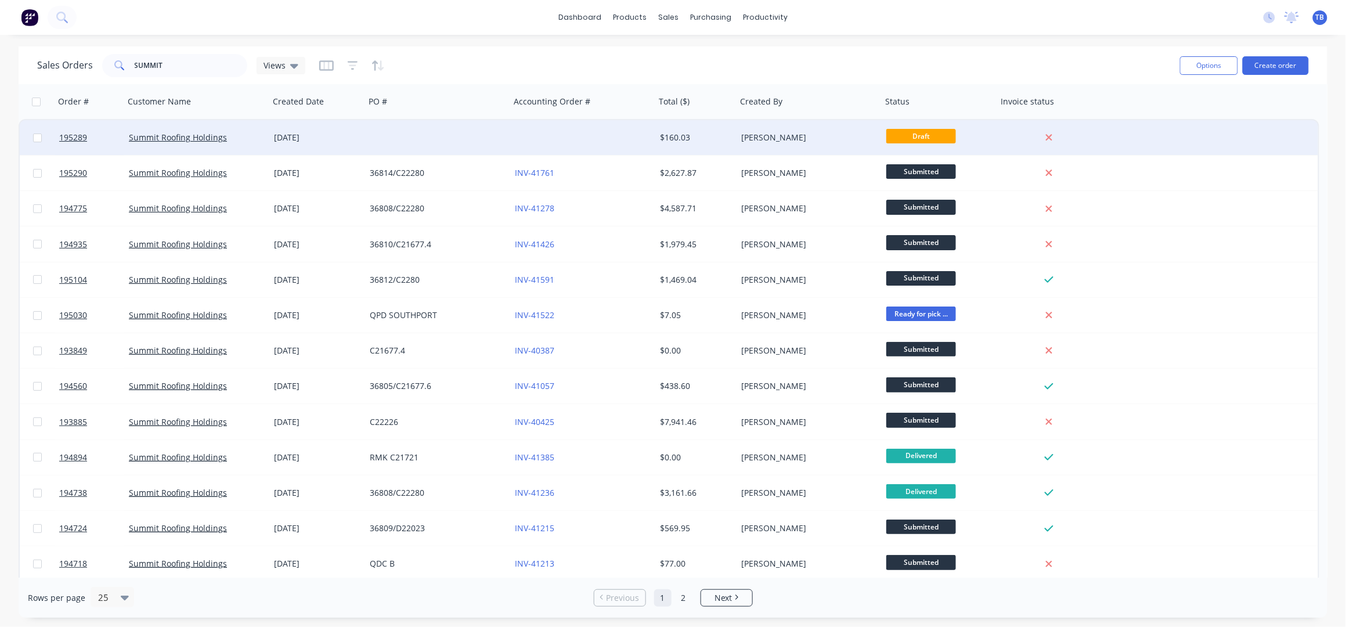
click at [426, 139] on div at bounding box center [437, 137] width 145 height 35
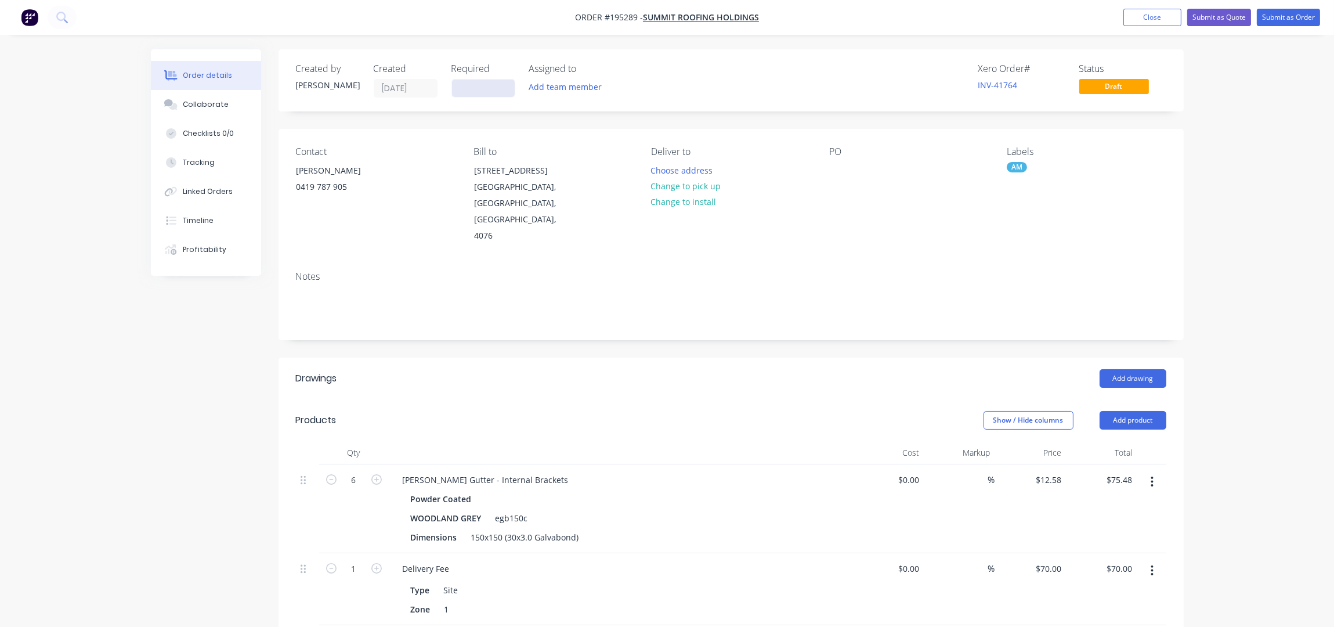
click at [461, 82] on input at bounding box center [483, 88] width 63 height 17
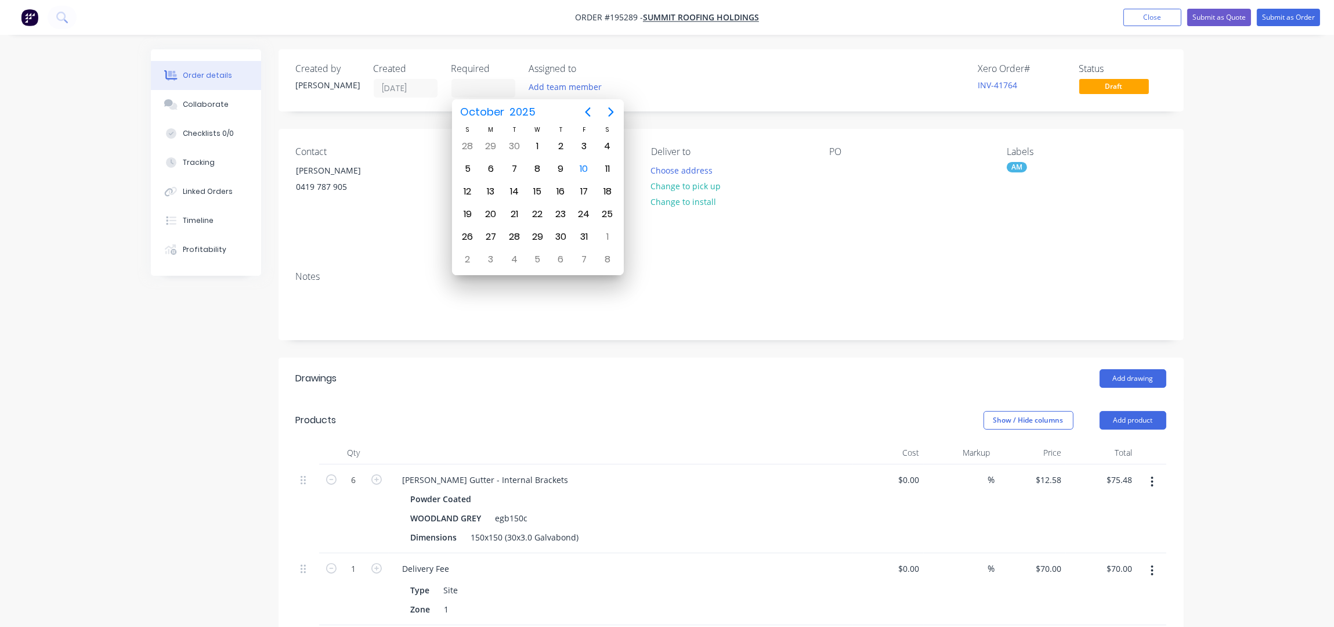
click at [936, 312] on div "Created by [PERSON_NAME] Created [DATE] Required Assigned to Add team member Xe…" at bounding box center [731, 495] width 905 height 892
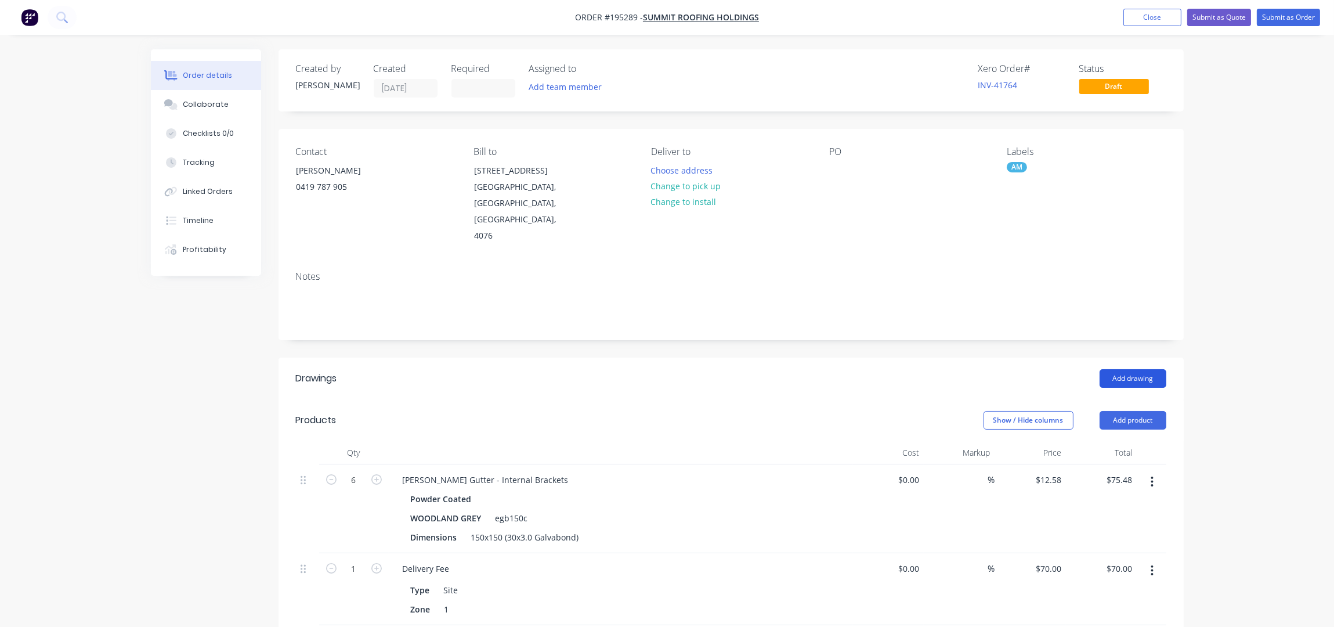
click at [1146, 369] on button "Add drawing" at bounding box center [1133, 378] width 67 height 19
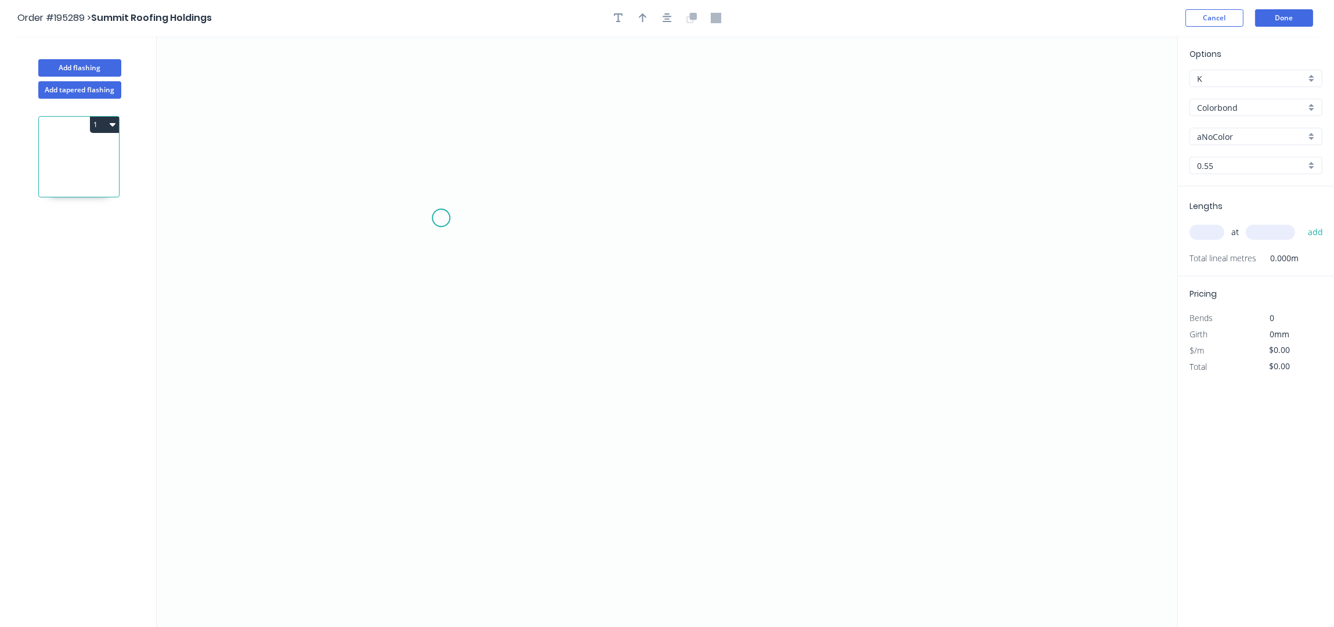
click at [437, 207] on icon "0" at bounding box center [667, 331] width 1021 height 591
click at [388, 152] on icon "0" at bounding box center [667, 331] width 1021 height 591
click at [398, 396] on icon "0 ?" at bounding box center [667, 331] width 1021 height 591
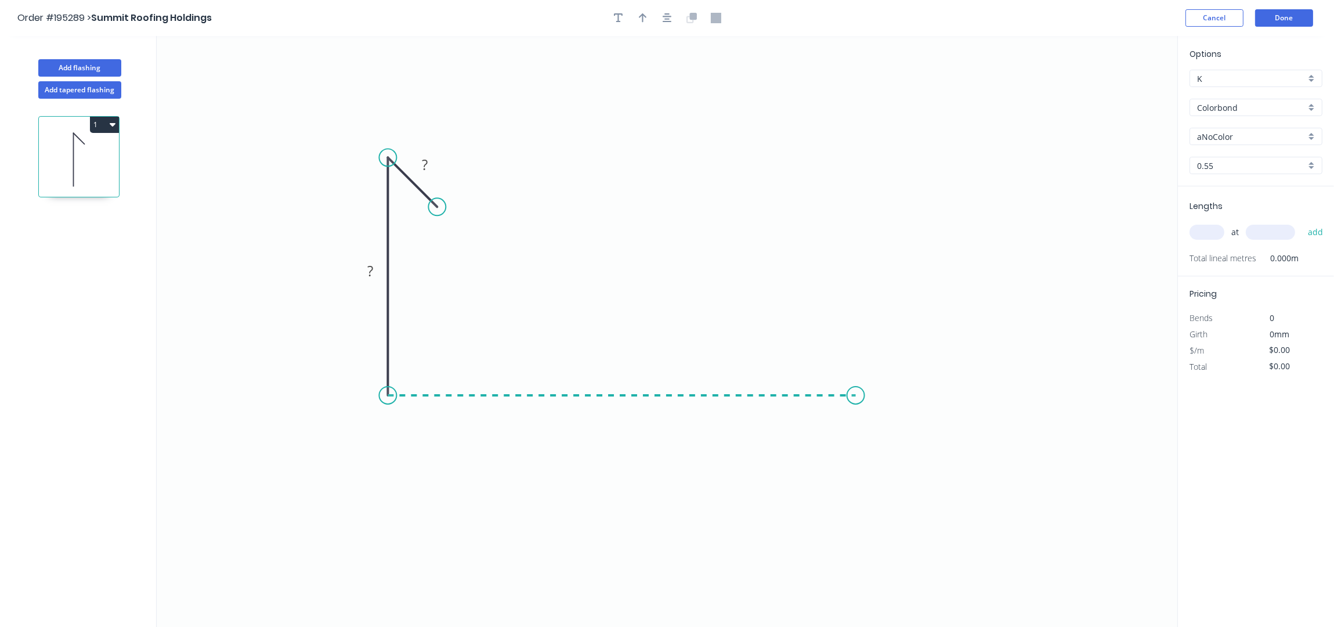
drag, startPoint x: 856, startPoint y: 389, endPoint x: 872, endPoint y: 361, distance: 32.3
click at [857, 389] on icon "0 ? ?" at bounding box center [667, 331] width 1021 height 591
click at [856, 179] on icon "0 ? ? ?" at bounding box center [667, 331] width 1021 height 591
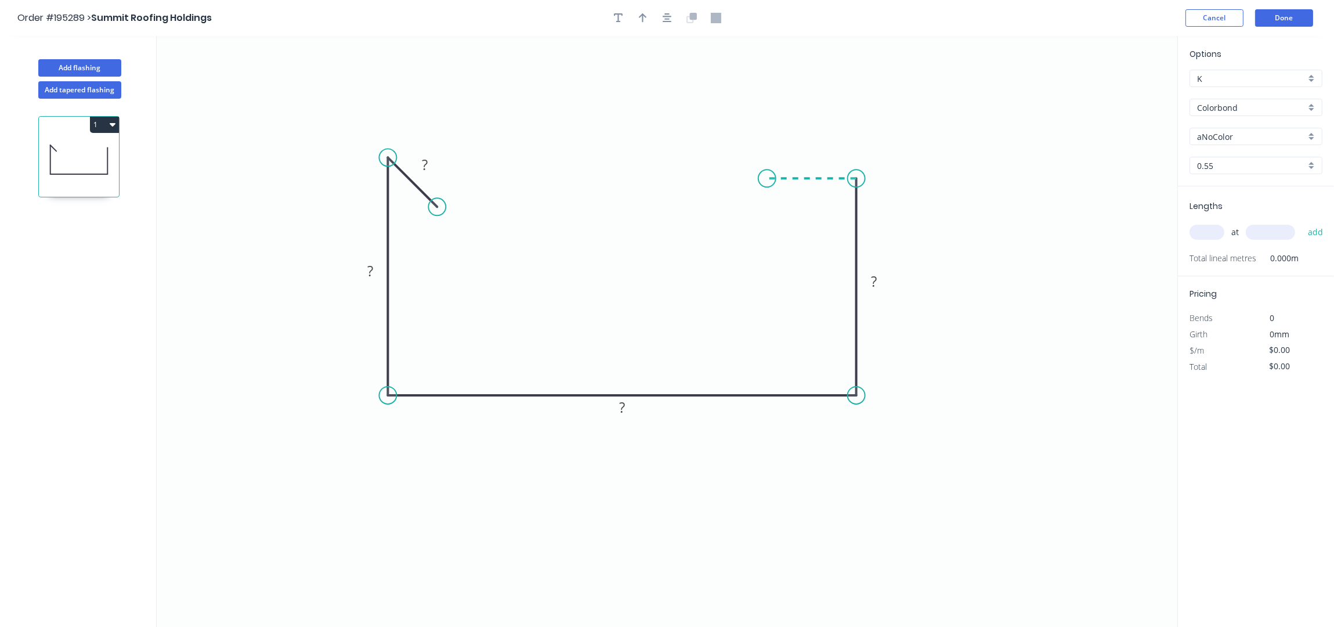
click at [767, 179] on icon "0 ? ? ? ?" at bounding box center [667, 331] width 1021 height 591
click at [656, 23] on div at bounding box center [668, 17] width 122 height 17
click at [669, 17] on icon "button" at bounding box center [667, 18] width 9 height 10
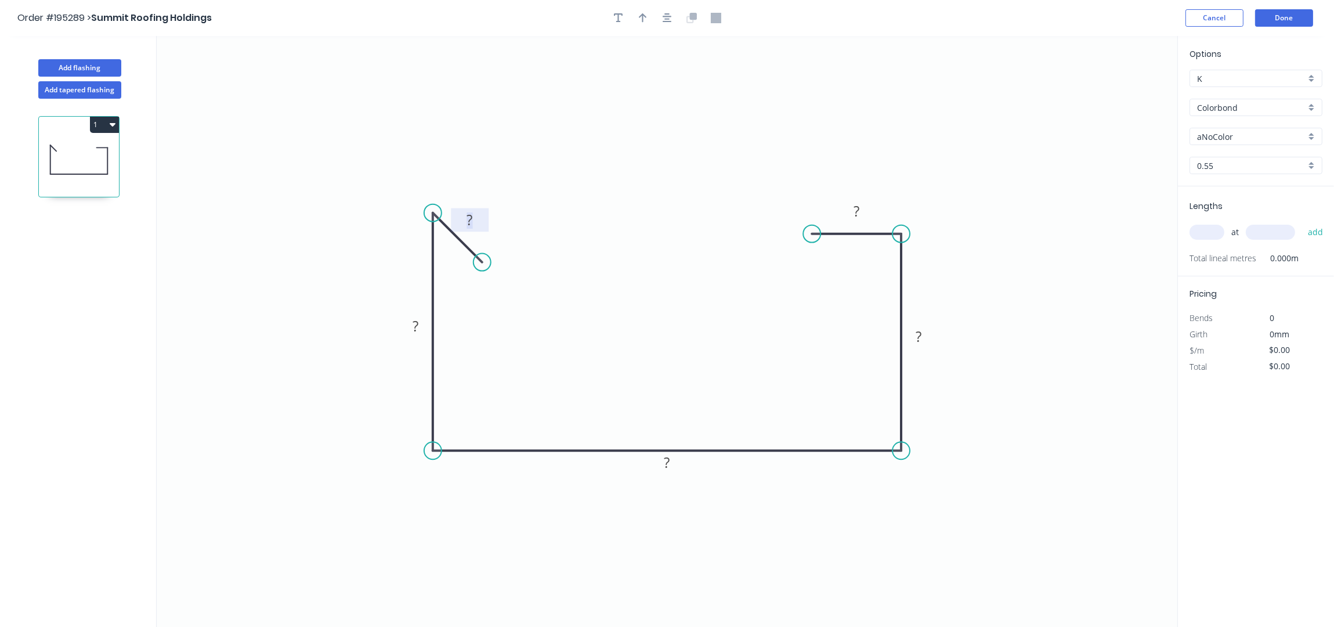
click at [474, 219] on rect at bounding box center [470, 220] width 23 height 16
type input "$16.35"
click at [647, 16] on button "button" at bounding box center [642, 17] width 17 height 17
click at [1117, 94] on icon at bounding box center [1119, 80] width 10 height 37
click at [1117, 94] on icon at bounding box center [1116, 80] width 10 height 37
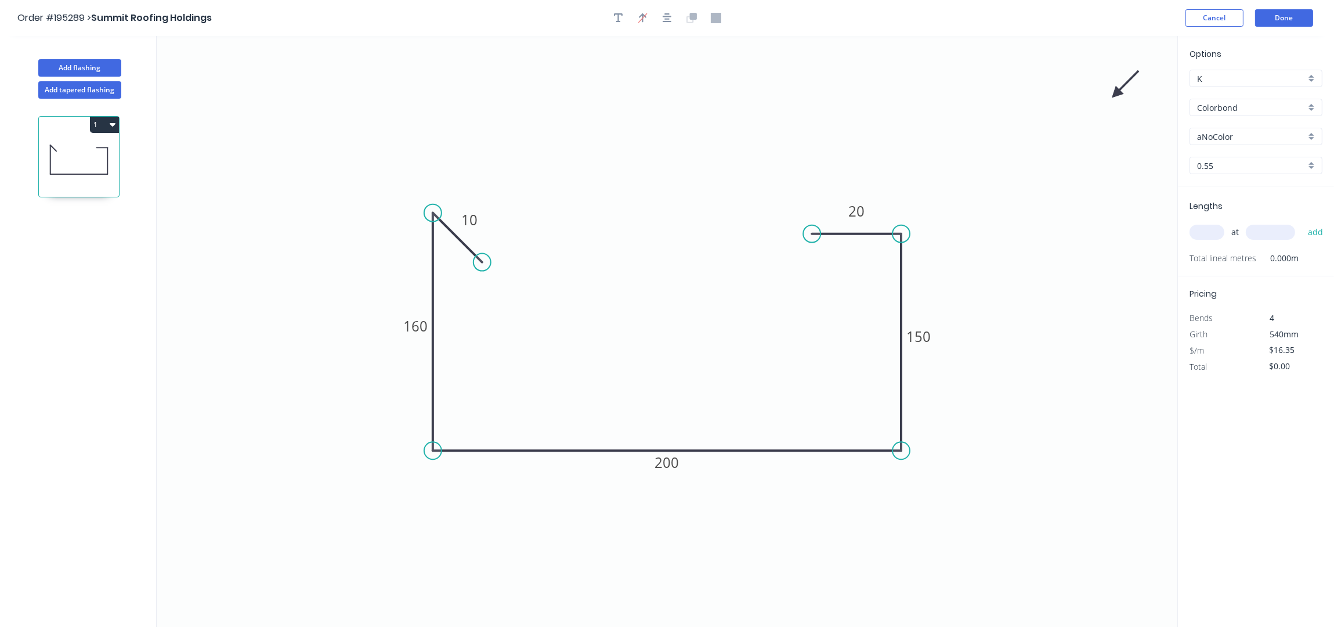
click at [1117, 94] on icon at bounding box center [1126, 84] width 34 height 34
drag, startPoint x: 1117, startPoint y: 94, endPoint x: 926, endPoint y: 402, distance: 362.2
click at [926, 402] on icon at bounding box center [939, 401] width 37 height 10
drag, startPoint x: 1243, startPoint y: 125, endPoint x: 1244, endPoint y: 136, distance: 10.5
click at [1243, 125] on div "Options K K Colorbond Colorbond Colorbond (Premium) Colorbond Coolmax Colorbond…" at bounding box center [1256, 117] width 156 height 139
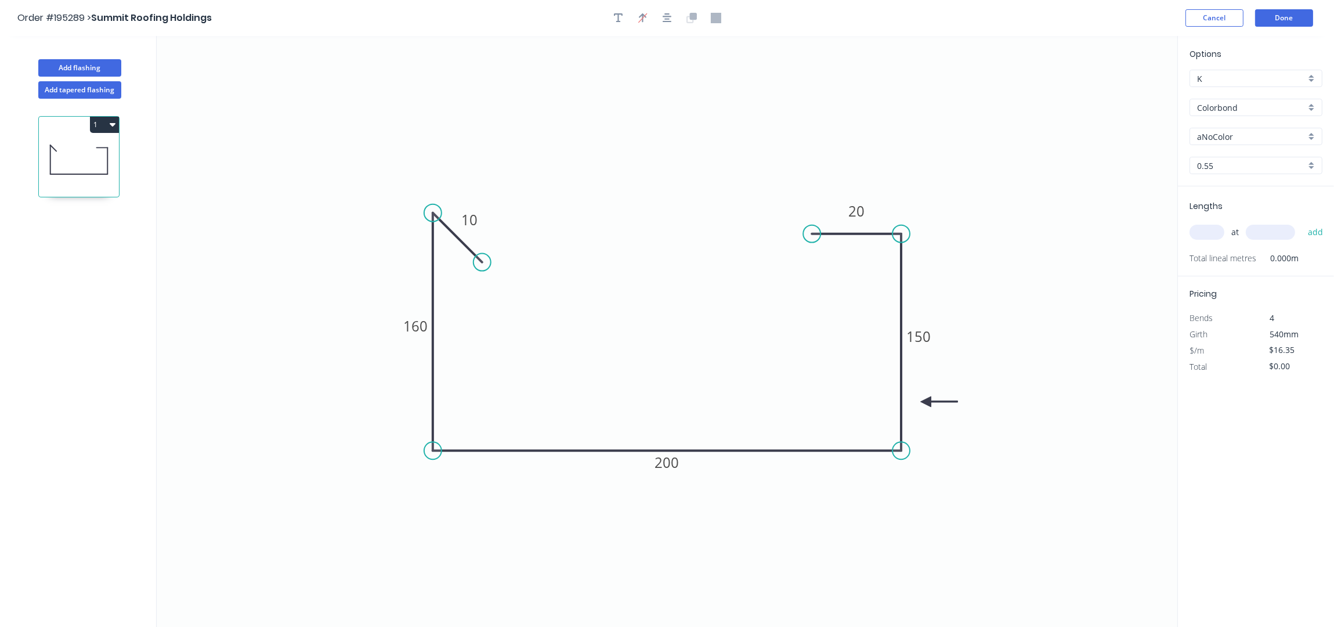
click at [1245, 136] on input "aNoColor" at bounding box center [1251, 137] width 109 height 12
click at [1237, 237] on div "Woodland Grey" at bounding box center [1256, 238] width 132 height 20
type input "Woodland Grey"
click at [1217, 233] on input "text" at bounding box center [1207, 232] width 35 height 15
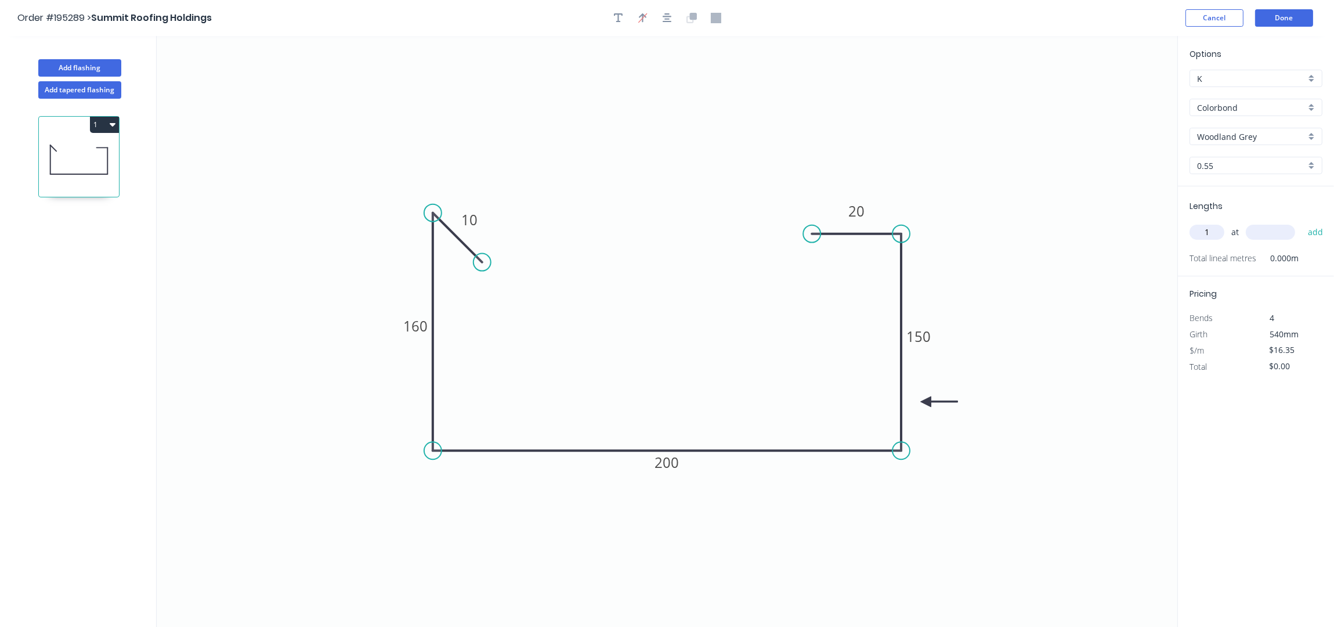
type input "1"
type input "4300"
click at [1302, 222] on button "add" at bounding box center [1315, 232] width 27 height 20
type input "$70.31"
type input "1"
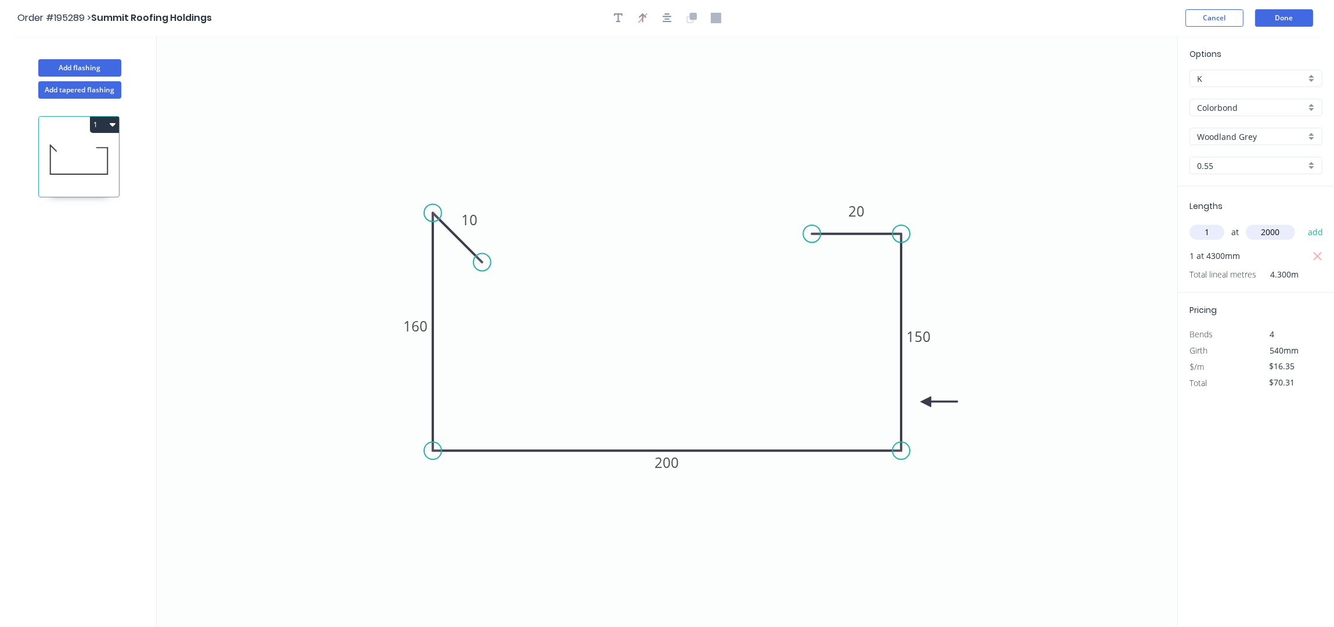
type input "2000"
click at [1302, 222] on button "add" at bounding box center [1315, 232] width 27 height 20
type input "$103.01"
click at [1279, 10] on button "Done" at bounding box center [1284, 17] width 58 height 17
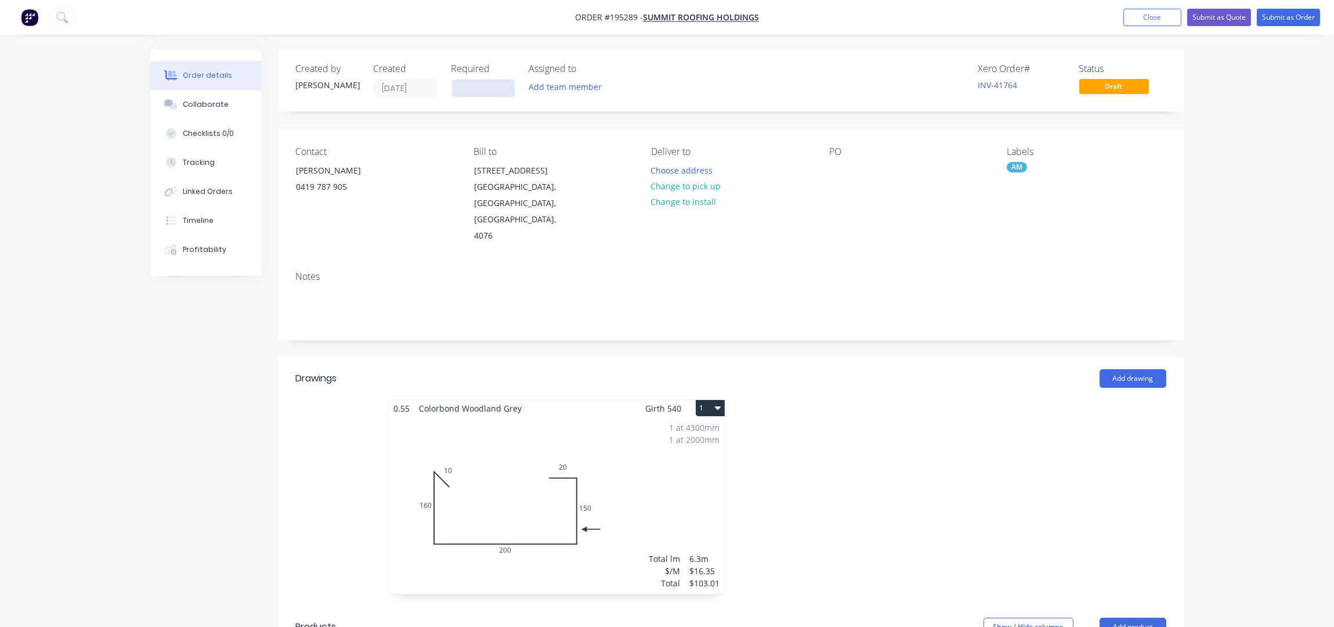
click at [462, 87] on input at bounding box center [483, 88] width 63 height 17
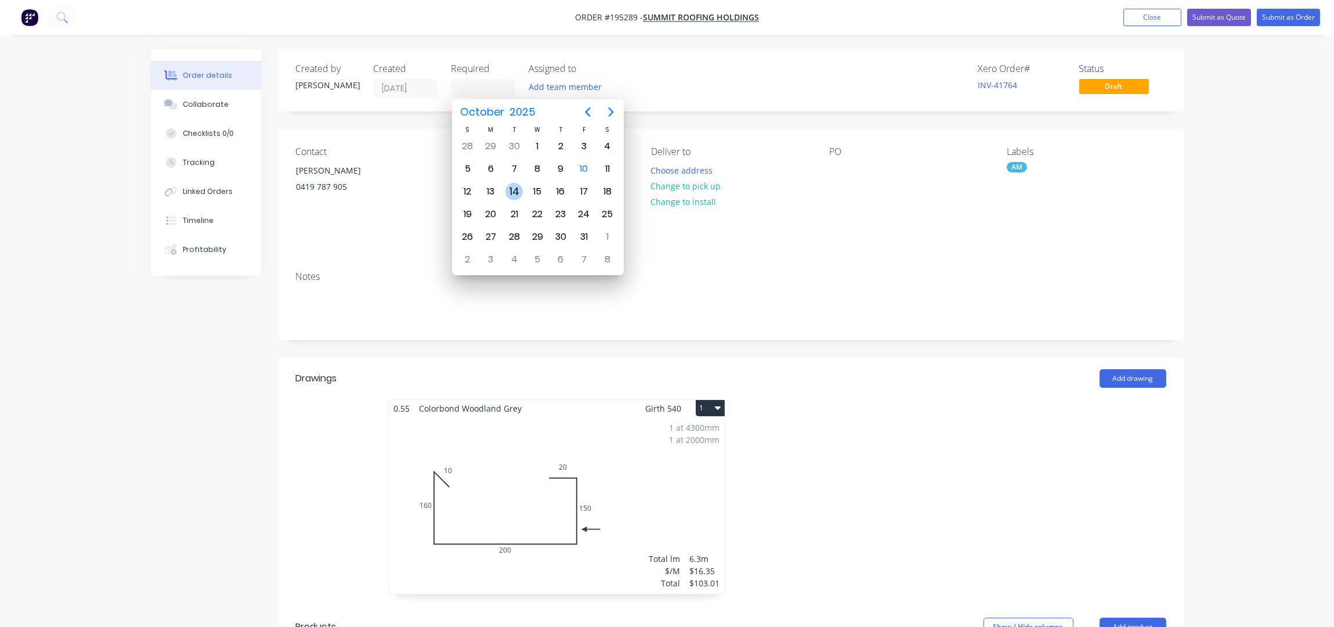
click at [510, 188] on div "14" at bounding box center [514, 191] width 17 height 17
type input "[DATE]"
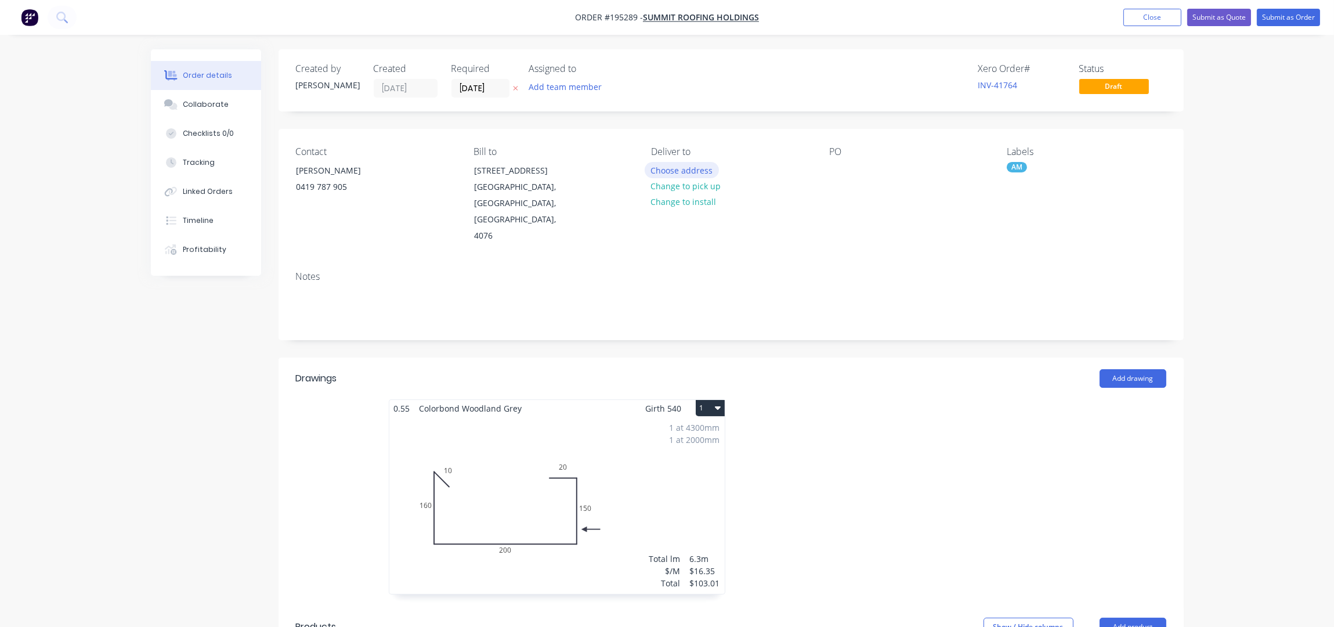
click at [698, 168] on button "Choose address" at bounding box center [682, 170] width 74 height 16
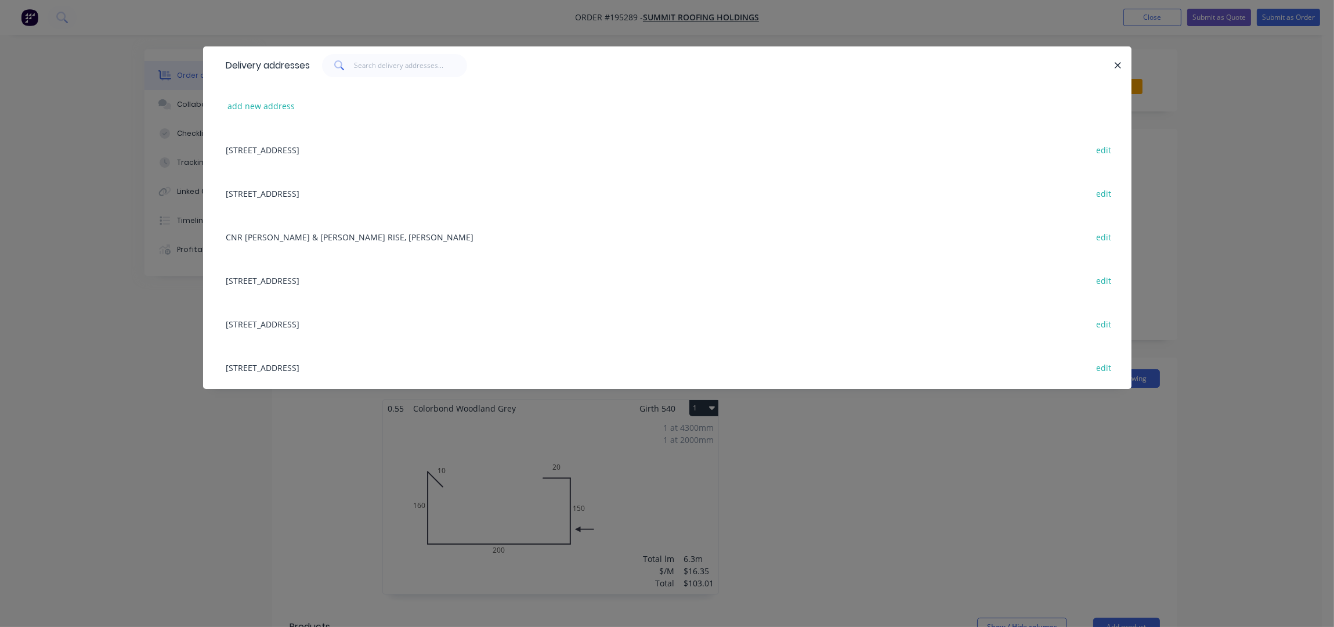
click at [282, 281] on div "Lot [STREET_ADDRESS] edit" at bounding box center [668, 280] width 894 height 44
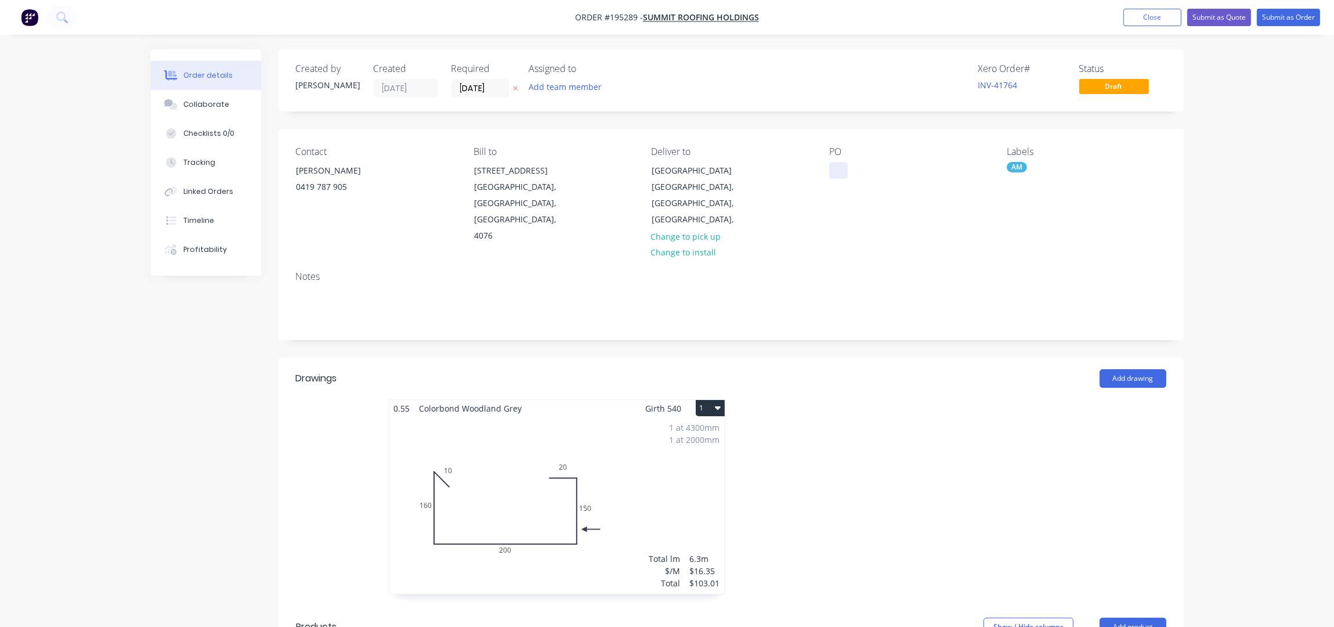
click at [838, 169] on div at bounding box center [838, 170] width 19 height 17
click at [967, 206] on div "PO REDBANK" at bounding box center [908, 195] width 159 height 98
click at [1298, 13] on button "Submit as Order" at bounding box center [1288, 17] width 63 height 17
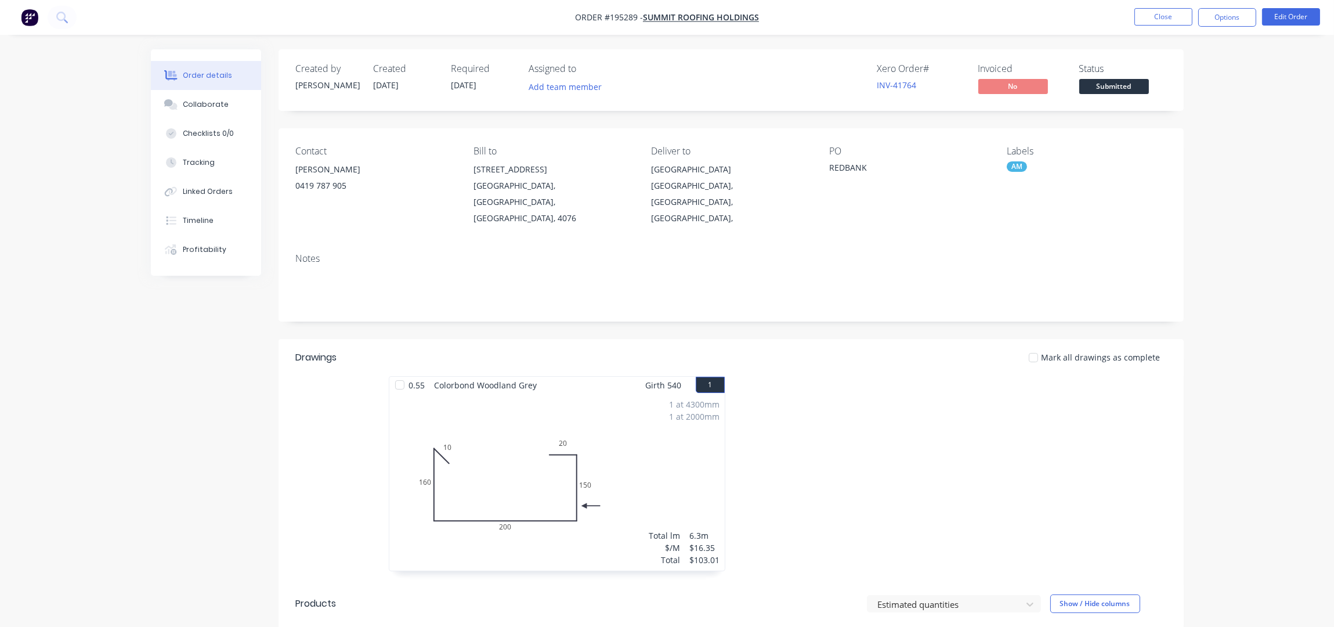
click at [1275, 109] on div "Order details Collaborate Checklists 0/0 Tracking Linked Orders Timeline Profit…" at bounding box center [667, 503] width 1334 height 1006
click at [1231, 163] on div "Order details Collaborate Checklists 0/0 Tracking Linked Orders Timeline Profit…" at bounding box center [667, 503] width 1334 height 1006
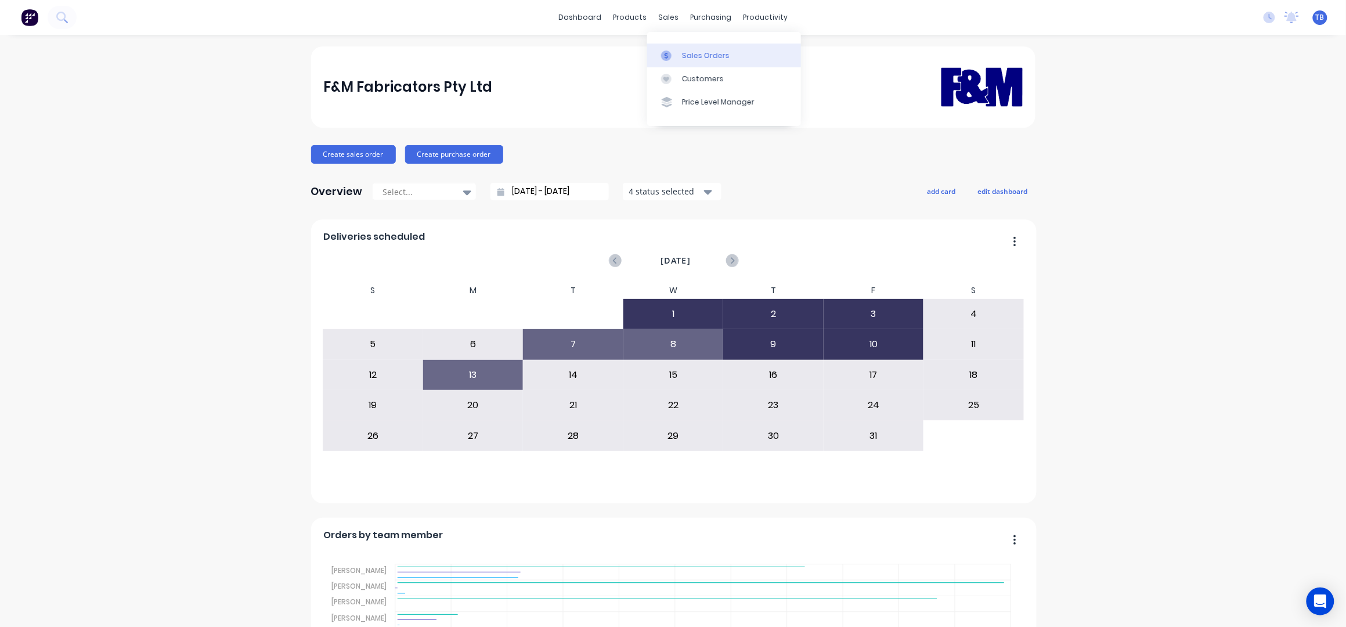
click at [697, 50] on div "Sales Orders" at bounding box center [706, 55] width 48 height 10
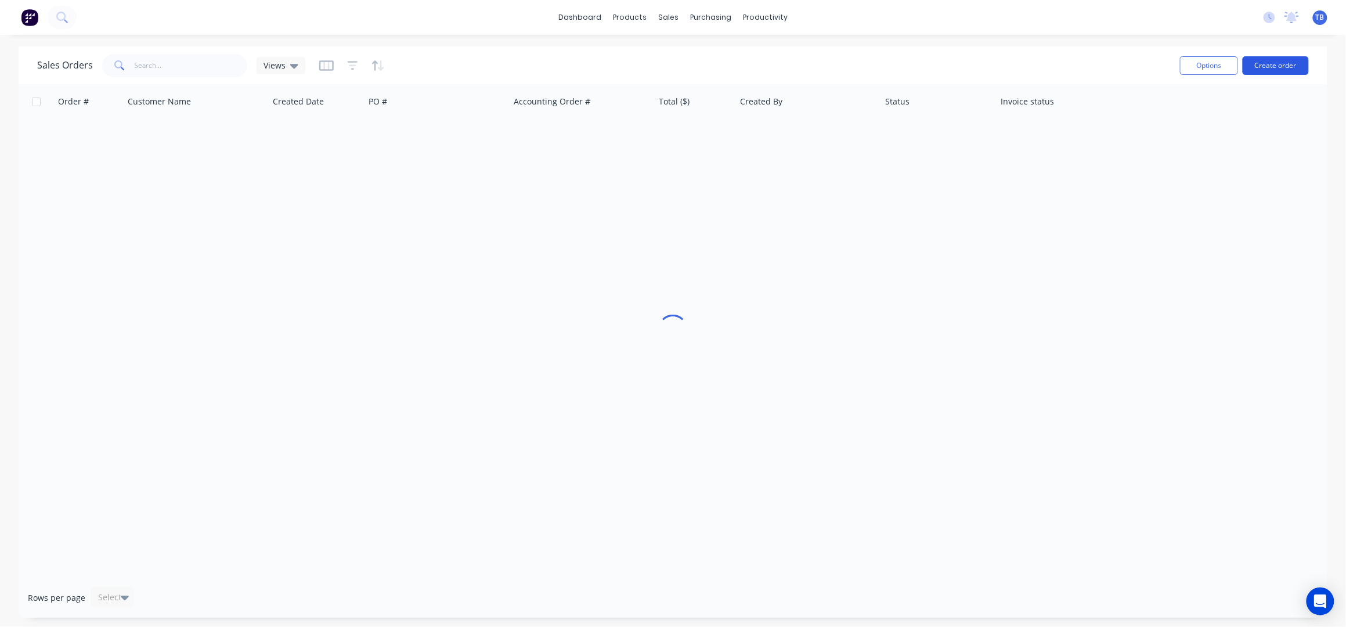
click at [1270, 63] on button "Create order" at bounding box center [1276, 65] width 66 height 19
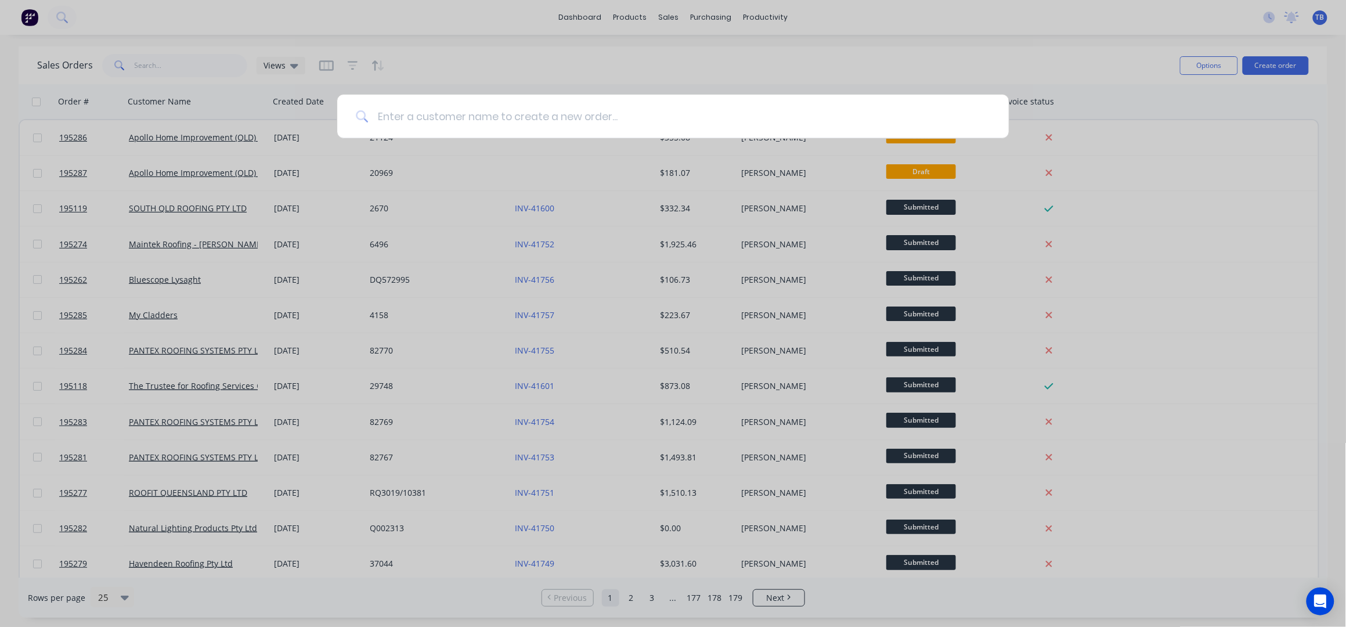
click at [472, 124] on input at bounding box center [679, 117] width 622 height 44
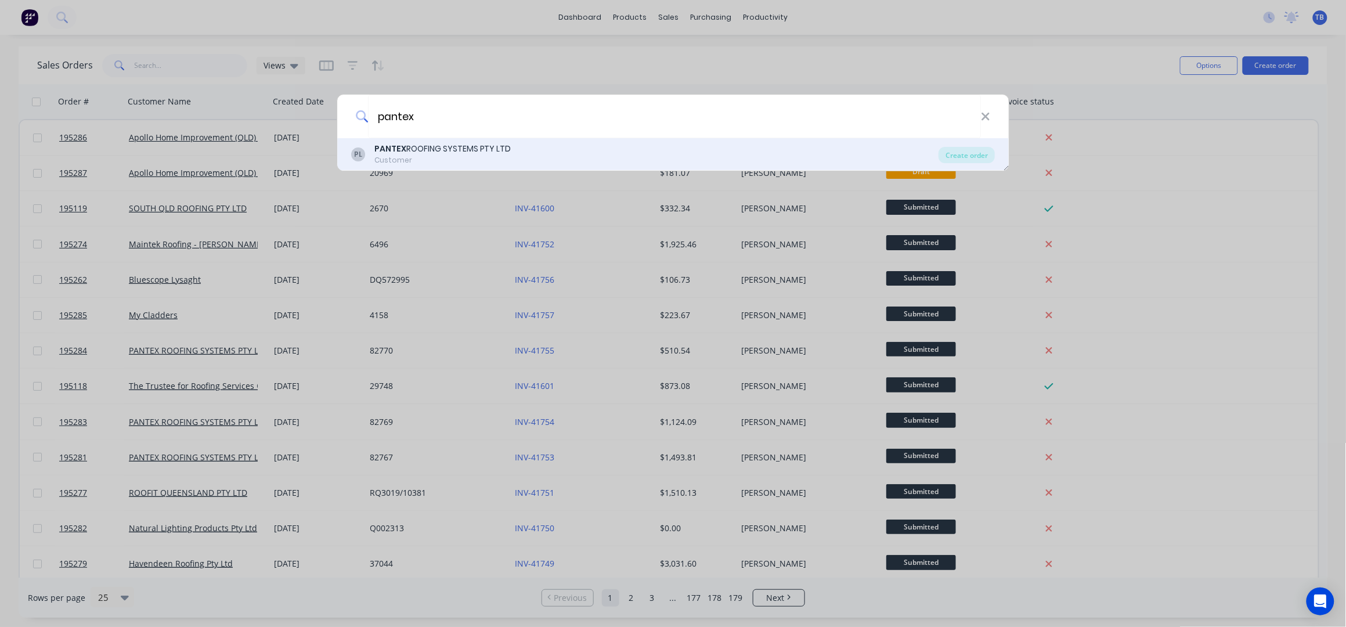
type input "pantex"
click at [471, 154] on div "PANTEX ROOFING SYSTEMS PTY LTD" at bounding box center [442, 149] width 137 height 12
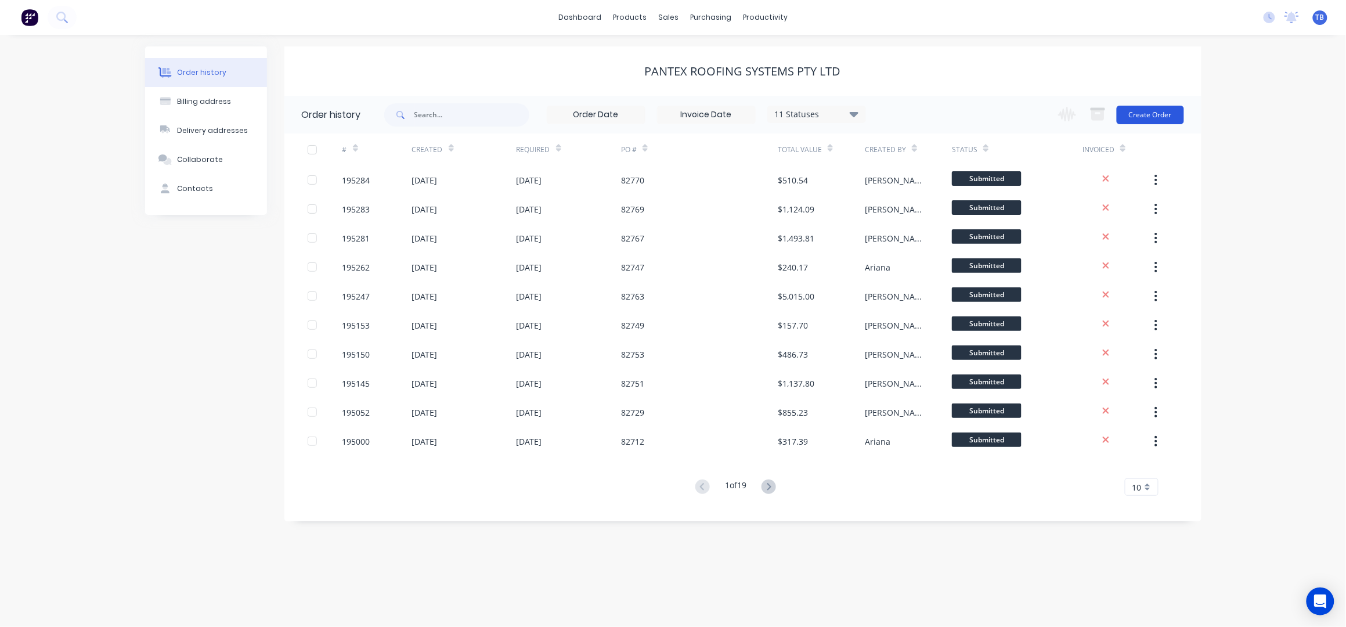
click at [1173, 113] on button "Create Order" at bounding box center [1150, 115] width 67 height 19
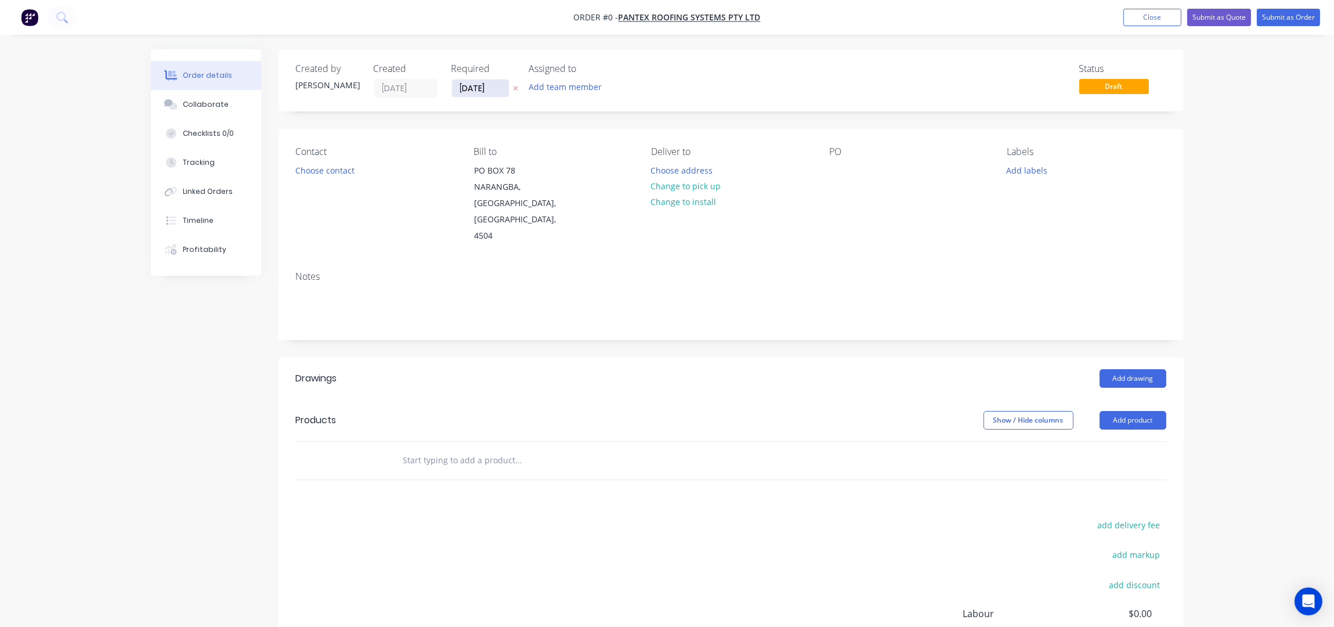
click at [464, 86] on input "[DATE]" at bounding box center [480, 88] width 57 height 17
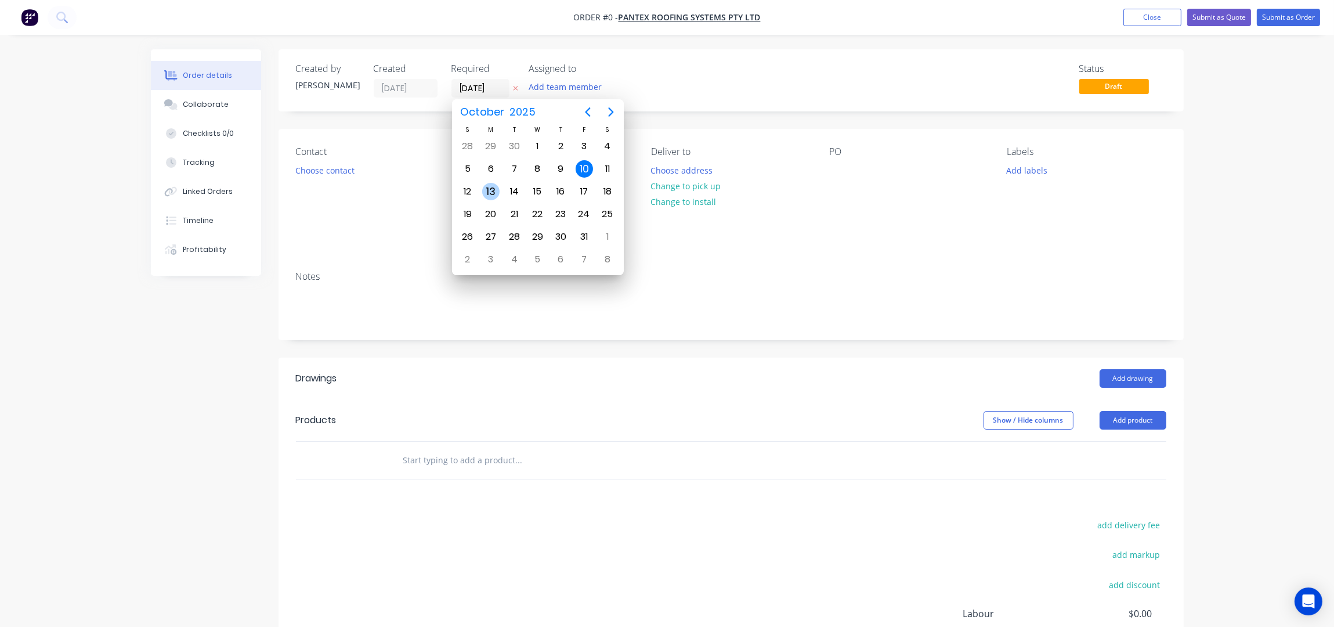
click at [495, 190] on div "13" at bounding box center [490, 191] width 17 height 17
type input "[DATE]"
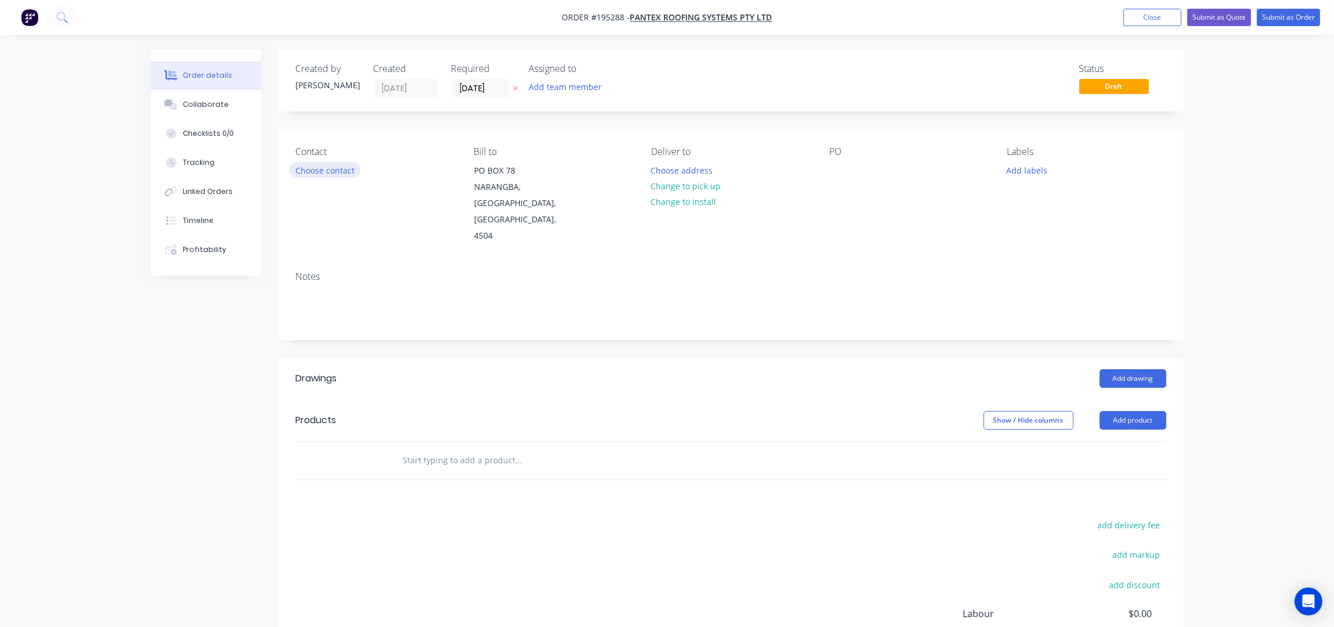
click at [322, 172] on button "Choose contact" at bounding box center [324, 170] width 71 height 16
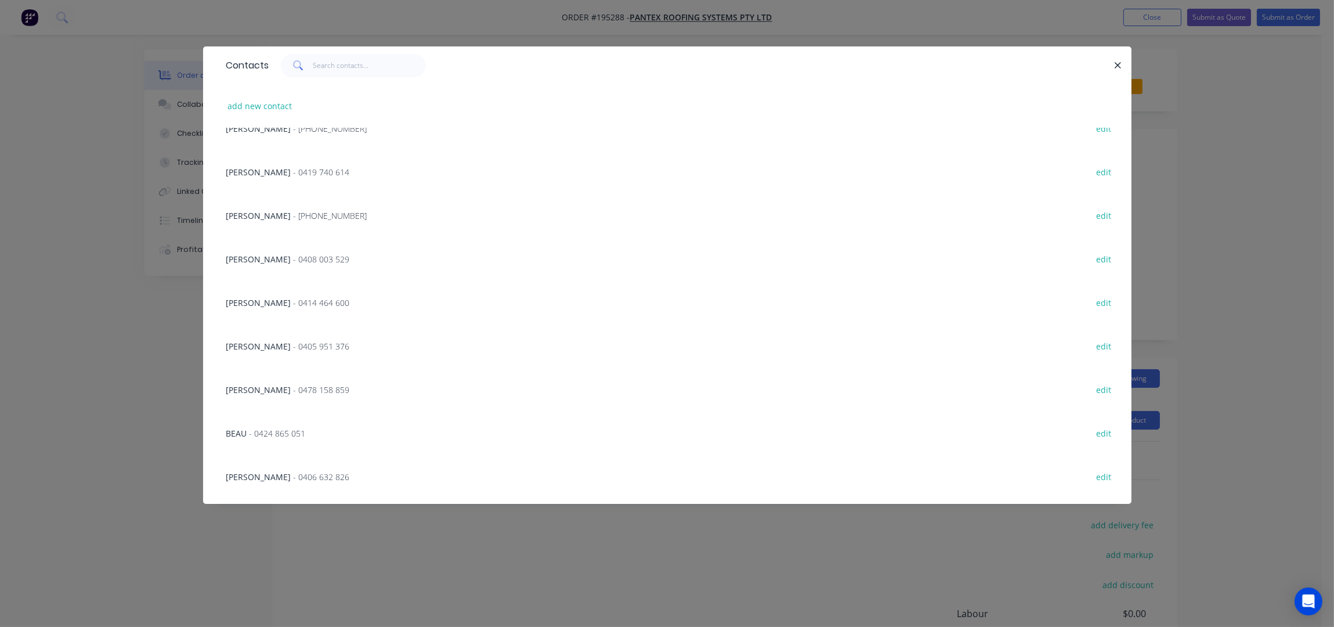
scroll to position [387, 0]
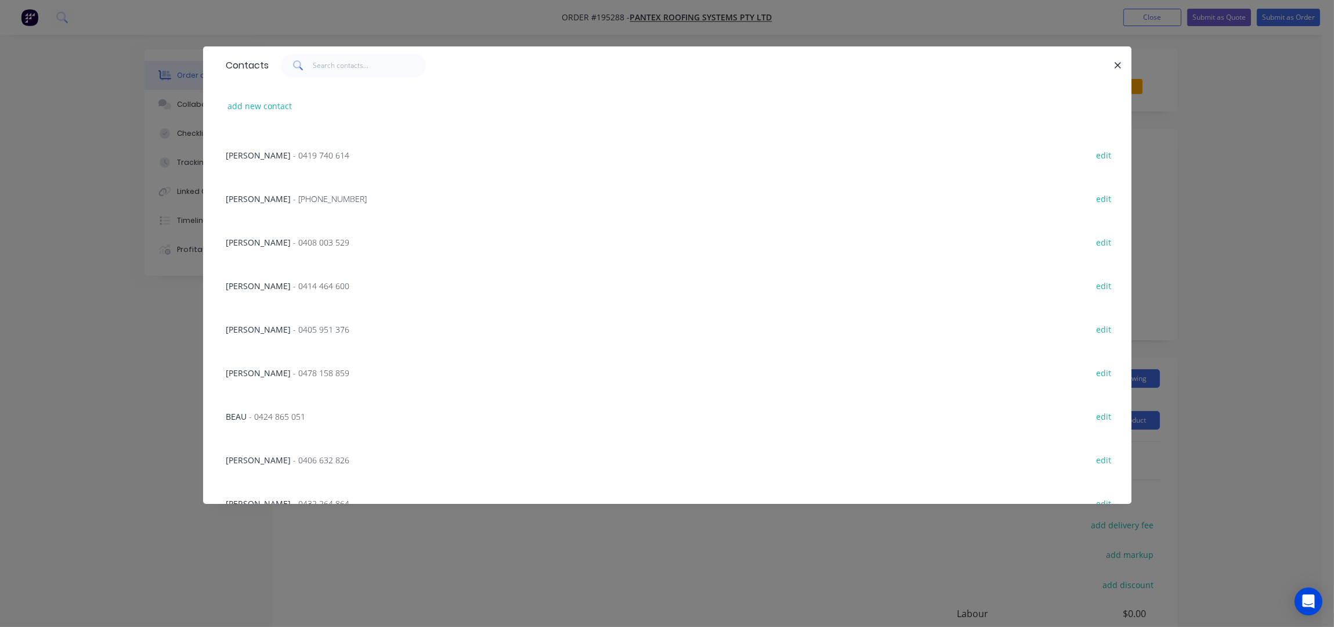
click at [272, 162] on div "[PERSON_NAME] - 0419 740 614 edit" at bounding box center [668, 155] width 894 height 44
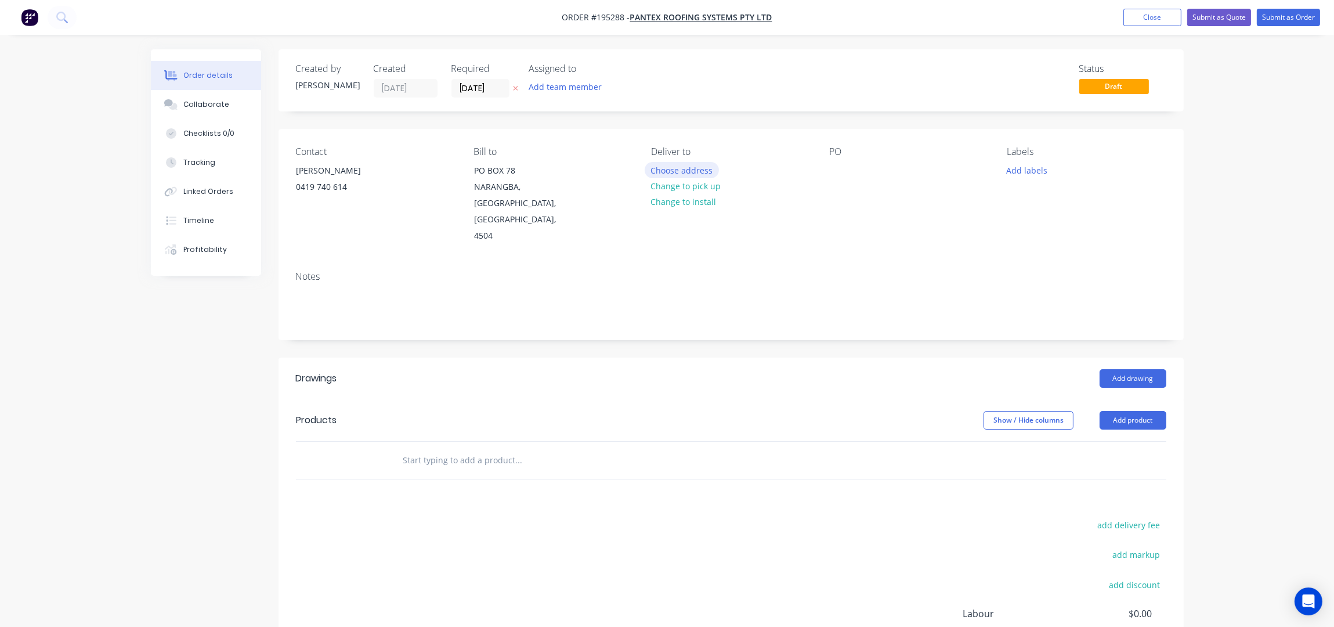
click at [715, 173] on button "Choose address" at bounding box center [682, 170] width 74 height 16
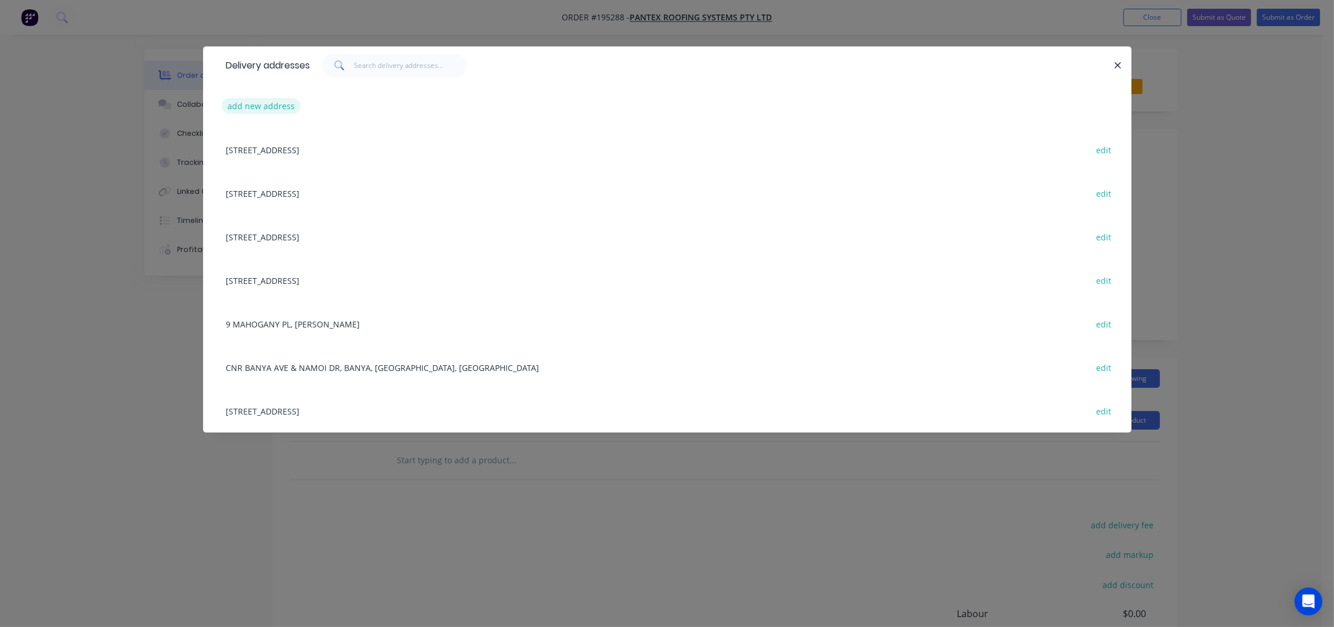
click at [265, 106] on button "add new address" at bounding box center [262, 106] width 80 height 16
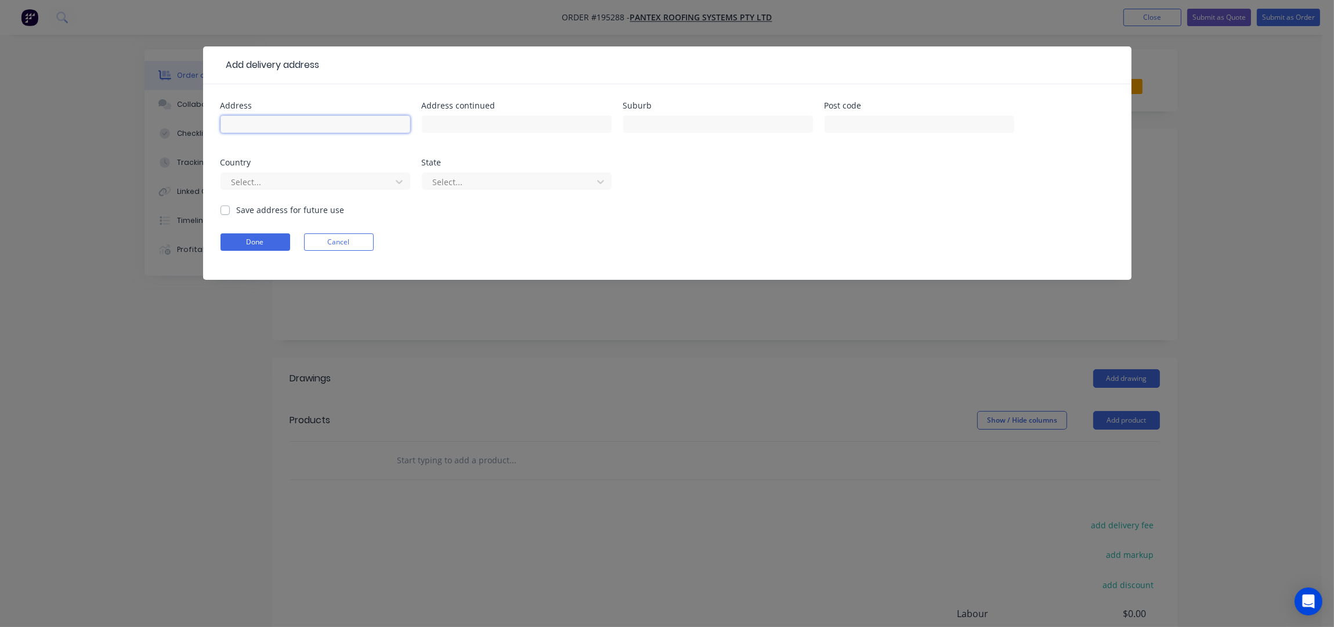
click at [268, 122] on input "text" at bounding box center [316, 123] width 190 height 17
type input "lot 6 (18) [PERSON_NAME][GEOGRAPHIC_DATA]"
type input "[PERSON_NAME][GEOGRAPHIC_DATA]"
drag, startPoint x: 242, startPoint y: 128, endPoint x: 225, endPoint y: 128, distance: 17.4
click at [225, 128] on input "lot 6 (18) [PERSON_NAME][GEOGRAPHIC_DATA]" at bounding box center [316, 123] width 190 height 17
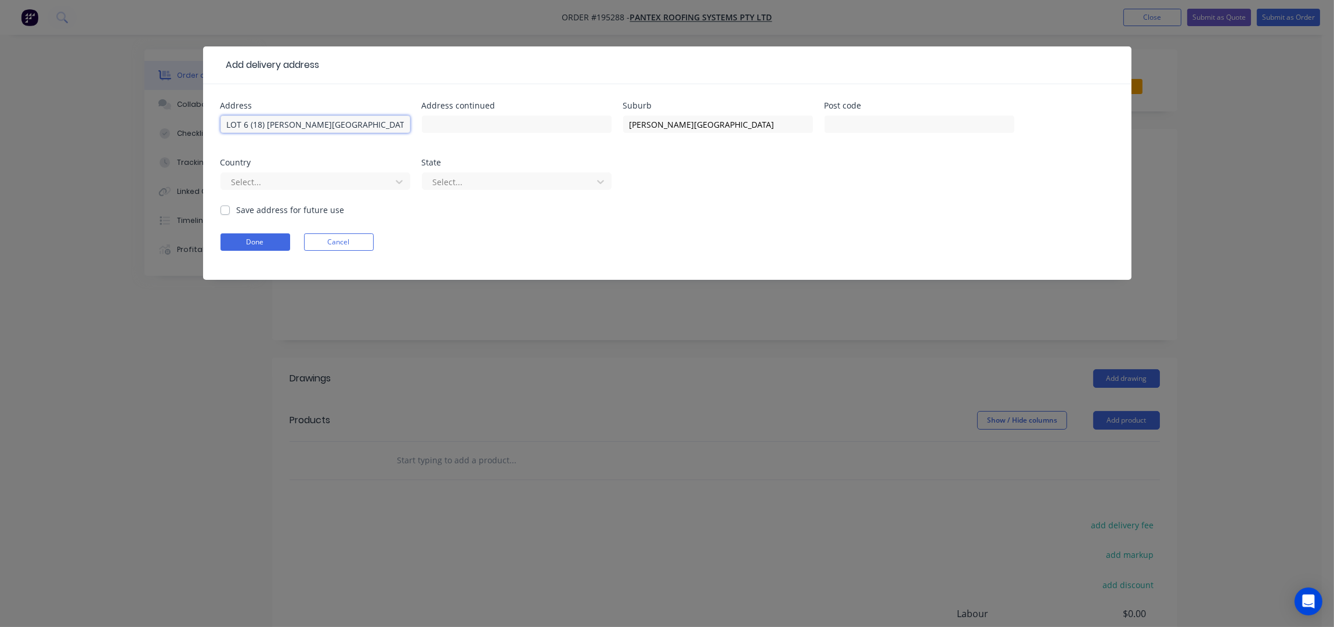
type input "LOT 6 (18) [PERSON_NAME][GEOGRAPHIC_DATA]"
click at [315, 190] on div "Select..." at bounding box center [316, 186] width 190 height 34
click at [309, 185] on div at bounding box center [307, 182] width 155 height 15
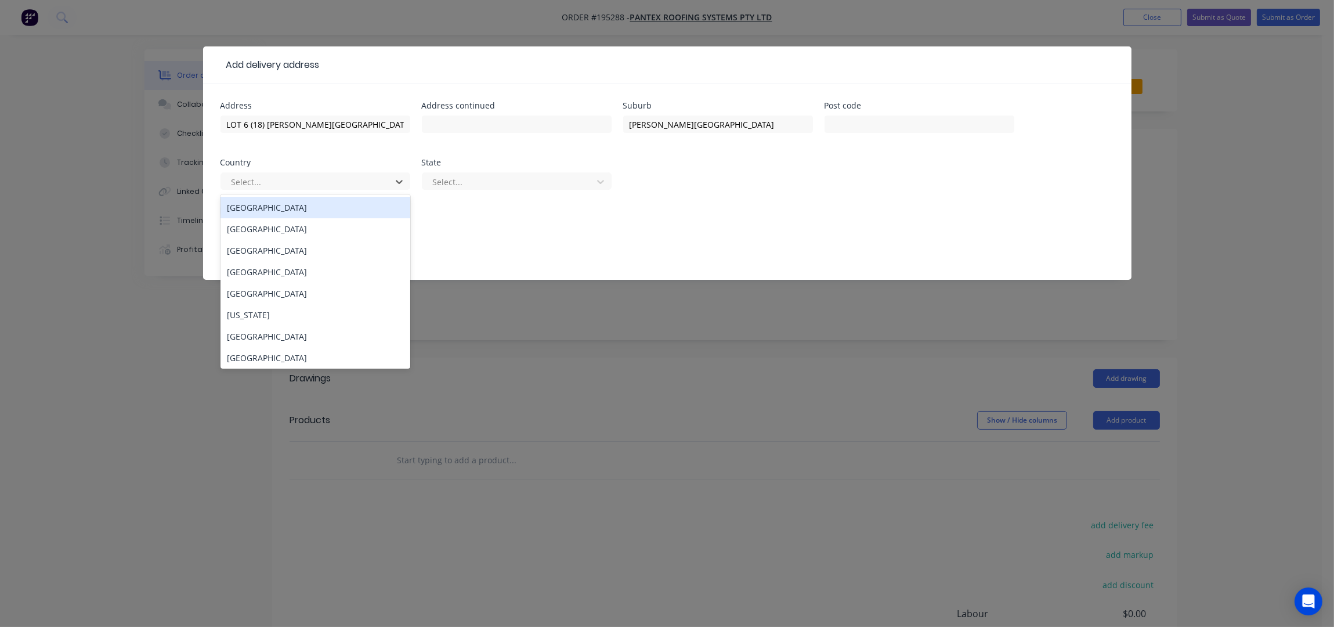
click at [304, 203] on div "[GEOGRAPHIC_DATA]" at bounding box center [316, 207] width 190 height 21
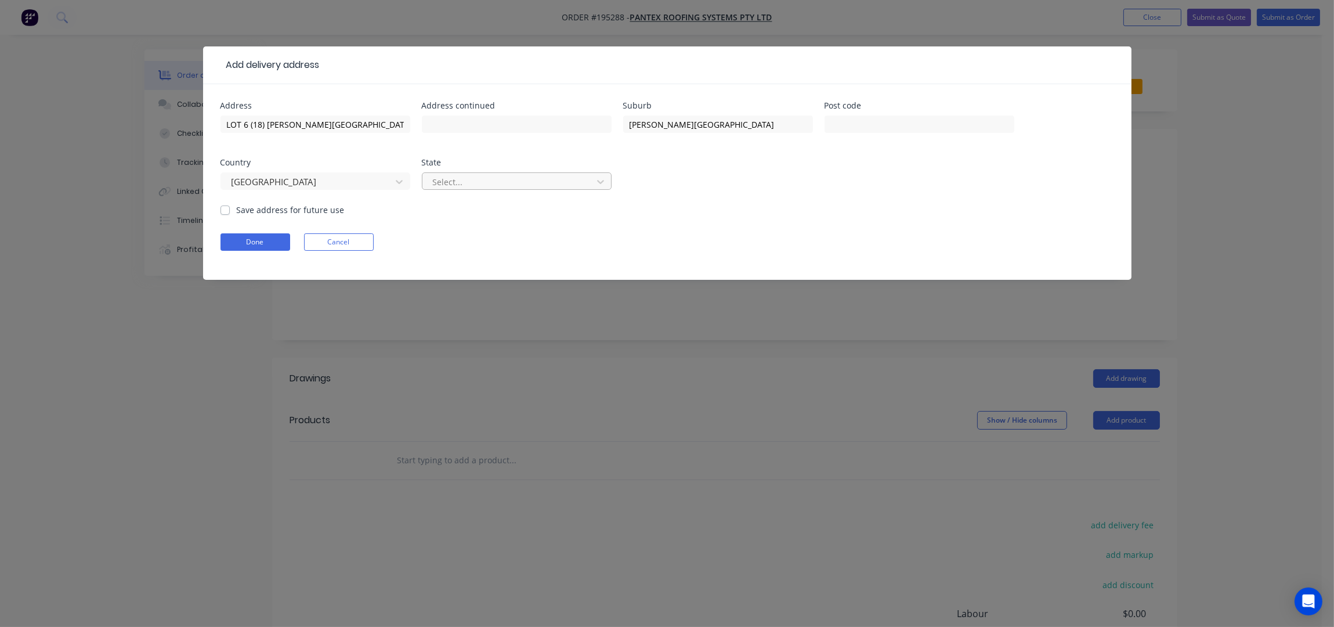
click at [566, 180] on div at bounding box center [509, 182] width 155 height 15
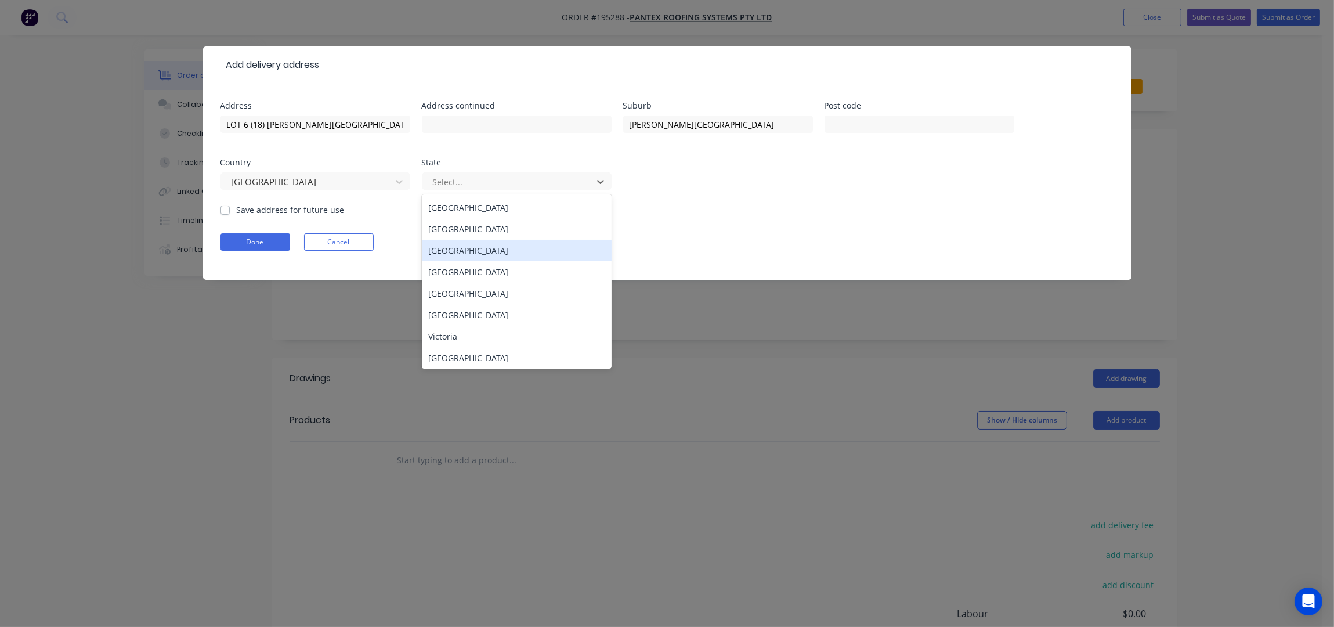
click at [496, 257] on div "[GEOGRAPHIC_DATA]" at bounding box center [517, 250] width 190 height 21
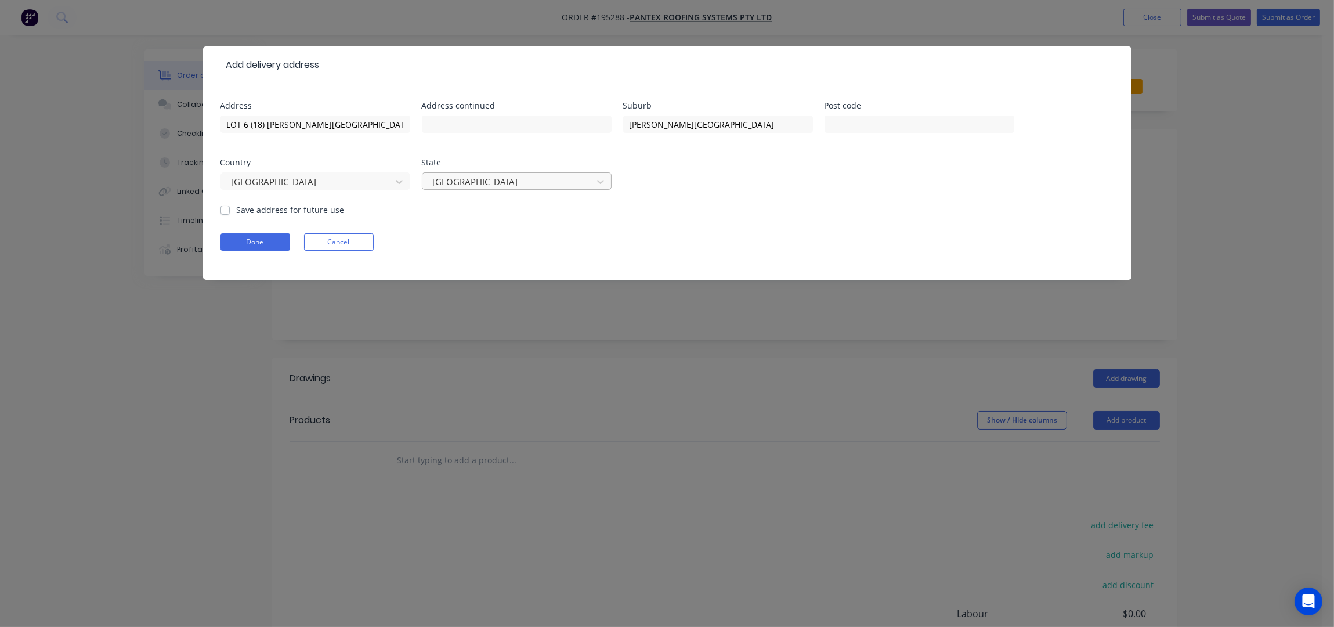
click at [491, 186] on div at bounding box center [509, 182] width 155 height 15
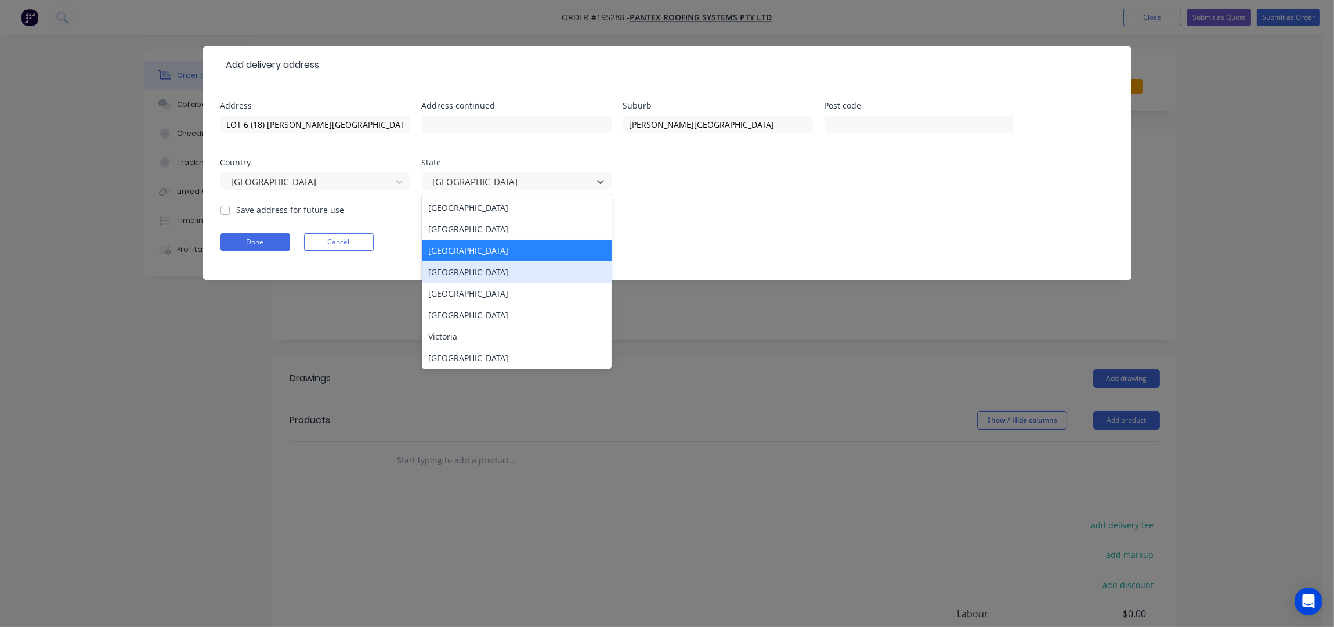
click at [466, 268] on div "[GEOGRAPHIC_DATA]" at bounding box center [517, 271] width 190 height 21
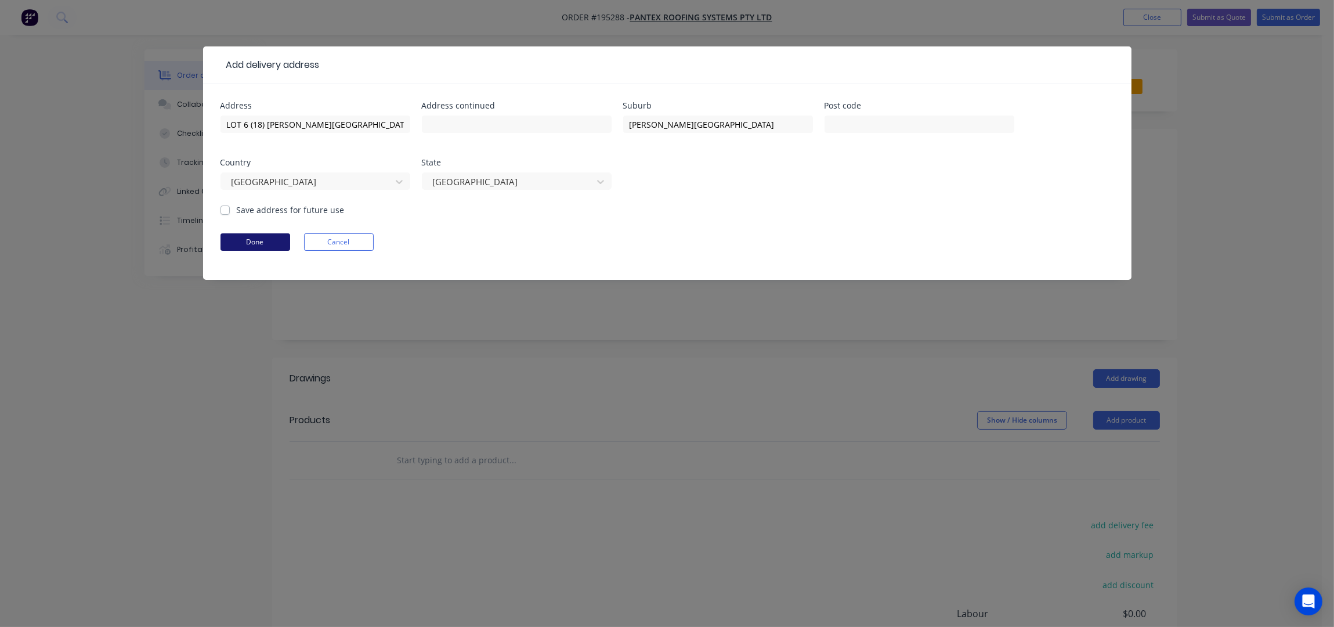
click at [266, 235] on button "Done" at bounding box center [256, 241] width 70 height 17
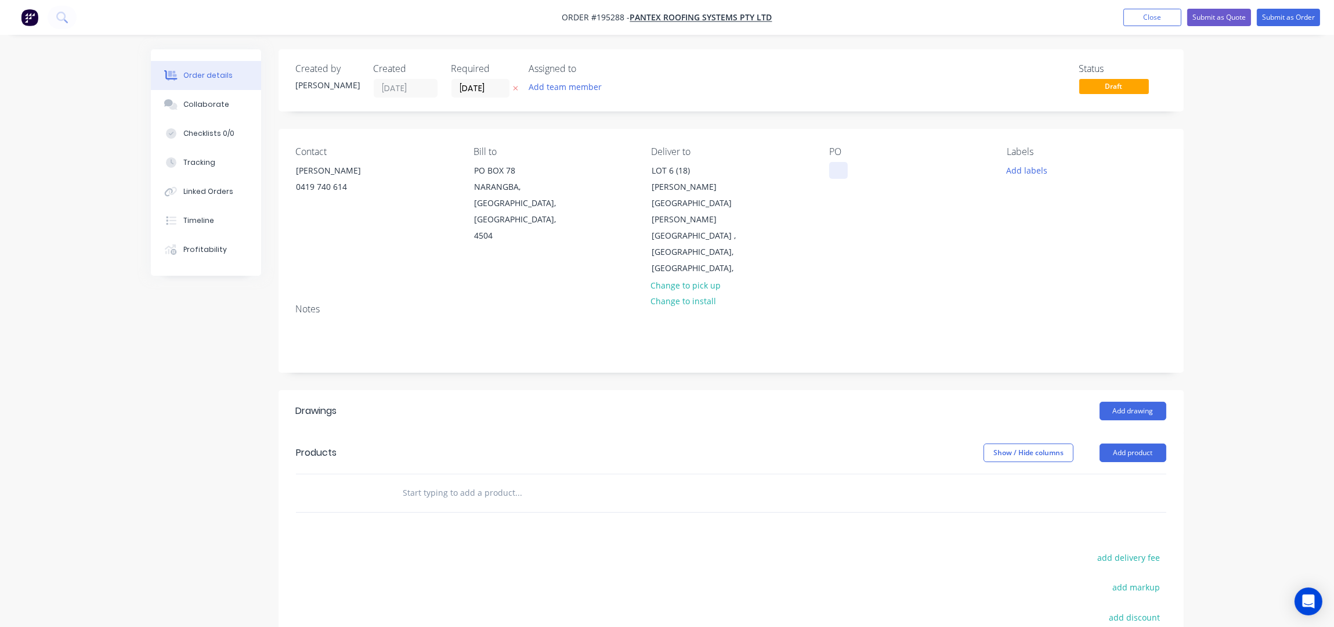
click at [833, 165] on div at bounding box center [838, 170] width 19 height 17
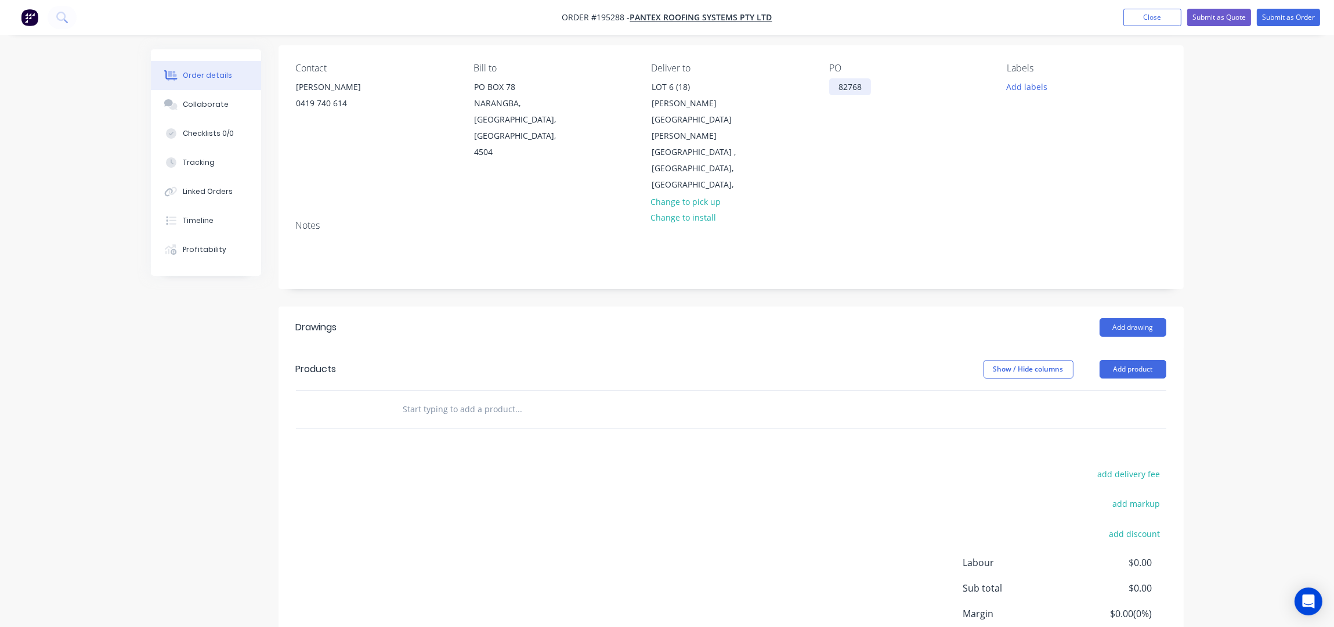
scroll to position [133, 0]
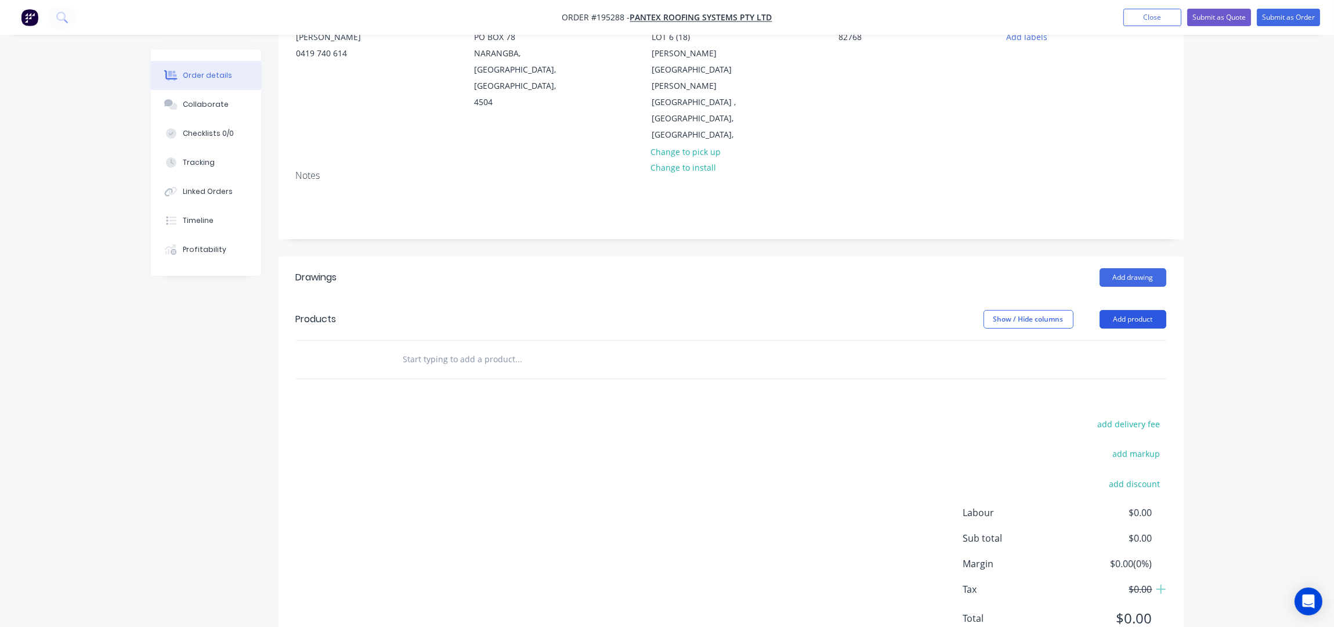
click at [1136, 310] on button "Add product" at bounding box center [1133, 319] width 67 height 19
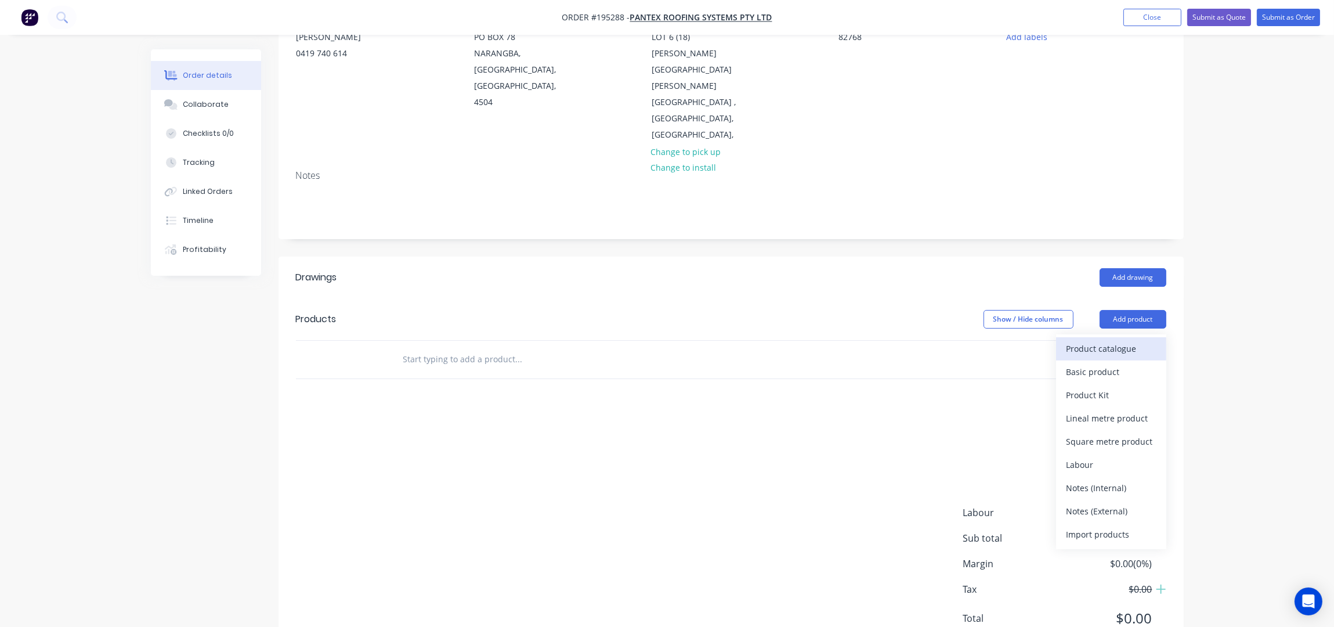
click at [1130, 340] on div "Product catalogue" at bounding box center [1111, 348] width 89 height 17
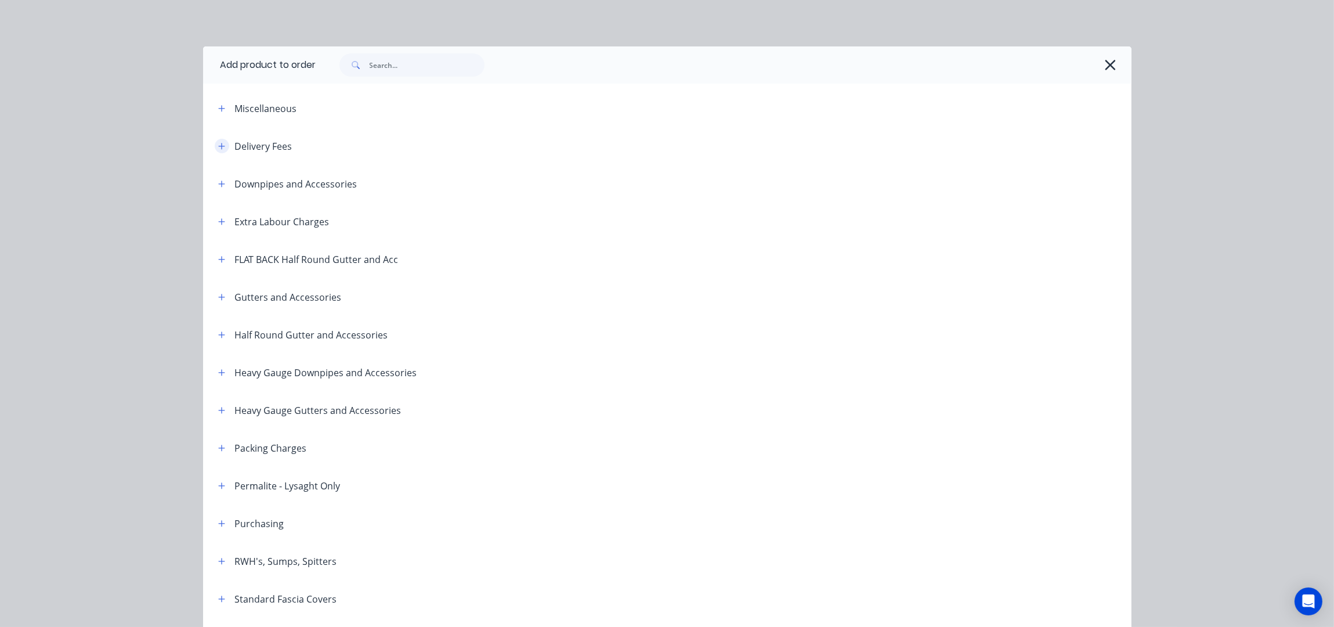
click at [218, 145] on icon "button" at bounding box center [221, 146] width 7 height 8
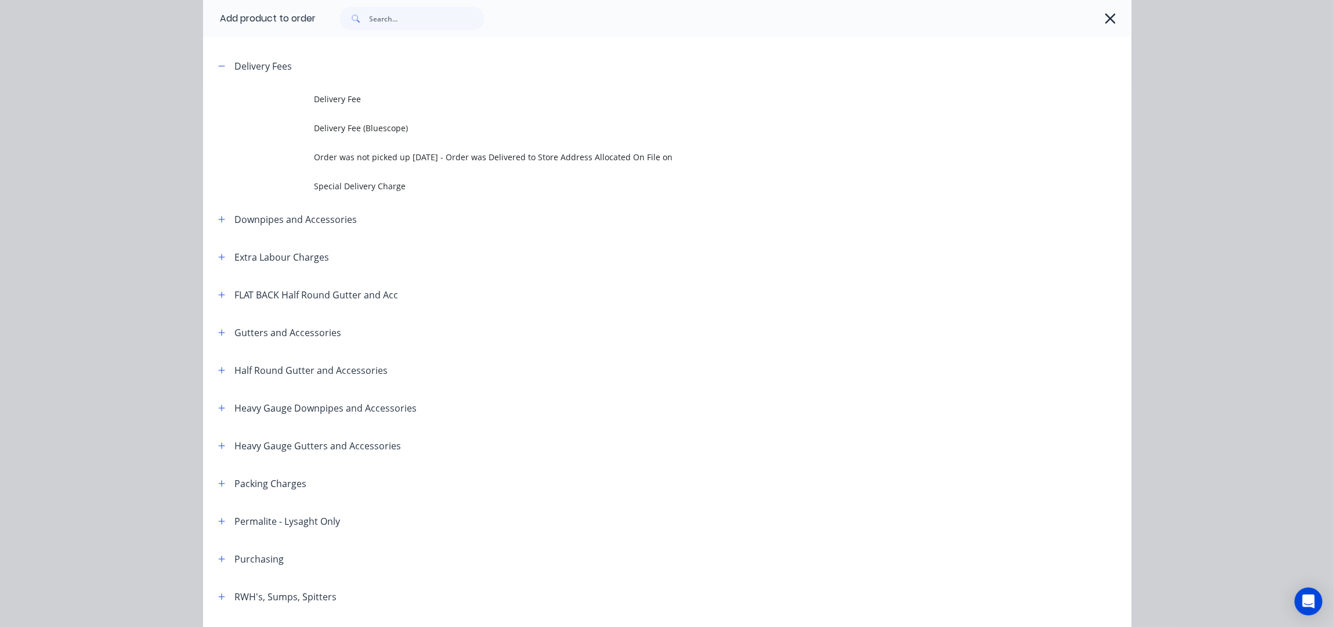
scroll to position [0, 0]
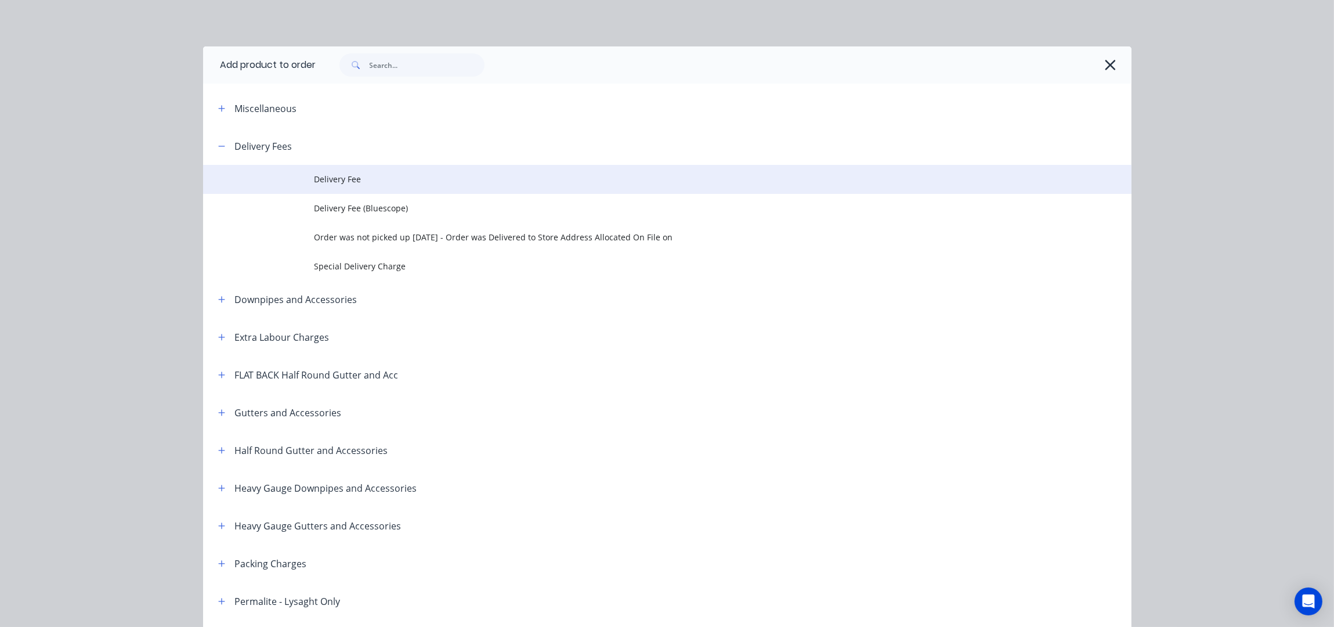
click at [363, 177] on span "Delivery Fee" at bounding box center [642, 179] width 654 height 12
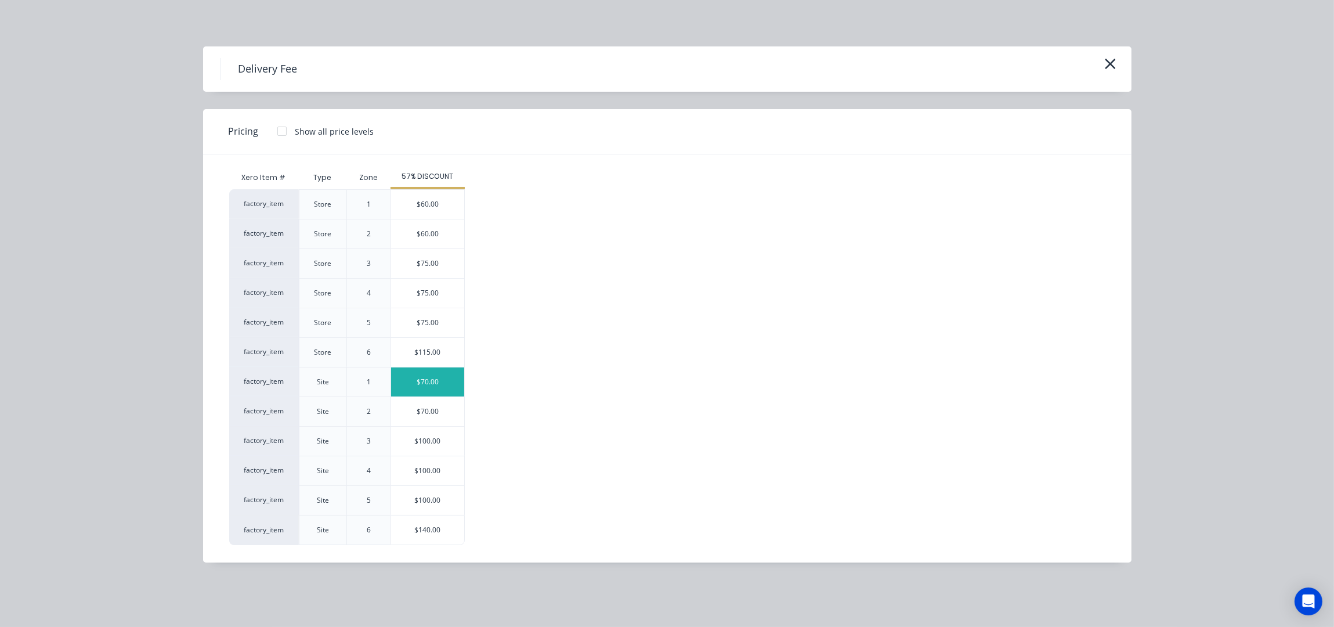
click at [435, 389] on div "$70.00" at bounding box center [427, 381] width 73 height 29
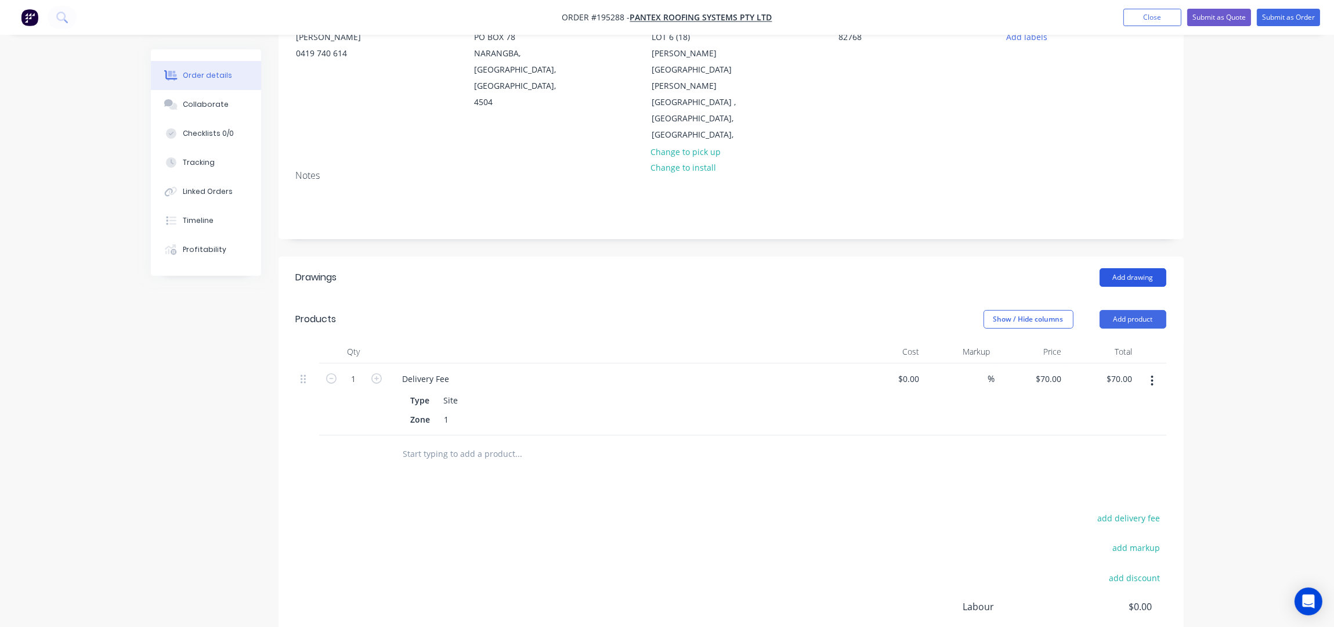
click at [1132, 268] on button "Add drawing" at bounding box center [1133, 277] width 67 height 19
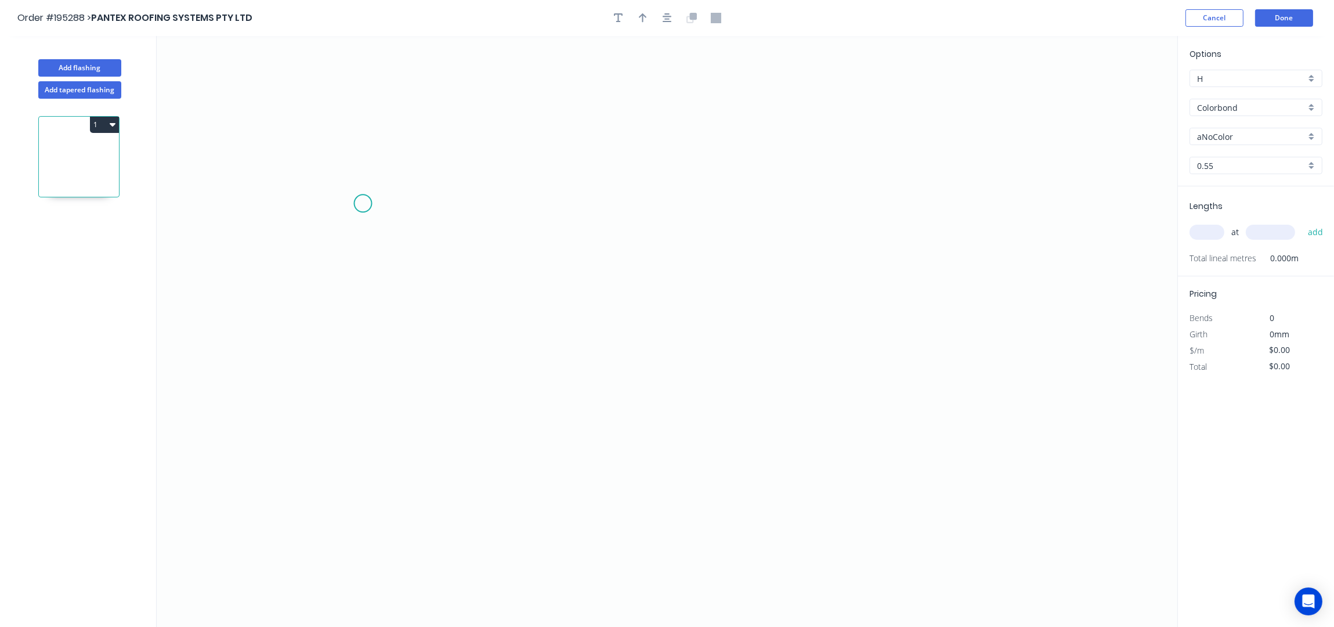
click at [474, 132] on icon "0" at bounding box center [667, 331] width 1021 height 591
click at [462, 316] on icon "0" at bounding box center [667, 331] width 1021 height 591
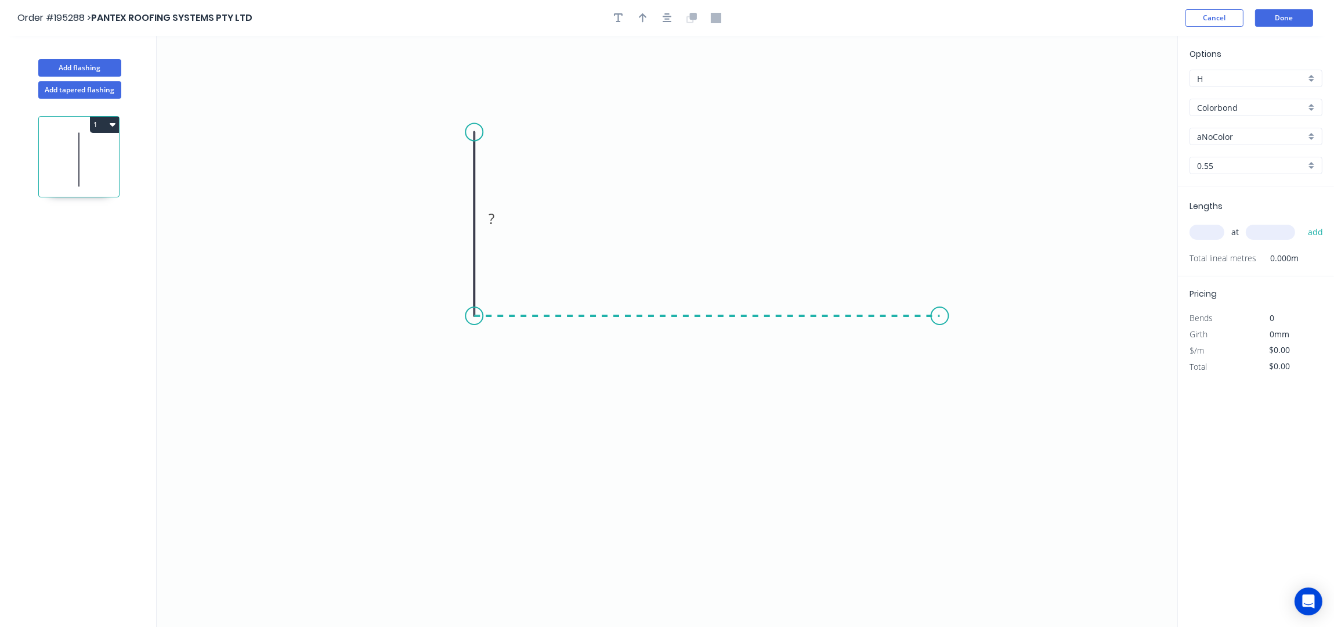
click at [940, 318] on icon "0 ?" at bounding box center [667, 331] width 1021 height 591
click at [987, 359] on icon "0 ? ?" at bounding box center [667, 331] width 1021 height 591
click at [664, 23] on icon "button" at bounding box center [667, 17] width 9 height 9
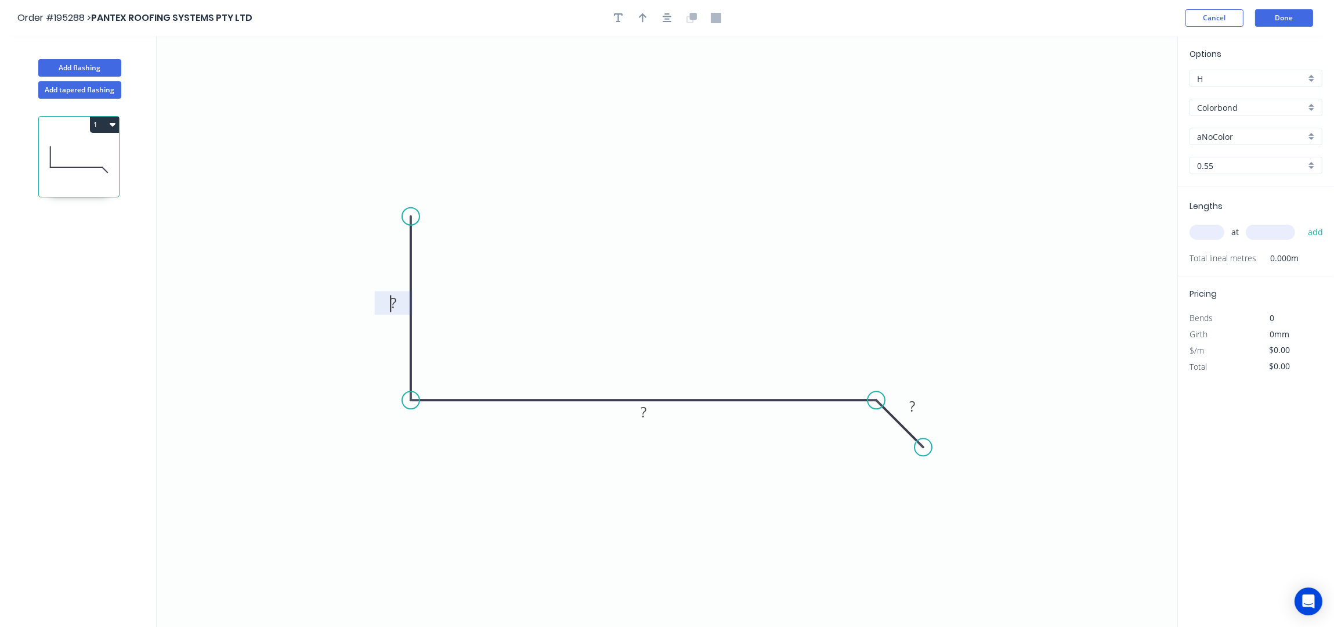
click at [392, 309] on tspan "?" at bounding box center [394, 302] width 6 height 19
click at [644, 18] on icon "button" at bounding box center [643, 18] width 8 height 10
drag, startPoint x: 1113, startPoint y: 91, endPoint x: 1042, endPoint y: 118, distance: 76.4
click at [1019, 124] on icon "0 ? 260 25" at bounding box center [667, 331] width 1021 height 591
drag, startPoint x: 1119, startPoint y: 89, endPoint x: 600, endPoint y: 324, distance: 569.9
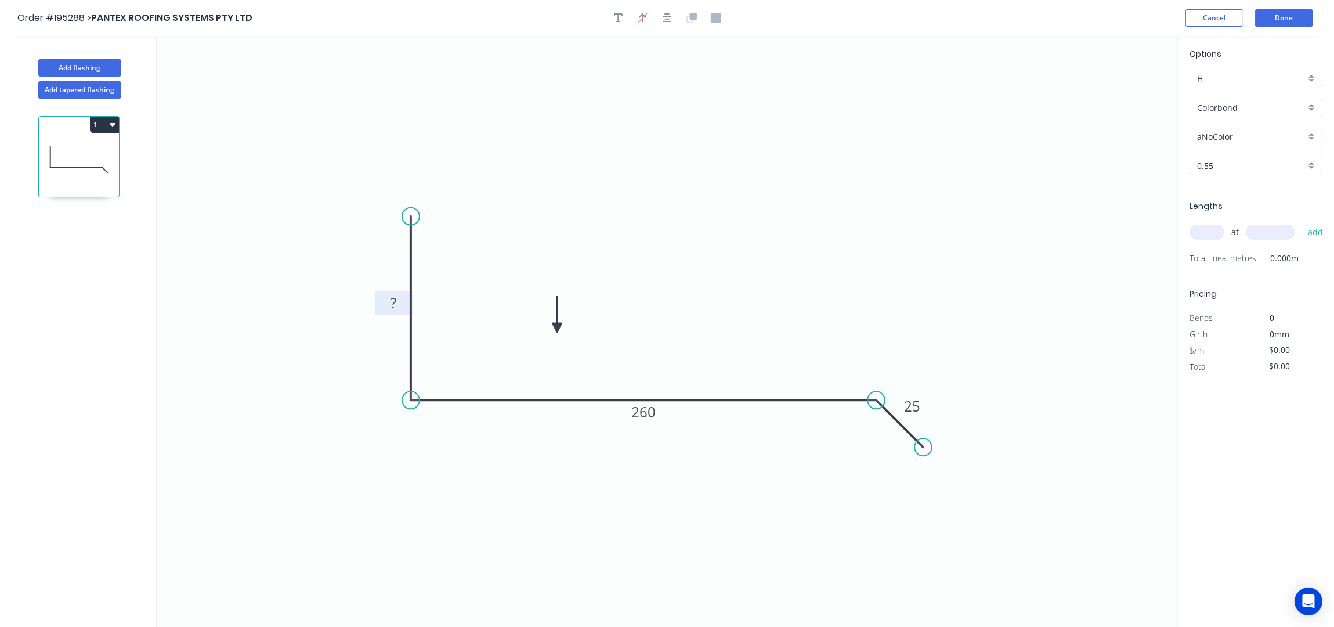
click at [562, 330] on icon at bounding box center [557, 314] width 10 height 37
click at [400, 300] on rect at bounding box center [393, 303] width 23 height 16
type input "$12.06"
drag, startPoint x: 869, startPoint y: 192, endPoint x: 1116, endPoint y: 208, distance: 247.8
click at [873, 192] on icon "0 90 260 25" at bounding box center [667, 331] width 1021 height 591
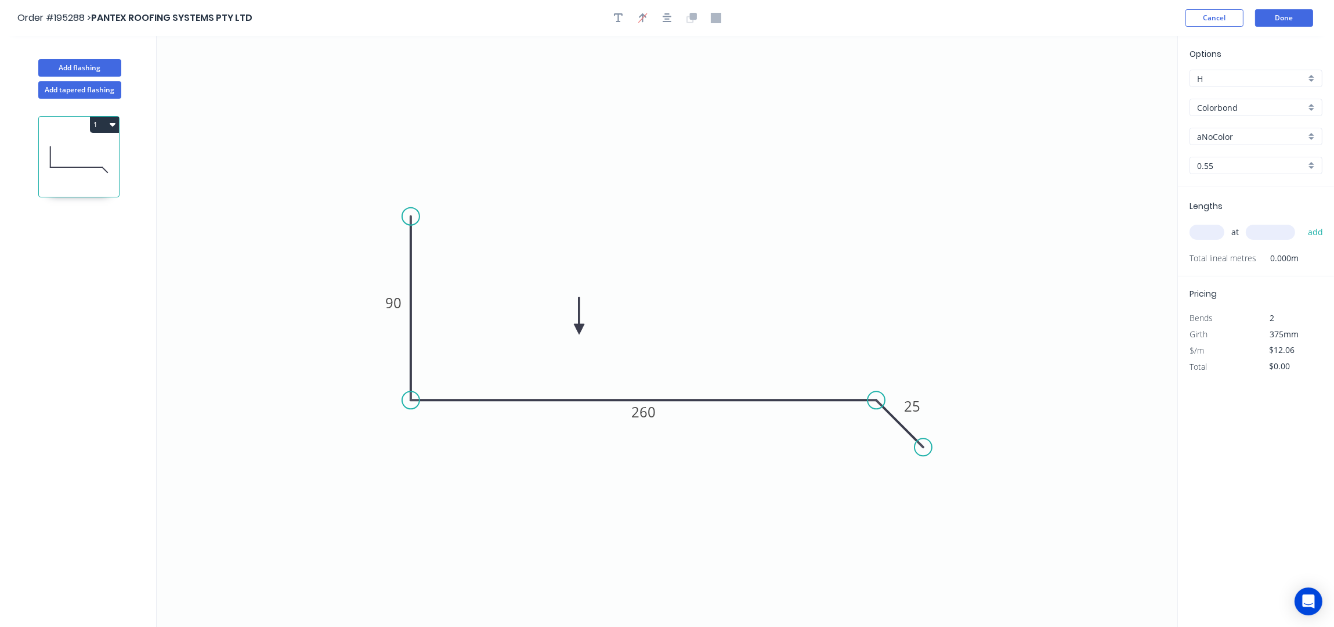
click at [1207, 237] on input "text" at bounding box center [1207, 232] width 35 height 15
click at [1227, 129] on div "aNoColor" at bounding box center [1256, 136] width 133 height 17
click at [1238, 229] on div "Surfmist" at bounding box center [1256, 226] width 132 height 20
type input "Surfmist"
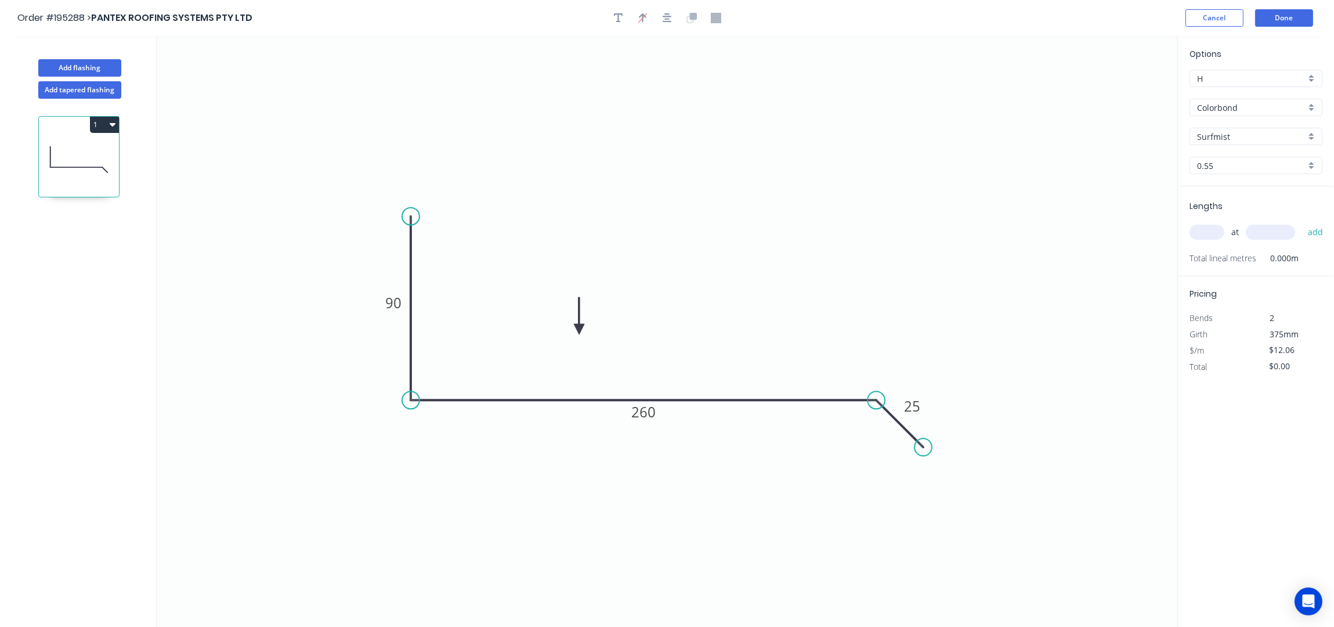
click at [1181, 240] on div "Lengths at add Total lineal metres 0.000m" at bounding box center [1256, 231] width 156 height 90
click at [1214, 240] on input "text" at bounding box center [1207, 232] width 35 height 15
type input "1"
type input "2200"
click at [1302, 222] on button "add" at bounding box center [1315, 232] width 27 height 20
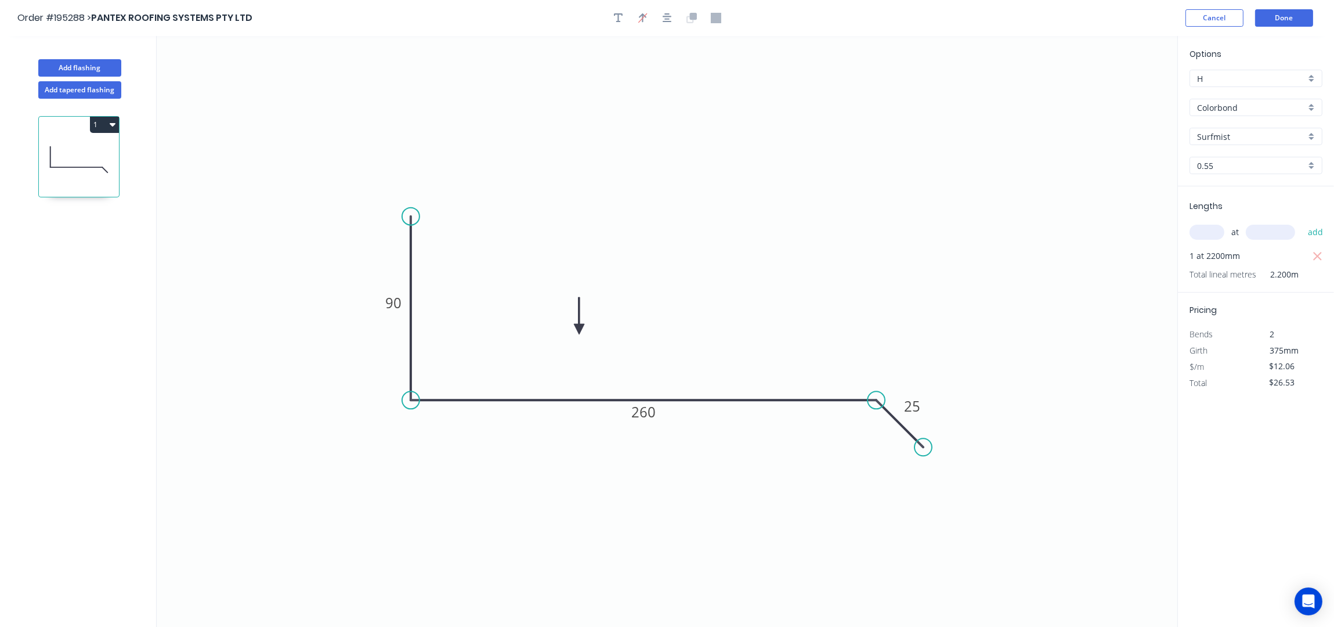
click at [107, 126] on button "1" at bounding box center [104, 125] width 29 height 16
click at [96, 152] on div "Duplicate" at bounding box center [63, 153] width 89 height 17
type input "$0.00"
click at [652, 410] on tspan "260" at bounding box center [643, 411] width 24 height 19
click at [1212, 228] on input "text" at bounding box center [1207, 232] width 35 height 15
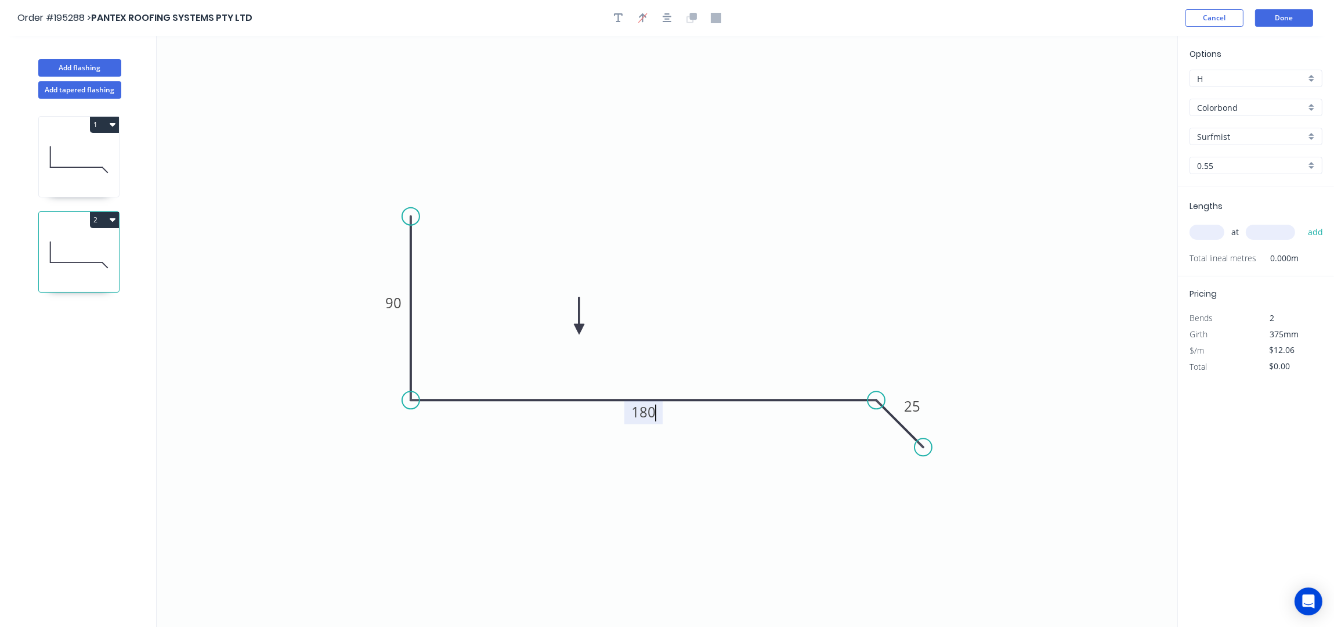
type input "$10.08"
type input "1"
type input "2200"
click at [1302, 222] on button "add" at bounding box center [1315, 232] width 27 height 20
type input "$22.18"
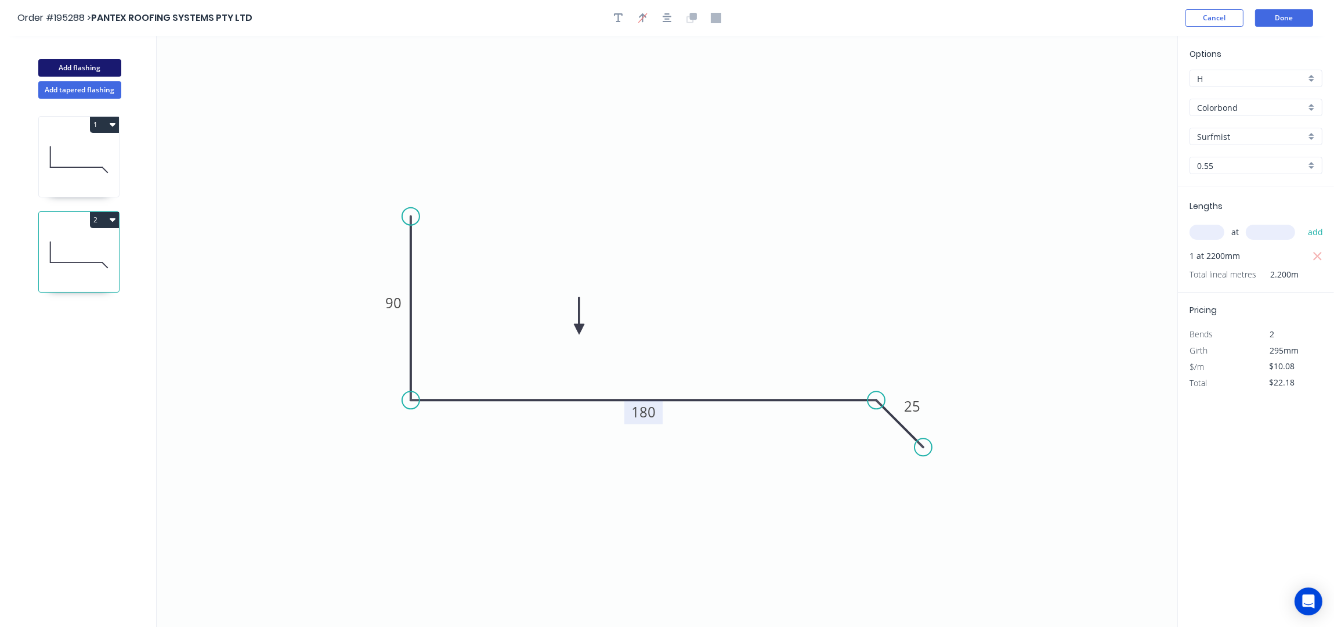
click at [70, 71] on button "Add flashing" at bounding box center [79, 67] width 83 height 17
type input "$0.00"
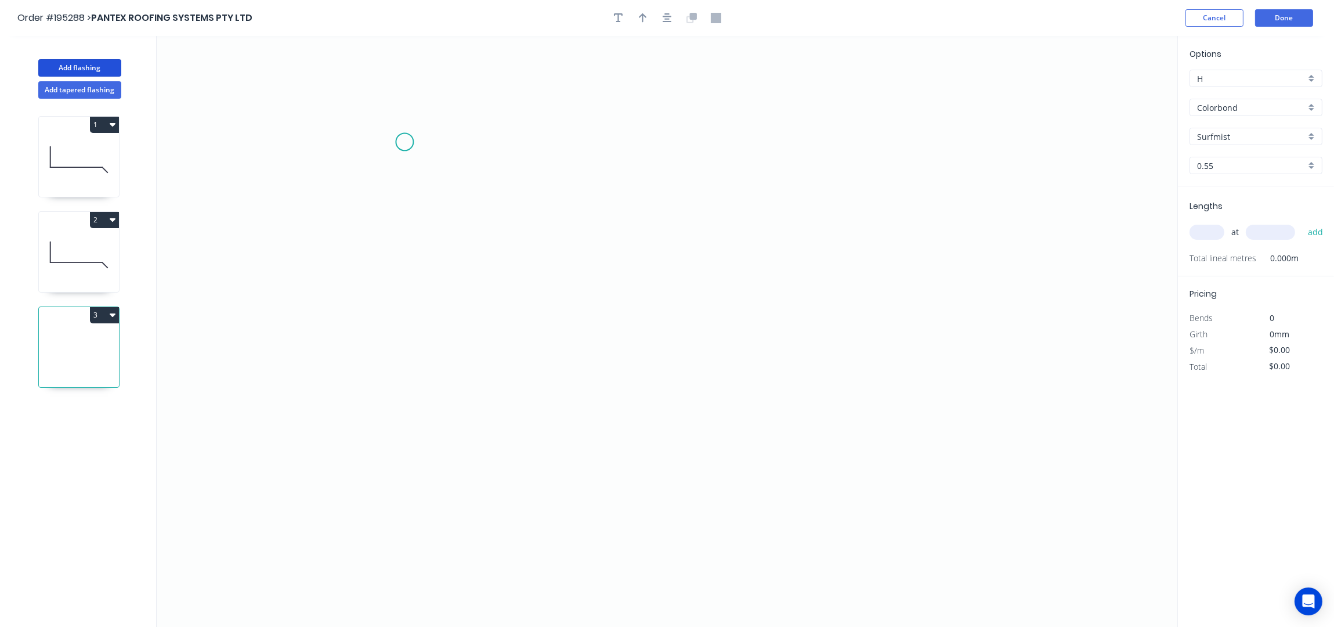
click at [414, 144] on icon "0" at bounding box center [667, 331] width 1021 height 591
click at [334, 177] on icon "0" at bounding box center [667, 331] width 1021 height 591
click at [633, 308] on icon "0 ?" at bounding box center [667, 331] width 1021 height 591
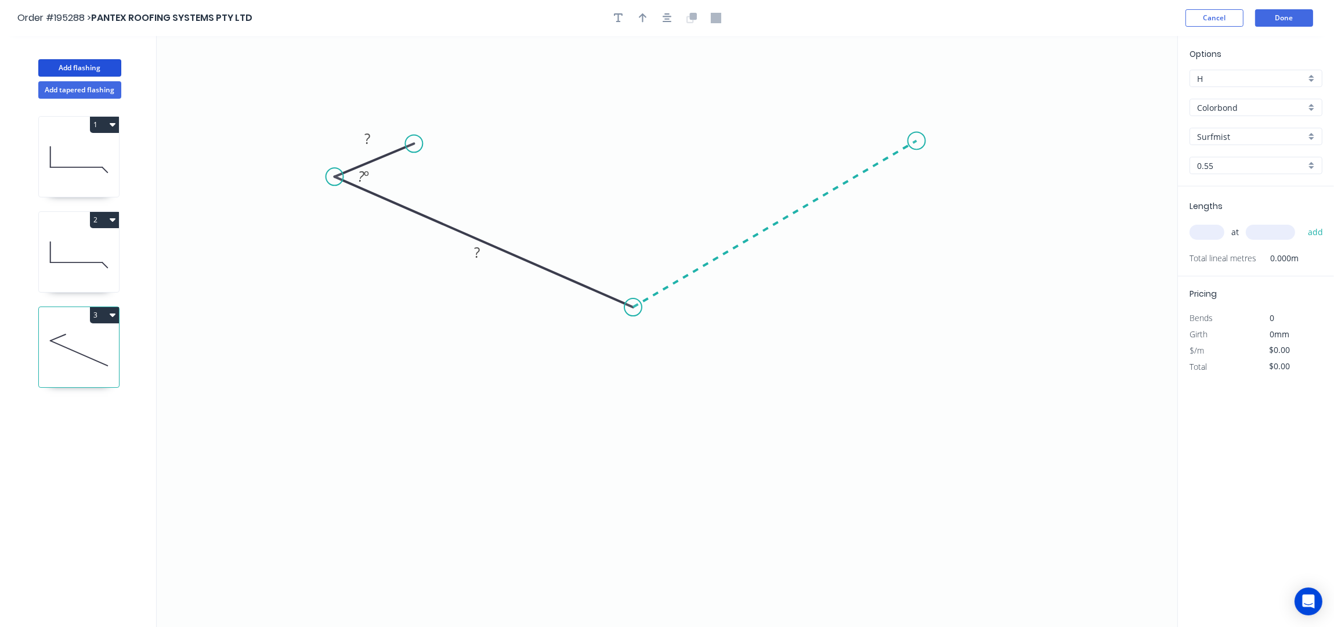
click at [917, 141] on icon "0 ? ? ? º" at bounding box center [667, 331] width 1021 height 591
click at [831, 128] on icon at bounding box center [874, 134] width 86 height 13
click at [664, 21] on icon "button" at bounding box center [667, 18] width 9 height 10
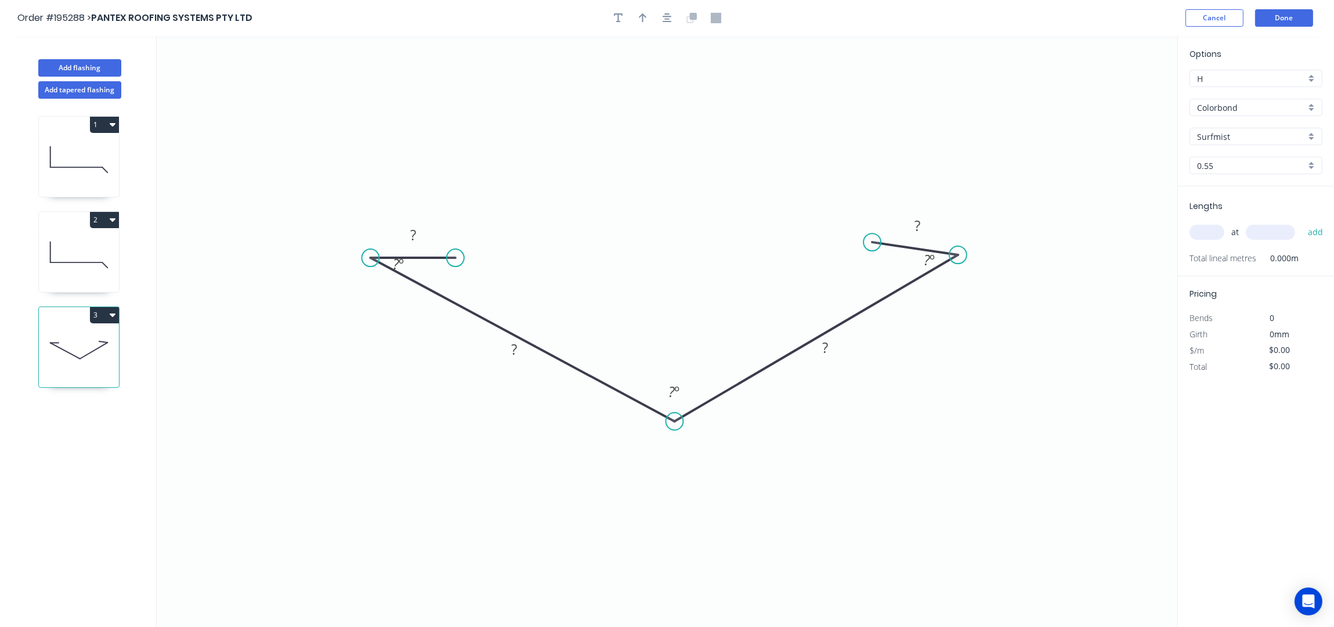
drag, startPoint x: 370, startPoint y: 287, endPoint x: 370, endPoint y: 264, distance: 23.2
click at [370, 264] on circle at bounding box center [370, 257] width 17 height 17
drag, startPoint x: 452, startPoint y: 259, endPoint x: 453, endPoint y: 250, distance: 9.4
click at [453, 250] on circle at bounding box center [452, 248] width 17 height 17
click at [454, 305] on div "Hide angle" at bounding box center [463, 306] width 117 height 24
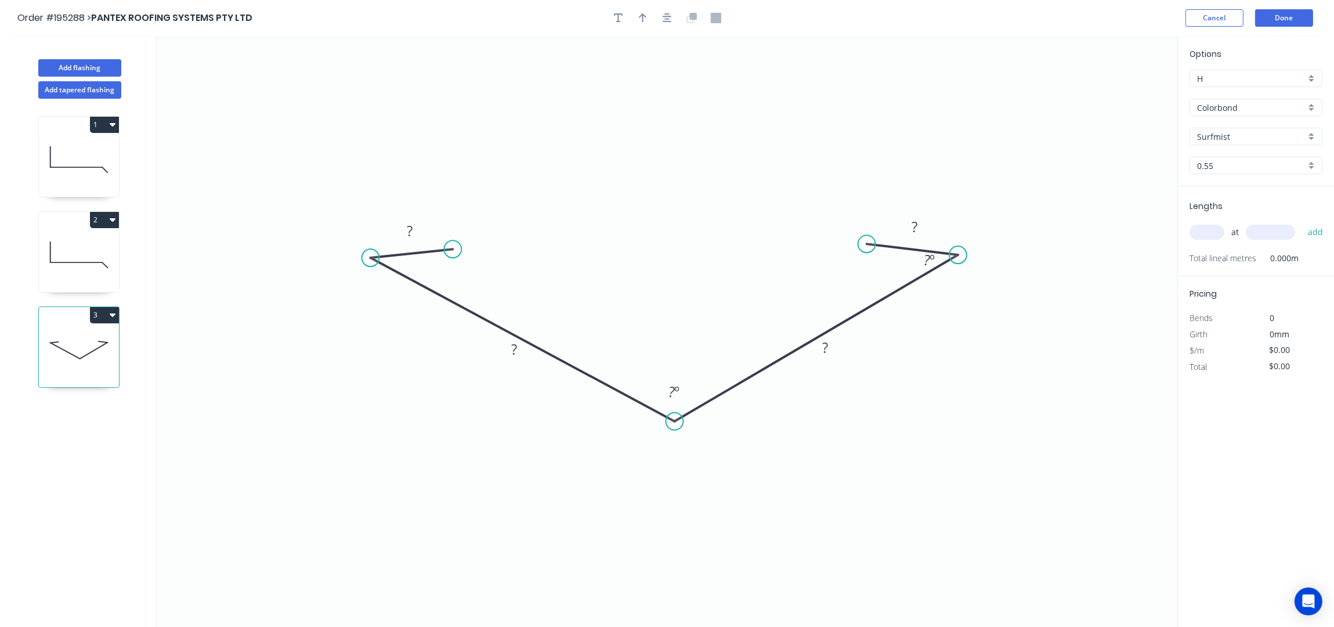
drag, startPoint x: 875, startPoint y: 243, endPoint x: 867, endPoint y: 244, distance: 8.3
click at [867, 244] on circle at bounding box center [866, 243] width 17 height 17
click at [965, 304] on div "Hide angle" at bounding box center [984, 303] width 117 height 24
drag, startPoint x: 676, startPoint y: 421, endPoint x: 662, endPoint y: 421, distance: 13.9
click at [662, 421] on circle at bounding box center [662, 419] width 17 height 17
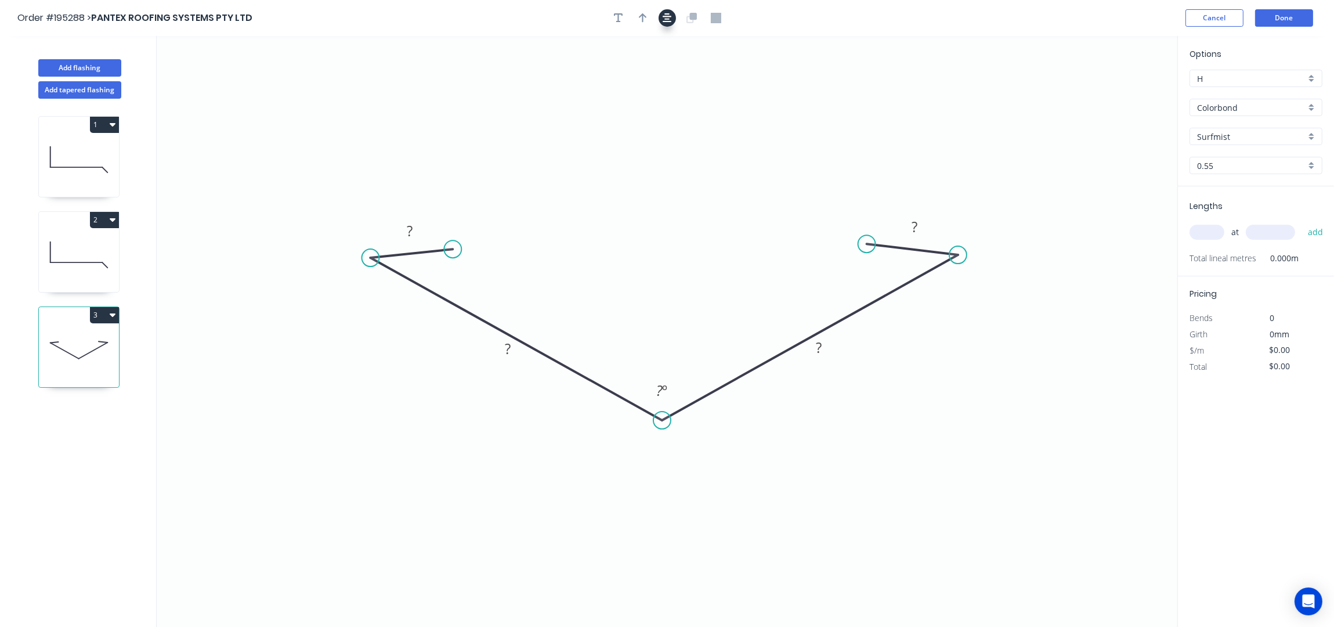
click at [663, 23] on icon "button" at bounding box center [667, 18] width 9 height 10
click at [418, 233] on rect at bounding box center [412, 231] width 23 height 16
type input "$14.82"
click at [648, 21] on button "button" at bounding box center [642, 17] width 17 height 17
drag, startPoint x: 1122, startPoint y: 93, endPoint x: 676, endPoint y: 305, distance: 494.0
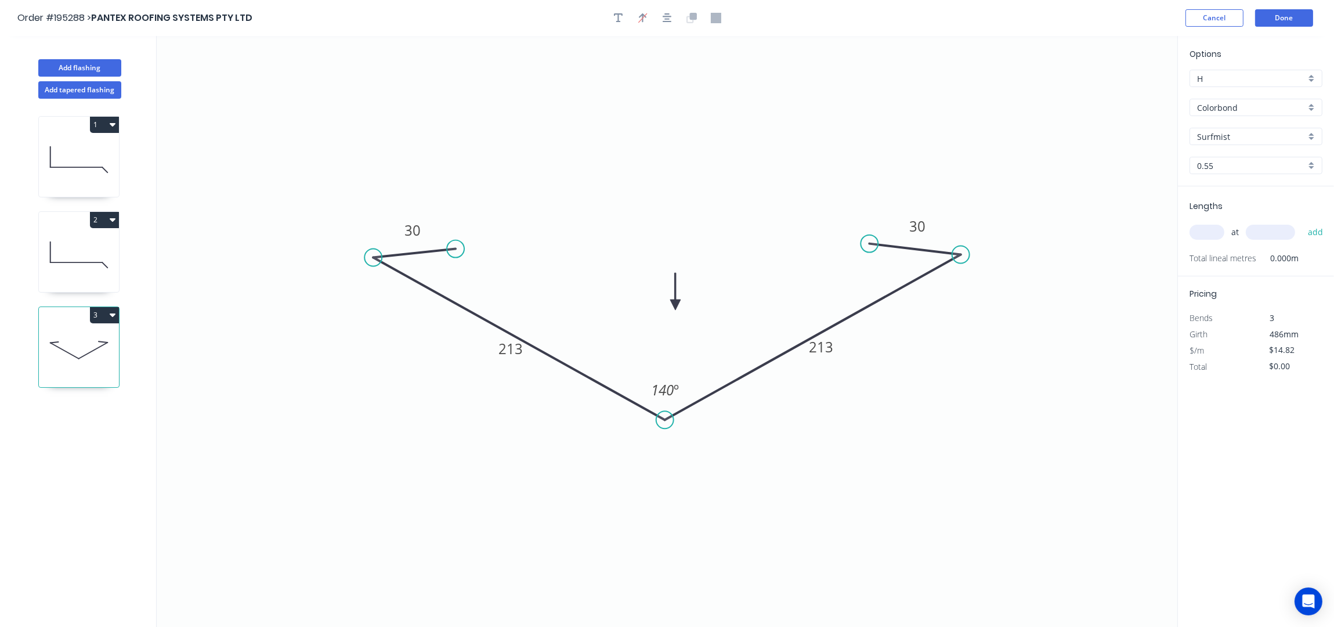
click at [676, 305] on icon at bounding box center [675, 291] width 10 height 37
click at [1207, 236] on input "text" at bounding box center [1207, 232] width 35 height 15
type input "1"
type input "6200"
click at [1302, 222] on button "add" at bounding box center [1315, 232] width 27 height 20
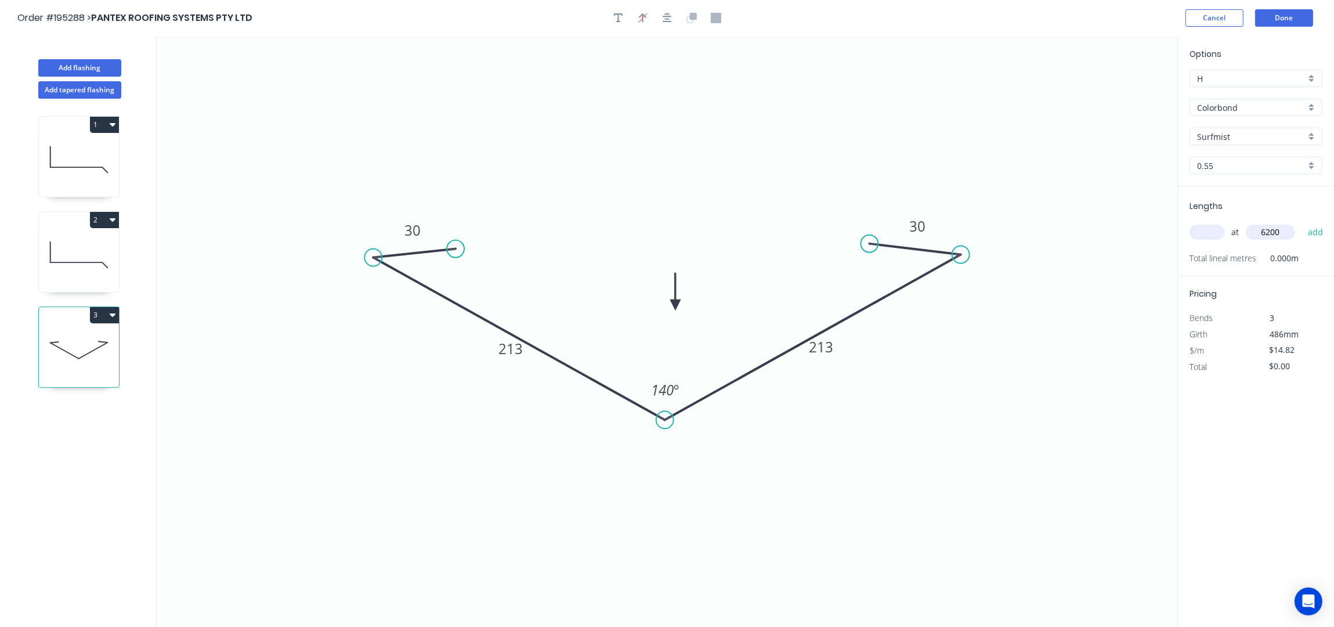
type input "$91.88"
type input "1"
type input "4300"
click at [1302, 222] on button "add" at bounding box center [1315, 232] width 27 height 20
type input "$155.61"
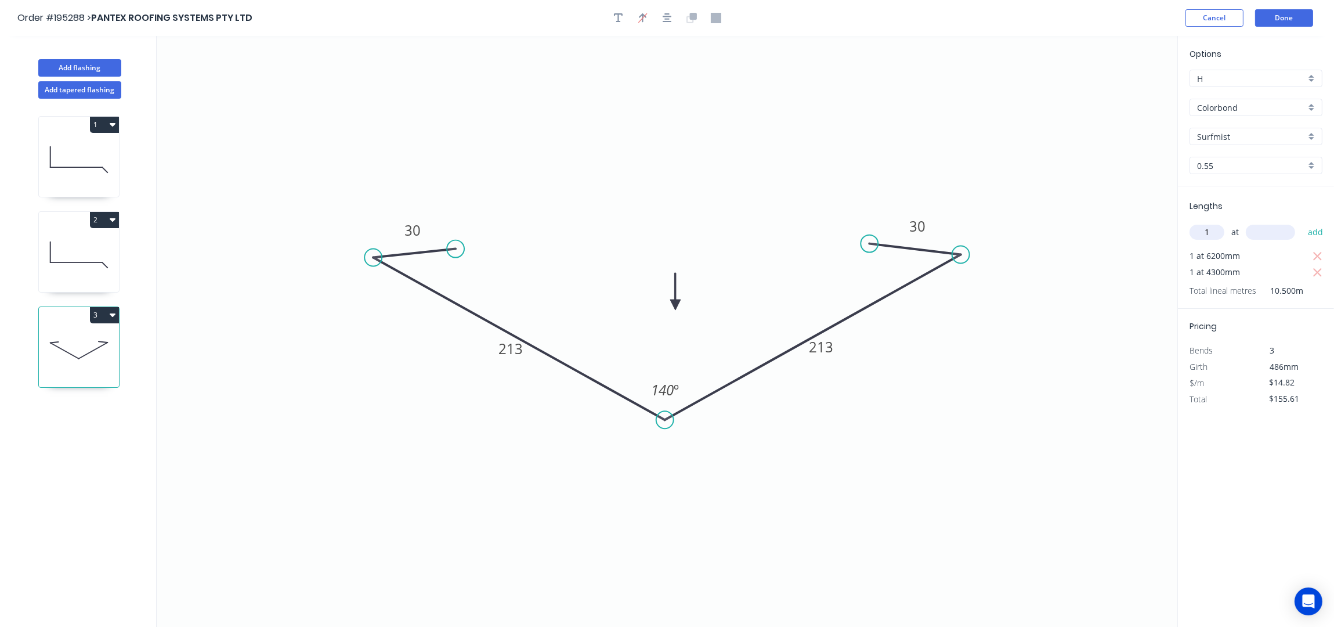
type input "1"
type input "3300"
click at [1302, 222] on button "add" at bounding box center [1315, 232] width 27 height 20
type input "$204.52"
click at [1280, 19] on button "Done" at bounding box center [1284, 17] width 58 height 17
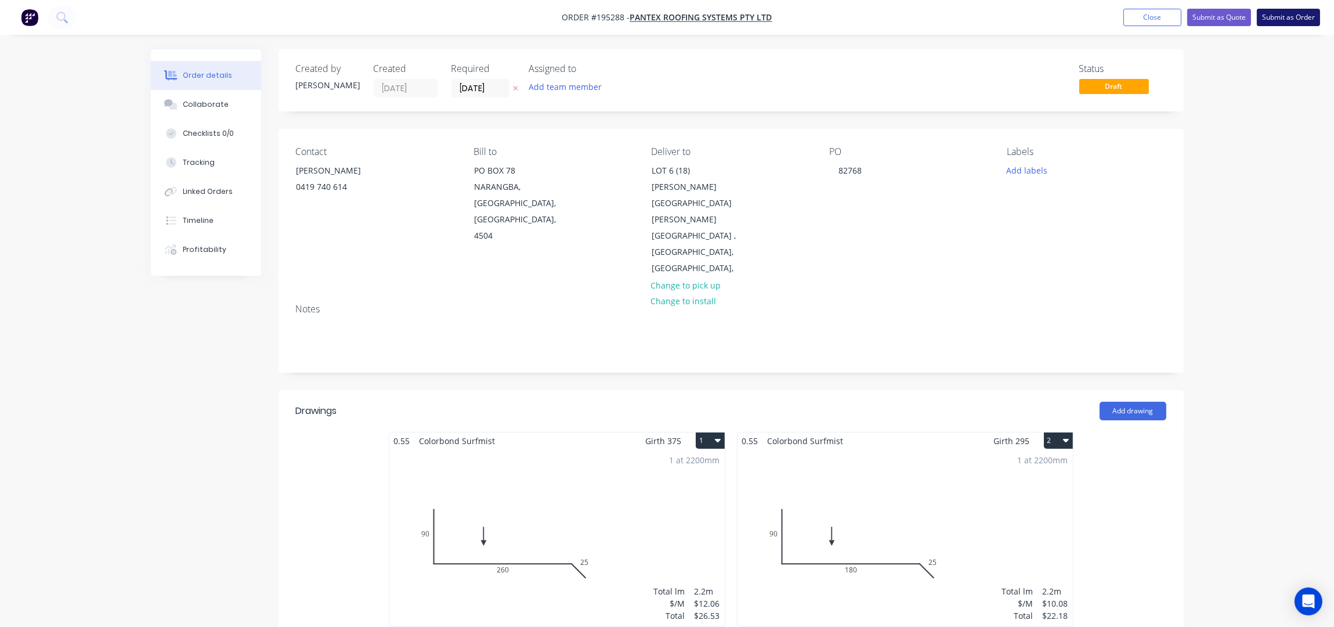
click at [1288, 14] on button "Submit as Order" at bounding box center [1288, 17] width 63 height 17
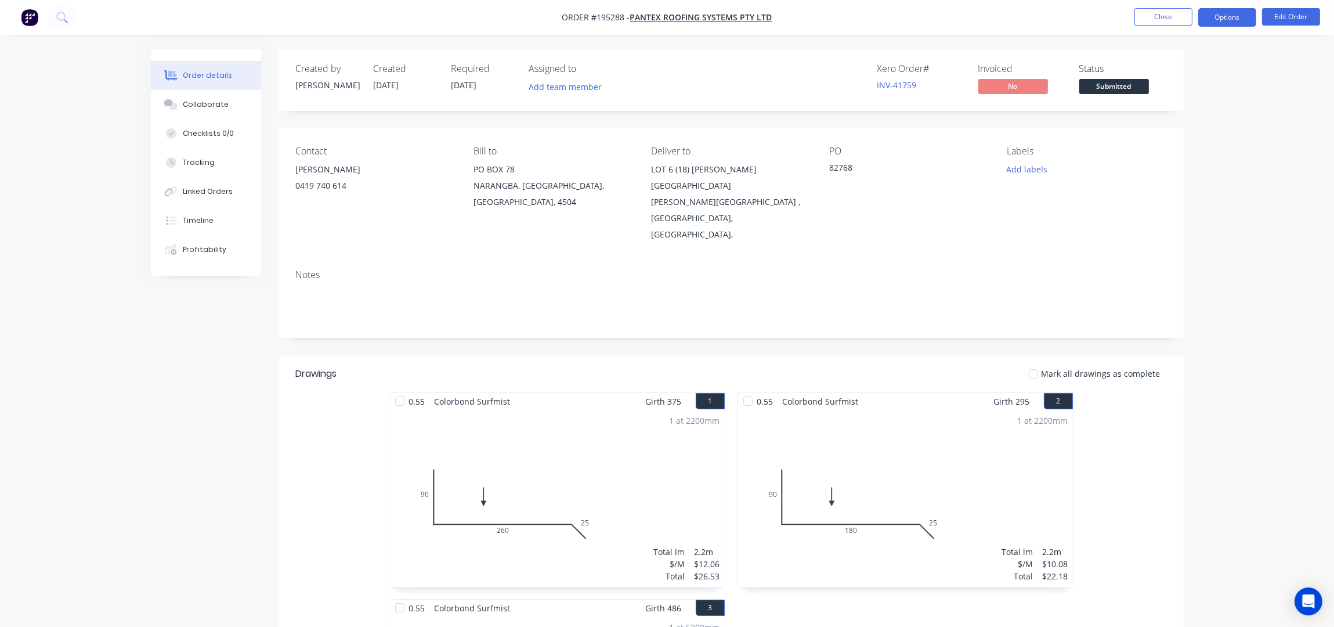
click at [1233, 20] on button "Options" at bounding box center [1228, 17] width 58 height 19
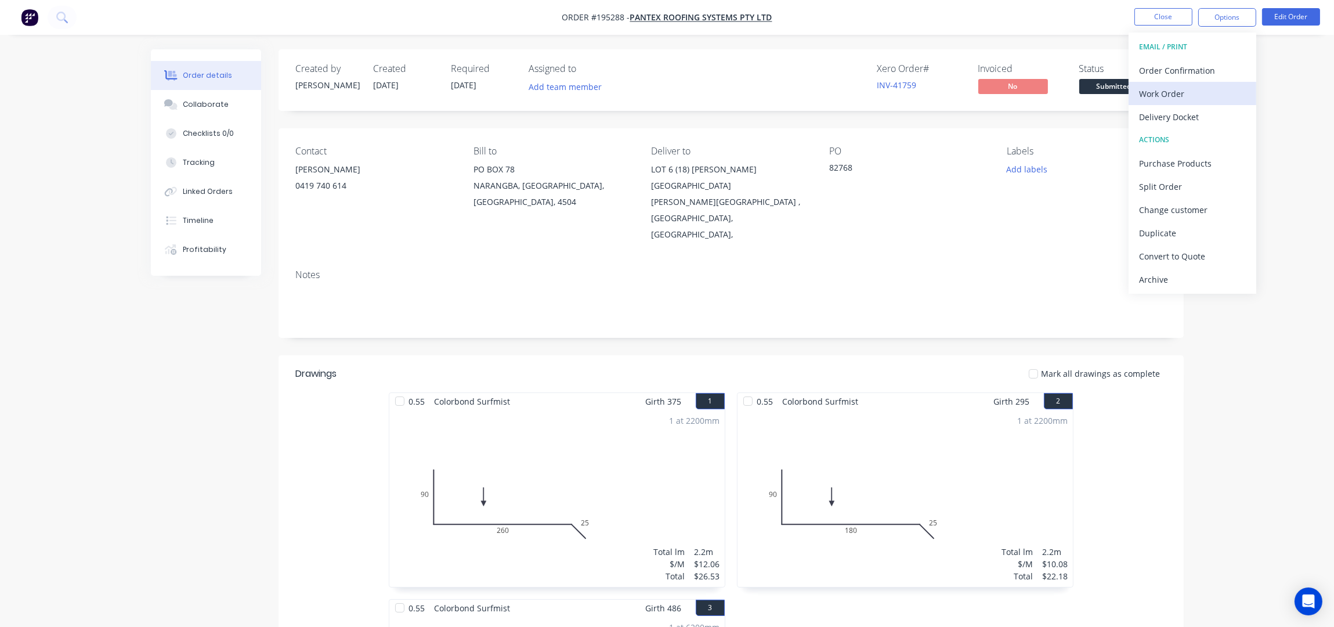
click at [1182, 89] on div "Work Order" at bounding box center [1192, 93] width 107 height 17
click at [1189, 109] on div "Without pricing" at bounding box center [1192, 117] width 107 height 17
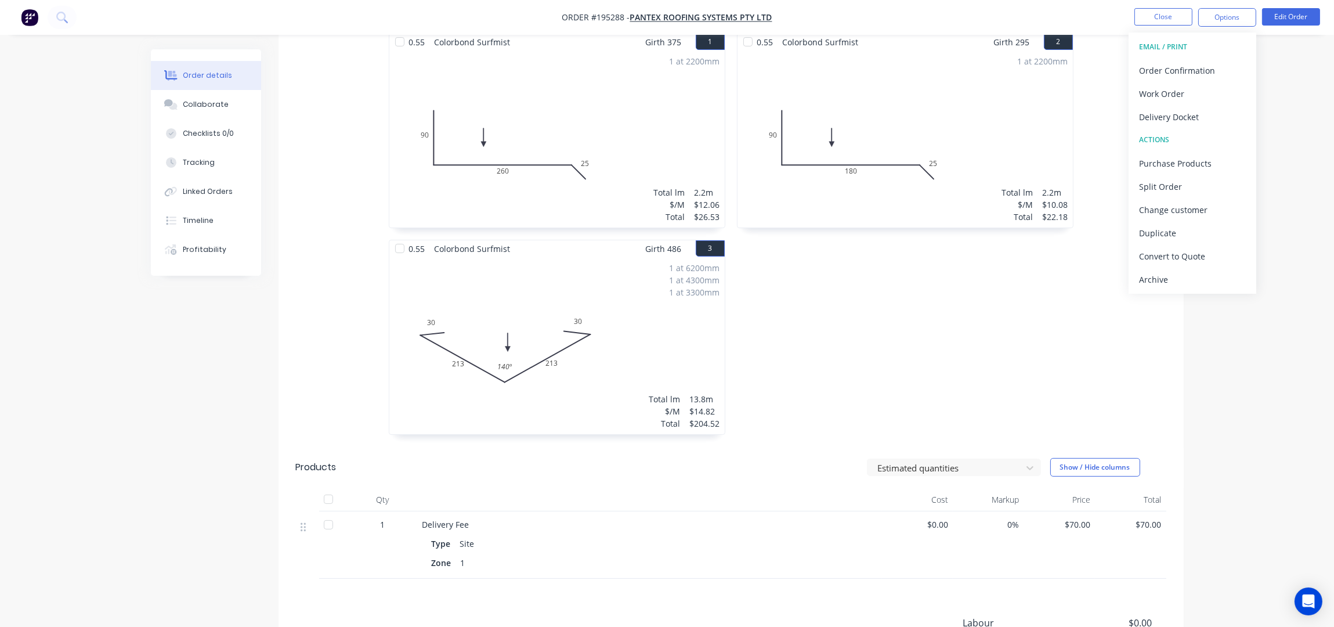
scroll to position [387, 0]
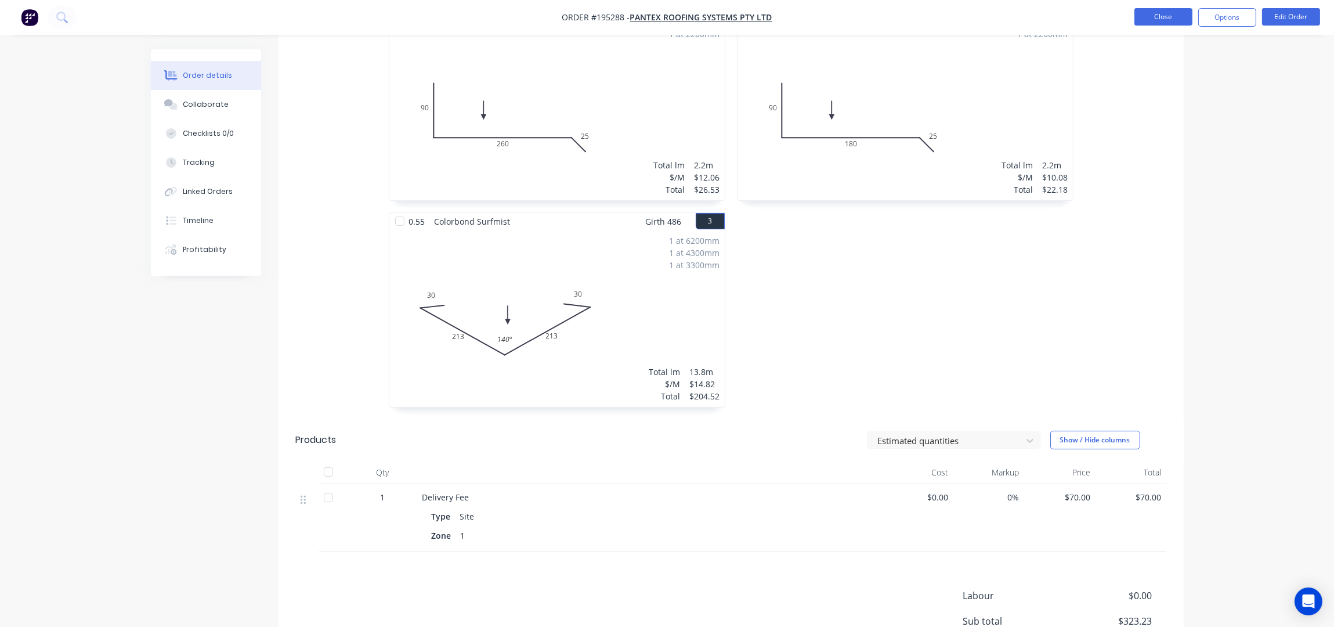
click at [1157, 20] on button "Close" at bounding box center [1164, 16] width 58 height 17
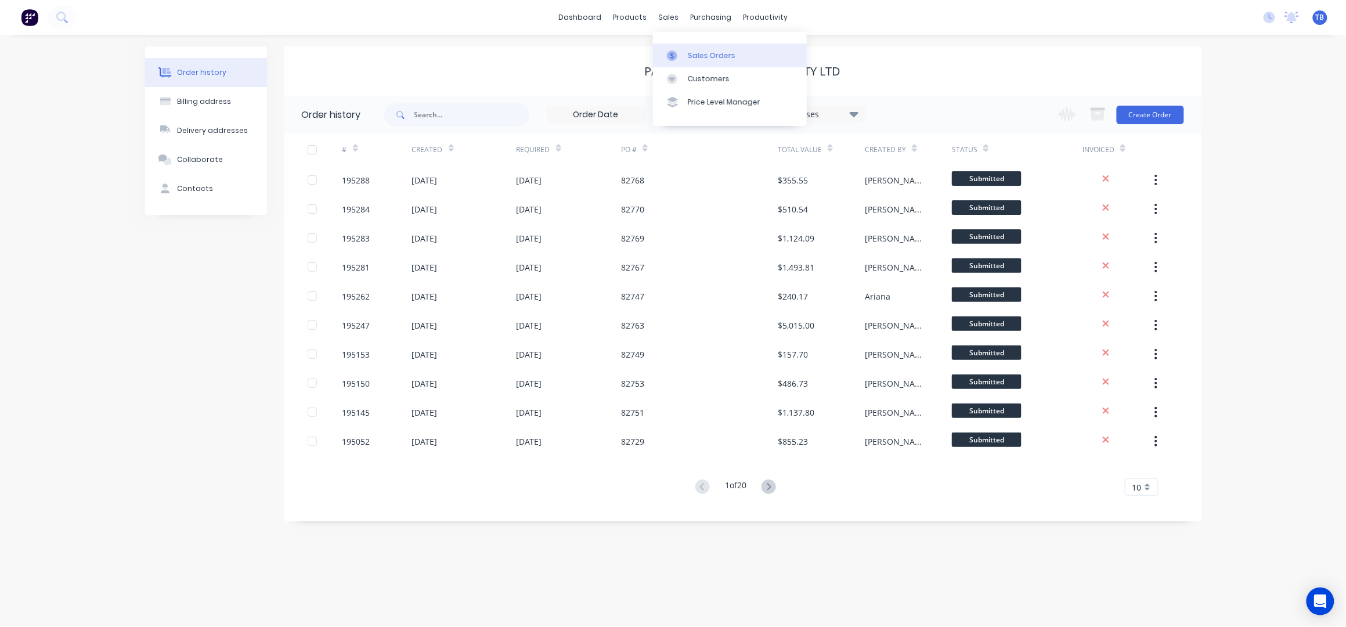
click at [714, 64] on link "Sales Orders" at bounding box center [730, 55] width 154 height 23
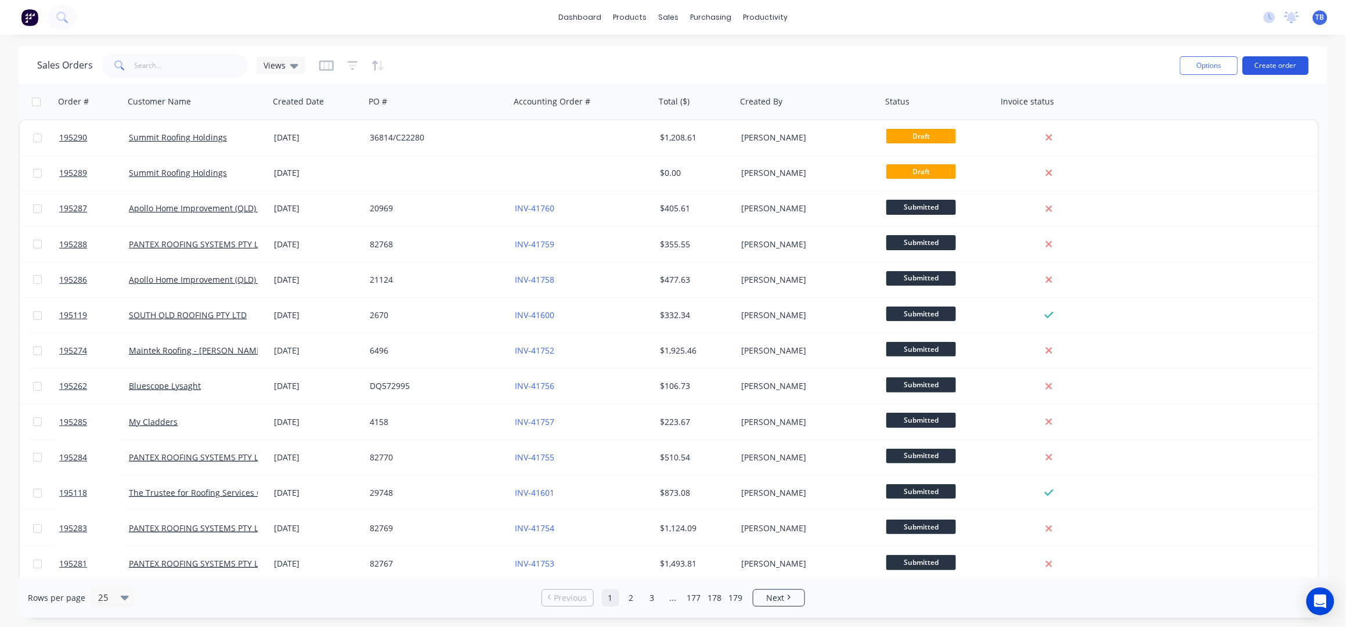
click at [1298, 71] on button "Create order" at bounding box center [1276, 65] width 66 height 19
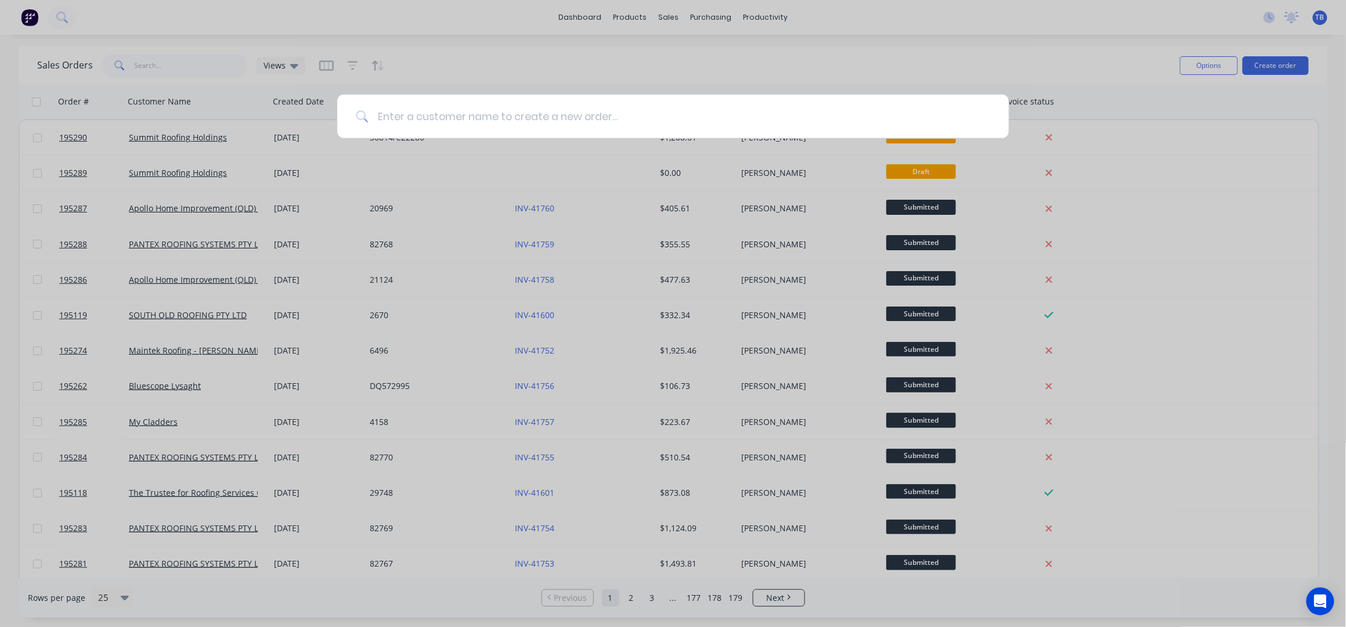
click at [560, 114] on input at bounding box center [679, 117] width 622 height 44
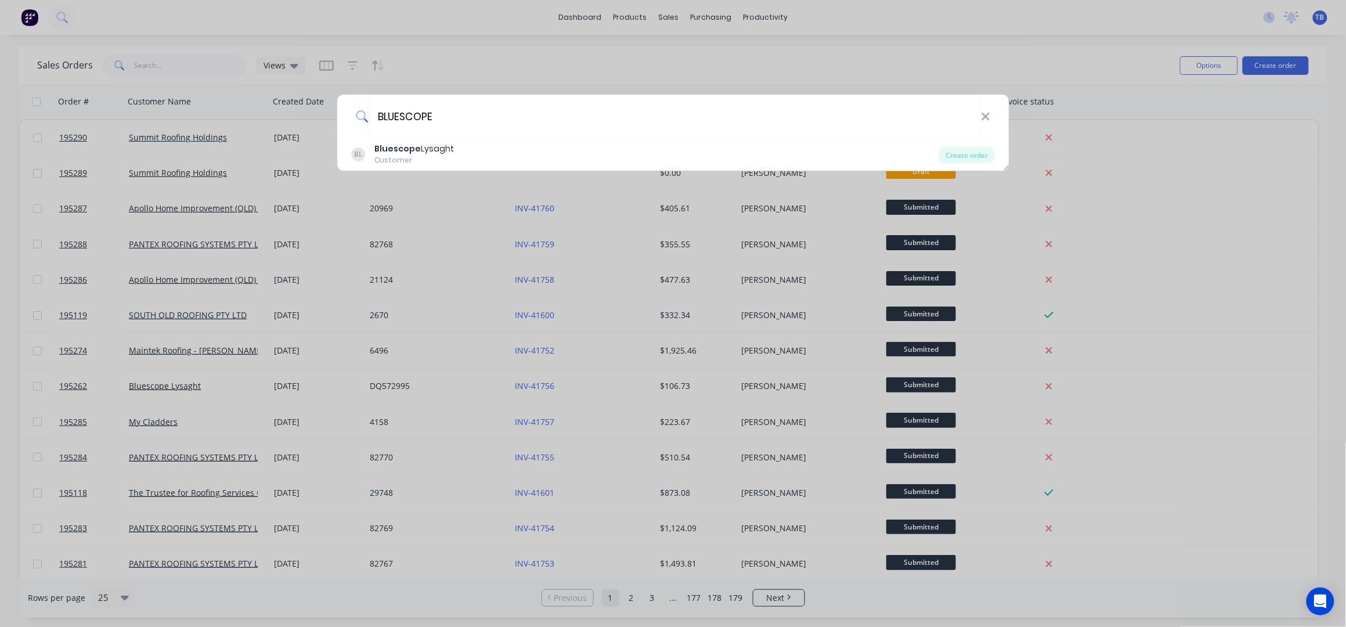
type input "BLUESCOPE"
click at [516, 152] on div "BL Bluescope Lysaght Customer" at bounding box center [645, 154] width 588 height 23
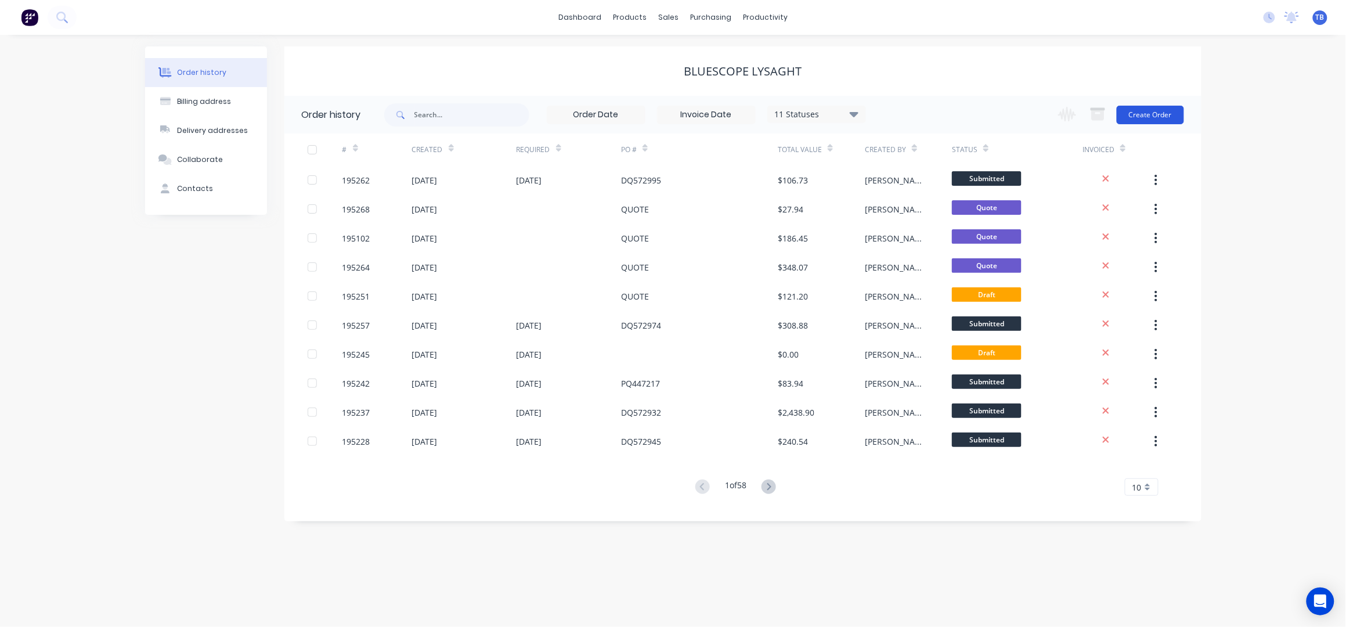
click at [1152, 112] on button "Create Order" at bounding box center [1150, 115] width 67 height 19
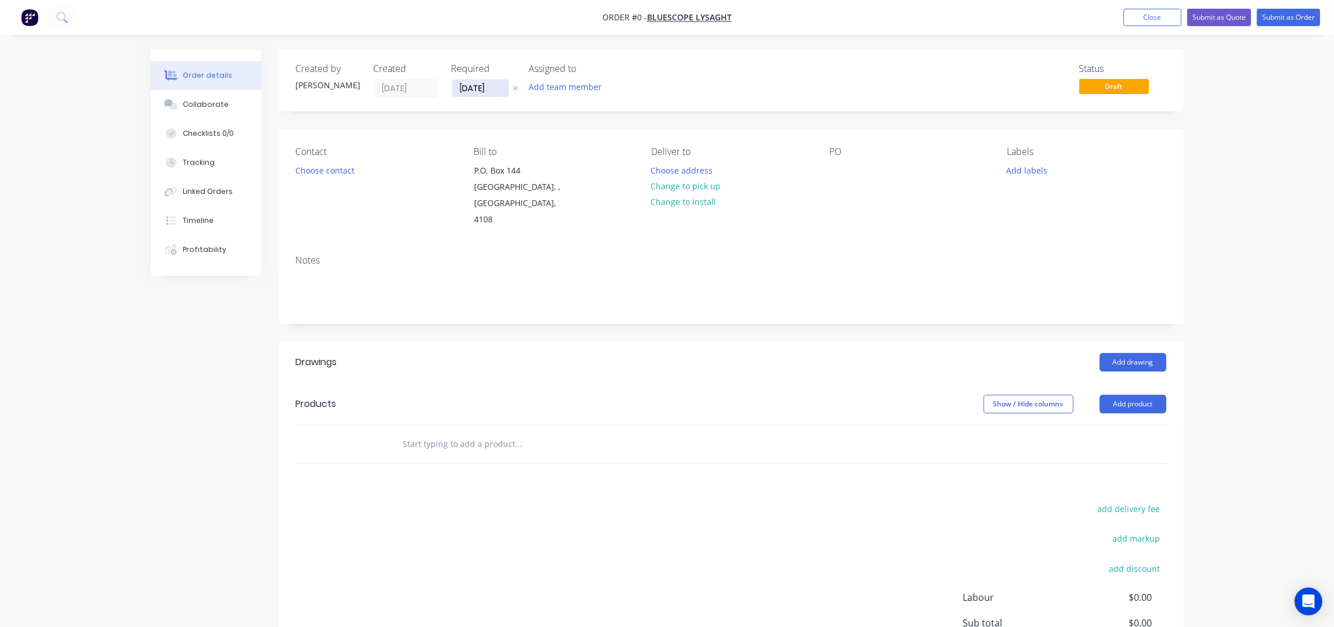
click at [468, 82] on input "[DATE]" at bounding box center [480, 88] width 57 height 17
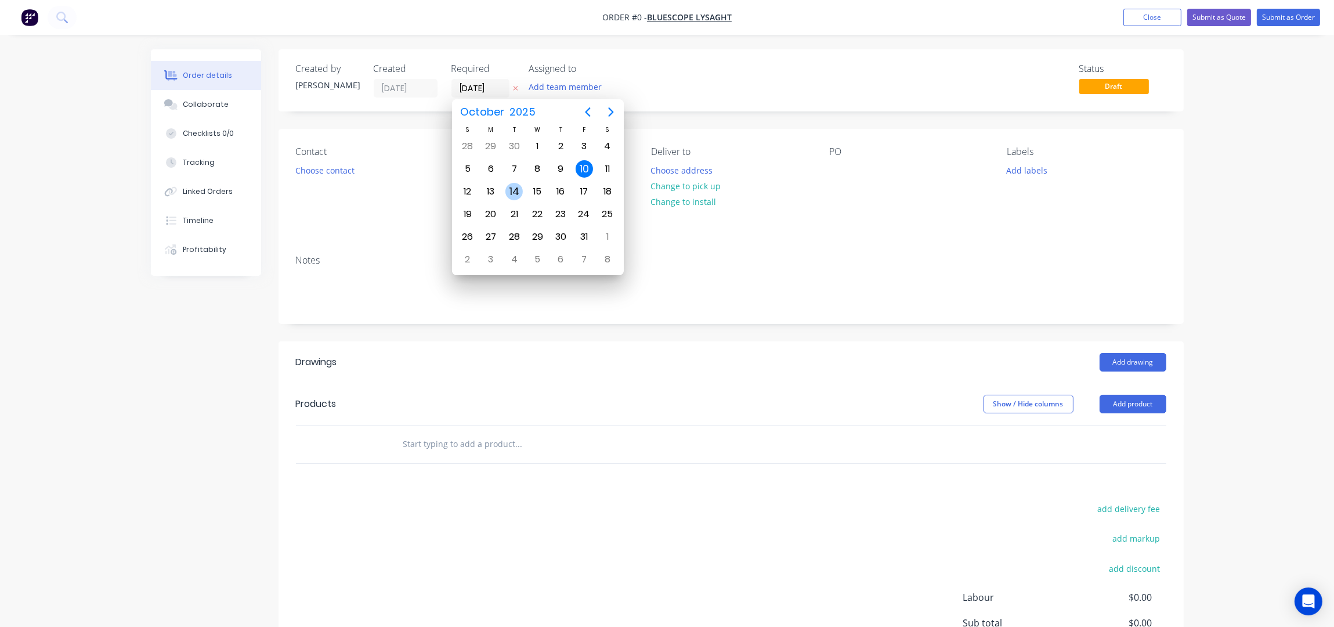
click at [517, 189] on div "14" at bounding box center [514, 191] width 17 height 17
type input "[DATE]"
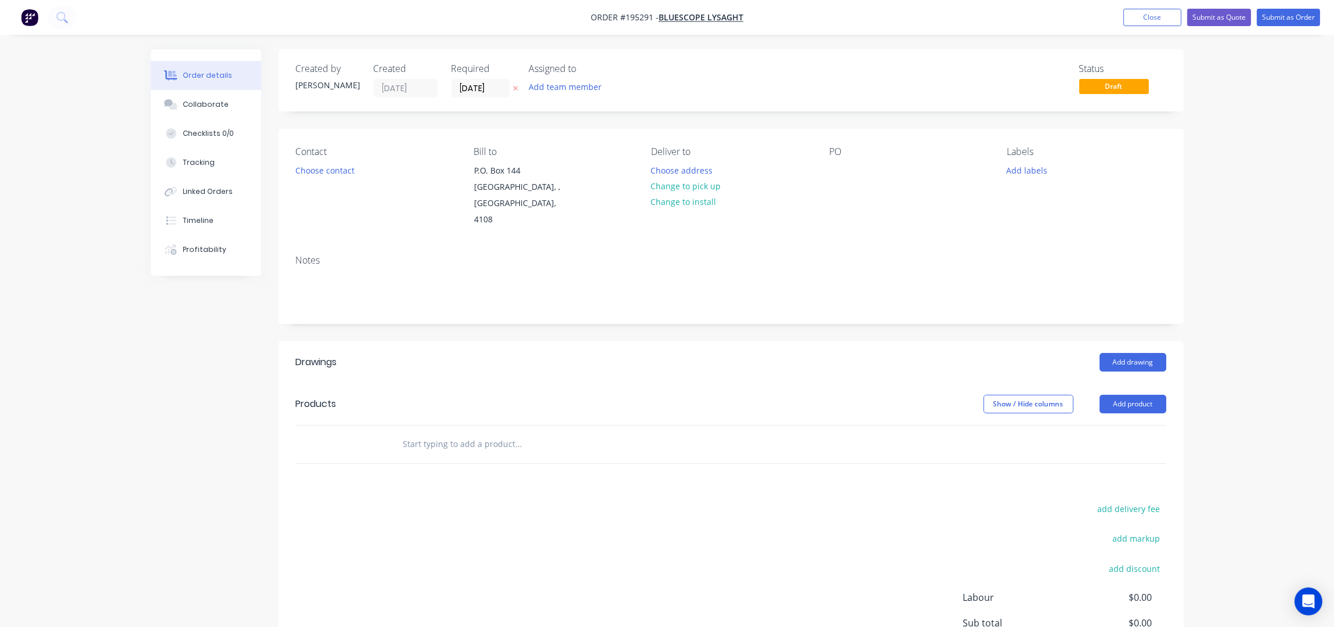
click at [335, 174] on button "Choose contact" at bounding box center [324, 170] width 71 height 16
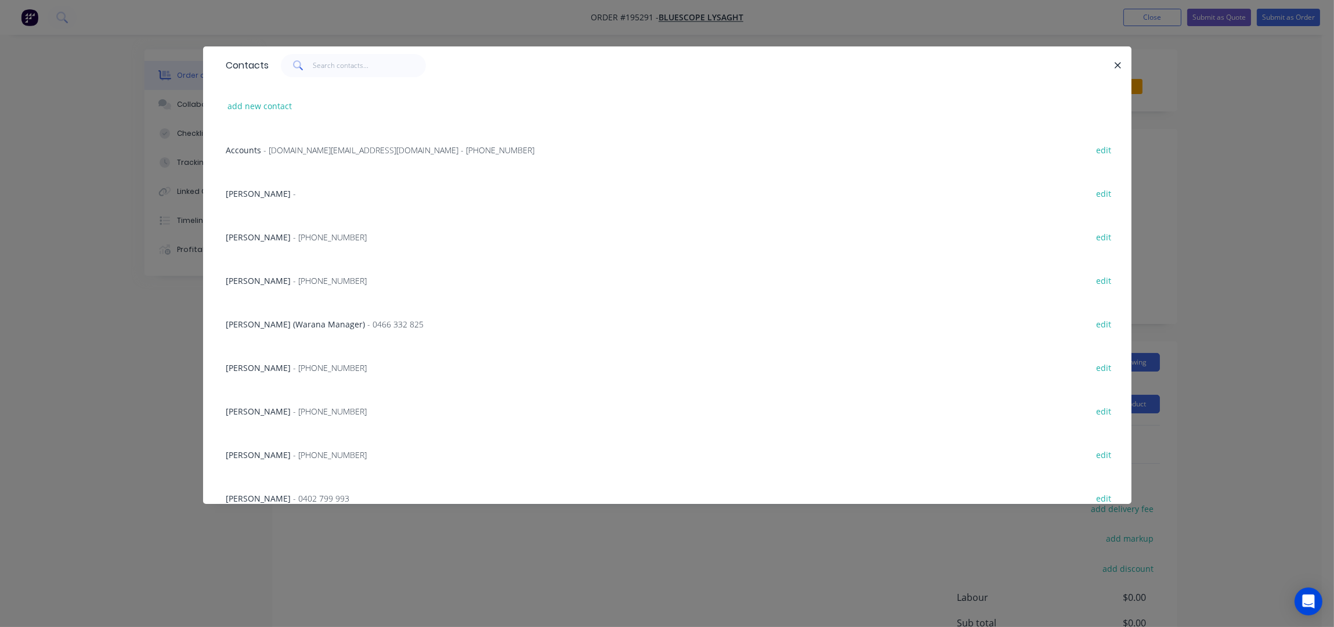
click at [304, 450] on span "- [PHONE_NUMBER]" at bounding box center [331, 454] width 74 height 11
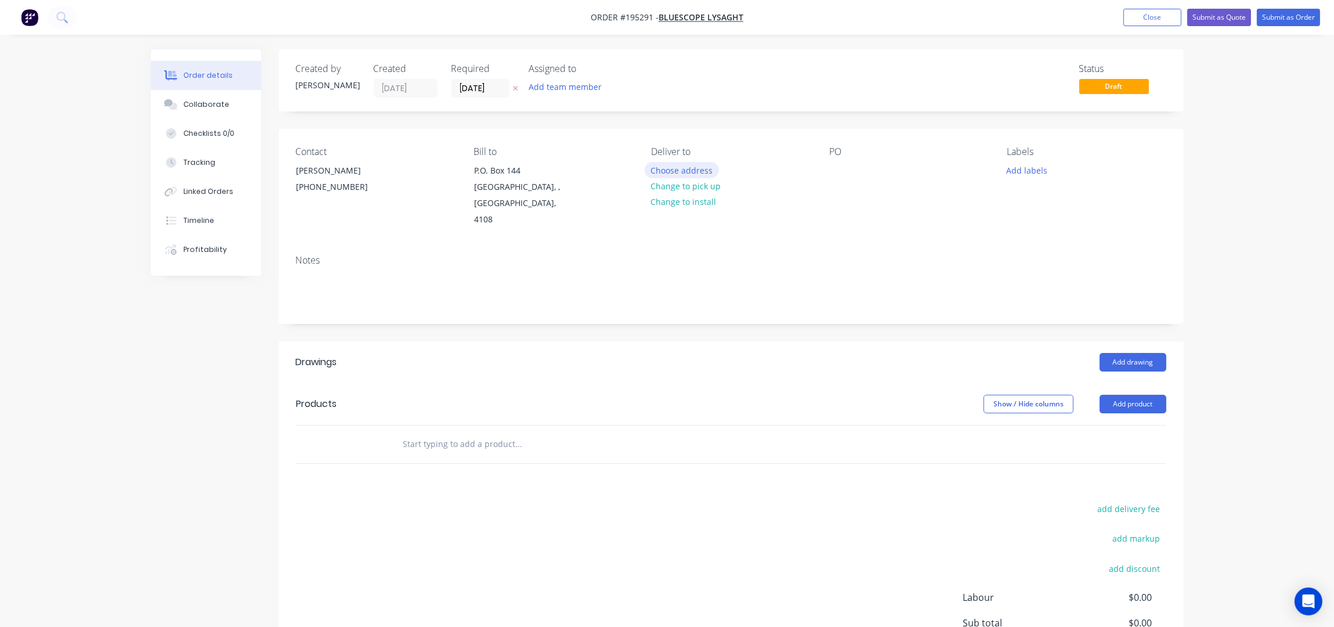
click at [686, 167] on button "Choose address" at bounding box center [682, 170] width 74 height 16
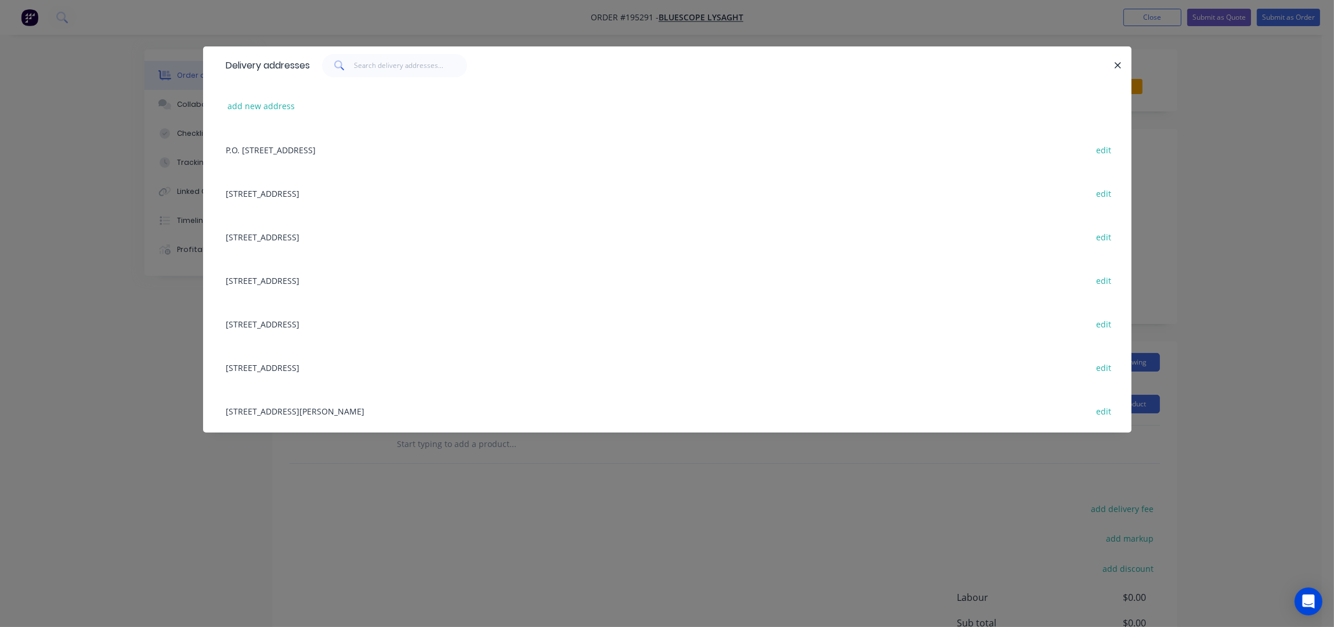
click at [356, 416] on div "[STREET_ADDRESS][PERSON_NAME] edit" at bounding box center [668, 411] width 894 height 44
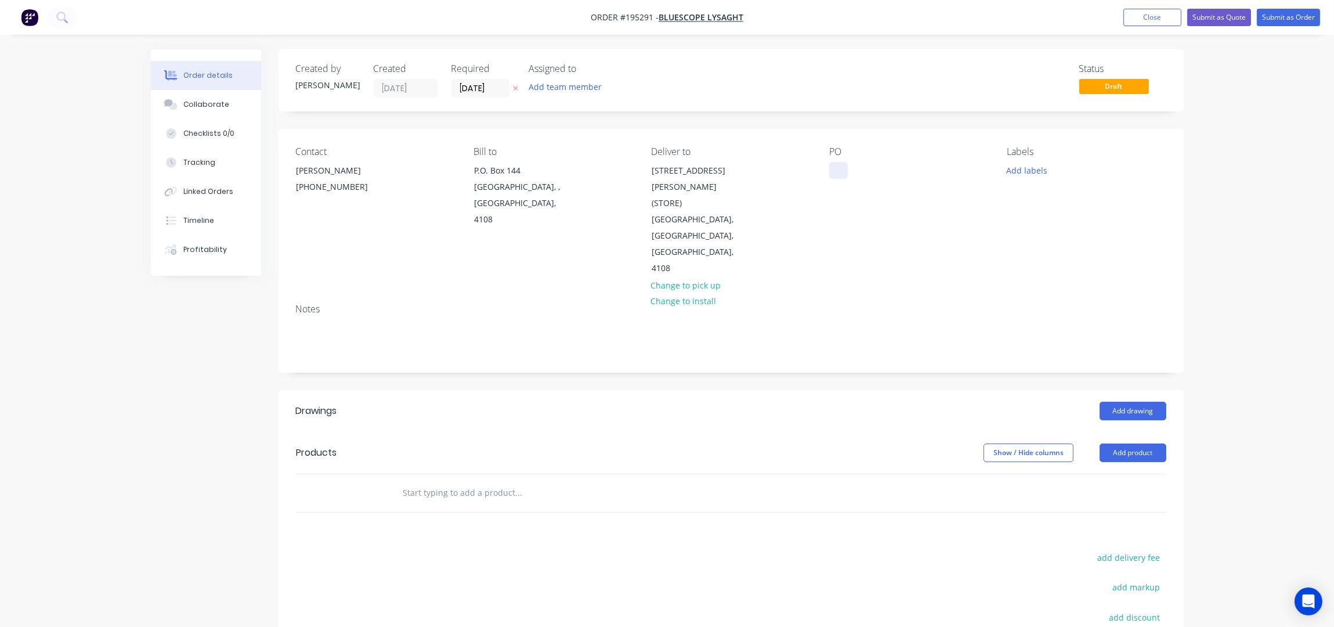
click at [835, 173] on div at bounding box center [838, 170] width 19 height 17
drag, startPoint x: 934, startPoint y: 209, endPoint x: 958, endPoint y: 200, distance: 25.5
click at [937, 209] on div "PO DQ573004" at bounding box center [908, 211] width 159 height 131
click at [1024, 163] on button "Add labels" at bounding box center [1027, 170] width 53 height 16
click at [1056, 251] on div "ACA Store" at bounding box center [1059, 251] width 43 height 13
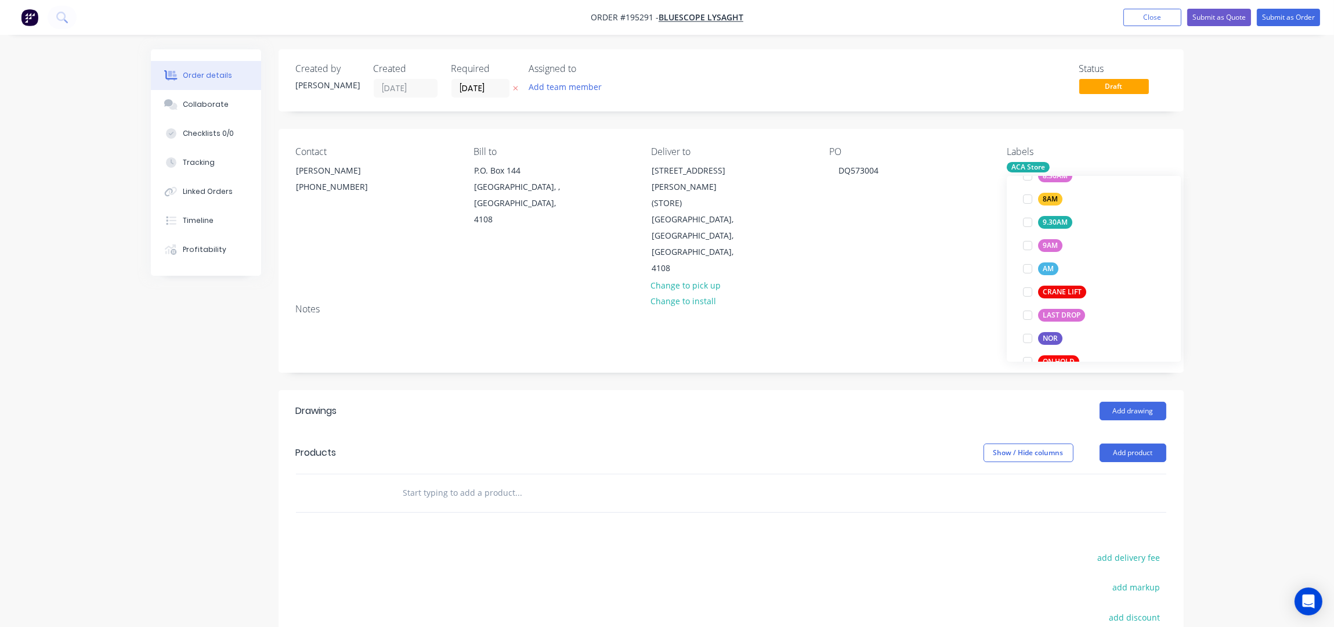
scroll to position [23, 0]
click at [591, 390] on header "Drawings Add drawing" at bounding box center [731, 411] width 905 height 42
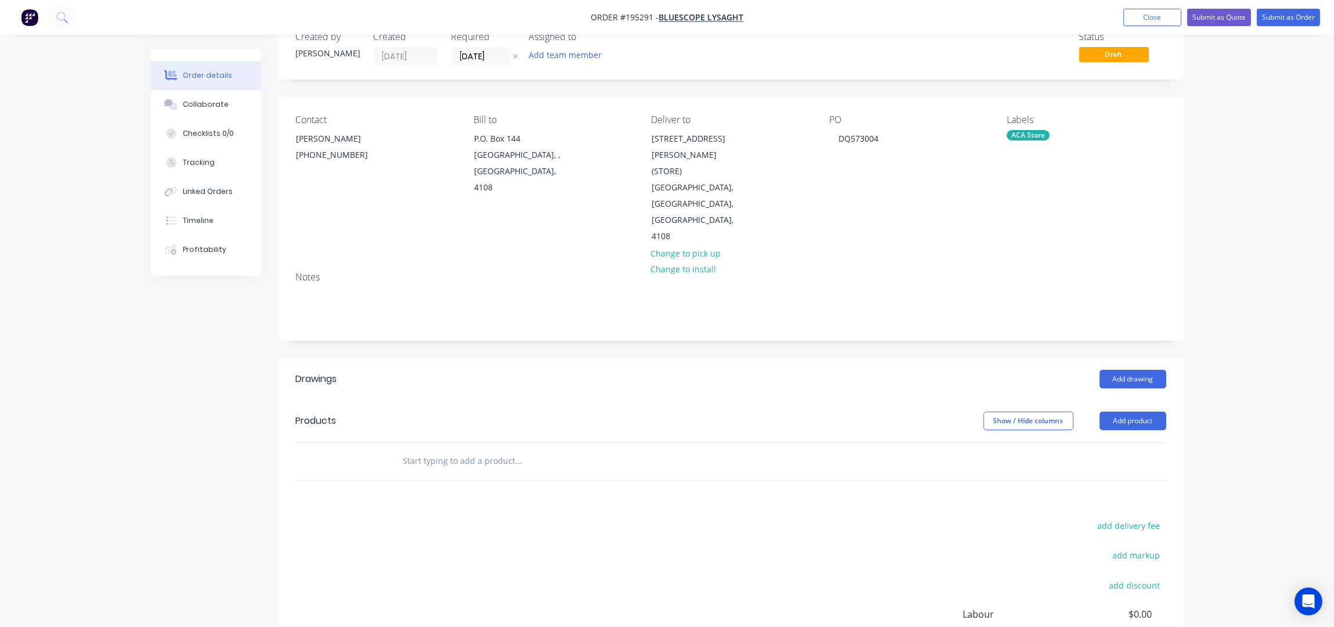
scroll to position [0, 0]
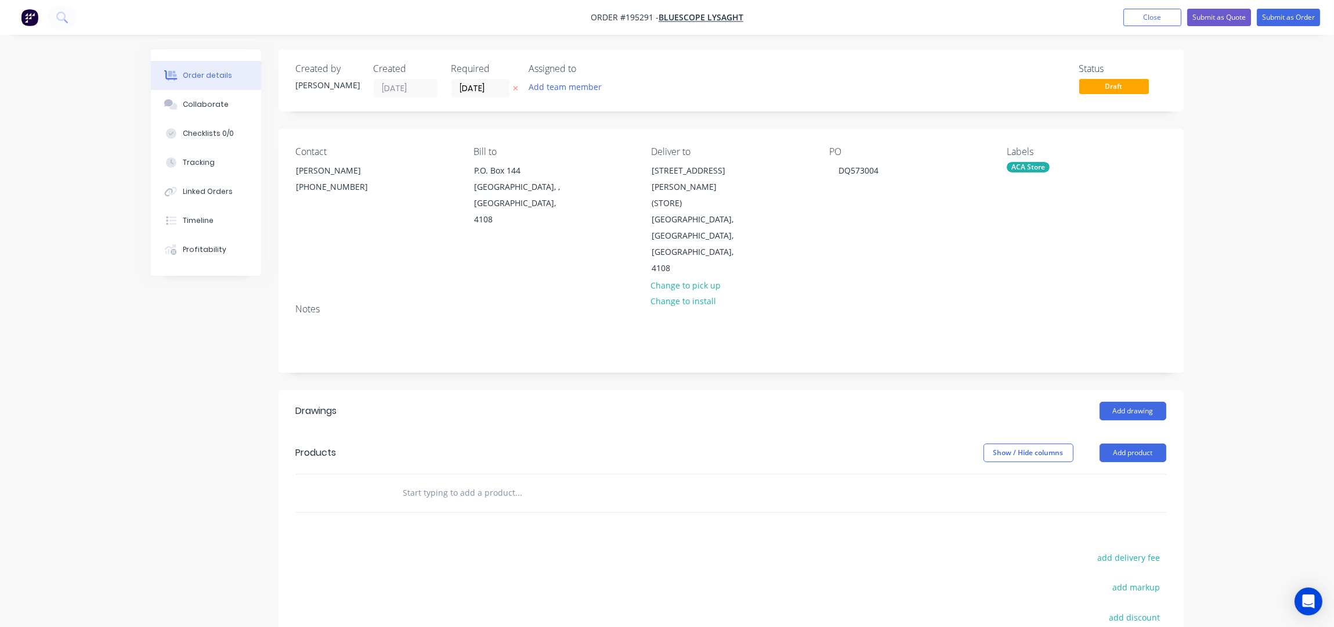
click at [514, 90] on icon "button" at bounding box center [515, 88] width 5 height 7
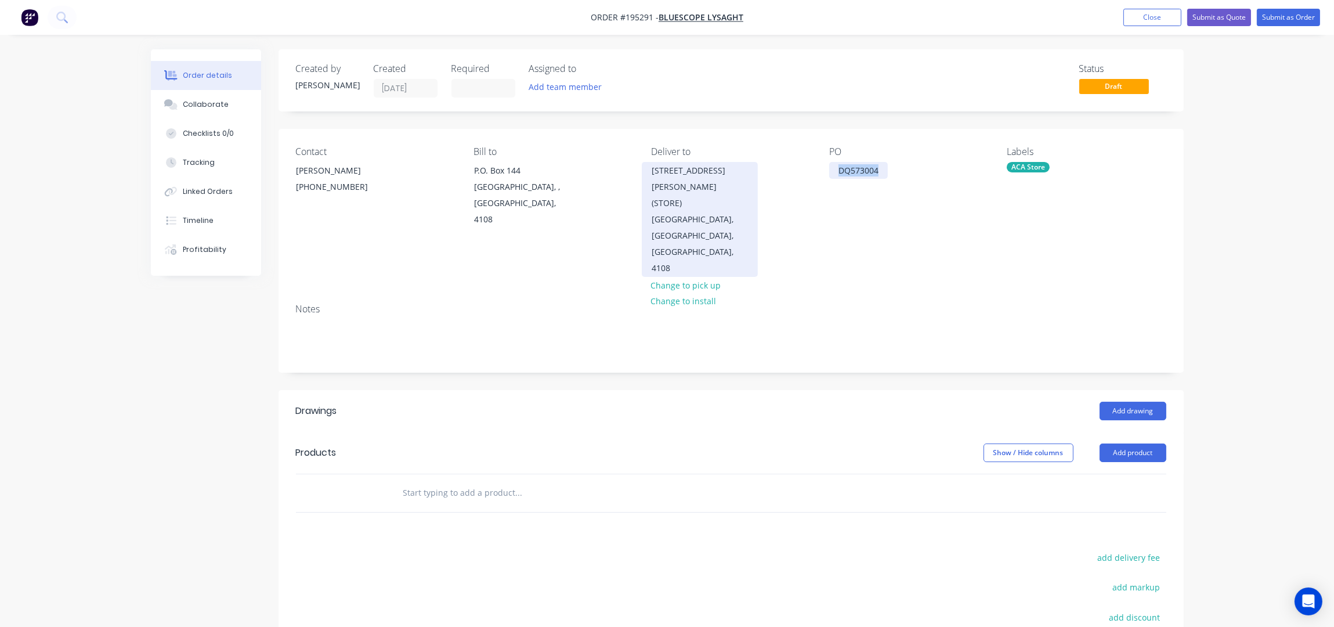
drag, startPoint x: 879, startPoint y: 172, endPoint x: 748, endPoint y: 166, distance: 131.9
click at [749, 166] on div "Contact [PERSON_NAME] [PHONE_NUMBER] Bill to P.O. [GEOGRAPHIC_DATA], 4108 Deliv…" at bounding box center [731, 211] width 905 height 165
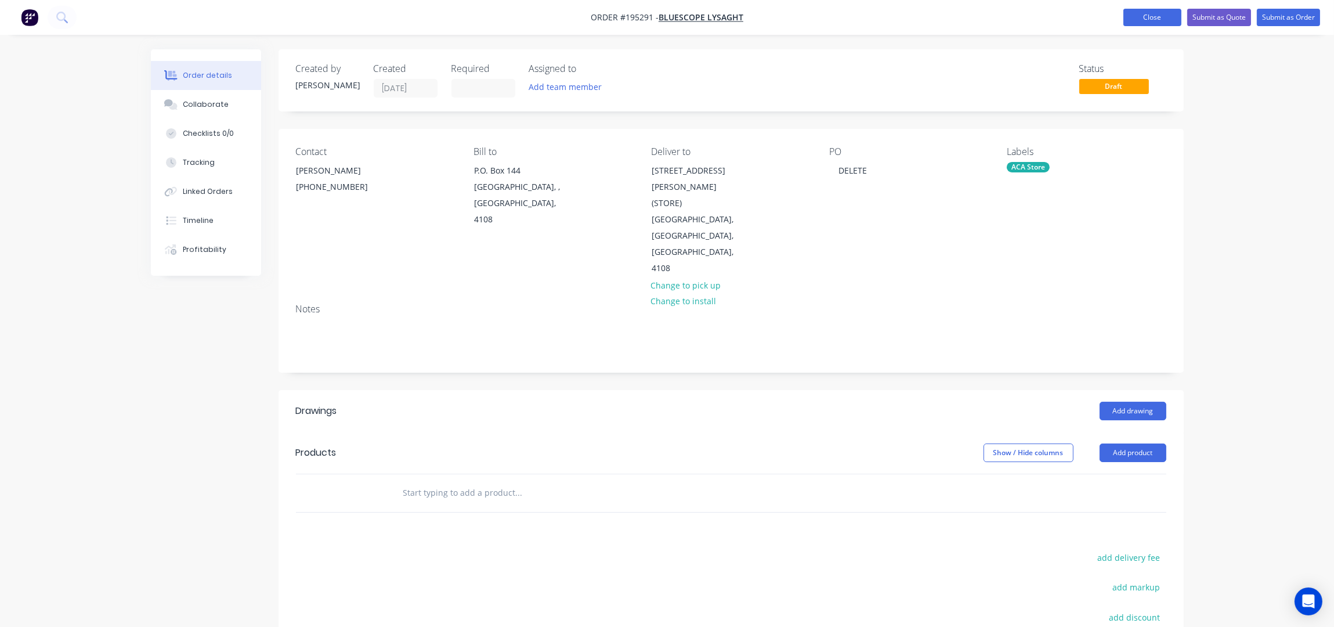
click at [1164, 16] on button "Close" at bounding box center [1153, 17] width 58 height 17
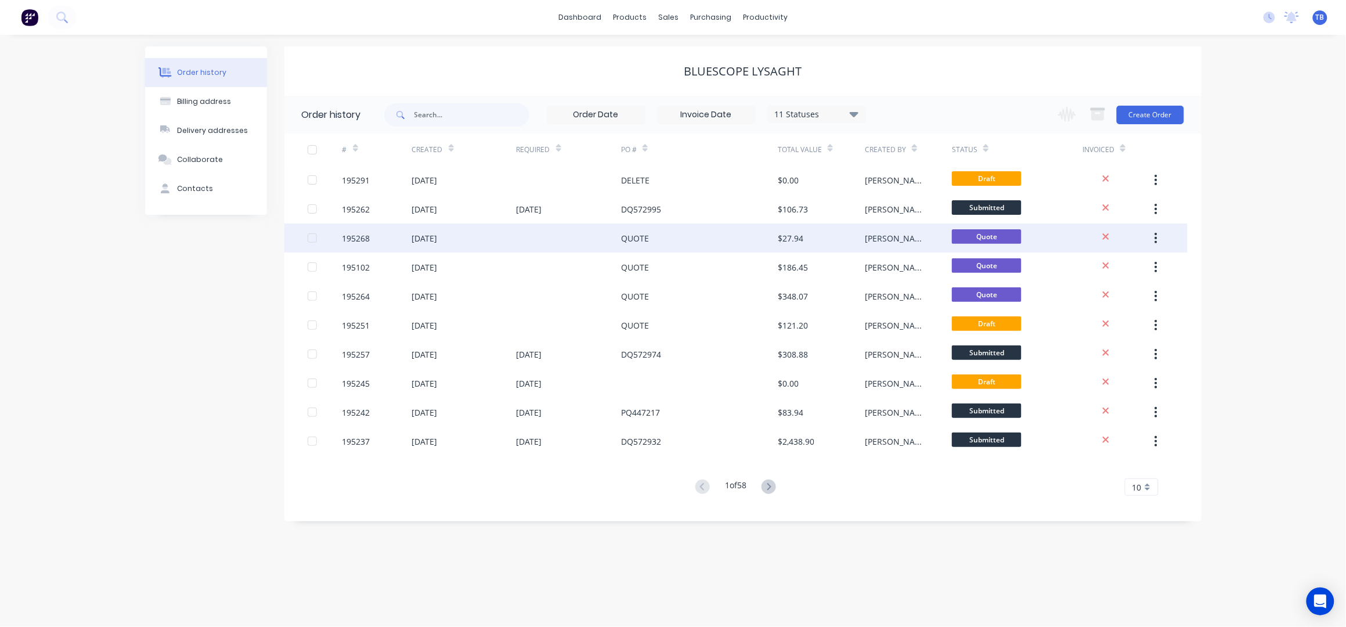
click at [586, 247] on div at bounding box center [569, 237] width 104 height 29
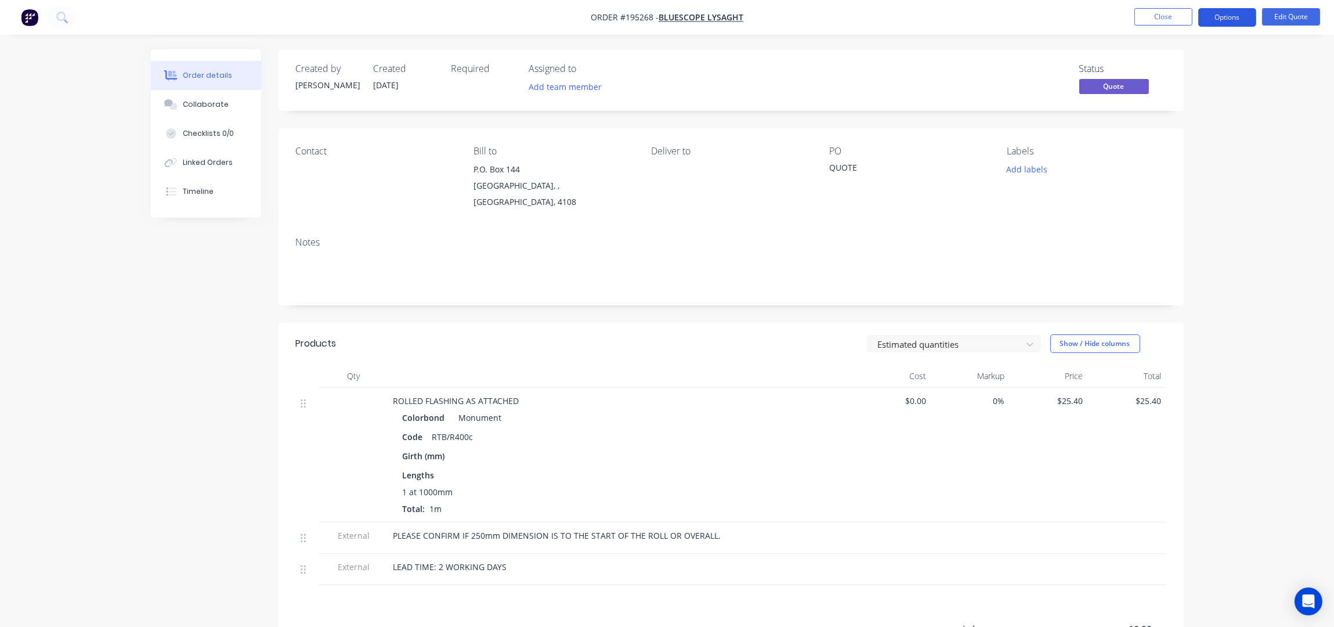
click at [1235, 24] on button "Options" at bounding box center [1228, 17] width 58 height 19
click at [1197, 146] on div "Convert to Order" at bounding box center [1192, 140] width 107 height 17
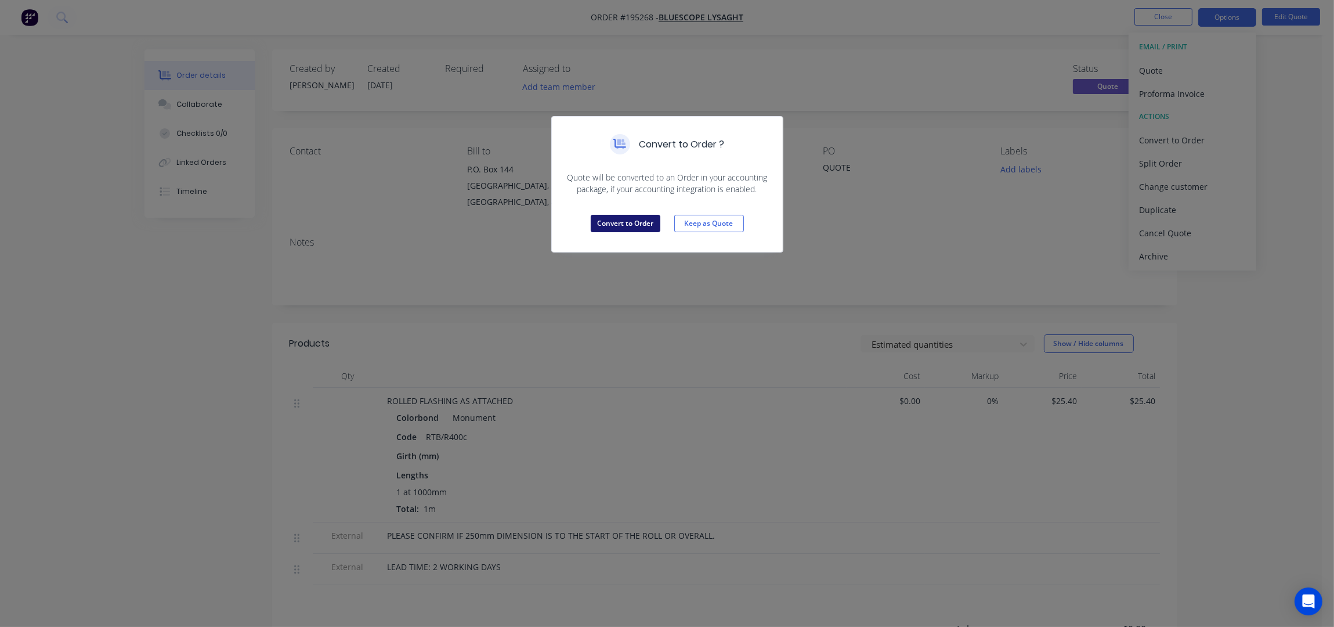
click at [618, 225] on button "Convert to Order" at bounding box center [626, 223] width 70 height 17
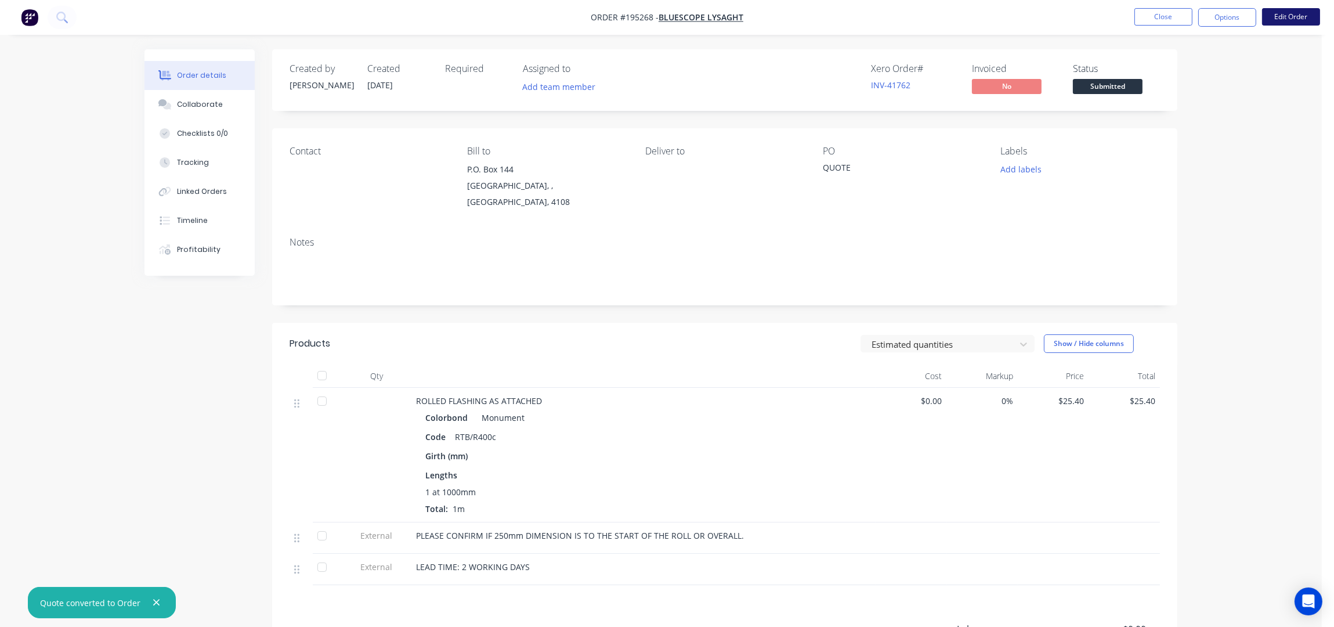
click at [1306, 13] on button "Edit Order" at bounding box center [1291, 16] width 58 height 17
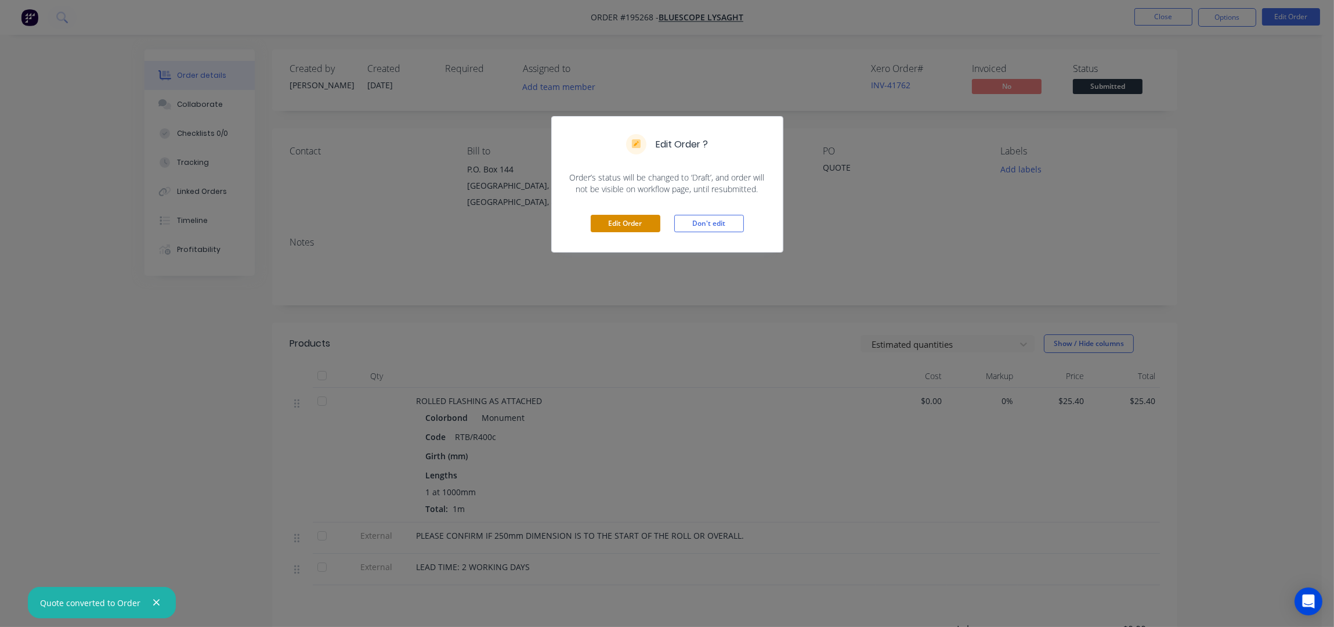
click at [613, 229] on button "Edit Order" at bounding box center [626, 223] width 70 height 17
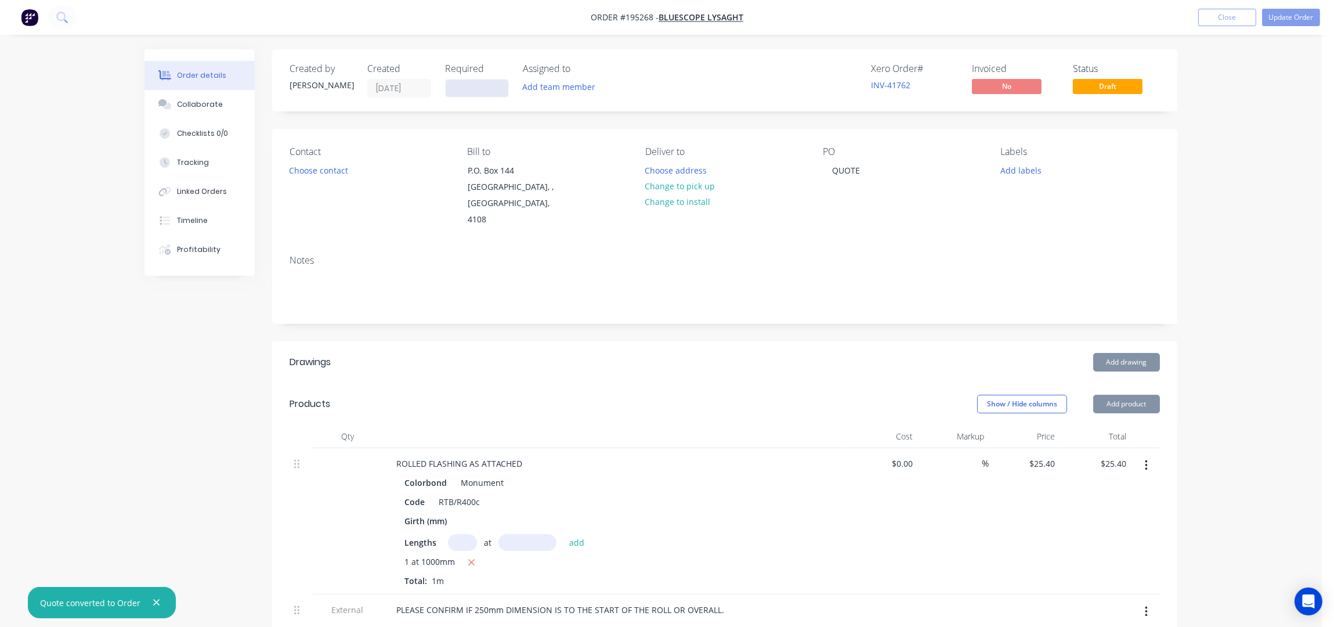
click at [468, 89] on input at bounding box center [477, 88] width 63 height 17
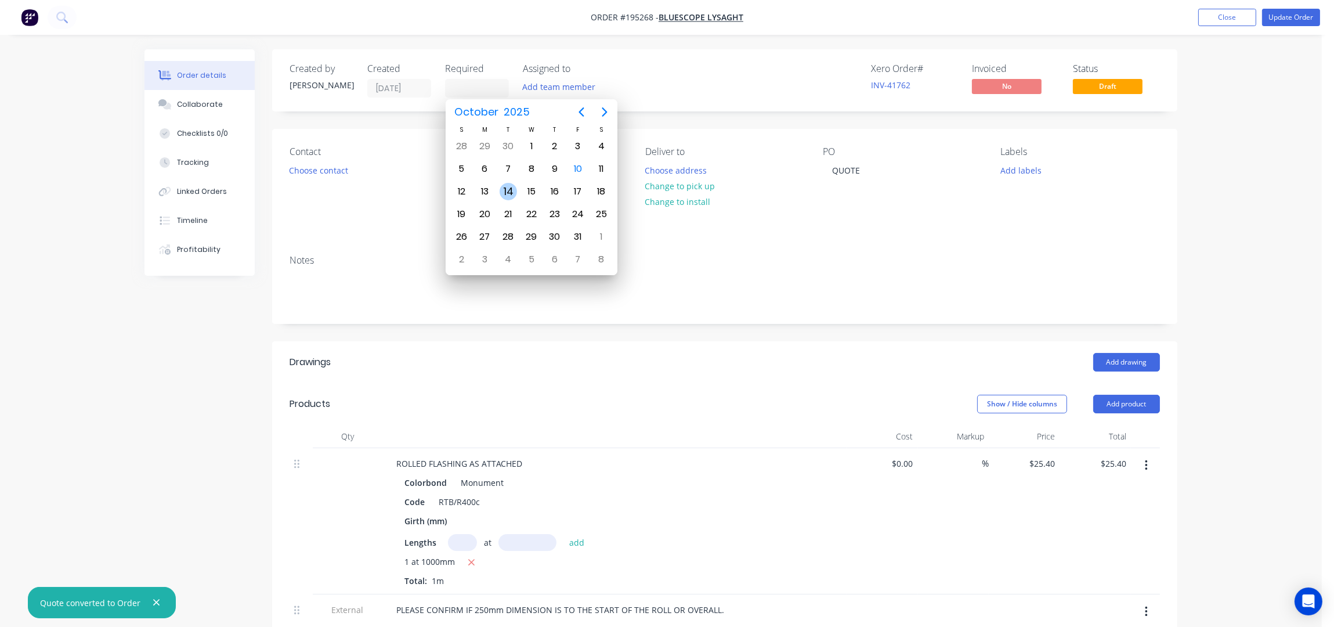
click at [509, 189] on div "14" at bounding box center [508, 191] width 17 height 17
type input "[DATE]"
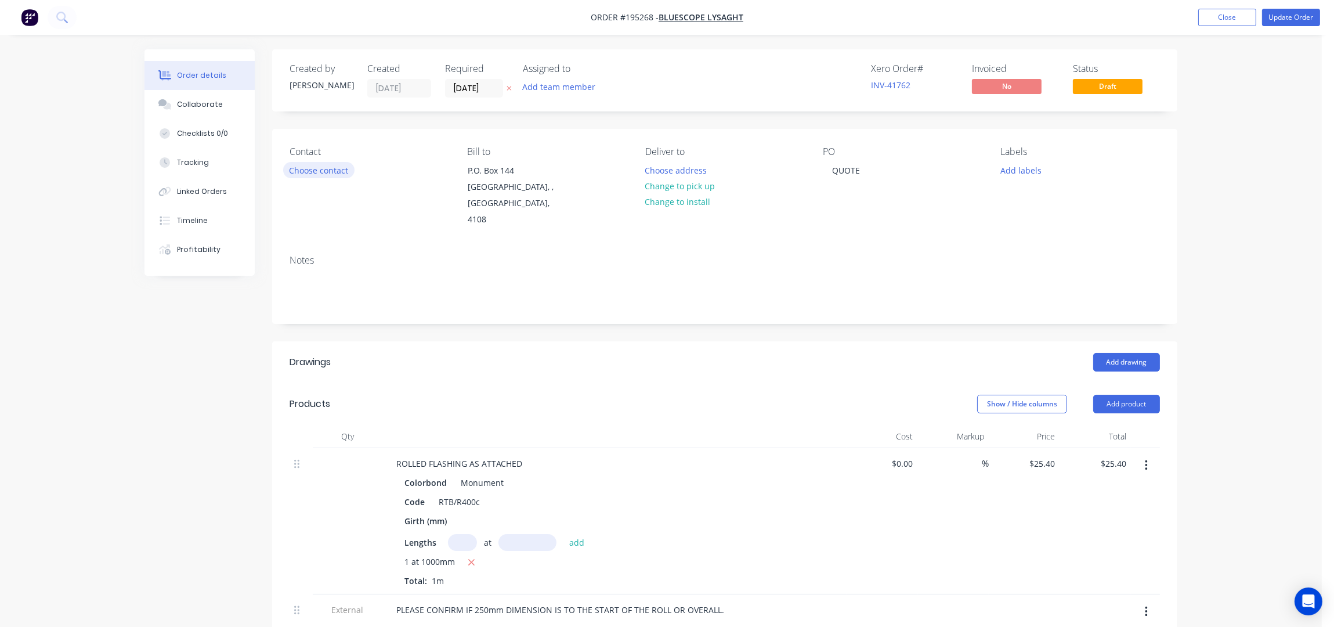
click at [319, 166] on button "Choose contact" at bounding box center [318, 170] width 71 height 16
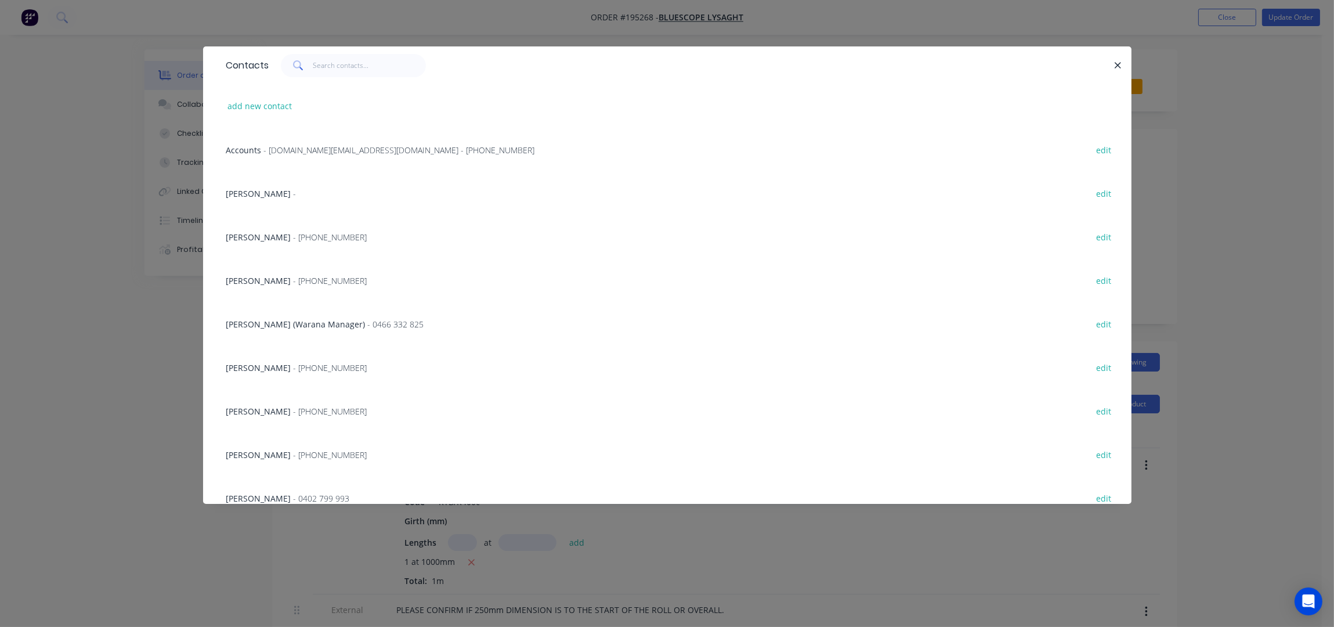
click at [294, 450] on span "- [PHONE_NUMBER]" at bounding box center [331, 454] width 74 height 11
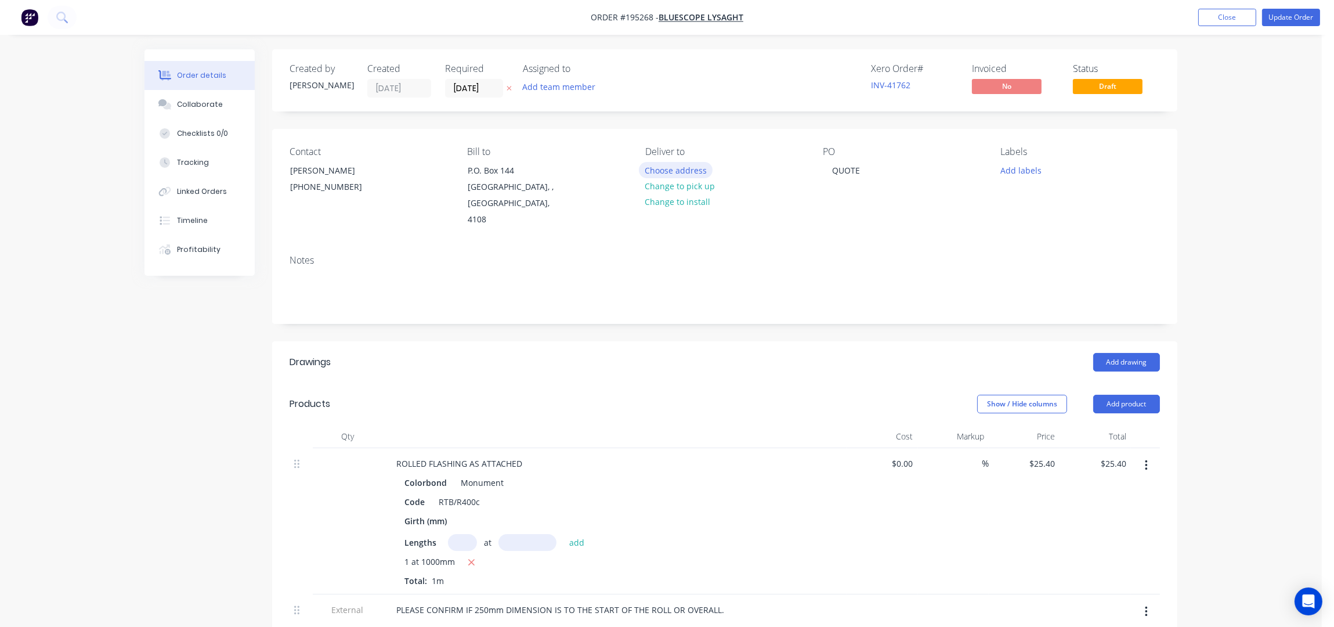
click at [696, 166] on button "Choose address" at bounding box center [676, 170] width 74 height 16
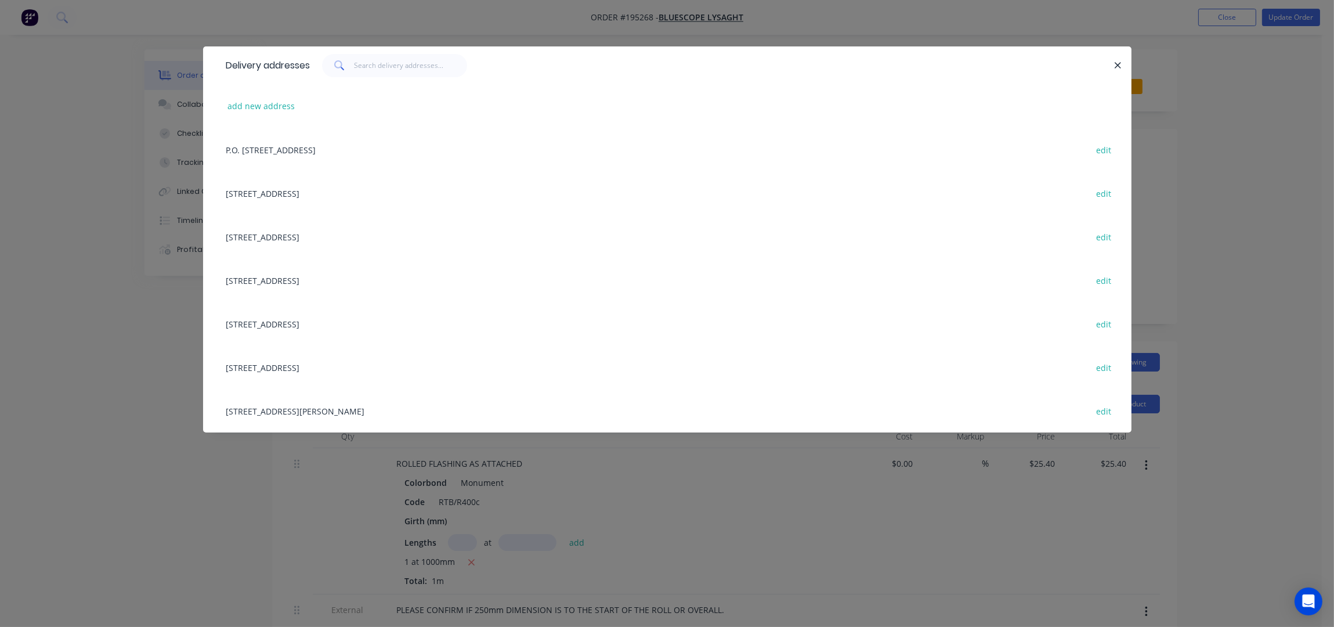
click at [400, 405] on div "[STREET_ADDRESS][PERSON_NAME] edit" at bounding box center [668, 411] width 894 height 44
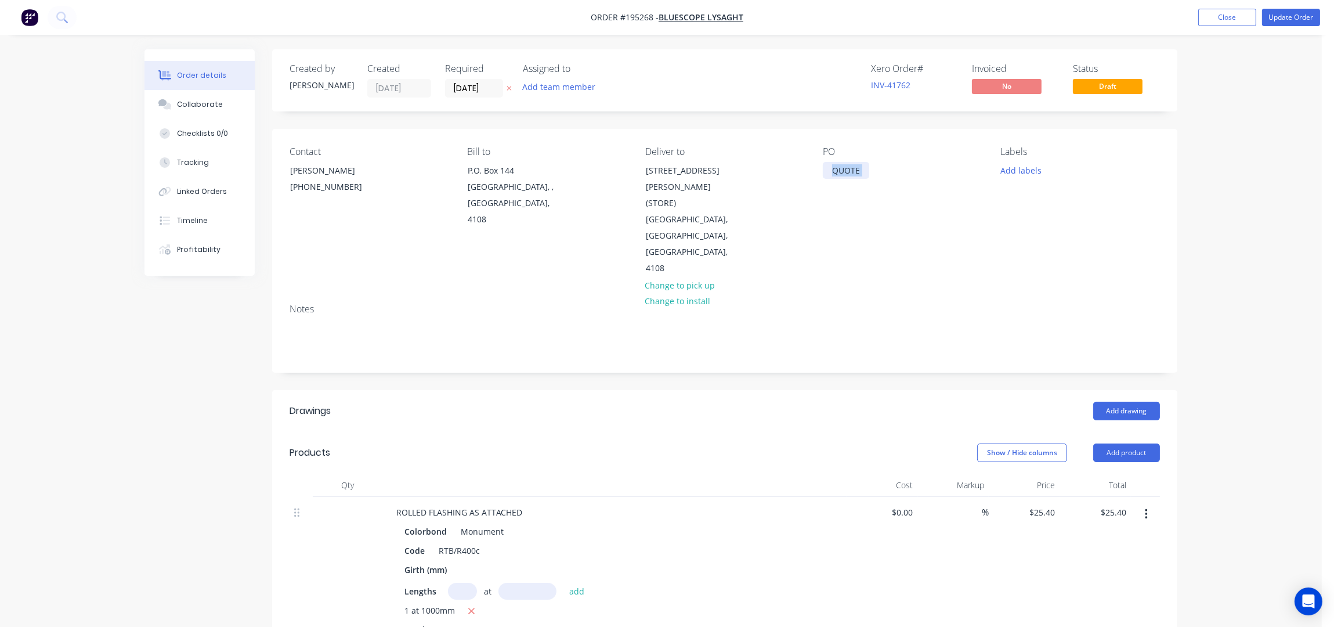
drag, startPoint x: 872, startPoint y: 168, endPoint x: 819, endPoint y: 167, distance: 53.4
click at [819, 167] on div "Contact [PERSON_NAME] [PHONE_NUMBER] Bill to P.O. [GEOGRAPHIC_DATA], 4108 Deliv…" at bounding box center [724, 211] width 905 height 165
click at [863, 170] on div "QUOTE" at bounding box center [846, 170] width 46 height 17
click at [862, 165] on div "QUOTE" at bounding box center [846, 170] width 46 height 17
click at [851, 169] on div "QUOTE" at bounding box center [846, 170] width 46 height 17
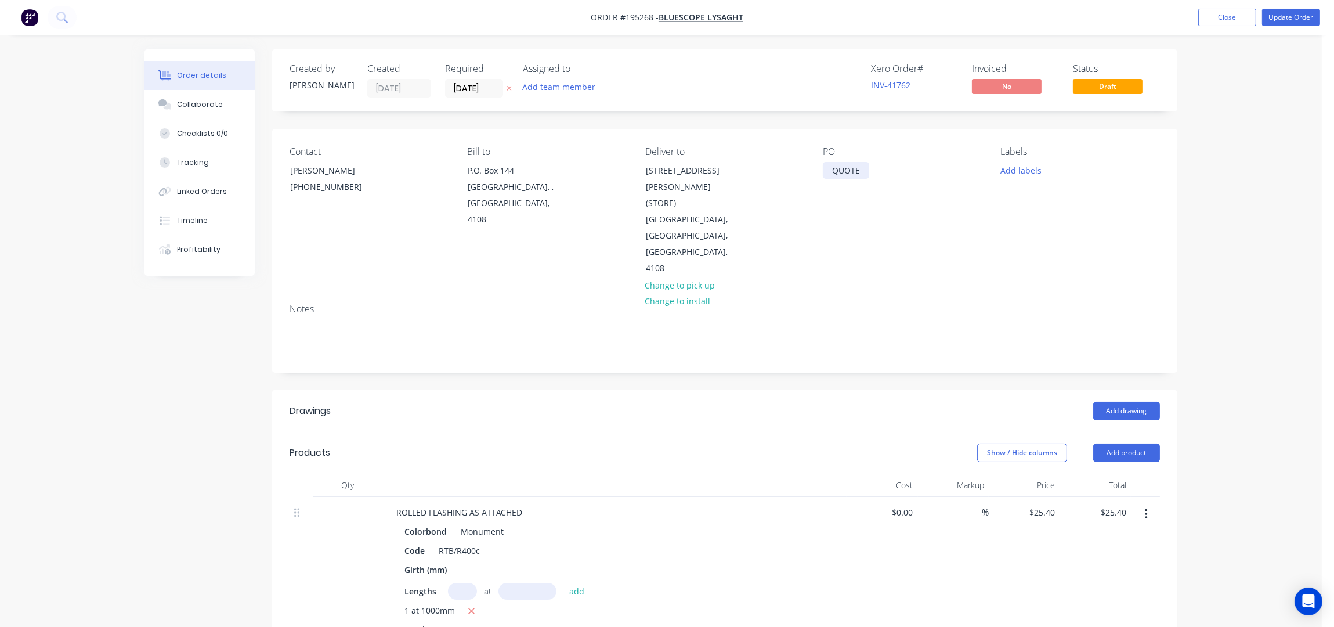
click at [858, 175] on div "QUOTE" at bounding box center [846, 170] width 46 height 17
click at [1013, 168] on button "Add labels" at bounding box center [1020, 170] width 53 height 16
click at [1041, 328] on div "ACA Store" at bounding box center [1053, 329] width 43 height 13
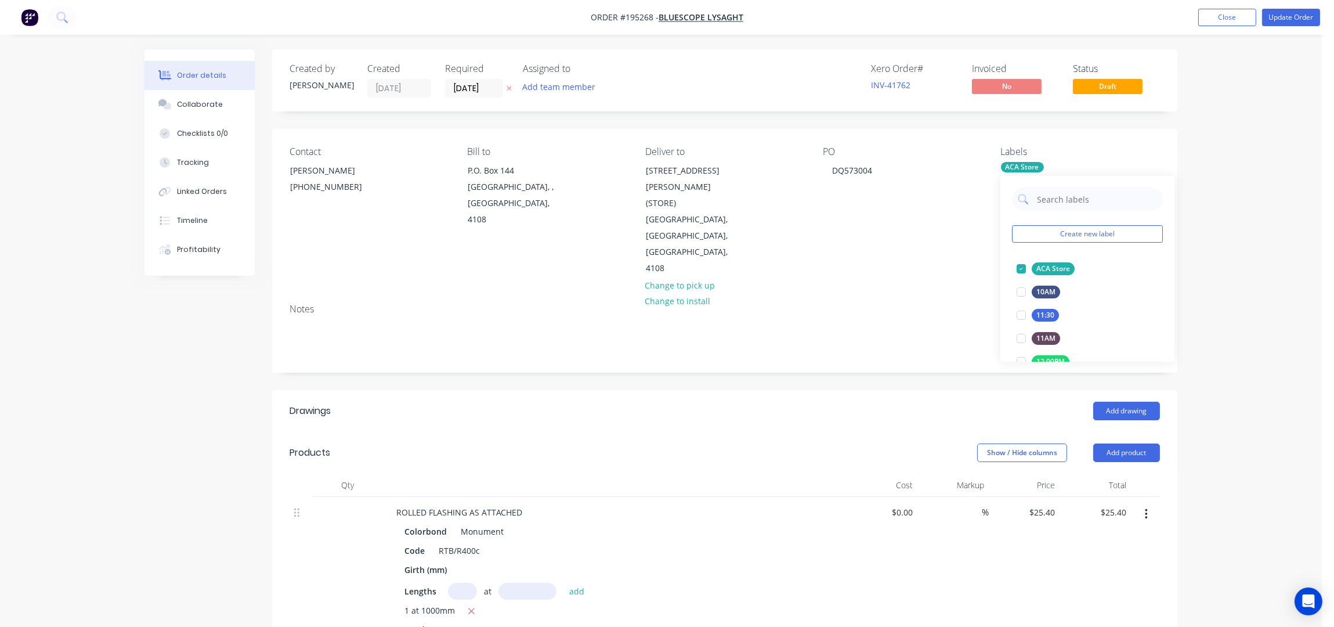
click at [1207, 288] on div "Order details Collaborate Checklists 0/0 Tracking Linked Orders Timeline Profit…" at bounding box center [661, 524] width 1322 height 1049
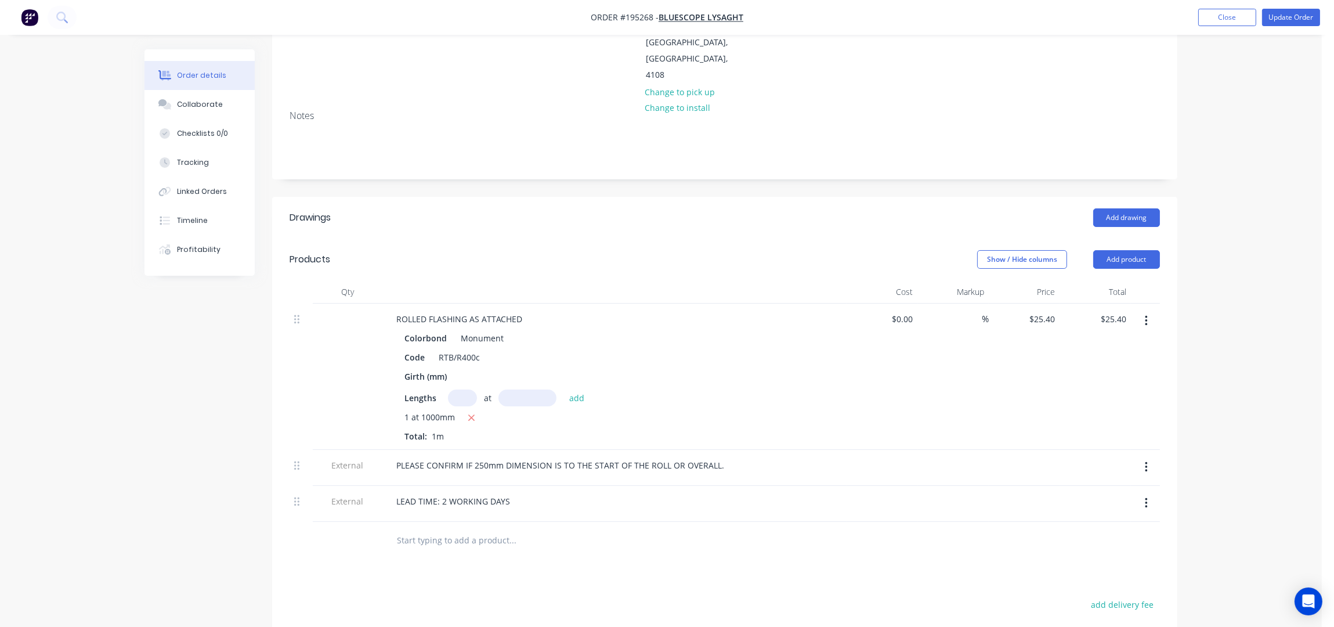
scroll to position [309, 0]
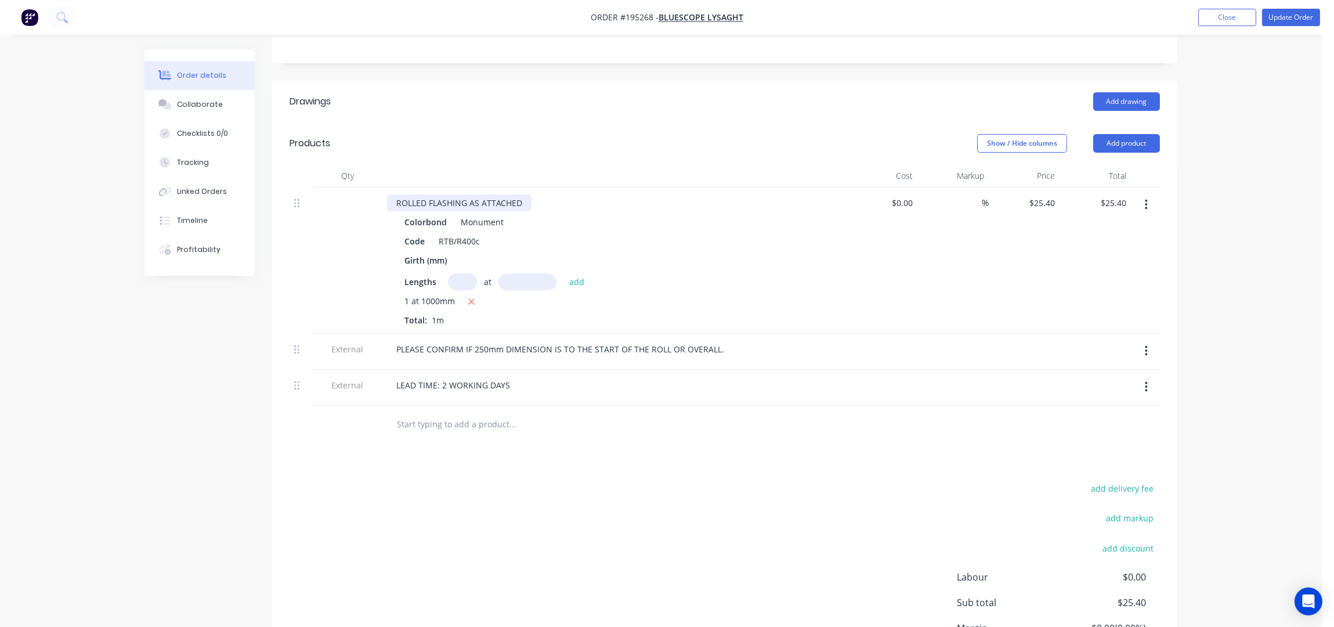
drag, startPoint x: 524, startPoint y: 168, endPoint x: 569, endPoint y: 213, distance: 63.6
click at [524, 194] on div "ROLLED FLASHING AS ATTACHED" at bounding box center [459, 202] width 145 height 17
click at [1146, 345] on icon "button" at bounding box center [1146, 351] width 3 height 13
click at [1122, 396] on div "Delete" at bounding box center [1104, 404] width 89 height 17
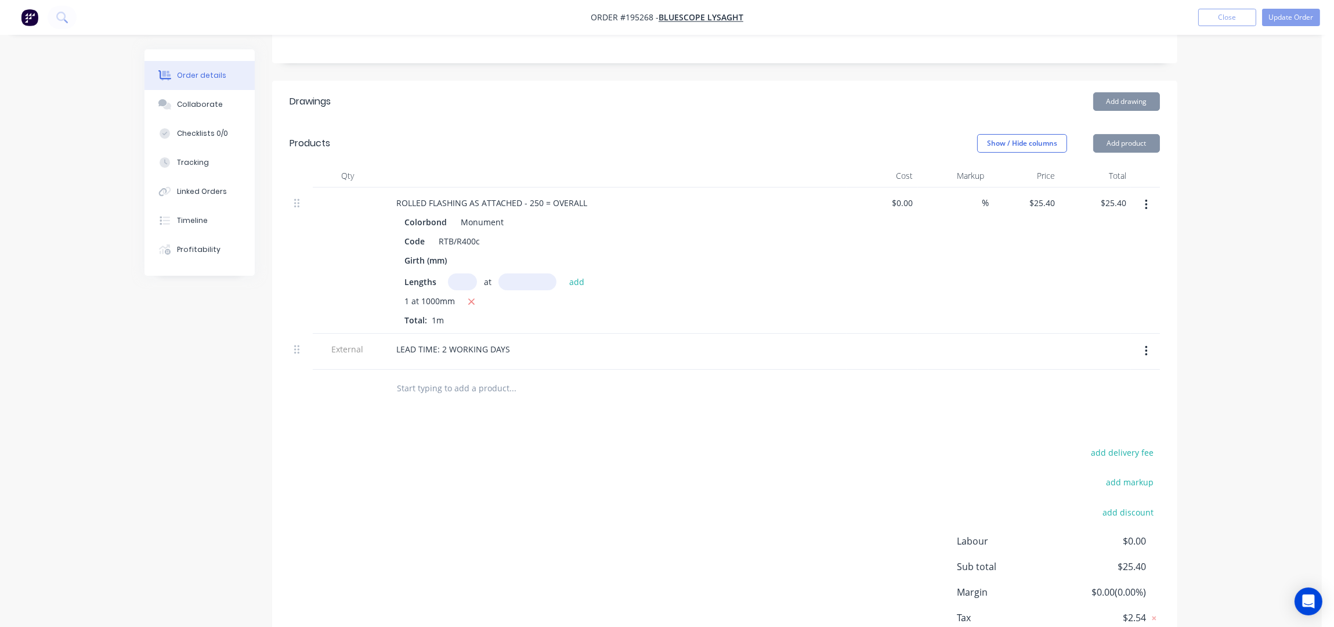
click at [1207, 326] on div "Order details Collaborate Checklists 0/0 Tracking Linked Orders Timeline Profit…" at bounding box center [661, 197] width 1322 height 1013
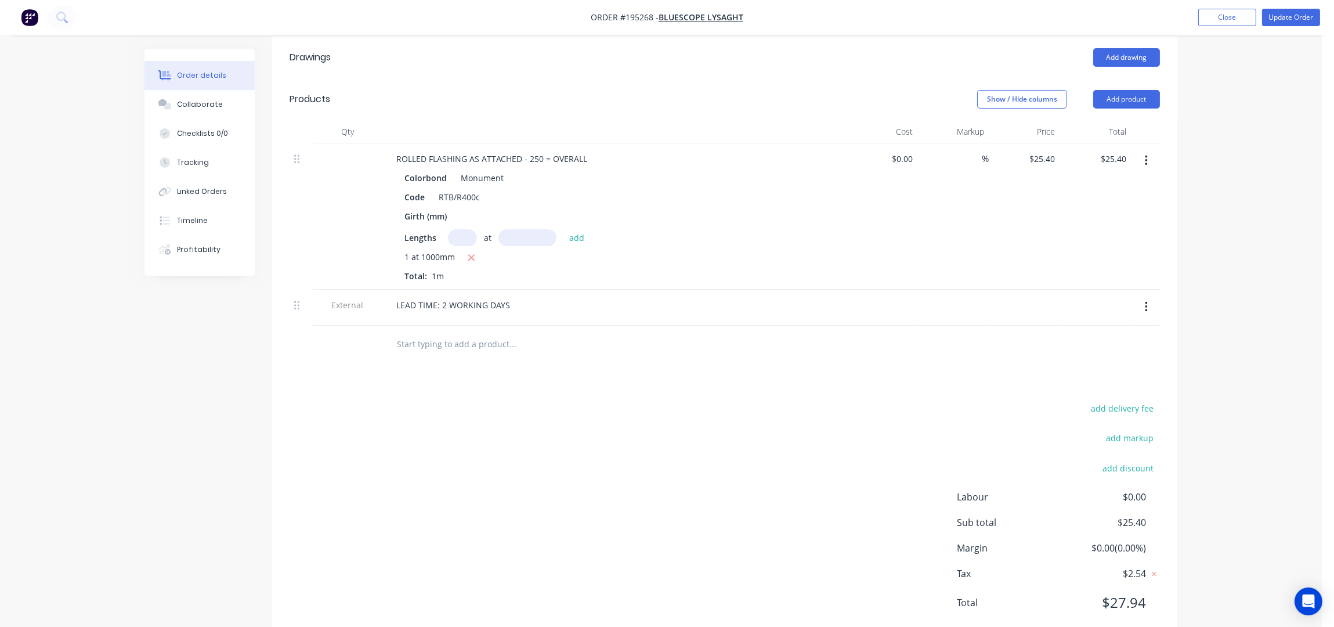
click at [1146, 302] on icon "button" at bounding box center [1146, 307] width 2 height 10
click at [1089, 352] on div "Delete" at bounding box center [1104, 360] width 89 height 17
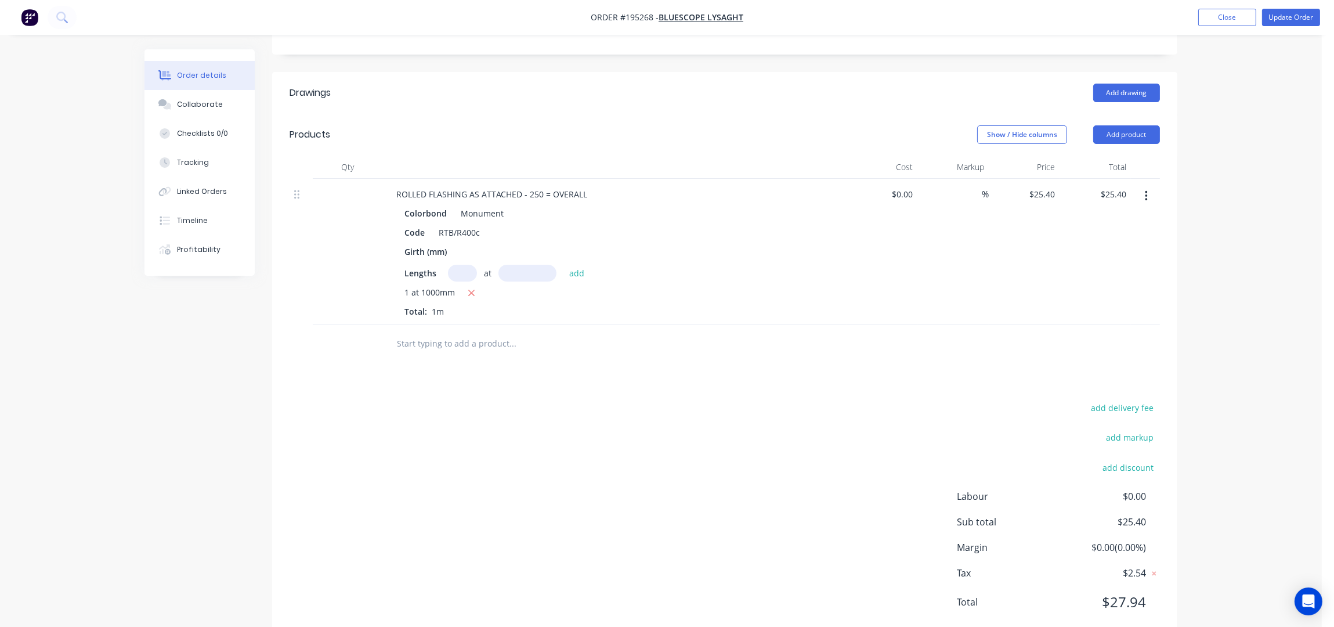
click at [1250, 284] on div "Order details Collaborate Checklists 0/0 Tracking Linked Orders Timeline Profit…" at bounding box center [661, 170] width 1322 height 977
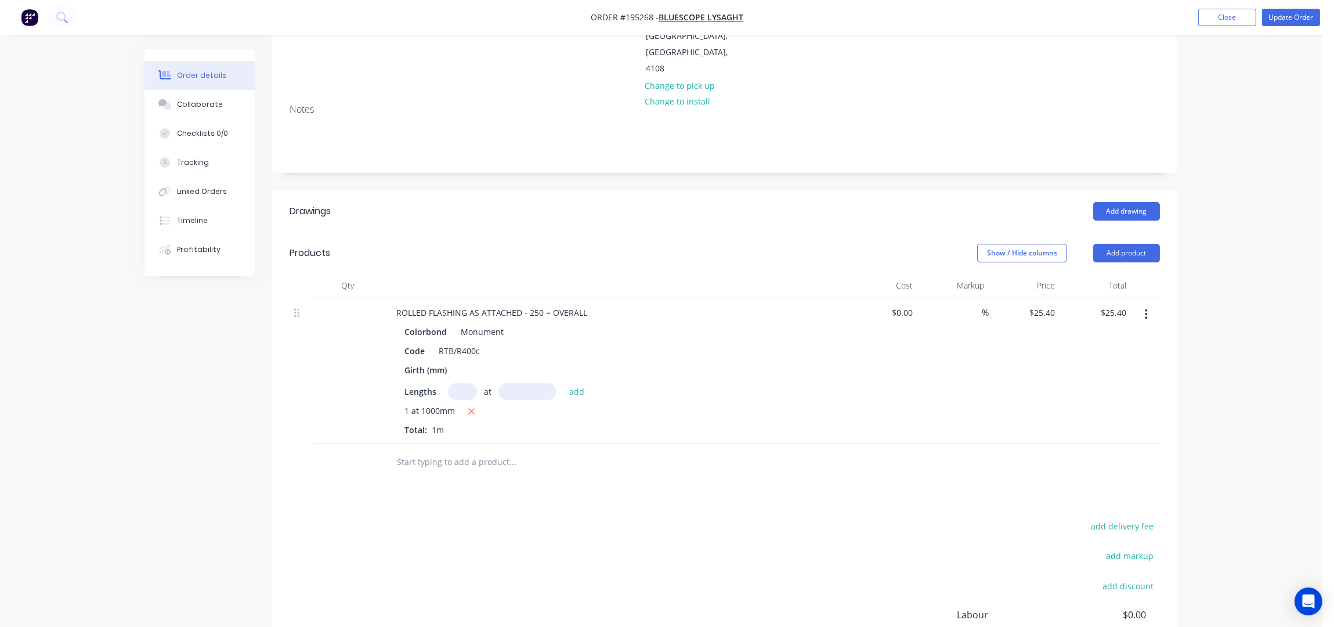
scroll to position [163, 0]
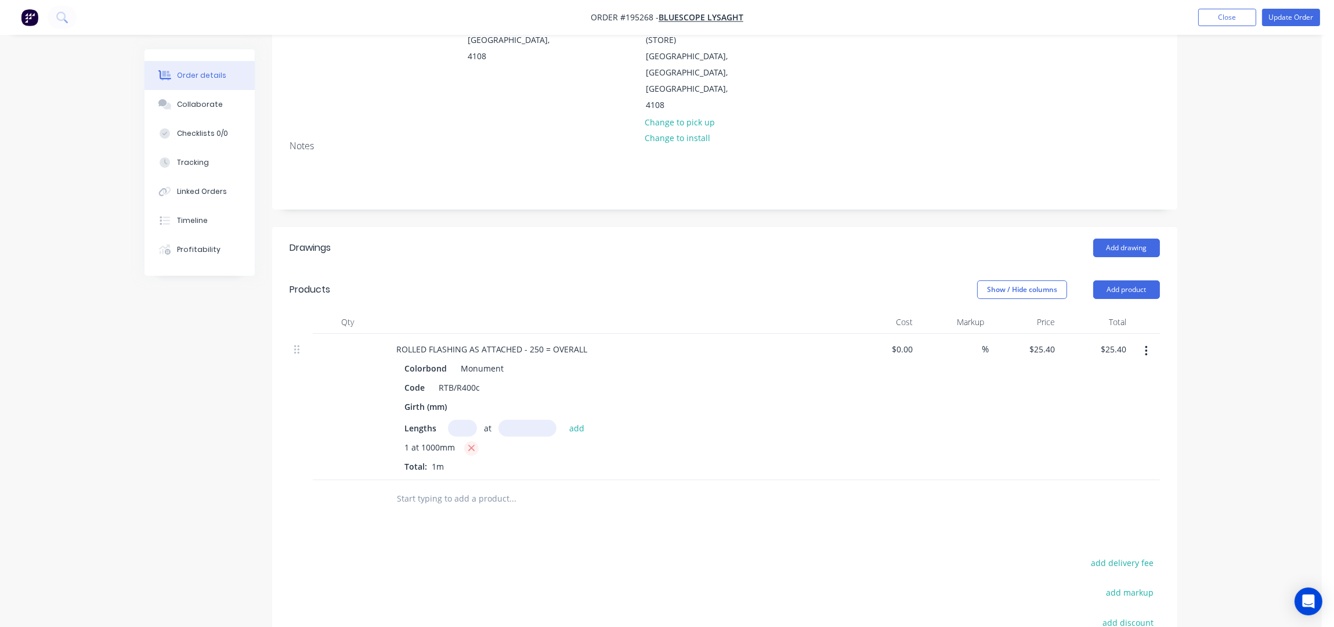
click at [470, 445] on icon "button" at bounding box center [471, 448] width 6 height 6
type input "$0.00"
click at [464, 420] on input "text" at bounding box center [462, 428] width 29 height 17
type input "6"
type input "4500"
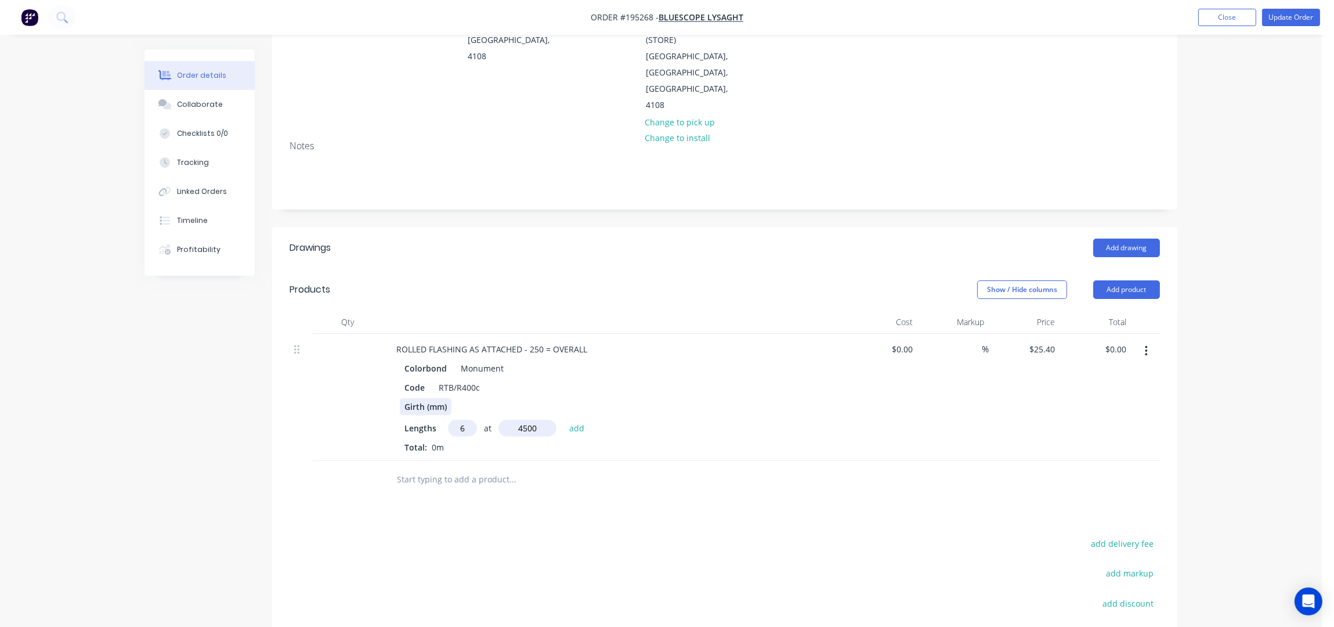
click at [564, 420] on button "add" at bounding box center [577, 428] width 27 height 16
type input "$685.80"
type input "4"
type input "3500"
click at [564, 420] on button "add" at bounding box center [577, 428] width 27 height 16
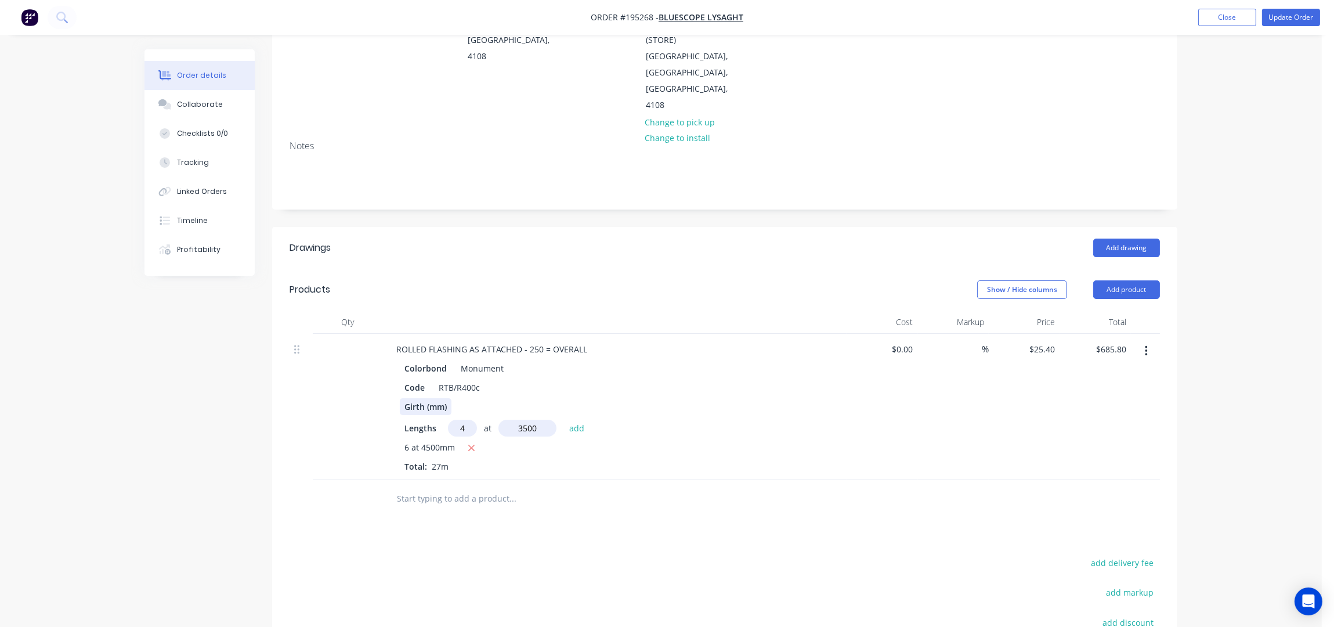
type input "$1,041.40"
click at [1240, 364] on div "Order details Collaborate Checklists 0/0 Tracking Linked Orders Timeline Profit…" at bounding box center [661, 335] width 1322 height 996
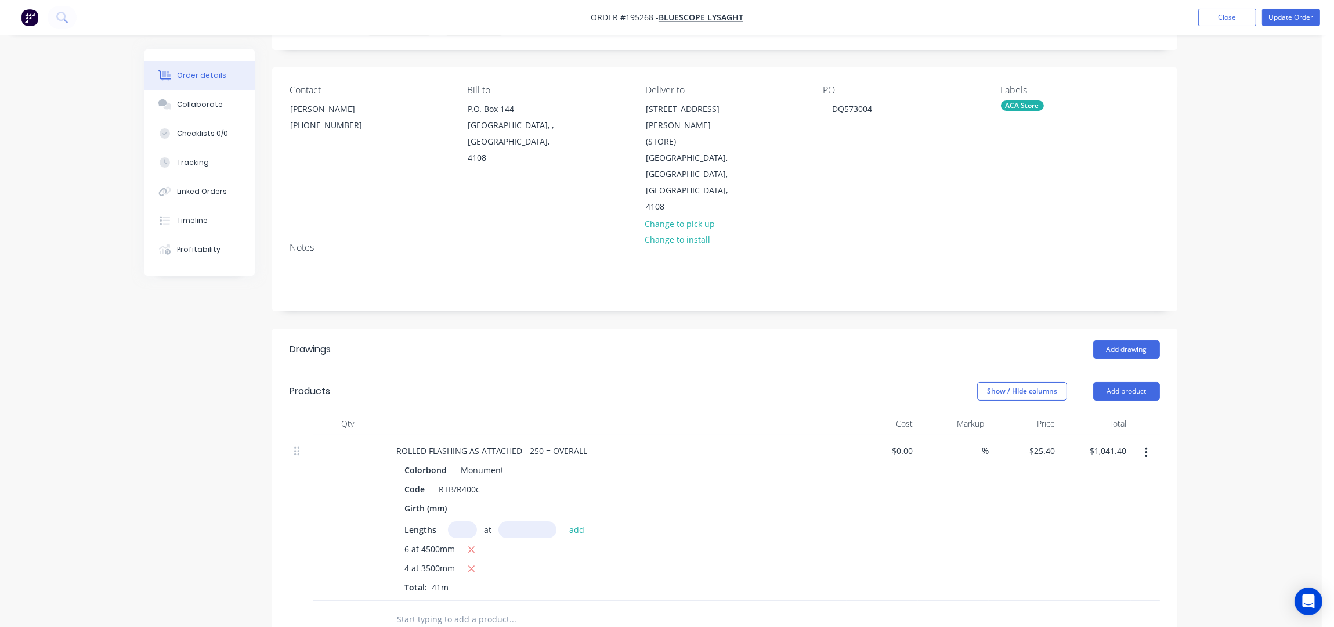
scroll to position [0, 0]
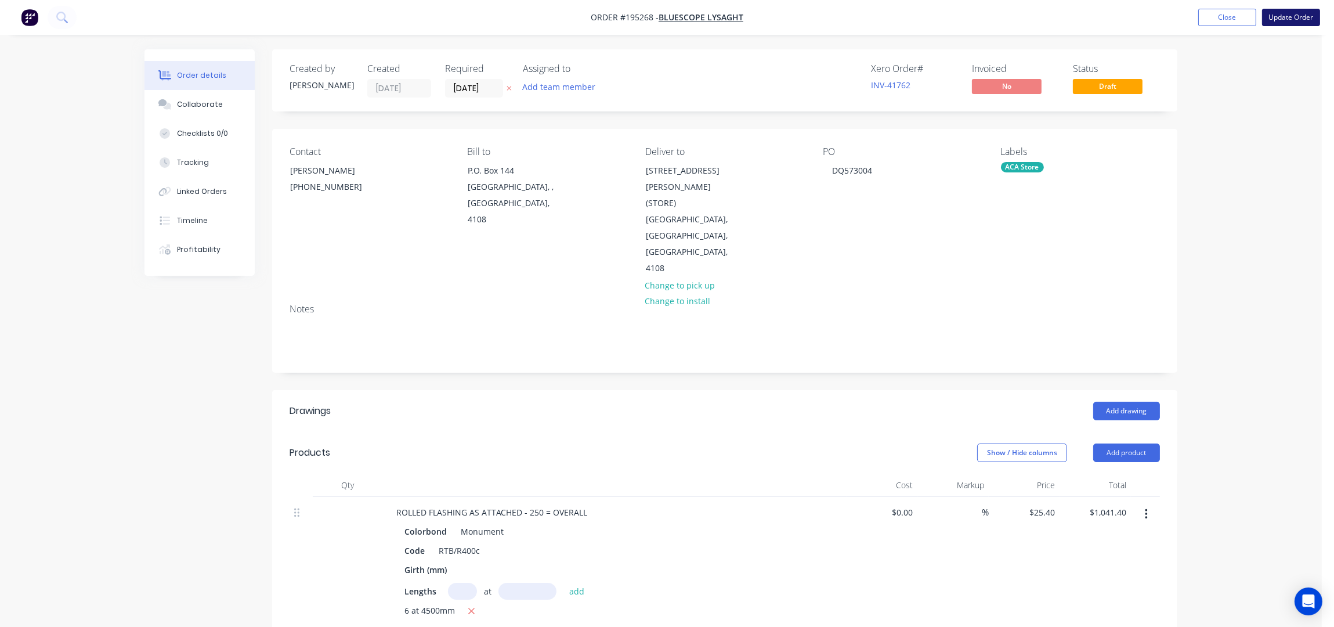
click at [1297, 13] on button "Update Order" at bounding box center [1291, 17] width 58 height 17
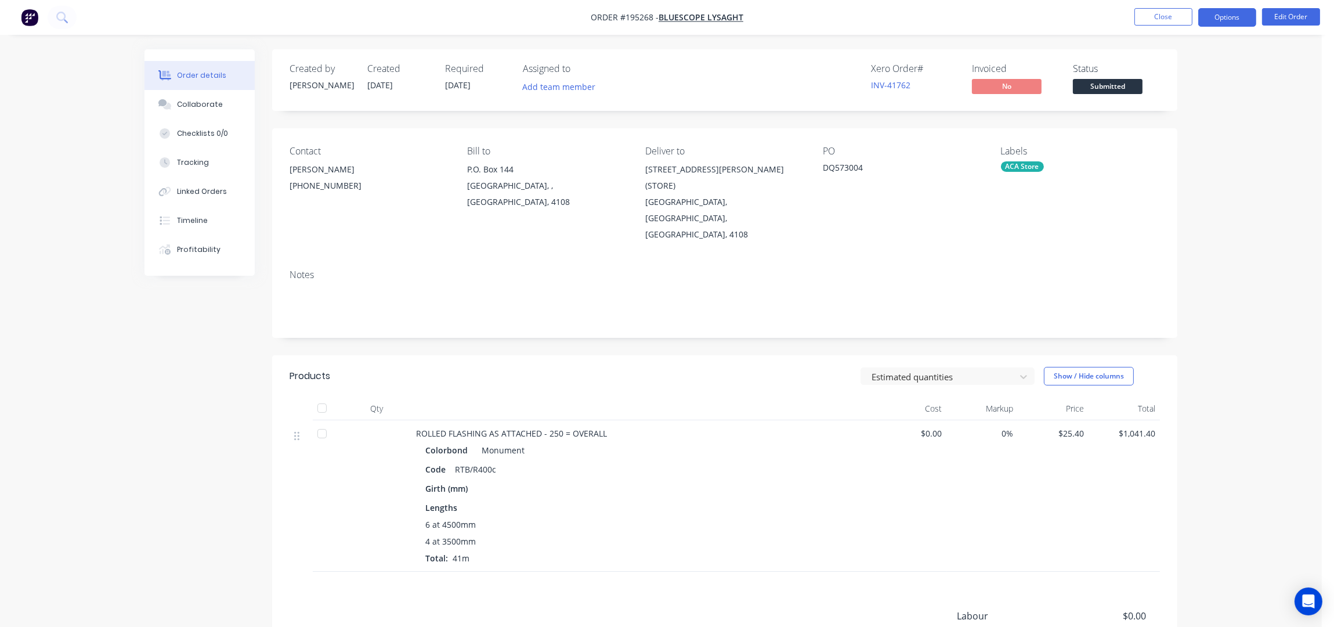
click at [1235, 14] on button "Options" at bounding box center [1228, 17] width 58 height 19
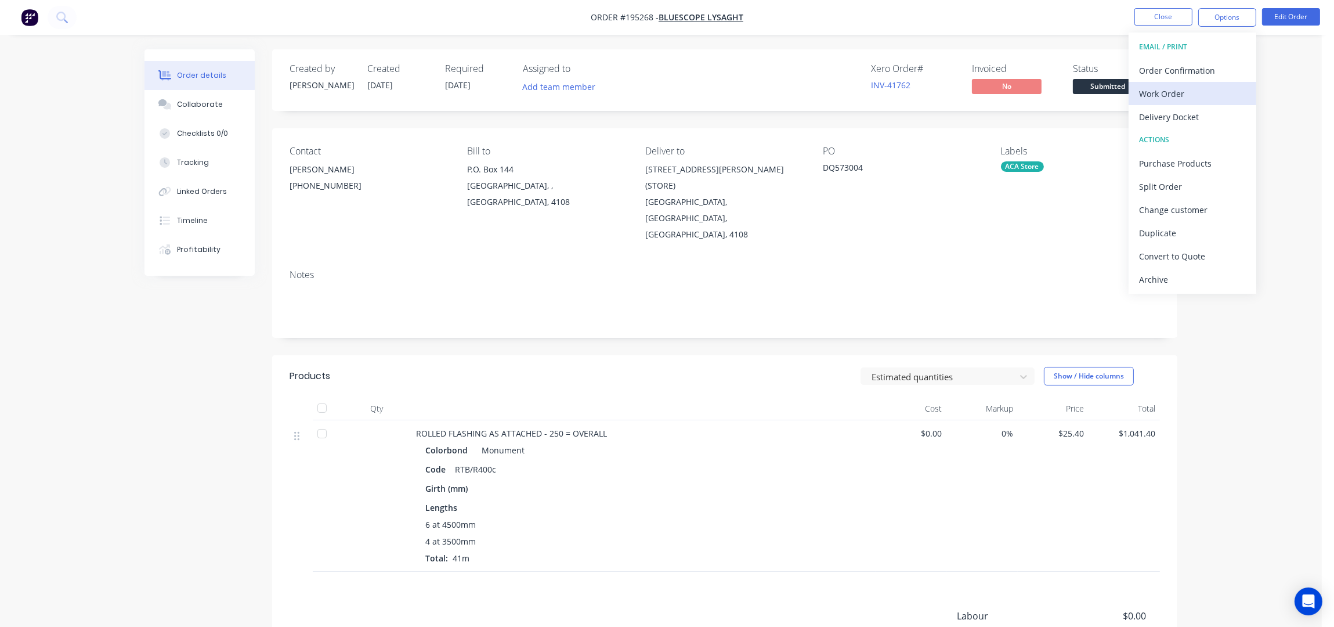
click at [1183, 95] on div "Work Order" at bounding box center [1192, 93] width 107 height 17
click at [1182, 112] on div "Without pricing" at bounding box center [1192, 117] width 107 height 17
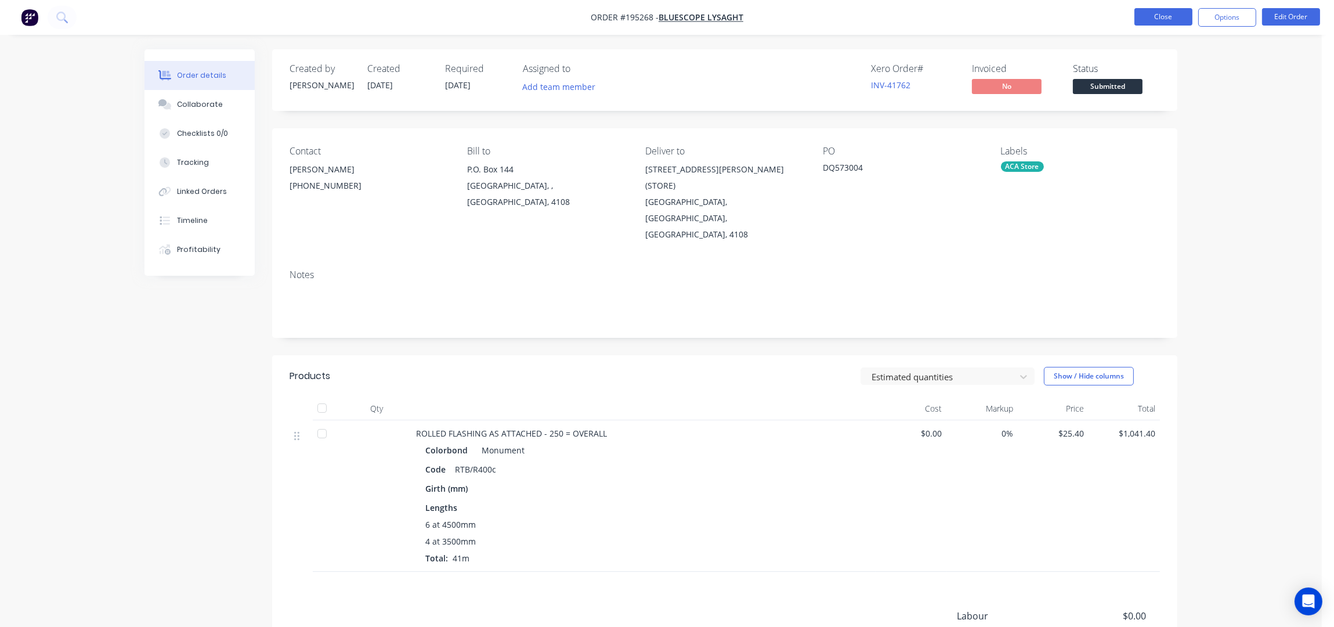
click at [1142, 17] on button "Close" at bounding box center [1164, 16] width 58 height 17
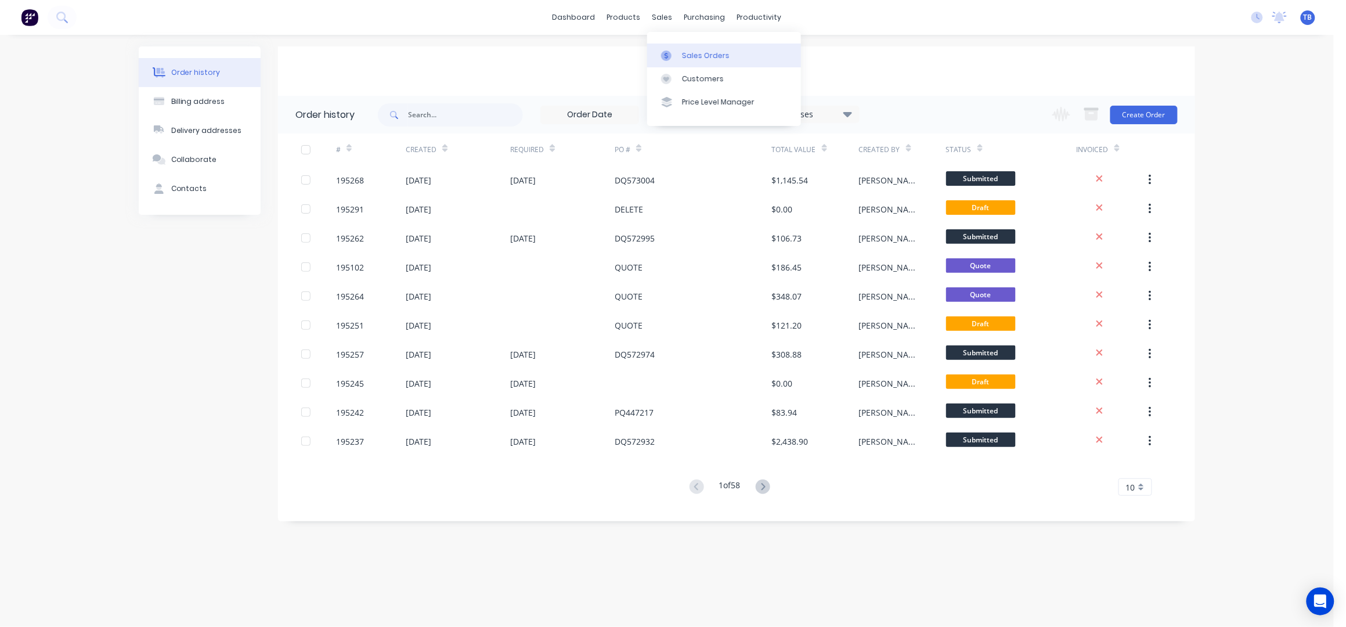
click at [685, 56] on div "Sales Orders" at bounding box center [706, 55] width 48 height 10
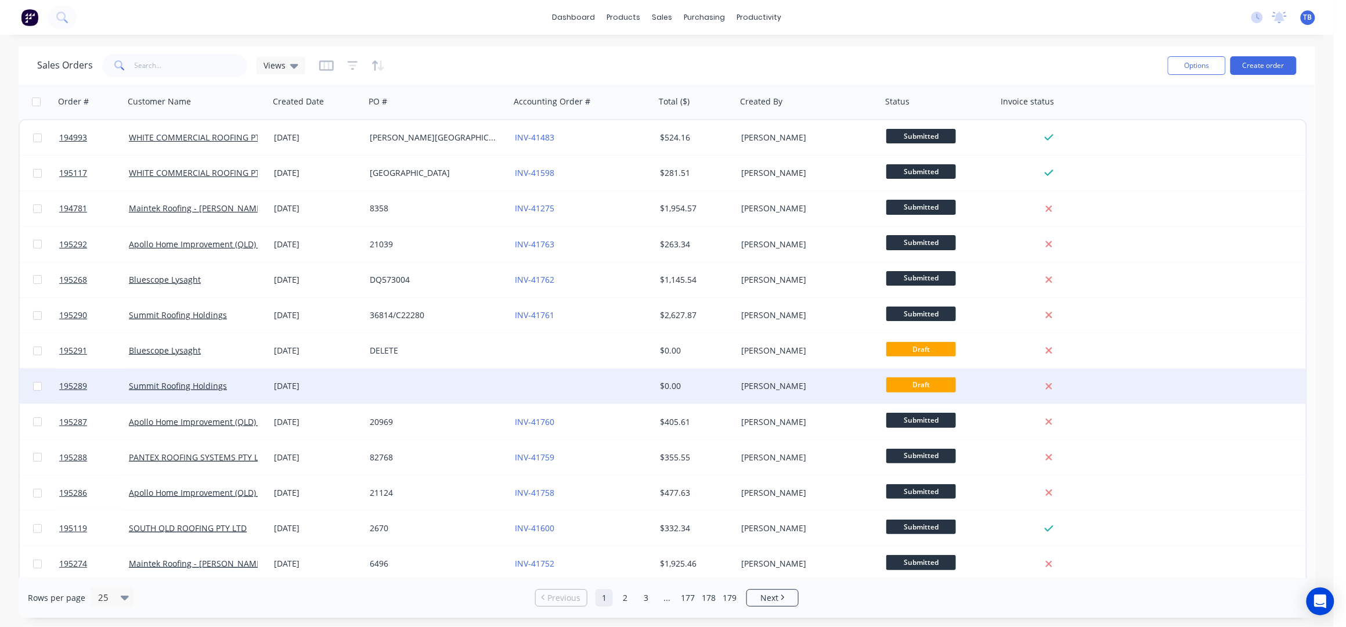
click at [455, 391] on div at bounding box center [437, 386] width 145 height 35
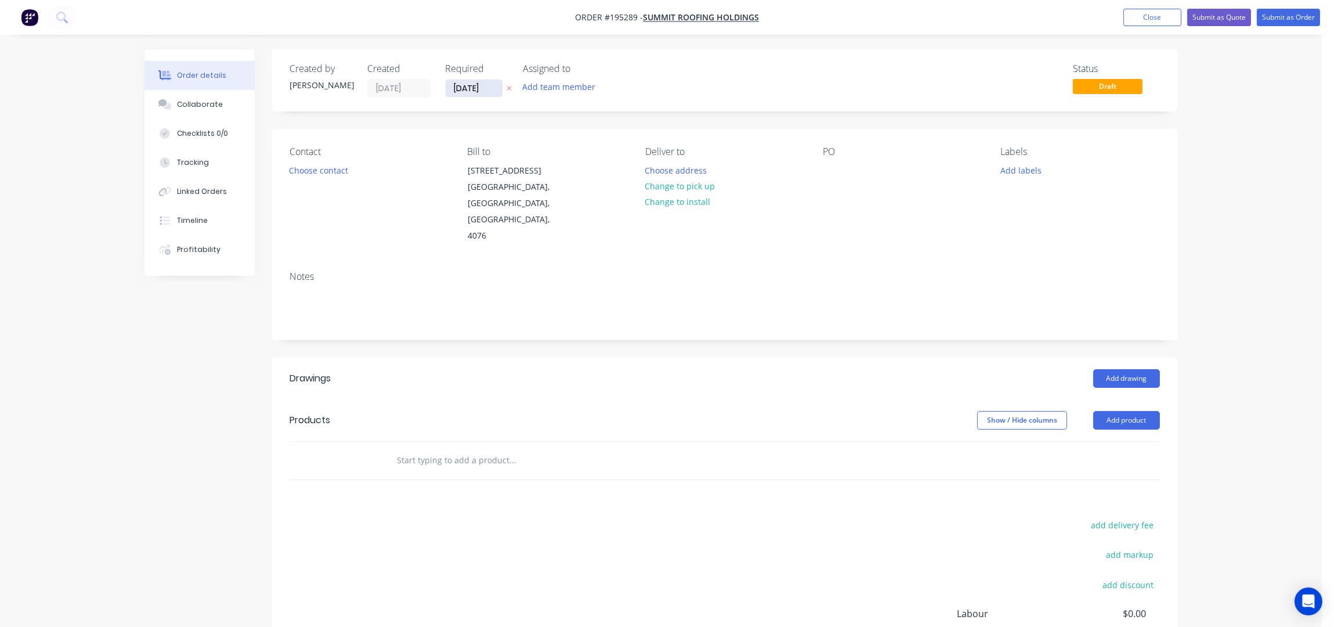
click at [458, 85] on input "[DATE]" at bounding box center [474, 88] width 57 height 17
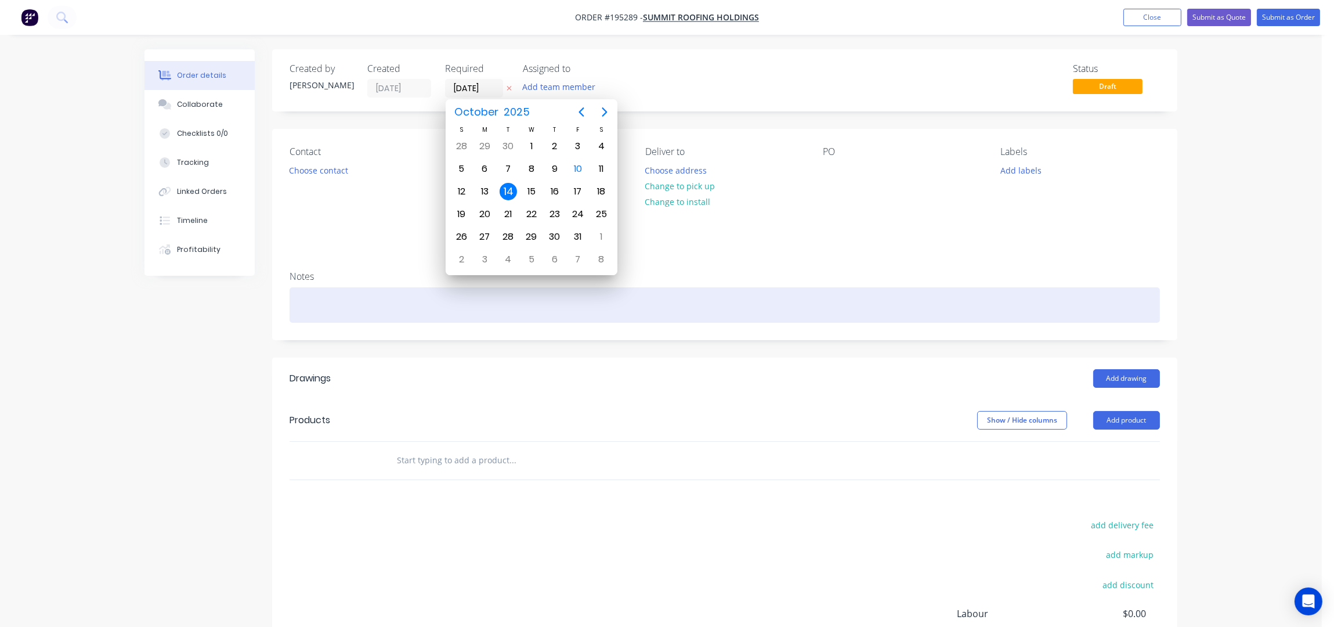
click at [815, 287] on div at bounding box center [725, 304] width 871 height 35
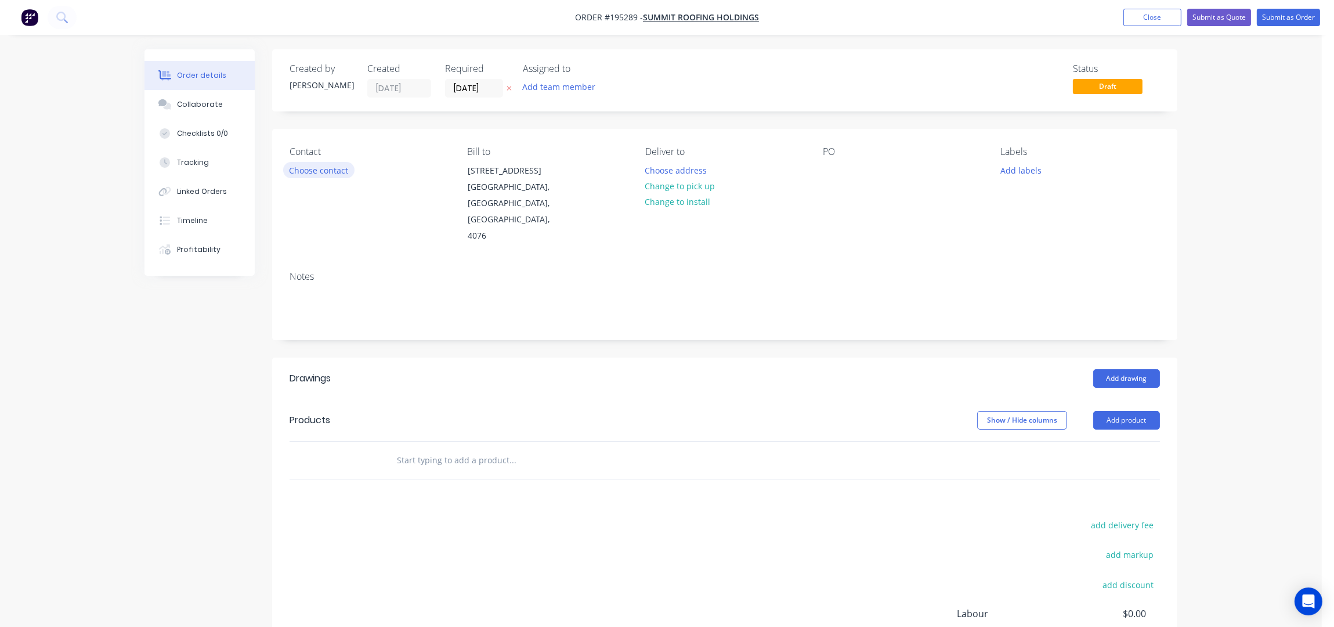
click at [323, 175] on button "Choose contact" at bounding box center [318, 170] width 71 height 16
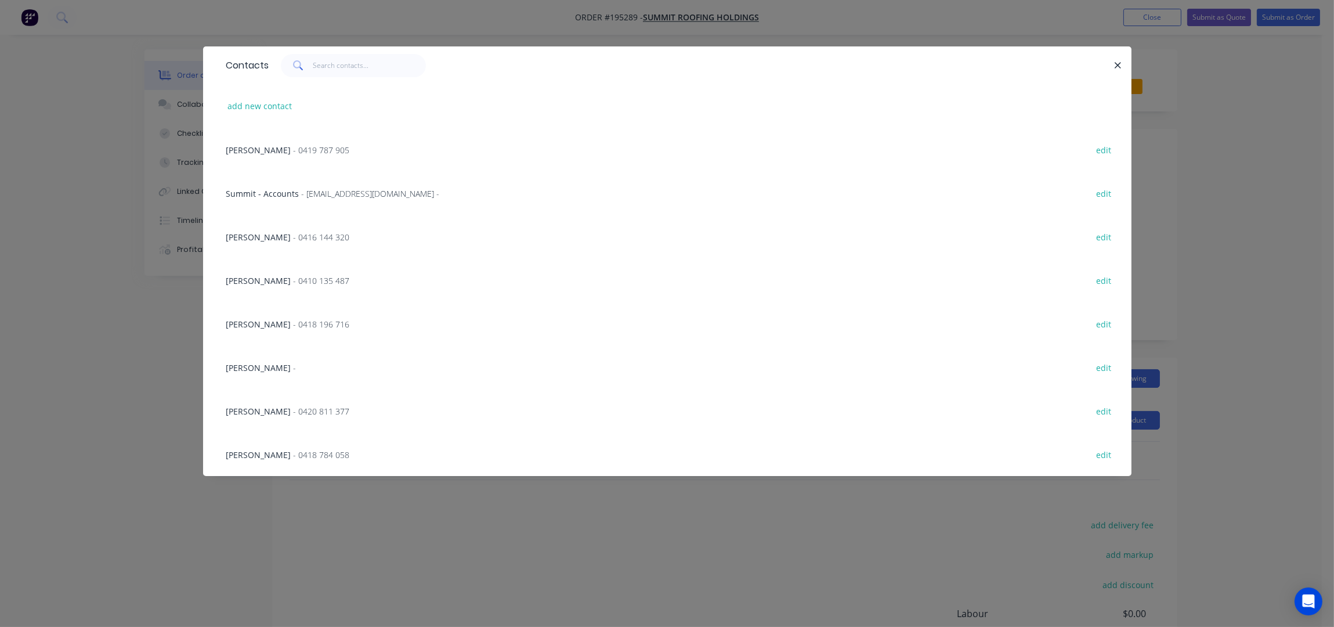
click at [299, 152] on span "- 0419 787 905" at bounding box center [322, 150] width 56 height 11
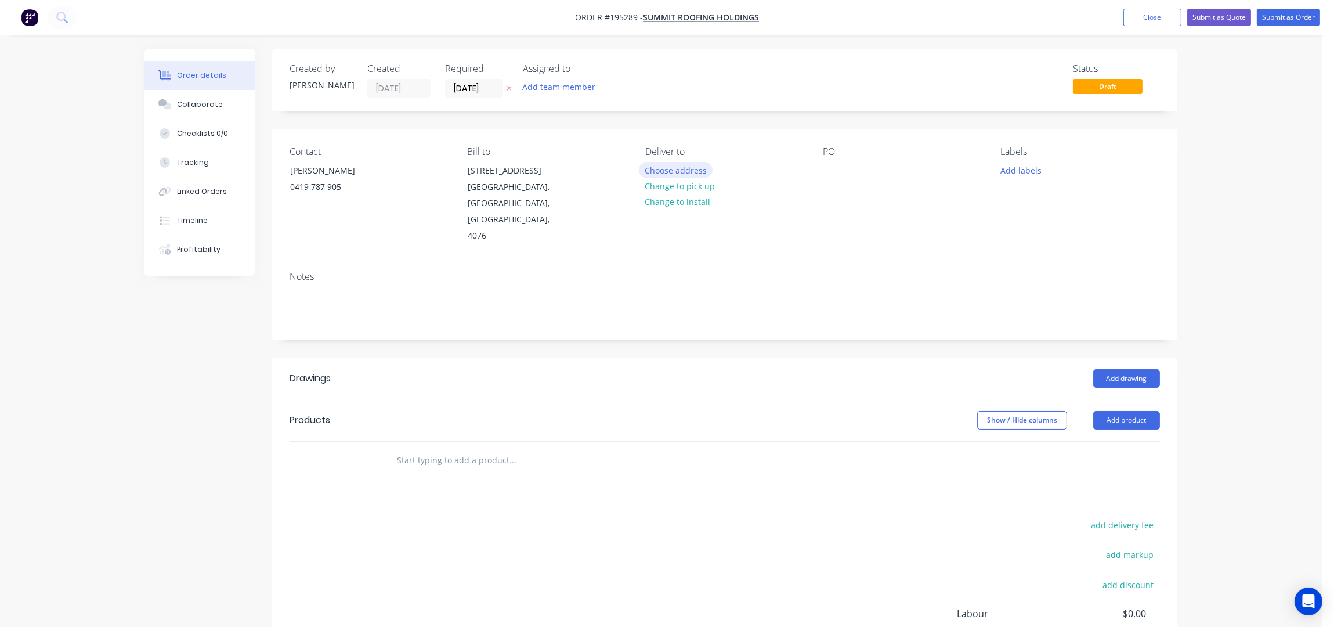
click at [665, 169] on button "Choose address" at bounding box center [676, 170] width 74 height 16
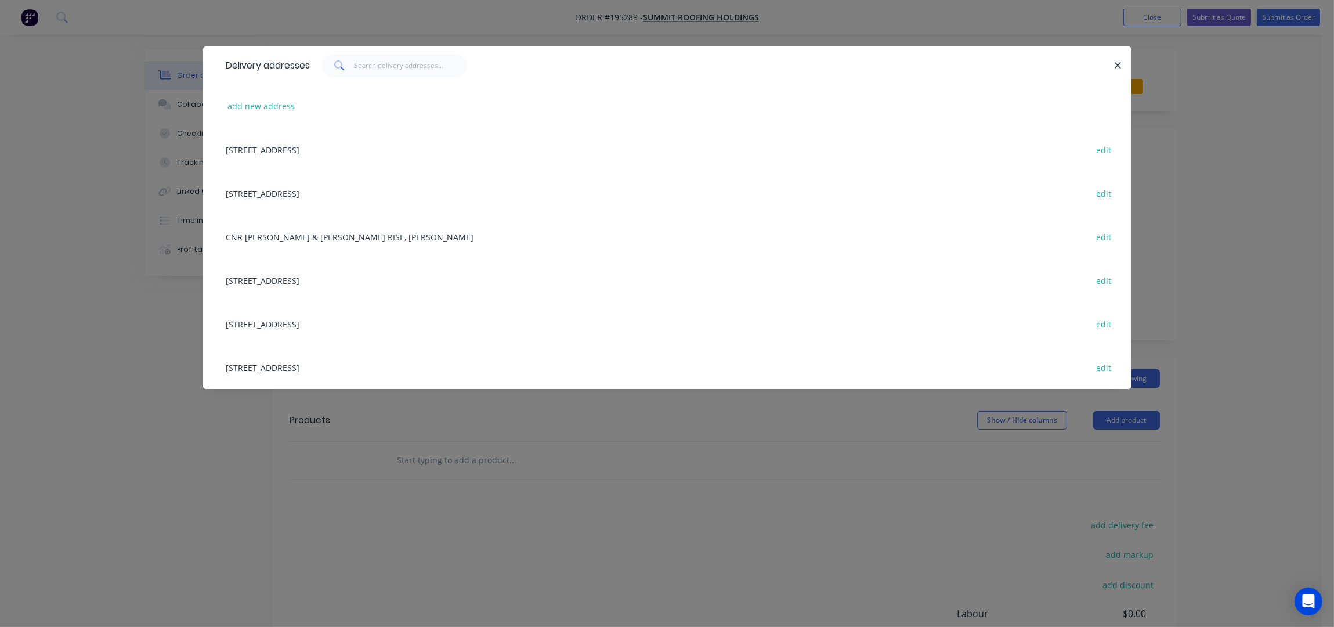
click at [331, 276] on div "Lot [STREET_ADDRESS] edit" at bounding box center [668, 280] width 894 height 44
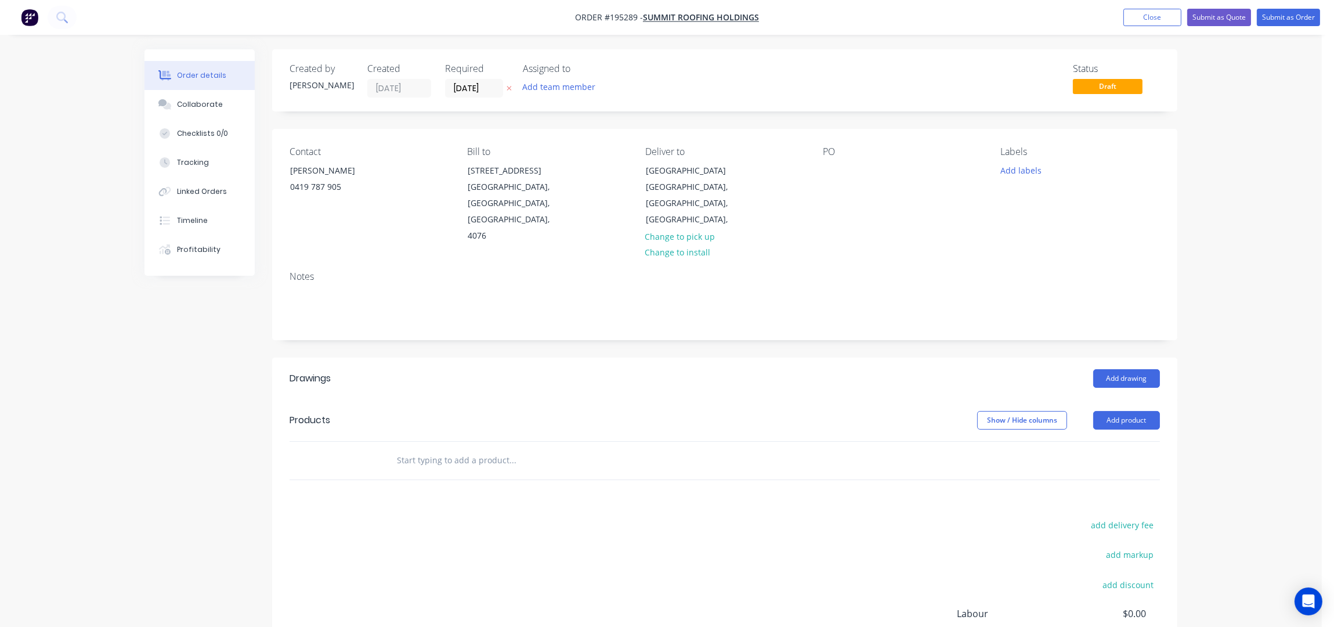
click at [852, 173] on div "PO" at bounding box center [902, 195] width 159 height 98
click at [838, 171] on div at bounding box center [832, 170] width 19 height 17
click at [884, 205] on div "PO REDBANK" at bounding box center [902, 195] width 159 height 98
click at [1127, 369] on button "Add drawing" at bounding box center [1126, 378] width 67 height 19
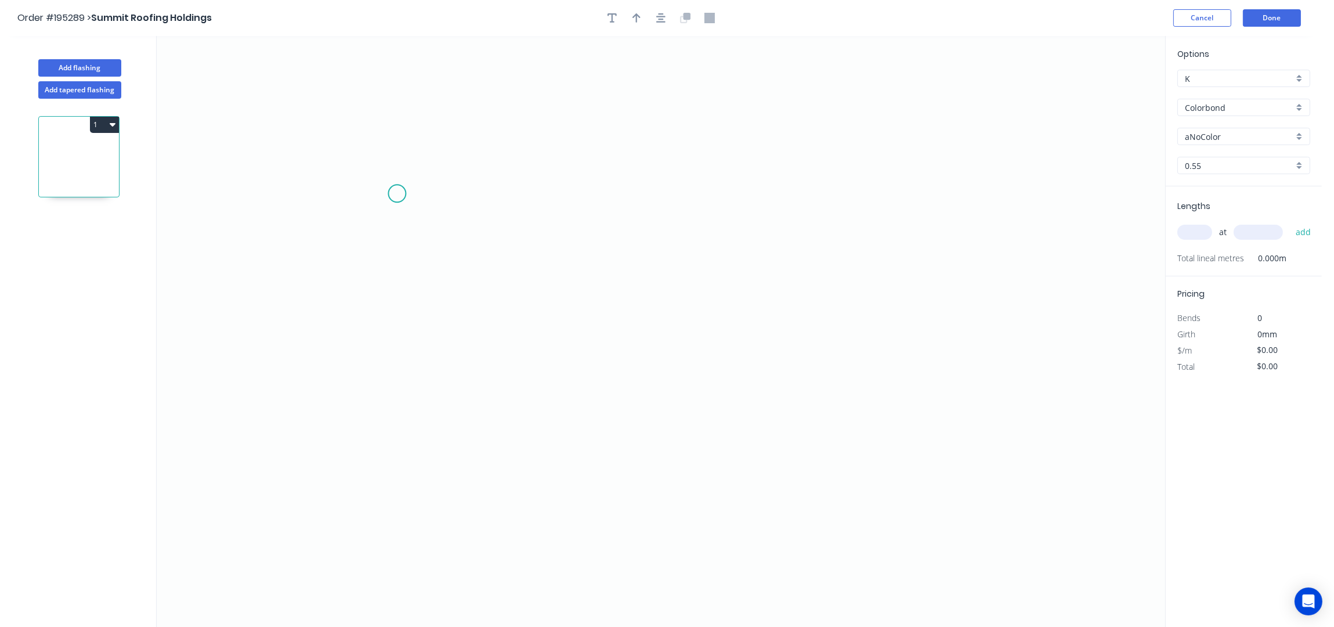
click at [394, 200] on icon "0" at bounding box center [661, 331] width 1009 height 591
click at [356, 164] on icon "0" at bounding box center [661, 331] width 1009 height 591
click at [367, 392] on icon "0 ?" at bounding box center [661, 331] width 1009 height 591
click at [795, 378] on icon "0 ? ?" at bounding box center [661, 331] width 1009 height 591
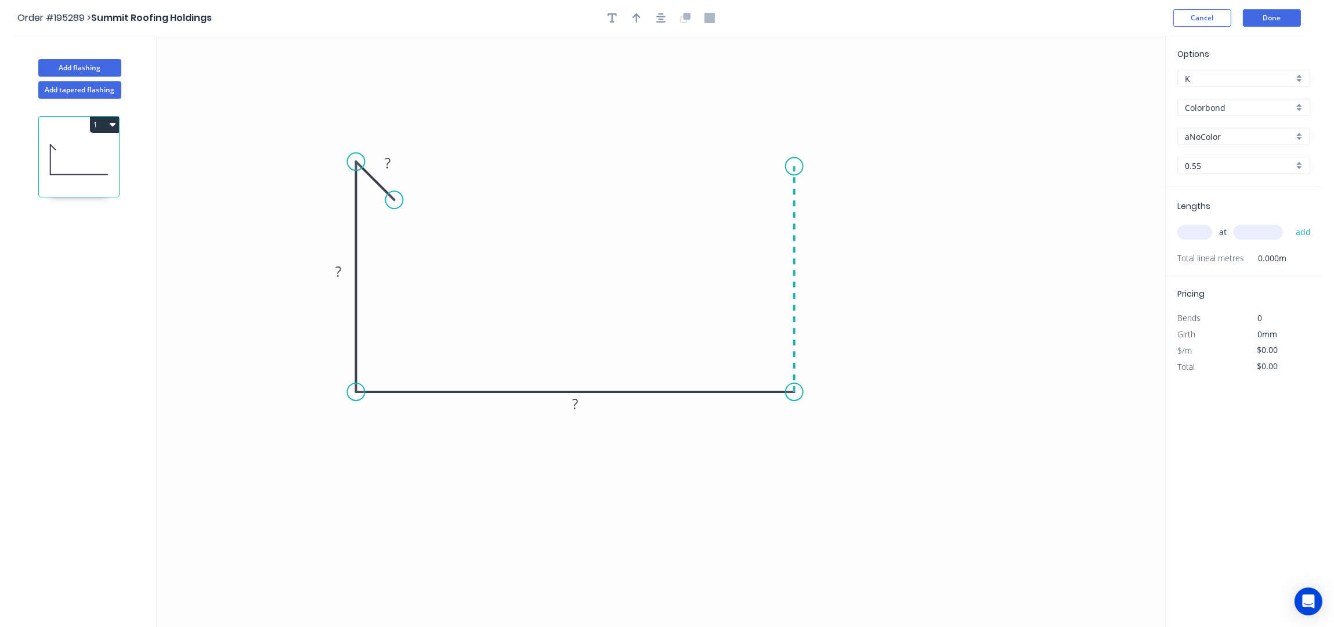
click at [784, 166] on icon "0 ? ? ?" at bounding box center [661, 331] width 1009 height 591
click at [725, 168] on icon "0 ? ? ? ?" at bounding box center [661, 331] width 1009 height 591
click at [662, 16] on icon "button" at bounding box center [660, 17] width 9 height 9
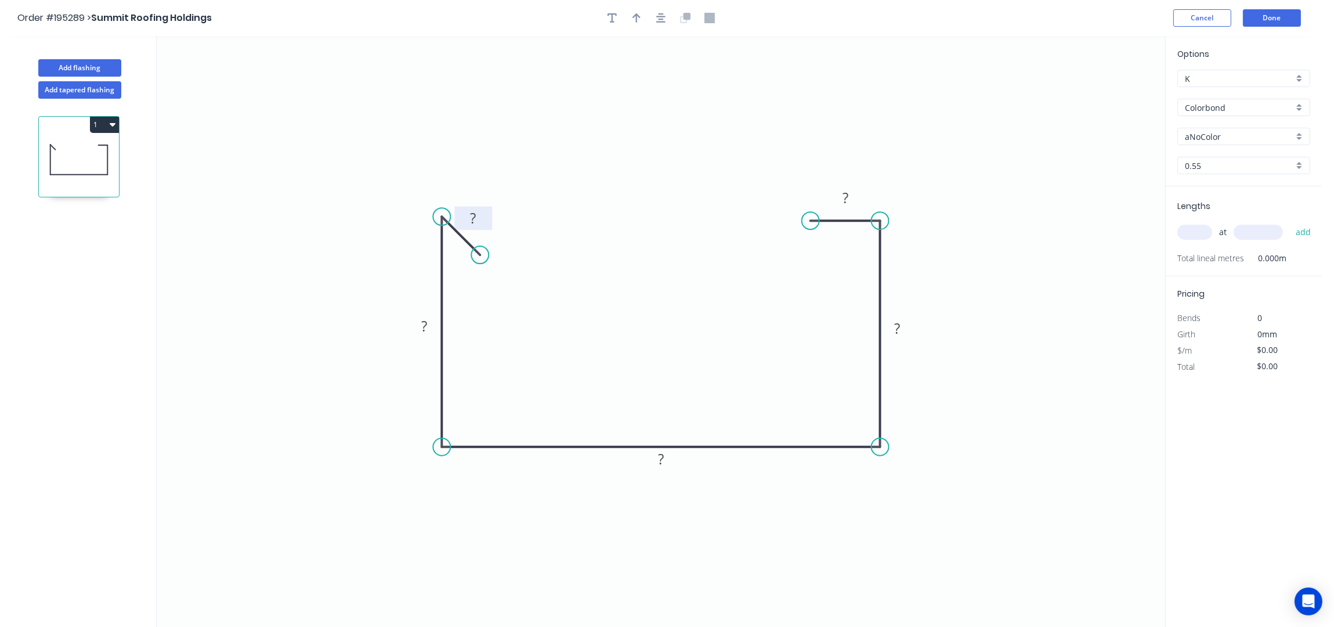
click at [479, 212] on rect at bounding box center [473, 219] width 23 height 16
type input "$16.35"
click at [641, 16] on button "button" at bounding box center [636, 17] width 17 height 17
click at [1106, 92] on icon at bounding box center [1107, 80] width 10 height 37
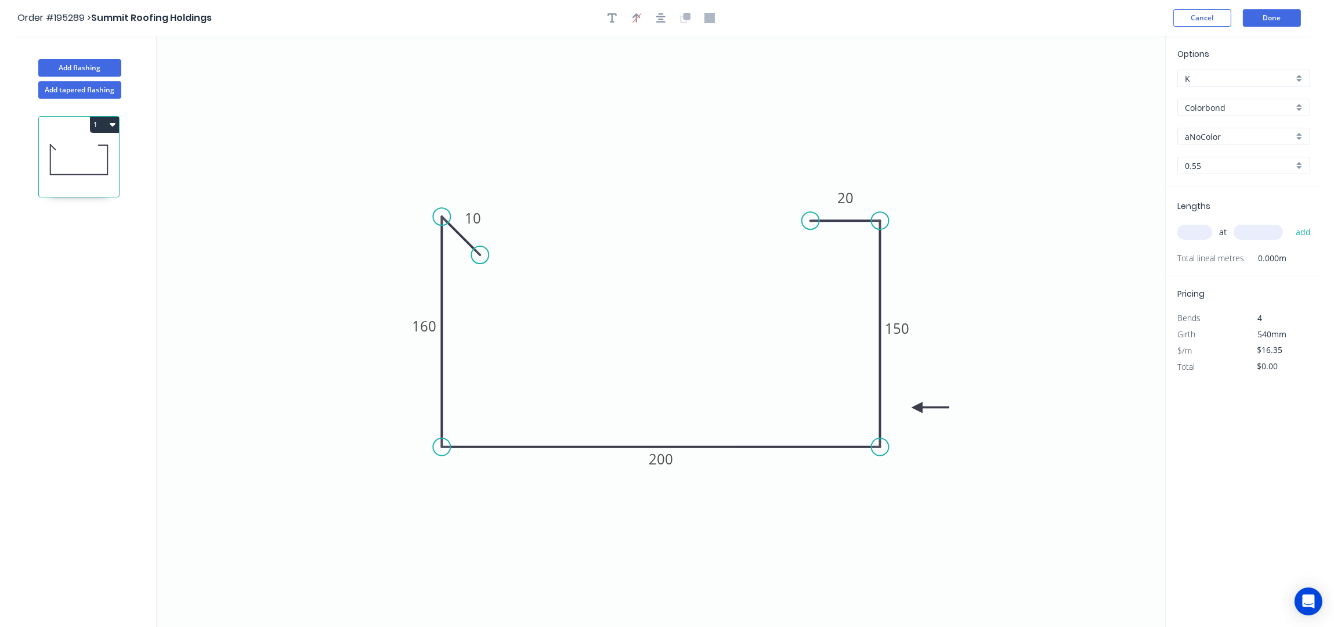
drag, startPoint x: 1106, startPoint y: 92, endPoint x: 916, endPoint y: 400, distance: 362.2
click at [917, 402] on icon at bounding box center [930, 407] width 37 height 10
click at [1214, 118] on div "Options K K Colorbond Colorbond Colorbond (Premium) Colorbond Coolmax Colorbond…" at bounding box center [1244, 117] width 156 height 139
drag, startPoint x: 1218, startPoint y: 133, endPoint x: 1244, endPoint y: 141, distance: 27.4
click at [1220, 133] on input "aNoColor" at bounding box center [1239, 137] width 109 height 12
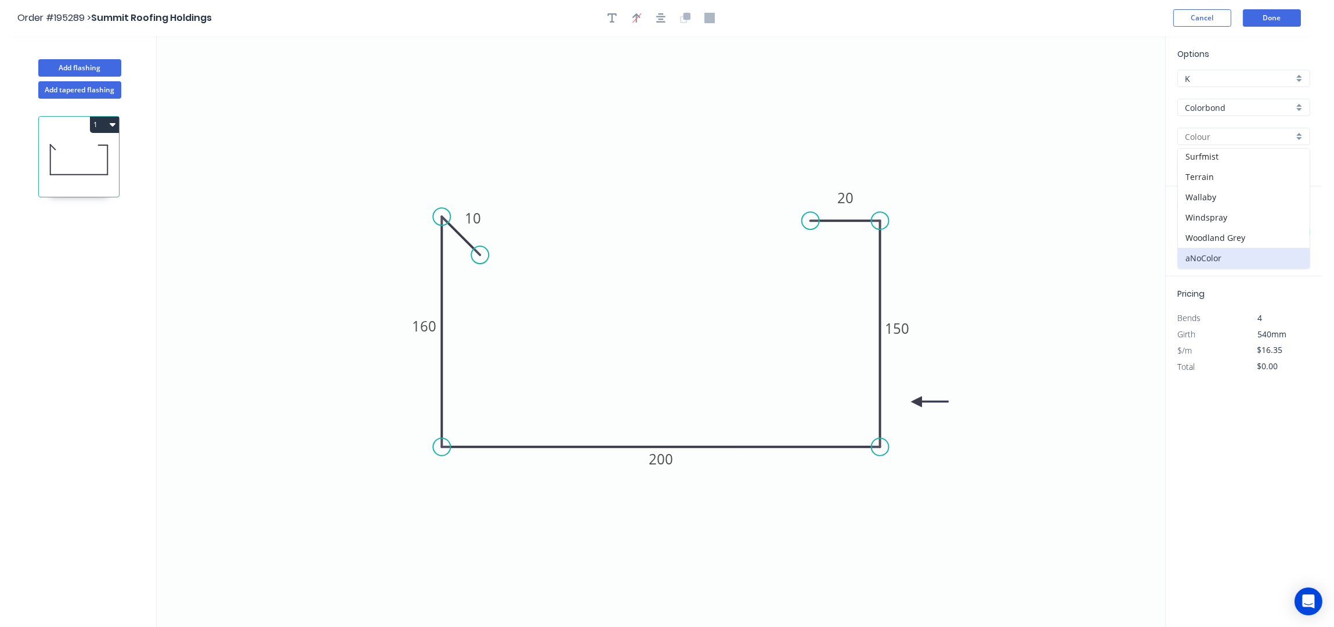
scroll to position [456, 0]
click at [1226, 239] on div "Woodland Grey" at bounding box center [1244, 238] width 132 height 20
type input "Woodland Grey"
click at [1200, 233] on input "text" at bounding box center [1195, 232] width 35 height 15
type input "1"
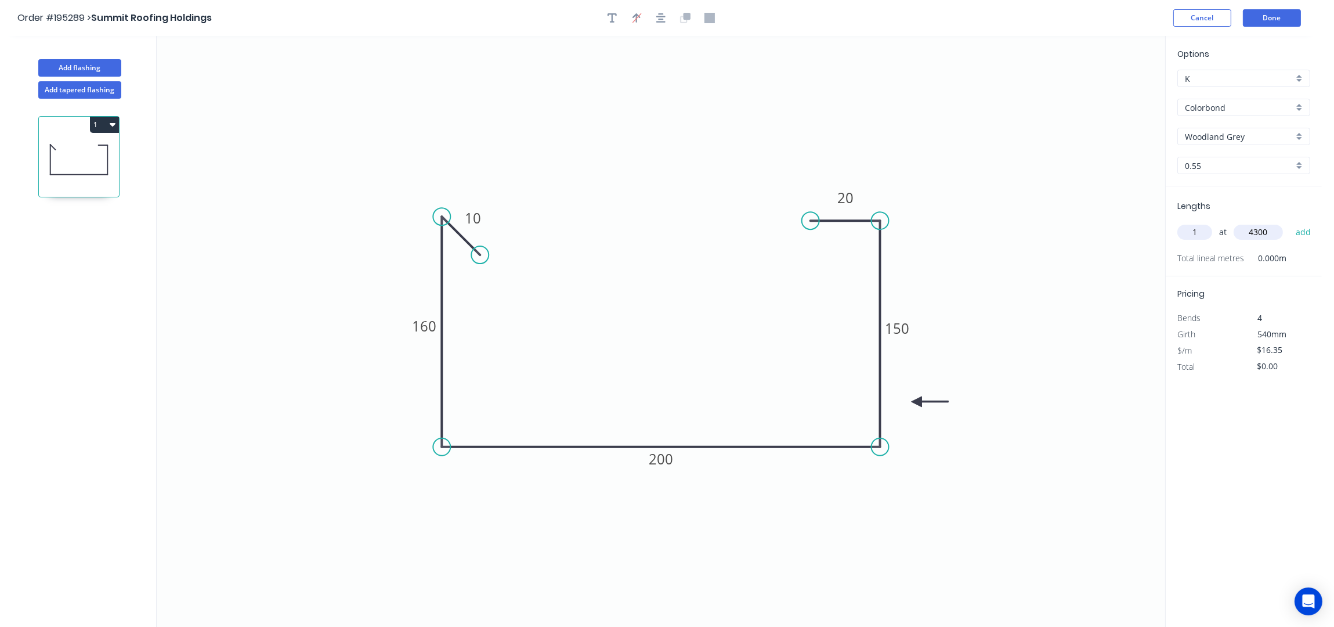
type input "4300"
click at [1290, 222] on button "add" at bounding box center [1303, 232] width 27 height 20
type input "$70.31"
type input "1"
type input "2000"
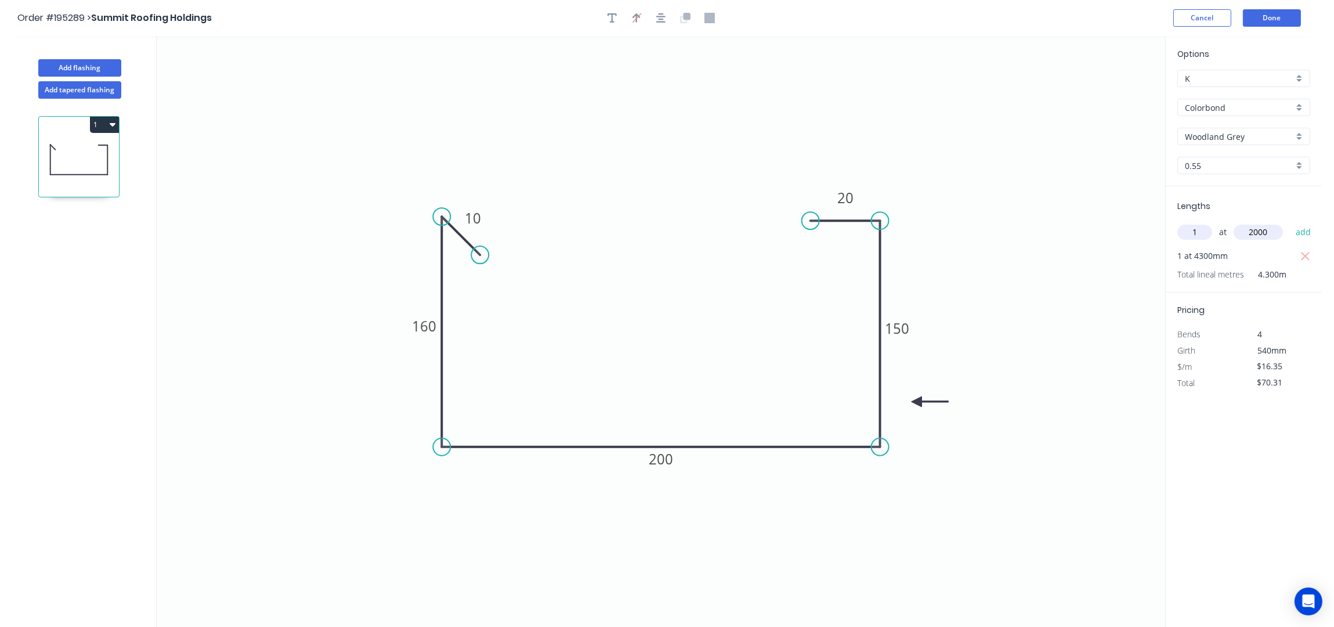
click at [1290, 222] on button "add" at bounding box center [1303, 232] width 27 height 20
type input "$103.01"
click at [1275, 17] on button "Done" at bounding box center [1272, 17] width 58 height 17
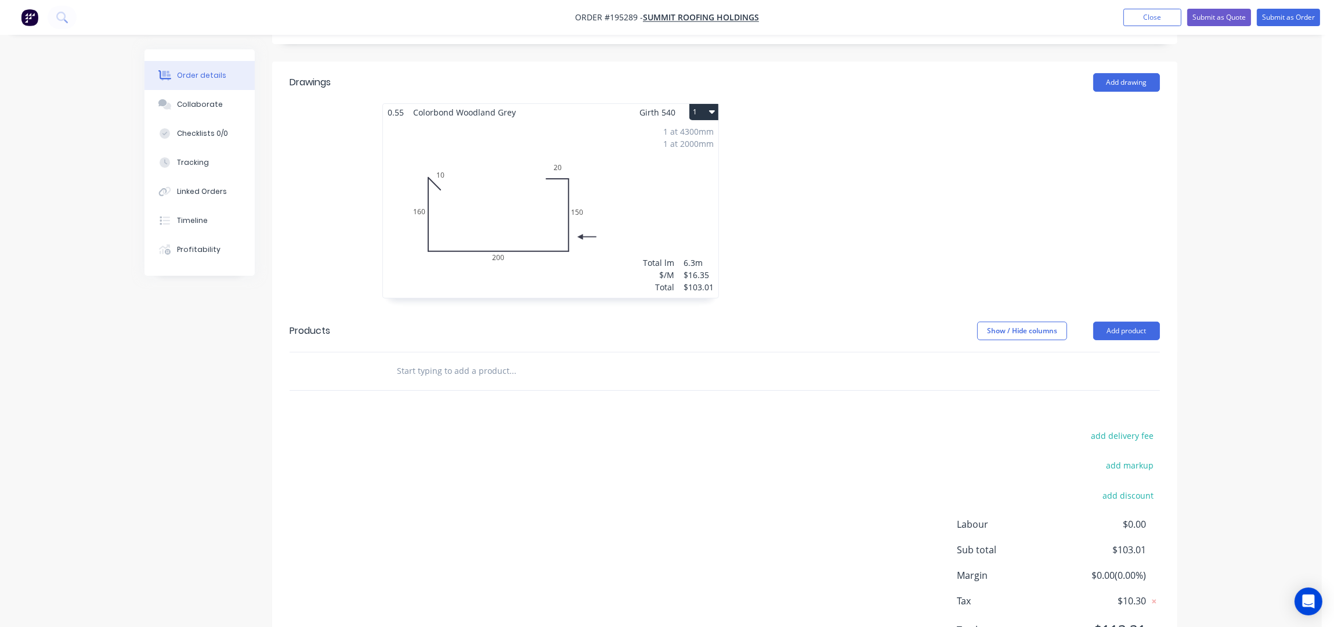
scroll to position [324, 0]
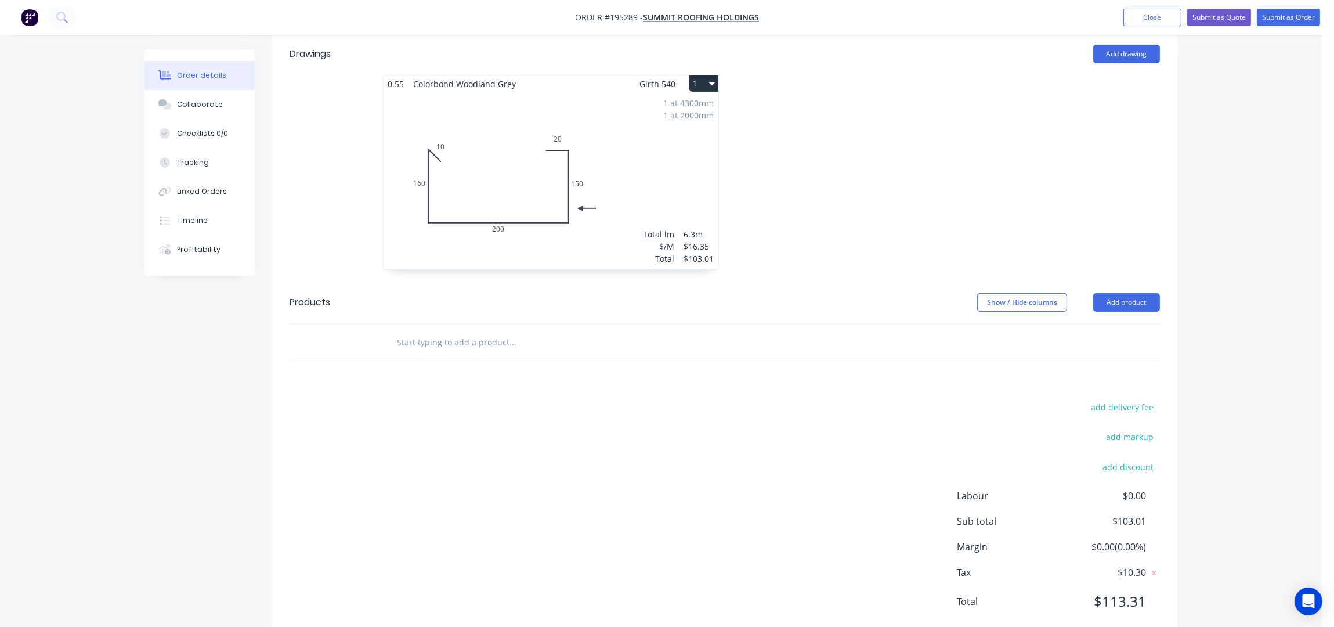
drag, startPoint x: 1150, startPoint y: 260, endPoint x: 1152, endPoint y: 268, distance: 8.3
click at [1150, 281] on header "Products Show / Hide columns Add product" at bounding box center [724, 302] width 905 height 42
click at [1152, 293] on button "Add product" at bounding box center [1126, 302] width 67 height 19
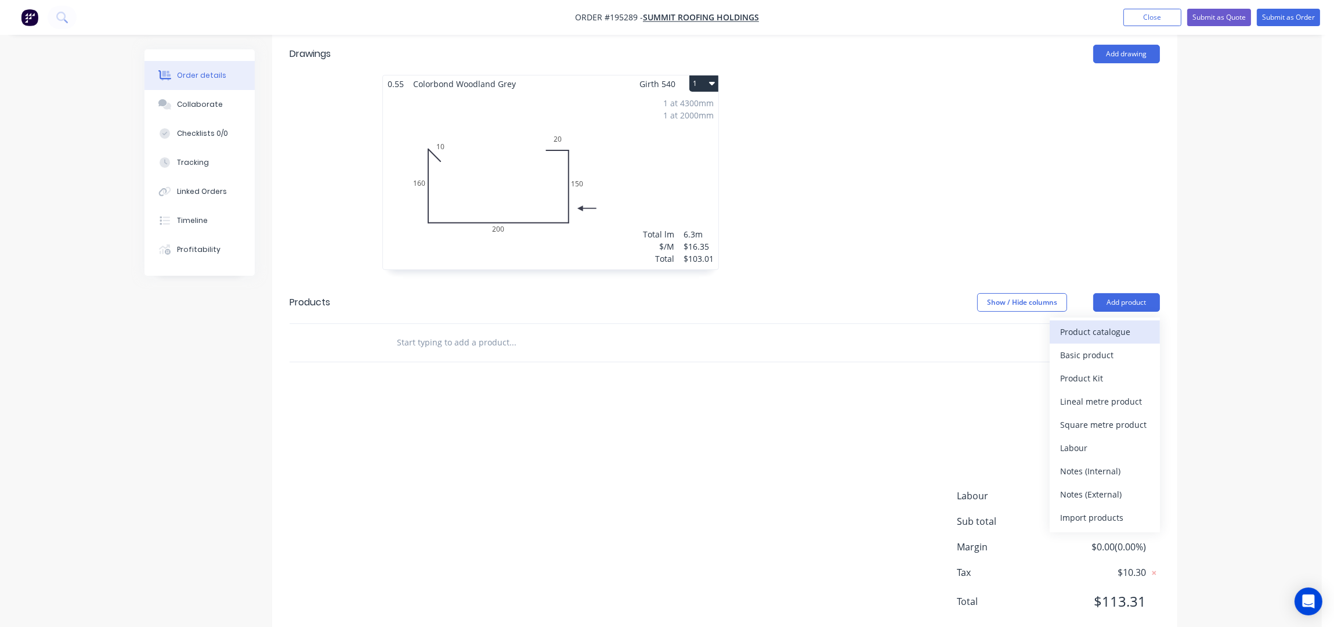
click at [1112, 323] on div "Product catalogue" at bounding box center [1104, 331] width 89 height 17
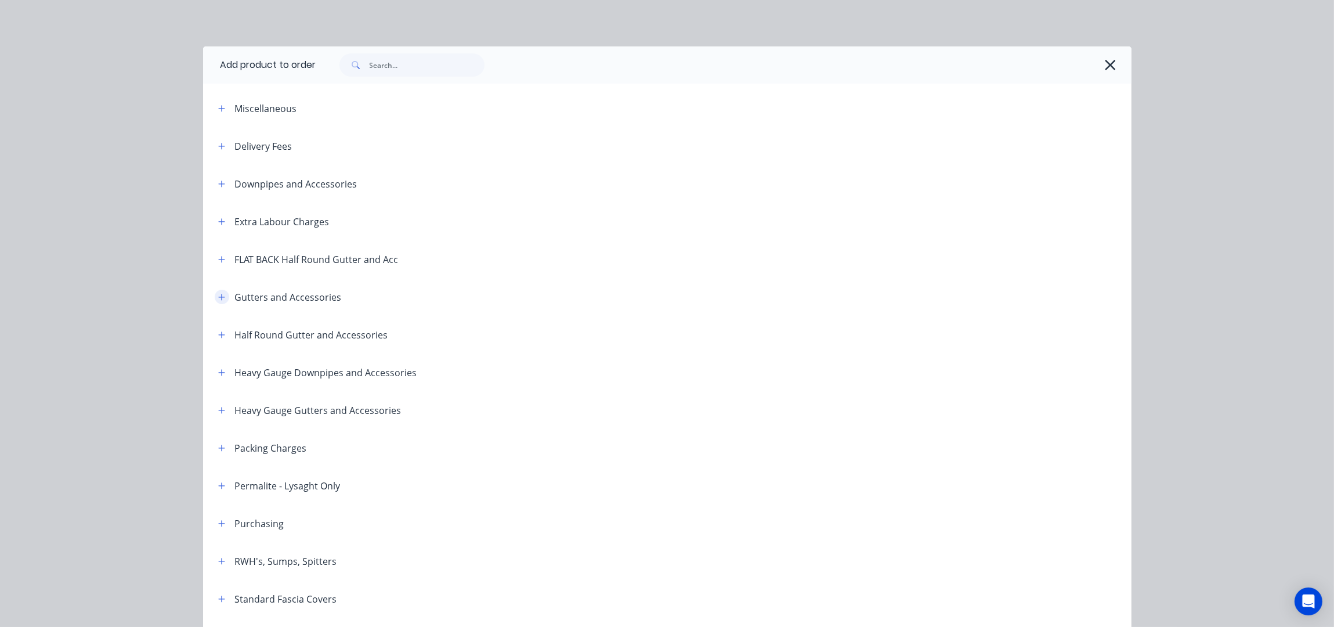
click at [218, 296] on icon "button" at bounding box center [221, 297] width 7 height 8
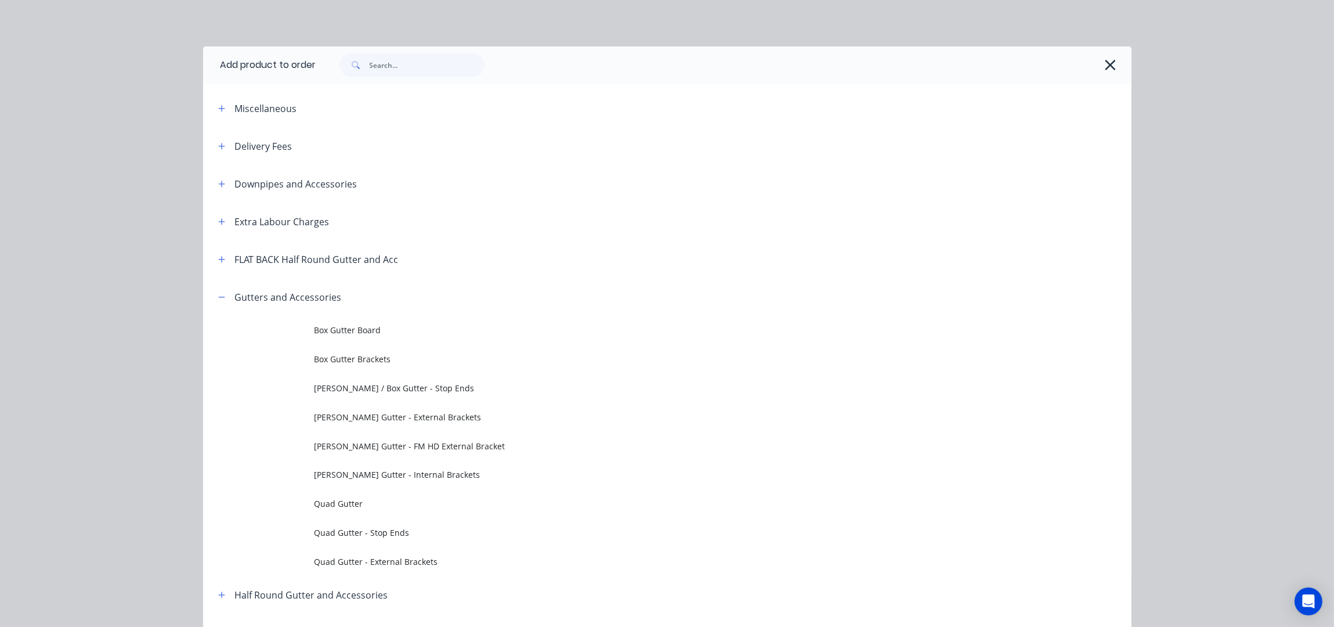
click at [423, 470] on span "[PERSON_NAME] Gutter - Internal Brackets" at bounding box center [642, 474] width 654 height 12
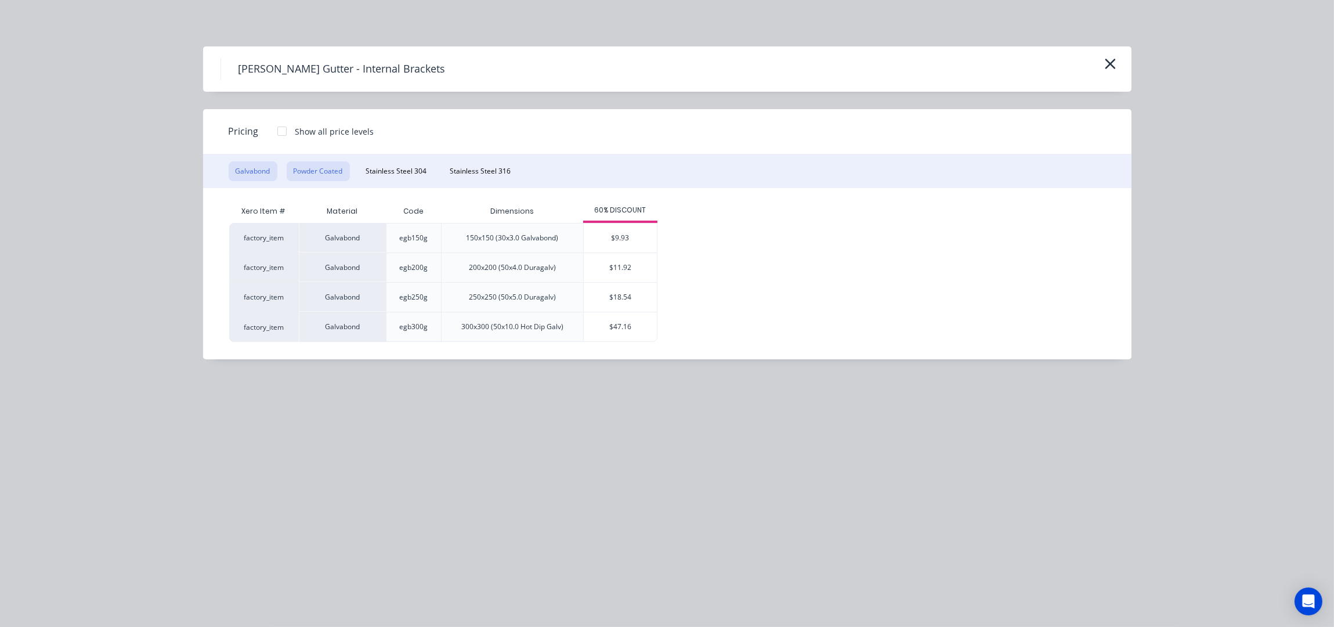
click at [328, 175] on button "Powder Coated" at bounding box center [318, 171] width 63 height 20
click at [638, 240] on div "$12.58" at bounding box center [620, 237] width 73 height 29
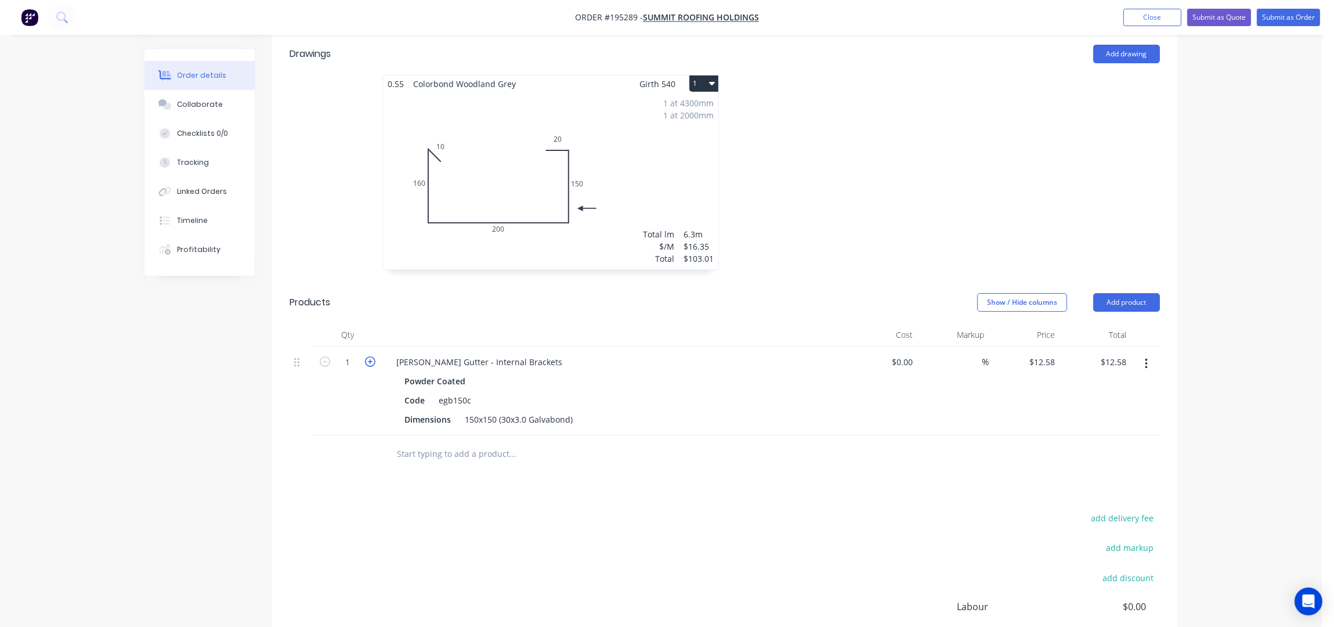
click at [373, 356] on icon "button" at bounding box center [370, 361] width 10 height 10
type input "2"
type input "$25.16"
click at [373, 356] on icon "button" at bounding box center [370, 361] width 10 height 10
type input "3"
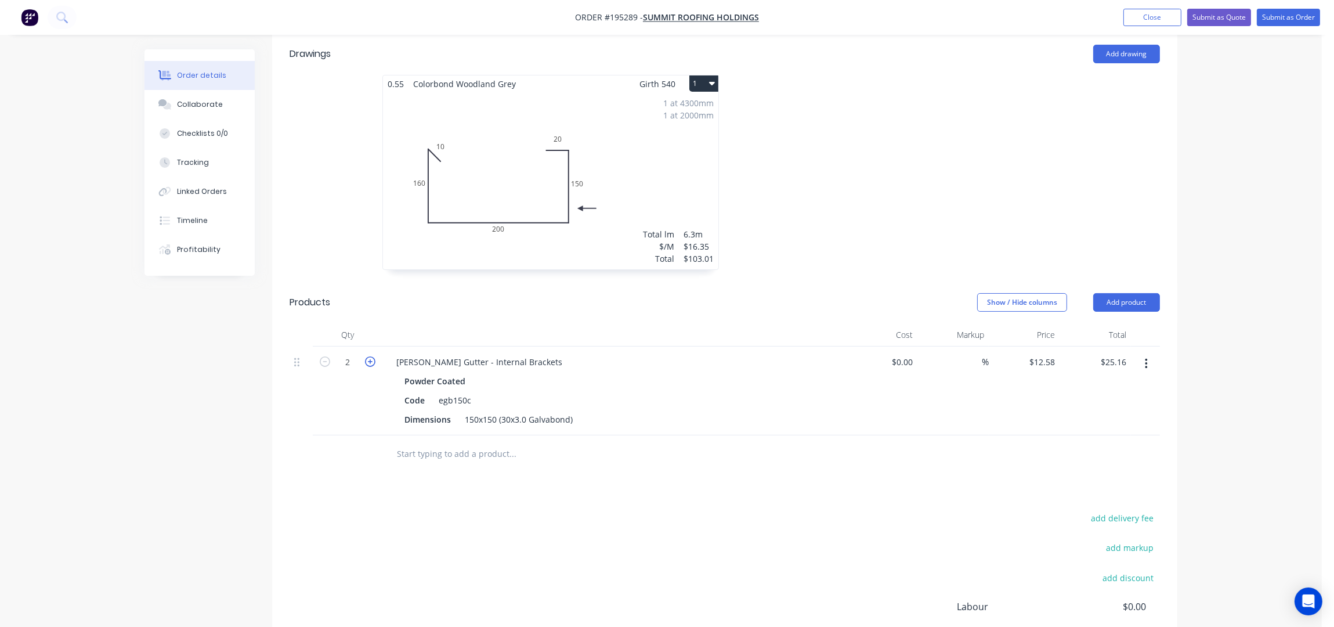
type input "$37.74"
click at [373, 356] on icon "button" at bounding box center [370, 361] width 10 height 10
type input "4"
type input "$50.32"
click at [373, 356] on icon "button" at bounding box center [370, 361] width 10 height 10
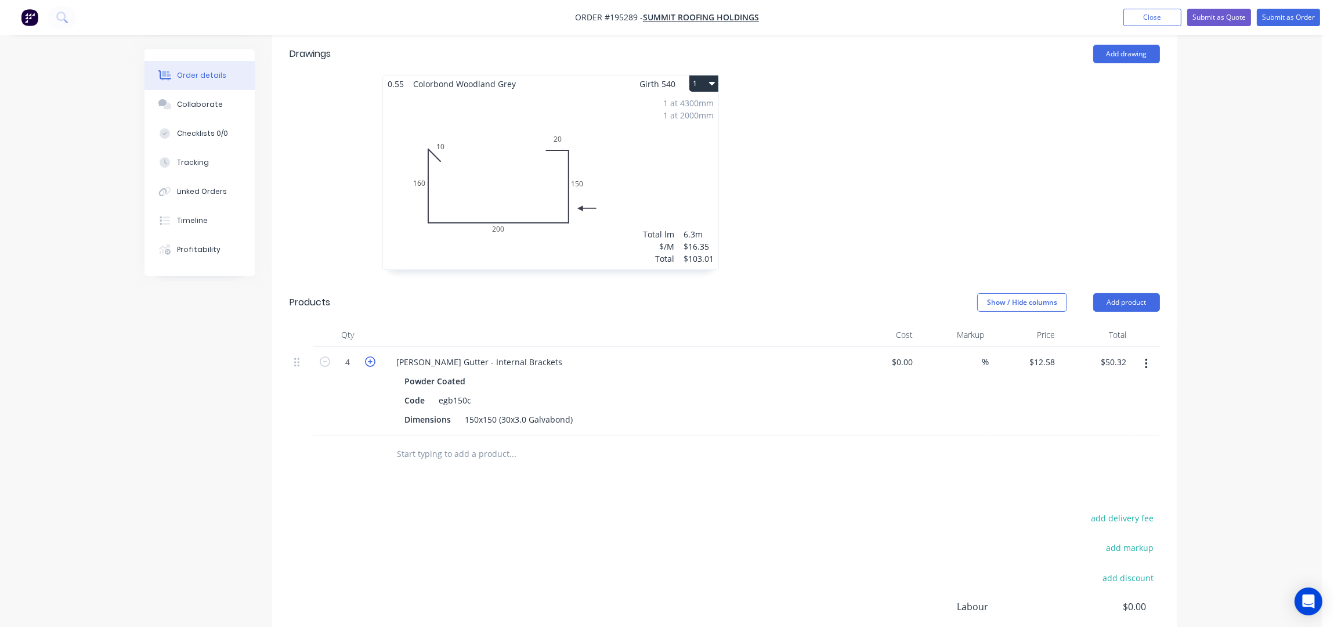
type input "5"
type input "$62.90"
click at [373, 356] on icon "button" at bounding box center [370, 361] width 10 height 10
type input "6"
type input "$75.48"
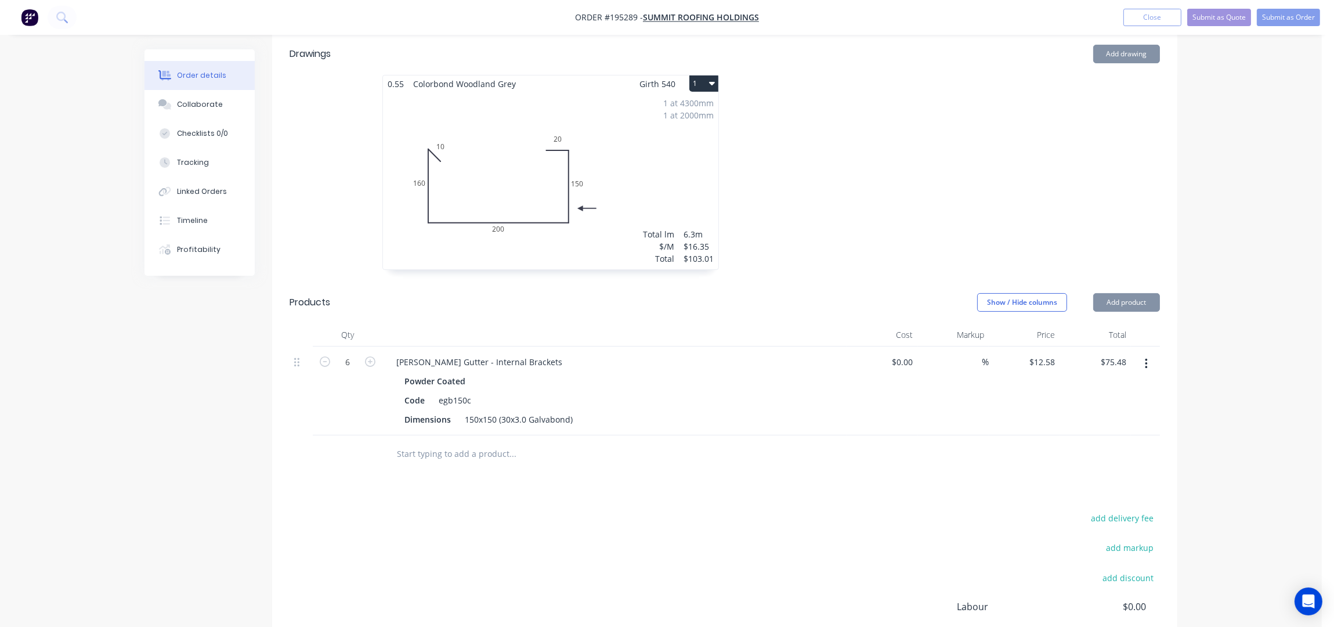
click at [477, 293] on div "Show / Hide columns Add product" at bounding box center [817, 302] width 685 height 19
drag, startPoint x: 426, startPoint y: 369, endPoint x: 403, endPoint y: 369, distance: 22.6
click at [403, 392] on div "Code" at bounding box center [415, 400] width 30 height 17
click at [936, 163] on div at bounding box center [899, 178] width 348 height 207
click at [1157, 293] on button "Add product" at bounding box center [1126, 302] width 67 height 19
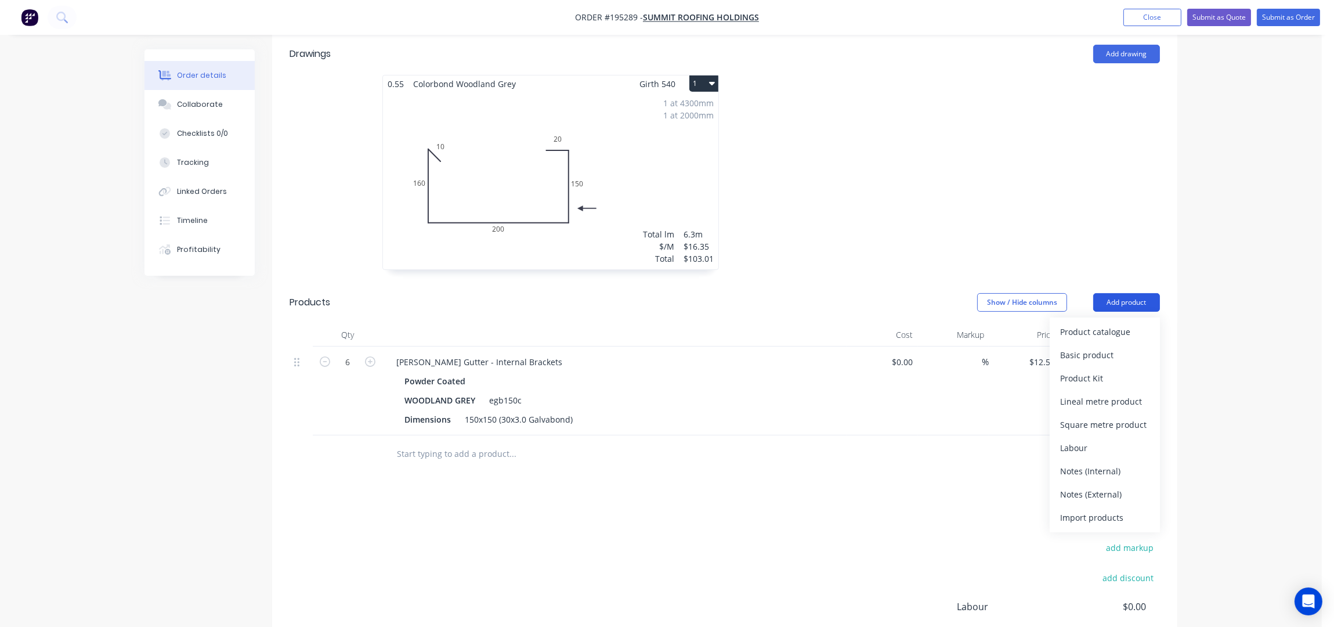
click at [1140, 323] on div "Product catalogue" at bounding box center [1104, 331] width 89 height 17
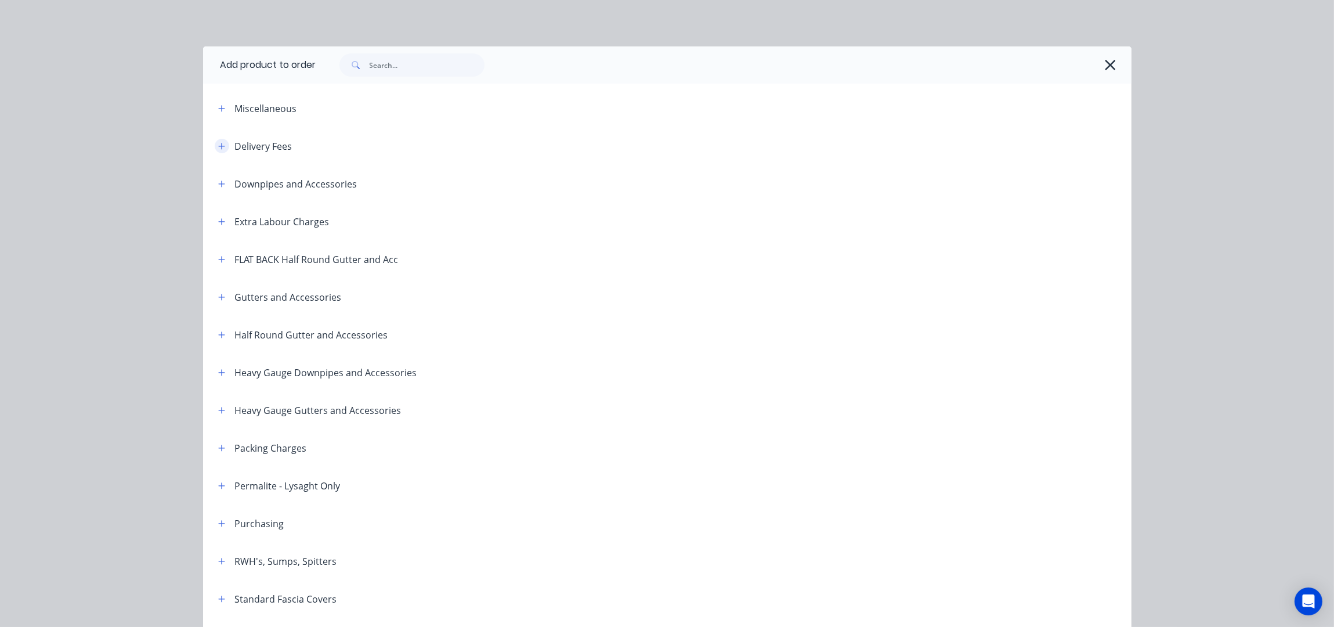
click at [218, 147] on icon "button" at bounding box center [221, 146] width 7 height 8
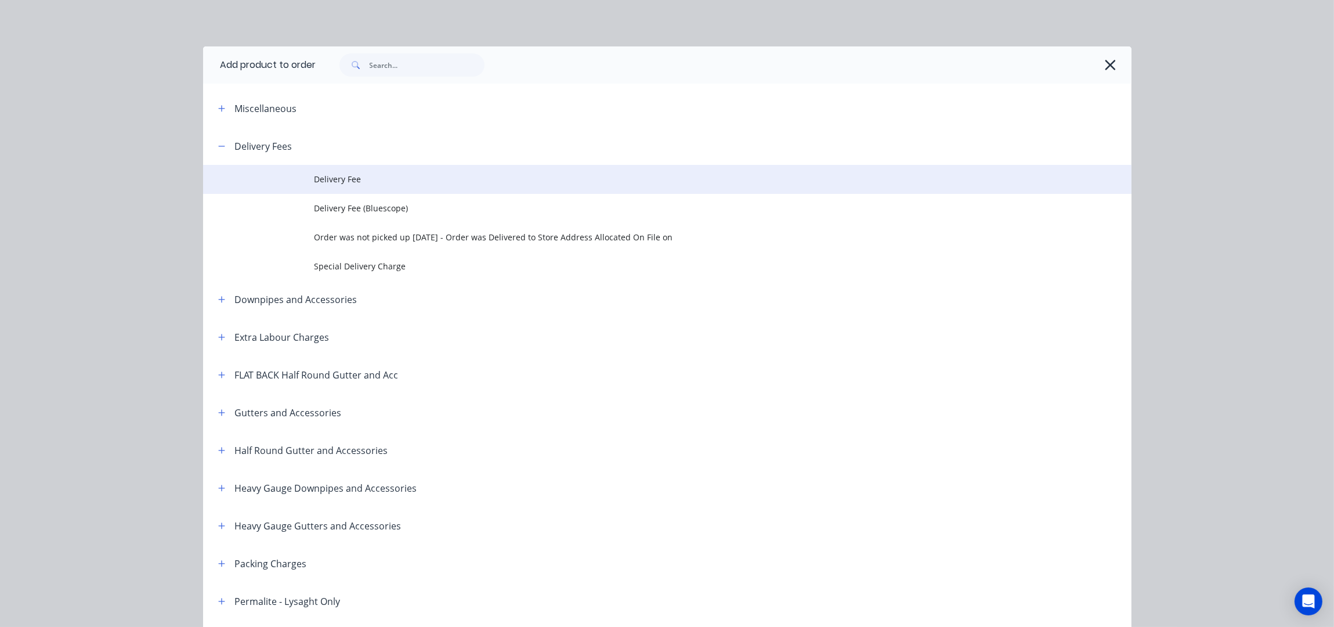
click at [315, 179] on span "Delivery Fee" at bounding box center [642, 179] width 654 height 12
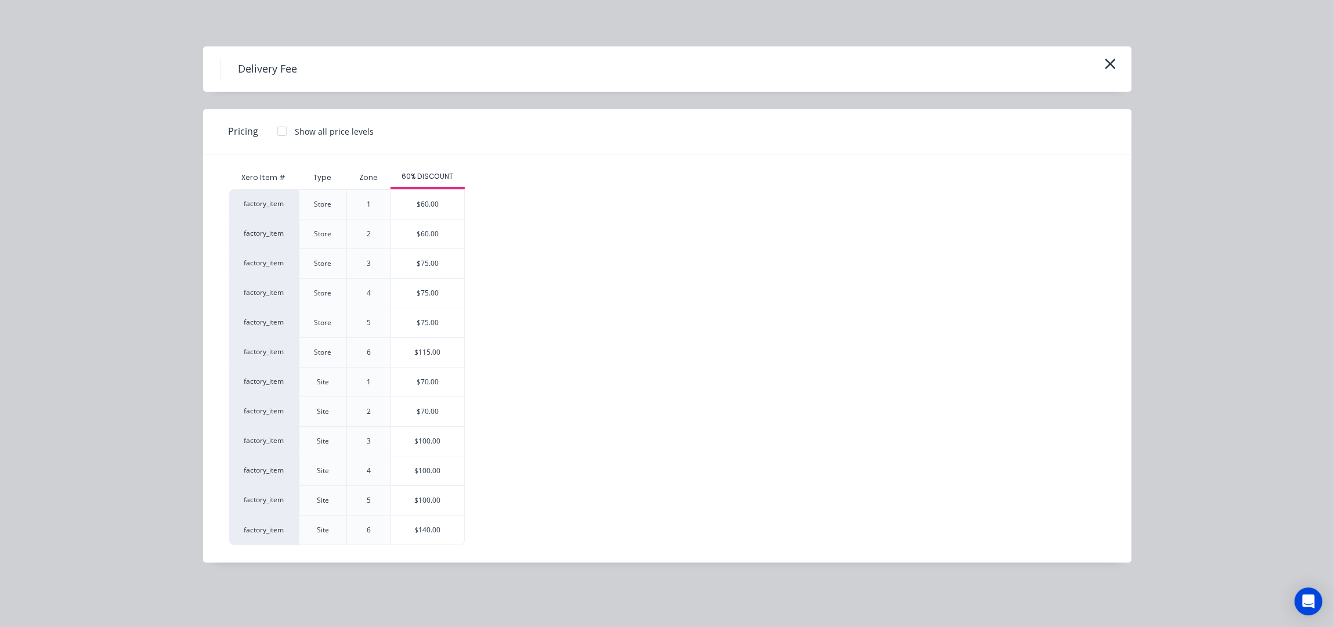
scroll to position [451, 0]
click at [435, 384] on div "$70.00" at bounding box center [427, 381] width 73 height 29
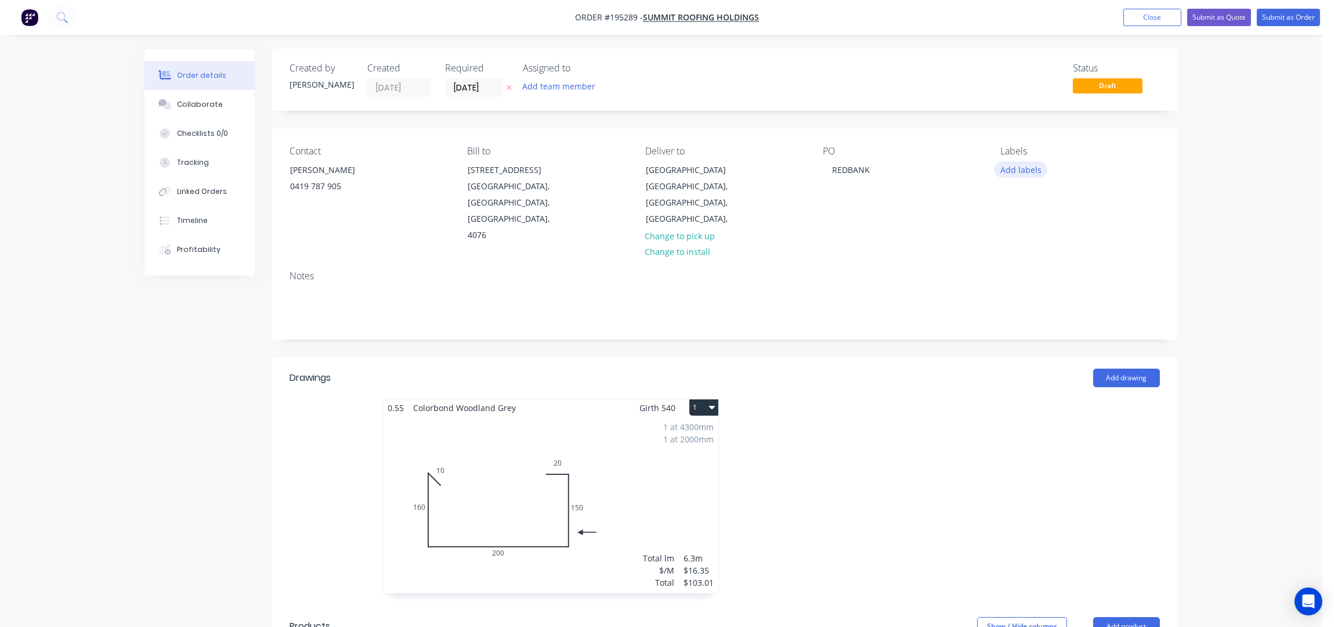
scroll to position [0, 0]
click at [1018, 174] on button "Add labels" at bounding box center [1020, 170] width 53 height 16
click at [1036, 280] on div "AM" at bounding box center [1042, 282] width 20 height 13
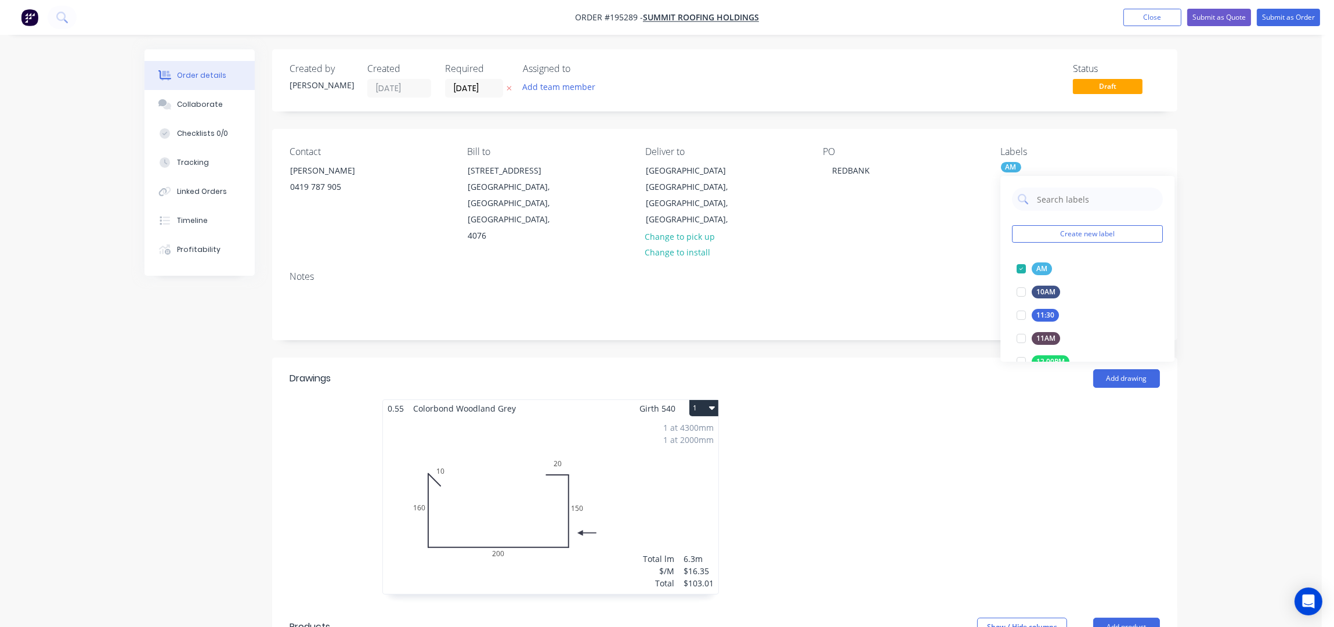
click at [1211, 270] on div "Order details Collaborate Checklists 0/0 Tracking Linked Orders Timeline Profit…" at bounding box center [661, 582] width 1322 height 1165
click at [1302, 20] on button "Submit as Order" at bounding box center [1288, 17] width 63 height 17
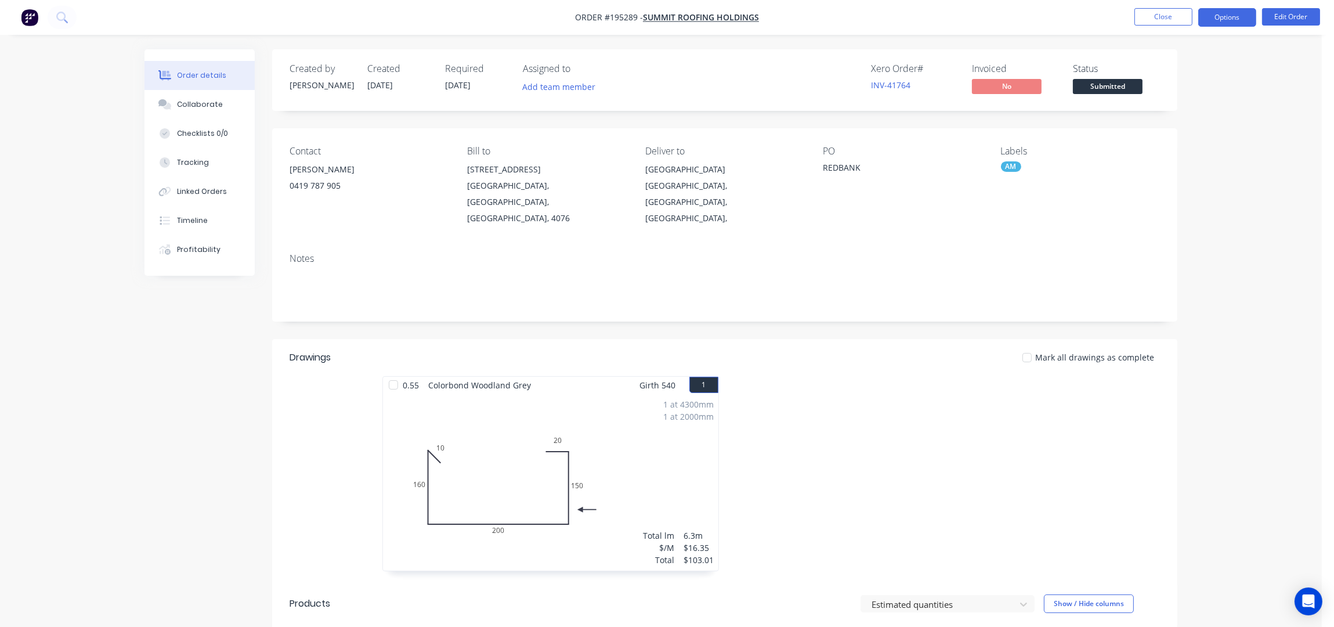
click at [1237, 10] on button "Options" at bounding box center [1228, 17] width 58 height 19
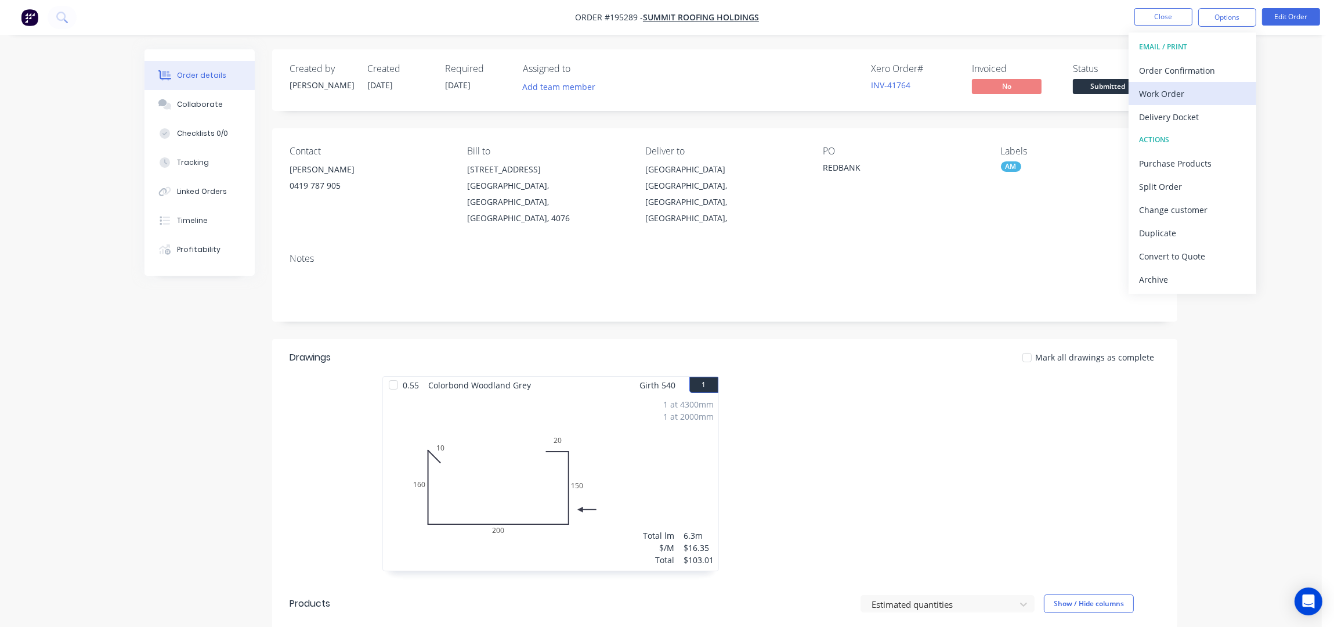
click at [1165, 87] on div "Work Order" at bounding box center [1192, 93] width 107 height 17
click at [1169, 111] on div "Without pricing" at bounding box center [1192, 117] width 107 height 17
click at [1169, 15] on button "Close" at bounding box center [1164, 16] width 58 height 17
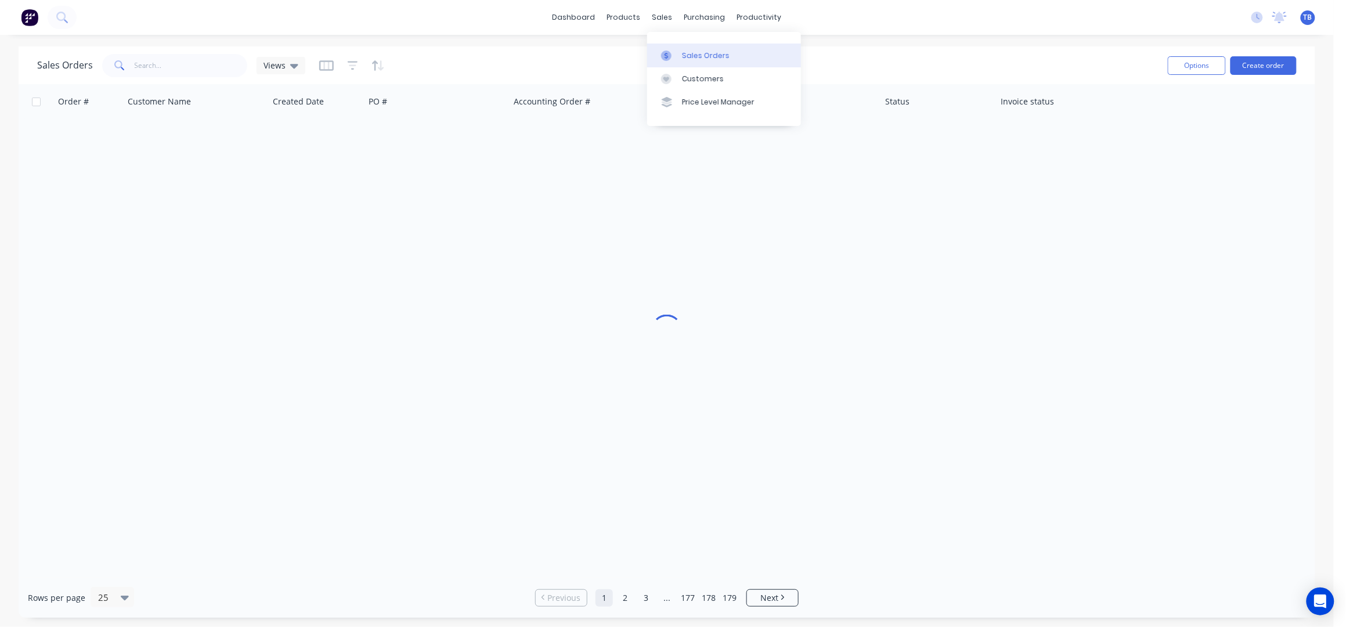
drag, startPoint x: 704, startPoint y: 60, endPoint x: 710, endPoint y: 61, distance: 5.9
click at [704, 60] on div "Sales Orders" at bounding box center [706, 55] width 48 height 10
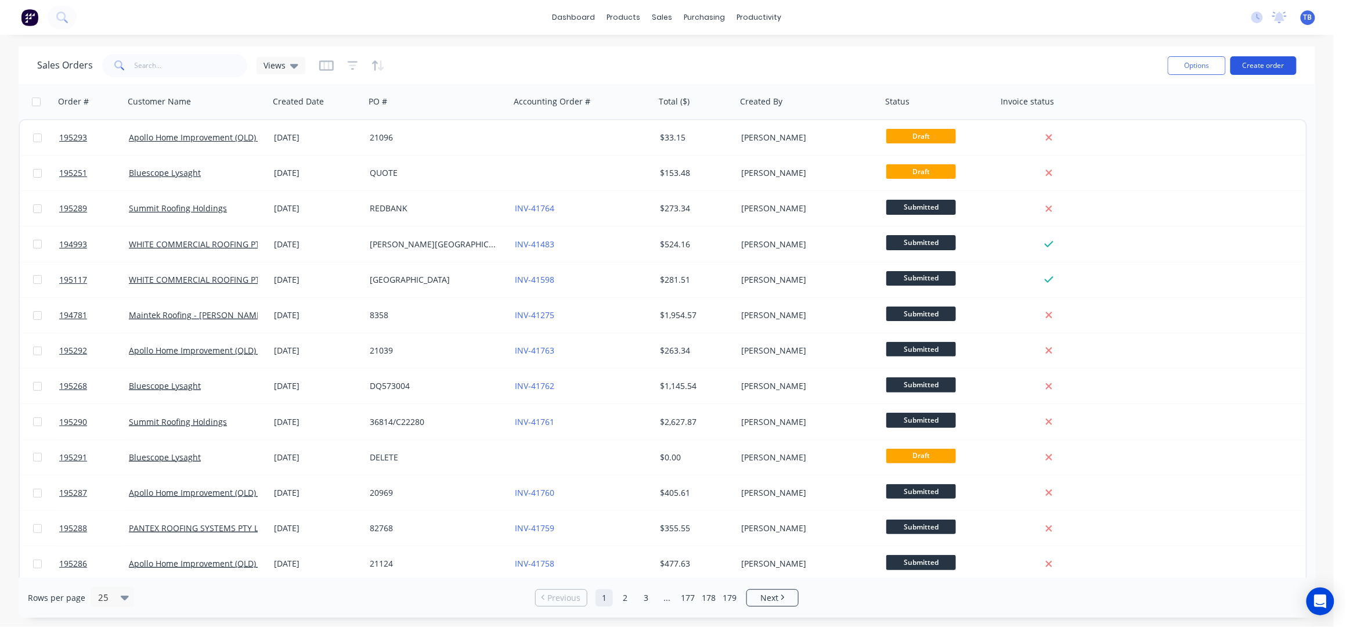
click at [1287, 60] on button "Create order" at bounding box center [1263, 65] width 66 height 19
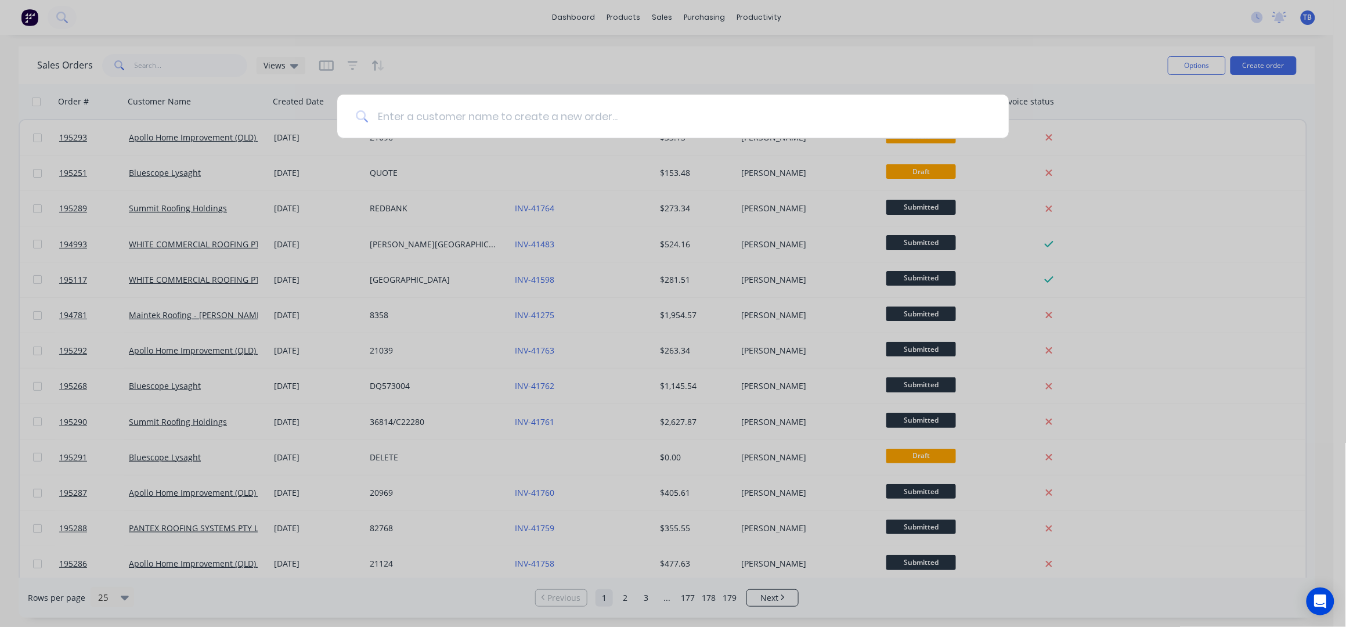
click at [622, 122] on input at bounding box center [679, 117] width 622 height 44
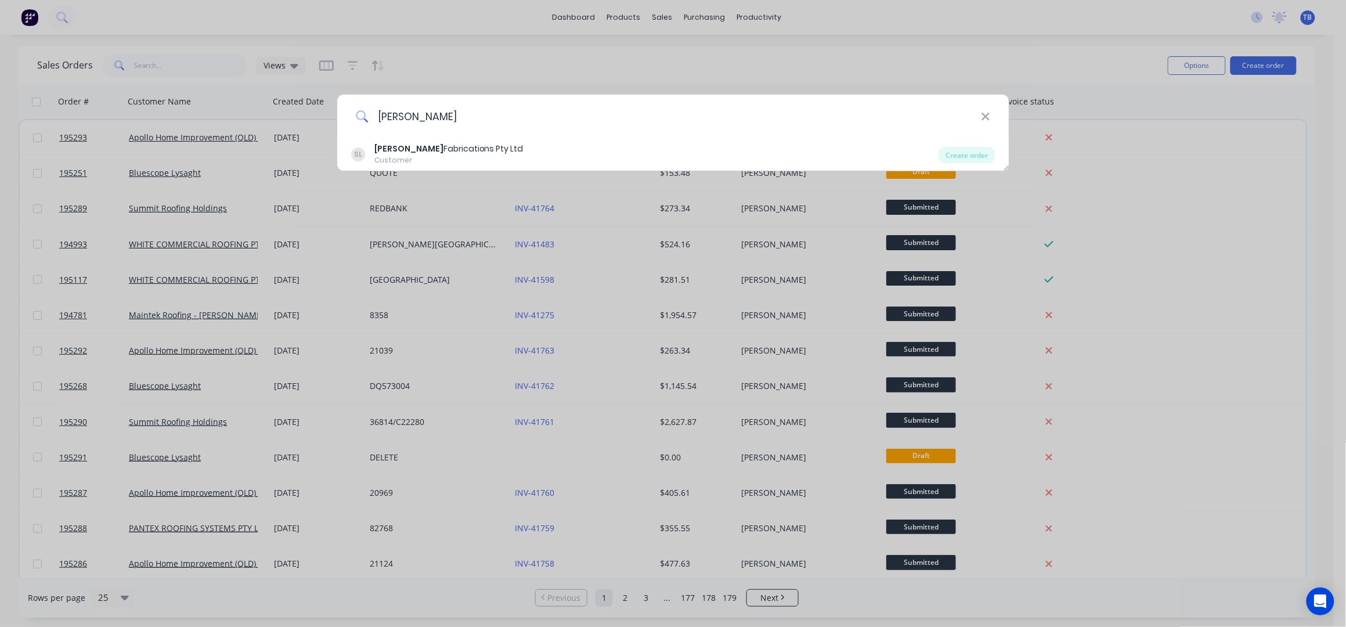
type input "[PERSON_NAME]"
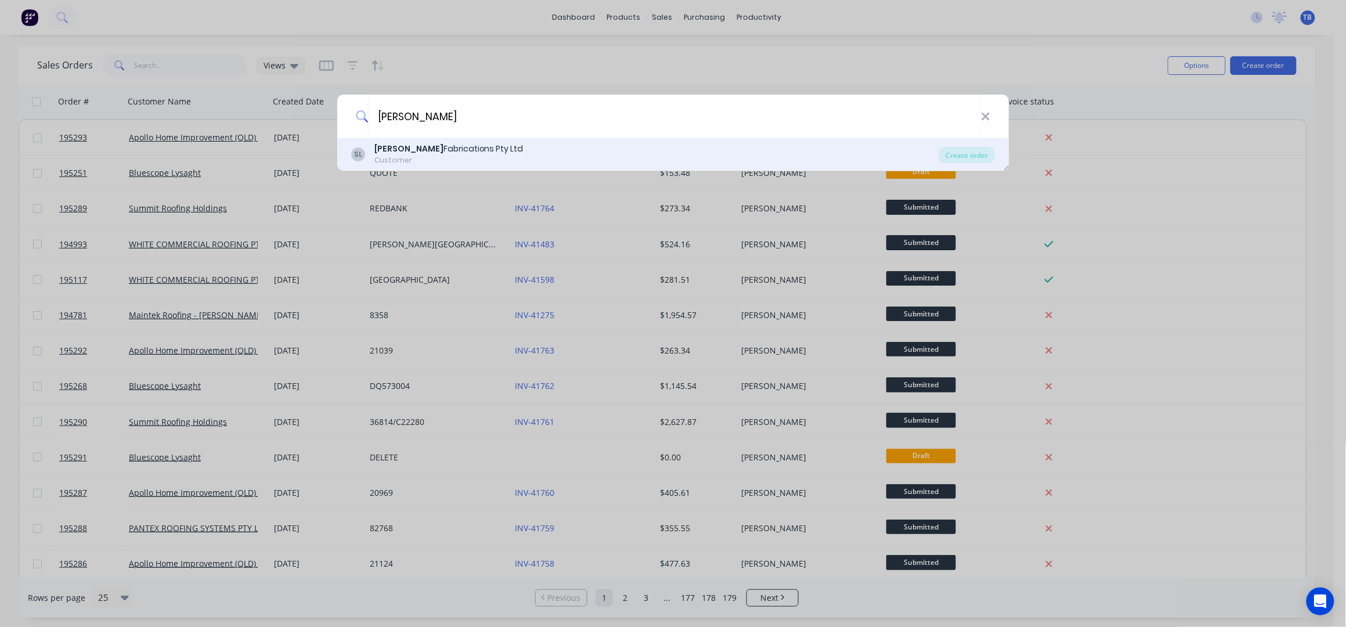
drag, startPoint x: 624, startPoint y: 121, endPoint x: 474, endPoint y: 156, distance: 154.2
click at [474, 156] on div "Customer" at bounding box center [448, 160] width 149 height 10
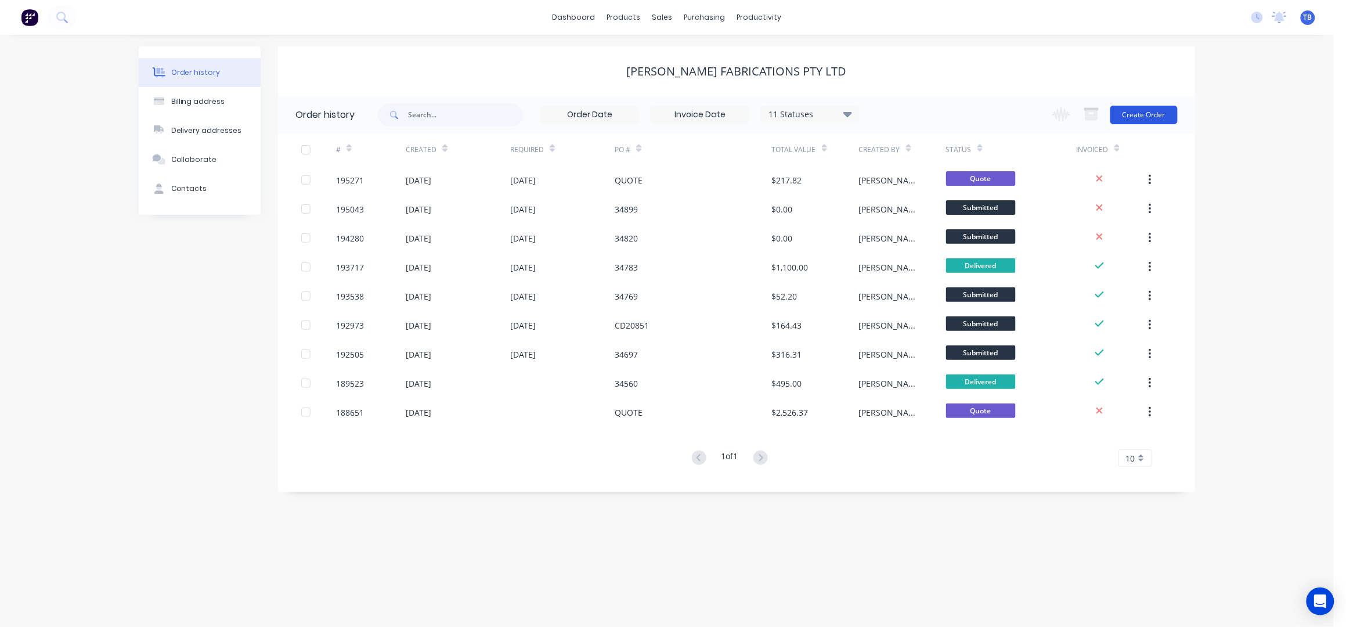
click at [1152, 110] on button "Create Order" at bounding box center [1143, 115] width 67 height 19
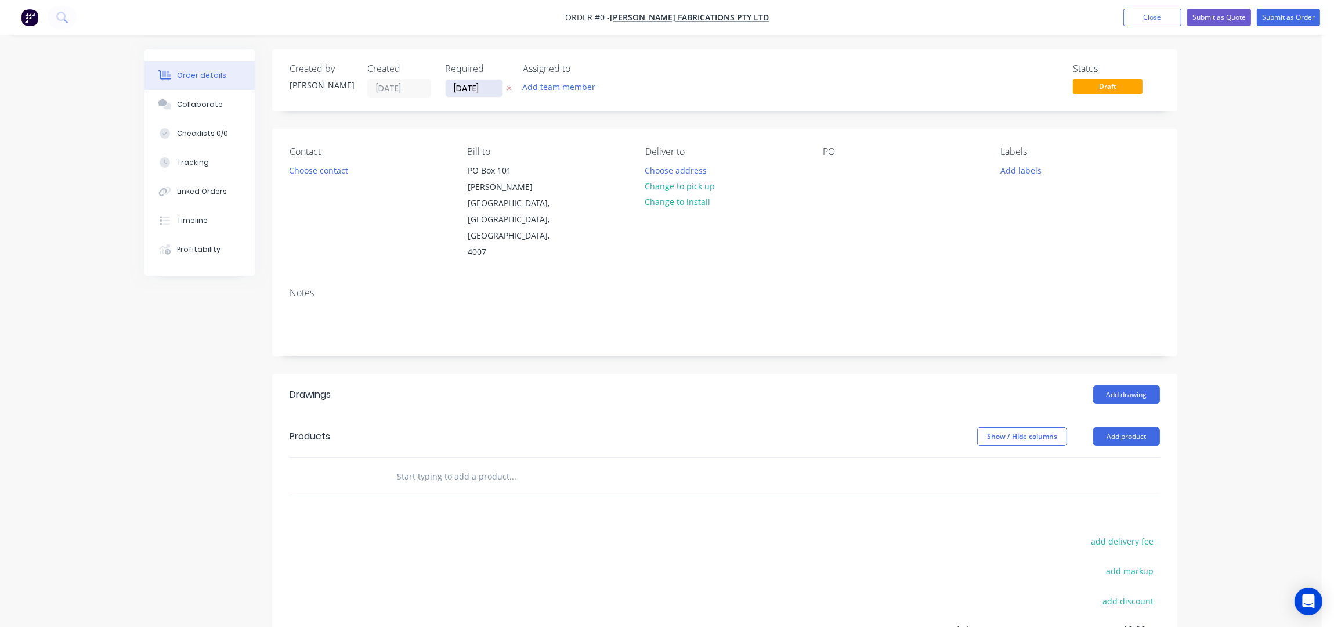
click at [453, 86] on input "[DATE]" at bounding box center [474, 88] width 57 height 17
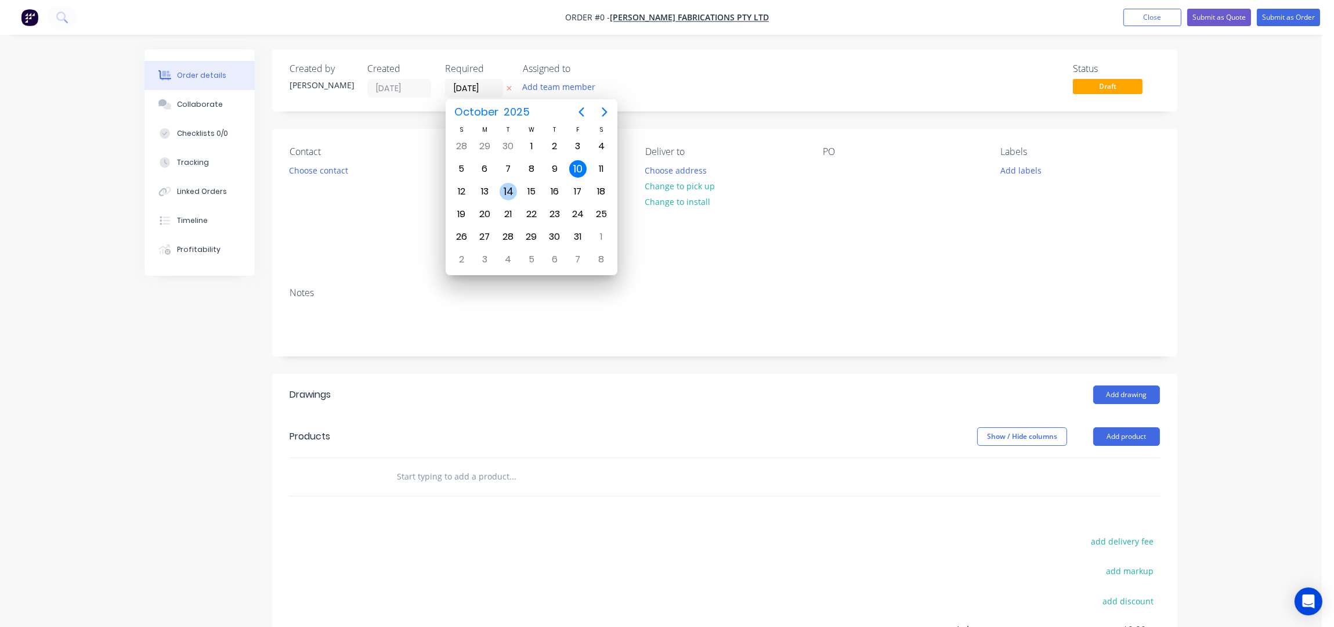
click at [501, 190] on div "14" at bounding box center [508, 191] width 17 height 17
type input "[DATE]"
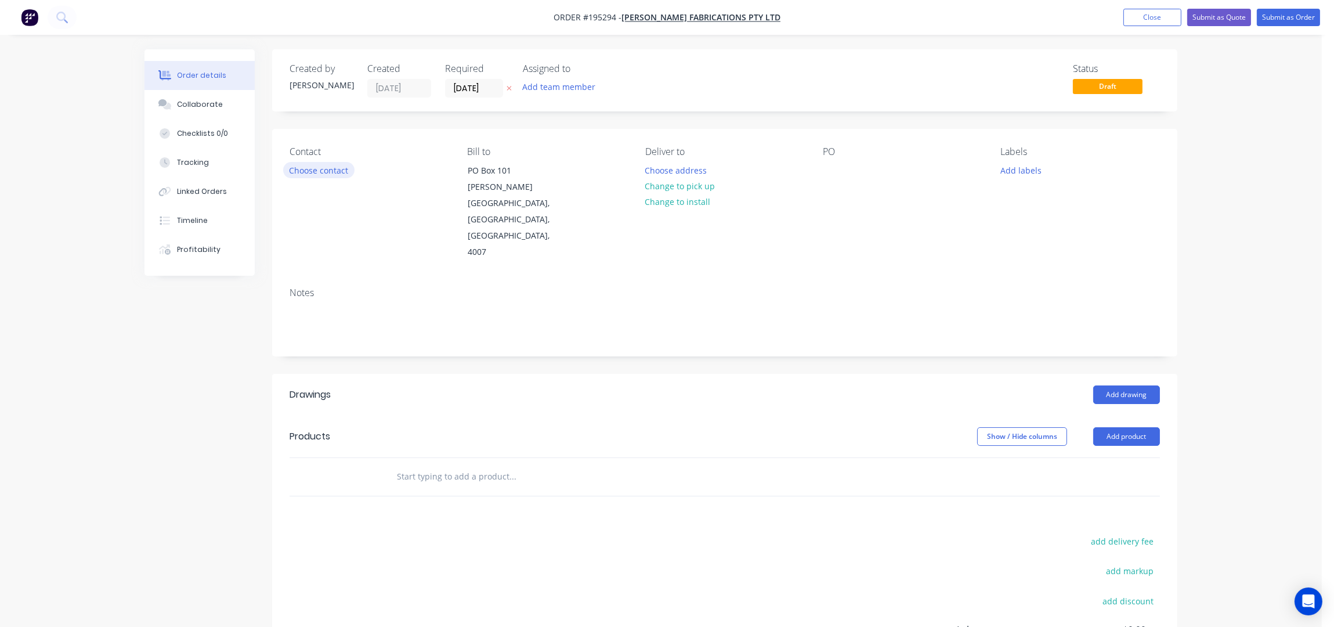
click at [337, 168] on button "Choose contact" at bounding box center [318, 170] width 71 height 16
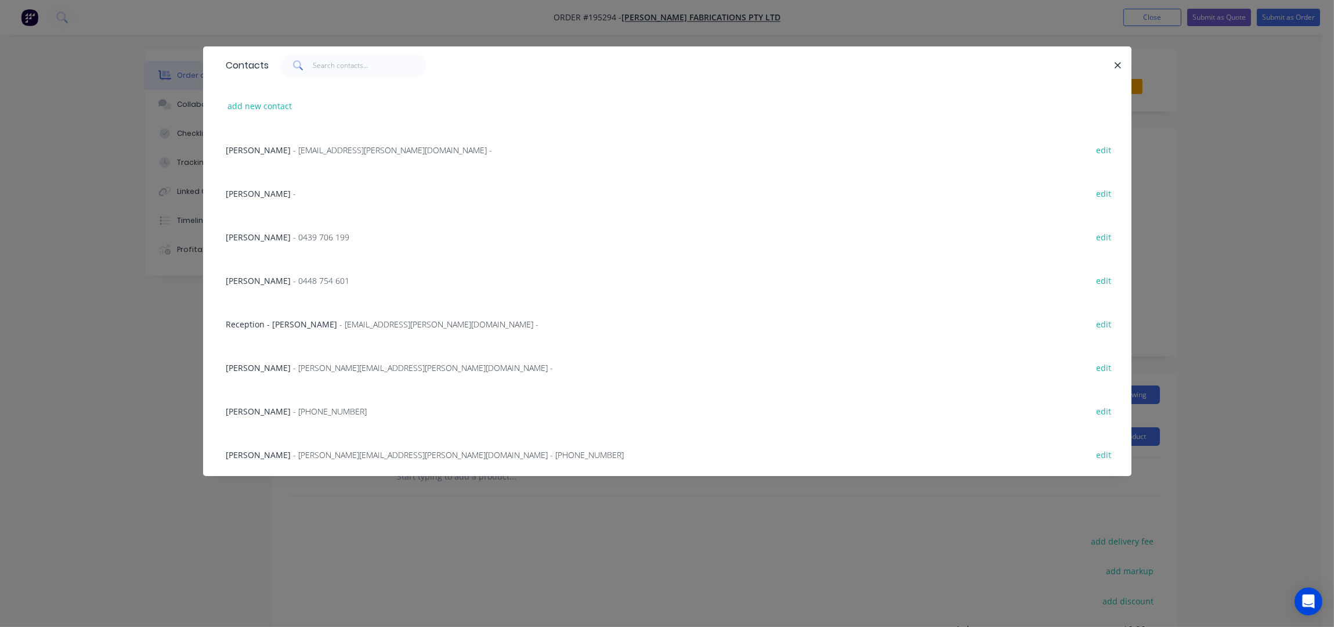
click at [312, 457] on span "- [PERSON_NAME][EMAIL_ADDRESS][PERSON_NAME][DOMAIN_NAME] - [PHONE_NUMBER]" at bounding box center [459, 454] width 331 height 11
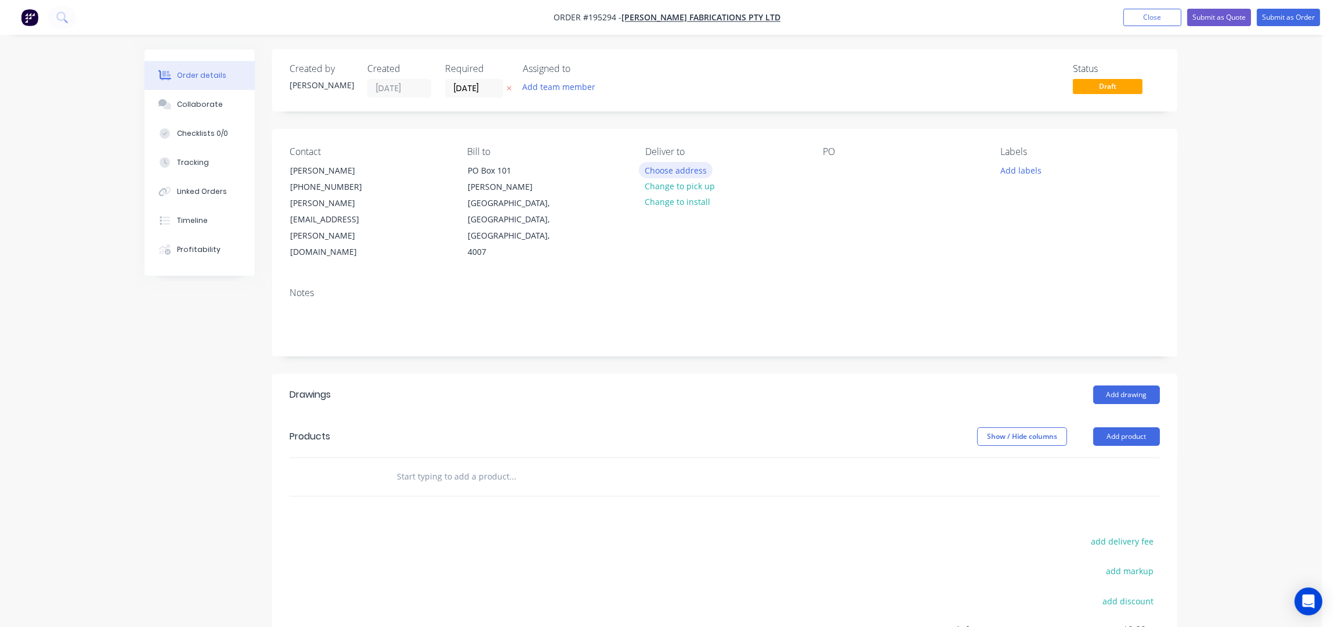
click at [691, 165] on button "Choose address" at bounding box center [676, 170] width 74 height 16
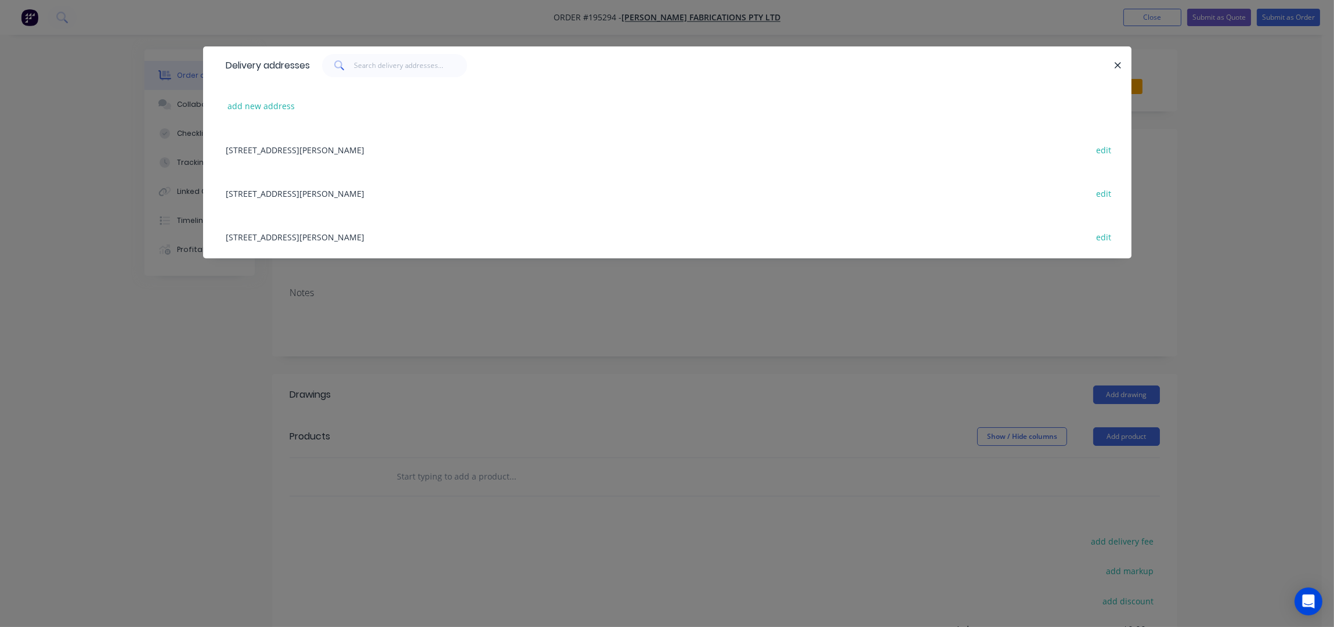
click at [257, 234] on div "[STREET_ADDRESS][PERSON_NAME] edit" at bounding box center [668, 237] width 894 height 44
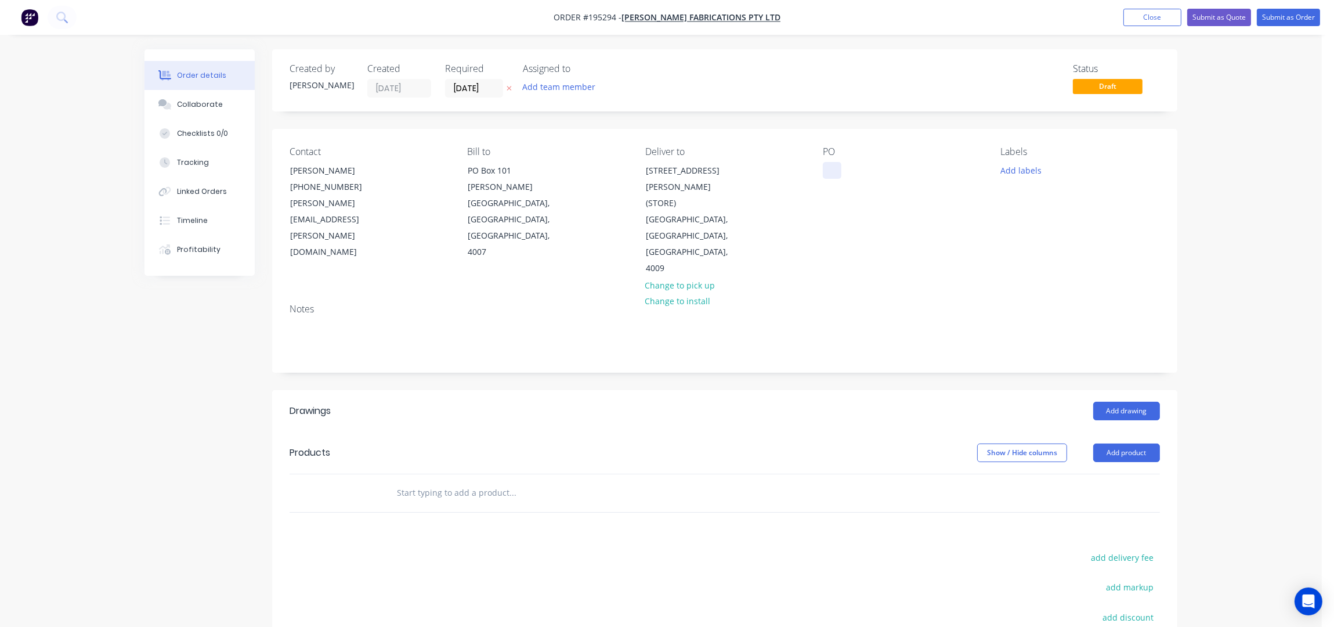
click at [835, 168] on div at bounding box center [832, 170] width 19 height 17
click at [911, 294] on div "Notes" at bounding box center [724, 333] width 905 height 78
click at [1107, 443] on button "Add product" at bounding box center [1126, 452] width 67 height 19
click at [1105, 543] on div "Lineal metre product" at bounding box center [1104, 551] width 89 height 17
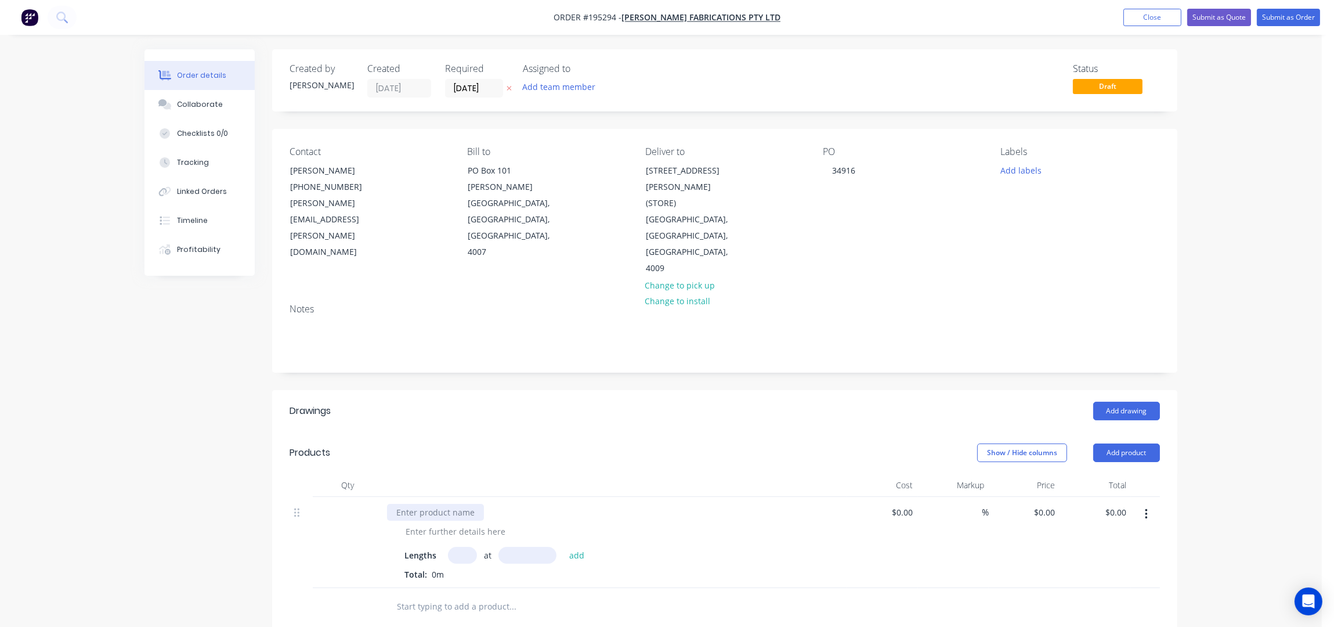
click at [424, 504] on div at bounding box center [435, 512] width 97 height 17
click at [455, 434] on header "Products Show / Hide columns Add product" at bounding box center [724, 453] width 905 height 42
click at [429, 504] on div at bounding box center [435, 512] width 97 height 17
click at [432, 523] on div at bounding box center [455, 531] width 118 height 17
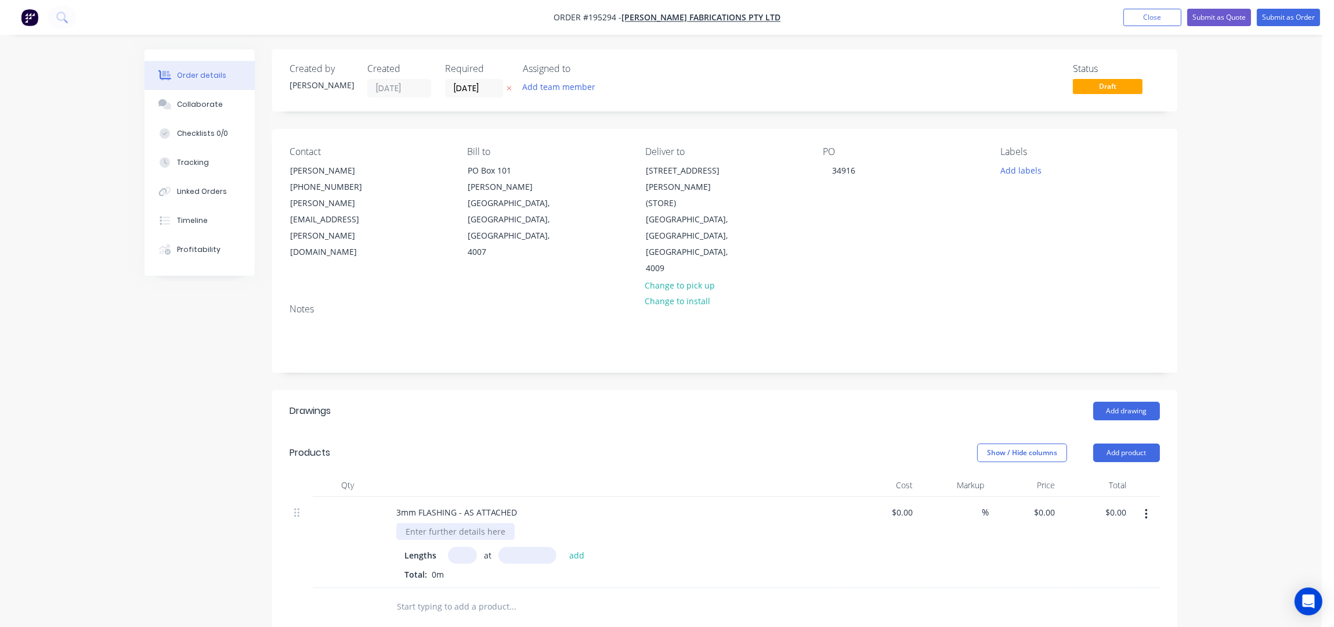
click at [413, 523] on div at bounding box center [455, 531] width 118 height 17
click at [465, 547] on input "text" at bounding box center [462, 555] width 29 height 17
type input "2"
type input "1700"
click at [564, 547] on button "add" at bounding box center [577, 555] width 27 height 16
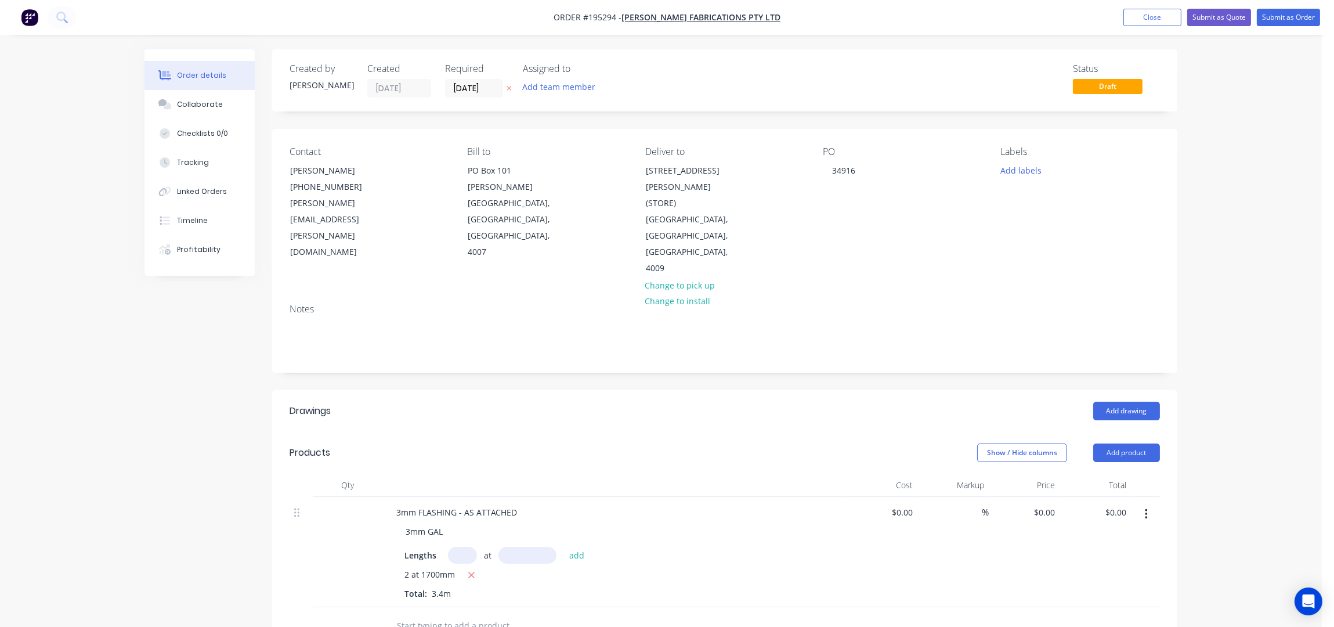
click at [478, 432] on header "Products Show / Hide columns Add product" at bounding box center [724, 453] width 905 height 42
click at [1275, 17] on button "Submit as Order" at bounding box center [1288, 17] width 63 height 17
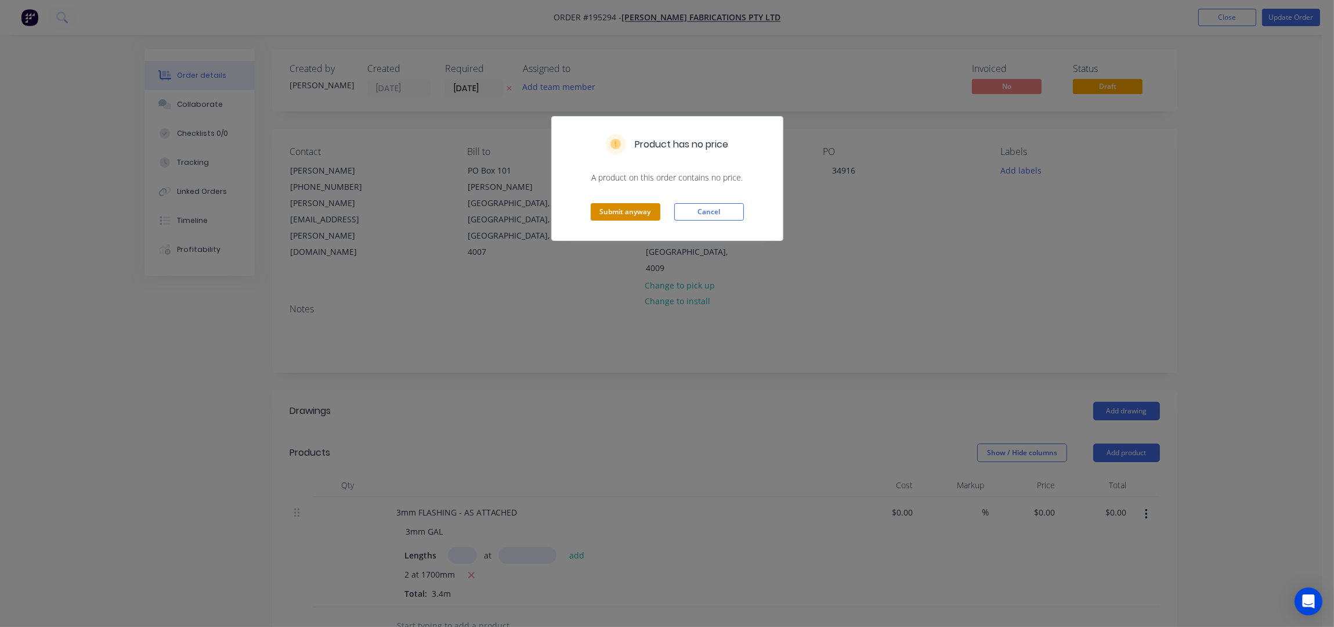
click at [609, 213] on button "Submit anyway" at bounding box center [626, 211] width 70 height 17
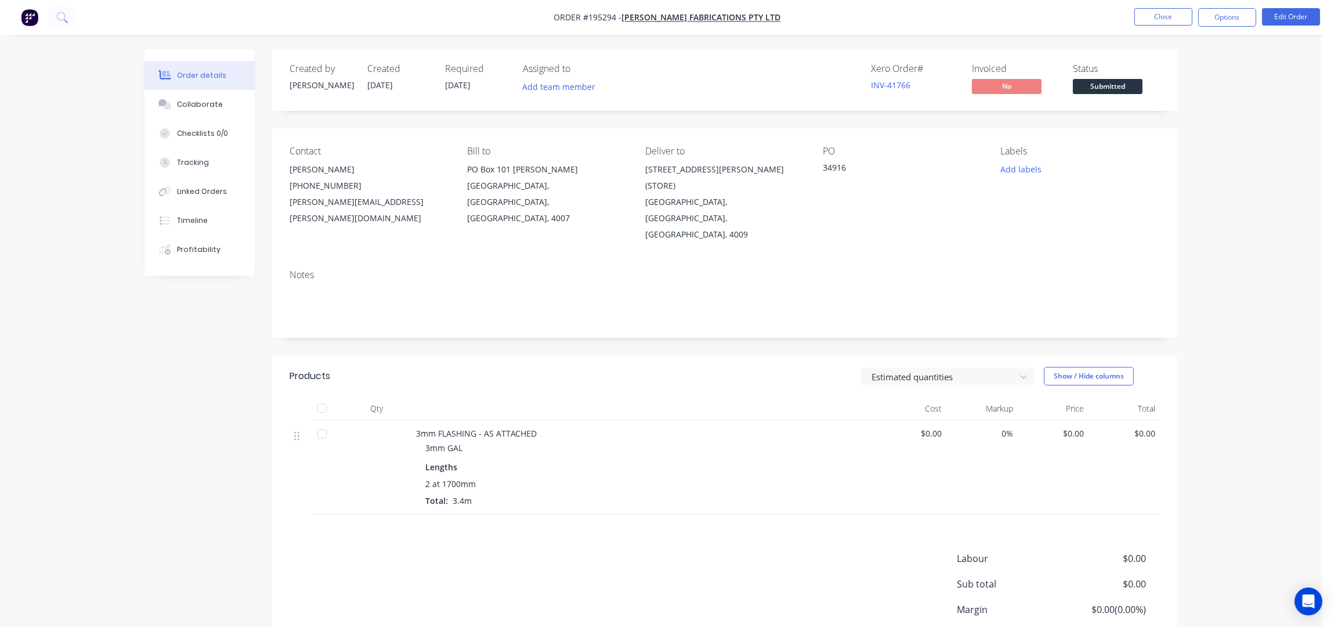
click at [1234, 20] on button "Options" at bounding box center [1228, 17] width 58 height 19
click at [1191, 92] on div "Work Order" at bounding box center [1192, 93] width 107 height 17
click at [1189, 109] on div "Without pricing" at bounding box center [1192, 117] width 107 height 17
click at [1167, 14] on button "Close" at bounding box center [1164, 16] width 58 height 17
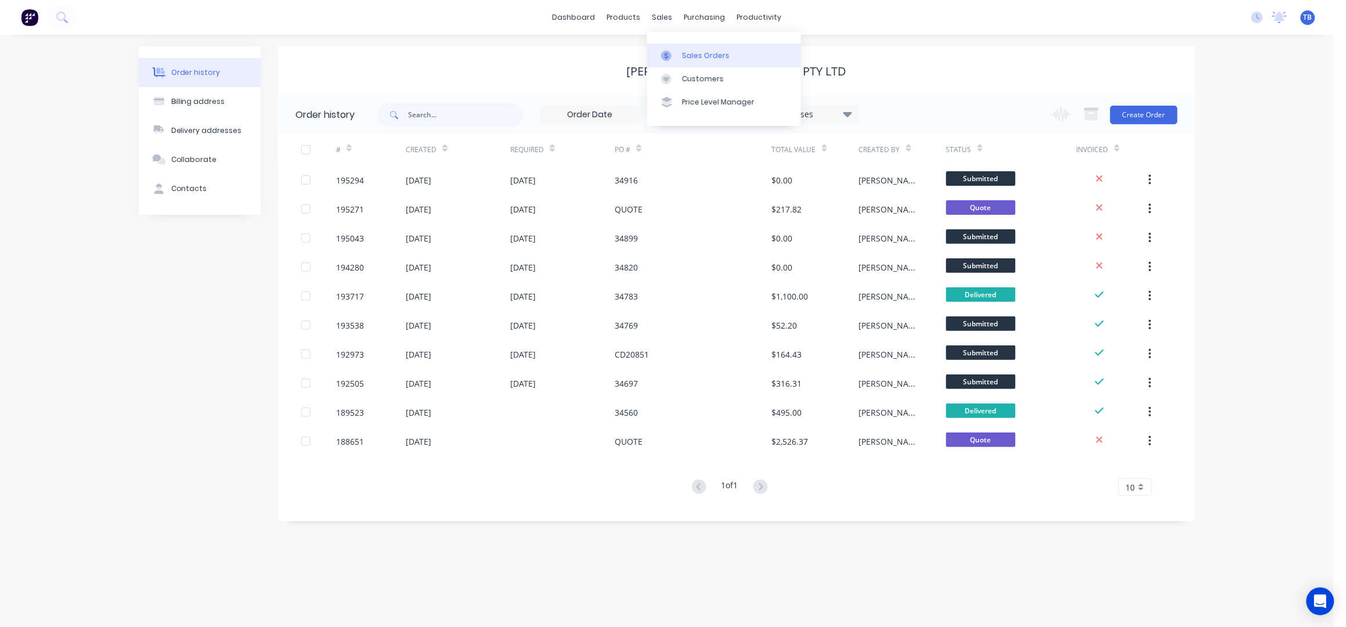
click at [683, 49] on link "Sales Orders" at bounding box center [724, 55] width 154 height 23
